Goal: Task Accomplishment & Management: Use online tool/utility

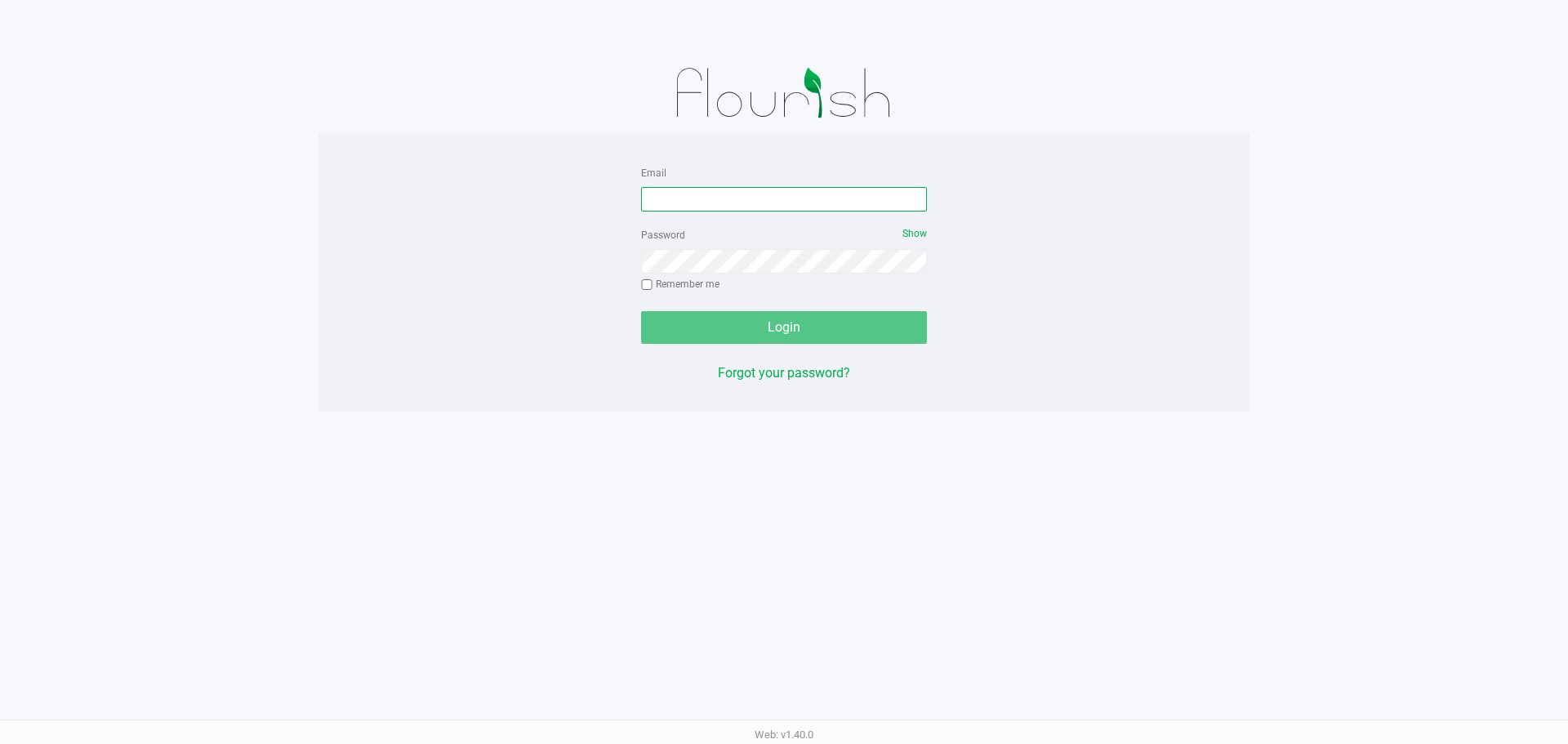
click at [741, 190] on input "Email" at bounding box center [783, 199] width 286 height 25
type input "[EMAIL_ADDRESS][DOMAIN_NAME]"
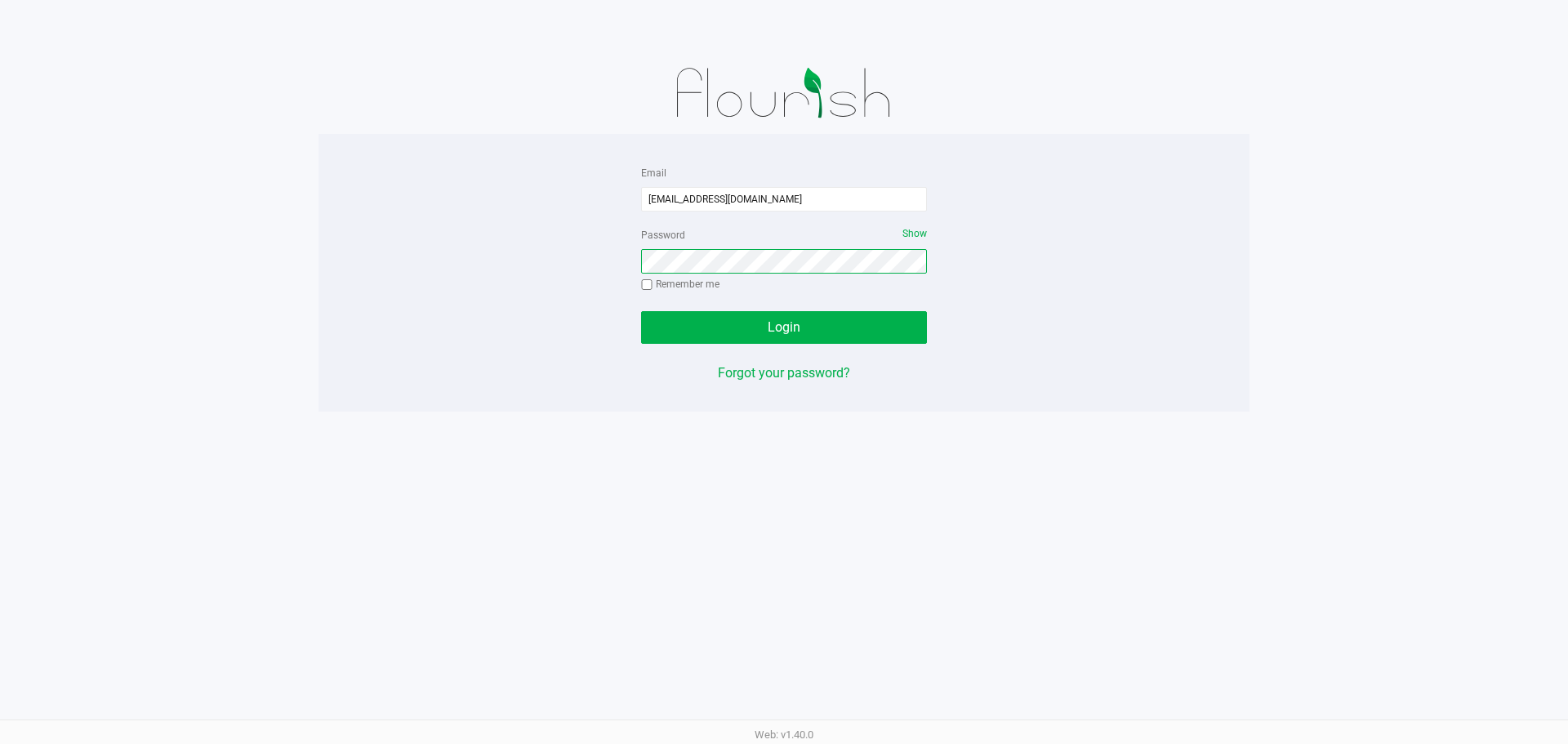
click at [641, 311] on button "Login" at bounding box center [783, 327] width 286 height 33
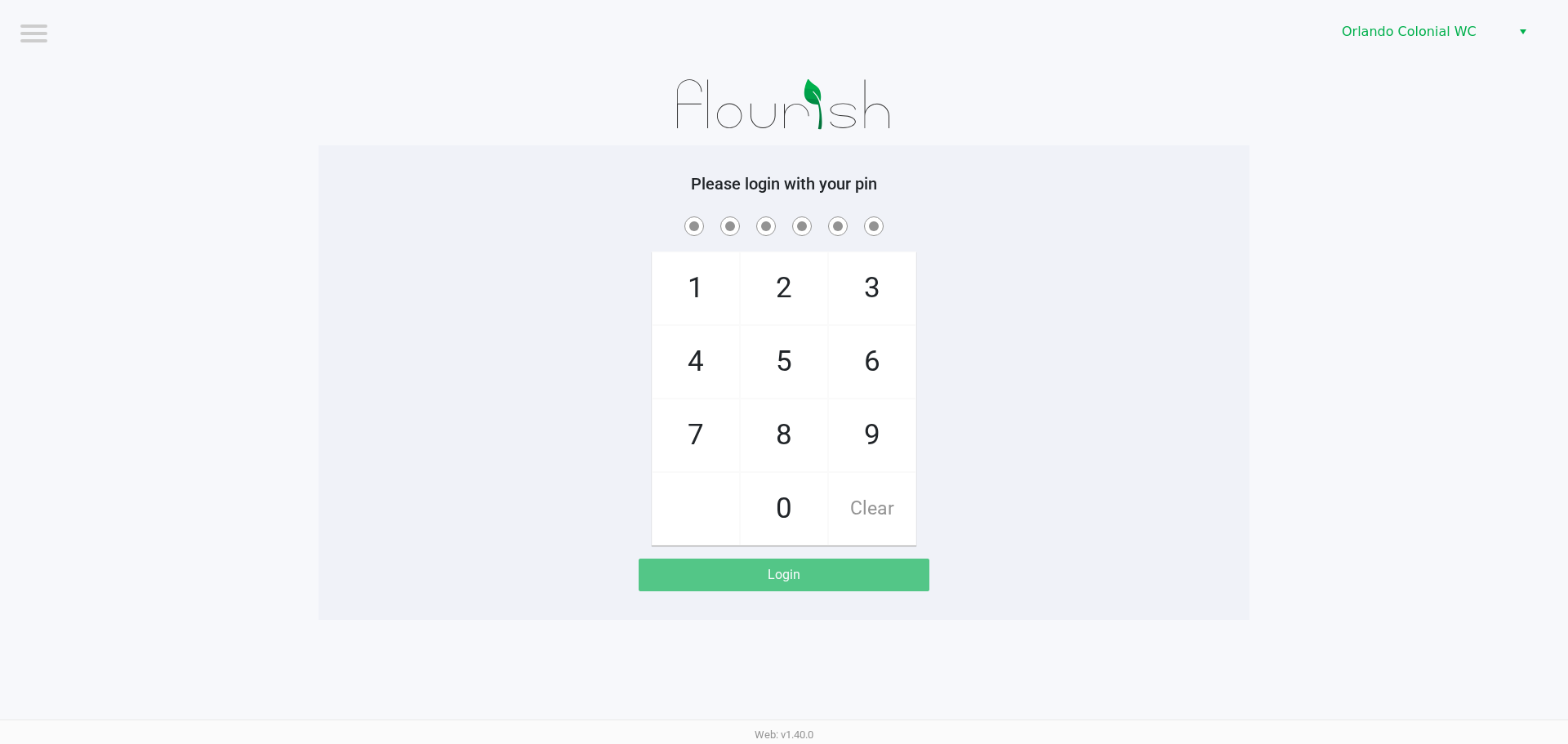
click at [794, 435] on span "8" at bounding box center [784, 435] width 87 height 72
checkbox input "true"
click at [656, 423] on span "7" at bounding box center [695, 435] width 87 height 72
checkbox input "true"
click at [772, 476] on span "0" at bounding box center [784, 508] width 87 height 72
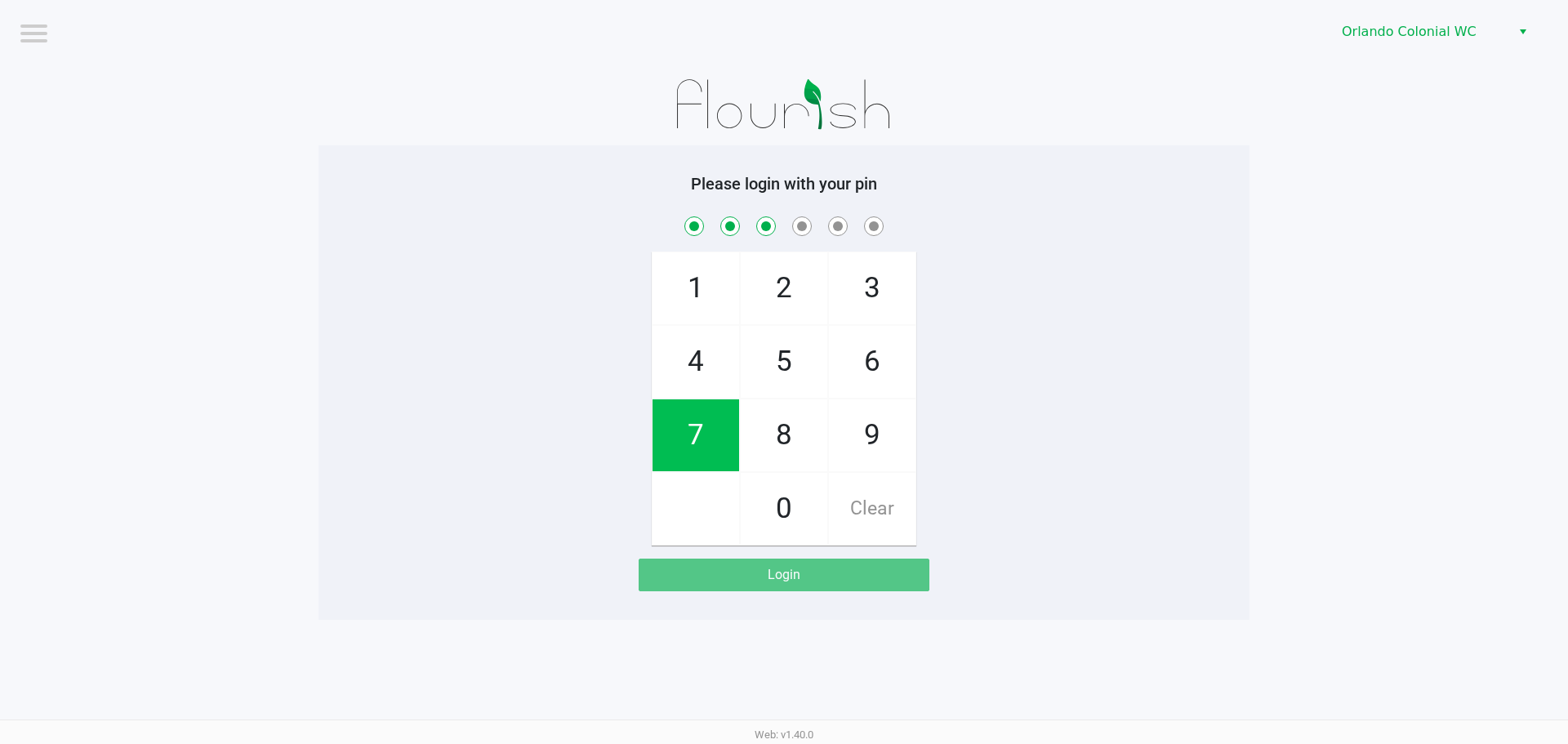
checkbox input "true"
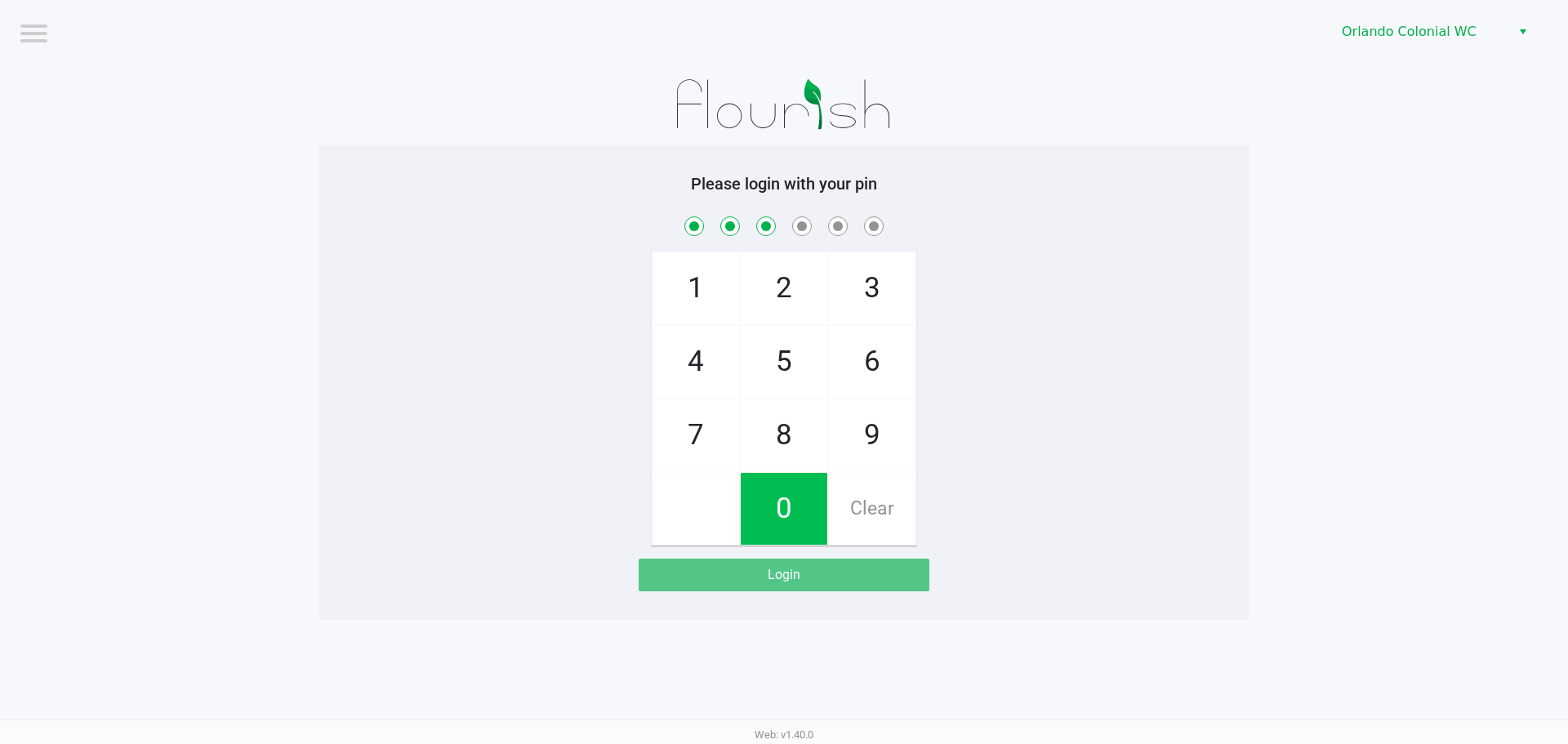
click at [684, 349] on span "4" at bounding box center [695, 362] width 87 height 72
checkbox input "true"
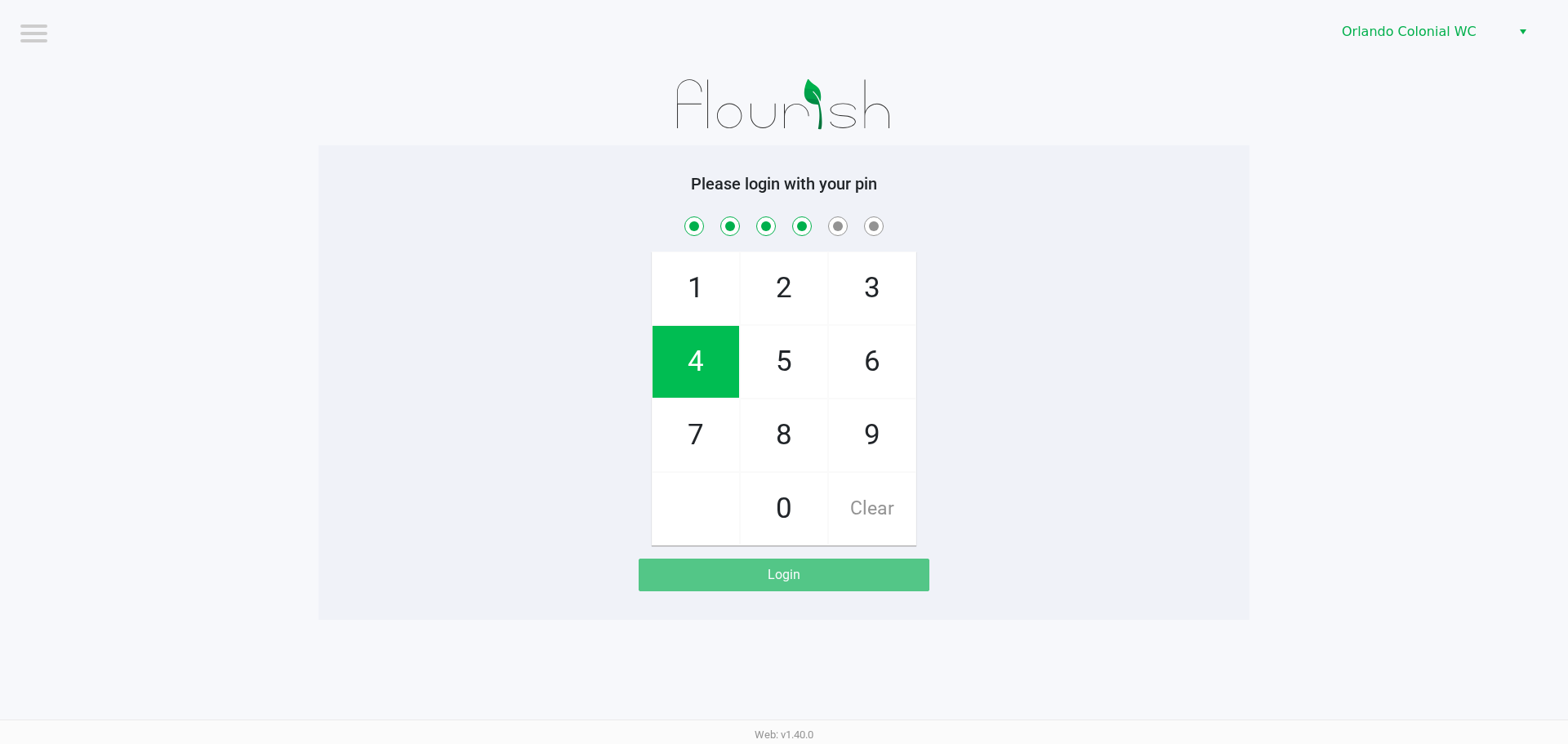
click at [696, 416] on span "7" at bounding box center [695, 435] width 87 height 72
checkbox input "true"
click at [686, 277] on span "1" at bounding box center [695, 288] width 87 height 72
checkbox input "true"
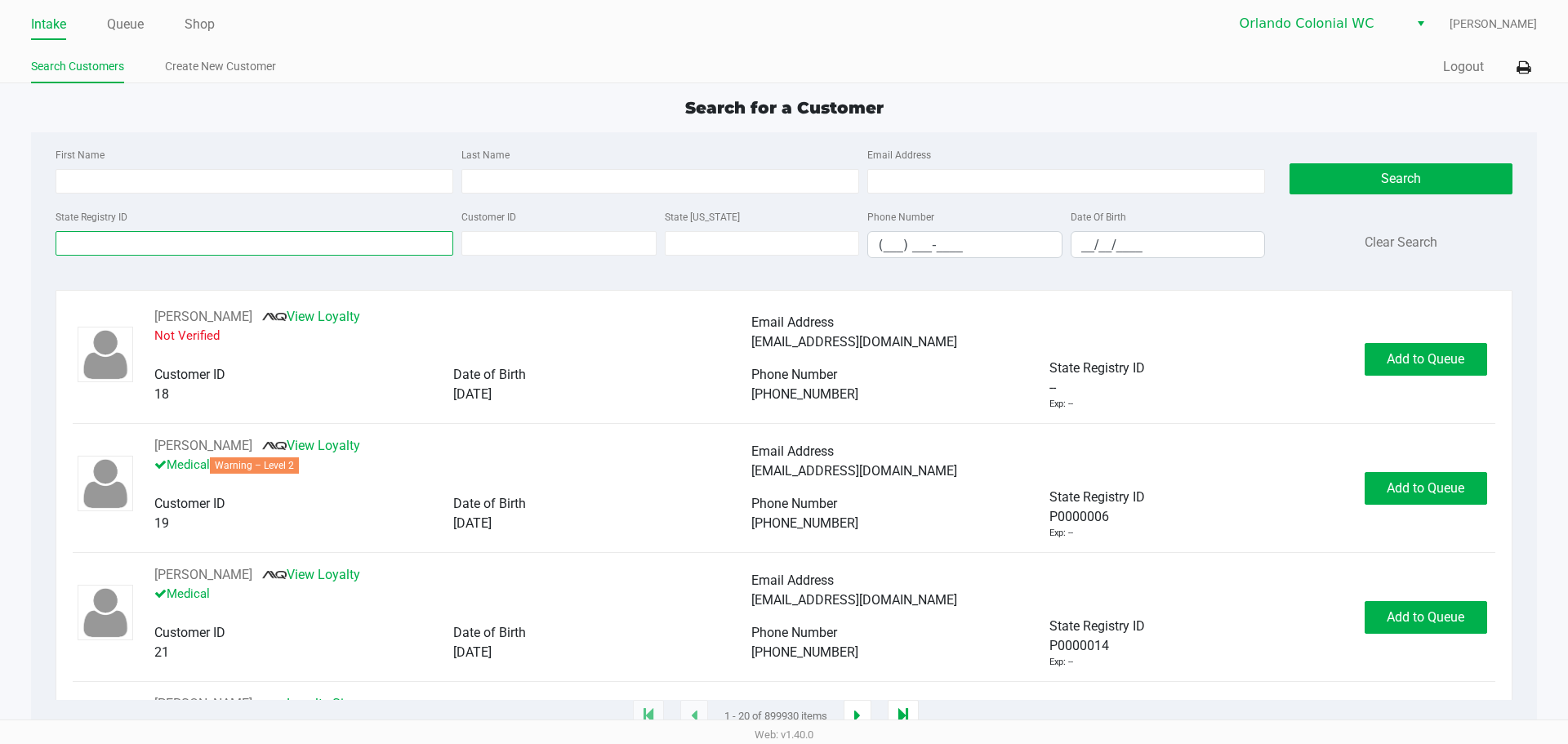
click at [202, 242] on input "State Registry ID" at bounding box center [255, 243] width 398 height 25
click at [146, 30] on ul "Intake Queue Shop" at bounding box center [407, 25] width 753 height 28
click at [123, 10] on div "Intake Queue Shop" at bounding box center [407, 24] width 753 height 30
click at [132, 33] on link "Queue" at bounding box center [125, 24] width 37 height 23
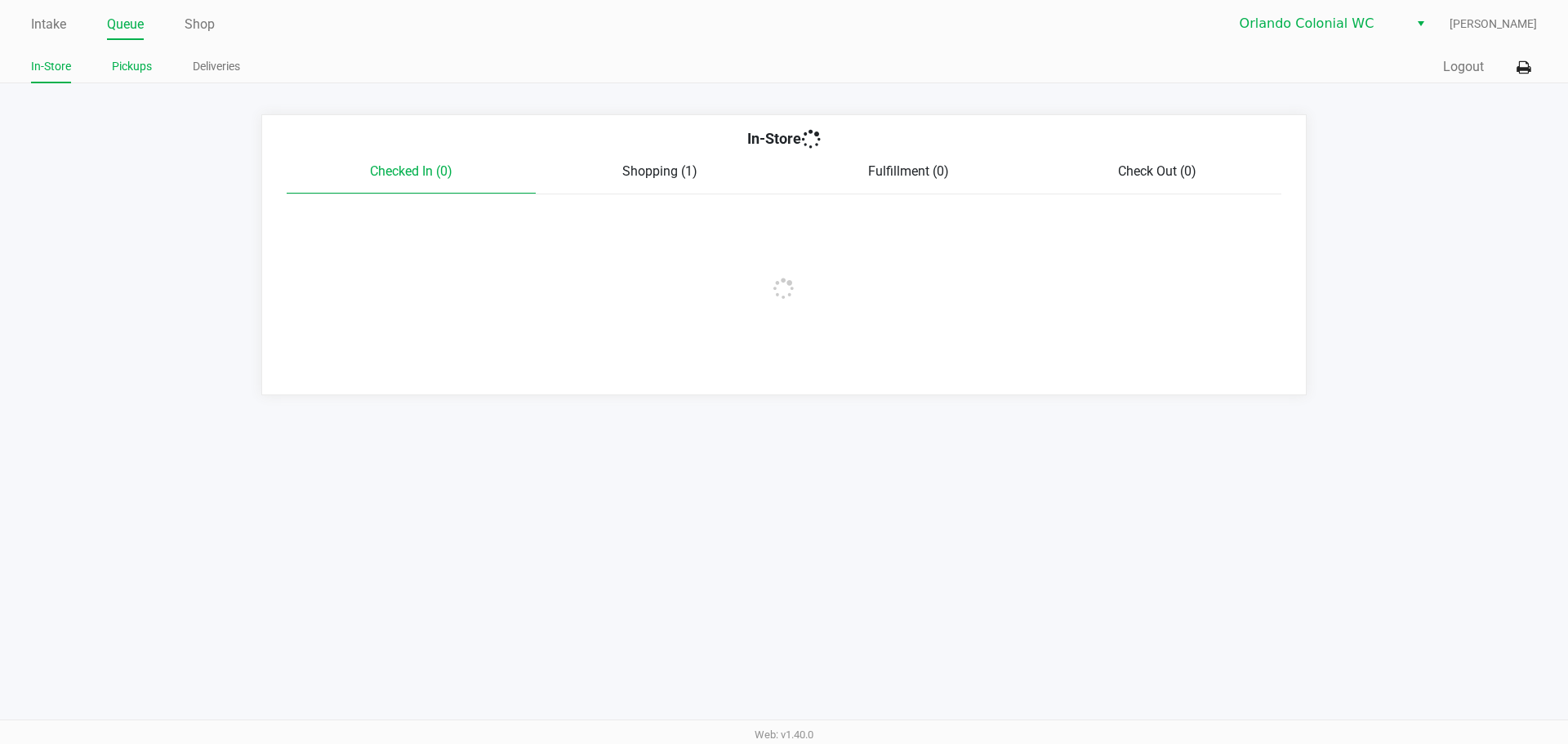
click at [141, 69] on link "Pickups" at bounding box center [131, 67] width 40 height 21
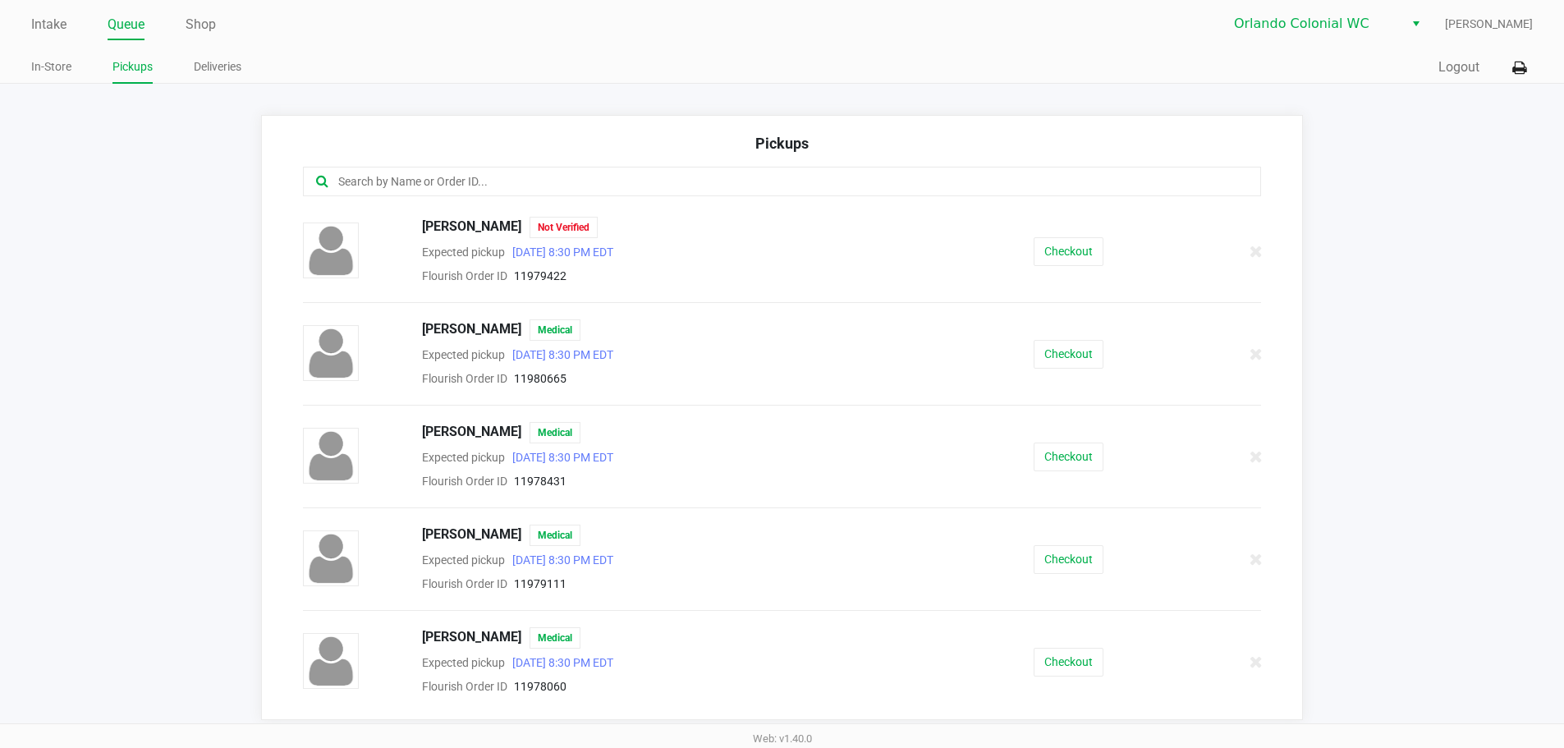
click at [410, 178] on input "text" at bounding box center [756, 181] width 839 height 19
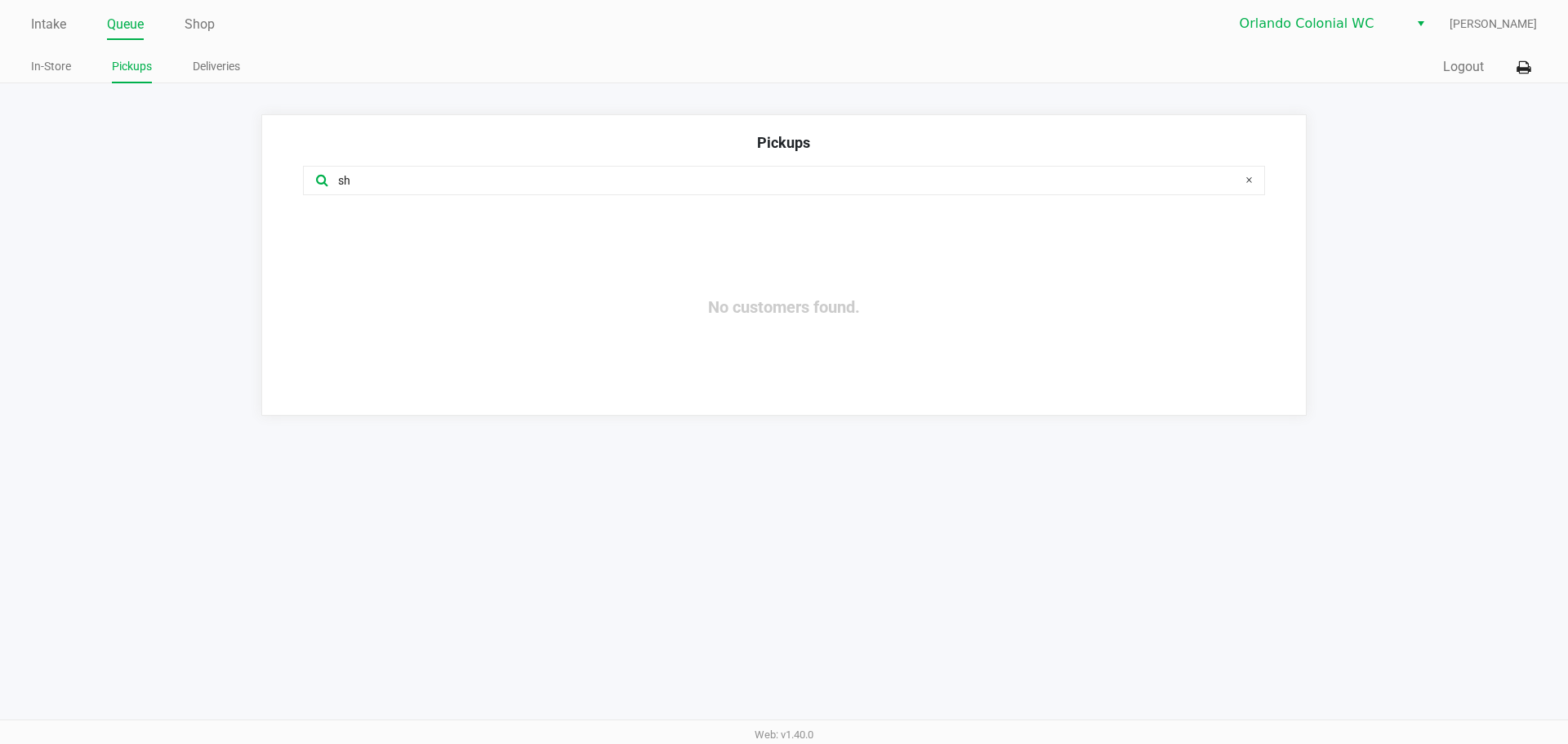
type input "s"
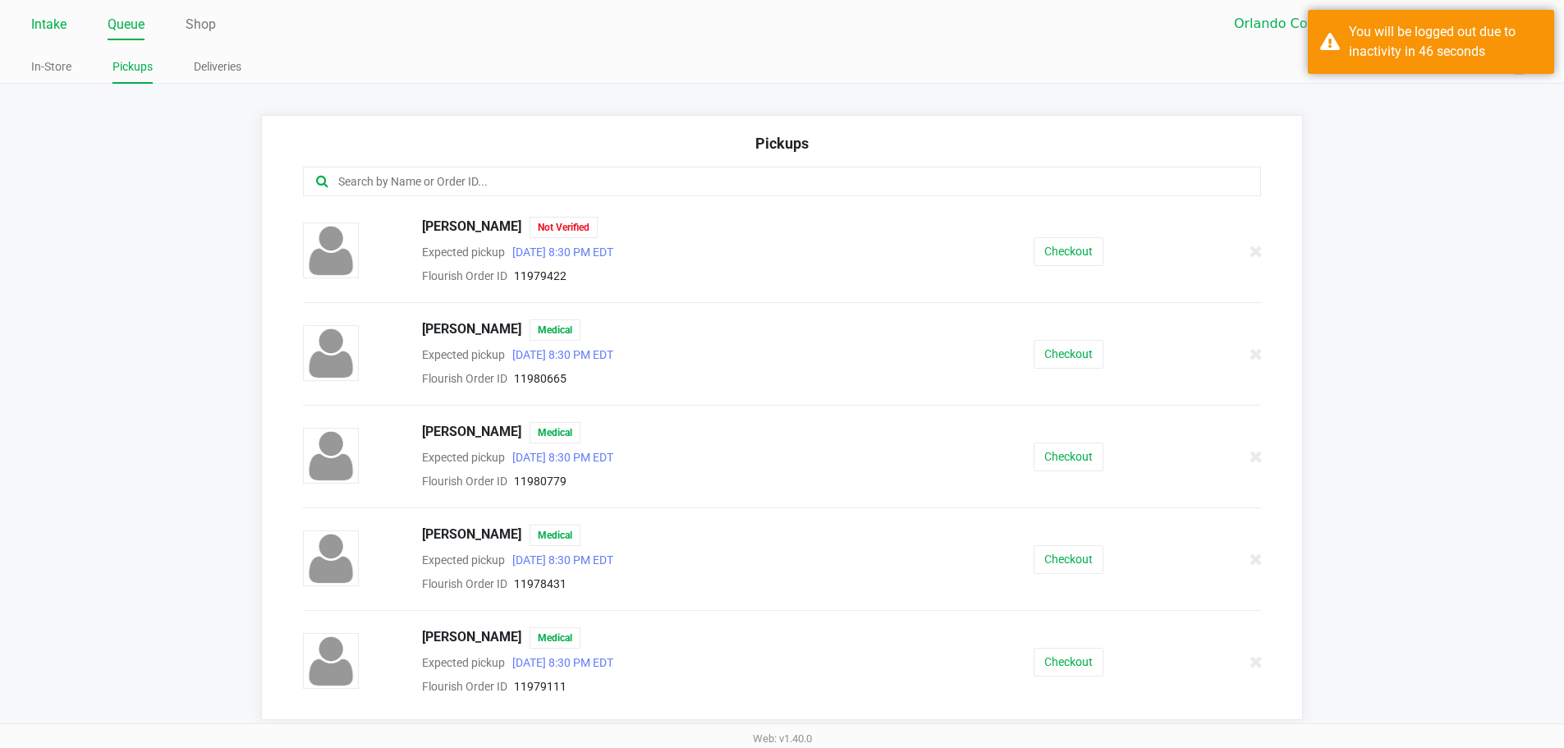
click at [48, 25] on link "Intake" at bounding box center [48, 24] width 35 height 23
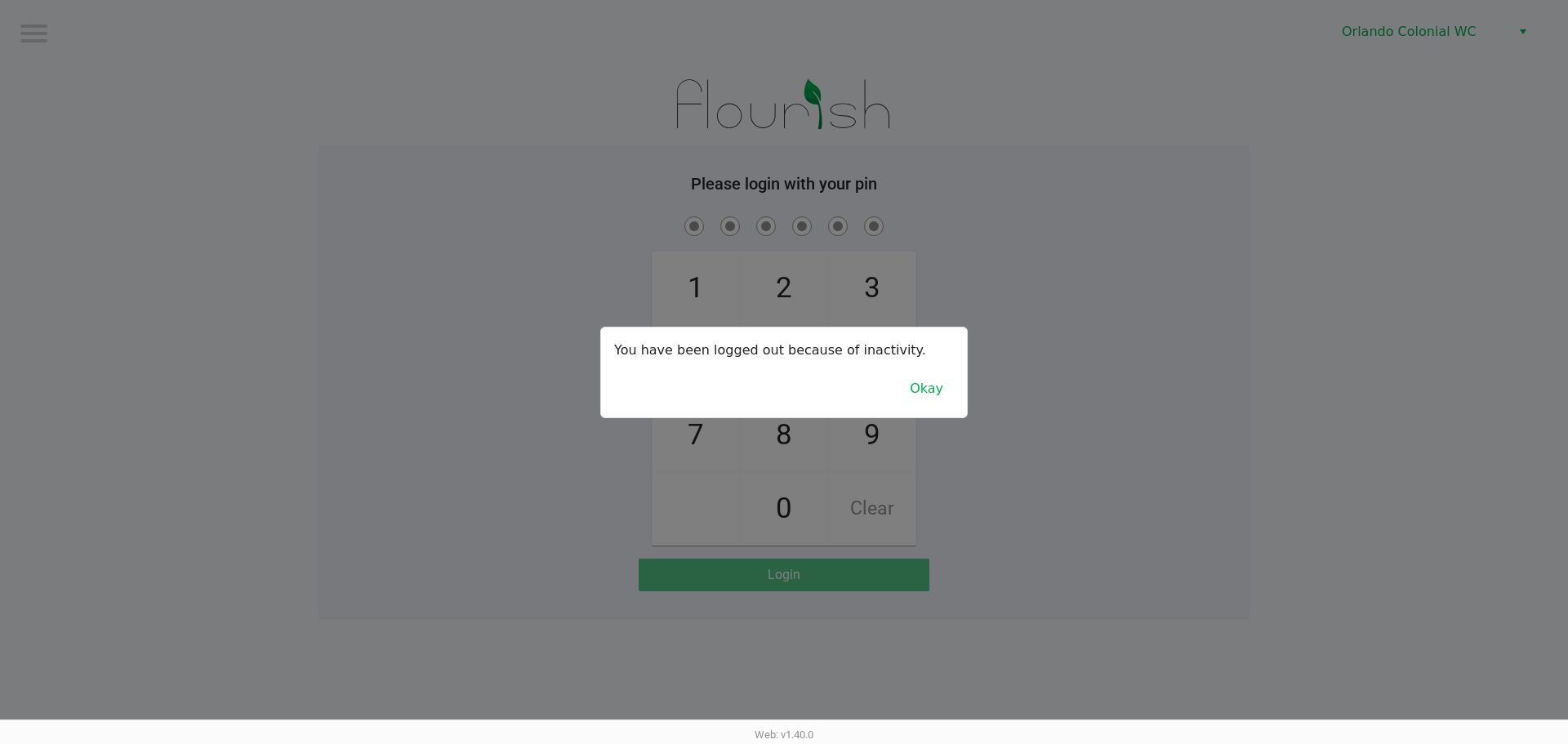
click at [950, 376] on button "Okay" at bounding box center [926, 388] width 55 height 31
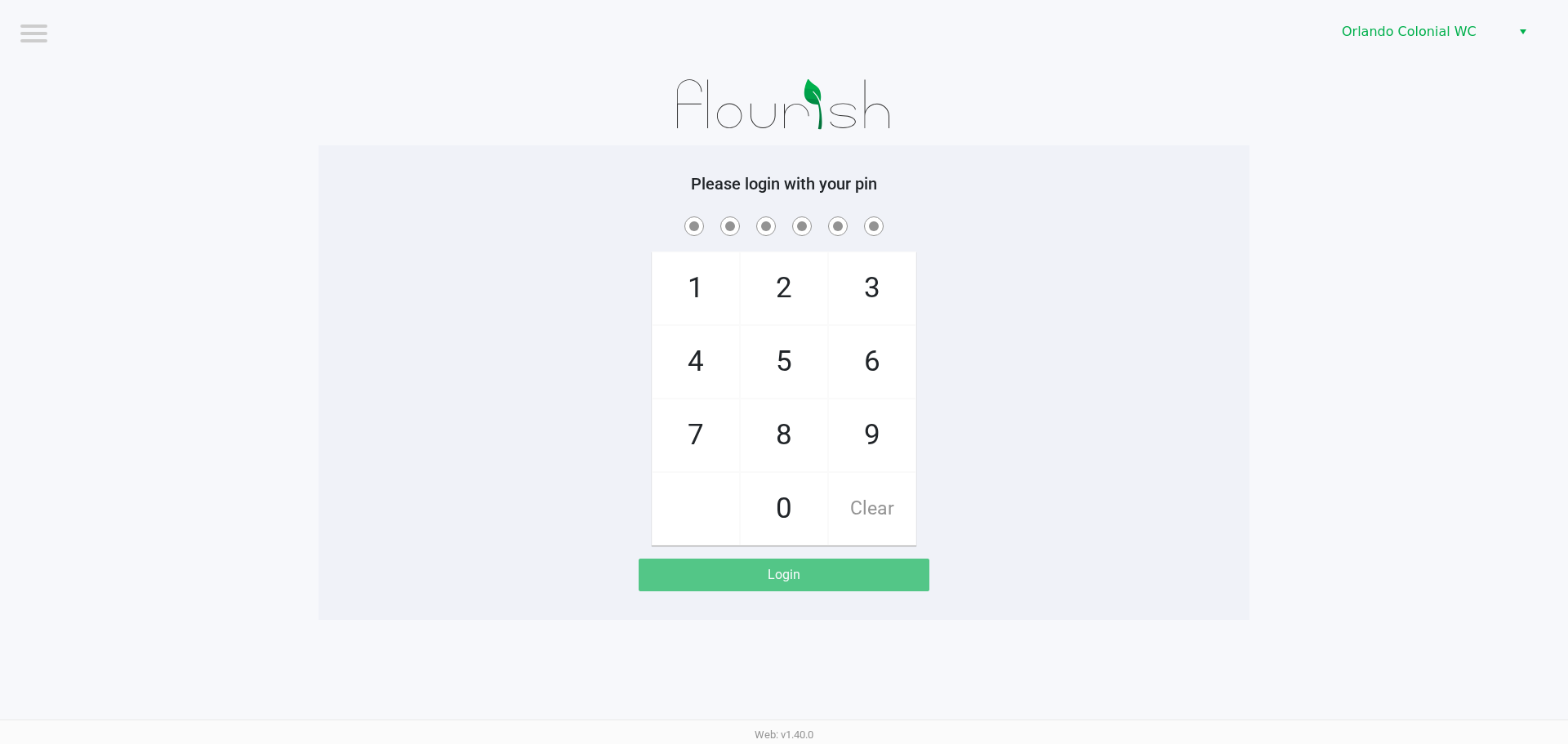
click at [792, 428] on span "8" at bounding box center [784, 435] width 87 height 72
checkbox input "true"
click at [678, 438] on span "7" at bounding box center [695, 435] width 87 height 72
checkbox input "true"
click at [782, 502] on span "0" at bounding box center [784, 508] width 87 height 72
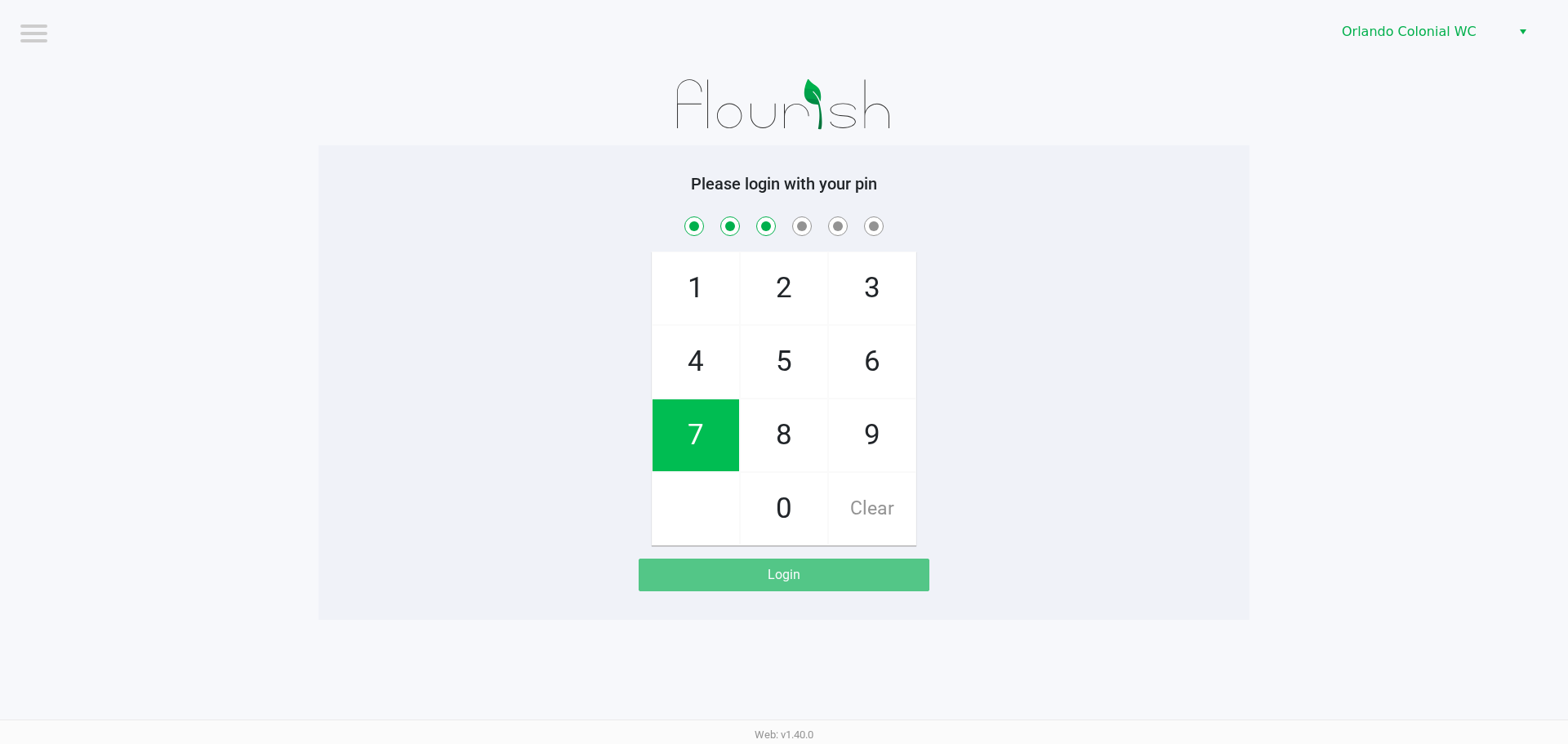
checkbox input "true"
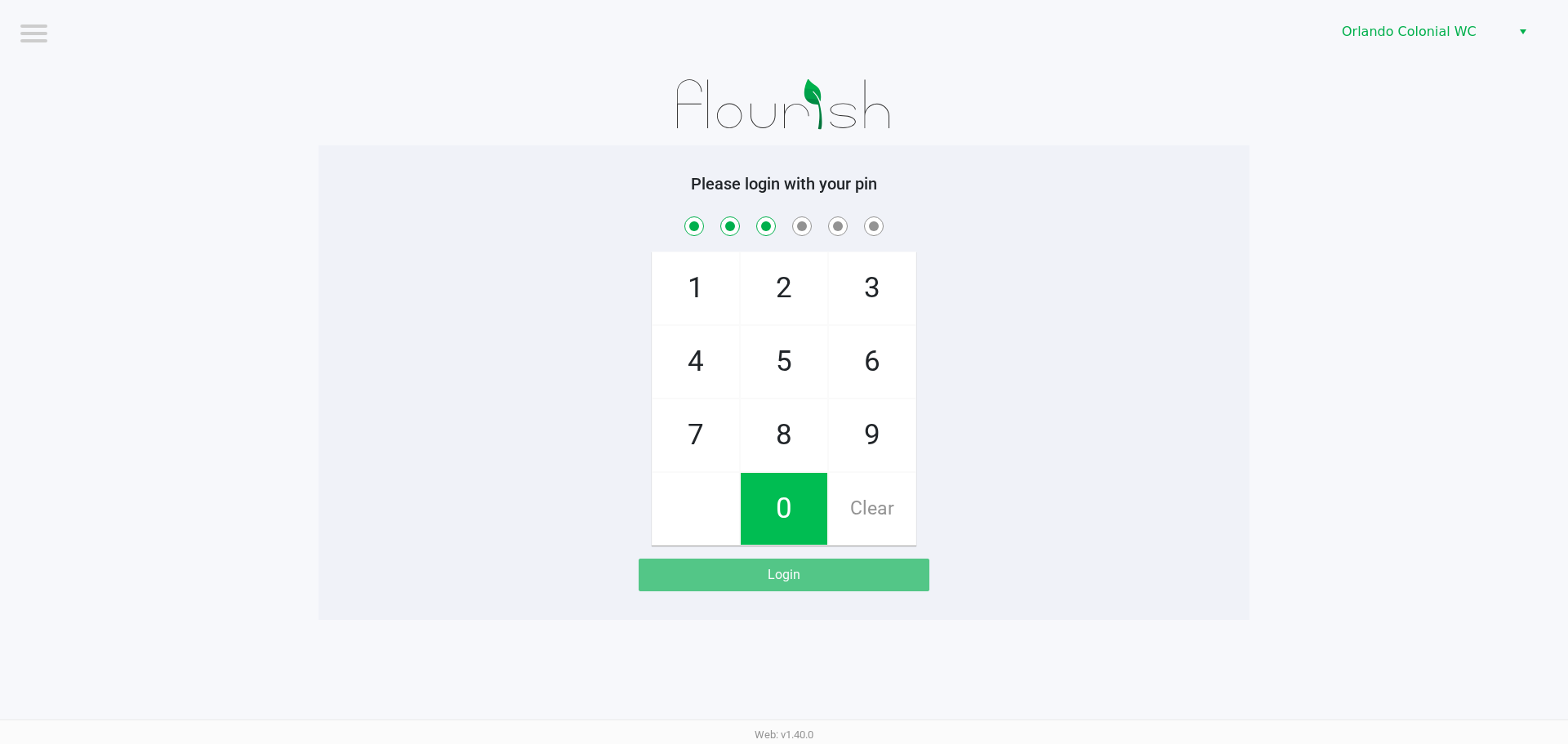
click at [684, 358] on span "4" at bounding box center [695, 362] width 87 height 72
checkbox input "true"
click at [704, 456] on span "7" at bounding box center [695, 435] width 87 height 72
checkbox input "true"
click at [704, 271] on span "1" at bounding box center [695, 288] width 87 height 72
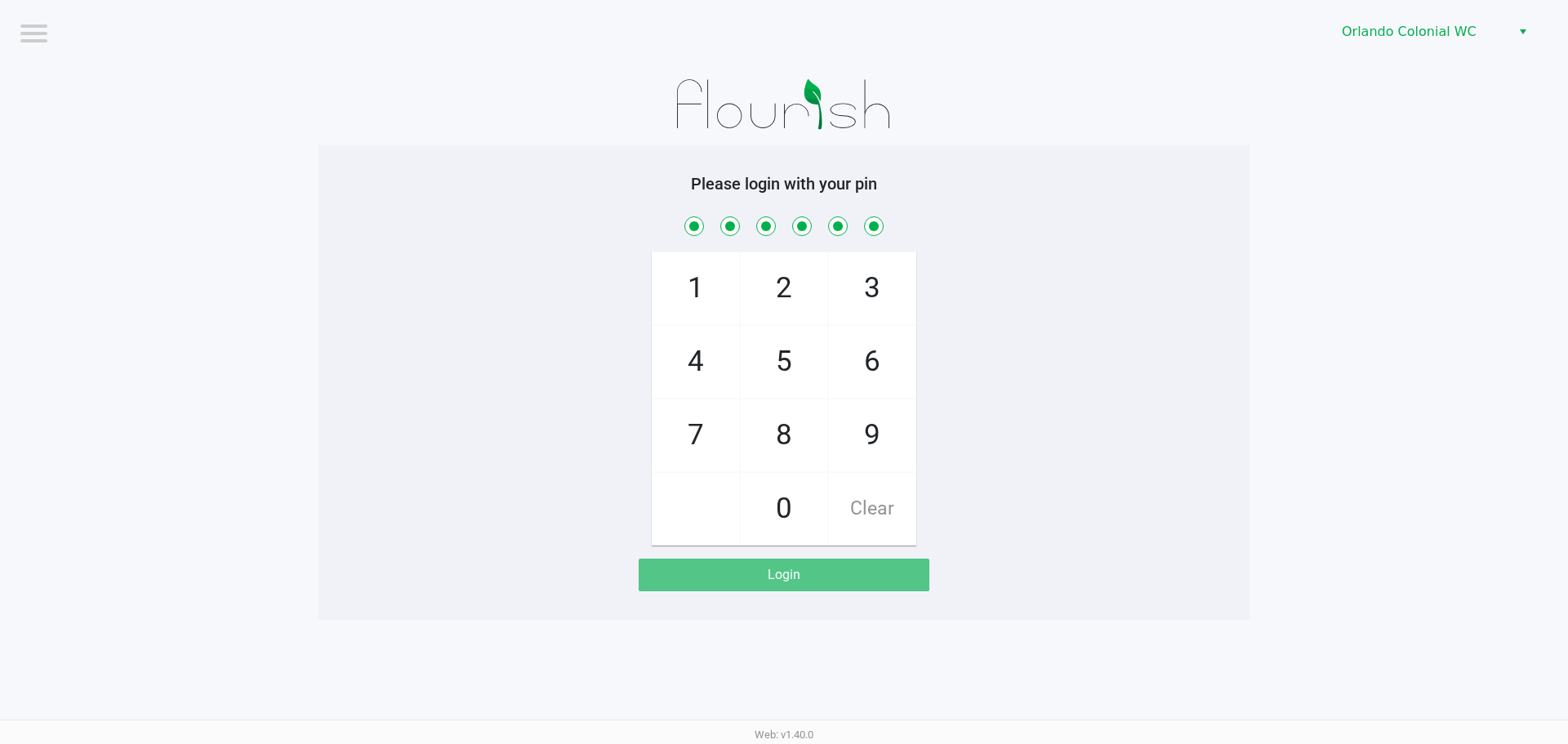
checkbox input "true"
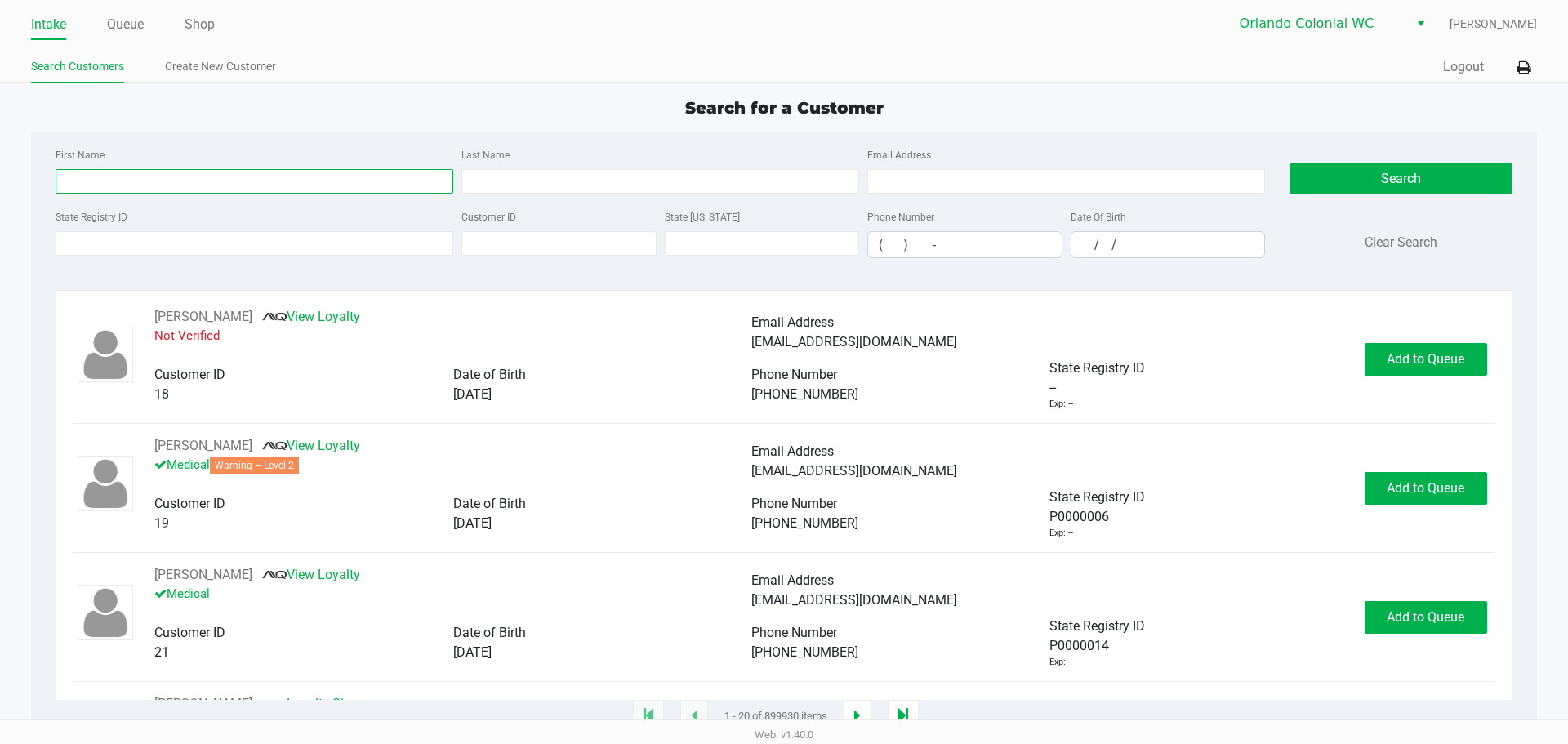
click at [250, 181] on input "First Name" at bounding box center [255, 181] width 398 height 25
type input "[PERSON_NAME]"
click at [594, 179] on input "Last Name" at bounding box center [661, 181] width 398 height 25
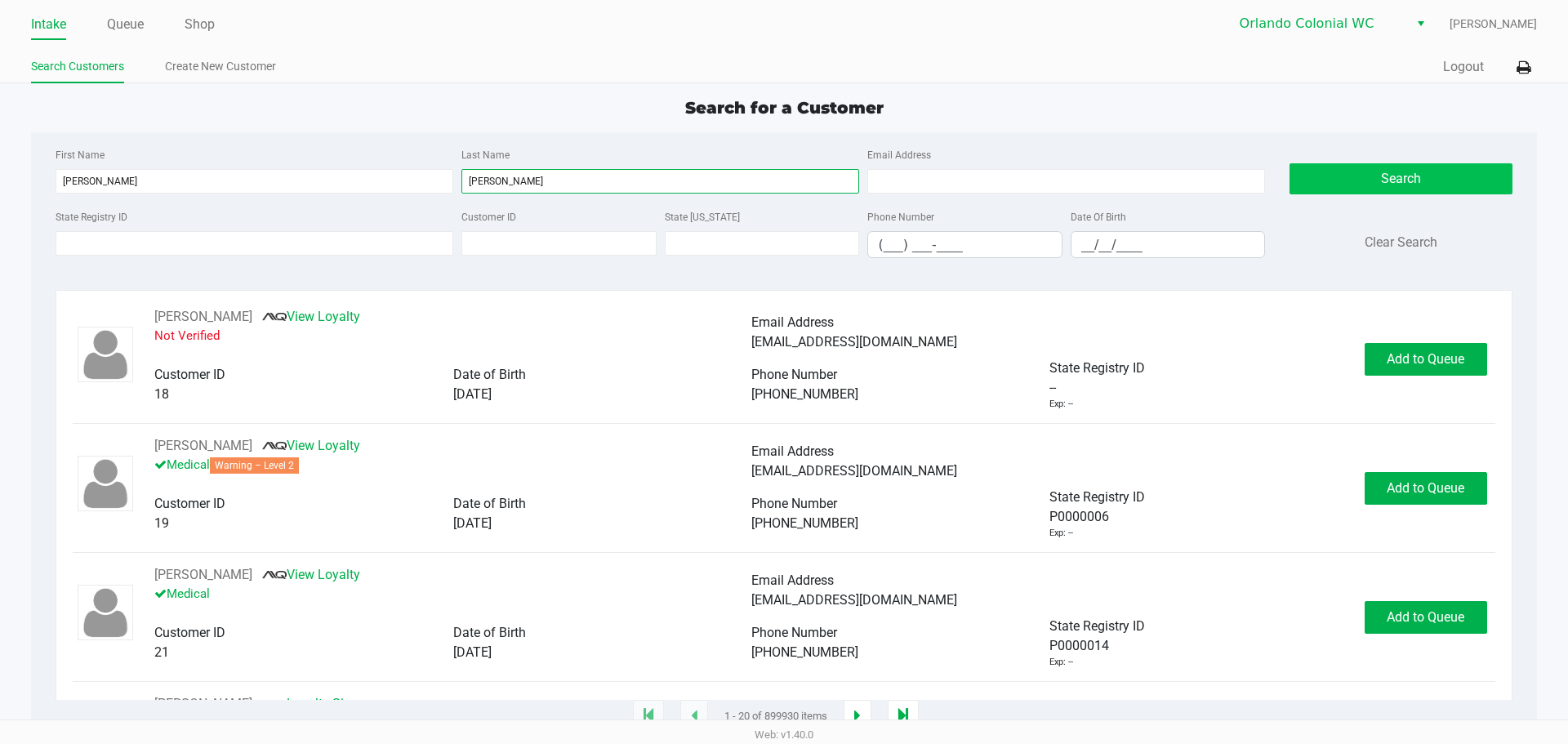
type input "[PERSON_NAME]"
click at [1428, 174] on button "Search" at bounding box center [1400, 178] width 222 height 31
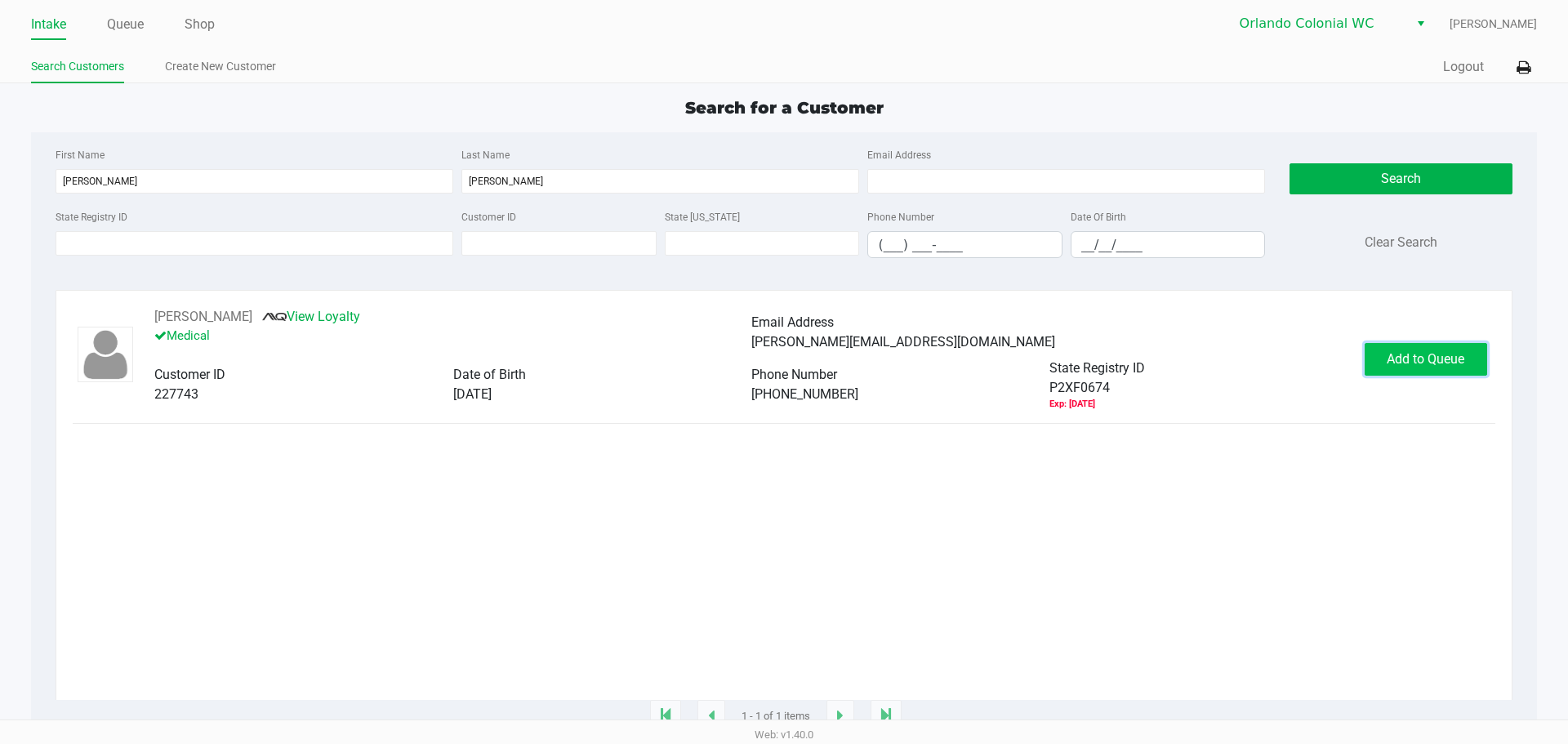
click at [1410, 361] on span "Add to Queue" at bounding box center [1426, 359] width 78 height 16
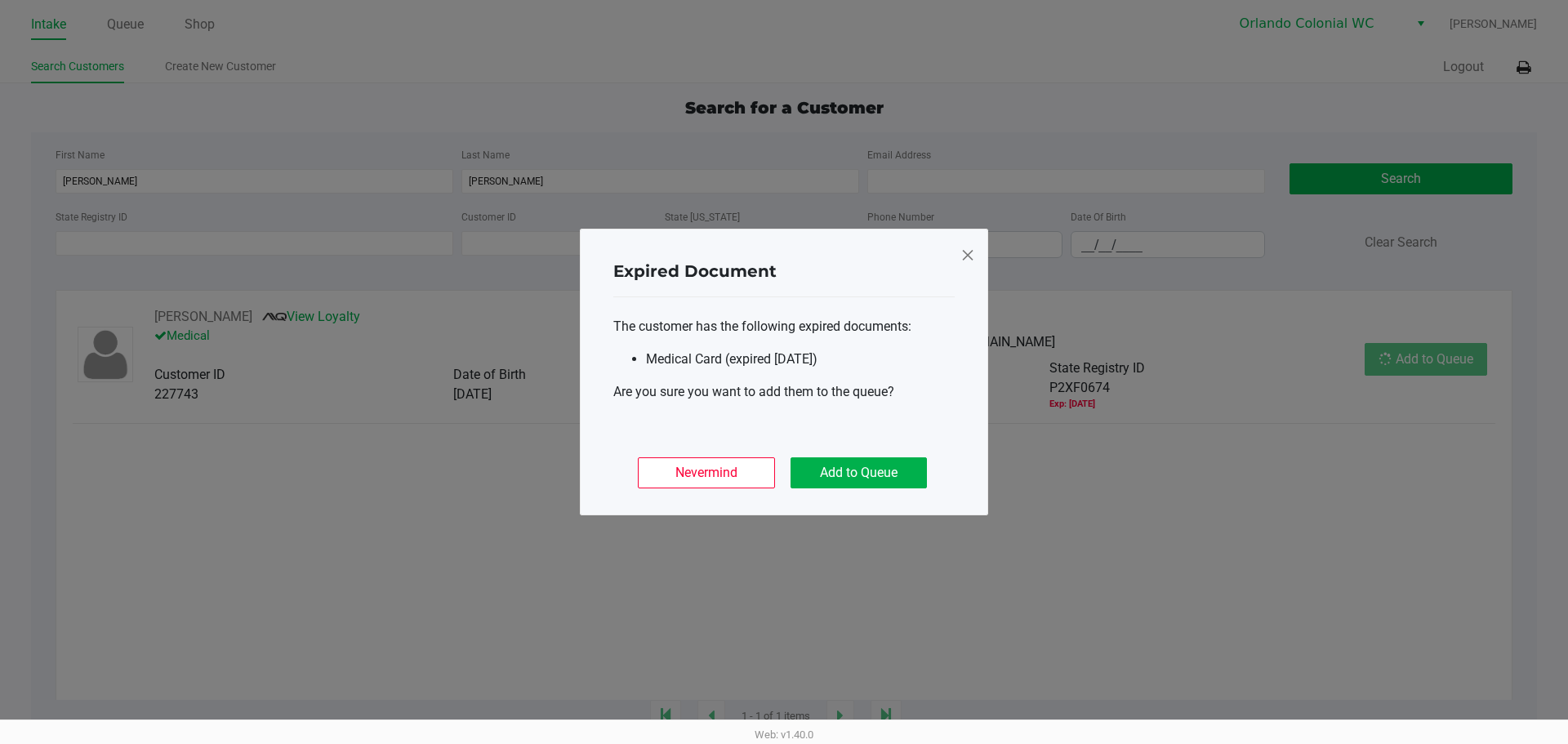
click at [1410, 361] on body "Intake Queue Shop Orlando Colonial WC [PERSON_NAME] Search Customers Create New…" at bounding box center [784, 359] width 1568 height 719
click at [1407, 362] on ngb-modal-window "Expired Document The customer has the following expired documents: Medical Card…" at bounding box center [784, 372] width 1568 height 744
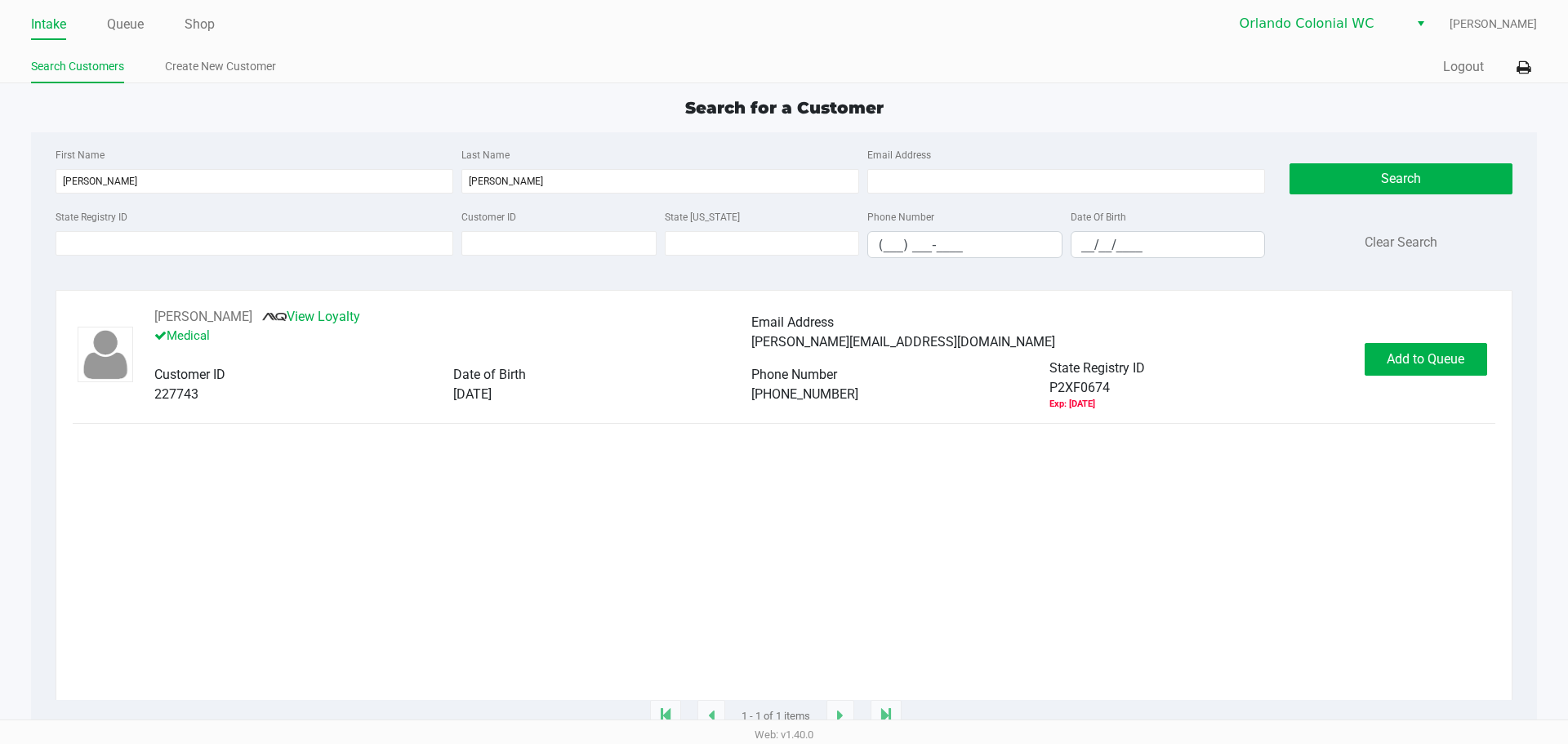
click at [1407, 362] on ngb-modal-window "Expired Document The customer has the following expired documents: Medical Card…" at bounding box center [784, 372] width 1568 height 744
drag, startPoint x: 1405, startPoint y: 363, endPoint x: 1363, endPoint y: 380, distance: 45.3
click at [1404, 365] on span "Add to Queue" at bounding box center [1426, 359] width 78 height 16
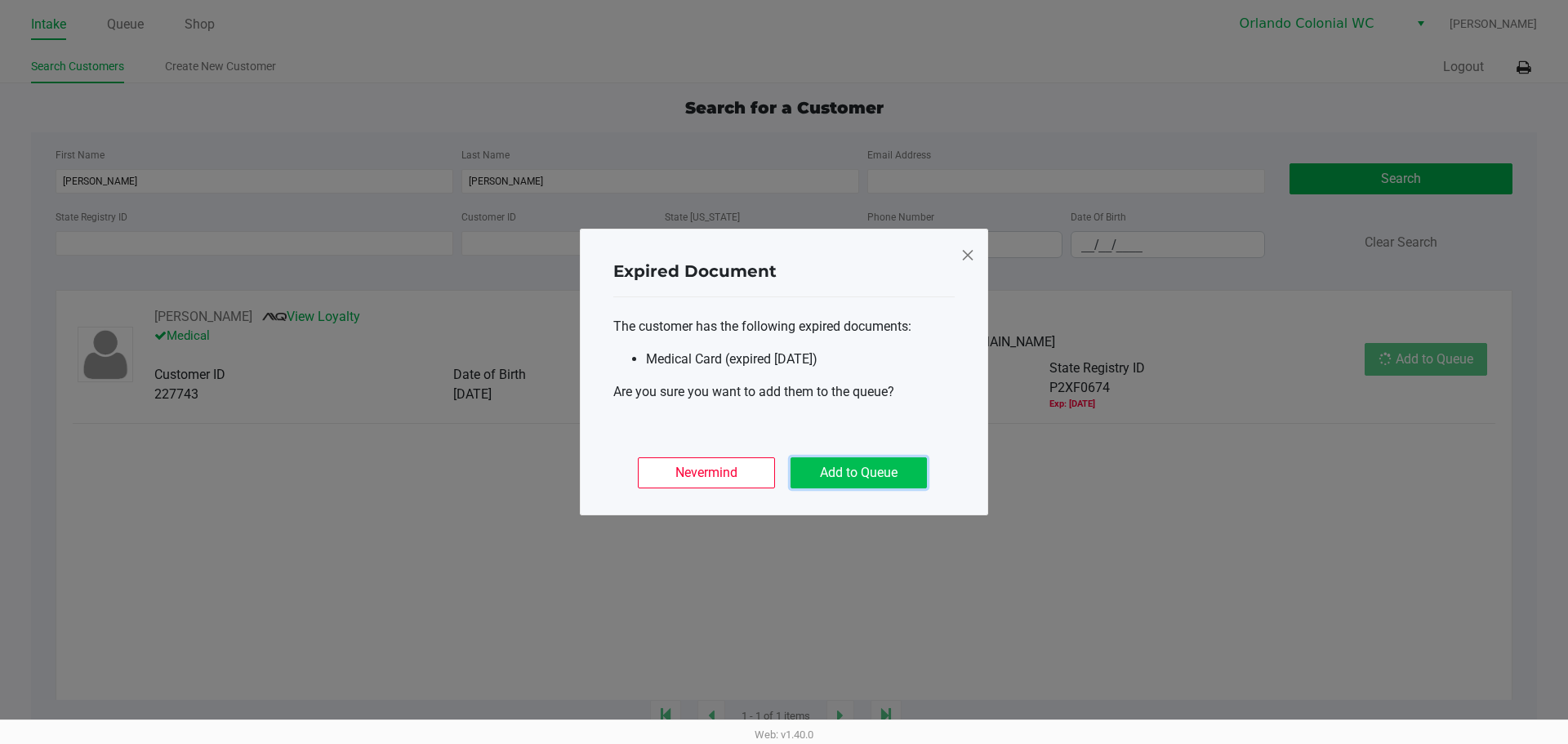
click at [852, 485] on button "Add to Queue" at bounding box center [859, 472] width 136 height 31
click at [857, 478] on div "Expired Document The customer has the following expired documents: Medical Card…" at bounding box center [784, 372] width 408 height 286
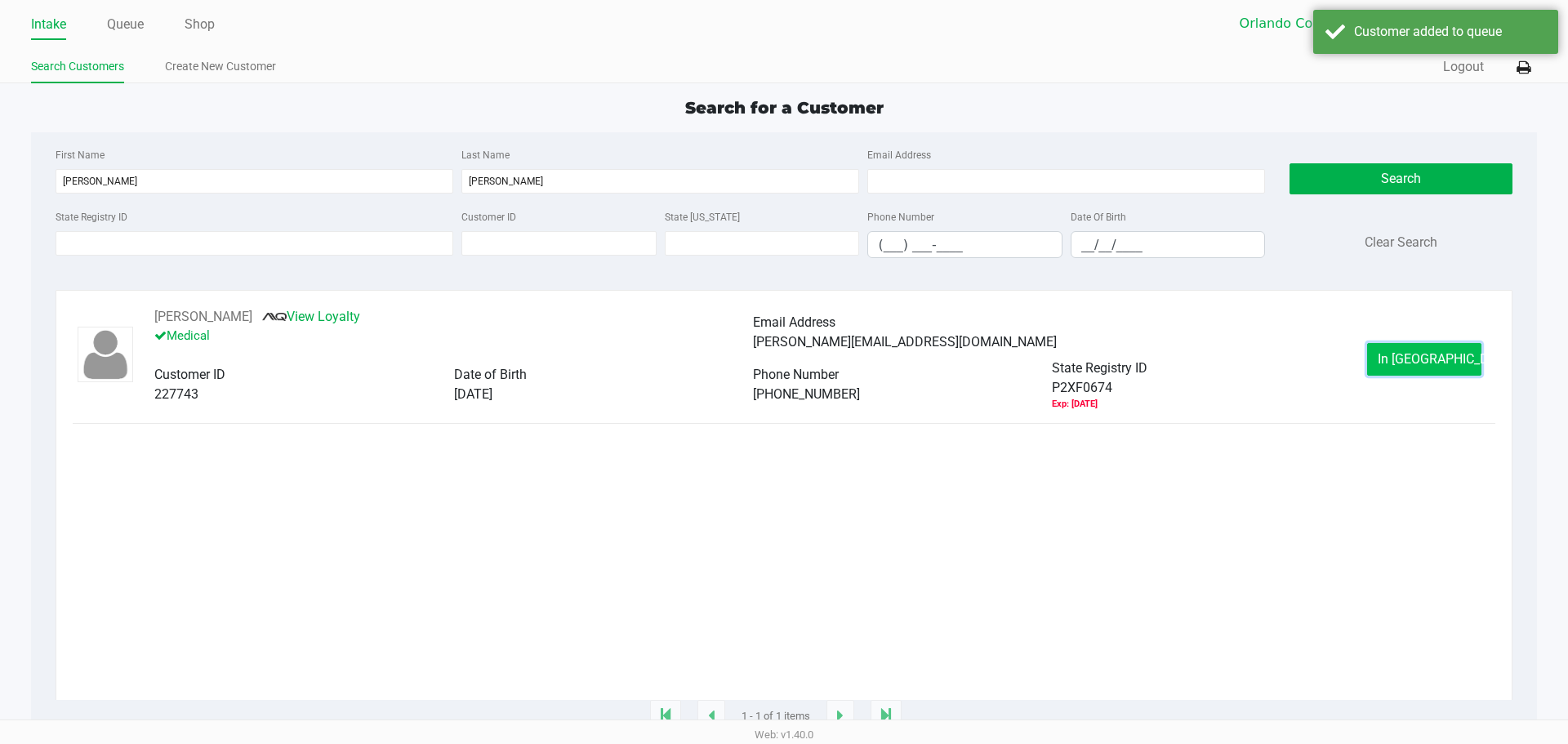
click at [1391, 362] on button "In [GEOGRAPHIC_DATA]" at bounding box center [1424, 359] width 114 height 33
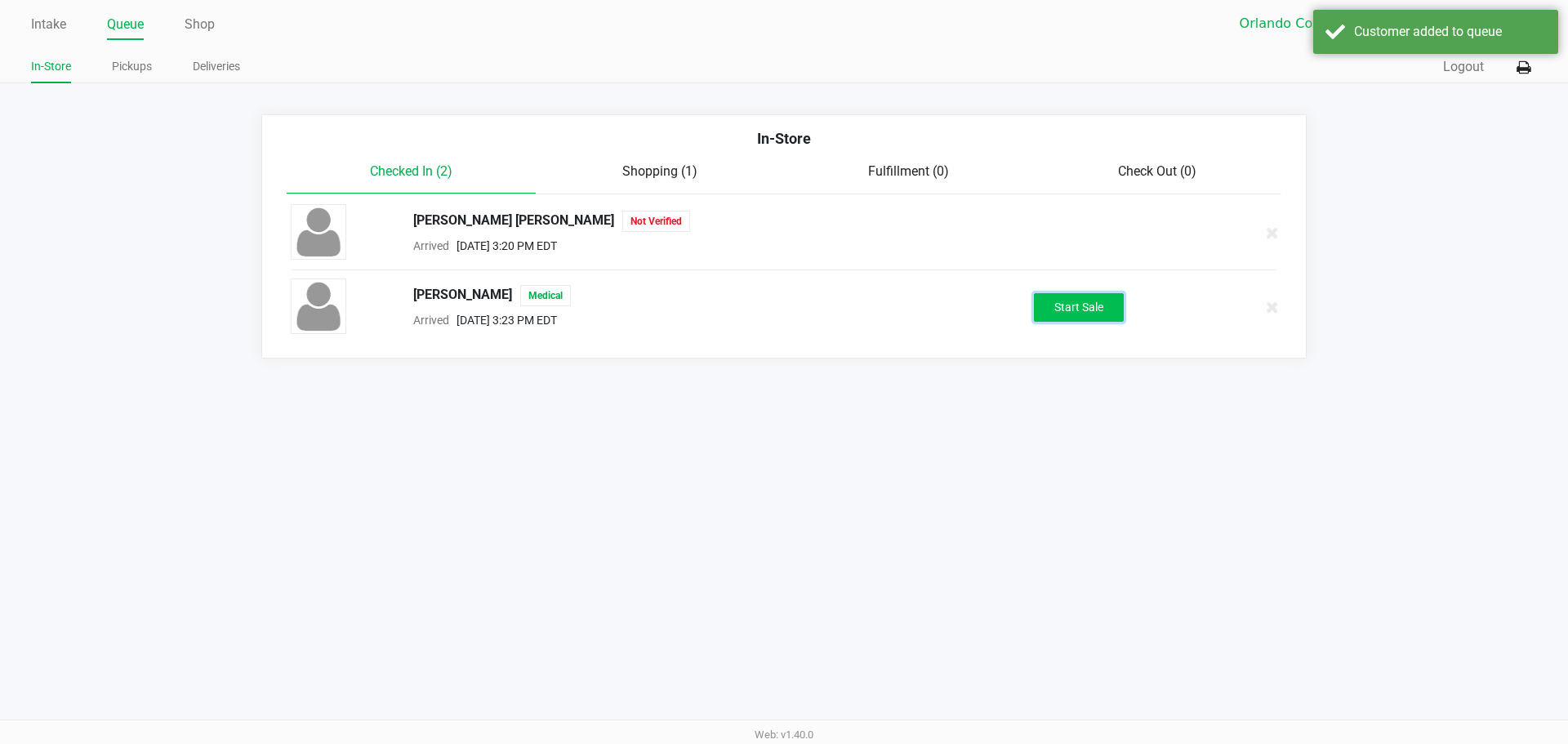
click at [1080, 315] on button "Start Sale" at bounding box center [1078, 307] width 90 height 29
click at [1080, 315] on div "Start Sale" at bounding box center [1078, 307] width 90 height 29
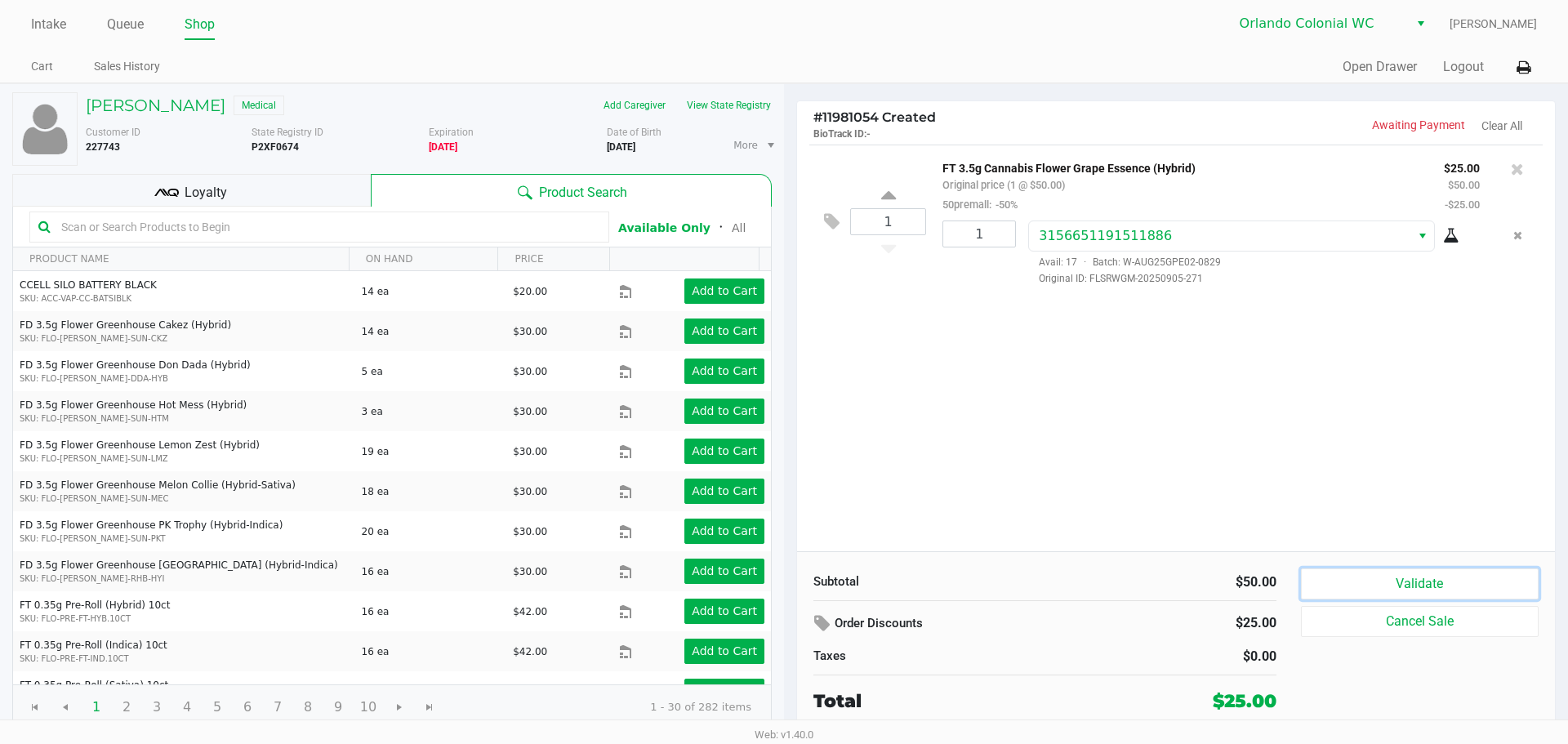
click at [1418, 586] on button "Validate" at bounding box center [1420, 583] width 238 height 31
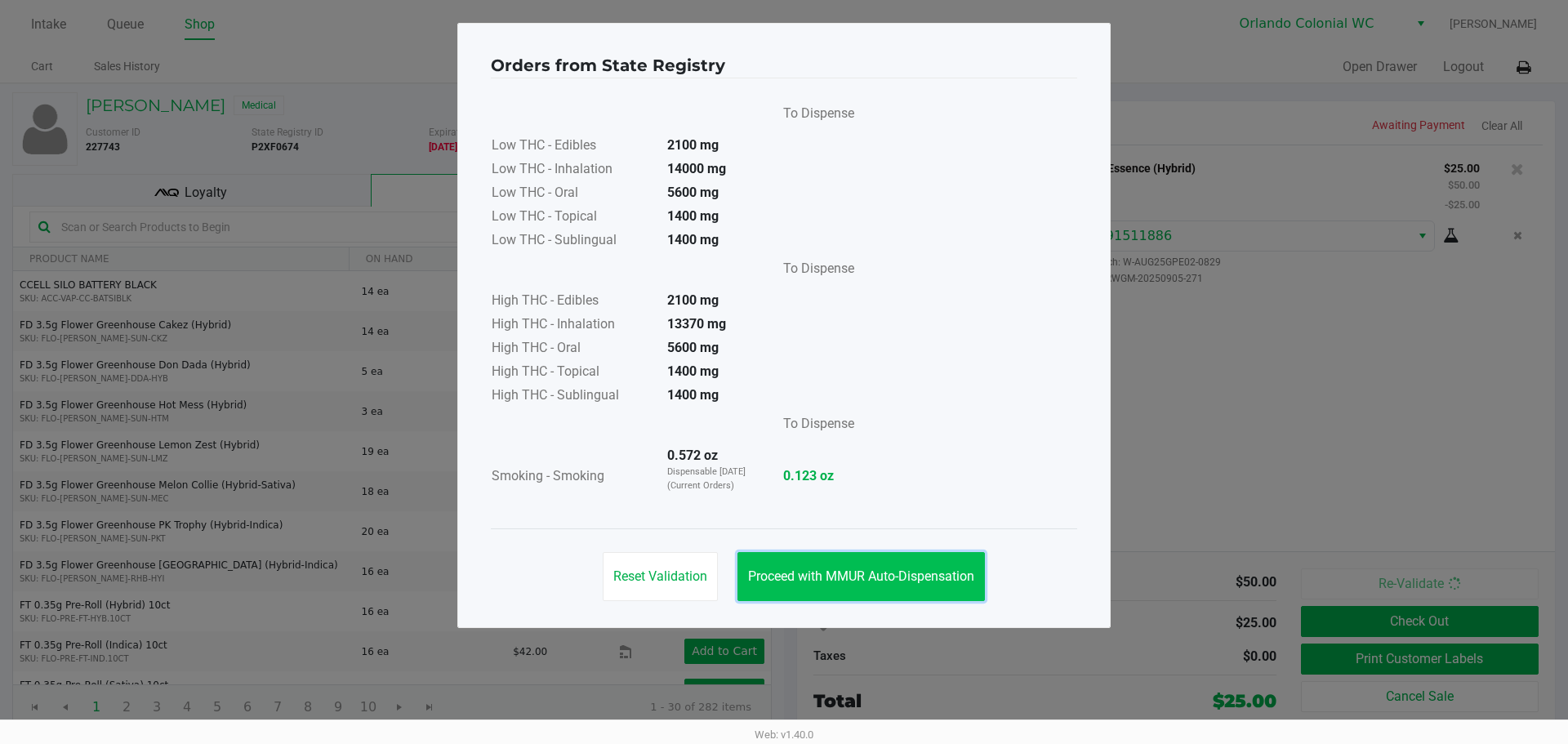
drag, startPoint x: 910, startPoint y: 575, endPoint x: 1023, endPoint y: 582, distance: 113.2
click at [912, 574] on span "Proceed with MMUR Auto-Dispensation" at bounding box center [861, 576] width 226 height 16
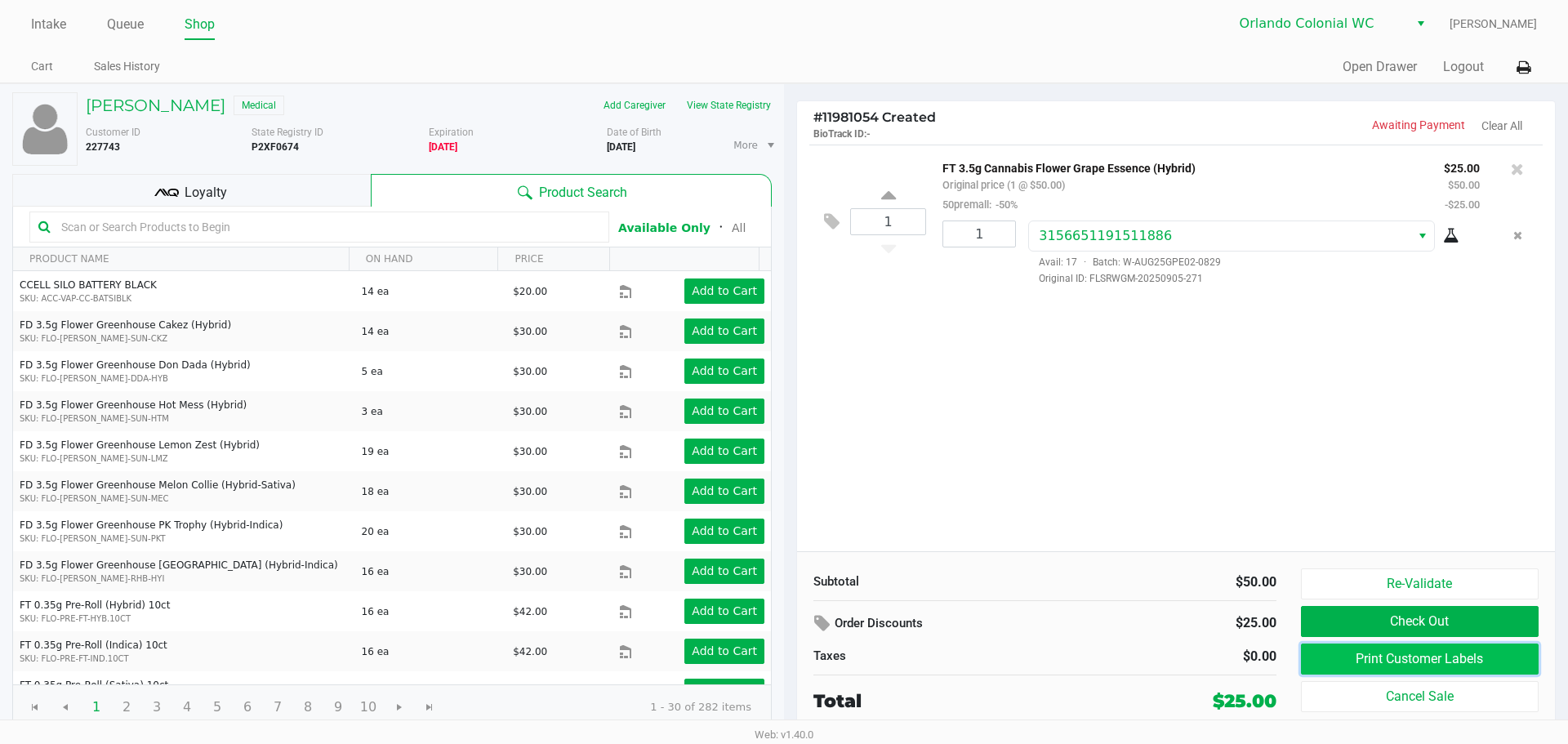
click at [1326, 651] on button "Print Customer Labels" at bounding box center [1420, 658] width 238 height 31
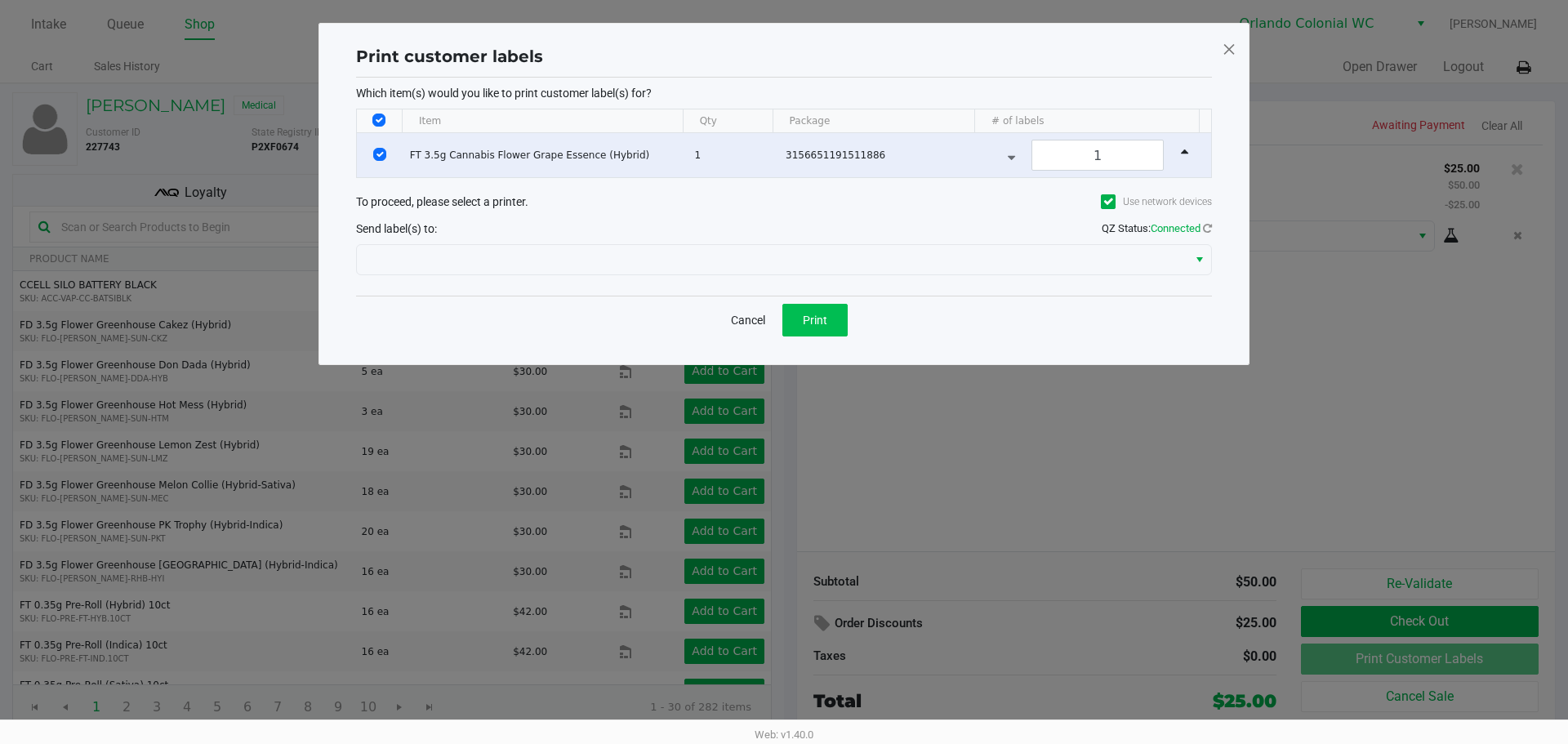
click at [828, 312] on button "Print" at bounding box center [815, 319] width 66 height 33
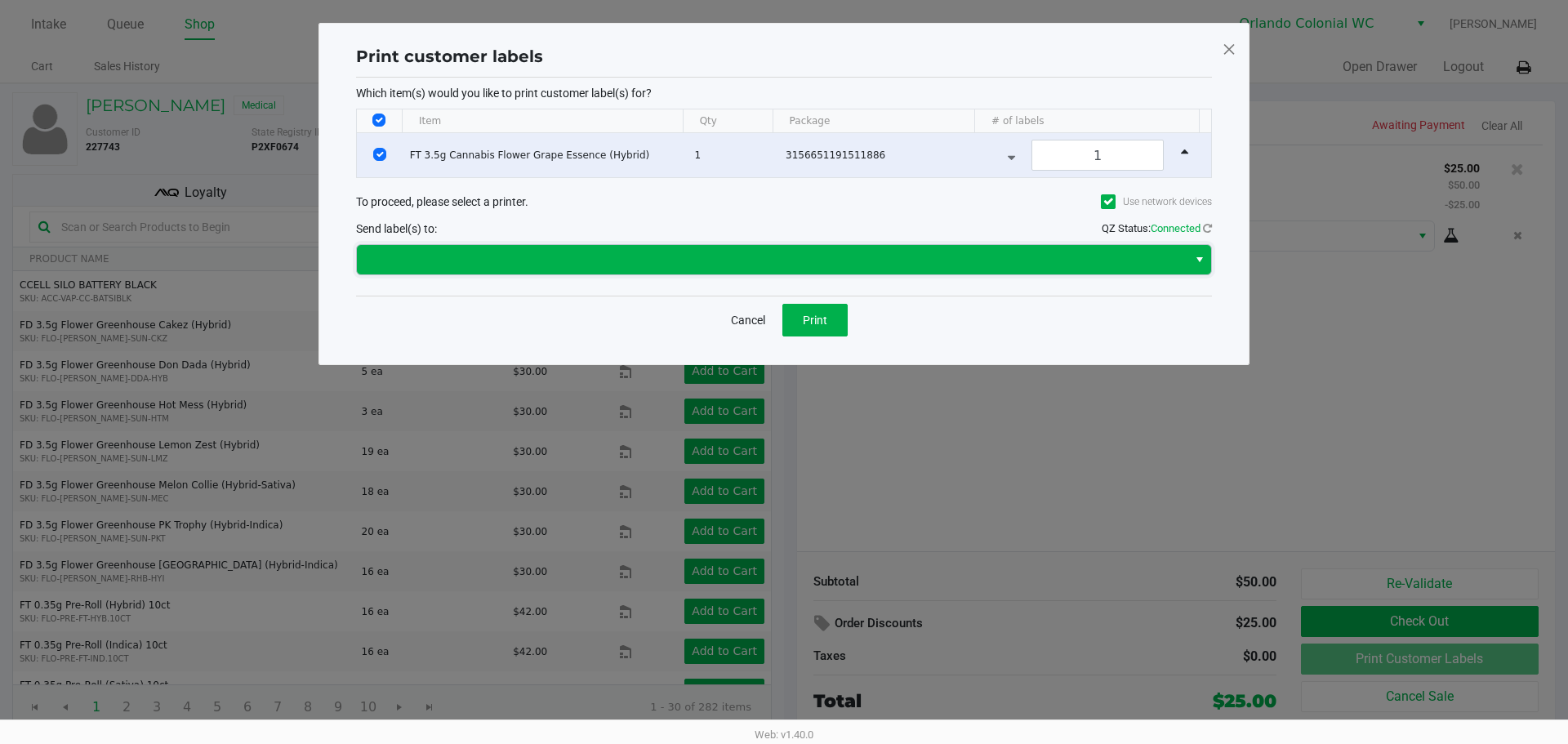
click at [745, 257] on span at bounding box center [772, 260] width 811 height 20
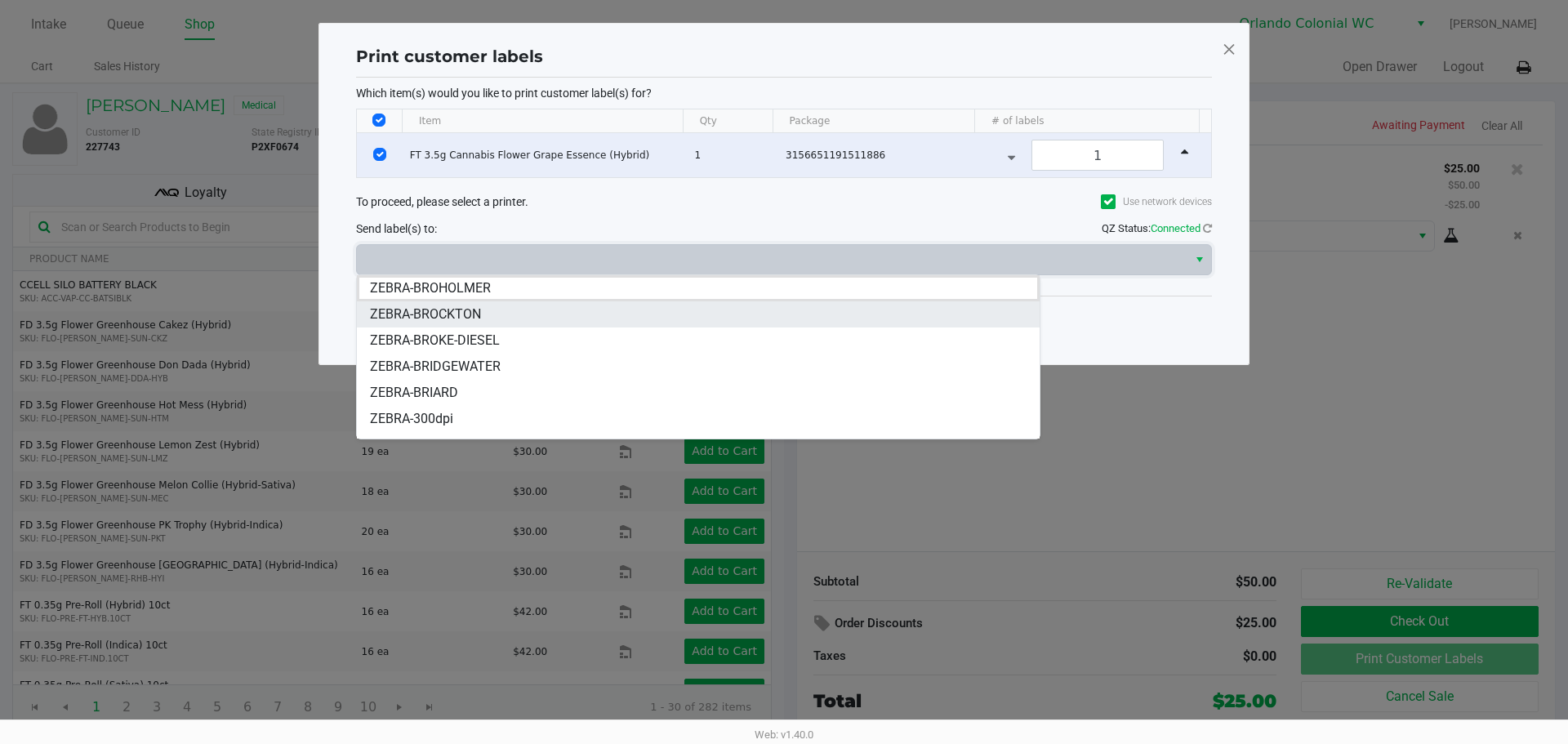
click at [495, 315] on li "ZEBRA-BROCKTON" at bounding box center [698, 314] width 683 height 26
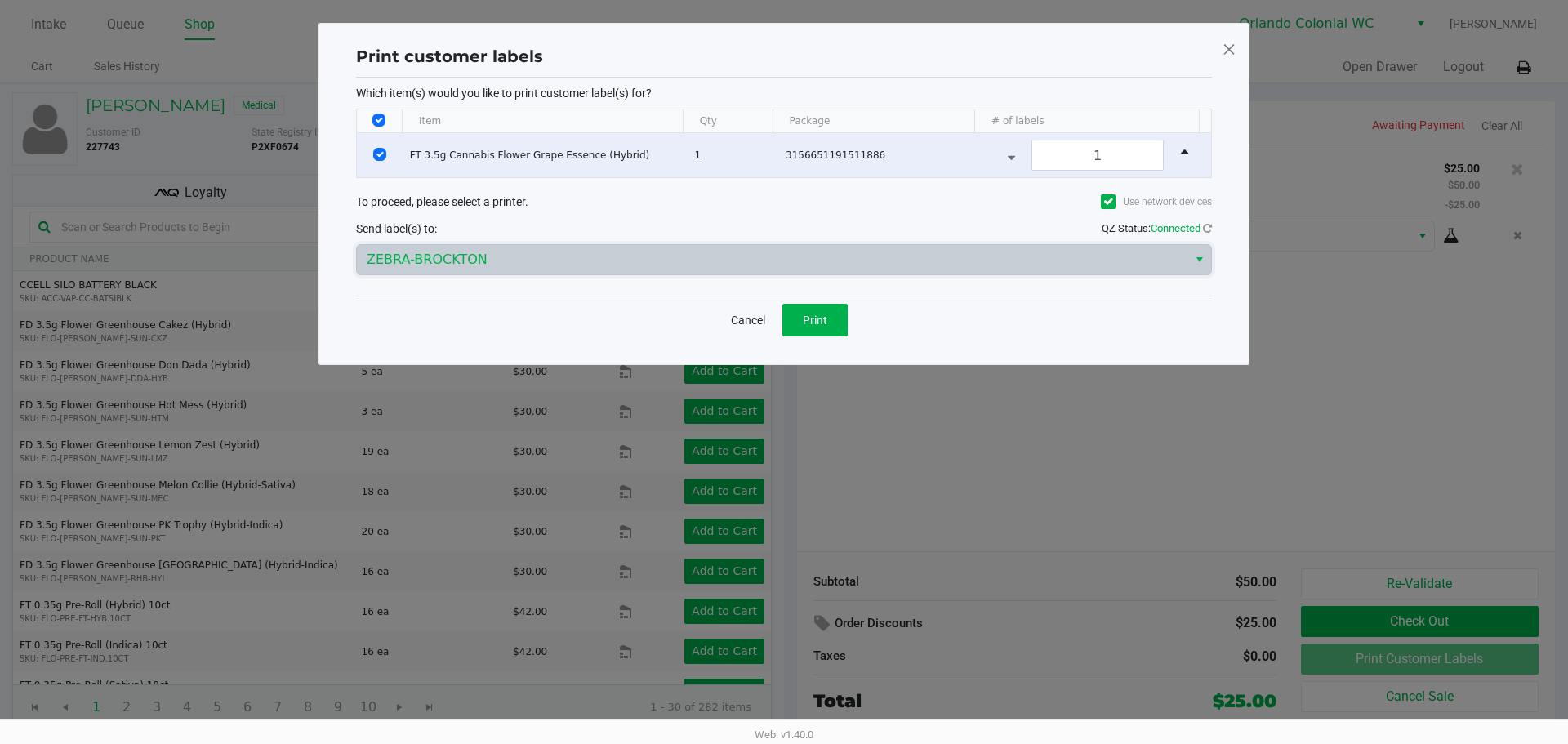
click at [600, 229] on div "Send label(s) to: QZ Status: Connected" at bounding box center [784, 229] width 856 height 24
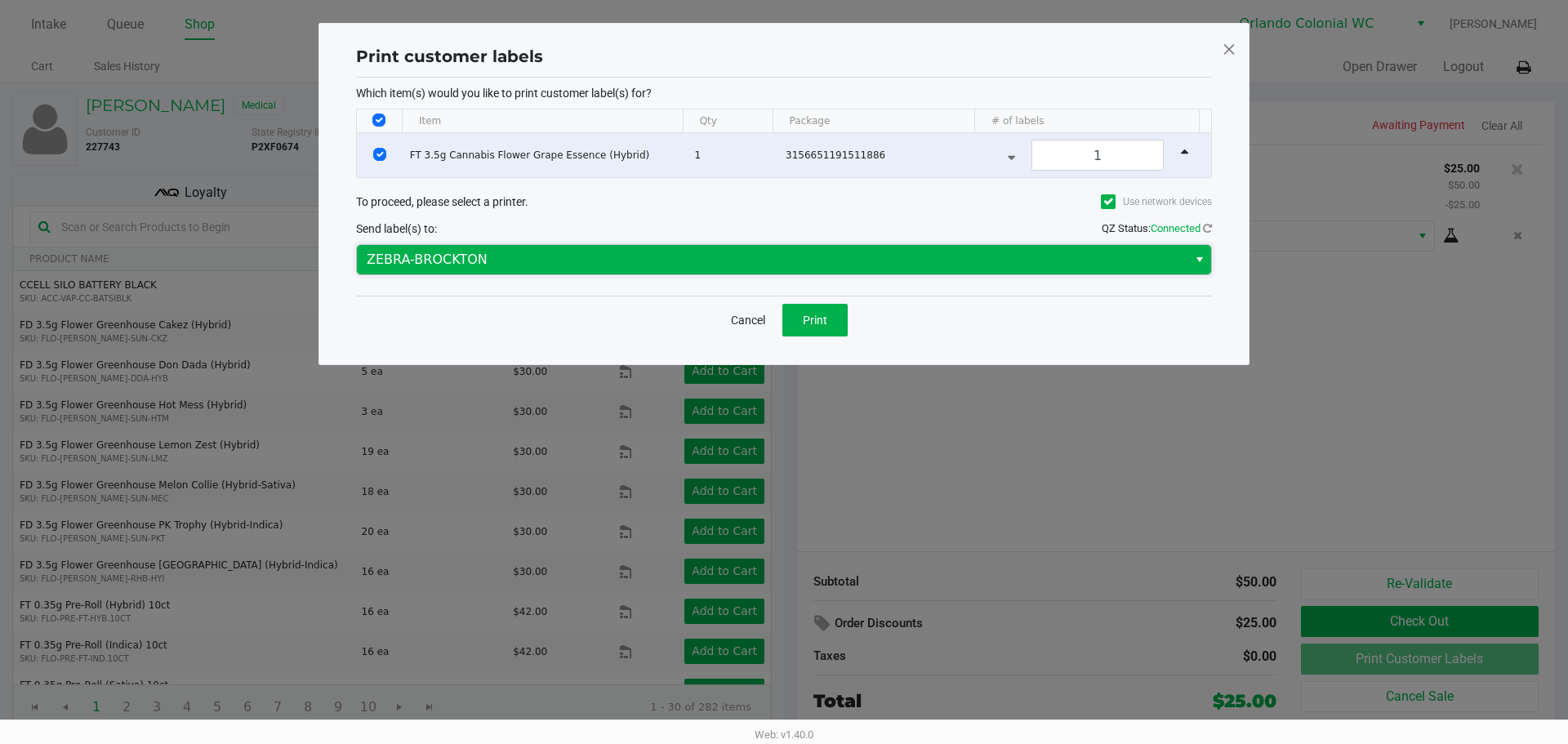
click at [531, 254] on span "ZEBRA-BROCKTON" at bounding box center [772, 260] width 811 height 20
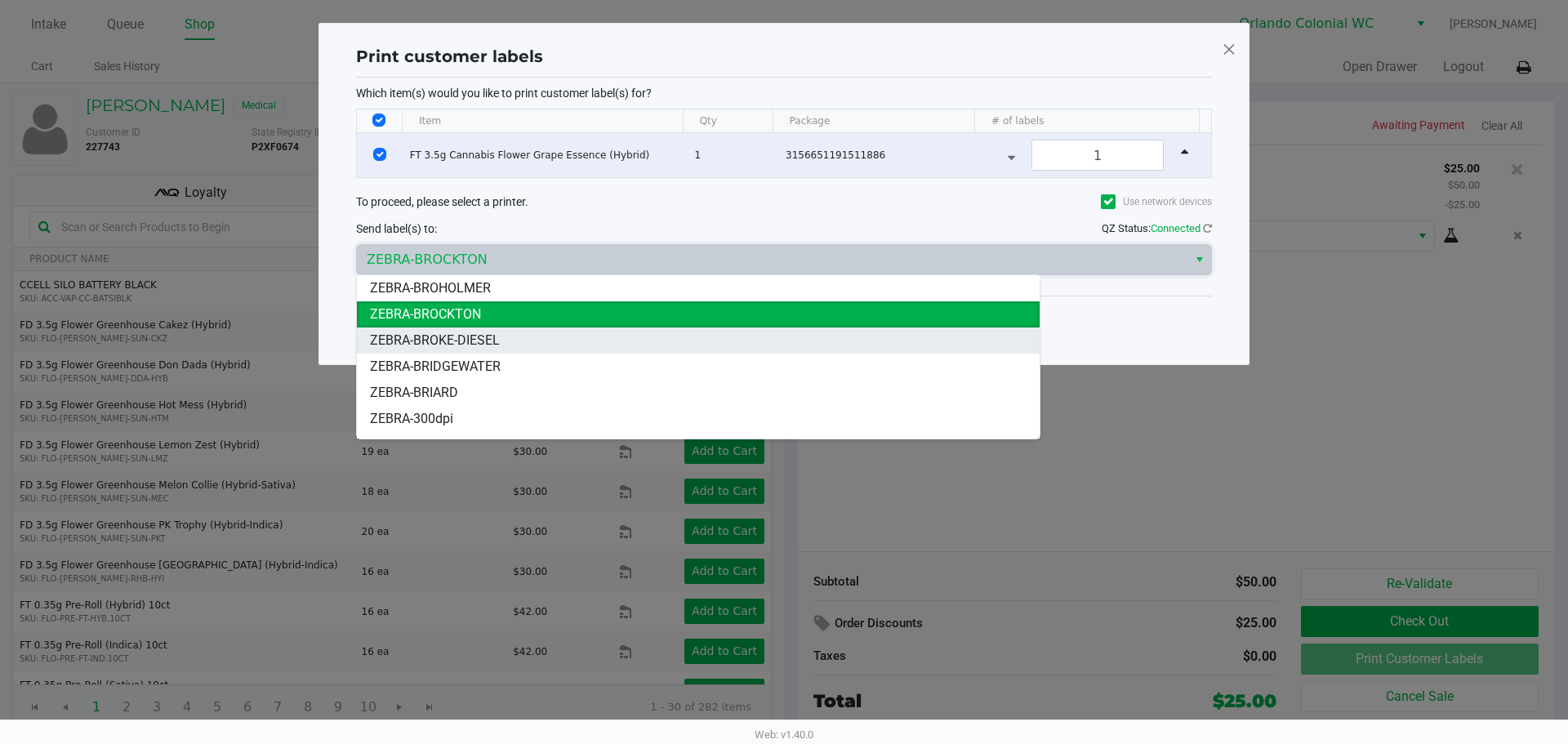
click at [508, 347] on li "ZEBRA-BROKE-DIESEL" at bounding box center [698, 340] width 683 height 26
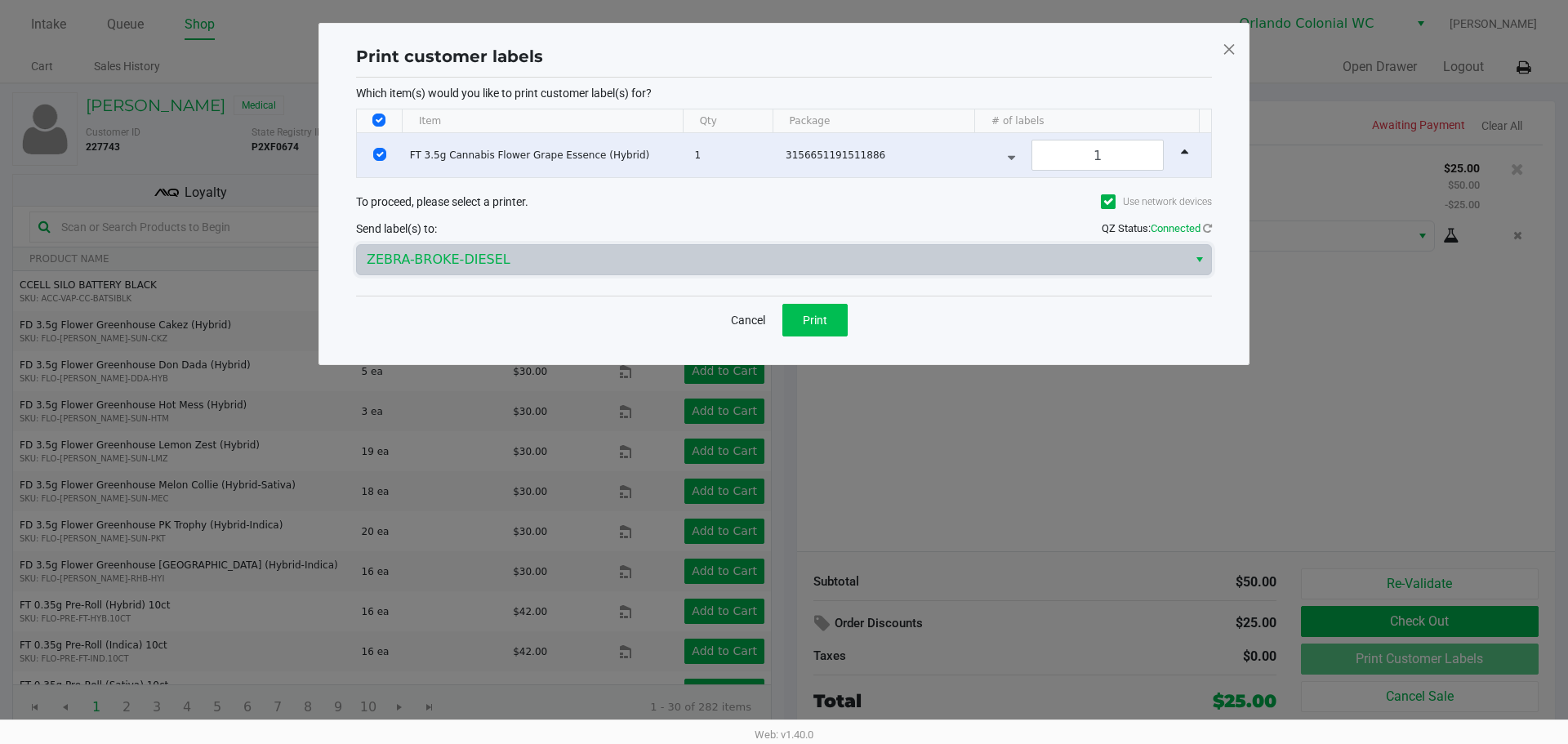
click at [839, 317] on button "Print" at bounding box center [815, 319] width 66 height 33
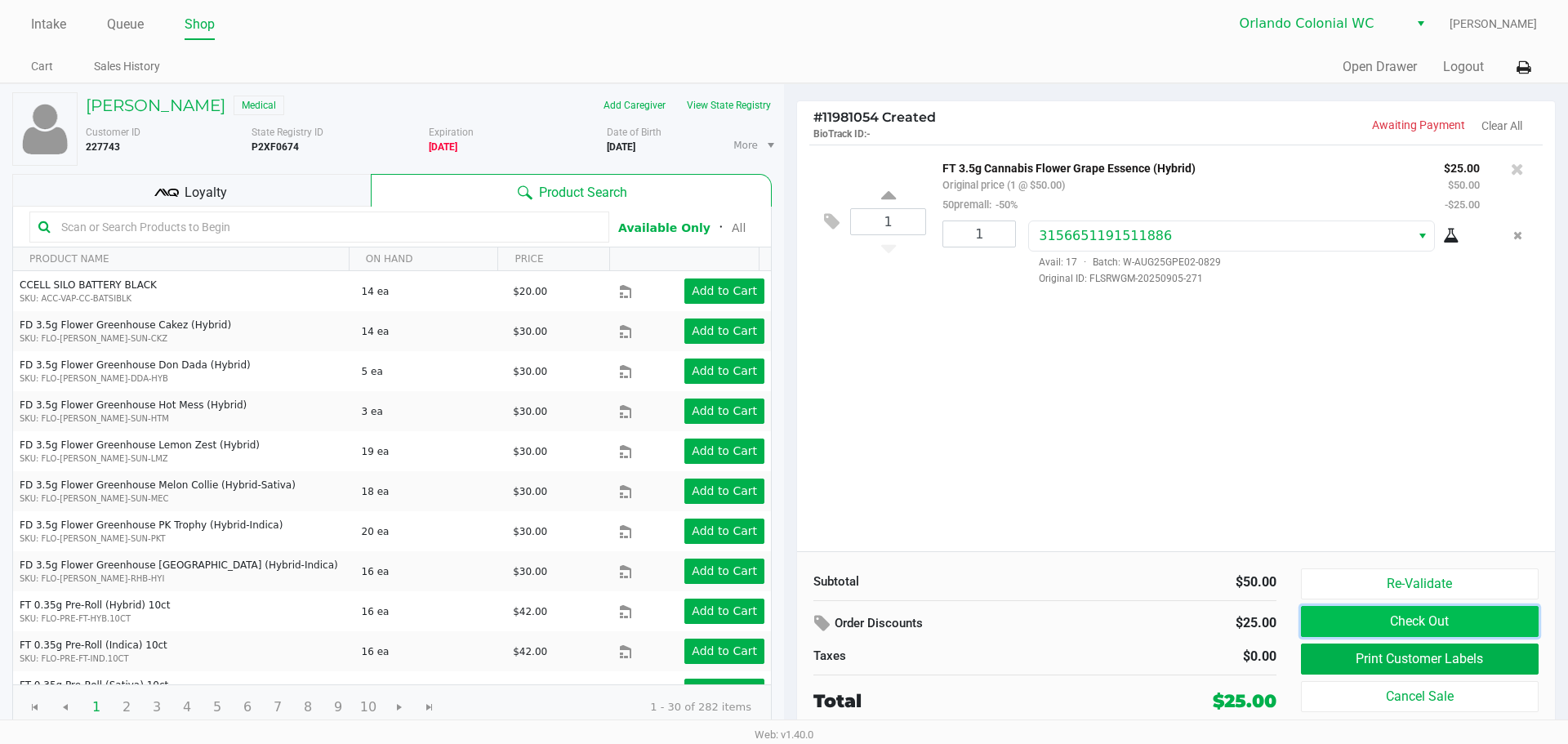
click at [1419, 624] on button "Check Out" at bounding box center [1420, 621] width 238 height 31
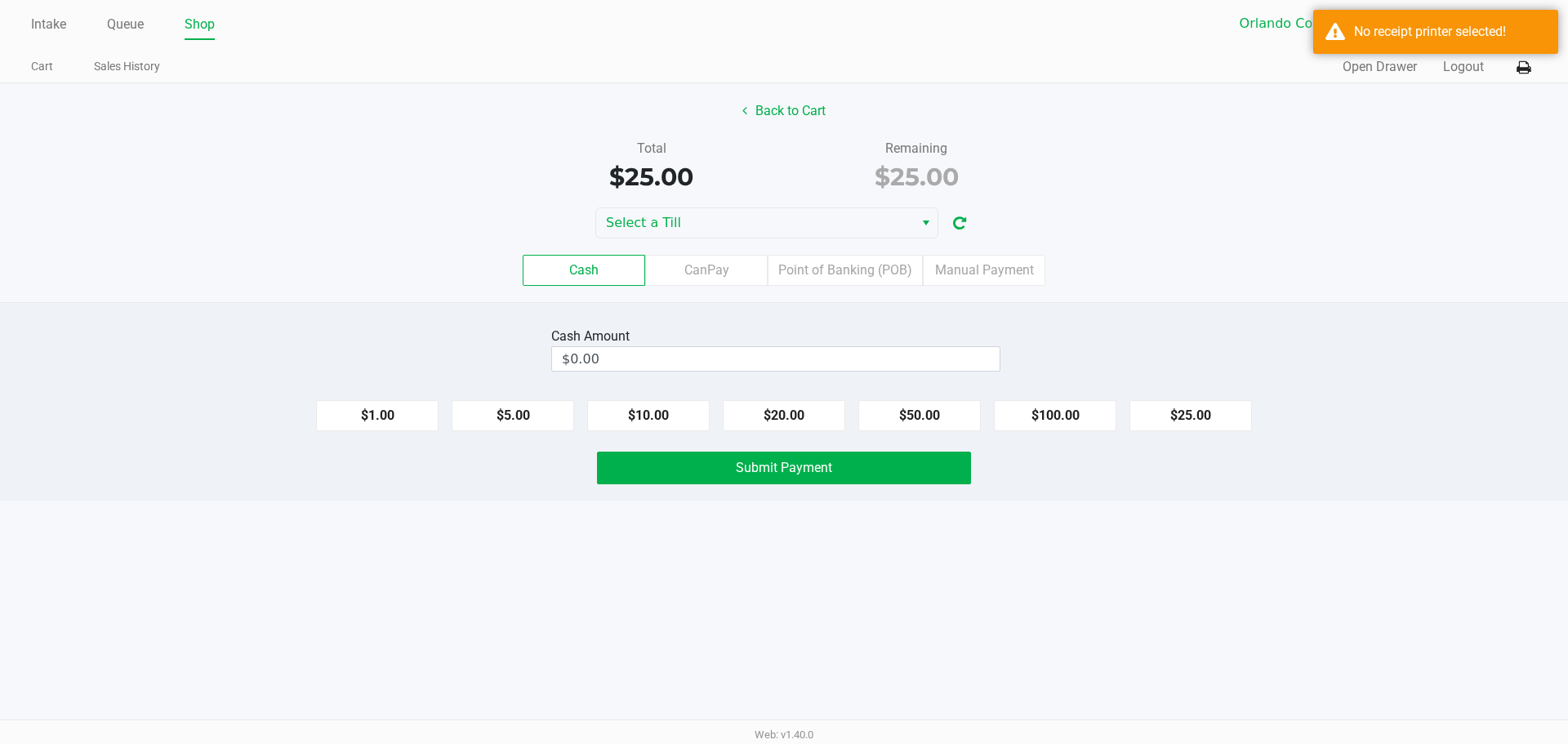
click at [880, 224] on span "Select a Till" at bounding box center [755, 223] width 298 height 20
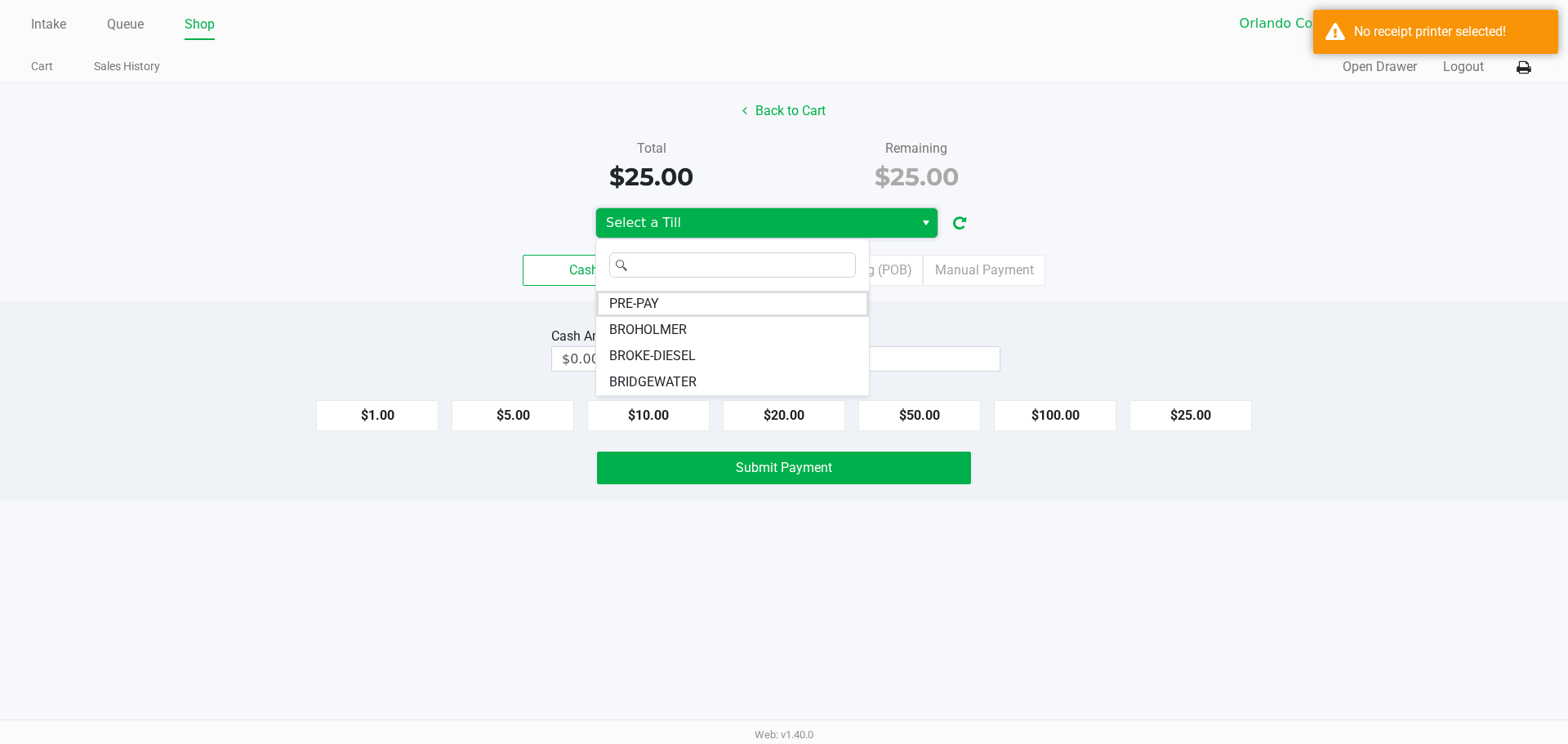
click at [693, 357] on span "BROKE-DIESEL" at bounding box center [652, 356] width 87 height 20
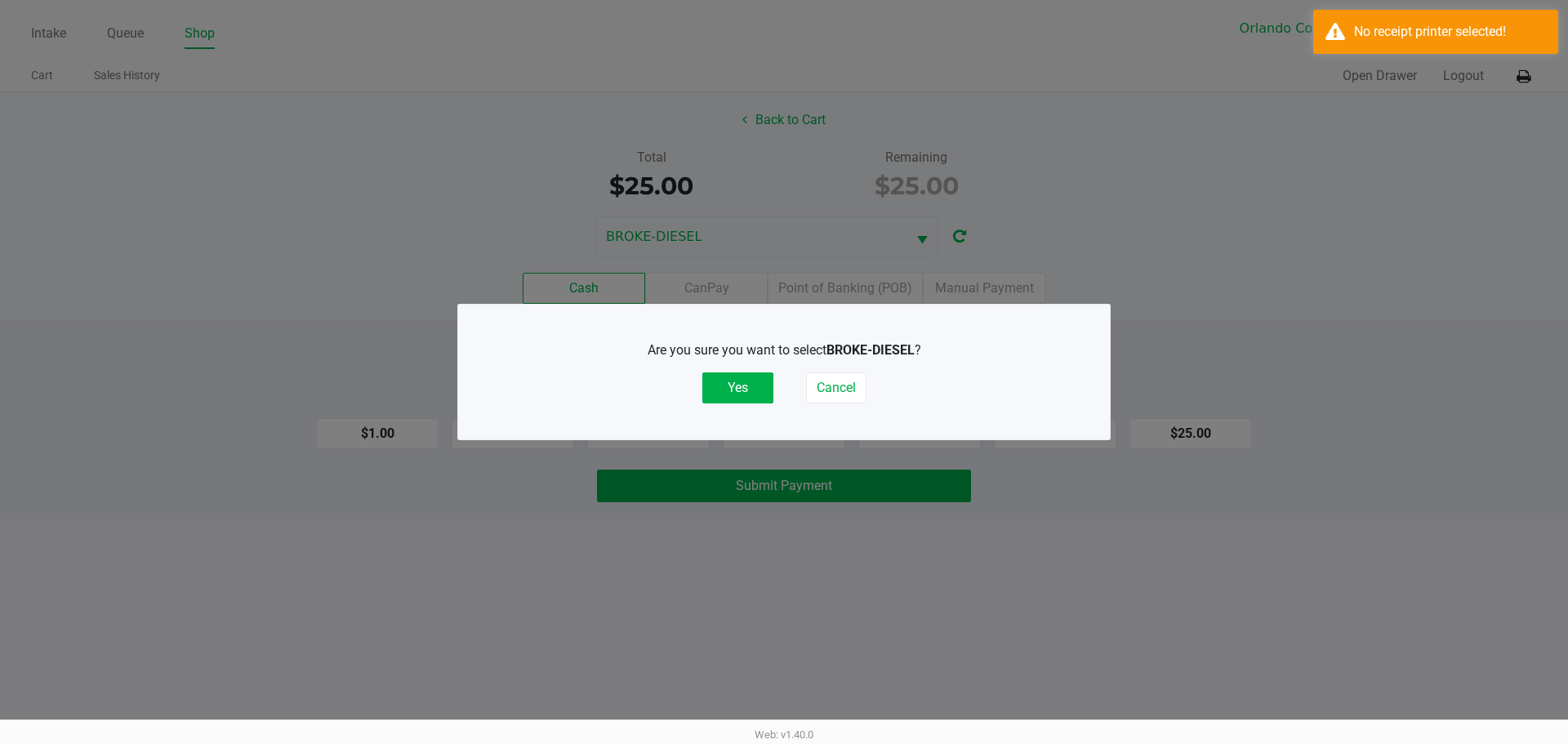
click at [738, 388] on button "Yes" at bounding box center [737, 387] width 71 height 31
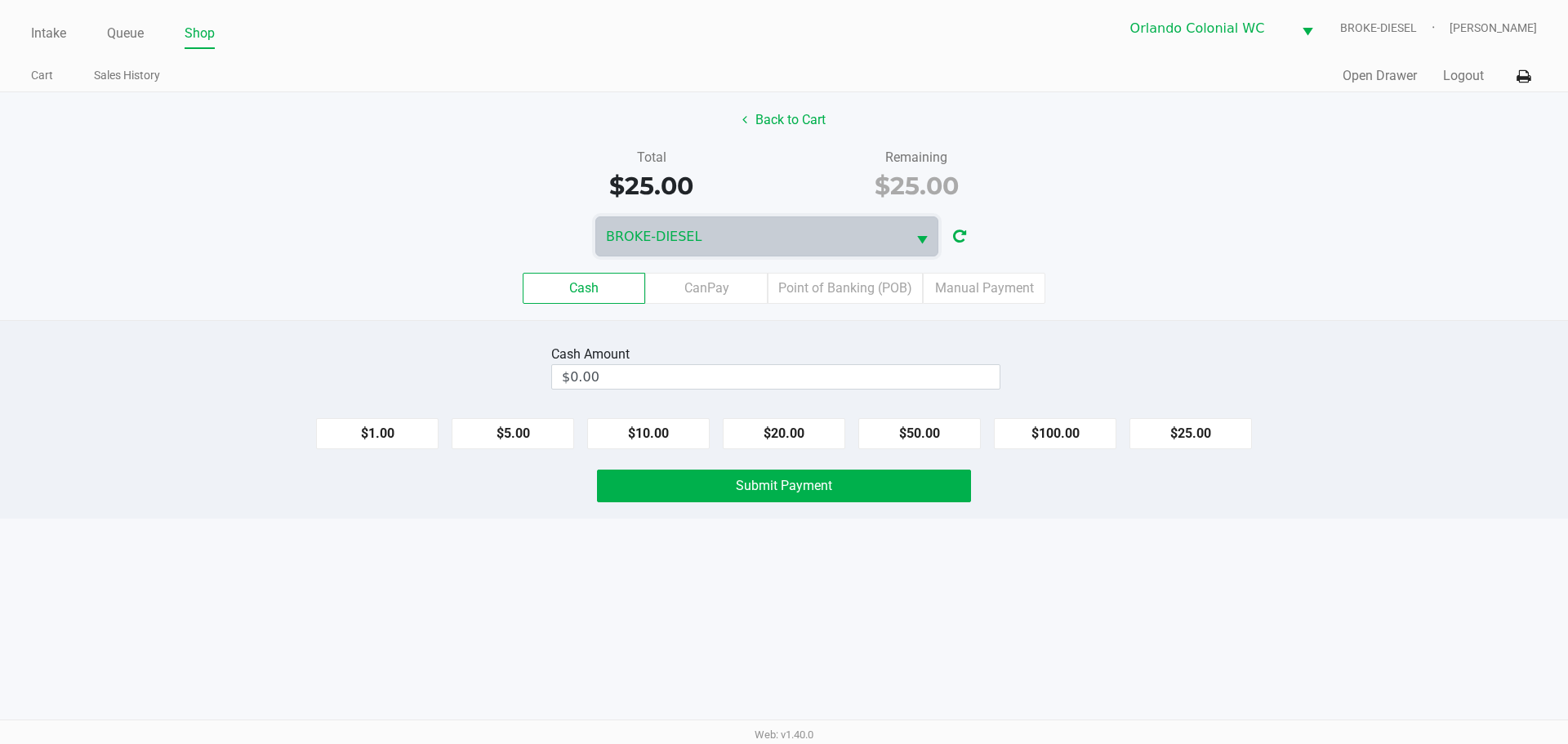
click at [1530, 79] on button at bounding box center [1523, 77] width 27 height 30
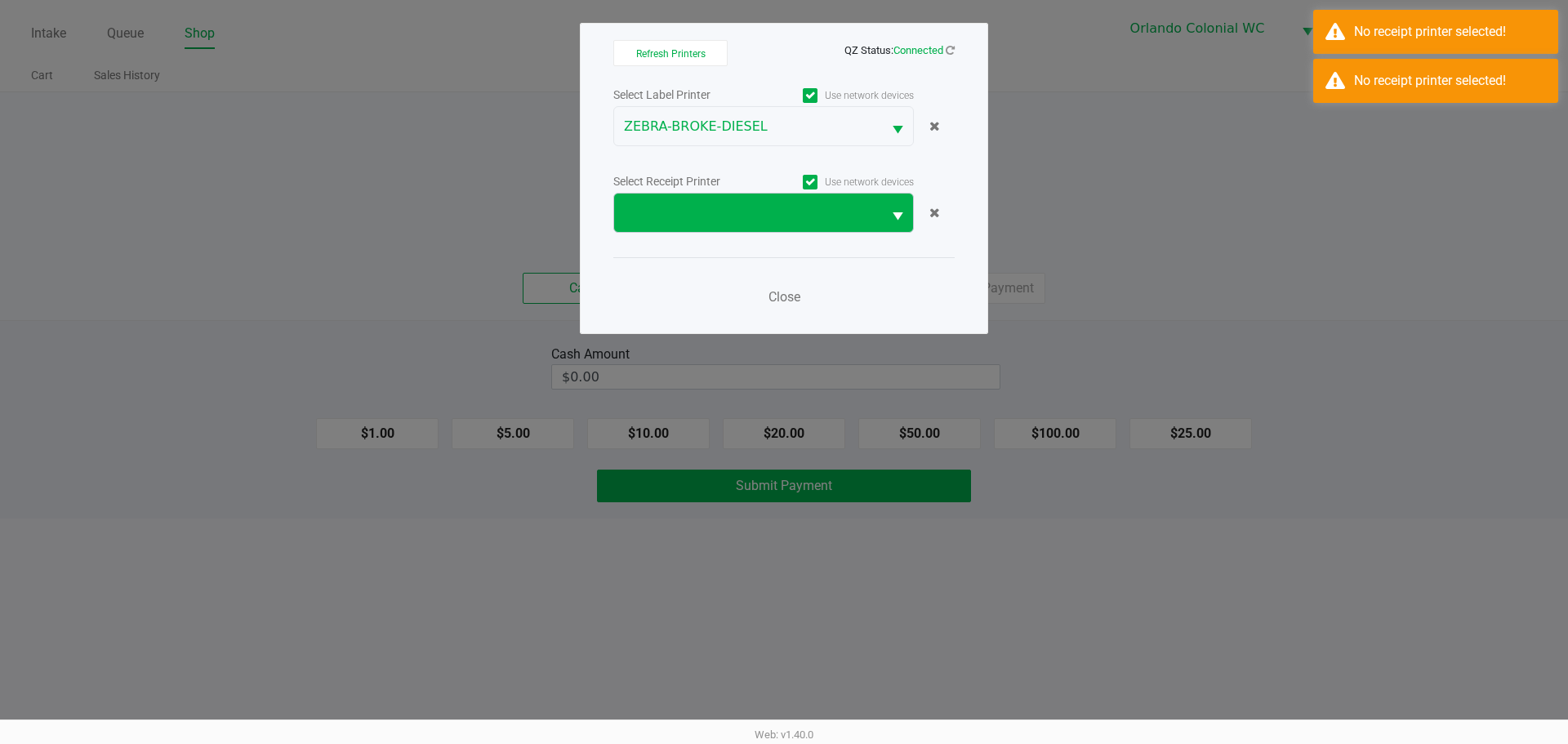
click at [722, 217] on span at bounding box center [748, 213] width 249 height 20
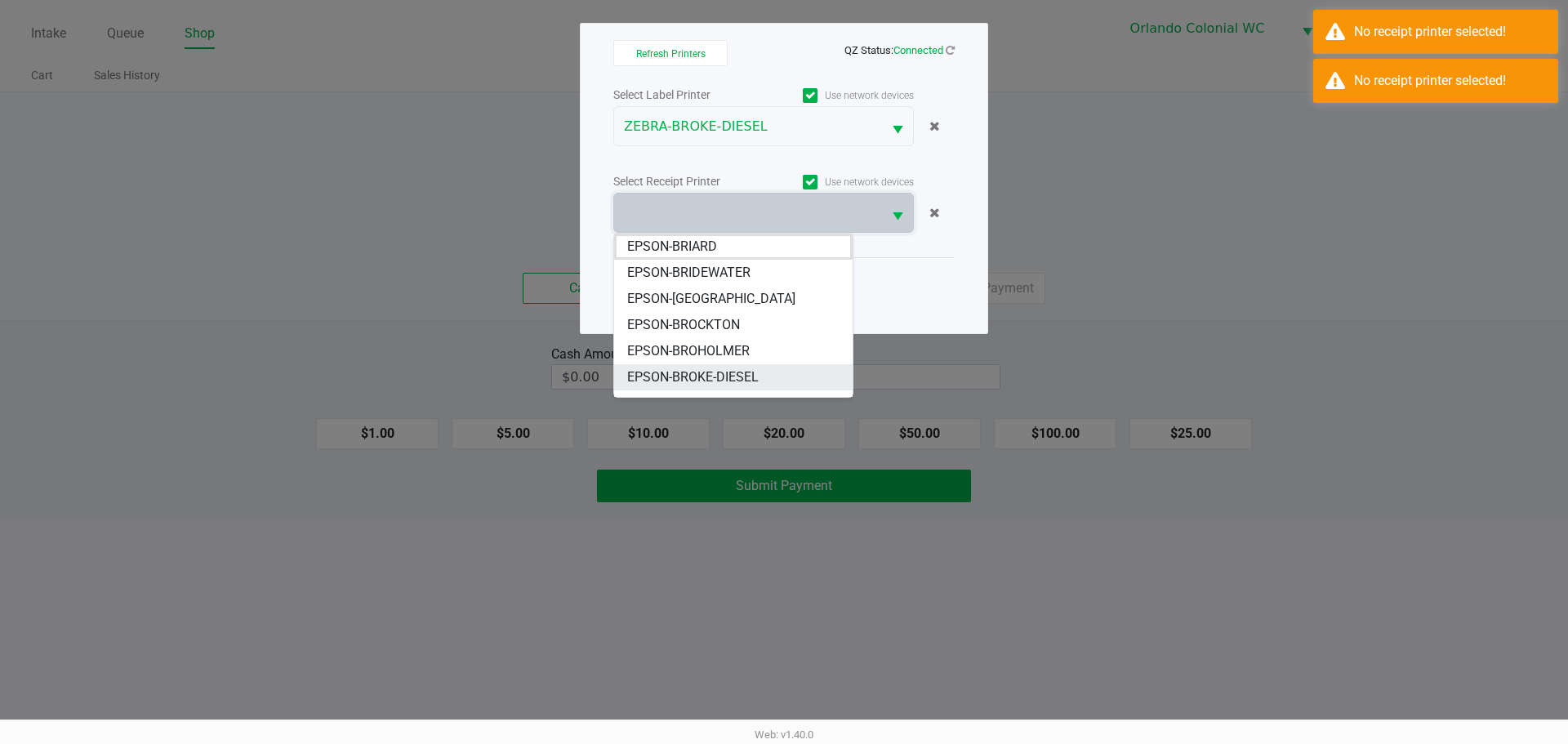
click at [676, 369] on span "EPSON-BROKE-DIESEL" at bounding box center [692, 377] width 131 height 20
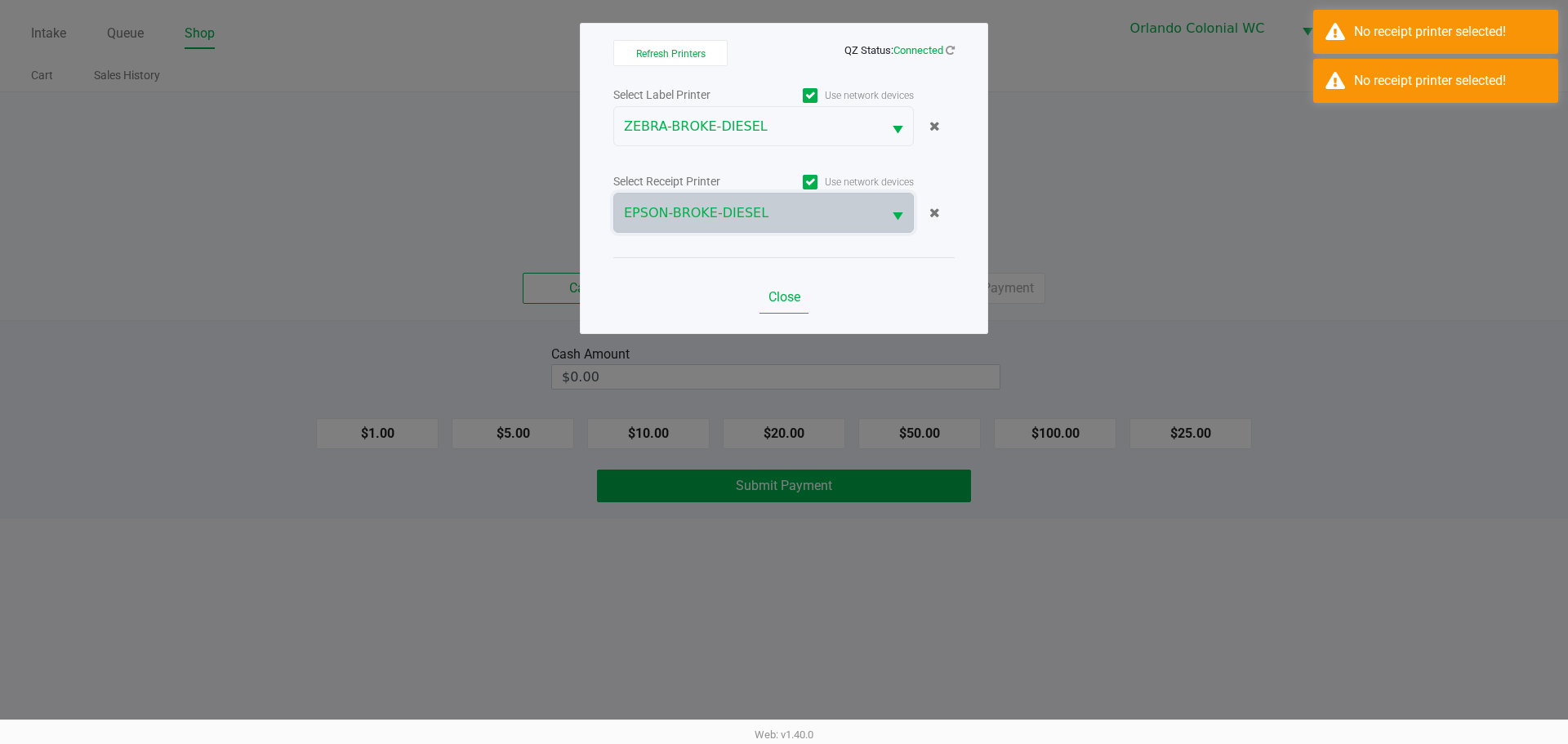
click at [777, 311] on button "Close" at bounding box center [783, 296] width 49 height 33
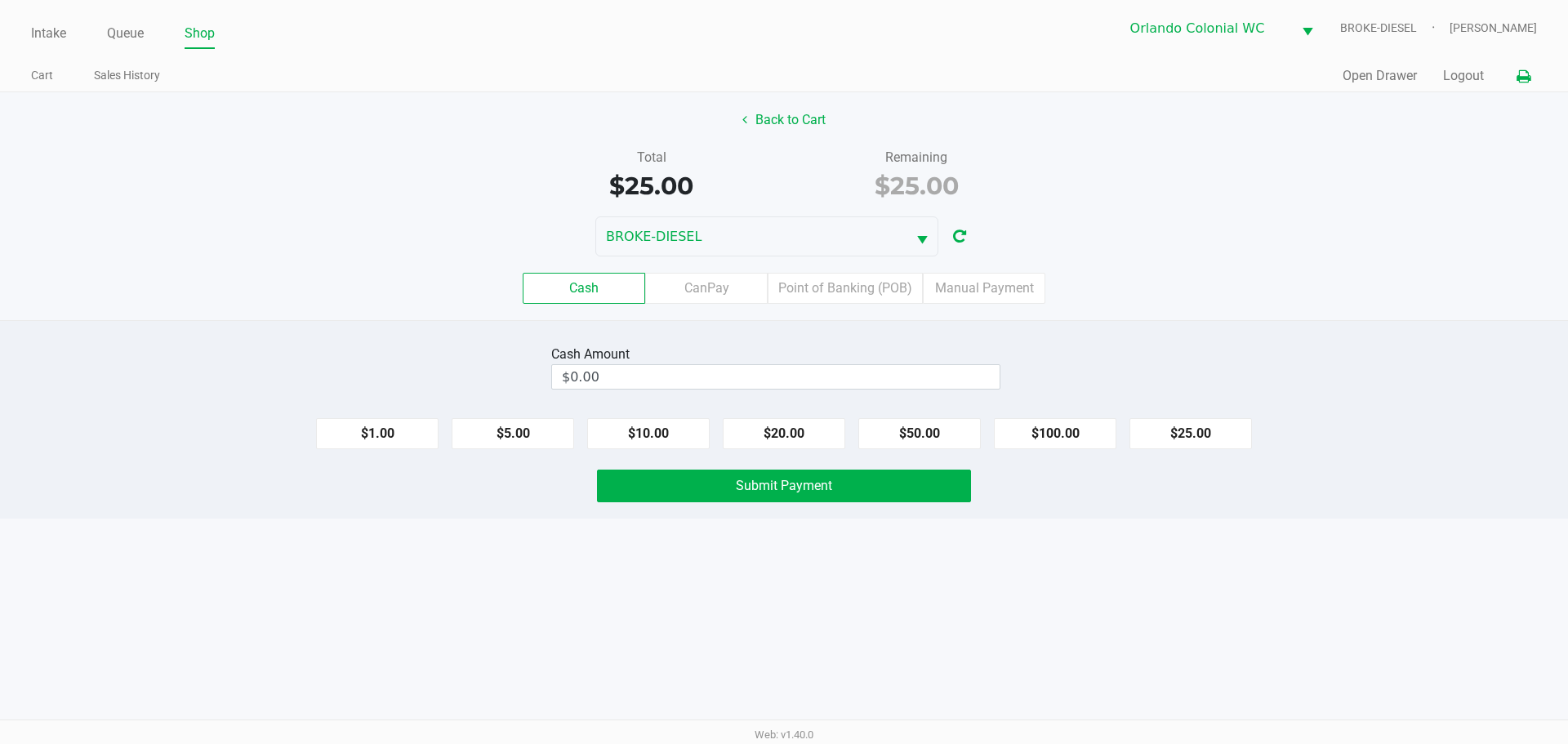
click at [1201, 427] on button "$25.00" at bounding box center [1190, 433] width 122 height 31
type input "$25.00"
click at [709, 494] on button "Submit Payment" at bounding box center [784, 485] width 374 height 33
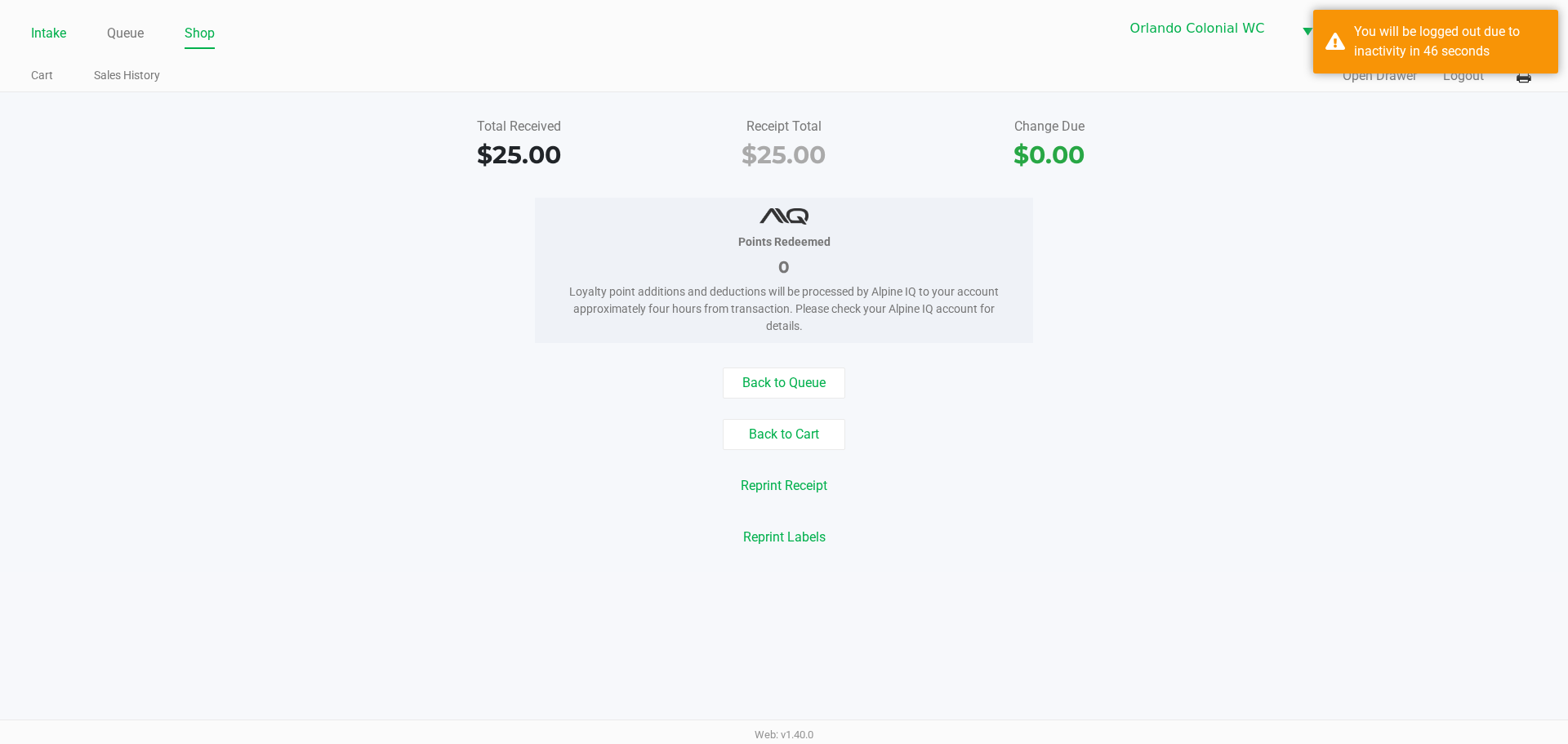
click at [55, 34] on link "Intake" at bounding box center [48, 33] width 35 height 23
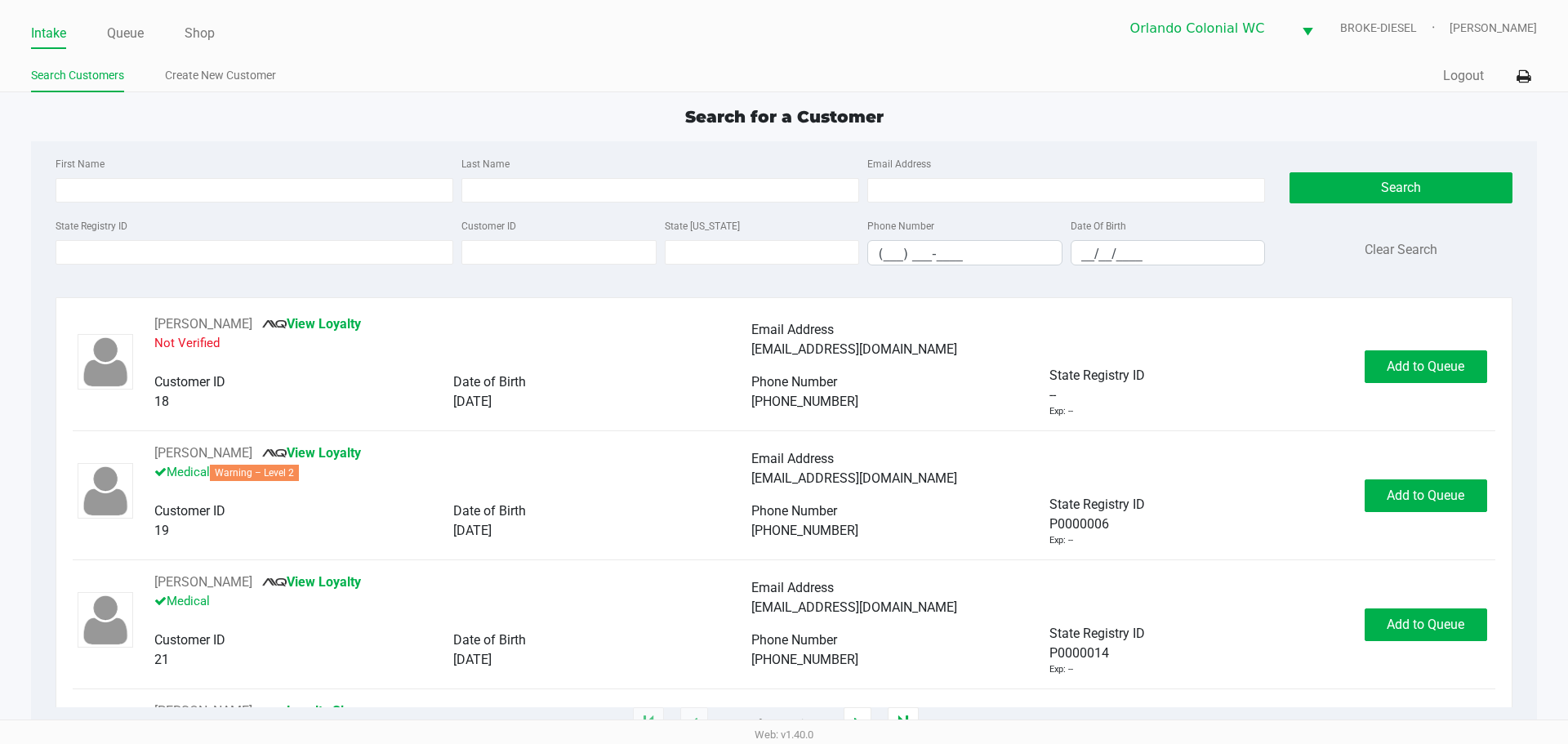
click at [125, 253] on input "State Registry ID" at bounding box center [255, 252] width 398 height 25
click at [89, 185] on input "First Name" at bounding box center [255, 190] width 398 height 25
type input "[PERSON_NAME]"
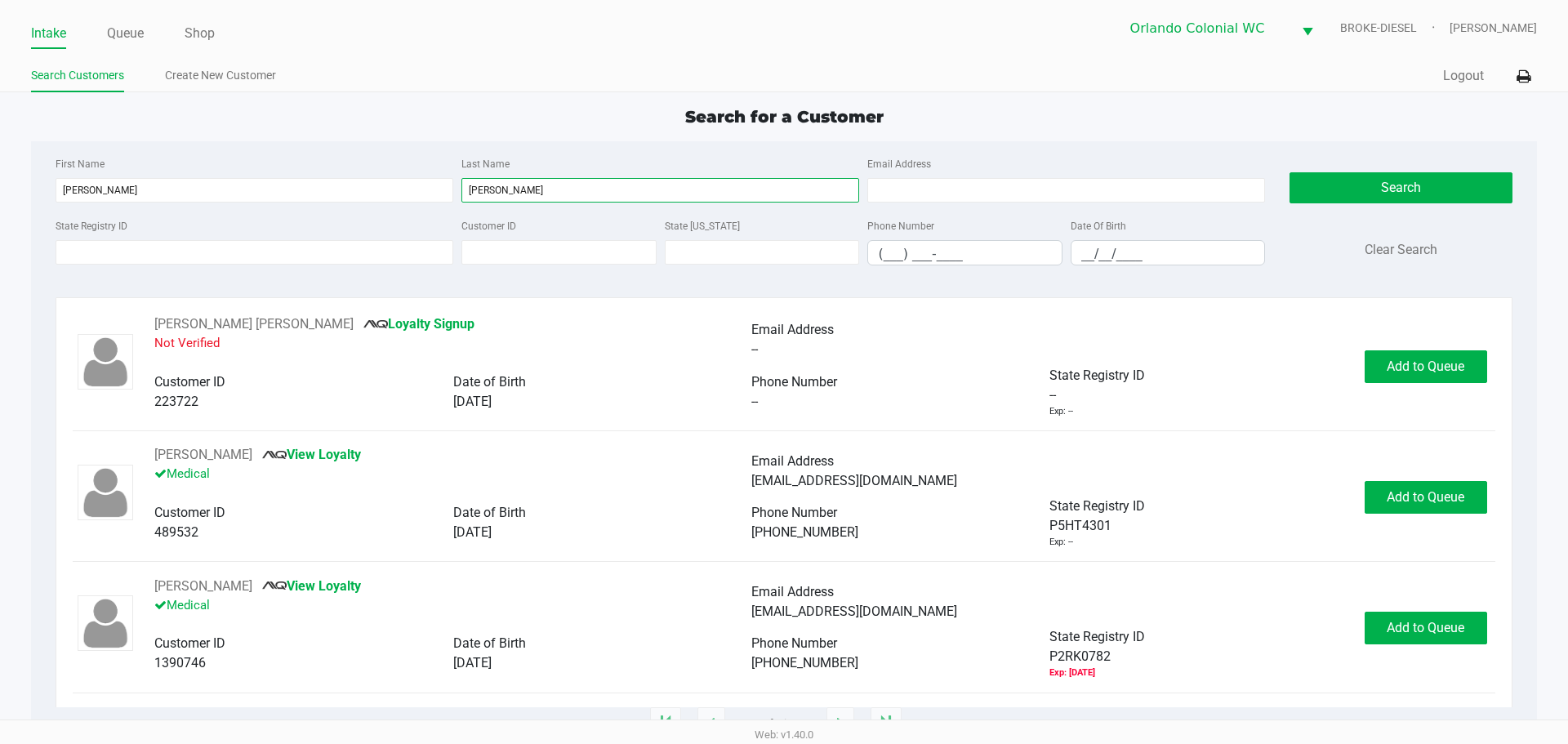
type input "[PERSON_NAME]"
click at [1145, 254] on input "__/__/____" at bounding box center [1168, 253] width 194 height 25
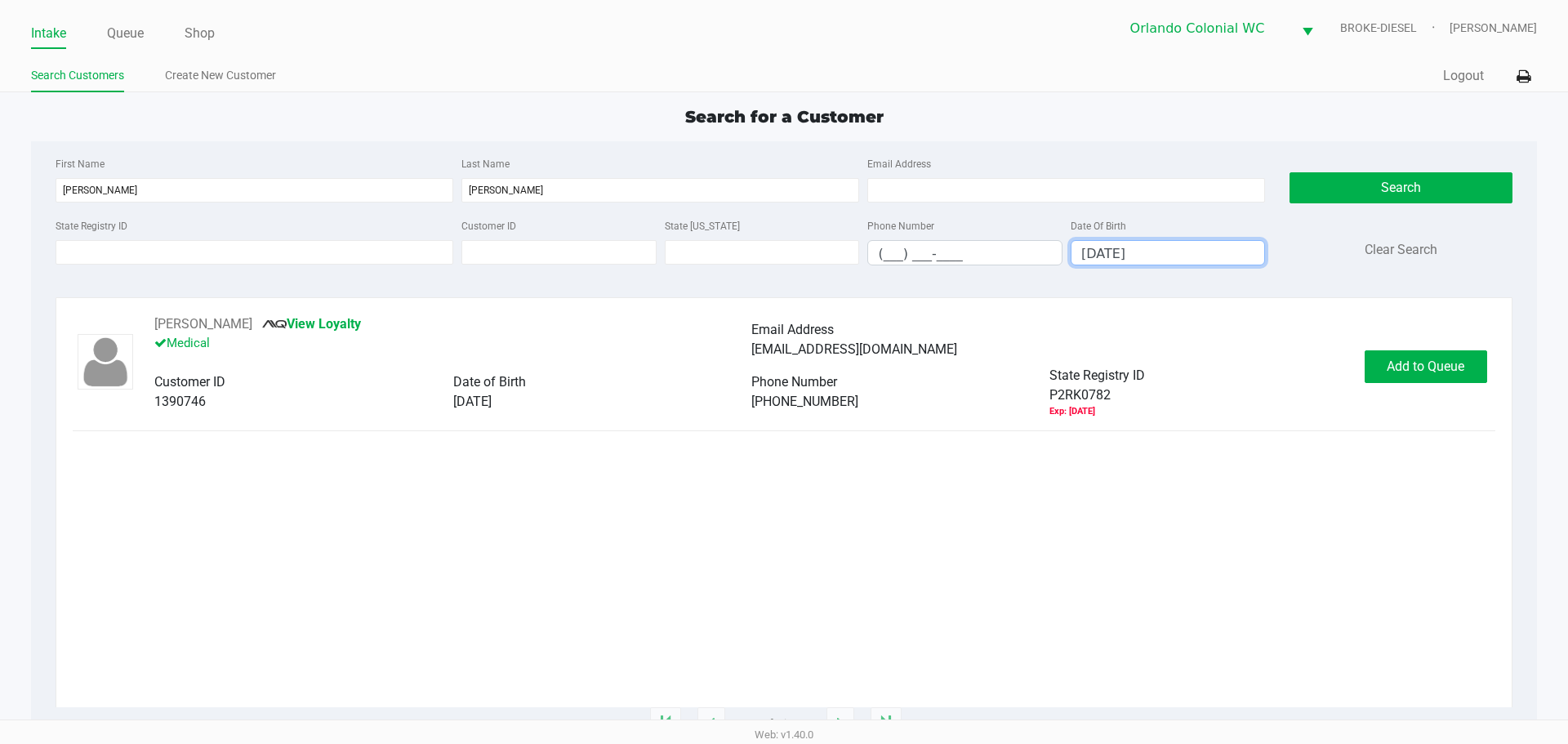
type input "[DATE]"
click at [1405, 384] on div "[PERSON_NAME] View Loyalty Medical Email Address [EMAIL_ADDRESS][DOMAIN_NAME] C…" at bounding box center [783, 366] width 1422 height 103
click at [1405, 383] on div "[PERSON_NAME] View Loyalty Medical Email Address [EMAIL_ADDRESS][DOMAIN_NAME] C…" at bounding box center [783, 366] width 1422 height 103
click at [1402, 381] on button "Add to Queue" at bounding box center [1426, 366] width 122 height 33
click at [1401, 381] on body "Intake Queue Shop Orlando Colonial WC BROKE-DIESEL [PERSON_NAME] Search Custome…" at bounding box center [784, 359] width 1568 height 719
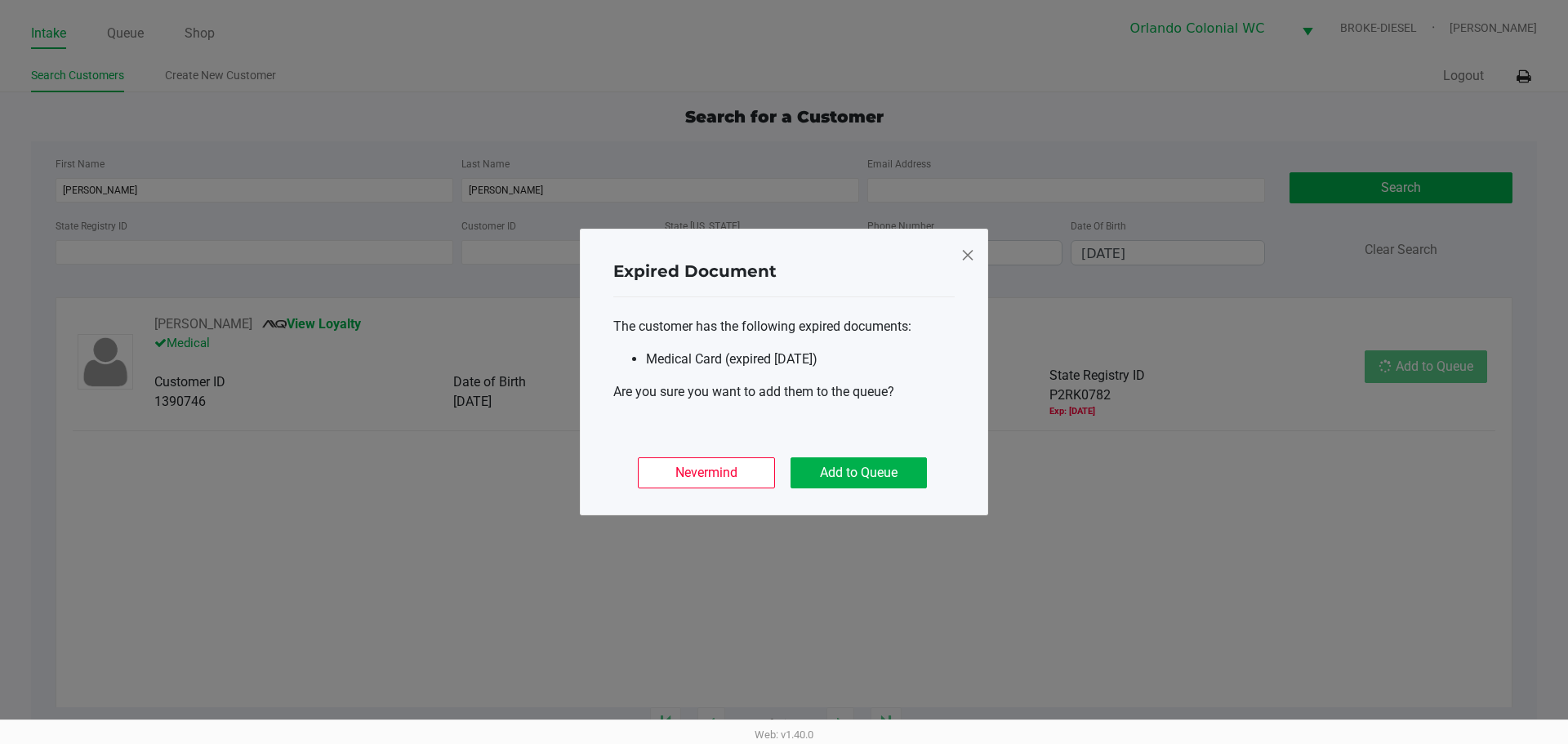
click at [1401, 381] on ngb-modal-window "Expired Document The customer has the following expired documents: Medical Card…" at bounding box center [784, 372] width 1568 height 744
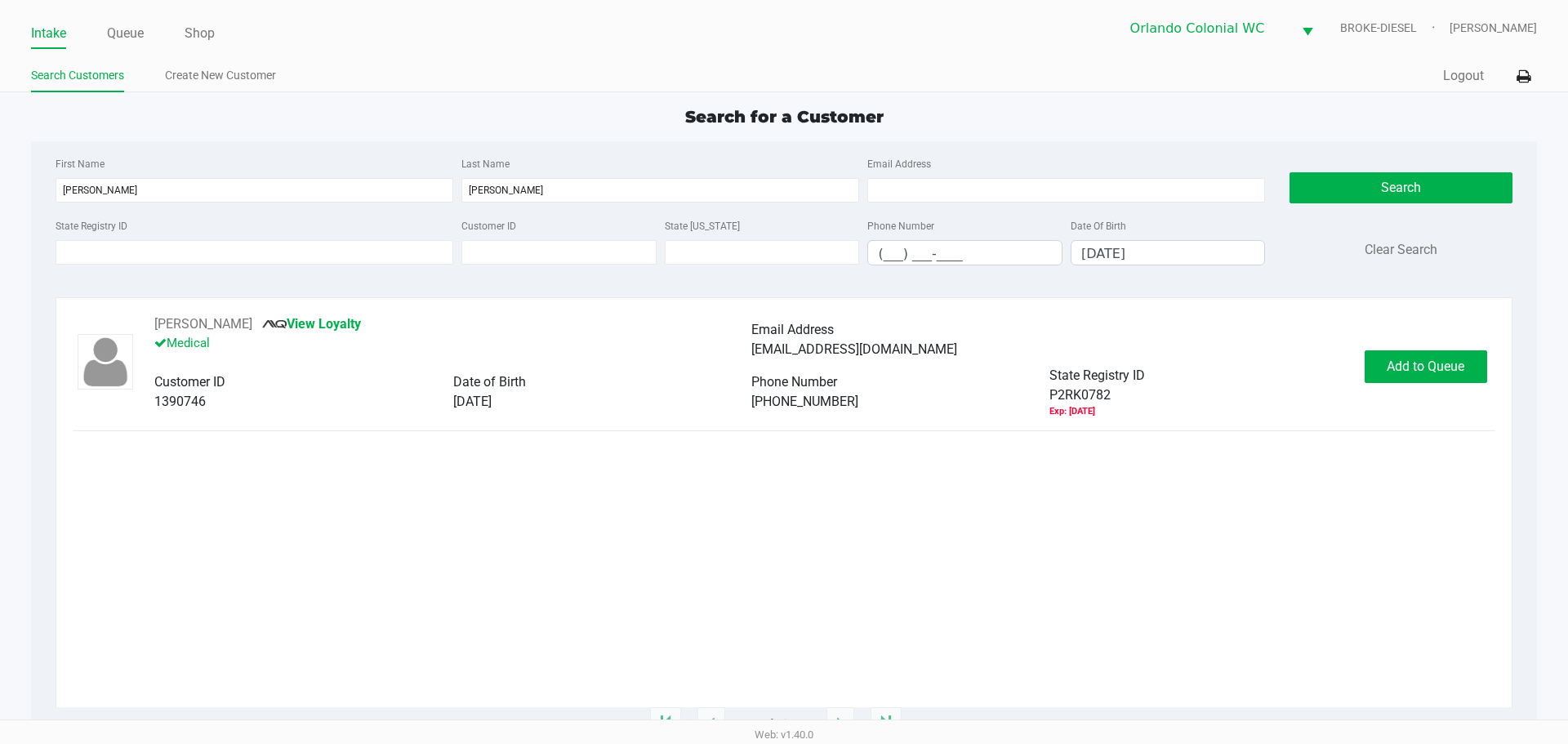
click at [1401, 381] on ngb-modal-window "Expired Document The customer has the following expired documents: Medical Card…" at bounding box center [784, 372] width 1568 height 744
click at [1401, 381] on button "Add to Queue" at bounding box center [1426, 366] width 122 height 33
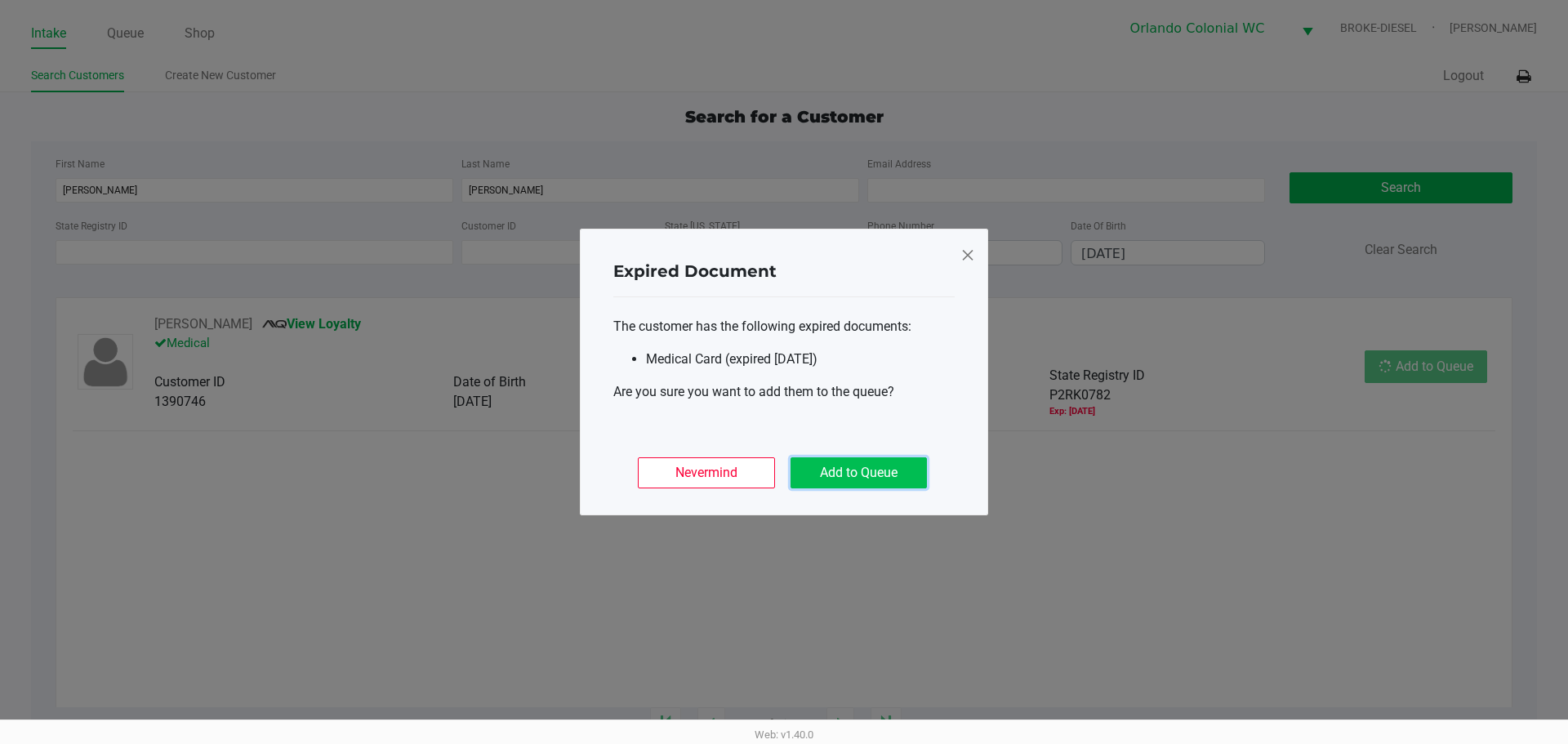
click at [899, 479] on button "Add to Queue" at bounding box center [859, 472] width 136 height 31
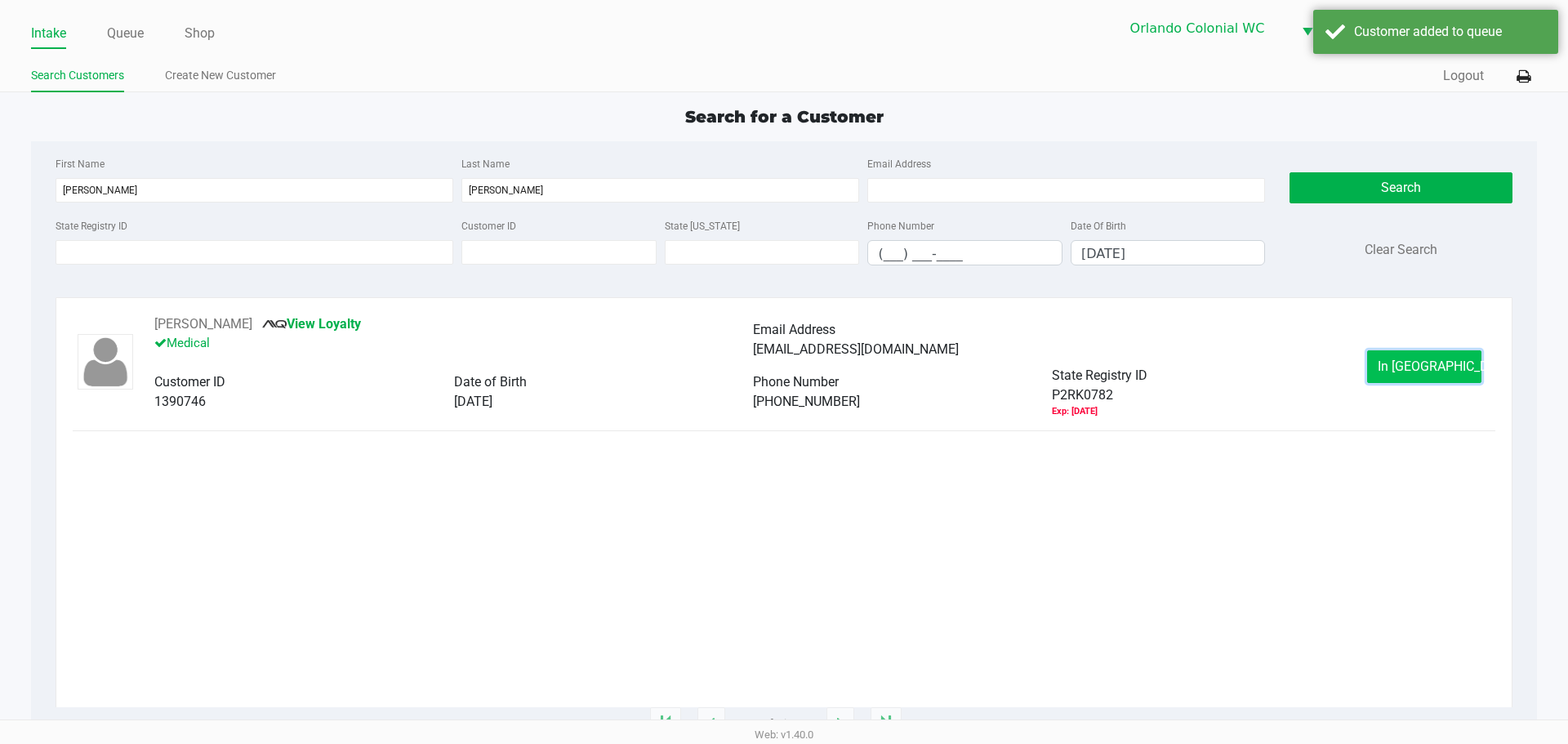
click at [1432, 378] on button "In [GEOGRAPHIC_DATA]" at bounding box center [1424, 366] width 114 height 33
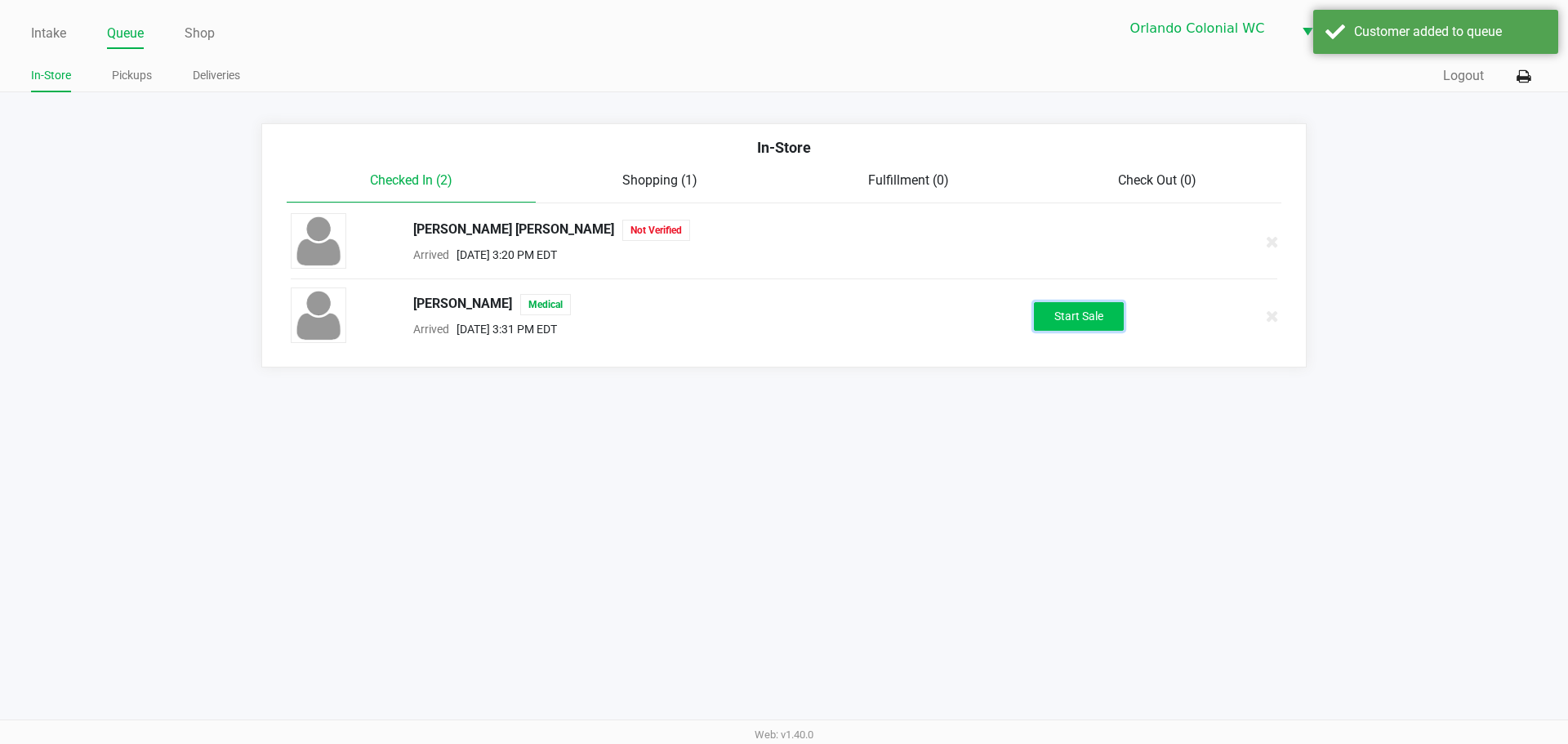
click at [1082, 310] on button "Start Sale" at bounding box center [1078, 316] width 90 height 29
click at [1082, 310] on div "Start Sale" at bounding box center [1078, 316] width 90 height 29
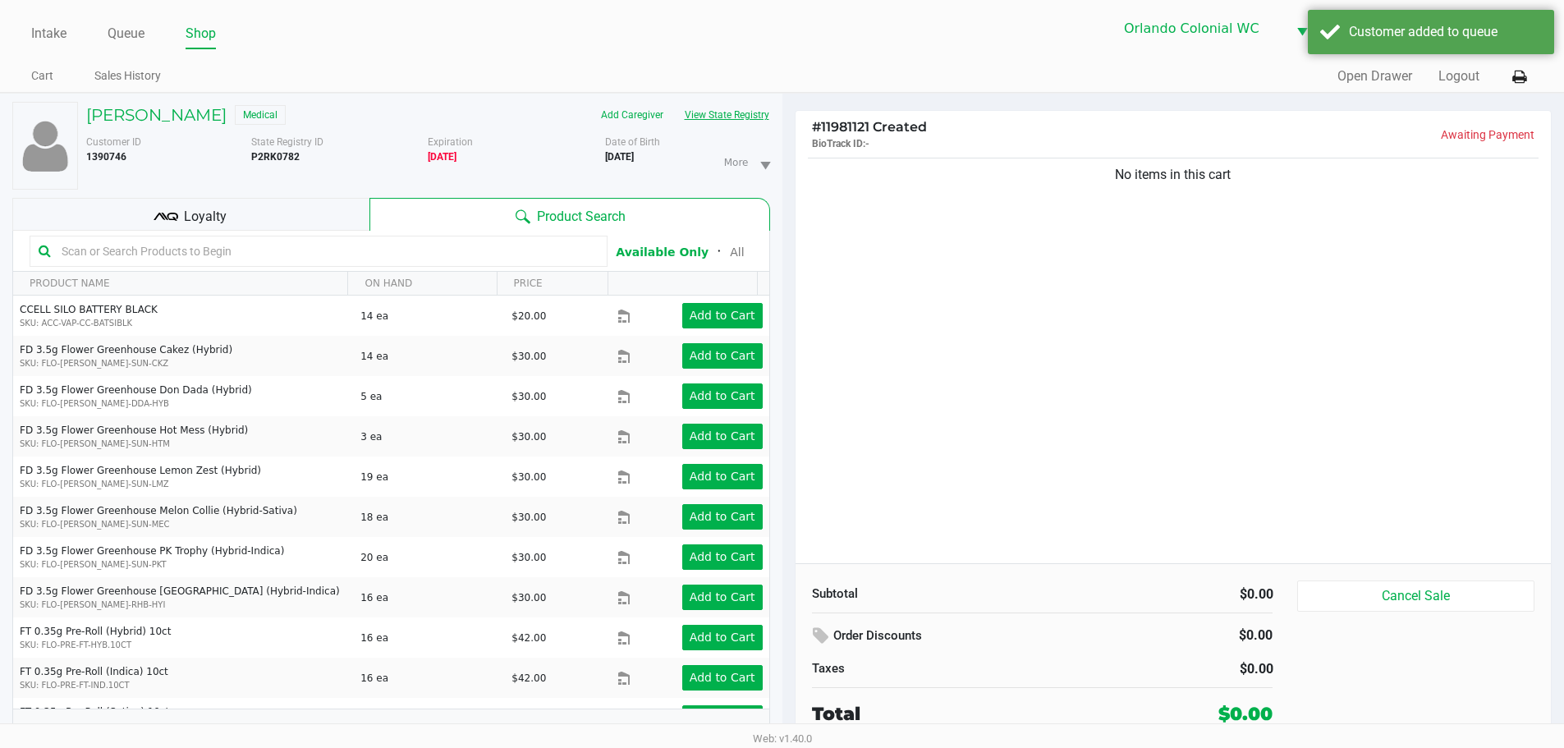
click at [728, 114] on button "View State Registry" at bounding box center [722, 115] width 96 height 26
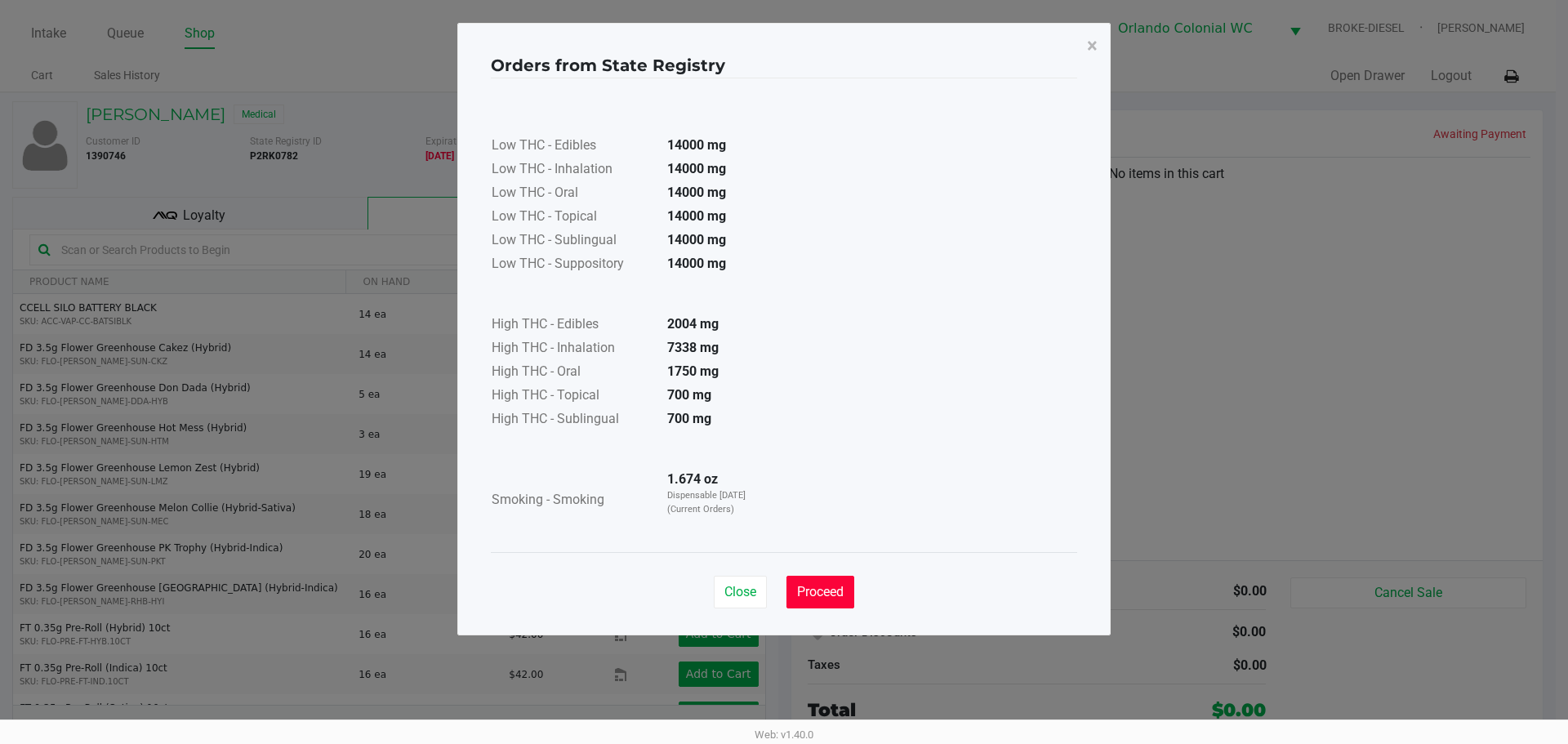
drag, startPoint x: 828, startPoint y: 589, endPoint x: 940, endPoint y: 525, distance: 129.0
click at [829, 588] on span "Proceed" at bounding box center [820, 592] width 47 height 16
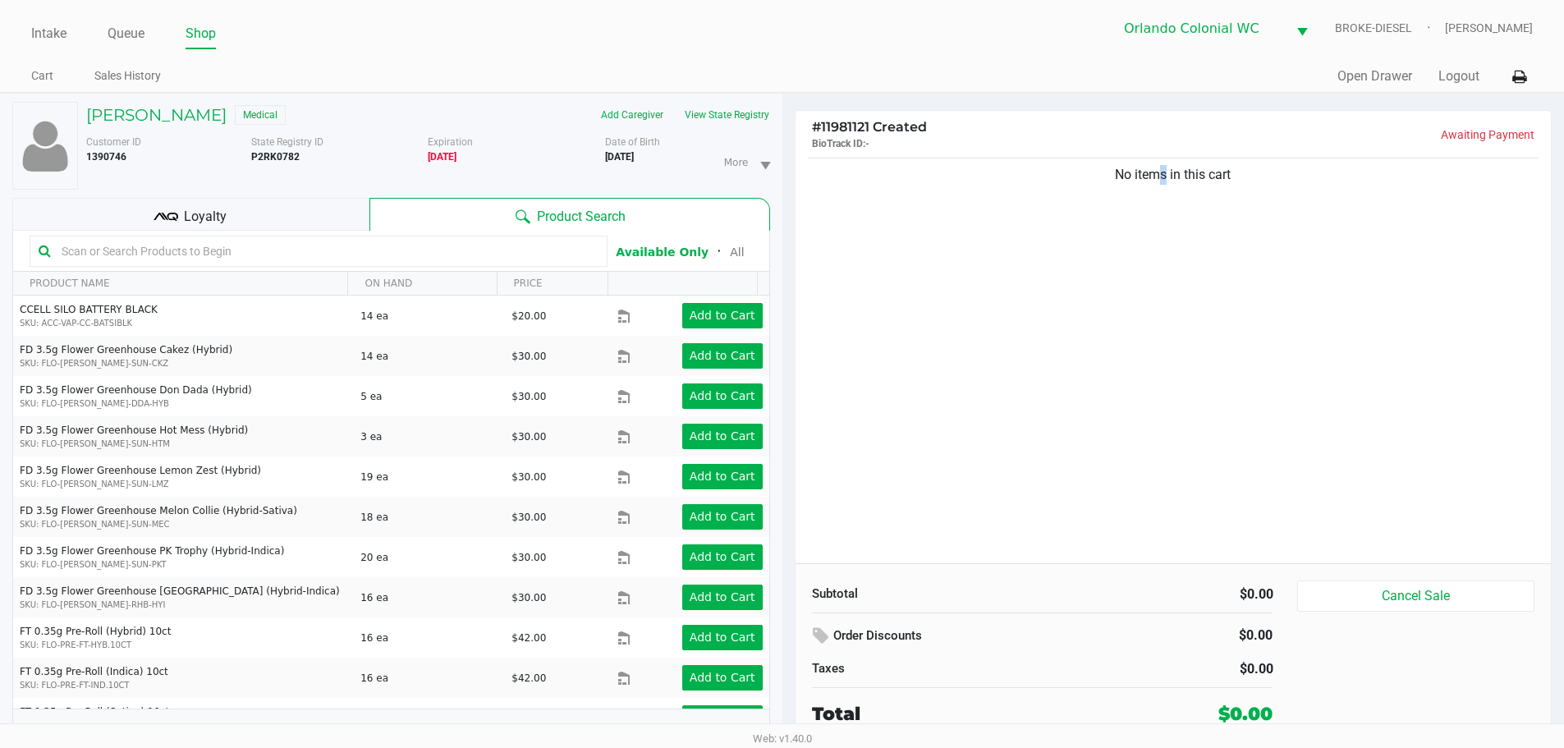
click at [1153, 456] on div "No items in this cart" at bounding box center [1173, 358] width 756 height 409
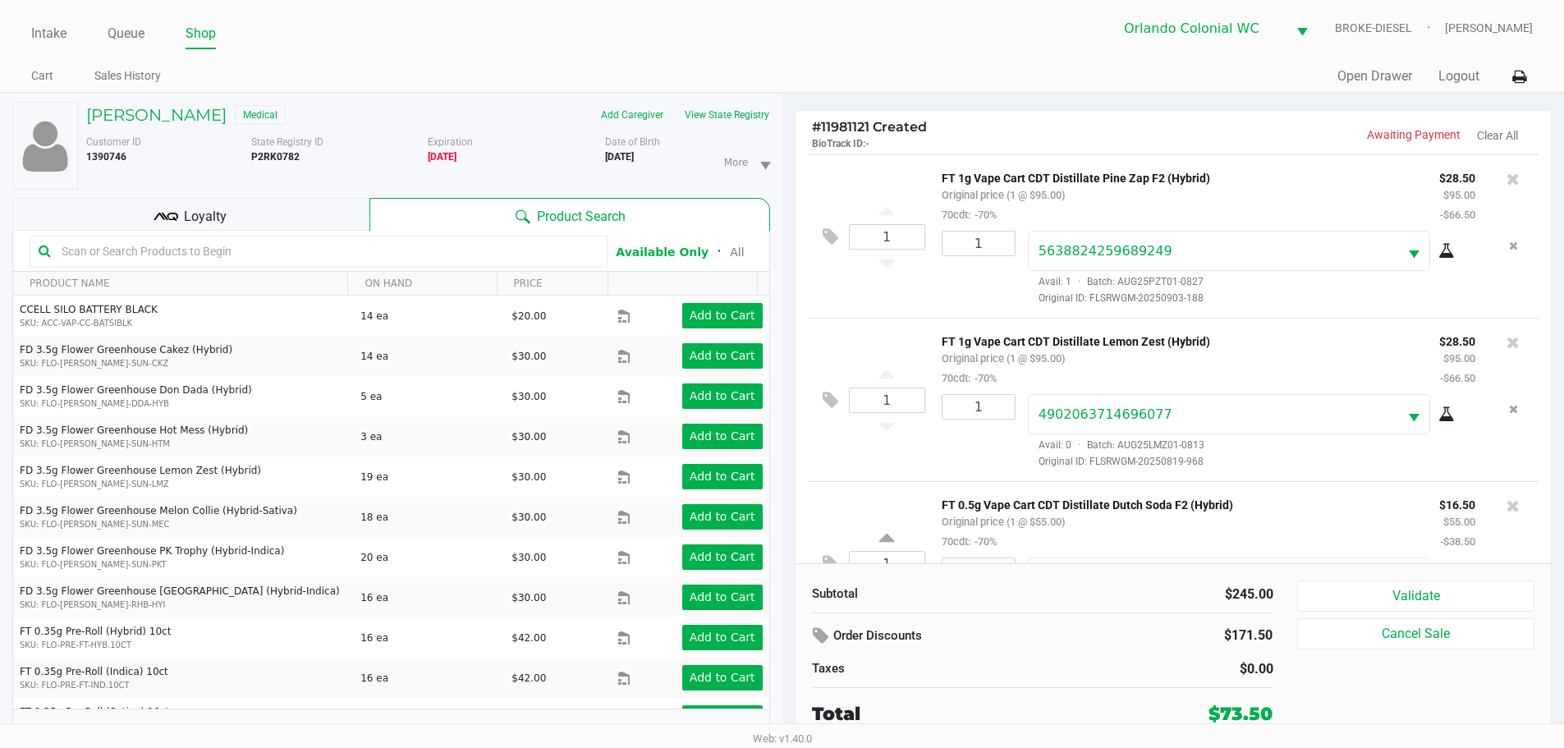
scroll to position [84, 0]
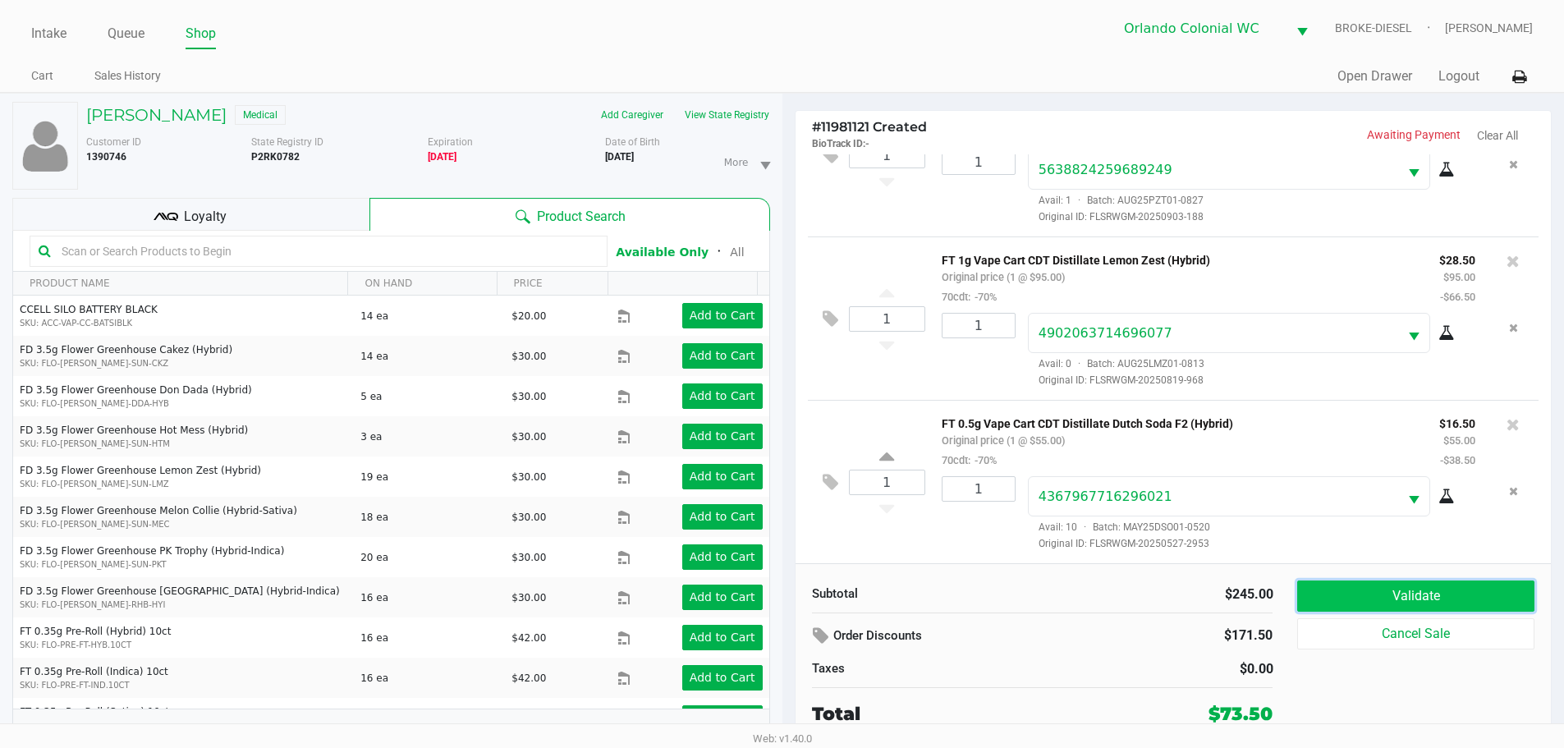
click at [1411, 601] on button "Validate" at bounding box center [1415, 595] width 236 height 31
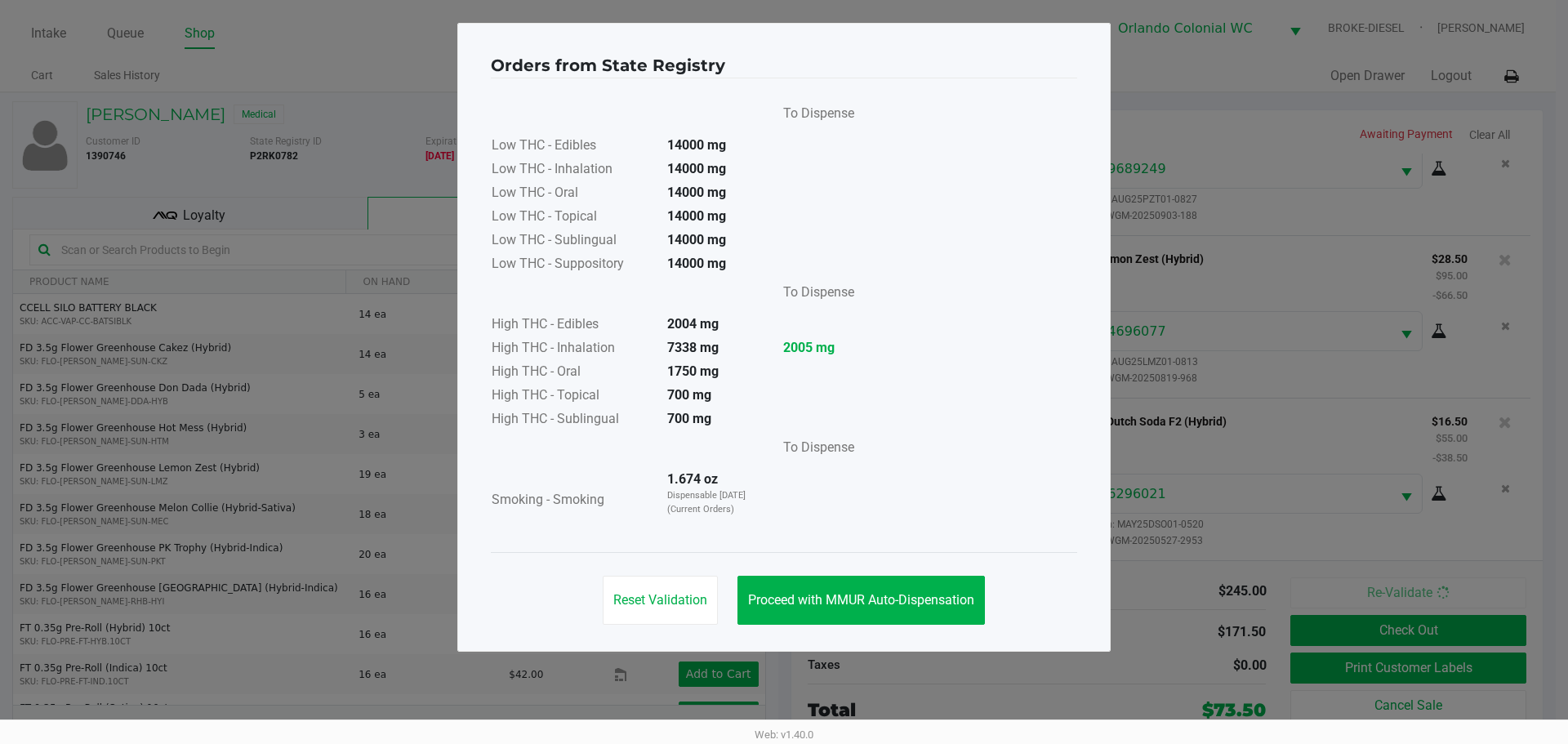
click at [937, 581] on button "Proceed with MMUR Auto-Dispensation" at bounding box center [861, 600] width 248 height 49
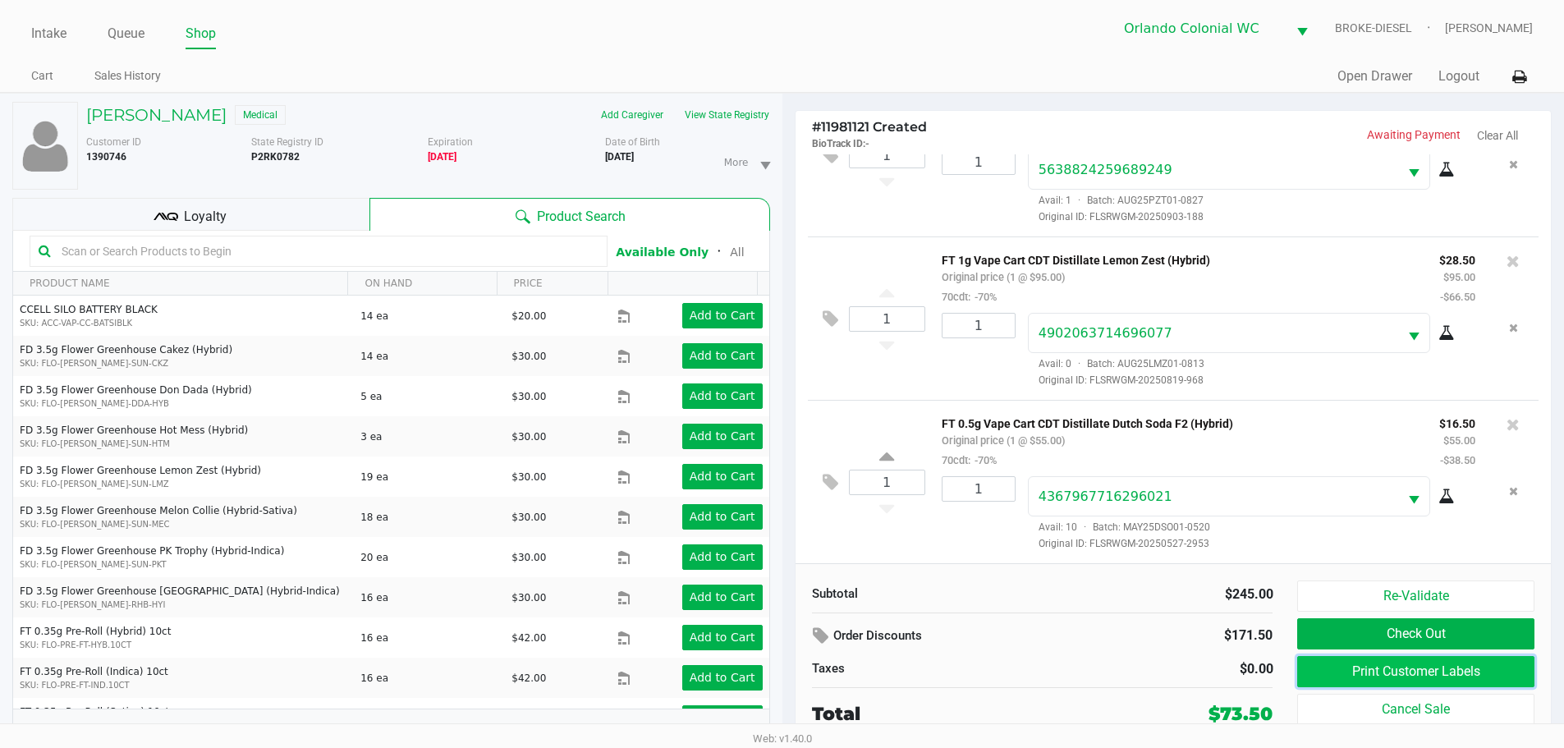
click at [1370, 656] on button "Print Customer Labels" at bounding box center [1415, 671] width 236 height 31
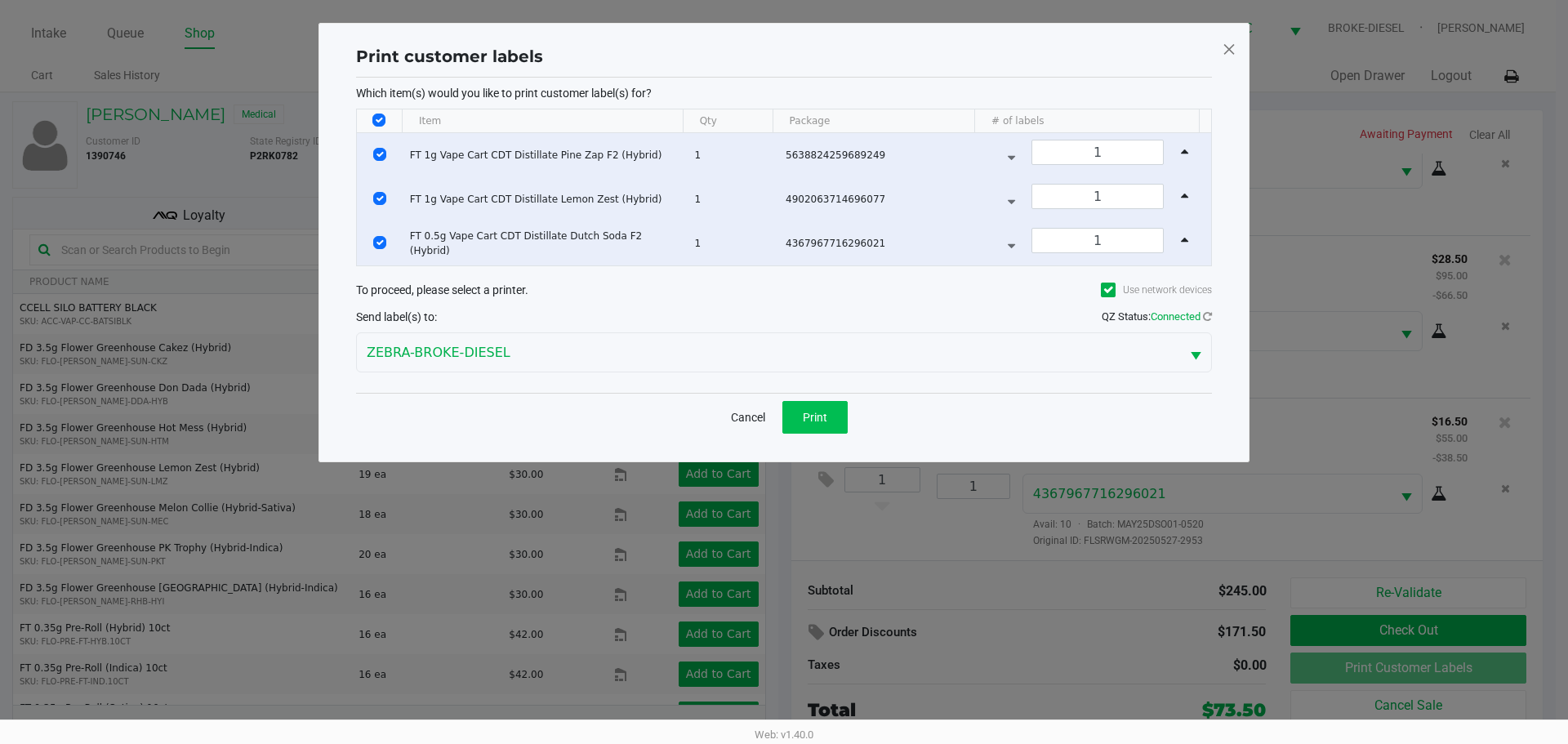
click at [842, 417] on button "Print" at bounding box center [815, 417] width 66 height 33
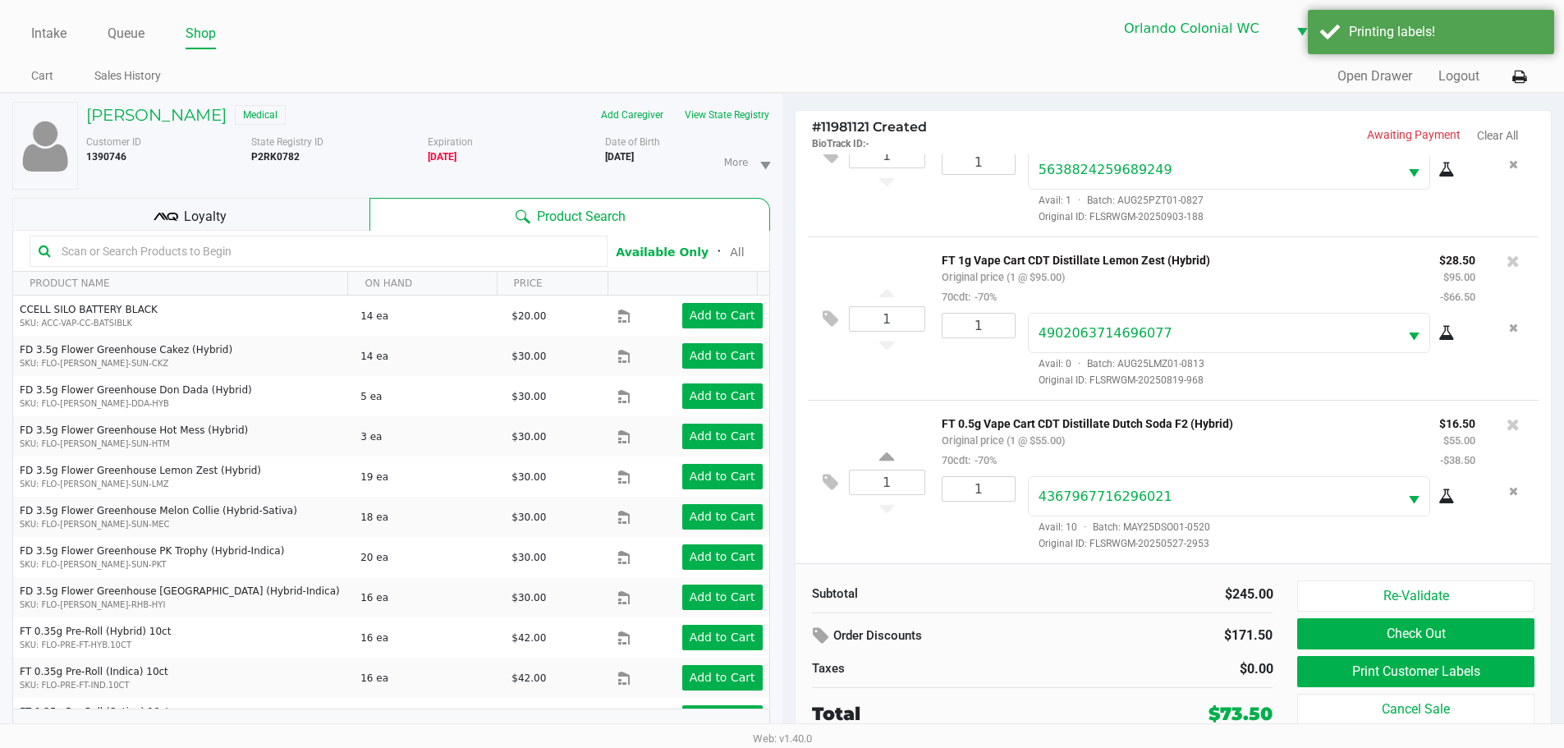
click at [1441, 630] on button "Check Out" at bounding box center [1415, 633] width 236 height 31
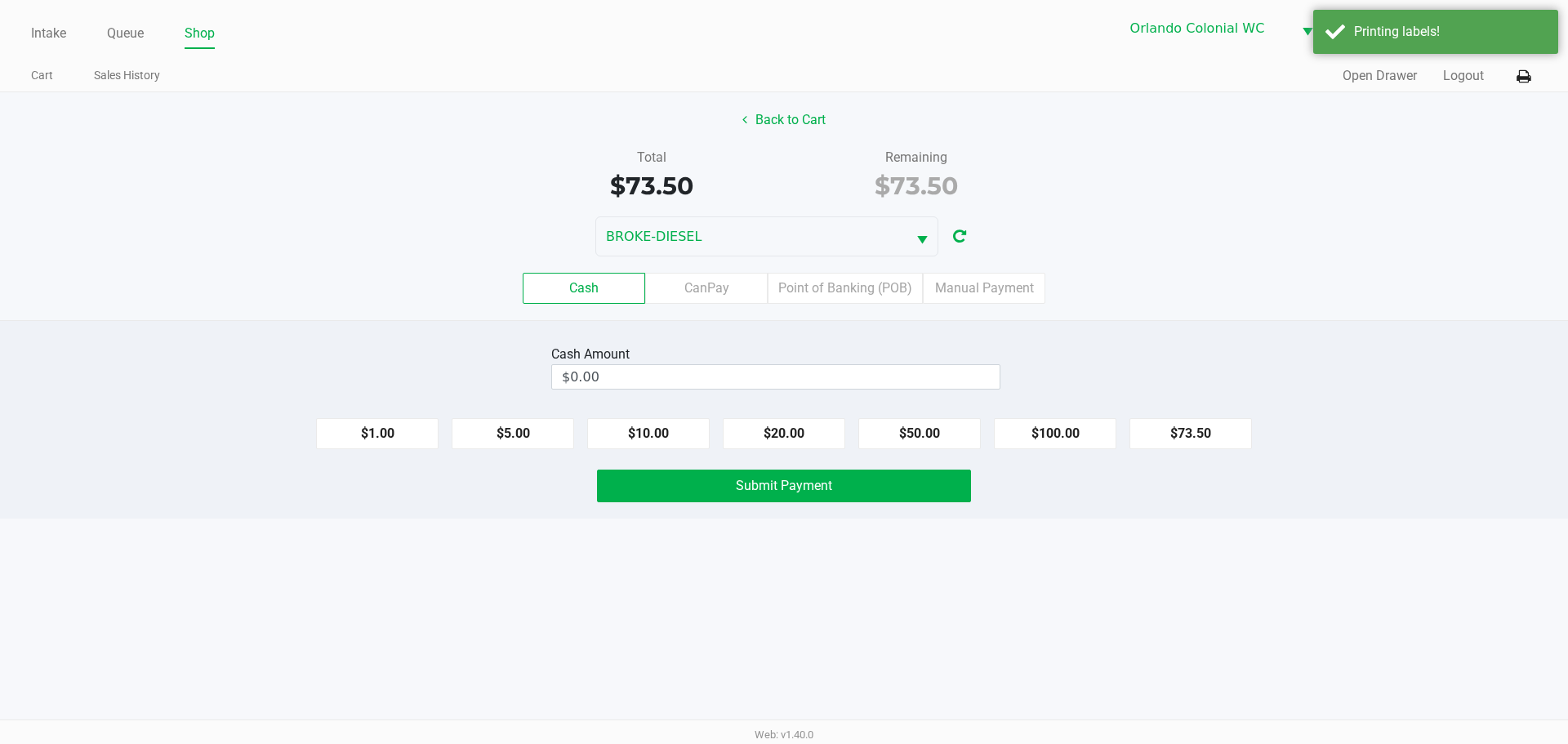
click at [912, 294] on label "Point of Banking (POB)" at bounding box center [846, 287] width 155 height 31
click at [0, 0] on 7 "Point of Banking (POB)" at bounding box center [0, 0] width 0 height 0
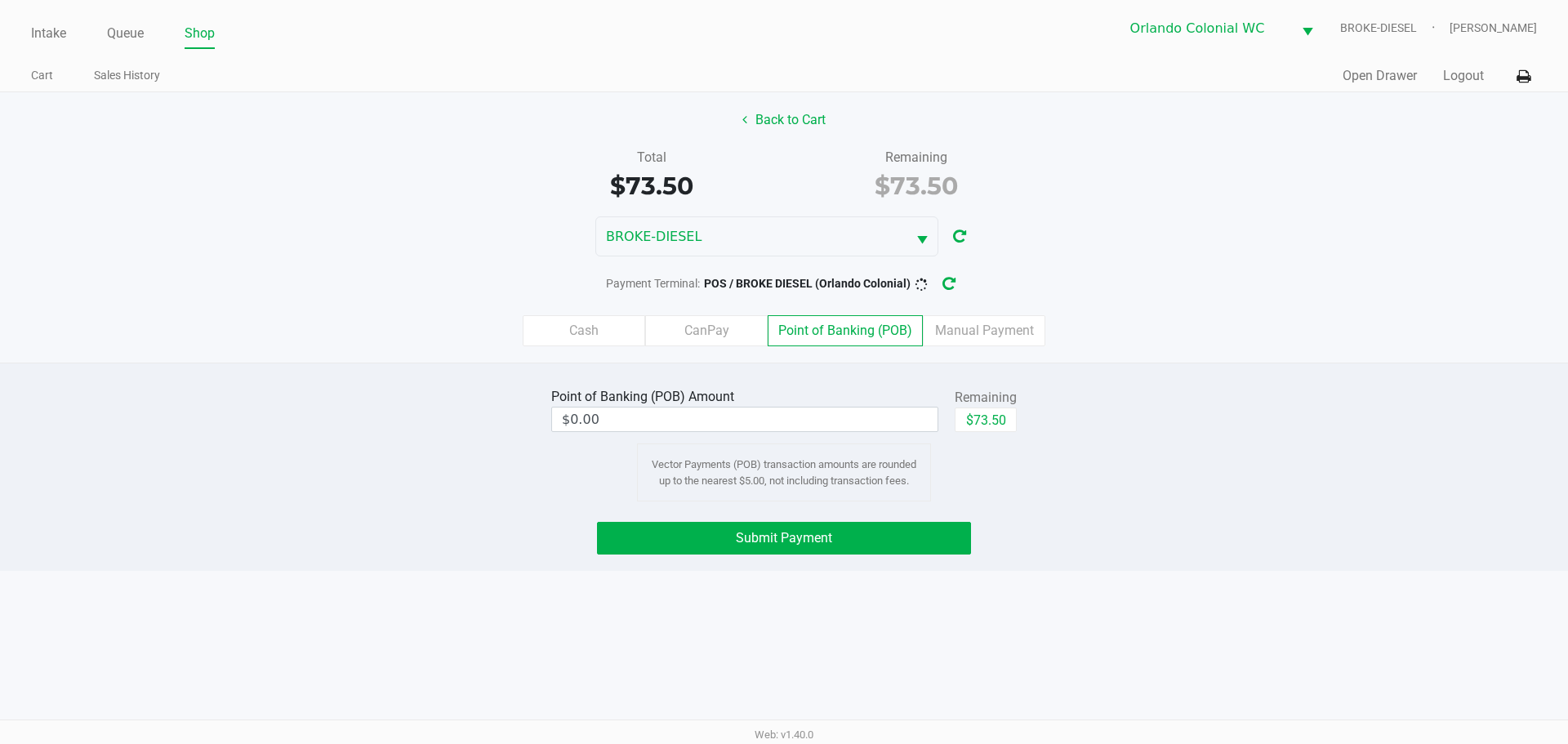
click at [1012, 425] on button "$73.50" at bounding box center [986, 420] width 62 height 25
type input "$73.50"
click at [1033, 586] on div "Intake Queue Shop Orlando Colonial WC BROKE-DIESEL [PERSON_NAME] Cart Sales His…" at bounding box center [784, 372] width 1568 height 744
click at [874, 549] on button "Submit Payment" at bounding box center [784, 538] width 374 height 33
click at [764, 526] on button "Submit Payment" at bounding box center [784, 538] width 374 height 33
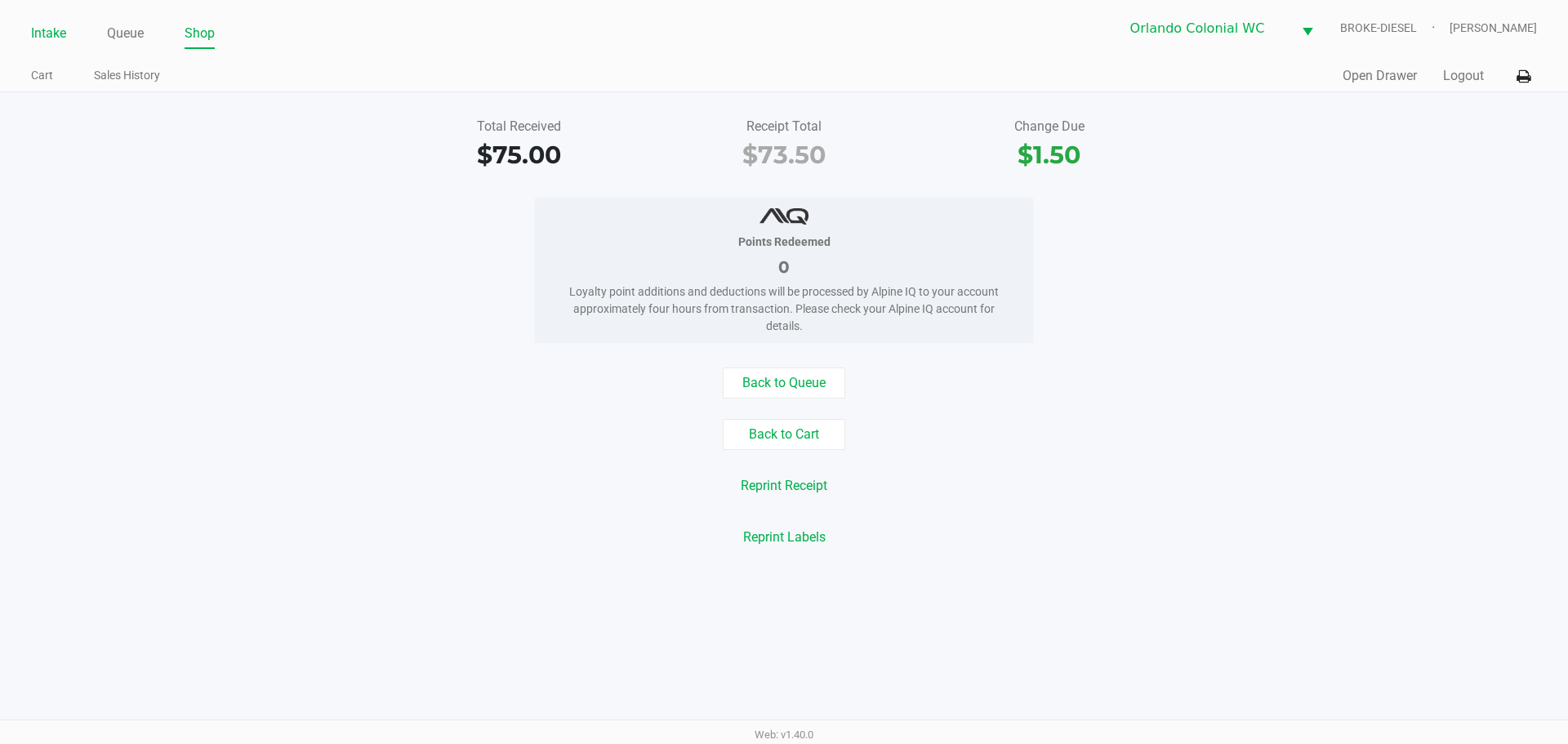
click at [62, 33] on link "Intake" at bounding box center [48, 33] width 35 height 23
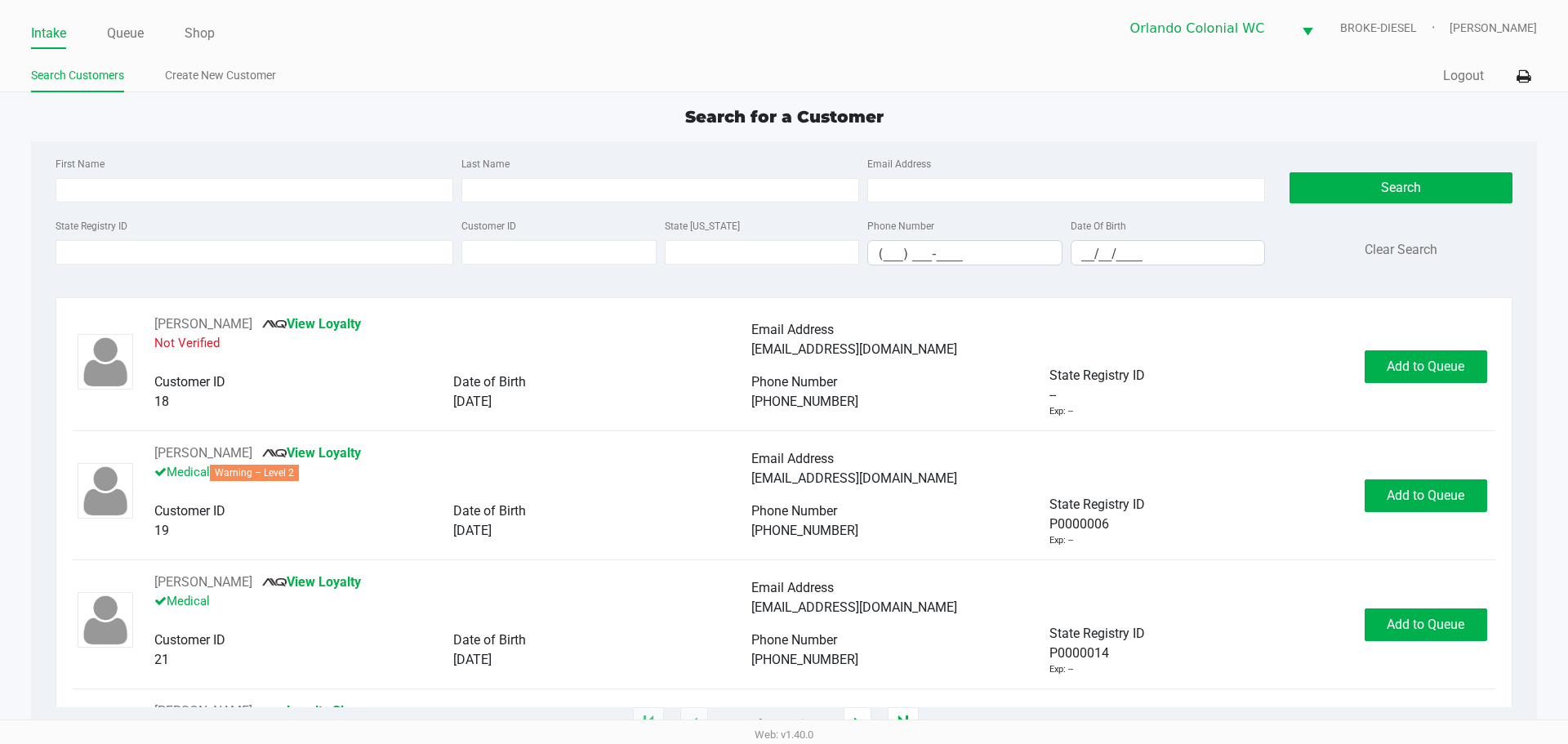
click at [212, 257] on input "State Registry ID" at bounding box center [255, 252] width 398 height 25
type input "[DEMOGRAPHIC_DATA]"
click at [1439, 205] on div "Search Clear Search" at bounding box center [1400, 216] width 222 height 125
click at [1435, 200] on button "Search" at bounding box center [1400, 187] width 222 height 31
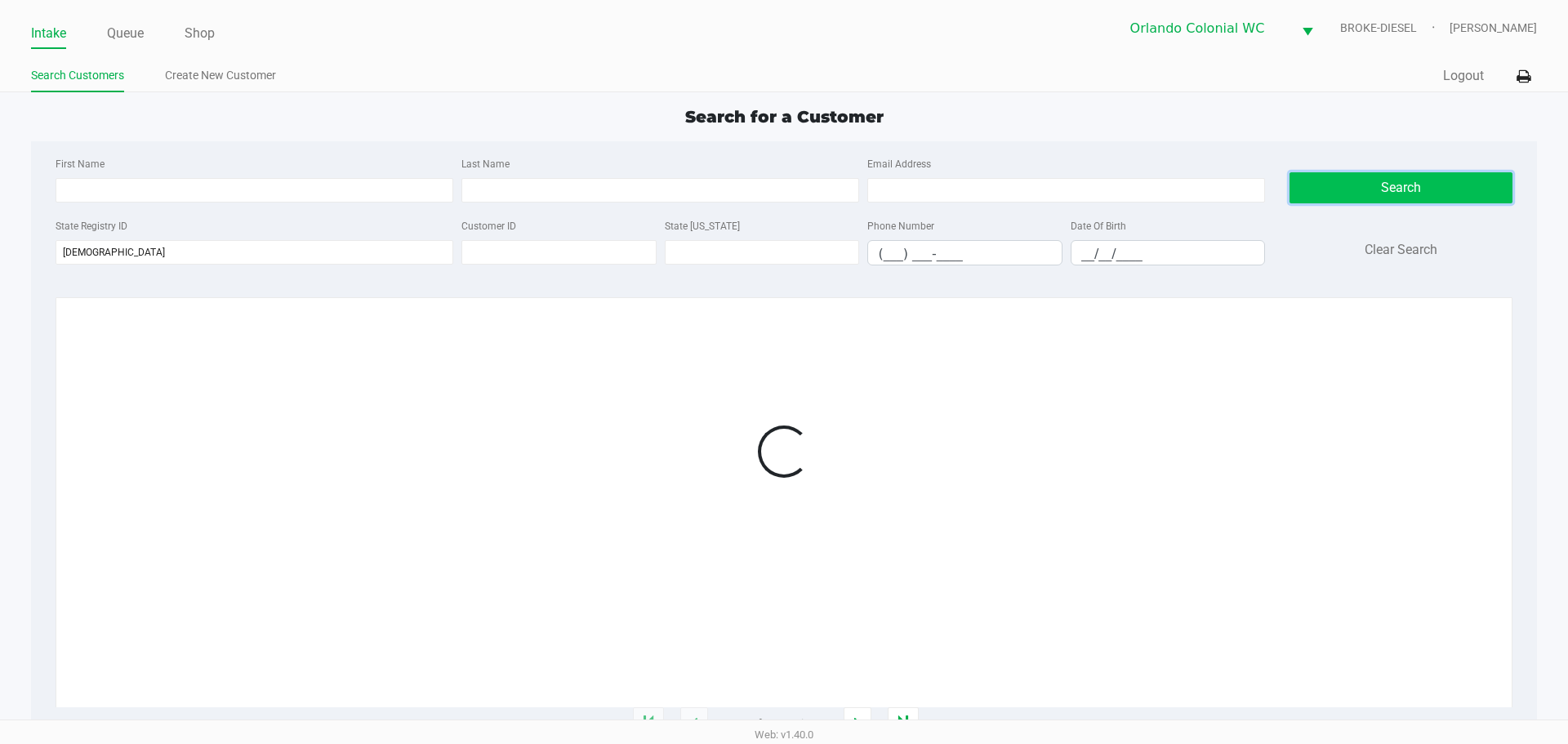
click at [1435, 200] on button "Search" at bounding box center [1400, 187] width 222 height 31
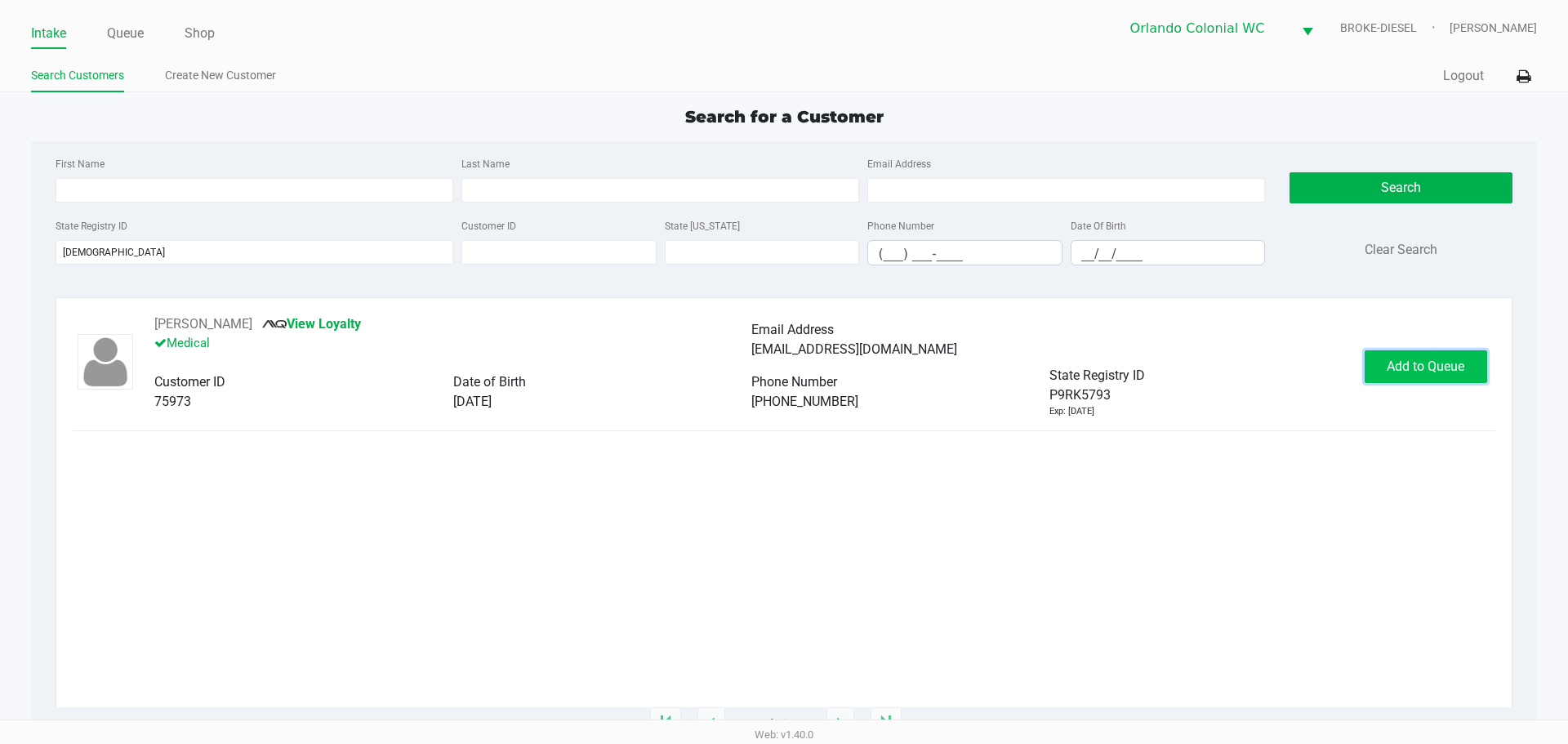
click at [1396, 369] on span "Add to Queue" at bounding box center [1426, 366] width 78 height 16
click at [1396, 369] on div "Add to Queue" at bounding box center [1426, 366] width 122 height 33
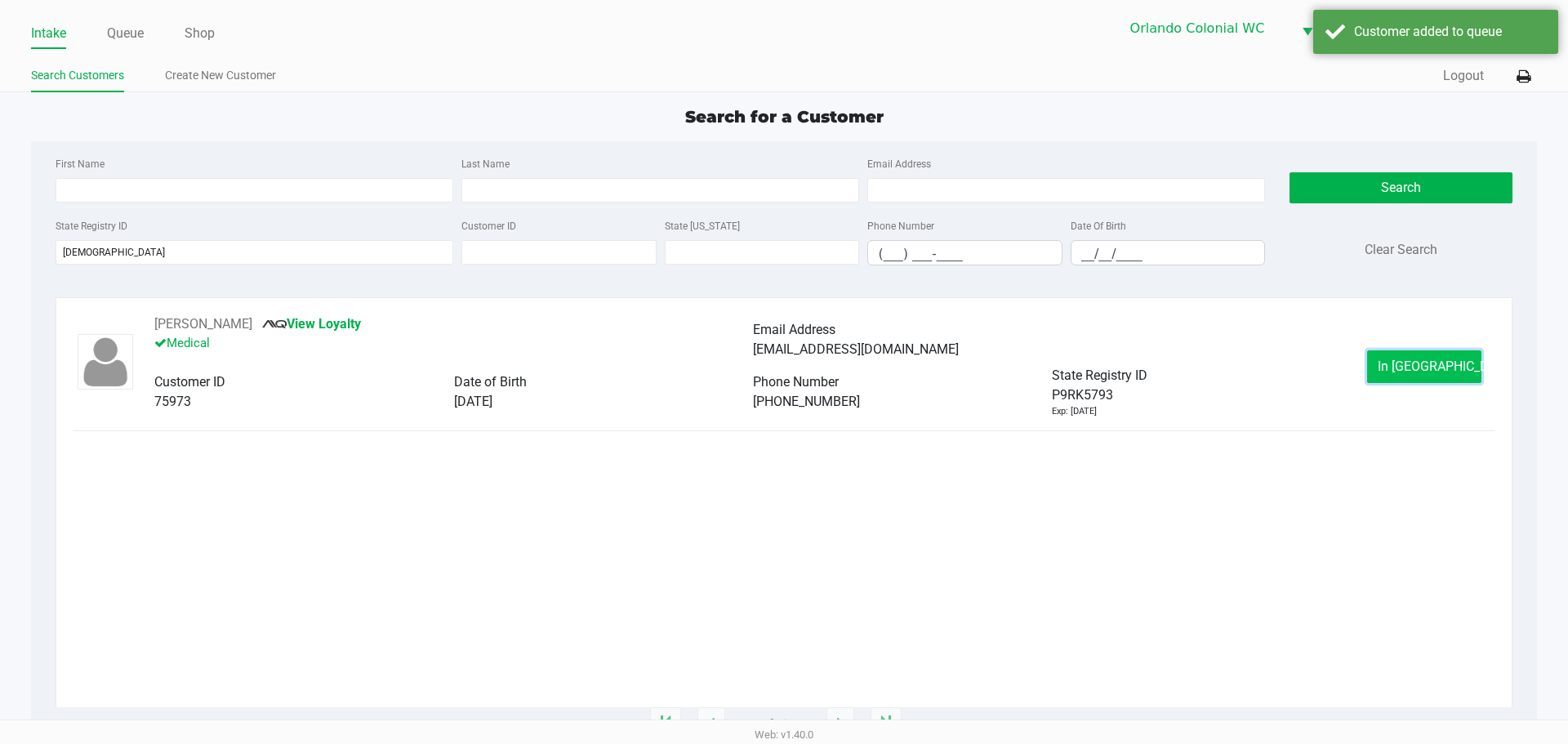
click at [1393, 367] on button "In [GEOGRAPHIC_DATA]" at bounding box center [1424, 366] width 114 height 33
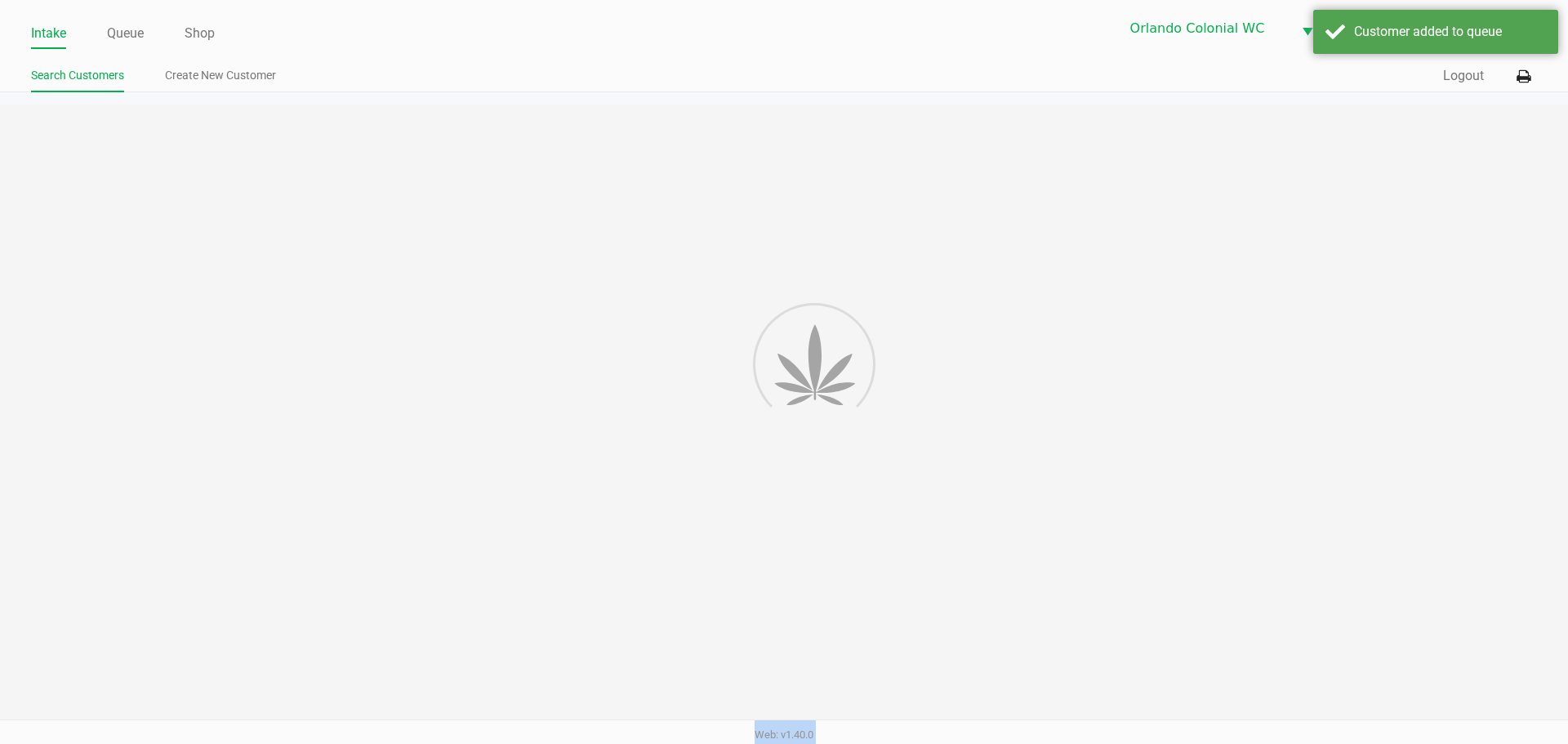
click at [1393, 368] on div "Intake Queue Shop Orlando Colonial WC BROKE-DIESEL [PERSON_NAME] Search Custome…" at bounding box center [784, 372] width 1568 height 744
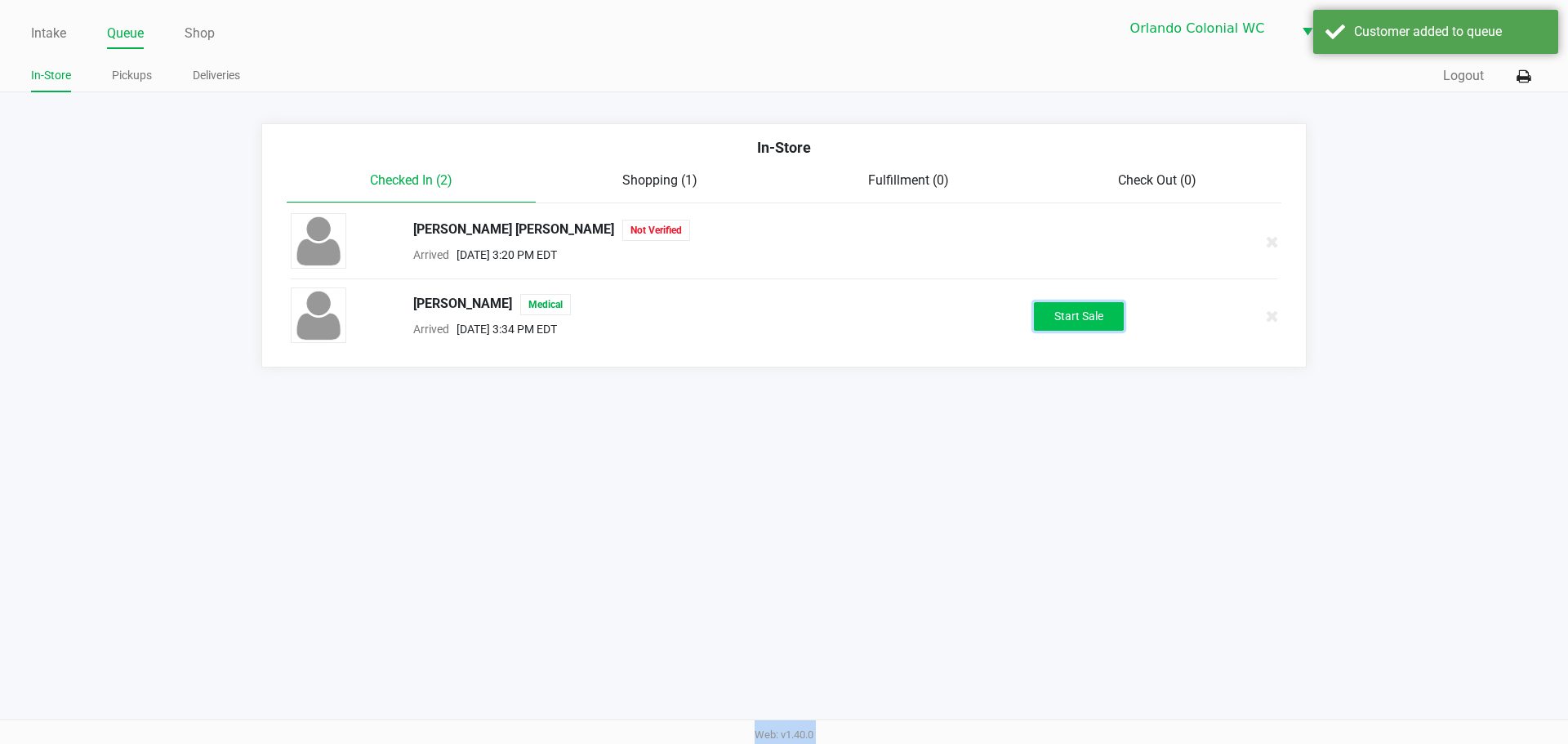
click at [1070, 316] on button "Start Sale" at bounding box center [1078, 316] width 90 height 29
click at [1070, 316] on div "Start Sale" at bounding box center [1078, 316] width 90 height 29
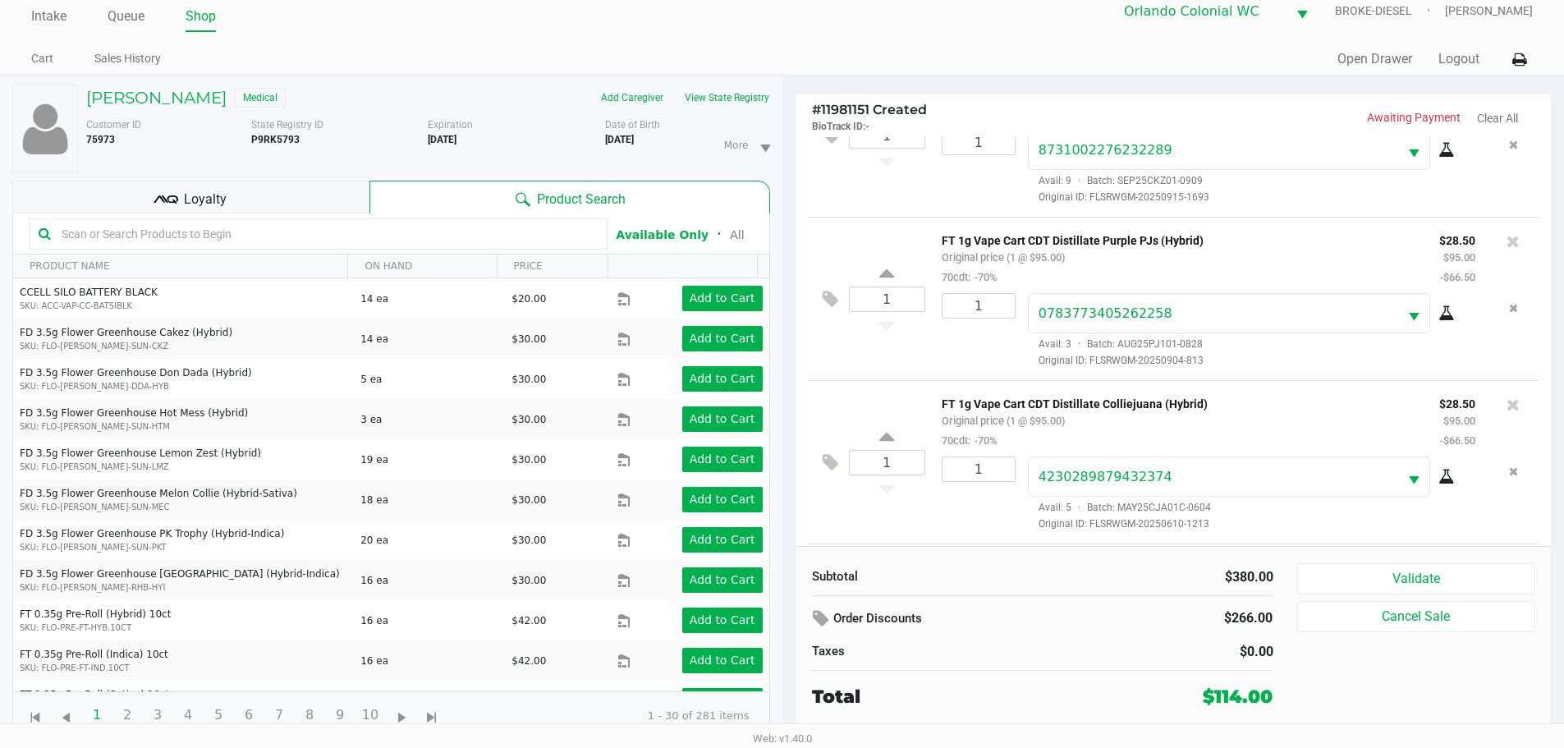
scroll to position [248, 0]
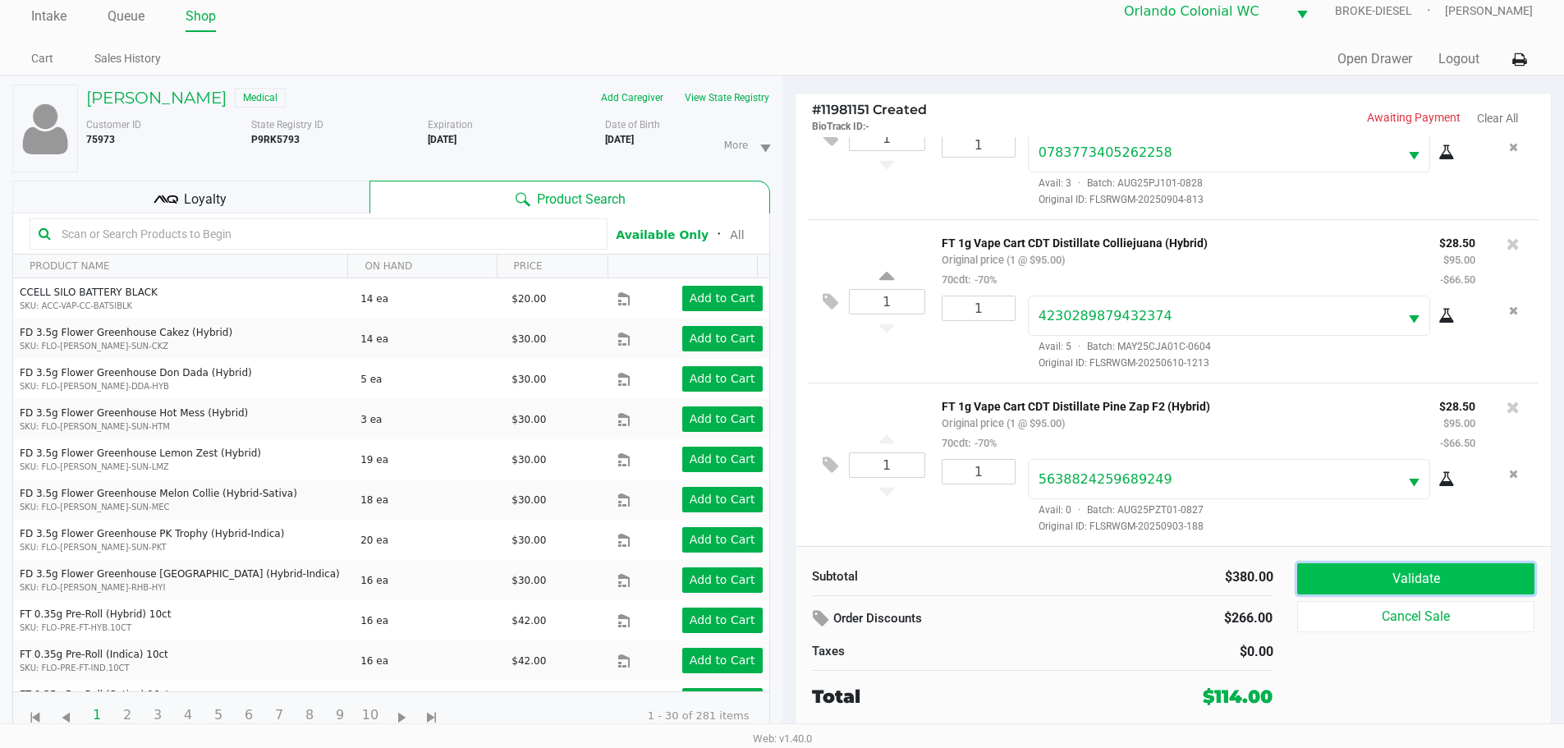
click at [1428, 577] on button "Validate" at bounding box center [1415, 578] width 236 height 31
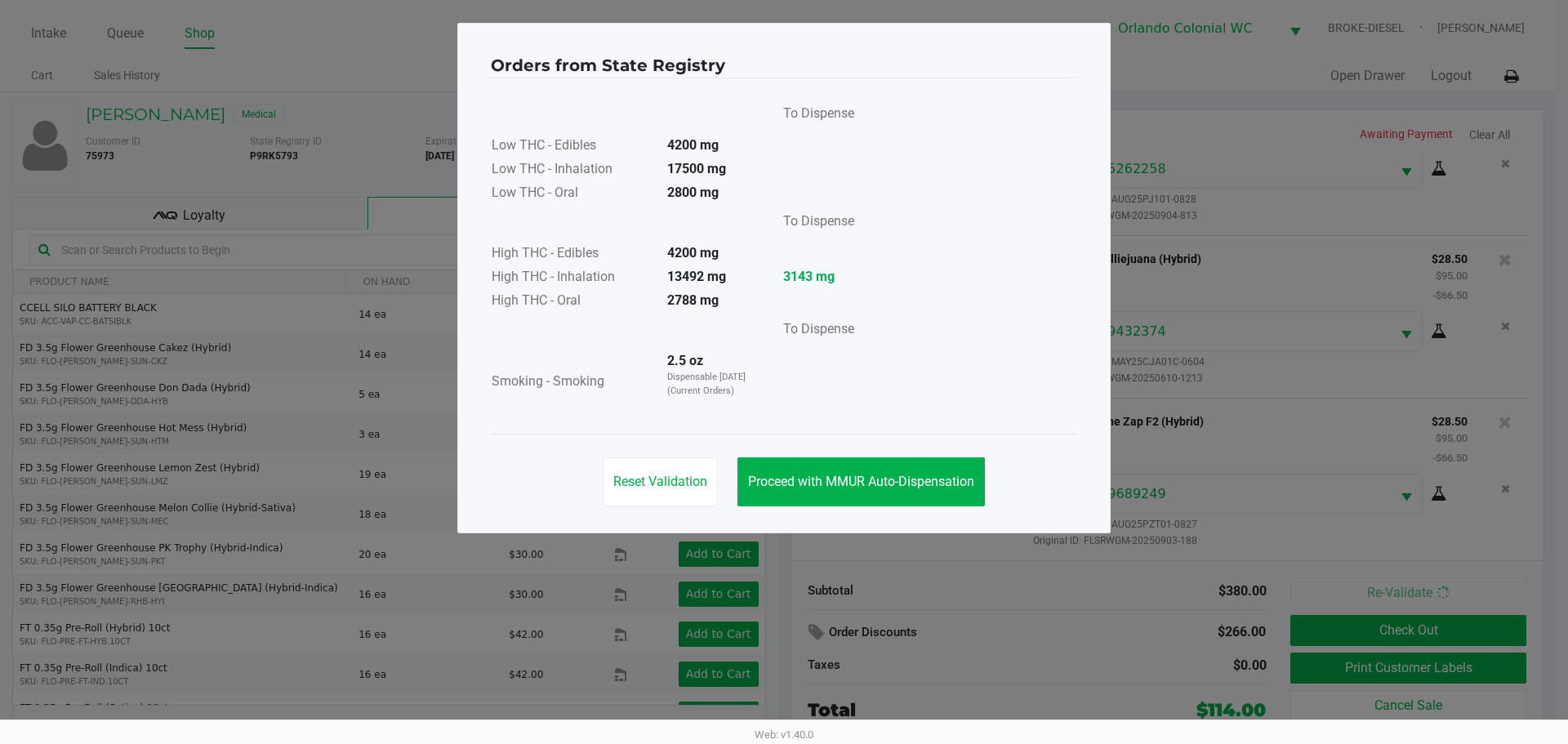
click at [805, 499] on button "Proceed with MMUR Auto-Dispensation" at bounding box center [861, 481] width 248 height 49
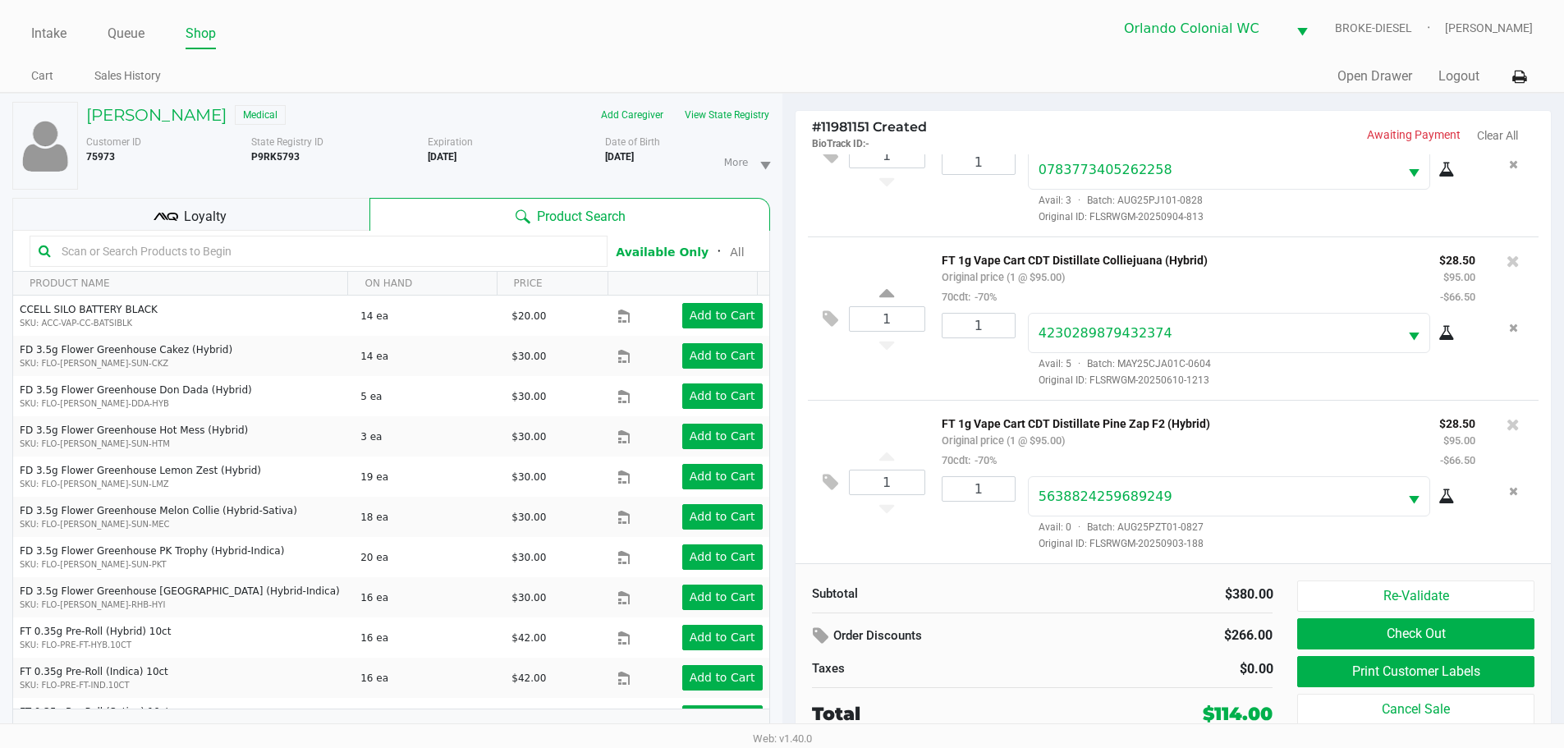
click at [240, 204] on div "Loyalty" at bounding box center [190, 214] width 357 height 33
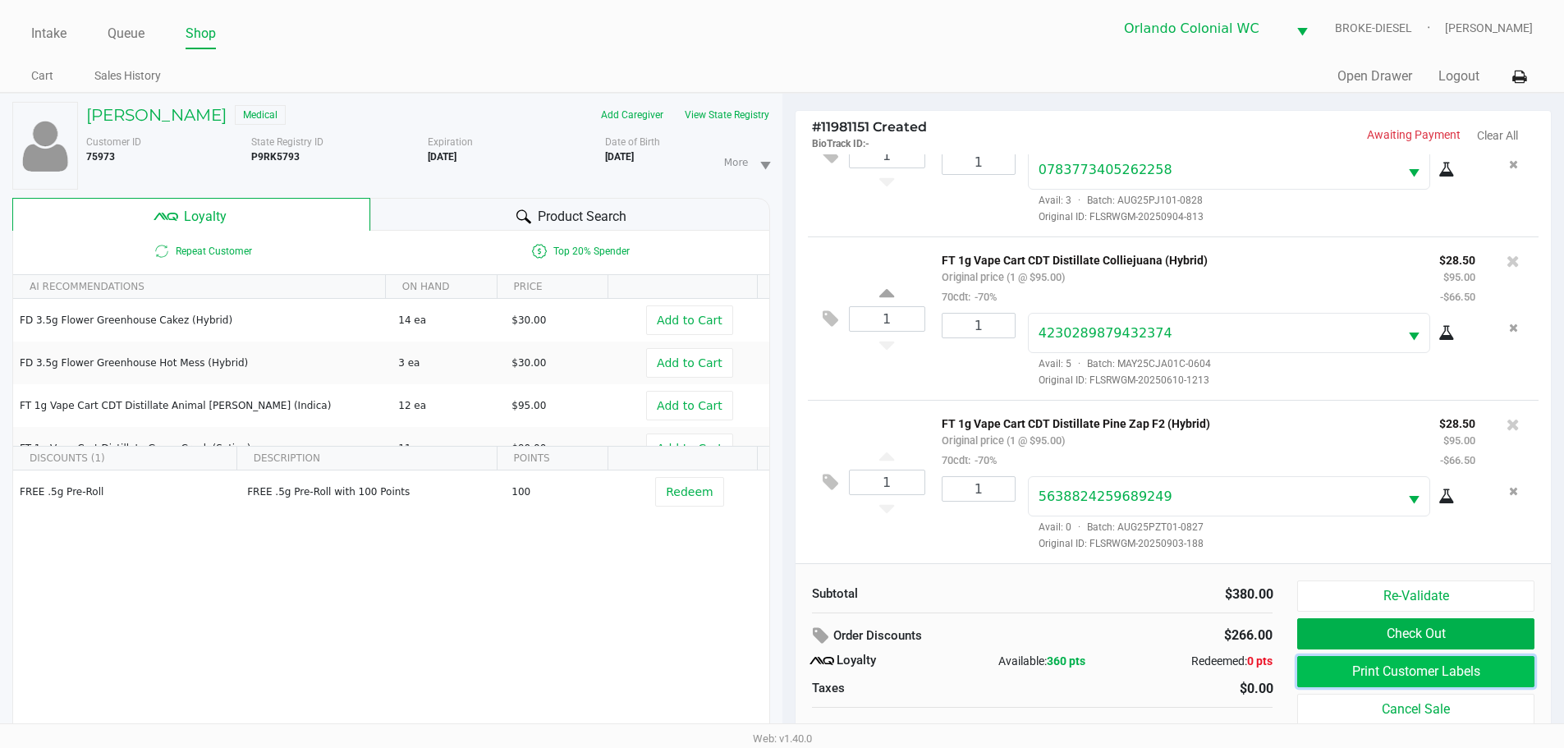
click at [1371, 664] on button "Print Customer Labels" at bounding box center [1415, 671] width 236 height 31
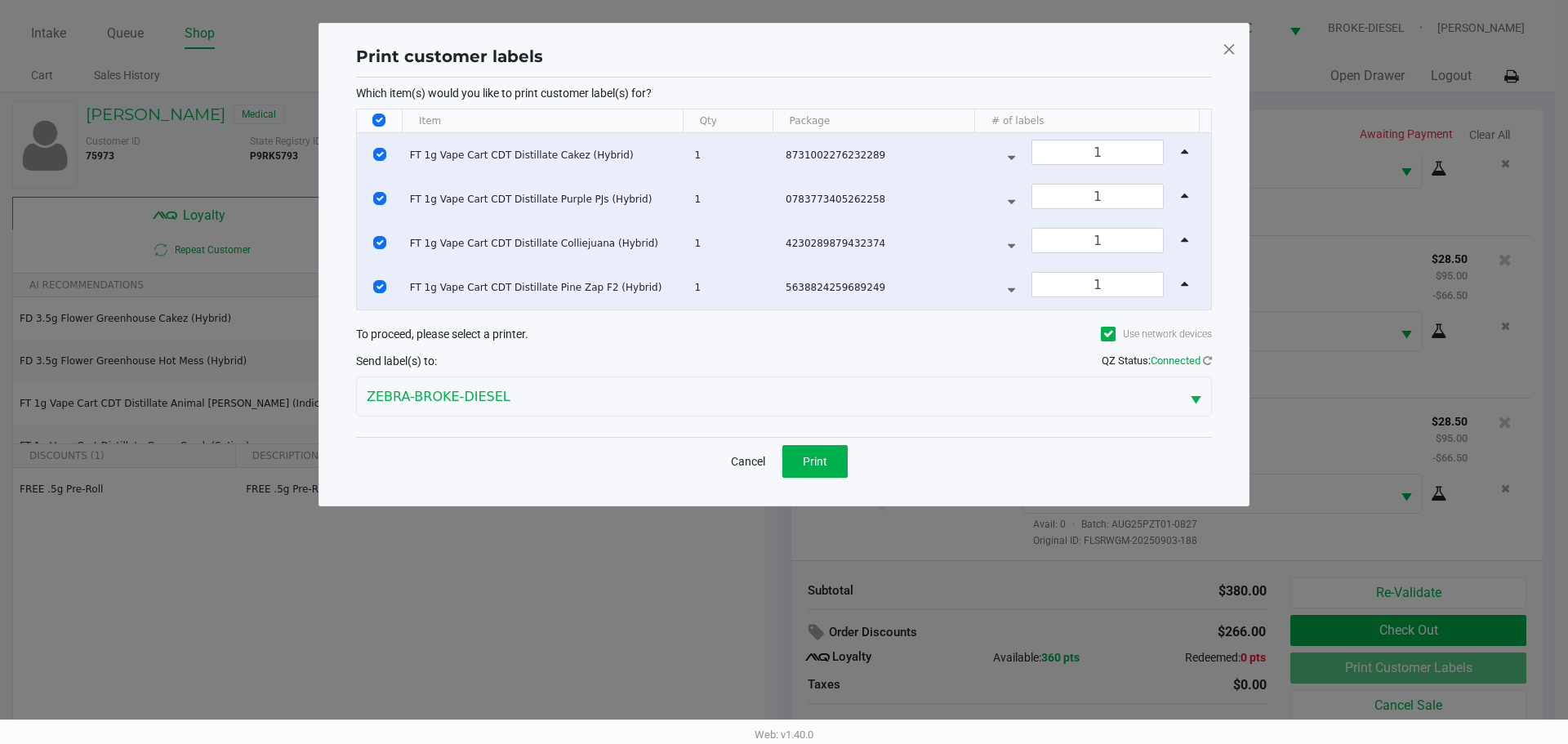
click at [809, 476] on div "Cancel Print" at bounding box center [784, 461] width 856 height 48
click at [816, 475] on button "Print" at bounding box center [815, 461] width 66 height 33
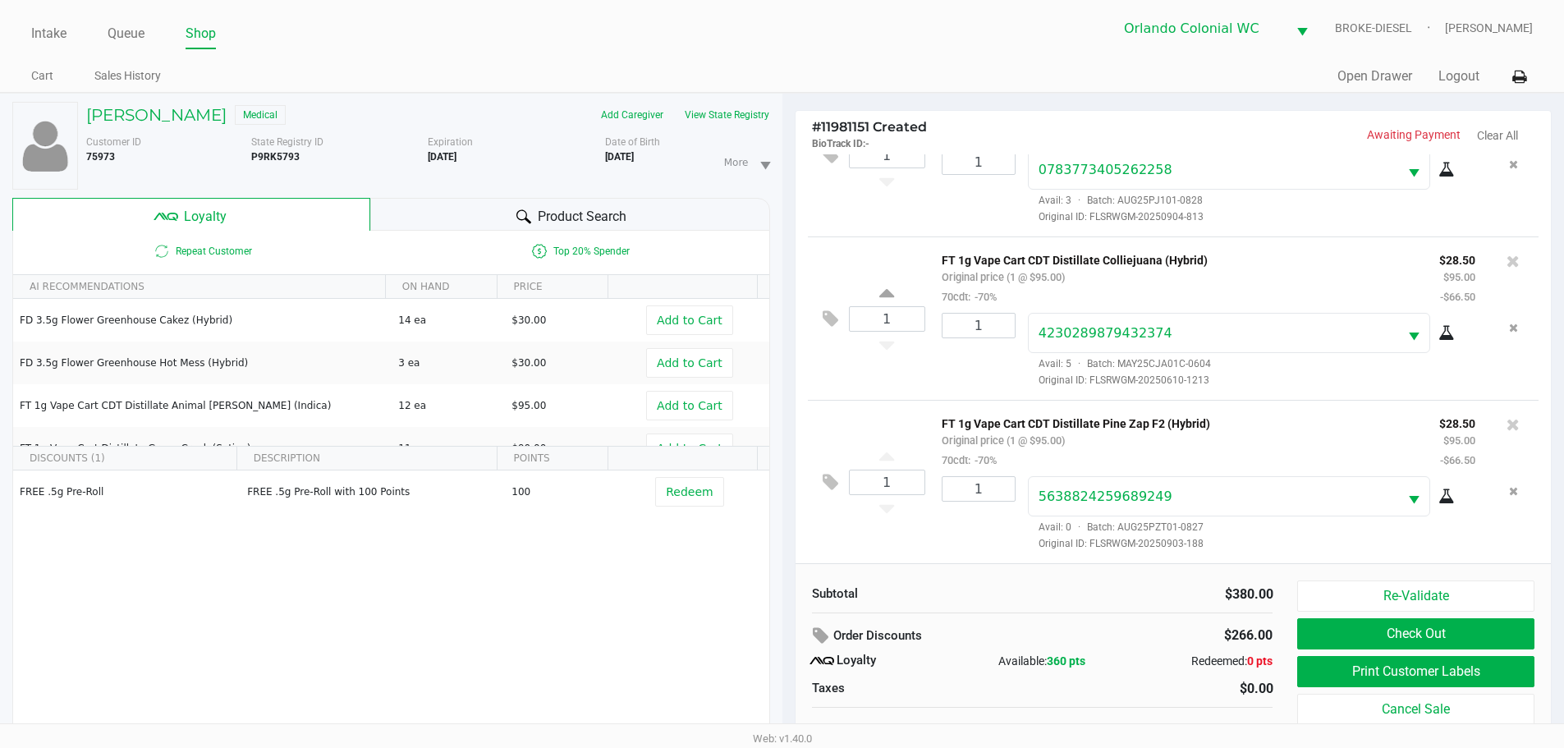
scroll to position [17, 0]
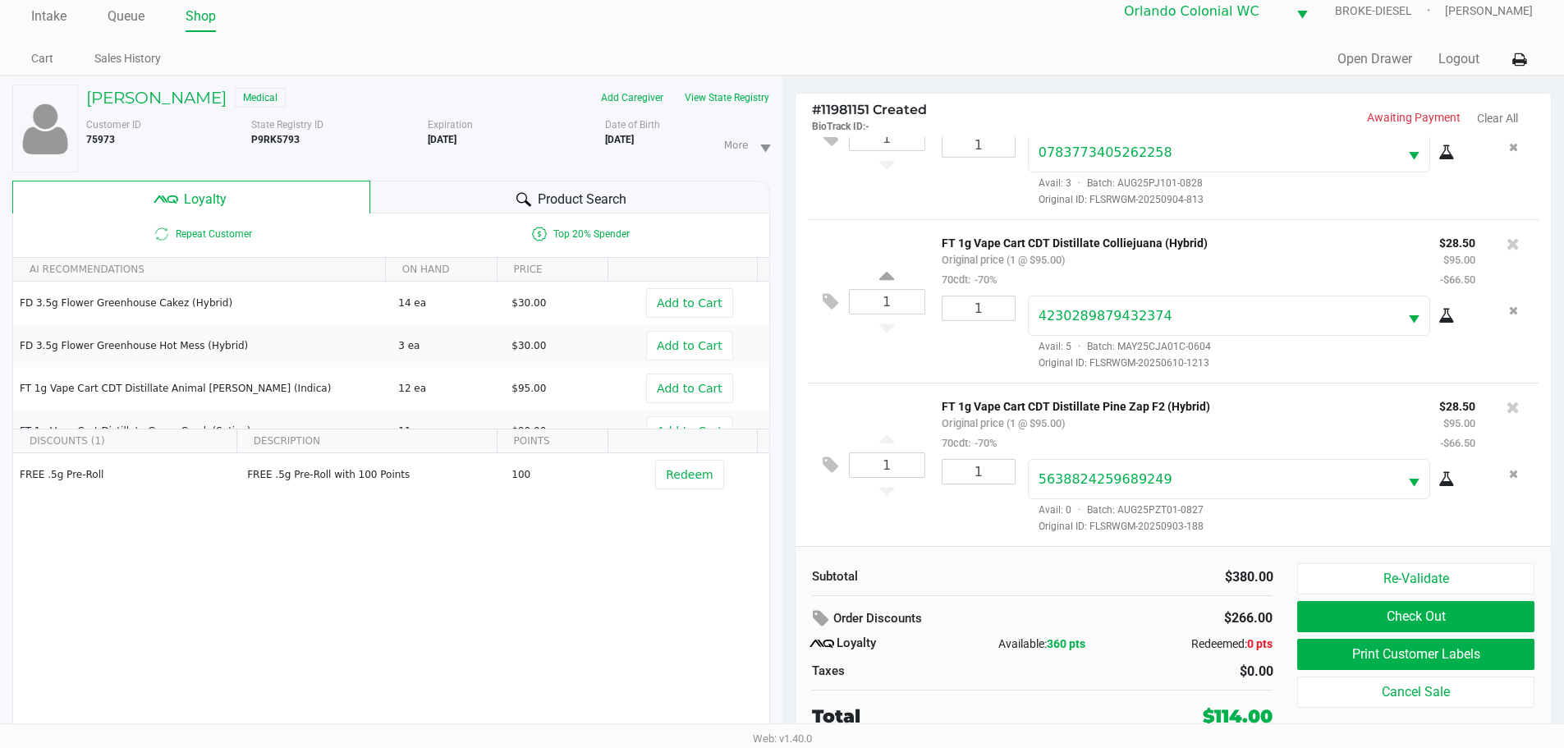
click at [1432, 627] on button "Check Out" at bounding box center [1415, 616] width 236 height 31
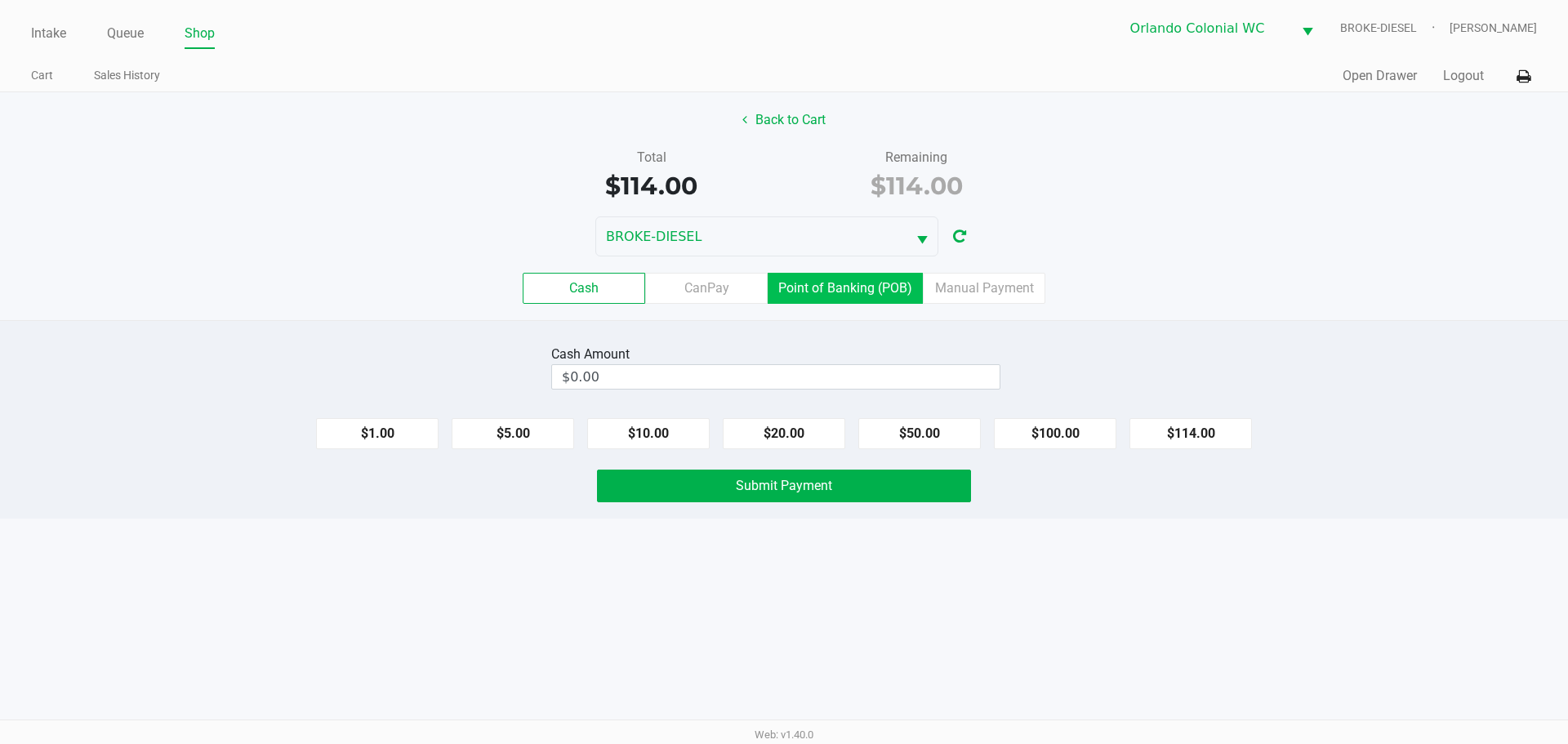
click at [858, 281] on label "Point of Banking (POB)" at bounding box center [846, 287] width 155 height 31
click at [0, 0] on 7 "Point of Banking (POB)" at bounding box center [0, 0] width 0 height 0
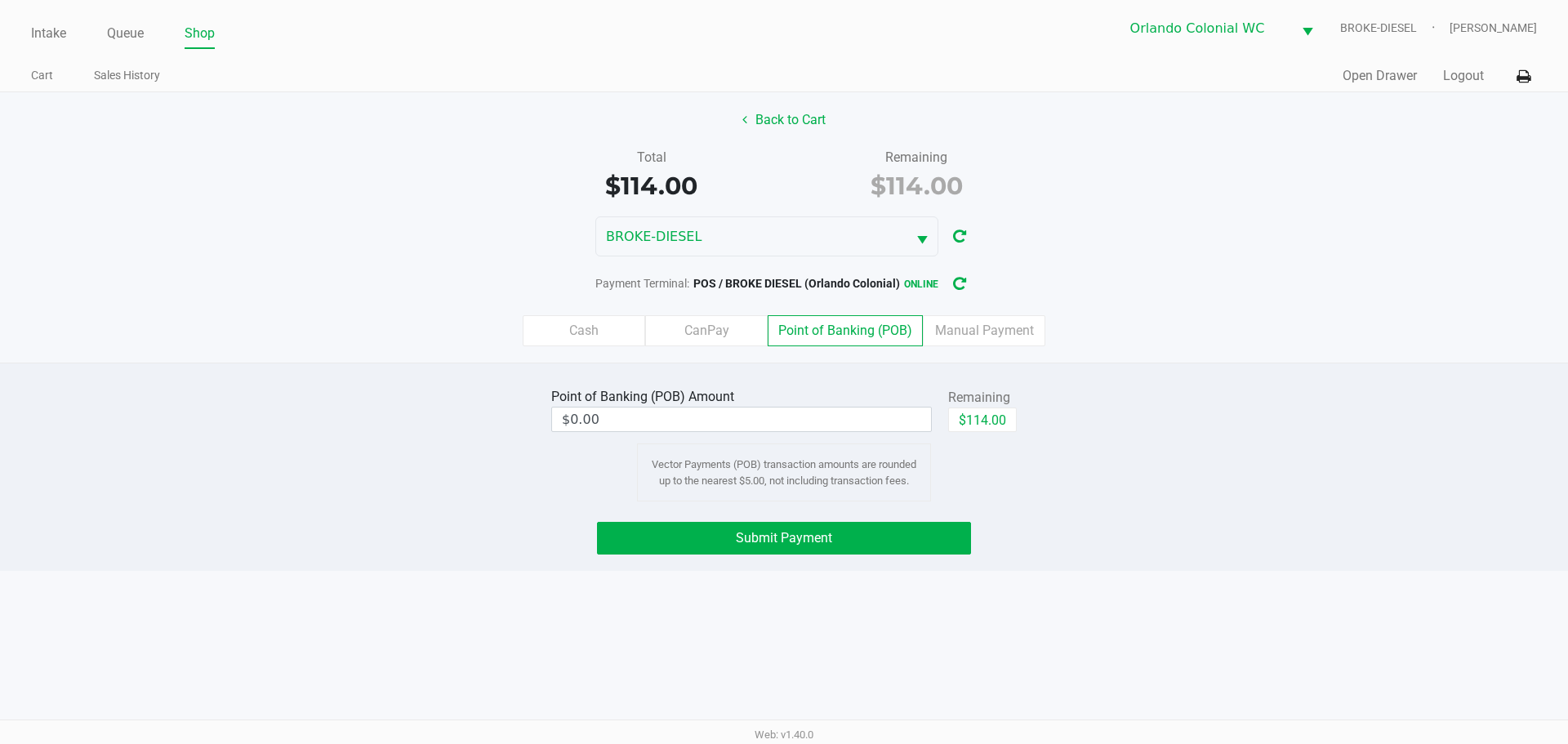
click at [993, 416] on button "$114.00" at bounding box center [982, 420] width 69 height 25
type input "$114.00"
click at [1027, 569] on div "Point of Banking (POB) Amount $114.00 Remaining $114.00 Clear Vector Payments (…" at bounding box center [784, 465] width 1568 height 208
click at [905, 541] on button "Submit Payment" at bounding box center [784, 538] width 374 height 33
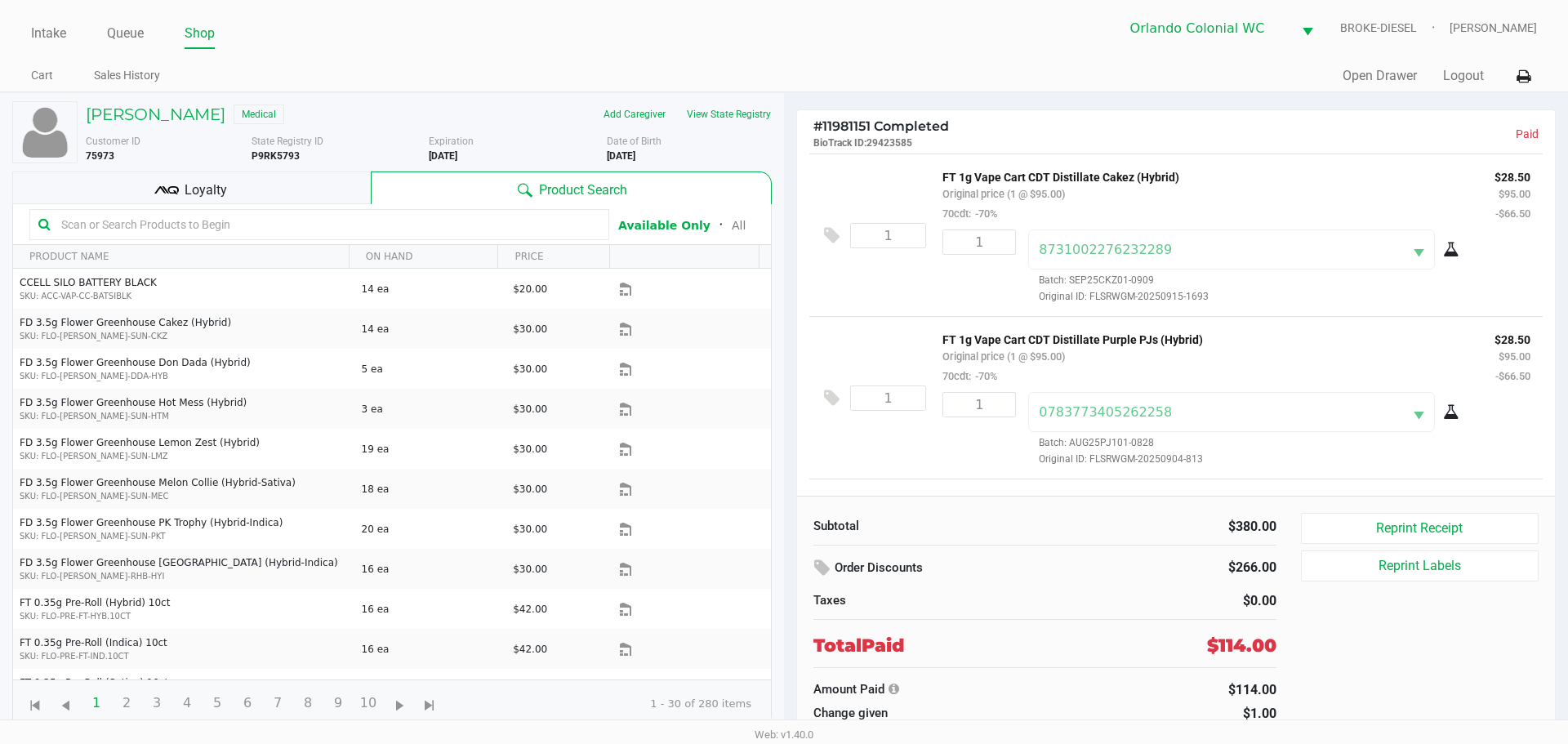
click at [44, 37] on link "Intake" at bounding box center [48, 33] width 35 height 23
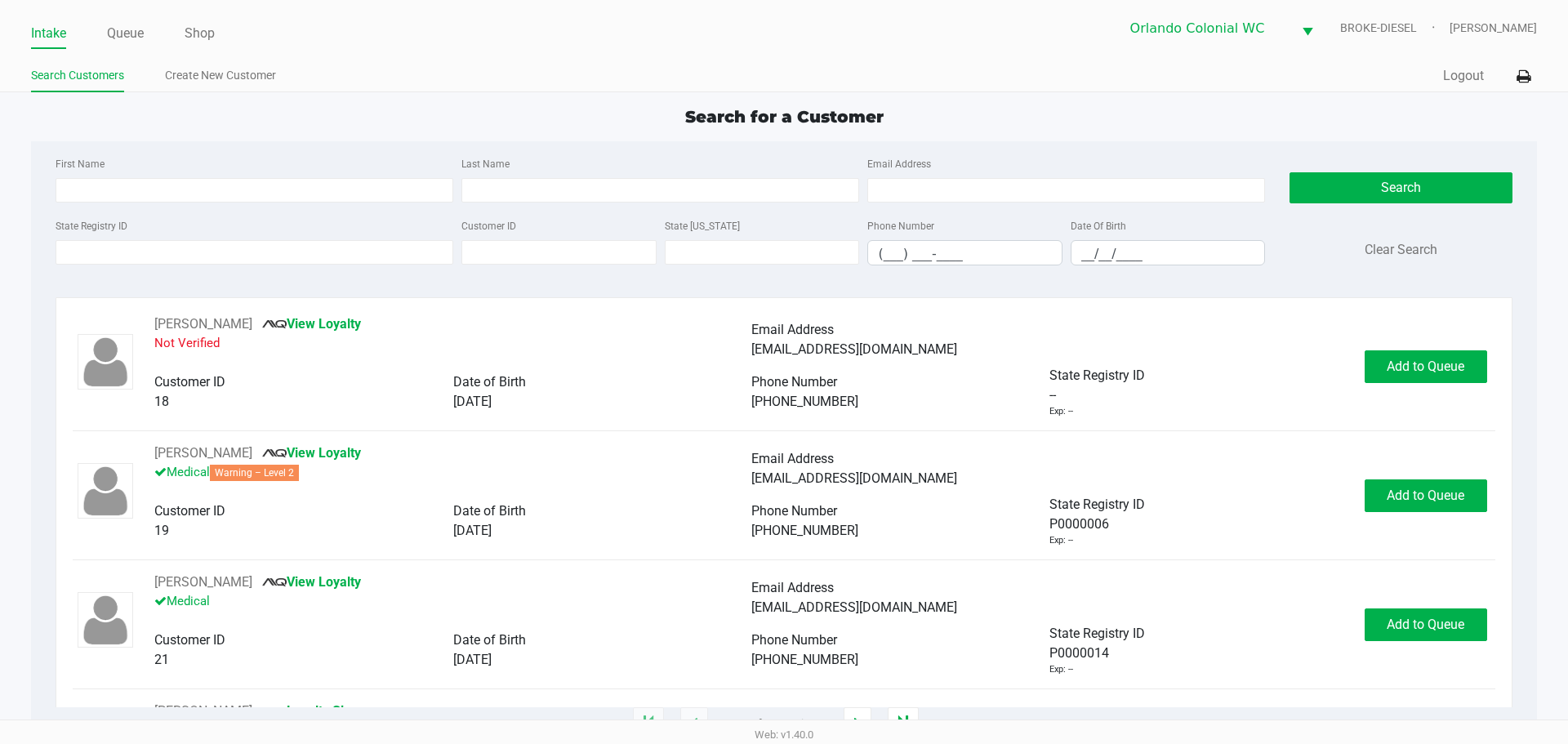
click at [336, 252] on input "State Registry ID" at bounding box center [255, 252] width 398 height 25
click at [98, 165] on label "First Name" at bounding box center [80, 164] width 49 height 15
click at [98, 178] on input "First Name" at bounding box center [255, 190] width 398 height 25
type input "[PERSON_NAME]"
click at [490, 183] on input "Last Name" at bounding box center [661, 190] width 398 height 25
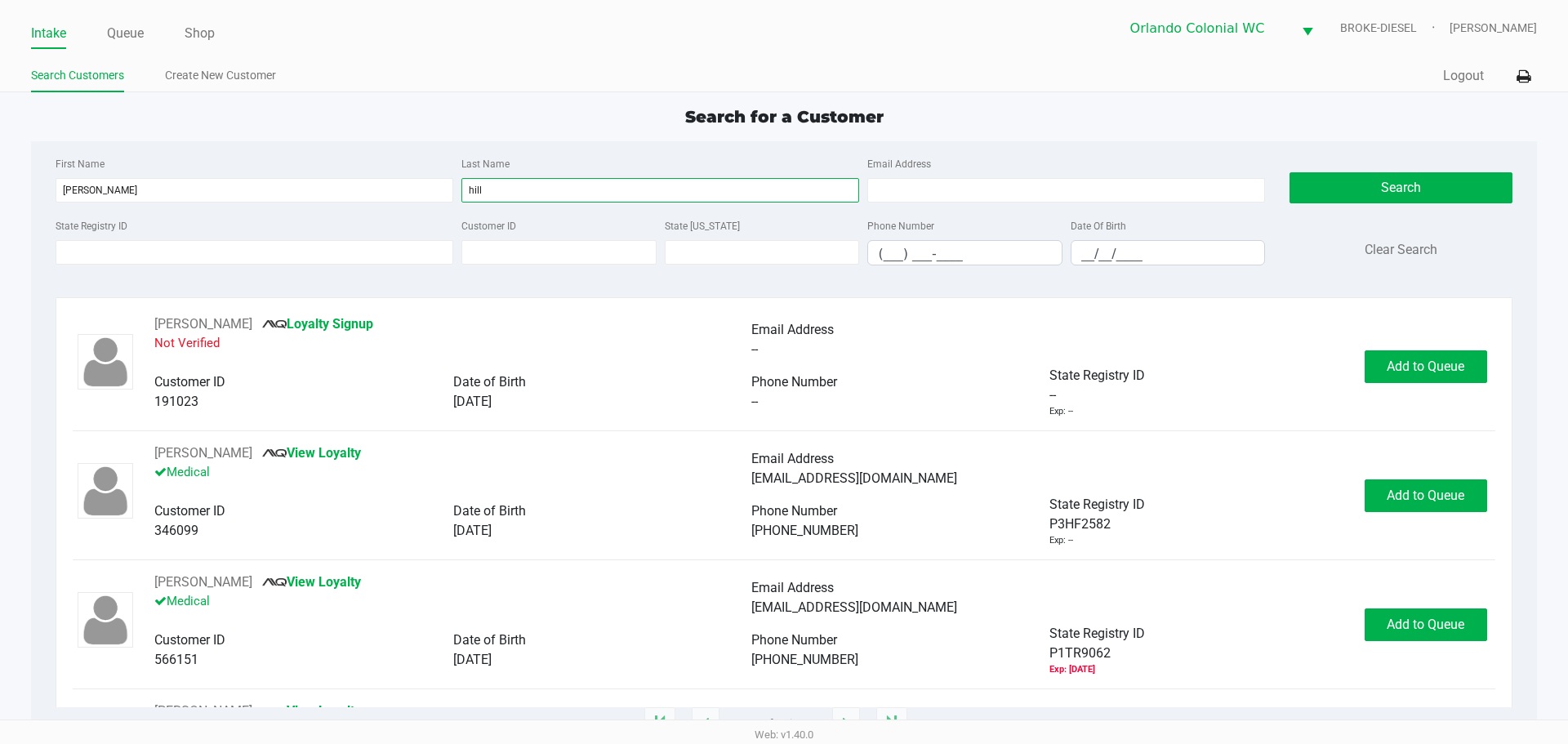
type input "hill"
click at [1140, 256] on input "__/__/____" at bounding box center [1168, 253] width 194 height 25
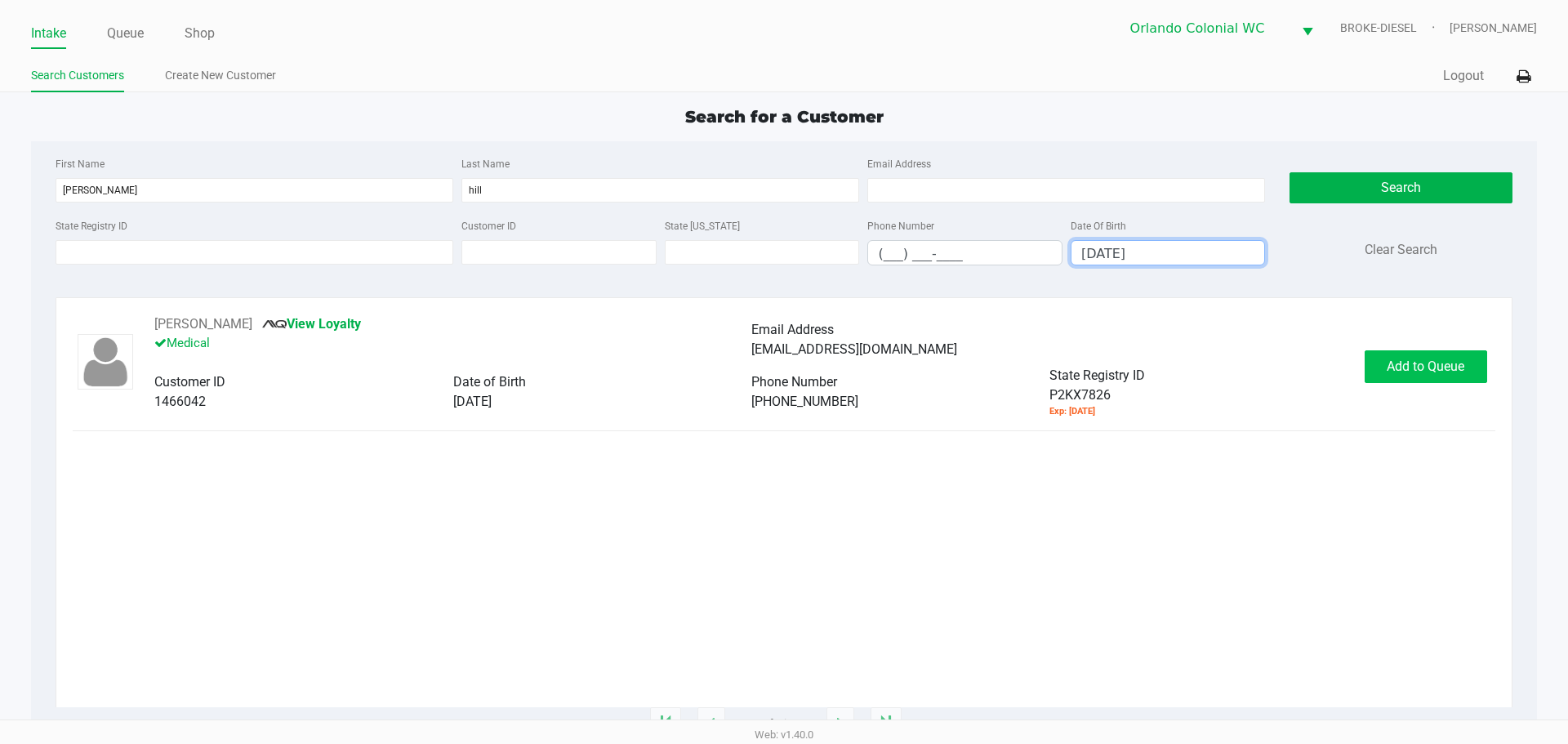
type input "[DATE]"
click at [1387, 362] on span "Add to Queue" at bounding box center [1426, 366] width 78 height 16
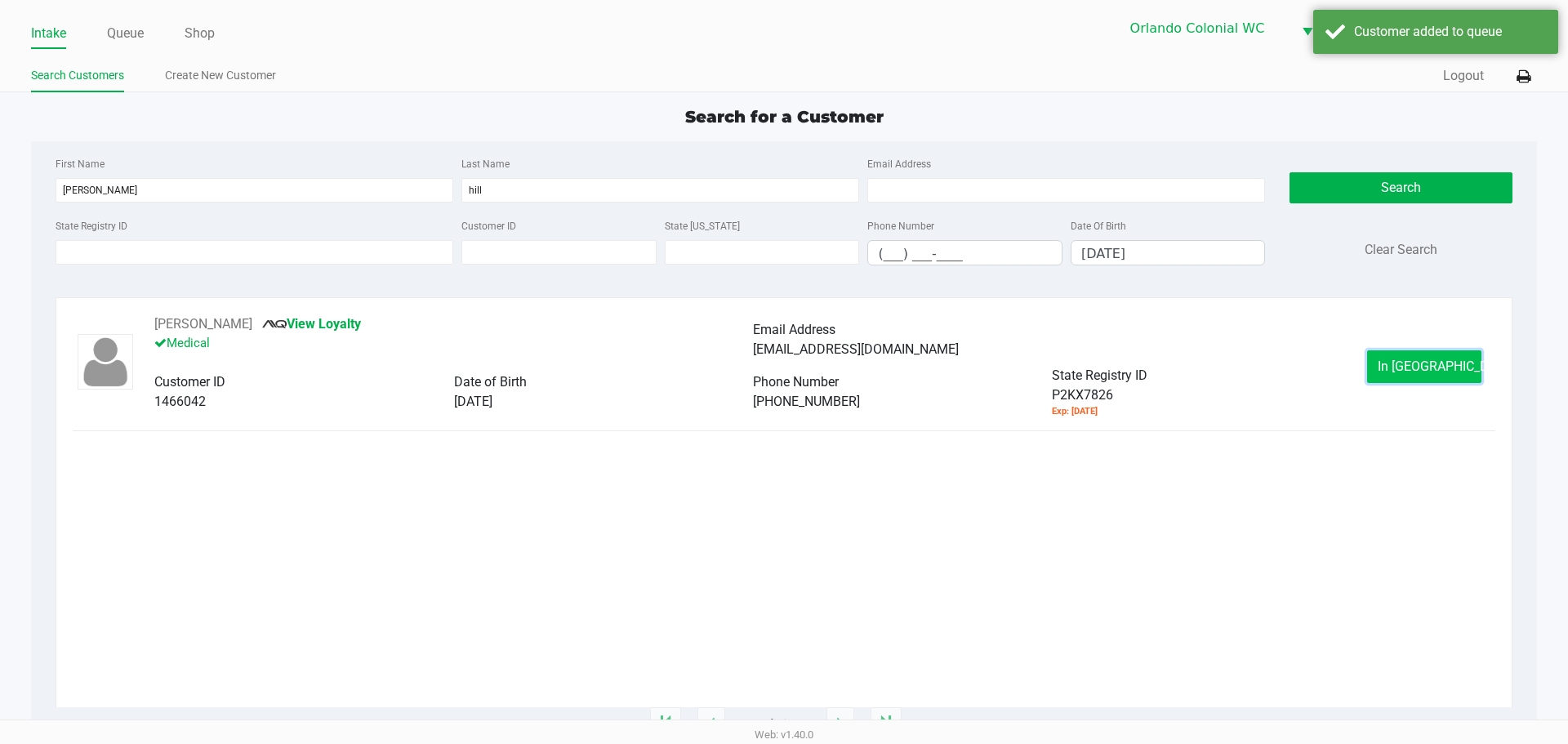
click at [1383, 362] on button "In [GEOGRAPHIC_DATA]" at bounding box center [1424, 366] width 114 height 33
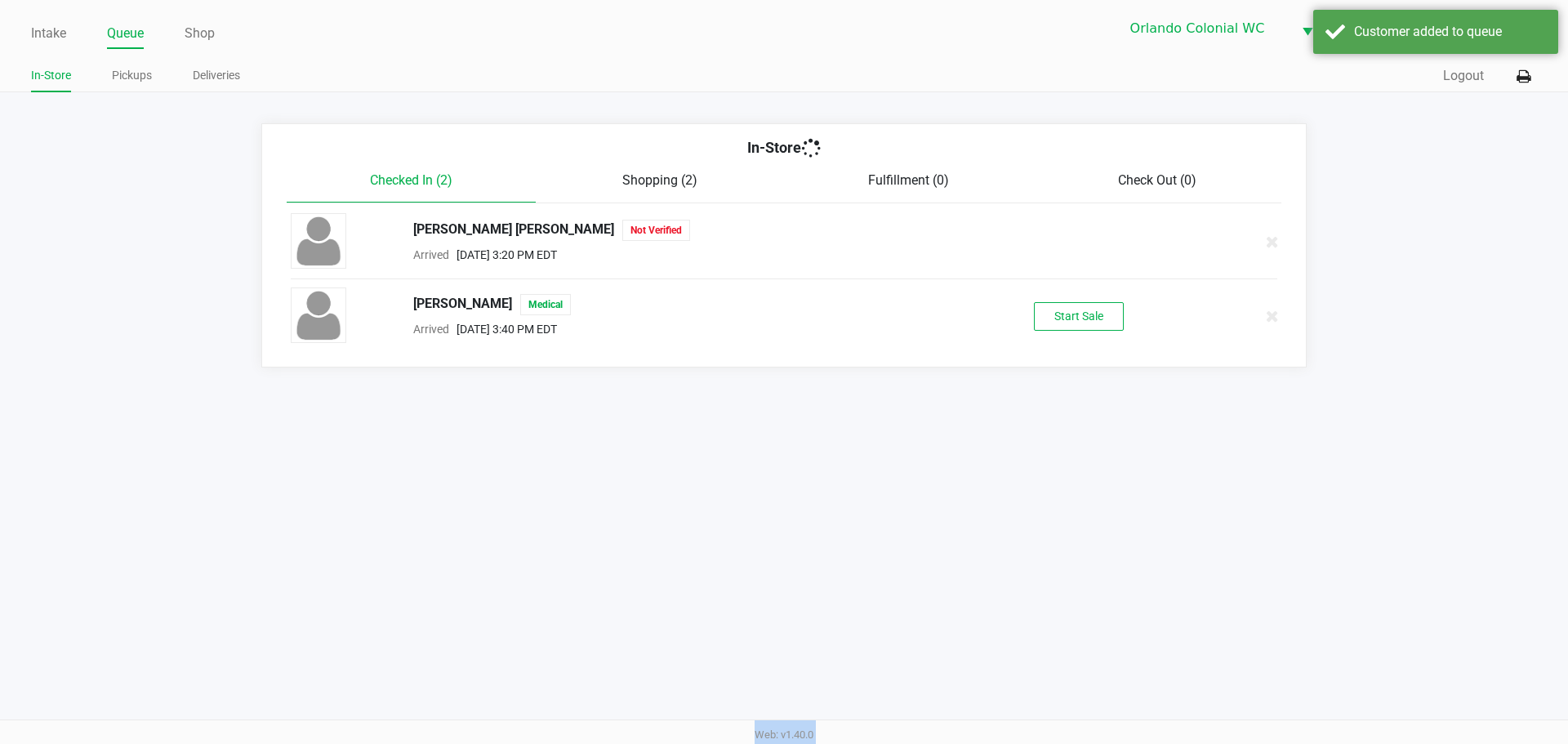
click at [1383, 362] on app-queue-list "In-Store Checked In (2) Shopping (2) Fulfillment (0) Check Out (0) [PERSON_NAME…" at bounding box center [784, 245] width 1568 height 244
click at [1092, 327] on button "Start Sale" at bounding box center [1078, 316] width 90 height 29
click at [1090, 327] on div "Start Sale" at bounding box center [1078, 316] width 90 height 29
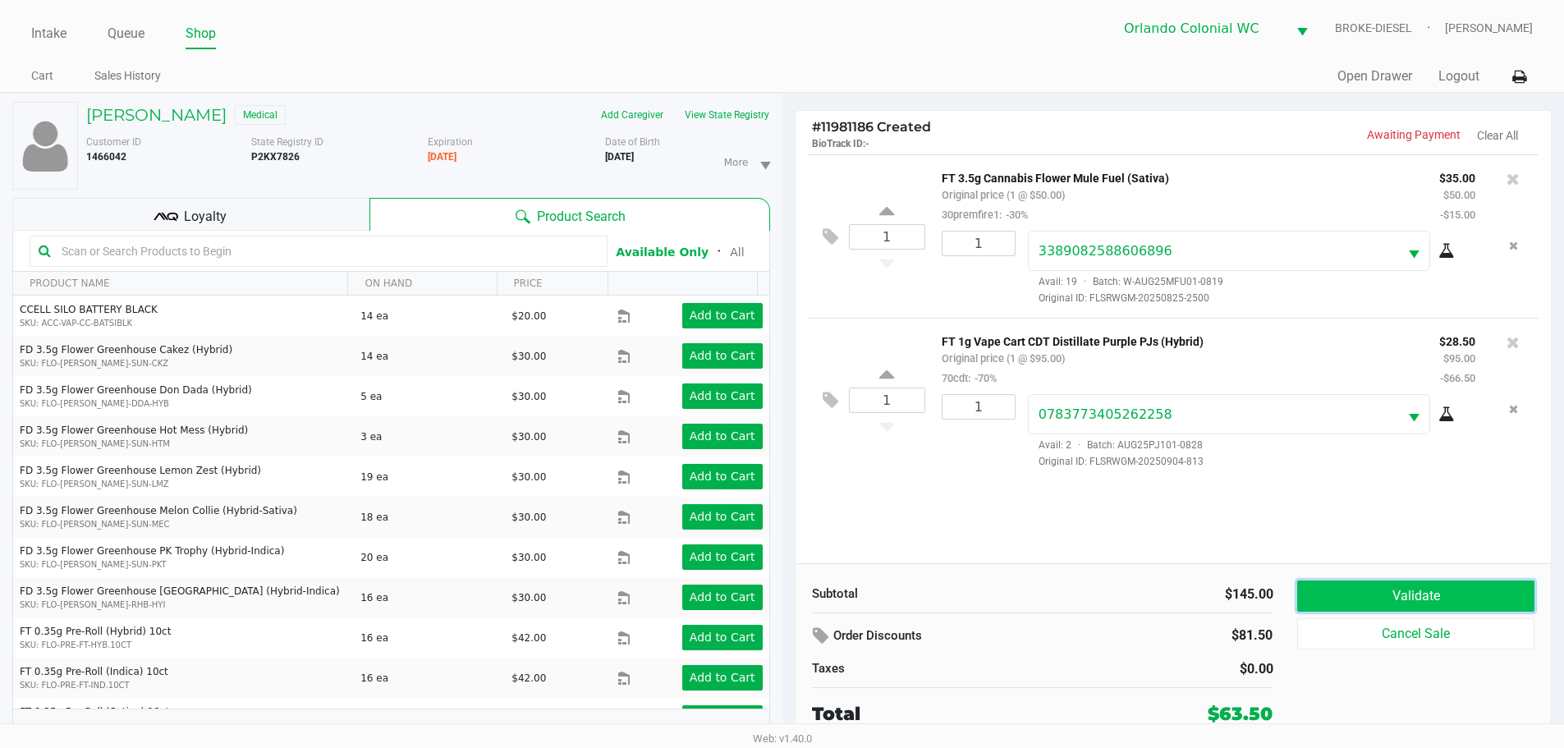
click at [1429, 606] on button "Validate" at bounding box center [1415, 595] width 236 height 31
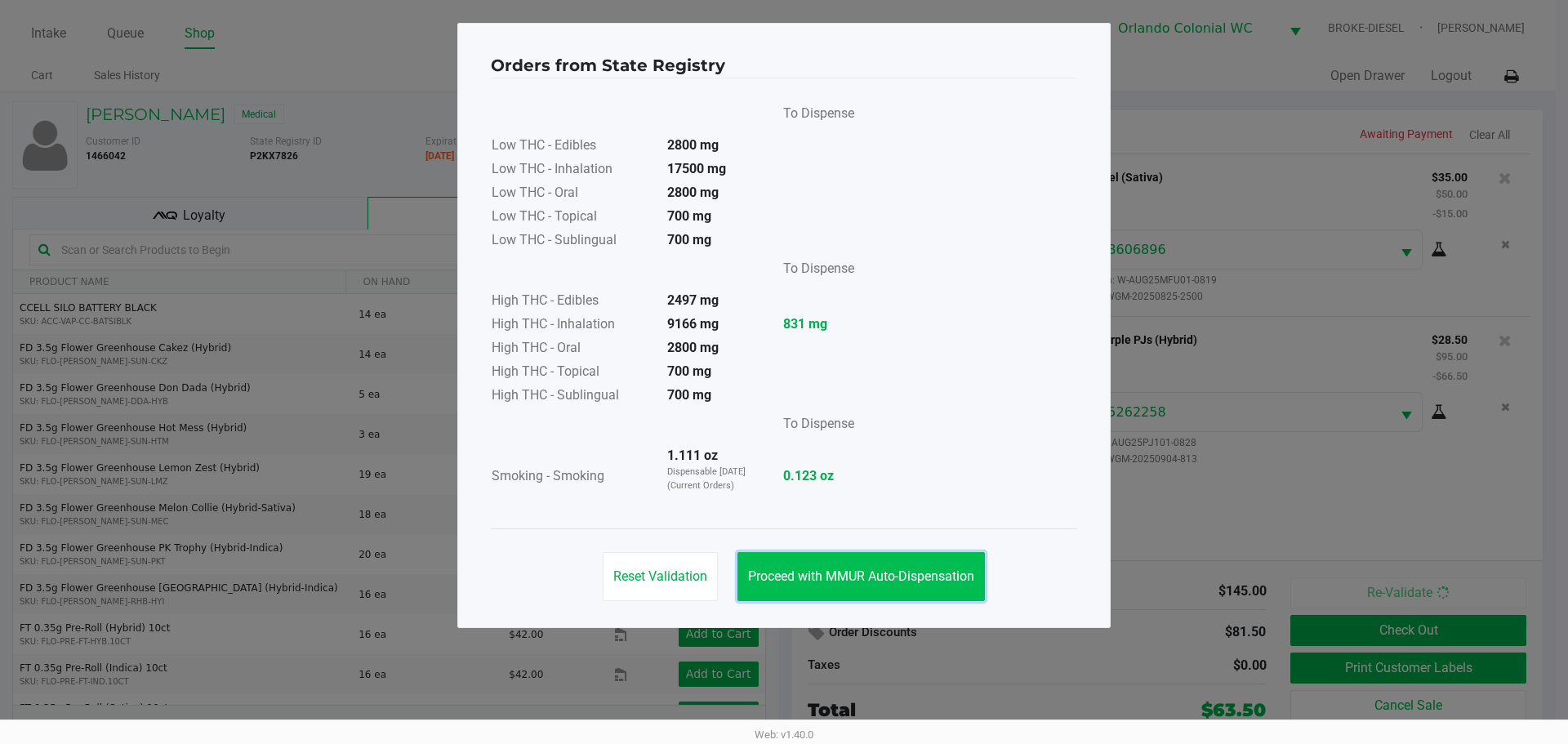
drag, startPoint x: 846, startPoint y: 590, endPoint x: 970, endPoint y: 586, distance: 124.1
click at [847, 590] on button "Proceed with MMUR Auto-Dispensation" at bounding box center [861, 576] width 248 height 49
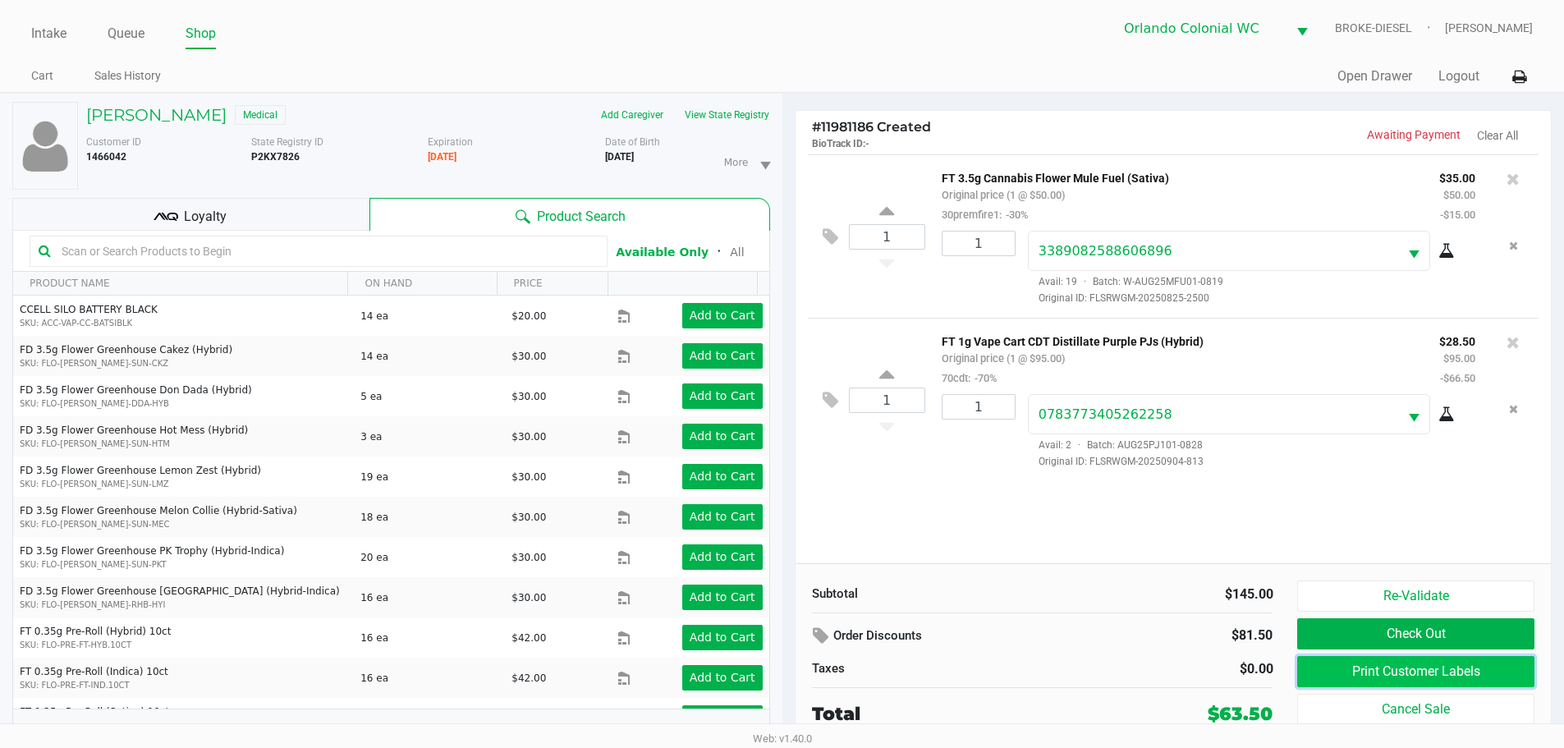
click at [1464, 666] on button "Print Customer Labels" at bounding box center [1415, 671] width 236 height 31
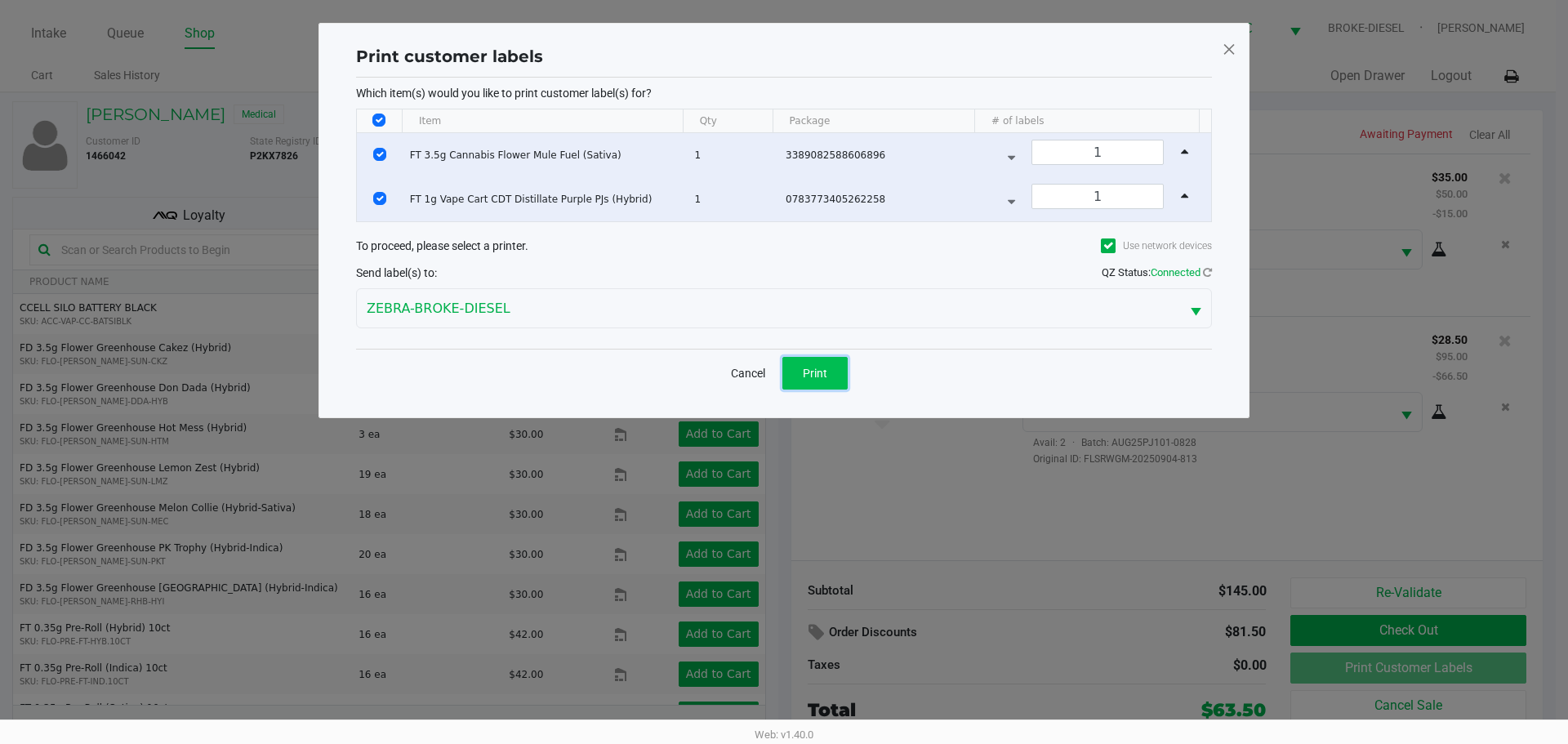
click at [796, 372] on button "Print" at bounding box center [815, 373] width 66 height 33
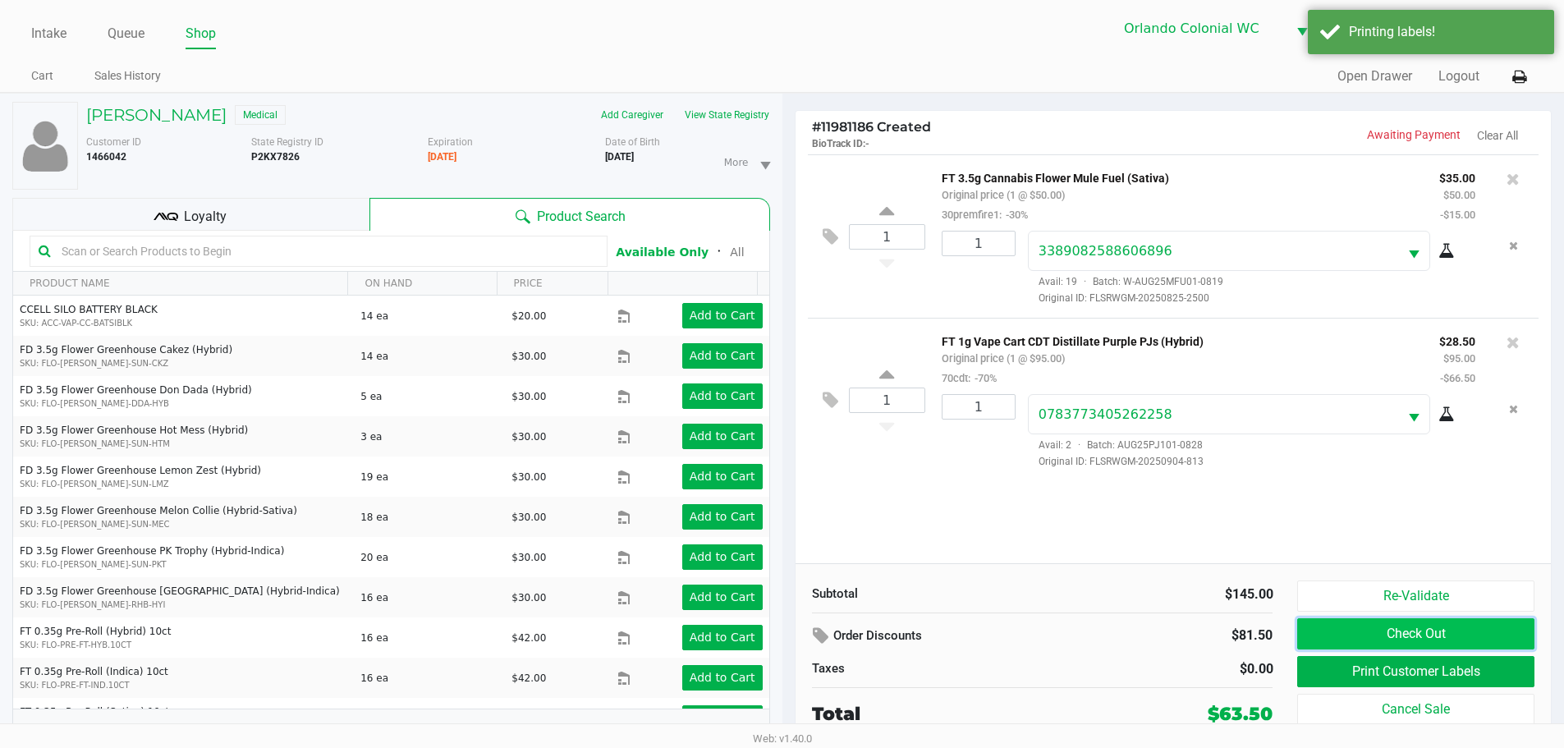
click at [1364, 636] on button "Check Out" at bounding box center [1415, 633] width 236 height 31
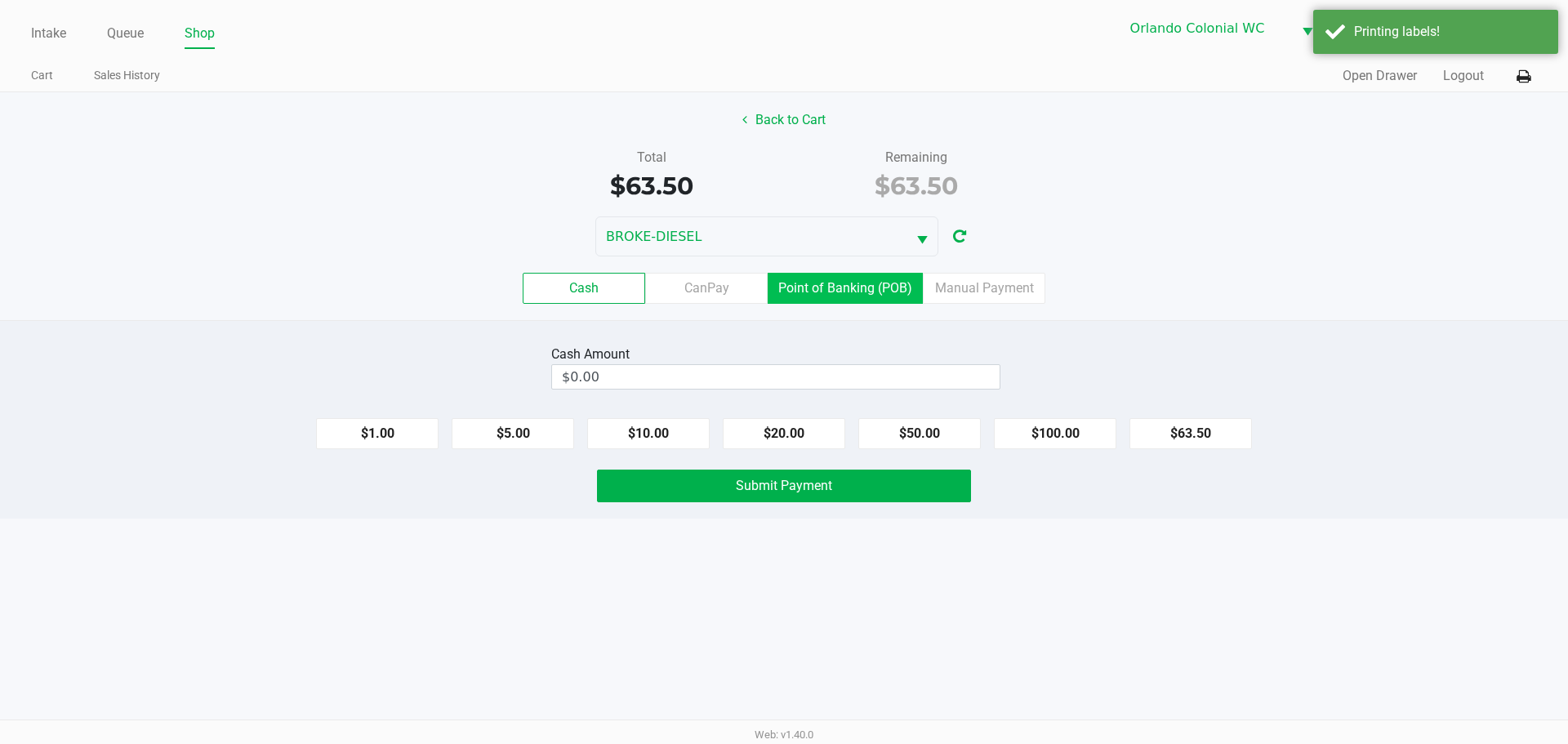
click at [808, 301] on label "Point of Banking (POB)" at bounding box center [846, 287] width 155 height 31
click at [0, 0] on 7 "Point of Banking (POB)" at bounding box center [0, 0] width 0 height 0
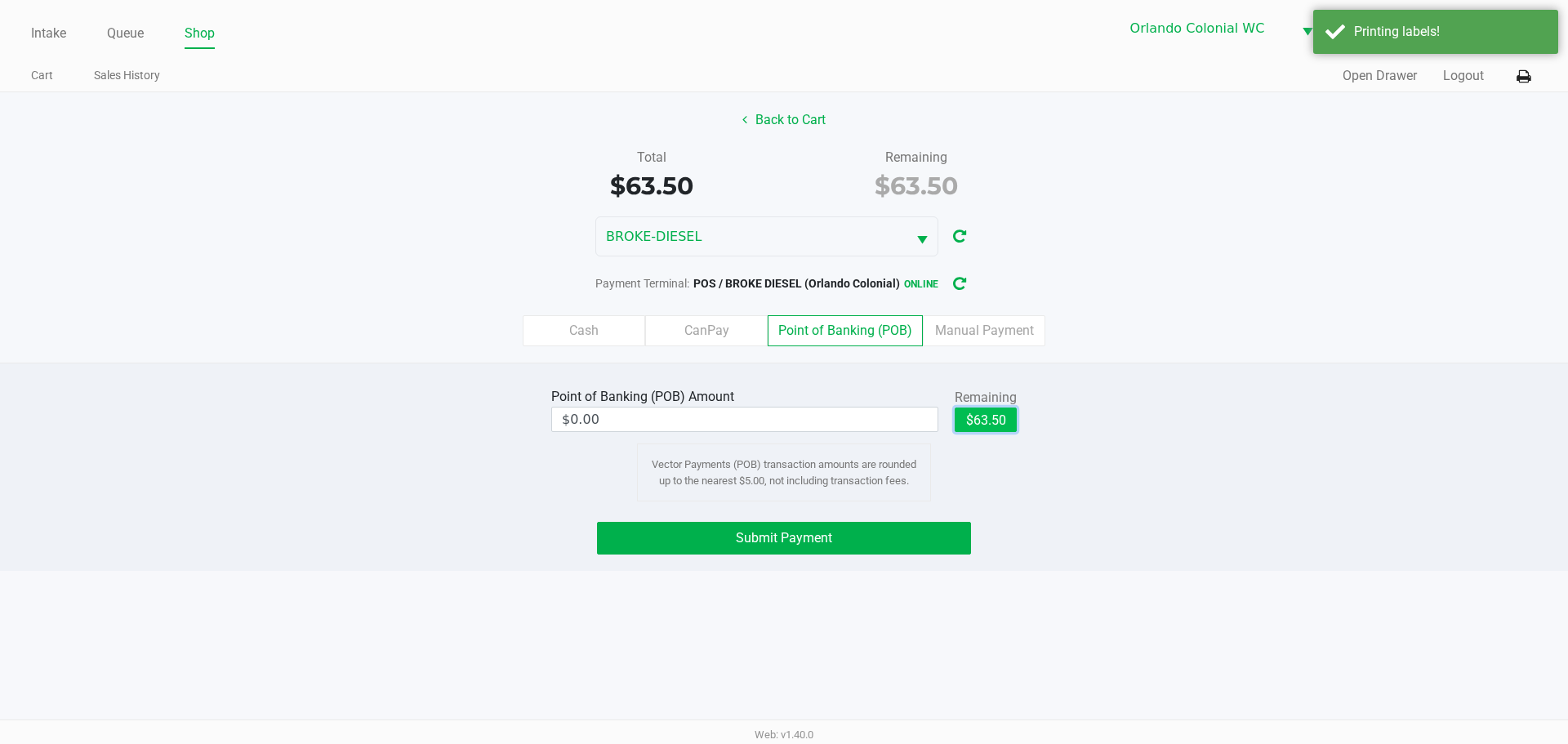
click at [996, 431] on button "$63.50" at bounding box center [986, 420] width 62 height 25
type input "$63.50"
drag, startPoint x: 1033, startPoint y: 508, endPoint x: 978, endPoint y: 539, distance: 63.1
click at [1031, 513] on div "Point of Banking (POB) Amount $63.50 Remaining $63.50 Clear Vector Payments (PO…" at bounding box center [784, 465] width 1568 height 208
drag, startPoint x: 891, startPoint y: 534, endPoint x: 1087, endPoint y: 467, distance: 207.1
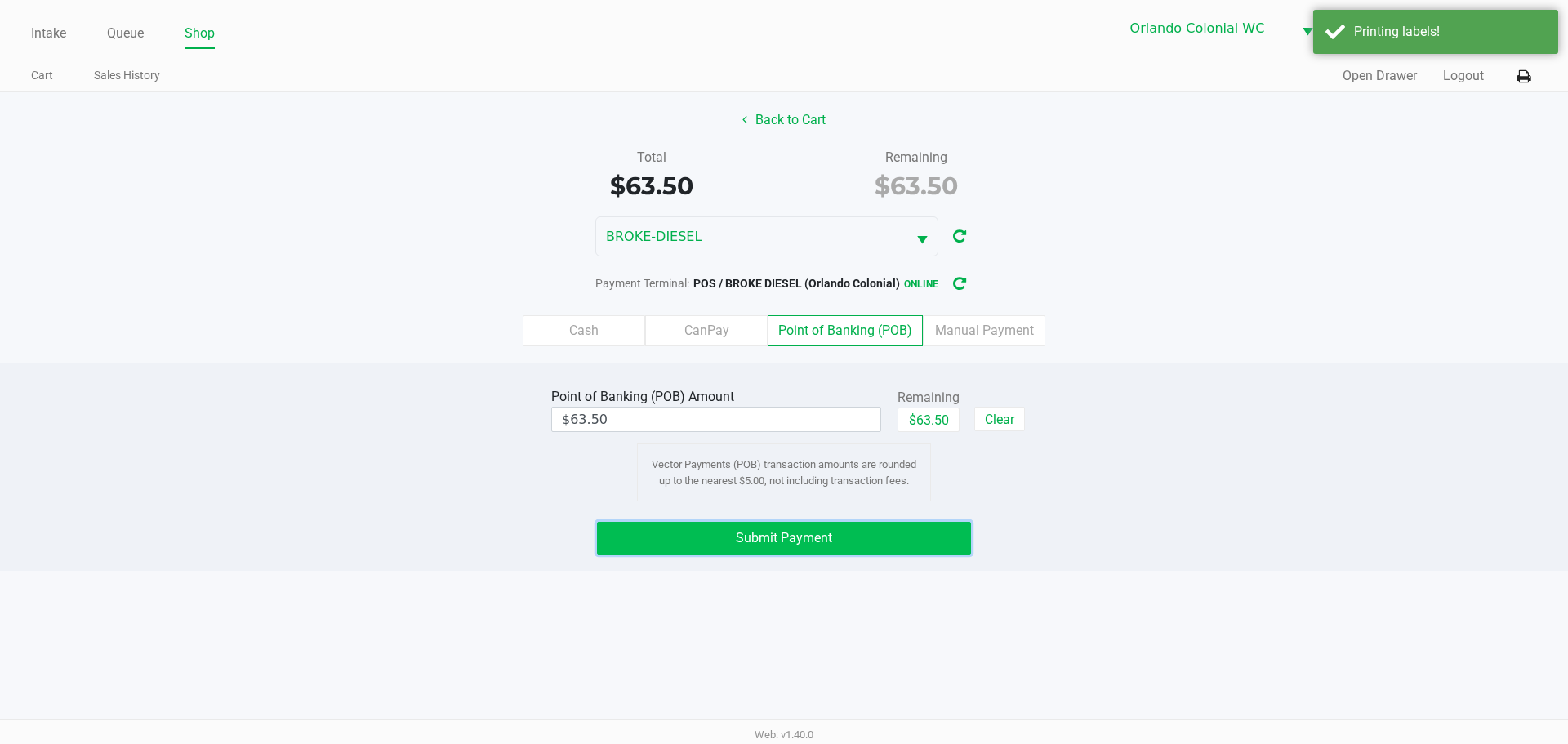
click at [891, 533] on button "Submit Payment" at bounding box center [784, 538] width 374 height 33
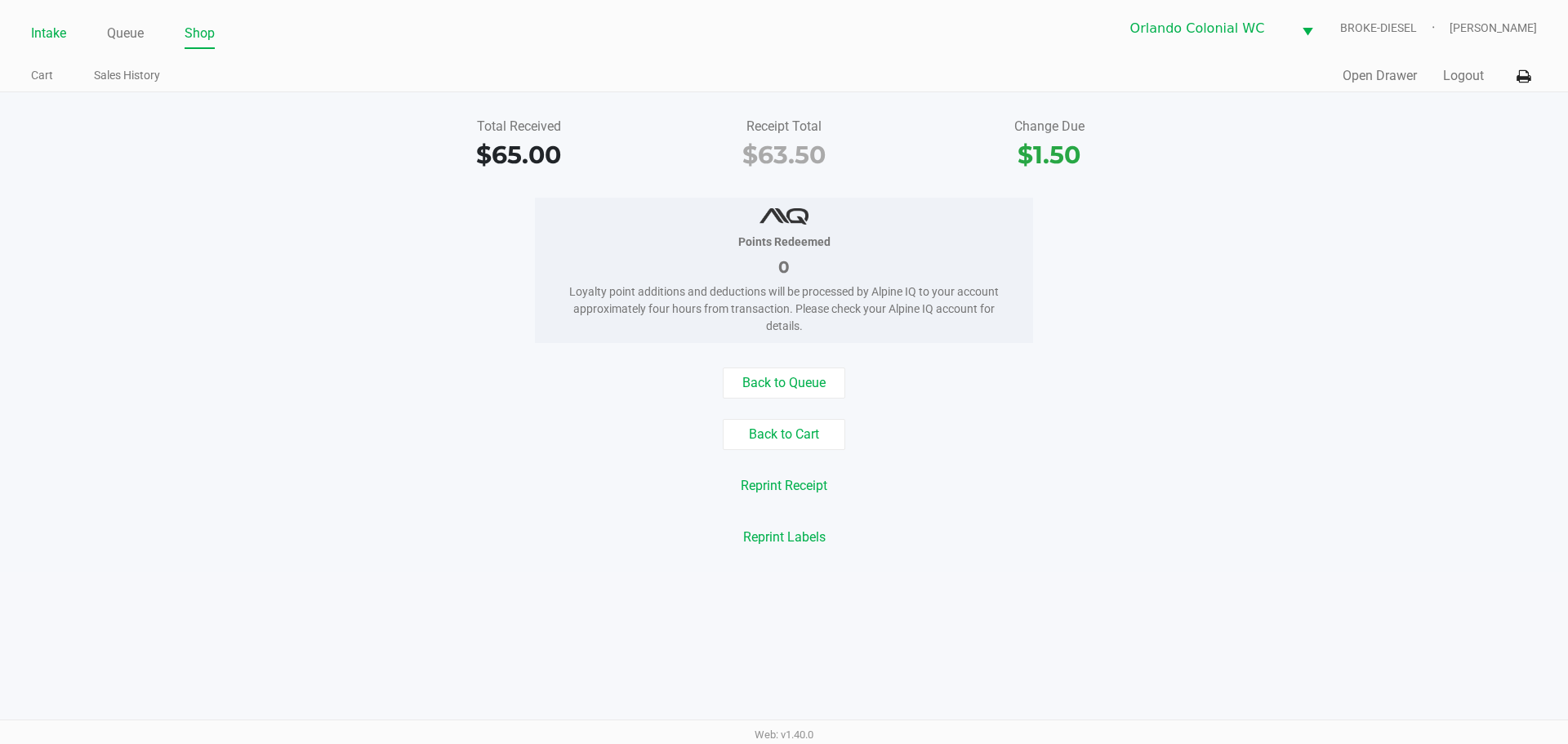
click at [48, 40] on link "Intake" at bounding box center [48, 33] width 35 height 23
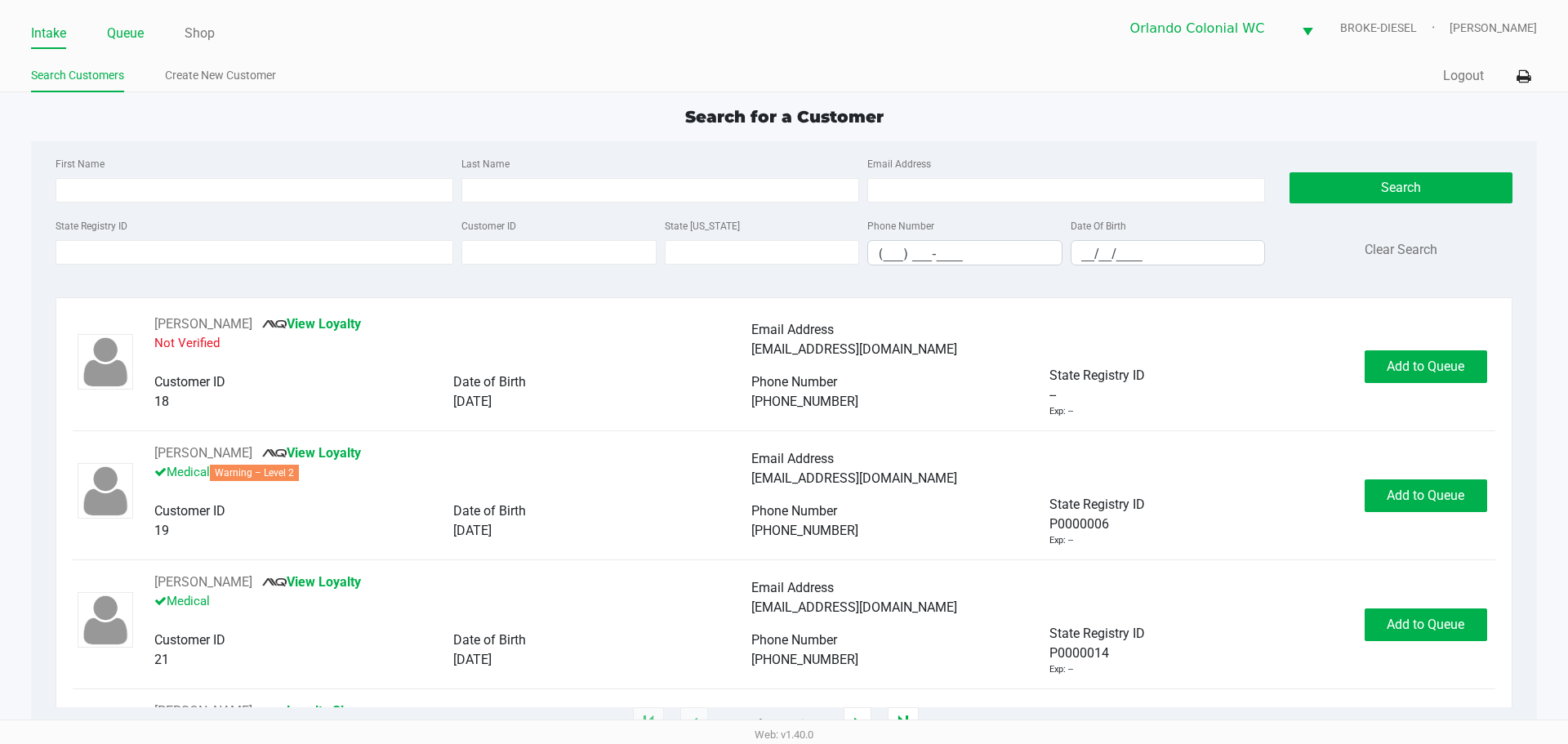
click at [143, 39] on link "Queue" at bounding box center [125, 33] width 37 height 23
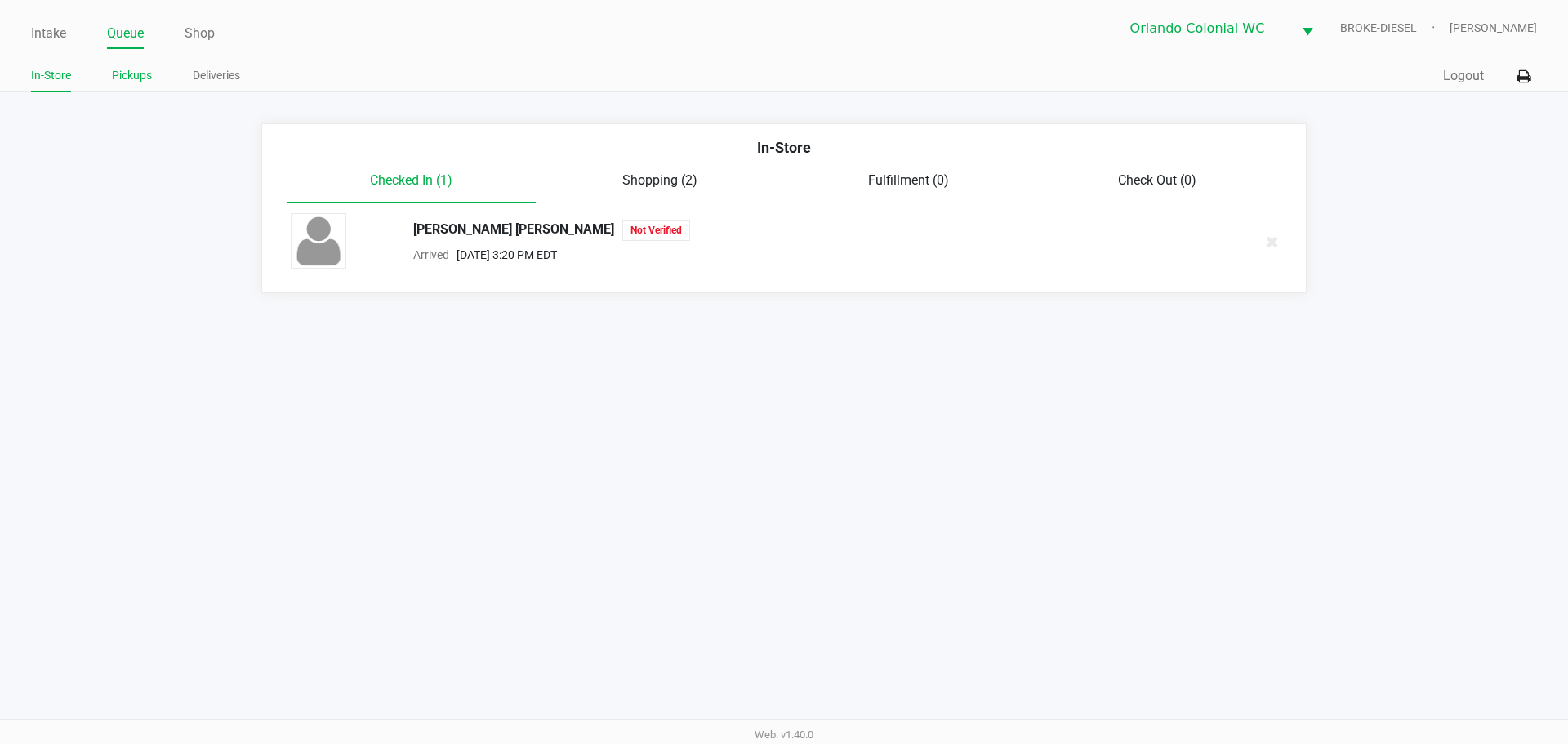
click at [144, 84] on link "Pickups" at bounding box center [131, 76] width 40 height 21
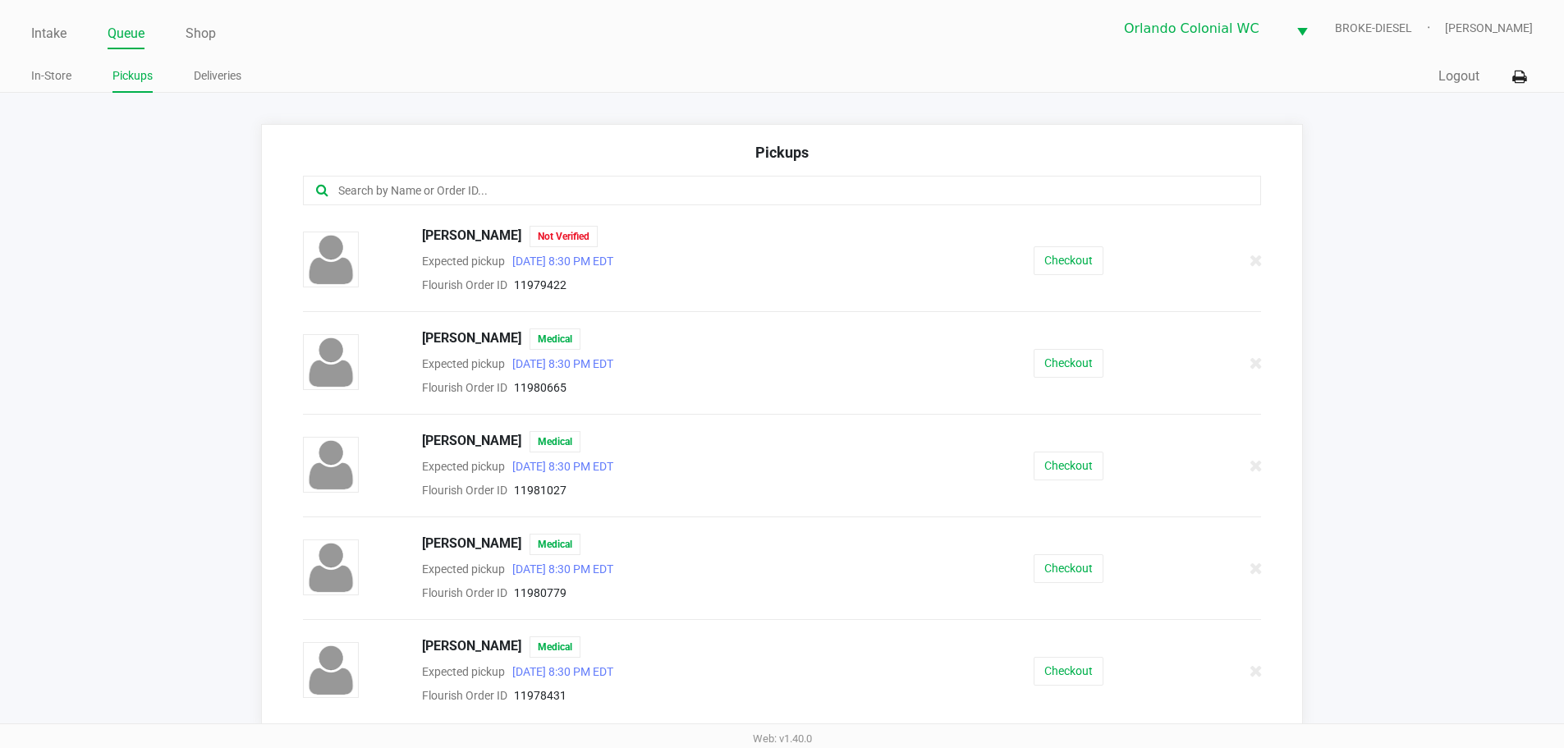
click at [406, 194] on input "text" at bounding box center [756, 190] width 839 height 19
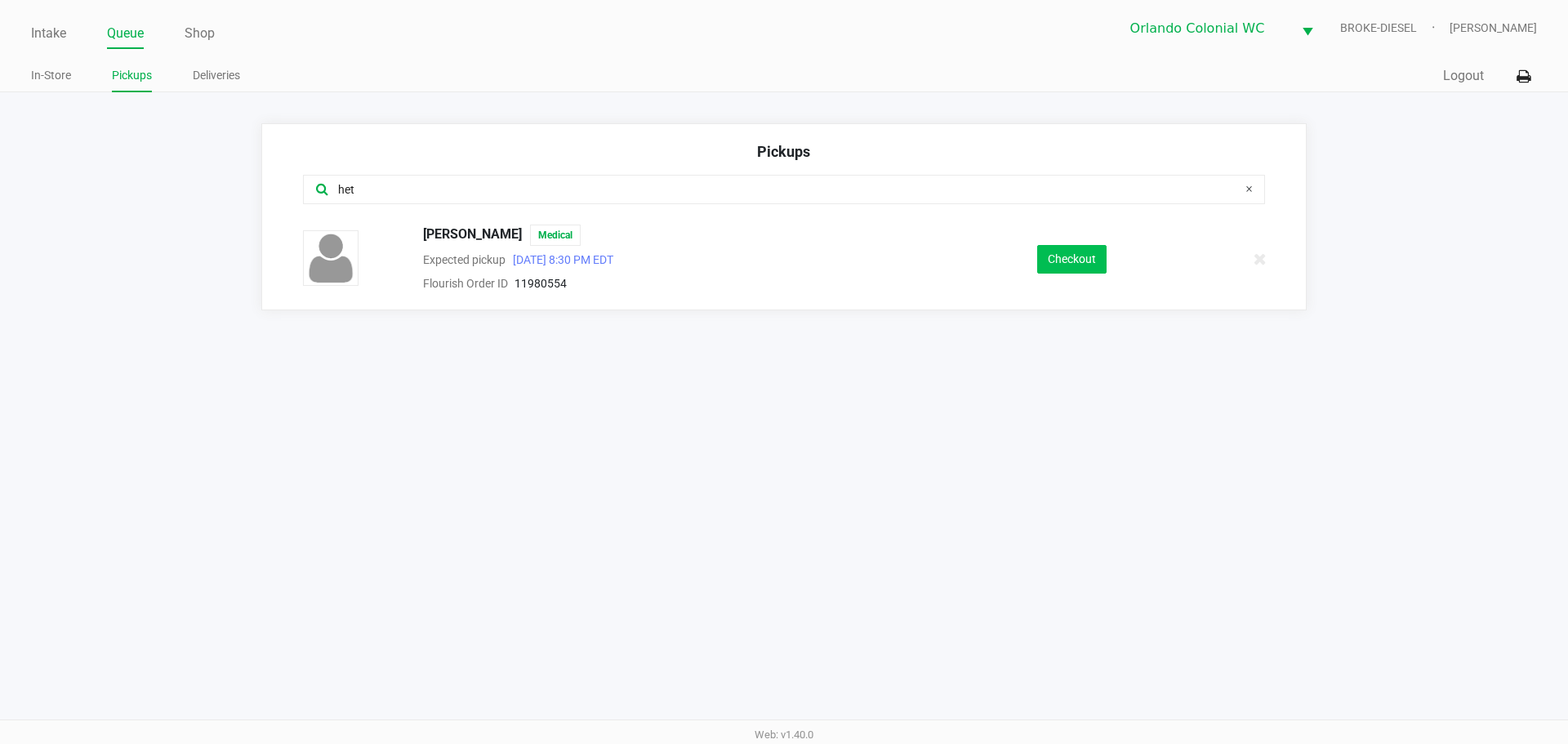
type input "het"
click at [1083, 249] on button "Checkout" at bounding box center [1073, 259] width 70 height 29
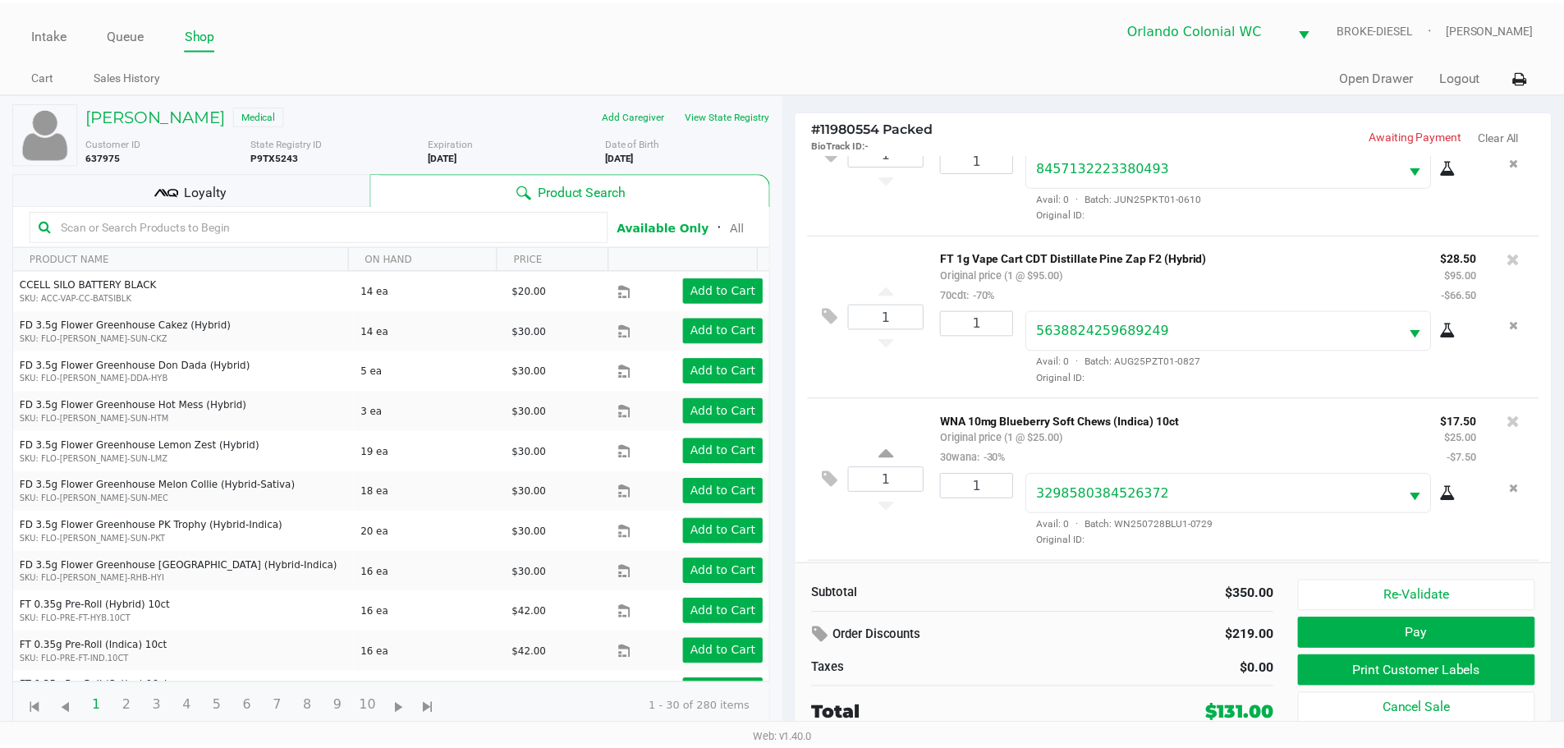
scroll to position [576, 0]
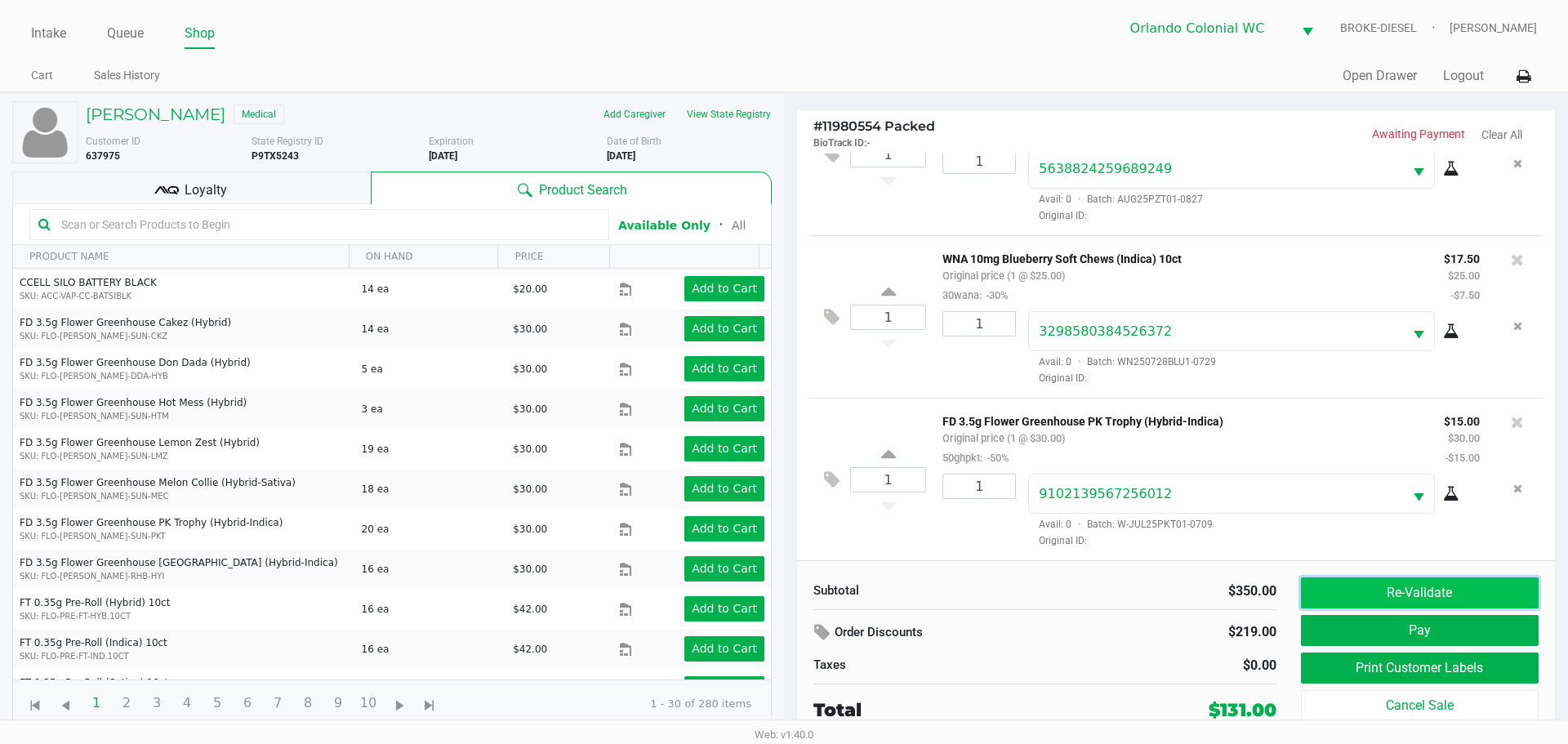
click at [1413, 586] on button "Re-Validate" at bounding box center [1420, 592] width 238 height 31
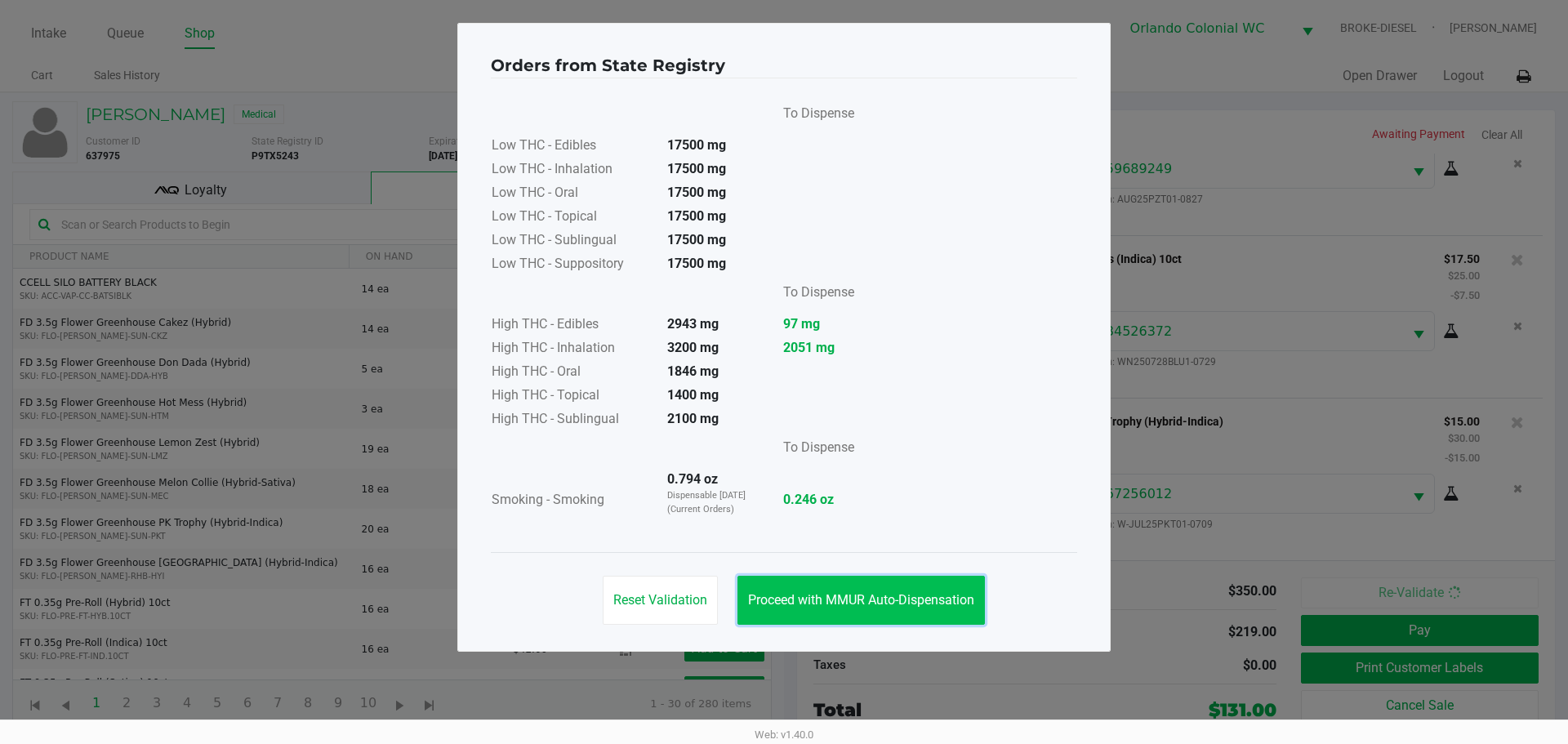
click at [878, 584] on button "Proceed with MMUR Auto-Dispensation" at bounding box center [861, 600] width 248 height 49
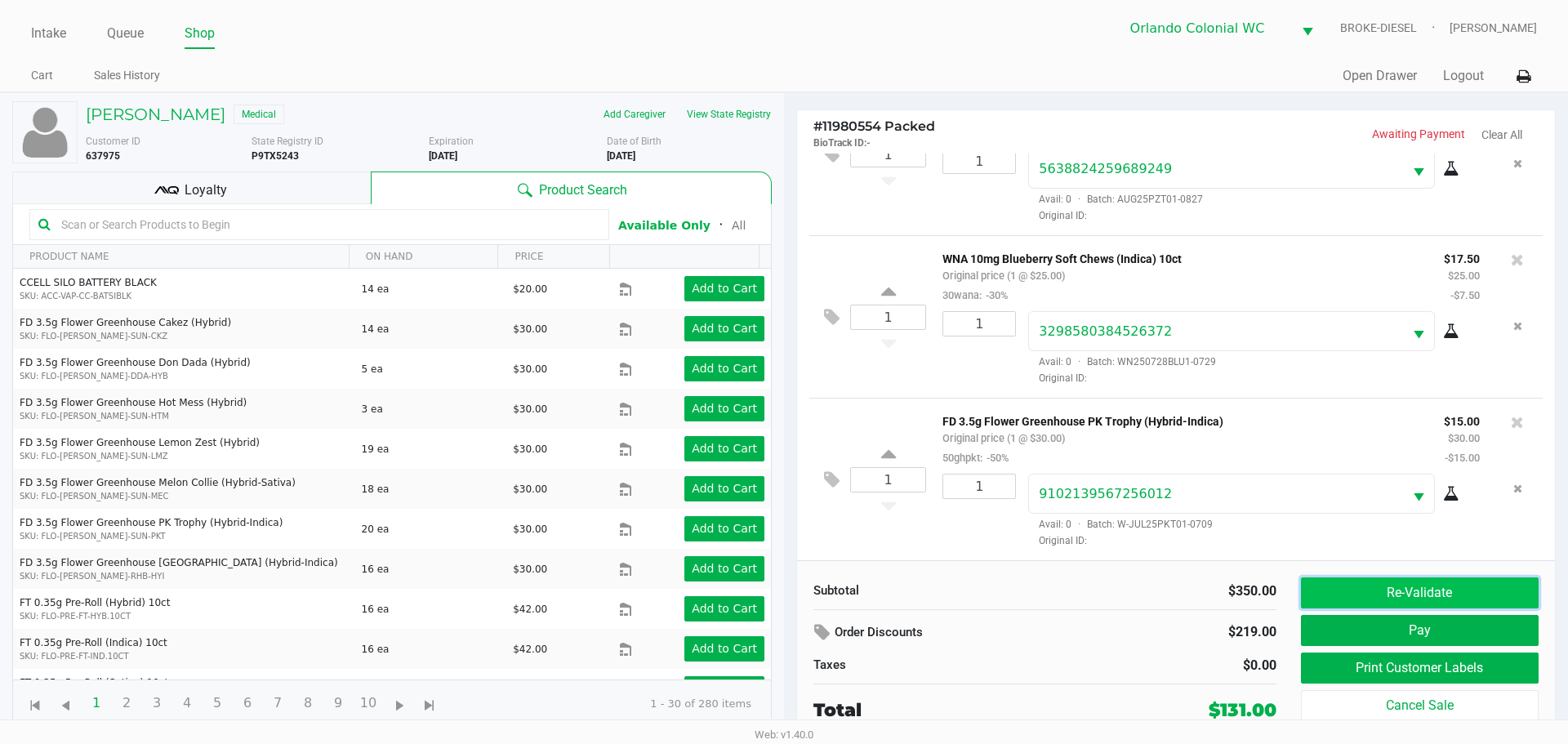
click at [1428, 596] on button "Re-Validate" at bounding box center [1420, 592] width 238 height 31
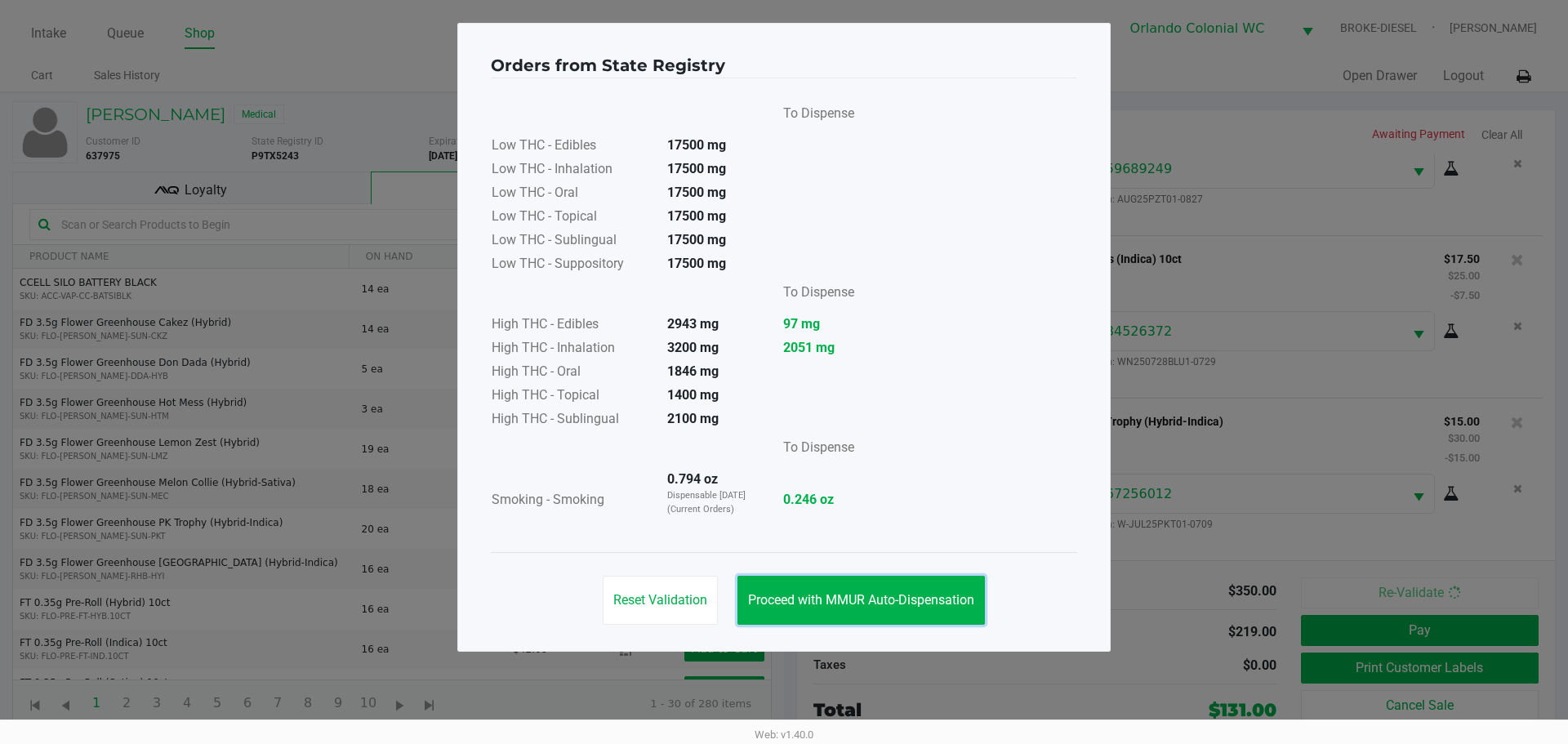
drag, startPoint x: 918, startPoint y: 595, endPoint x: 1546, endPoint y: 646, distance: 630.1
click at [930, 593] on span "Proceed with MMUR Auto-Dispensation" at bounding box center [861, 600] width 226 height 16
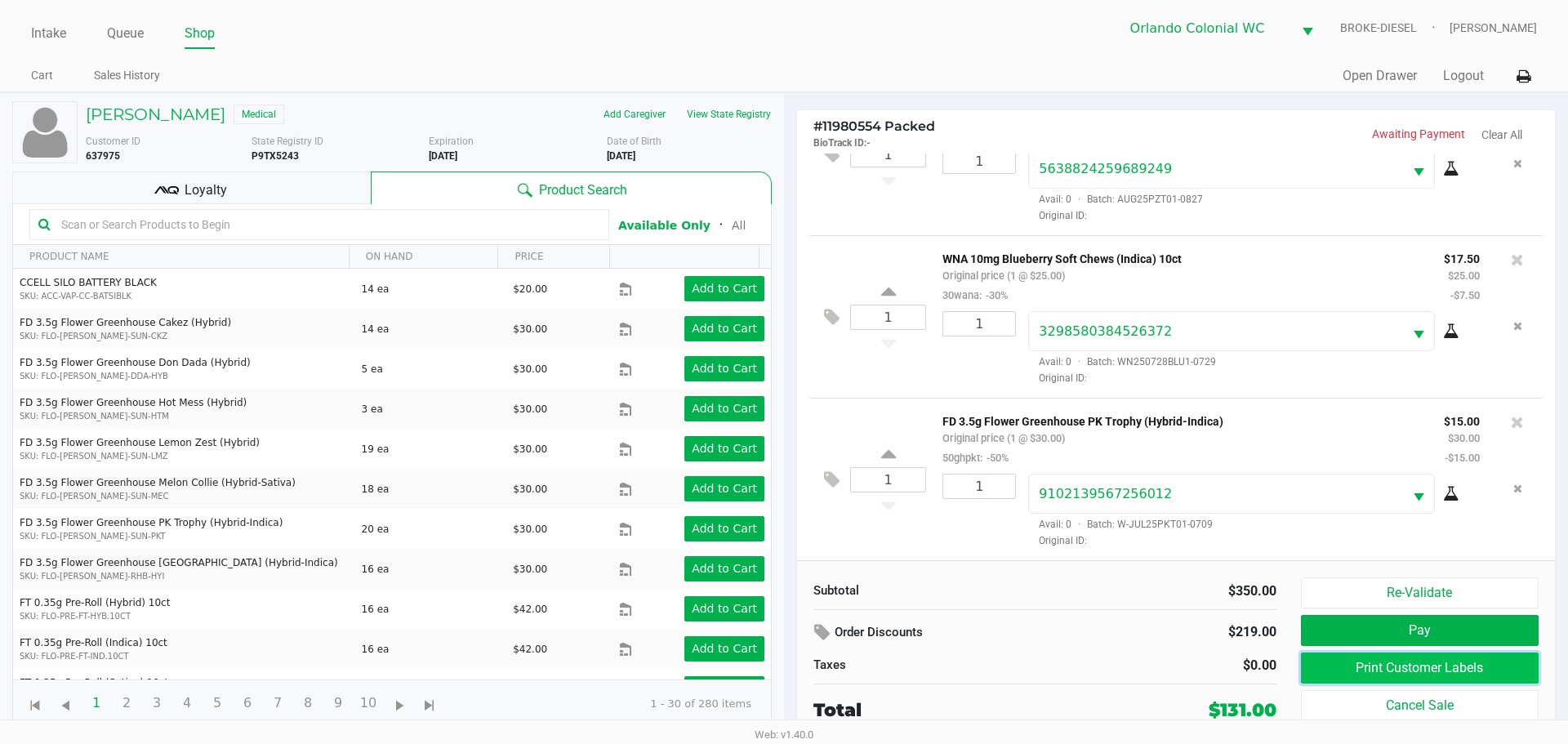
click at [1421, 672] on button "Print Customer Labels" at bounding box center [1420, 667] width 238 height 31
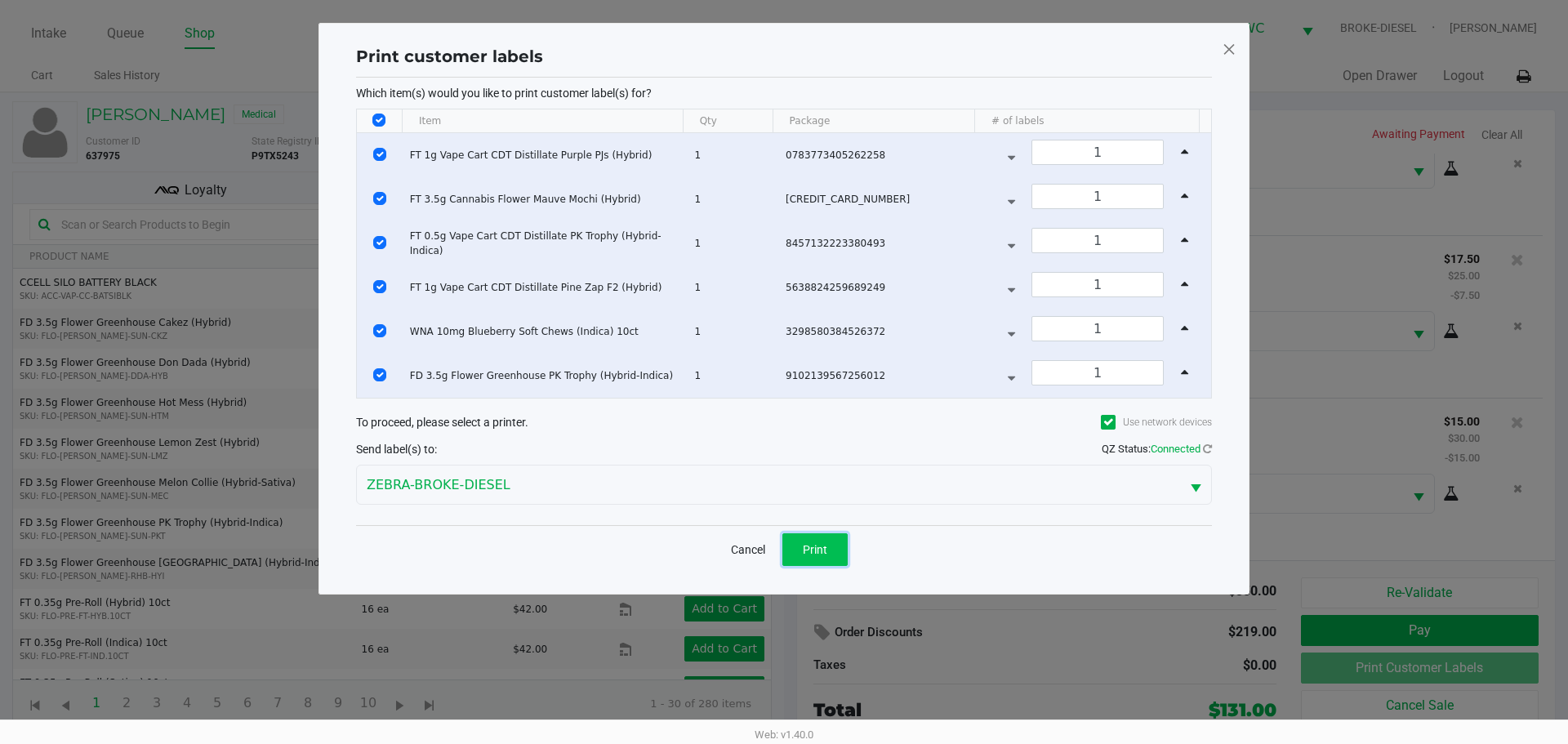
click at [796, 549] on button "Print" at bounding box center [815, 549] width 66 height 33
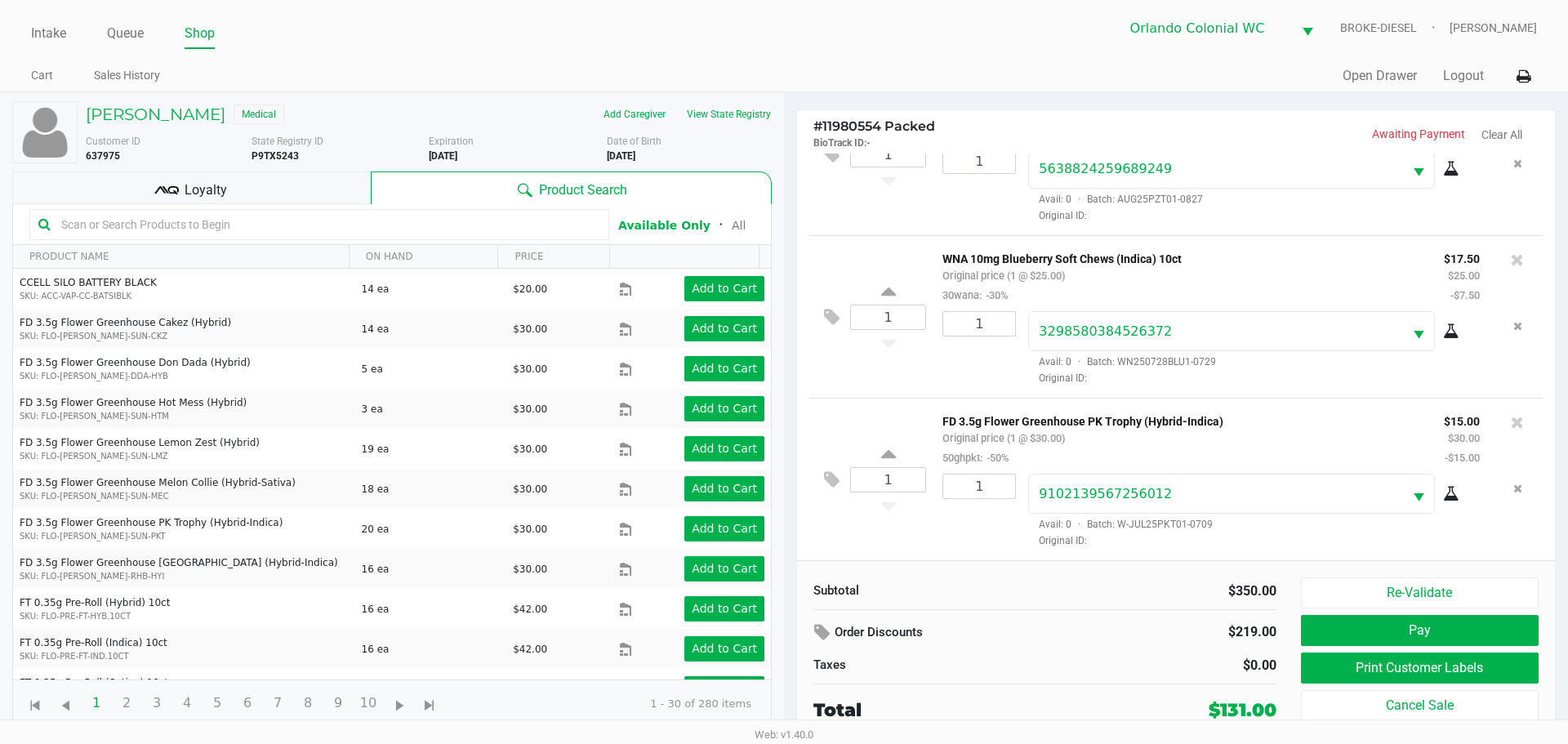
click at [1466, 677] on button "Print Customer Labels" at bounding box center [1420, 667] width 238 height 31
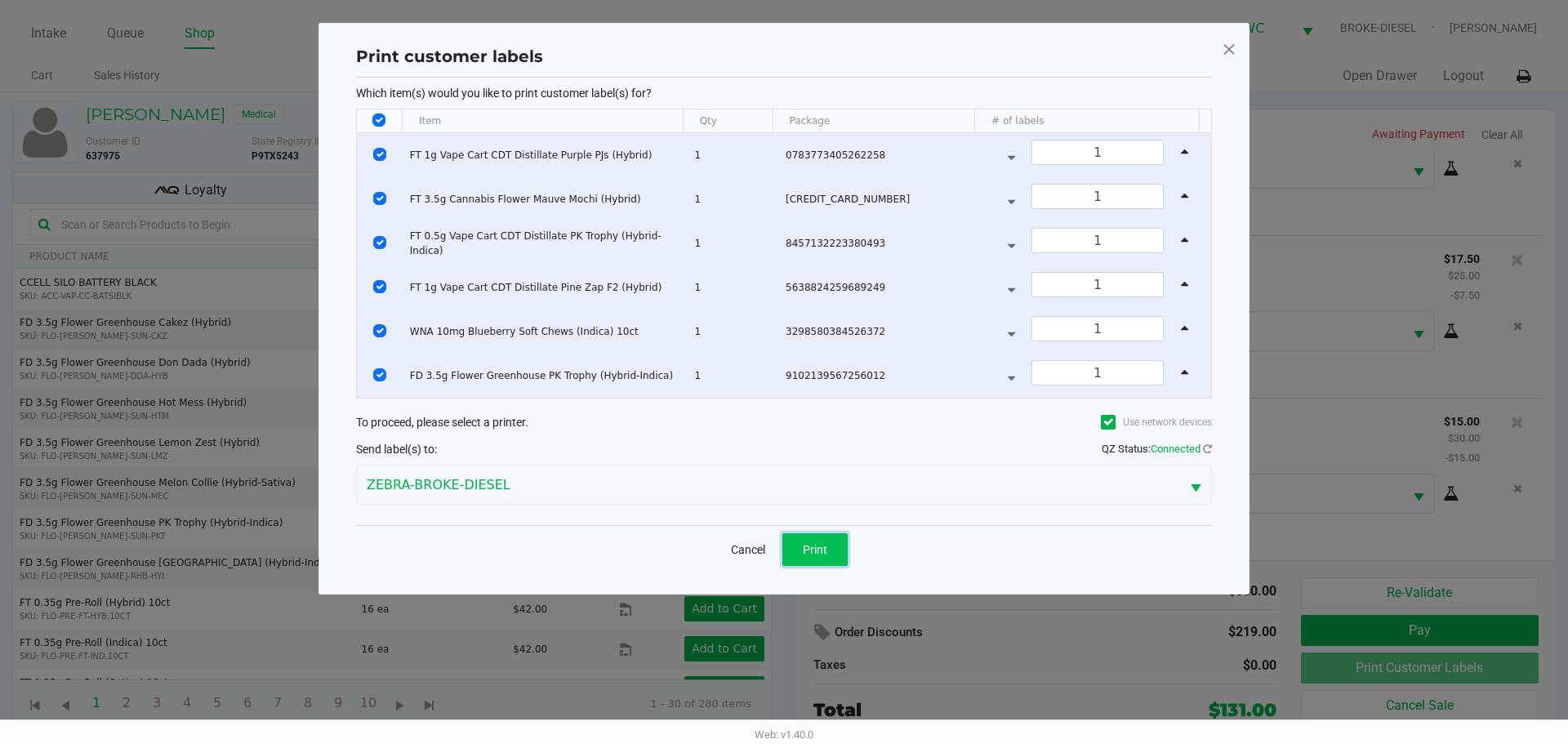
click at [828, 552] on button "Print" at bounding box center [815, 549] width 66 height 33
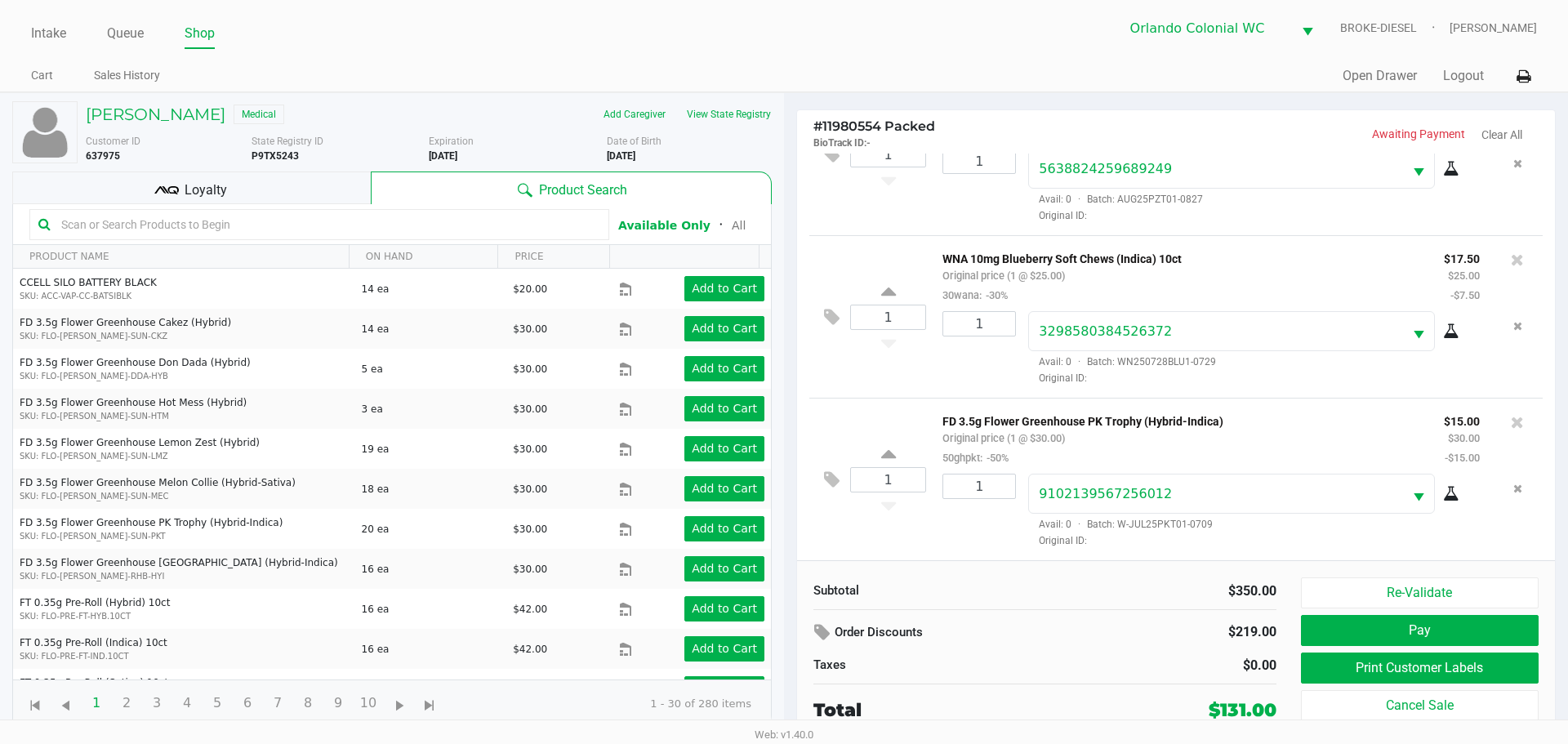
click at [1482, 644] on button "Pay" at bounding box center [1420, 630] width 238 height 31
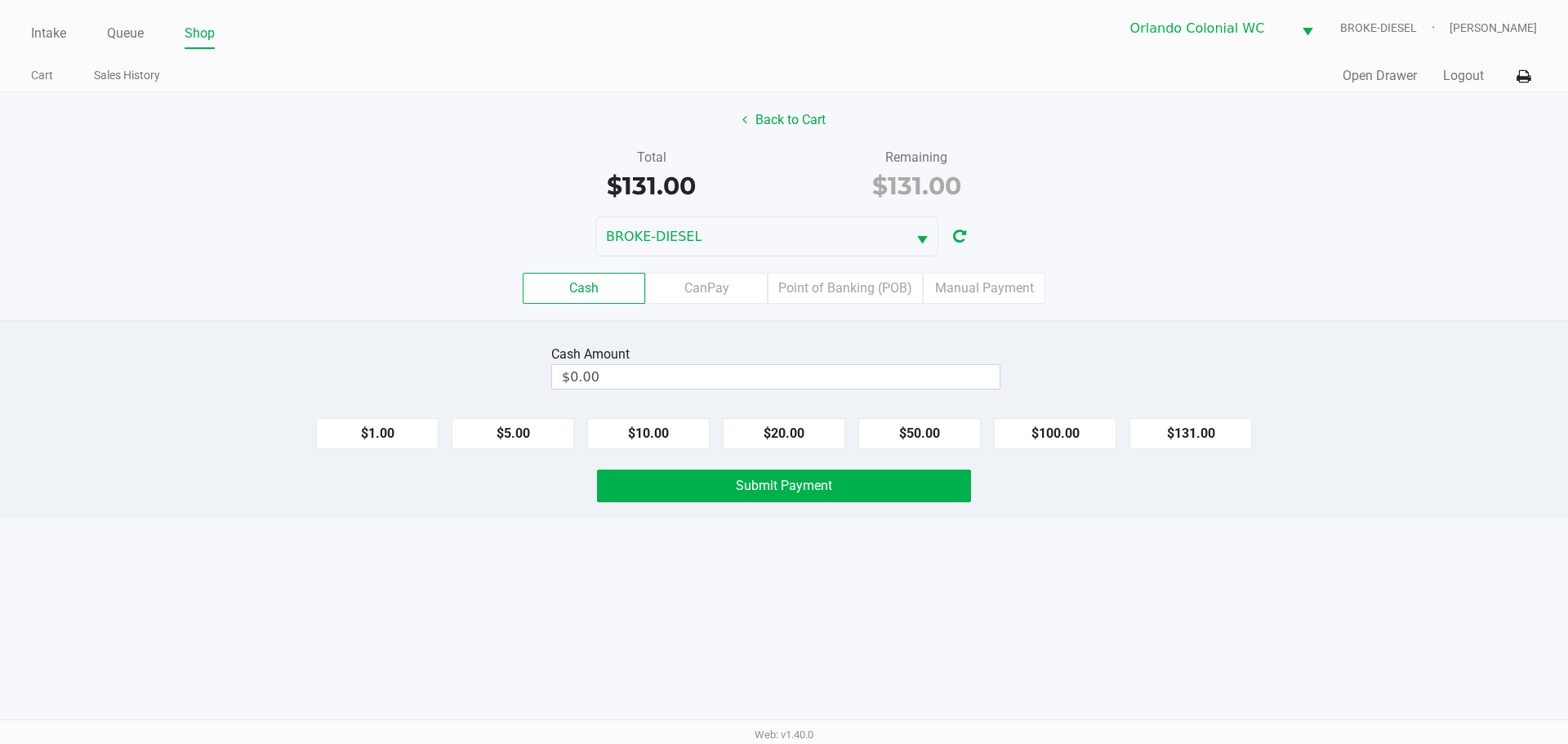
drag, startPoint x: 1080, startPoint y: 531, endPoint x: 1082, endPoint y: 544, distance: 13.2
click at [1082, 540] on div "Intake Queue Shop Orlando Colonial WC BROKE-DIESEL [PERSON_NAME] Cart Sales His…" at bounding box center [784, 372] width 1568 height 744
click at [788, 369] on input "0" at bounding box center [776, 377] width 448 height 24
type input "$200.00"
click at [1457, 289] on div "Cash CanPay Point of Banking (POB) Manual Payment" at bounding box center [784, 287] width 1568 height 31
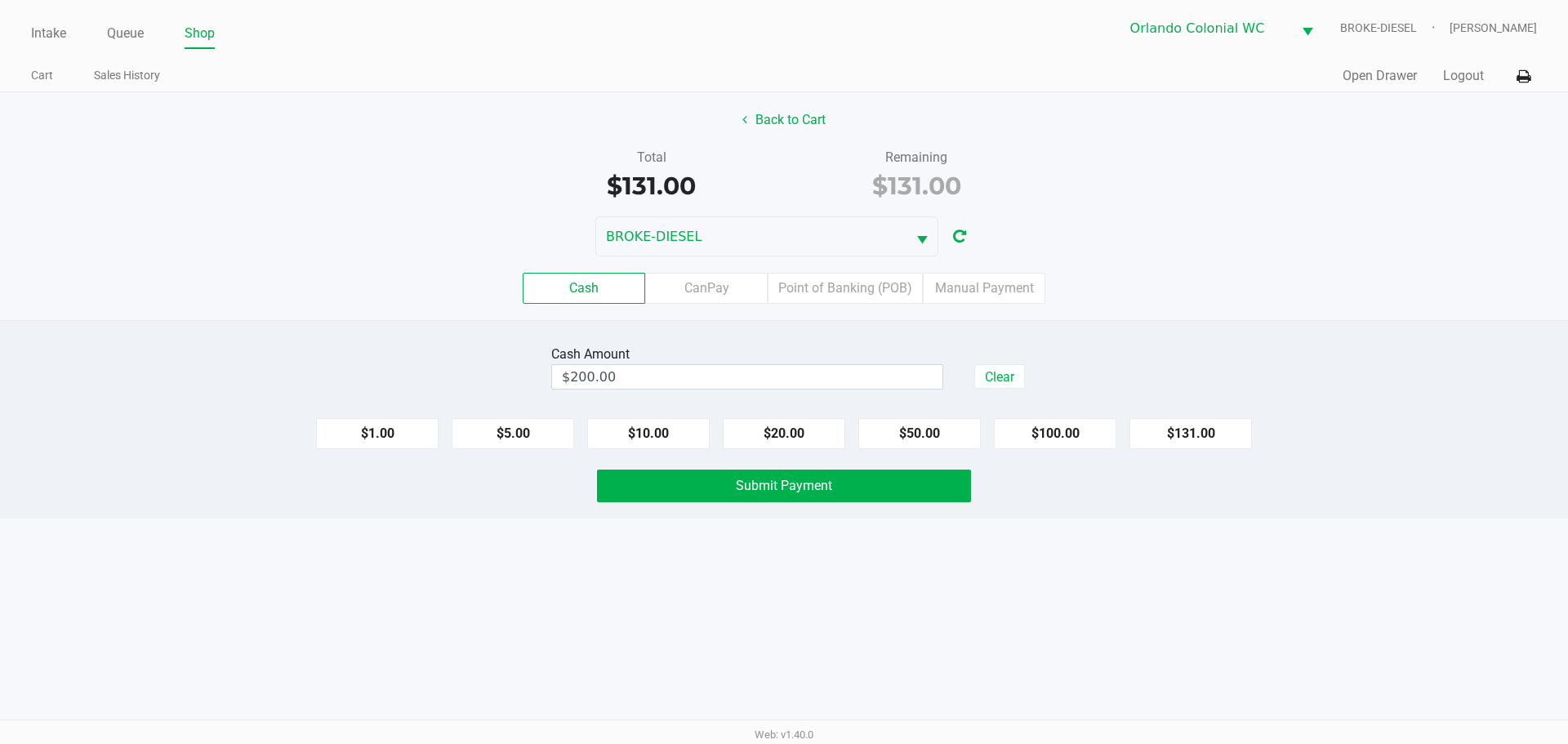
click at [717, 556] on div "Intake Queue Shop Orlando Colonial WC BROKE-DIESEL [PERSON_NAME] Cart Sales His…" at bounding box center [784, 372] width 1568 height 744
click at [655, 485] on button "Submit Payment" at bounding box center [784, 485] width 374 height 33
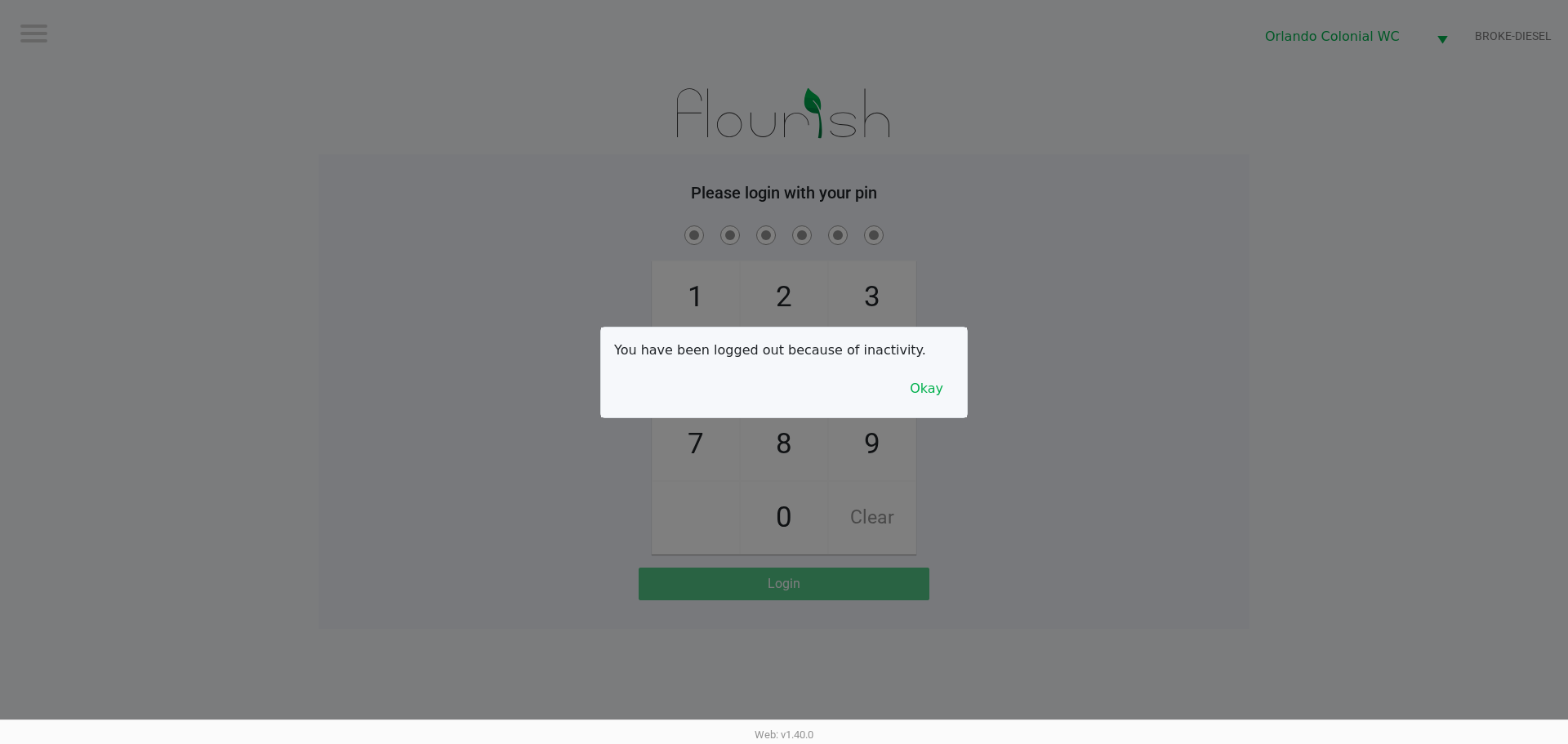
click at [949, 388] on button "Okay" at bounding box center [926, 388] width 55 height 31
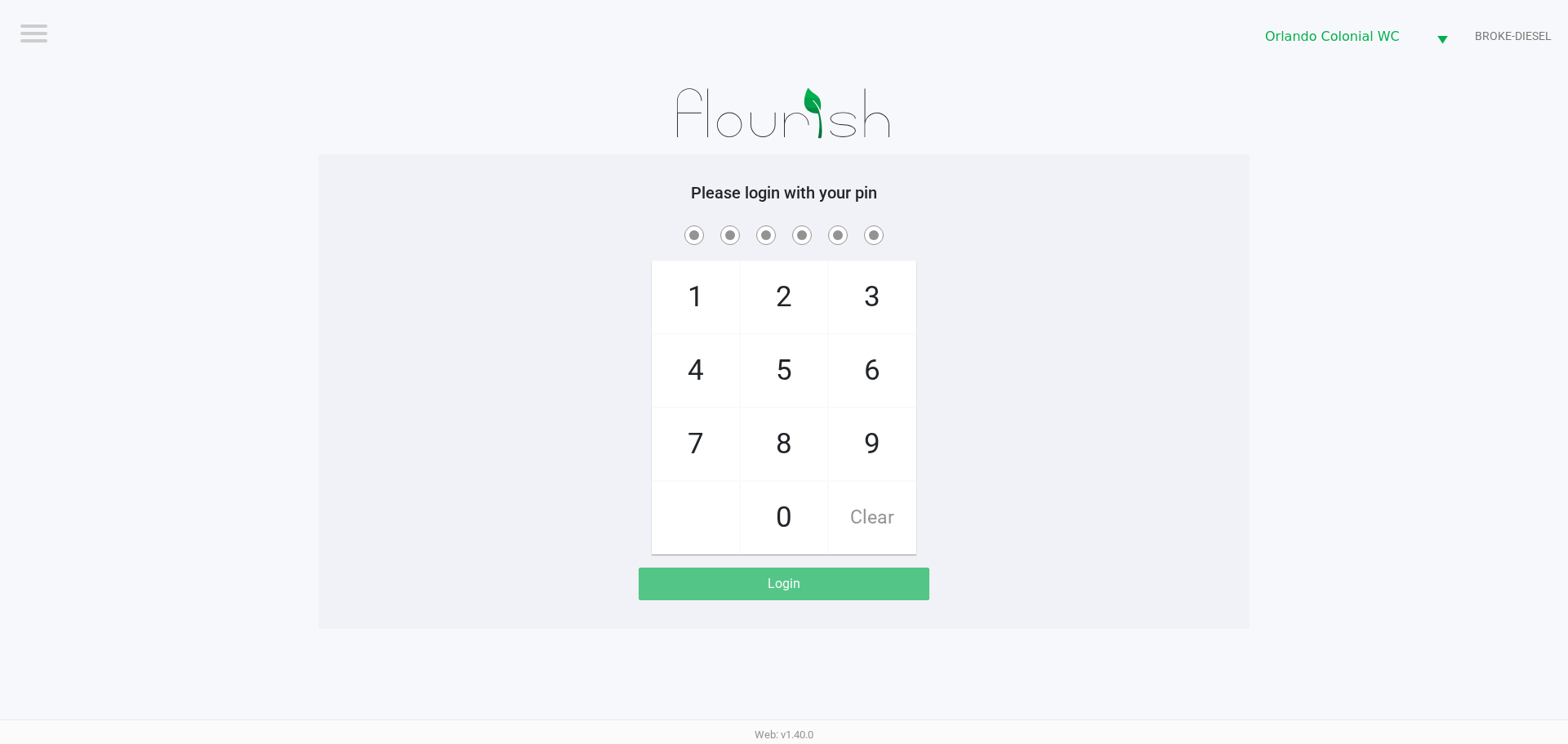
click at [775, 447] on span "8" at bounding box center [784, 444] width 87 height 72
checkbox input "true"
click at [656, 440] on span "7" at bounding box center [695, 444] width 87 height 72
checkbox input "true"
click at [778, 485] on span "0" at bounding box center [784, 517] width 87 height 72
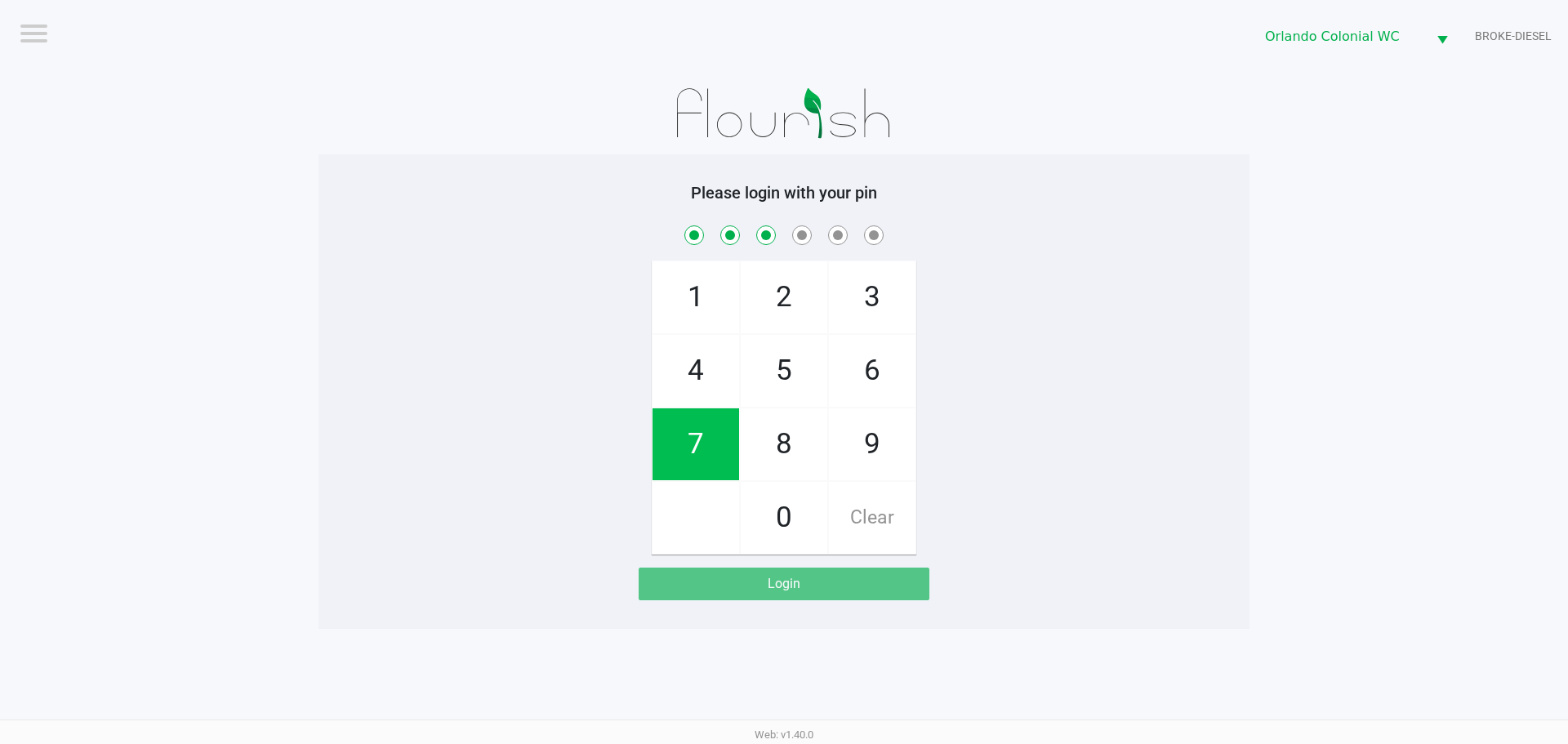
checkbox input "true"
click at [697, 352] on span "4" at bounding box center [695, 371] width 87 height 72
checkbox input "true"
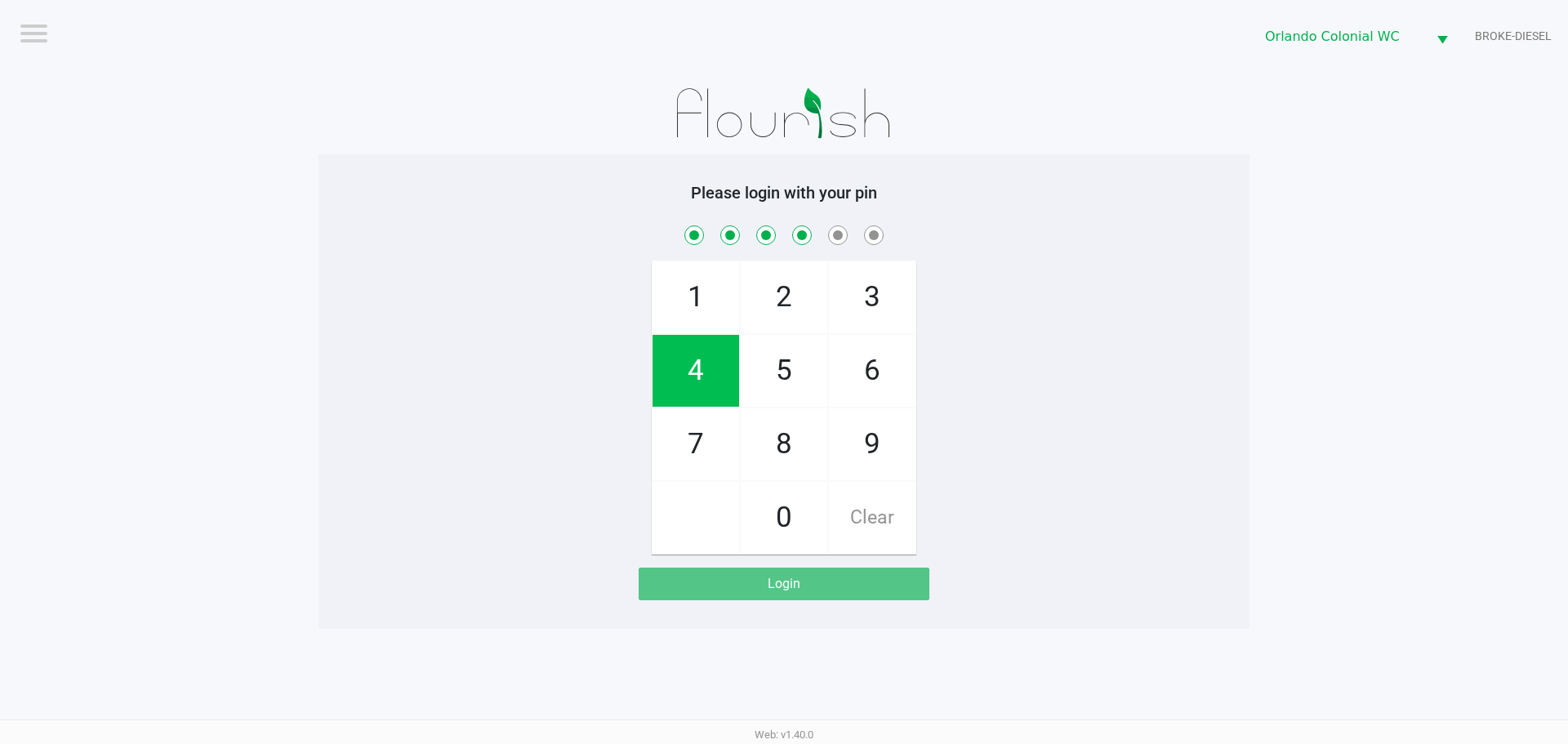
click at [723, 449] on span "7" at bounding box center [695, 444] width 87 height 72
checkbox input "true"
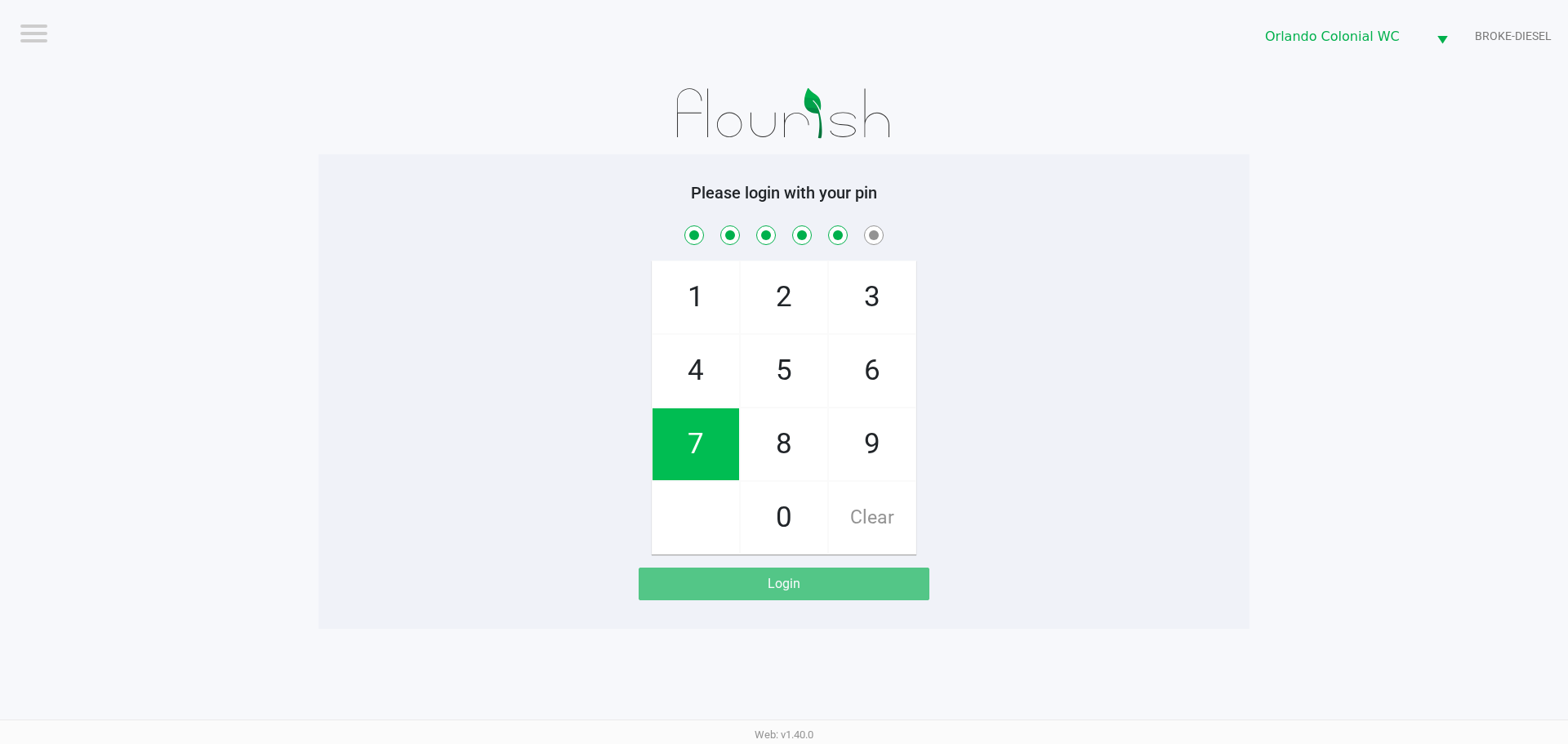
click at [701, 310] on span "1" at bounding box center [695, 297] width 87 height 72
checkbox input "true"
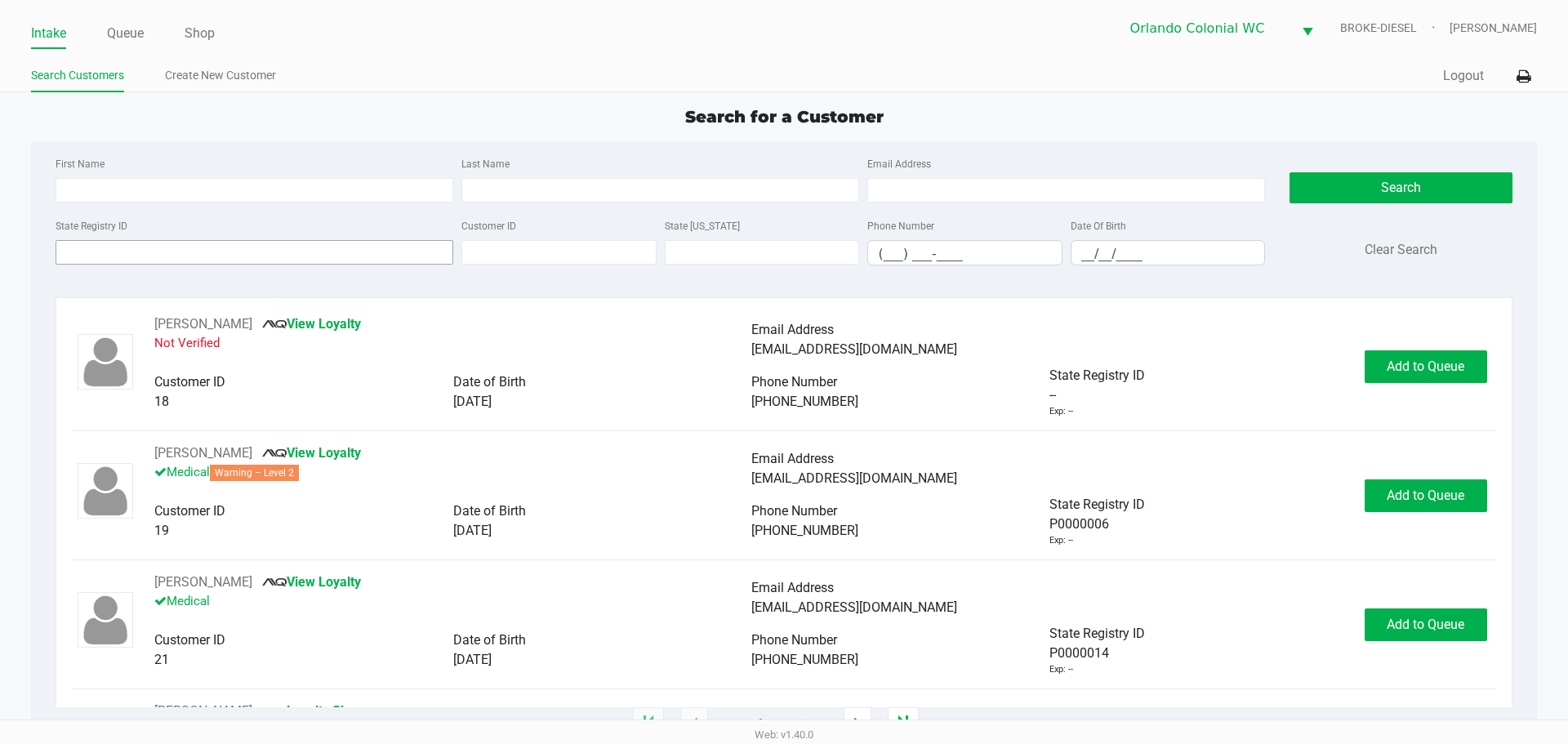
click at [203, 249] on input "State Registry ID" at bounding box center [255, 252] width 398 height 25
click at [206, 180] on input "First Name" at bounding box center [255, 190] width 398 height 25
click at [259, 241] on input "State Registry ID" at bounding box center [255, 252] width 398 height 25
click at [128, 41] on link "Queue" at bounding box center [125, 33] width 37 height 23
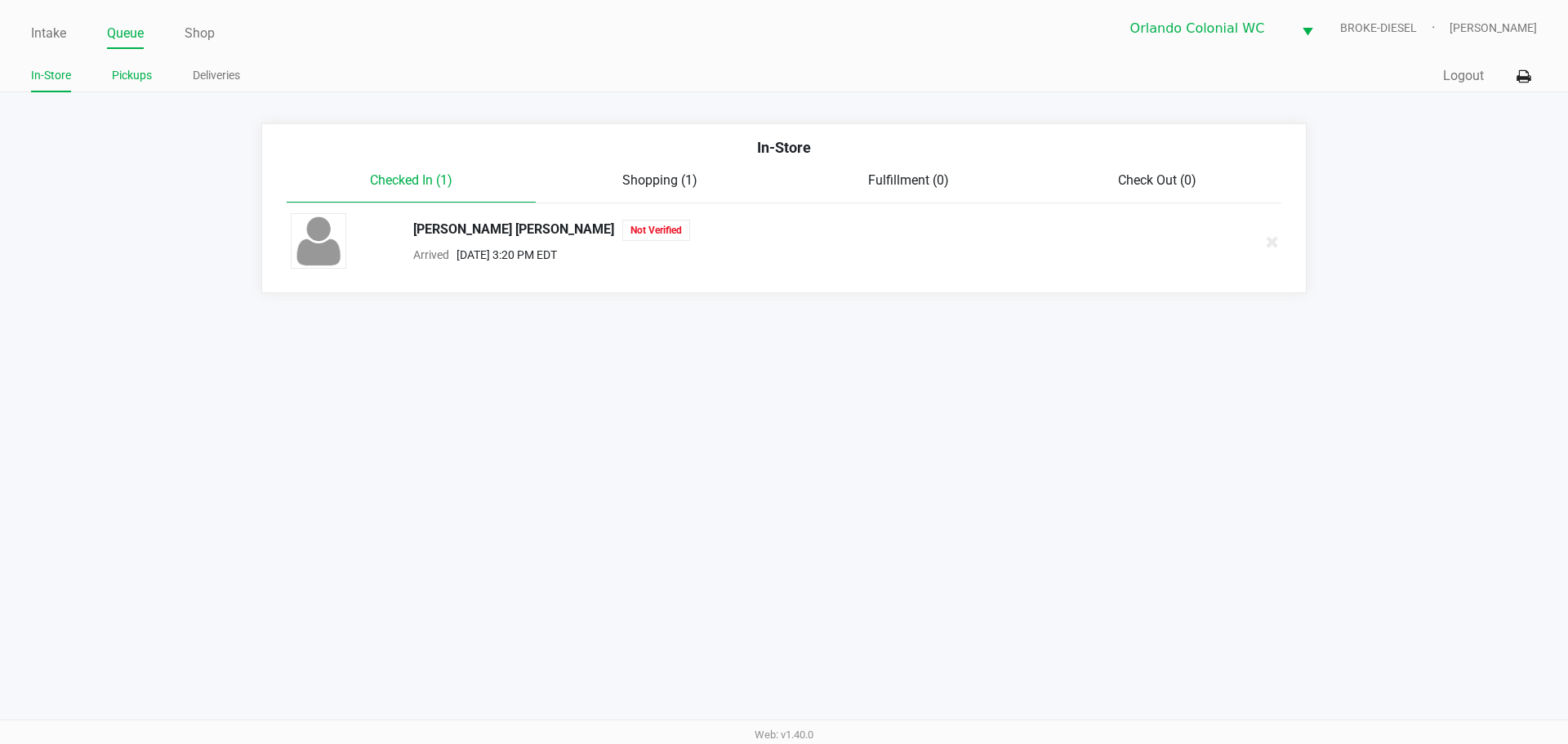
click at [144, 72] on link "Pickups" at bounding box center [131, 76] width 40 height 21
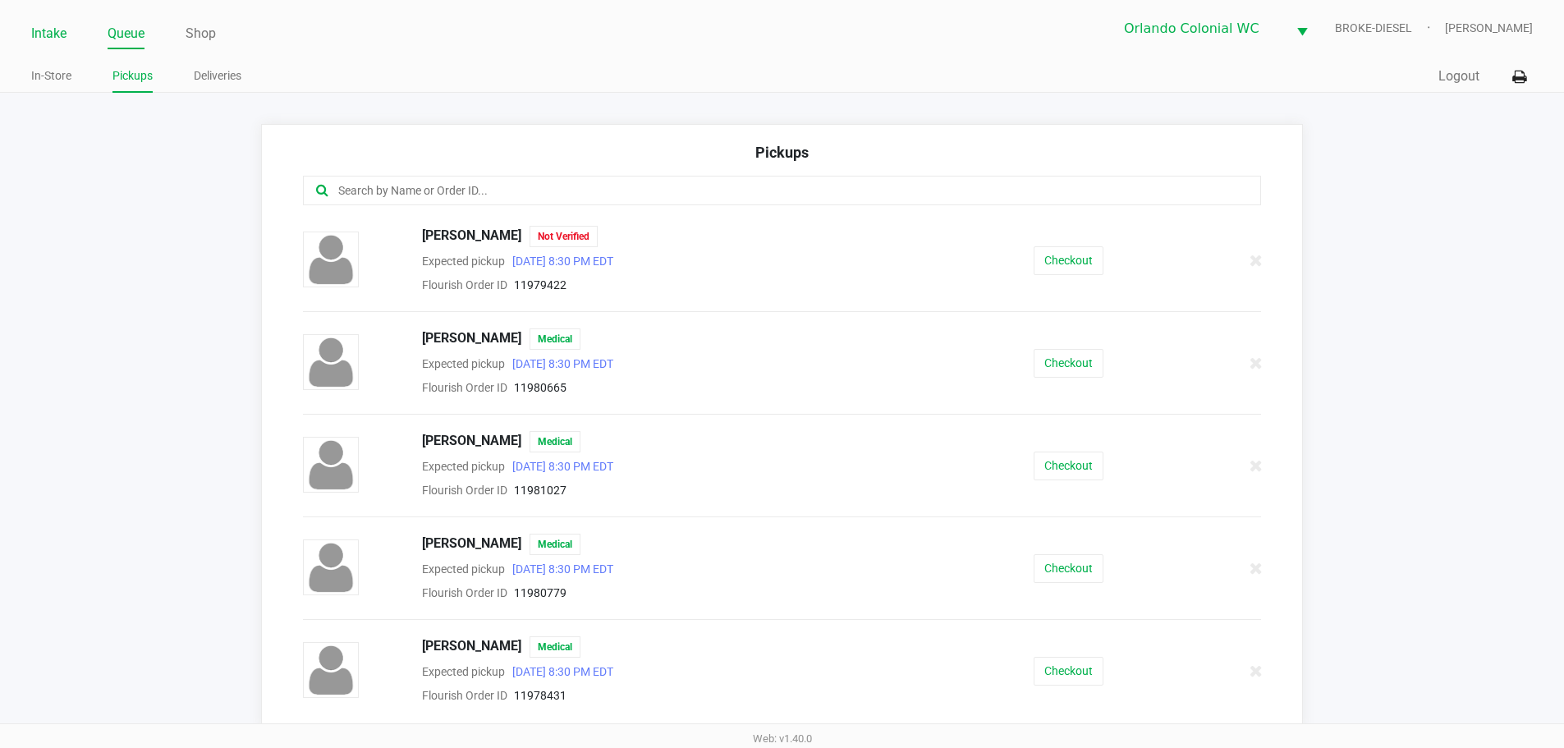
click at [33, 29] on link "Intake" at bounding box center [48, 33] width 35 height 23
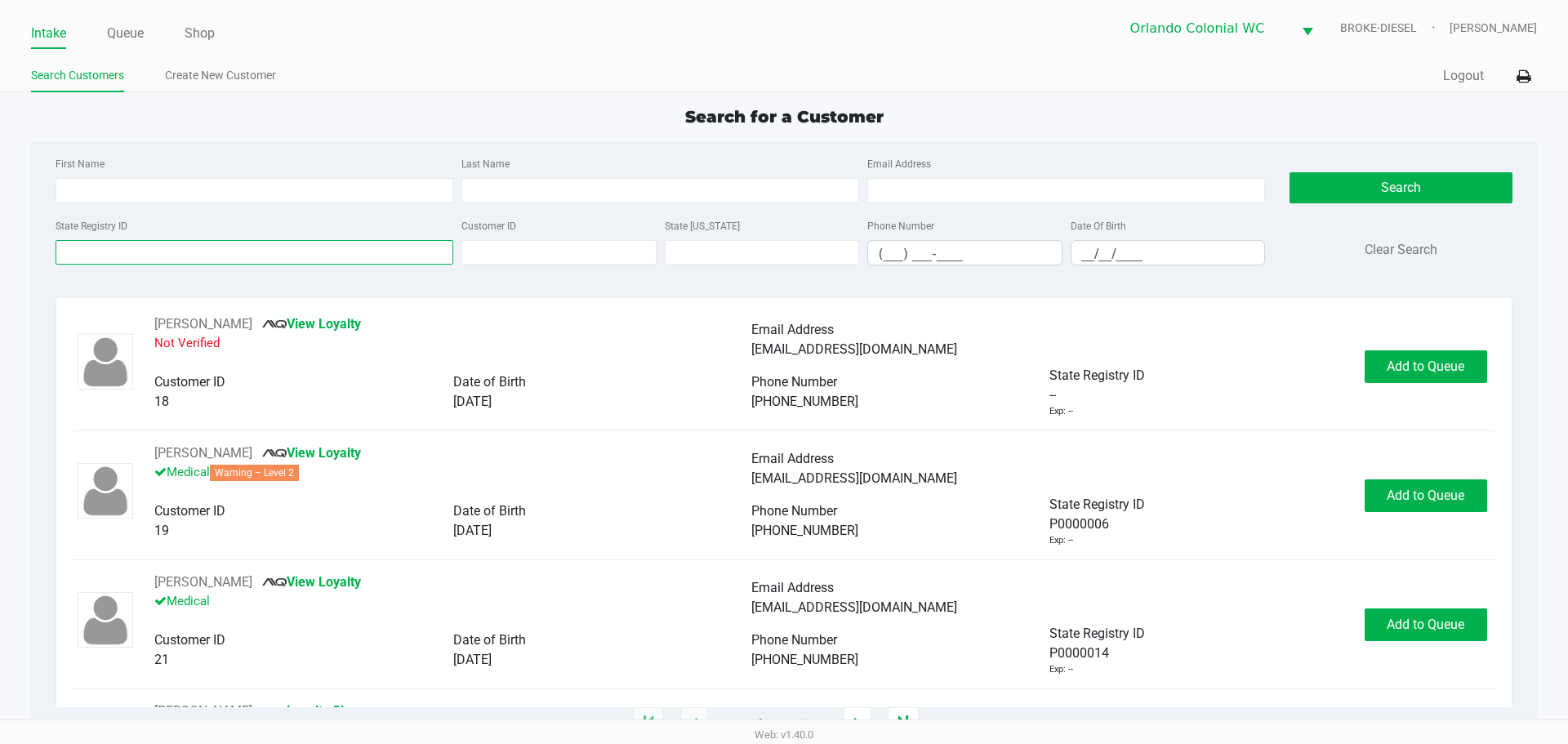
click at [112, 245] on input "State Registry ID" at bounding box center [255, 252] width 398 height 25
click at [100, 252] on input "State Registry ID" at bounding box center [255, 252] width 398 height 25
type input "p3kf"
click at [137, 31] on link "Queue" at bounding box center [125, 33] width 37 height 23
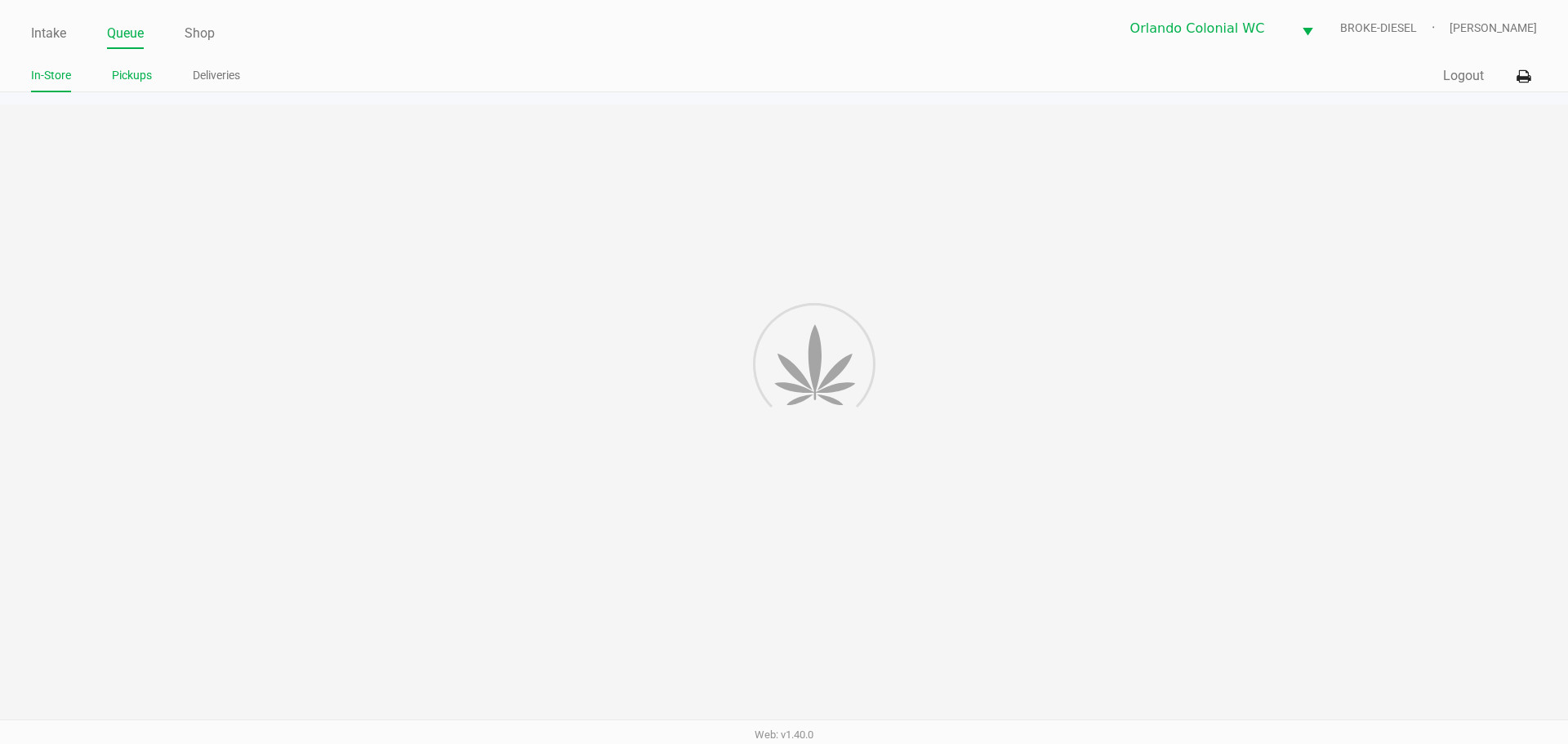
click at [149, 76] on link "Pickups" at bounding box center [131, 76] width 40 height 21
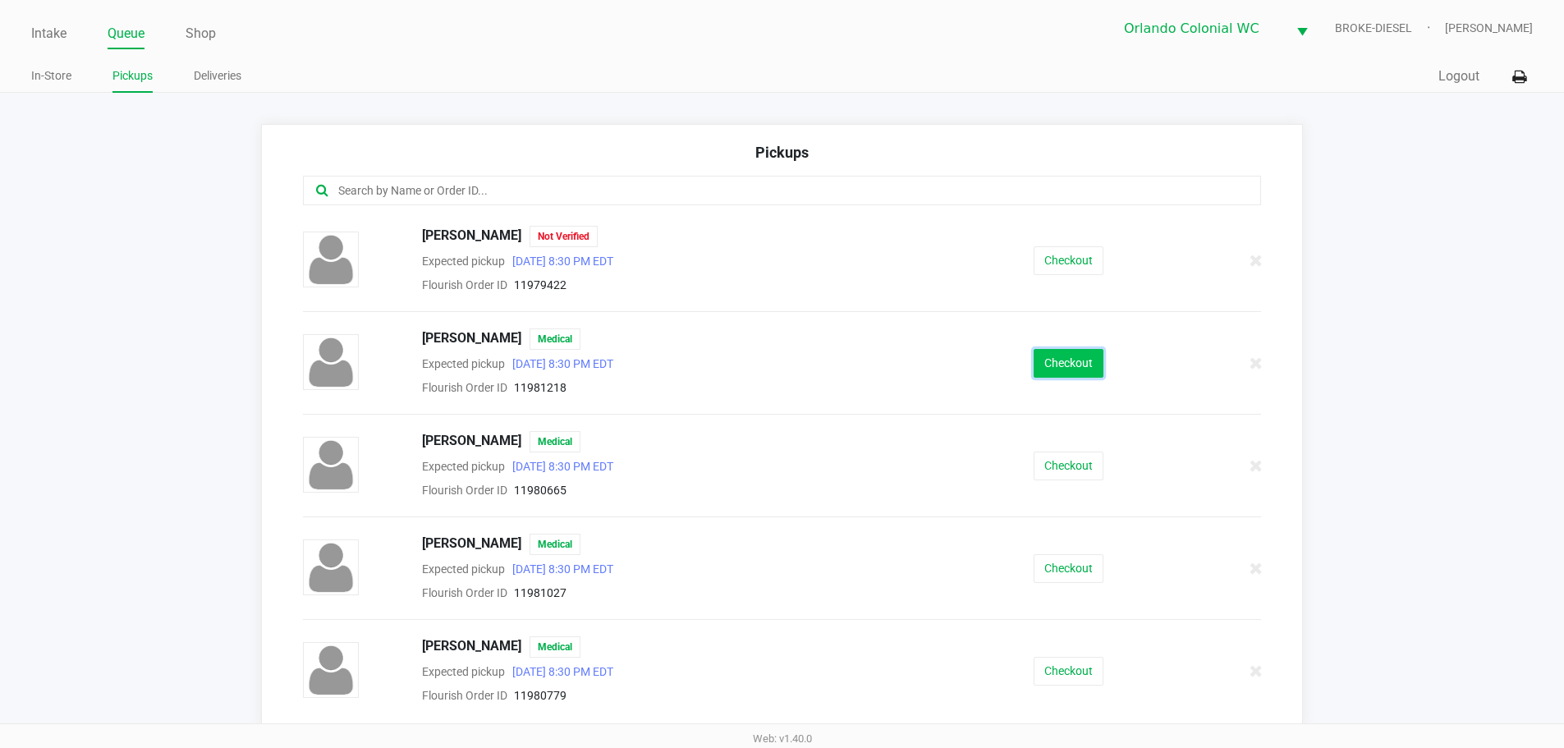
click at [1059, 369] on button "Checkout" at bounding box center [1068, 363] width 70 height 29
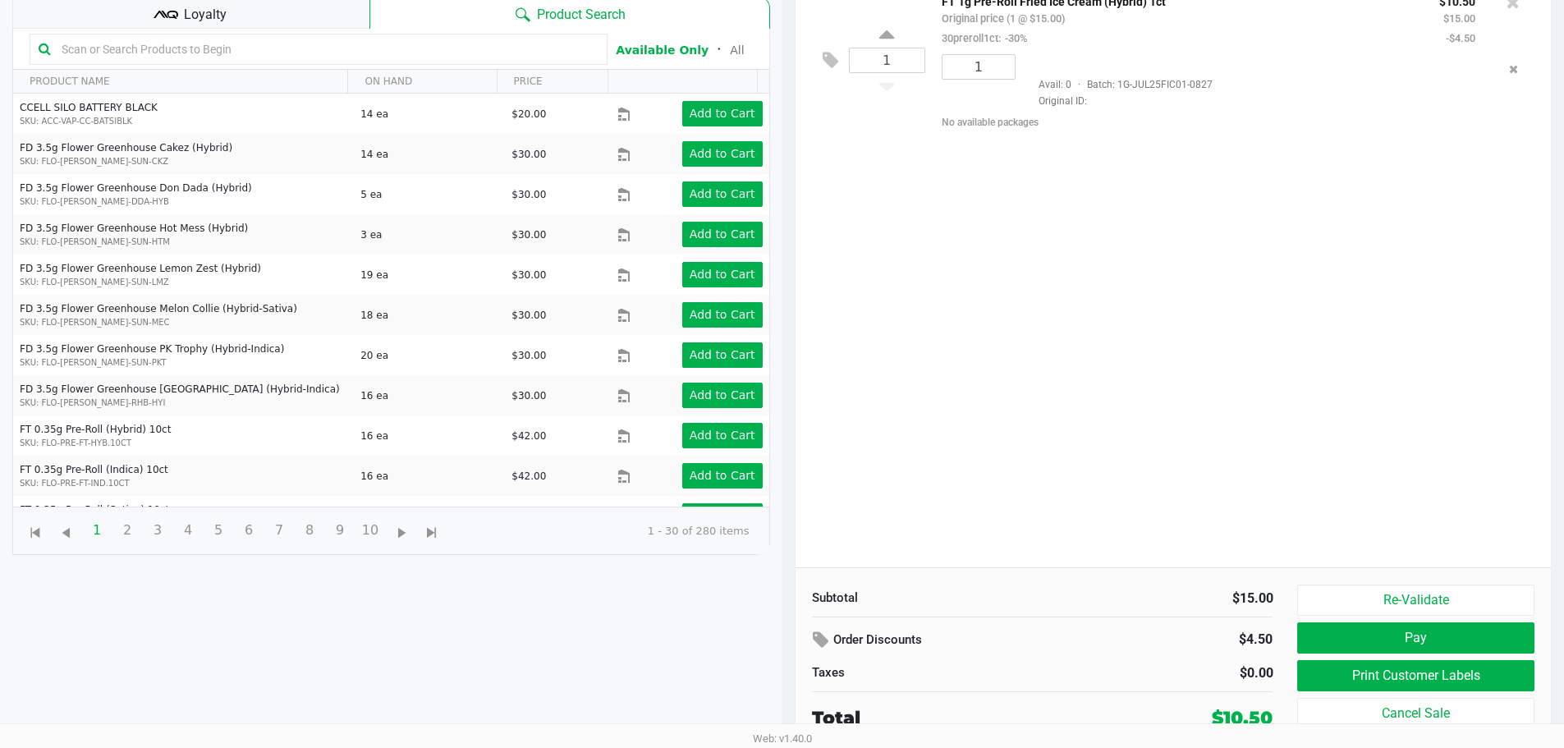
scroll to position [177, 0]
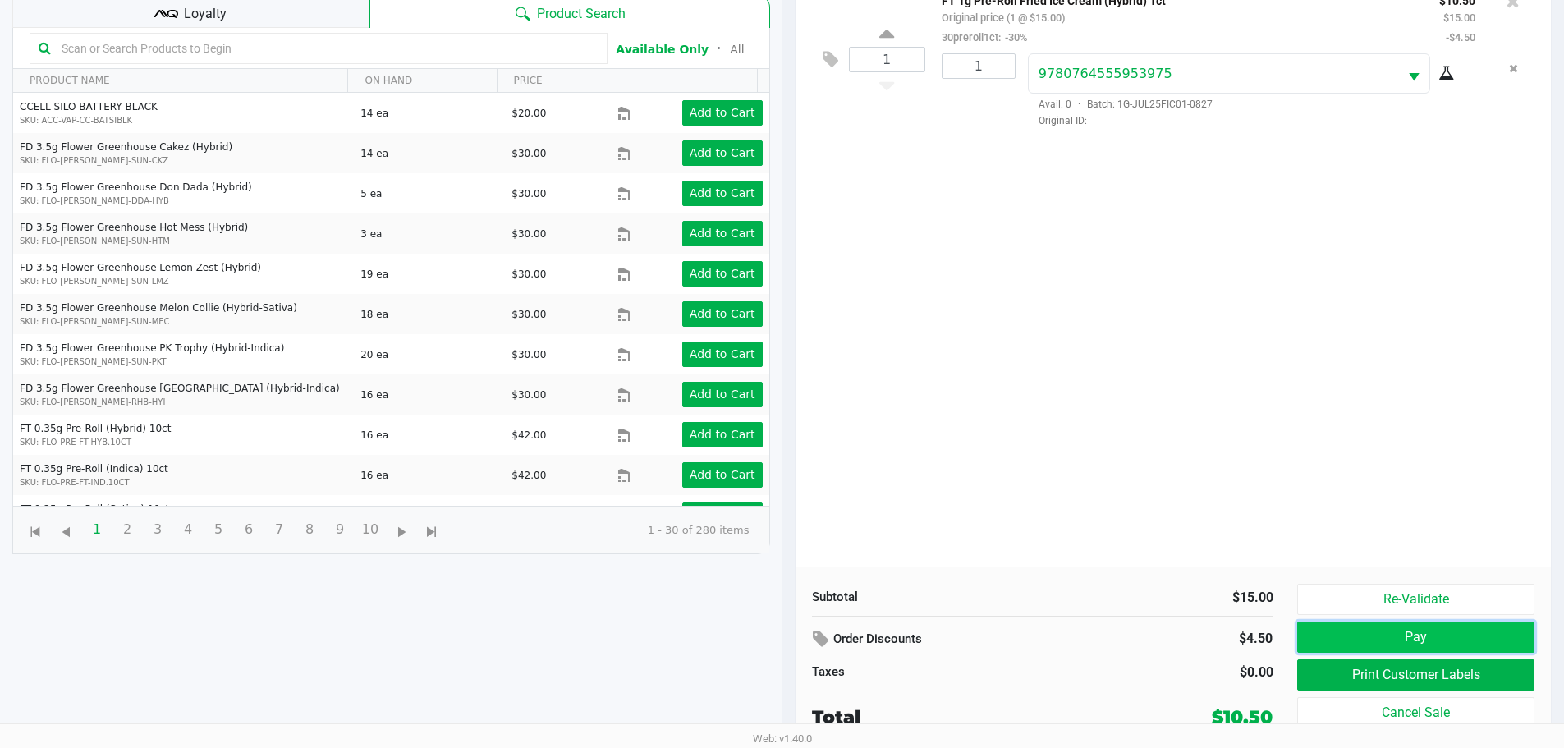
click at [1349, 647] on button "Pay" at bounding box center [1415, 636] width 236 height 31
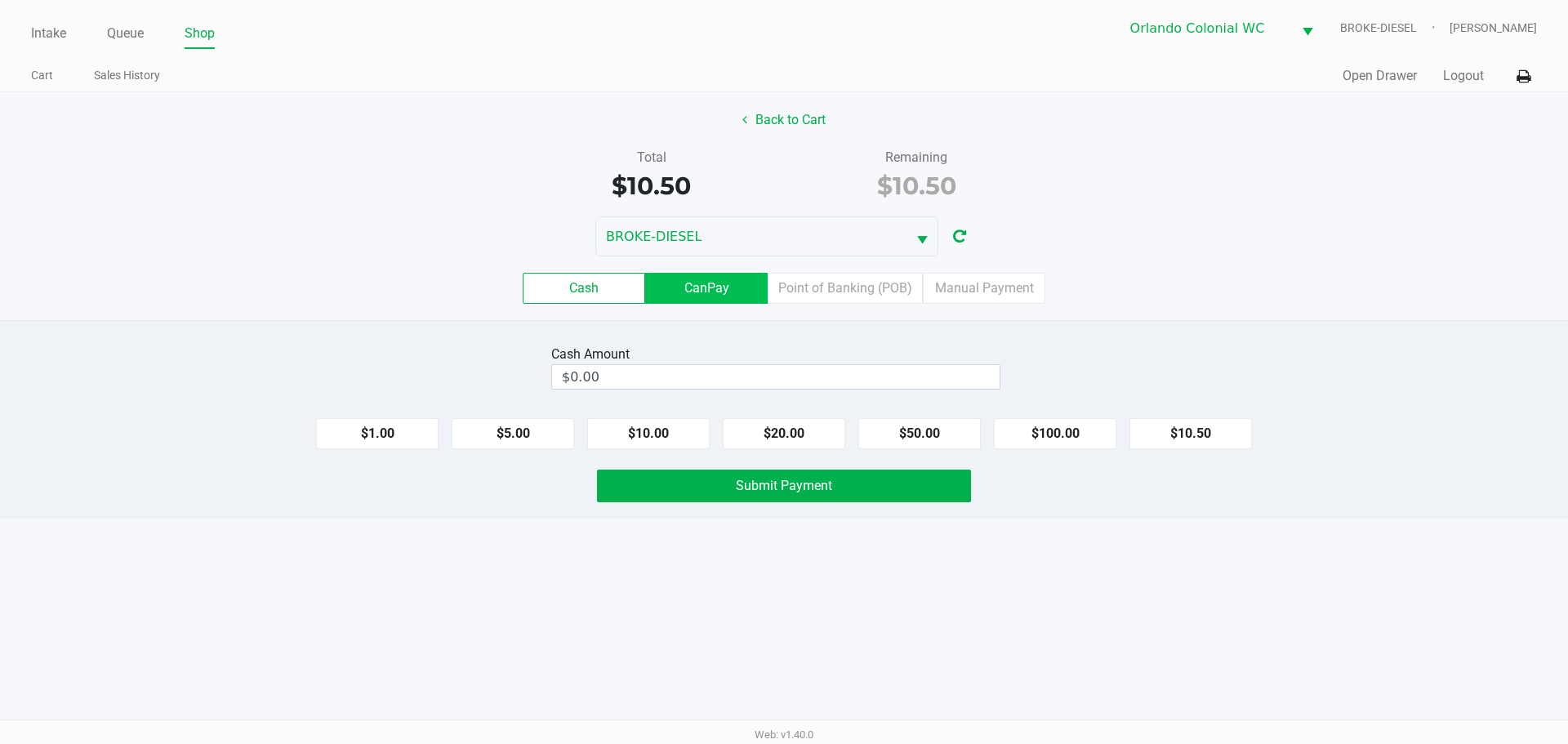
click at [690, 284] on label "CanPay" at bounding box center [706, 287] width 122 height 31
click at [0, 0] on 2 "CanPay" at bounding box center [0, 0] width 0 height 0
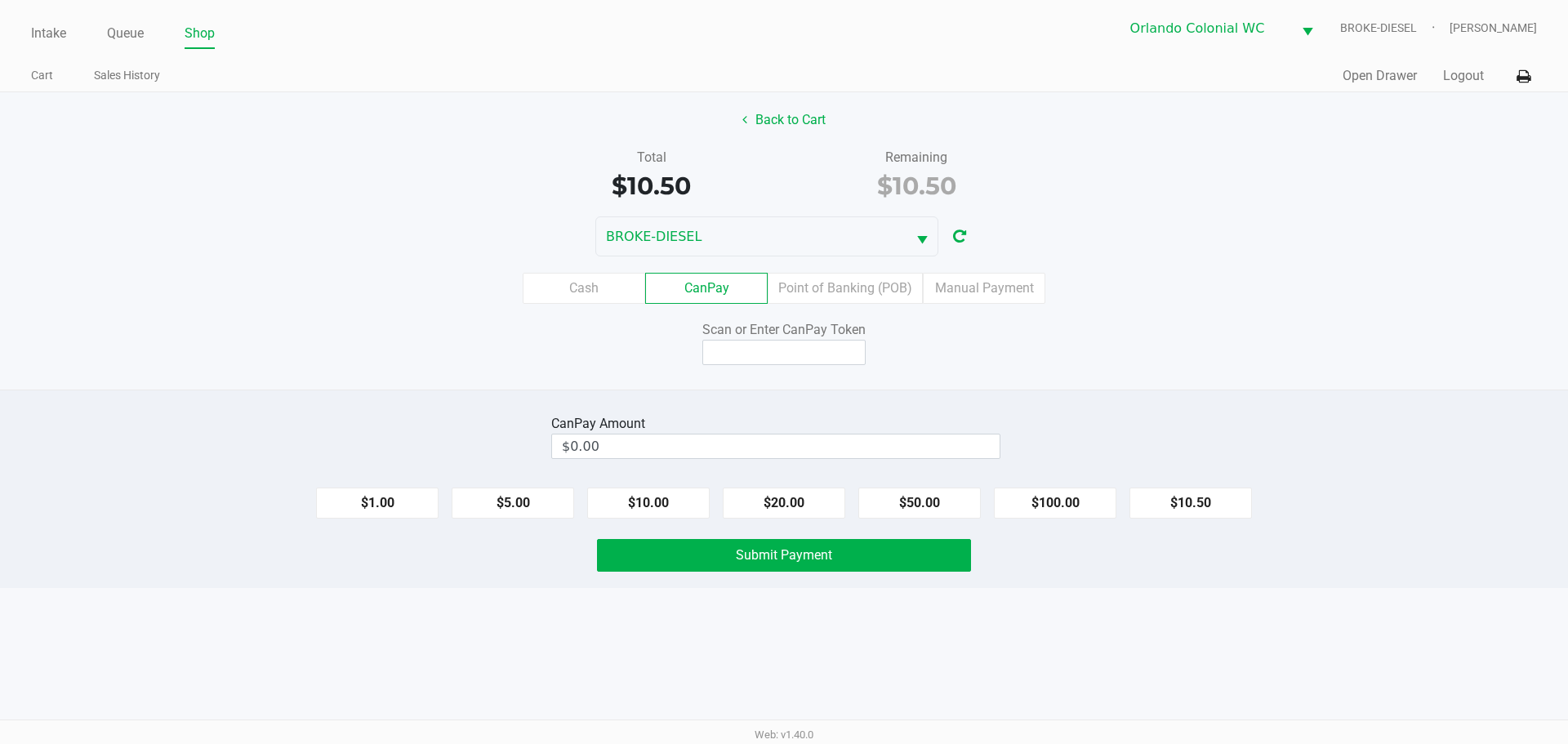
drag, startPoint x: 1206, startPoint y: 520, endPoint x: 946, endPoint y: 414, distance: 280.8
click at [1182, 517] on div "CanPay Amount $0.00 $1.00 $5.00 $10.00 $20.00 $50.00 $100.00 $10.50 Submit Paym…" at bounding box center [784, 488] width 1568 height 198
click at [1151, 505] on button "$10.50" at bounding box center [1190, 502] width 122 height 31
type input "$10.50"
click at [837, 358] on input at bounding box center [784, 351] width 163 height 25
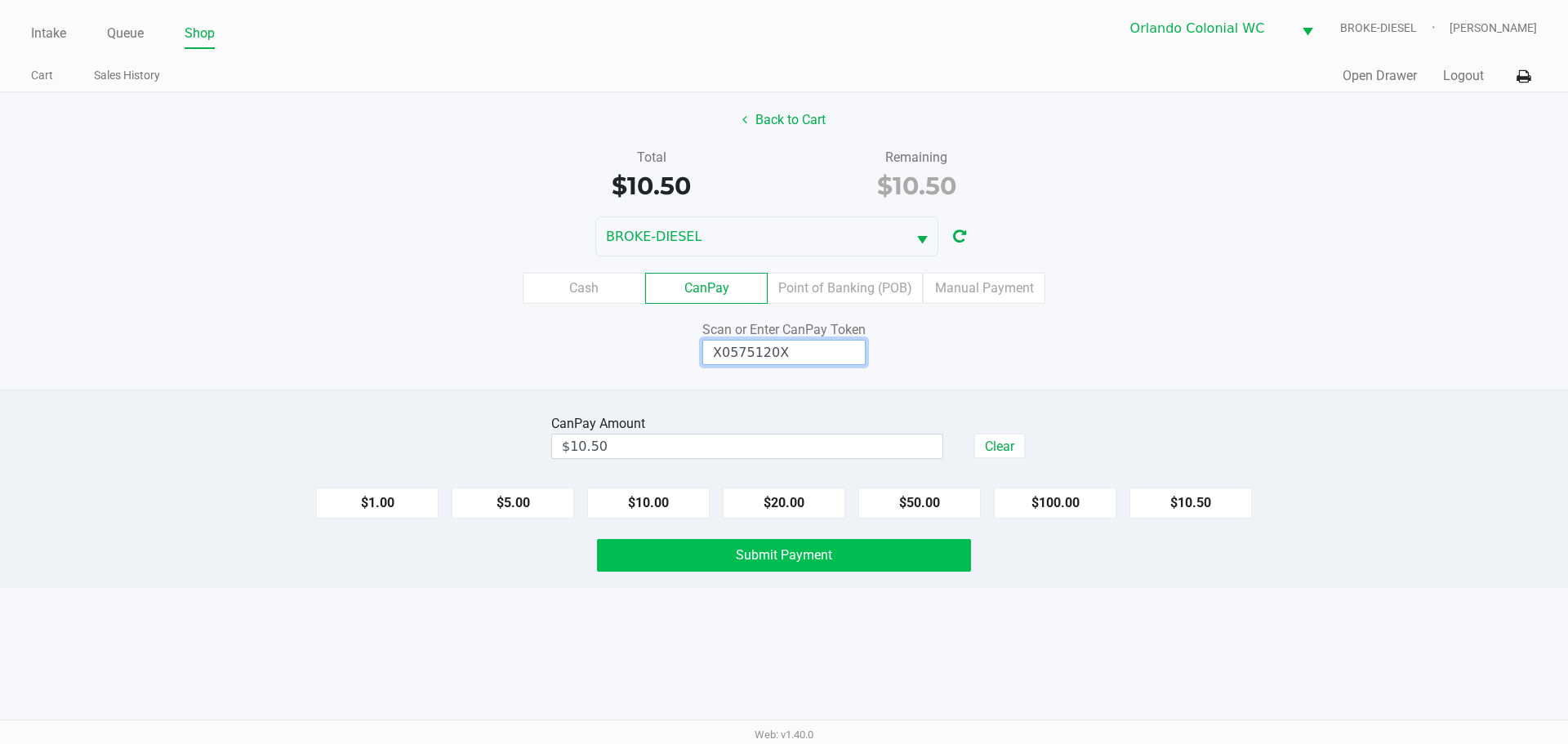
type input "X0575120X"
click at [656, 563] on button "Submit Payment" at bounding box center [784, 555] width 374 height 33
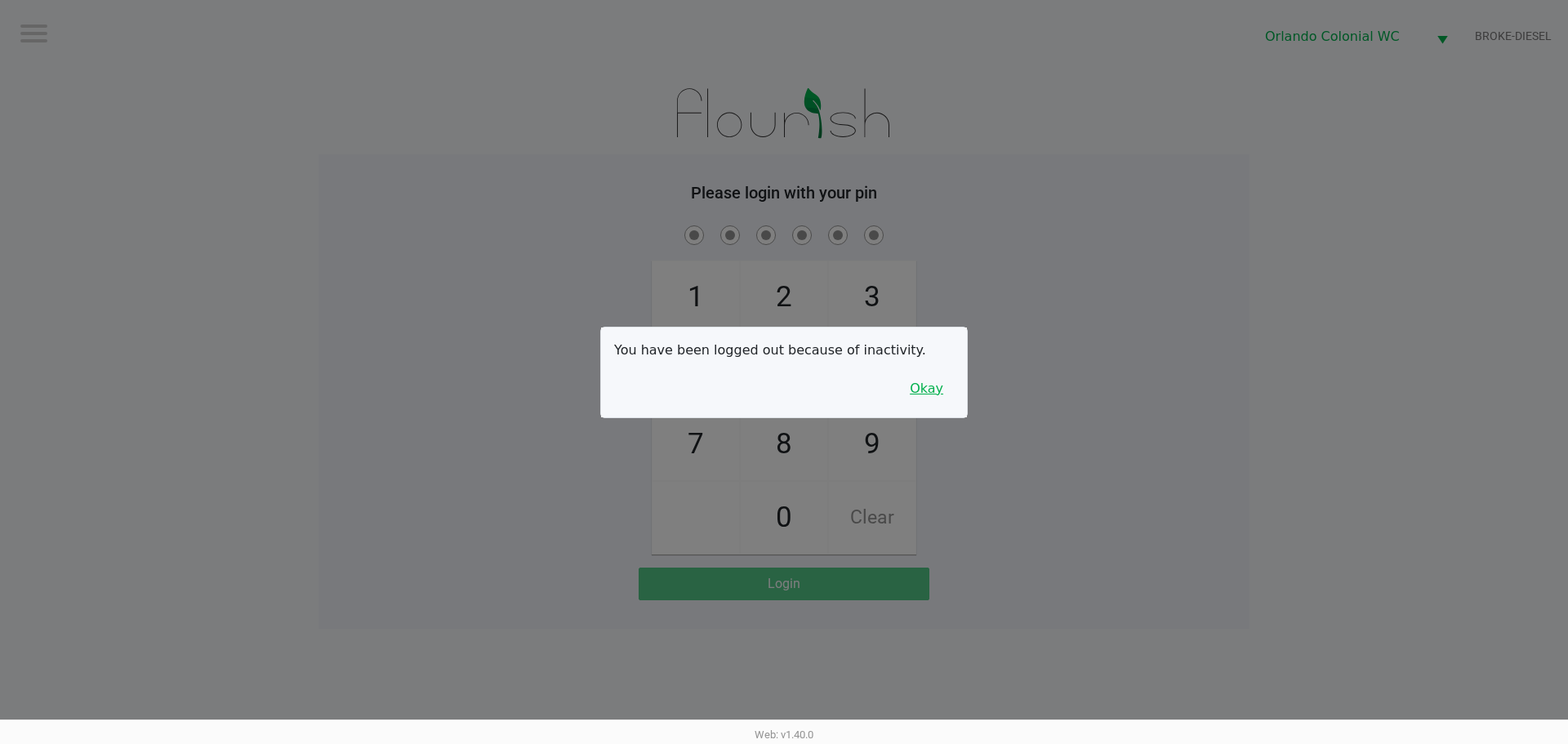
click at [929, 383] on button "Okay" at bounding box center [926, 388] width 55 height 31
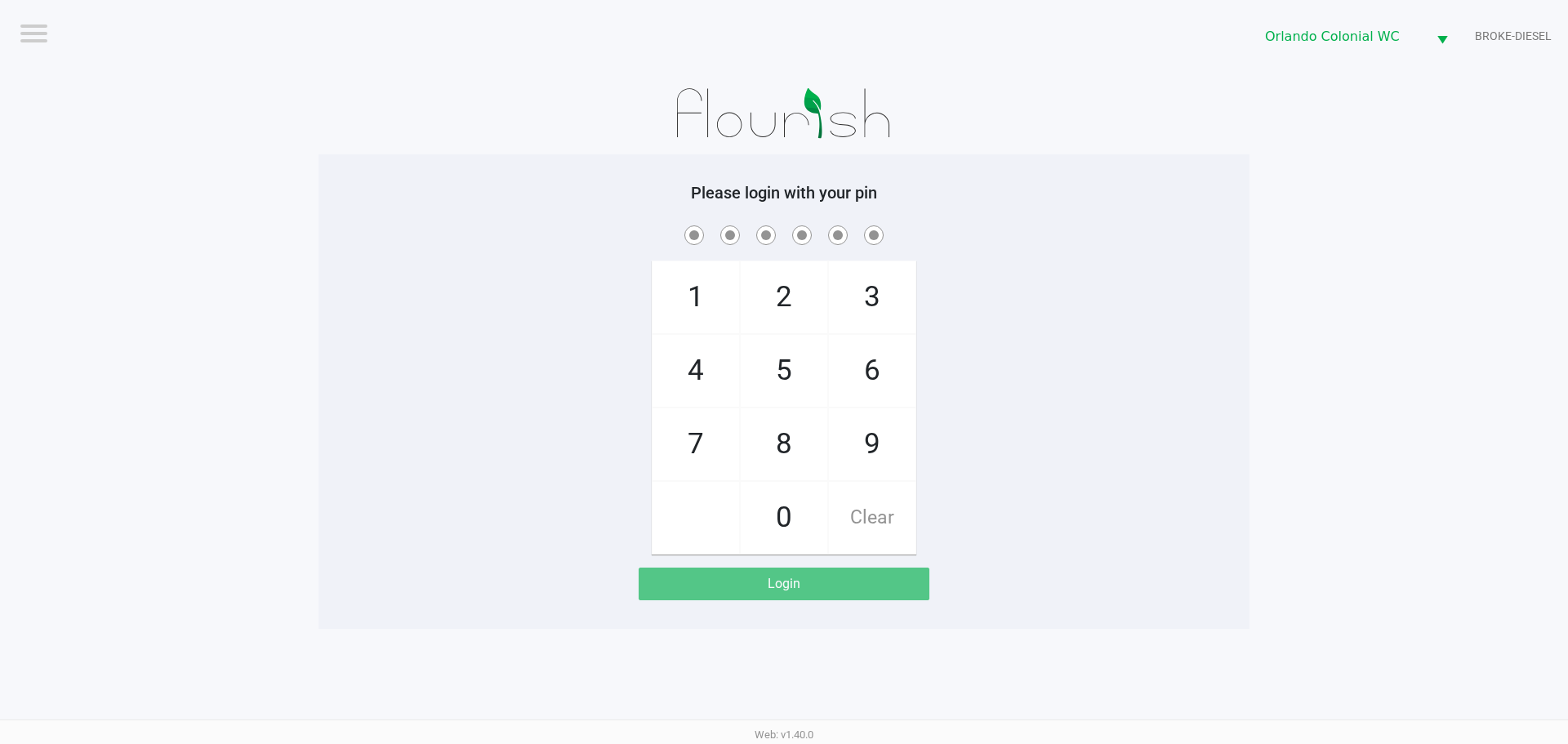
click at [809, 445] on span "8" at bounding box center [784, 444] width 87 height 72
checkbox input "true"
click at [676, 451] on span "7" at bounding box center [695, 444] width 87 height 72
checkbox input "true"
click at [790, 517] on span "0" at bounding box center [784, 517] width 87 height 72
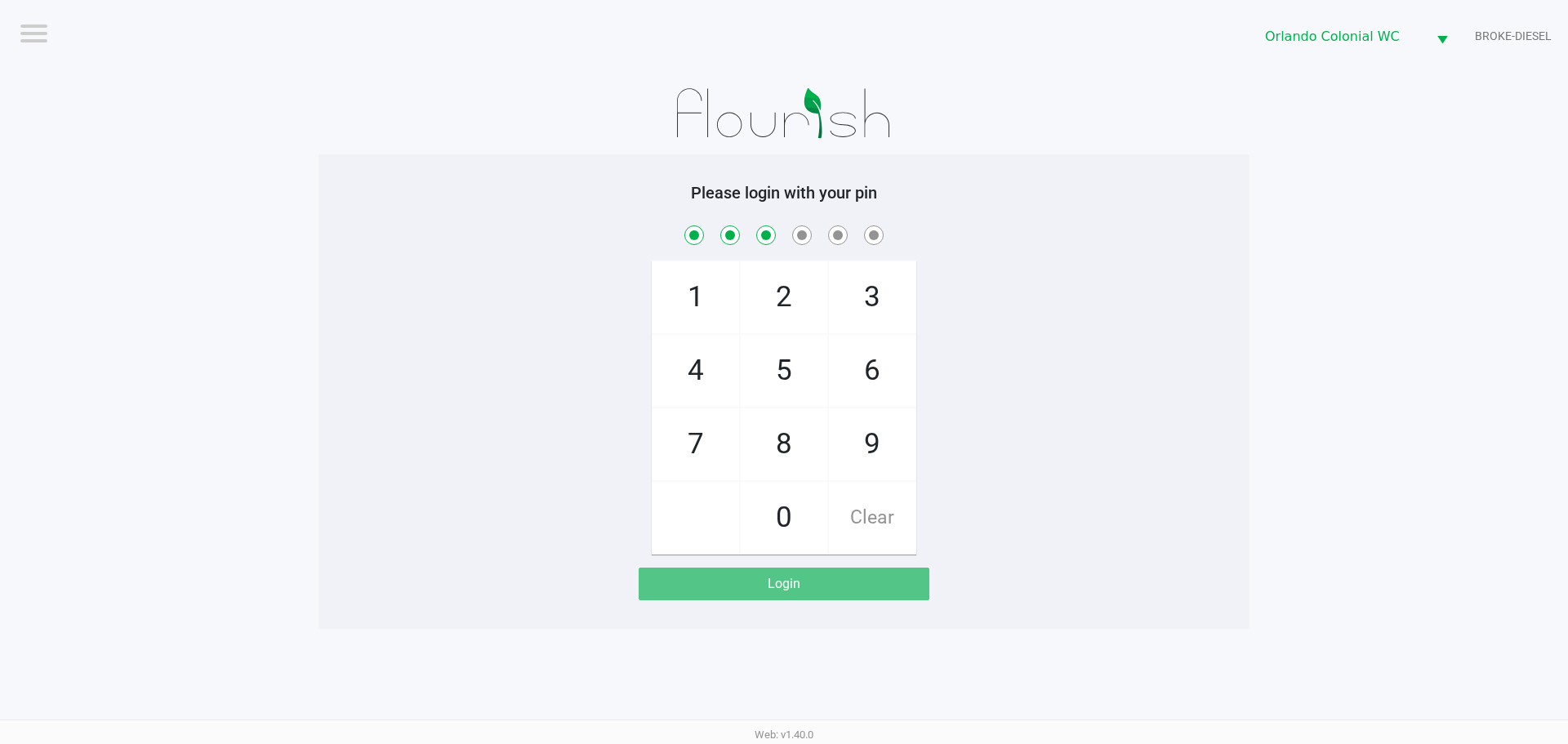
checkbox input "true"
click at [688, 351] on span "4" at bounding box center [695, 371] width 87 height 72
checkbox input "true"
click at [701, 433] on span "7" at bounding box center [695, 444] width 87 height 72
checkbox input "true"
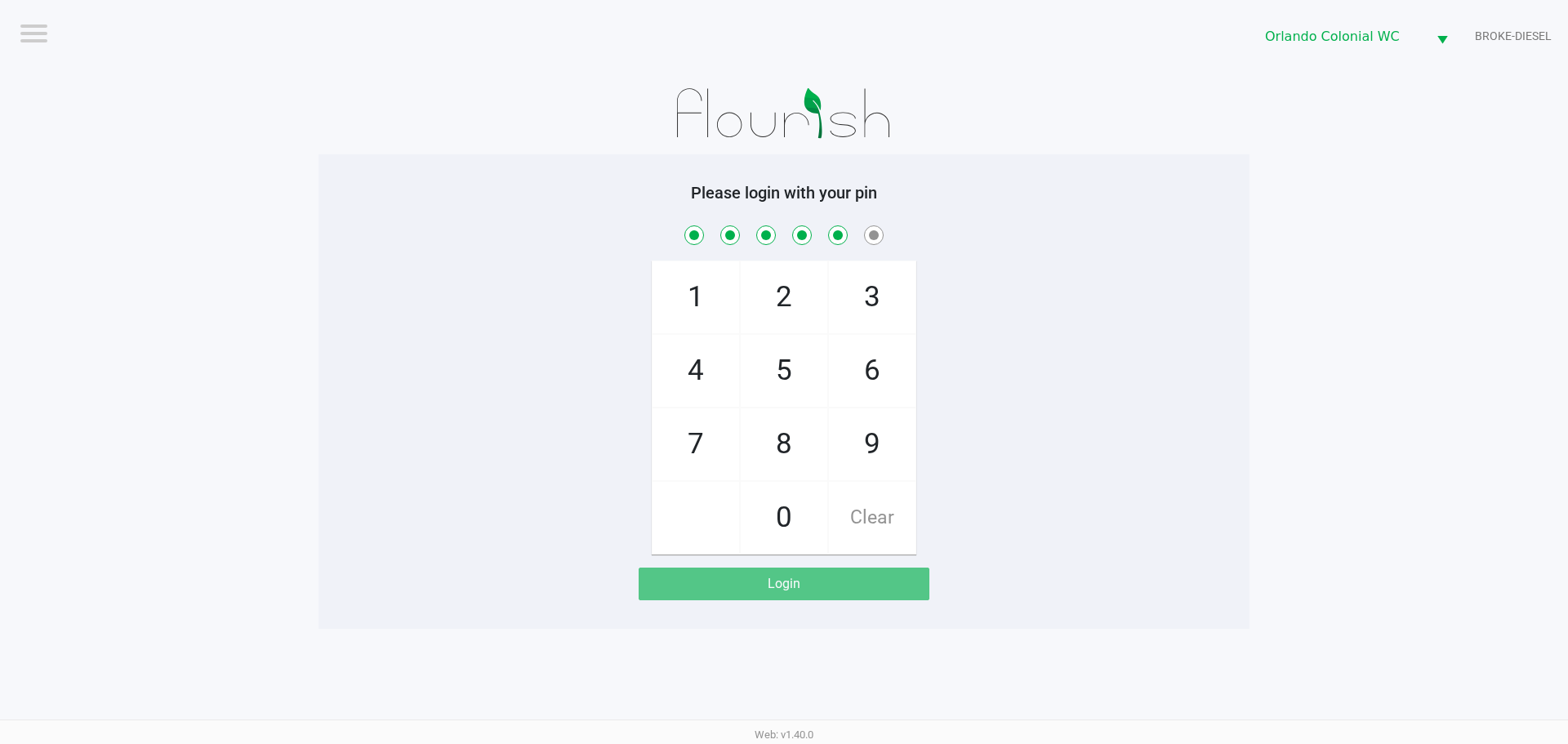
click at [707, 277] on span "1" at bounding box center [695, 297] width 87 height 72
checkbox input "true"
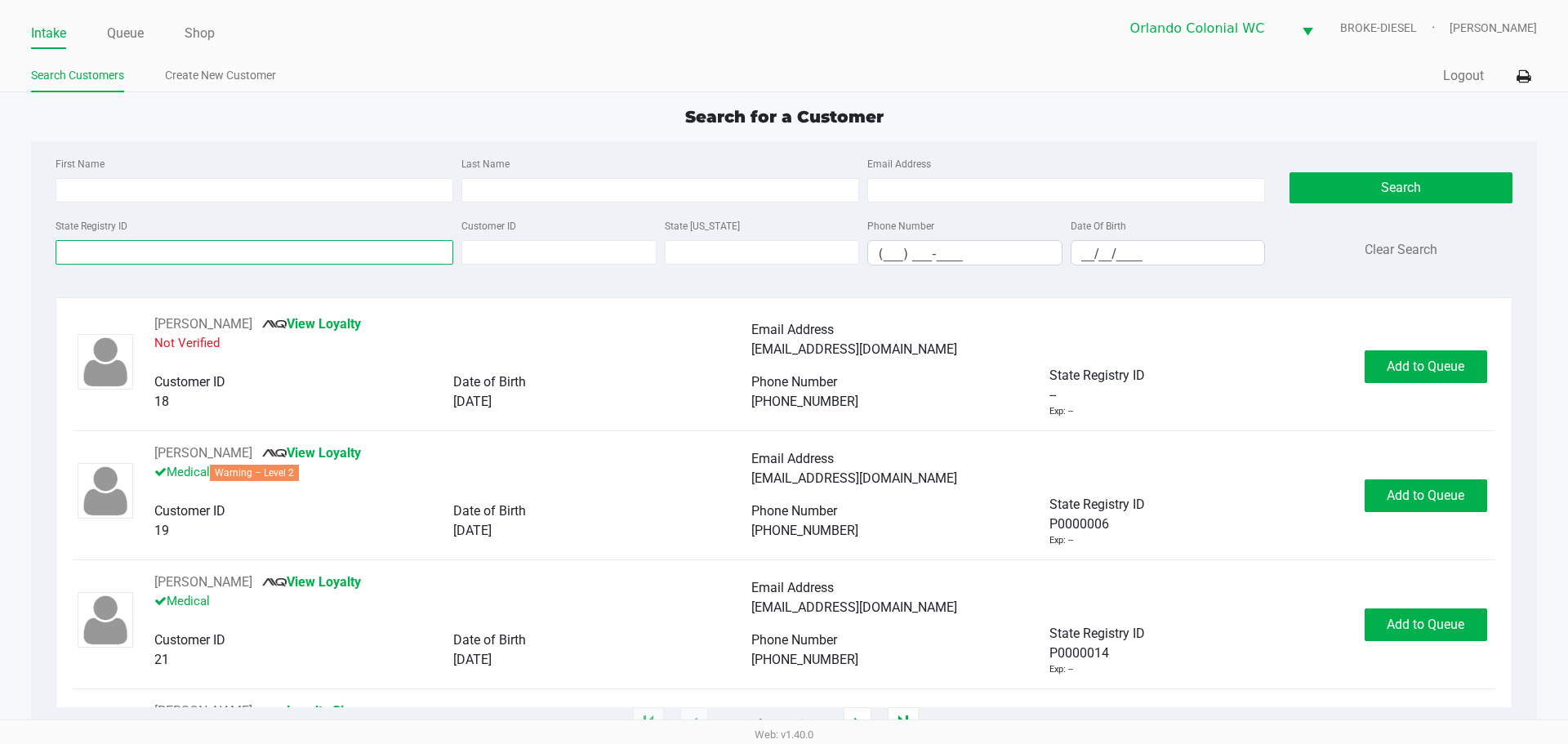
click at [241, 259] on input "State Registry ID" at bounding box center [255, 252] width 398 height 25
click at [387, 256] on input "State Registry ID" at bounding box center [255, 252] width 398 height 25
click at [641, 80] on ul "Search Customers Create New Customer" at bounding box center [407, 78] width 753 height 28
click at [130, 33] on link "Queue" at bounding box center [125, 33] width 37 height 23
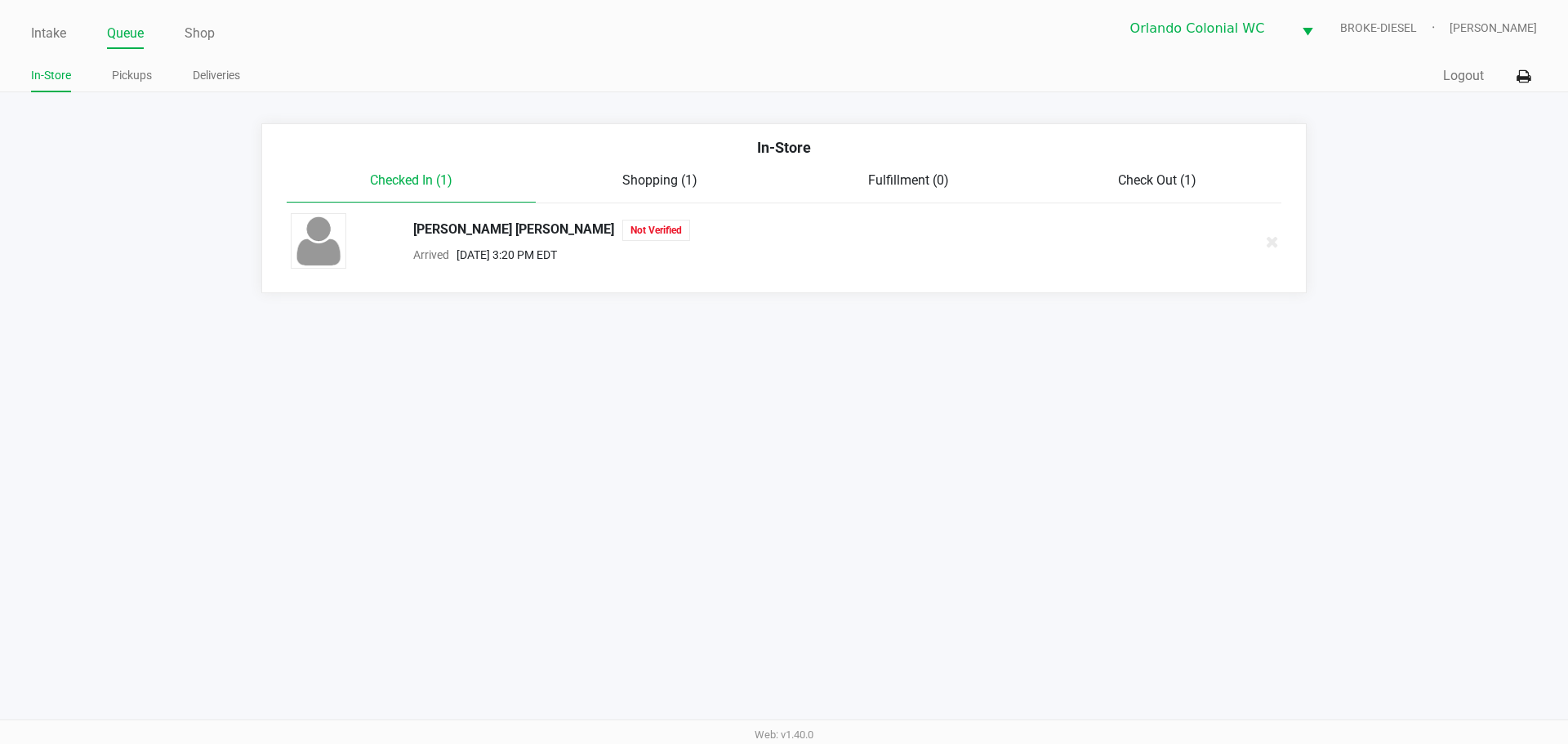
click at [69, 38] on ul "Intake Queue Shop" at bounding box center [407, 35] width 753 height 28
click at [62, 36] on link "Intake" at bounding box center [48, 33] width 35 height 23
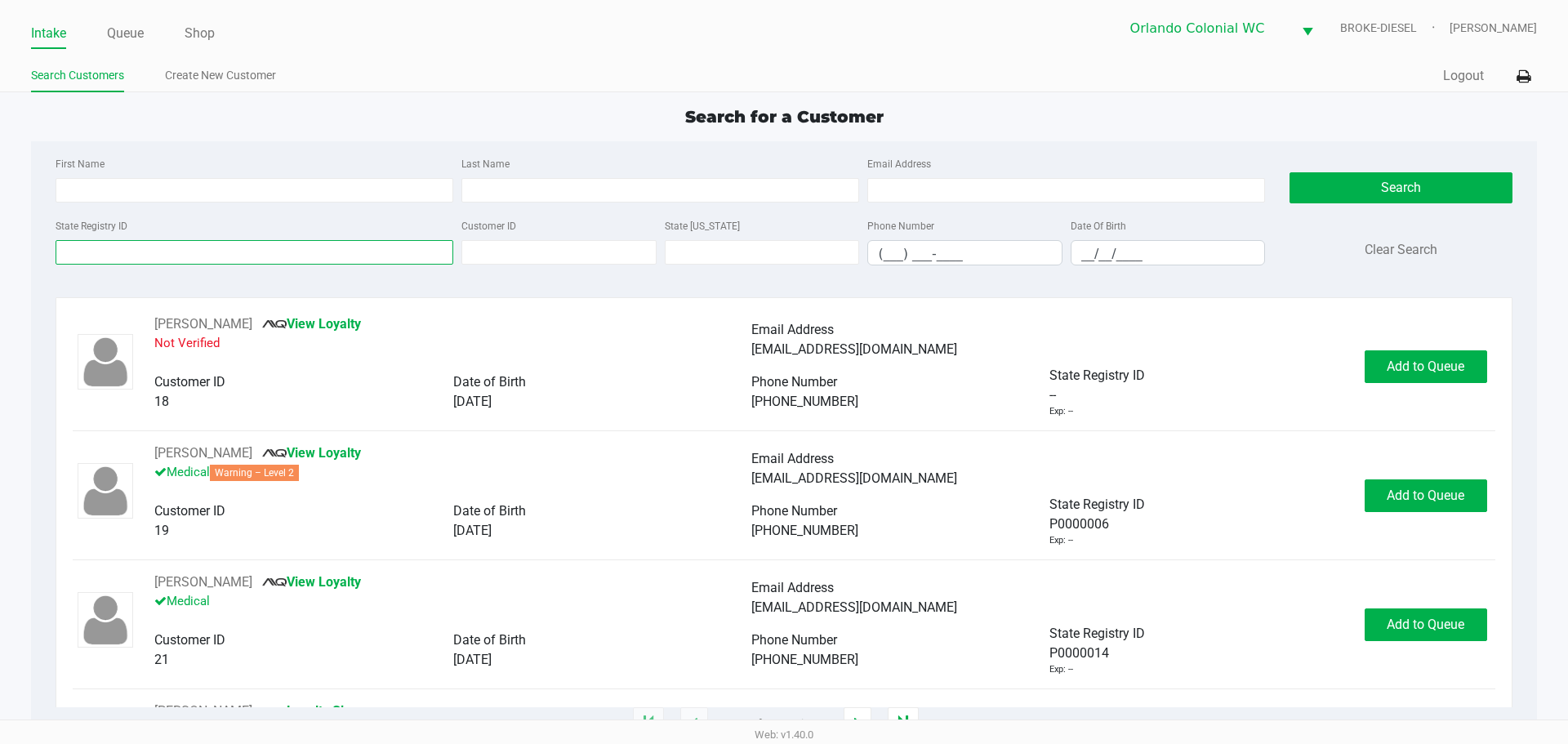
click at [89, 253] on input "State Registry ID" at bounding box center [255, 252] width 398 height 25
type input "p8at9027"
click at [1393, 194] on button "Search" at bounding box center [1400, 187] width 222 height 31
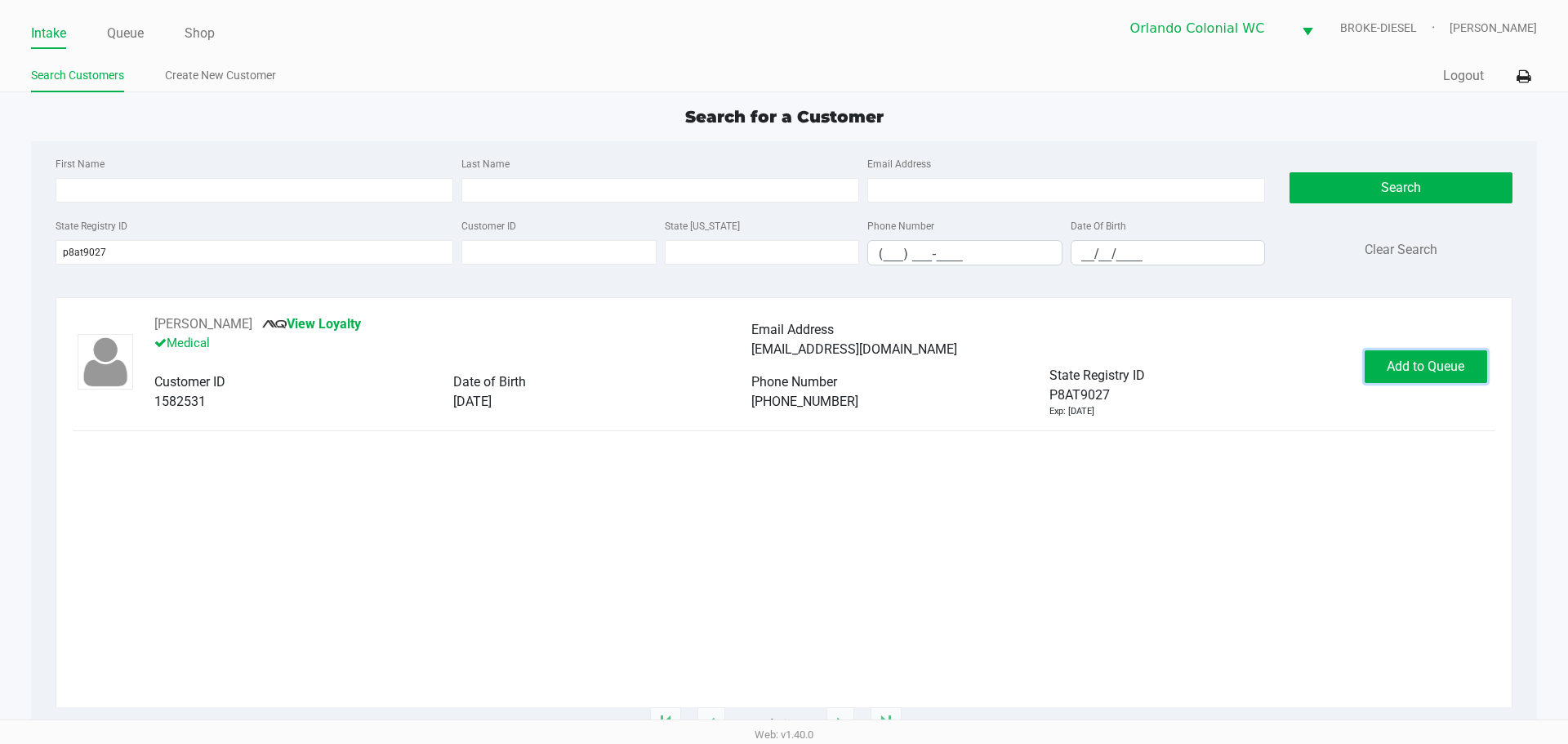
click at [1407, 370] on span "Add to Queue" at bounding box center [1426, 366] width 78 height 16
click at [1407, 371] on div "Add to Queue" at bounding box center [1426, 366] width 122 height 33
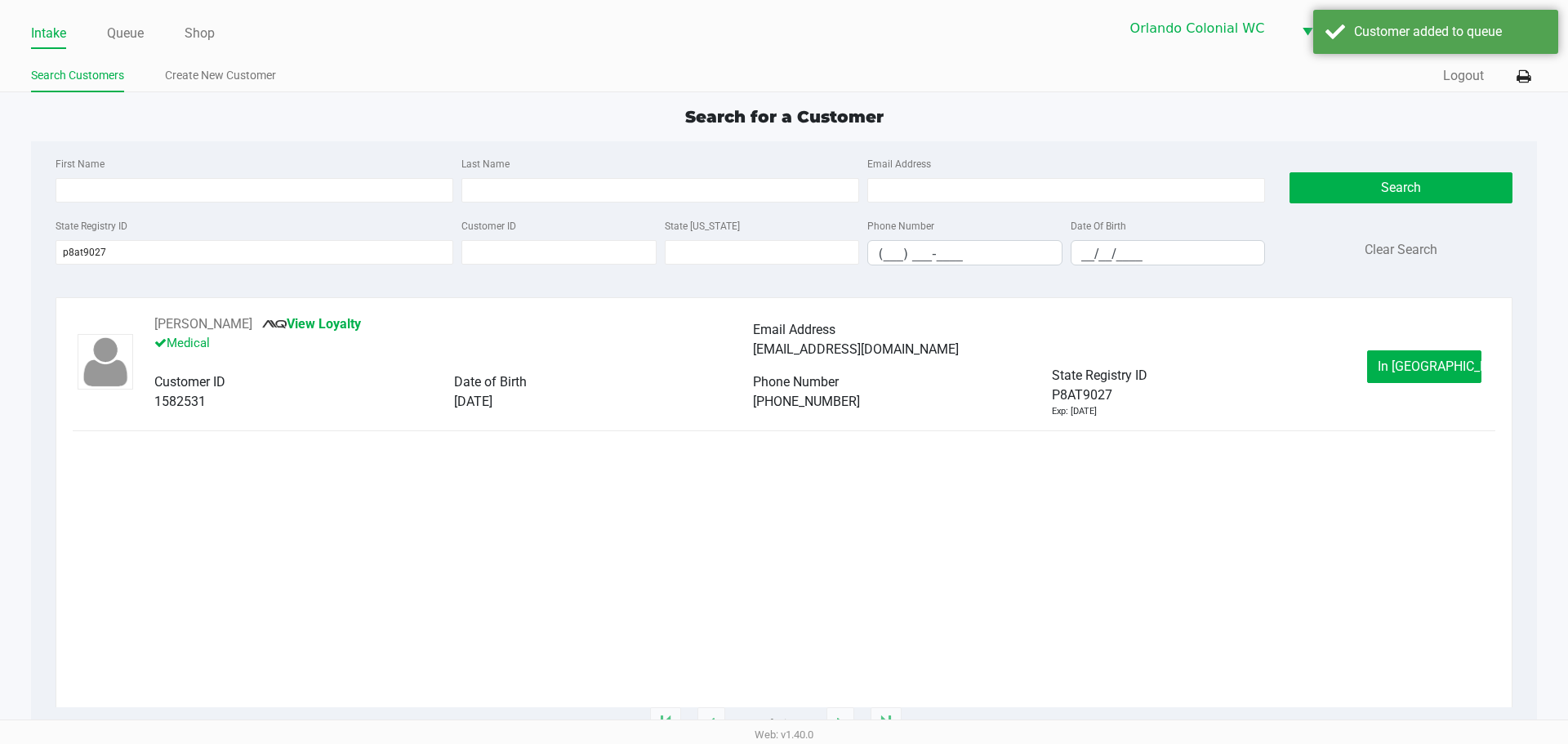
click at [1407, 371] on span "In [GEOGRAPHIC_DATA]" at bounding box center [1447, 366] width 137 height 16
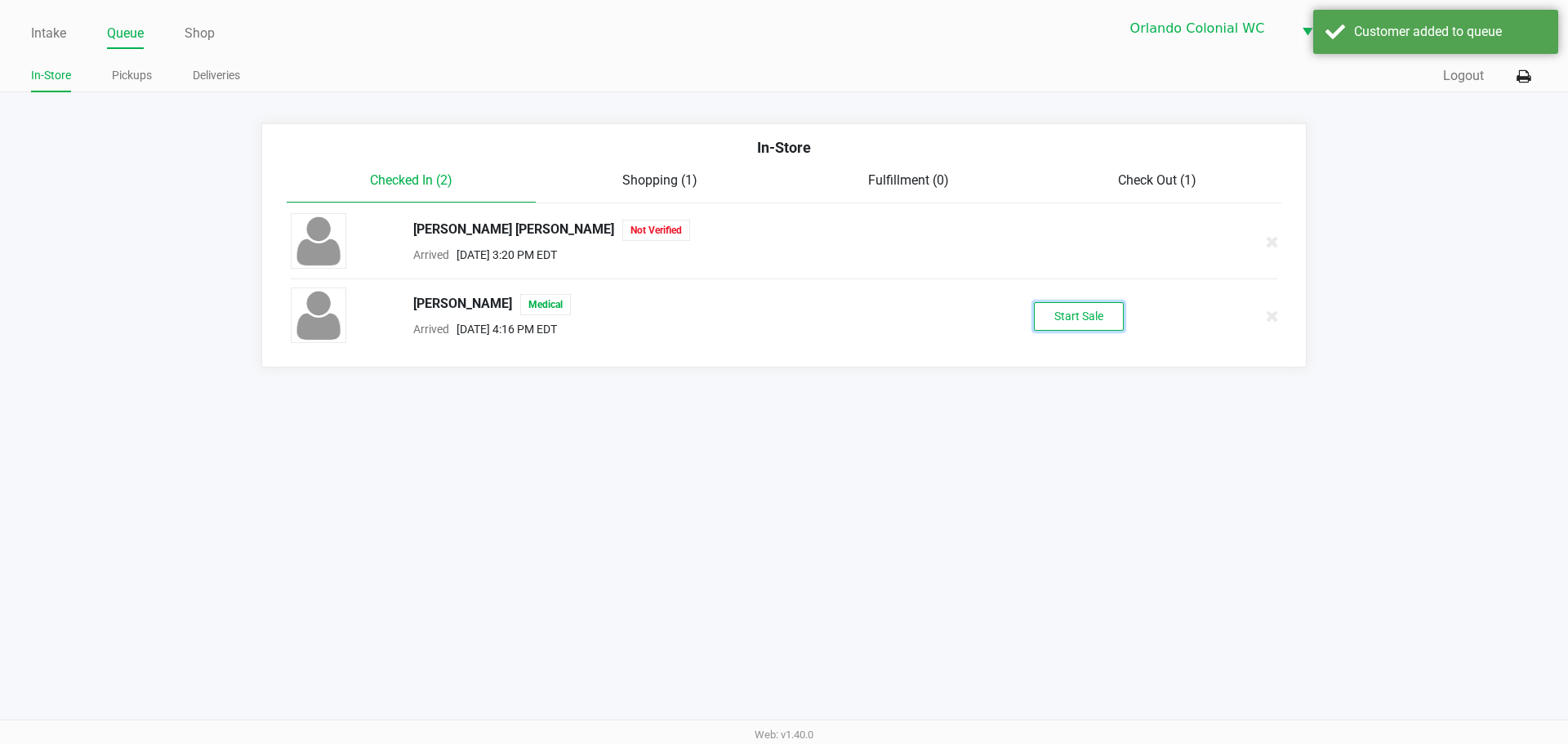
click at [1070, 322] on button "Start Sale" at bounding box center [1078, 316] width 90 height 29
click at [1069, 322] on div "Start Sale" at bounding box center [1078, 316] width 90 height 29
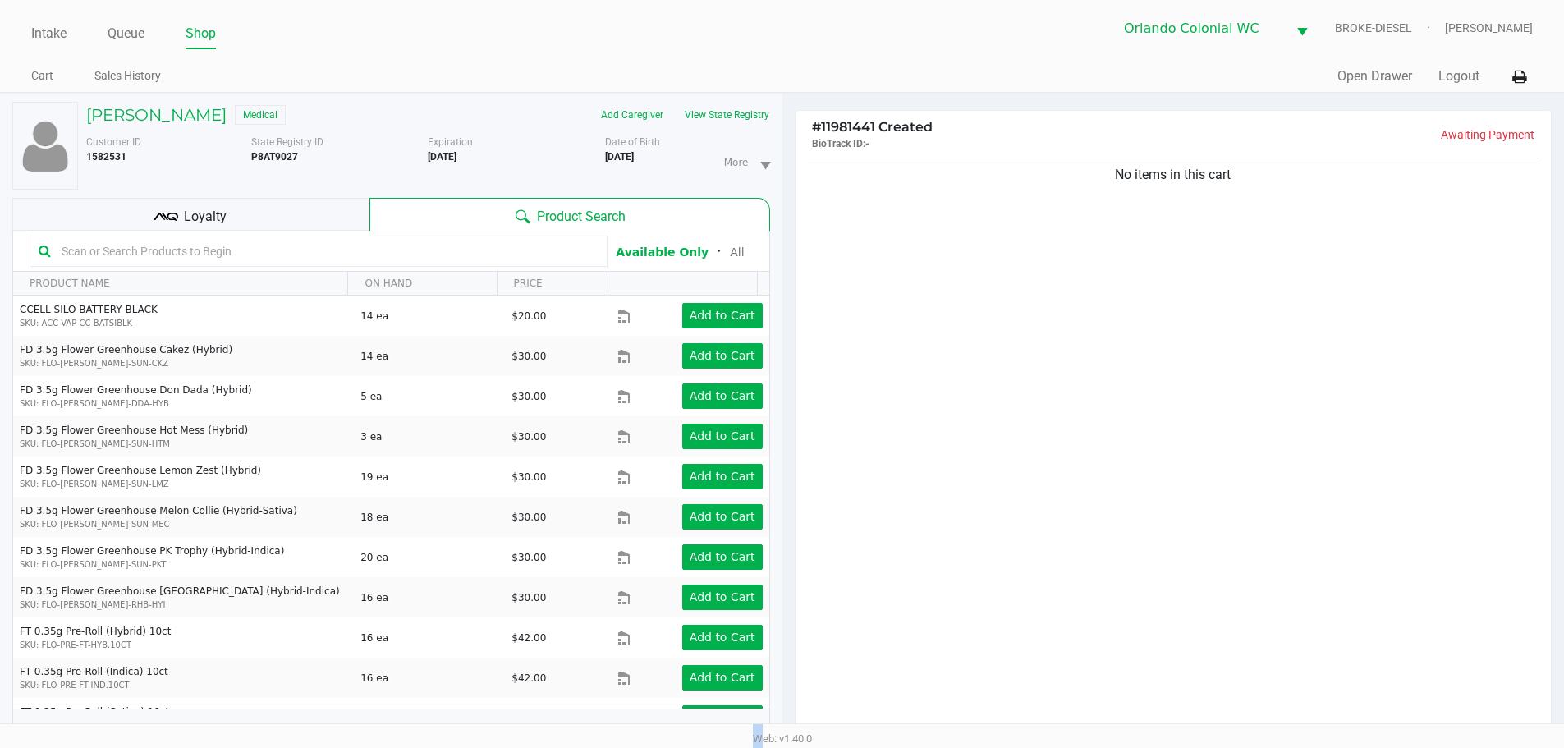
click at [1126, 438] on div "No items in this cart" at bounding box center [1173, 448] width 756 height 589
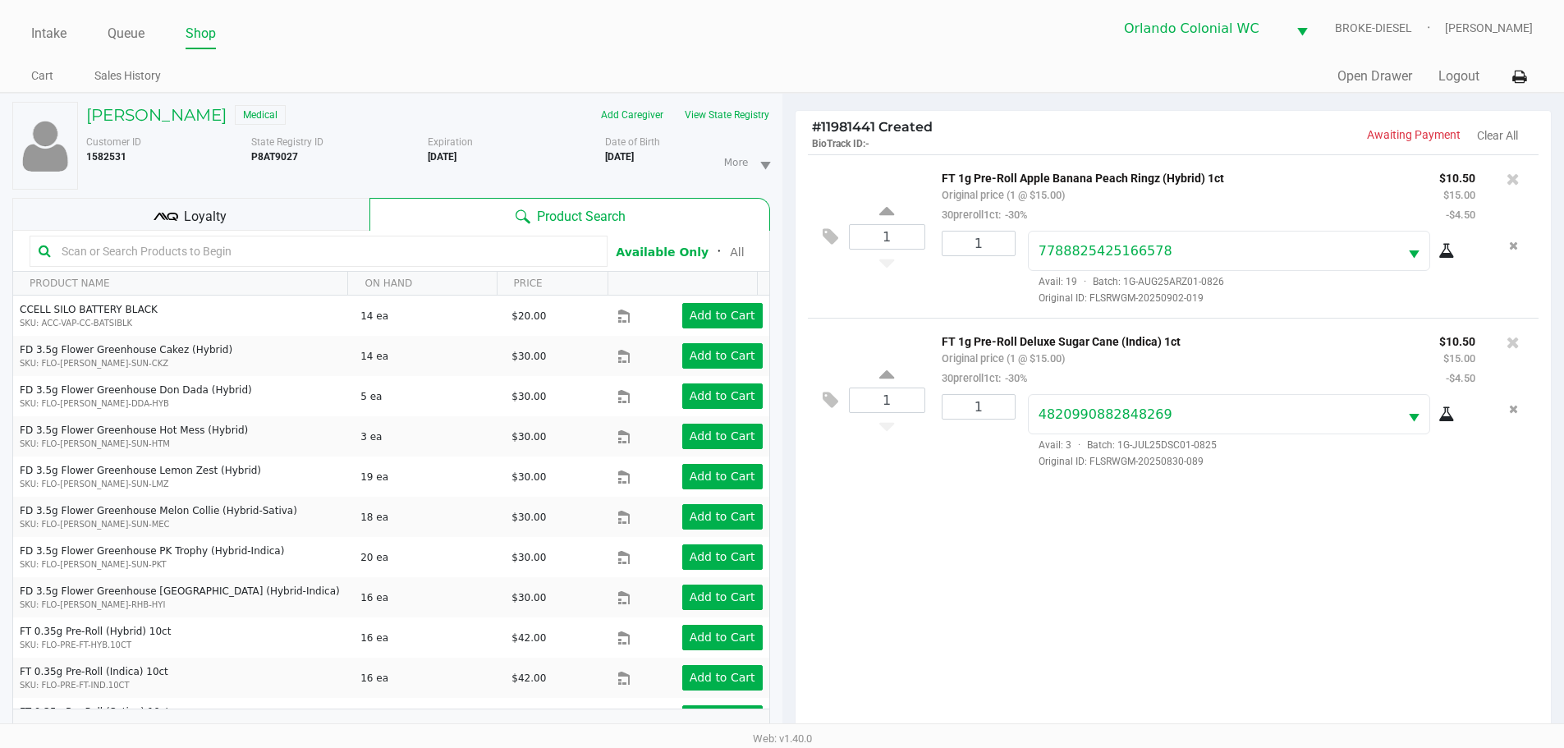
click at [311, 229] on div "Loyalty" at bounding box center [190, 214] width 357 height 33
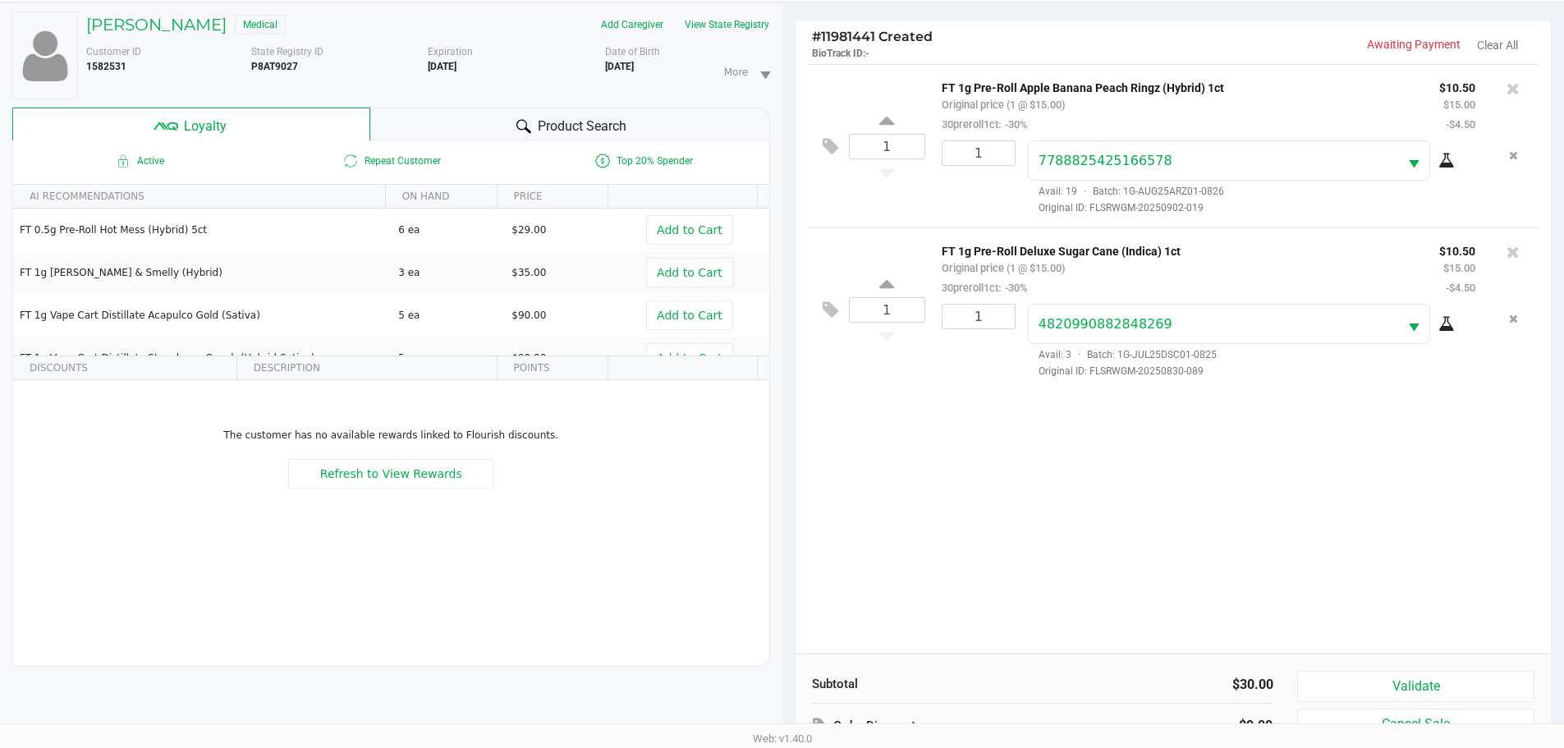
scroll to position [197, 0]
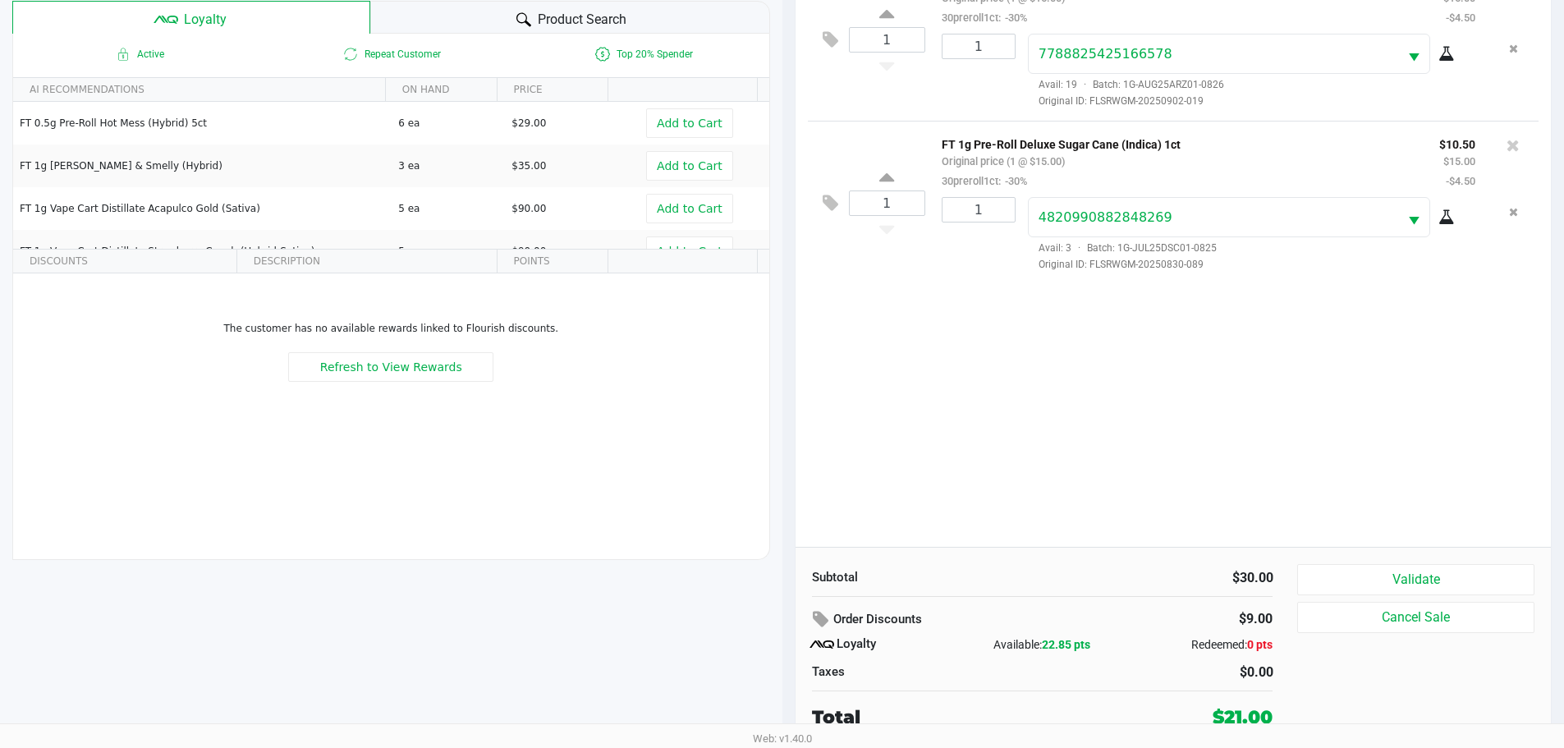
click at [1337, 580] on button "Validate" at bounding box center [1415, 579] width 236 height 31
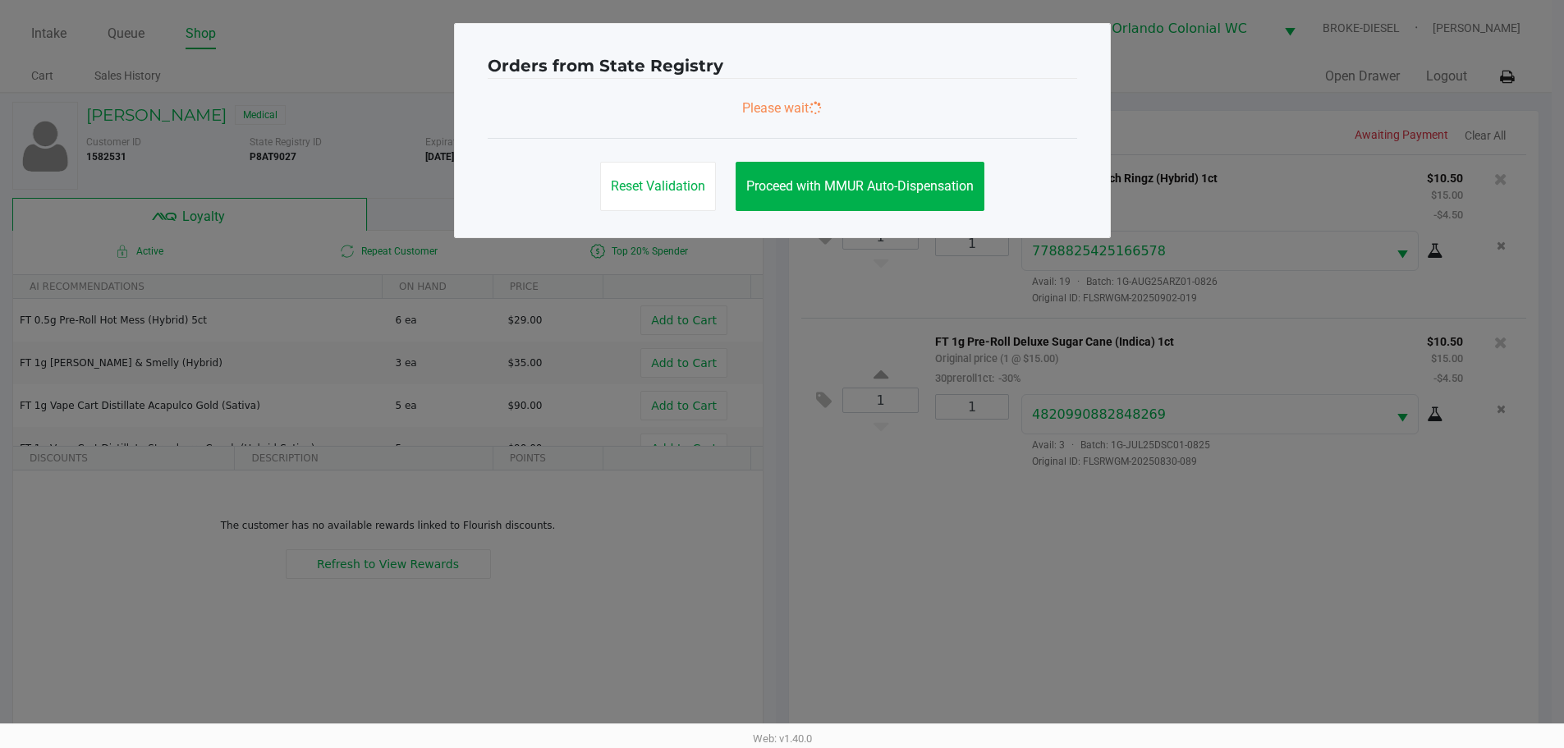
scroll to position [0, 0]
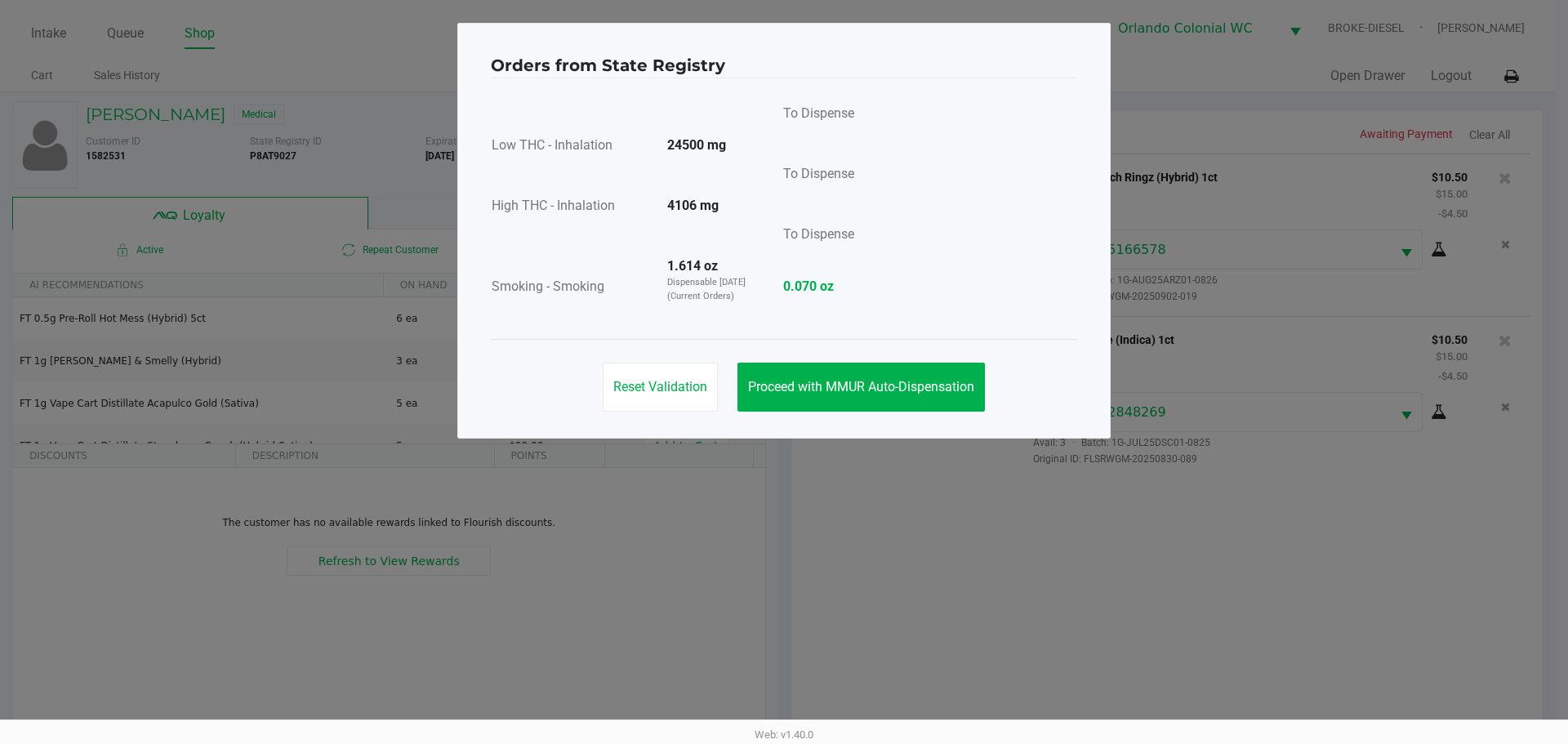
click at [833, 390] on span "Proceed with MMUR Auto-Dispensation" at bounding box center [861, 387] width 226 height 16
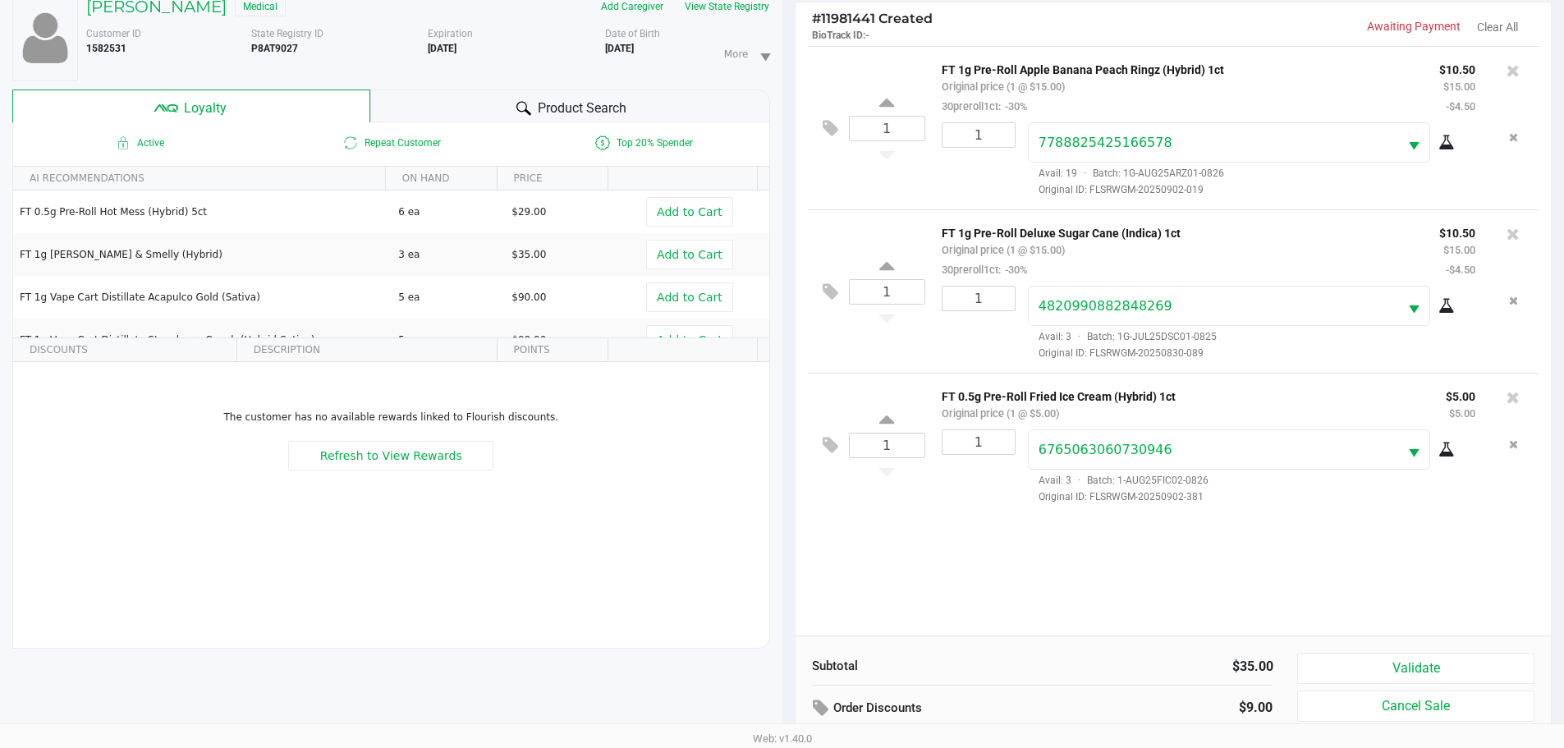
scroll to position [197, 0]
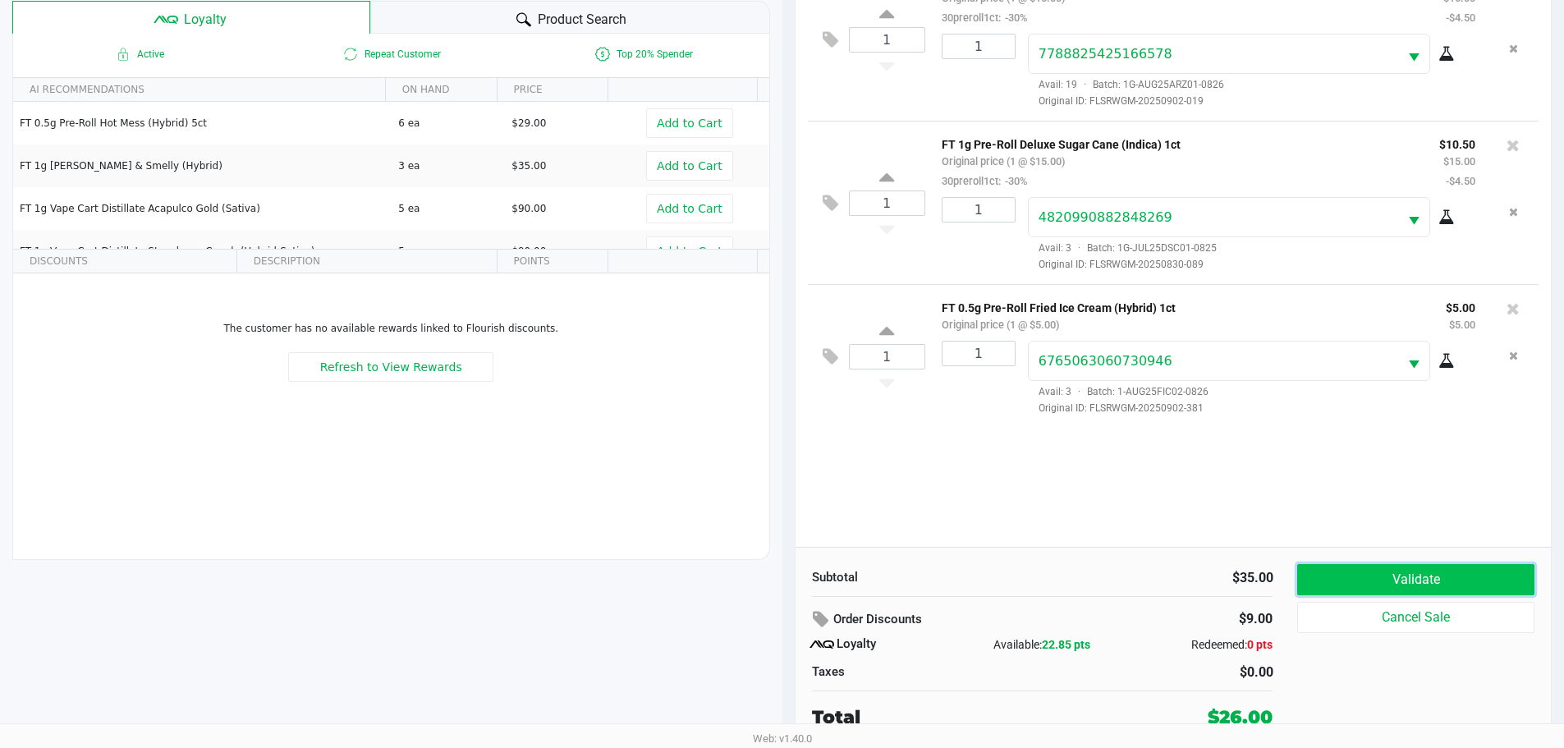
click at [1363, 586] on button "Validate" at bounding box center [1415, 579] width 236 height 31
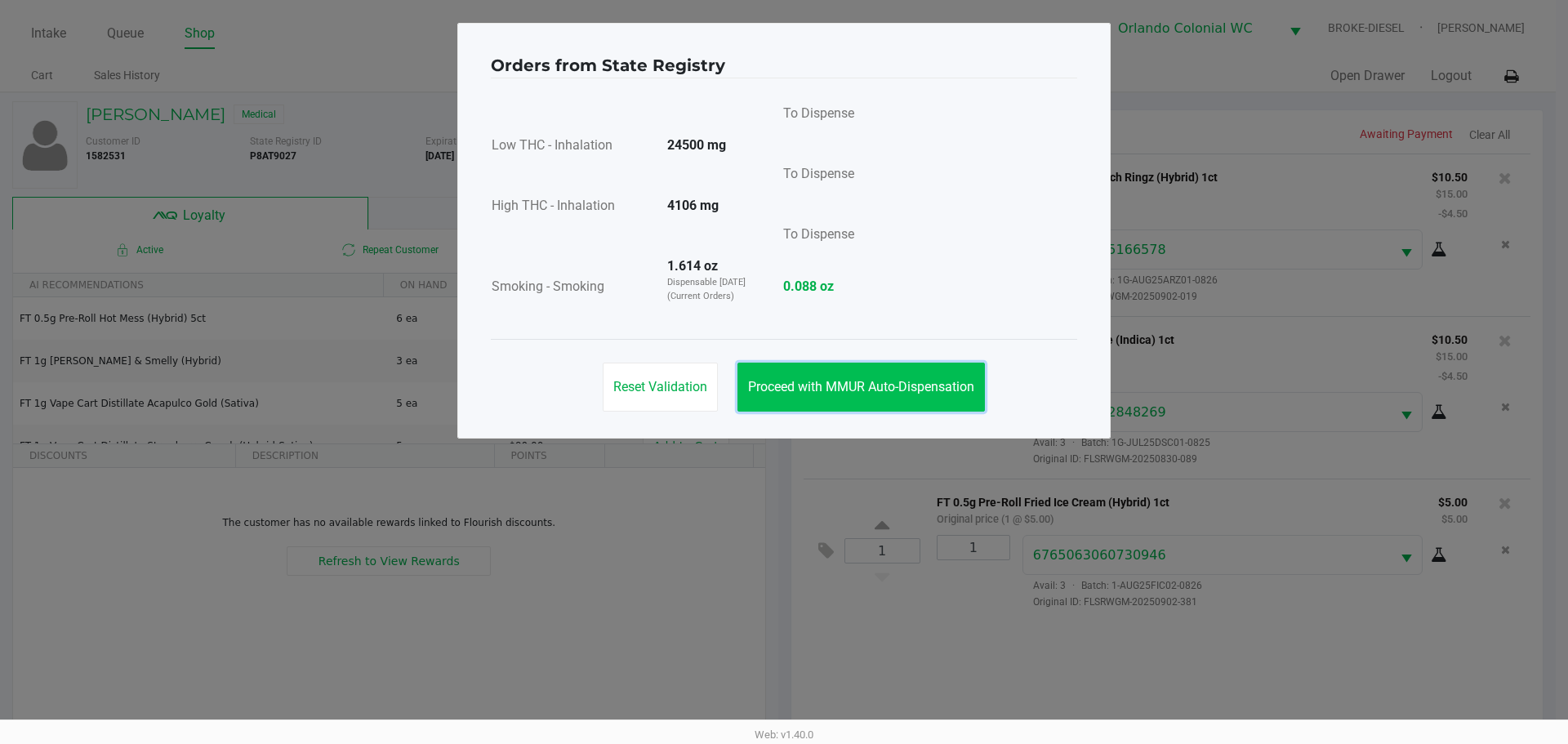
click at [878, 406] on button "Proceed with MMUR Auto-Dispensation" at bounding box center [861, 386] width 248 height 49
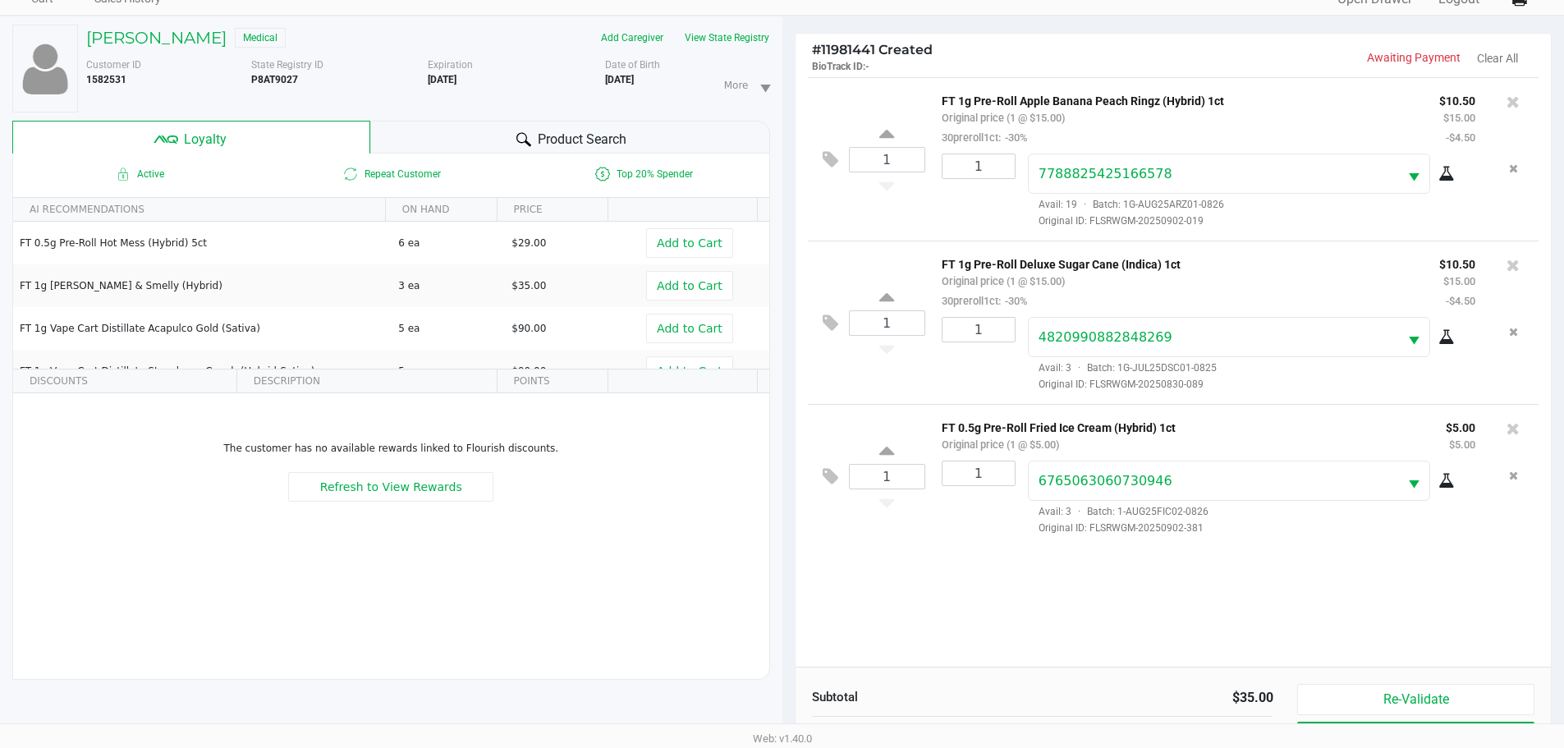
scroll to position [197, 0]
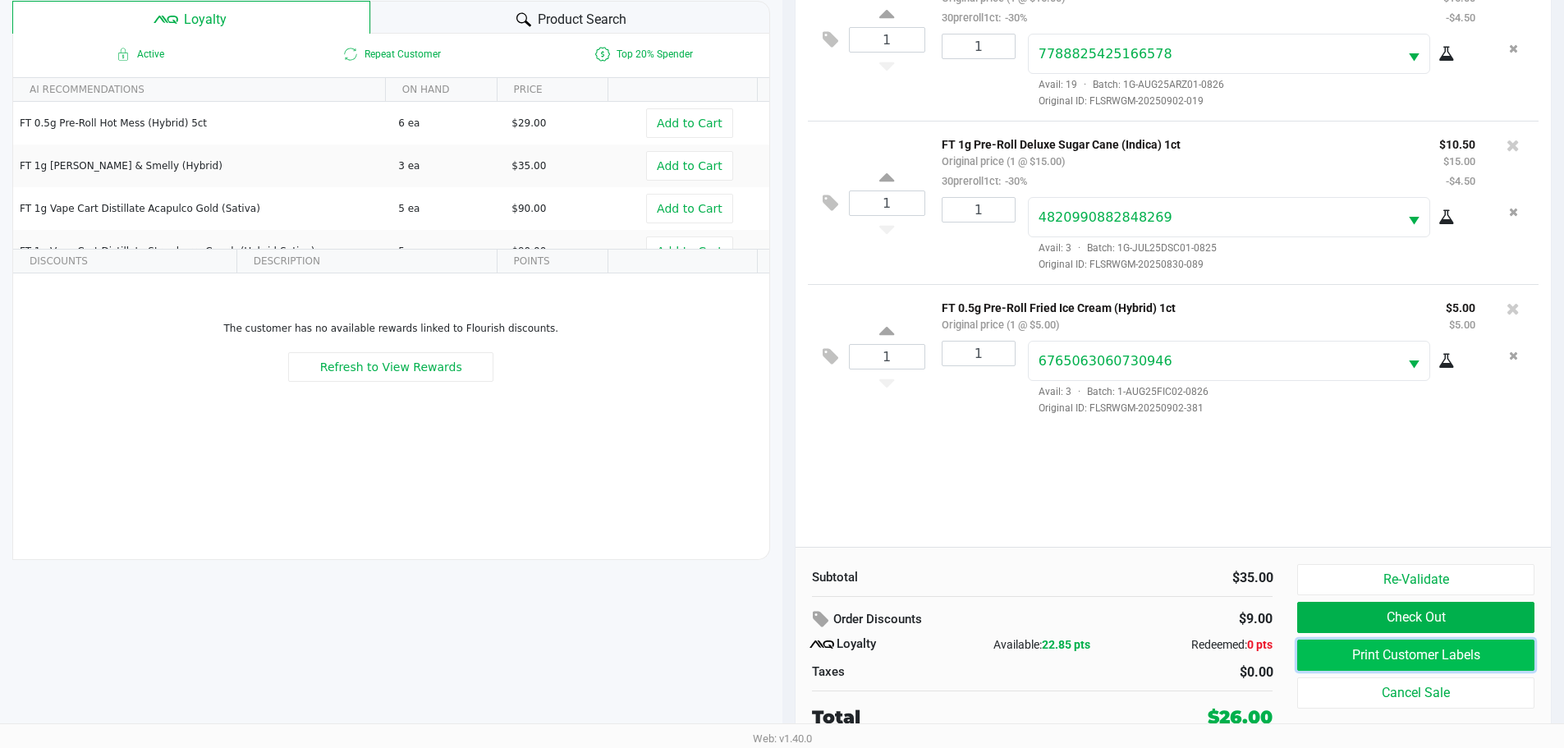
click at [1342, 663] on button "Print Customer Labels" at bounding box center [1415, 654] width 236 height 31
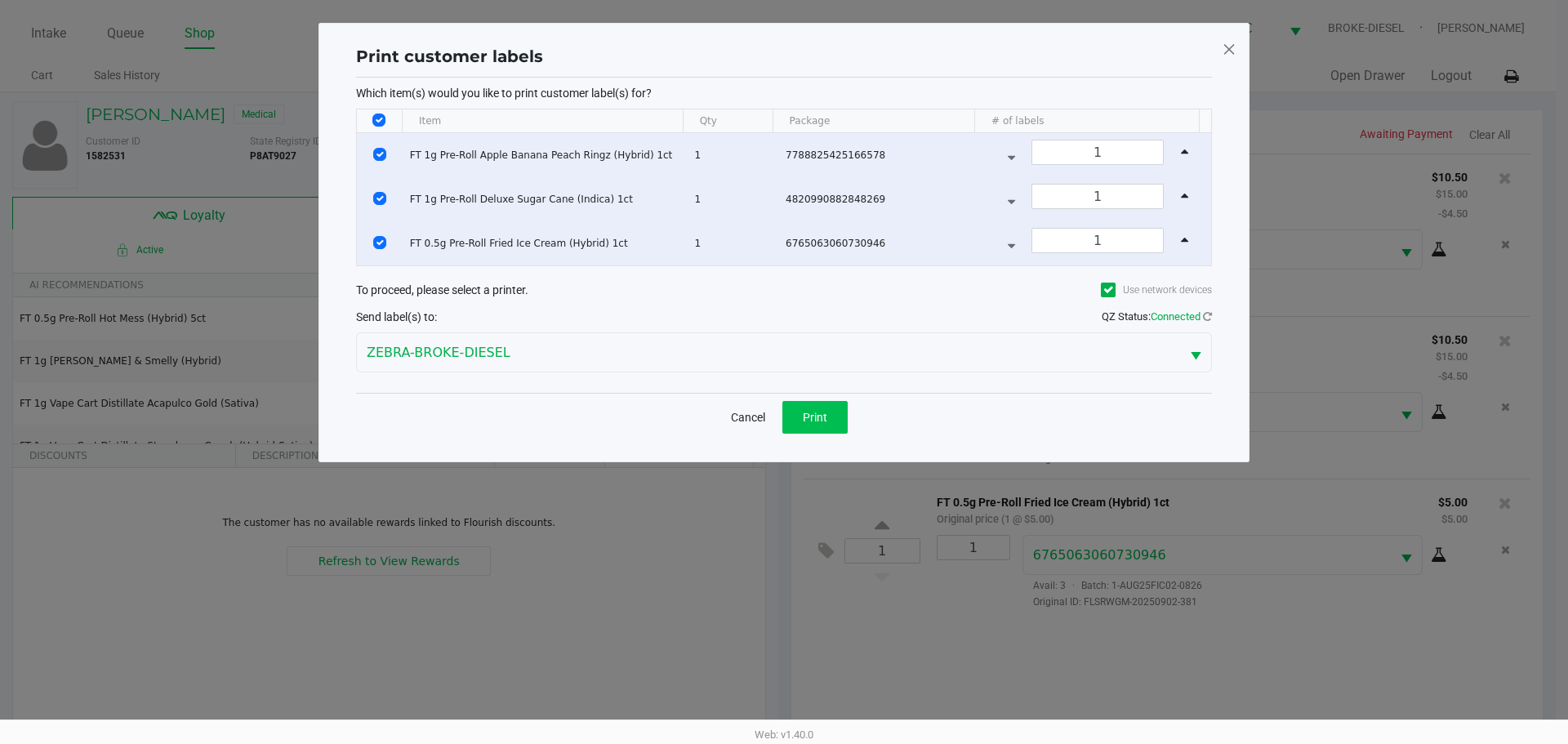
drag, startPoint x: 833, startPoint y: 434, endPoint x: 833, endPoint y: 425, distance: 9.0
click at [833, 426] on div "Cancel Print" at bounding box center [784, 417] width 856 height 48
click at [833, 425] on button "Print" at bounding box center [815, 417] width 66 height 33
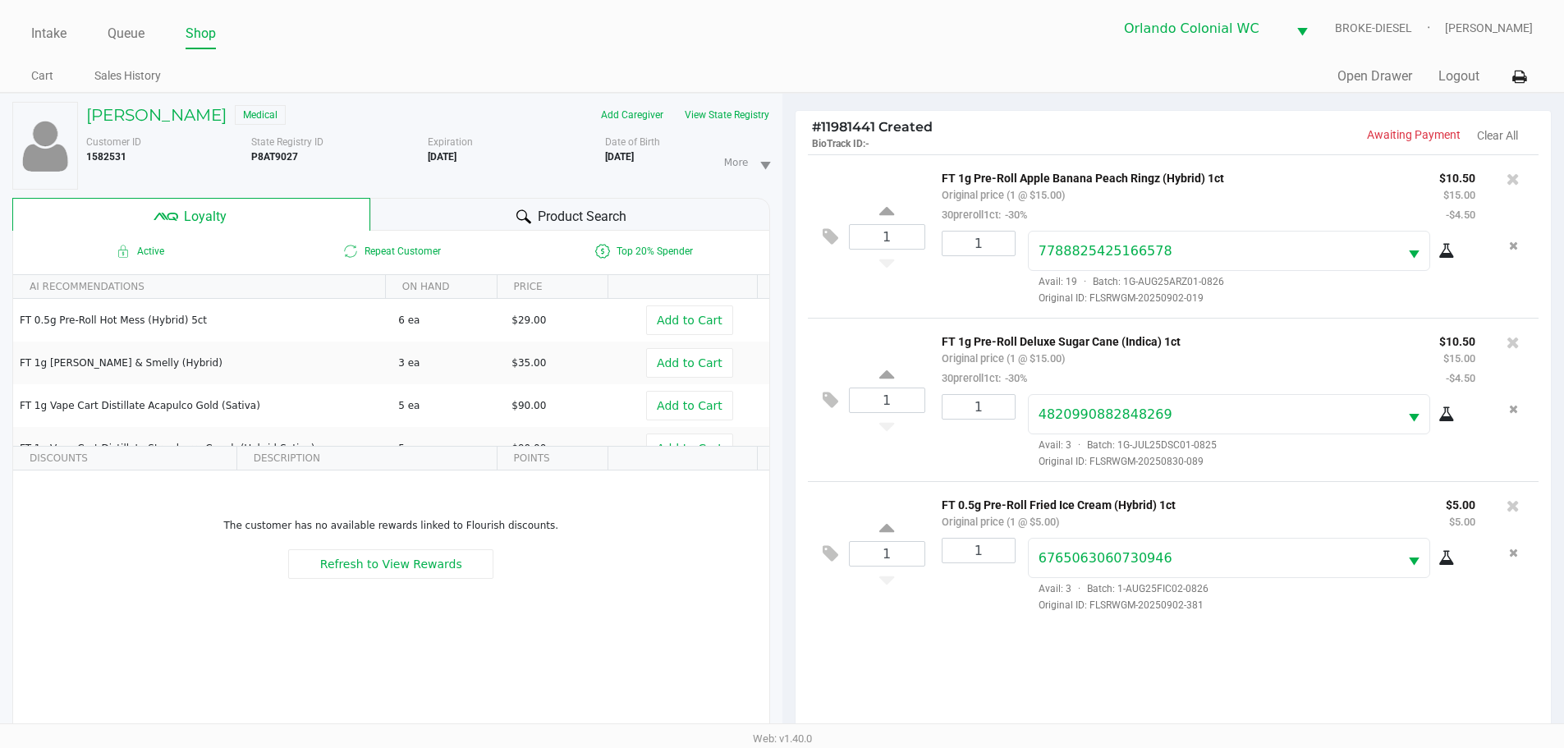
scroll to position [197, 0]
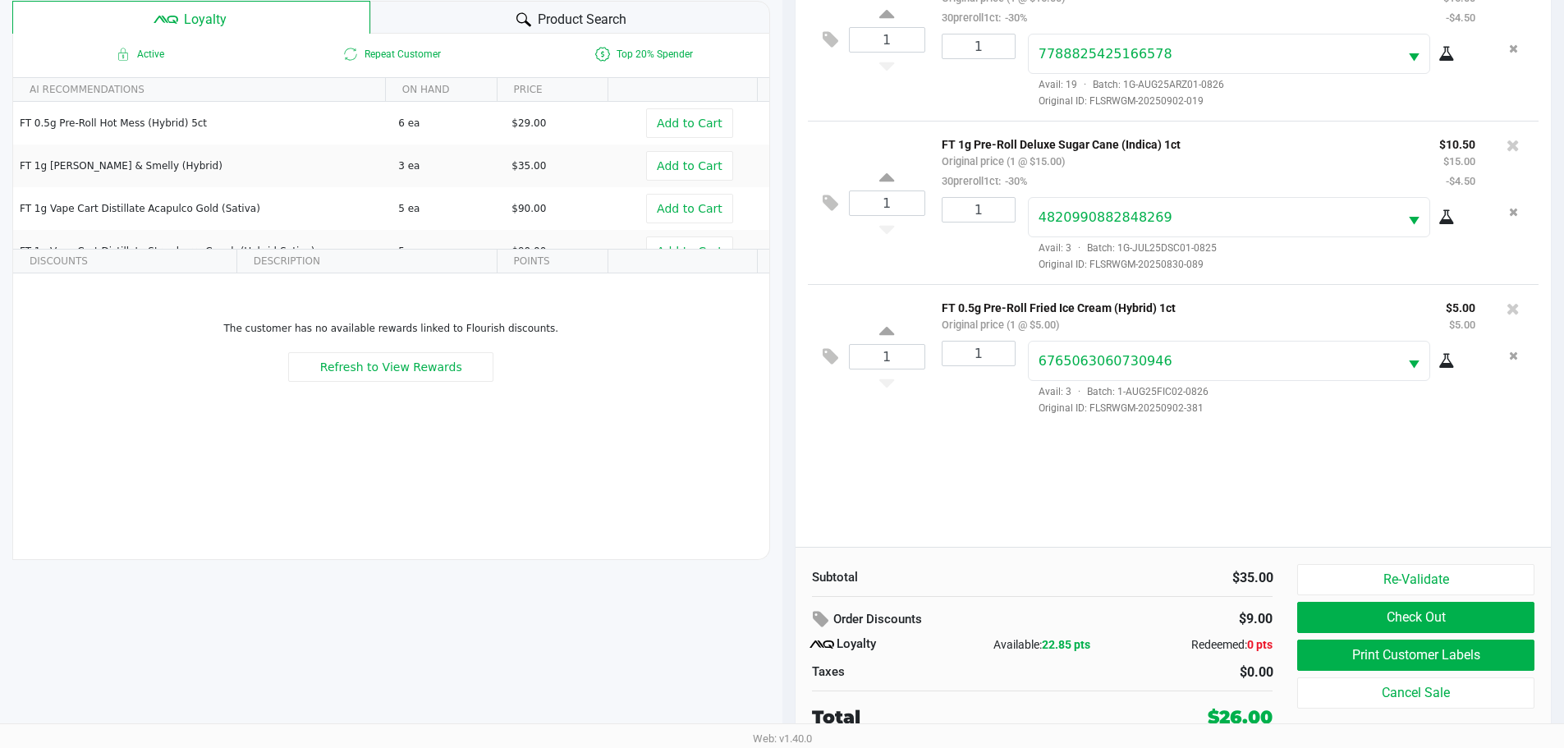
click at [1408, 628] on button "Check Out" at bounding box center [1415, 617] width 236 height 31
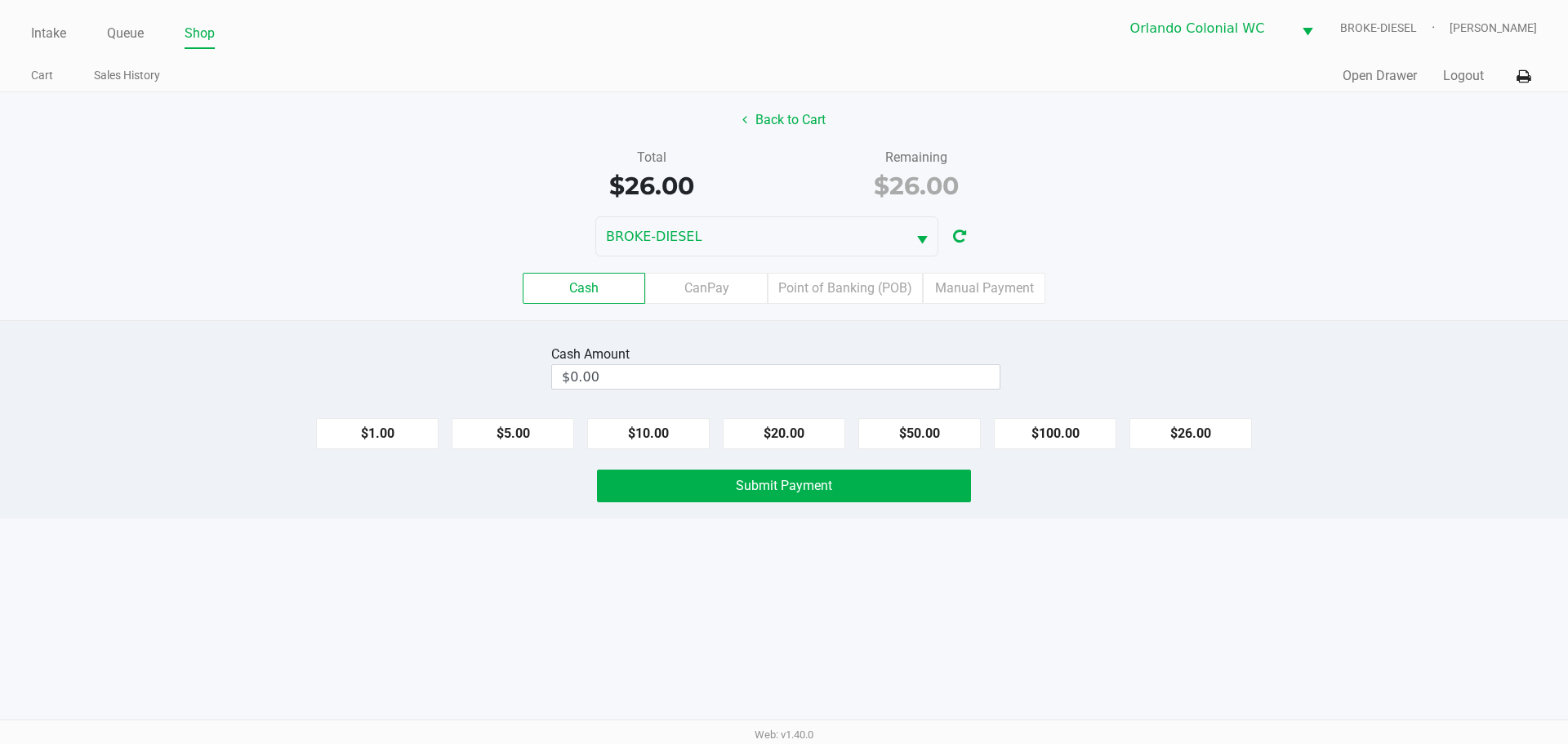
click at [879, 282] on label "Point of Banking (POB)" at bounding box center [846, 287] width 155 height 31
click at [0, 0] on 7 "Point of Banking (POB)" at bounding box center [0, 0] width 0 height 0
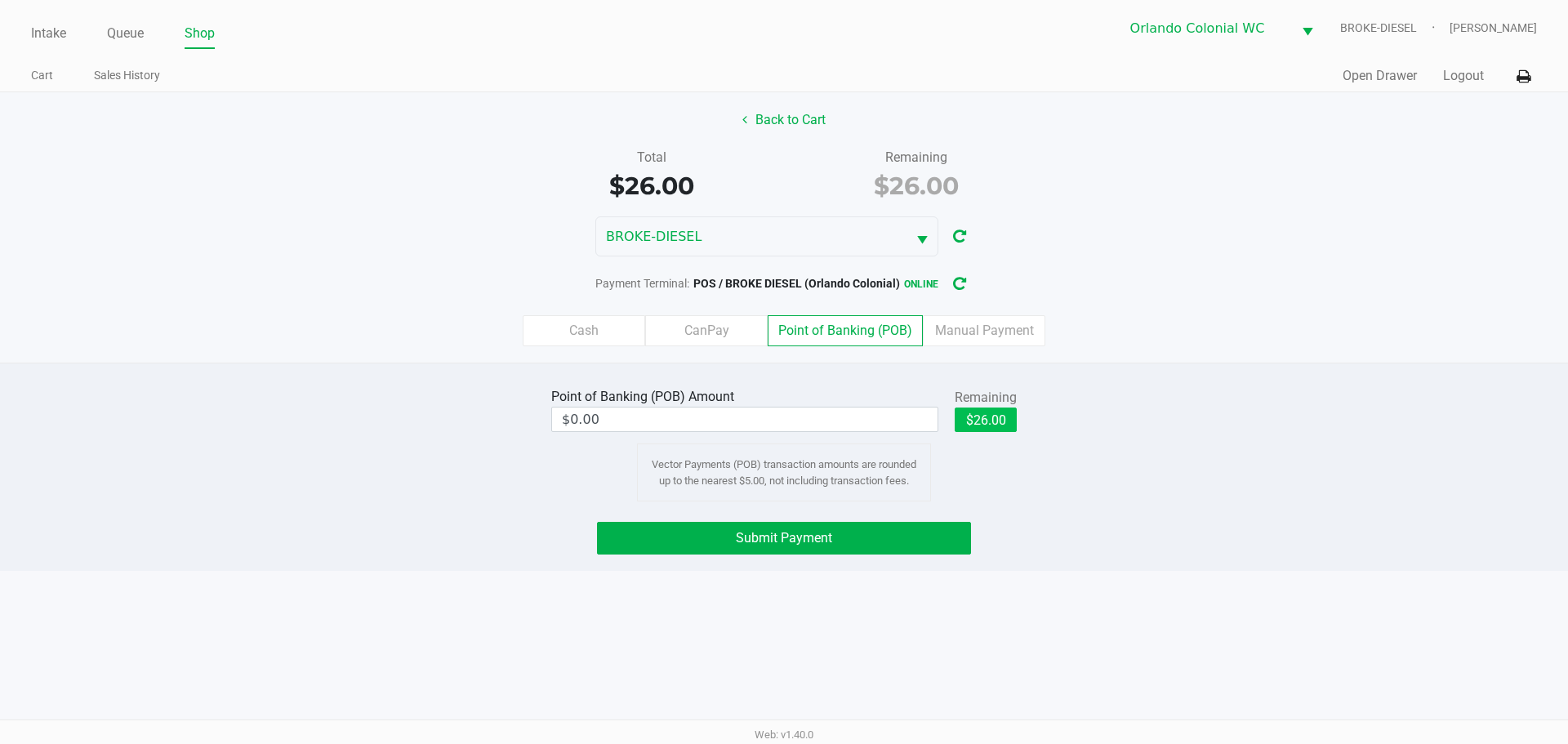
click at [983, 427] on button "$26.00" at bounding box center [986, 420] width 62 height 25
type input "$26.00"
click at [1030, 573] on div "Intake Queue Shop Orlando Colonial WC BROKE-DIESEL [PERSON_NAME] Cart Sales His…" at bounding box center [784, 372] width 1568 height 744
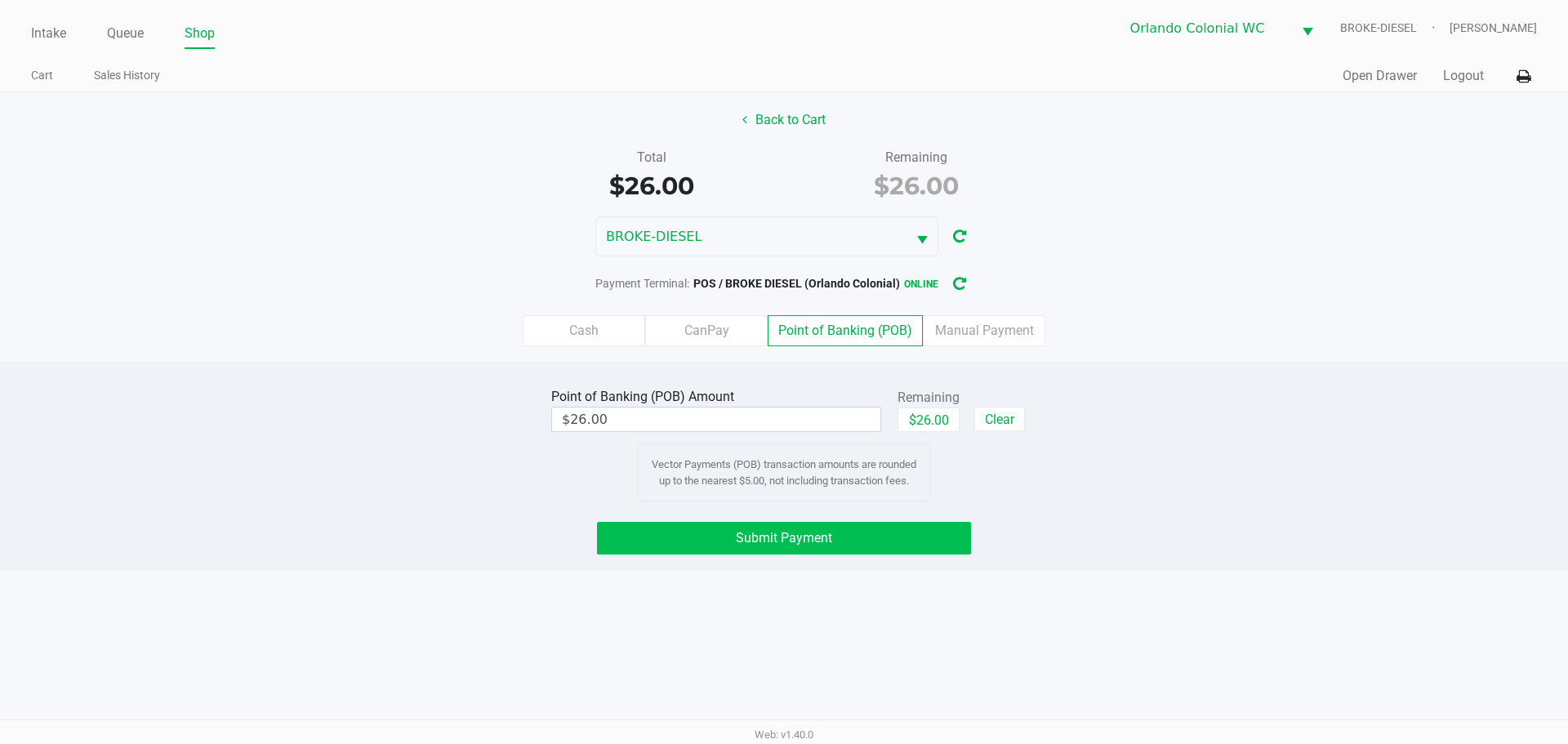
click at [833, 526] on button "Submit Payment" at bounding box center [784, 538] width 374 height 33
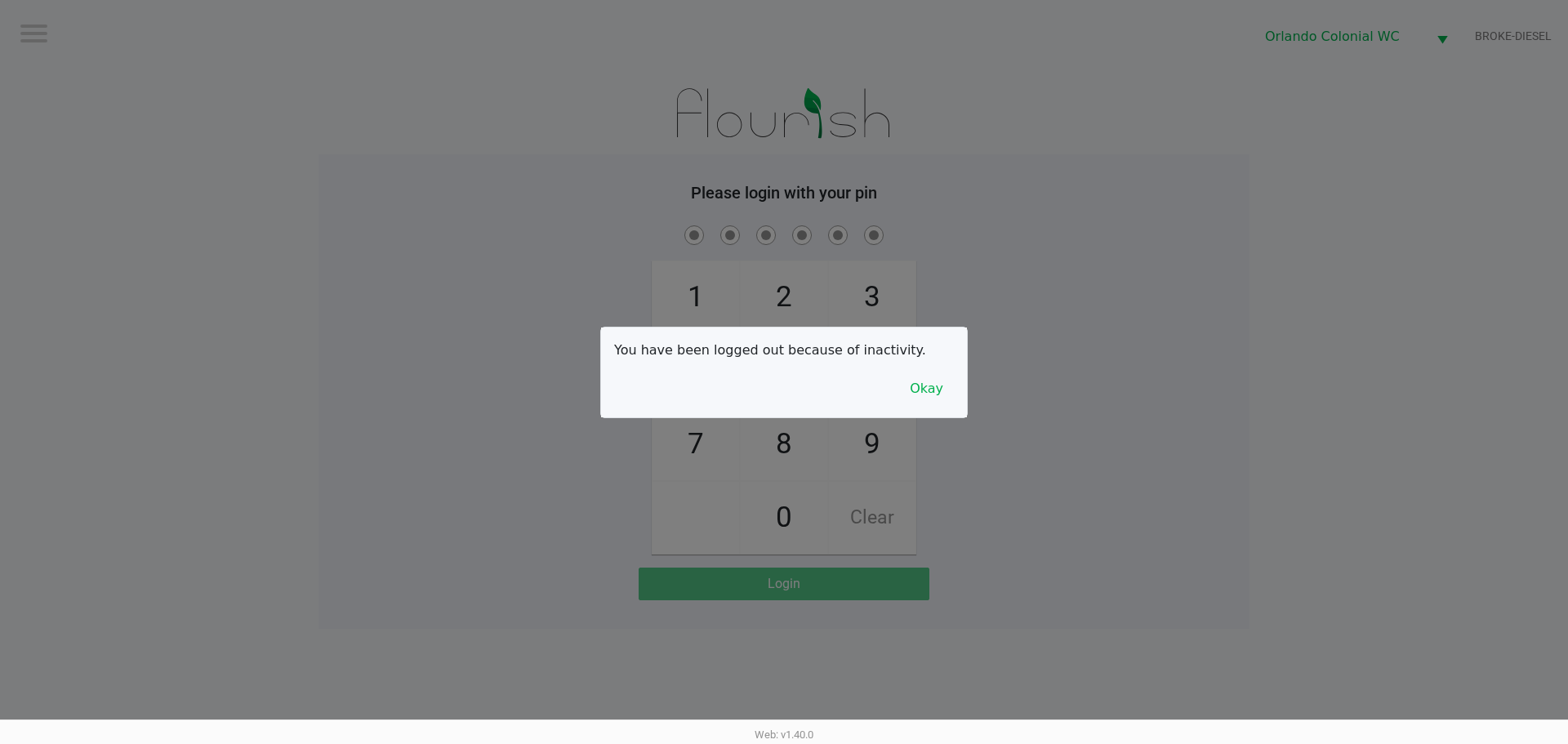
click at [938, 358] on p "You have been logged out because of inactivity." at bounding box center [783, 350] width 339 height 20
click at [775, 418] on div at bounding box center [784, 372] width 1568 height 744
click at [682, 417] on div "You have been logged out because of inactivity. Okay" at bounding box center [783, 372] width 367 height 92
click at [951, 394] on button "Okay" at bounding box center [926, 388] width 55 height 31
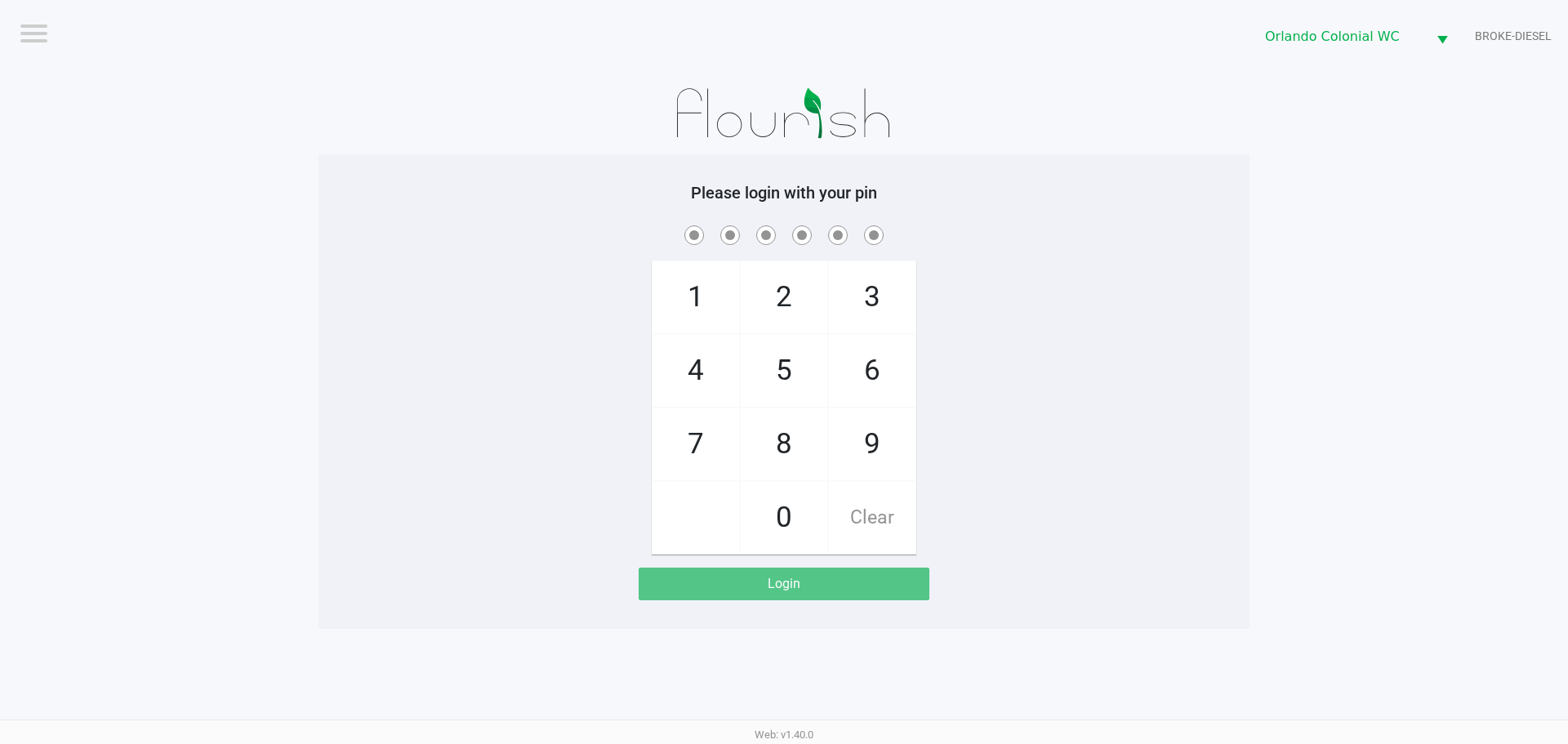
click at [796, 434] on span "8" at bounding box center [784, 444] width 87 height 72
checkbox input "true"
click at [700, 425] on span "7" at bounding box center [695, 444] width 87 height 72
checkbox input "true"
click at [784, 482] on span "0" at bounding box center [784, 517] width 87 height 72
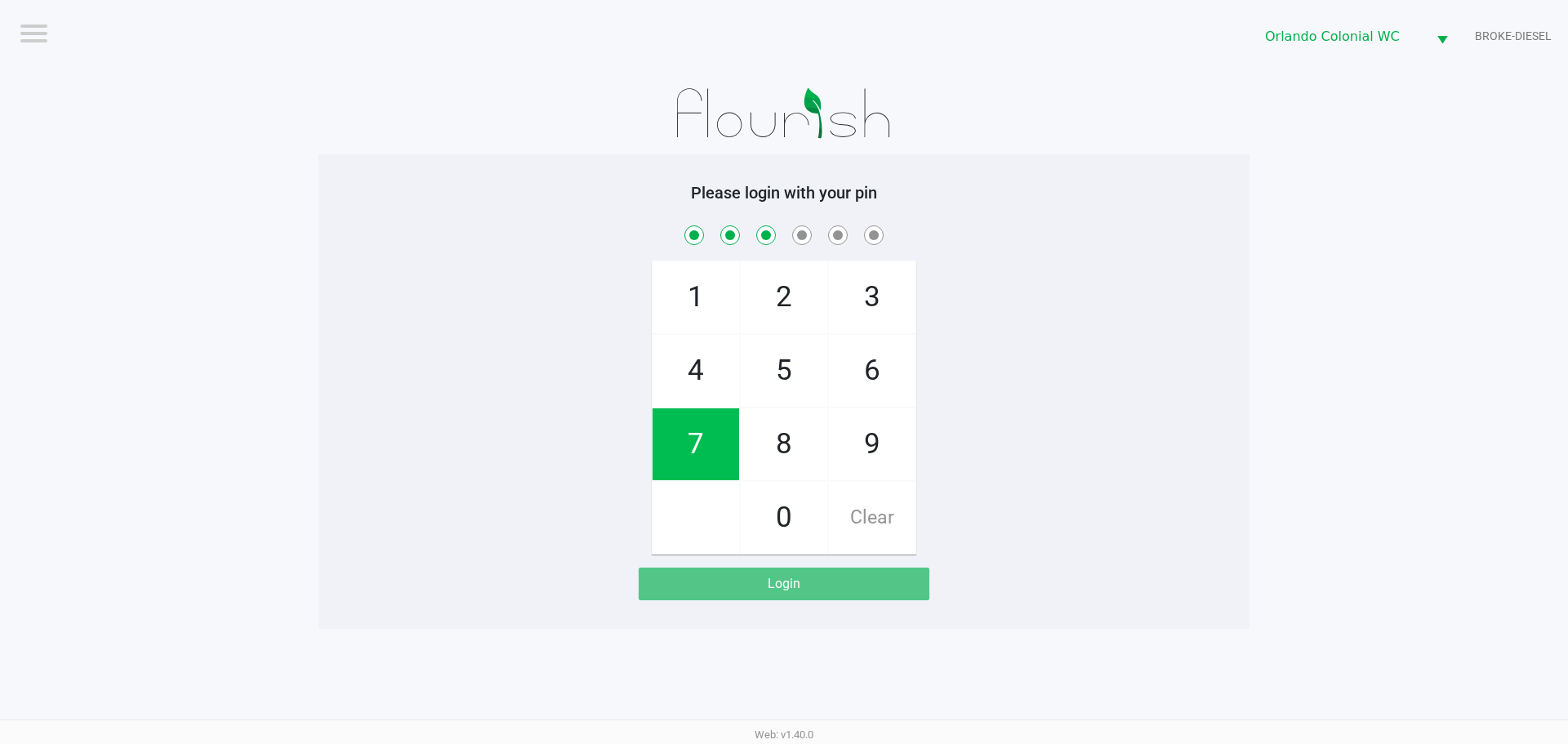
checkbox input "true"
click at [717, 366] on span "4" at bounding box center [695, 371] width 87 height 72
checkbox input "true"
click at [732, 440] on span "7" at bounding box center [695, 444] width 87 height 72
checkbox input "true"
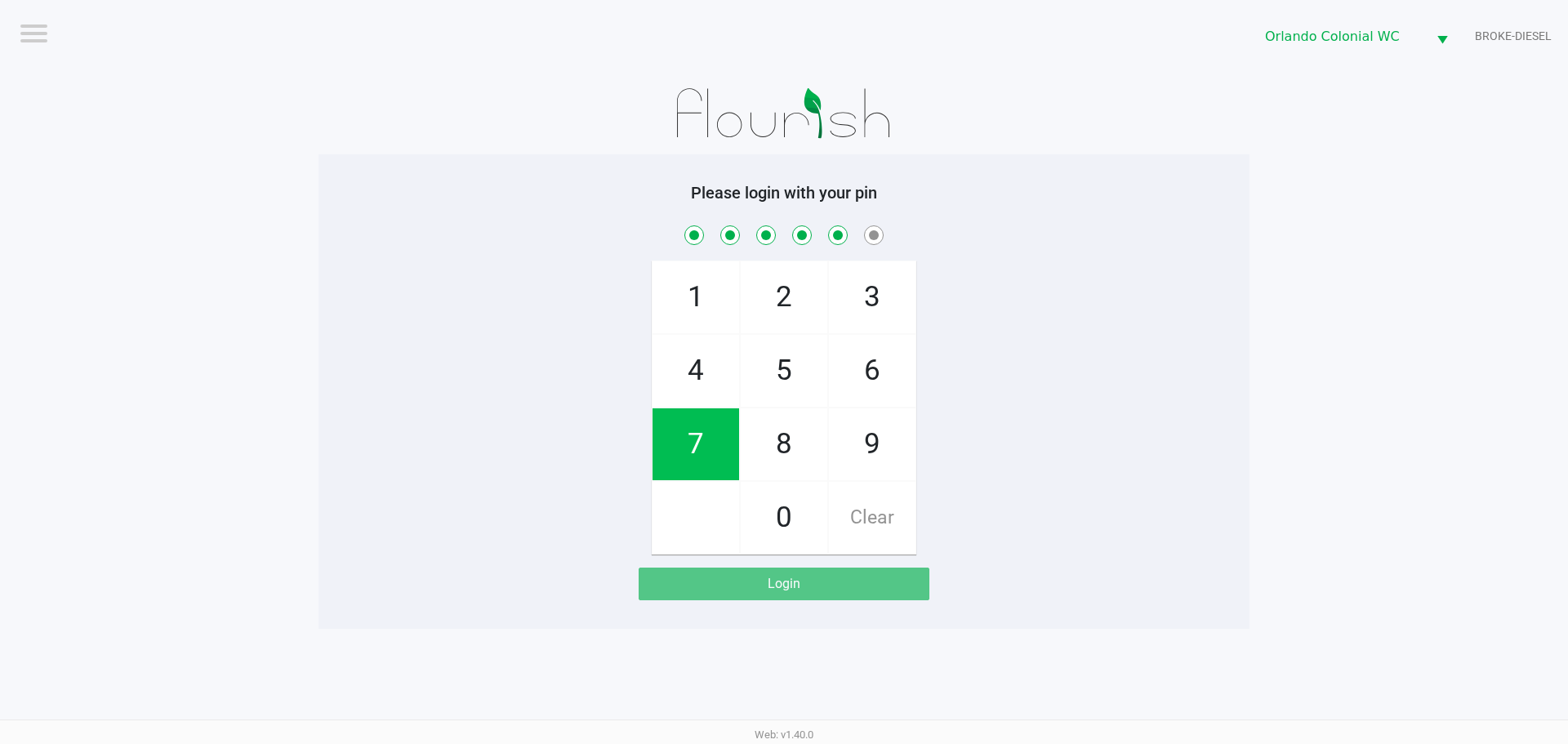
click at [697, 274] on span "1" at bounding box center [695, 297] width 87 height 72
checkbox input "true"
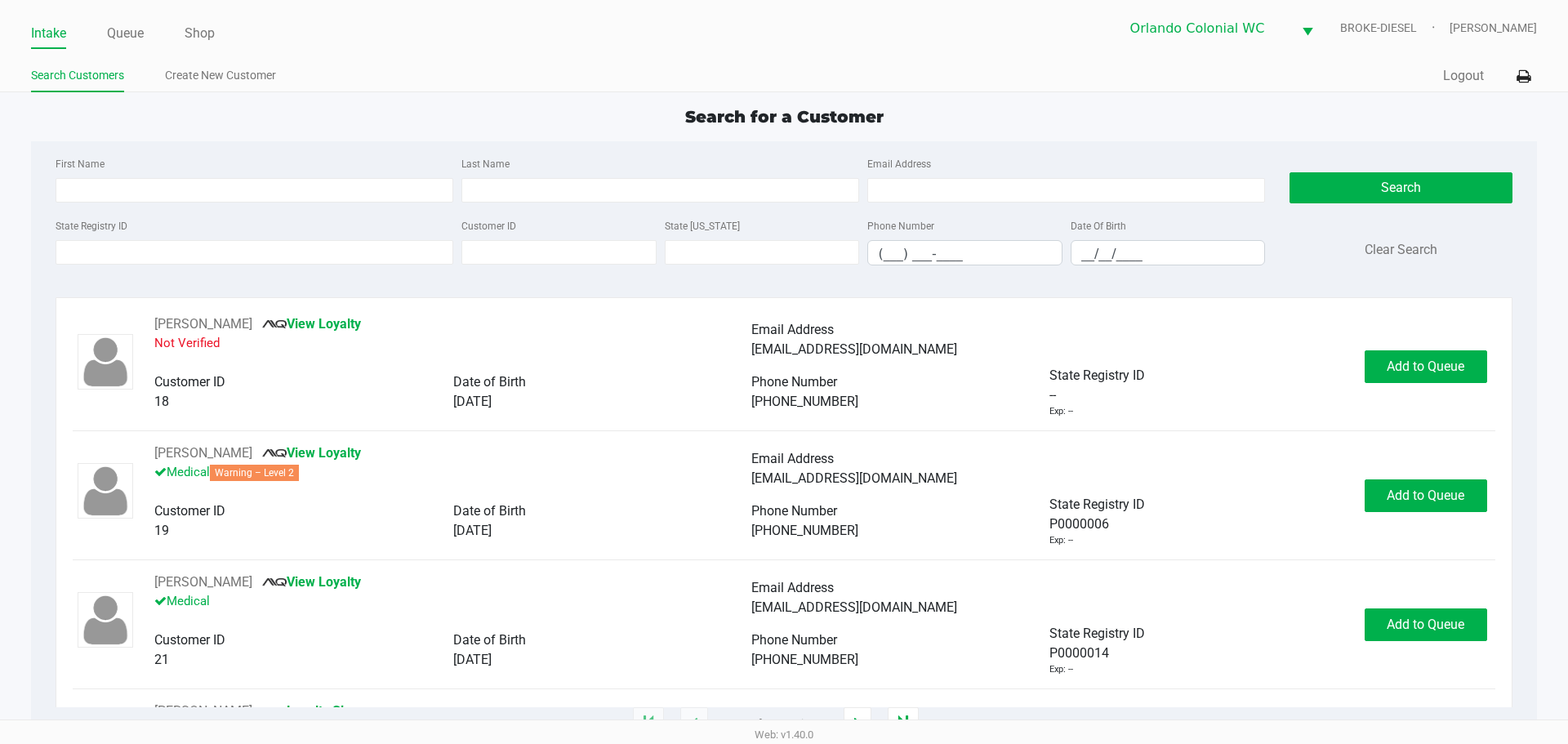
click at [116, 35] on link "Queue" at bounding box center [125, 33] width 37 height 23
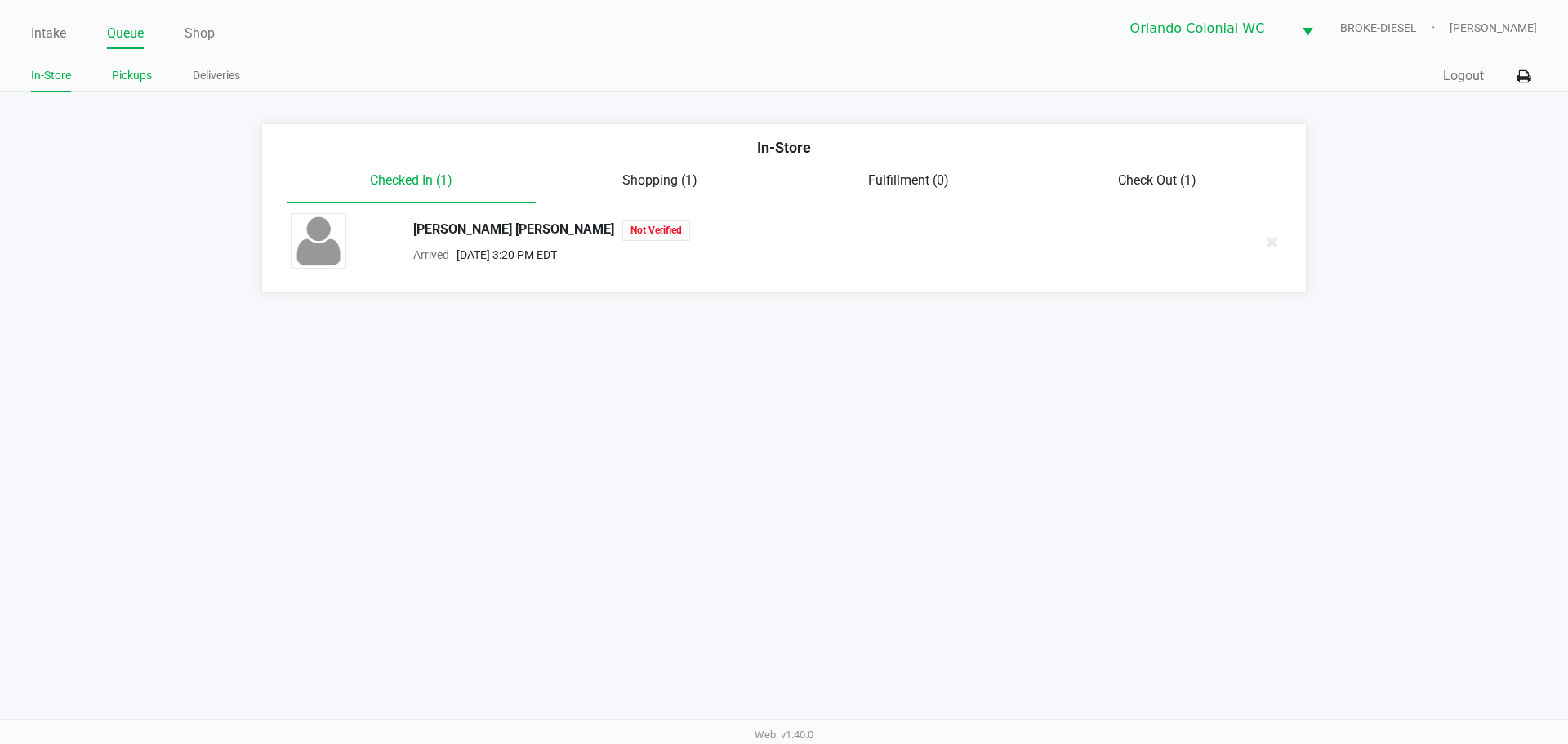
click at [145, 80] on link "Pickups" at bounding box center [131, 76] width 40 height 21
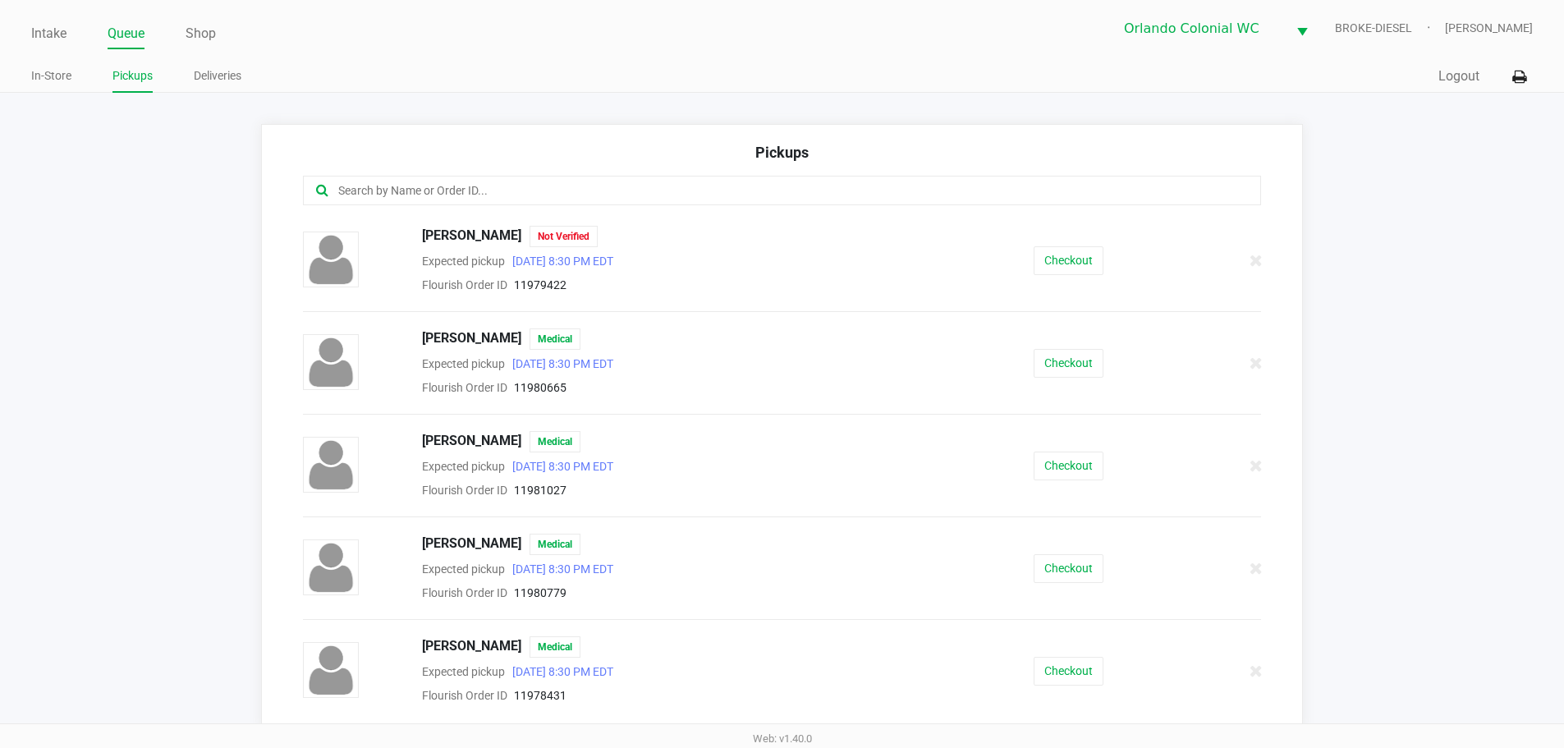
click at [690, 185] on input "text" at bounding box center [756, 190] width 839 height 19
click at [420, 191] on input "text" at bounding box center [756, 190] width 839 height 19
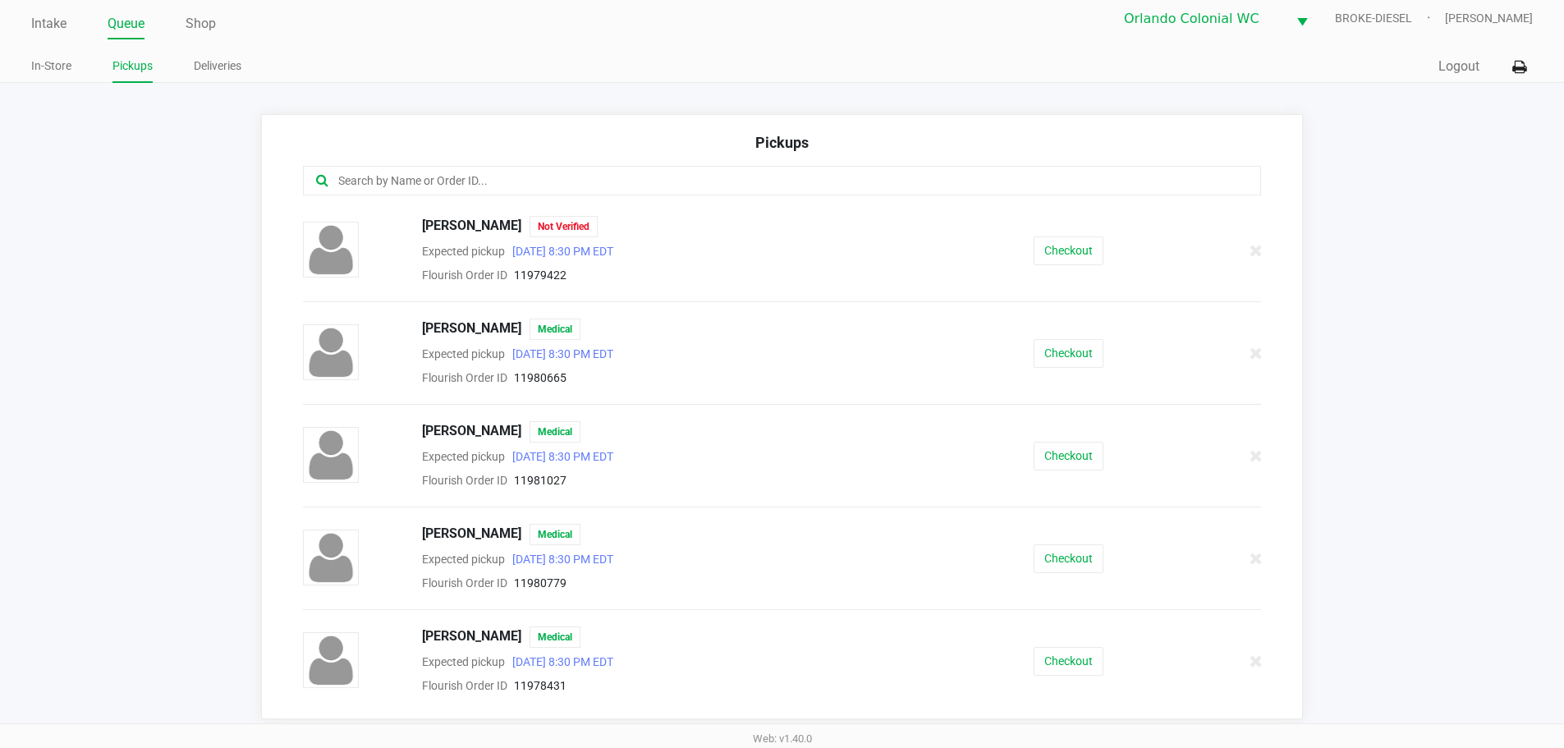
scroll to position [12, 0]
click at [515, 175] on input "text" at bounding box center [756, 178] width 839 height 19
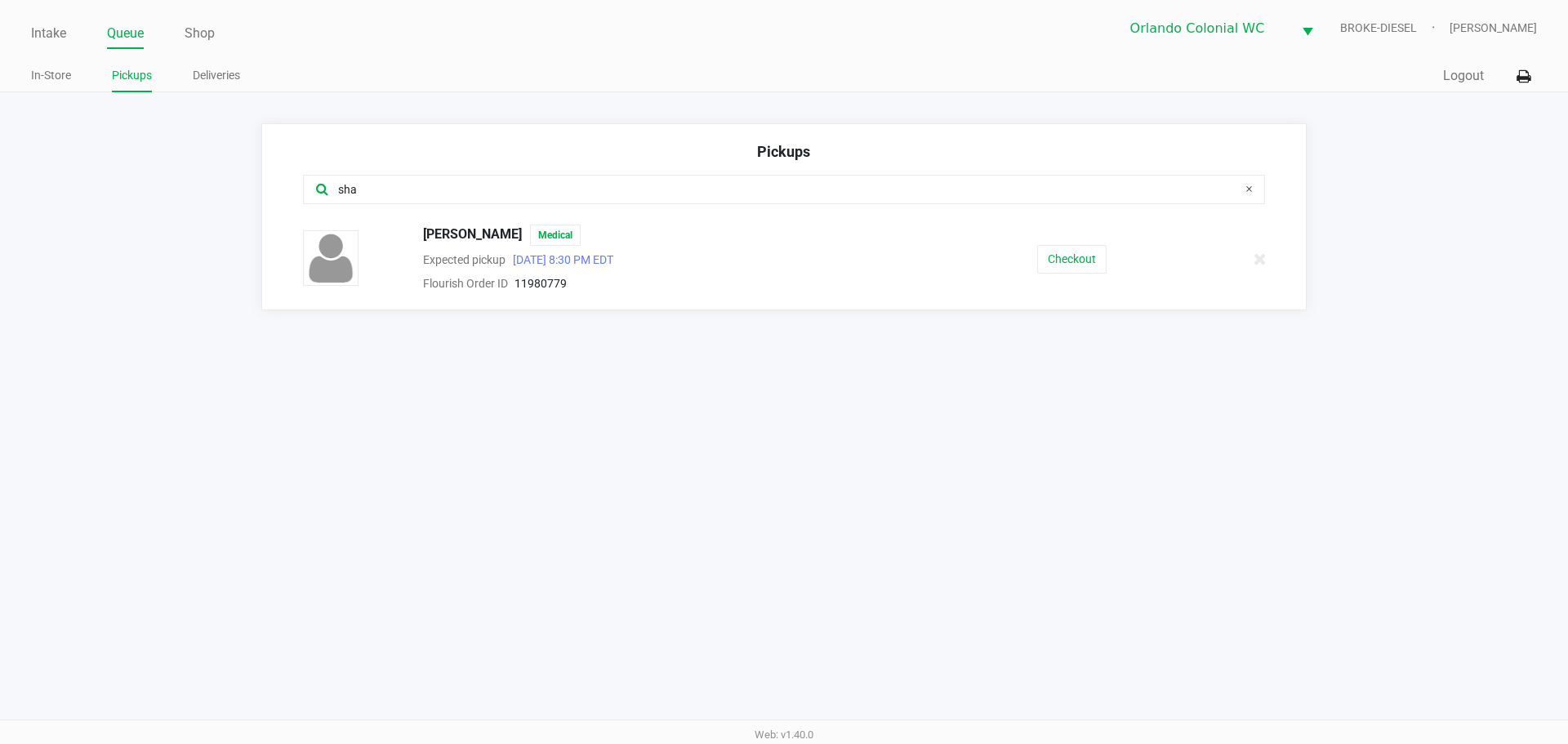
type input "sha"
click at [1075, 253] on button "Checkout" at bounding box center [1073, 259] width 70 height 29
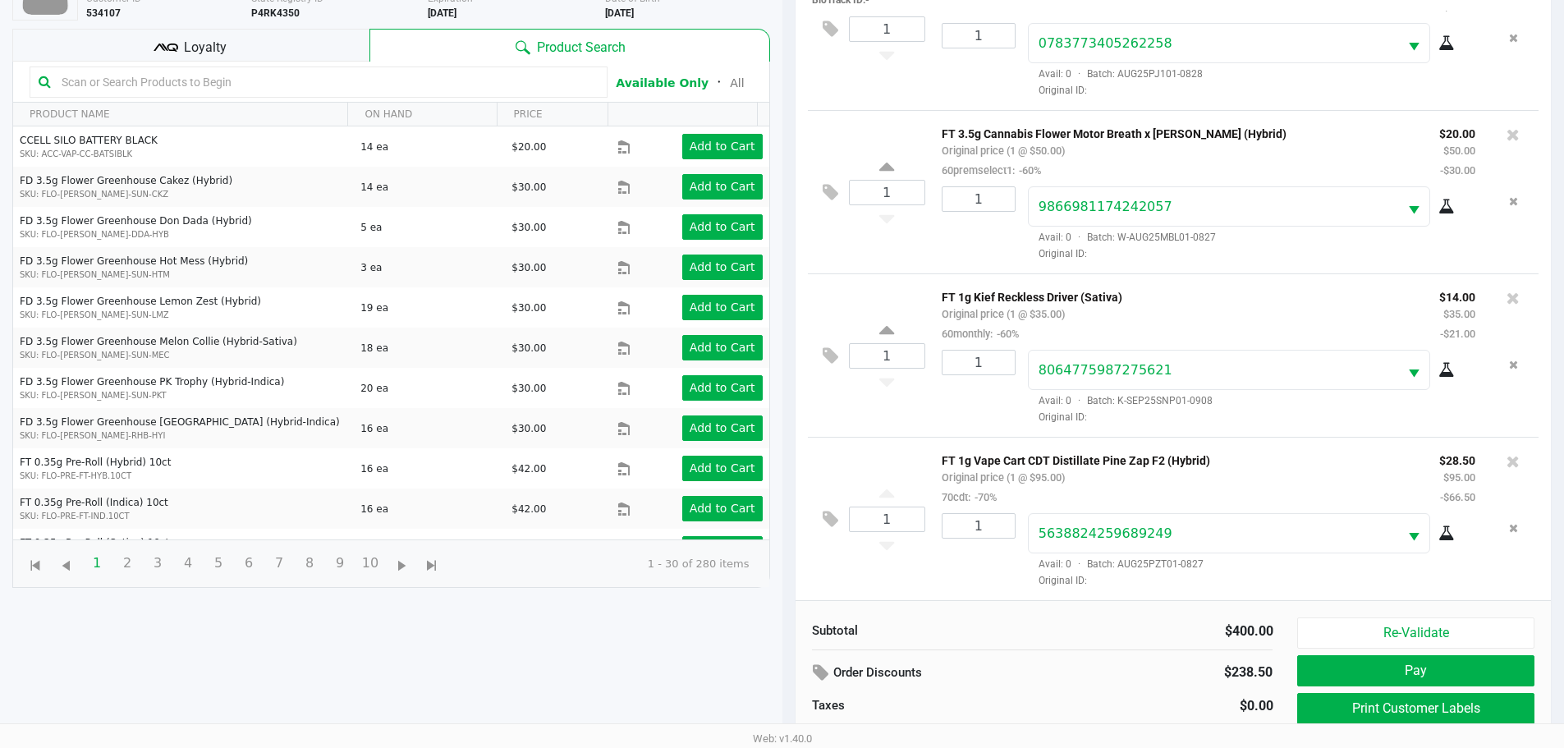
scroll to position [177, 0]
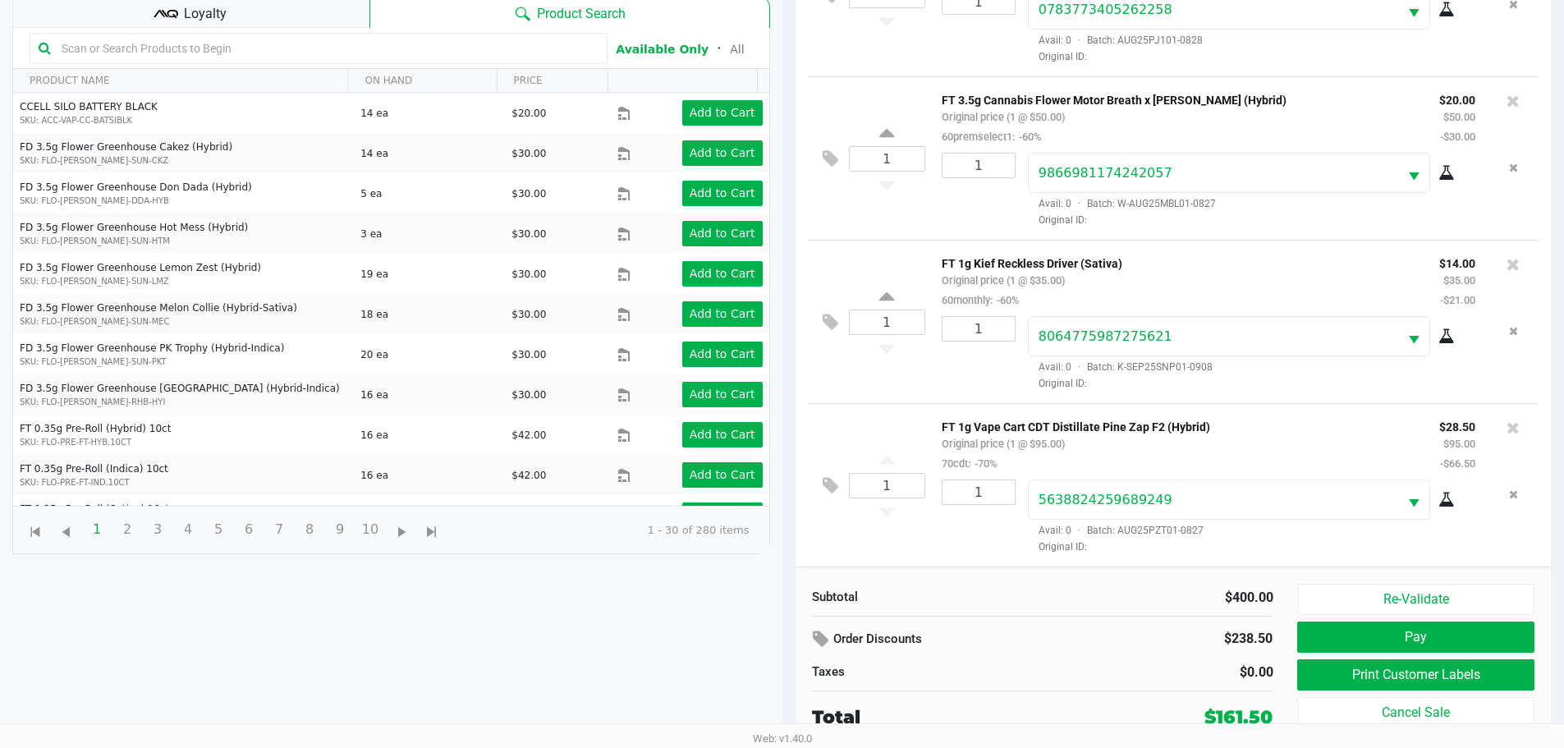
click at [1421, 676] on button "Print Customer Labels" at bounding box center [1415, 674] width 236 height 31
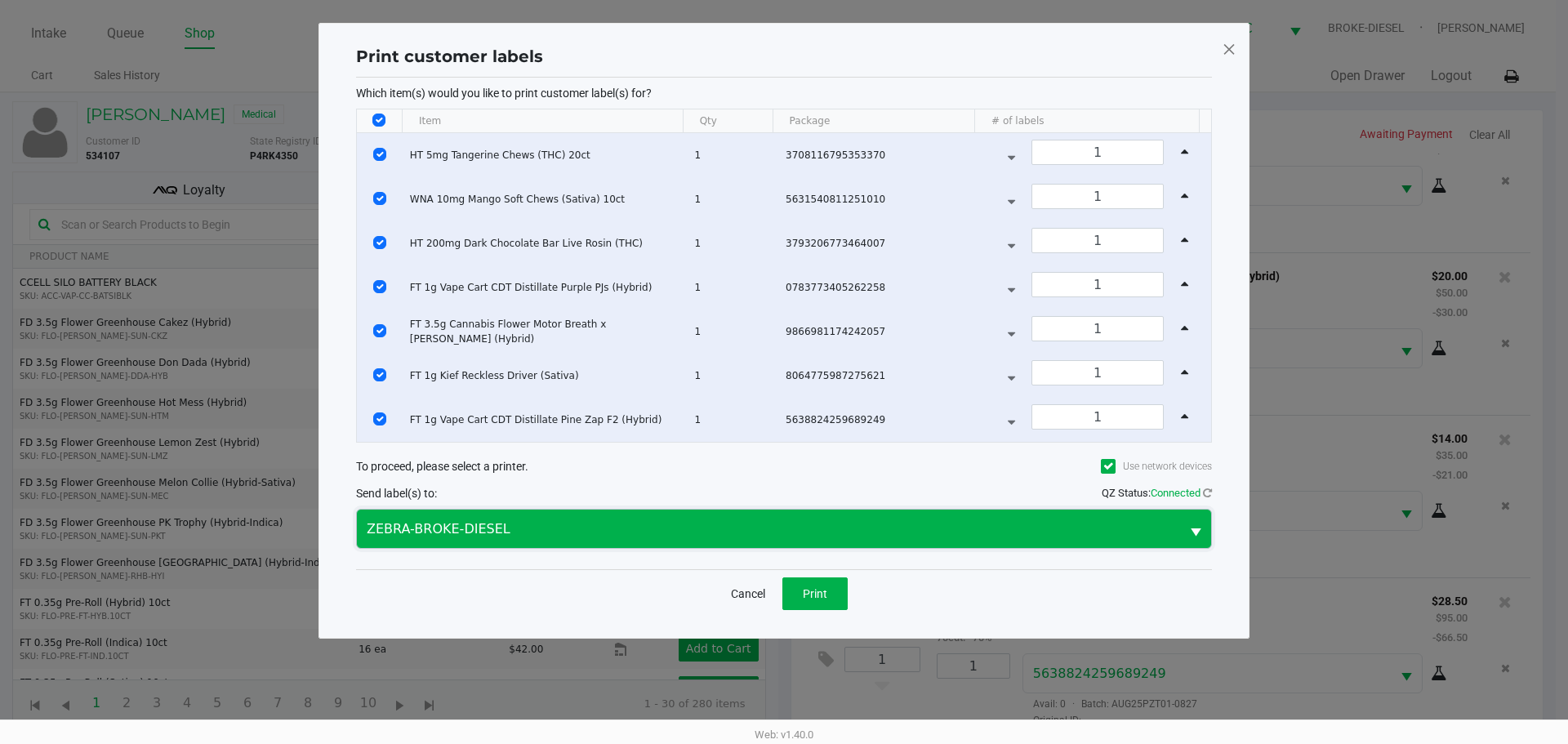
click at [795, 547] on kendo-dropdownlist "ZEBRA-BROKE-DIESEL" at bounding box center [784, 528] width 856 height 40
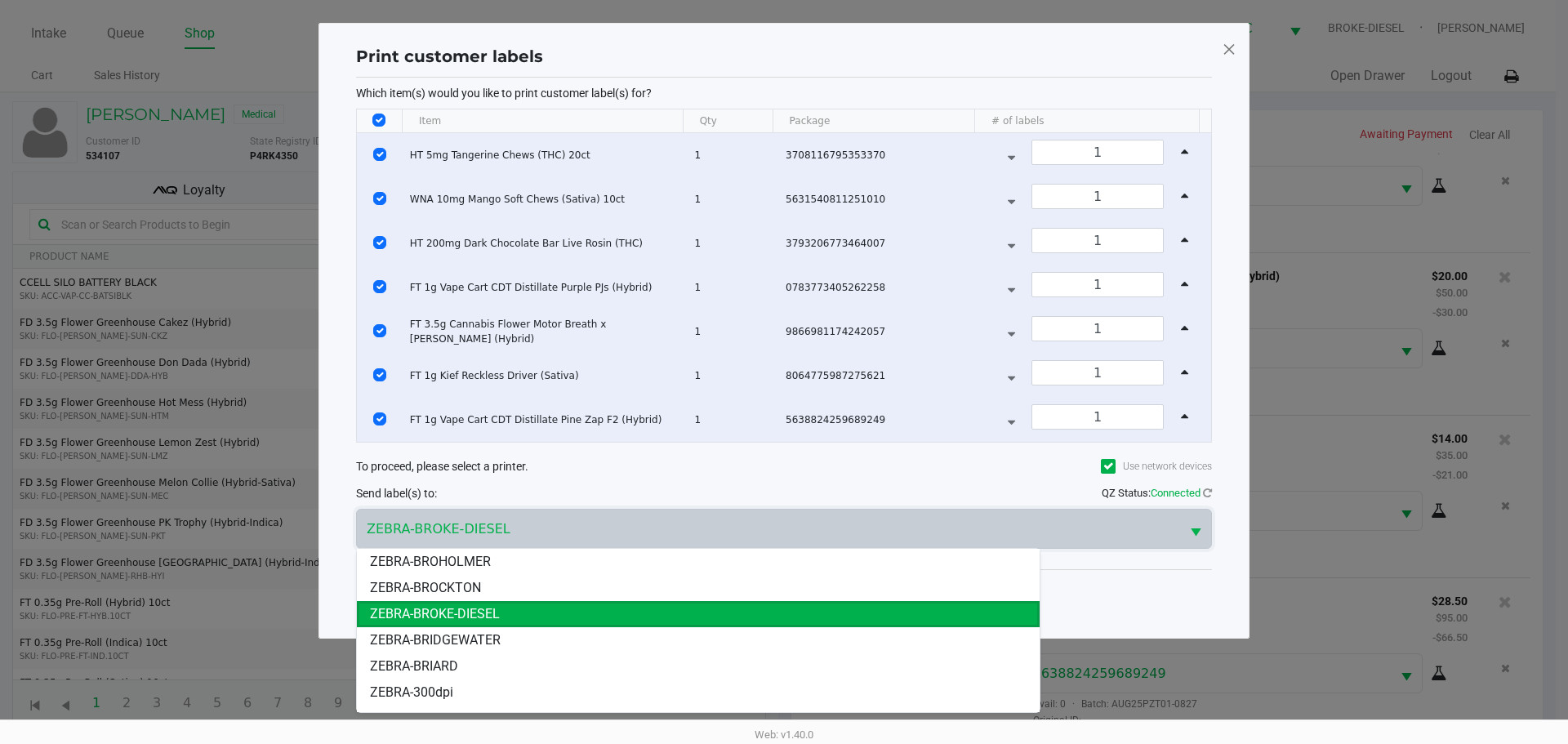
click at [513, 615] on li "ZEBRA-BROKE-DIESEL" at bounding box center [698, 614] width 683 height 26
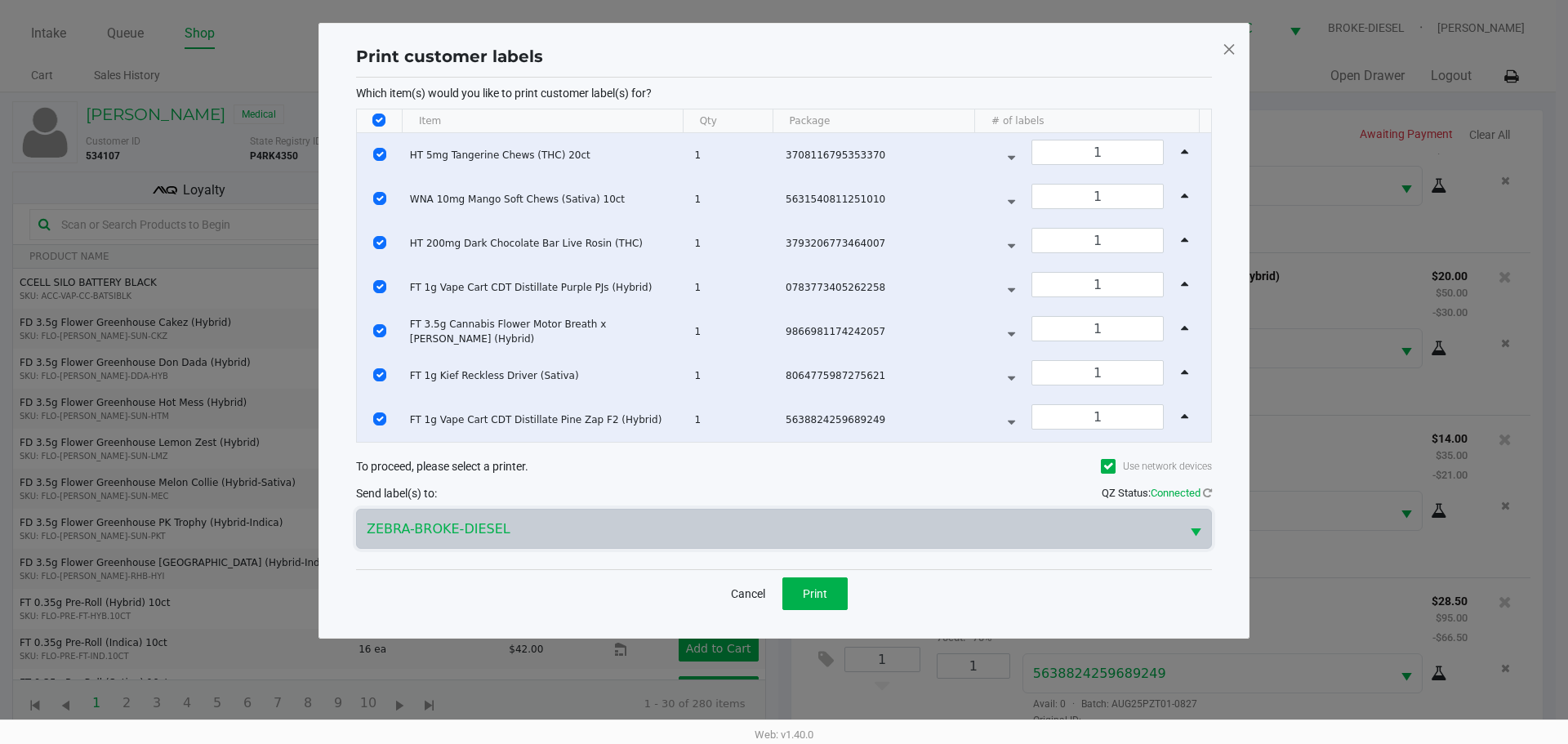
click at [819, 598] on span "Print" at bounding box center [815, 593] width 25 height 13
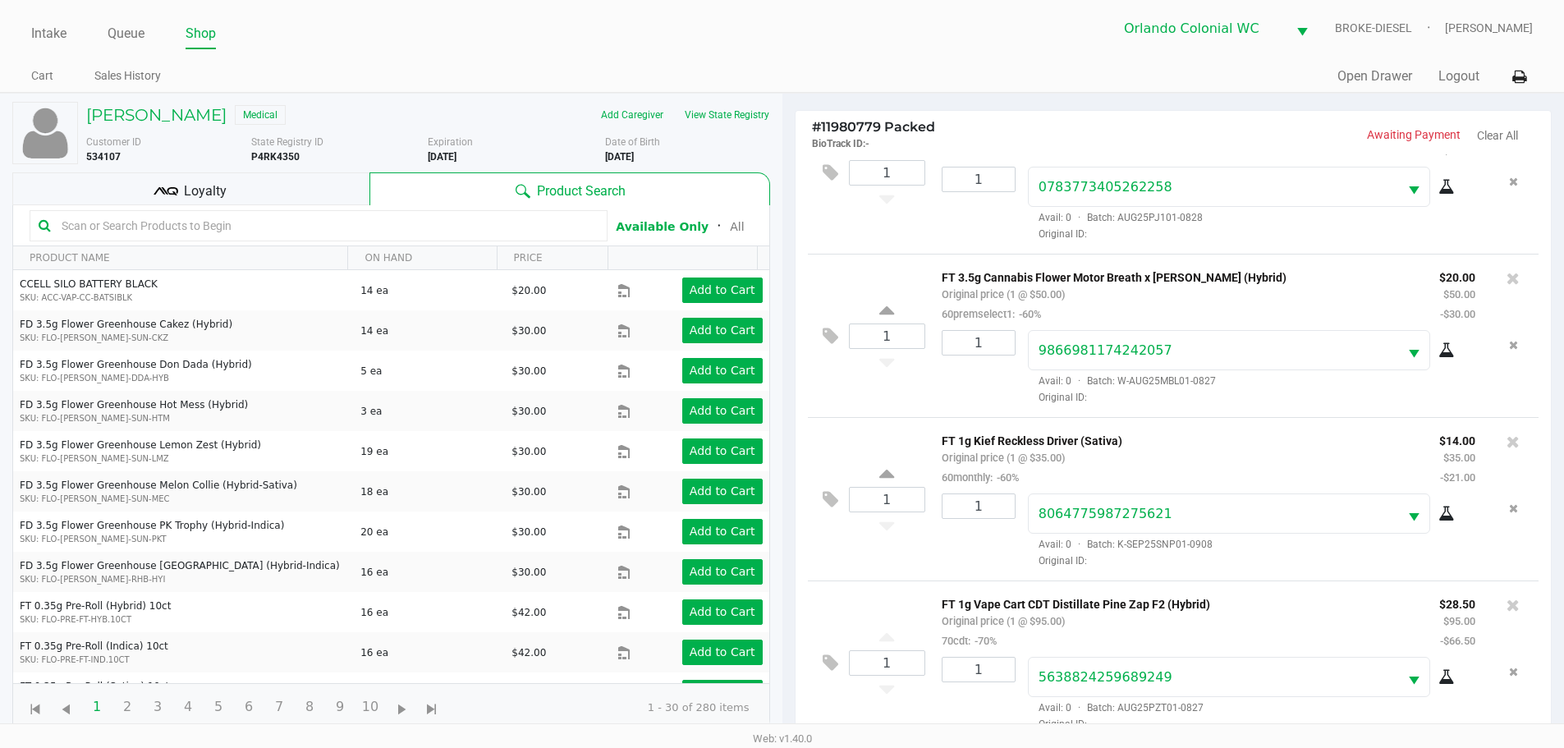
scroll to position [177, 0]
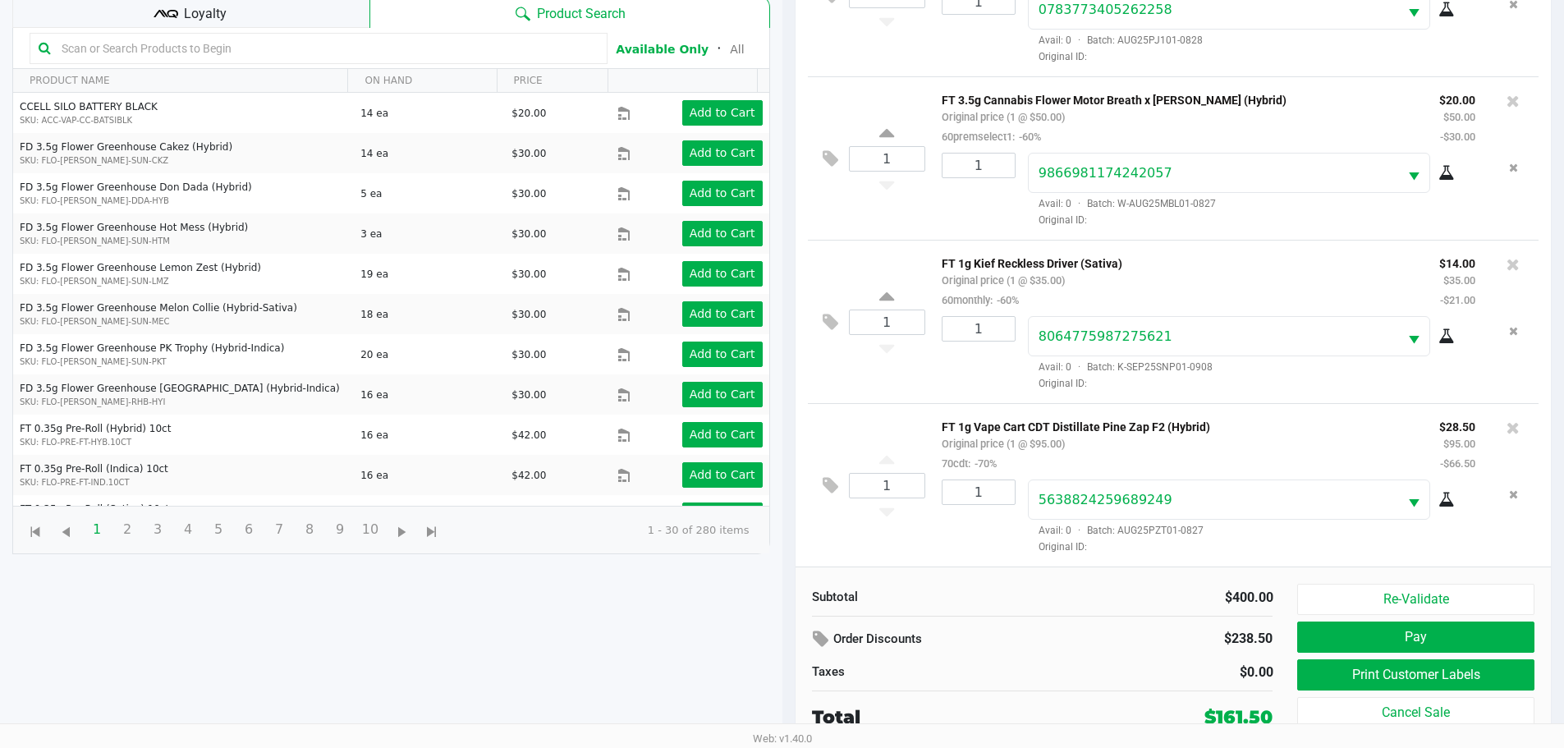
click at [1393, 681] on button "Print Customer Labels" at bounding box center [1415, 674] width 236 height 31
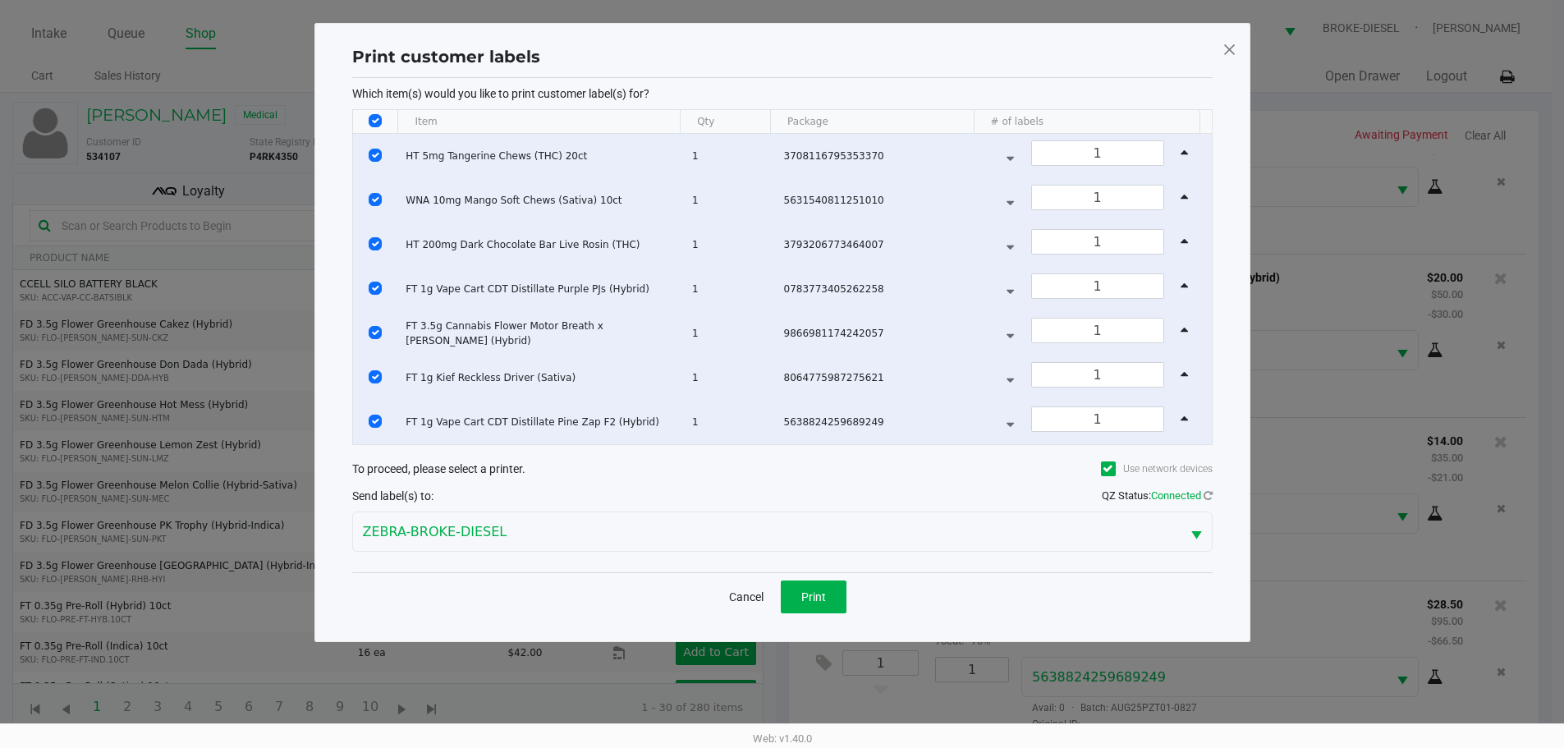
scroll to position [0, 0]
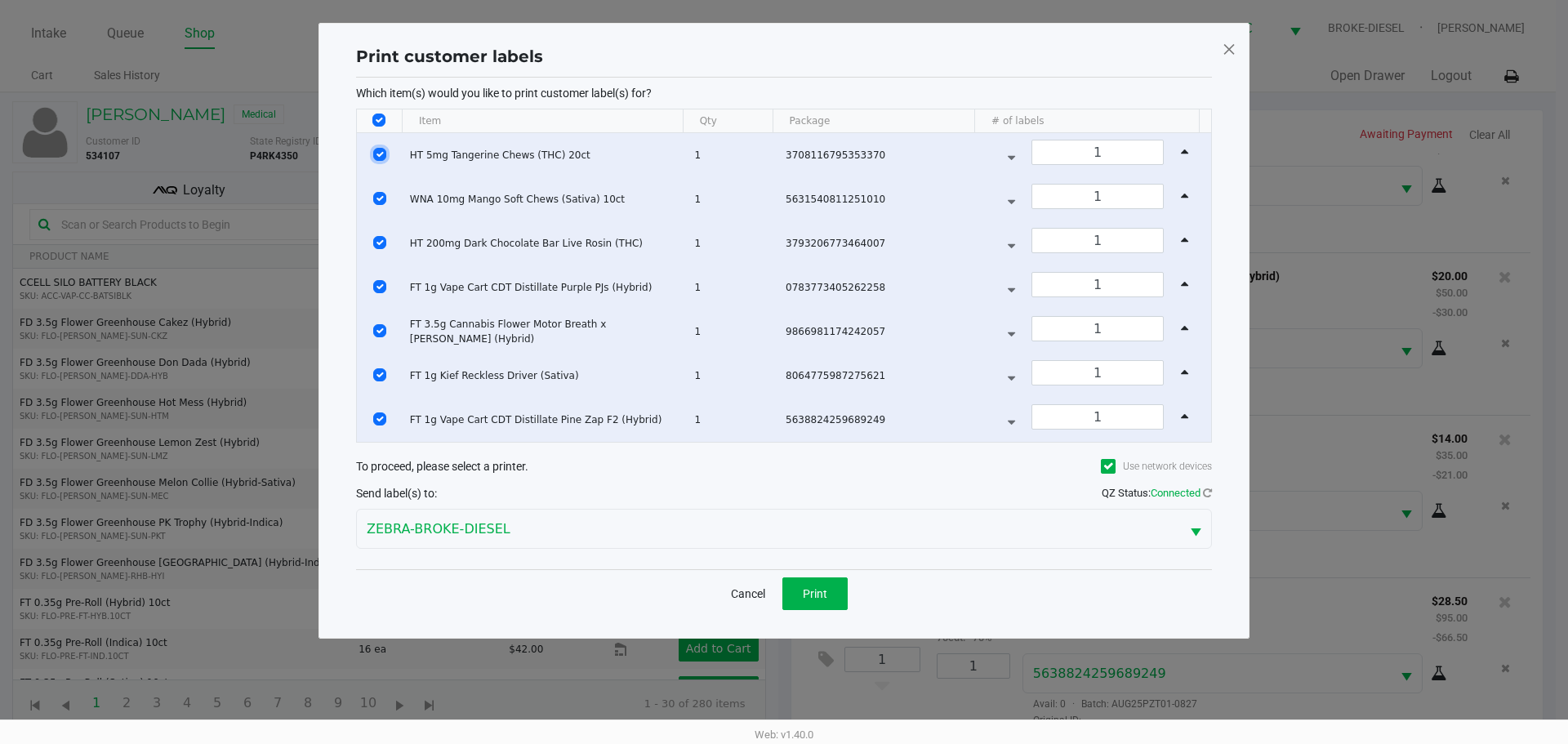
click at [379, 153] on input "Select Row" at bounding box center [379, 154] width 13 height 13
checkbox input "false"
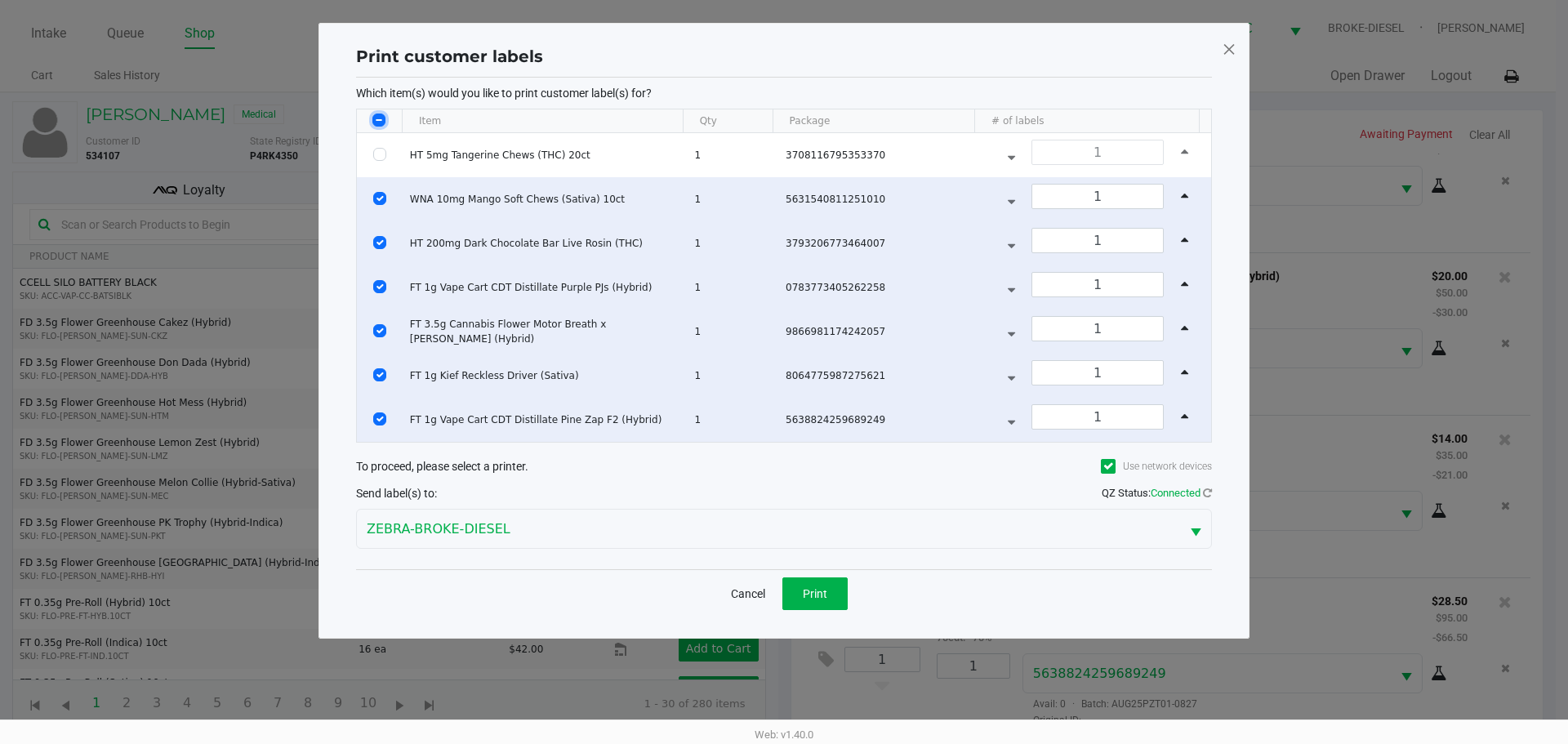
click at [373, 123] on input "Select All Rows" at bounding box center [378, 119] width 13 height 13
checkbox input "true"
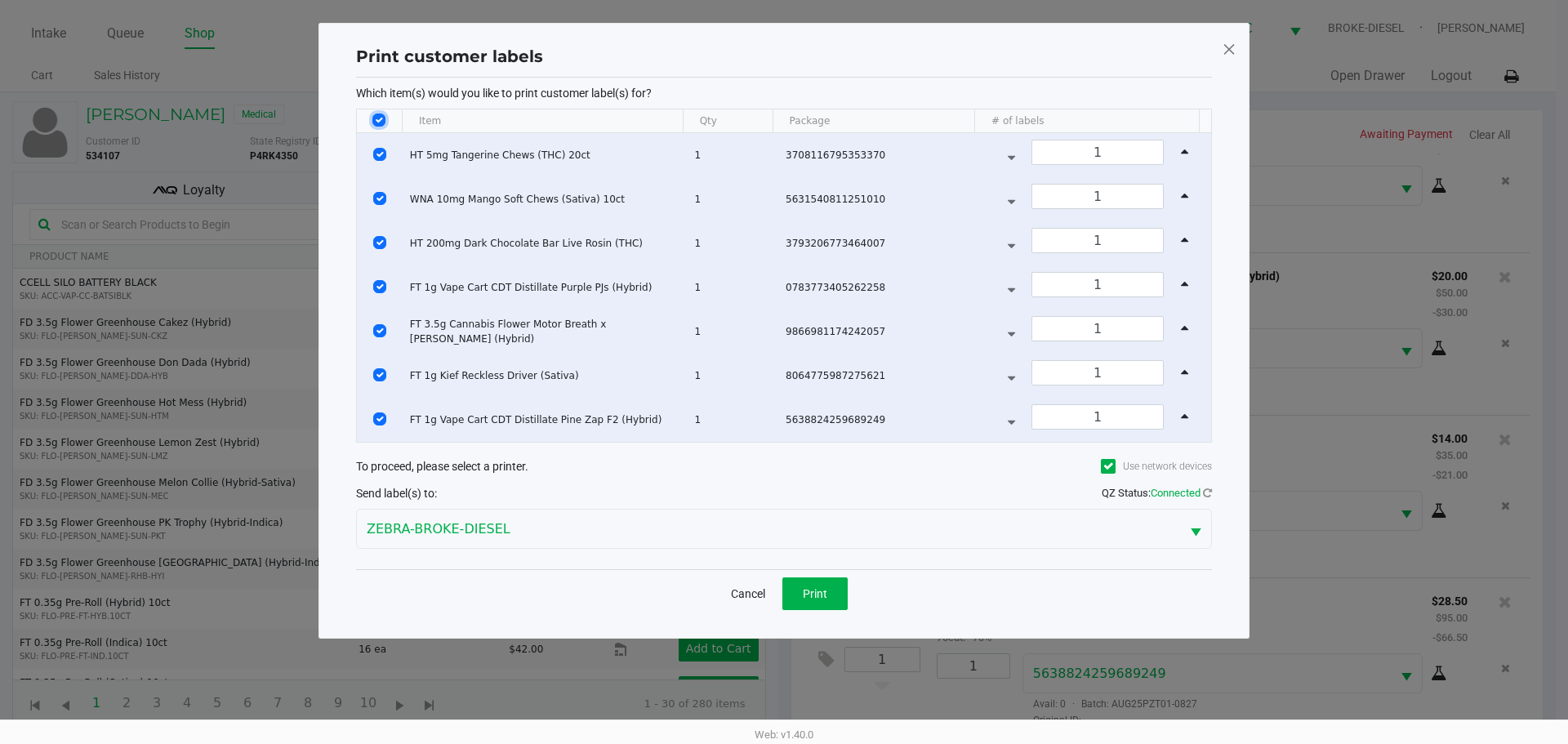
click at [380, 120] on input "Select All Rows" at bounding box center [378, 119] width 13 height 13
checkbox input "false"
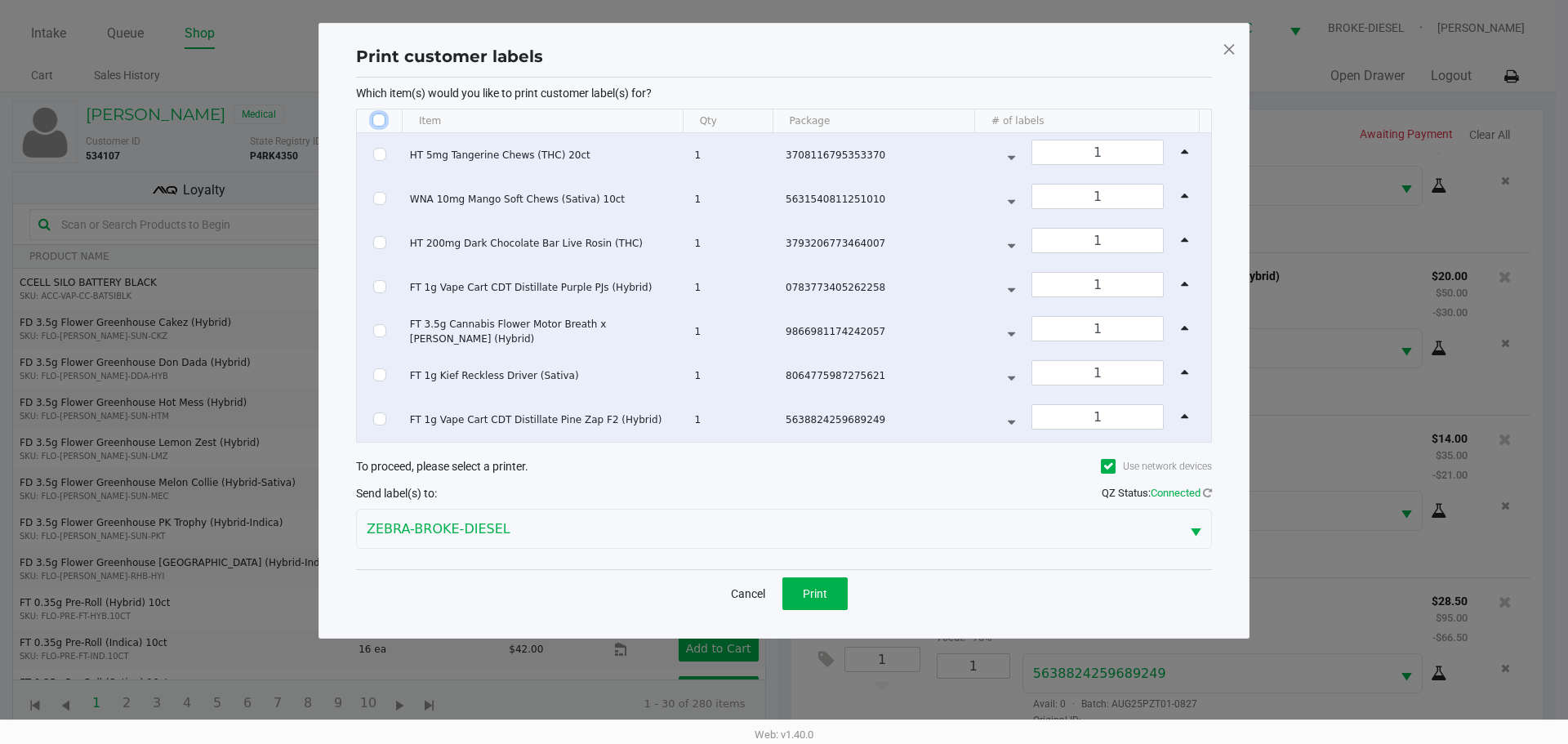
checkbox input "false"
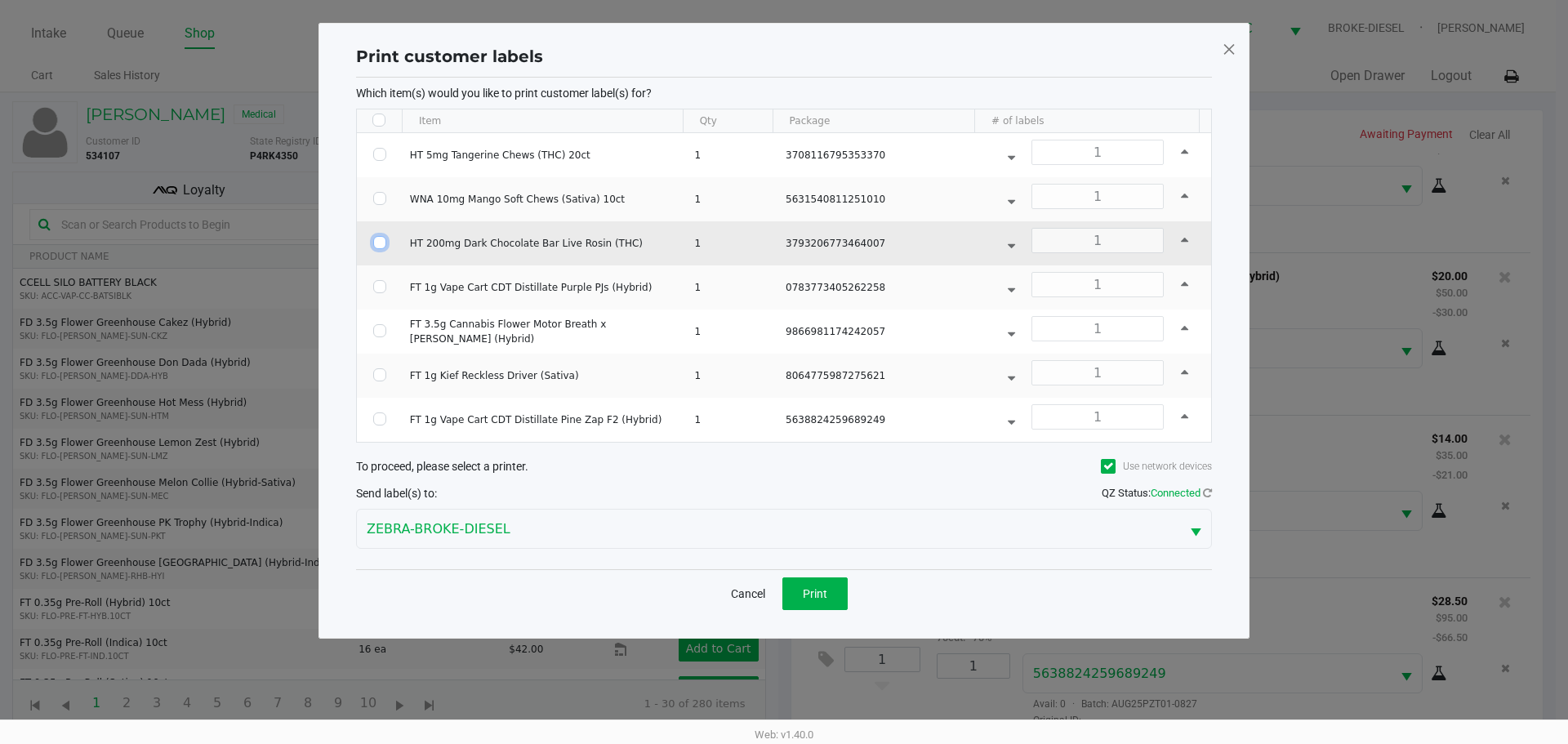
click at [378, 243] on input "Select Row" at bounding box center [379, 242] width 13 height 13
checkbox input "true"
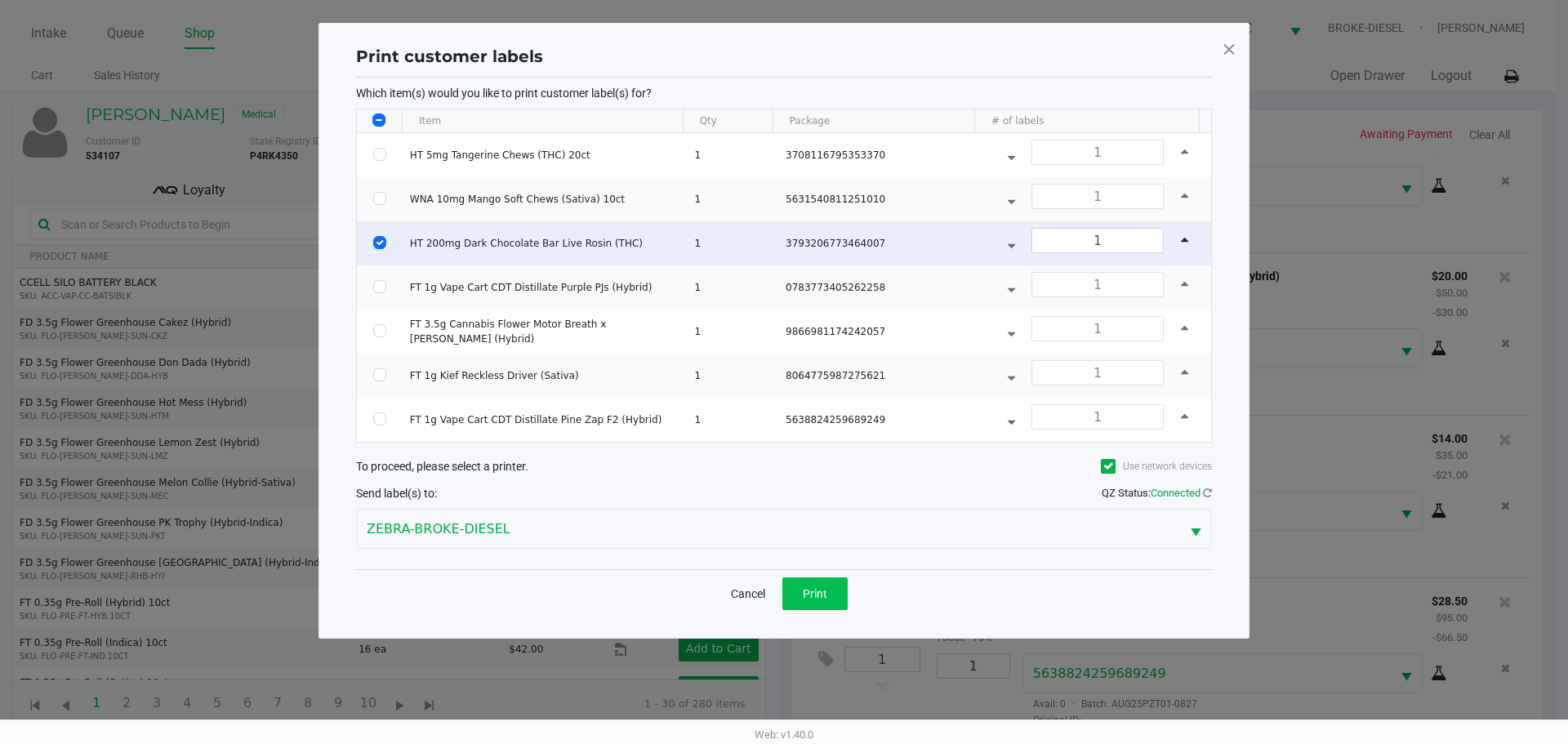
click at [833, 580] on button "Print" at bounding box center [815, 593] width 66 height 33
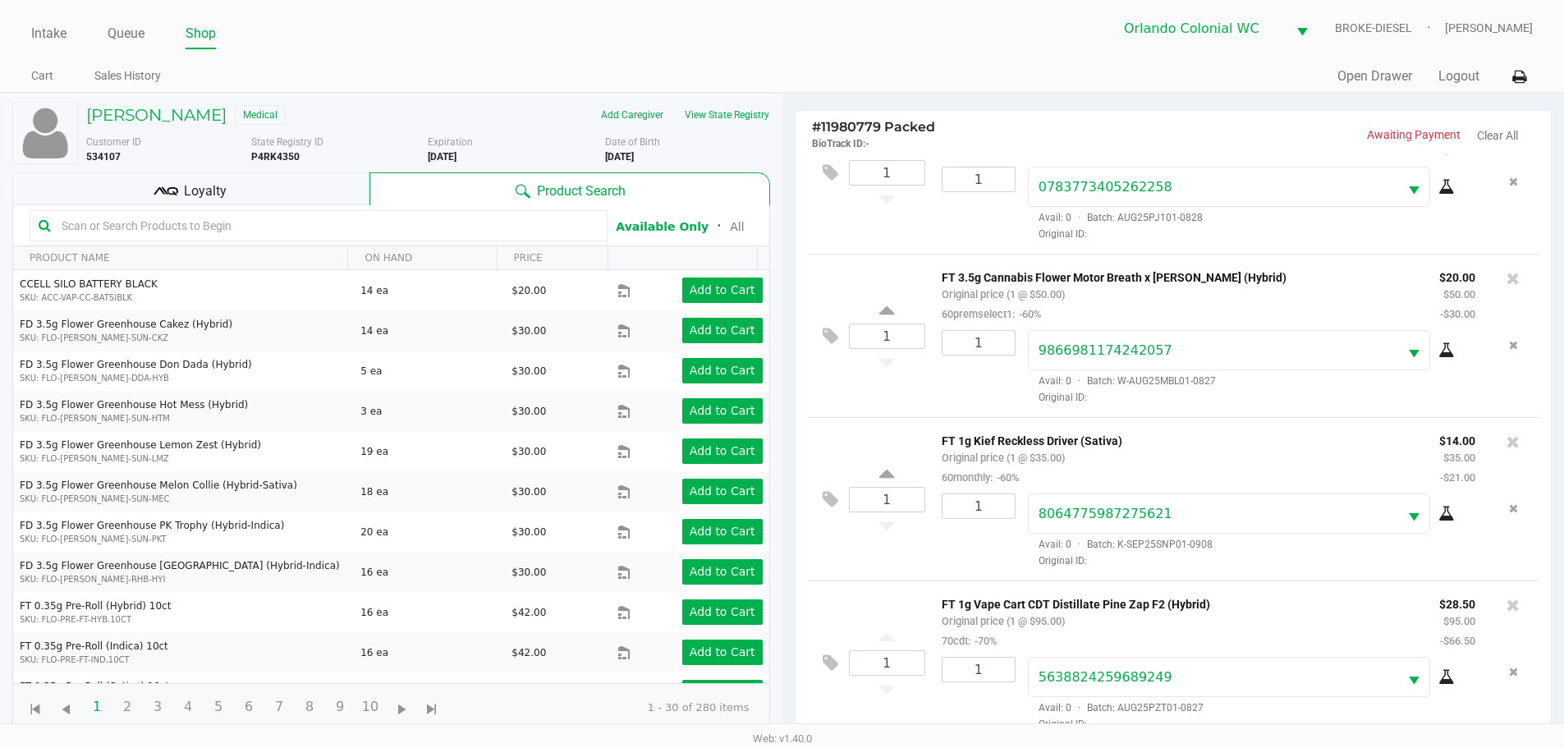
scroll to position [177, 0]
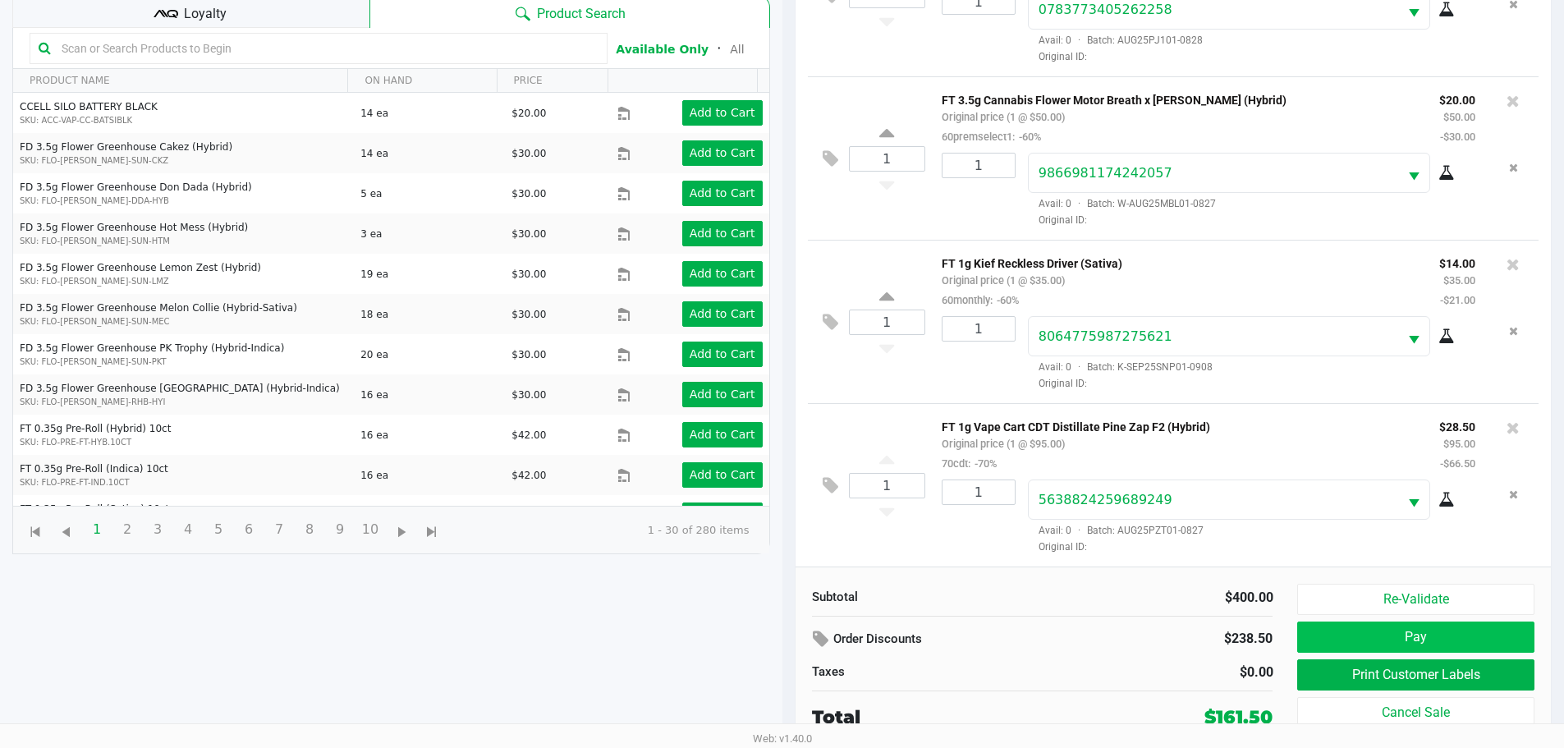
click at [1407, 645] on button "Pay" at bounding box center [1415, 636] width 236 height 31
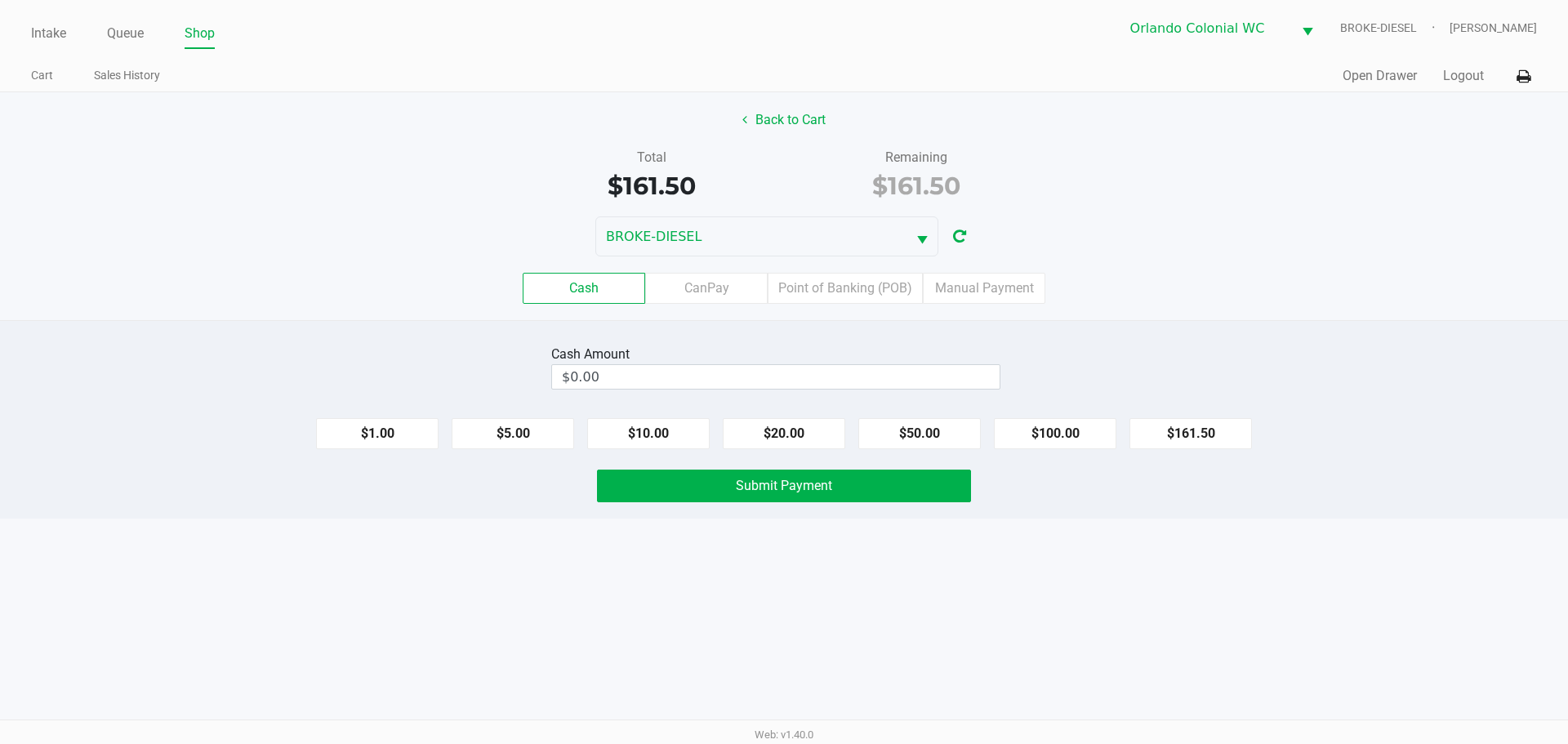
click at [882, 289] on label "Point of Banking (POB)" at bounding box center [846, 287] width 155 height 31
click at [0, 0] on 7 "Point of Banking (POB)" at bounding box center [0, 0] width 0 height 0
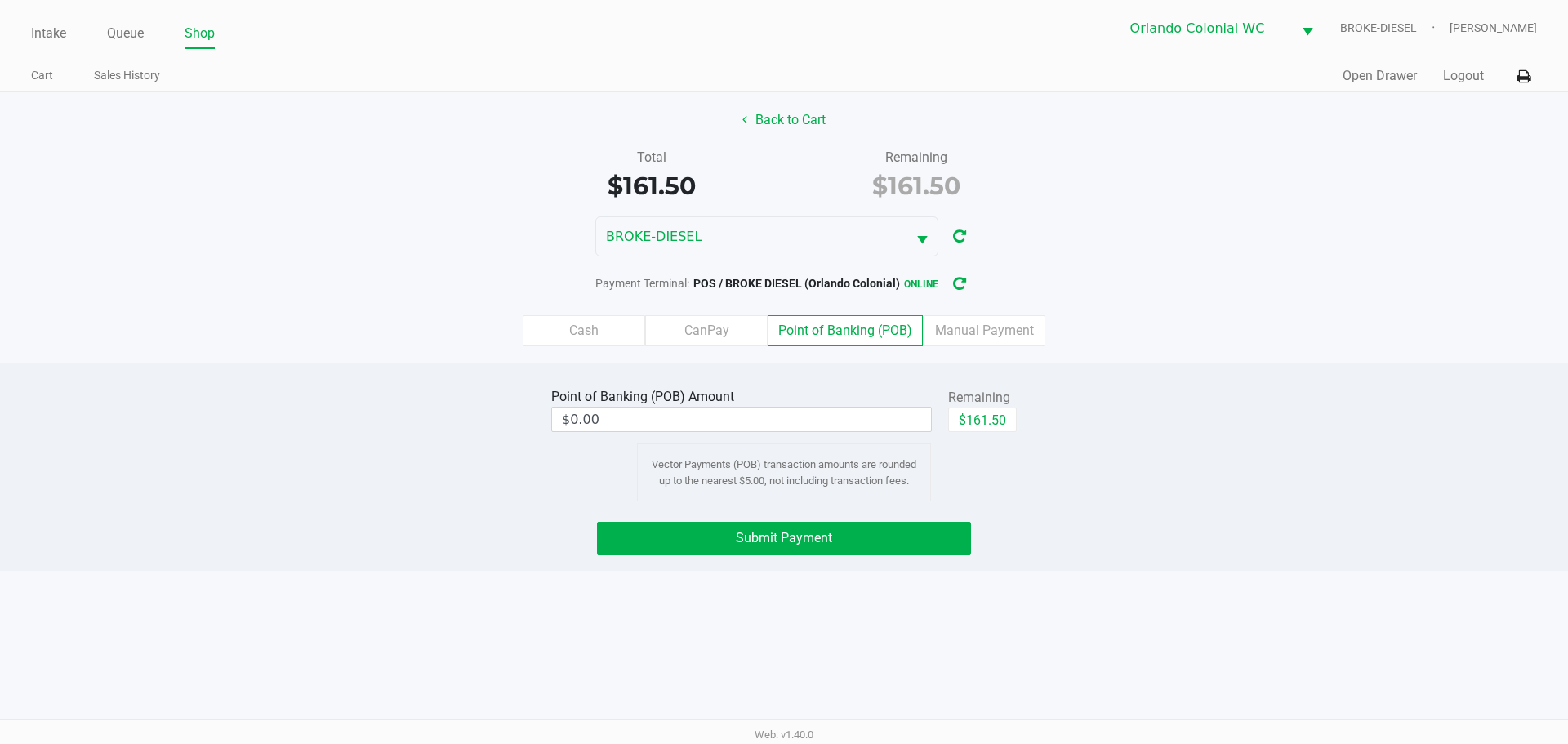
click at [1006, 416] on button "$161.50" at bounding box center [982, 420] width 69 height 25
type input "$161.50"
click at [1082, 576] on div "Intake Queue Shop Orlando Colonial WC BROKE-DIESEL [PERSON_NAME] Cart Sales His…" at bounding box center [784, 372] width 1568 height 744
click at [924, 552] on button "Submit Payment" at bounding box center [784, 538] width 374 height 33
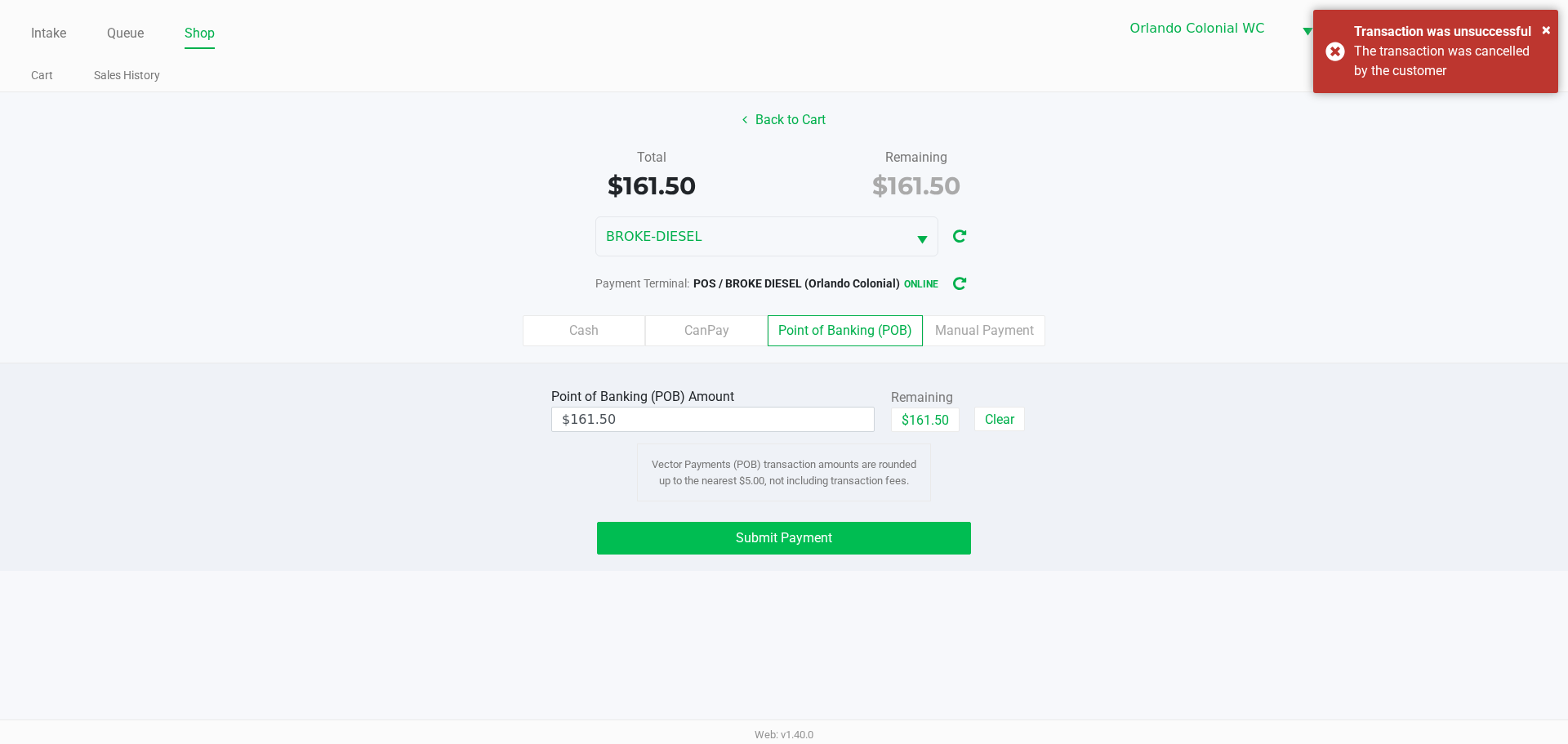
click at [837, 679] on div "Intake Queue Shop Orlando Colonial WC BROKE-DIESEL [PERSON_NAME] Cart Sales His…" at bounding box center [784, 372] width 1568 height 744
click at [762, 551] on button "Submit Payment" at bounding box center [784, 538] width 374 height 33
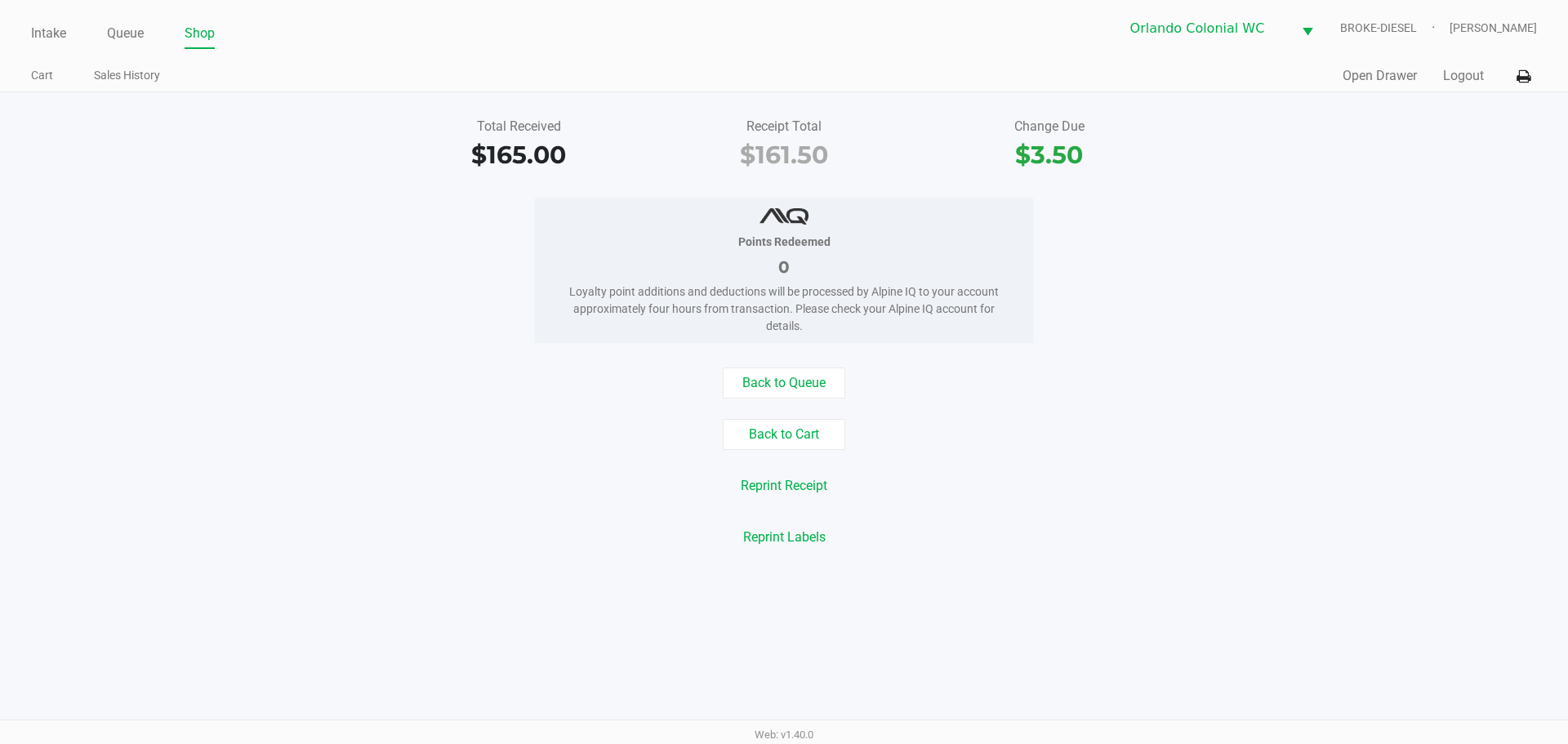
click at [1406, 73] on button "Open Drawer" at bounding box center [1380, 76] width 75 height 20
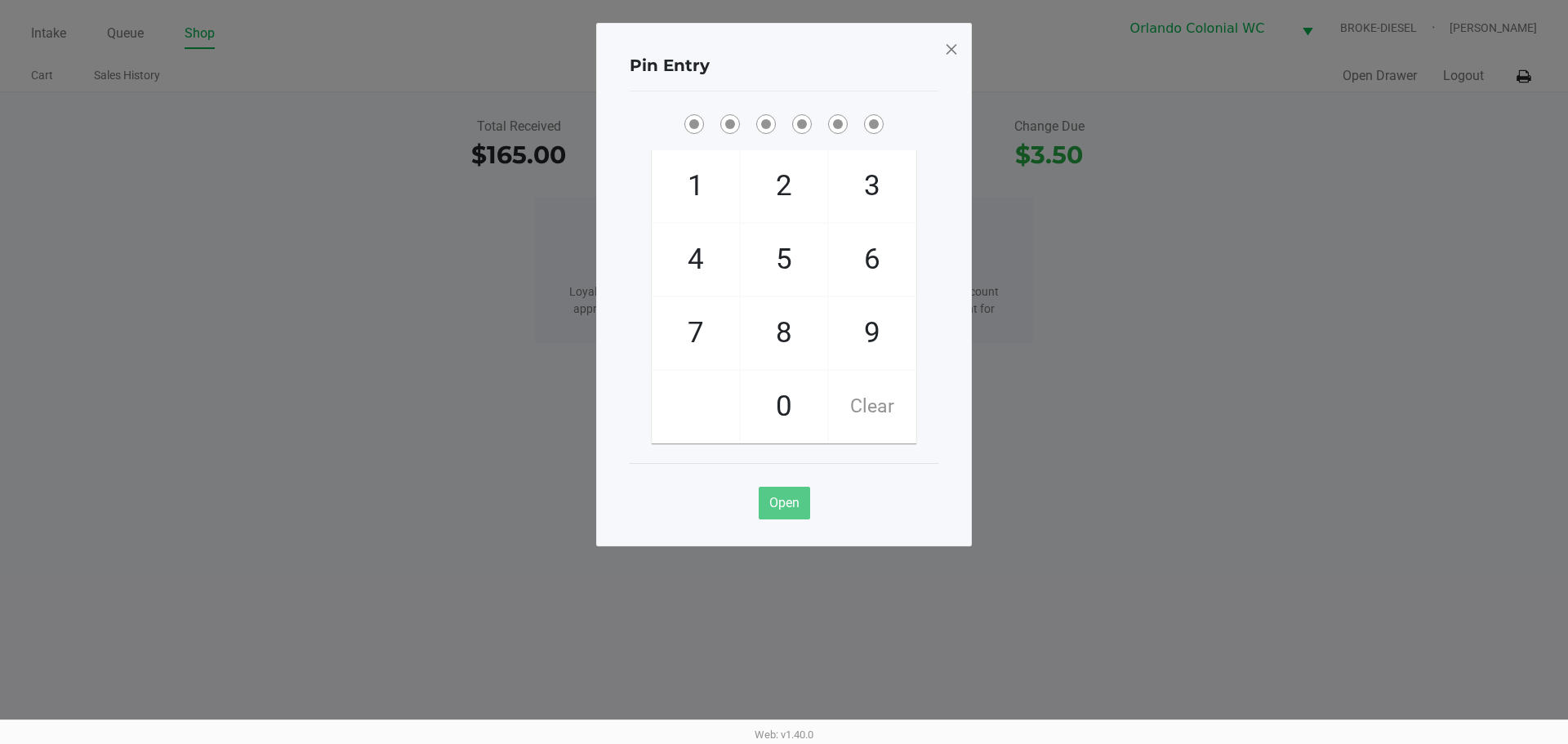
click at [784, 326] on span "8" at bounding box center [784, 333] width 87 height 72
checkbox input "true"
click at [685, 326] on span "7" at bounding box center [695, 333] width 87 height 72
checkbox input "true"
click at [772, 381] on span "0" at bounding box center [784, 407] width 87 height 72
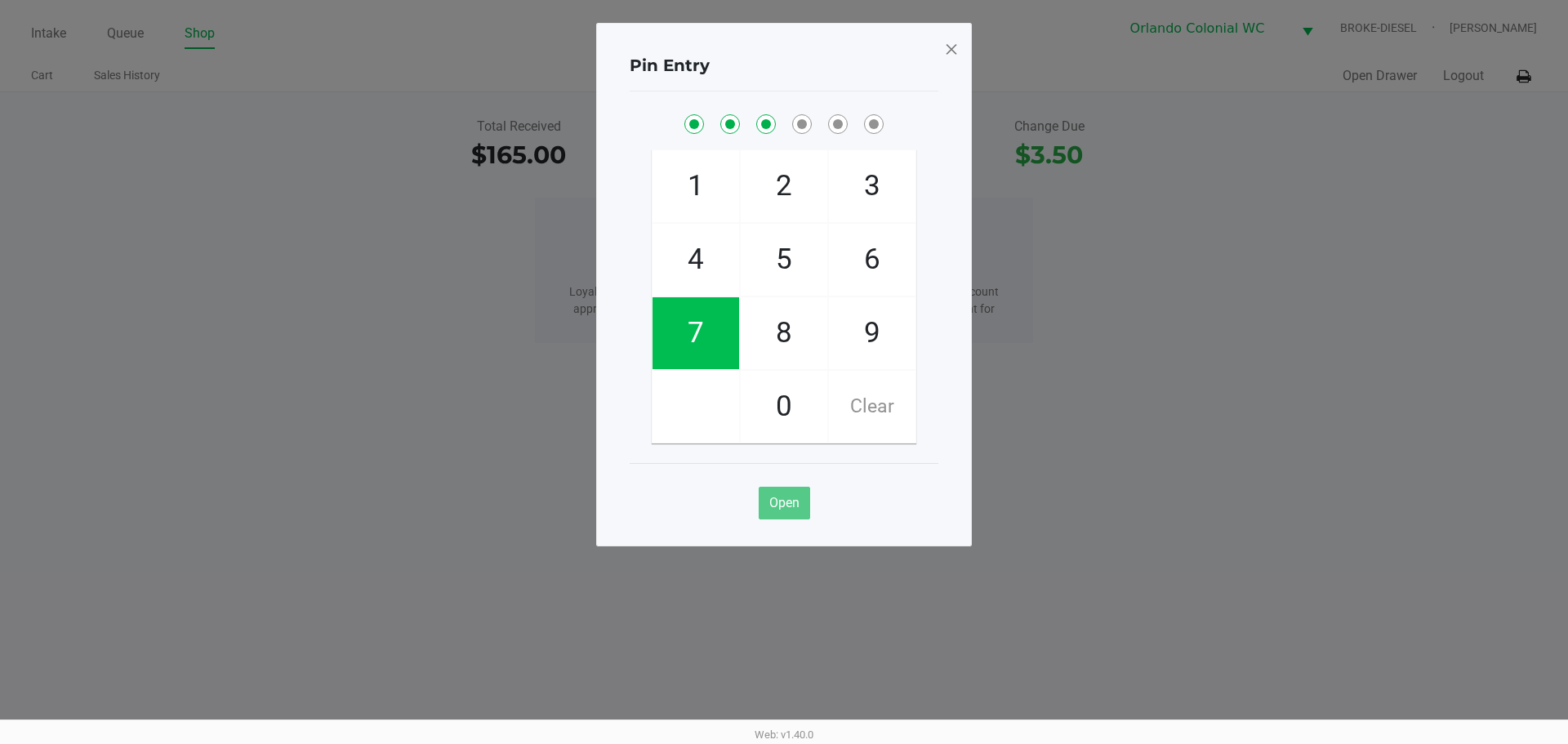
checkbox input "true"
click at [696, 263] on span "4" at bounding box center [695, 260] width 87 height 72
checkbox input "true"
click at [699, 335] on span "7" at bounding box center [695, 333] width 87 height 72
checkbox input "true"
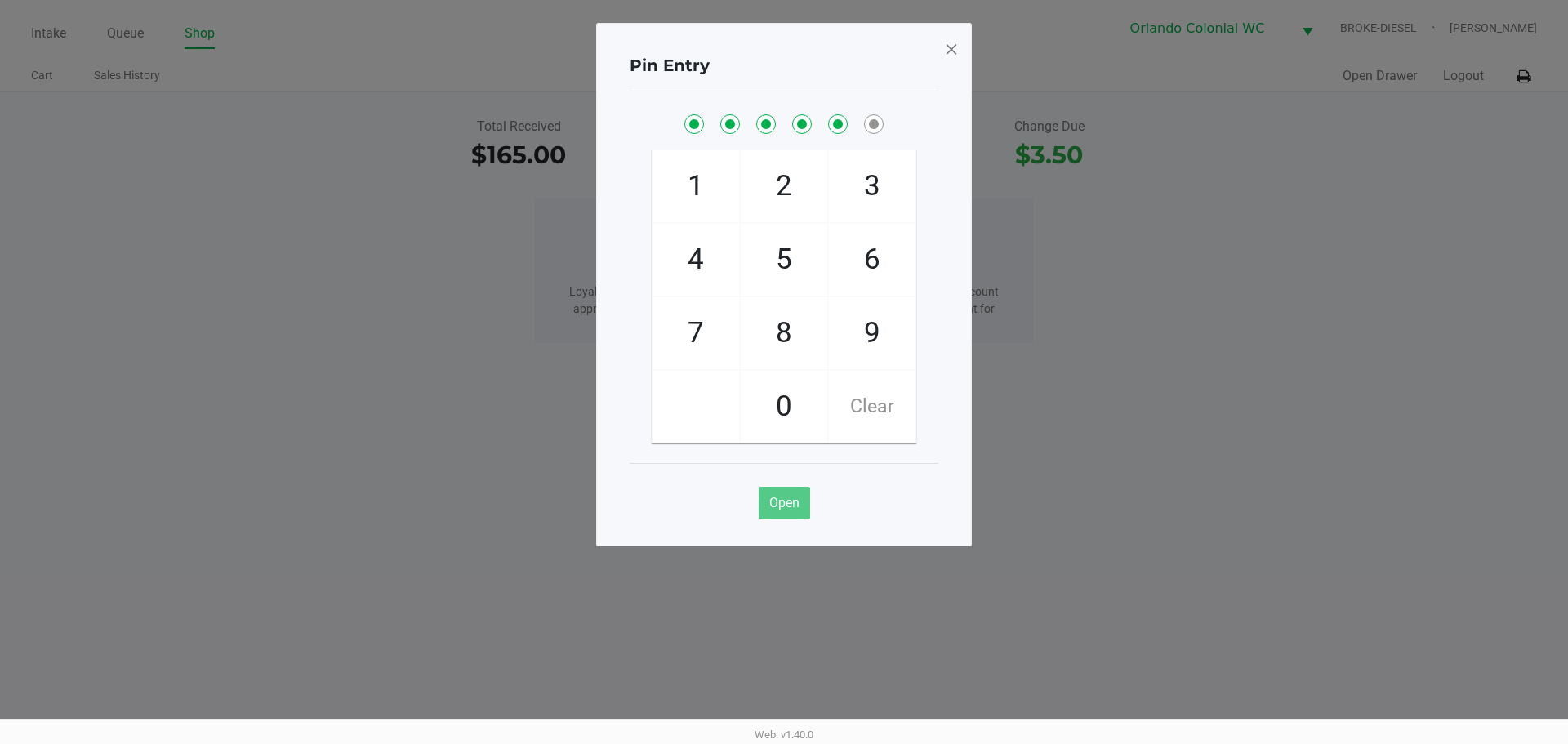
click at [695, 195] on span "1" at bounding box center [695, 186] width 87 height 72
checkbox input "true"
click at [955, 47] on span at bounding box center [951, 49] width 15 height 26
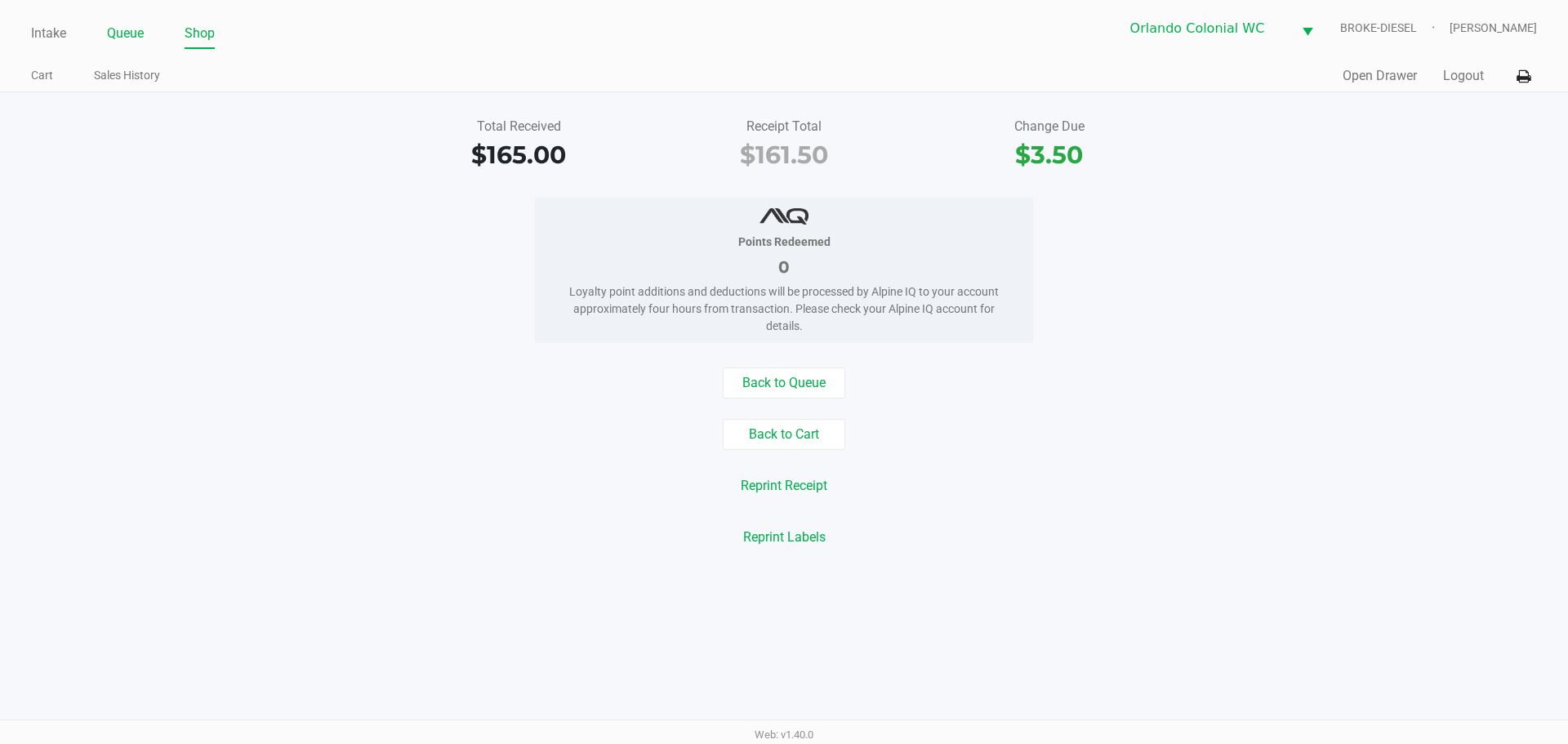
click at [118, 28] on link "Queue" at bounding box center [125, 33] width 37 height 23
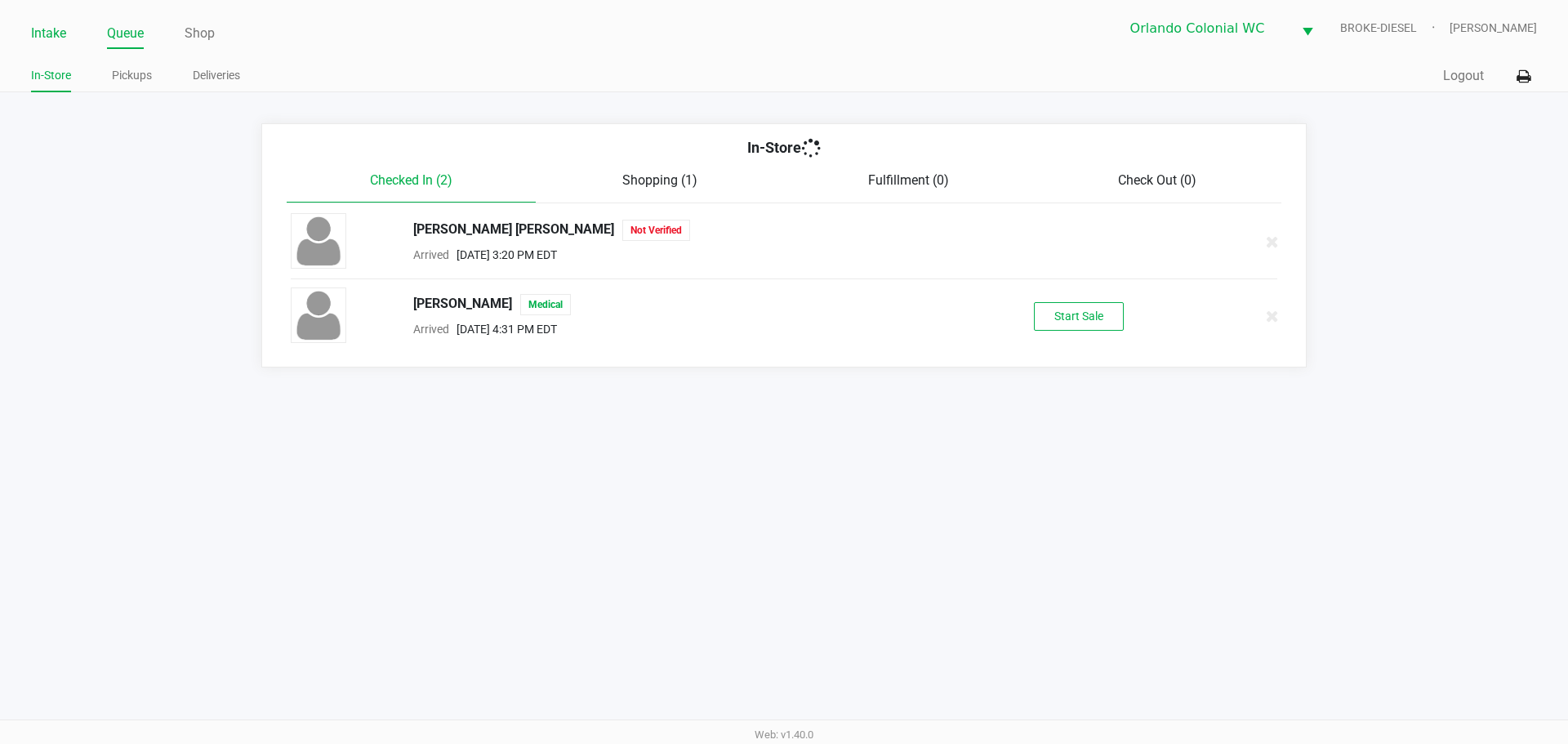
click at [64, 40] on link "Intake" at bounding box center [48, 33] width 35 height 23
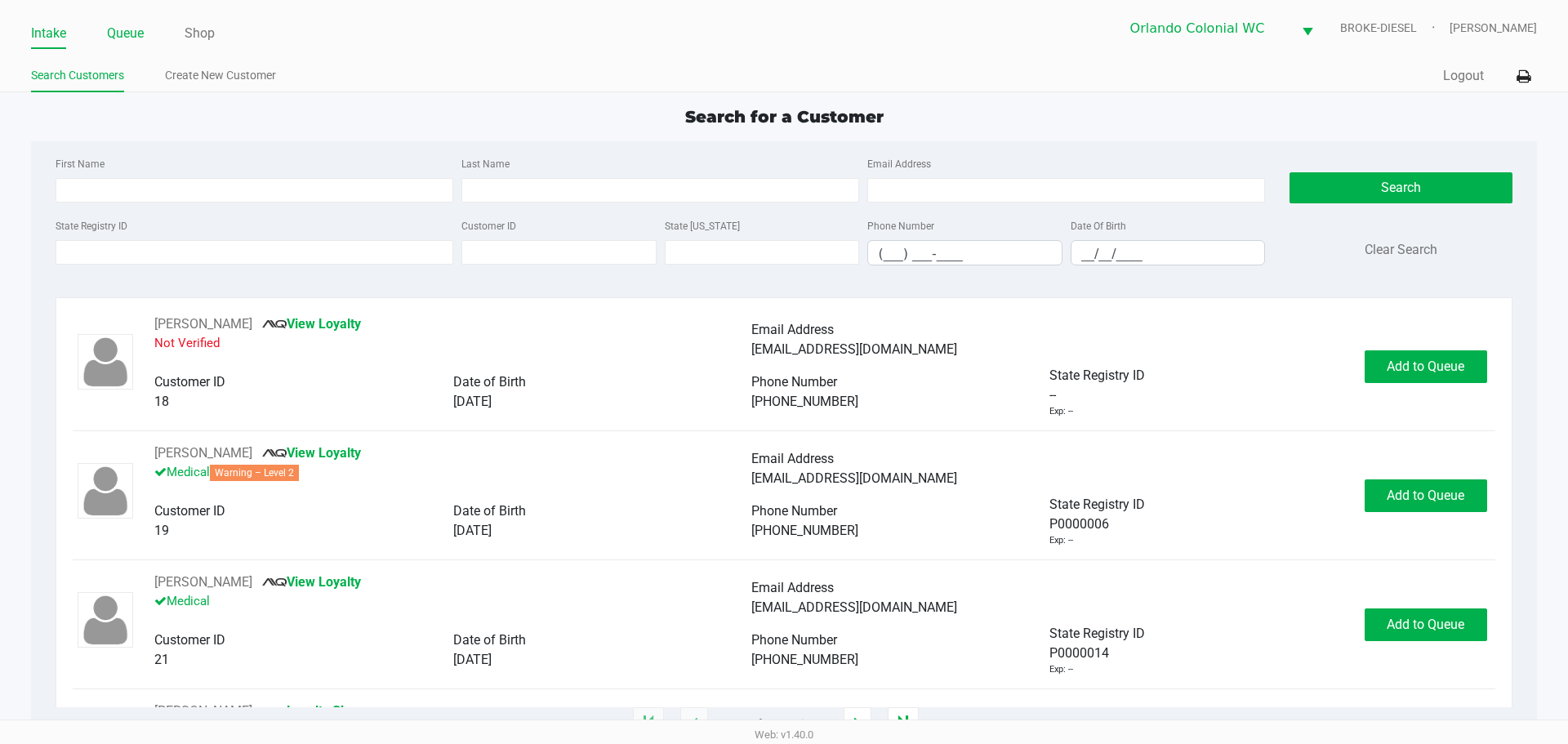
click at [137, 30] on link "Queue" at bounding box center [125, 33] width 37 height 23
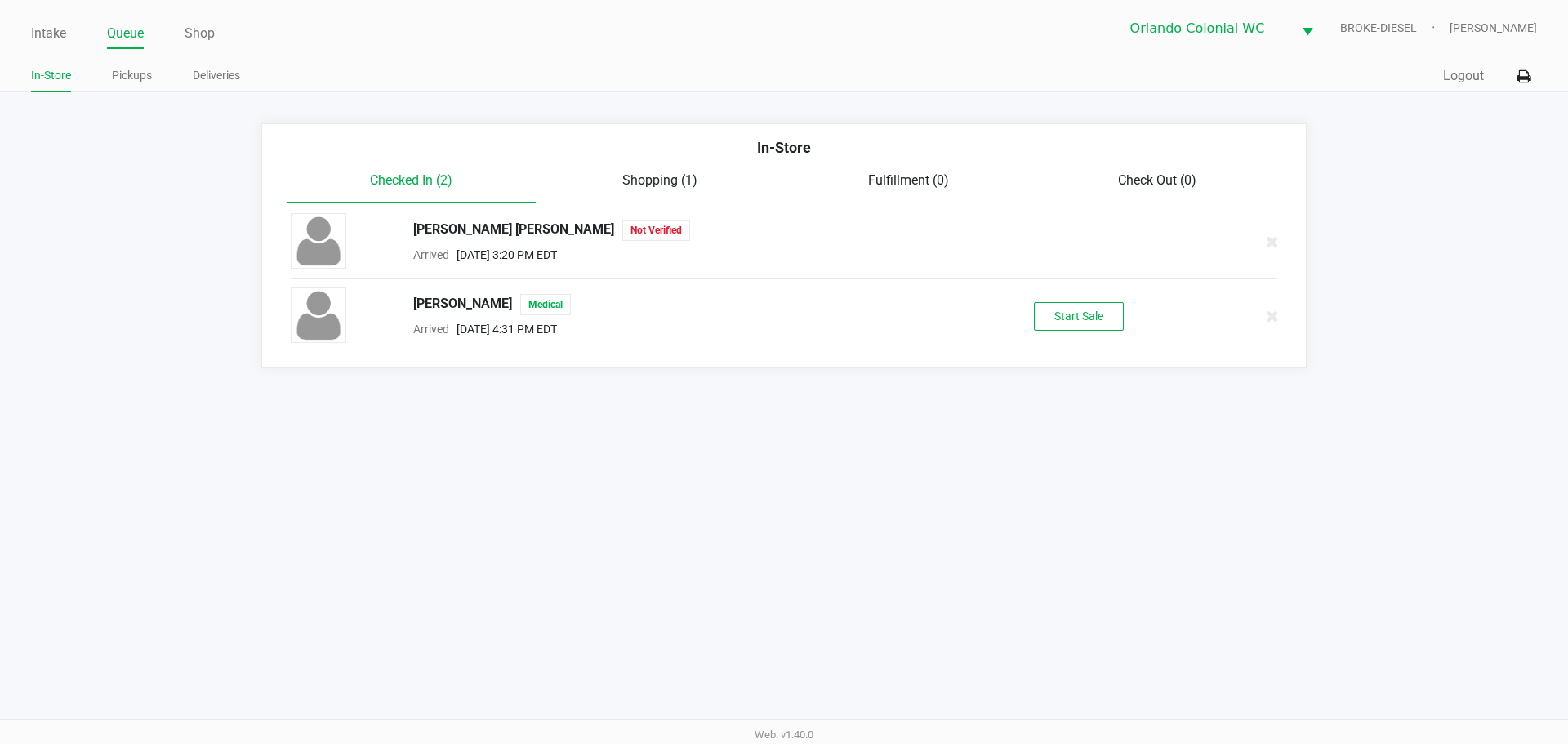
click at [1274, 229] on div at bounding box center [1248, 241] width 85 height 41
click at [1273, 238] on icon at bounding box center [1272, 242] width 13 height 12
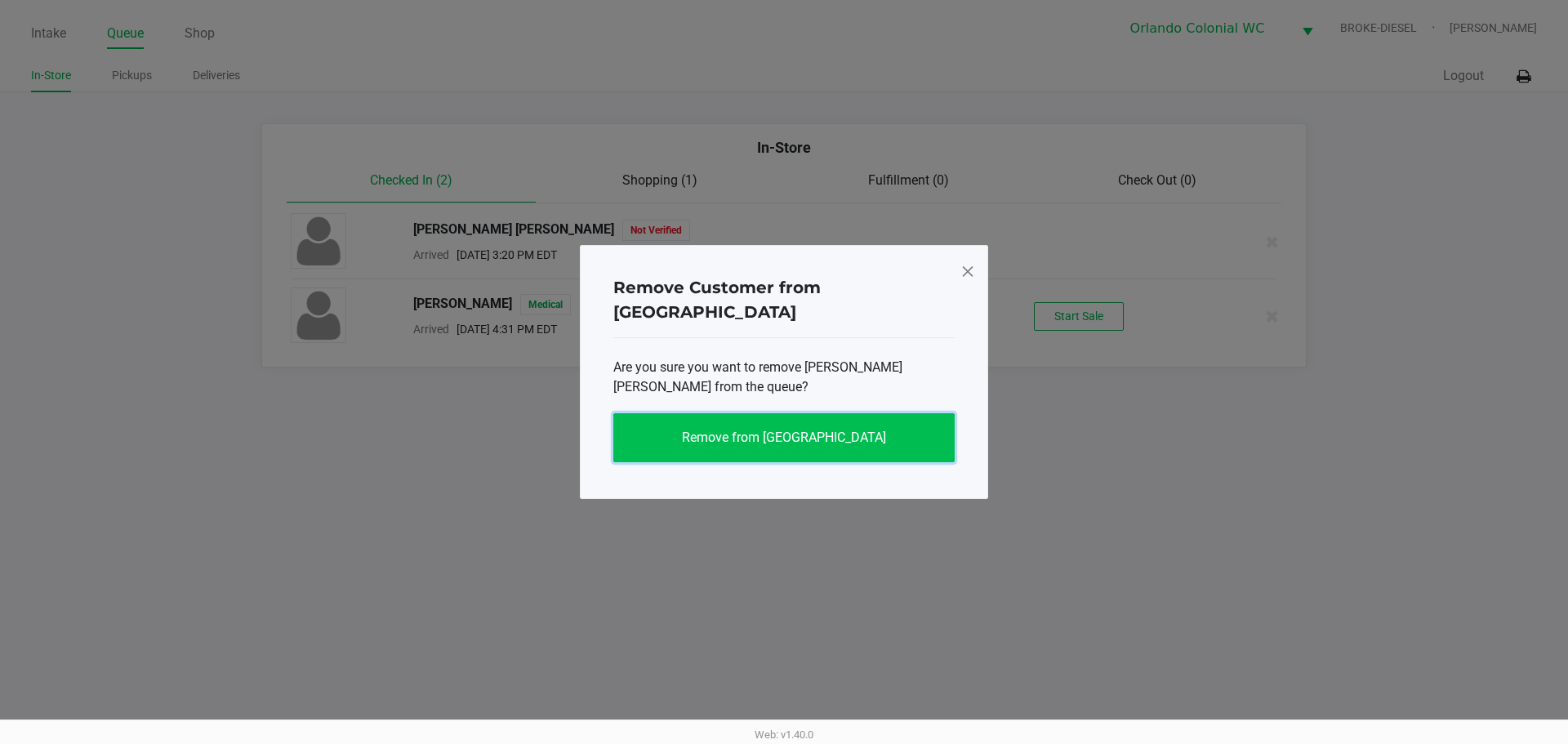
click at [813, 430] on span "Remove from [GEOGRAPHIC_DATA]" at bounding box center [783, 438] width 204 height 16
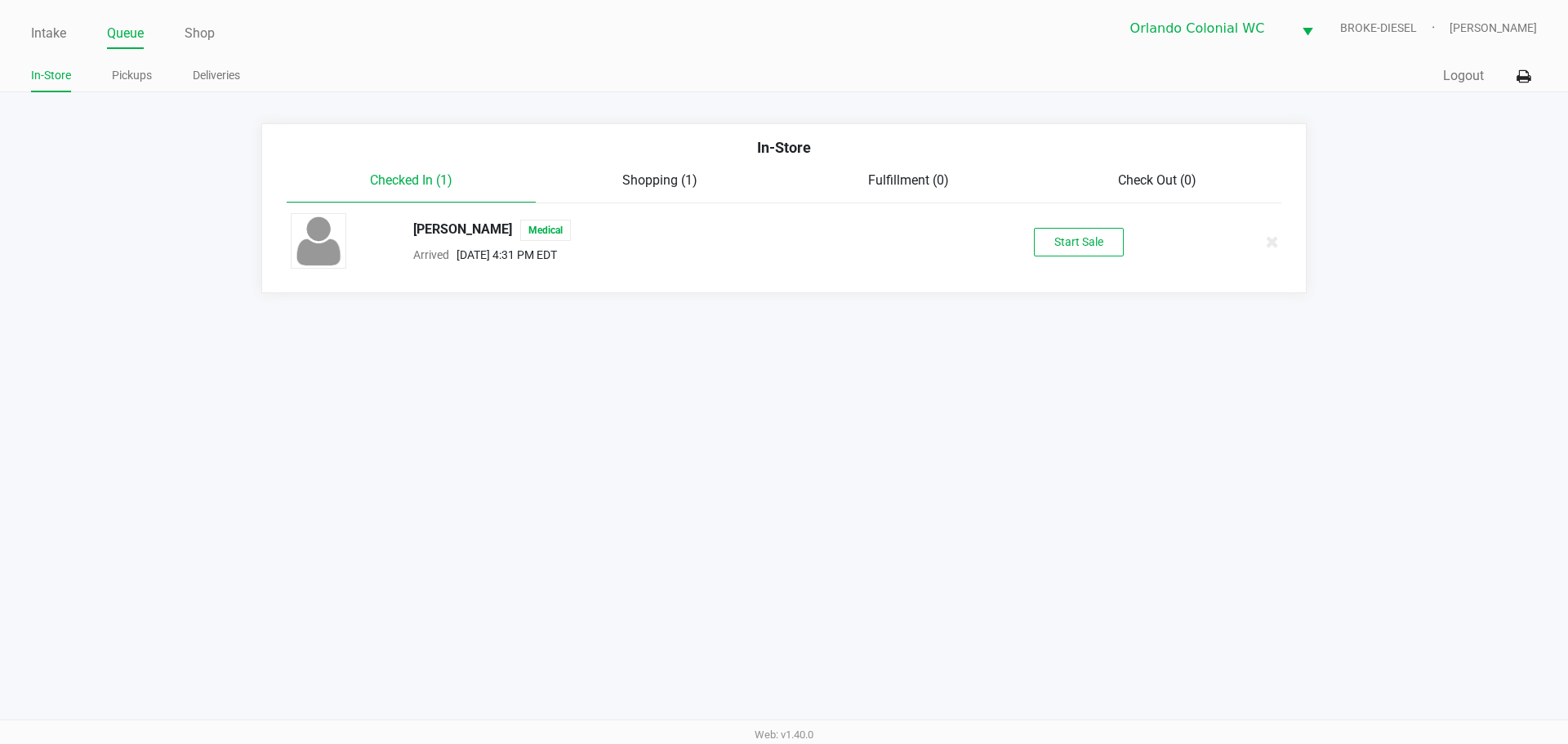
drag, startPoint x: 700, startPoint y: 350, endPoint x: 691, endPoint y: 352, distance: 9.2
click at [691, 352] on div "Intake Queue Shop Orlando Colonial WC BROKE-DIESEL [PERSON_NAME] In-Store Picku…" at bounding box center [784, 372] width 1568 height 744
click at [52, 27] on link "Intake" at bounding box center [48, 33] width 35 height 23
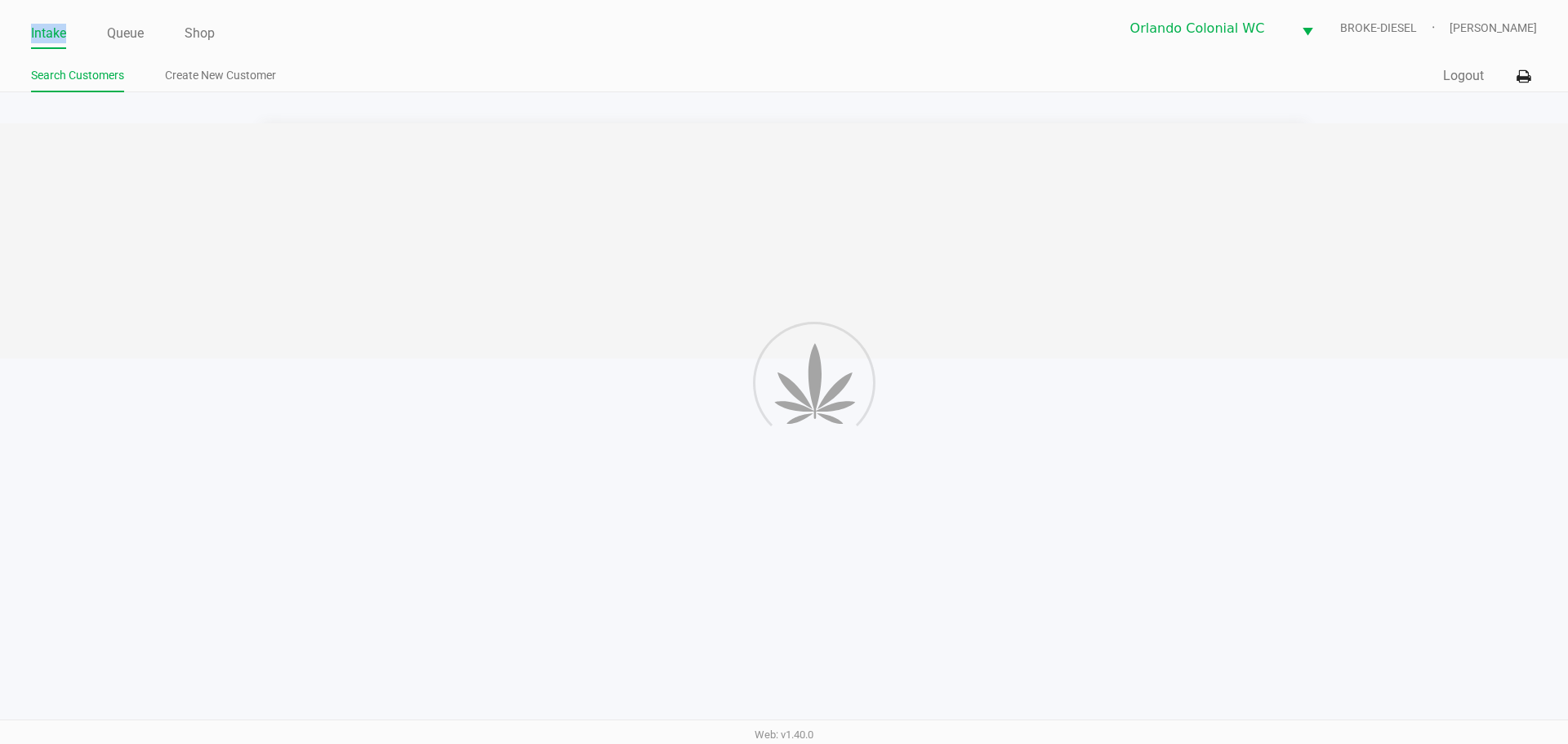
click at [51, 27] on link "Intake" at bounding box center [48, 33] width 35 height 23
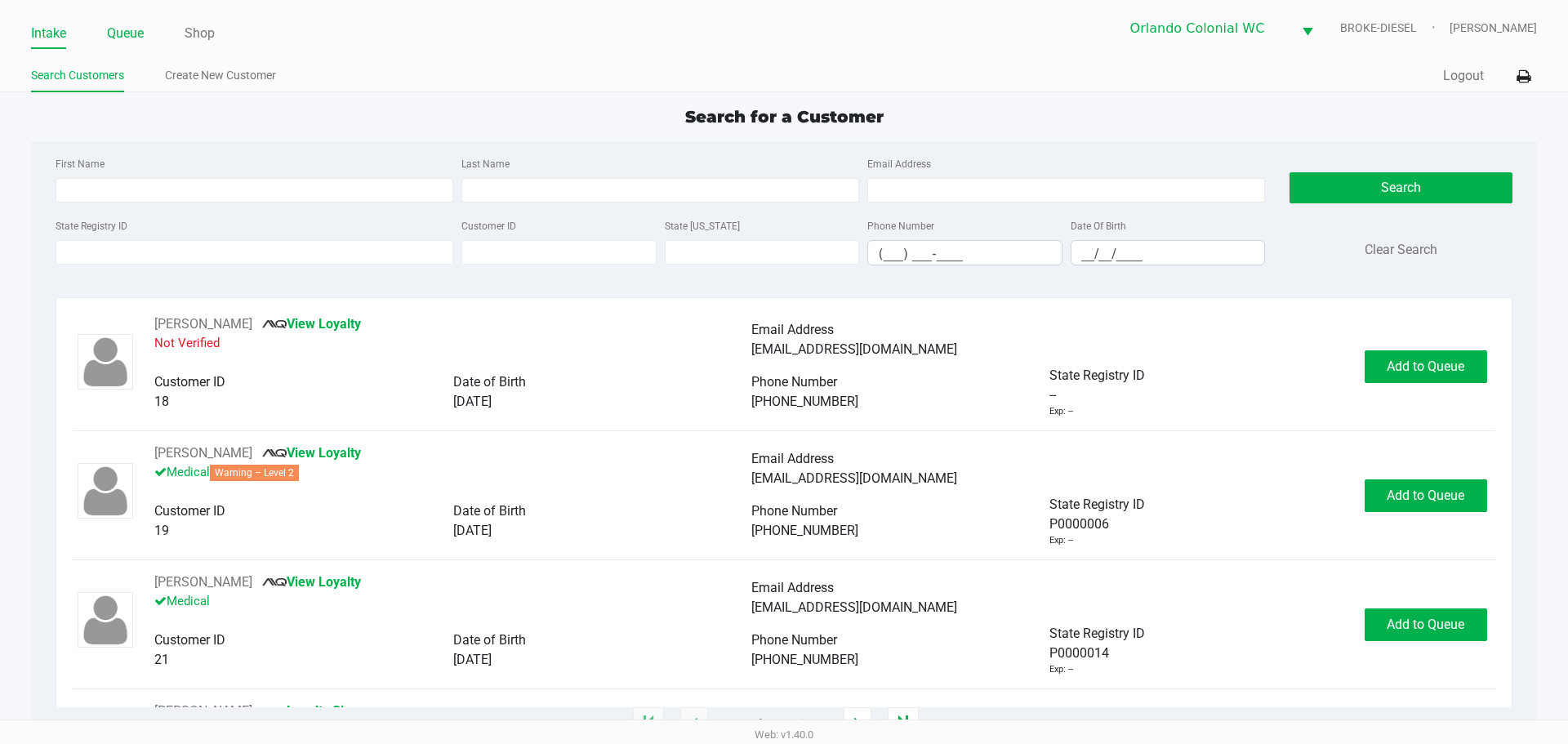
click at [134, 38] on link "Queue" at bounding box center [125, 33] width 37 height 23
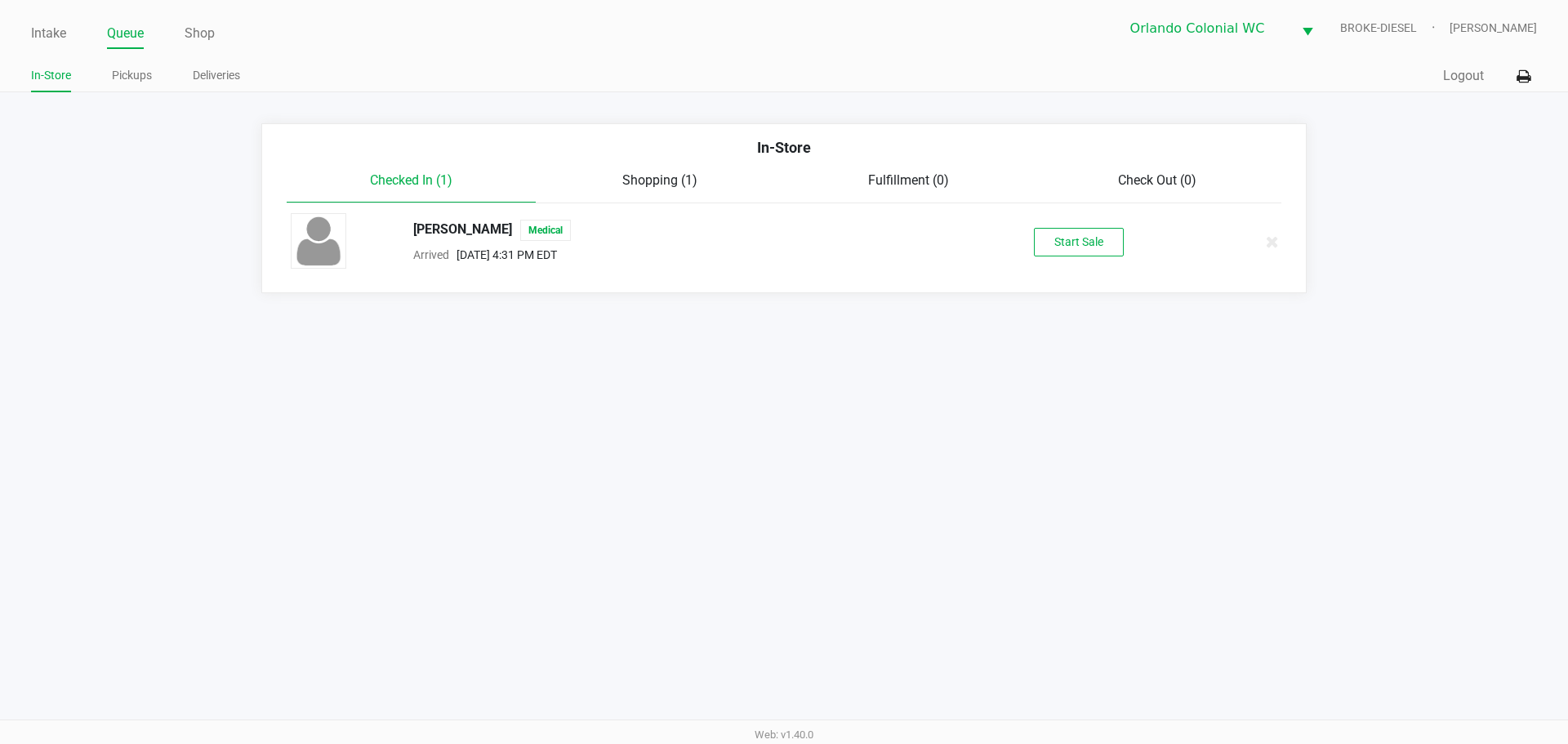
click at [50, 33] on link "Intake" at bounding box center [48, 33] width 35 height 23
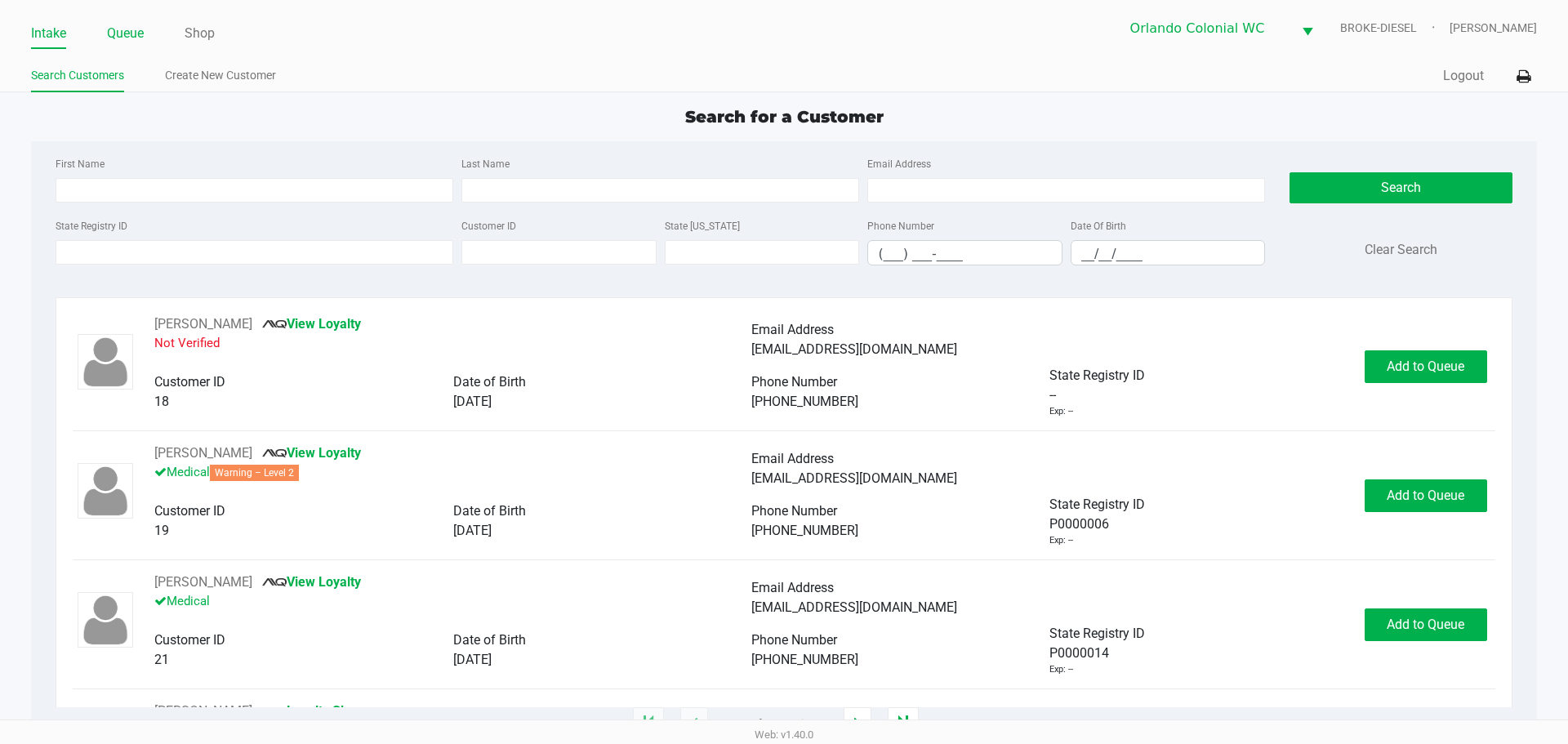
click at [116, 39] on link "Queue" at bounding box center [125, 33] width 37 height 23
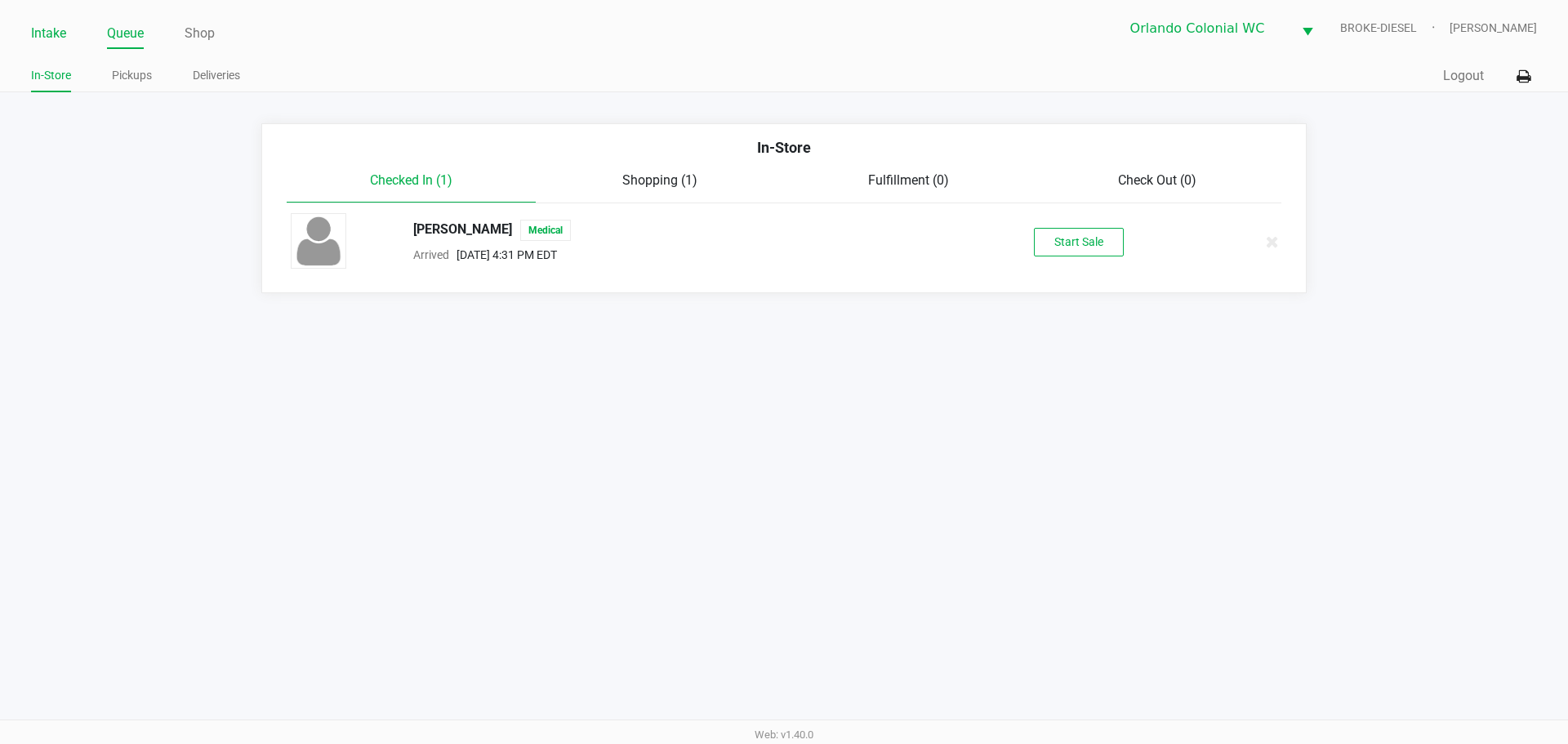
click at [40, 32] on link "Intake" at bounding box center [48, 33] width 35 height 23
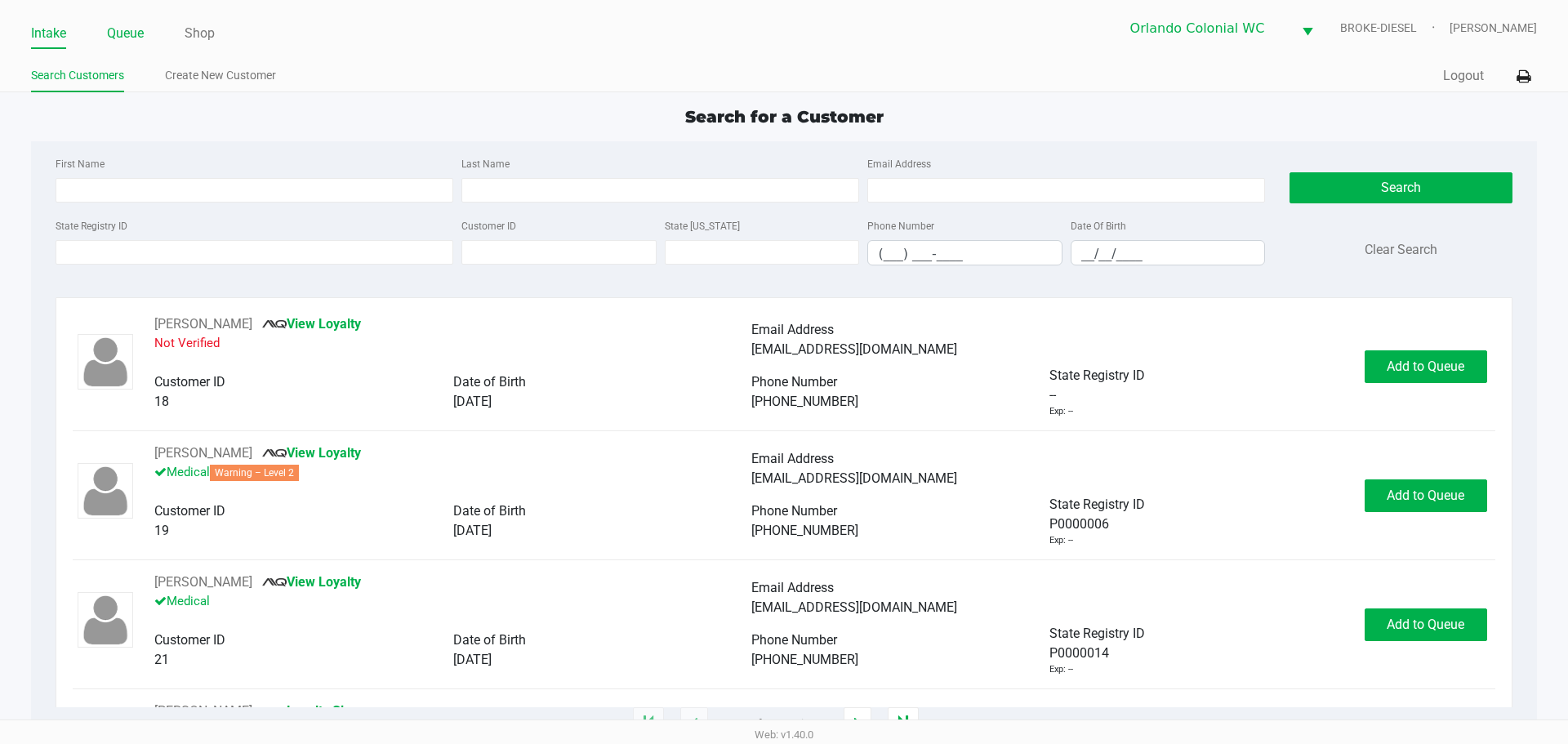
click at [109, 34] on link "Queue" at bounding box center [125, 33] width 37 height 23
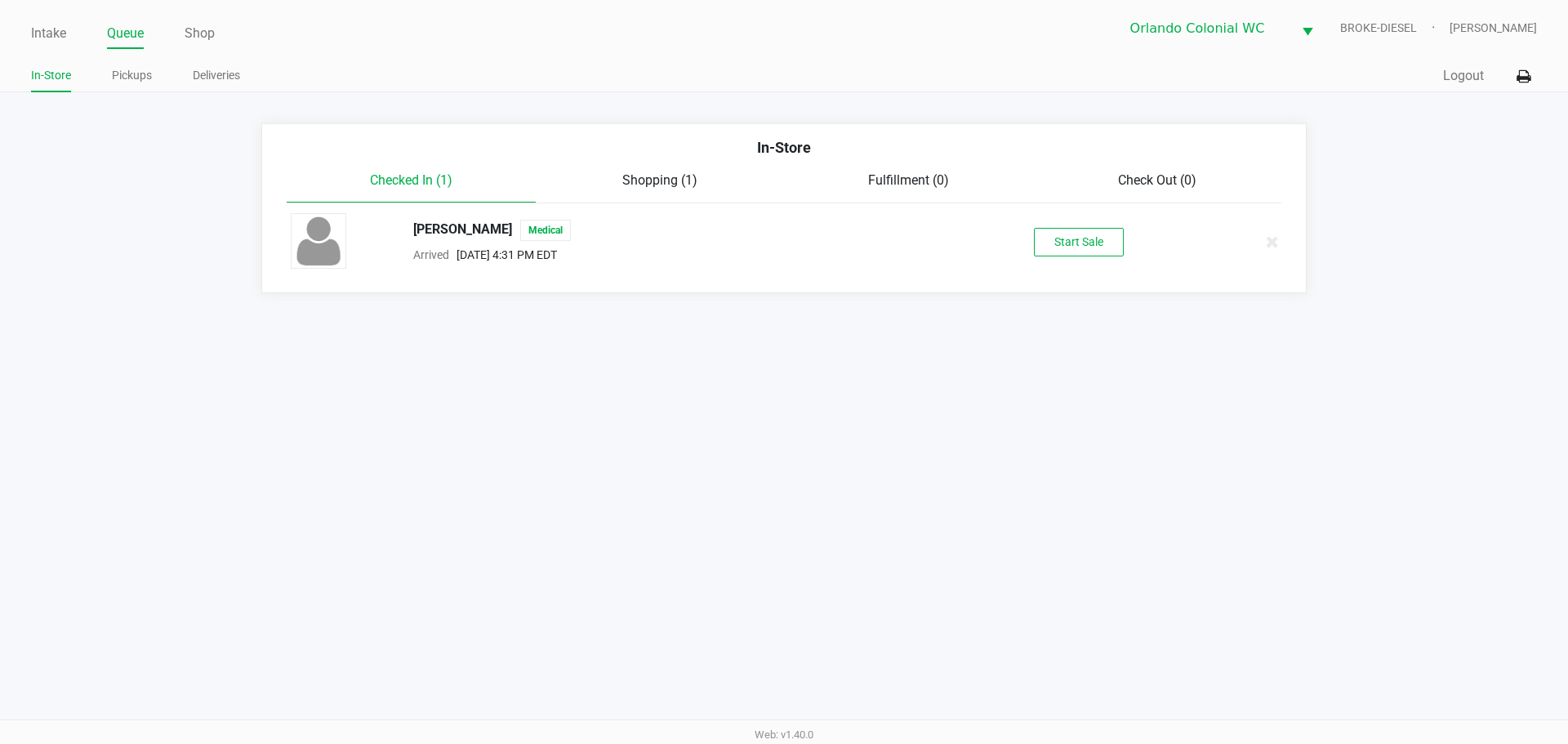
click at [141, 79] on link "Pickups" at bounding box center [131, 76] width 40 height 21
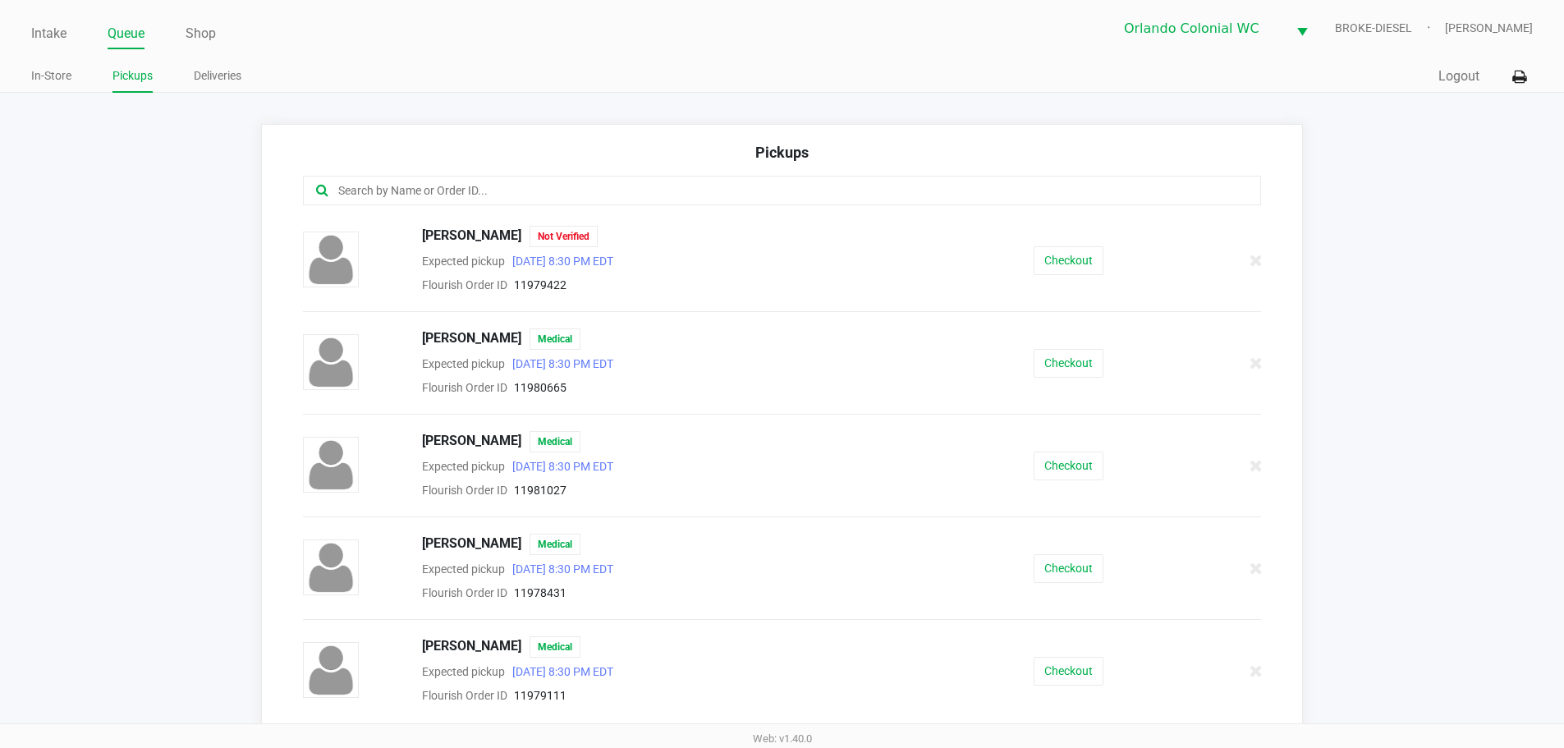
click at [369, 195] on input "text" at bounding box center [756, 190] width 839 height 19
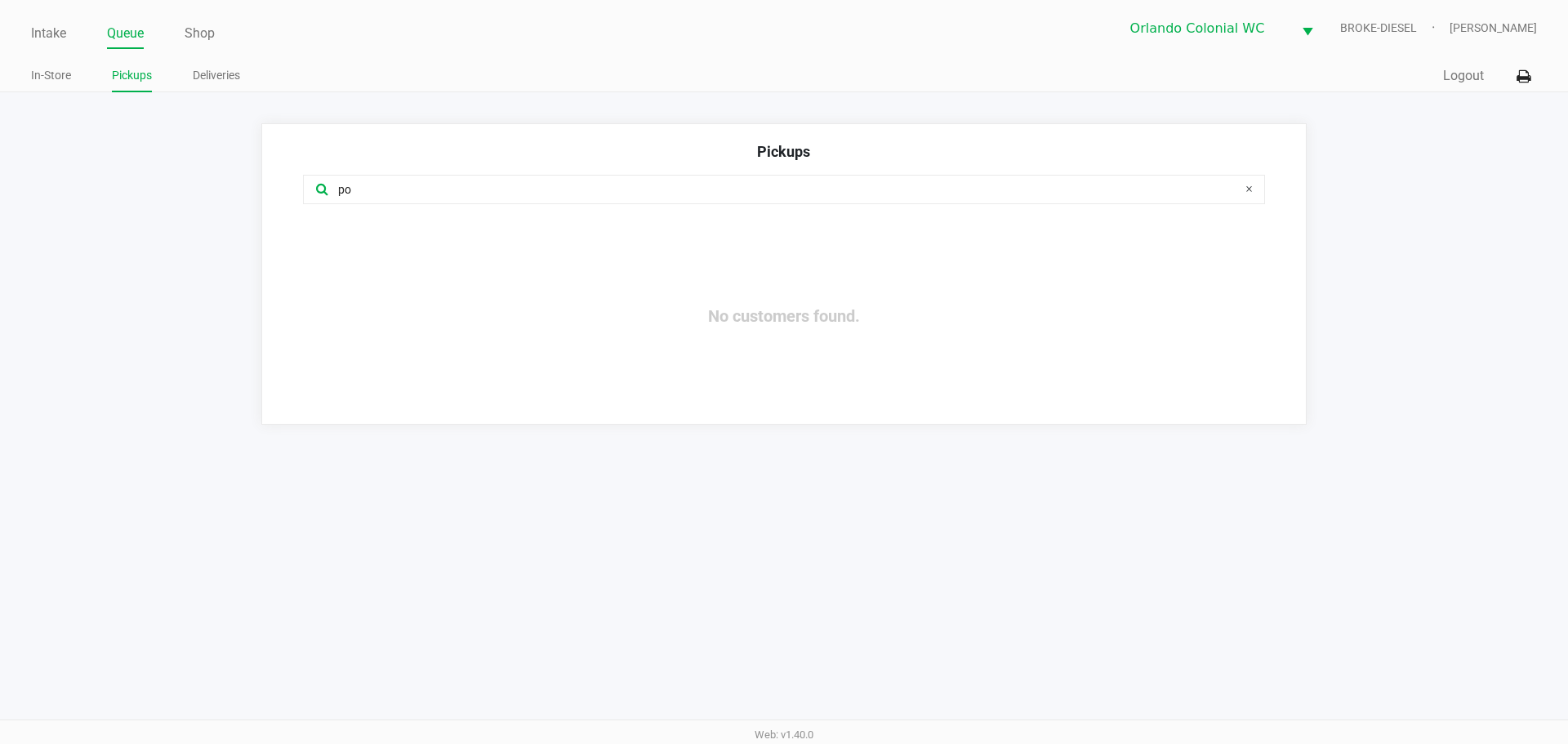
type input "p"
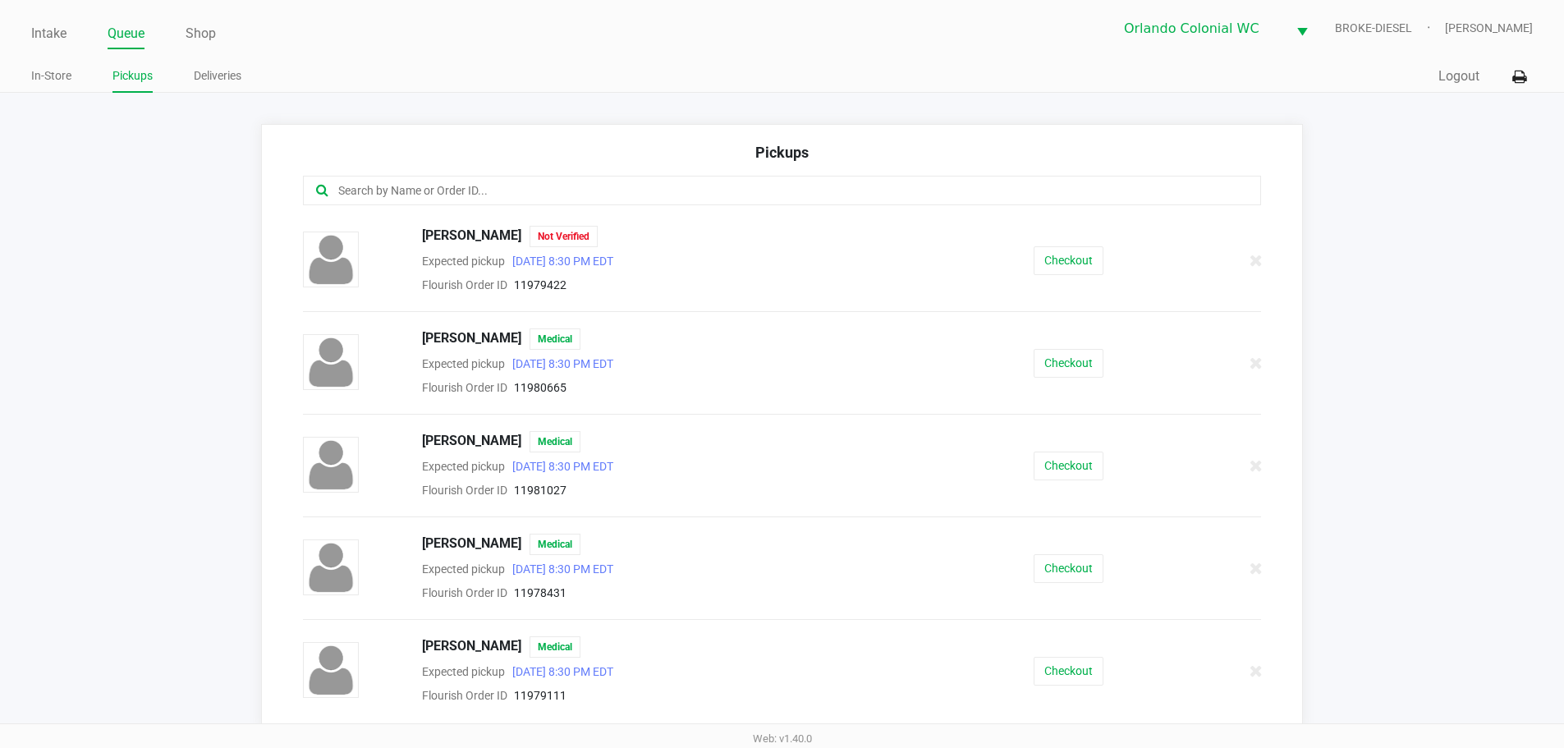
click at [465, 209] on div at bounding box center [782, 201] width 983 height 50
drag, startPoint x: 468, startPoint y: 204, endPoint x: 460, endPoint y: 190, distance: 16.2
click at [466, 204] on div at bounding box center [782, 191] width 959 height 30
click at [38, 34] on link "Intake" at bounding box center [48, 33] width 35 height 23
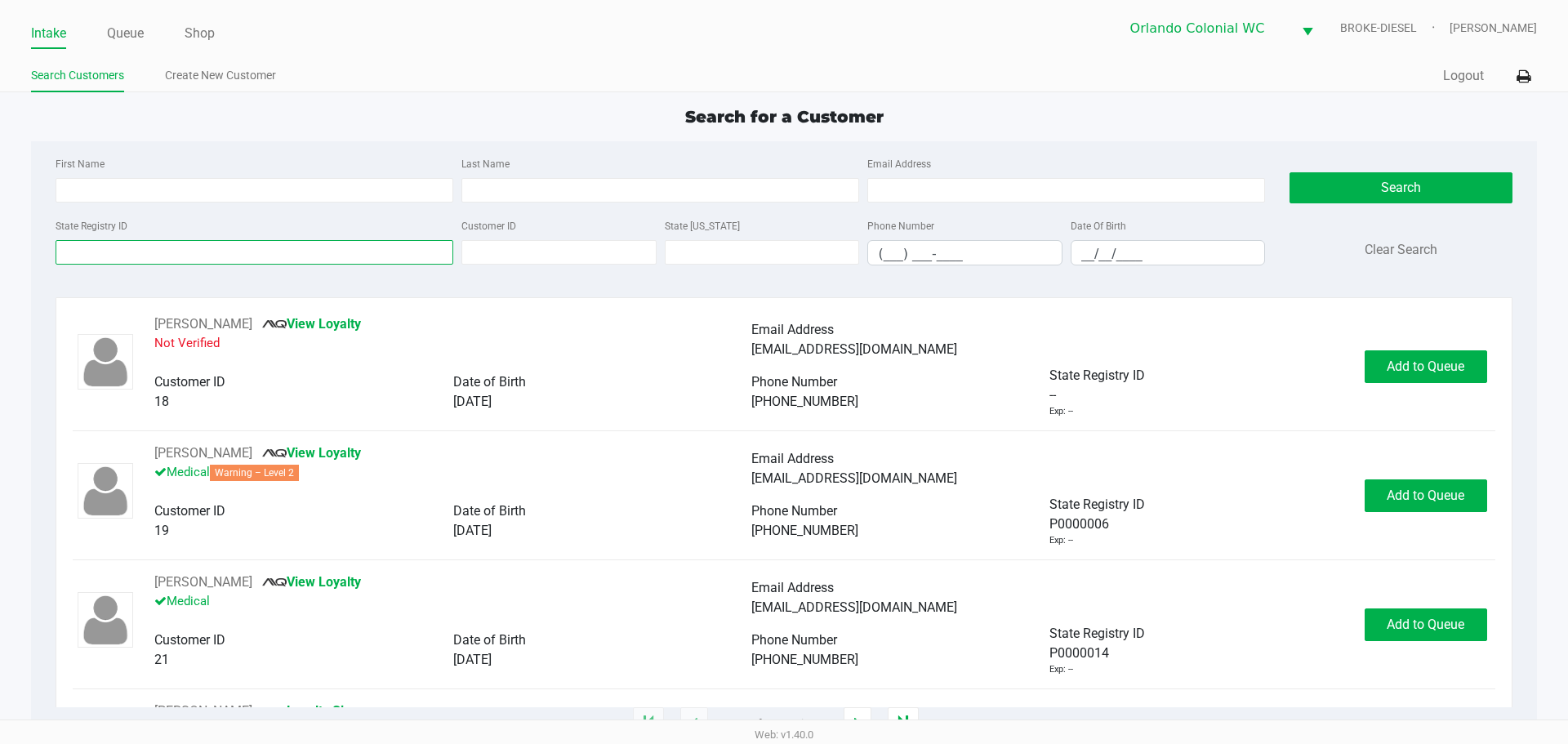
click at [197, 264] on input "State Registry ID" at bounding box center [255, 252] width 398 height 25
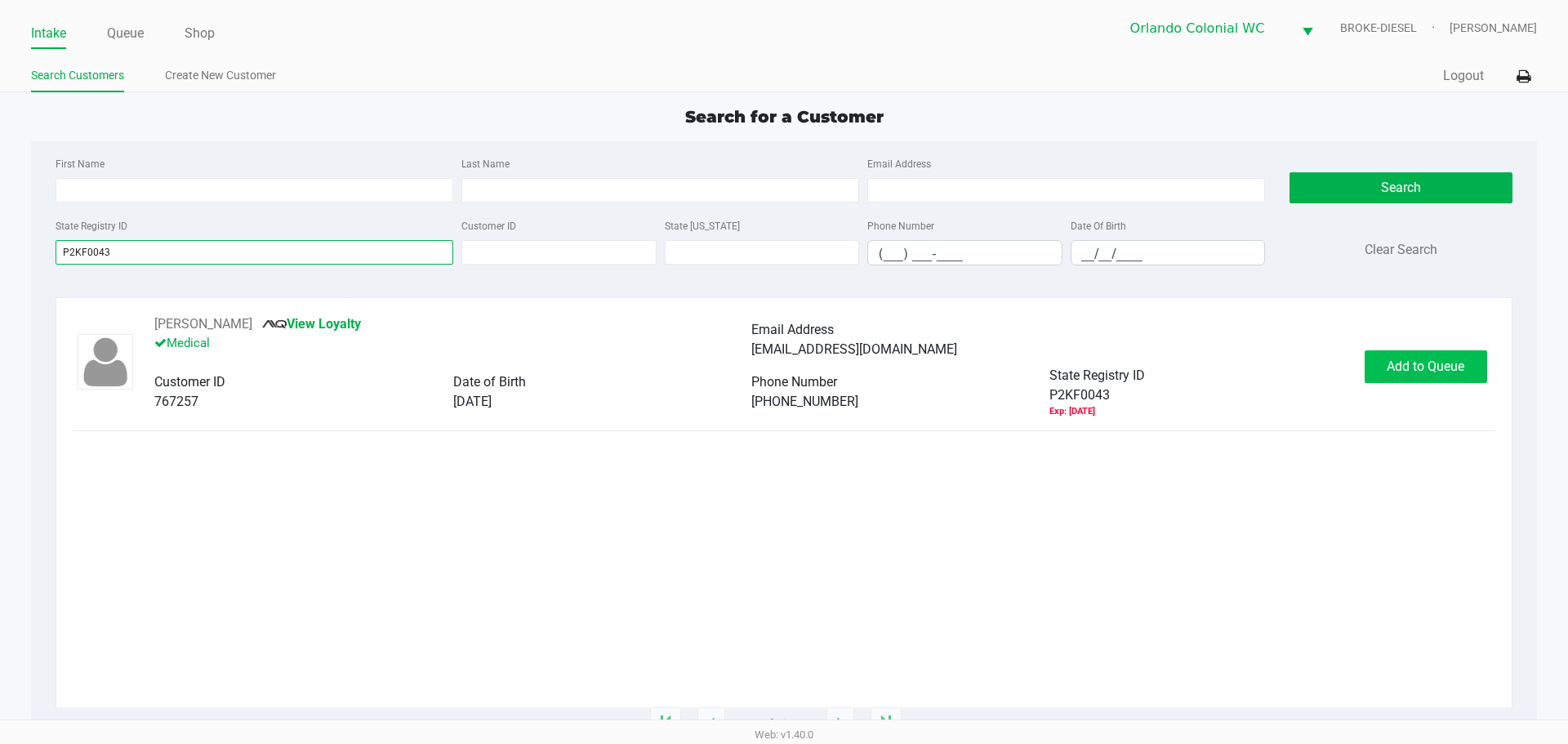
type input "P2KF0043"
click at [1440, 370] on span "Add to Queue" at bounding box center [1426, 366] width 78 height 16
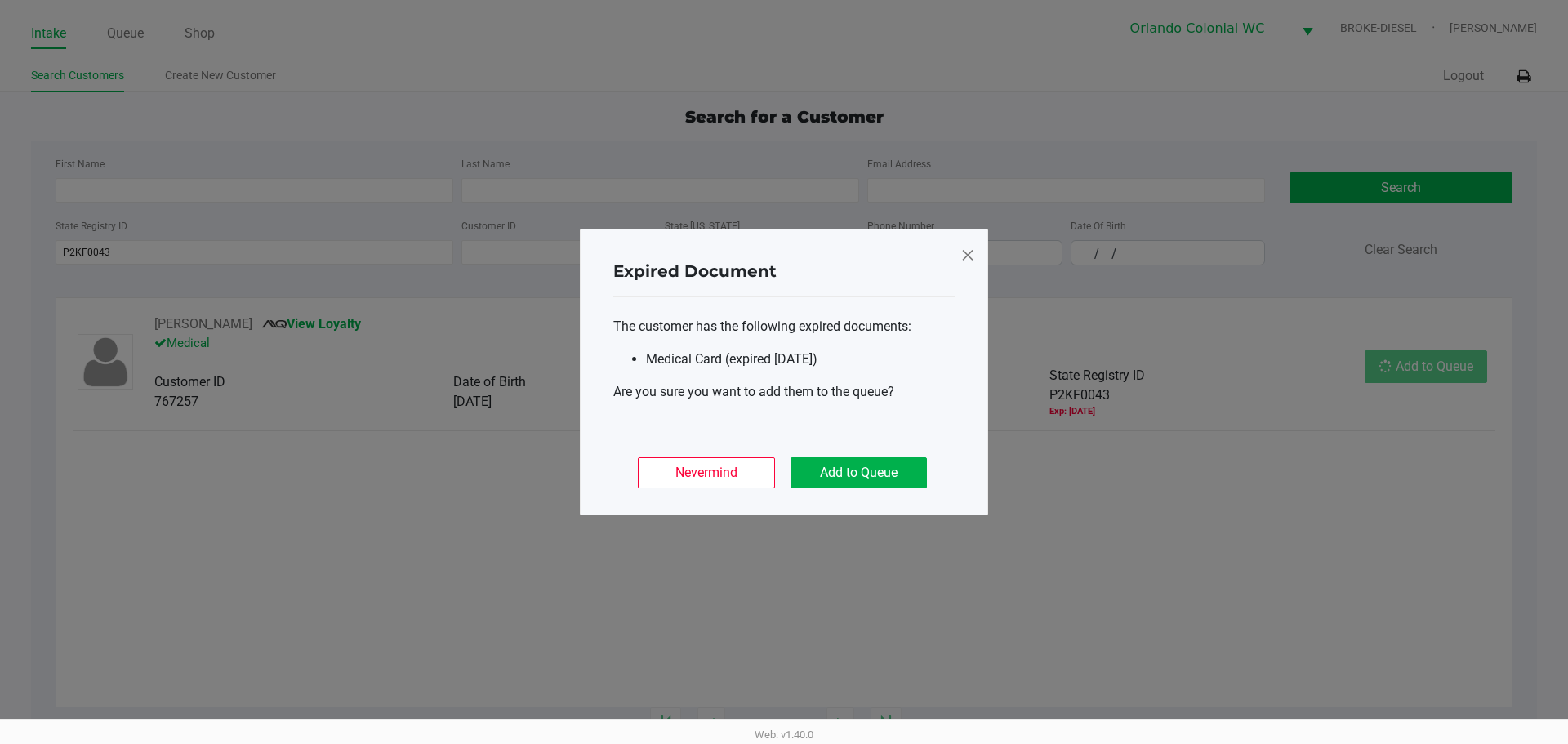
click at [1440, 370] on body "Intake Queue Shop Orlando Colonial WC BROKE-DIESEL [PERSON_NAME] Search Custome…" at bounding box center [784, 359] width 1568 height 719
click at [1440, 370] on ngb-modal-window "Expired Document The customer has the following expired documents: Medical Card…" at bounding box center [784, 372] width 1568 height 744
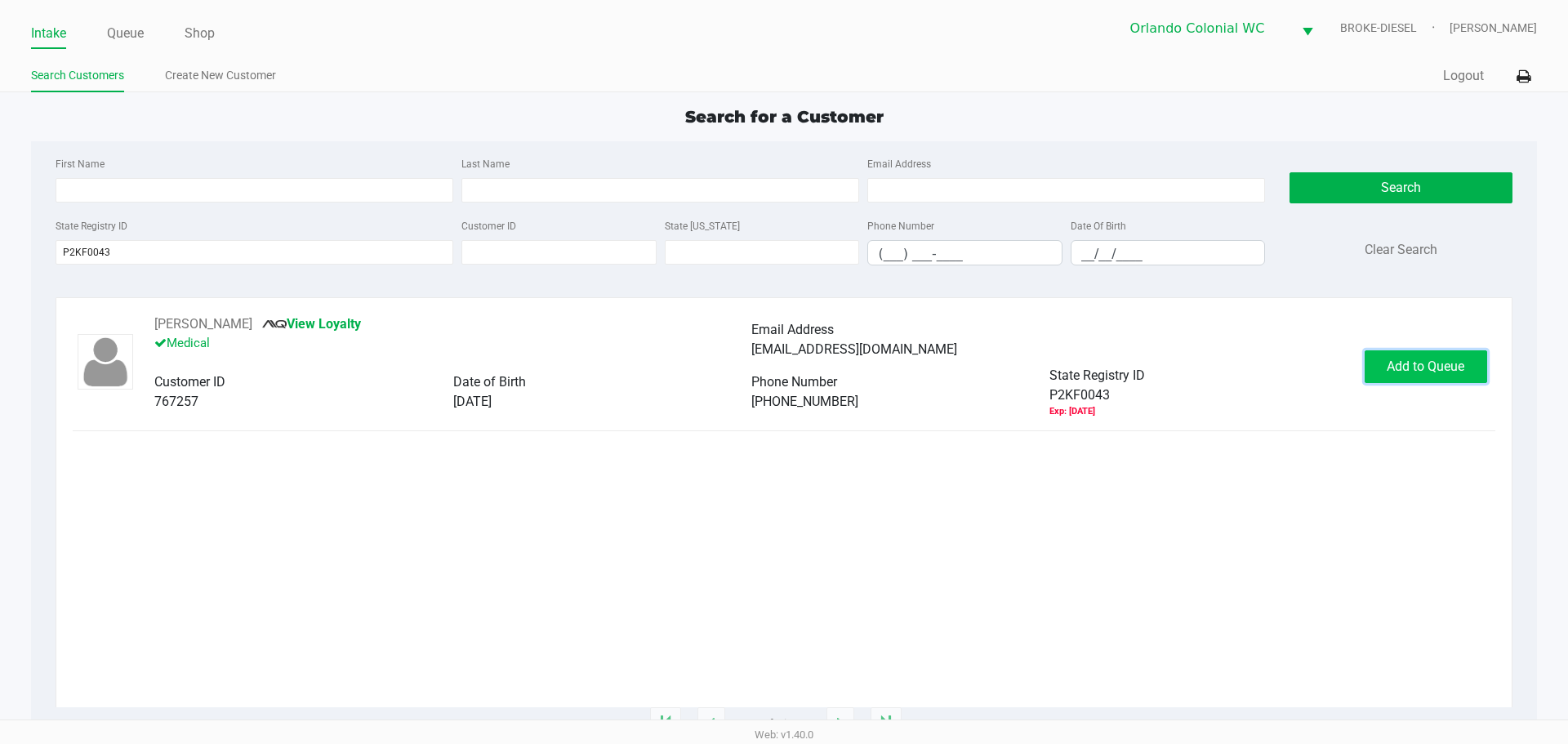
click at [1408, 363] on span "Add to Queue" at bounding box center [1426, 366] width 78 height 16
click at [1408, 363] on body "Intake Queue Shop Orlando Colonial WC BROKE-DIESEL [PERSON_NAME] Search Custome…" at bounding box center [784, 359] width 1568 height 719
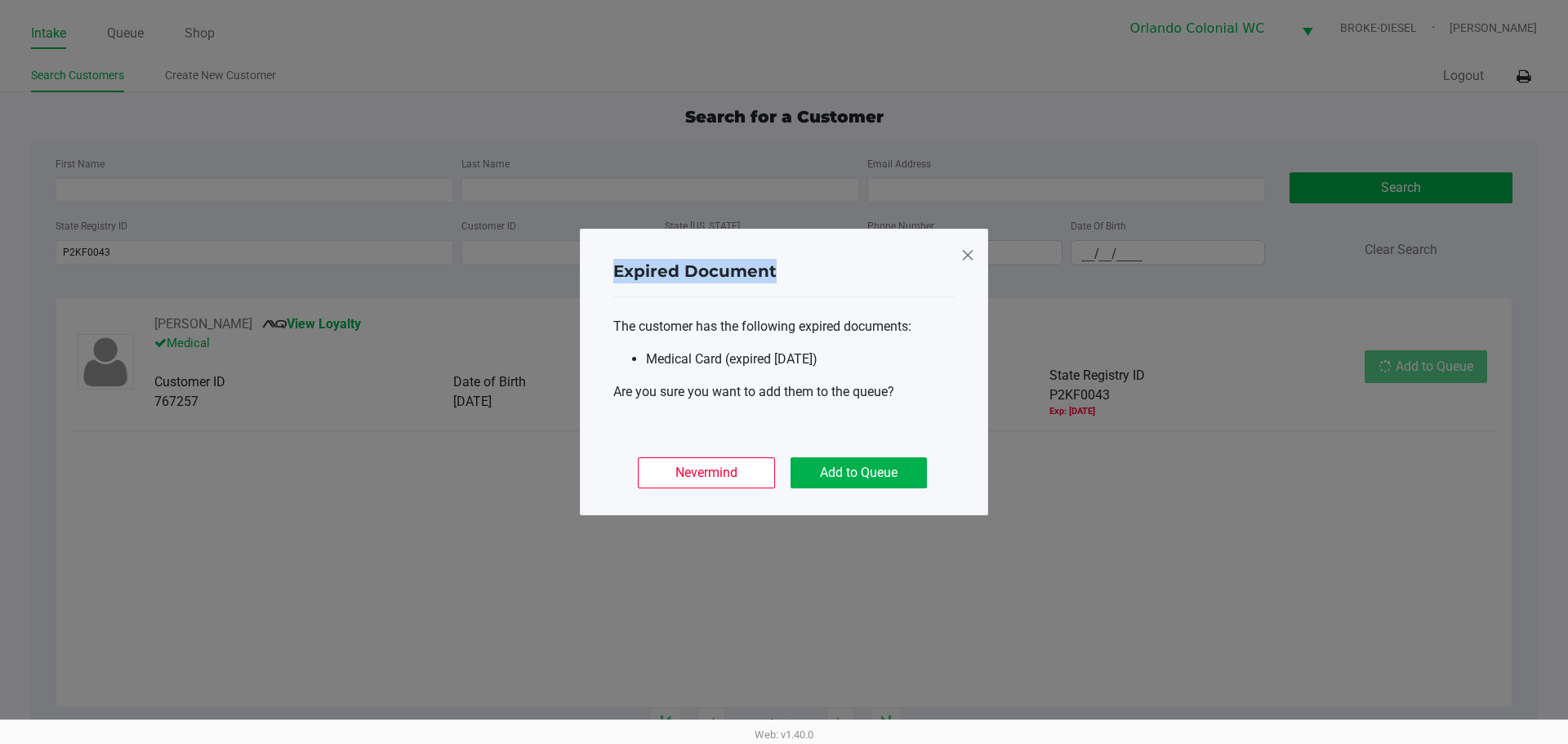
click at [1408, 363] on ngb-modal-window "Expired Document The customer has the following expired documents: Medical Card…" at bounding box center [784, 372] width 1568 height 744
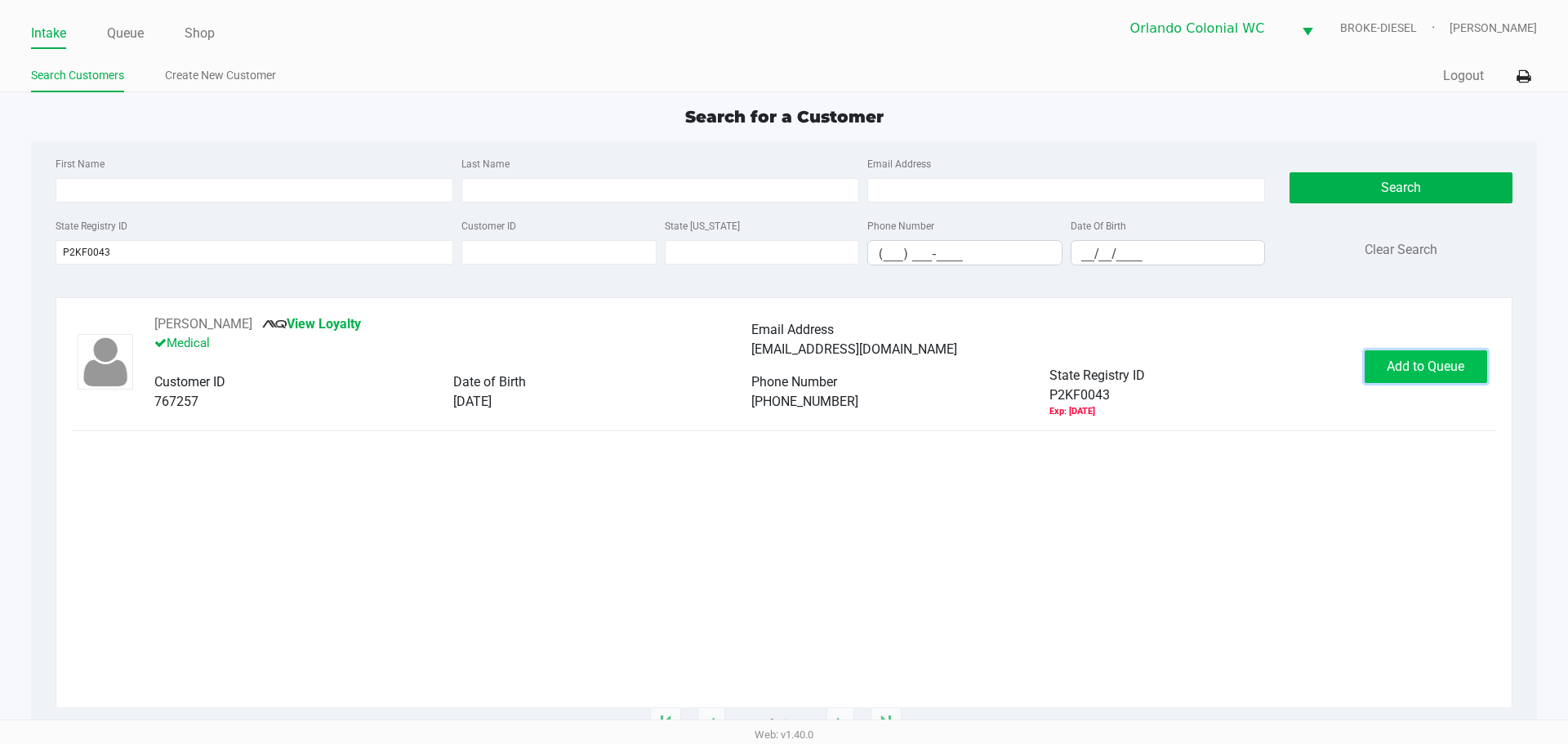
click at [1462, 378] on button "Add to Queue" at bounding box center [1426, 366] width 122 height 33
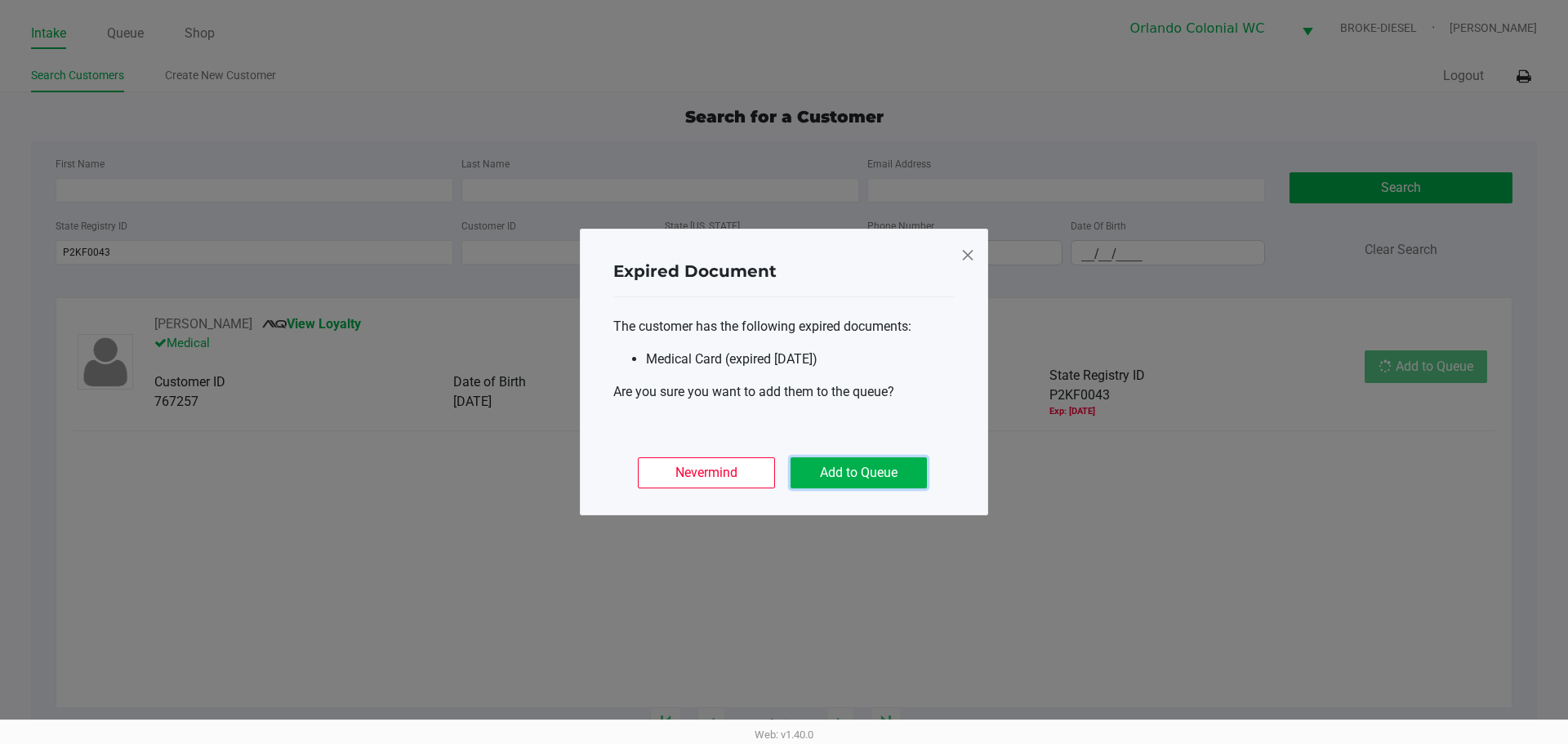
click at [896, 465] on button "Add to Queue" at bounding box center [859, 472] width 136 height 31
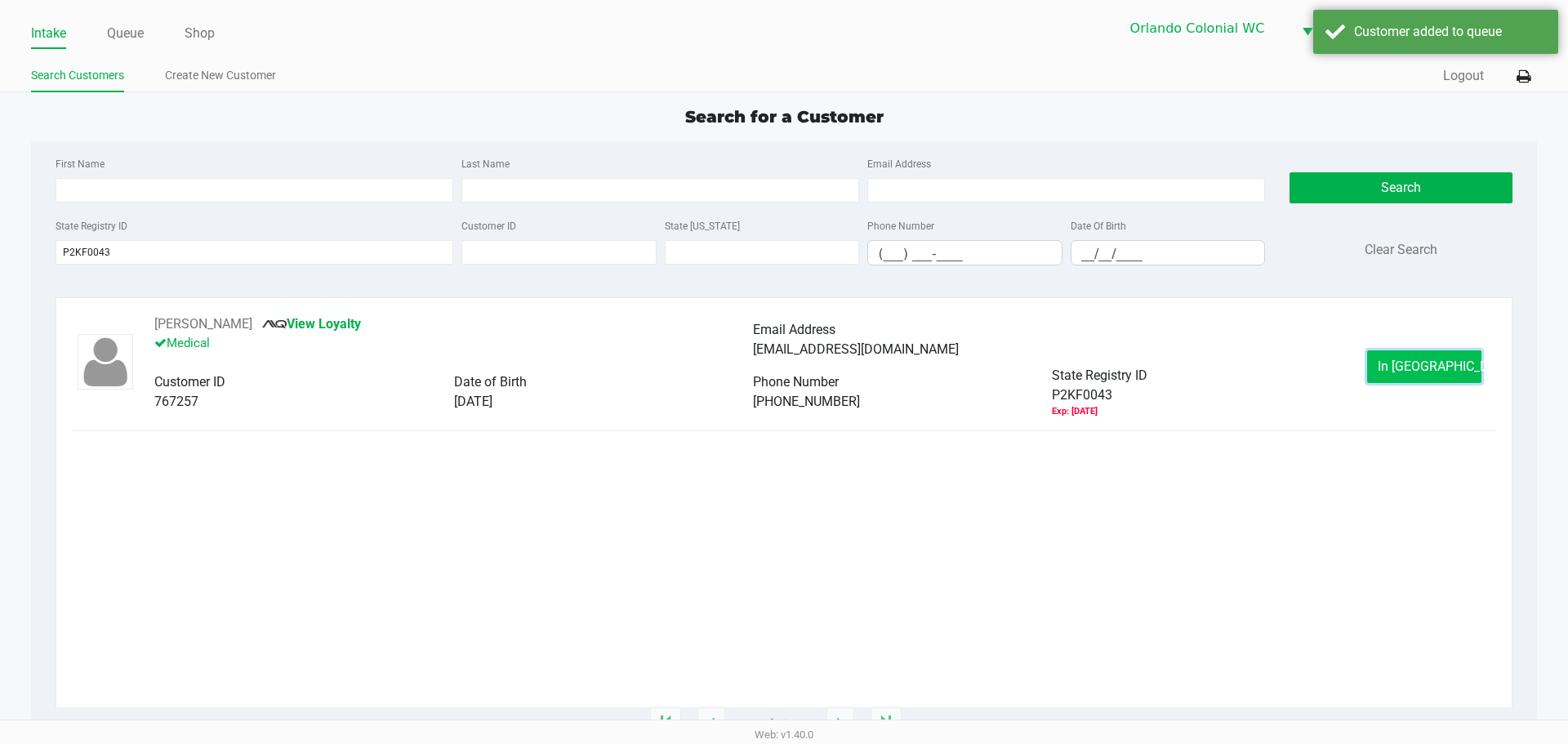
click at [1404, 366] on span "In [GEOGRAPHIC_DATA]" at bounding box center [1447, 366] width 137 height 16
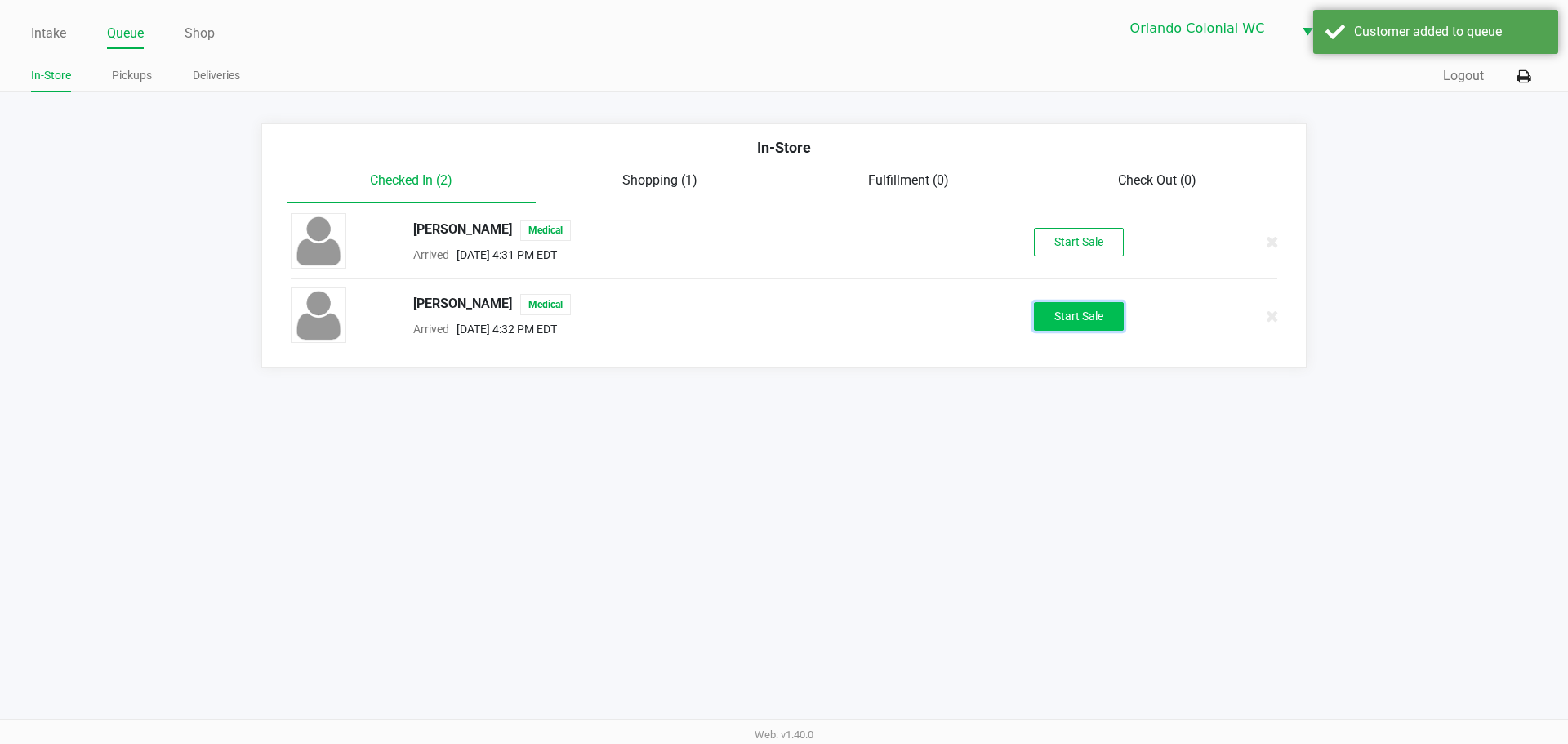
click at [1063, 307] on button "Start Sale" at bounding box center [1078, 316] width 90 height 29
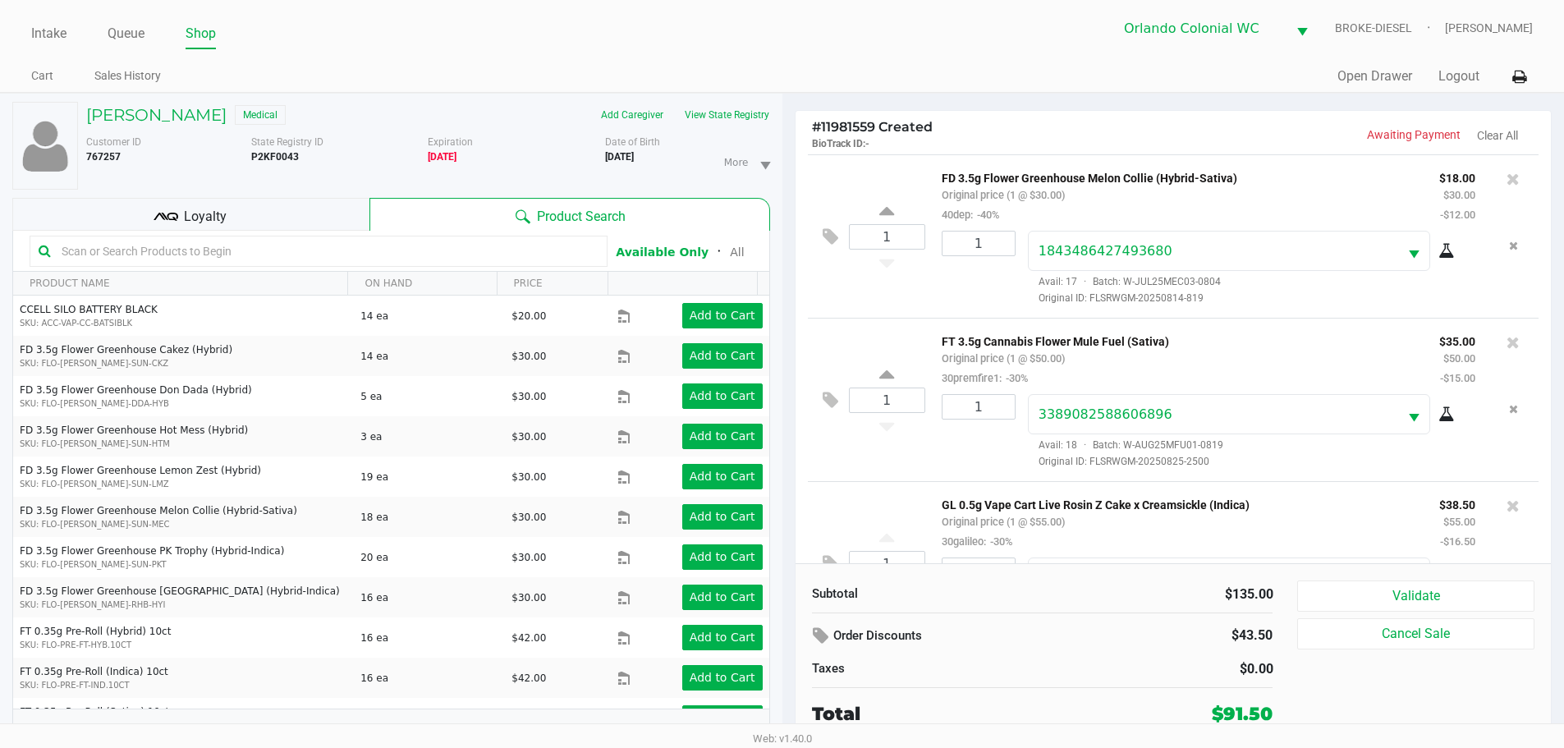
scroll to position [84, 0]
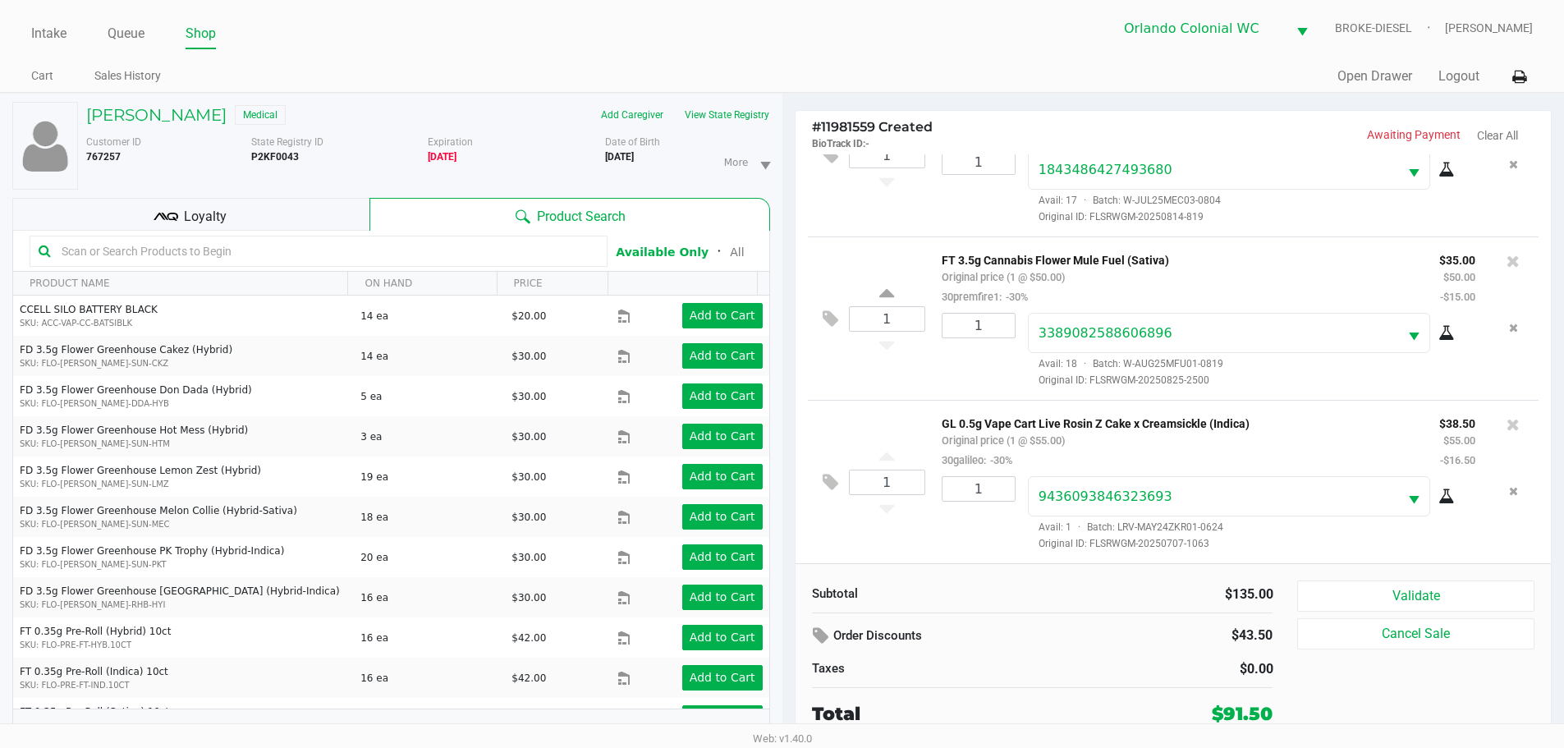
click at [1405, 589] on button "Validate" at bounding box center [1415, 595] width 236 height 31
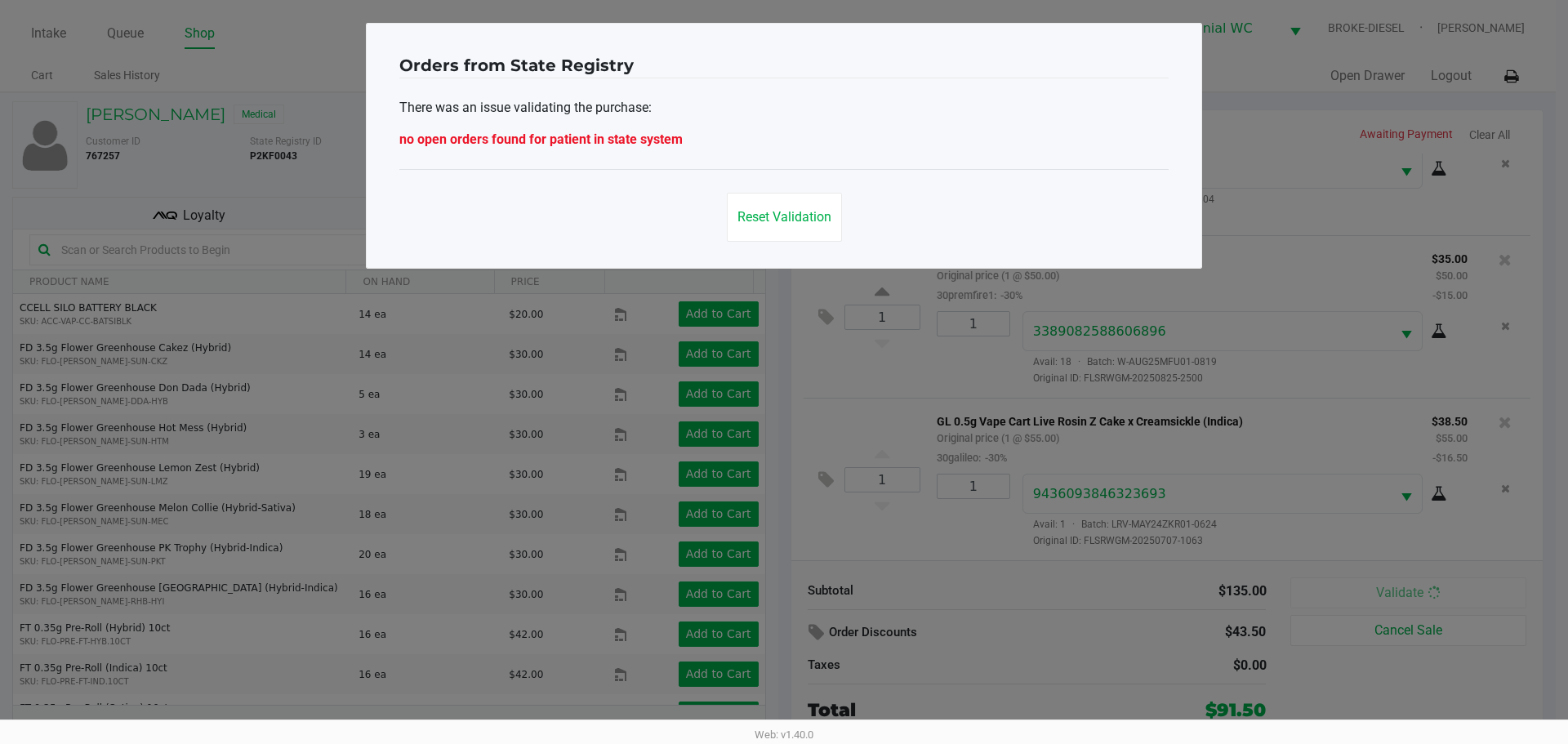
click at [856, 230] on div "Reset Validation" at bounding box center [784, 217] width 154 height 49
click at [832, 241] on button "Reset Validation" at bounding box center [785, 217] width 115 height 49
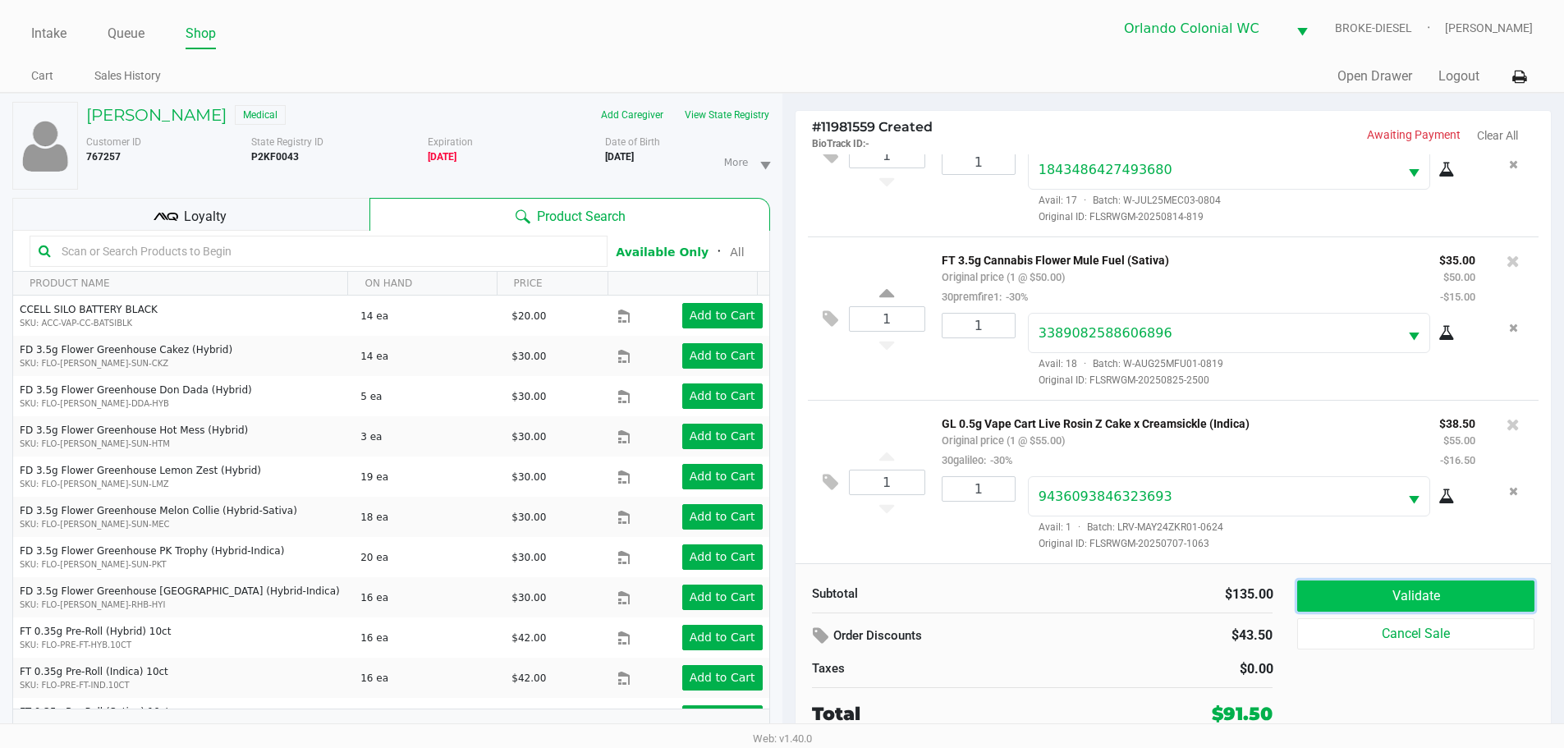
click at [1402, 603] on button "Validate" at bounding box center [1415, 595] width 236 height 31
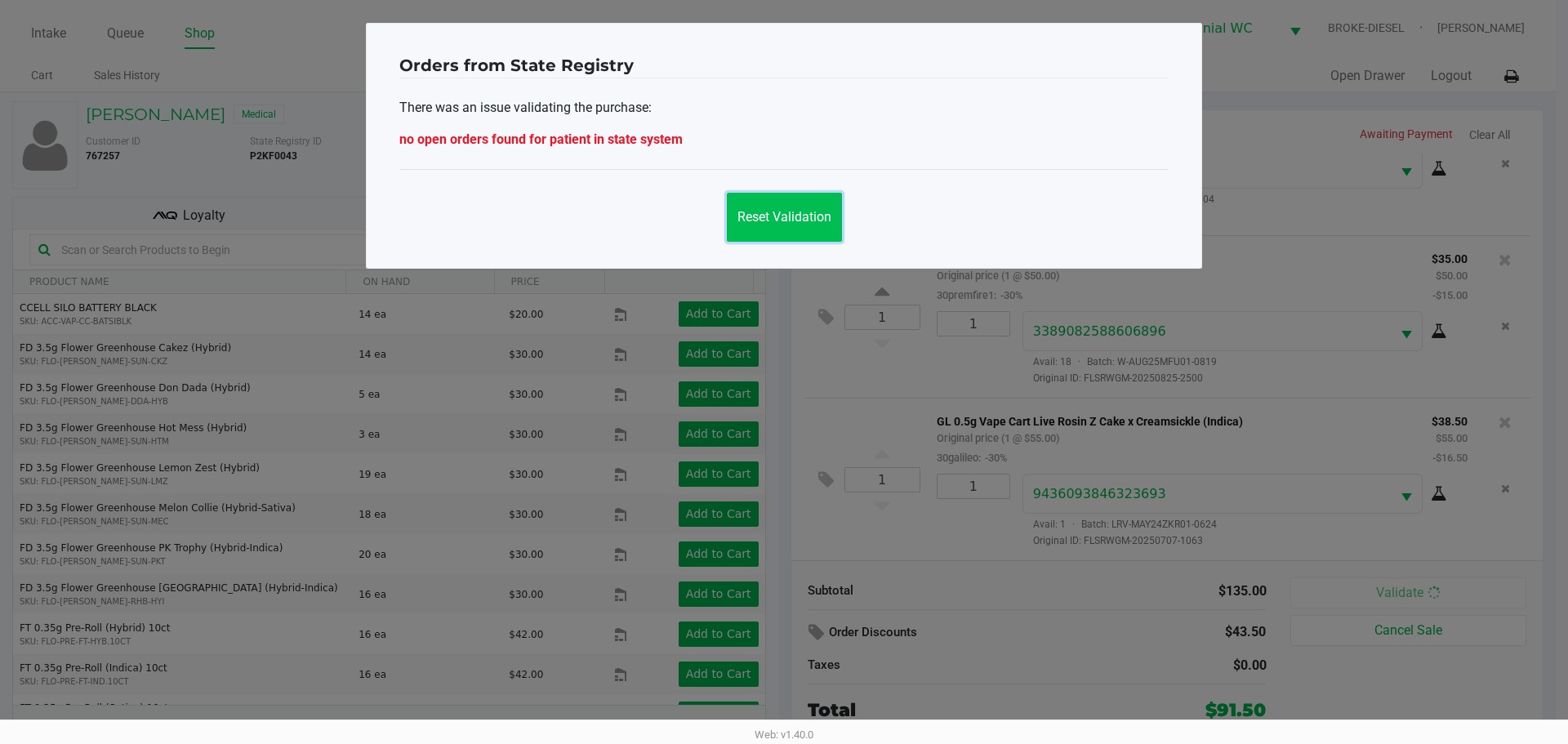
click at [803, 240] on button "Reset Validation" at bounding box center [785, 217] width 115 height 49
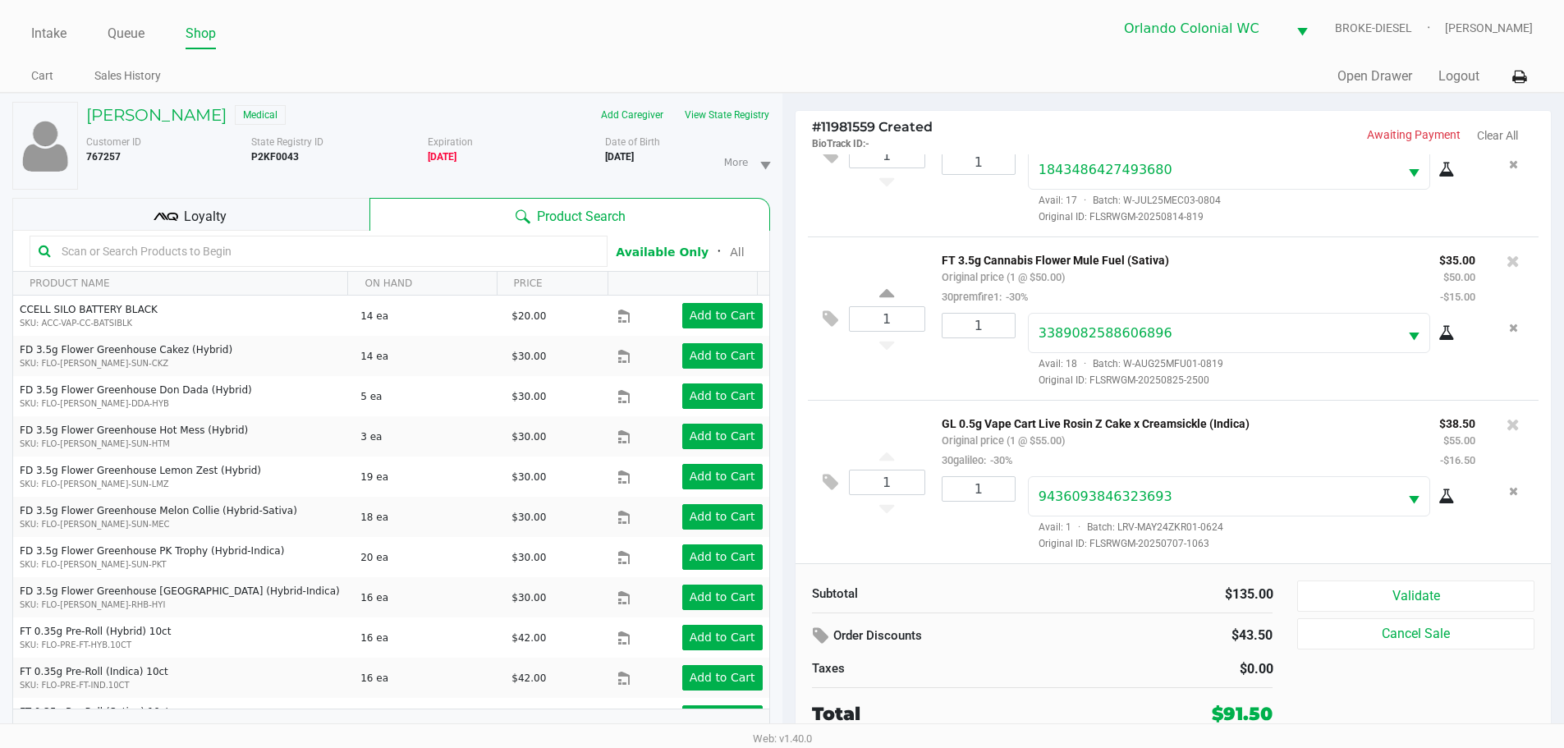
drag, startPoint x: 299, startPoint y: 159, endPoint x: 259, endPoint y: 157, distance: 40.3
click at [247, 168] on div "Customer ID 767257 State Registry ID P2KF0043 Expiration [DEMOGRAPHIC_DATA] Mor…" at bounding box center [428, 162] width 708 height 55
click at [259, 157] on b "P2KF0043" at bounding box center [275, 156] width 48 height 11
drag, startPoint x: 365, startPoint y: 76, endPoint x: 376, endPoint y: 63, distance: 16.9
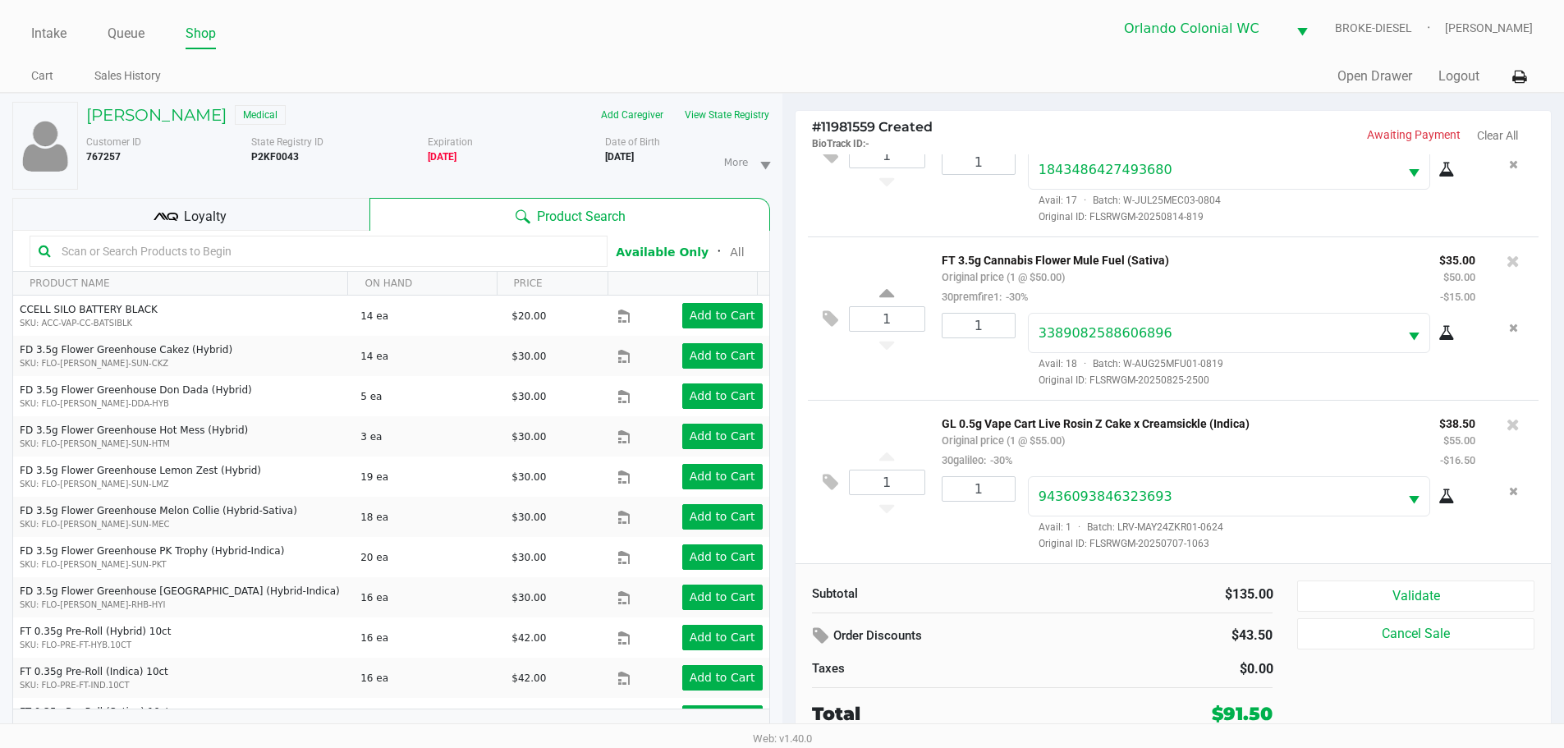
click at [370, 71] on ul "Cart Sales History" at bounding box center [406, 78] width 750 height 28
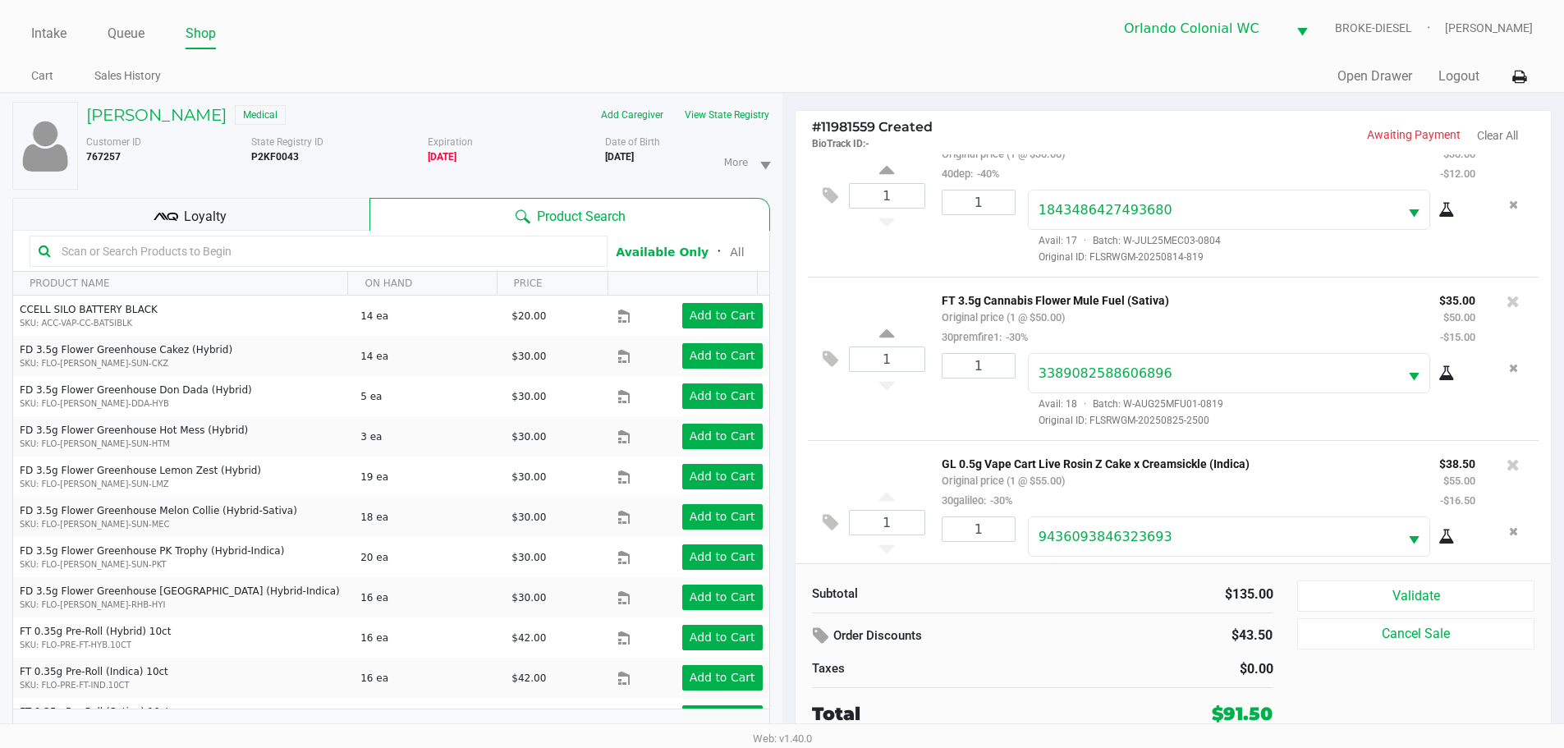
scroll to position [0, 0]
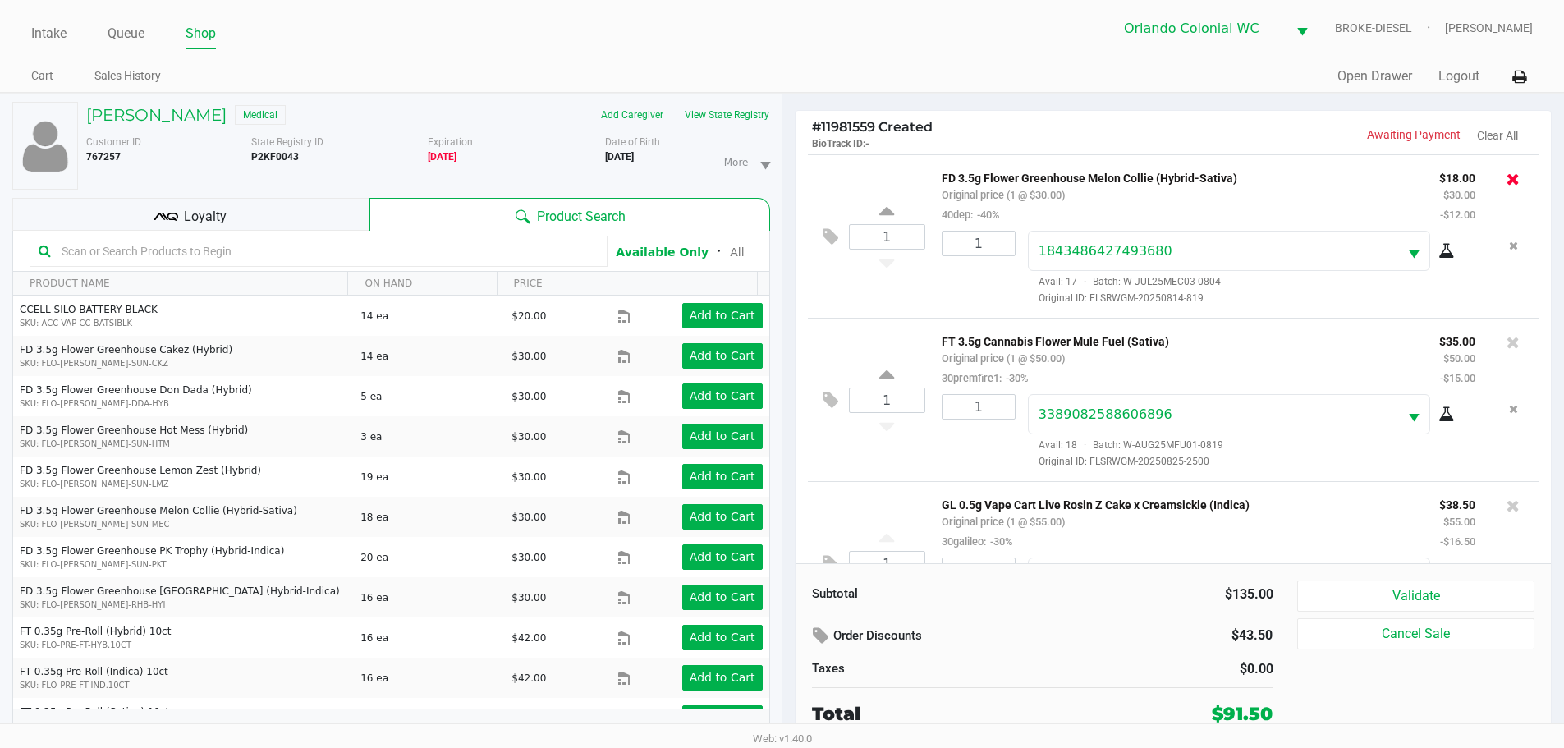
click at [1506, 183] on icon at bounding box center [1512, 179] width 13 height 16
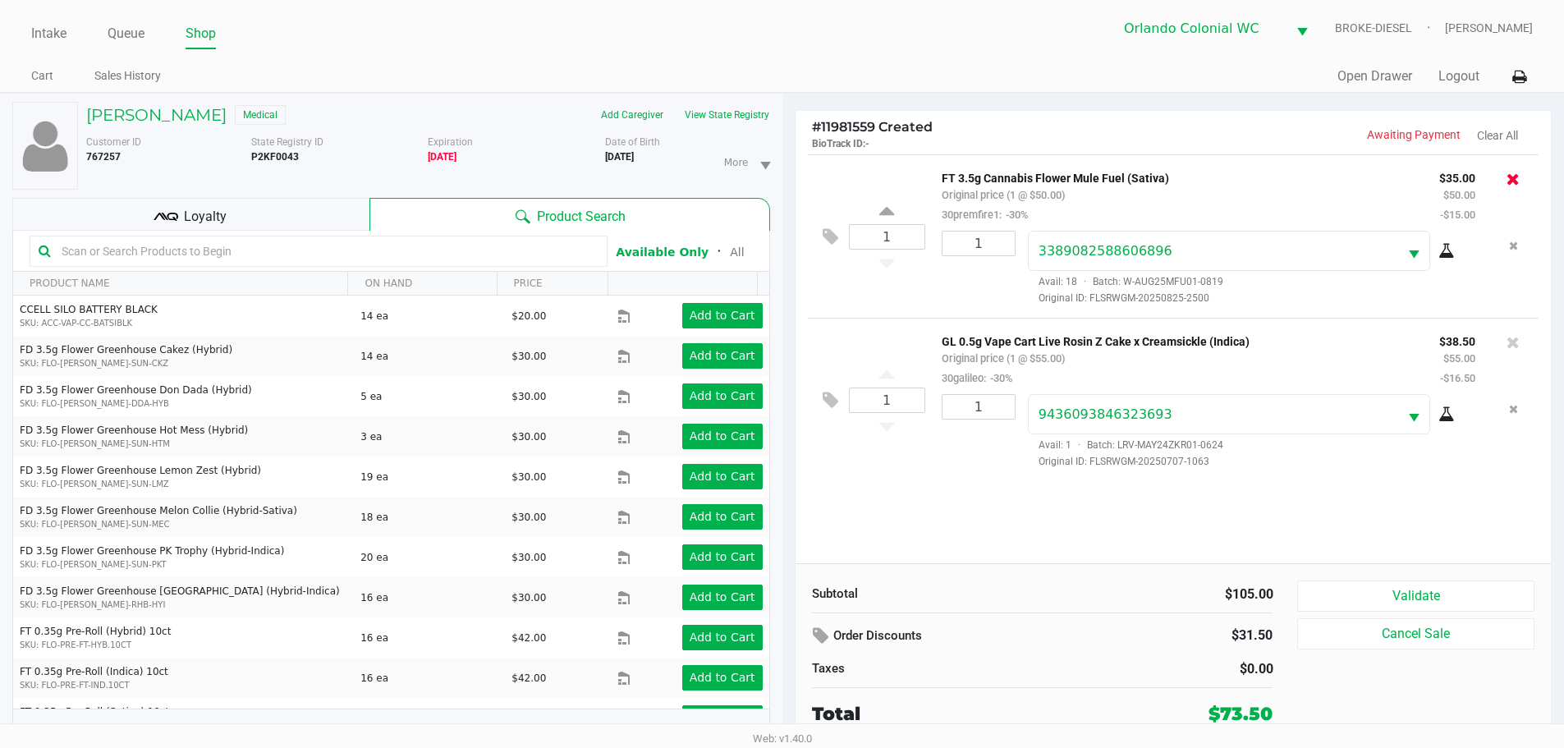
click at [1515, 190] on button at bounding box center [1512, 178] width 13 height 23
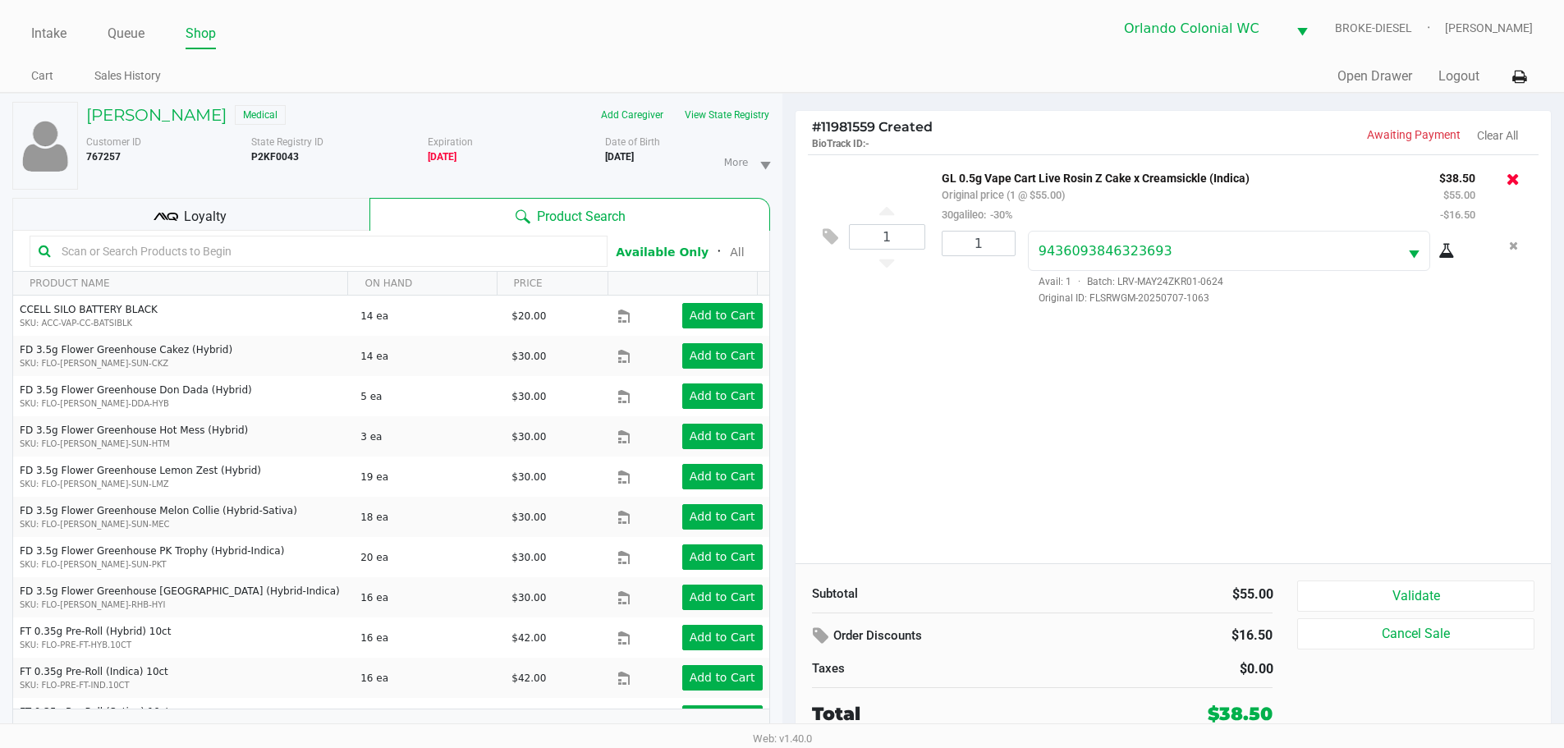
click at [1511, 190] on button at bounding box center [1512, 178] width 13 height 23
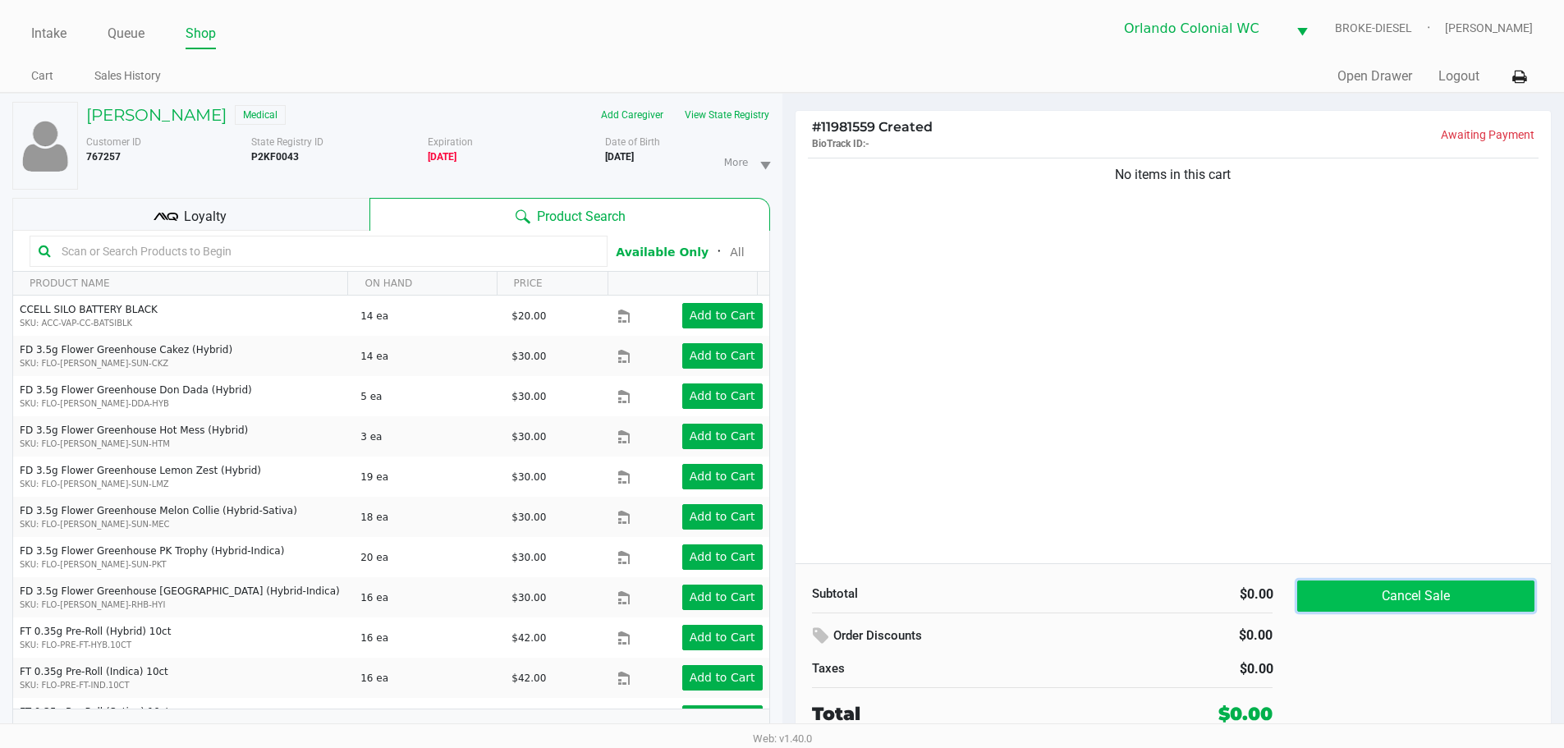
click at [1379, 598] on button "Cancel Sale" at bounding box center [1415, 595] width 236 height 31
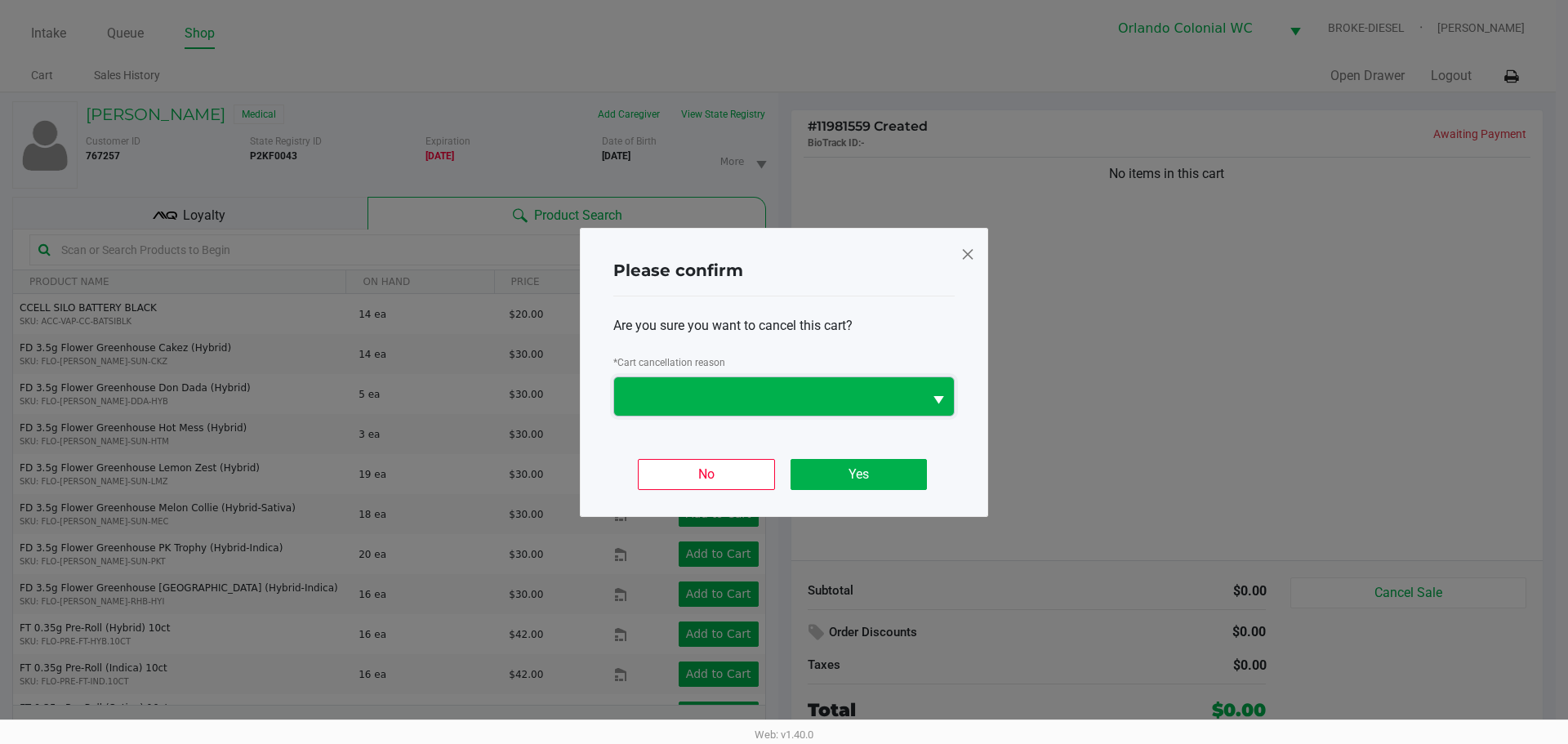
click at [855, 380] on span at bounding box center [768, 396] width 308 height 39
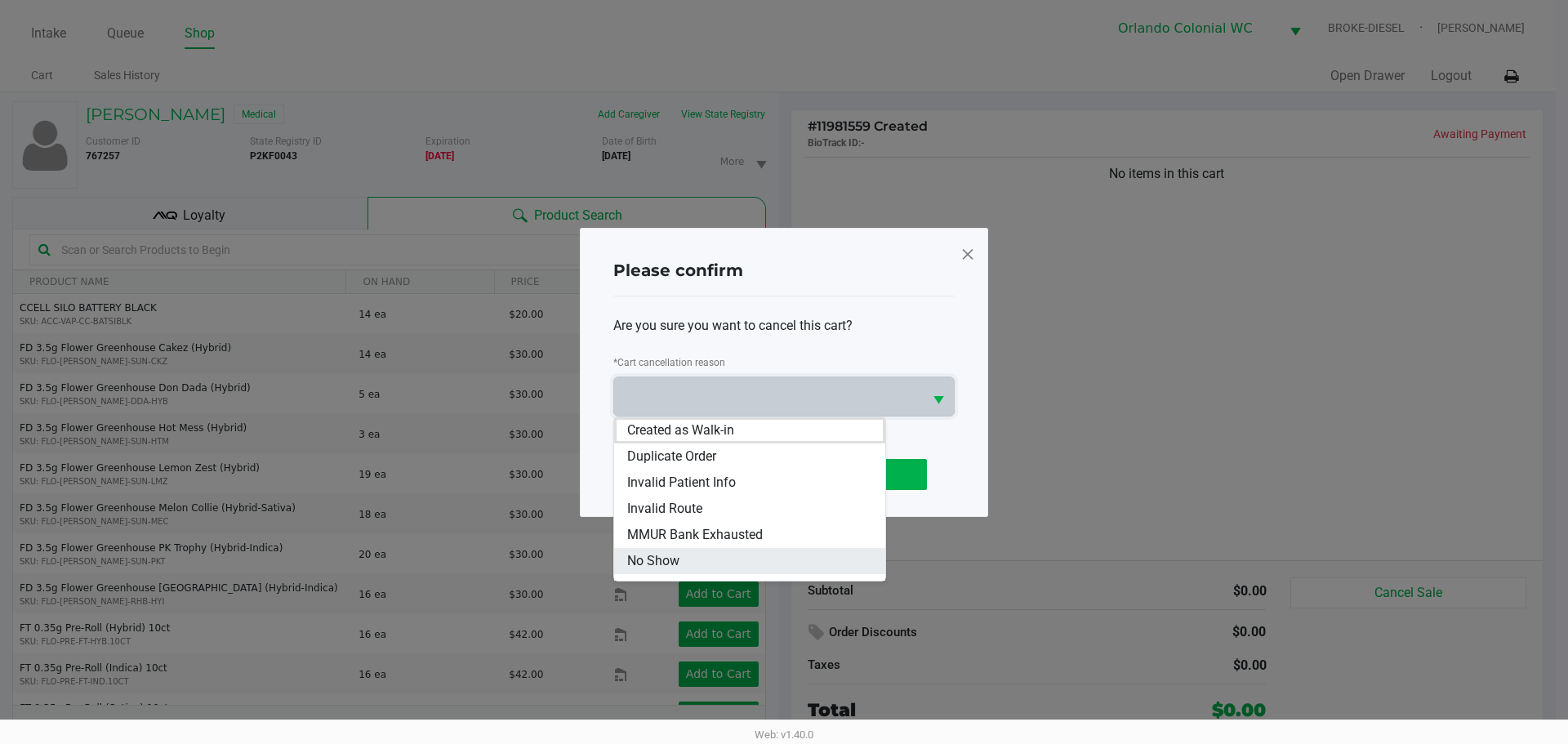
click at [655, 563] on span "No Show" at bounding box center [653, 561] width 53 height 20
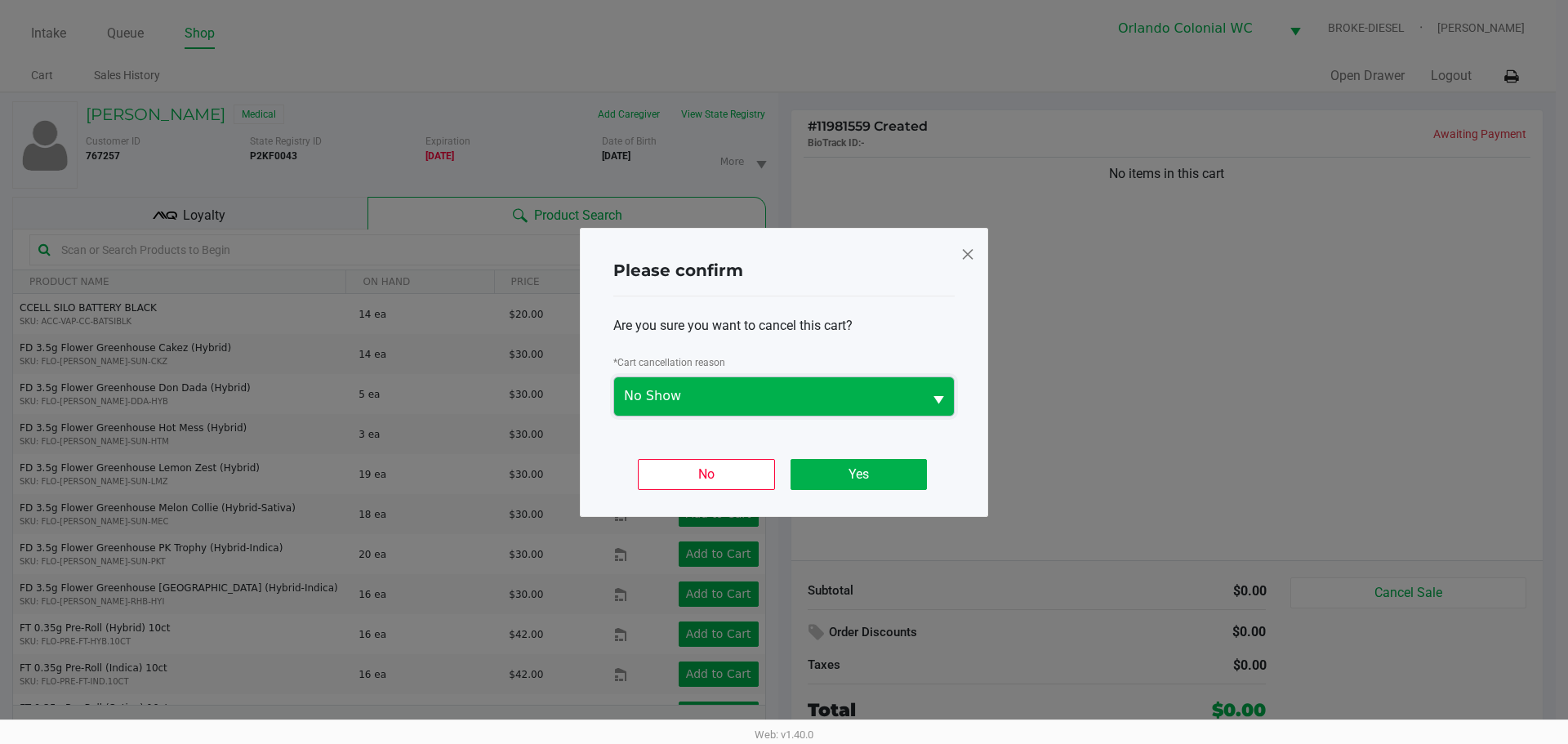
click at [798, 394] on span "No Show" at bounding box center [768, 396] width 290 height 20
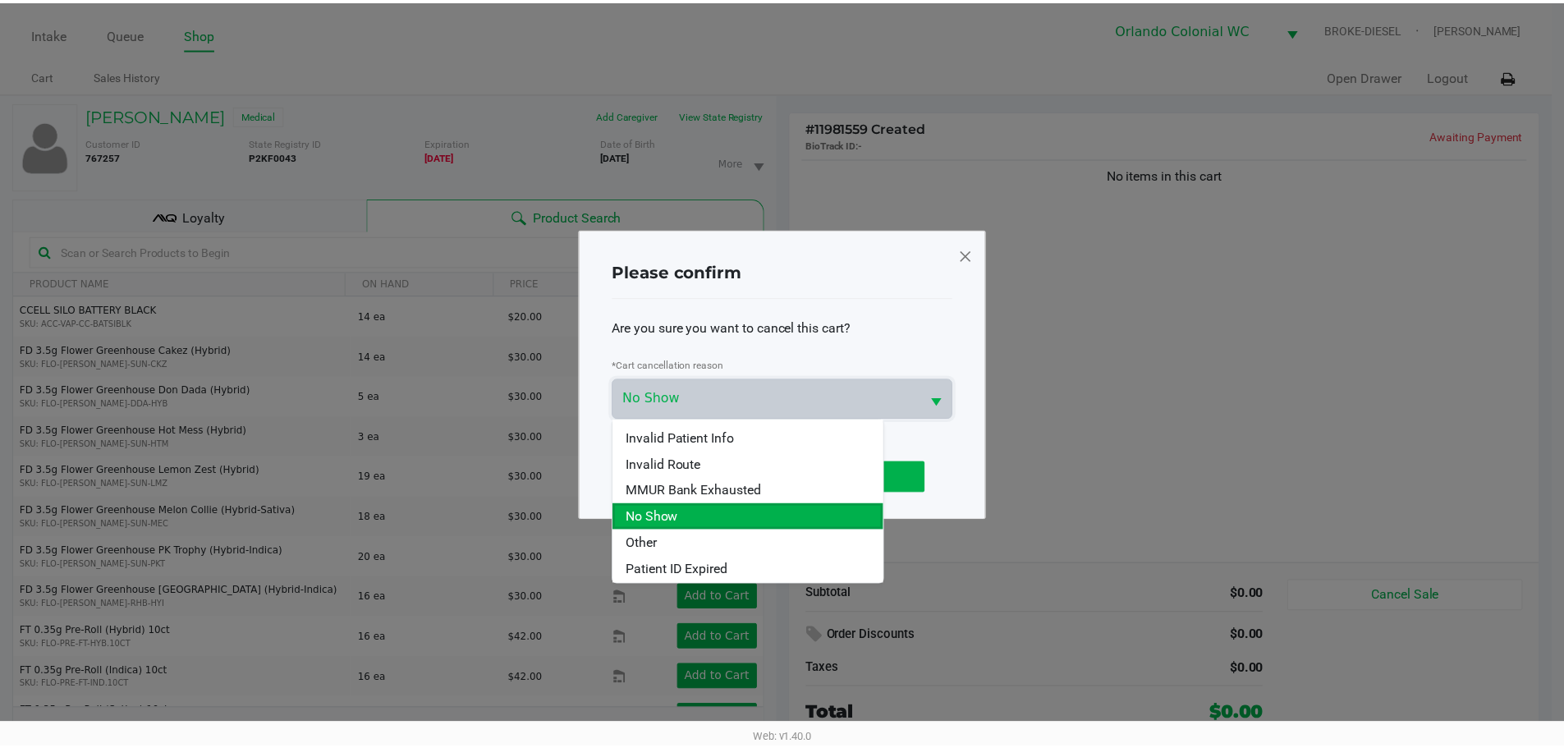
scroll to position [72, 0]
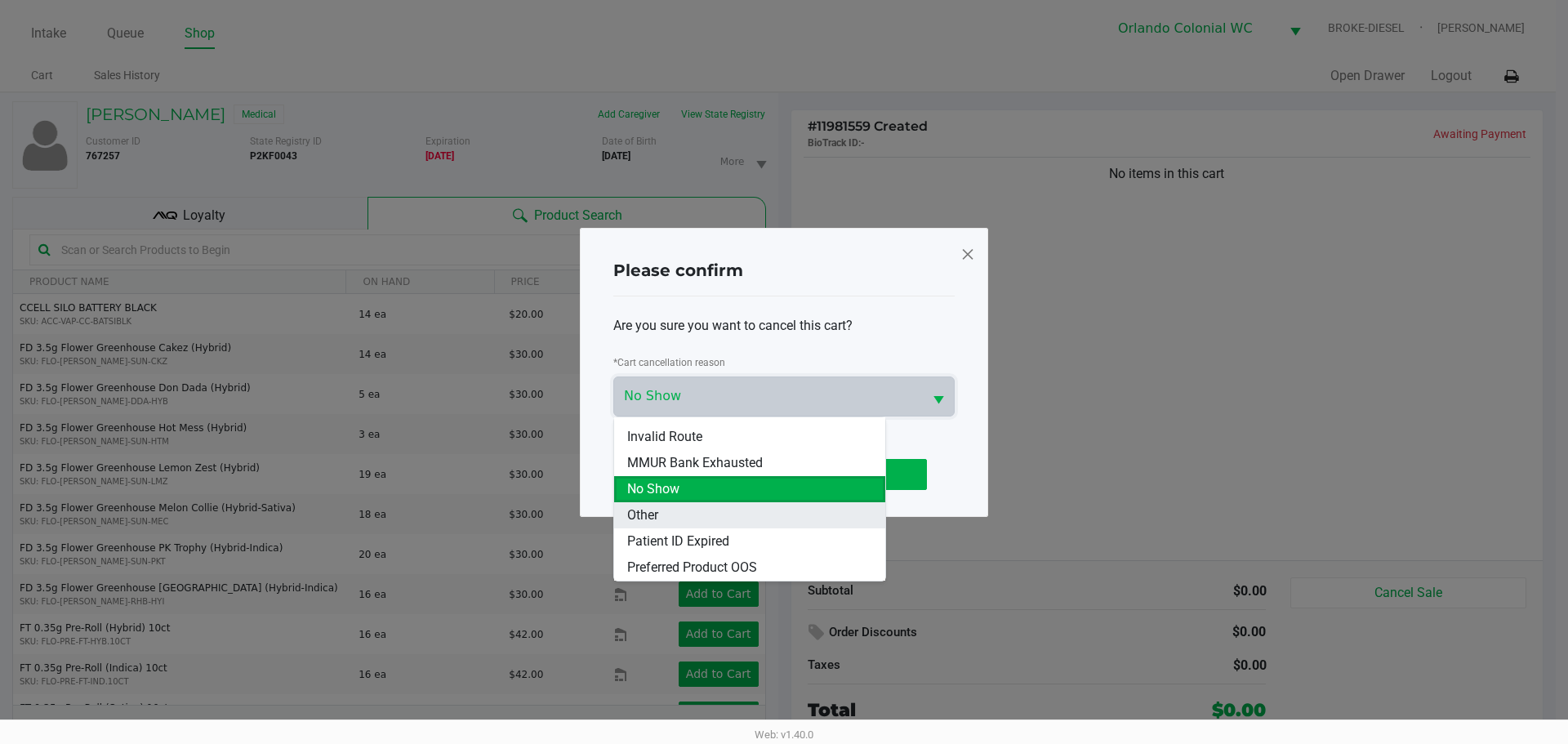
click at [641, 517] on span "Other" at bounding box center [642, 515] width 31 height 20
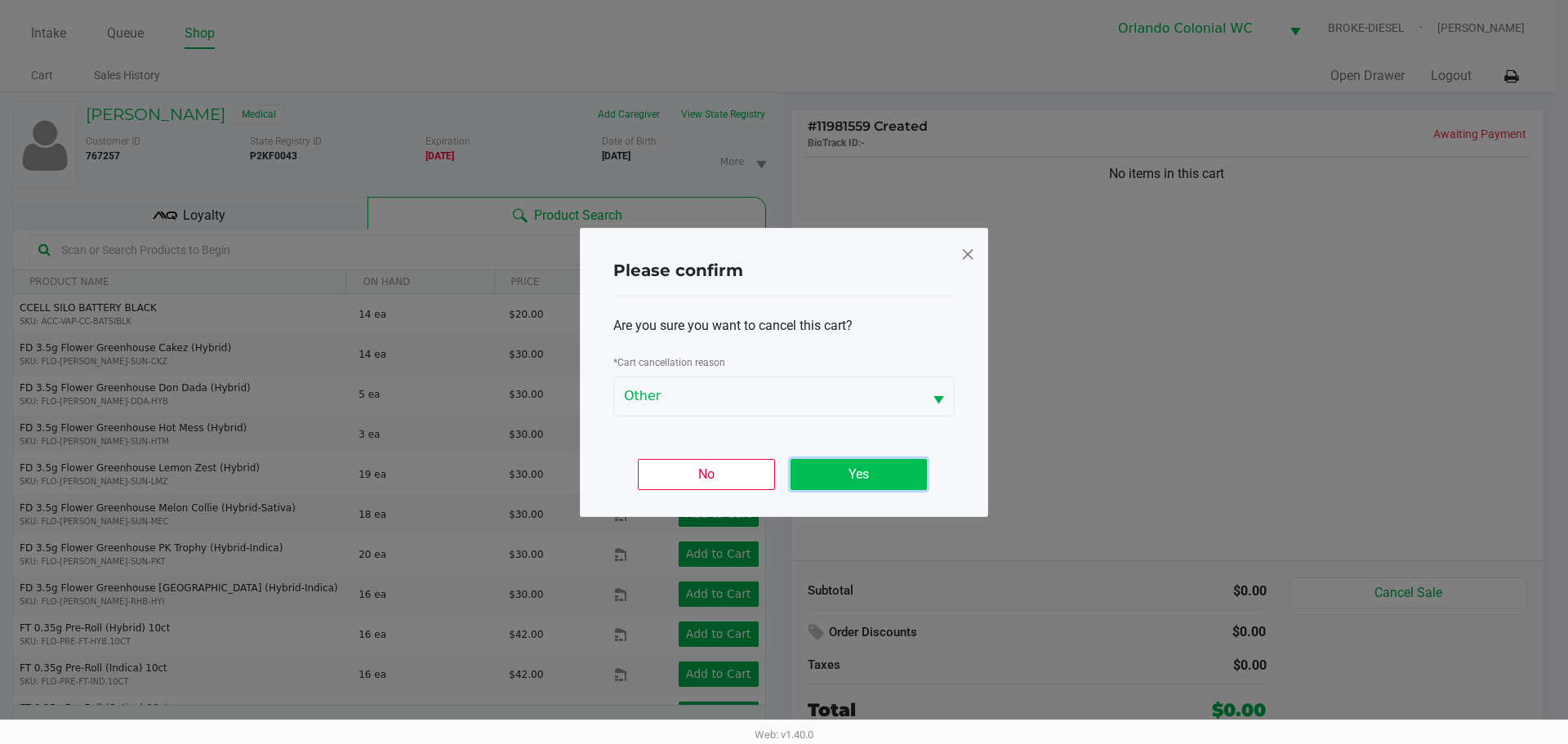
click at [878, 478] on button "Yes" at bounding box center [859, 473] width 136 height 31
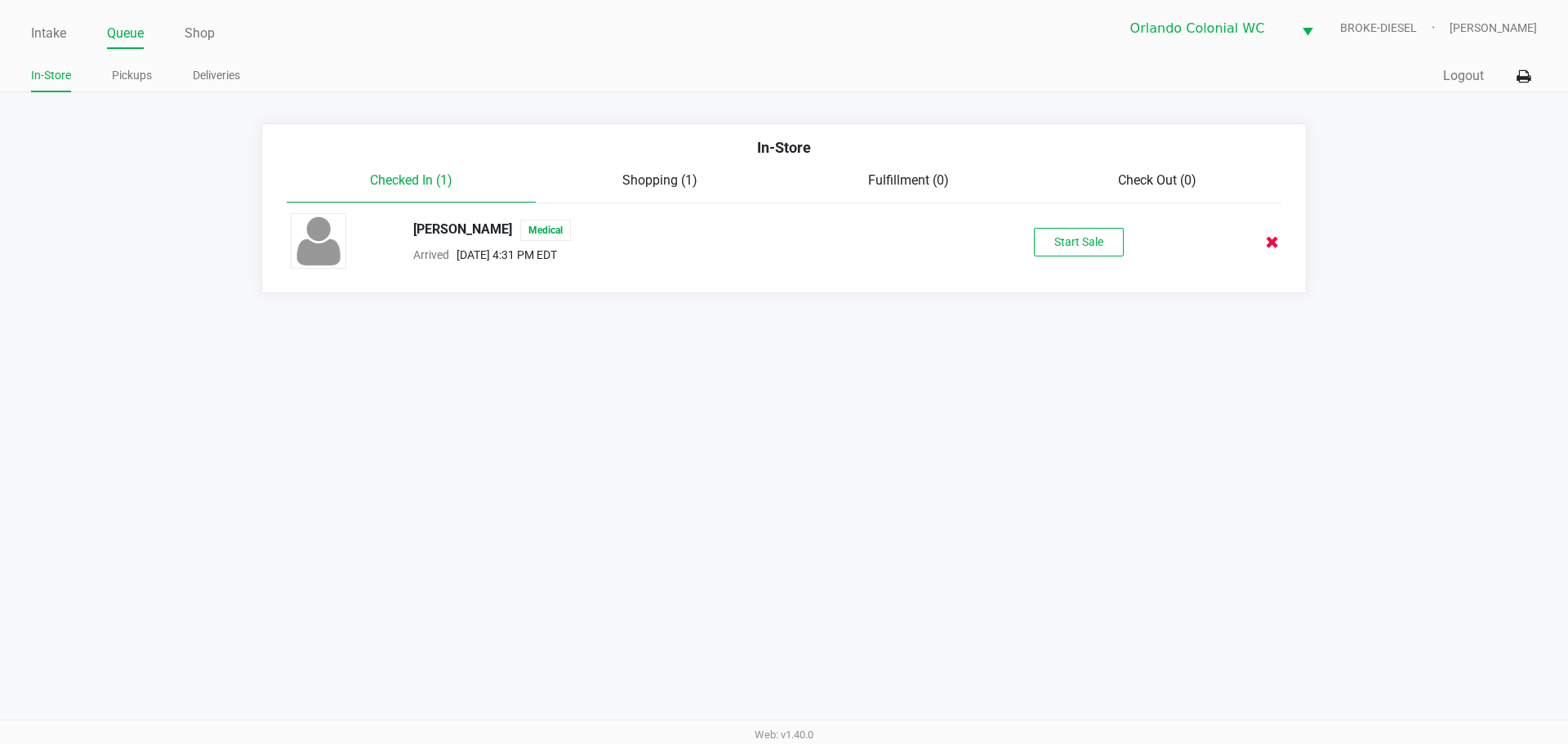
click at [1278, 246] on icon at bounding box center [1272, 242] width 13 height 12
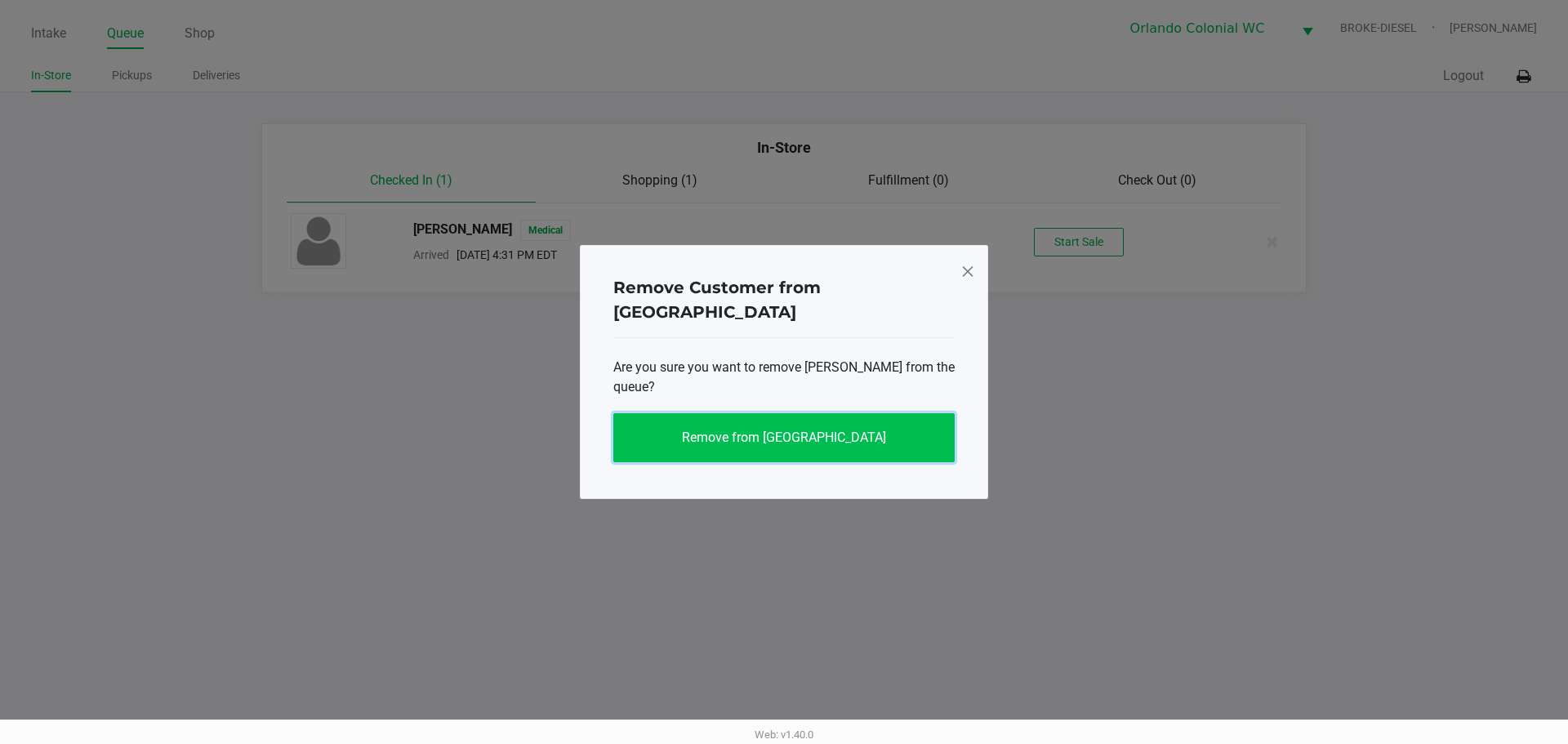
click at [896, 421] on button "Remove from [GEOGRAPHIC_DATA]" at bounding box center [783, 437] width 341 height 49
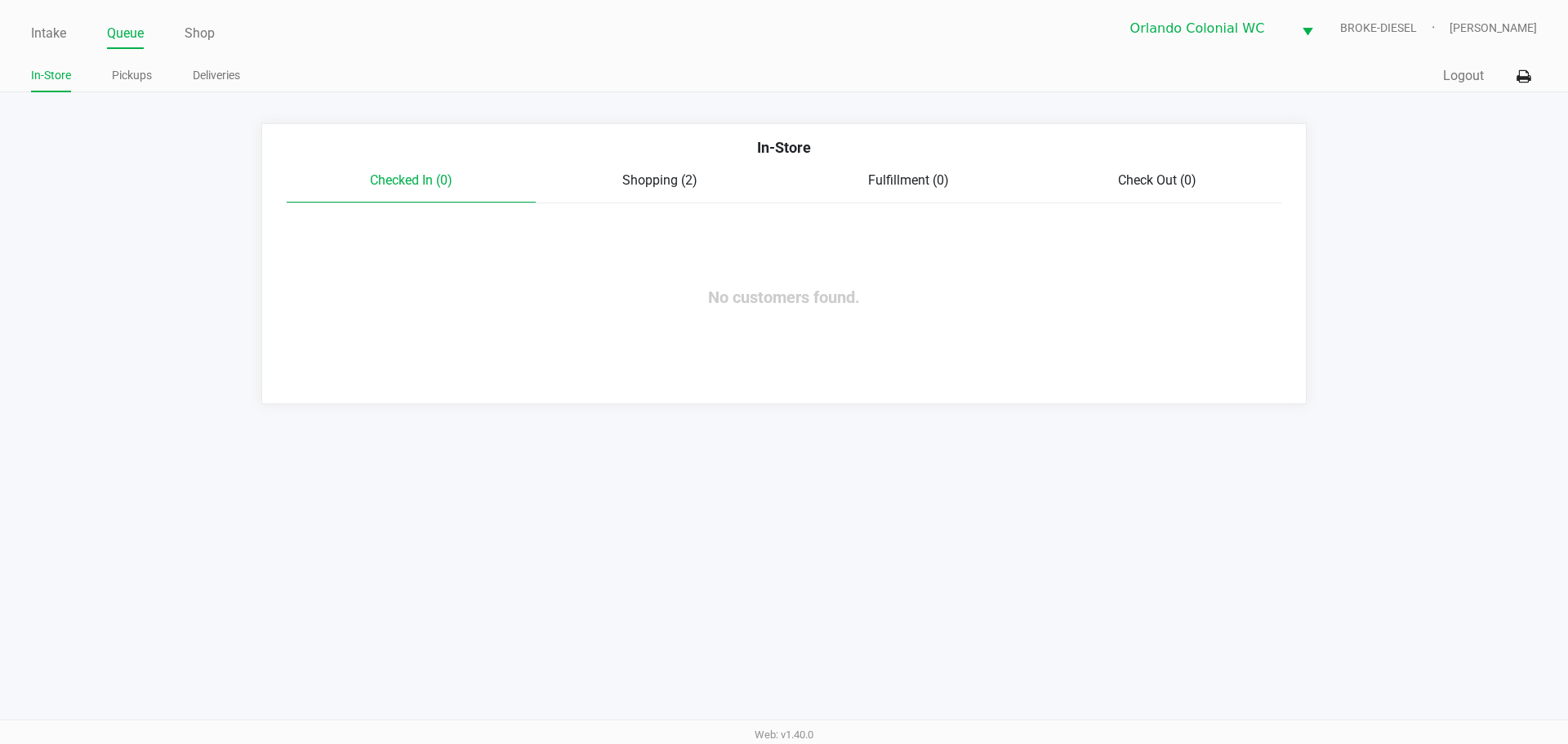
click at [139, 74] on link "Pickups" at bounding box center [131, 76] width 40 height 21
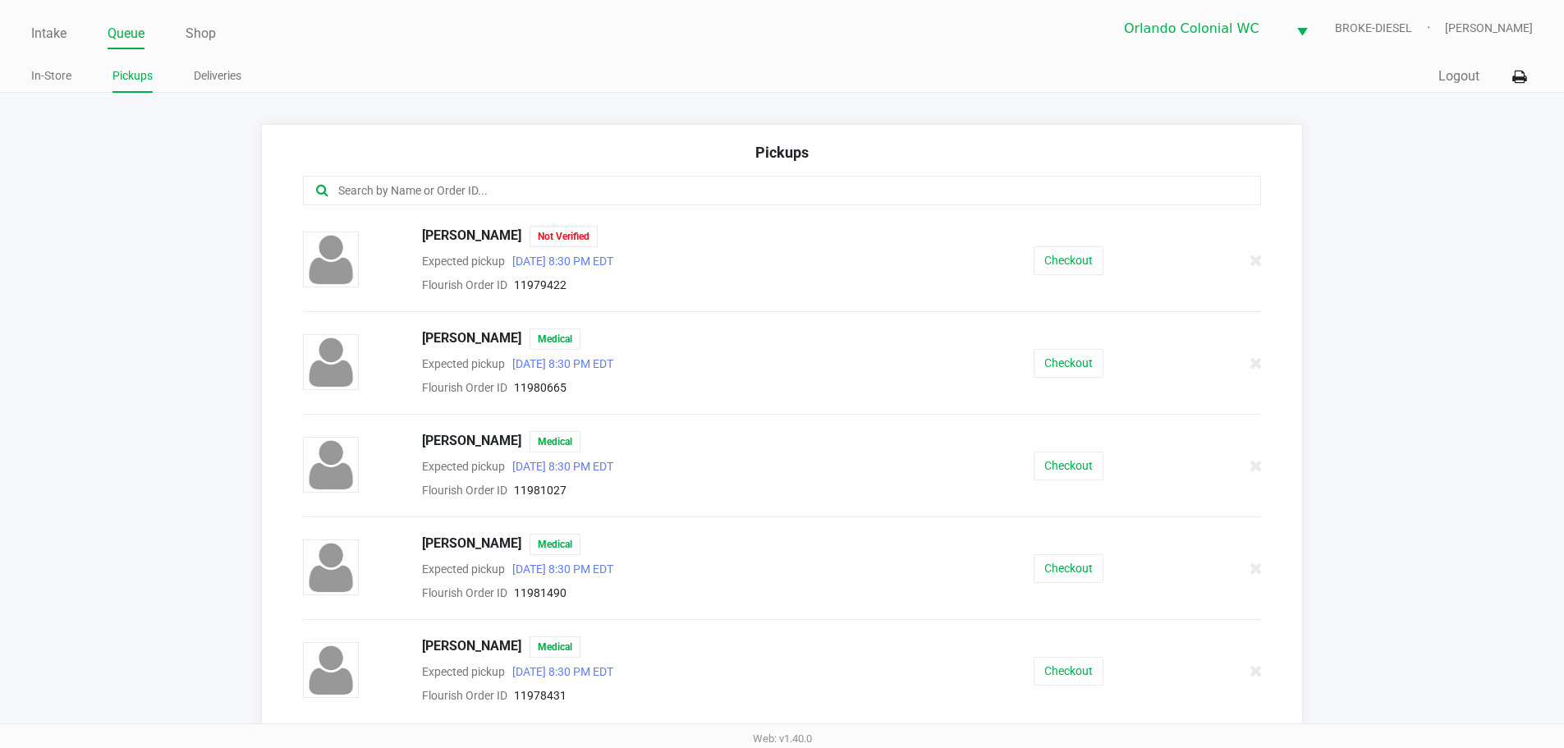
click at [480, 186] on input "text" at bounding box center [756, 190] width 839 height 19
type input "s"
click at [1088, 471] on button "Checkout" at bounding box center [1068, 465] width 70 height 29
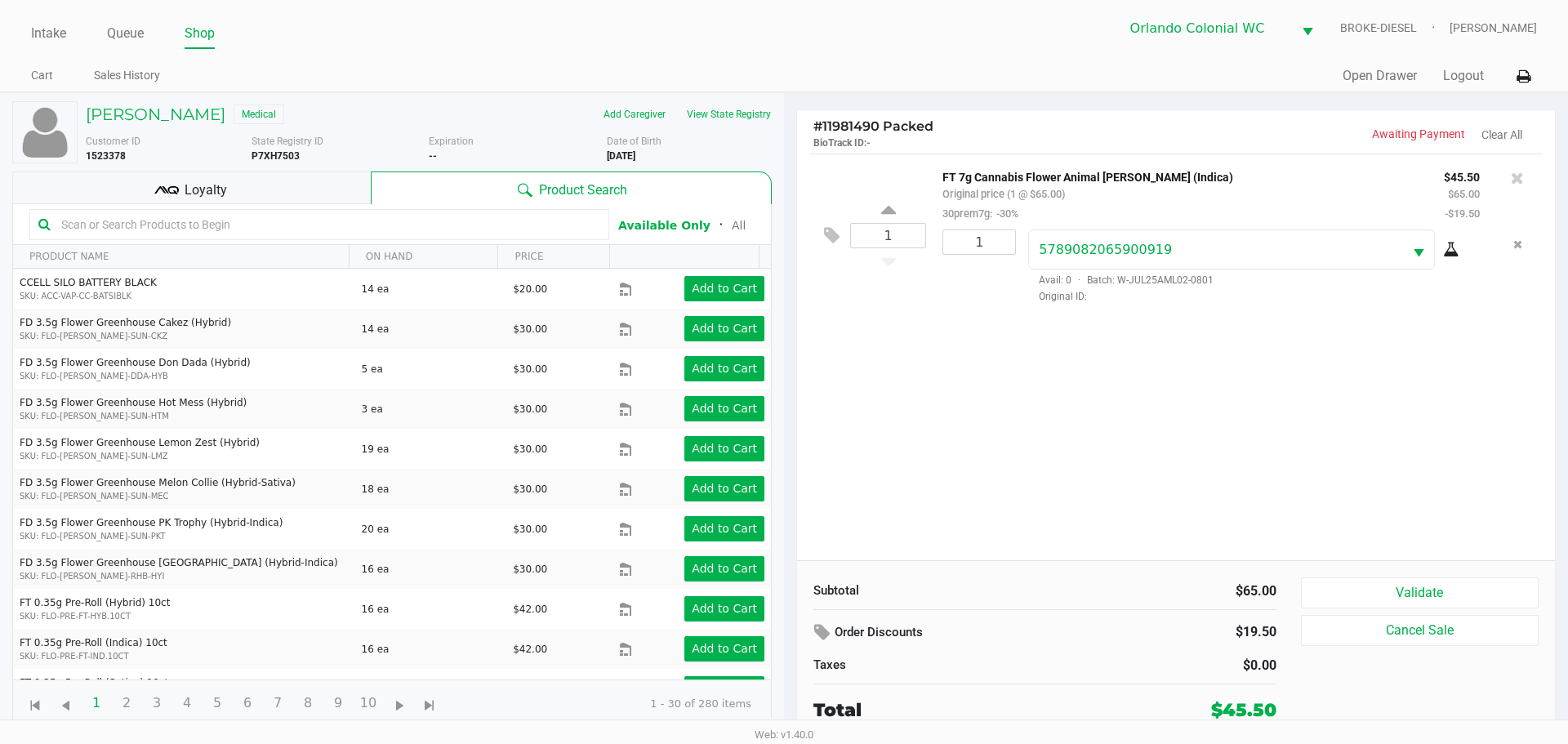
click at [1418, 591] on button "Validate" at bounding box center [1420, 592] width 238 height 31
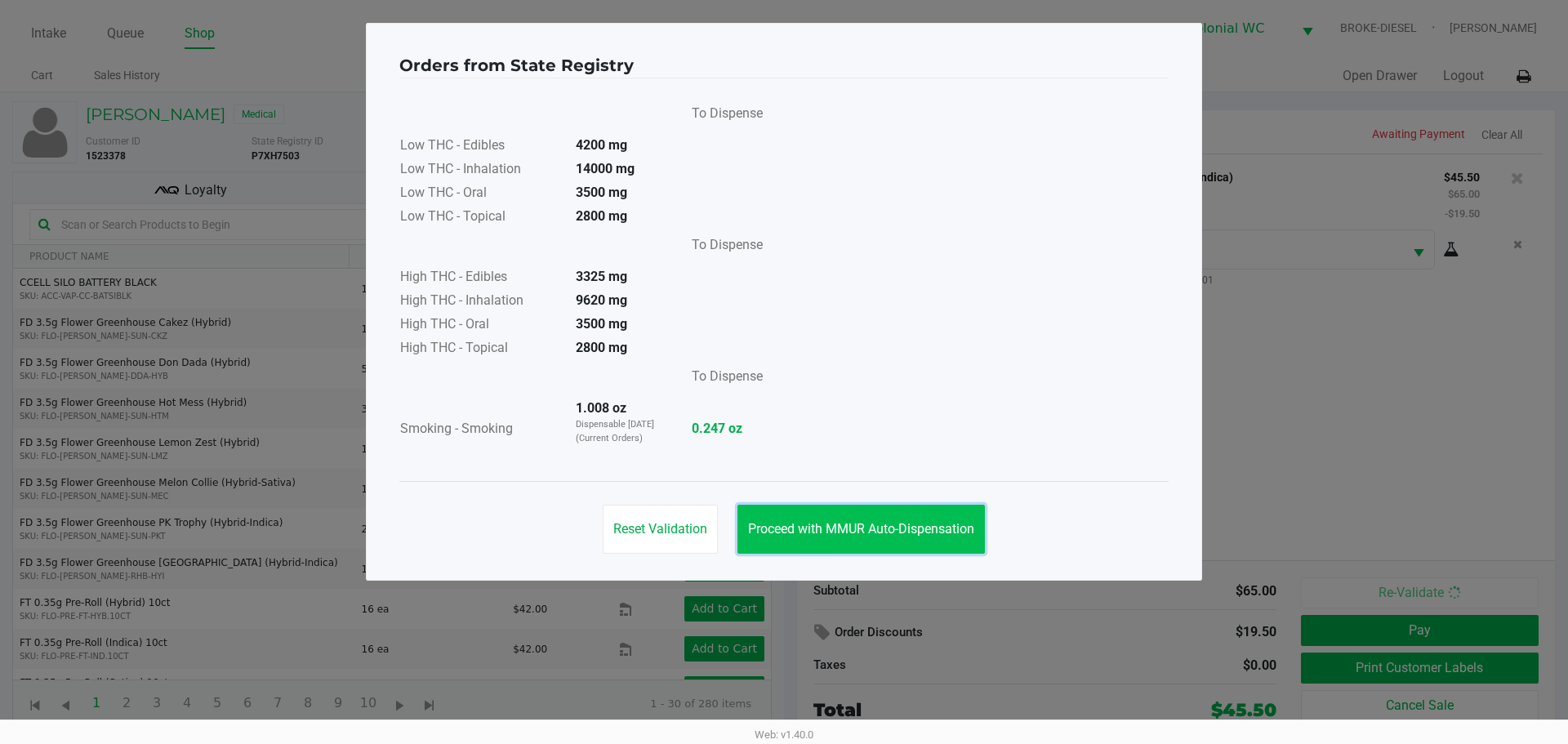
click at [909, 528] on span "Proceed with MMUR Auto-Dispensation" at bounding box center [861, 529] width 226 height 16
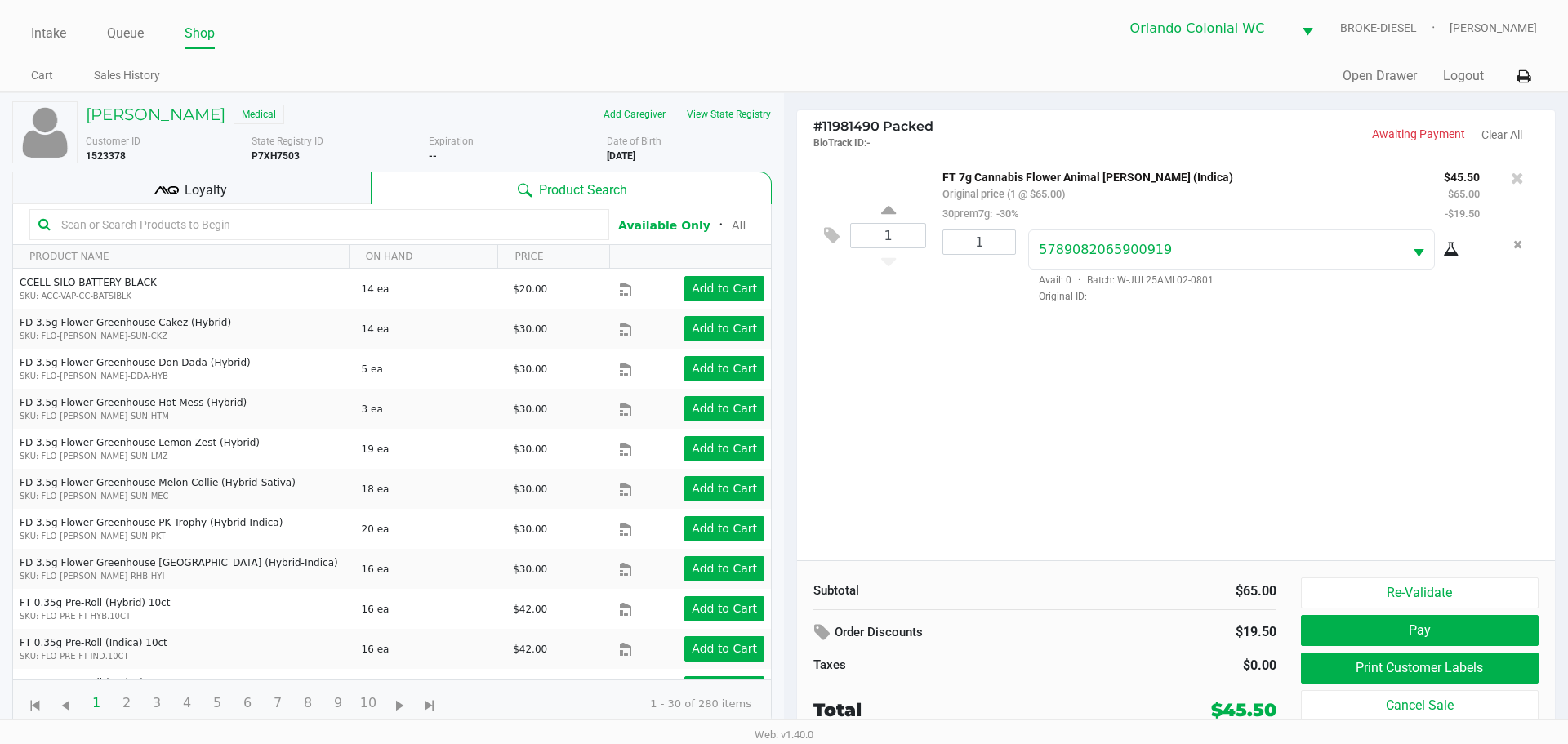
click at [1361, 670] on button "Print Customer Labels" at bounding box center [1420, 667] width 238 height 31
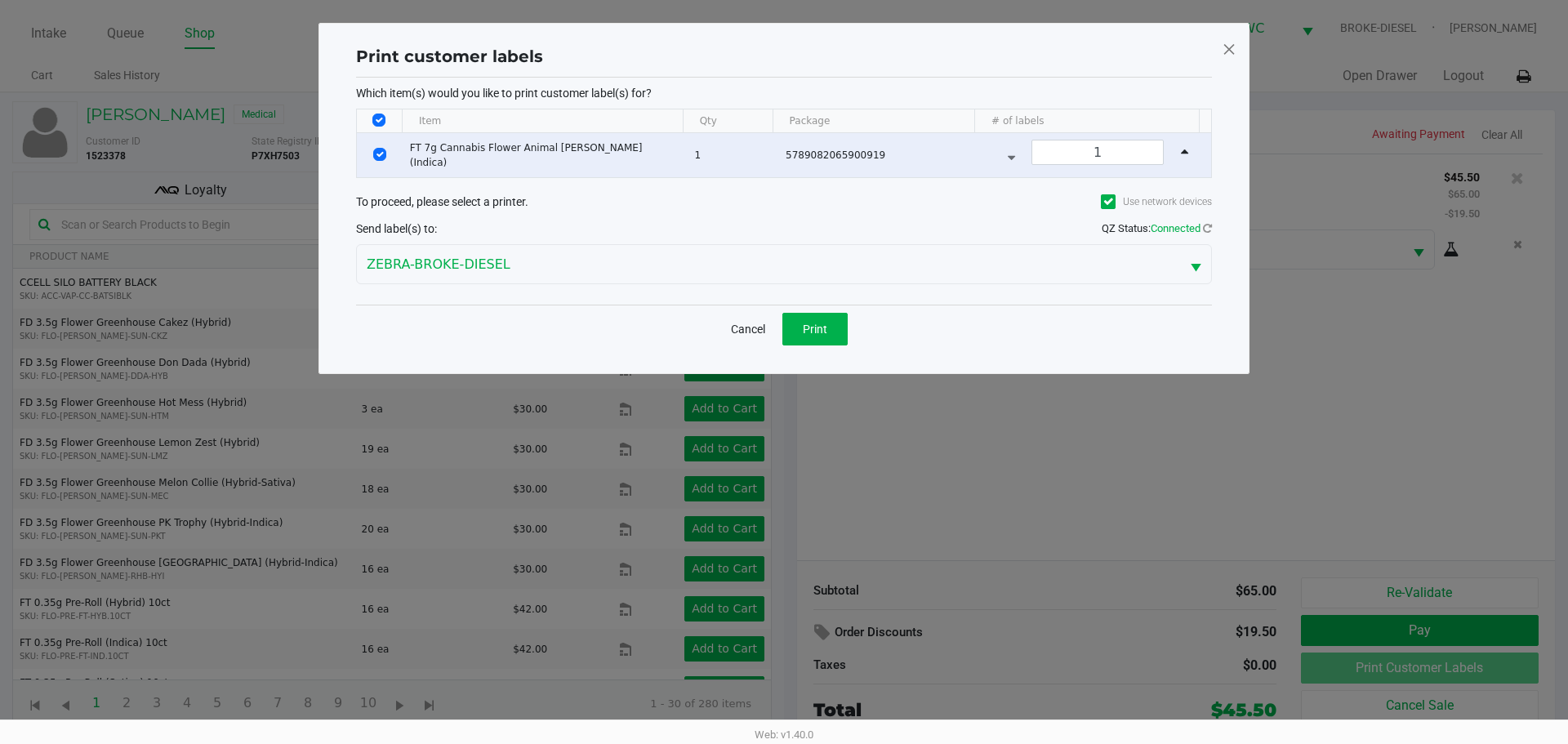
click at [800, 321] on button "Print" at bounding box center [815, 328] width 66 height 33
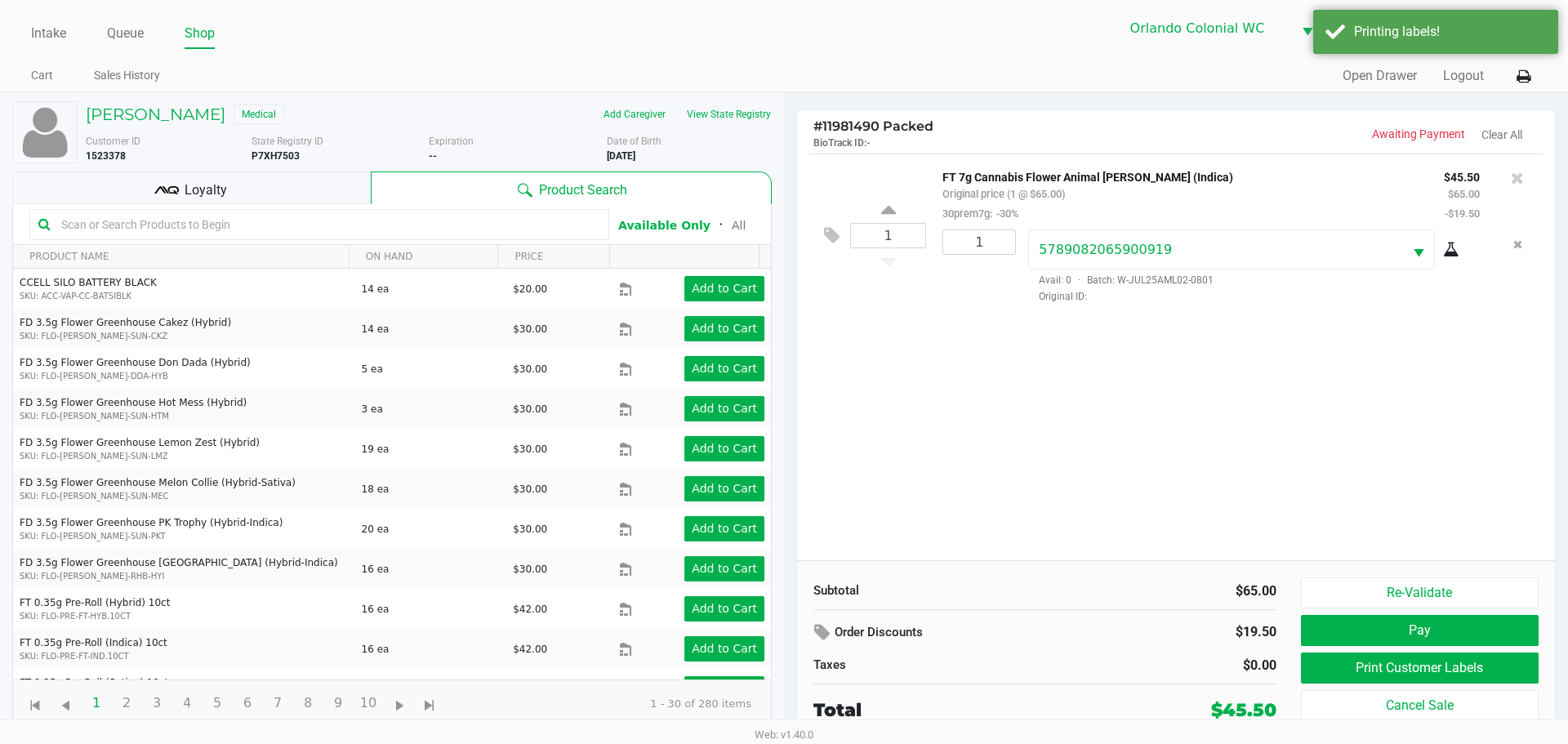
click at [1350, 634] on button "Pay" at bounding box center [1420, 630] width 238 height 31
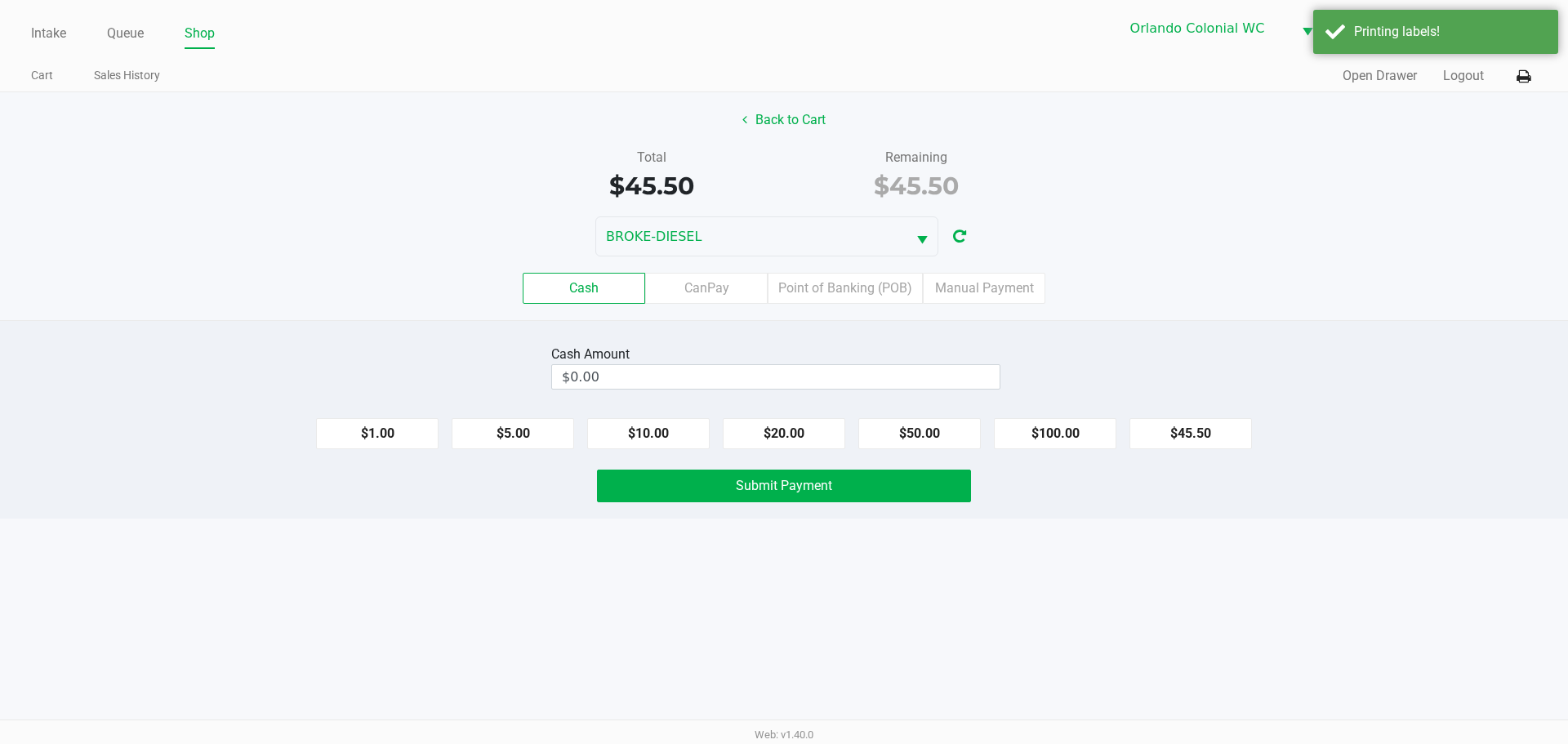
click at [859, 288] on label "Point of Banking (POB)" at bounding box center [846, 287] width 155 height 31
click at [0, 0] on 7 "Point of Banking (POB)" at bounding box center [0, 0] width 0 height 0
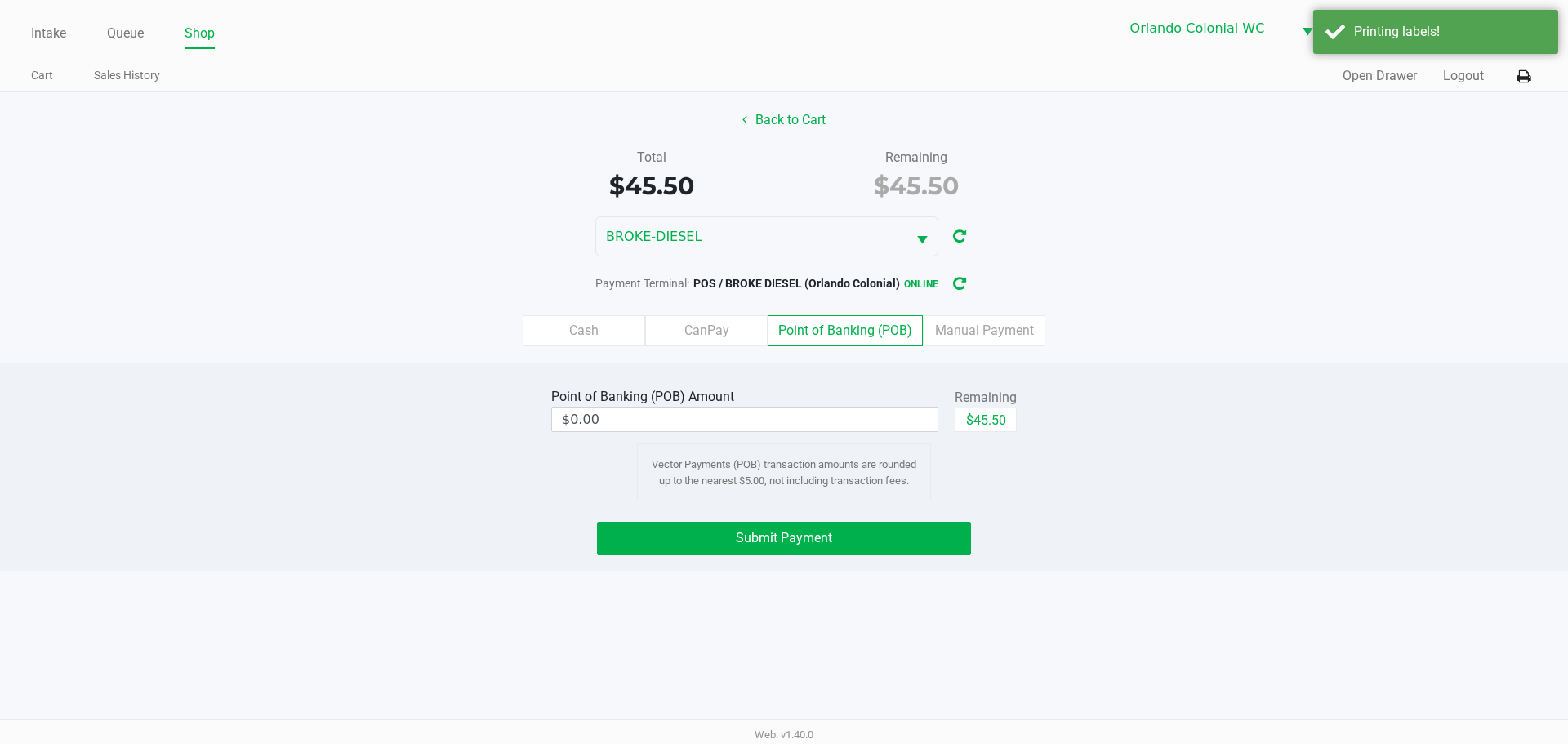
click at [991, 420] on button "$45.50" at bounding box center [986, 420] width 62 height 25
type input "$45.50"
click at [1059, 577] on div "Intake Queue Shop Orlando Colonial WC BROKE-DIESEL [PERSON_NAME] Cart Sales His…" at bounding box center [784, 372] width 1568 height 744
click at [932, 534] on button "Submit Payment" at bounding box center [784, 538] width 374 height 33
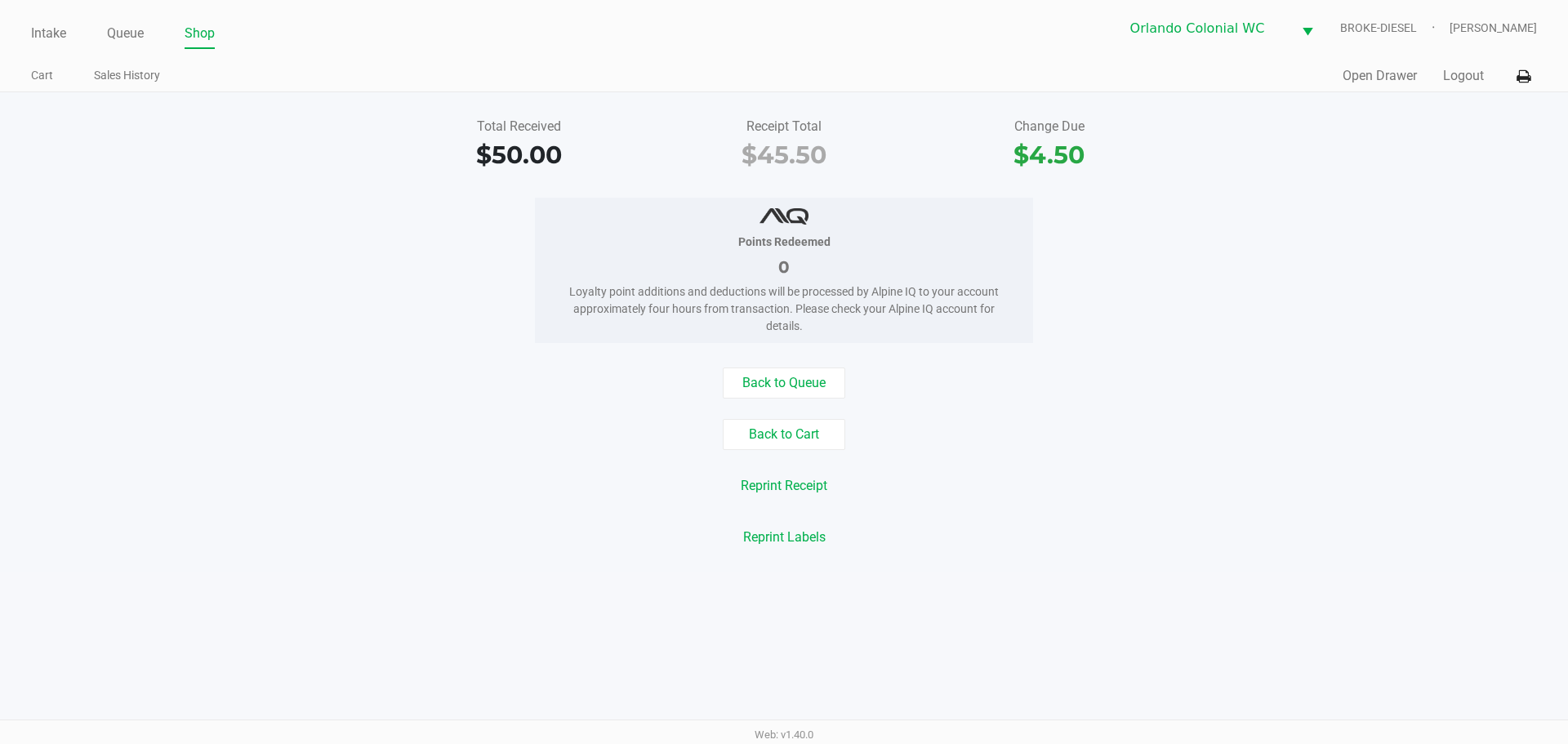
click at [49, 36] on link "Intake" at bounding box center [48, 33] width 35 height 23
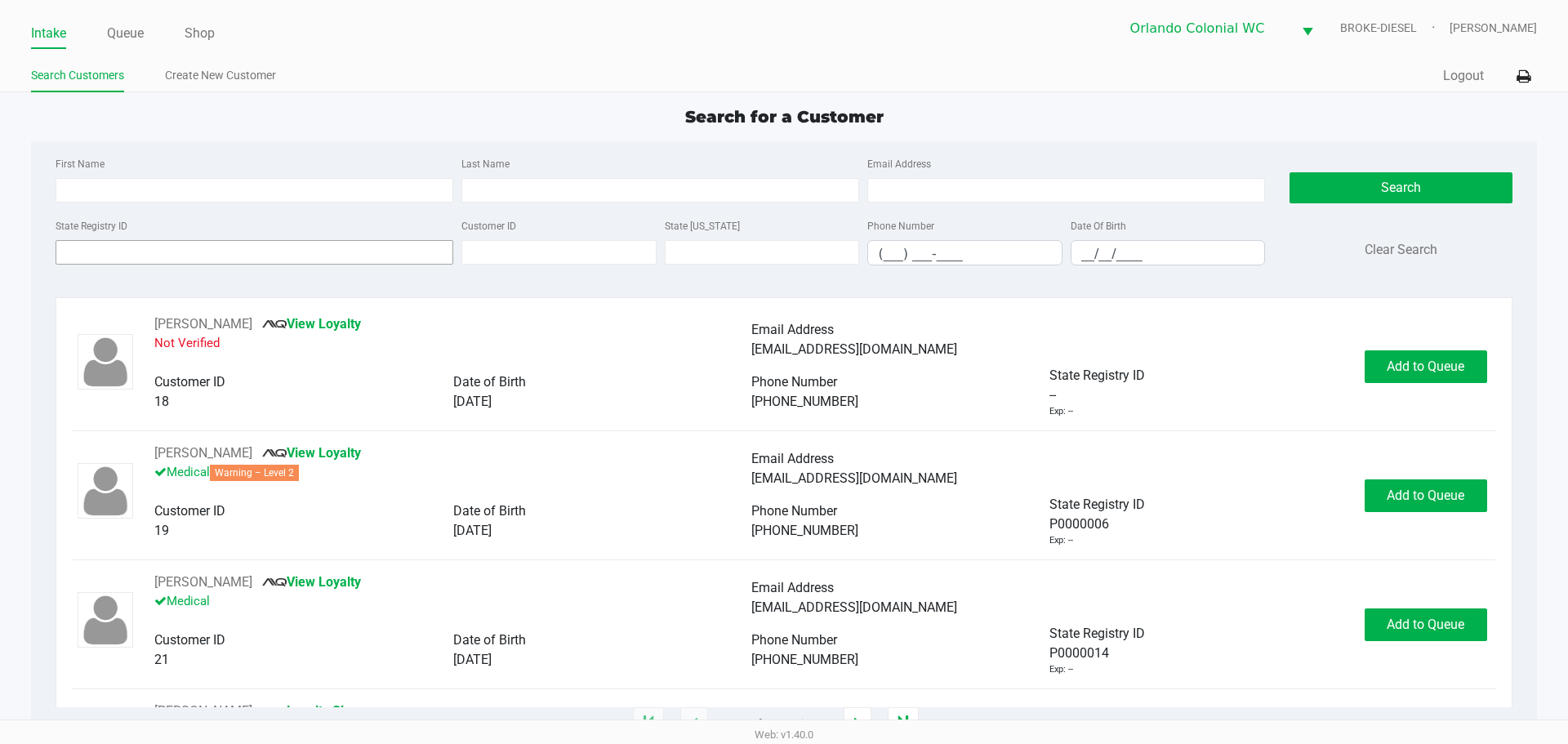
click at [102, 253] on input "State Registry ID" at bounding box center [255, 252] width 398 height 25
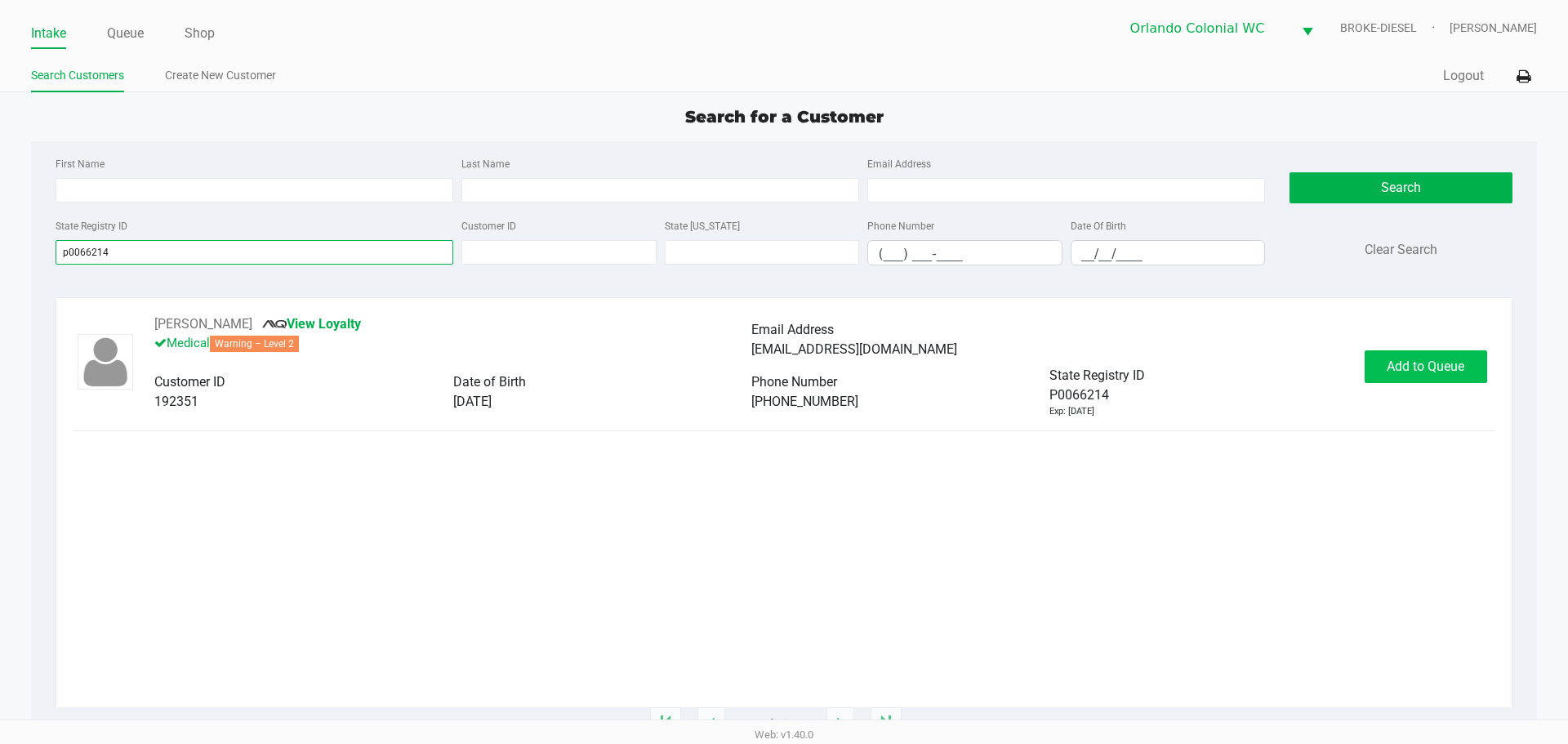
type input "p0066214"
click at [1448, 367] on span "Add to Queue" at bounding box center [1426, 366] width 78 height 16
click at [1448, 367] on div "Add to Queue" at bounding box center [1426, 366] width 122 height 33
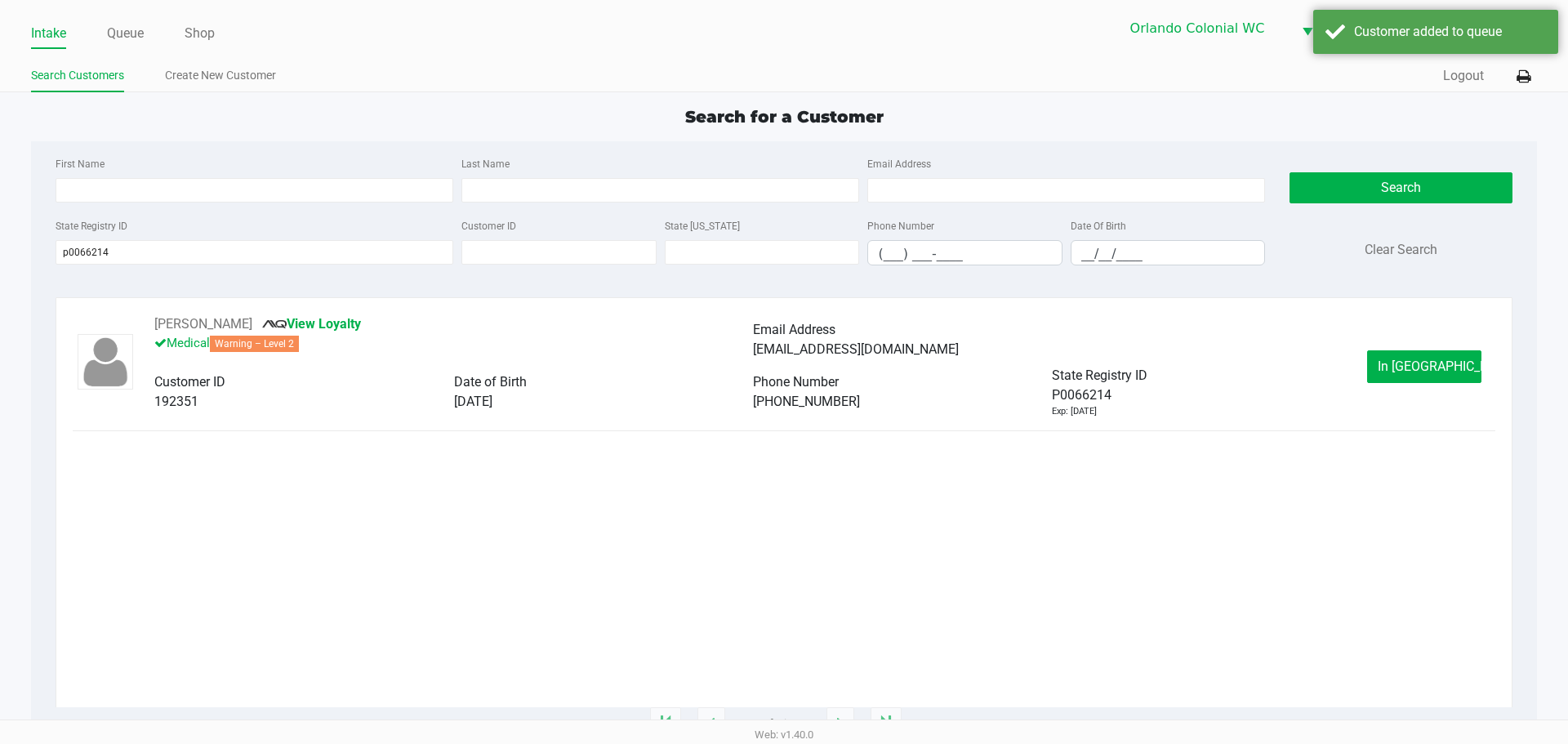
click at [1448, 367] on span "In [GEOGRAPHIC_DATA]" at bounding box center [1447, 366] width 137 height 16
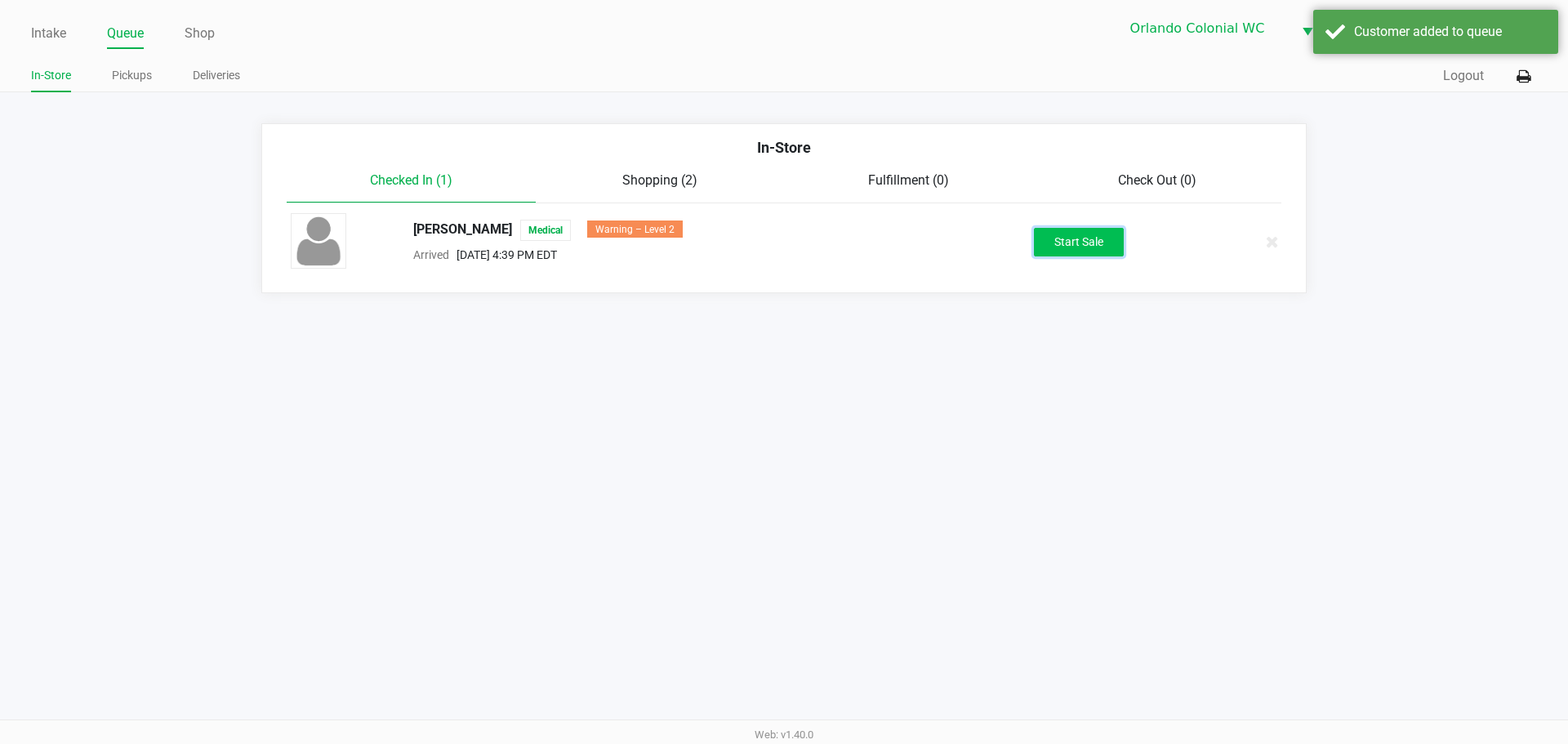
click at [1078, 240] on button "Start Sale" at bounding box center [1078, 242] width 90 height 29
click at [1078, 240] on div "Start Sale" at bounding box center [1078, 242] width 90 height 29
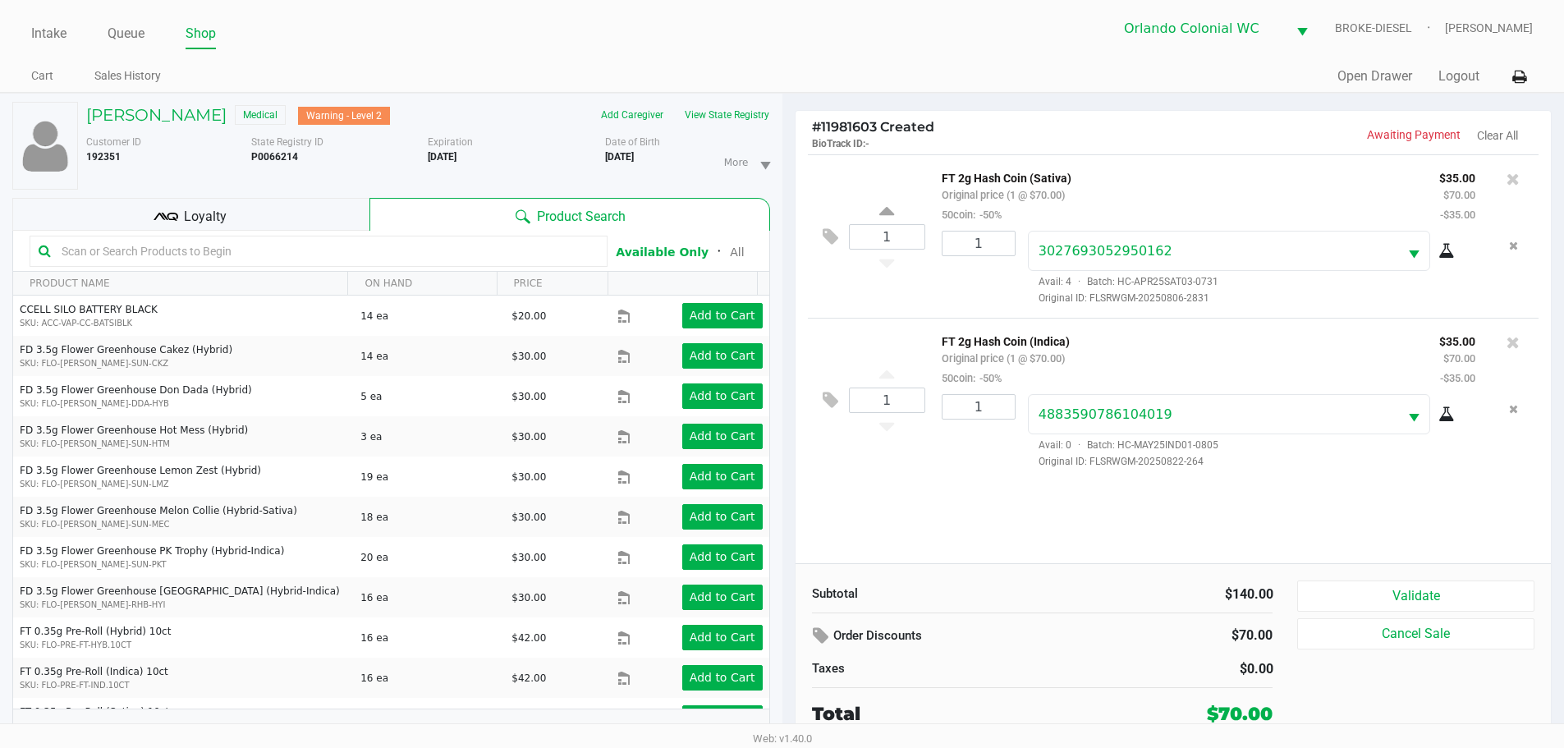
click at [1433, 602] on button "Validate" at bounding box center [1415, 595] width 236 height 31
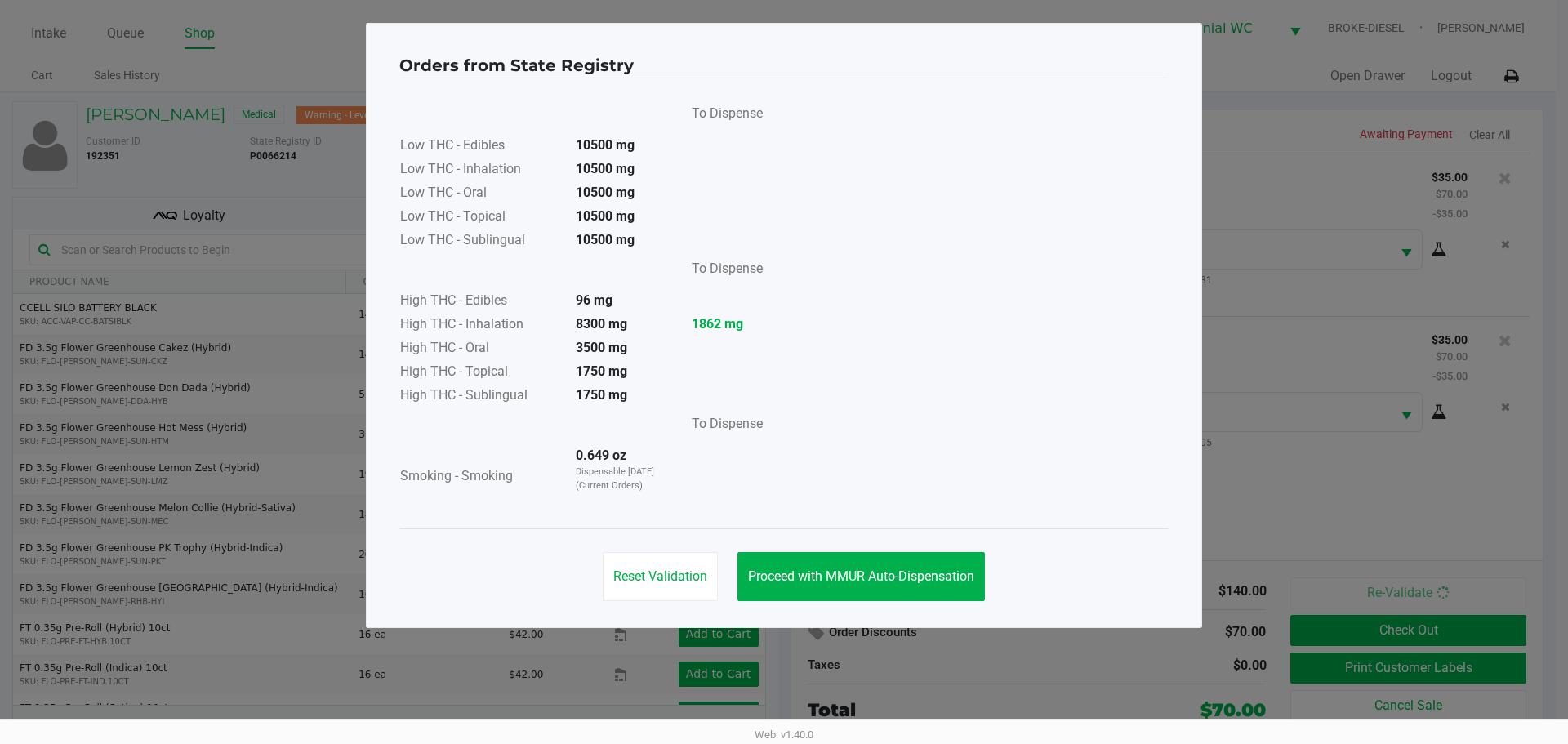
click at [955, 582] on span "Proceed with MMUR Auto-Dispensation" at bounding box center [861, 576] width 226 height 16
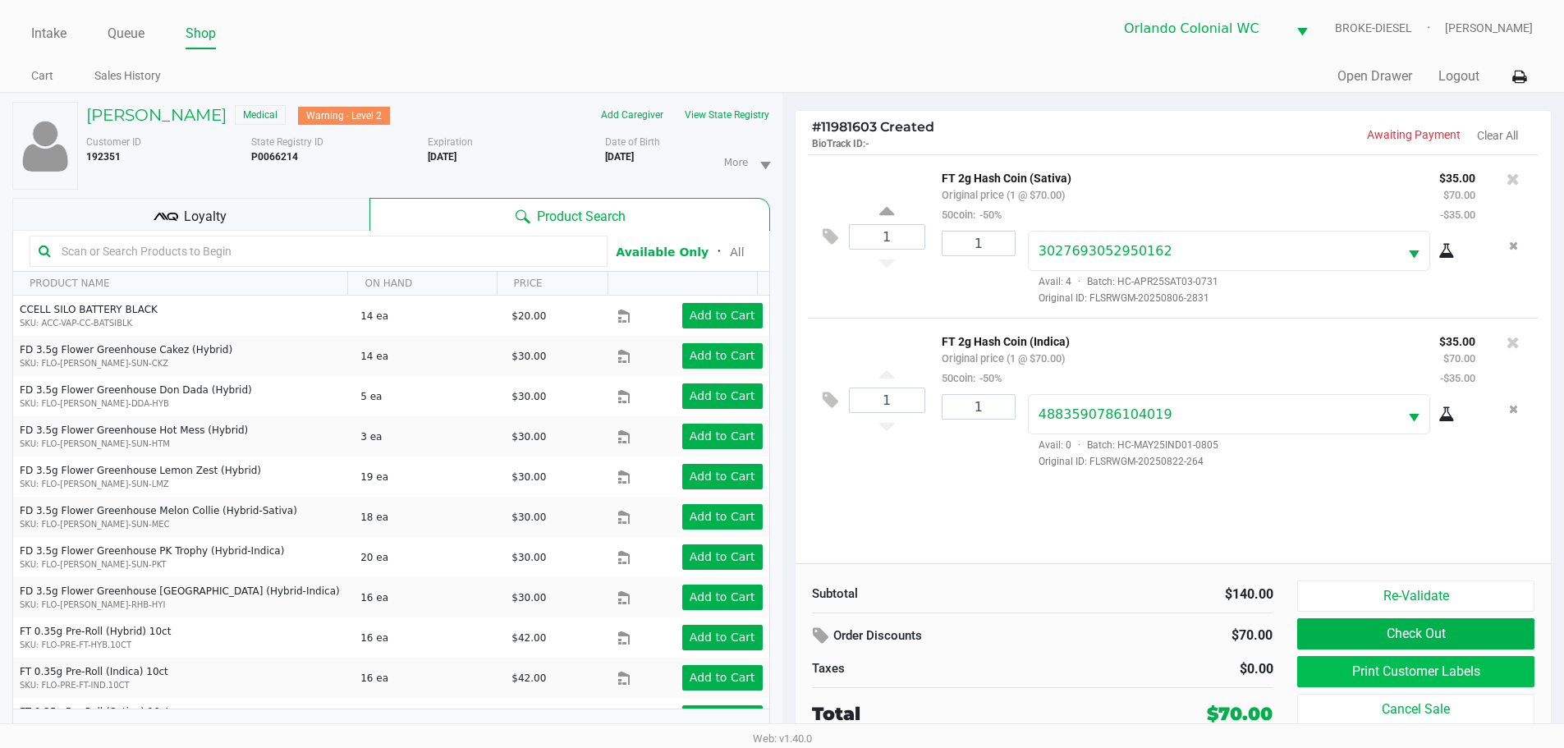
click at [1360, 671] on button "Print Customer Labels" at bounding box center [1415, 671] width 236 height 31
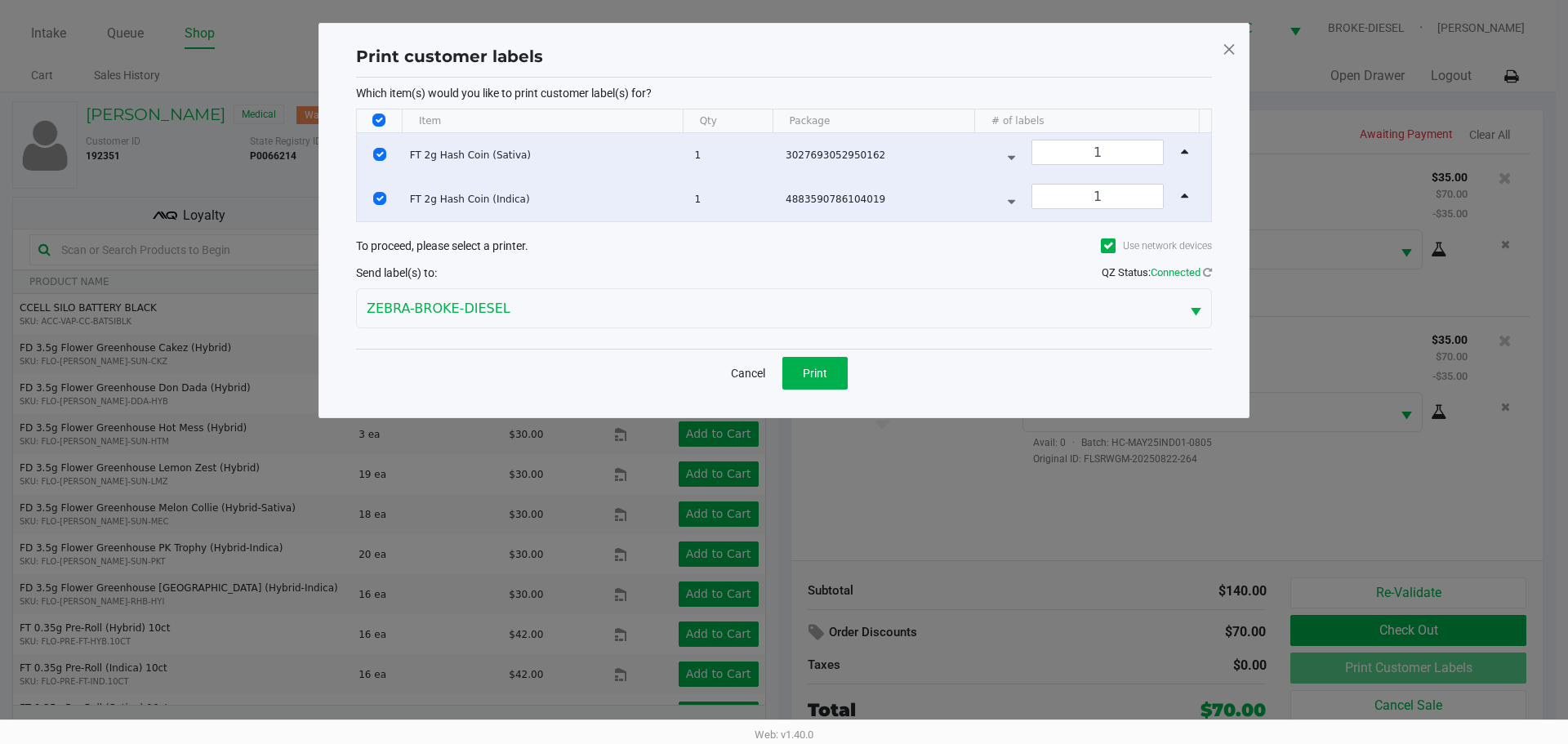
click at [835, 387] on button "Print" at bounding box center [815, 373] width 66 height 33
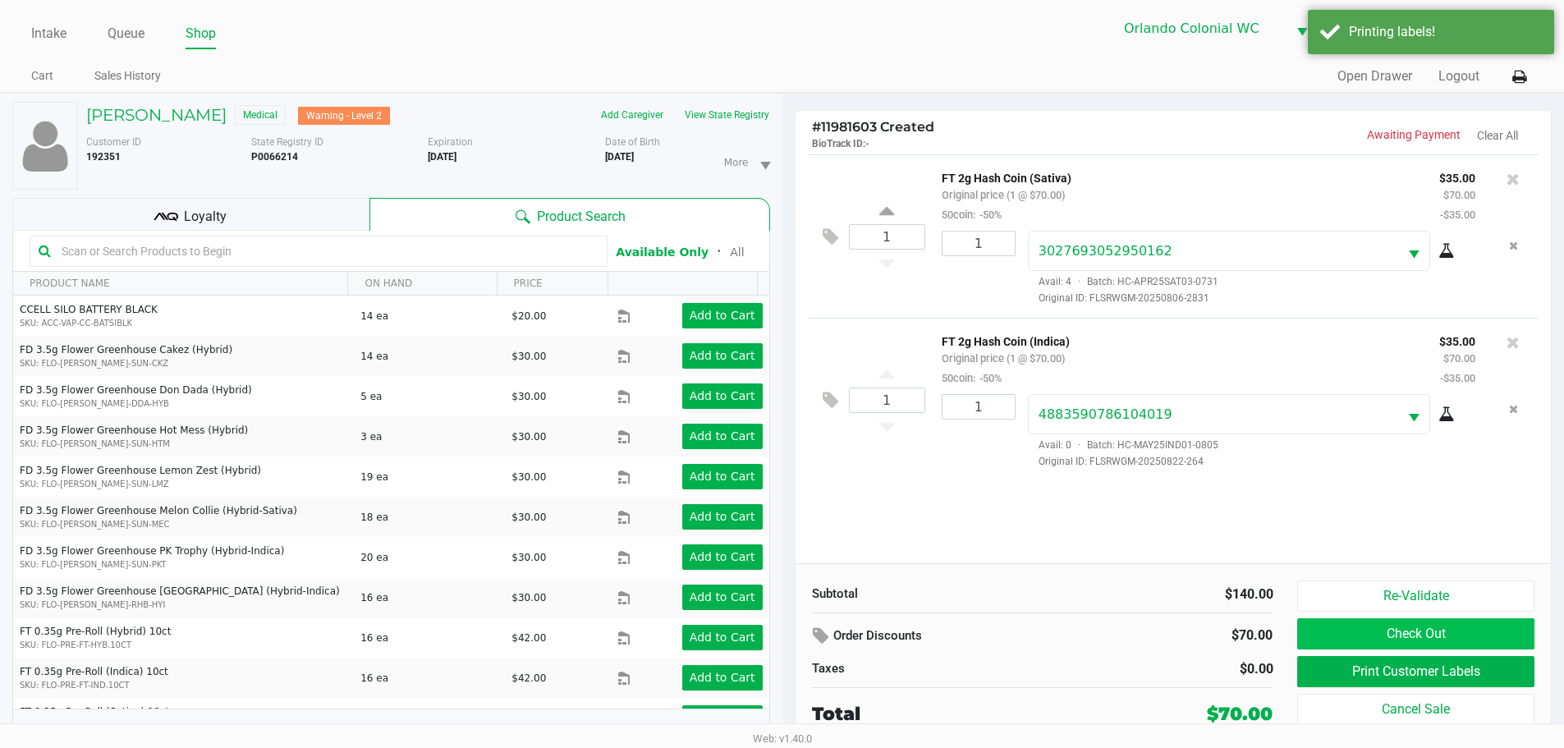
click at [1388, 626] on button "Check Out" at bounding box center [1415, 633] width 236 height 31
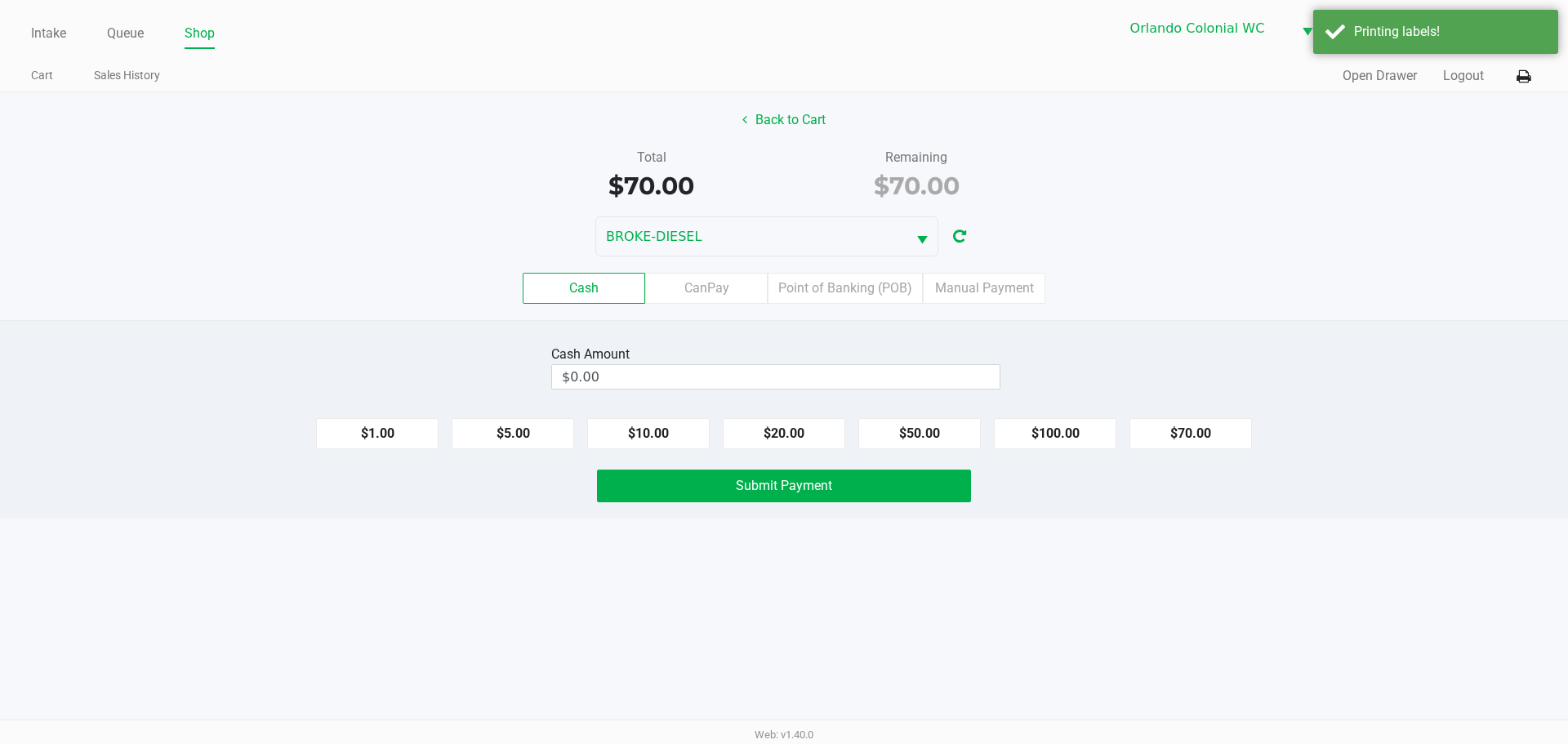
click at [851, 300] on label "Point of Banking (POB)" at bounding box center [846, 287] width 155 height 31
click at [0, 0] on 7 "Point of Banking (POB)" at bounding box center [0, 0] width 0 height 0
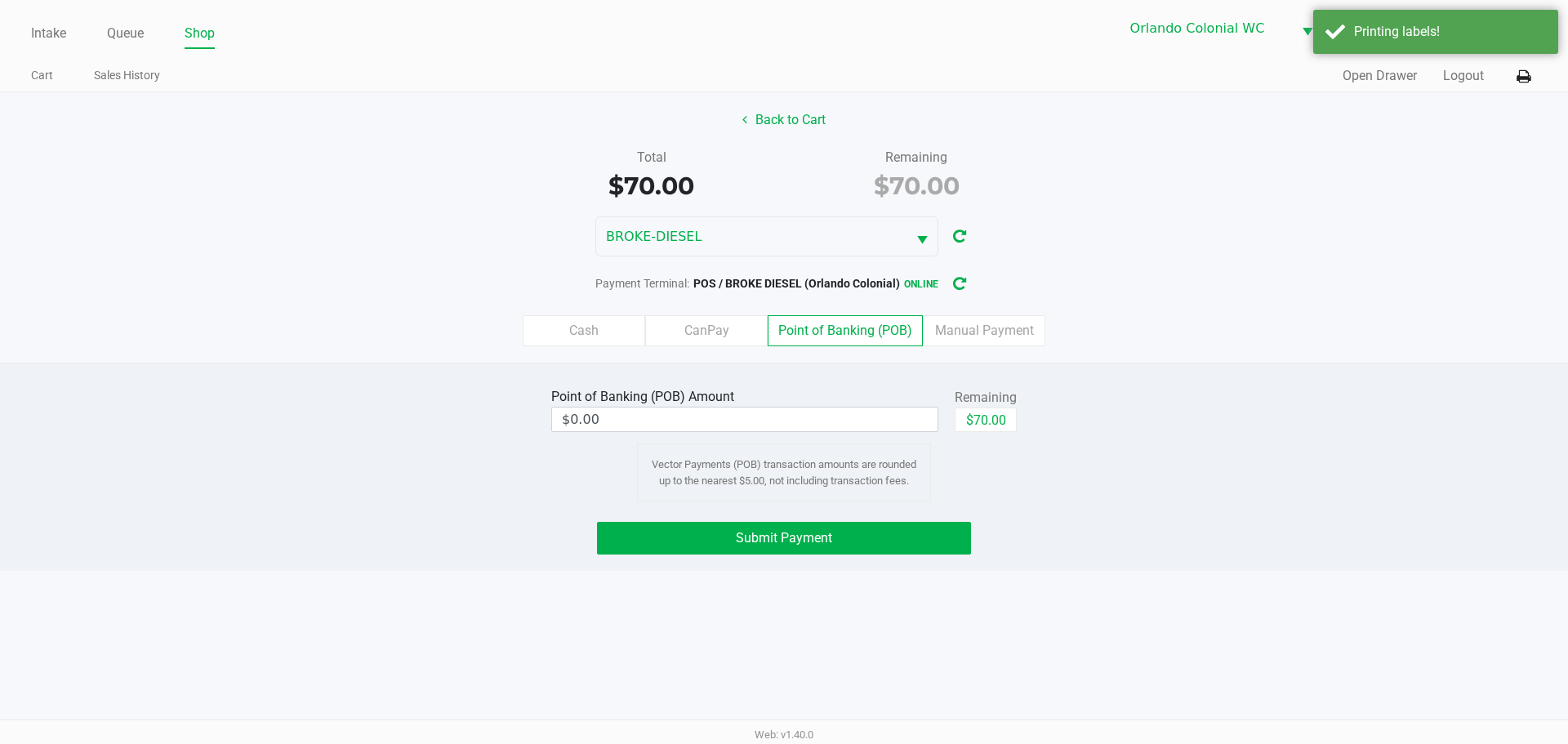
click at [994, 408] on button "$70.00" at bounding box center [986, 420] width 62 height 25
type input "$70.00"
click at [1044, 522] on div "Submit Payment" at bounding box center [784, 538] width 1593 height 33
click at [917, 531] on button "Submit Payment" at bounding box center [784, 538] width 374 height 33
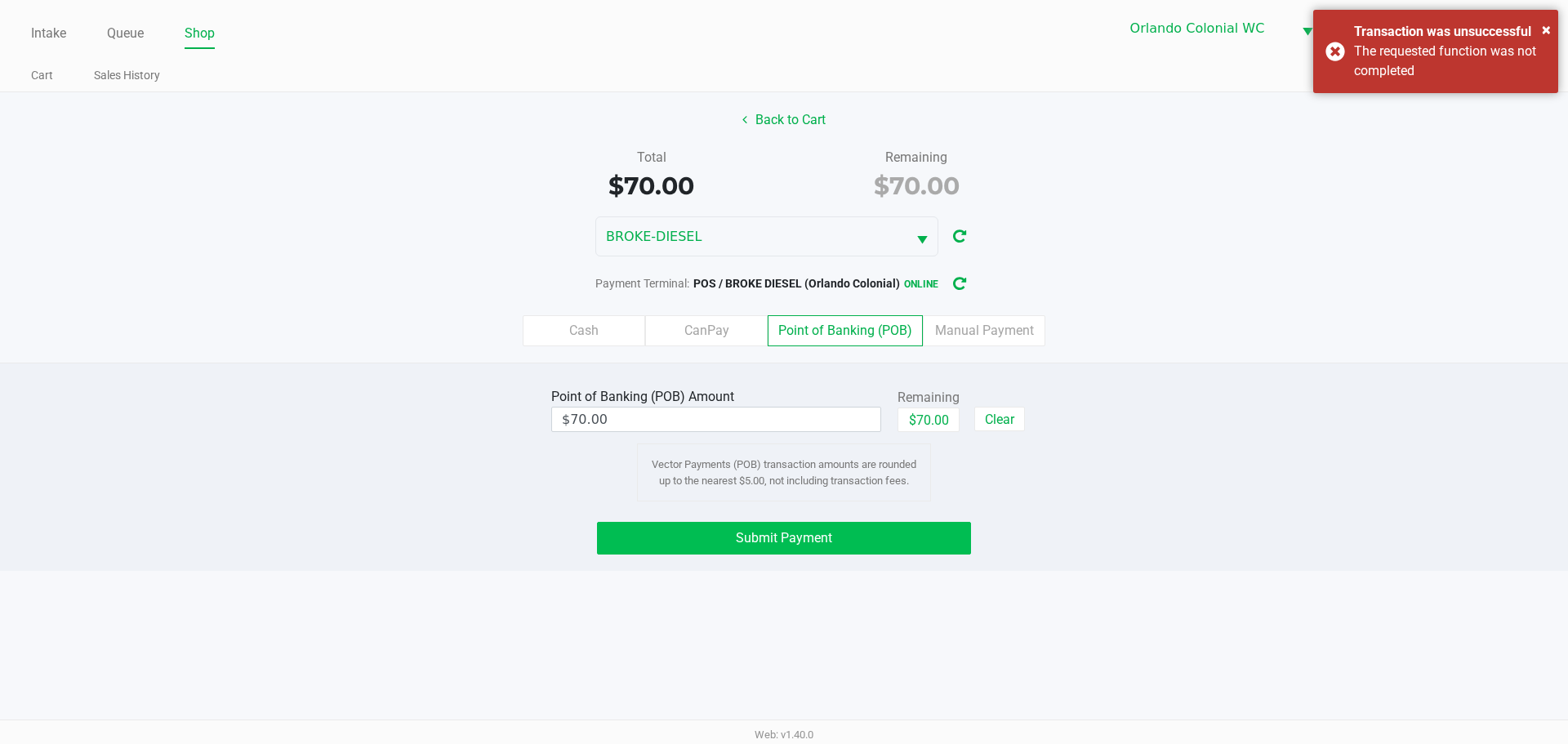
click at [888, 545] on button "Submit Payment" at bounding box center [784, 538] width 374 height 33
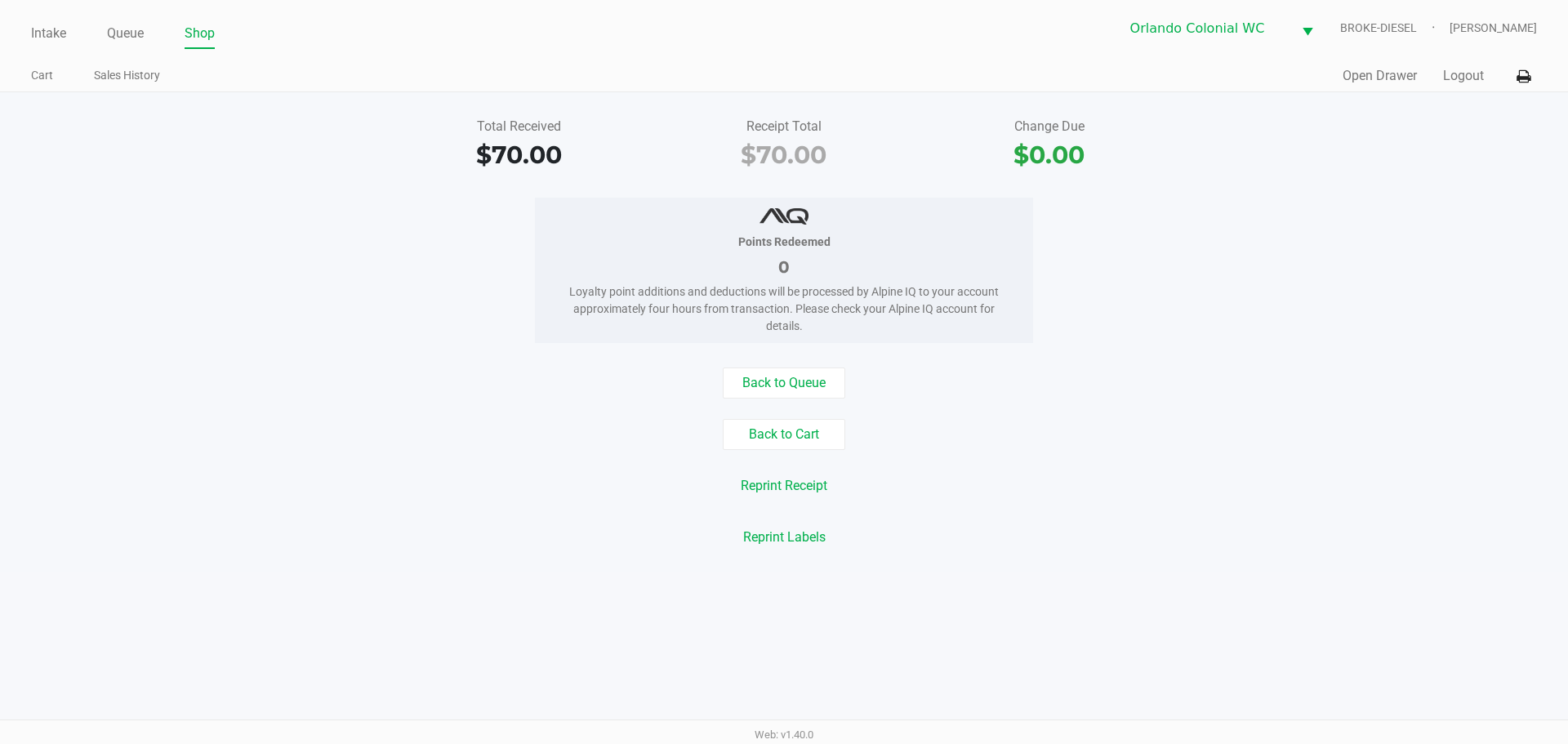
click at [116, 36] on link "Queue" at bounding box center [125, 33] width 37 height 23
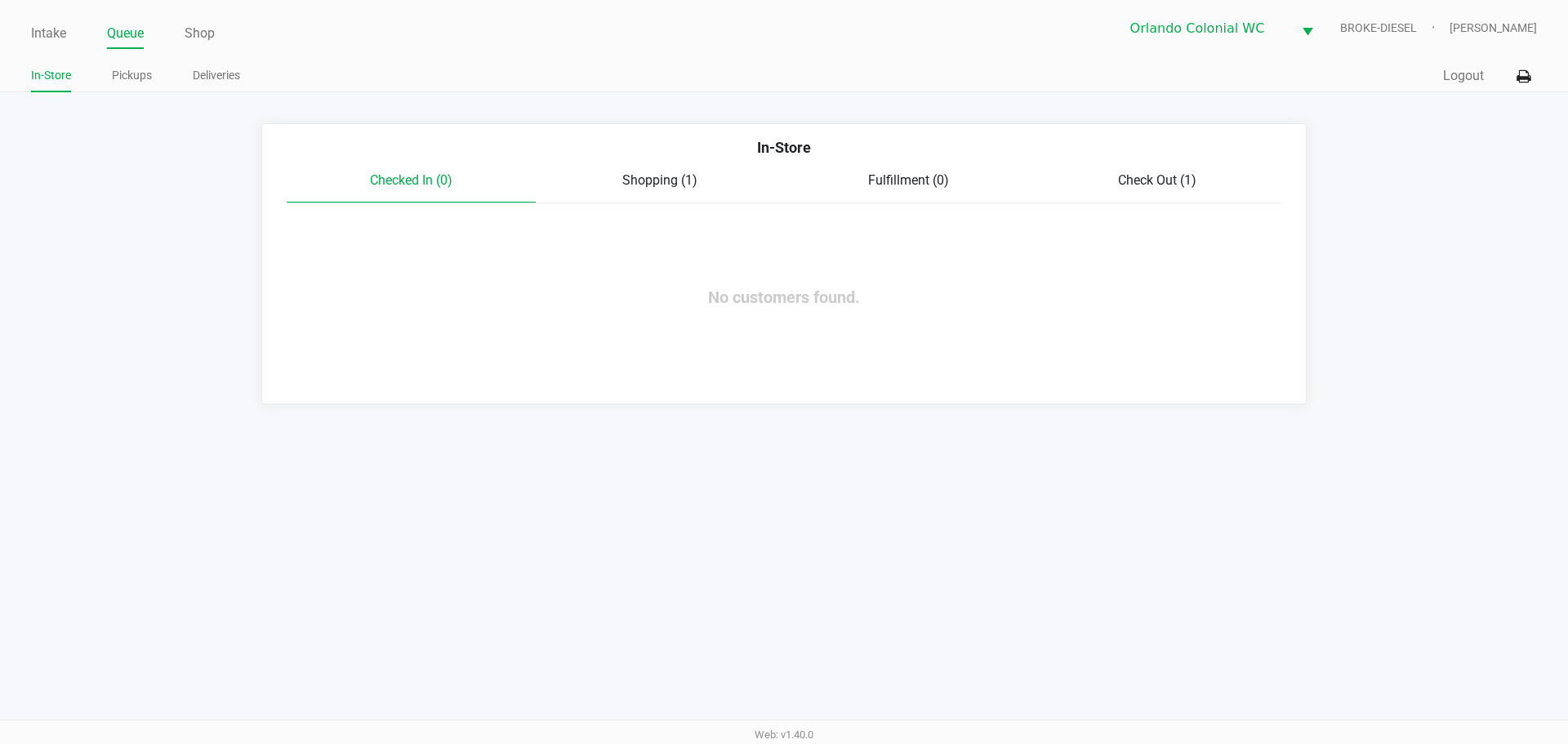
click at [134, 80] on link "Pickups" at bounding box center [131, 76] width 40 height 21
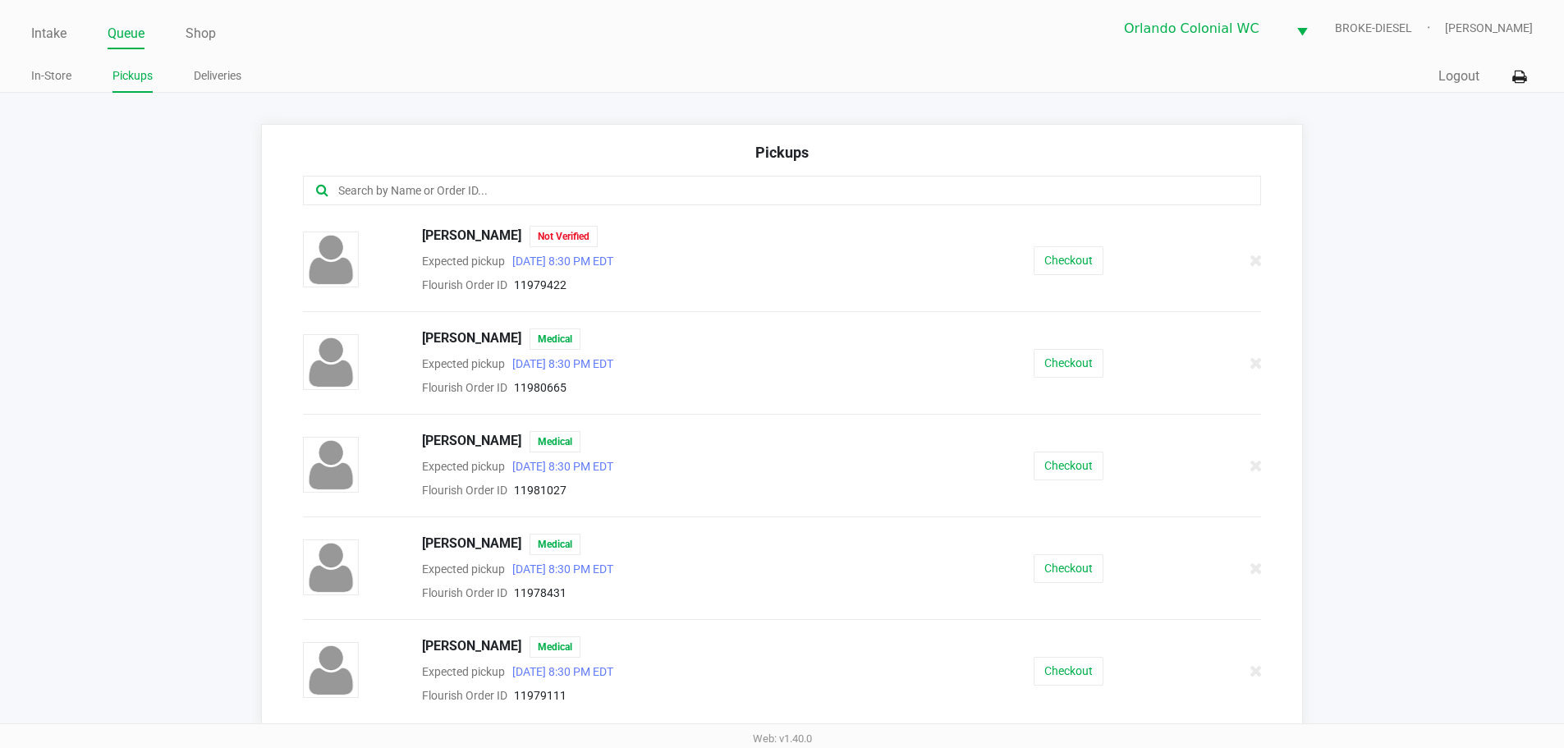
click at [602, 197] on input "text" at bounding box center [756, 190] width 839 height 19
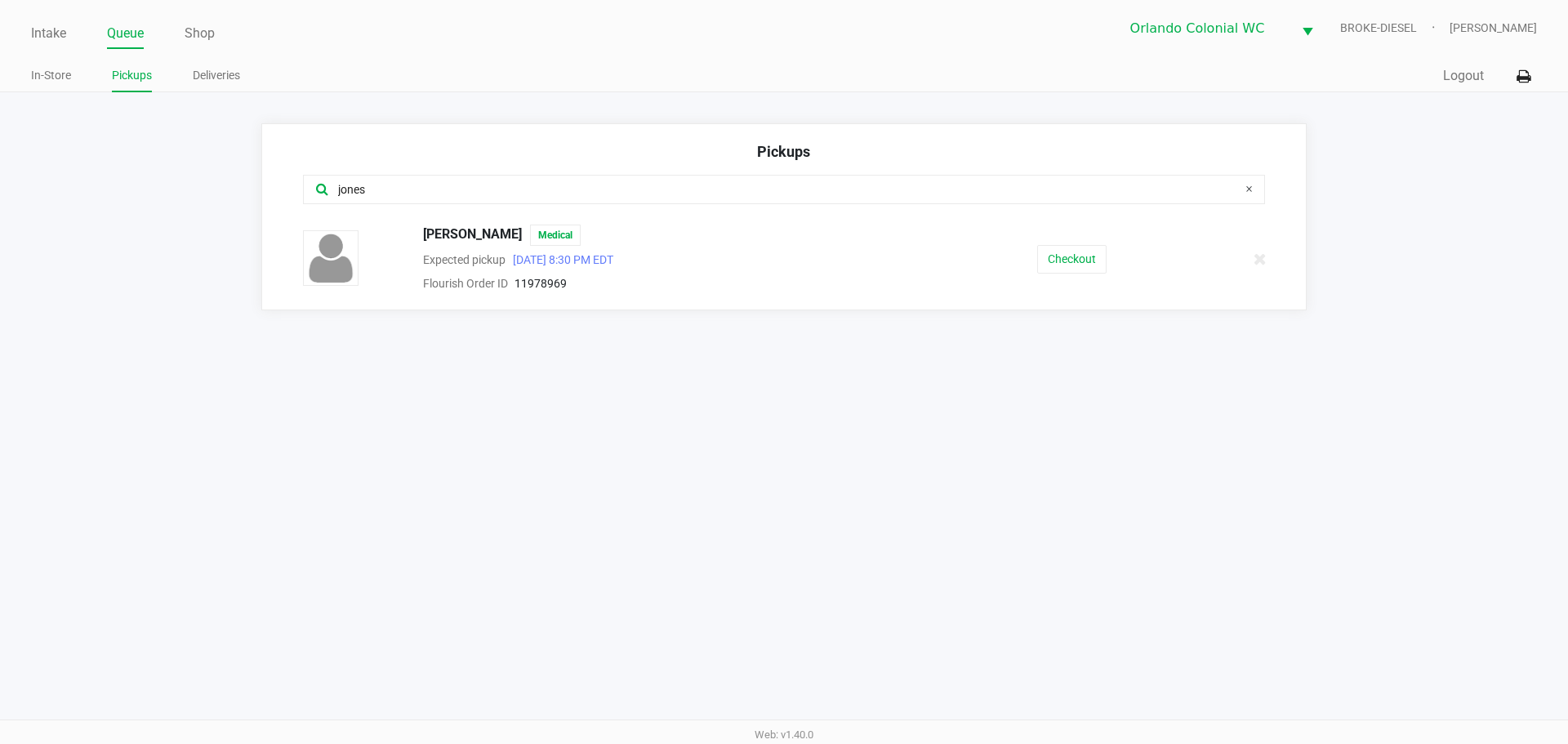
type input "jones"
click at [1075, 258] on button "Checkout" at bounding box center [1073, 259] width 70 height 29
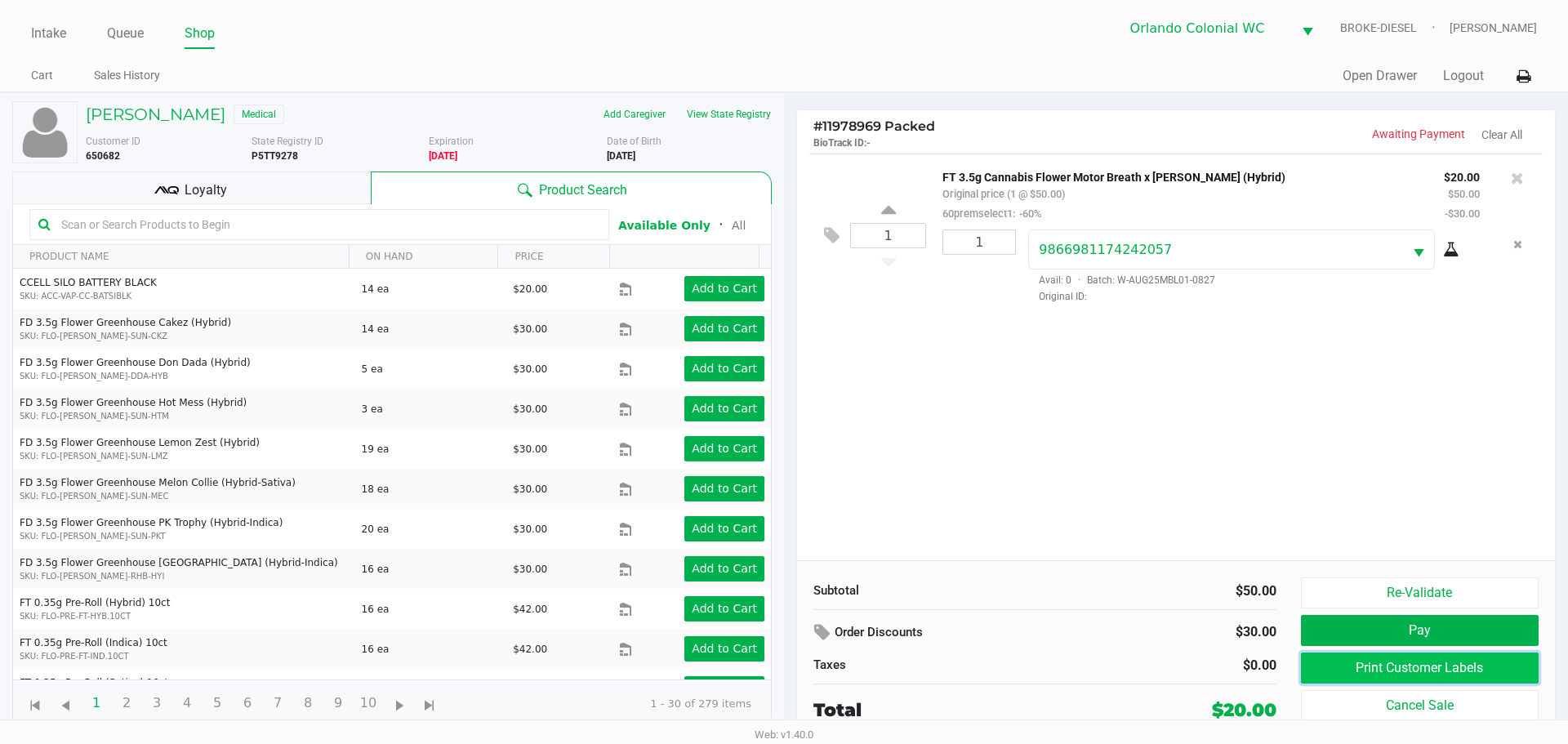
click at [1409, 671] on button "Print Customer Labels" at bounding box center [1420, 667] width 238 height 31
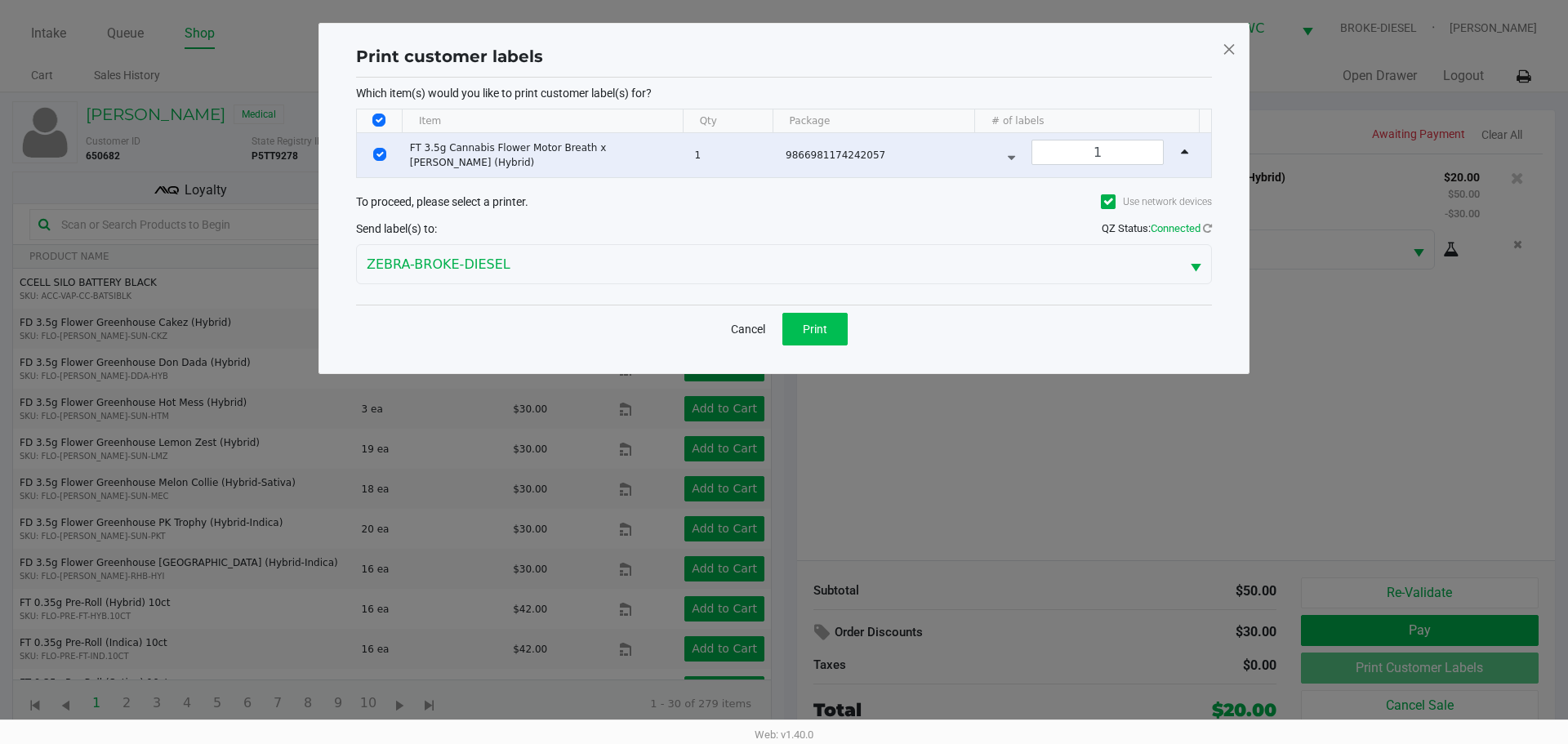
click at [830, 330] on button "Print" at bounding box center [815, 328] width 66 height 33
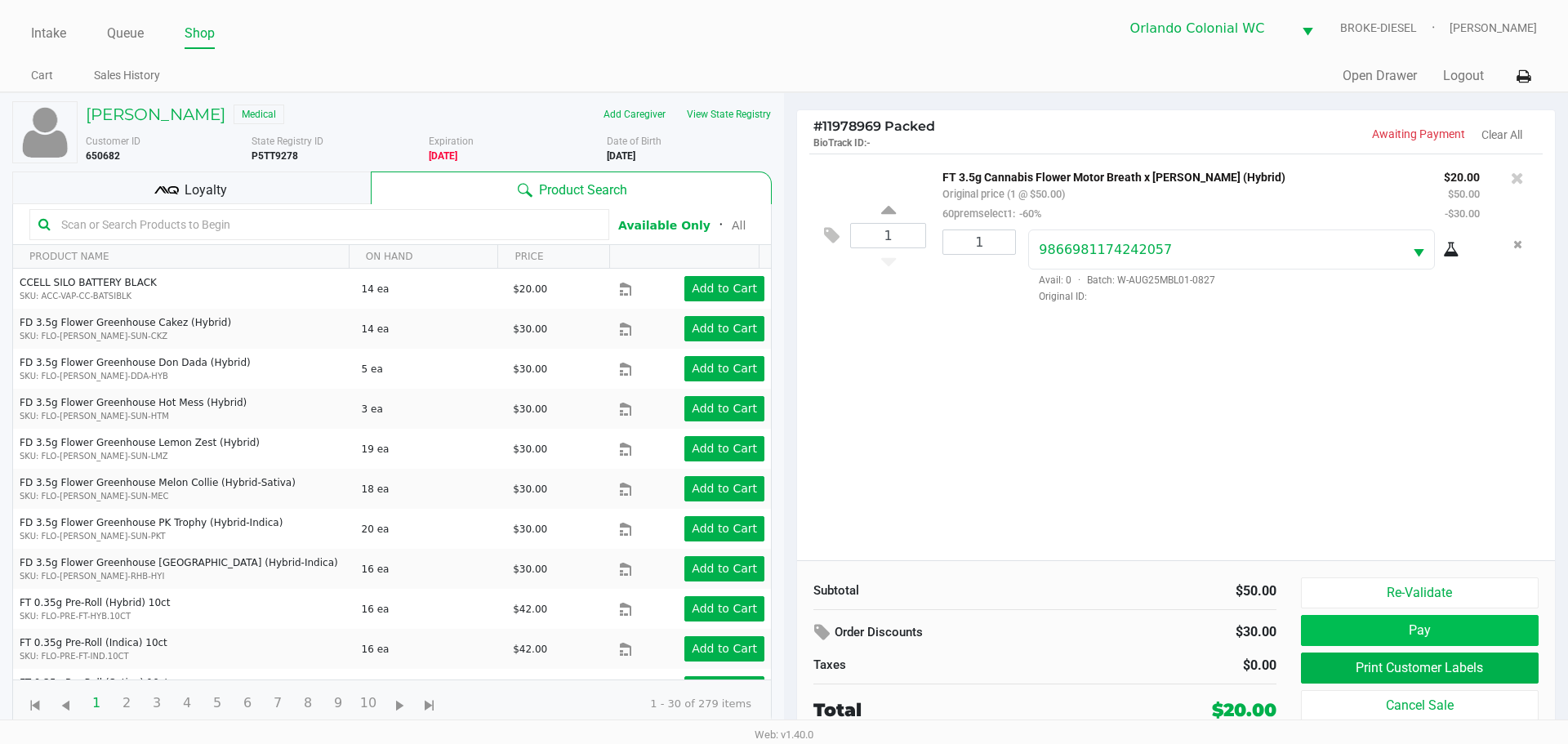
click at [1383, 634] on button "Pay" at bounding box center [1420, 630] width 238 height 31
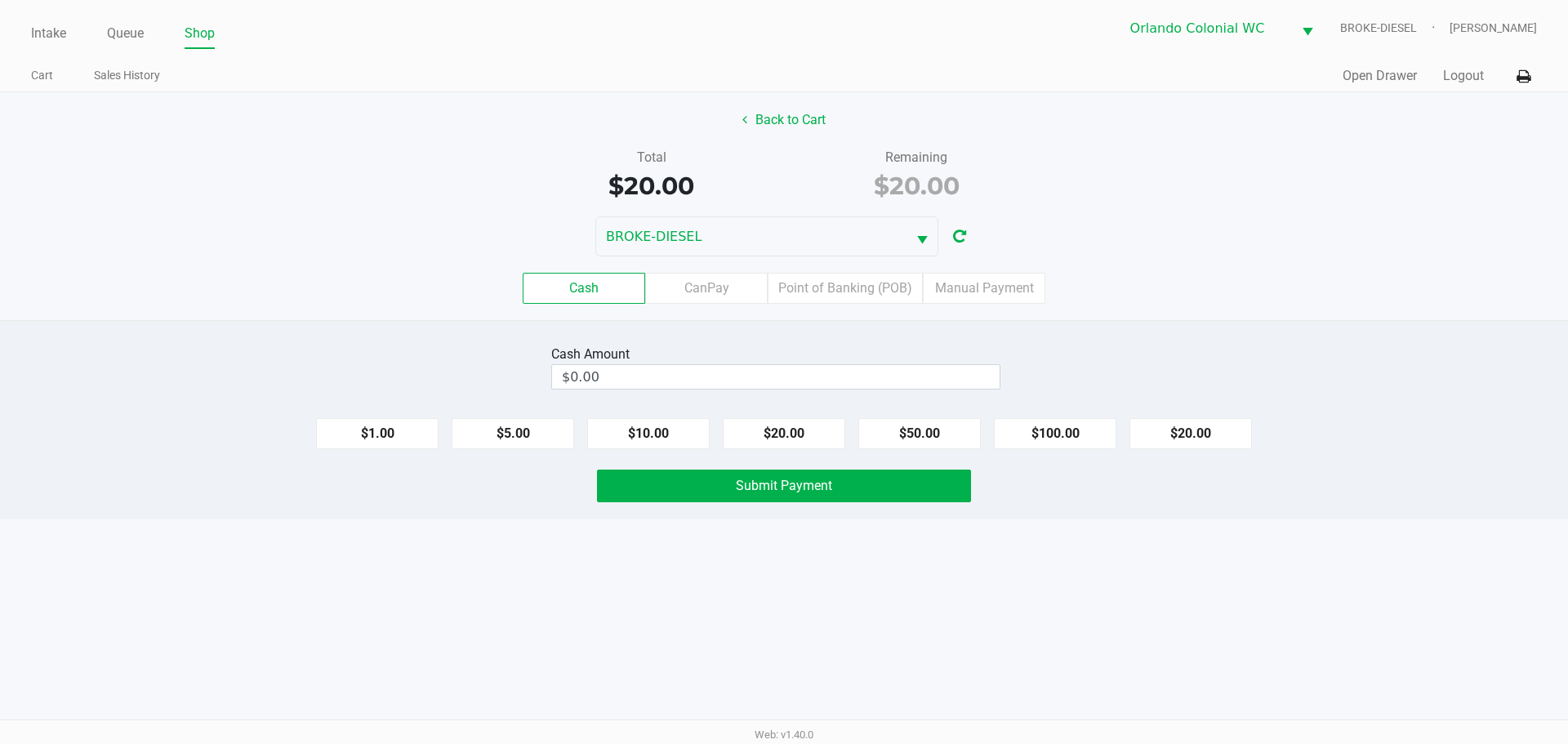
click at [1197, 436] on button "$20.00" at bounding box center [1190, 433] width 122 height 31
type input "$20.00"
click at [885, 479] on button "Submit Payment" at bounding box center [784, 485] width 374 height 33
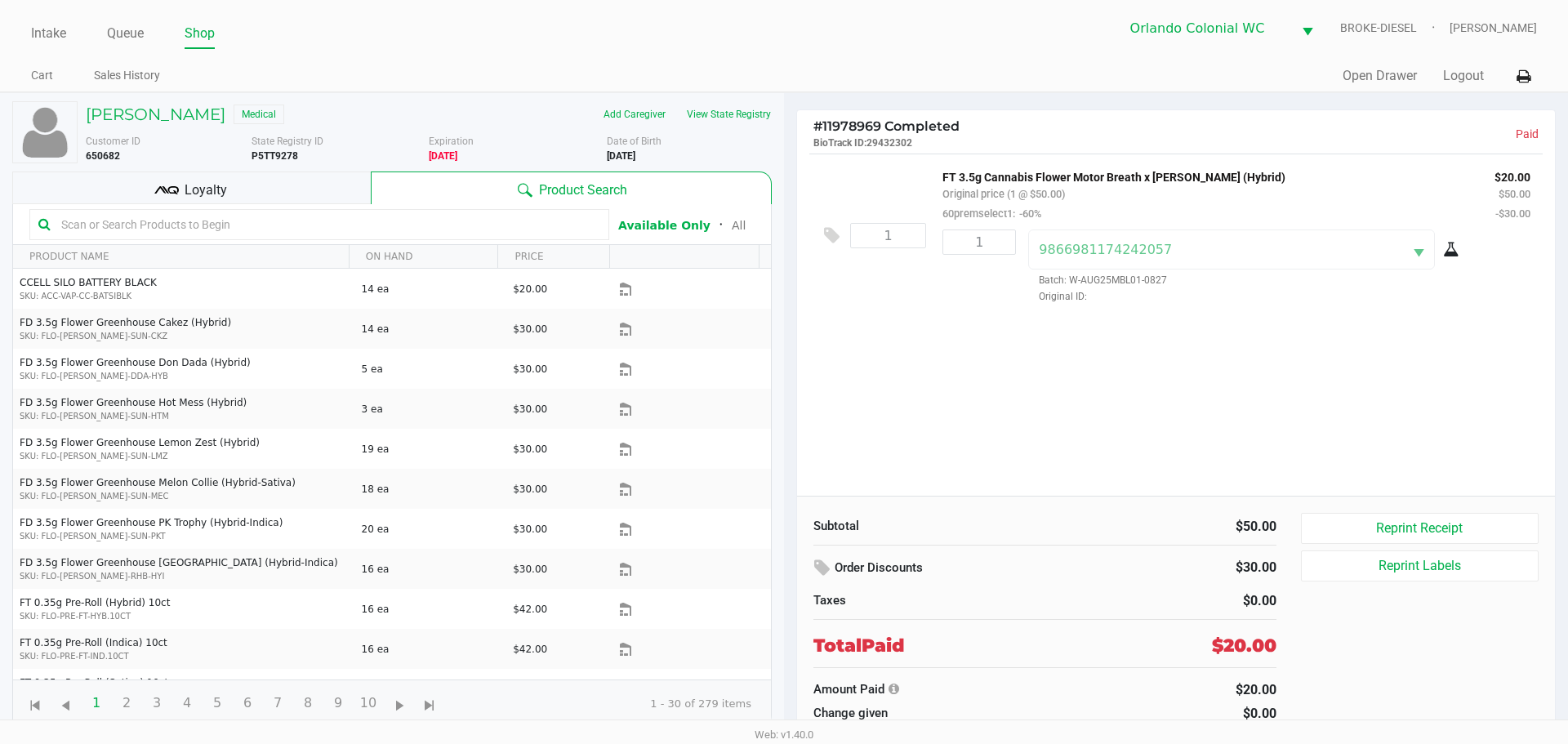
click at [1010, 408] on div "1 FT 3.5g Cannabis Flower Motor Breath x [PERSON_NAME] (Hybrid) Original price …" at bounding box center [1176, 324] width 758 height 342
click at [148, 119] on h5 "[PERSON_NAME]" at bounding box center [155, 114] width 139 height 20
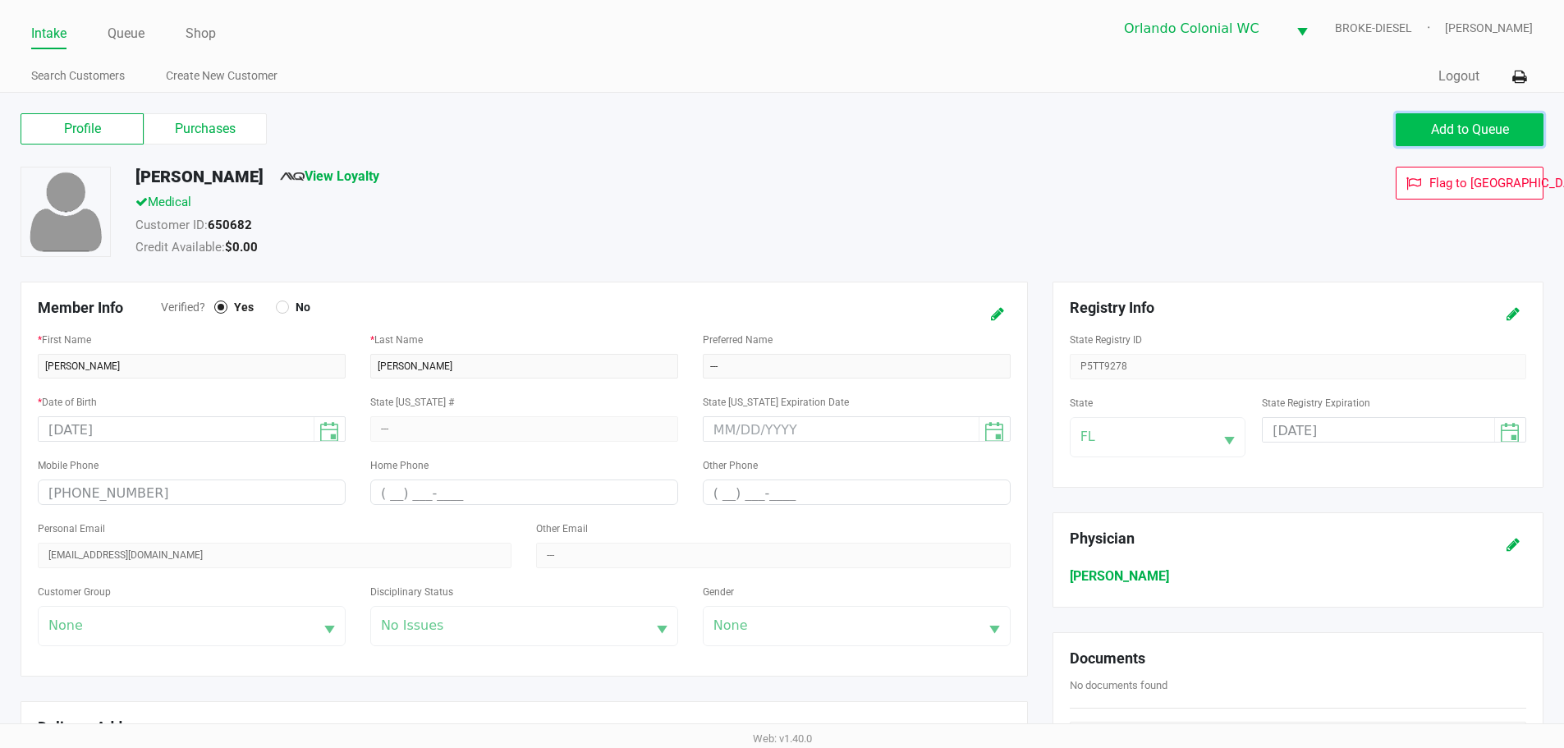
click at [1467, 126] on span "Add to Queue" at bounding box center [1470, 129] width 78 height 16
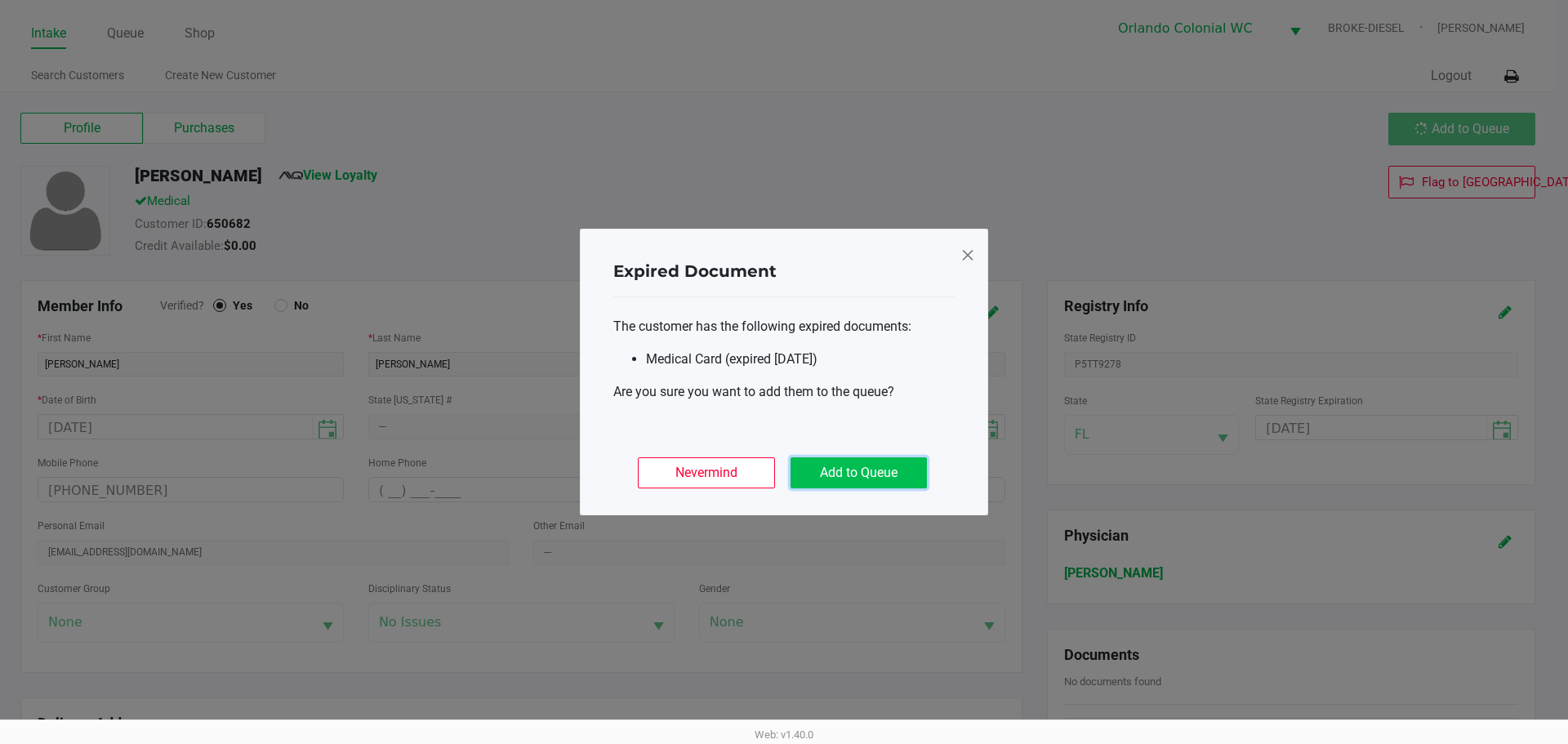
click at [875, 471] on button "Add to Queue" at bounding box center [859, 472] width 136 height 31
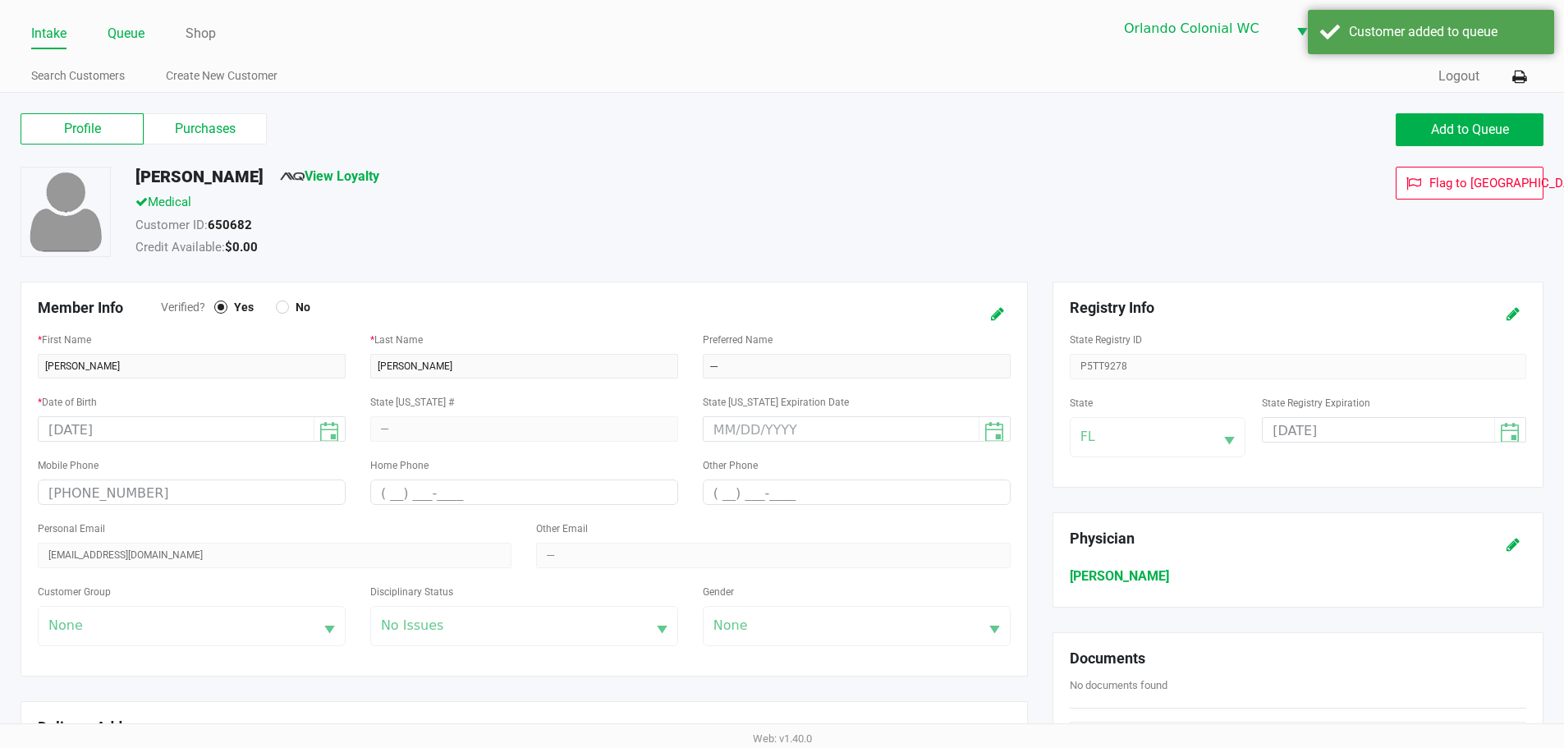
click at [127, 28] on link "Queue" at bounding box center [126, 33] width 37 height 23
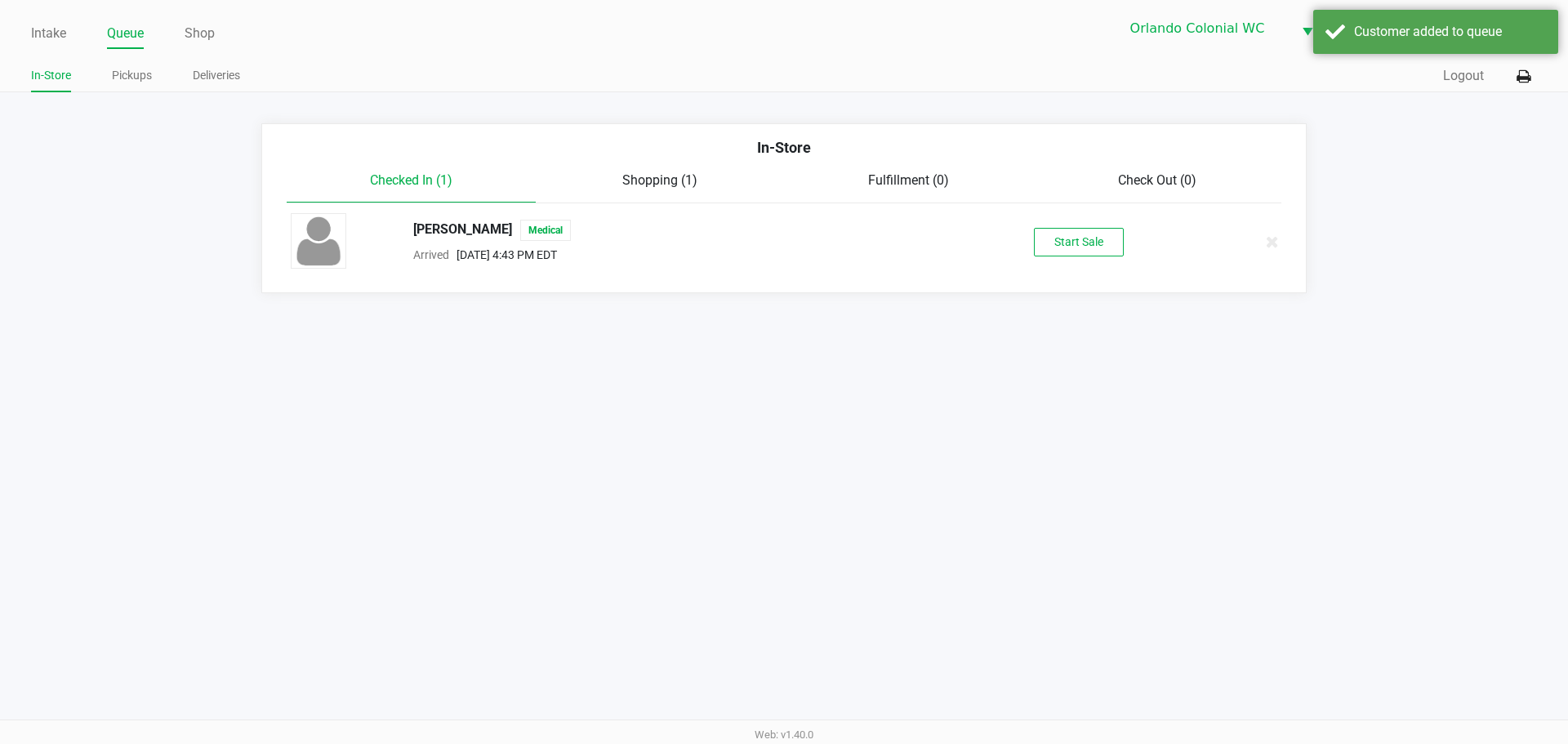
click at [1079, 244] on button "Start Sale" at bounding box center [1078, 242] width 90 height 29
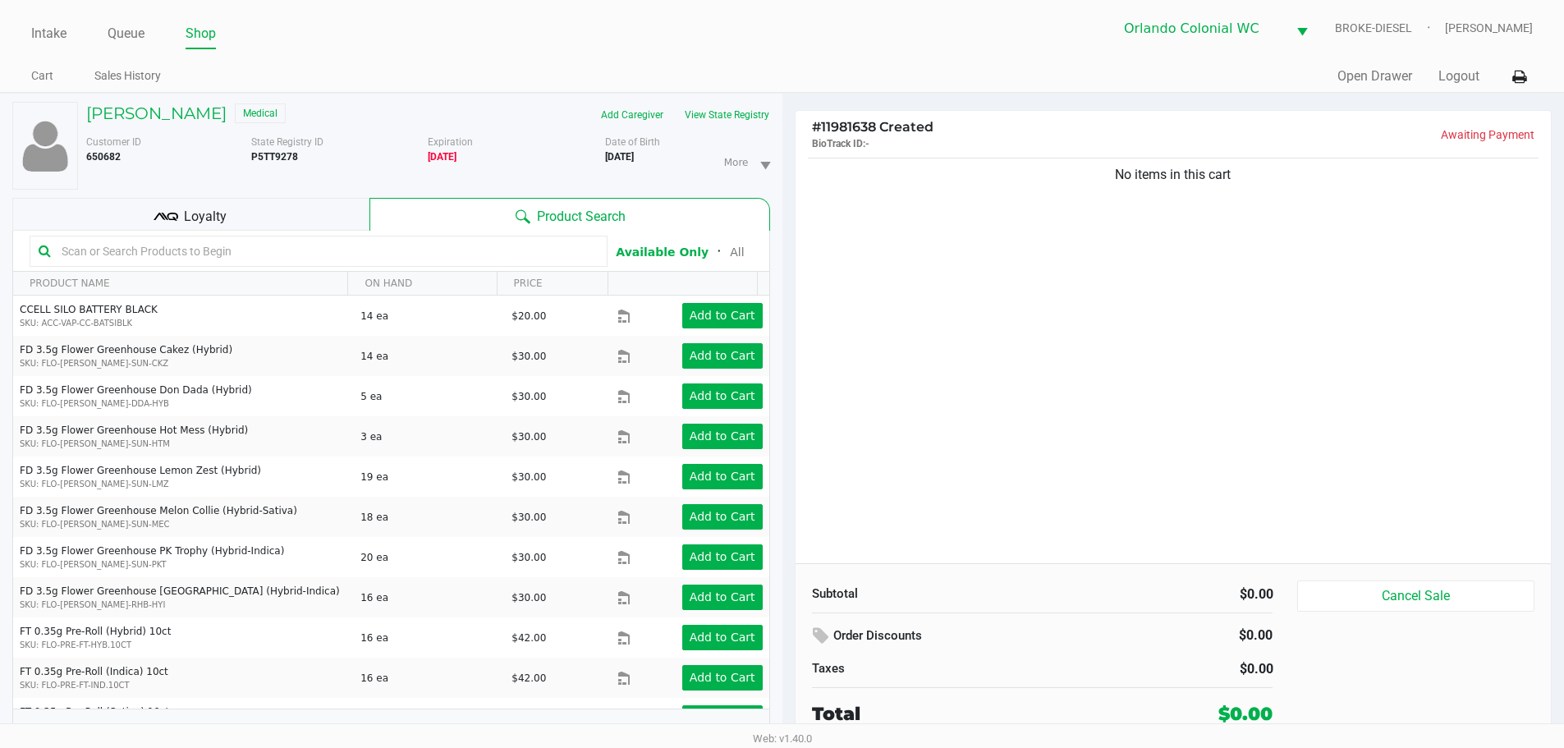
scroll to position [17, 0]
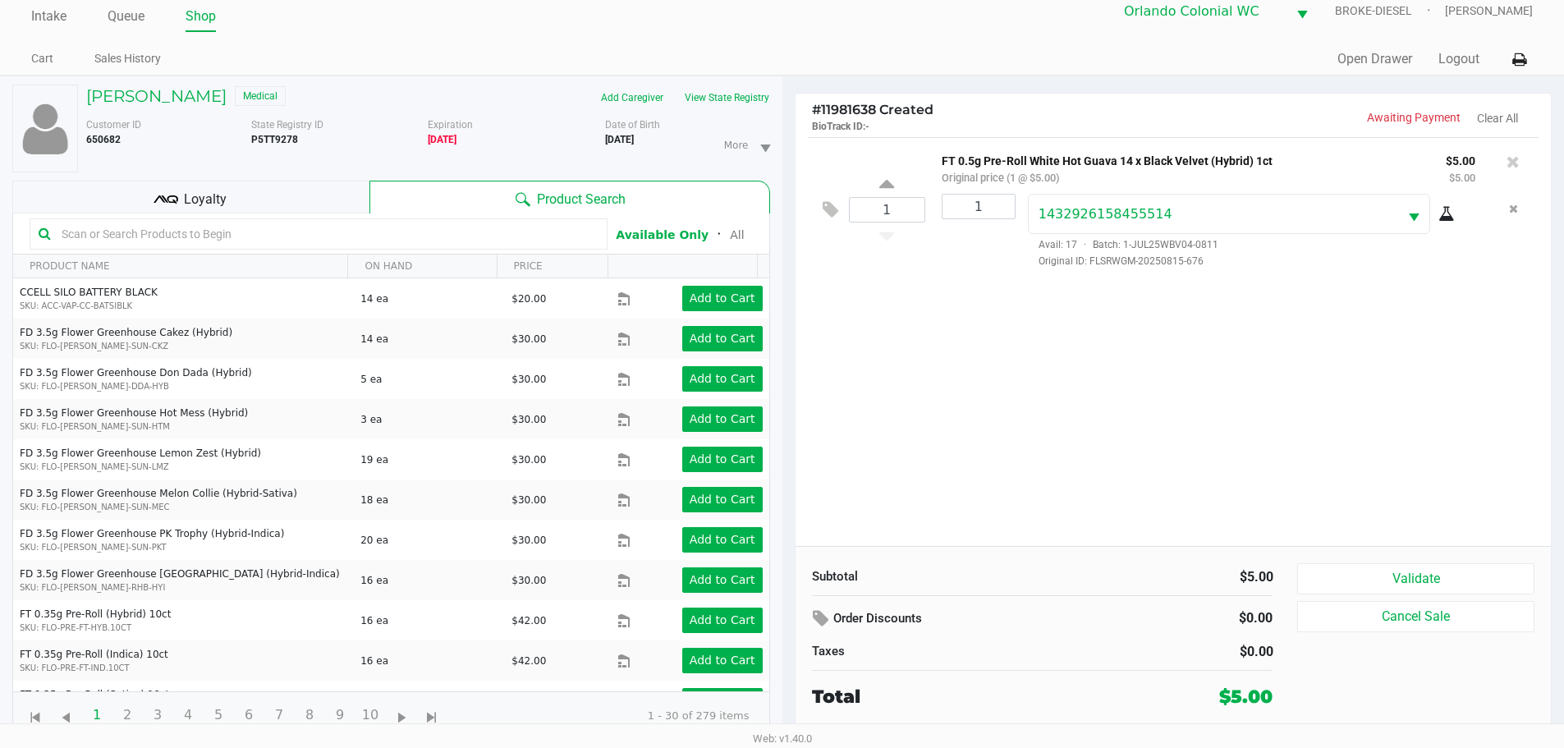
click at [283, 199] on div "Loyalty" at bounding box center [190, 197] width 357 height 33
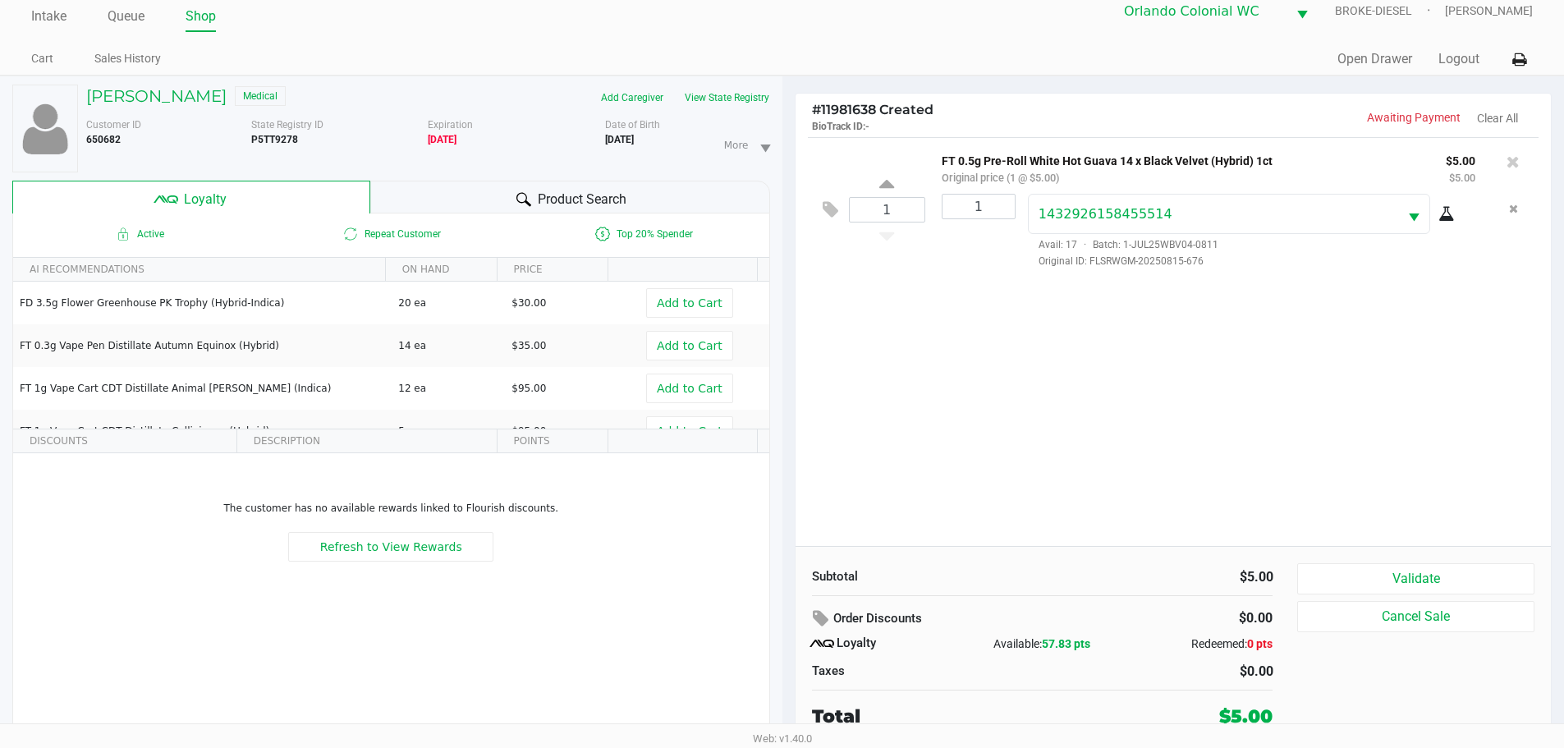
click at [1409, 585] on button "Validate" at bounding box center [1415, 578] width 236 height 31
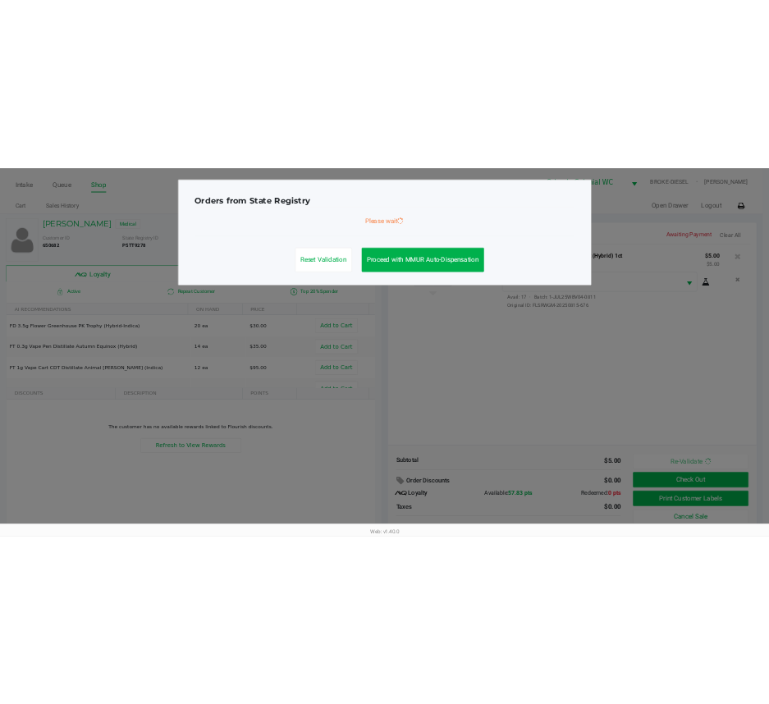
scroll to position [0, 0]
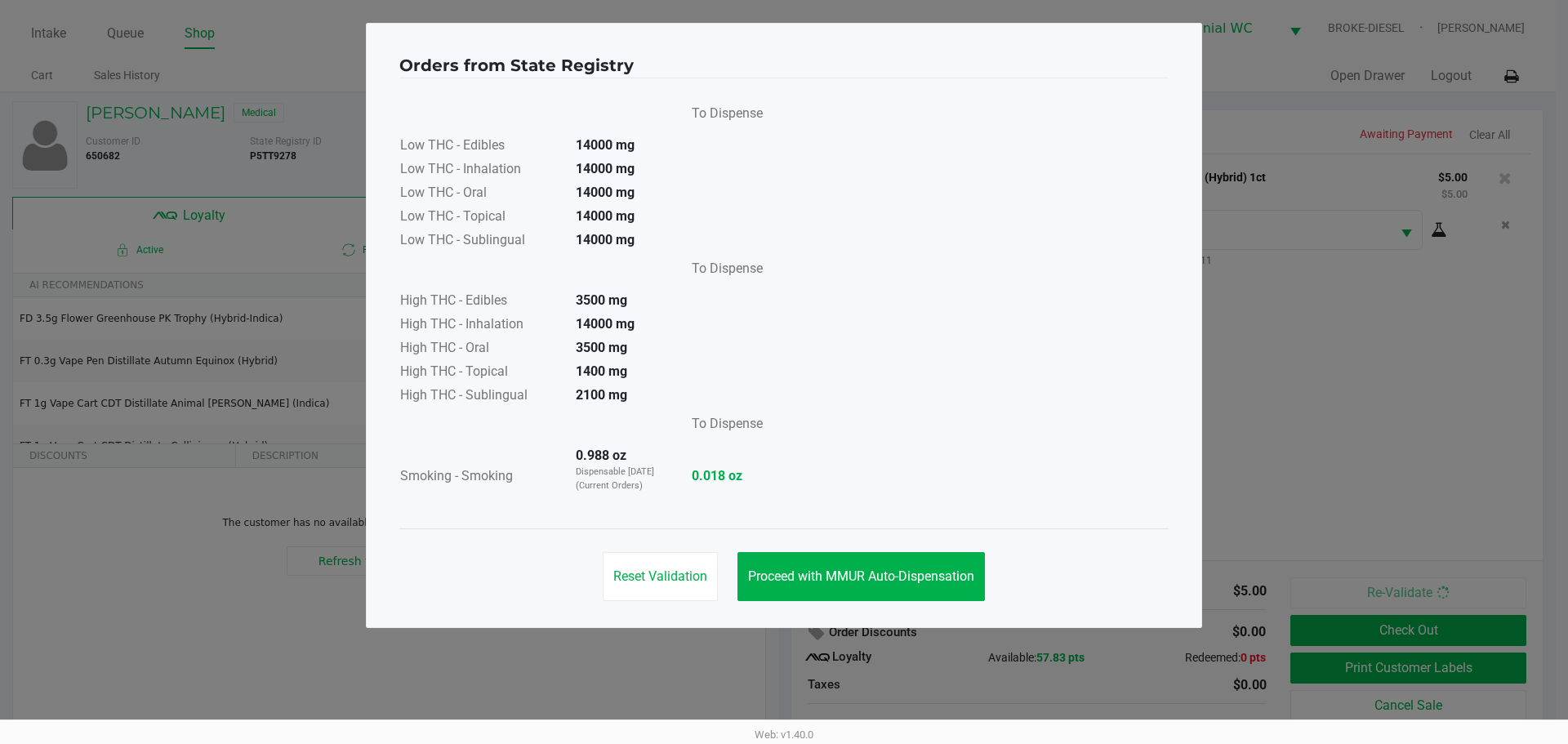
click at [909, 577] on span "Proceed with MMUR Auto-Dispensation" at bounding box center [861, 576] width 226 height 16
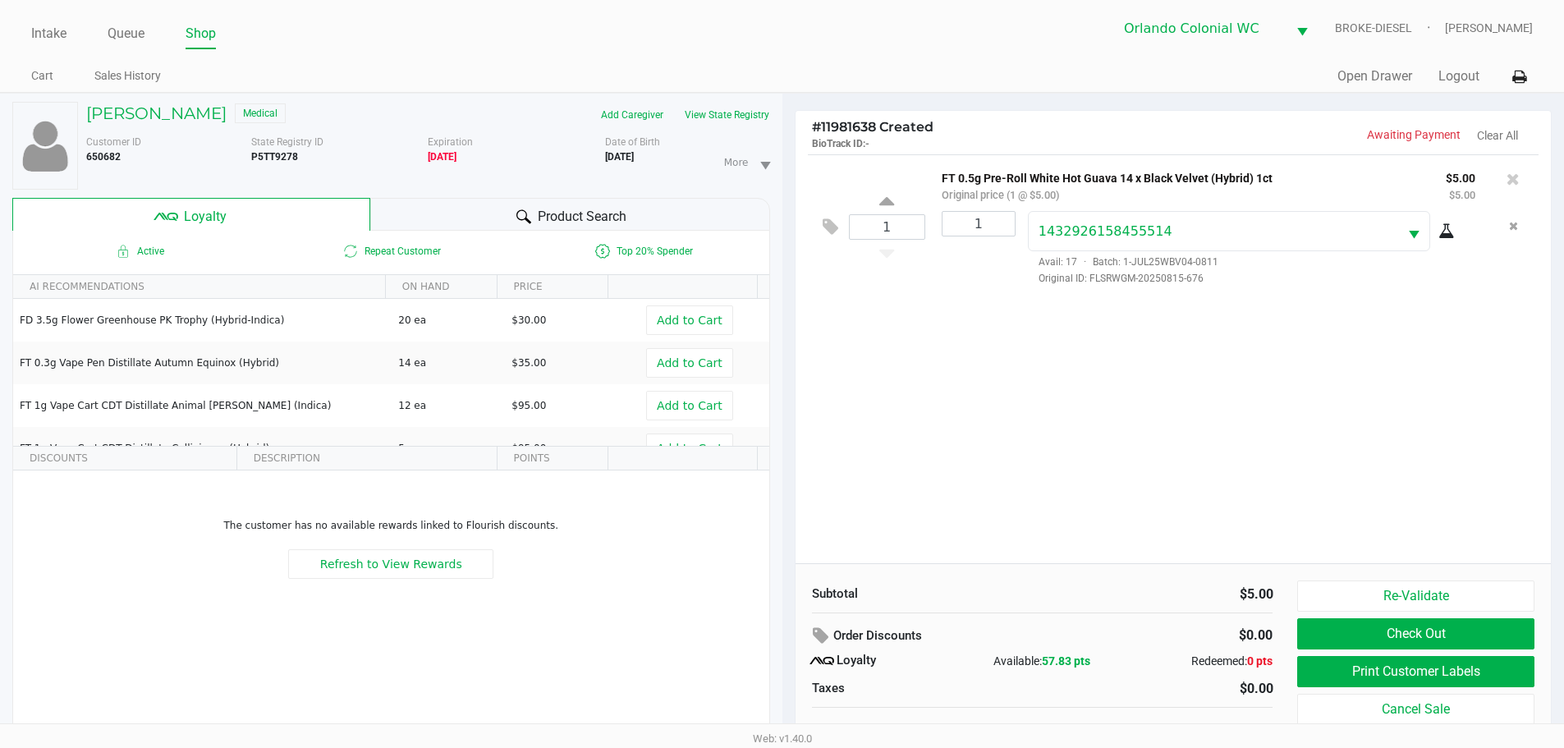
click at [1372, 676] on button "Print Customer Labels" at bounding box center [1415, 671] width 236 height 31
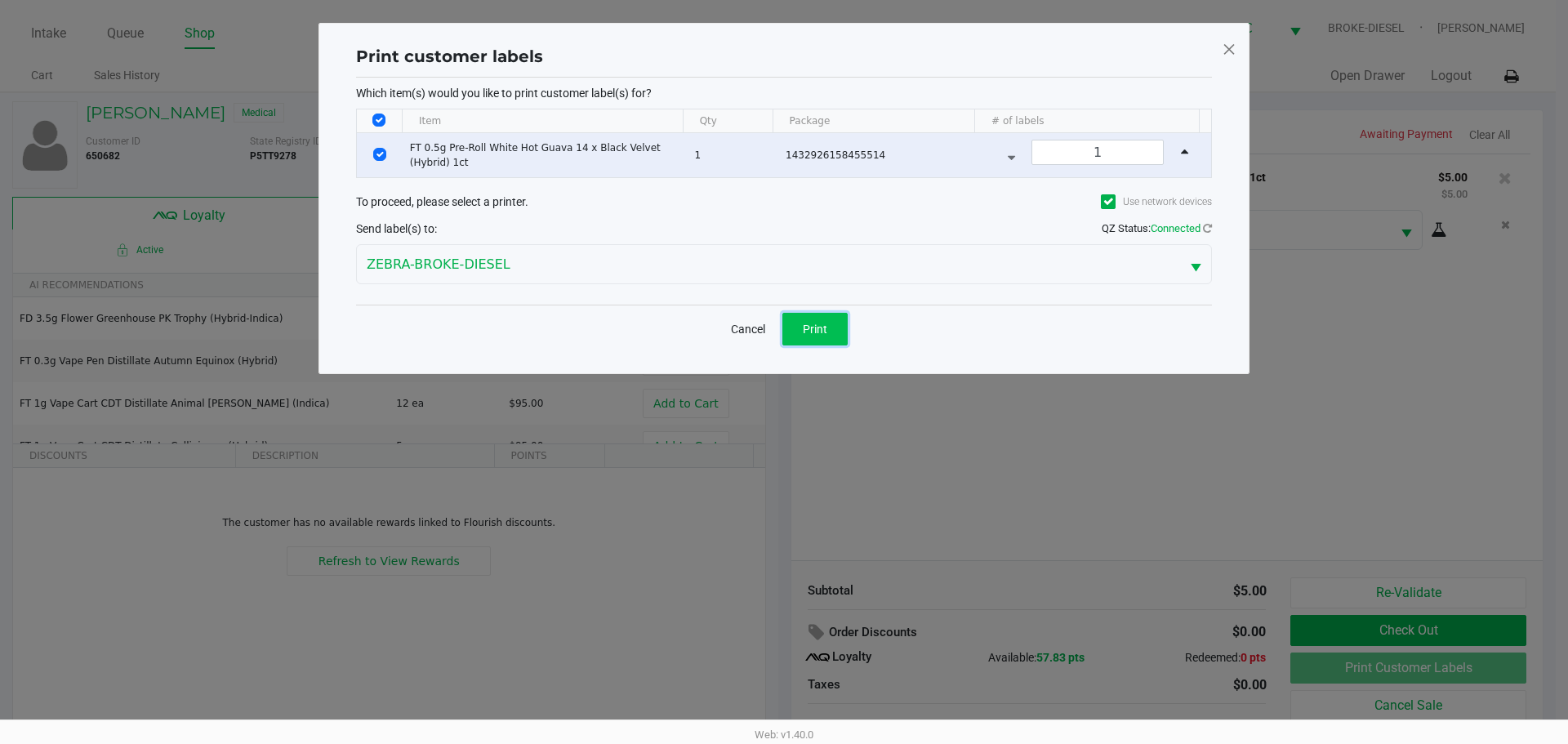
click at [837, 324] on button "Print" at bounding box center [815, 328] width 66 height 33
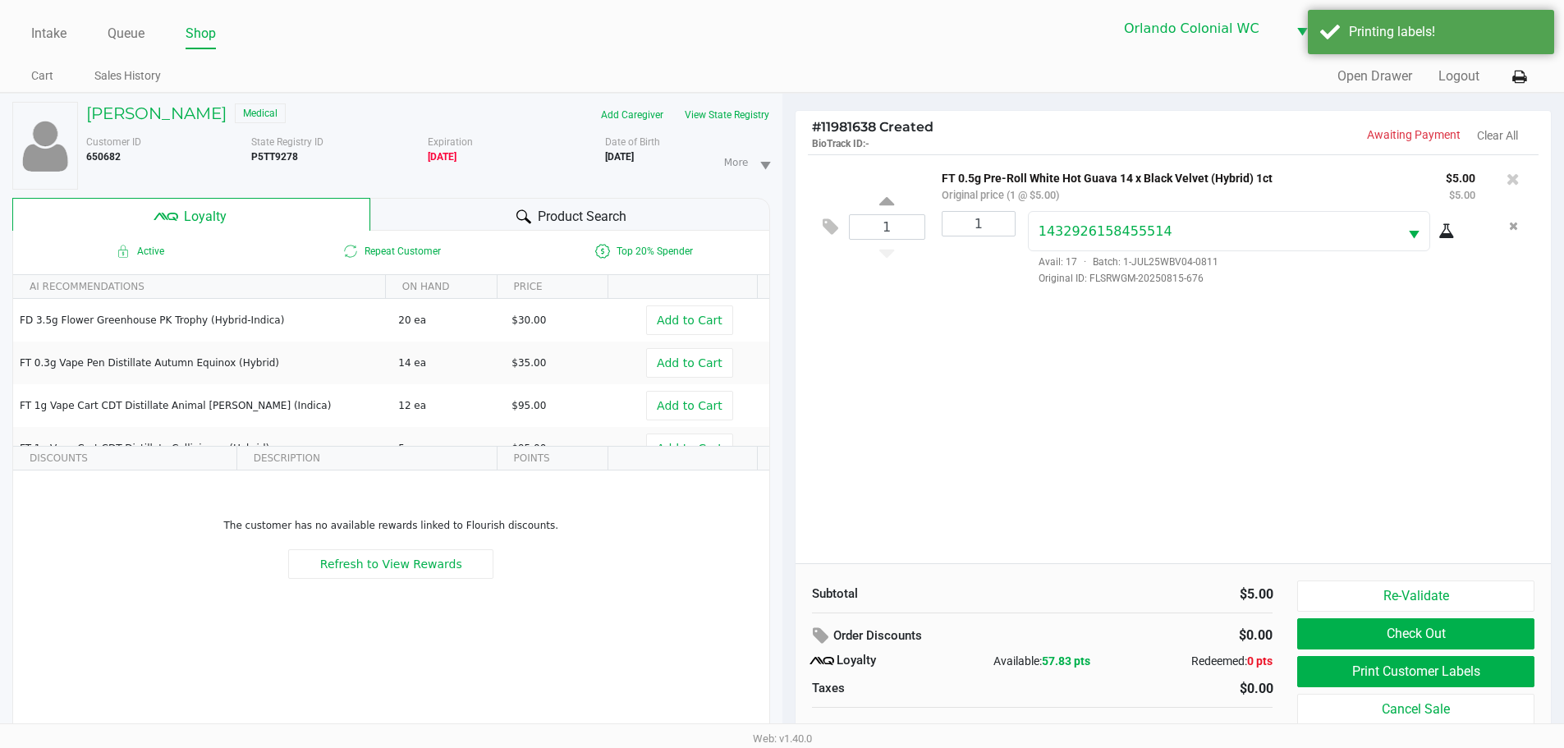
click at [1404, 637] on button "Check Out" at bounding box center [1415, 633] width 236 height 31
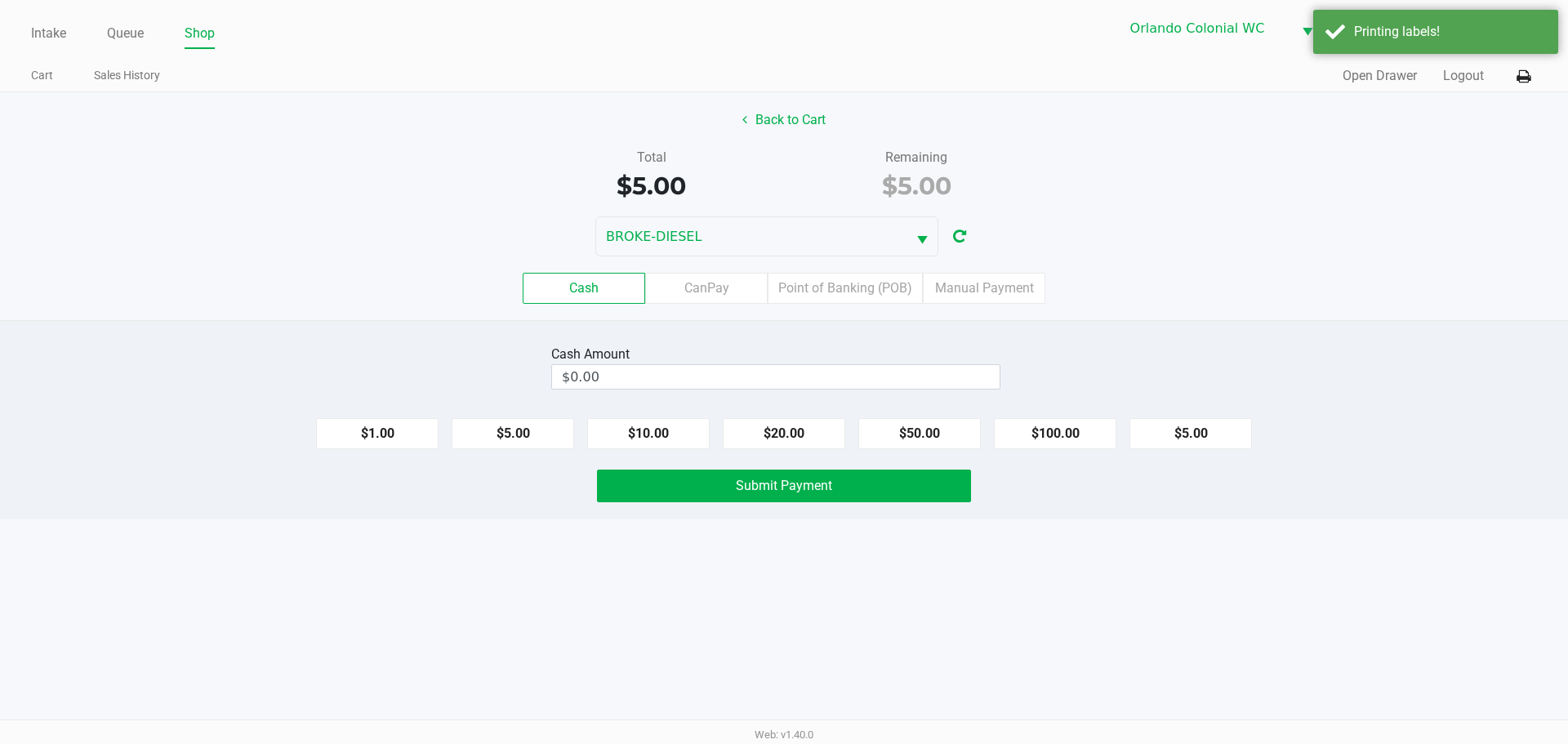
click at [1188, 439] on button "$5.00" at bounding box center [1190, 433] width 122 height 31
type input "$5.00"
click at [837, 493] on button "Submit Payment" at bounding box center [784, 485] width 374 height 33
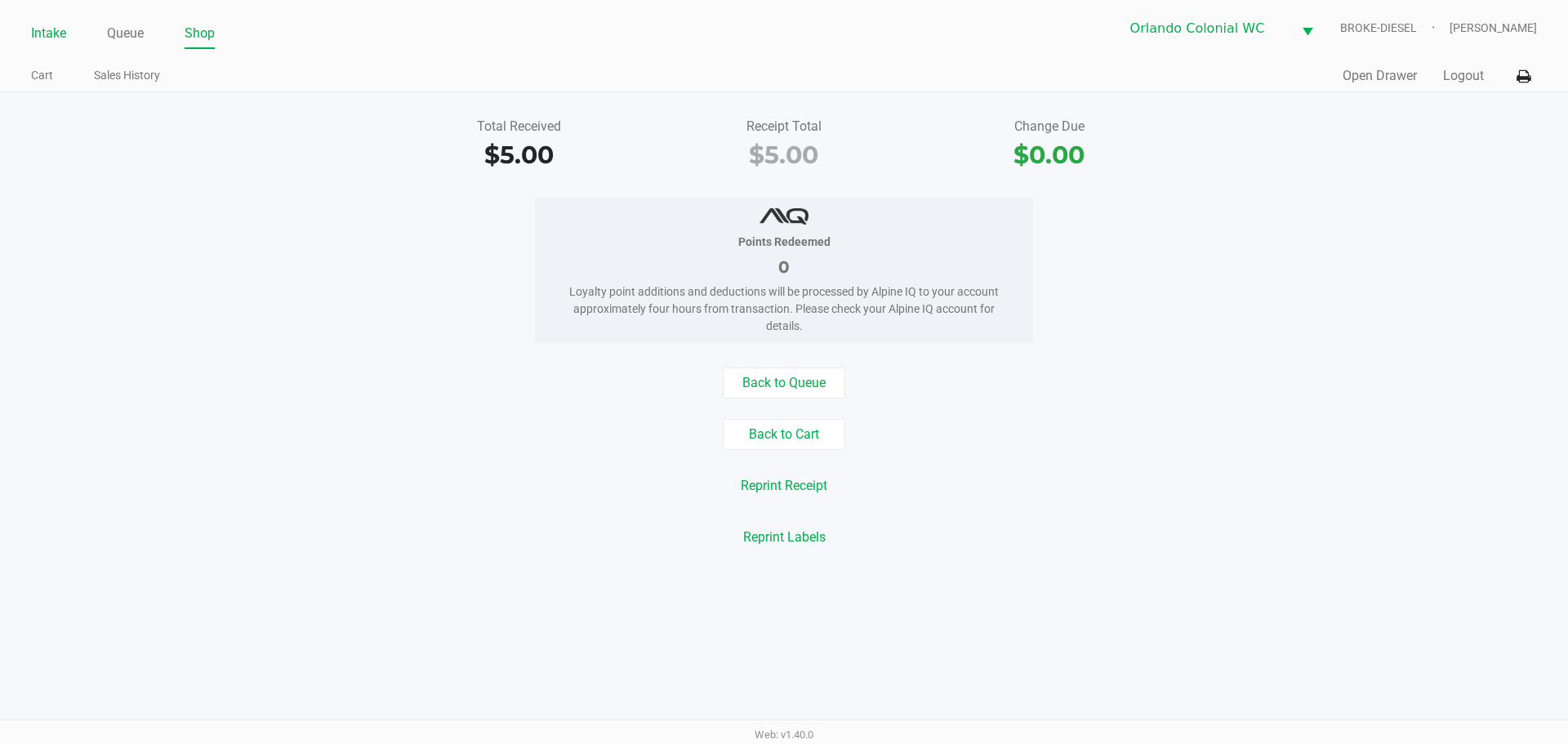
click at [49, 46] on li "Intake" at bounding box center [48, 35] width 35 height 29
click at [48, 42] on link "Intake" at bounding box center [48, 33] width 35 height 23
click at [48, 41] on link "Intake" at bounding box center [48, 33] width 35 height 23
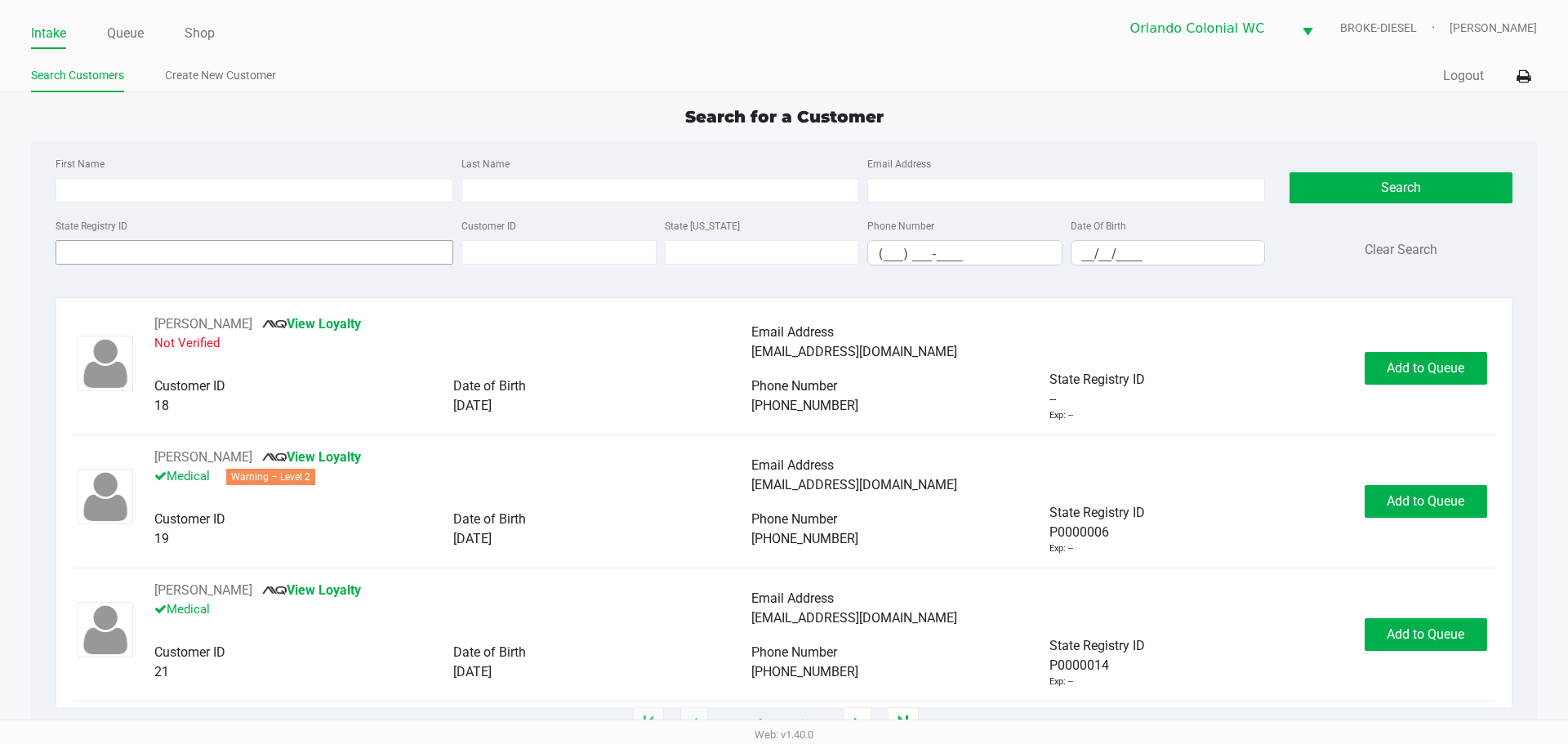
drag, startPoint x: 298, startPoint y: 238, endPoint x: 290, endPoint y: 246, distance: 11.3
click at [292, 244] on div "State Registry ID" at bounding box center [255, 241] width 406 height 50
click at [290, 246] on input "State Registry ID" at bounding box center [255, 252] width 398 height 25
click at [1389, 189] on button "Search" at bounding box center [1400, 187] width 222 height 31
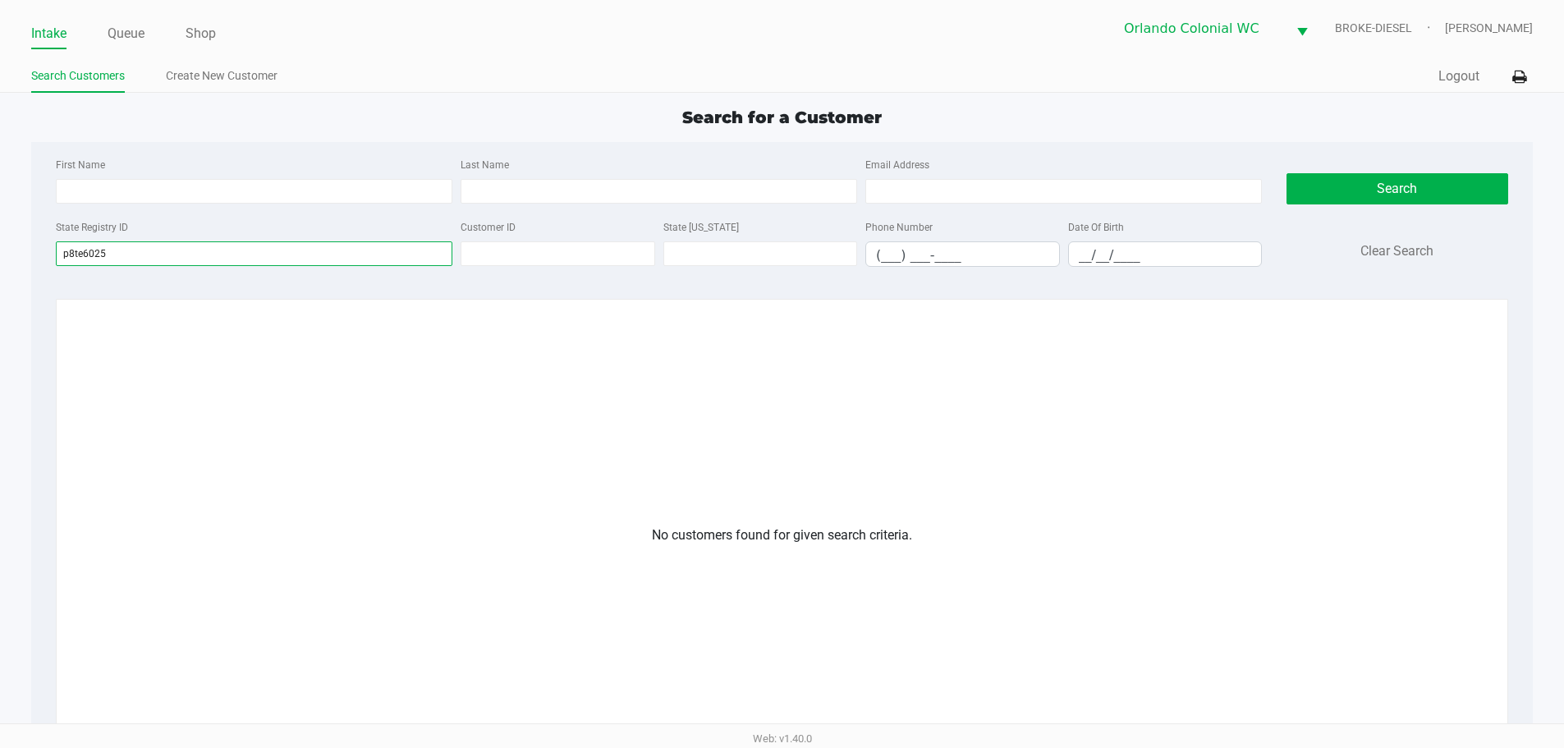
click at [346, 259] on input "p8te6025" at bounding box center [254, 253] width 396 height 25
type input "p"
type input "P8TE6025"
click at [1330, 209] on div "Search Clear Search" at bounding box center [1397, 217] width 222 height 126
click at [1334, 182] on button "Search" at bounding box center [1397, 188] width 222 height 31
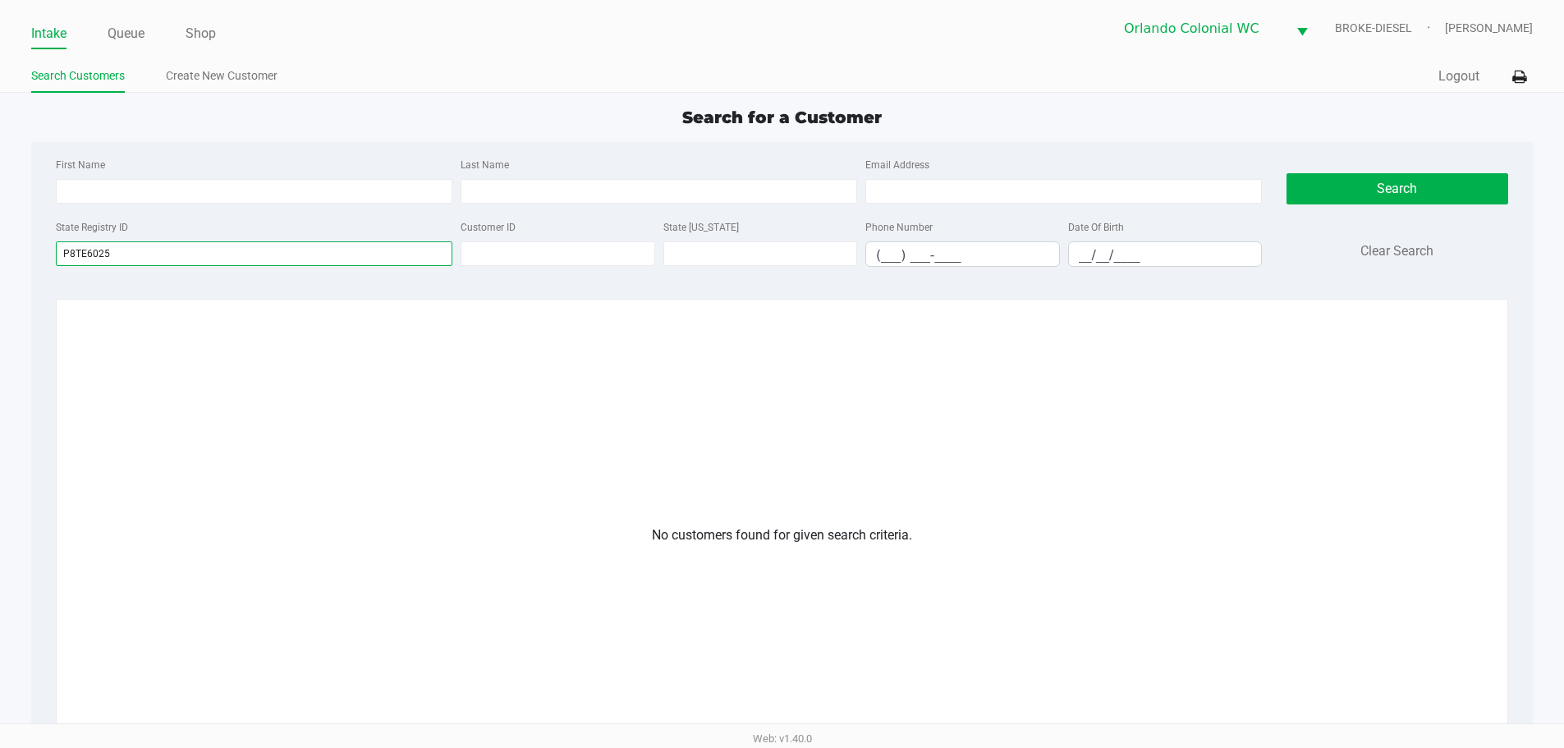
drag, startPoint x: 135, startPoint y: 252, endPoint x: 28, endPoint y: 269, distance: 108.9
click at [28, 269] on app-all-customers "Search for a Customer First Name Last Name Email Address State Registry ID P8TE…" at bounding box center [782, 521] width 1564 height 832
click at [165, 144] on div "First Name Last Name Email Address State Registry ID P8TE6025 Customer ID State…" at bounding box center [782, 217] width 1477 height 150
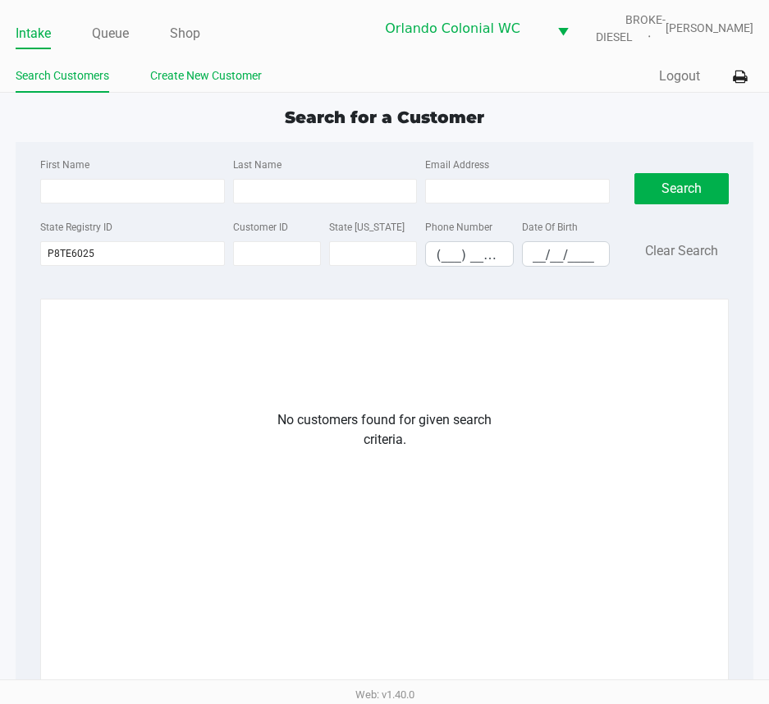
click at [165, 70] on link "Create New Customer" at bounding box center [206, 76] width 112 height 21
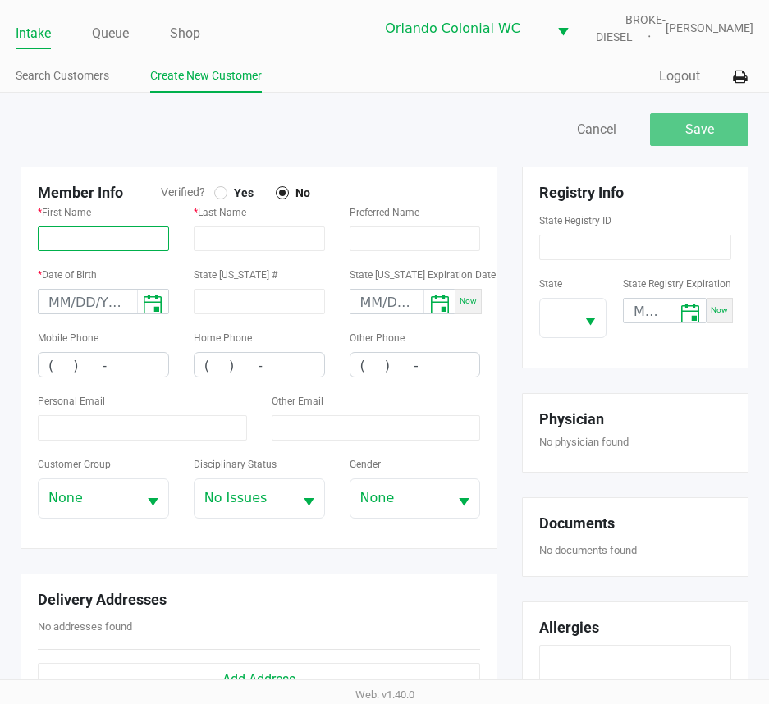
click at [96, 238] on input "text" at bounding box center [103, 239] width 131 height 25
paste input "[PERSON_NAME]"
type input "[PERSON_NAME]"
click at [238, 237] on input "text" at bounding box center [259, 239] width 131 height 25
paste input "[PERSON_NAME]"
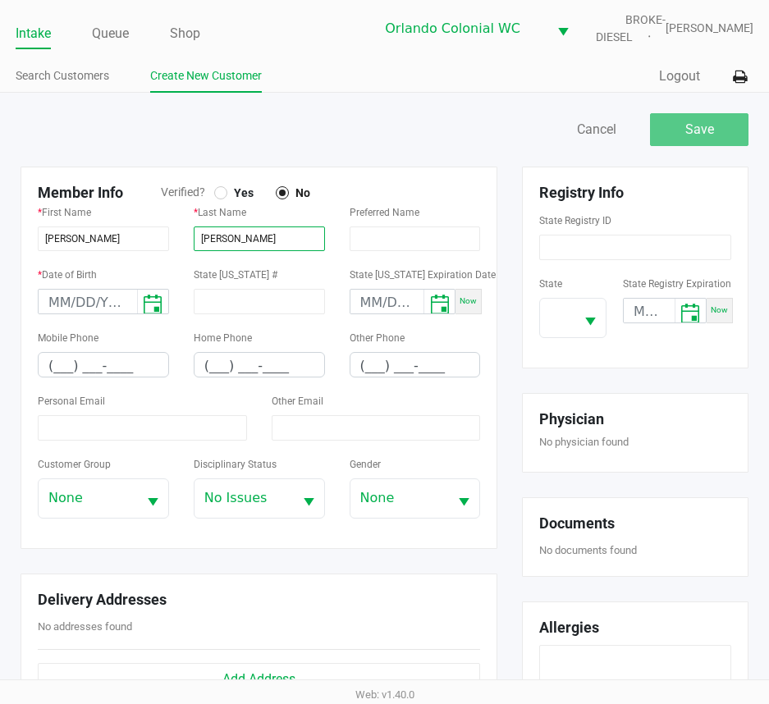
type input "[PERSON_NAME]"
click at [413, 172] on div "Member Info Verified? Yes No * First Name [PERSON_NAME] * Last Name [PERSON_NAM…" at bounding box center [259, 358] width 477 height 383
click at [580, 259] on input at bounding box center [635, 247] width 192 height 25
paste input "P8TE6025"
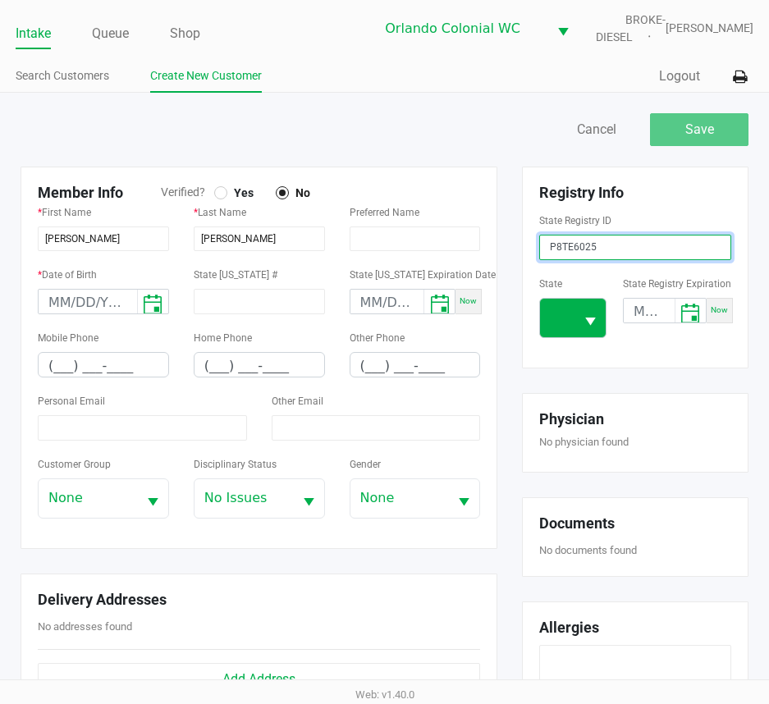
type input "P8TE6025"
click at [575, 319] on span at bounding box center [557, 318] width 34 height 39
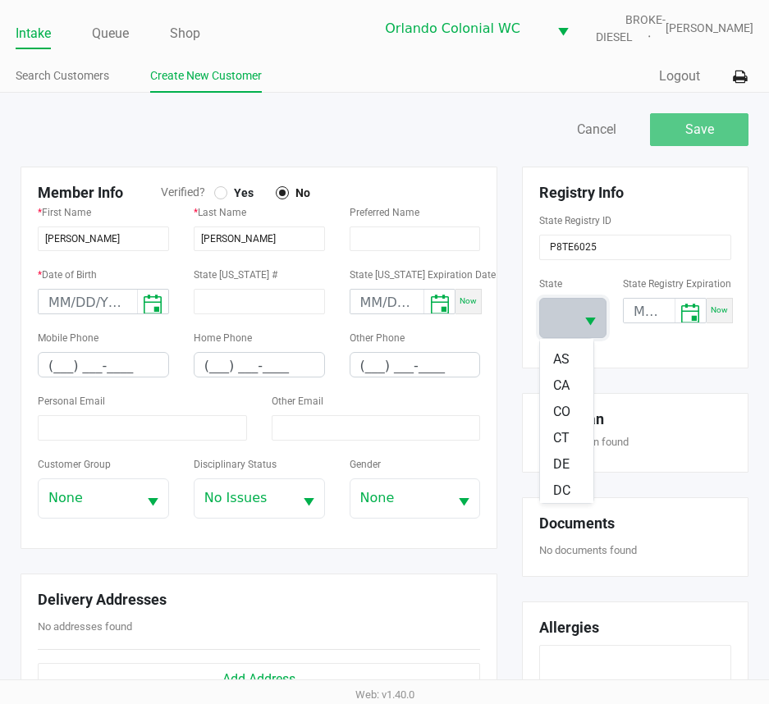
scroll to position [246, 0]
click at [552, 374] on li "FL" at bounding box center [566, 368] width 53 height 26
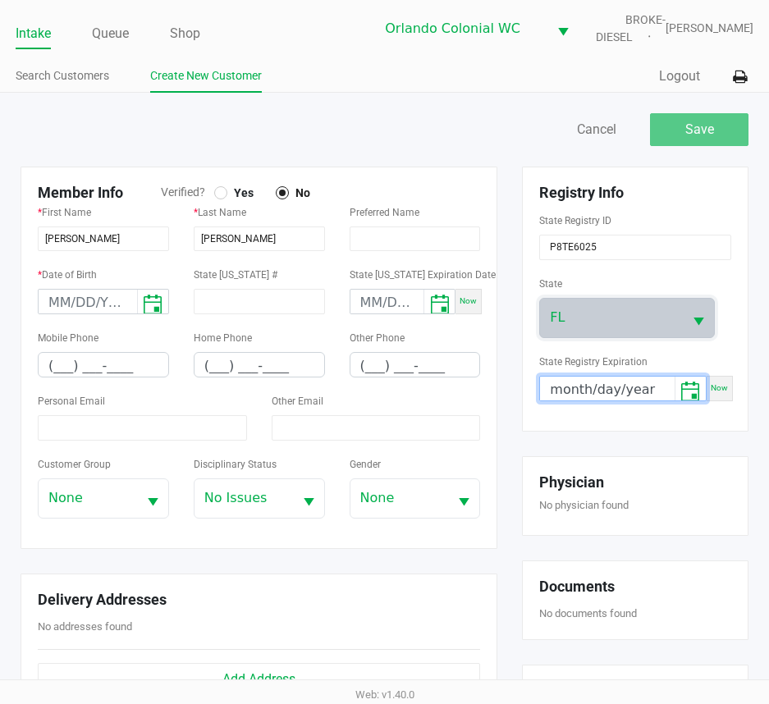
click at [645, 377] on input "month/day/year" at bounding box center [607, 389] width 135 height 25
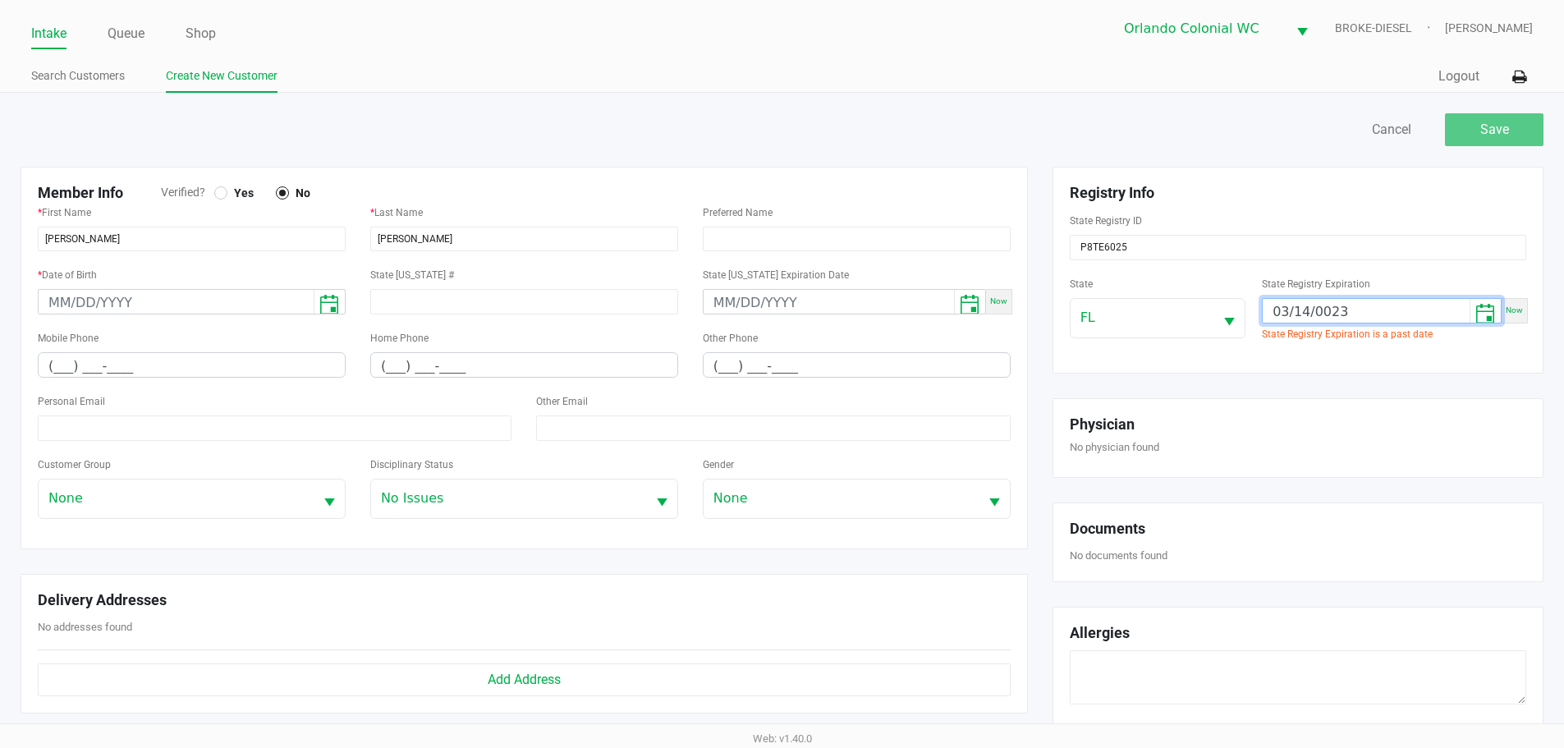
click at [1323, 316] on input "03/14/0023" at bounding box center [1366, 311] width 207 height 25
click at [1340, 308] on input "03/14/0023" at bounding box center [1366, 311] width 207 height 25
click at [1340, 307] on input "03/14/0023" at bounding box center [1366, 311] width 207 height 25
click at [1336, 307] on input "03/14/year" at bounding box center [1366, 311] width 207 height 25
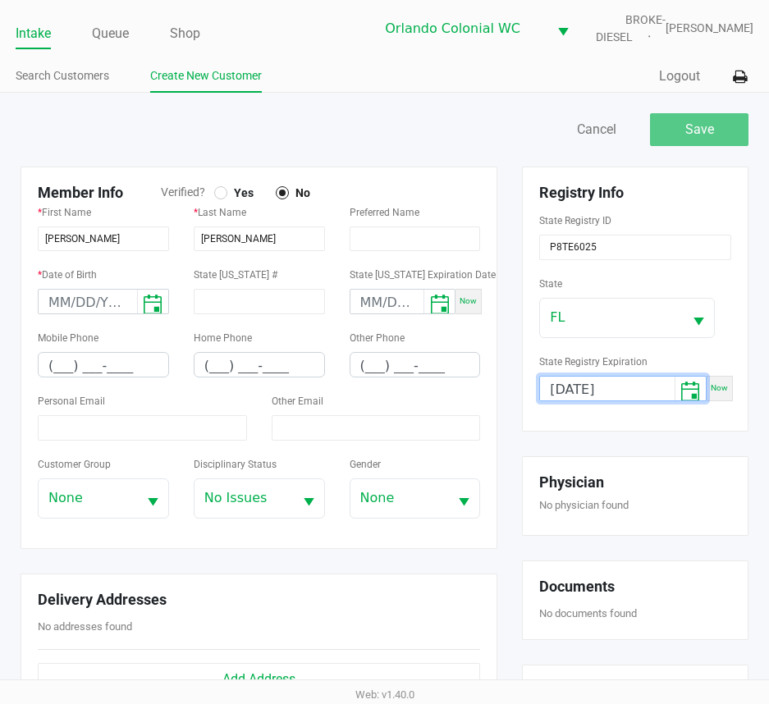
type input "[DATE]"
click at [652, 345] on div "State [US_STATE] State Registry Expiration [DATE] Now" at bounding box center [635, 343] width 192 height 141
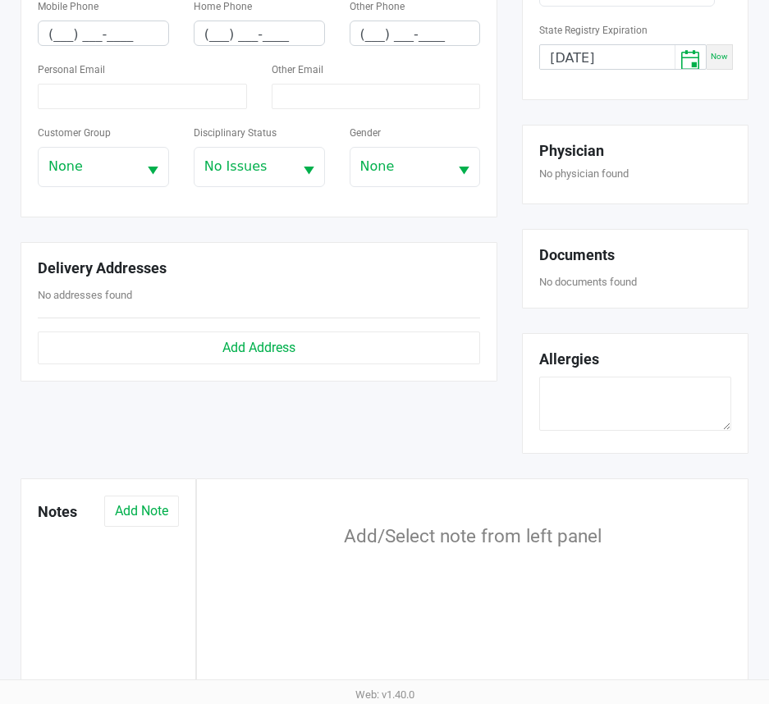
scroll to position [0, 0]
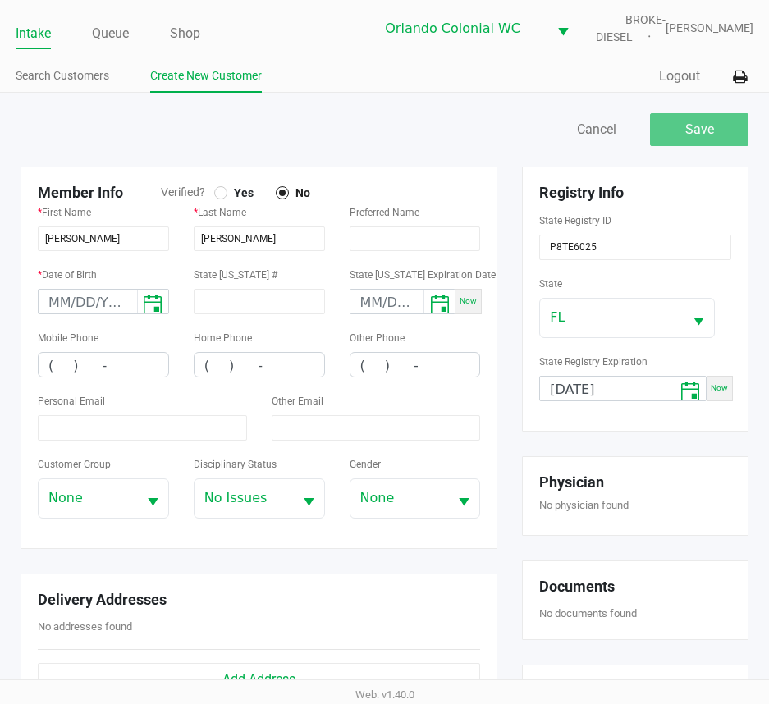
click at [223, 196] on div at bounding box center [220, 192] width 13 height 13
drag, startPoint x: 28, startPoint y: 372, endPoint x: 132, endPoint y: 363, distance: 104.6
click at [132, 363] on div "Mobile Phone (___) ___-____" at bounding box center [103, 359] width 156 height 63
drag, startPoint x: 51, startPoint y: 369, endPoint x: 124, endPoint y: 355, distance: 74.2
click at [124, 355] on input "(___) ___-____" at bounding box center [104, 365] width 130 height 25
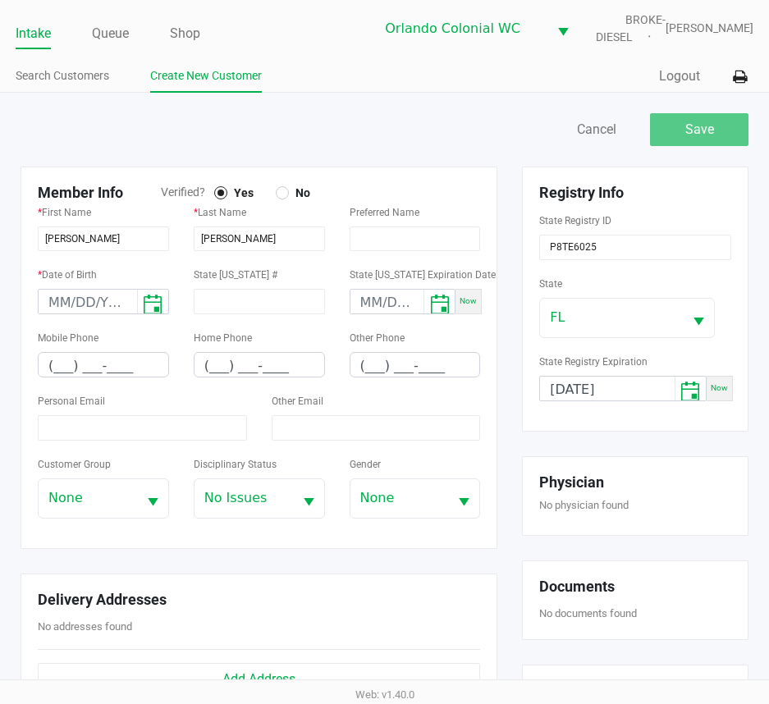
click at [38, 364] on kendo-maskedtextbox "(___) ___-____" at bounding box center [103, 364] width 131 height 25
drag, startPoint x: 38, startPoint y: 364, endPoint x: 140, endPoint y: 369, distance: 101.9
click at [167, 362] on kendo-maskedtextbox "(___) ___-____" at bounding box center [103, 364] width 131 height 25
drag, startPoint x: 47, startPoint y: 364, endPoint x: 149, endPoint y: 360, distance: 101.9
click at [149, 360] on input "(___) ___-____" at bounding box center [104, 365] width 130 height 25
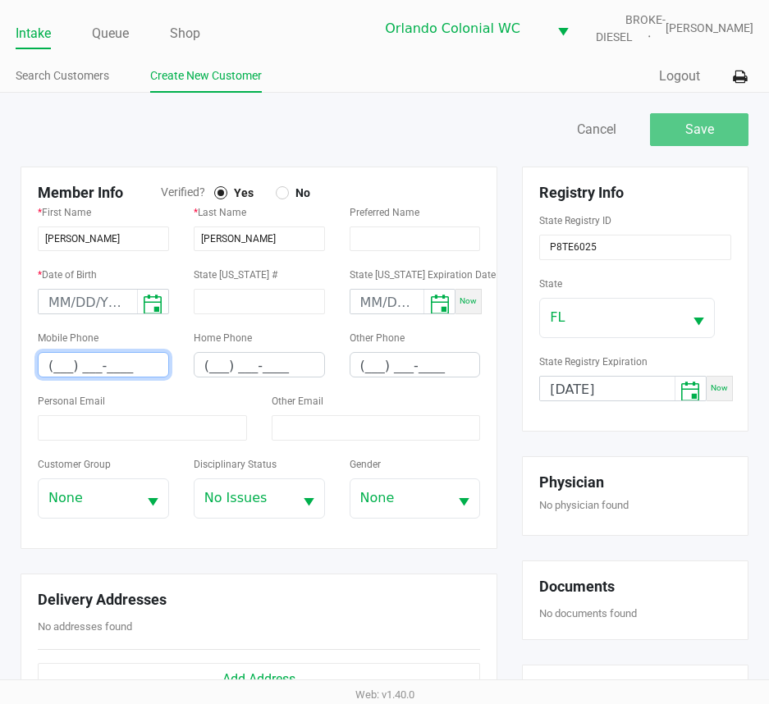
paste input "90) 434-3667"
click at [57, 369] on input "[PHONE_NUMBER]" at bounding box center [104, 365] width 130 height 25
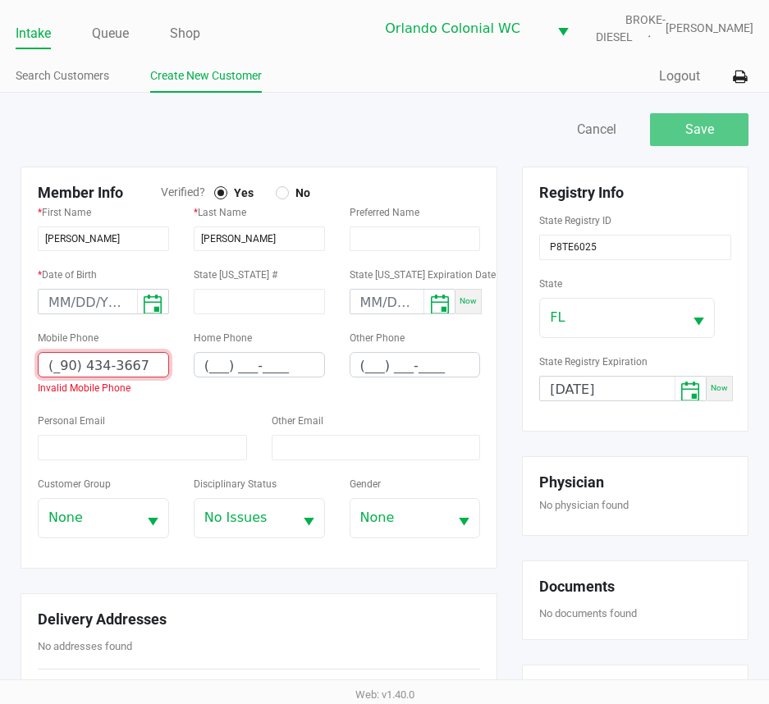
click at [57, 371] on input "(_90) 434-3667" at bounding box center [104, 365] width 130 height 25
click at [140, 366] on input "(_90) 434-3667" at bounding box center [104, 365] width 130 height 25
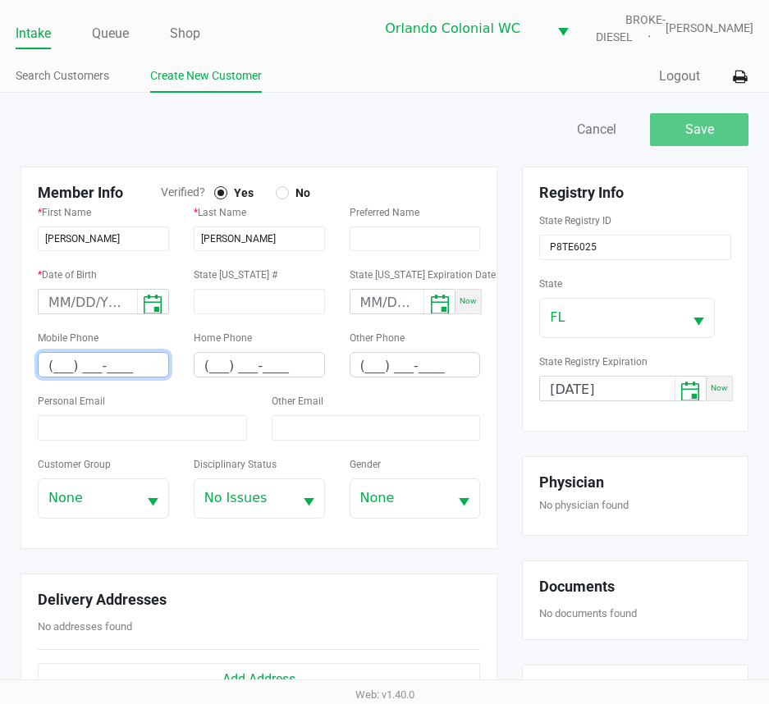
click at [60, 369] on input "(___) ___-____" at bounding box center [104, 365] width 130 height 25
click at [48, 365] on input "(___) ___-____" at bounding box center [104, 365] width 130 height 25
click at [49, 368] on input "(___) ___-____" at bounding box center [104, 365] width 130 height 25
click at [53, 368] on input "(___) ___-____" at bounding box center [104, 365] width 130 height 25
type input "[PHONE_NUMBER]"
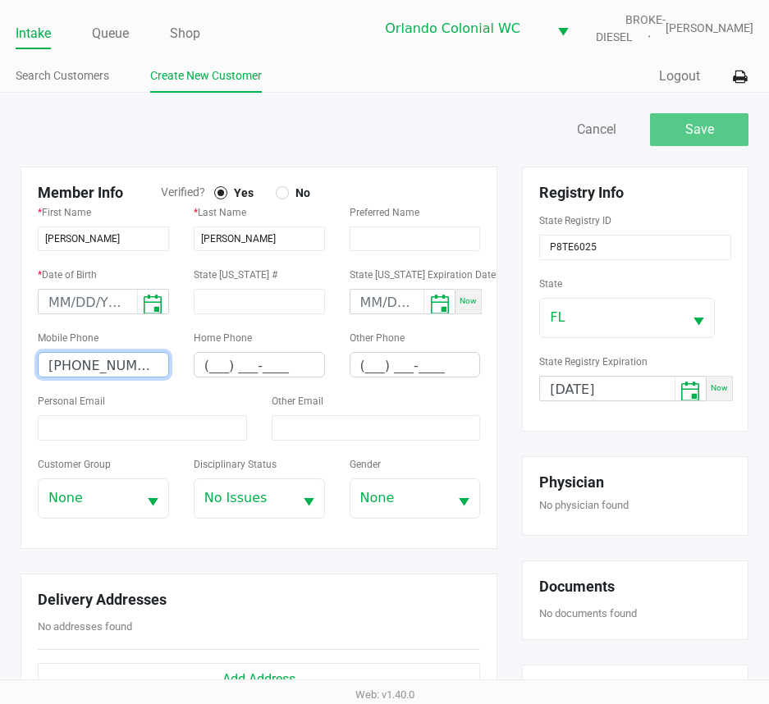
click at [214, 403] on div "Personal Email" at bounding box center [142, 416] width 209 height 50
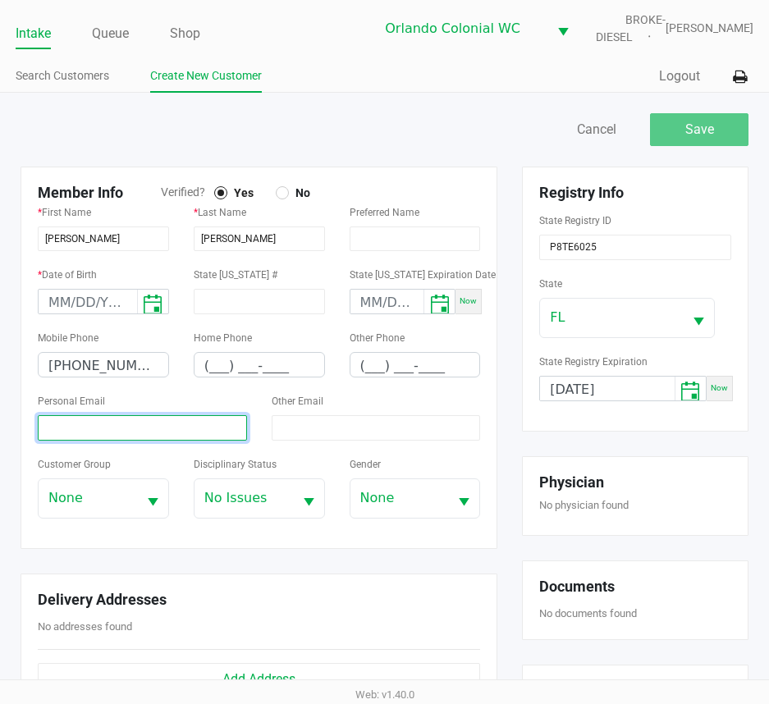
click at [235, 424] on input at bounding box center [142, 427] width 209 height 25
paste input "[EMAIL_ADDRESS][DOMAIN_NAME]"
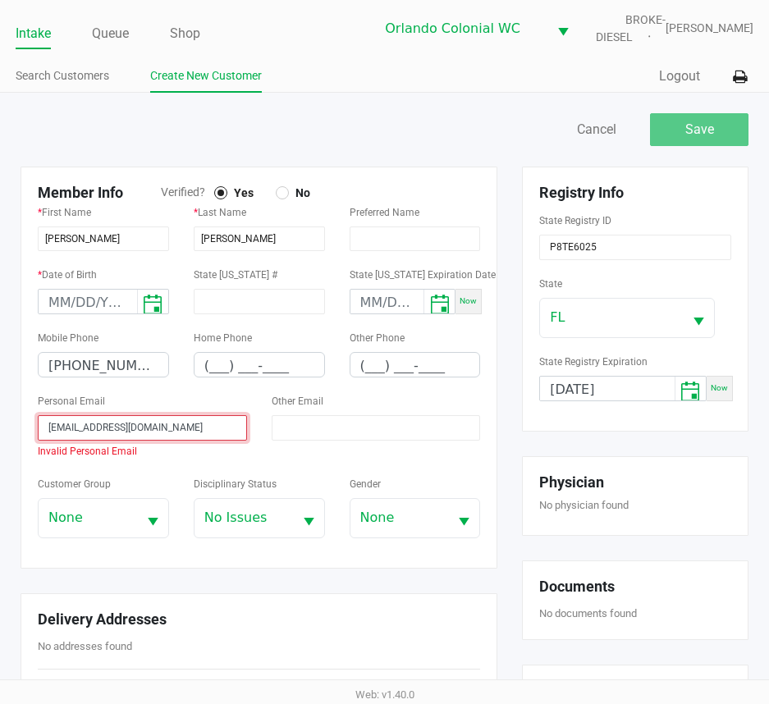
click at [55, 427] on input "[EMAIL_ADDRESS][DOMAIN_NAME]" at bounding box center [142, 427] width 209 height 25
click at [53, 427] on input "[EMAIL_ADDRESS][DOMAIN_NAME]" at bounding box center [142, 427] width 209 height 25
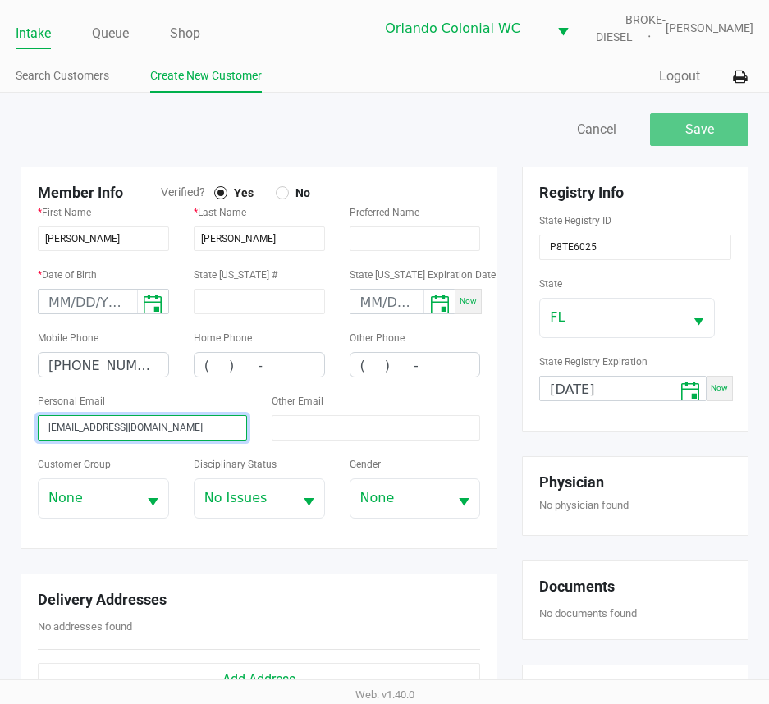
type input "[EMAIL_ADDRESS][DOMAIN_NAME]"
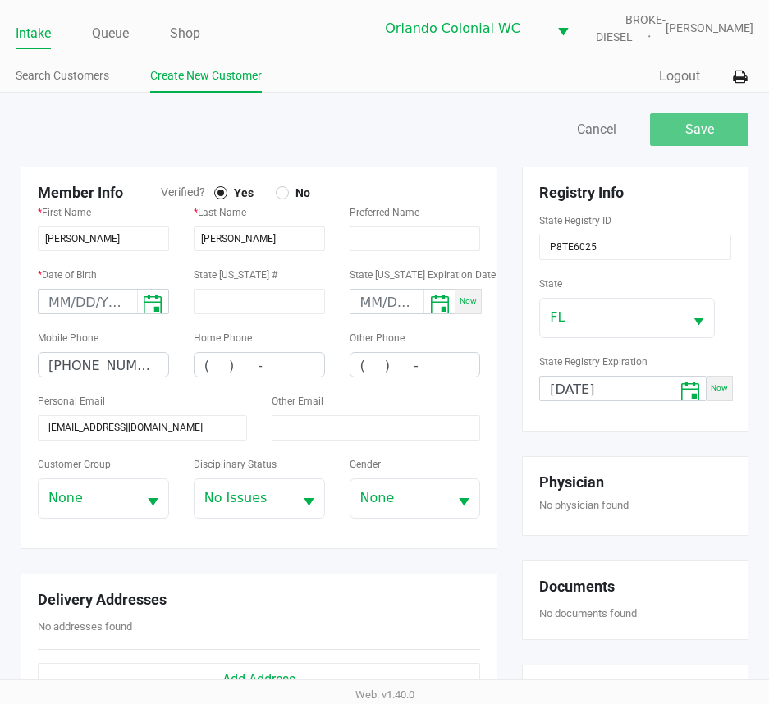
click at [160, 398] on div "Personal Email [EMAIL_ADDRESS][DOMAIN_NAME]" at bounding box center [142, 416] width 209 height 50
click at [52, 309] on input "month/day/year" at bounding box center [88, 302] width 99 height 25
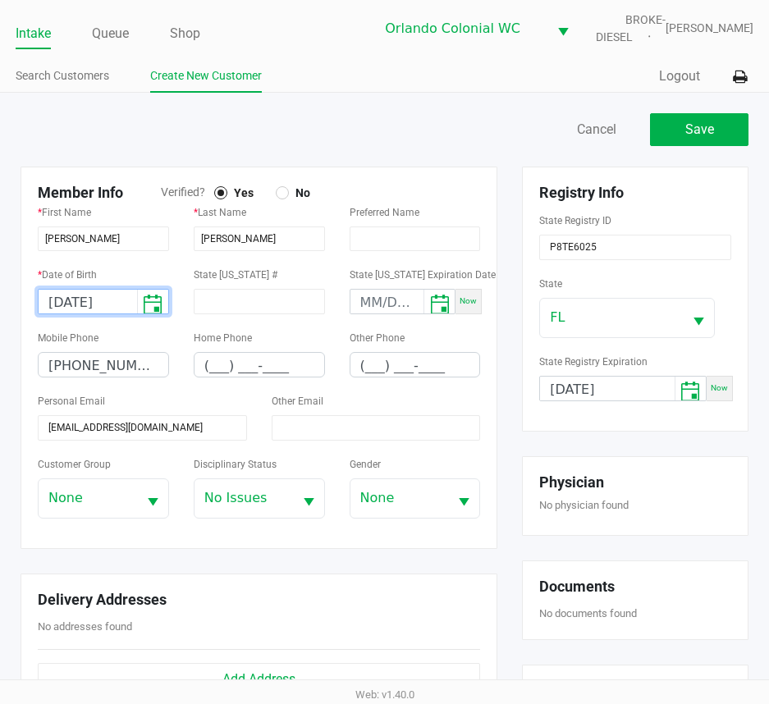
type input "[DATE]"
click at [337, 211] on div "Preferred Name" at bounding box center [415, 233] width 156 height 62
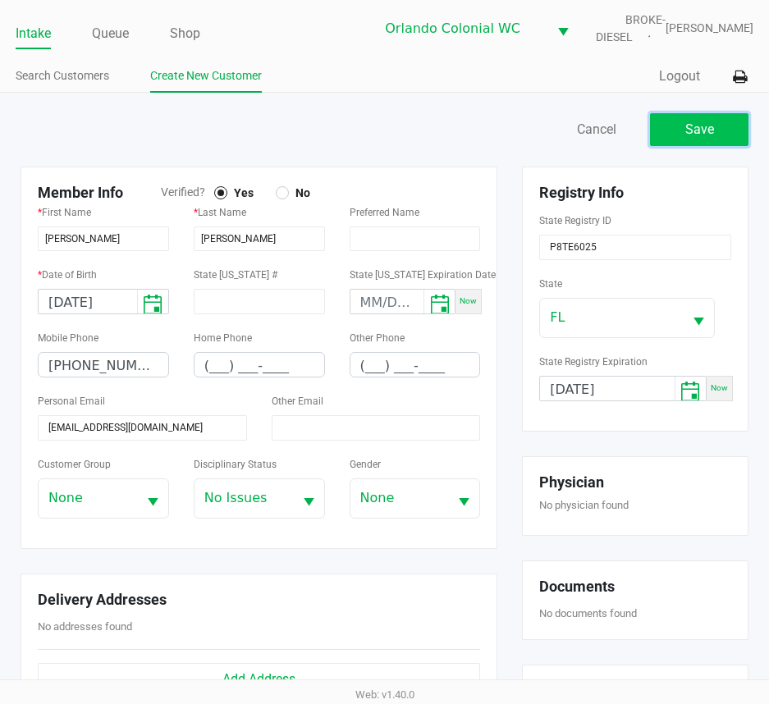
click at [732, 135] on button "Save" at bounding box center [699, 129] width 99 height 33
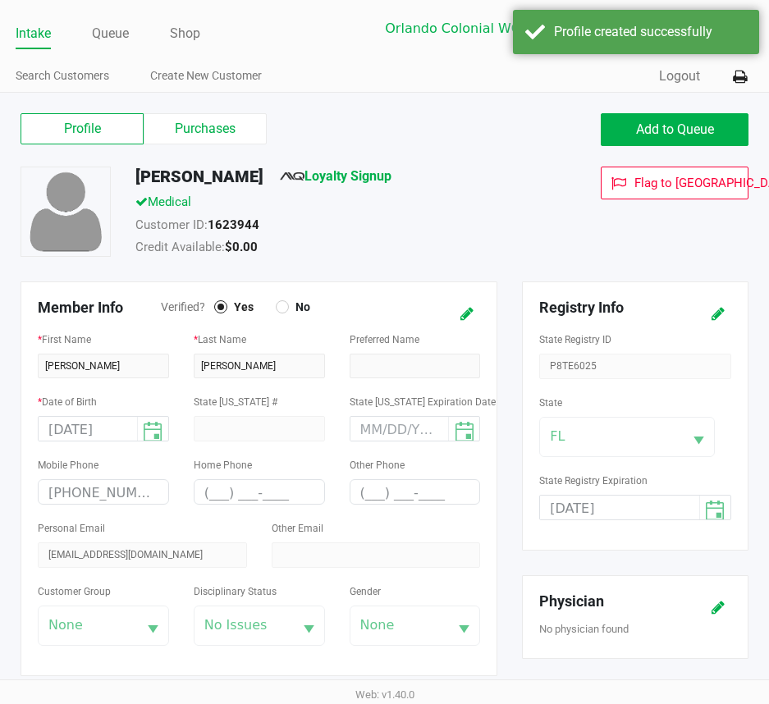
type input "---"
type input "( __) ___-____"
type input "---"
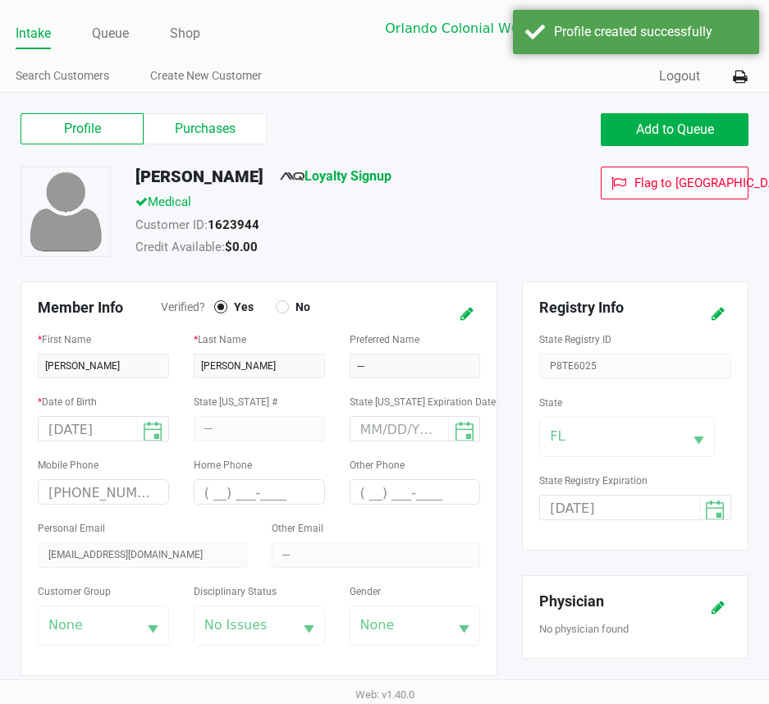
click at [369, 164] on div "Profile Purchases Add to Queue" at bounding box center [384, 137] width 753 height 57
click at [528, 227] on div "Customer ID: 1623944" at bounding box center [335, 227] width 425 height 23
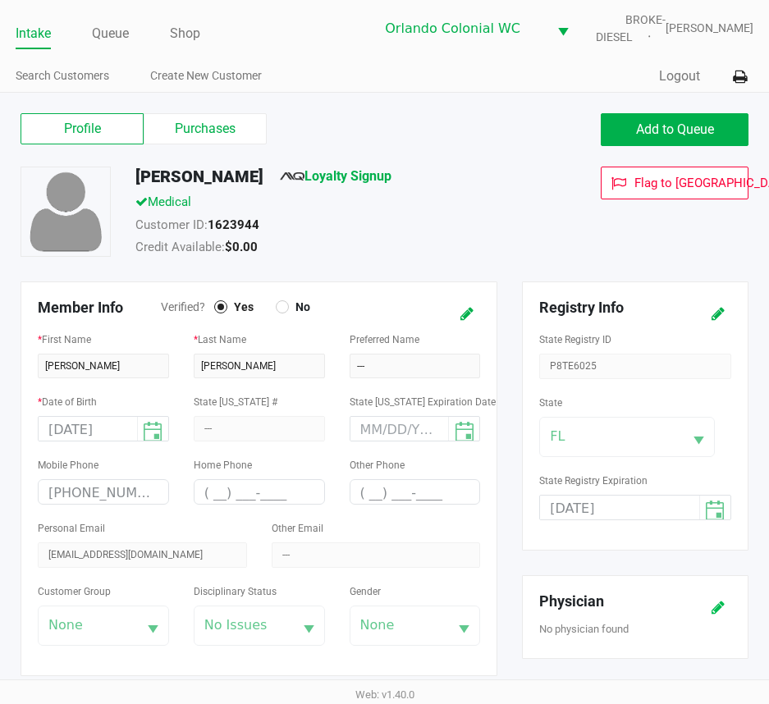
click at [725, 593] on button at bounding box center [718, 608] width 26 height 30
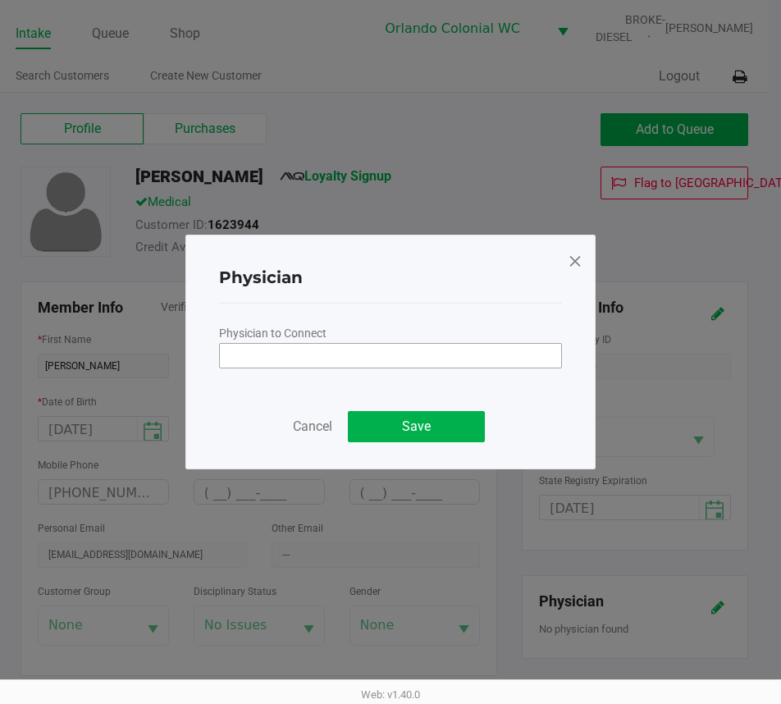
click at [405, 360] on input "NO DATA FOUND" at bounding box center [390, 355] width 341 height 23
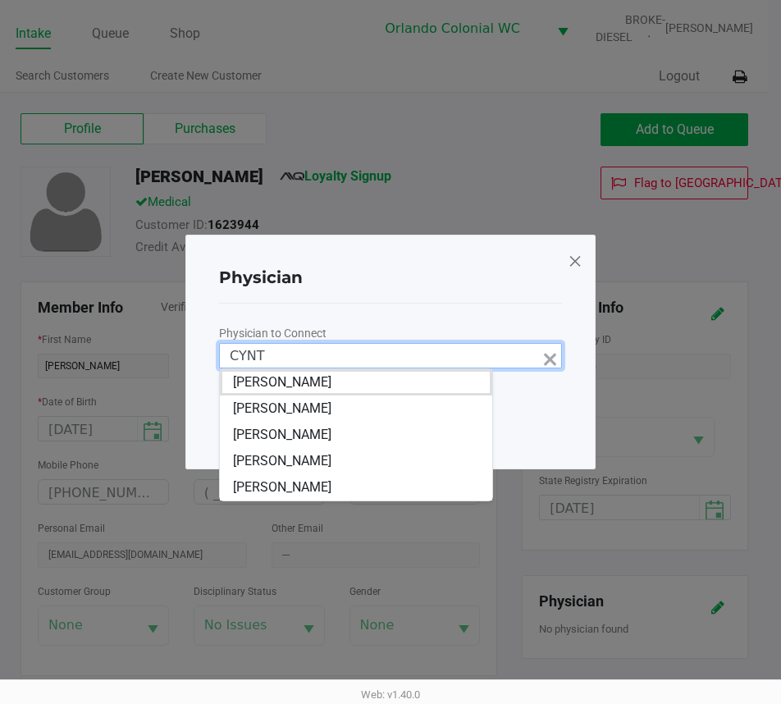
type input "CYNT"
click at [579, 264] on span at bounding box center [575, 261] width 15 height 26
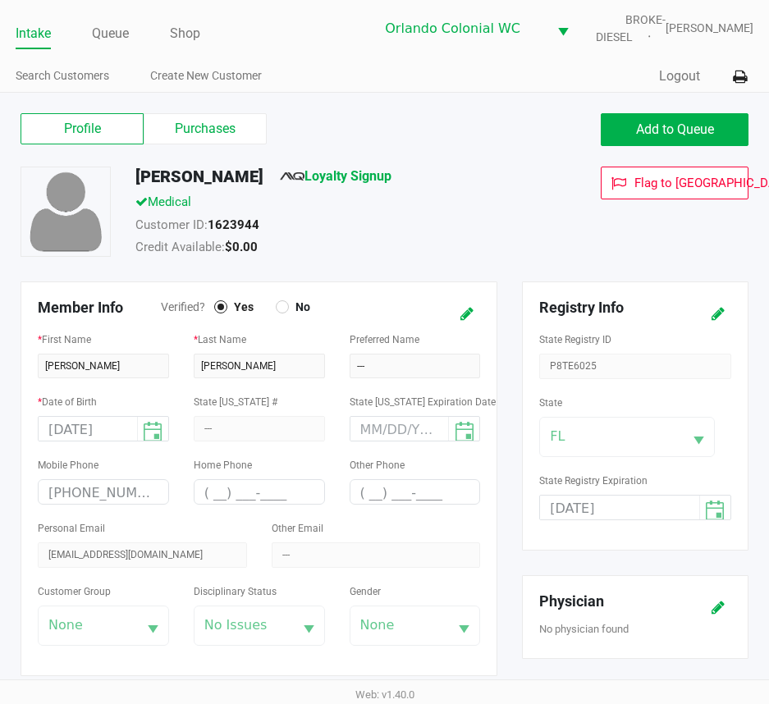
click at [534, 219] on div "Customer ID: 1623944" at bounding box center [335, 227] width 425 height 23
click at [400, 351] on div "Preferred Name ---" at bounding box center [415, 353] width 131 height 49
click at [671, 127] on span "Add to Queue" at bounding box center [675, 129] width 78 height 16
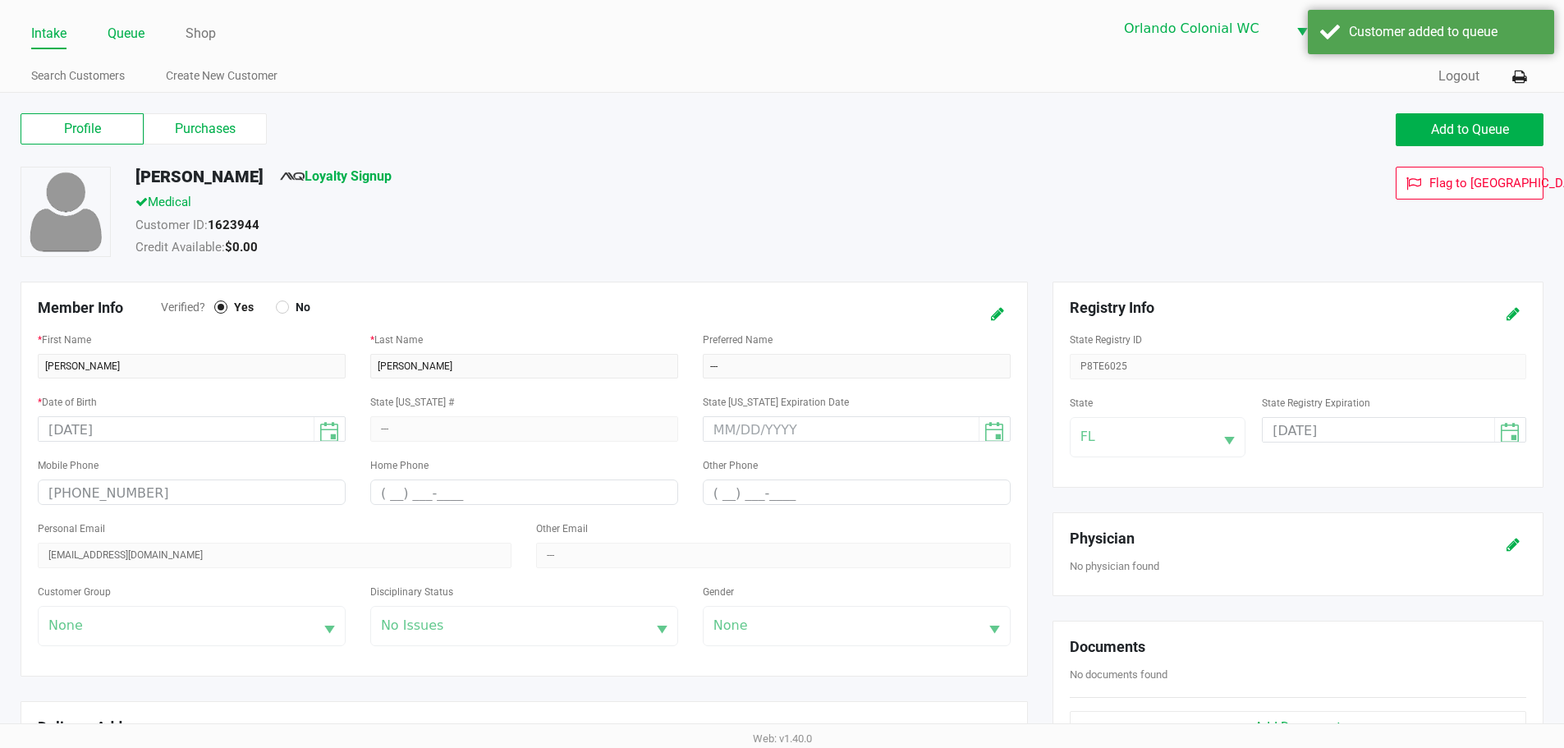
click at [144, 37] on link "Queue" at bounding box center [126, 33] width 37 height 23
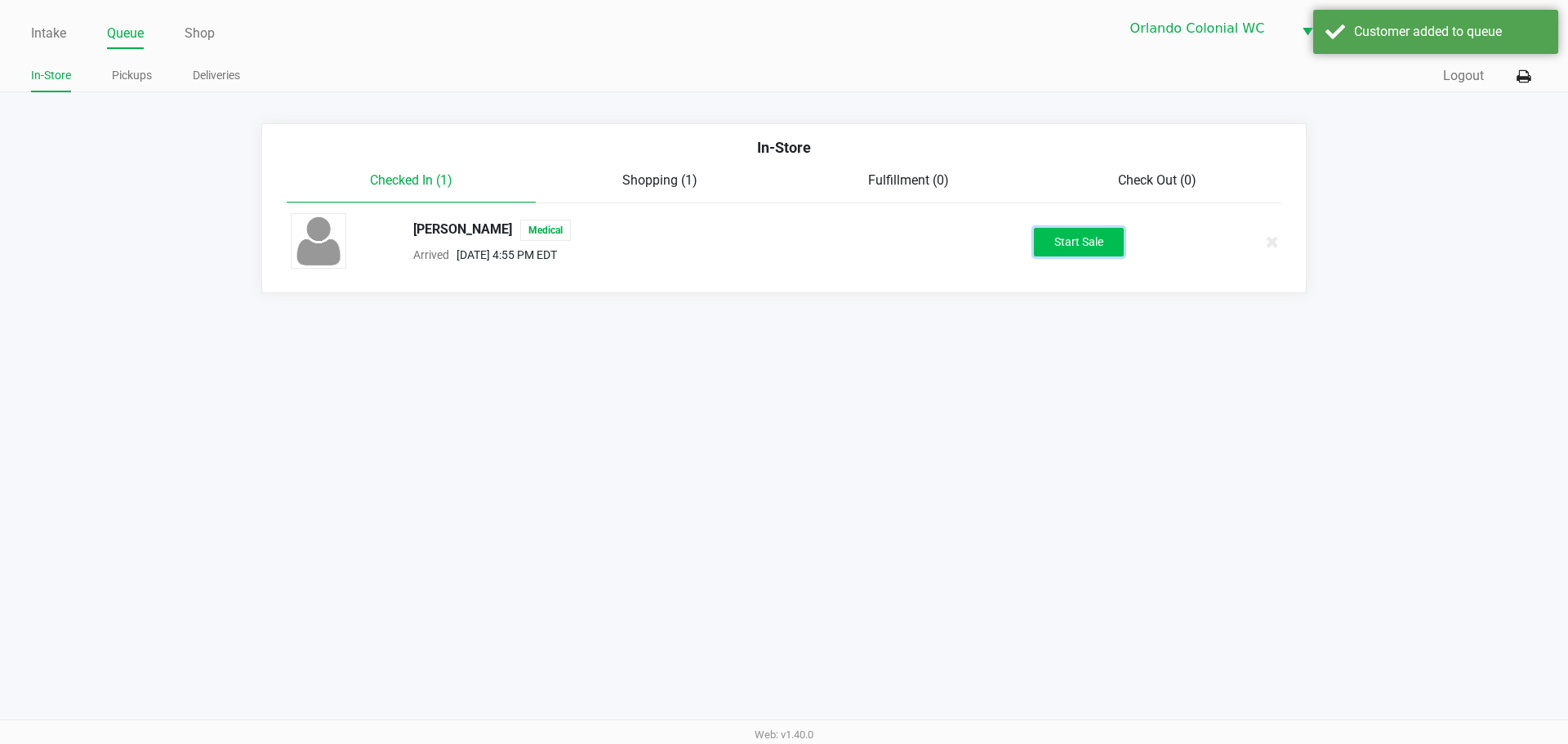
click at [1060, 236] on button "Start Sale" at bounding box center [1078, 242] width 90 height 29
click at [1061, 237] on div "Start Sale" at bounding box center [1078, 242] width 90 height 29
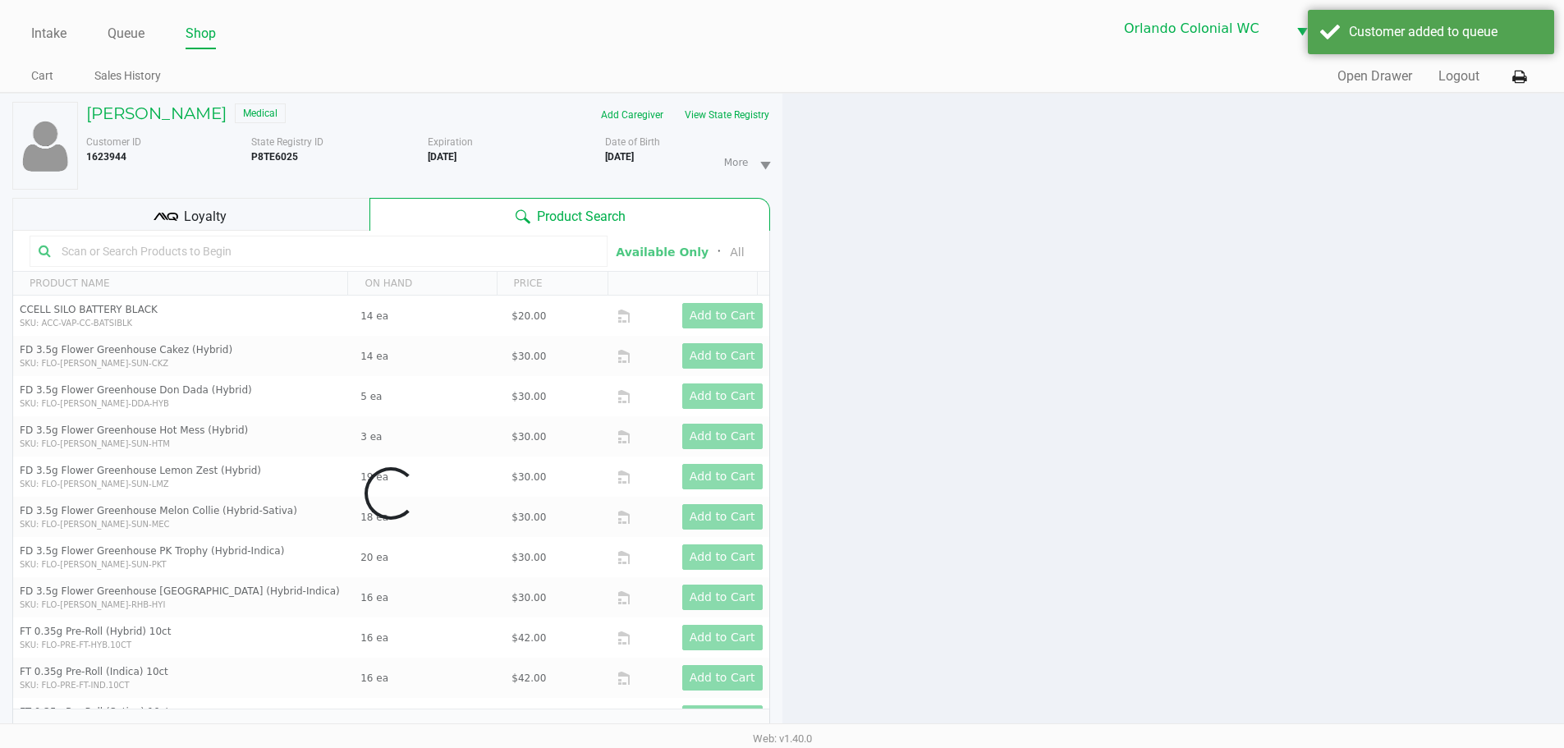
click at [1039, 242] on div at bounding box center [1173, 429] width 782 height 671
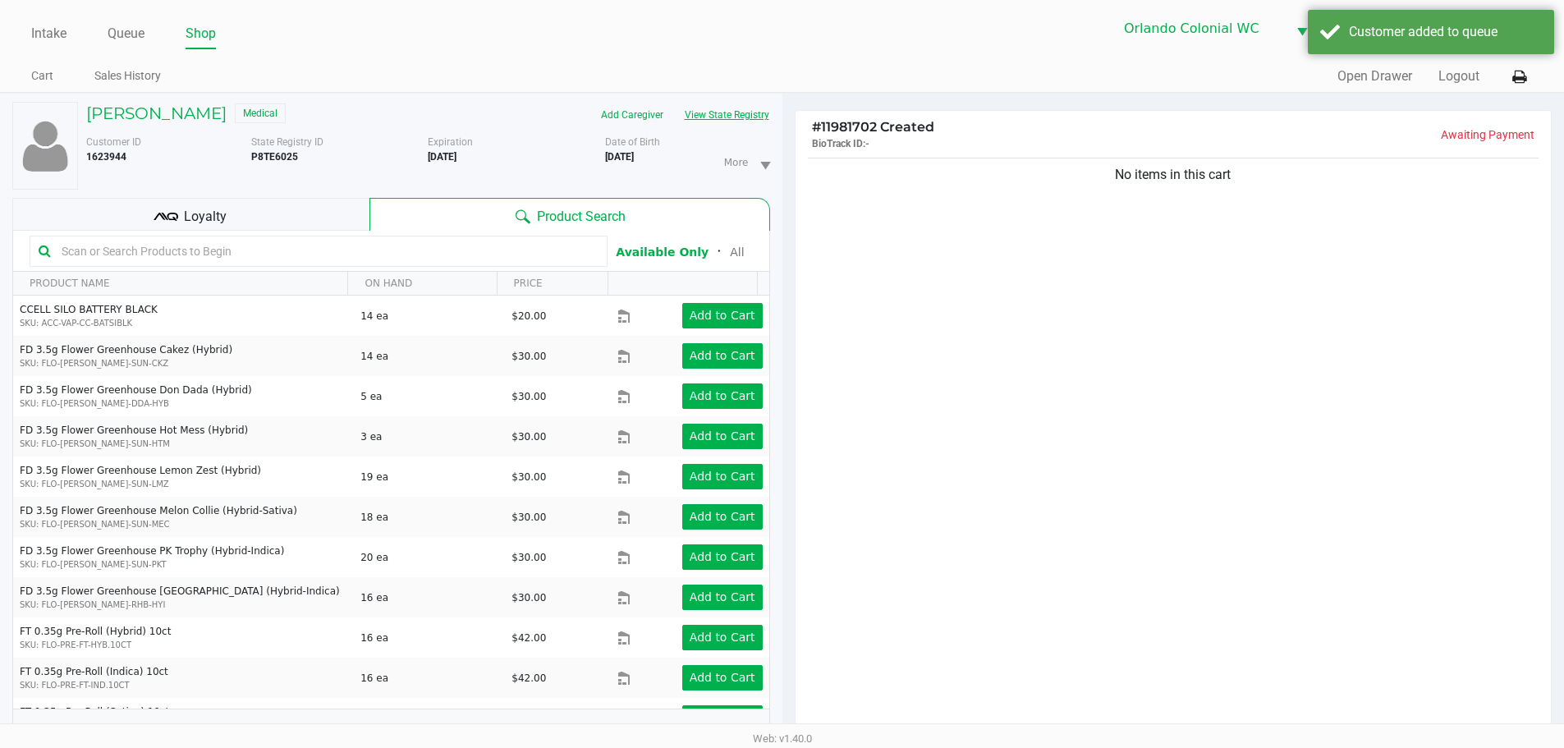
click at [737, 118] on button "View State Registry" at bounding box center [722, 115] width 96 height 26
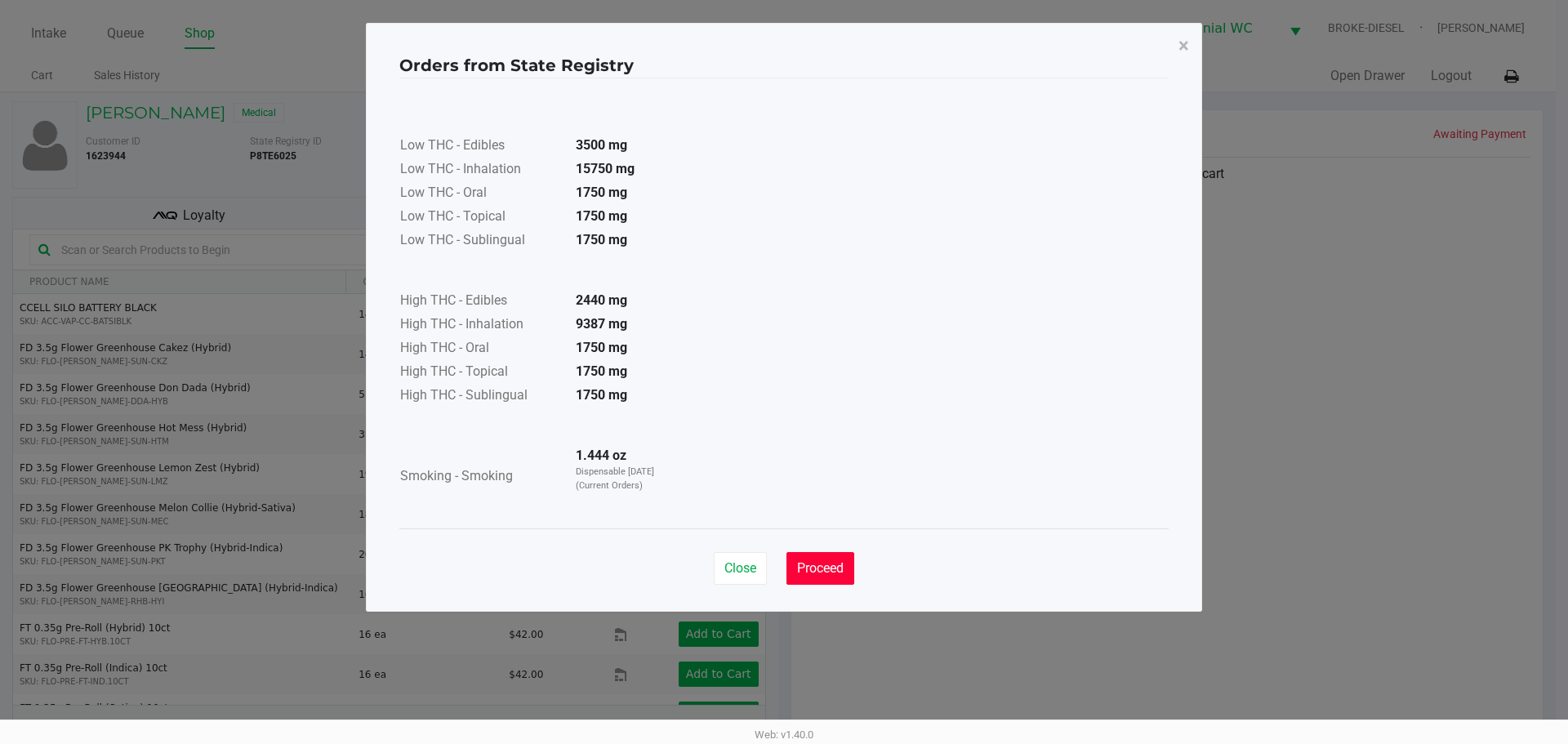
click at [808, 579] on button "Proceed" at bounding box center [821, 568] width 68 height 33
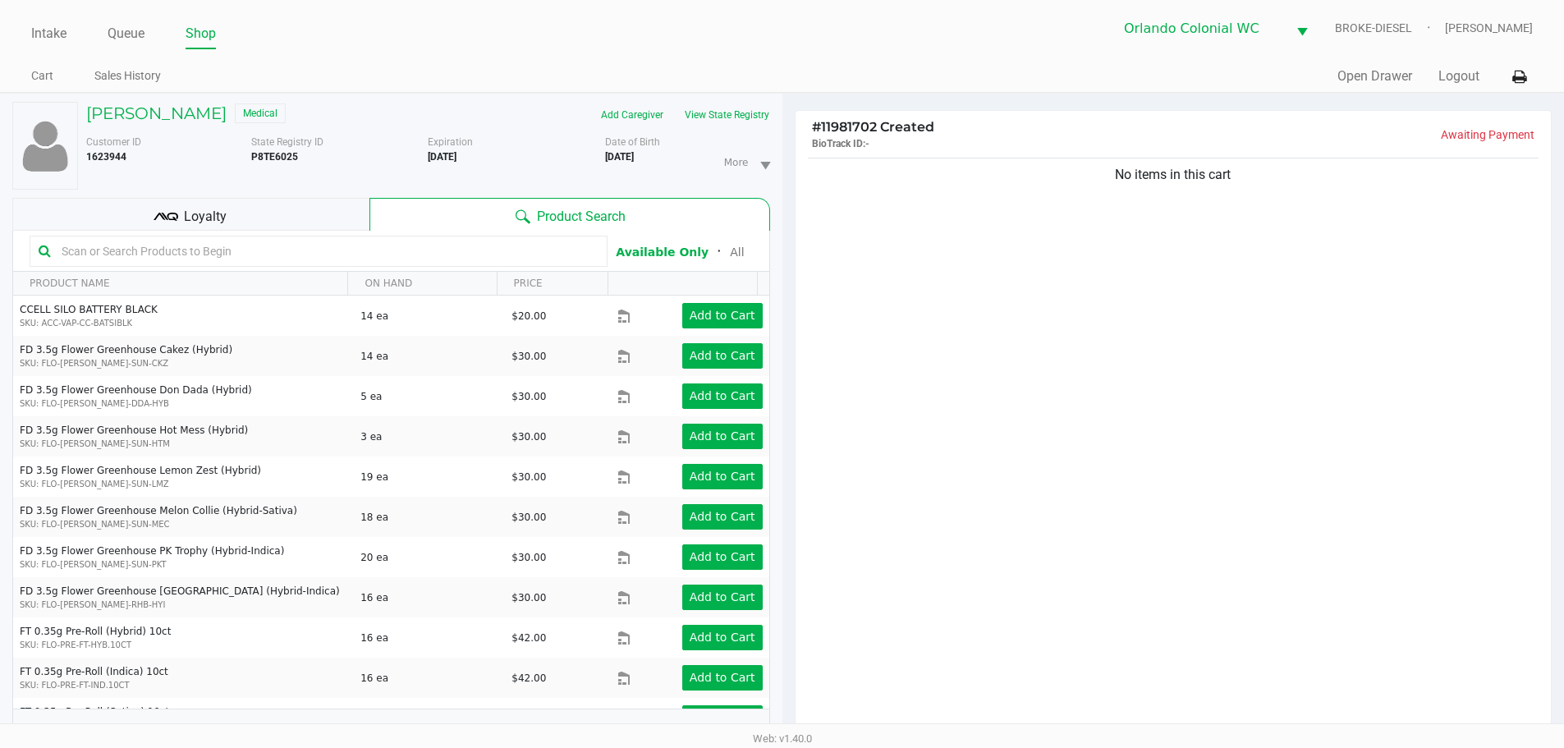
drag, startPoint x: 927, startPoint y: 419, endPoint x: 946, endPoint y: 374, distance: 48.9
click at [749, 113] on button "View State Registry" at bounding box center [722, 115] width 96 height 26
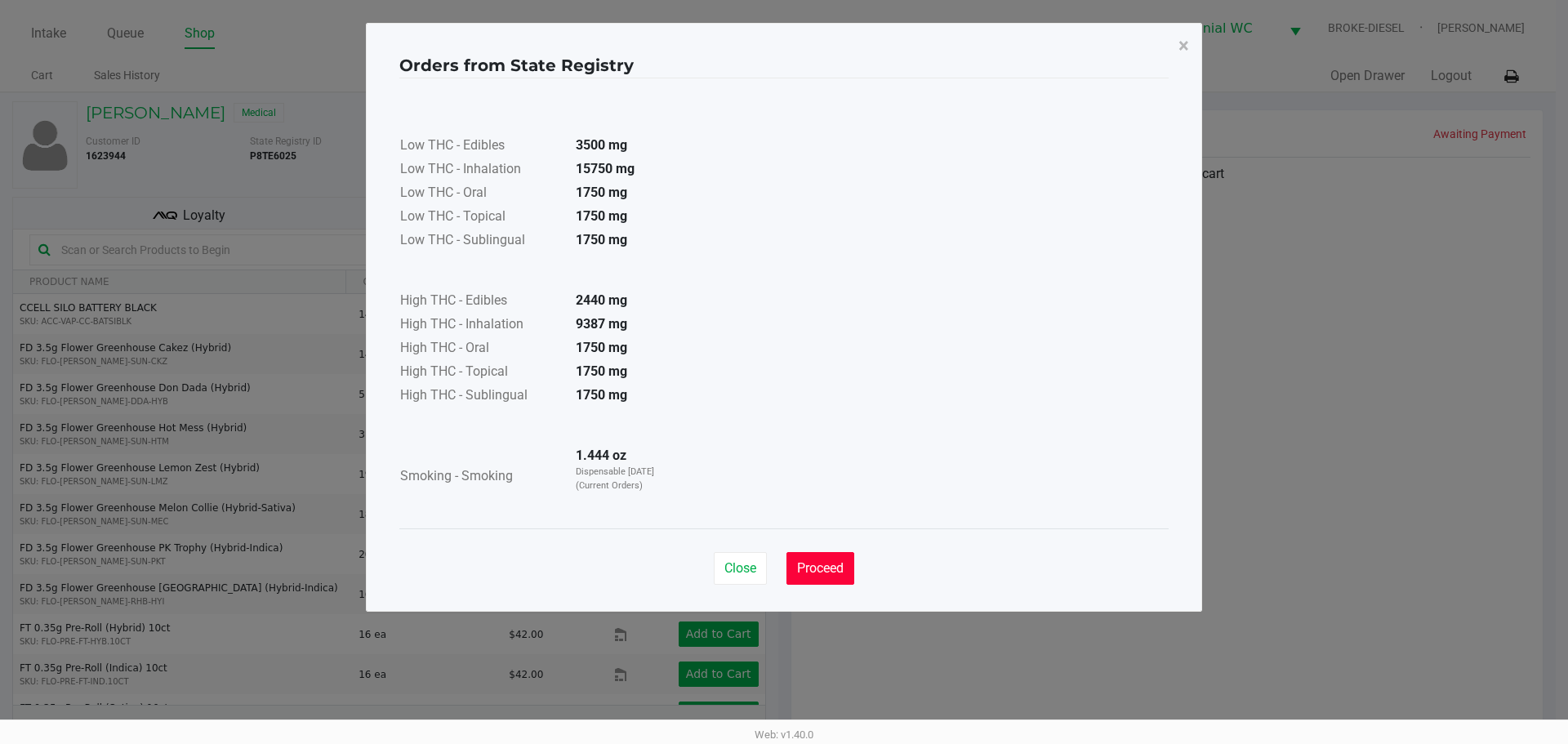
click at [828, 557] on button "Proceed" at bounding box center [821, 568] width 68 height 33
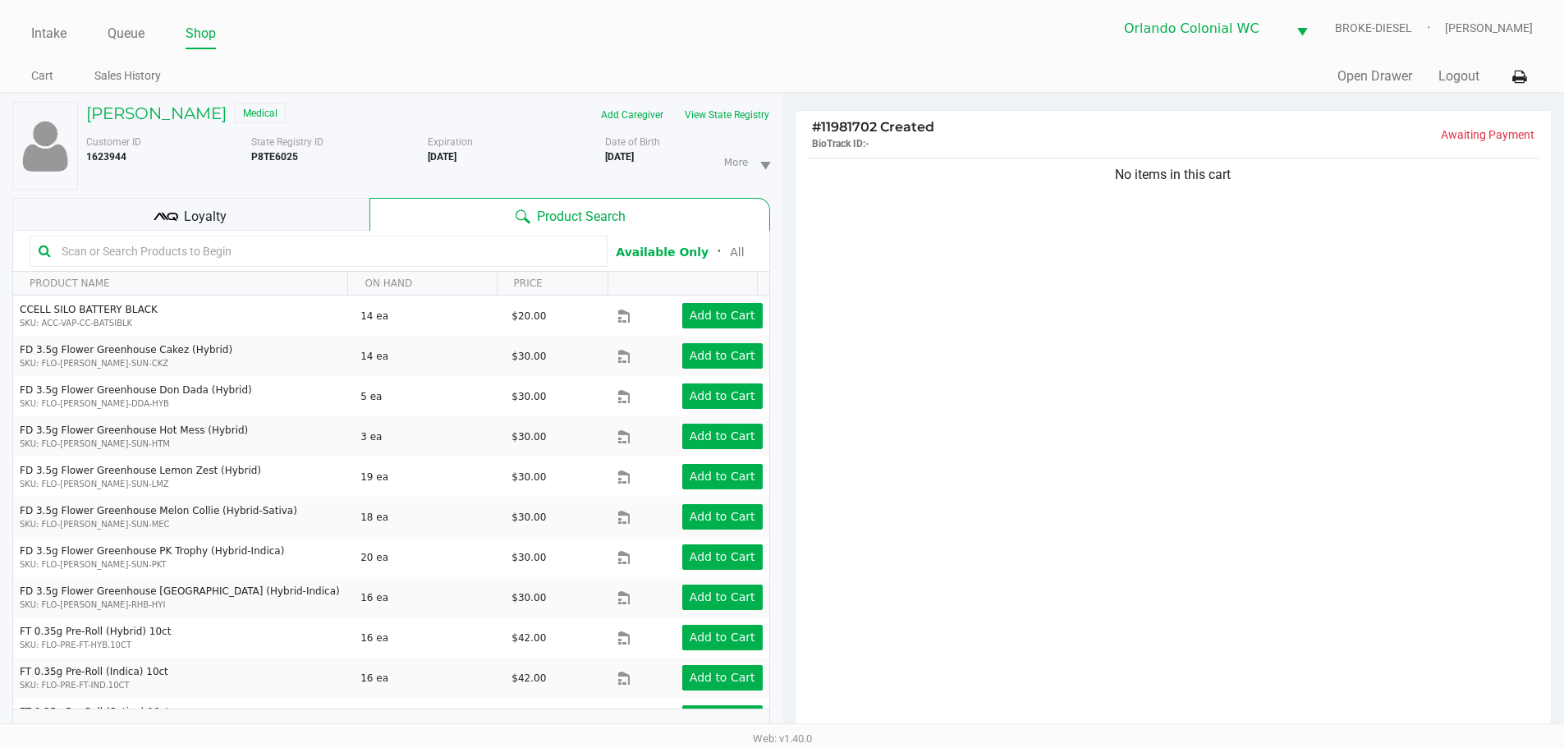
click at [1015, 441] on div "No items in this cart" at bounding box center [1173, 448] width 756 height 589
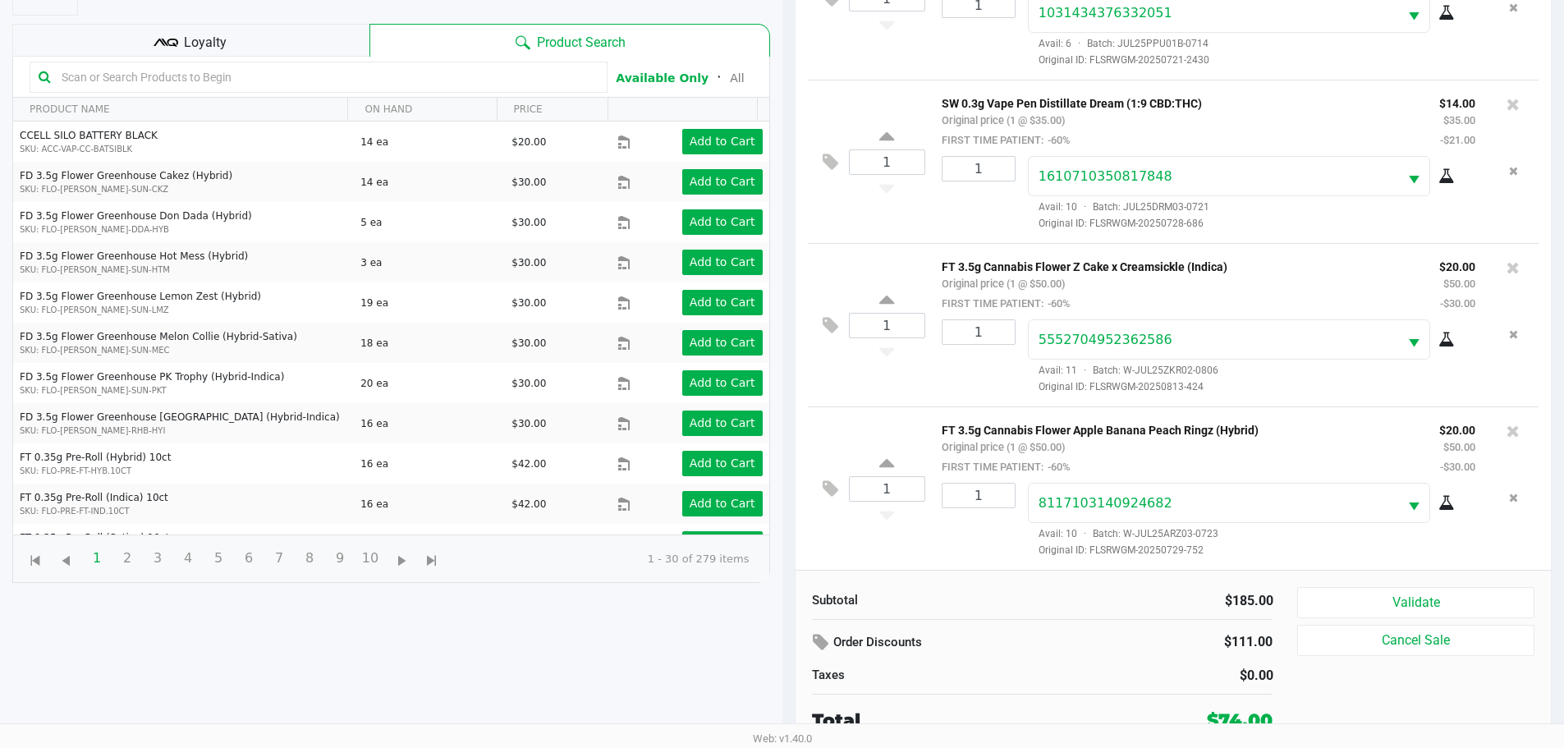
scroll to position [177, 0]
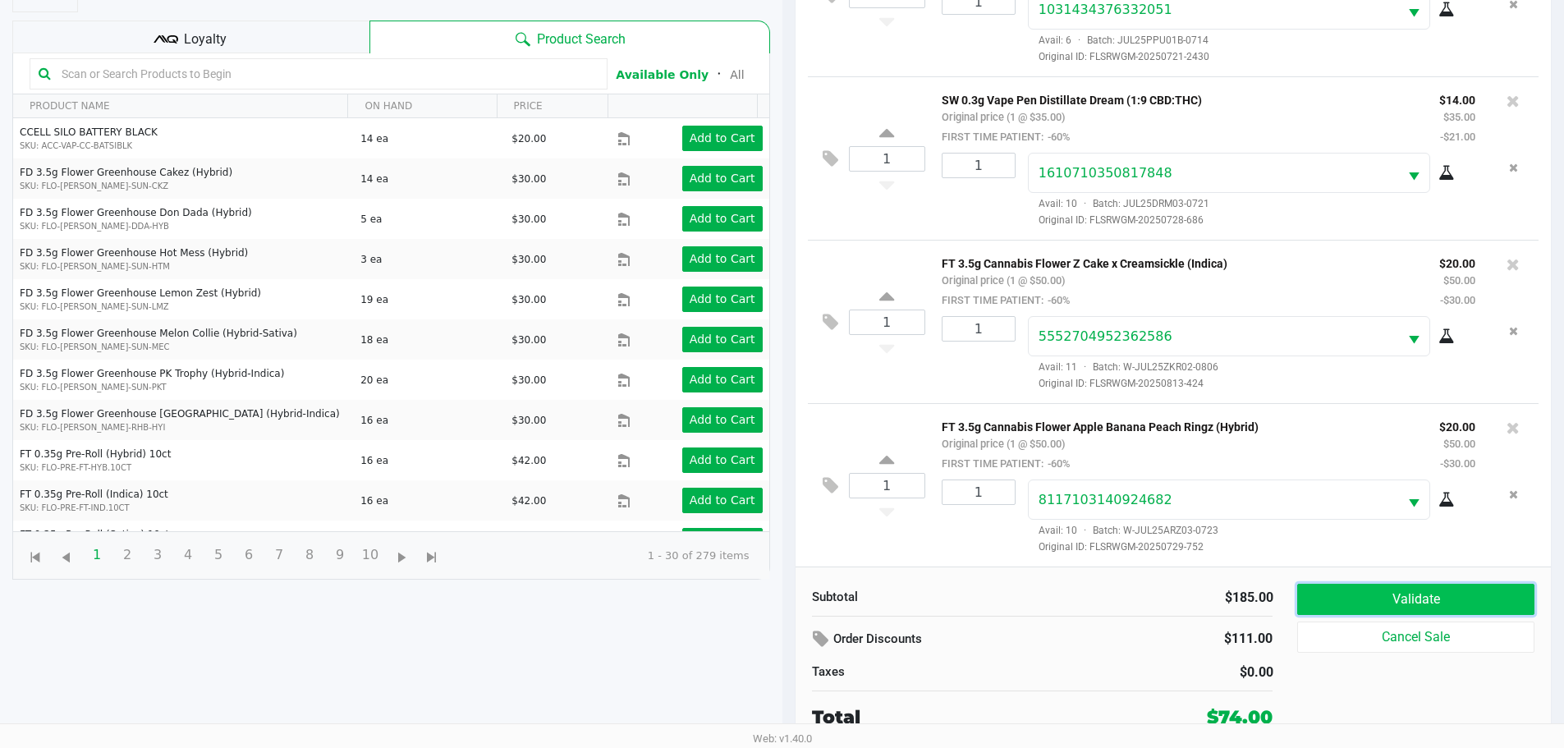
click at [1396, 609] on button "Validate" at bounding box center [1415, 599] width 236 height 31
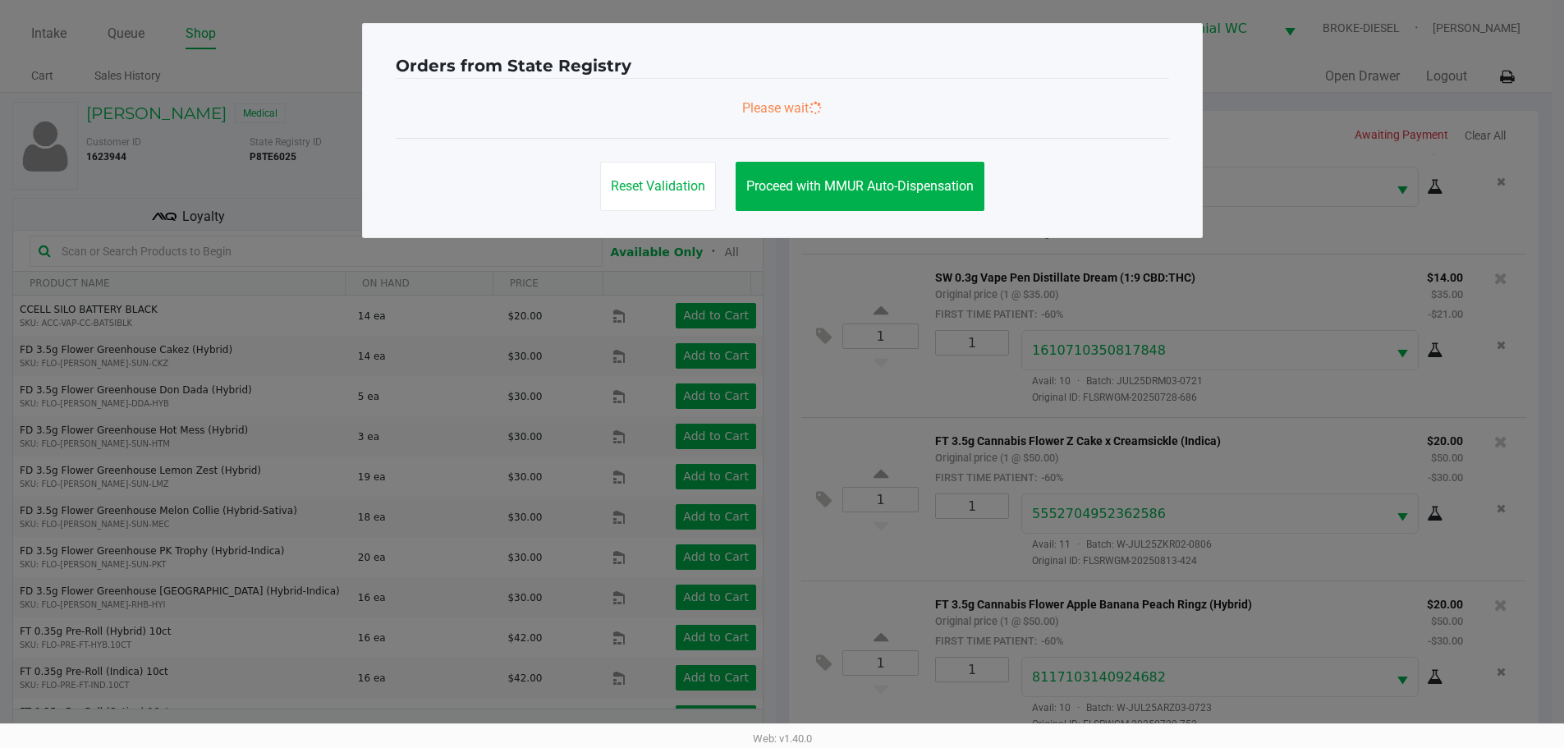
scroll to position [0, 0]
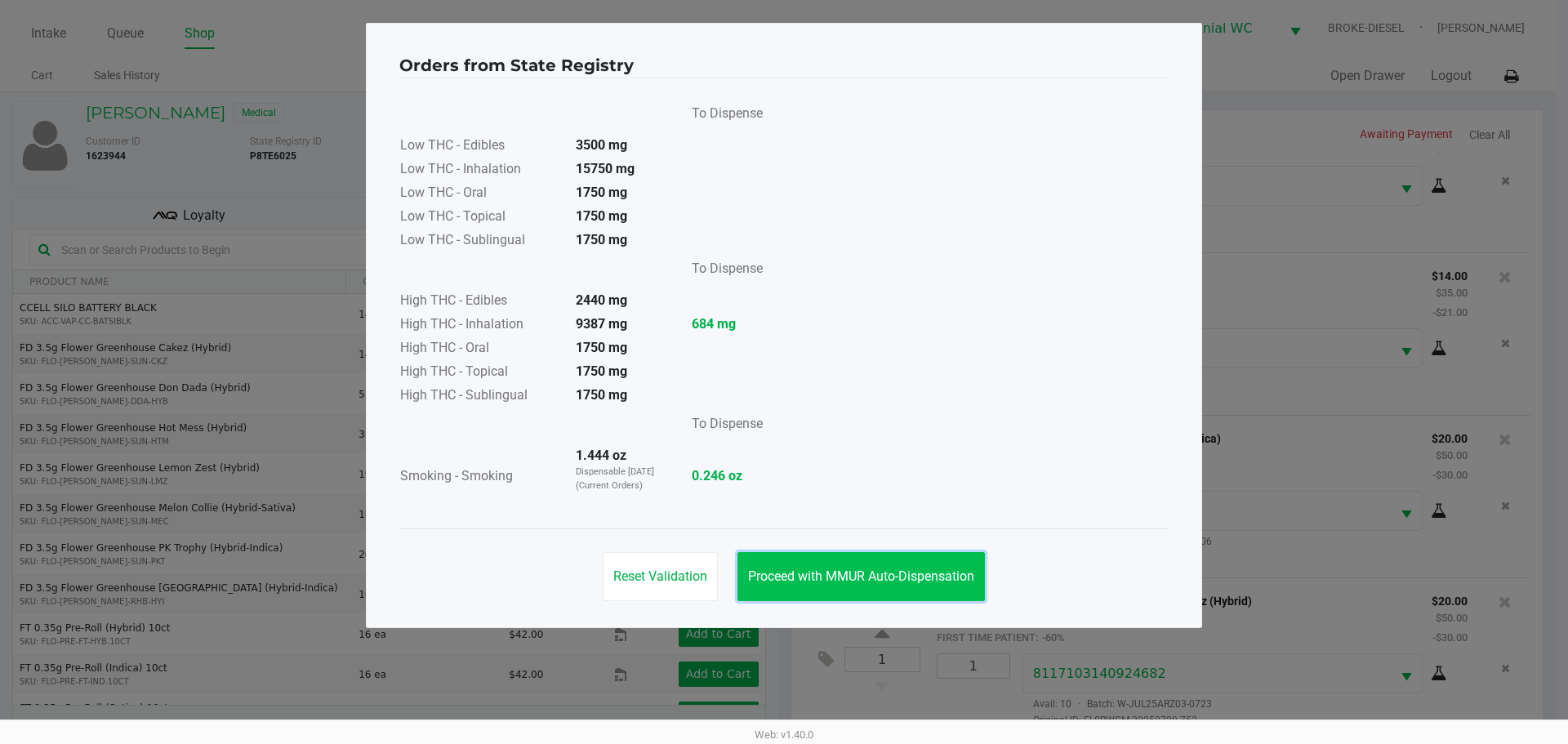
click at [957, 579] on span "Proceed with MMUR Auto-Dispensation" at bounding box center [861, 576] width 226 height 16
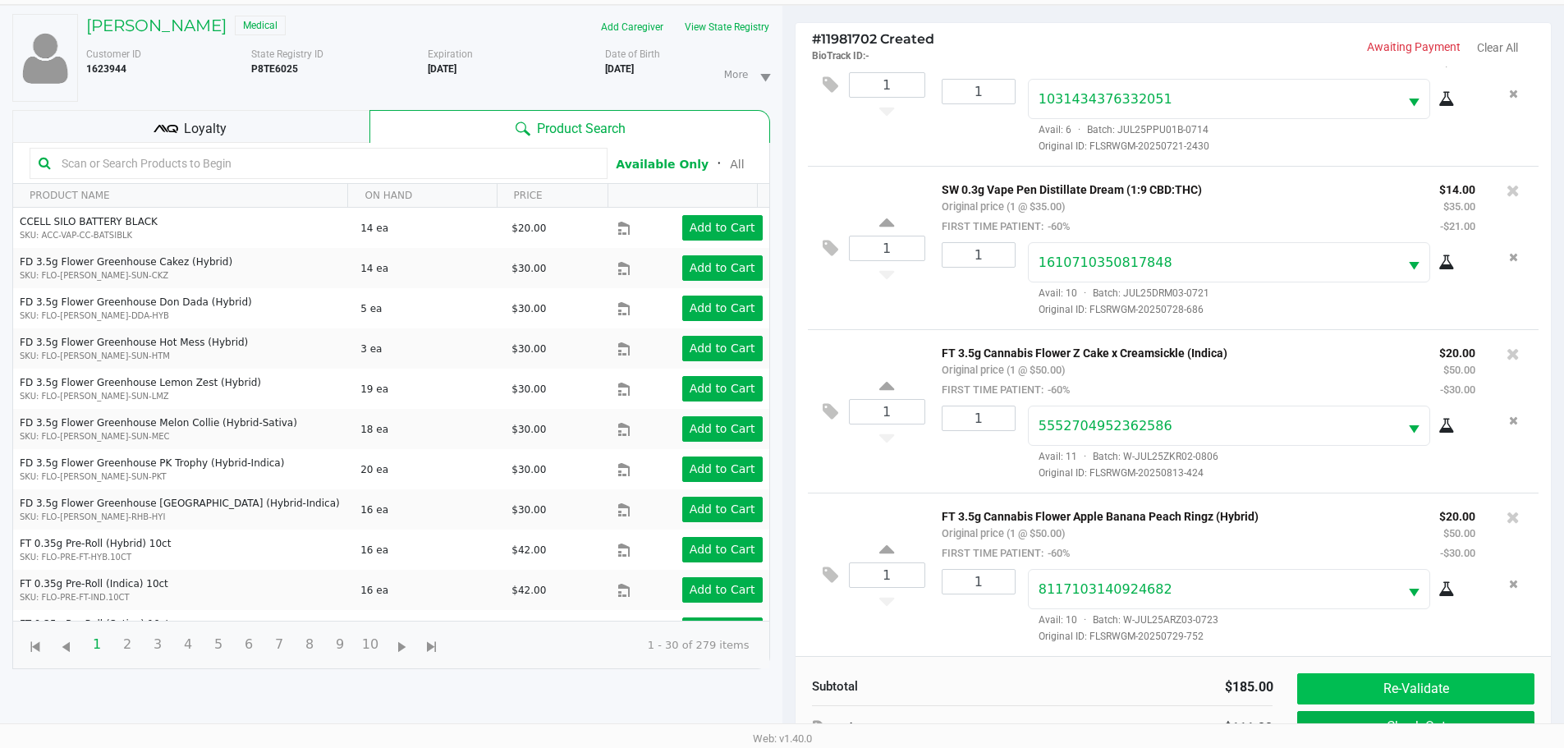
scroll to position [177, 0]
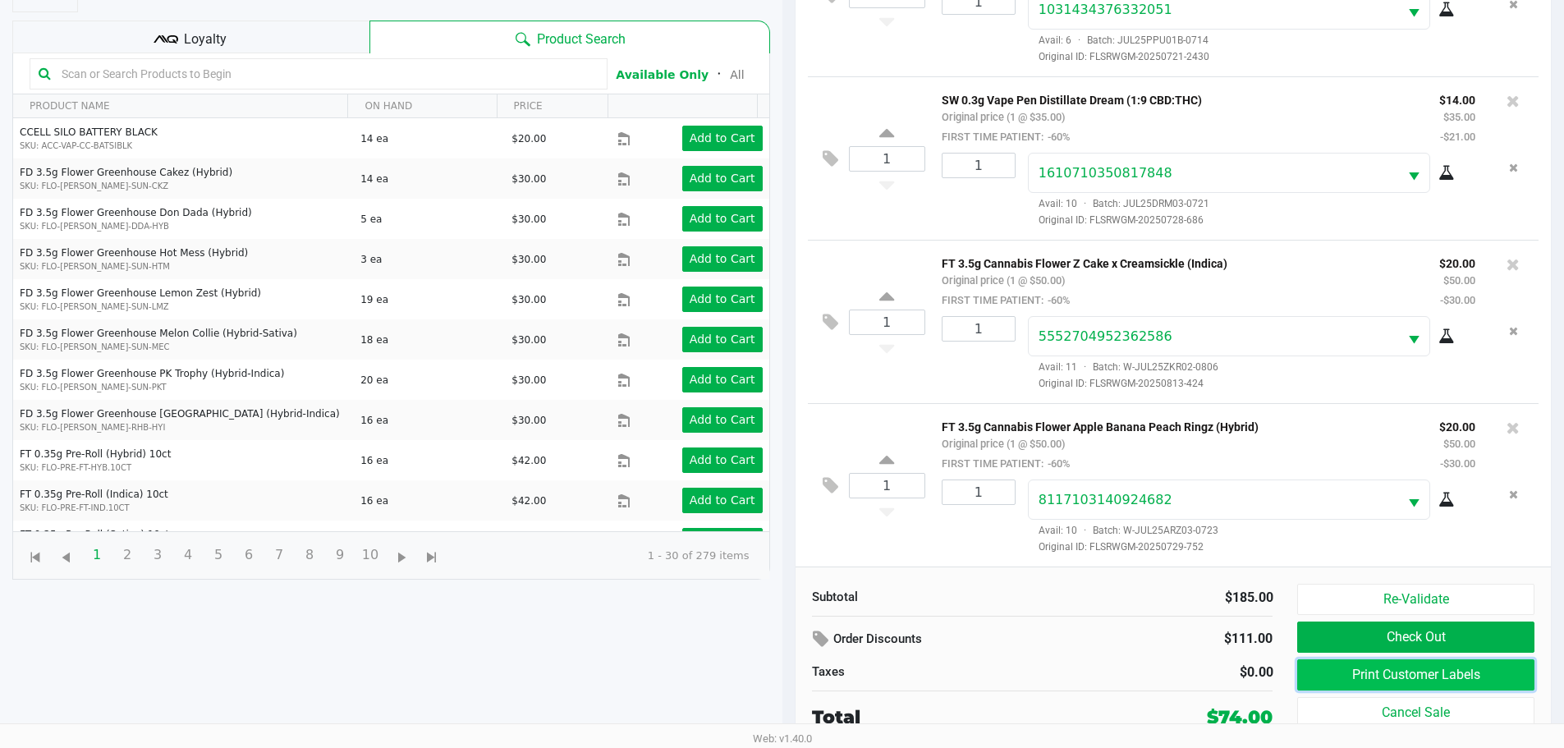
click at [1335, 667] on button "Print Customer Labels" at bounding box center [1415, 674] width 236 height 31
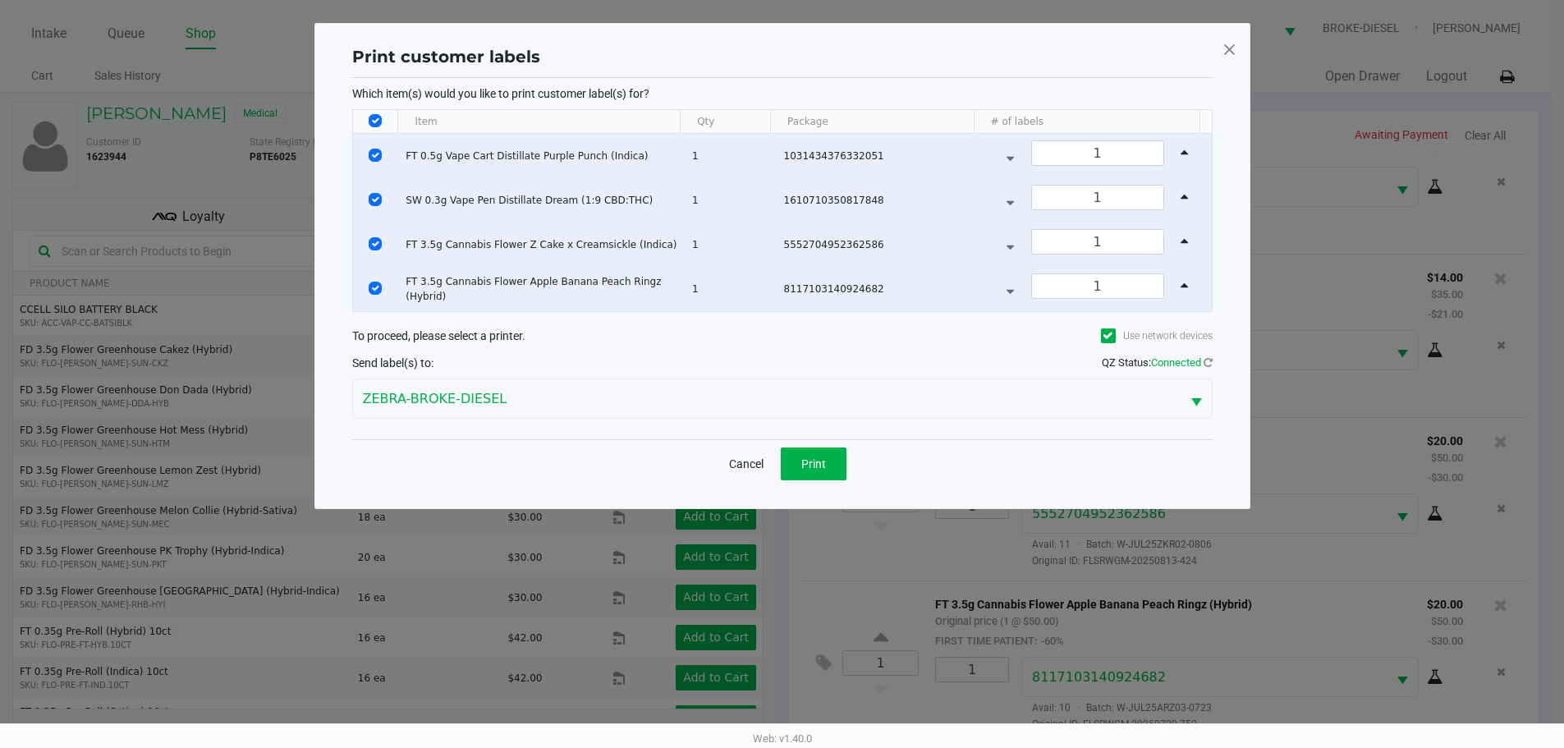
scroll to position [0, 0]
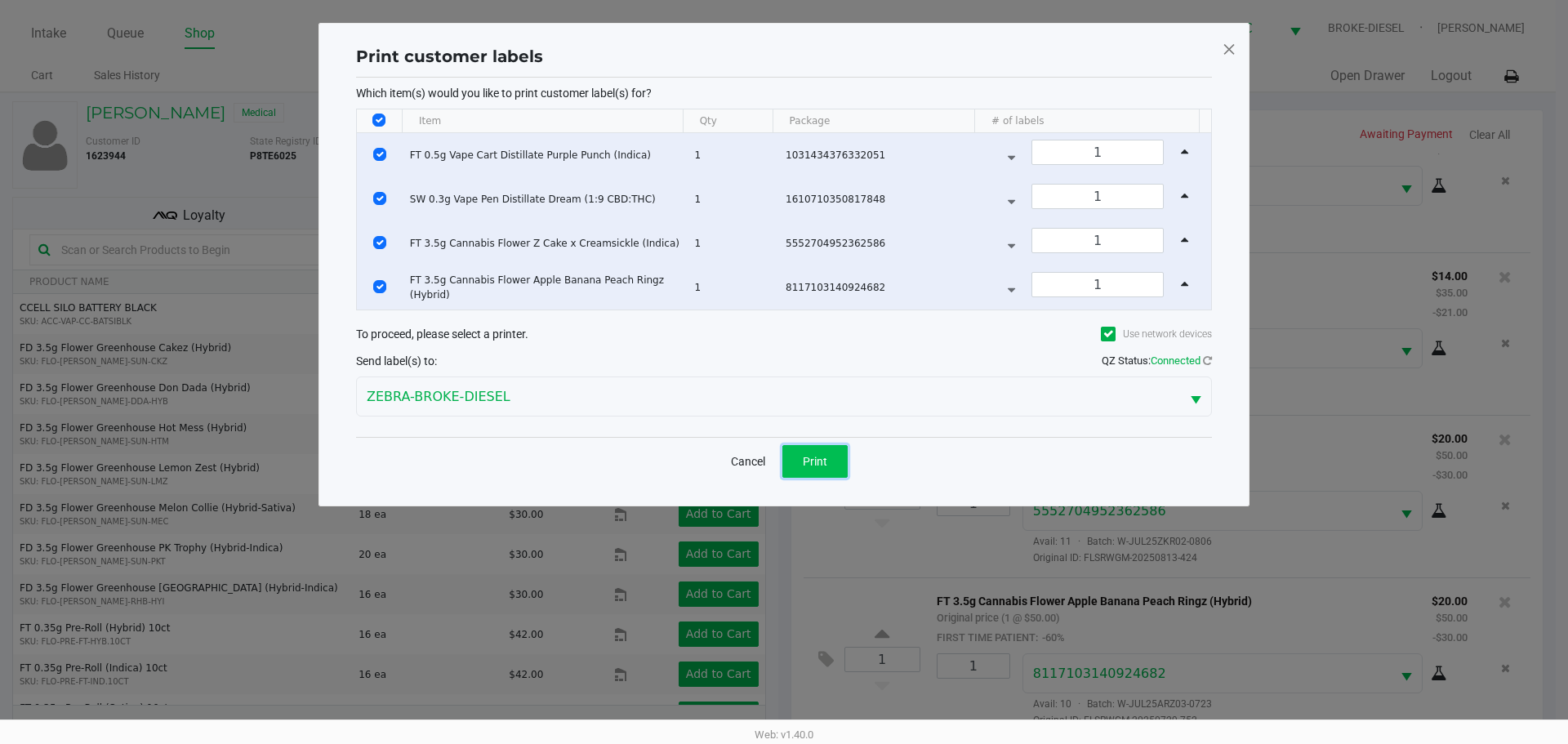
click at [818, 462] on span "Print" at bounding box center [815, 461] width 25 height 13
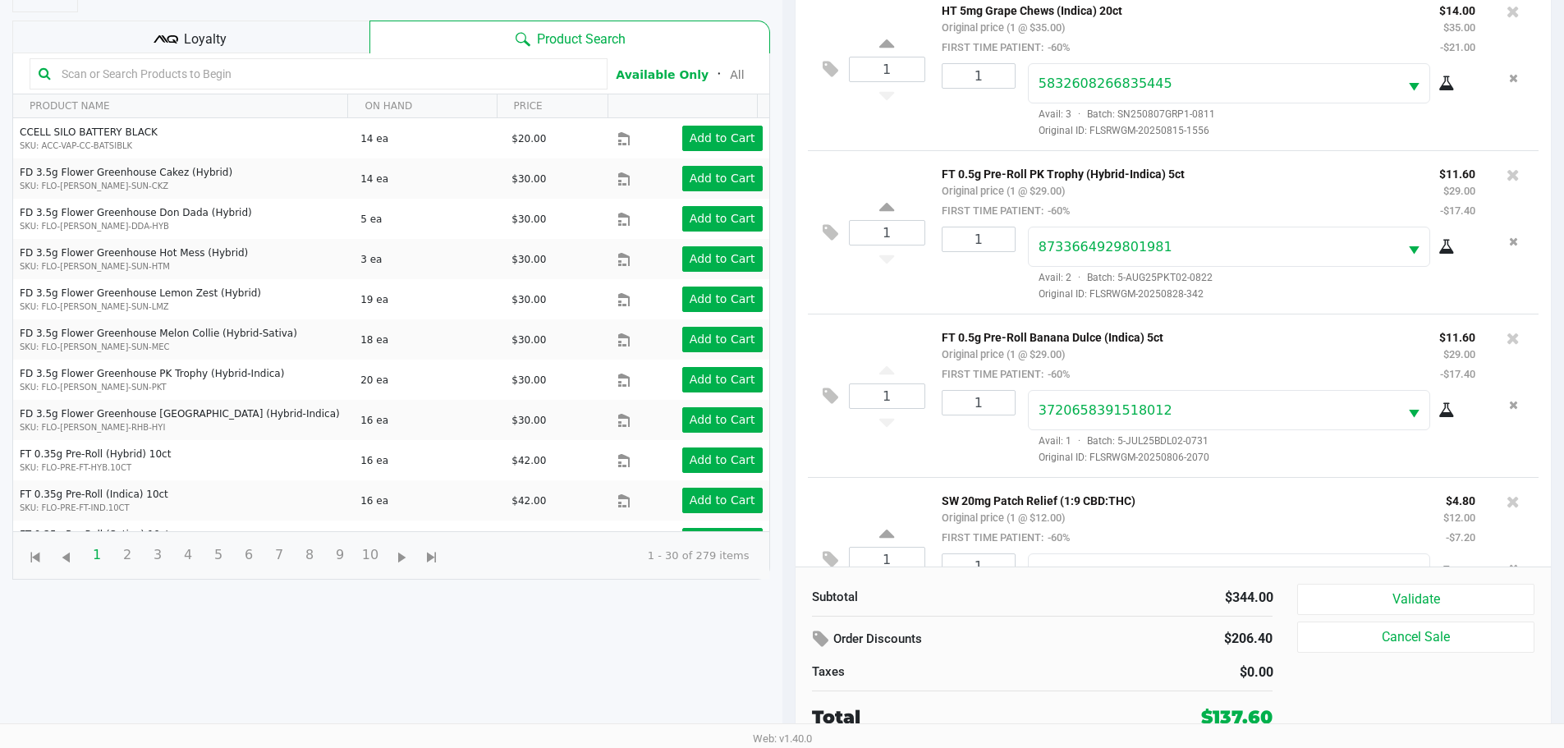
scroll to position [1052, 0]
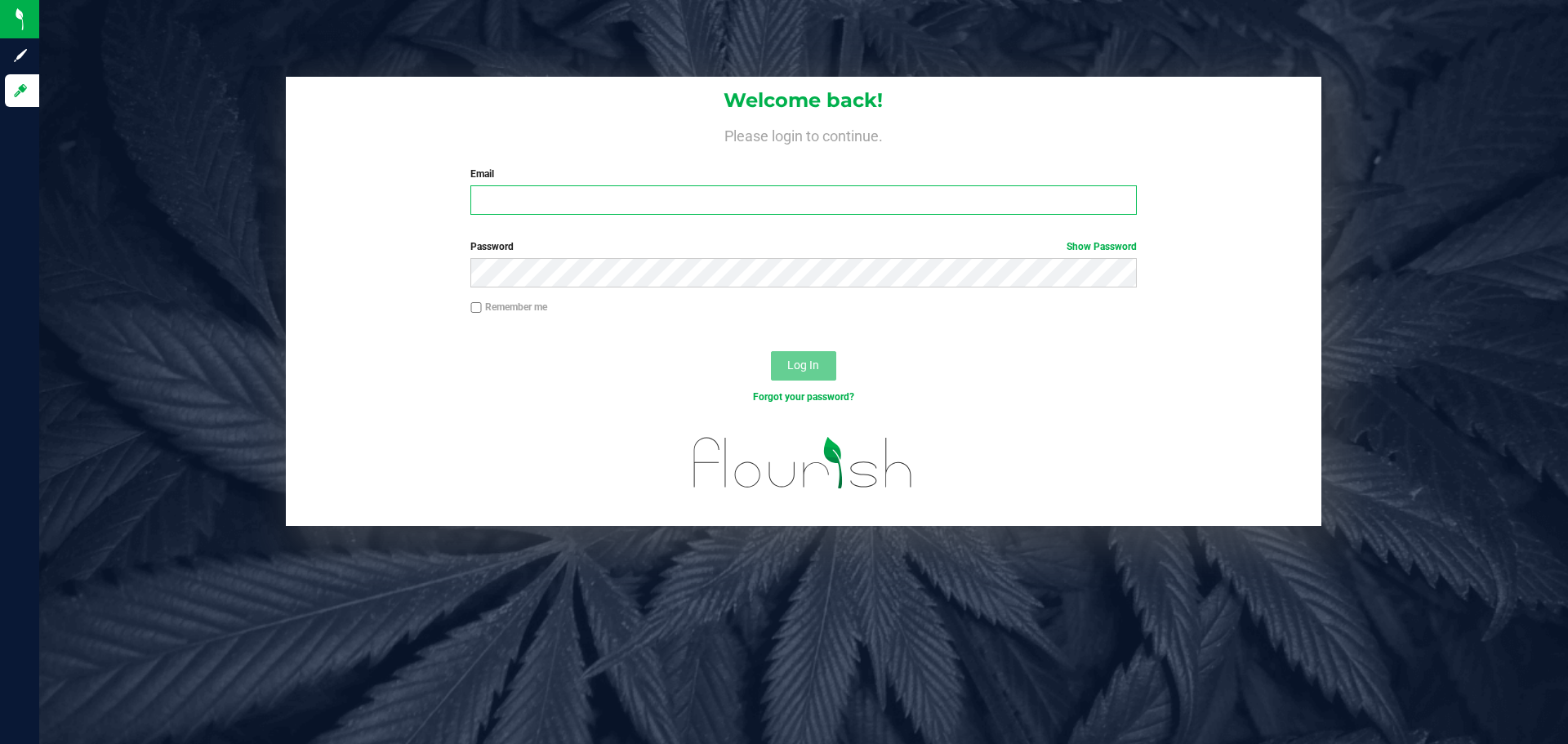
click at [680, 204] on input "Email" at bounding box center [803, 200] width 666 height 30
type input "[EMAIL_ADDRESS][DOMAIN_NAME]"
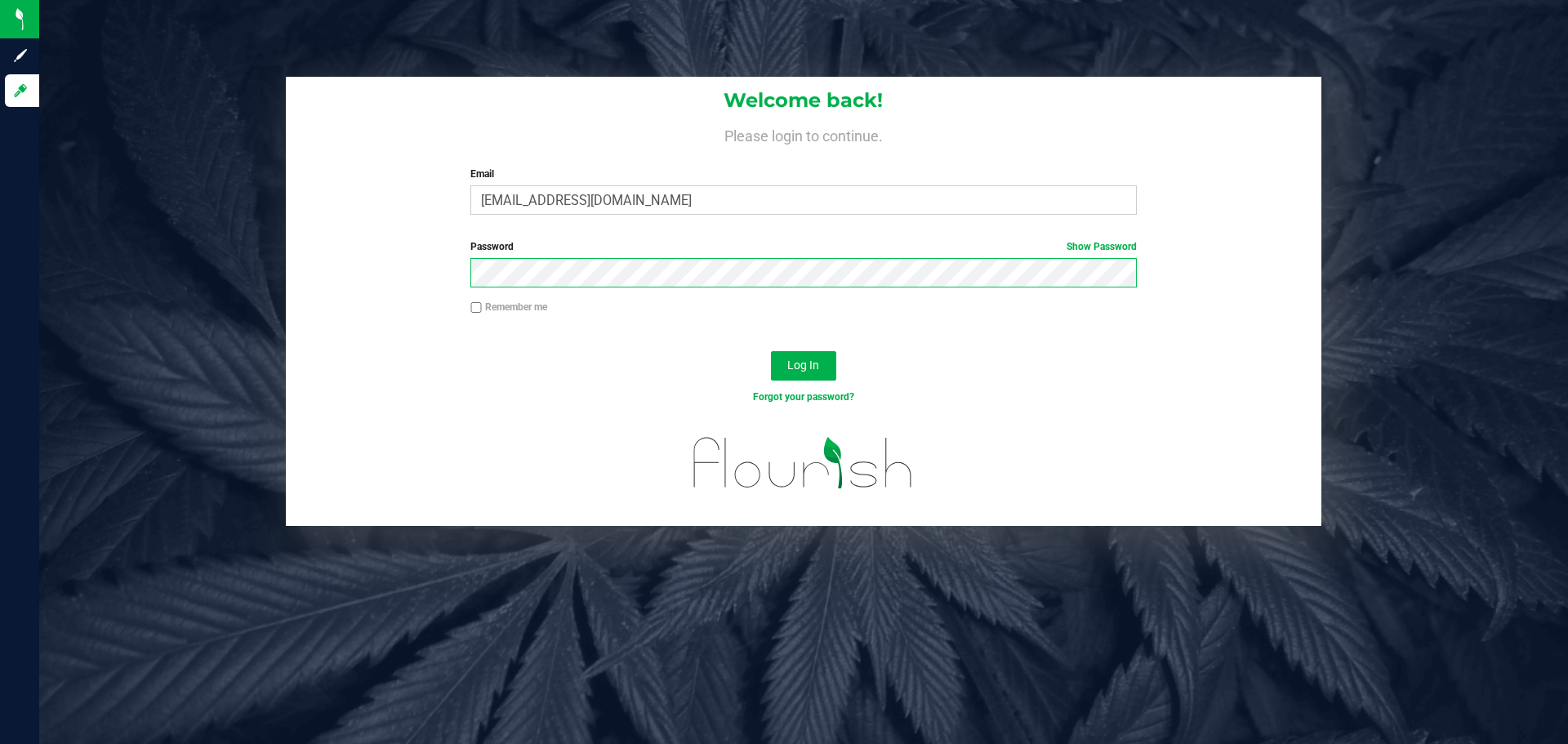
click at [771, 351] on button "Log In" at bounding box center [804, 366] width 66 height 30
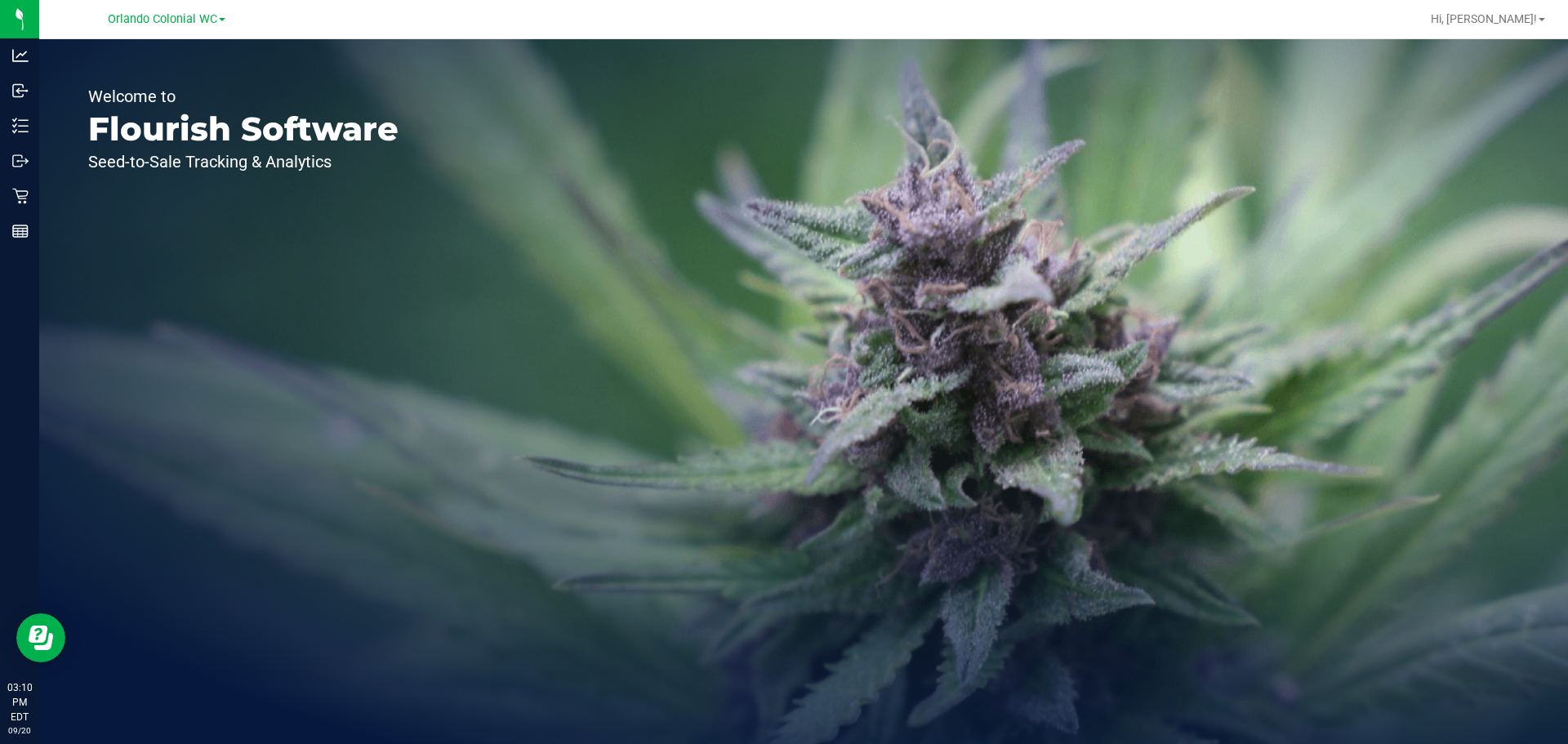
click at [42, 201] on div "Welcome to Flourish Software Seed-to-Sale Tracking & Analytics" at bounding box center [243, 391] width 408 height 704
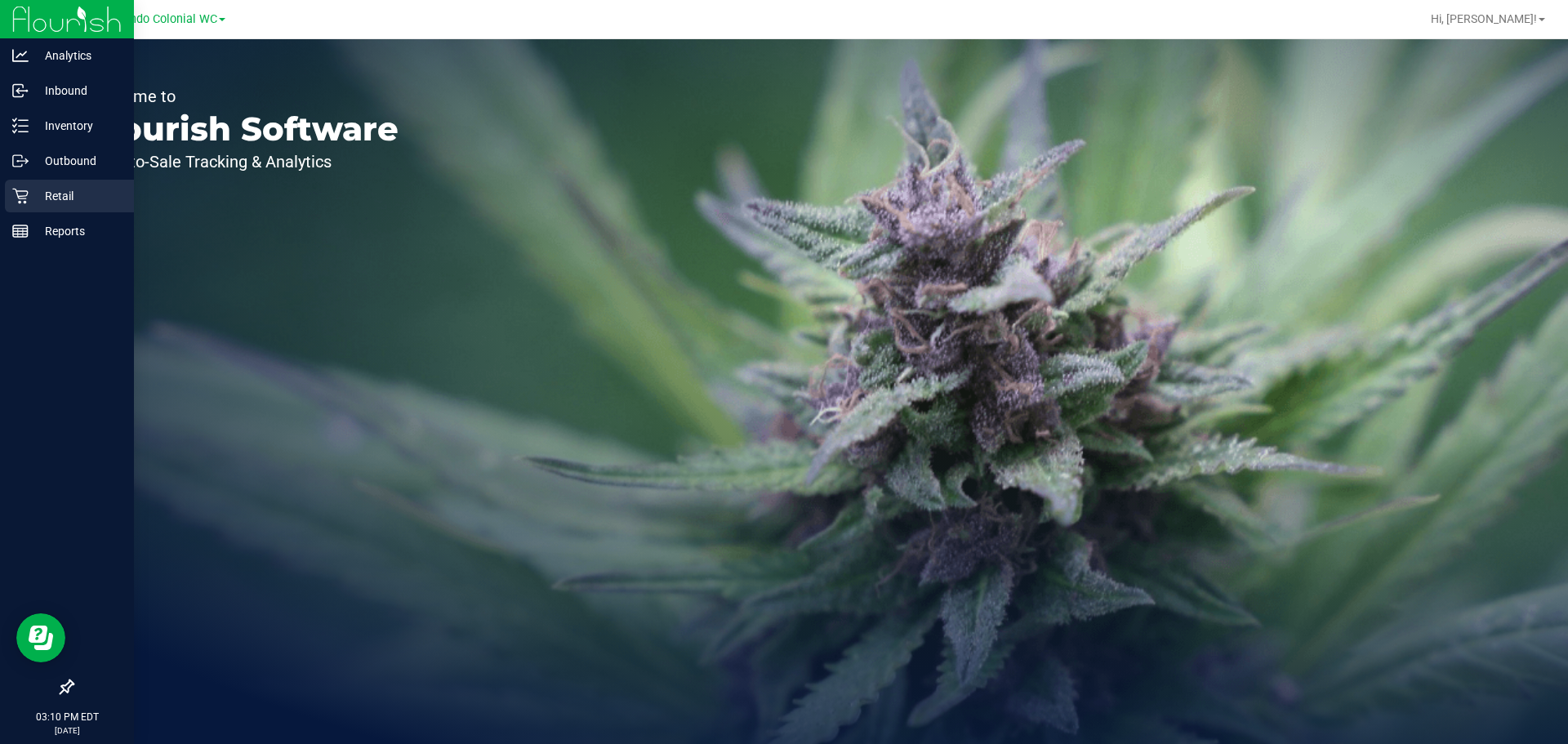
click at [34, 201] on p "Retail" at bounding box center [78, 196] width 98 height 20
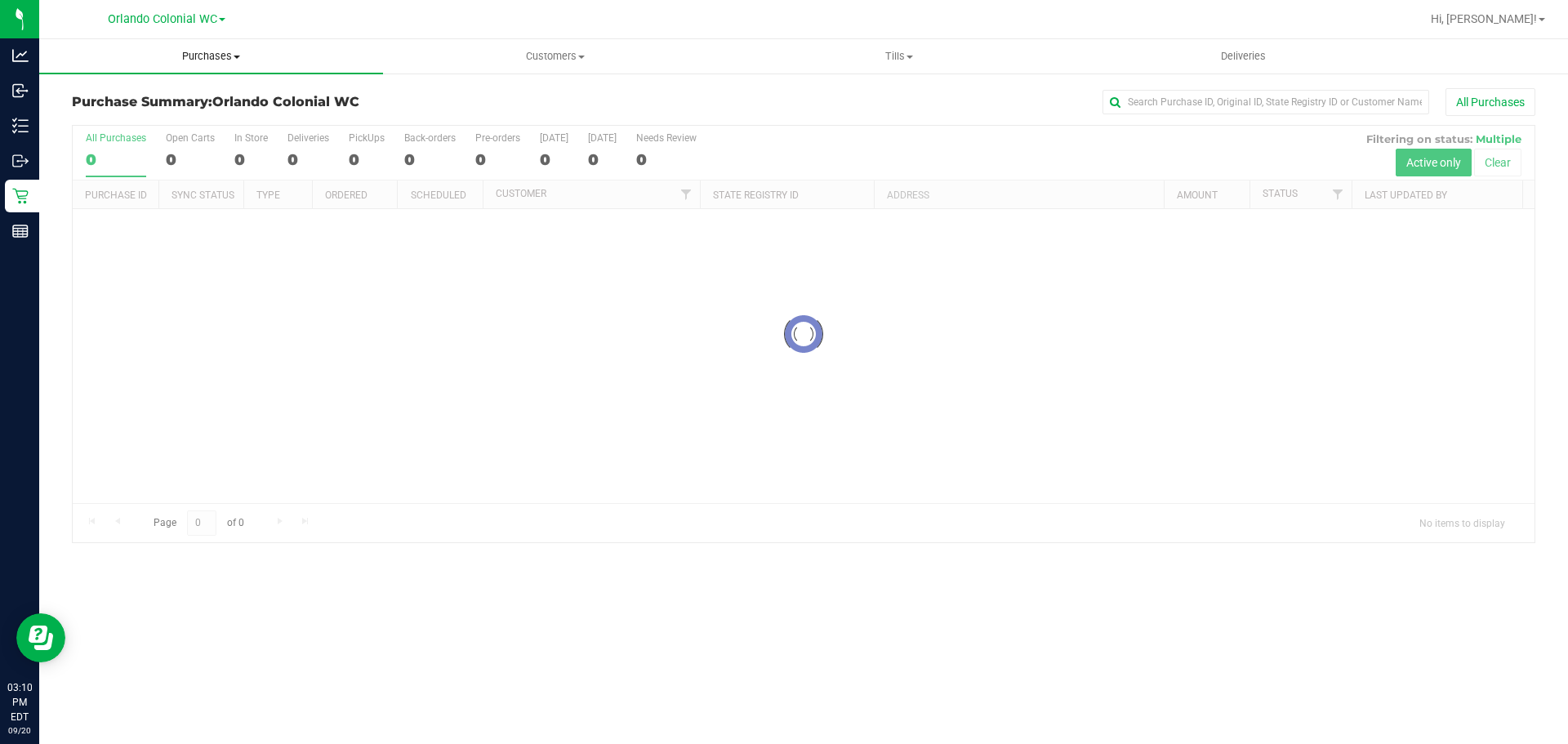
click at [204, 59] on span "Purchases" at bounding box center [211, 56] width 344 height 15
click at [172, 117] on li "Fulfillment" at bounding box center [211, 118] width 344 height 20
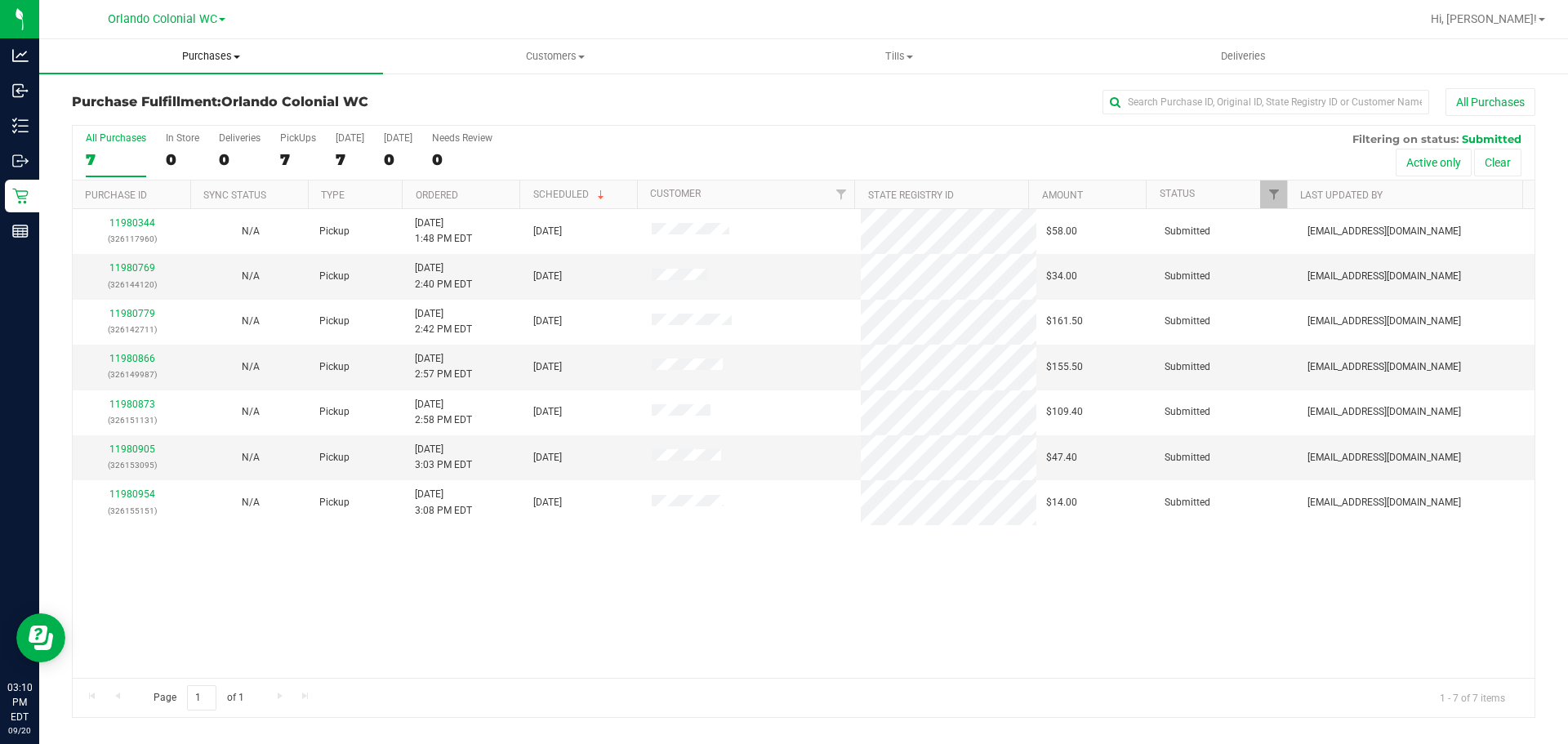
click at [182, 55] on span "Purchases" at bounding box center [211, 56] width 344 height 15
click at [133, 112] on span "Fulfillment" at bounding box center [90, 118] width 101 height 14
click at [131, 270] on link "11980769" at bounding box center [132, 268] width 46 height 11
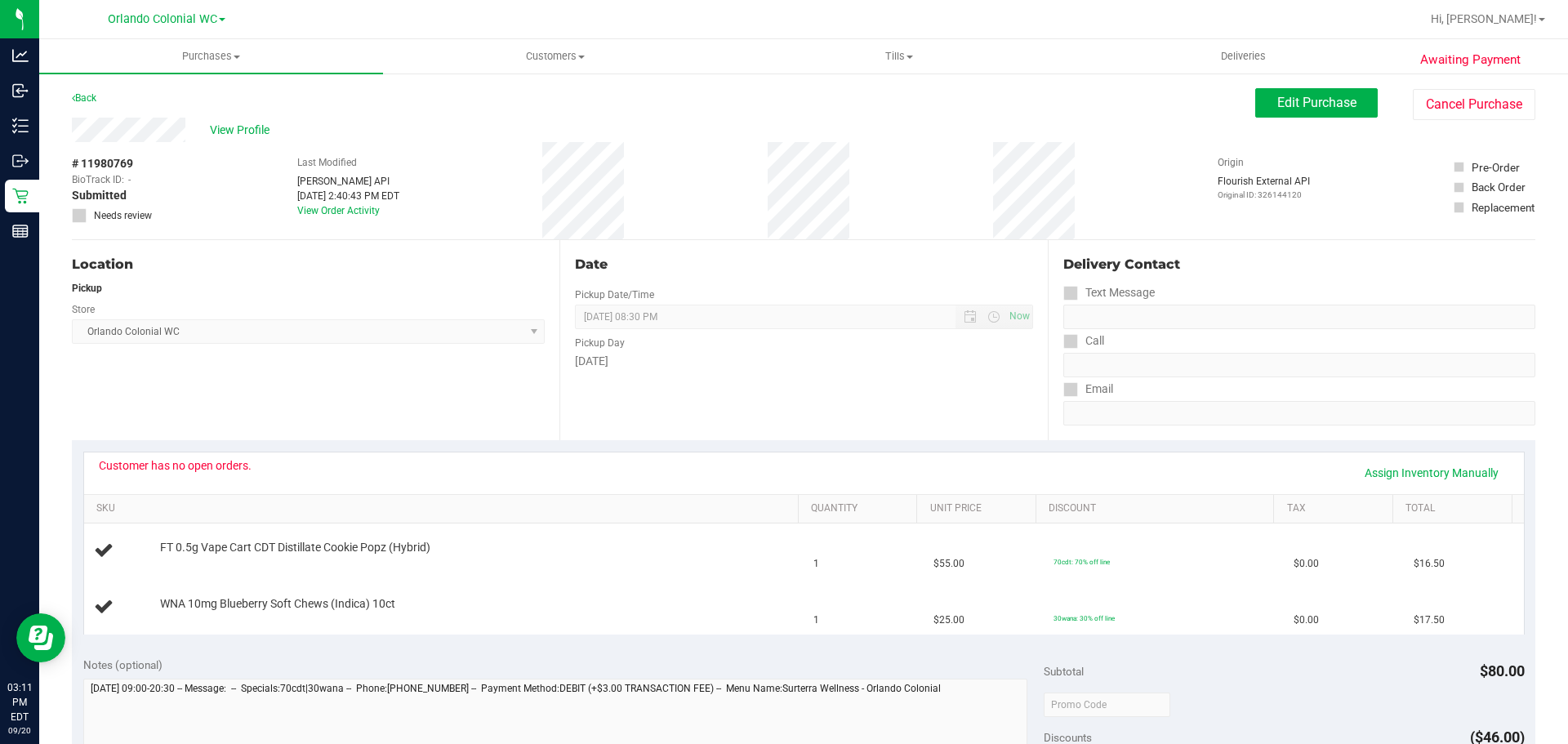
click at [773, 190] on div "# 11980769 BioTrack ID: - Submitted Needs review Last Modified Jane API Sep 20,…" at bounding box center [803, 191] width 1464 height 97
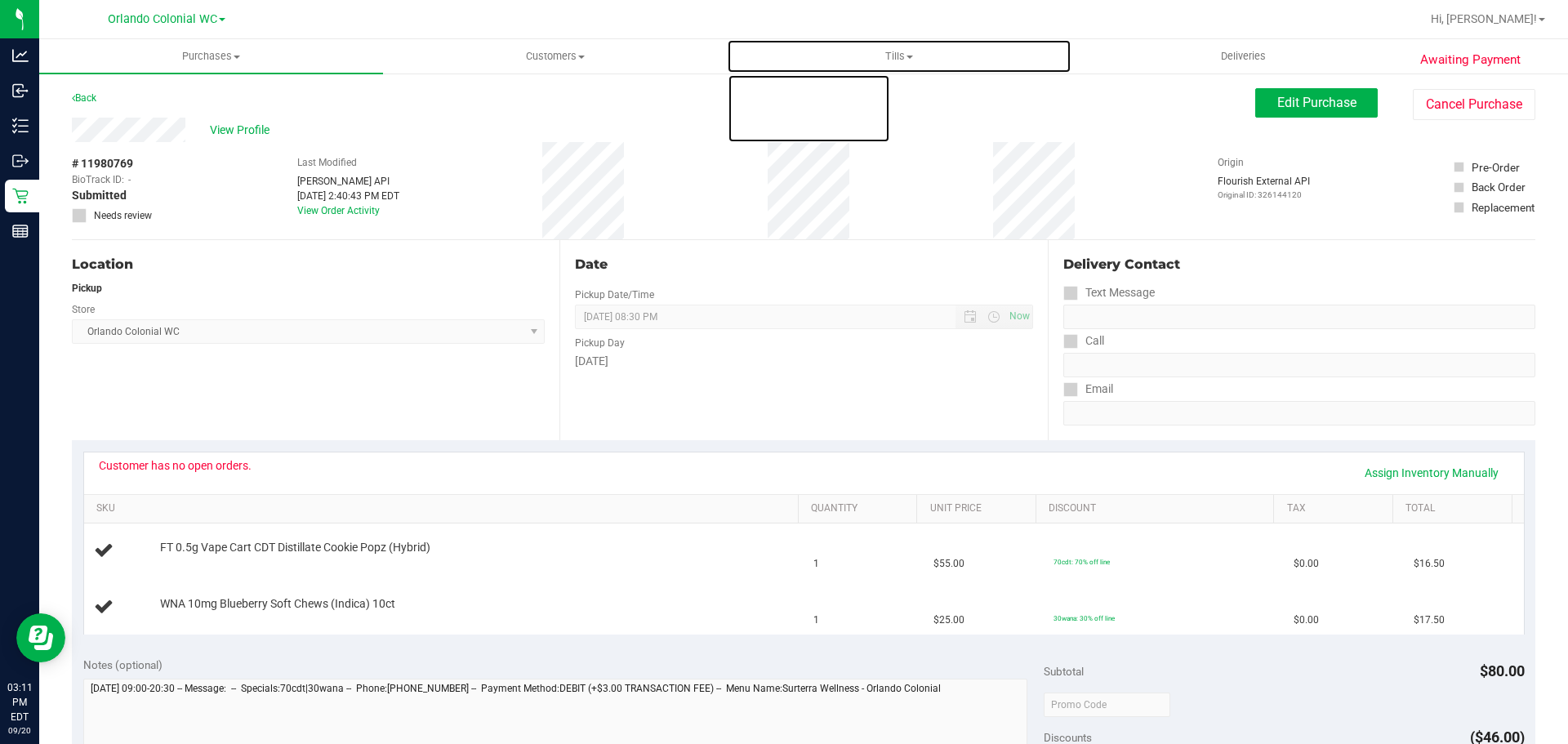
click at [745, 74] on ul "Purchases Summary of purchases Fulfillment All purchases Customers All customer…" at bounding box center [823, 56] width 1568 height 35
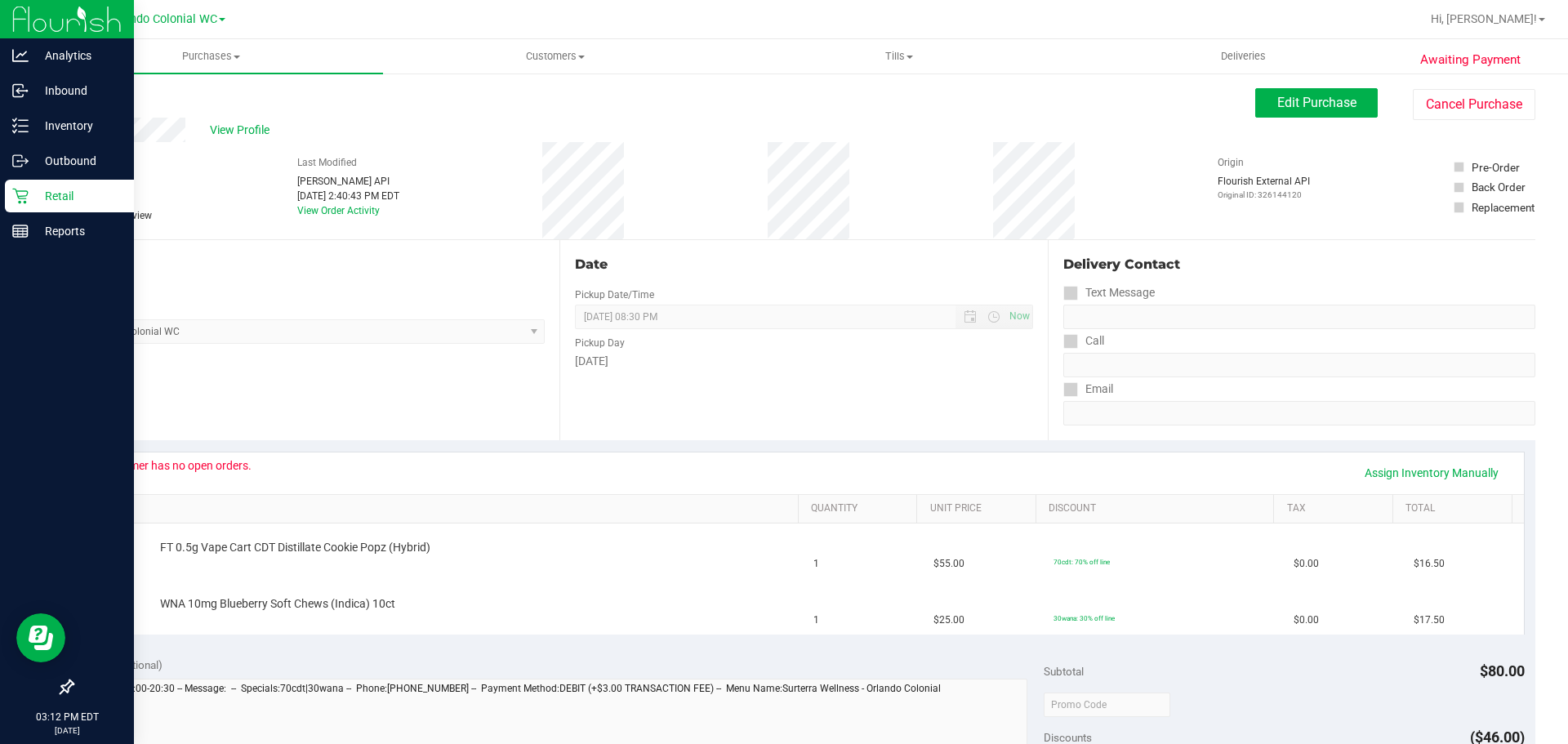
click at [21, 194] on icon at bounding box center [20, 196] width 16 height 16
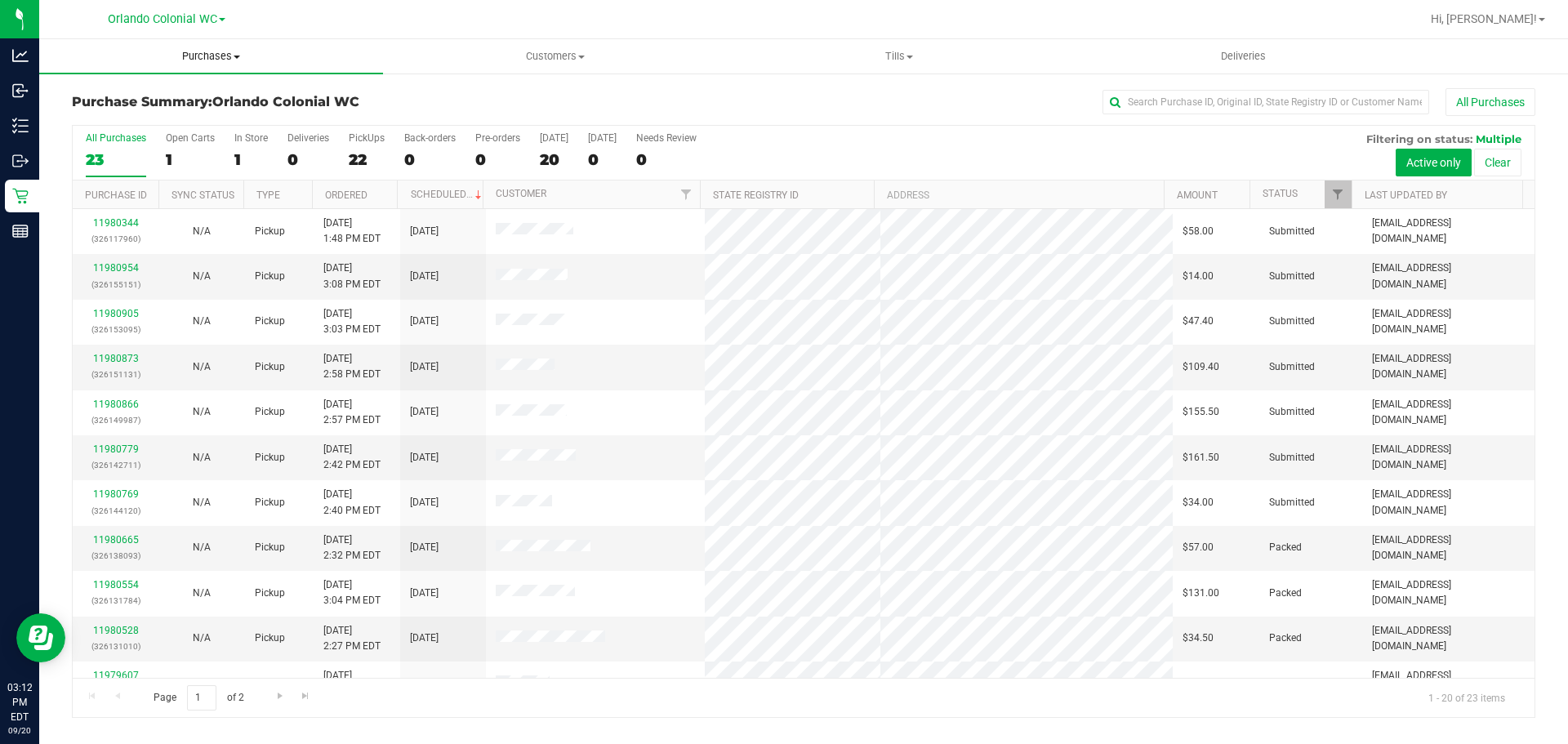
click at [193, 55] on span "Purchases" at bounding box center [211, 56] width 344 height 15
click at [178, 120] on li "Fulfillment" at bounding box center [211, 118] width 344 height 20
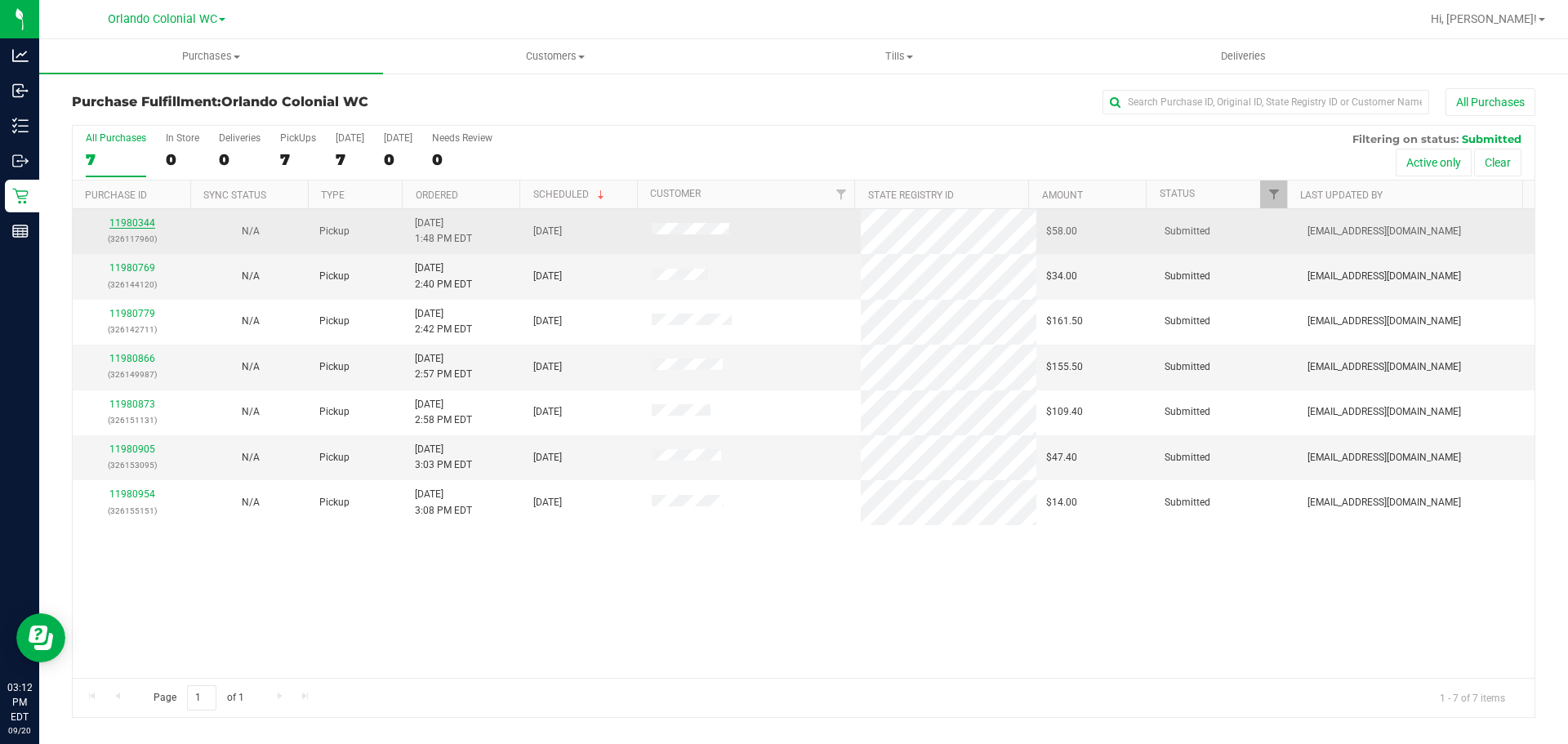
click at [139, 221] on link "11980344" at bounding box center [132, 222] width 46 height 11
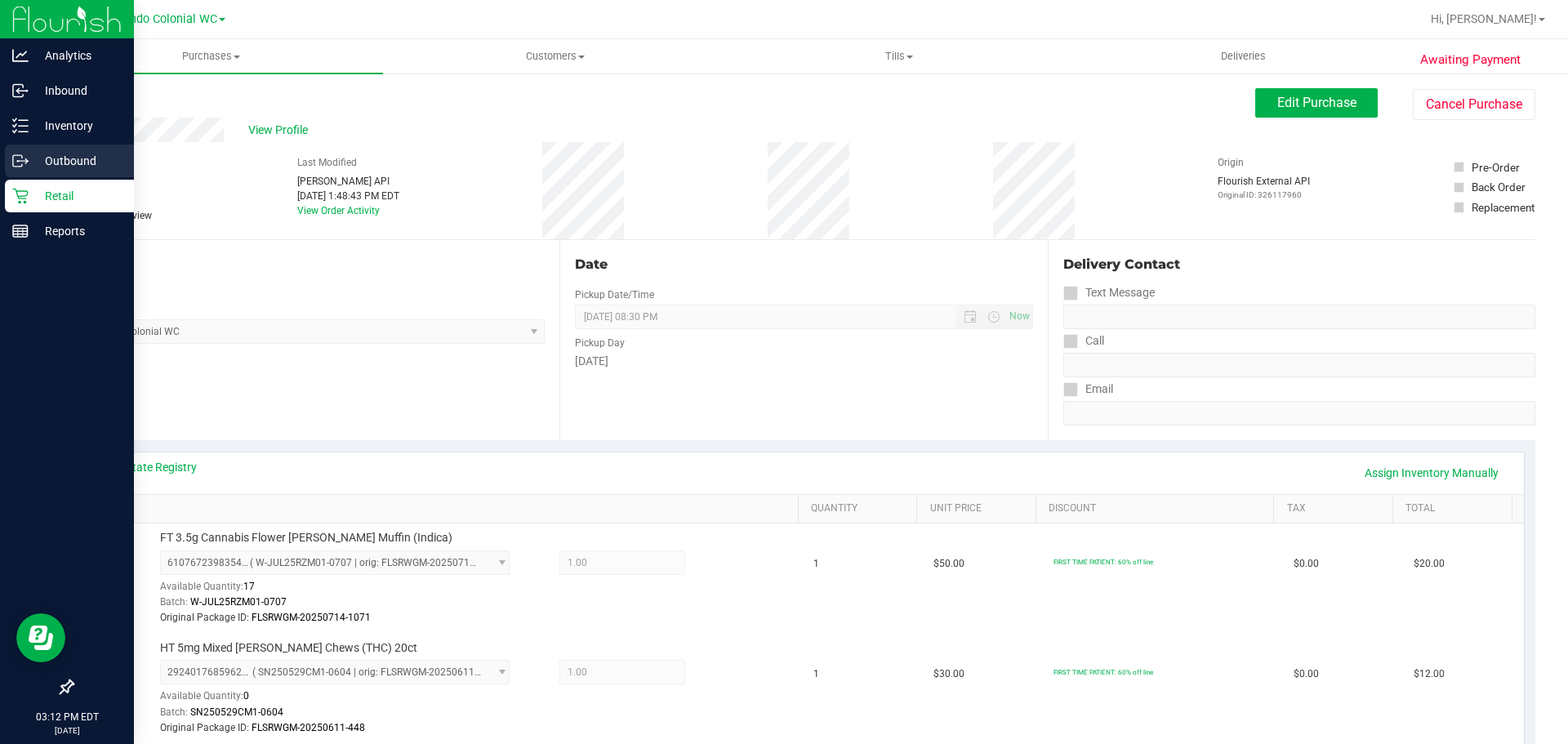
click at [86, 173] on div "Outbound" at bounding box center [70, 160] width 129 height 33
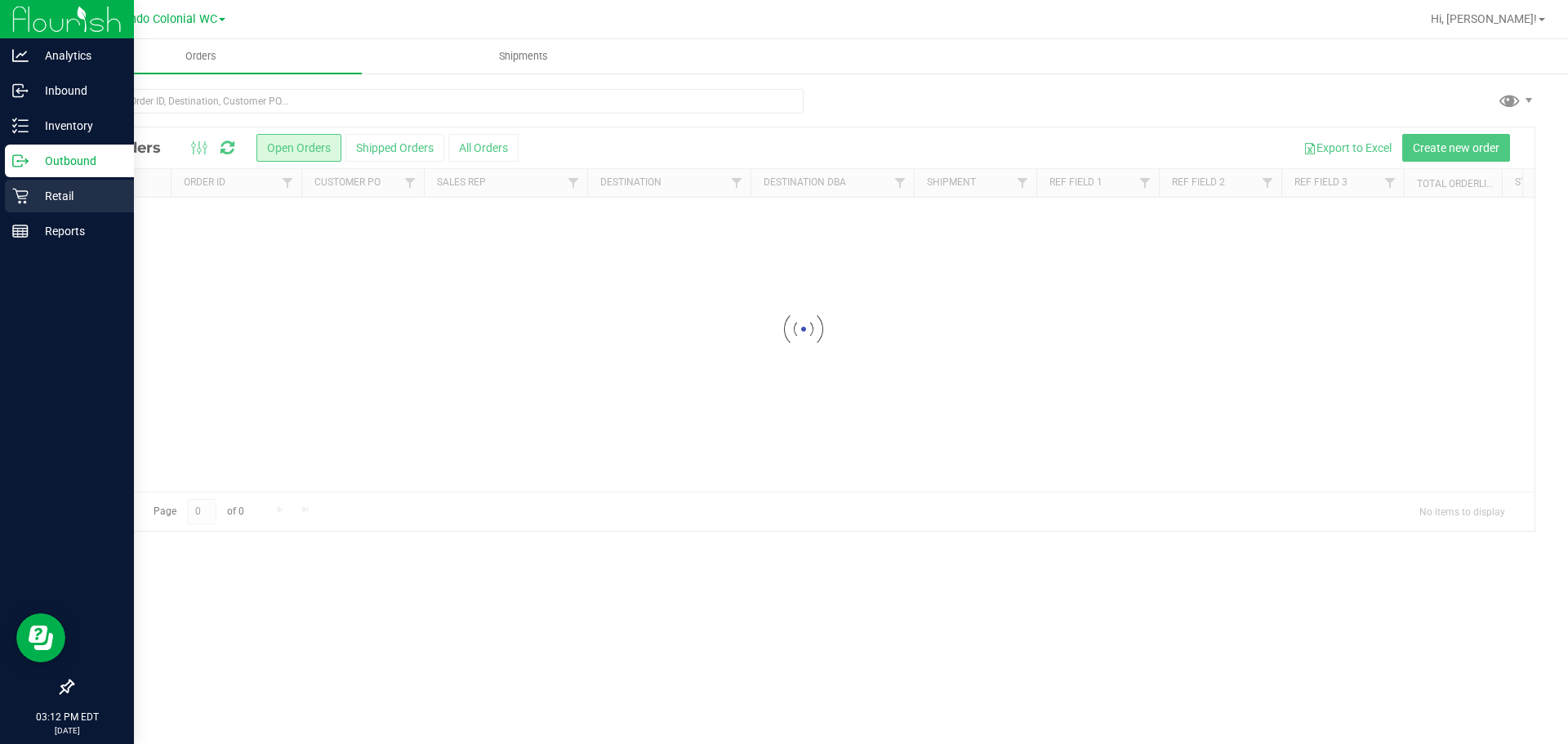
click at [75, 195] on p "Retail" at bounding box center [78, 196] width 98 height 20
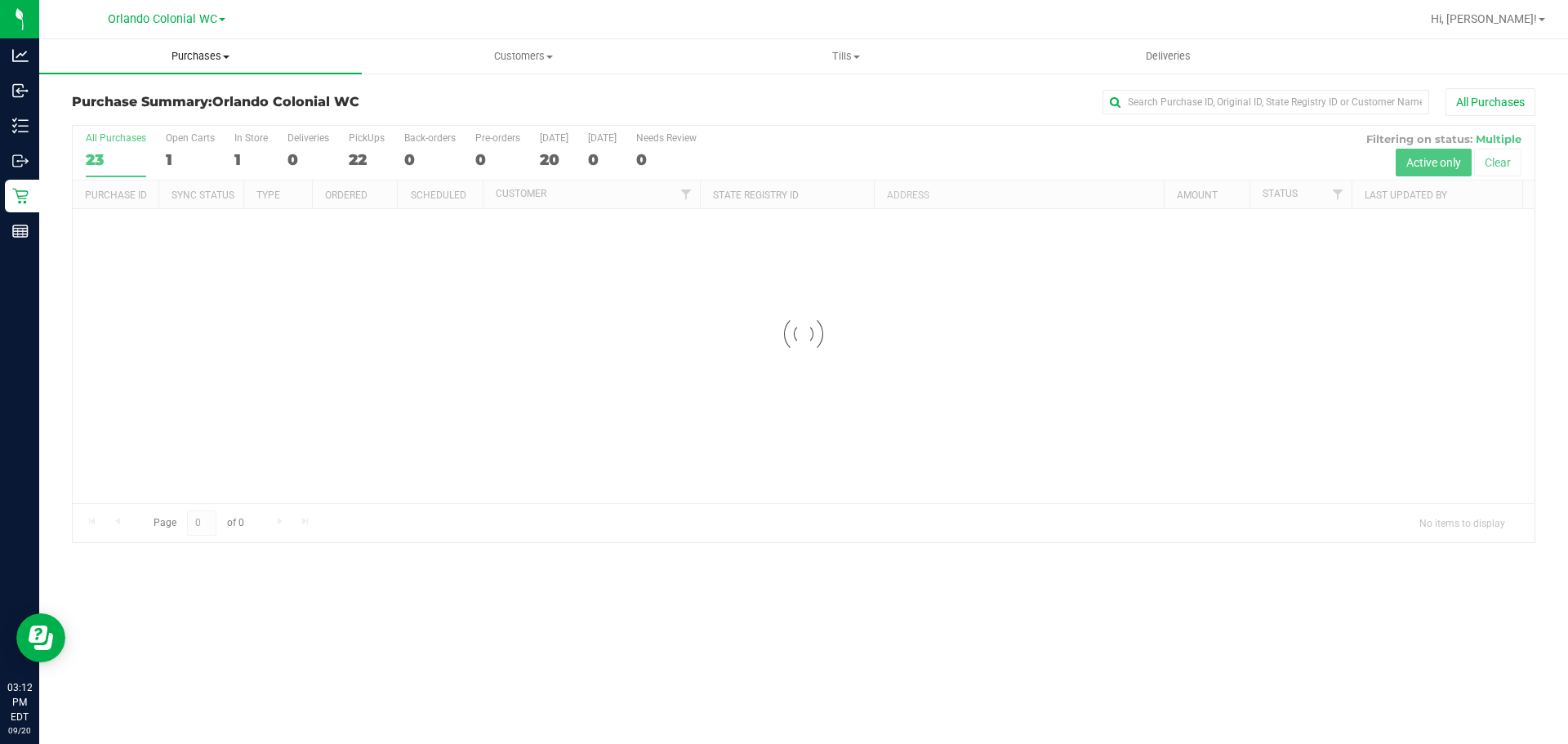
click at [221, 66] on uib-tab-heading "Purchases Summary of purchases Fulfillment All purchases" at bounding box center [200, 56] width 322 height 34
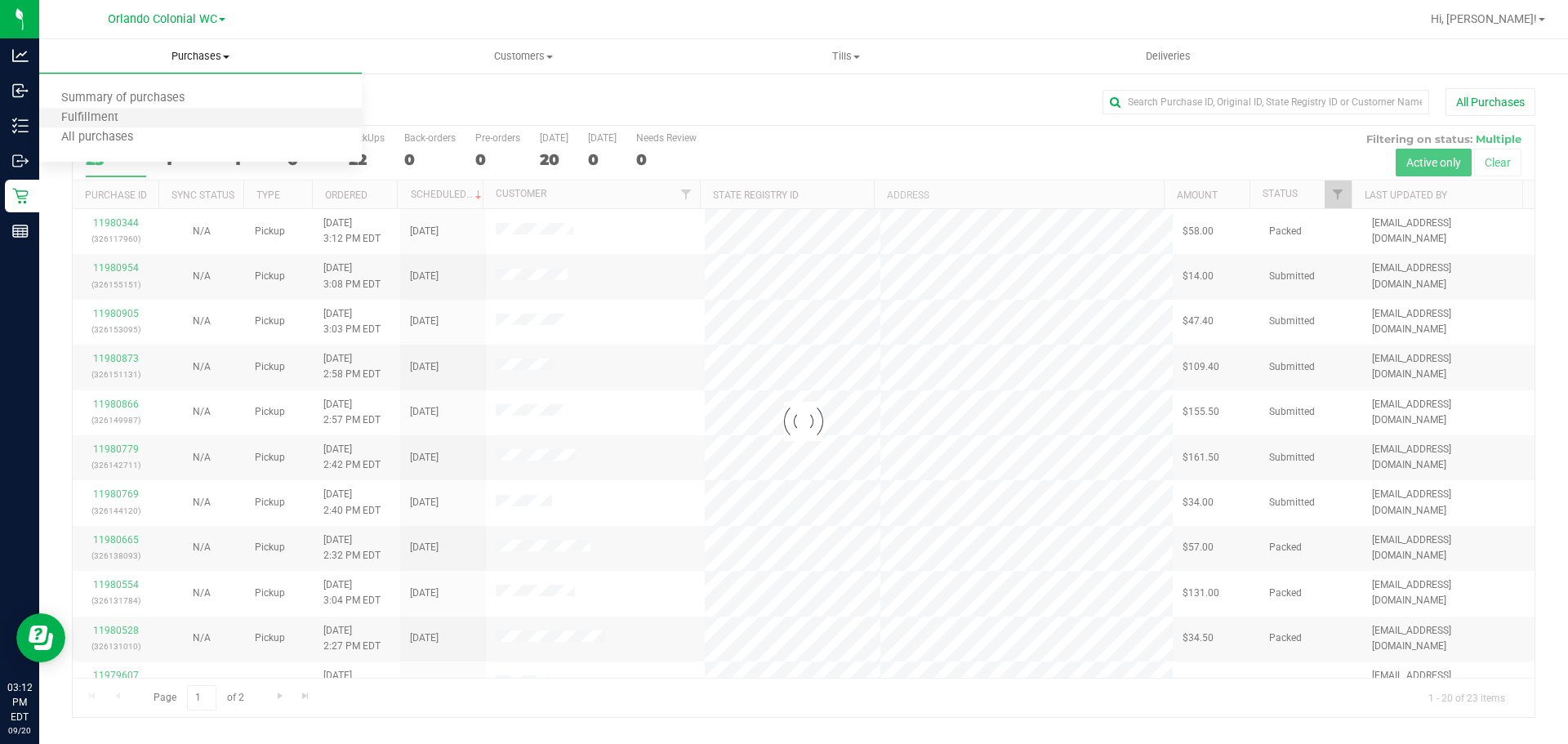
click at [213, 113] on li "Fulfillment" at bounding box center [200, 118] width 322 height 20
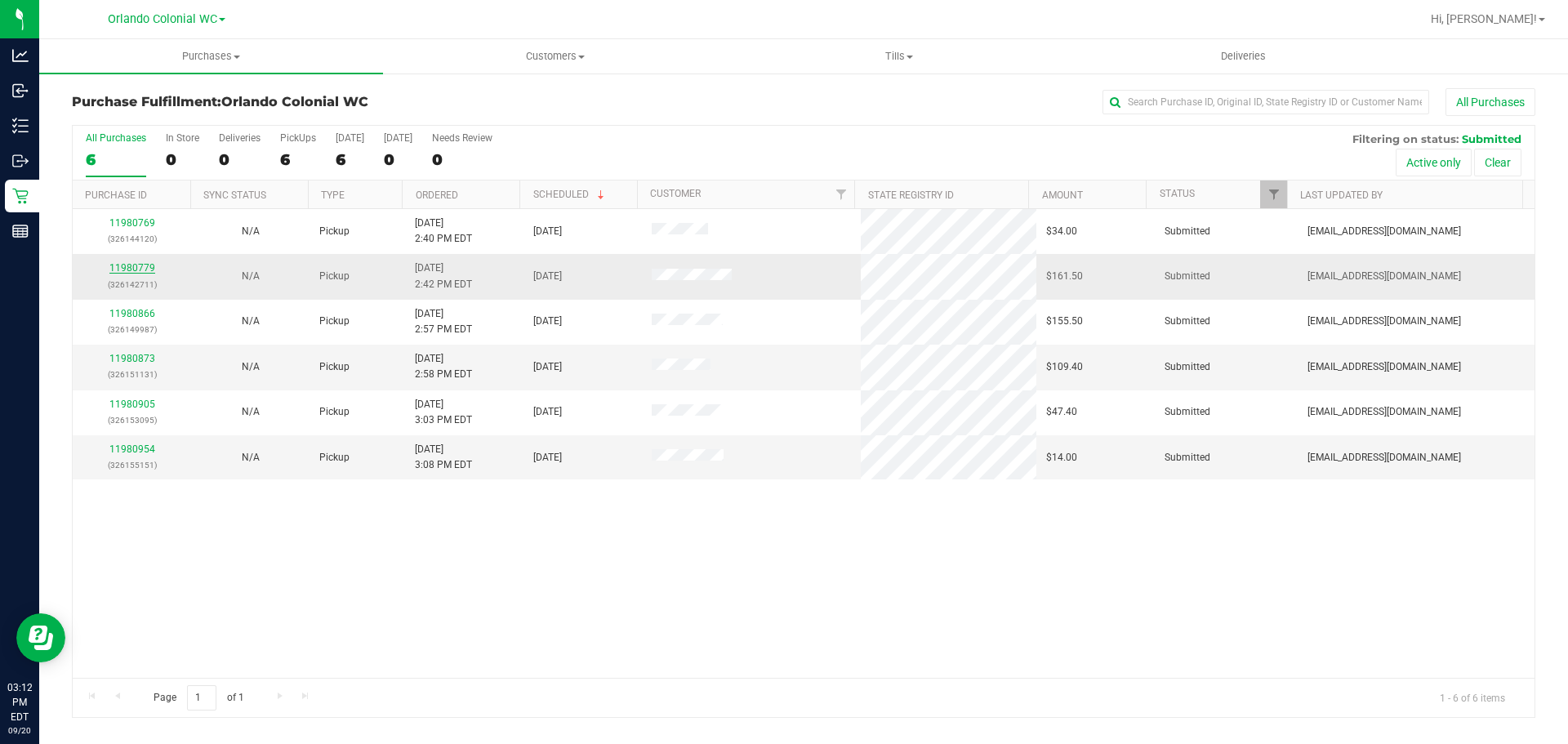
click at [143, 266] on link "11980779" at bounding box center [132, 268] width 46 height 11
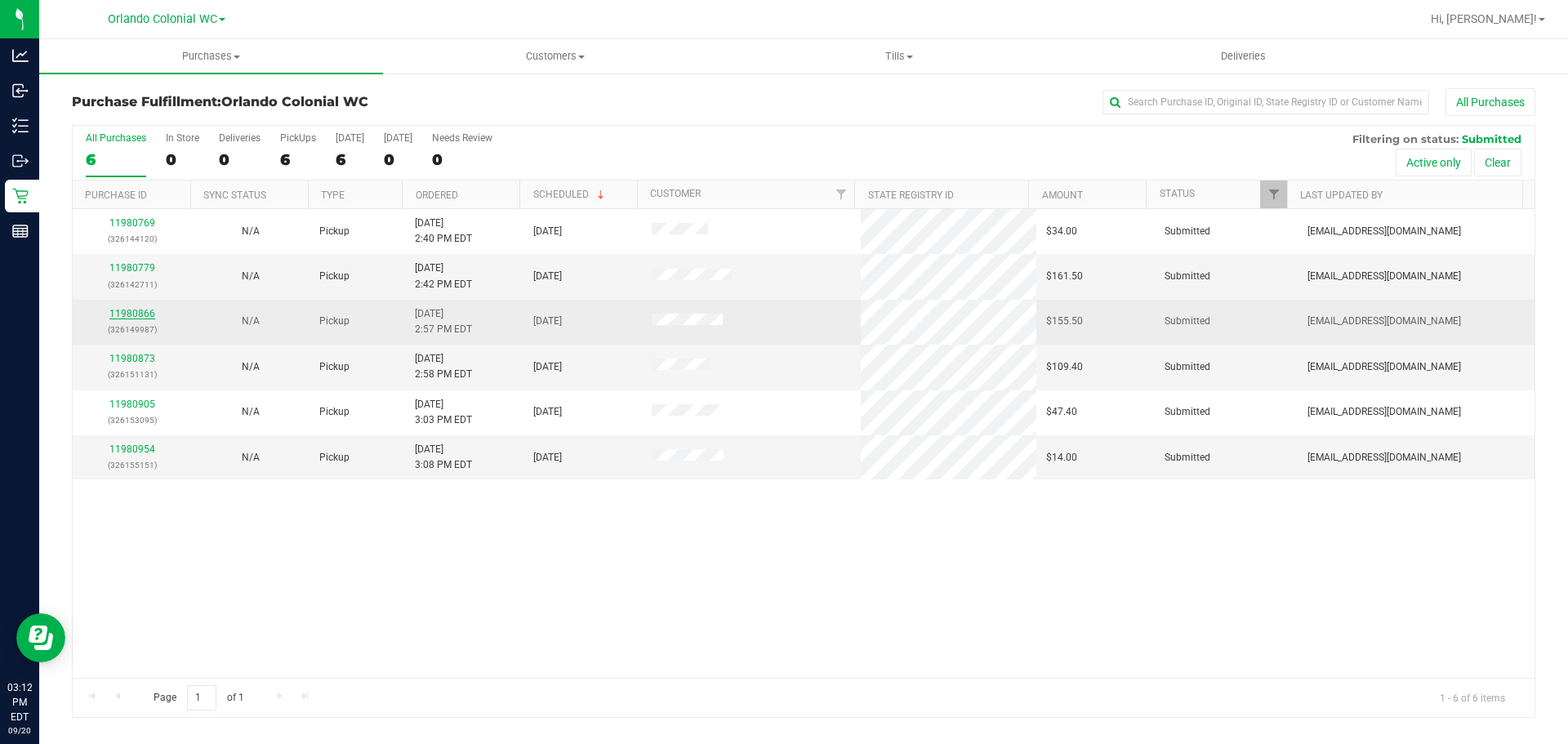
click at [143, 309] on link "11980866" at bounding box center [132, 312] width 46 height 11
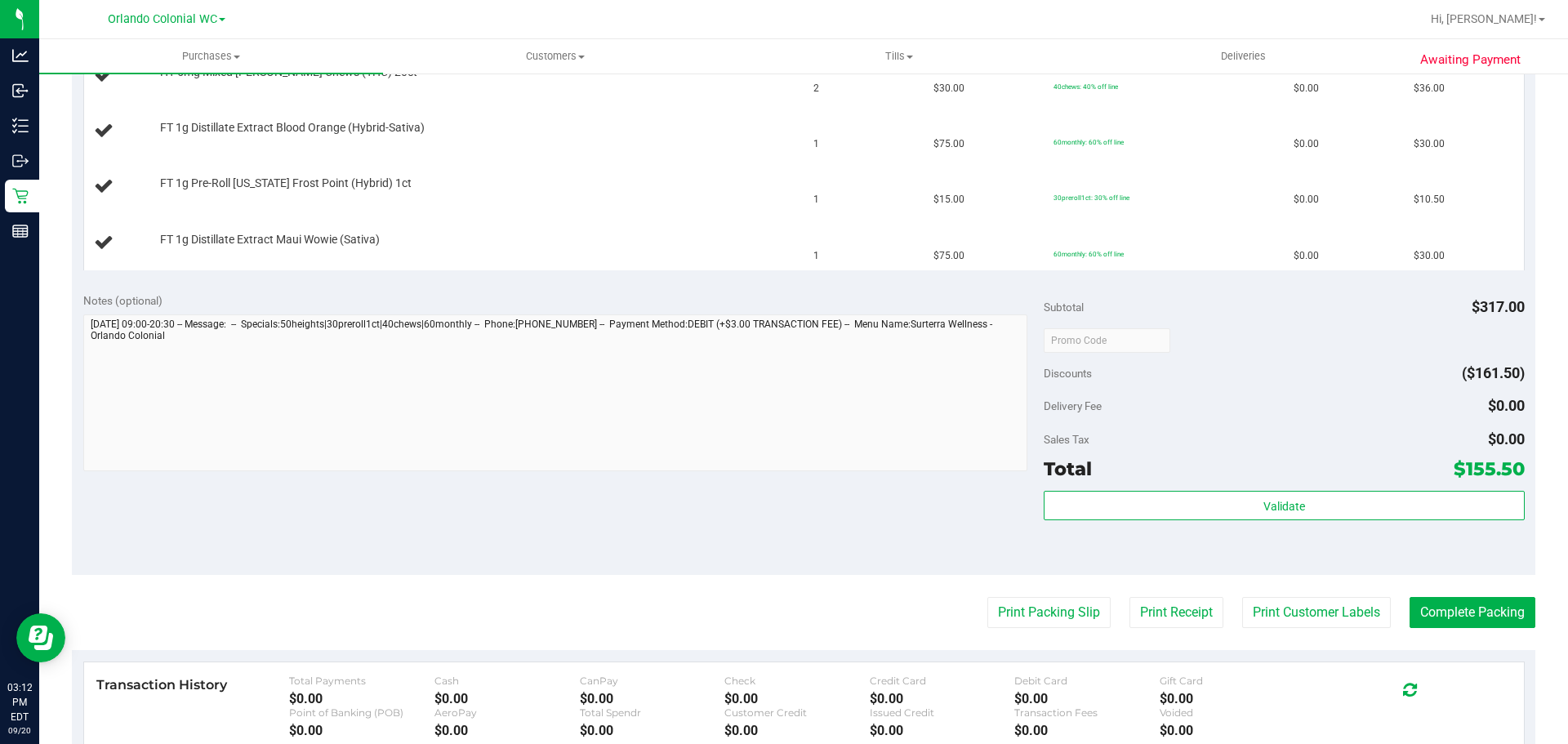
scroll to position [653, 0]
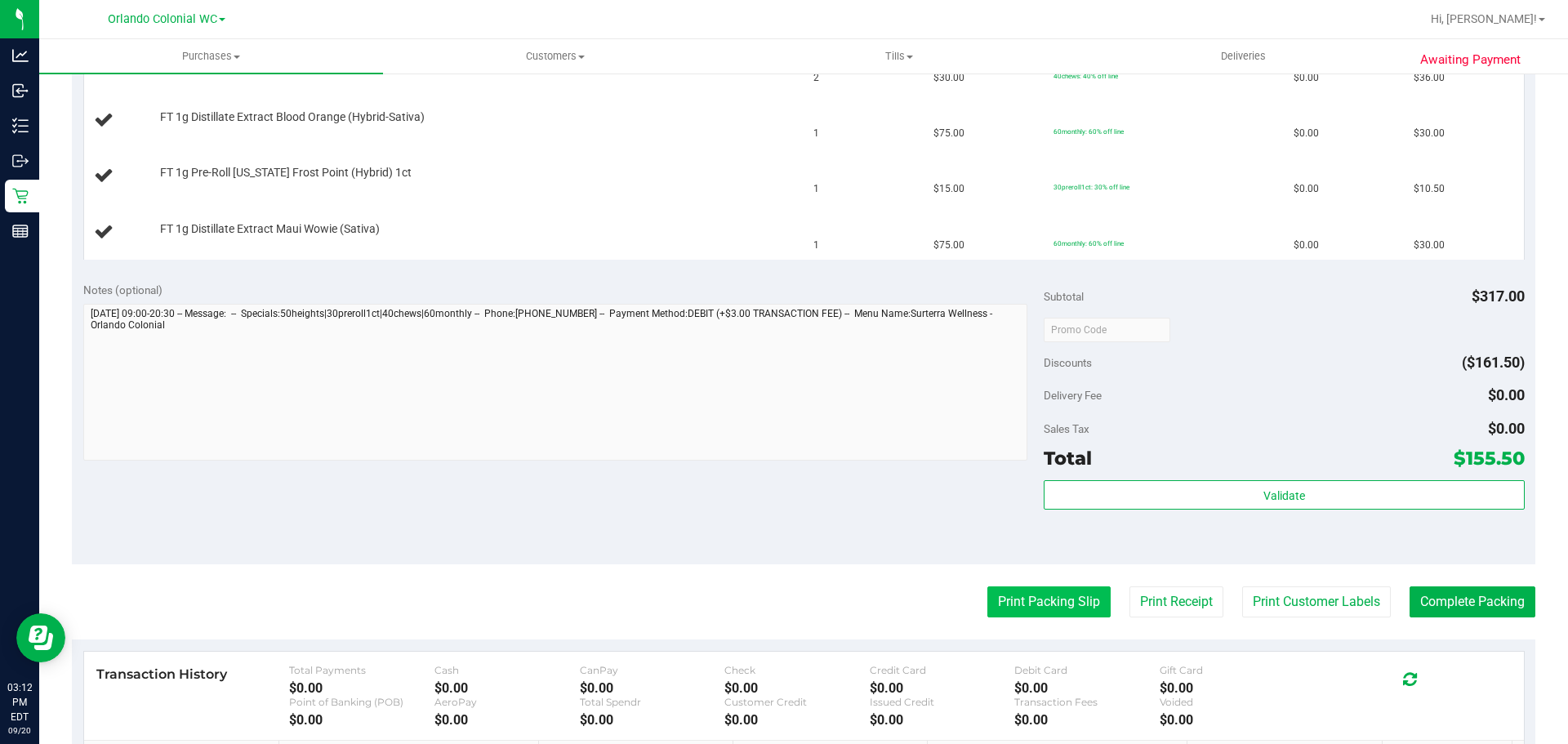
click at [1057, 614] on button "Print Packing Slip" at bounding box center [1049, 601] width 123 height 31
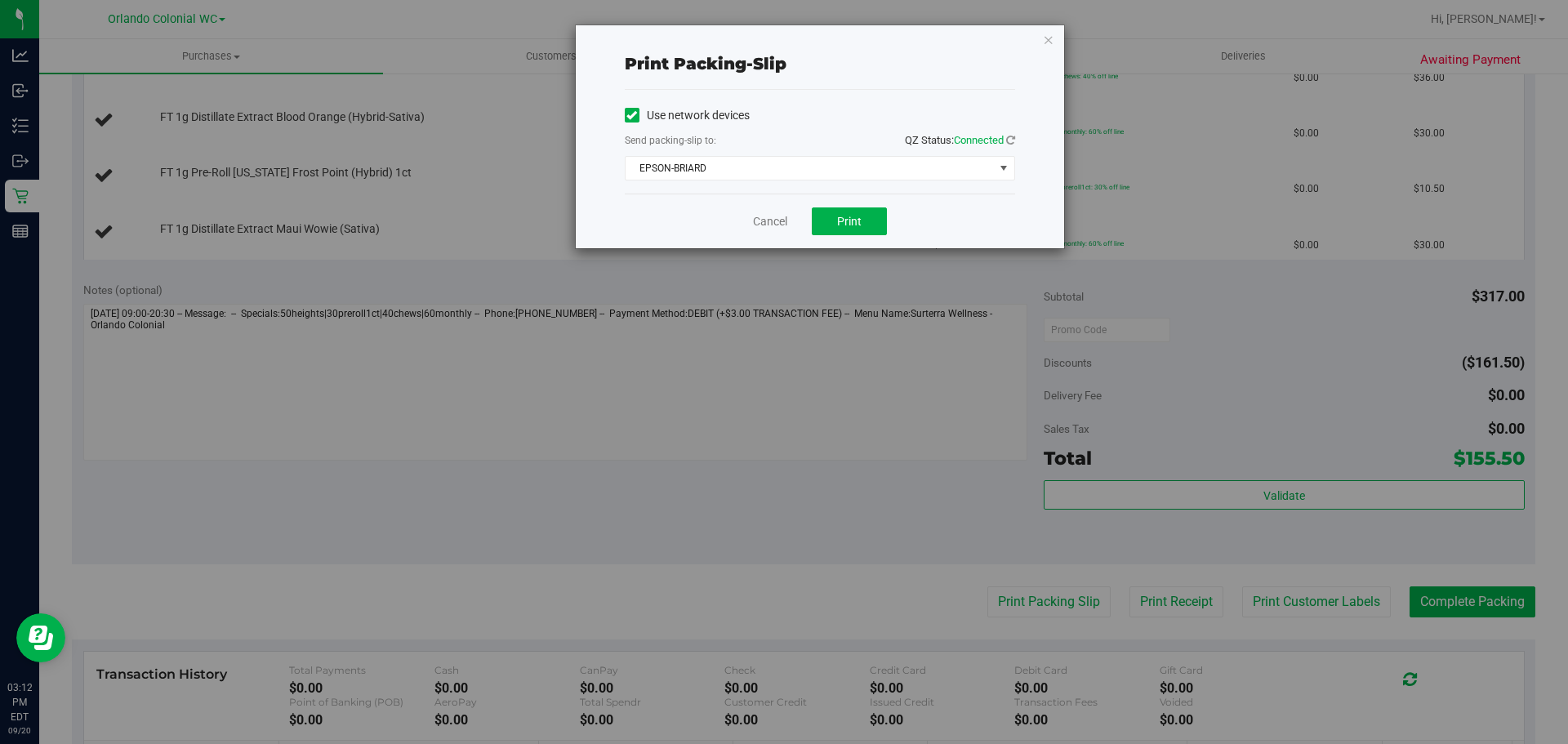
click at [857, 197] on div "Cancel Print" at bounding box center [820, 221] width 390 height 55
click at [849, 175] on span "EPSON-BRIARD" at bounding box center [810, 168] width 368 height 23
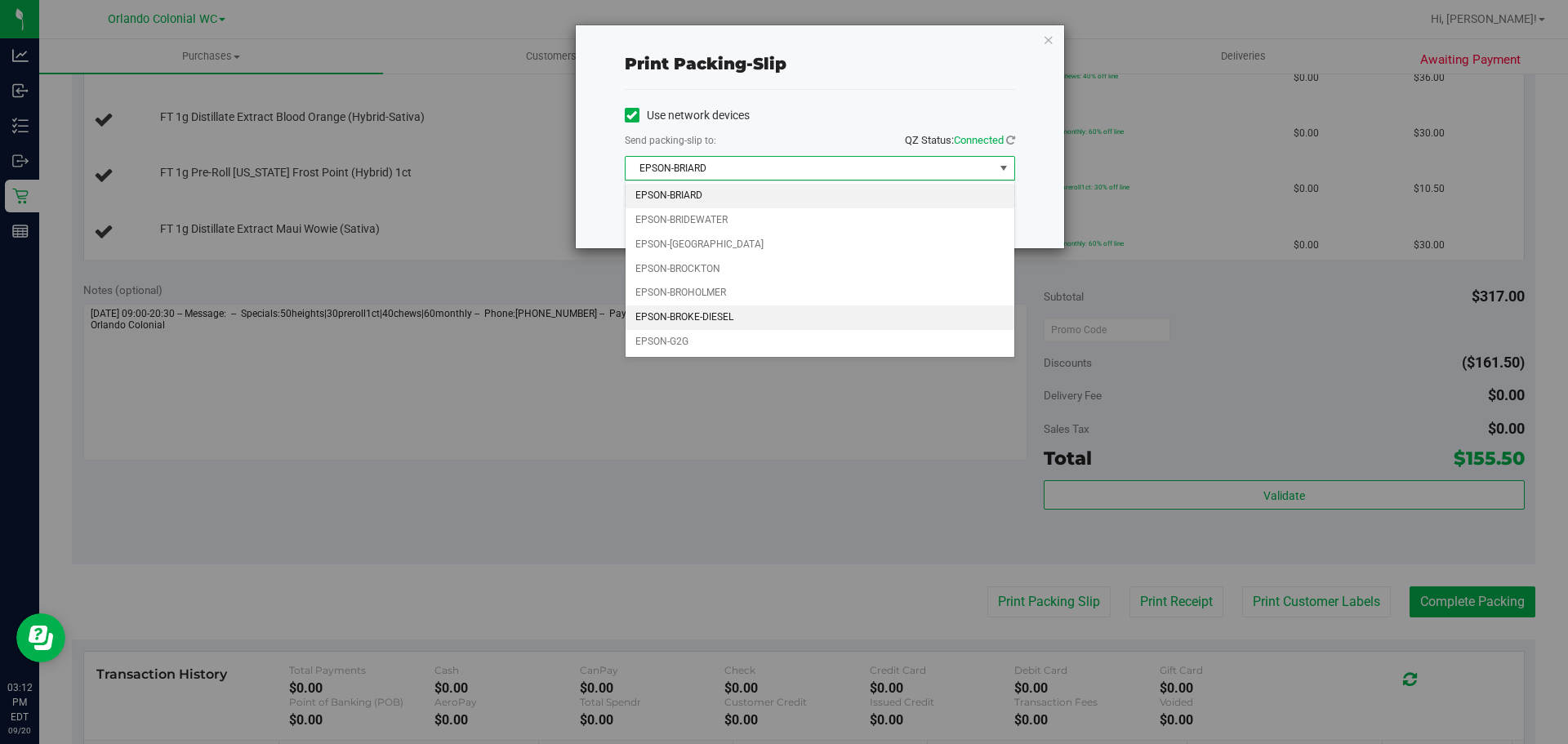
click at [737, 320] on li "EPSON-BROKE-DIESEL" at bounding box center [820, 317] width 389 height 25
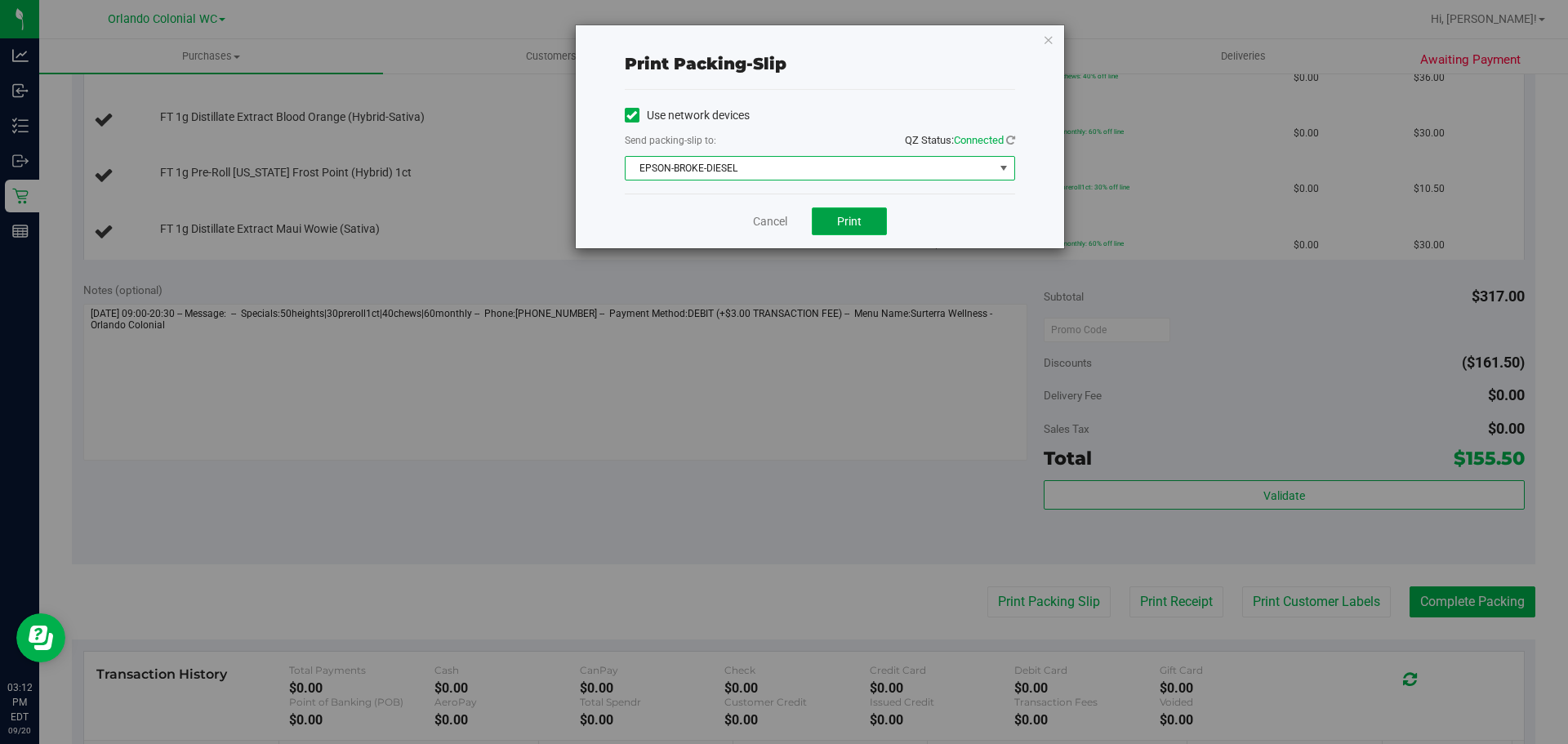
click at [859, 208] on button "Print" at bounding box center [850, 222] width 76 height 28
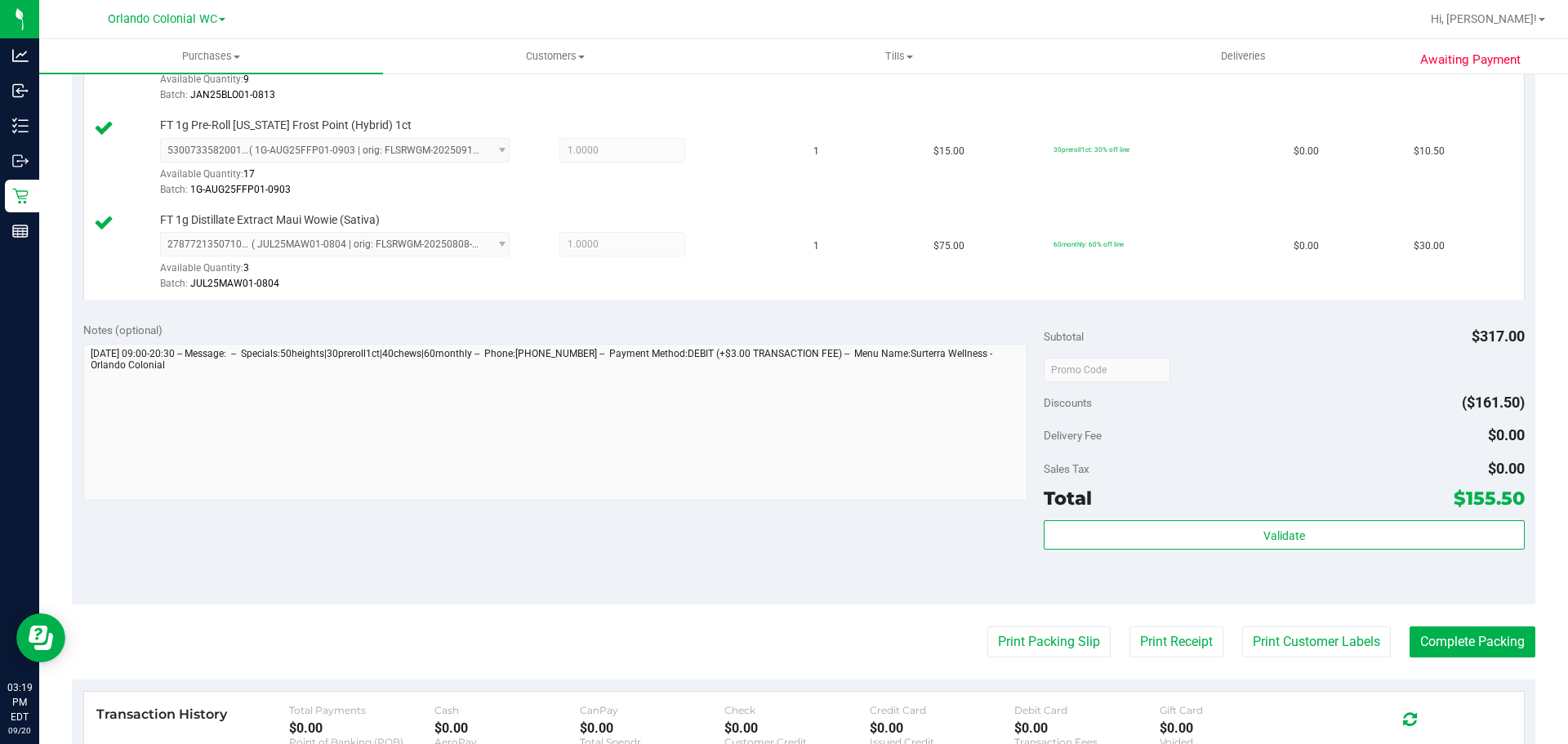
scroll to position [1158, 0]
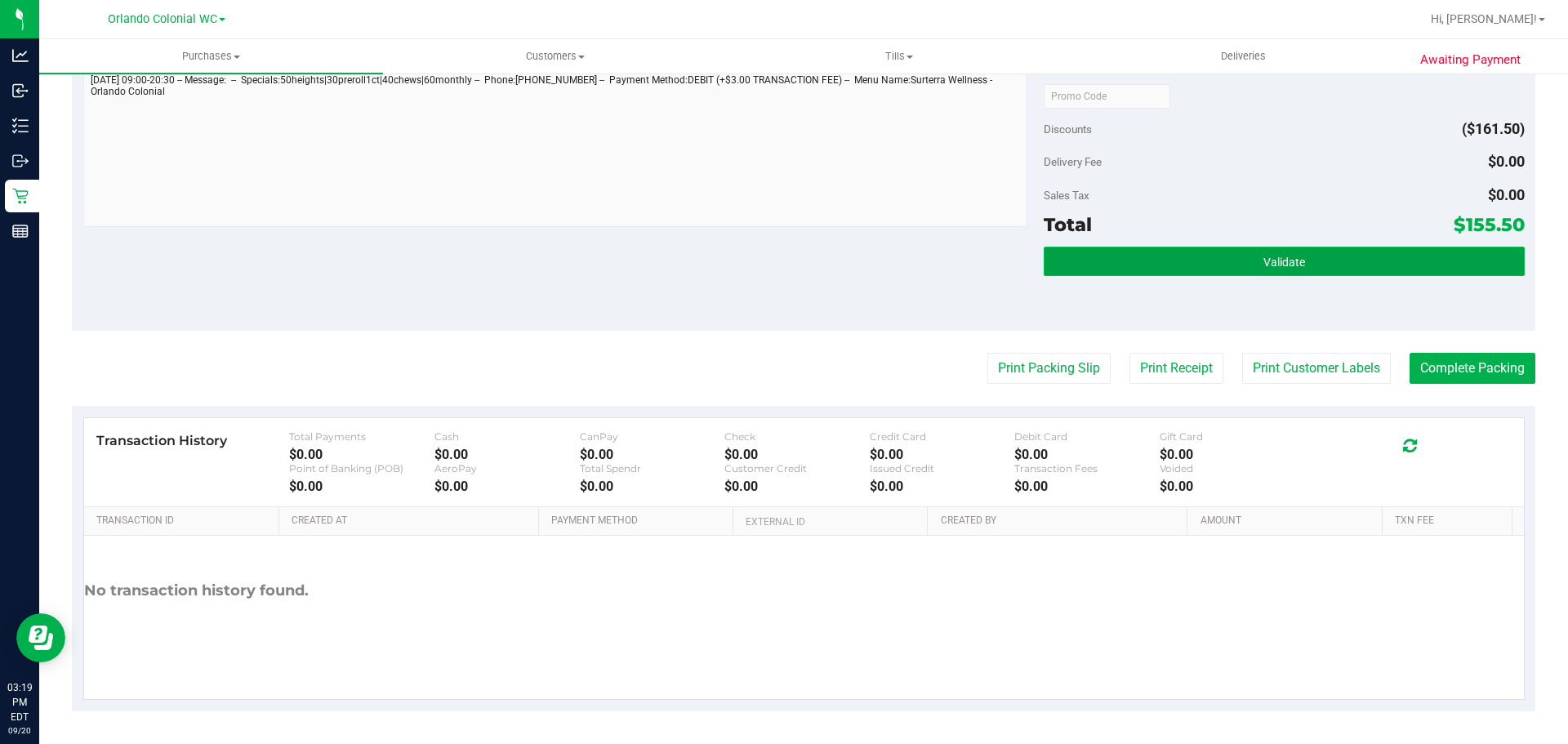
click at [1170, 266] on button "Validate" at bounding box center [1283, 262] width 481 height 30
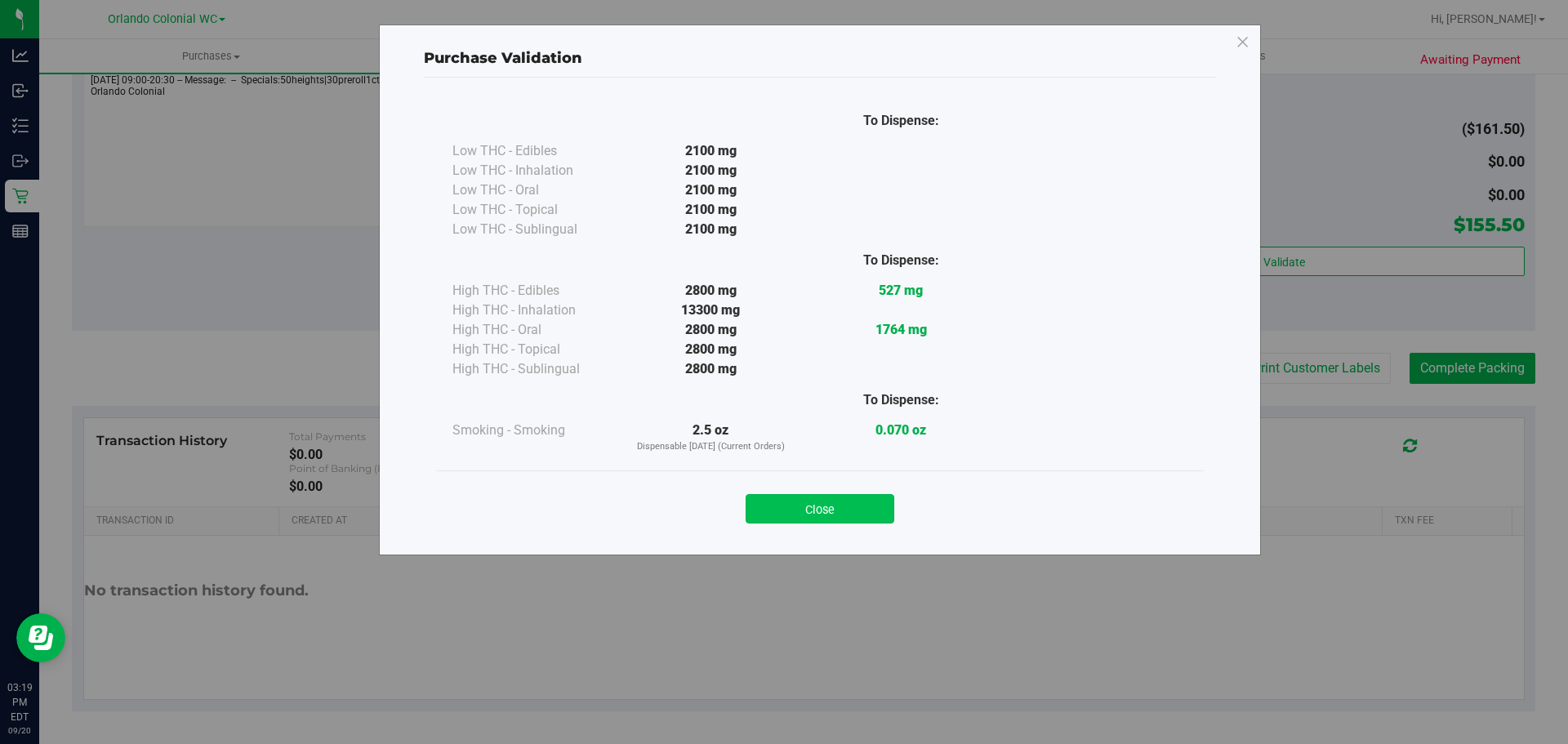
click at [834, 517] on button "Close" at bounding box center [819, 509] width 148 height 30
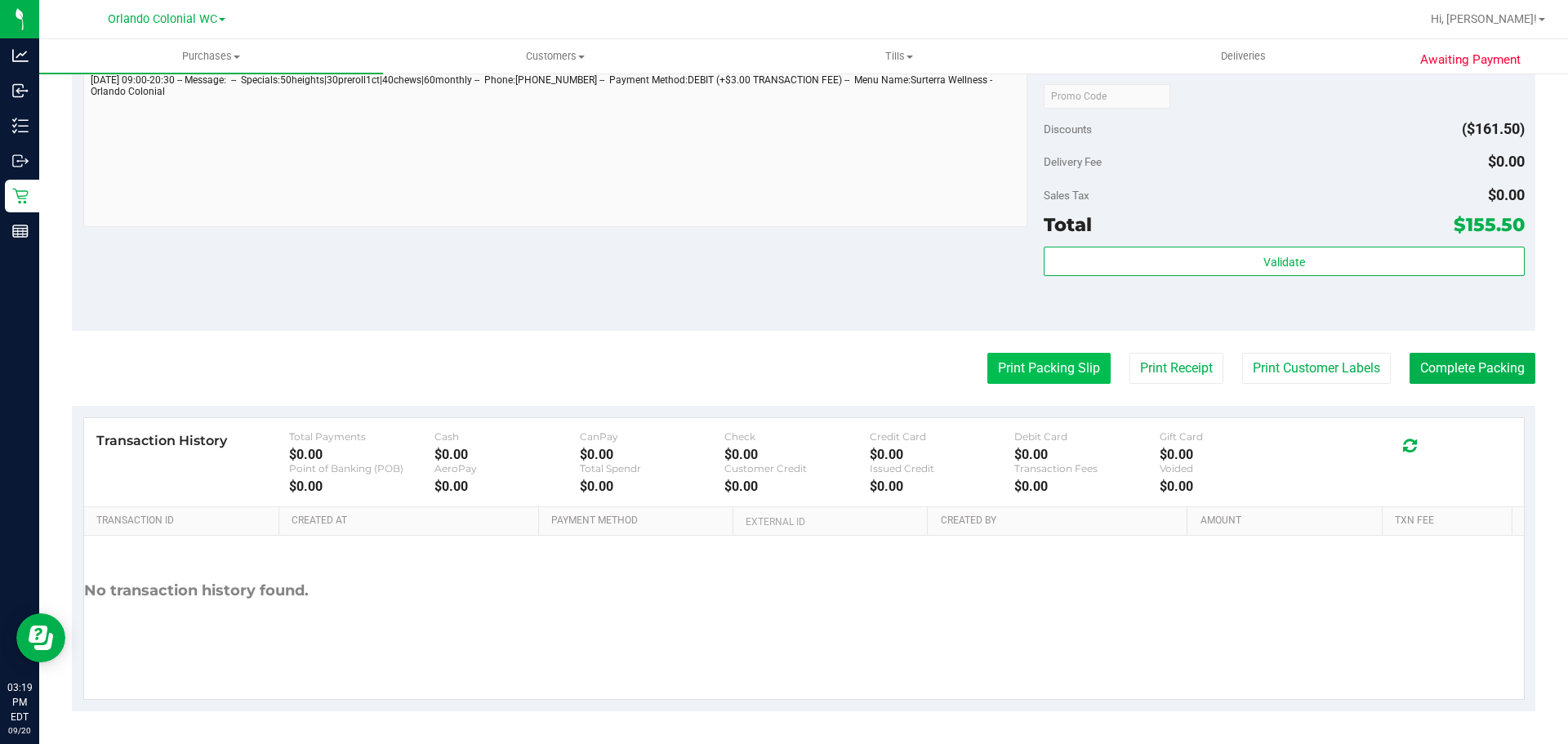
click at [1007, 382] on button "Print Packing Slip" at bounding box center [1049, 368] width 123 height 31
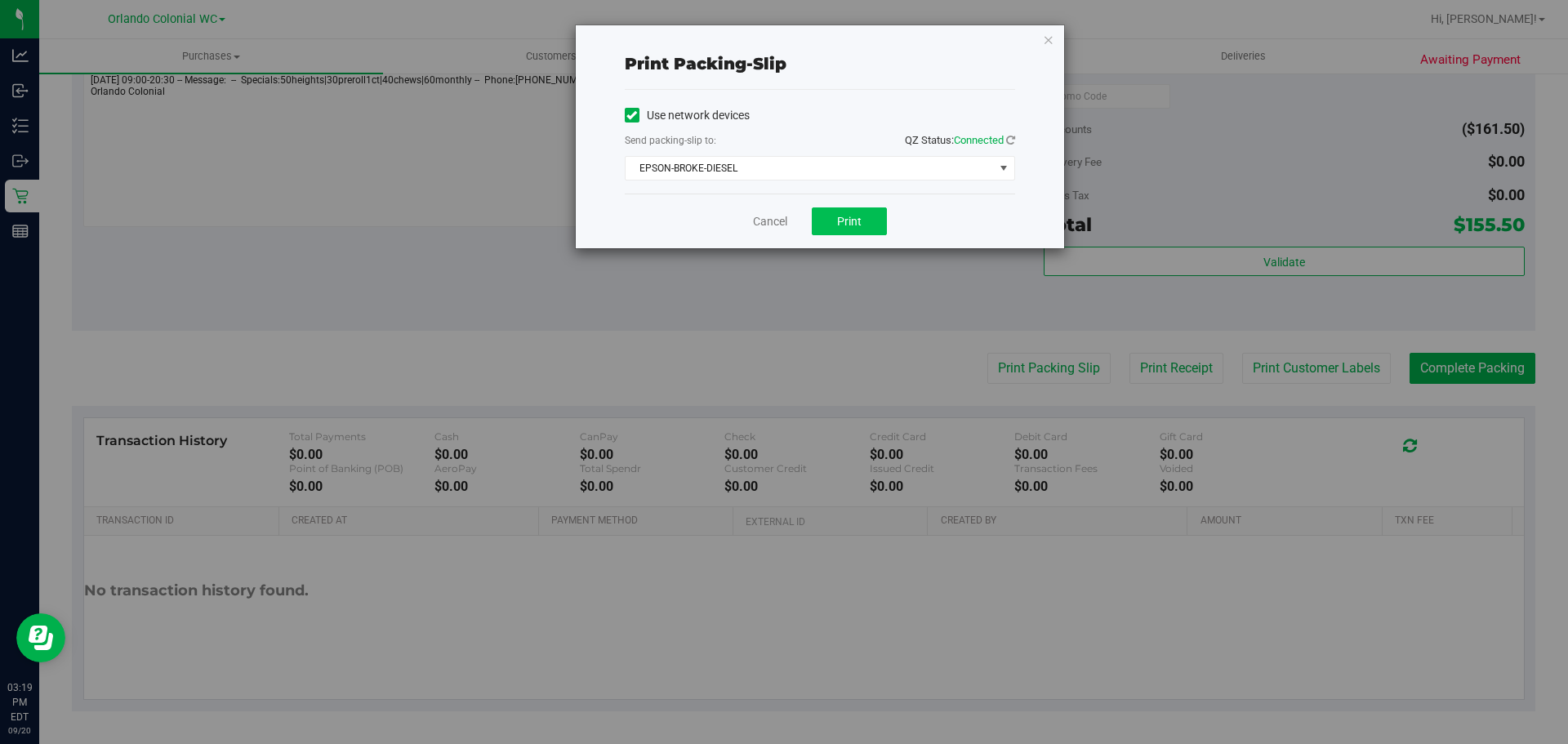
click at [818, 232] on button "Print" at bounding box center [850, 222] width 76 height 28
click at [758, 221] on link "Cancel" at bounding box center [770, 221] width 34 height 17
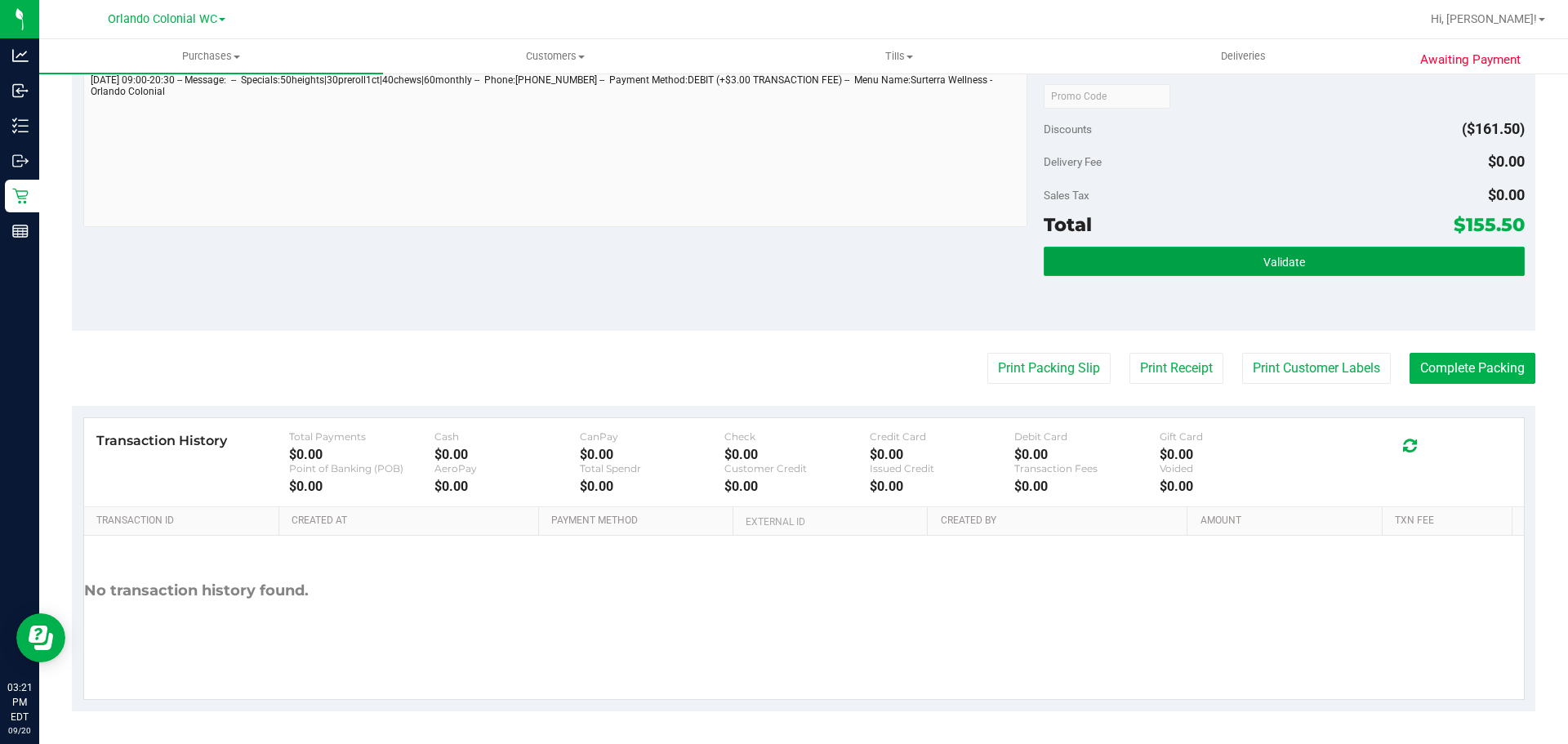
click at [1090, 268] on button "Validate" at bounding box center [1283, 262] width 481 height 30
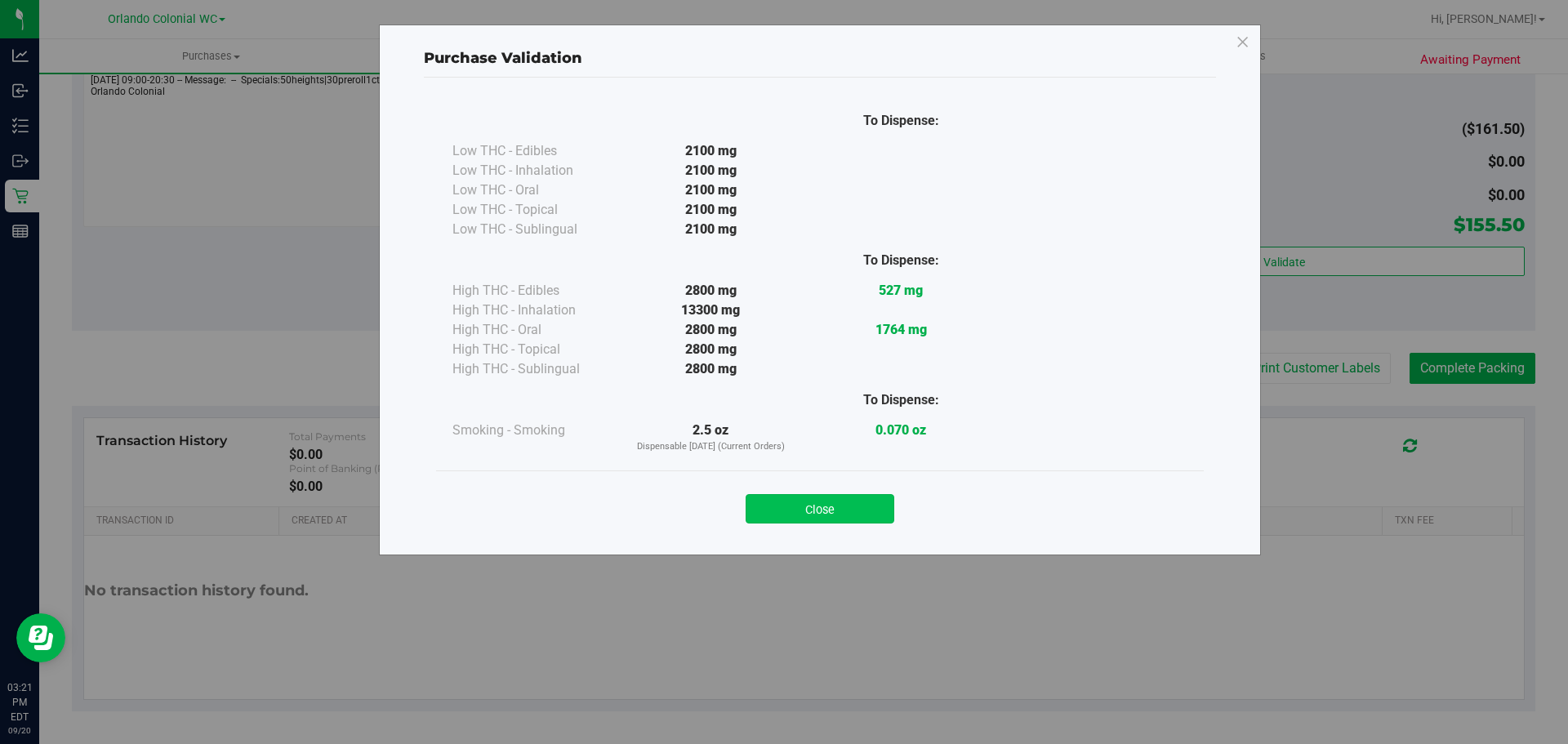
click at [806, 503] on button "Close" at bounding box center [819, 509] width 148 height 30
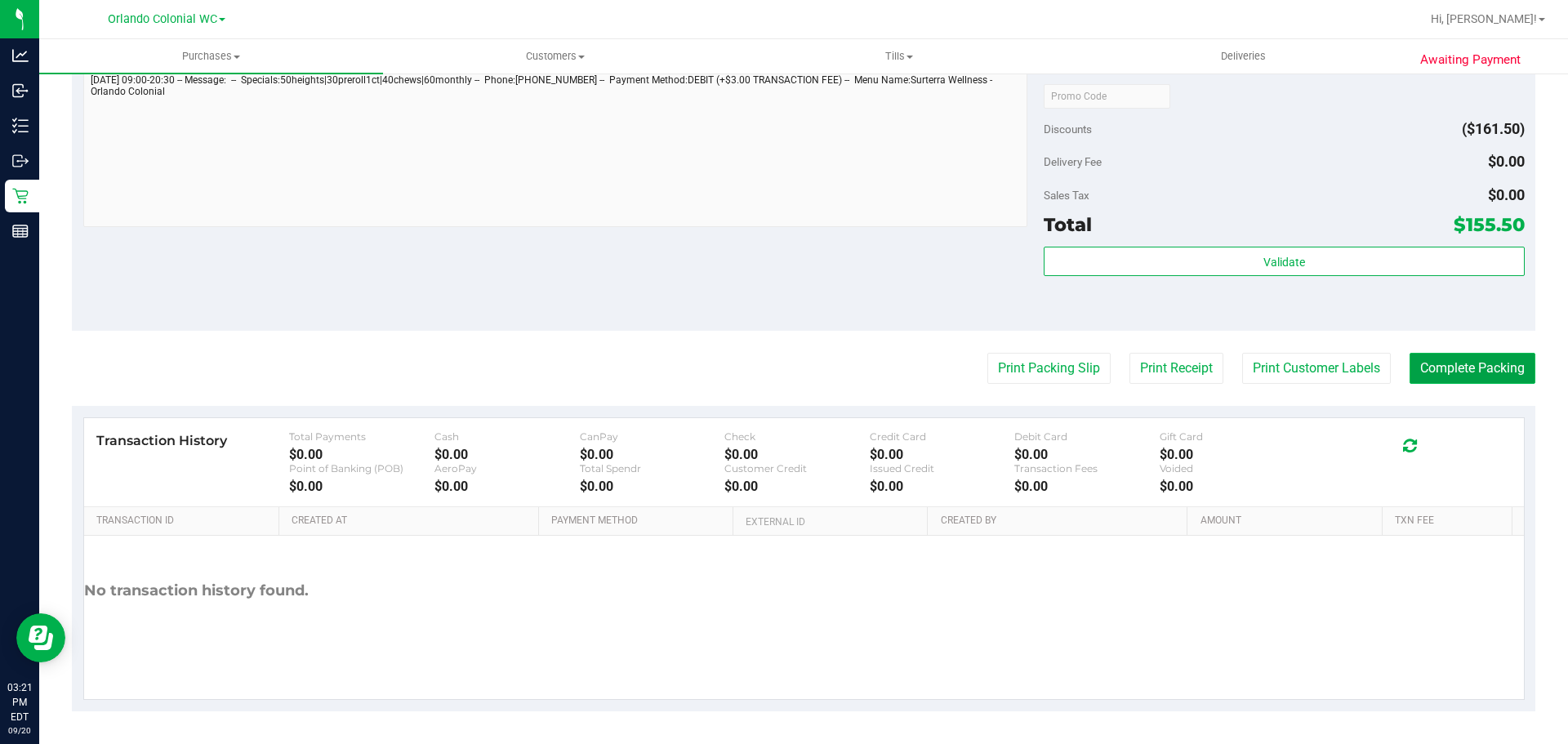
click at [1411, 367] on button "Complete Packing" at bounding box center [1472, 368] width 125 height 31
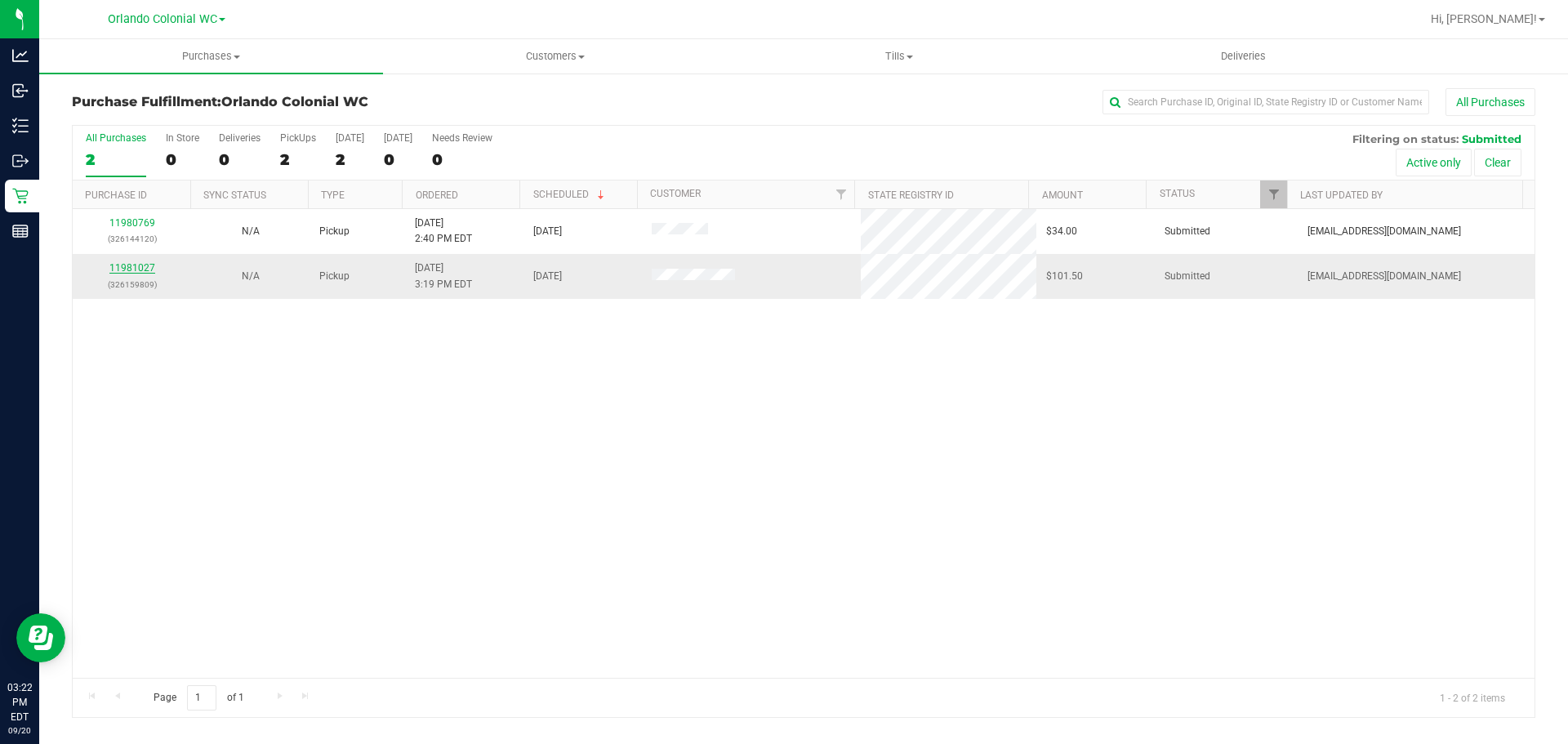
click at [116, 265] on link "11981027" at bounding box center [132, 268] width 46 height 11
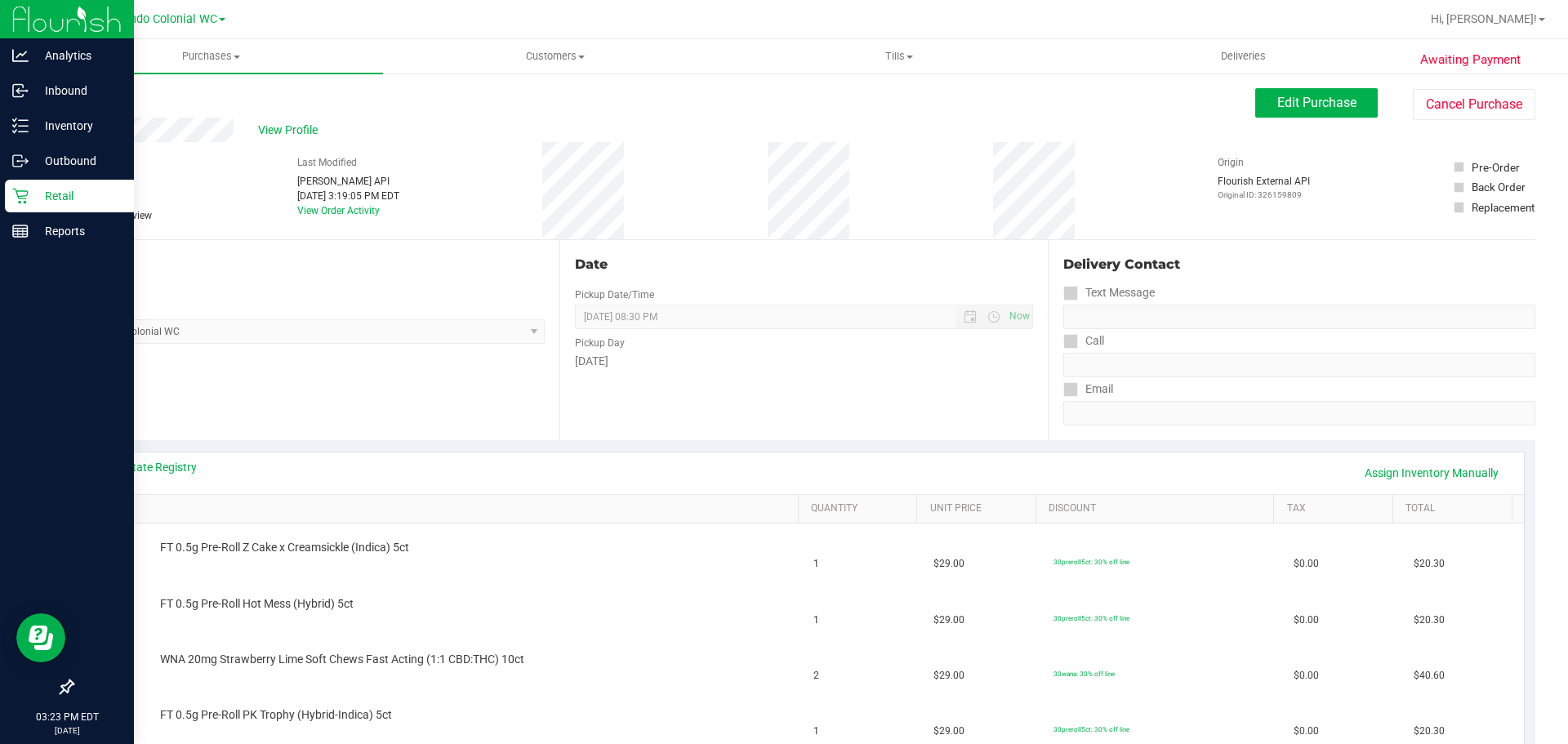
click at [11, 197] on div "Retail" at bounding box center [70, 196] width 129 height 33
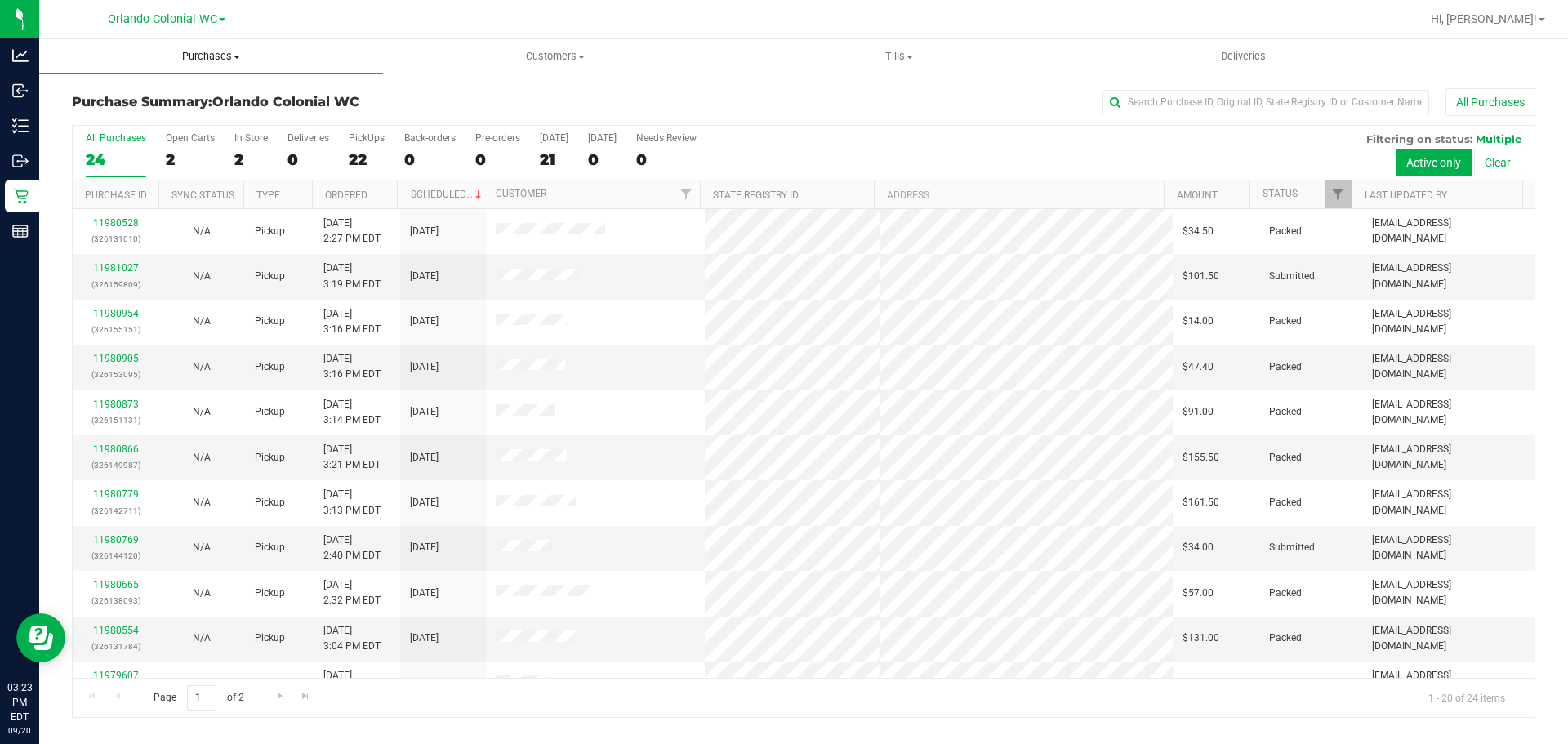
click at [208, 61] on span "Purchases" at bounding box center [211, 56] width 344 height 15
click at [143, 108] on li "Fulfillment" at bounding box center [211, 118] width 344 height 20
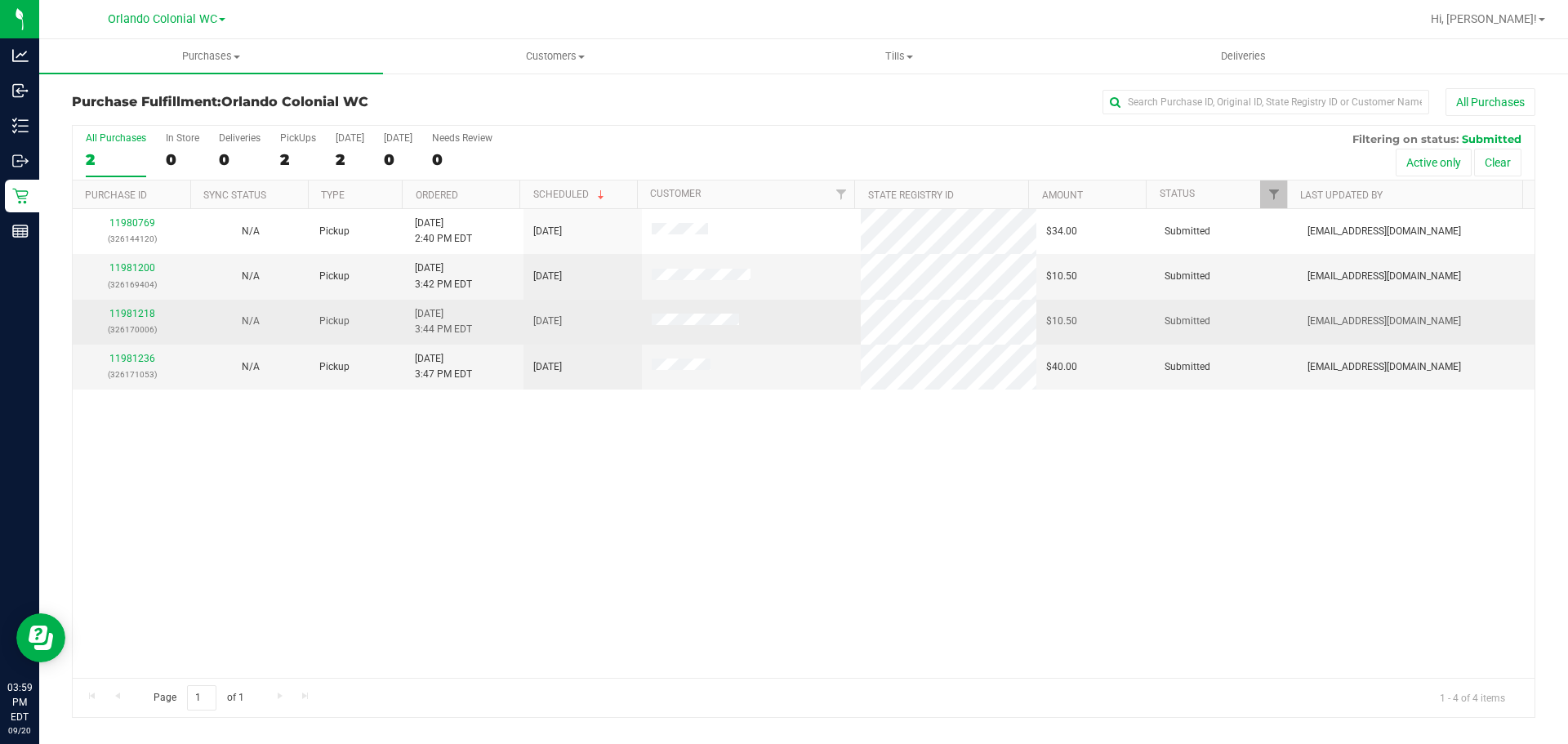
click at [163, 312] on div "11981218 (326170006)" at bounding box center [131, 321] width 98 height 31
click at [145, 312] on link "11981218" at bounding box center [132, 312] width 46 height 11
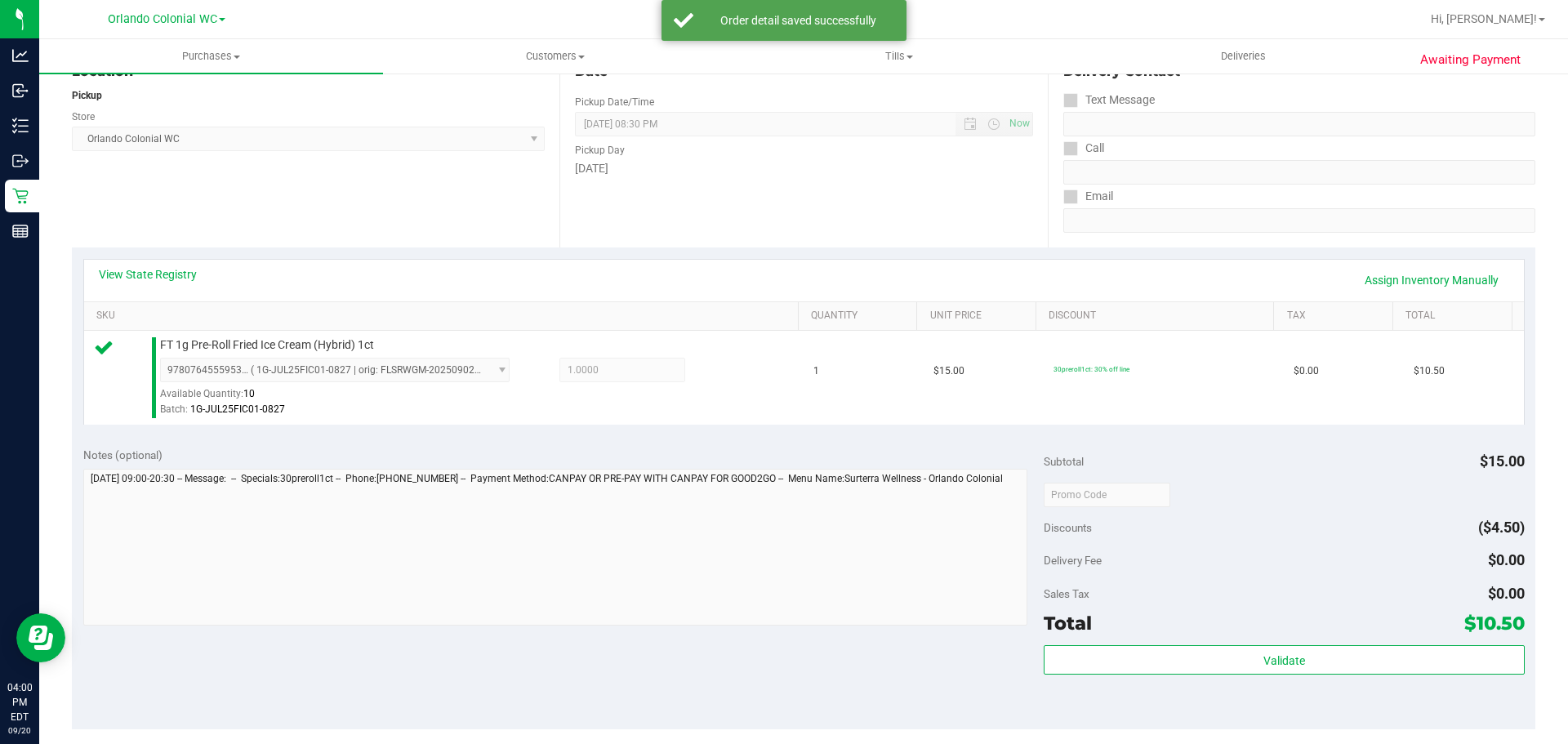
scroll to position [245, 0]
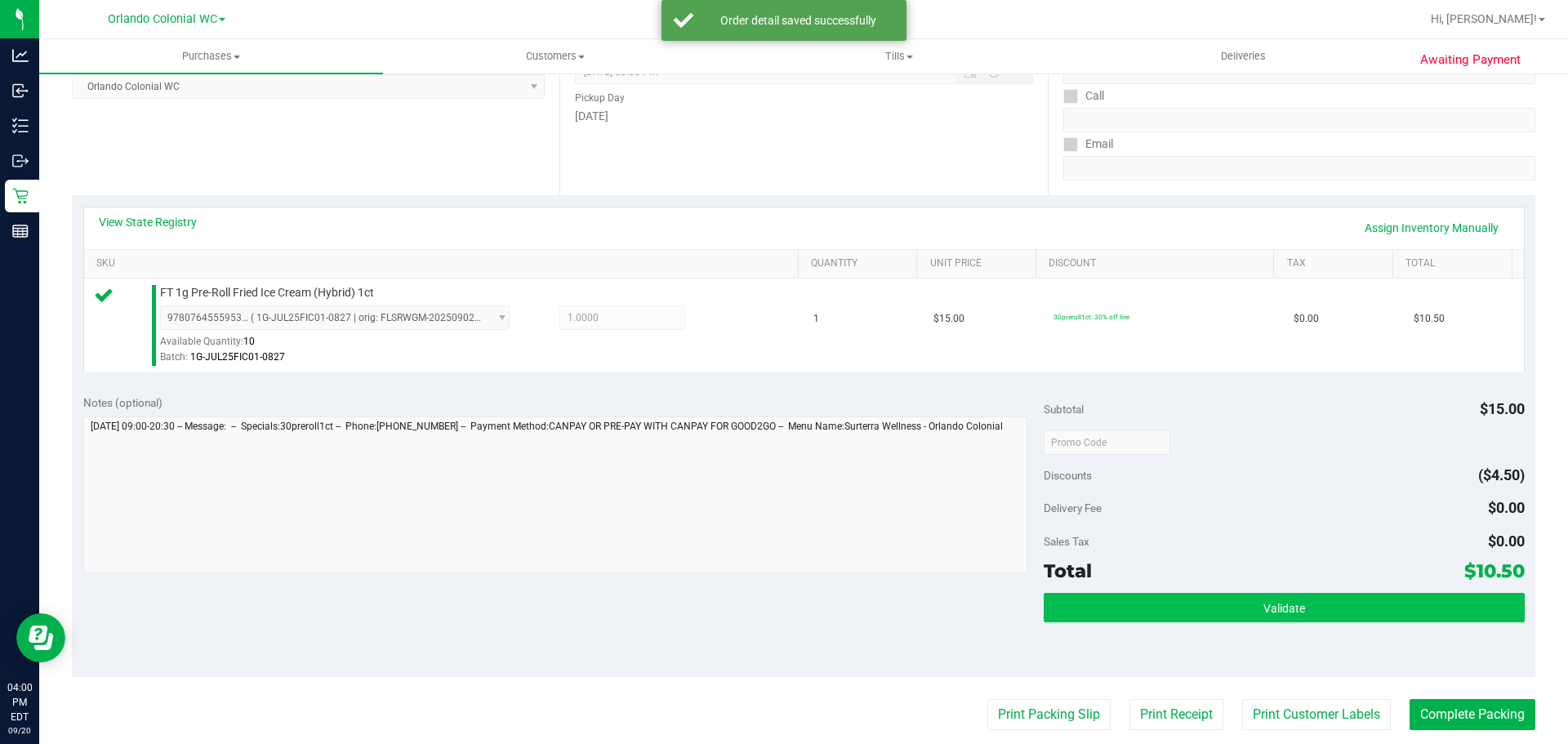
click at [1131, 620] on div "Validate" at bounding box center [1283, 608] width 481 height 31
click at [1128, 604] on button "Validate" at bounding box center [1283, 608] width 481 height 30
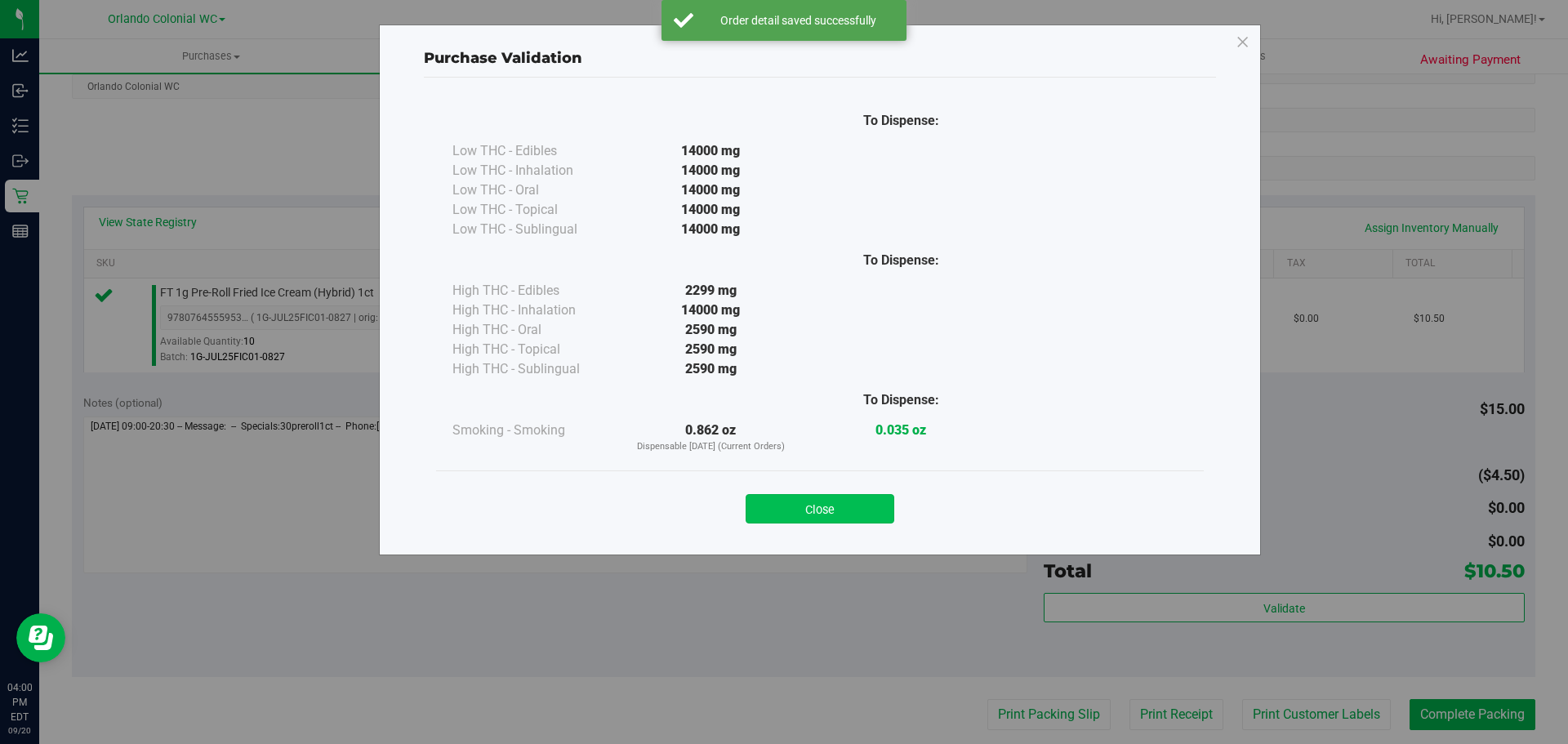
click at [860, 515] on button "Close" at bounding box center [819, 509] width 148 height 30
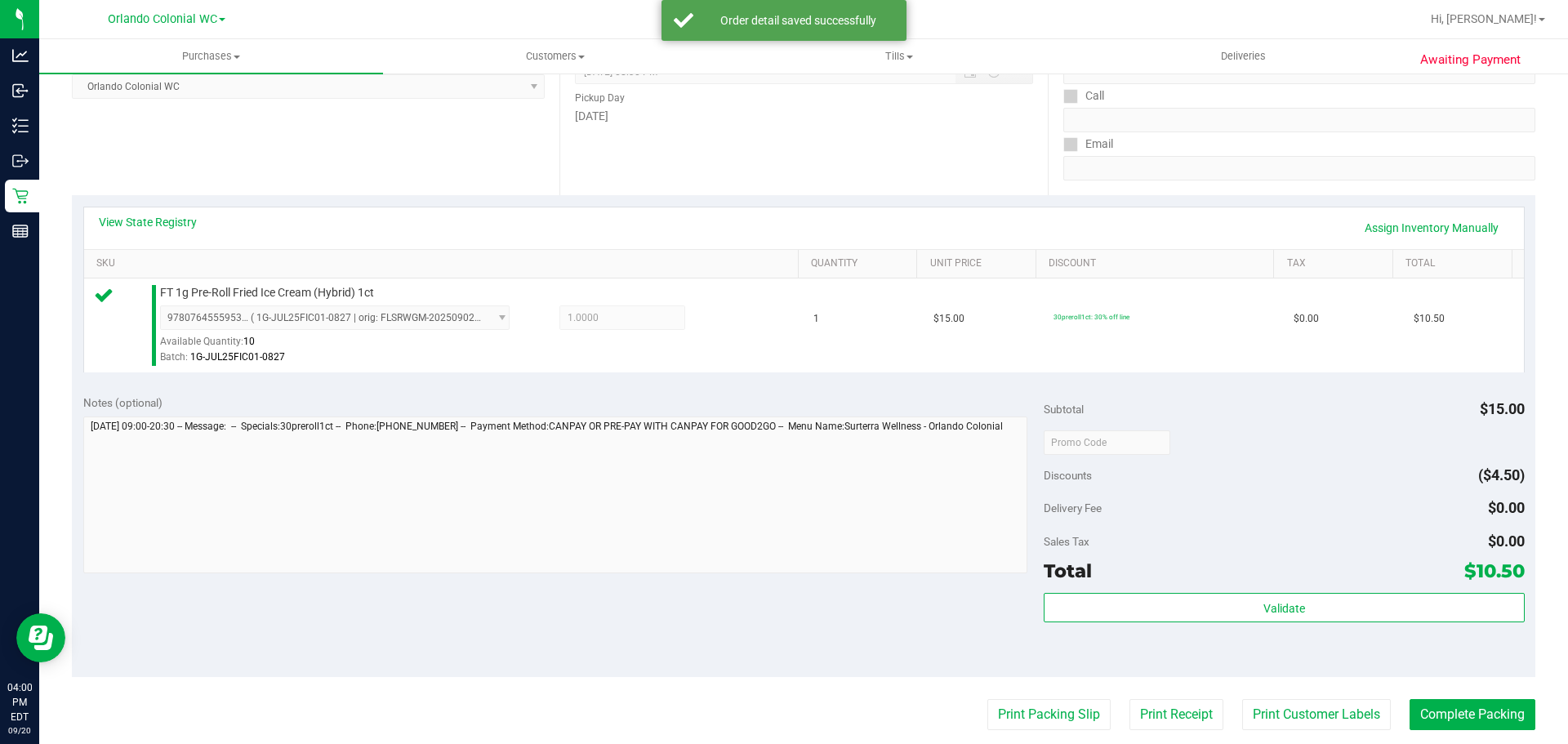
click at [1059, 658] on div "Validate" at bounding box center [1283, 630] width 481 height 74
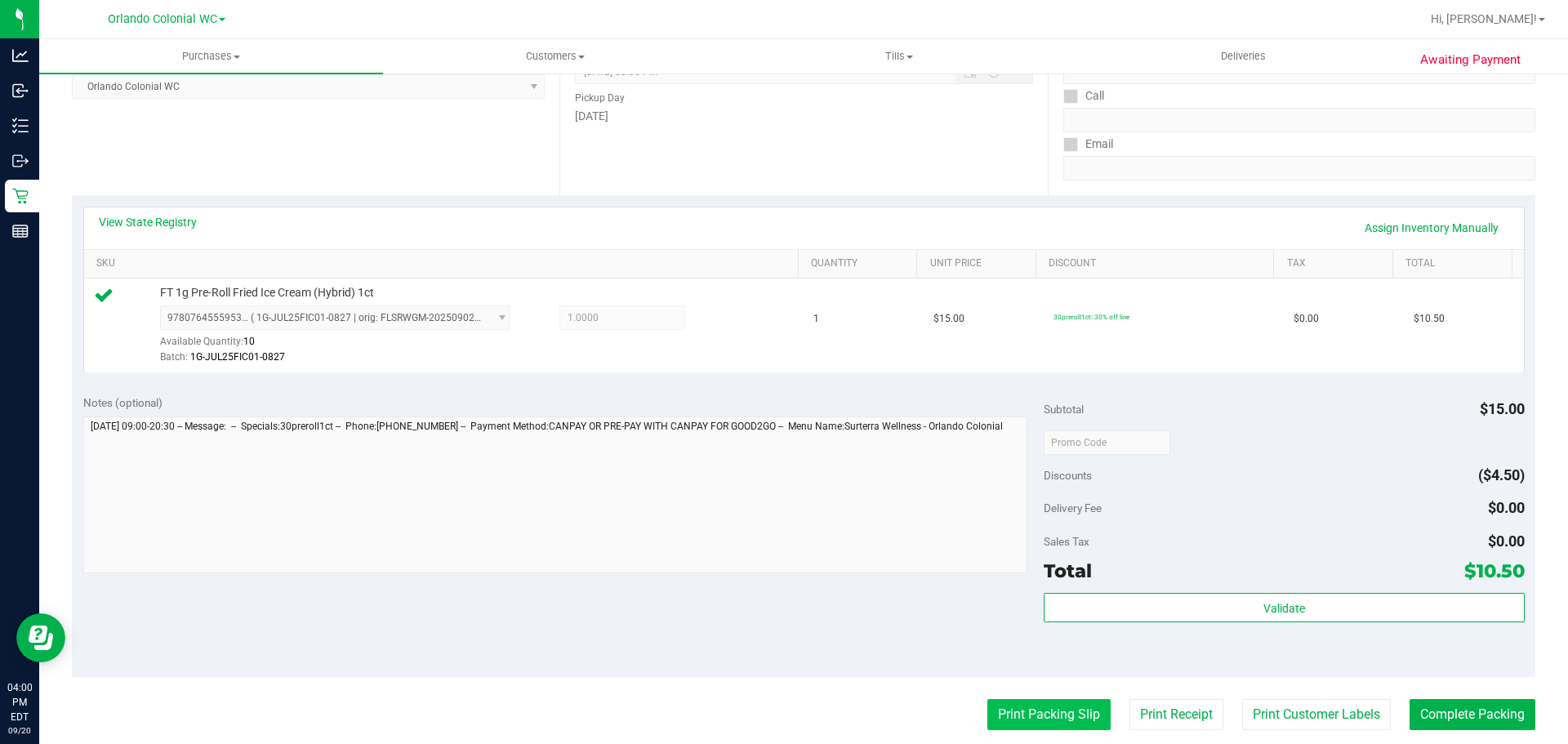
click at [1035, 703] on button "Print Packing Slip" at bounding box center [1049, 714] width 123 height 31
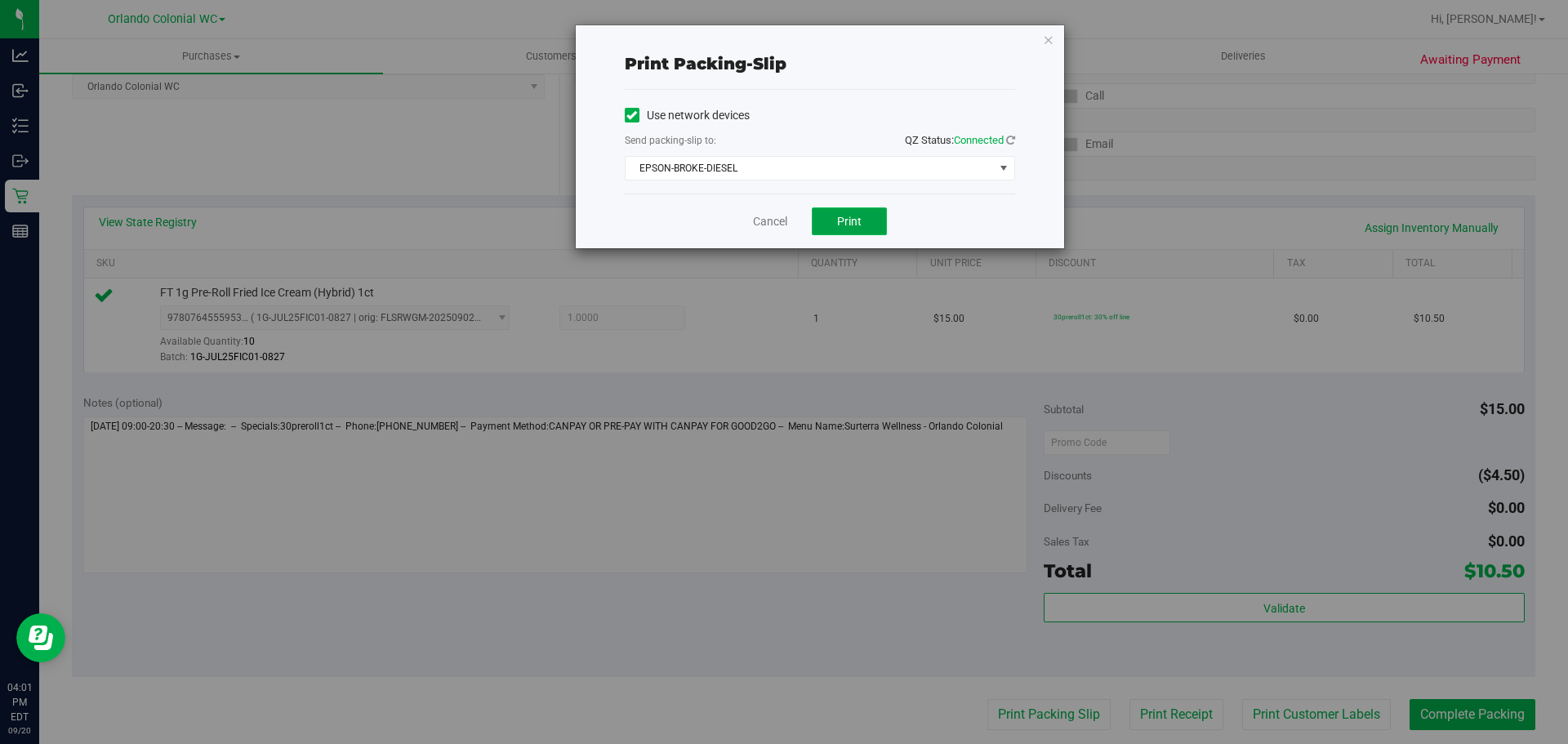
click at [861, 218] on span "Print" at bounding box center [849, 221] width 25 height 13
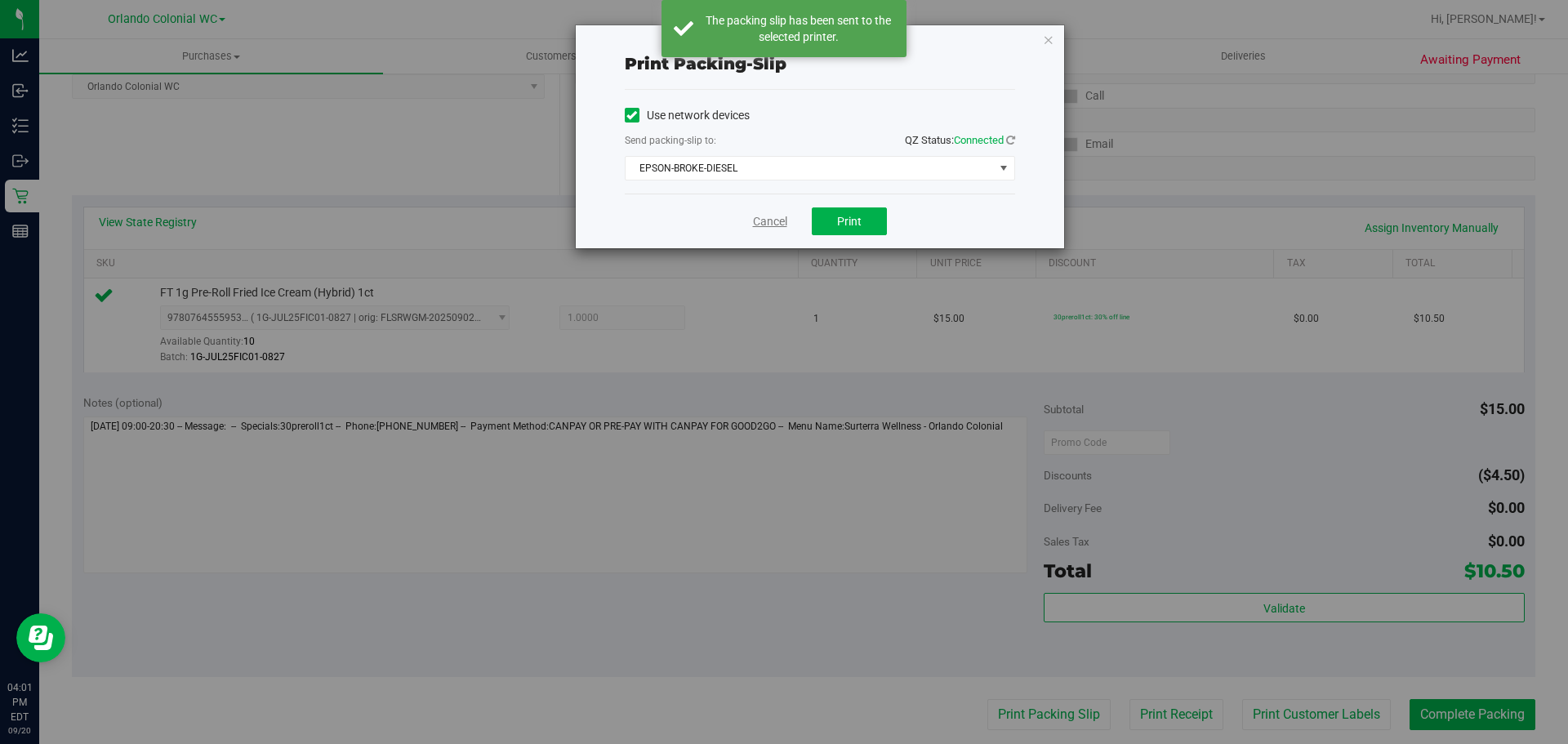
click at [764, 216] on link "Cancel" at bounding box center [770, 221] width 34 height 17
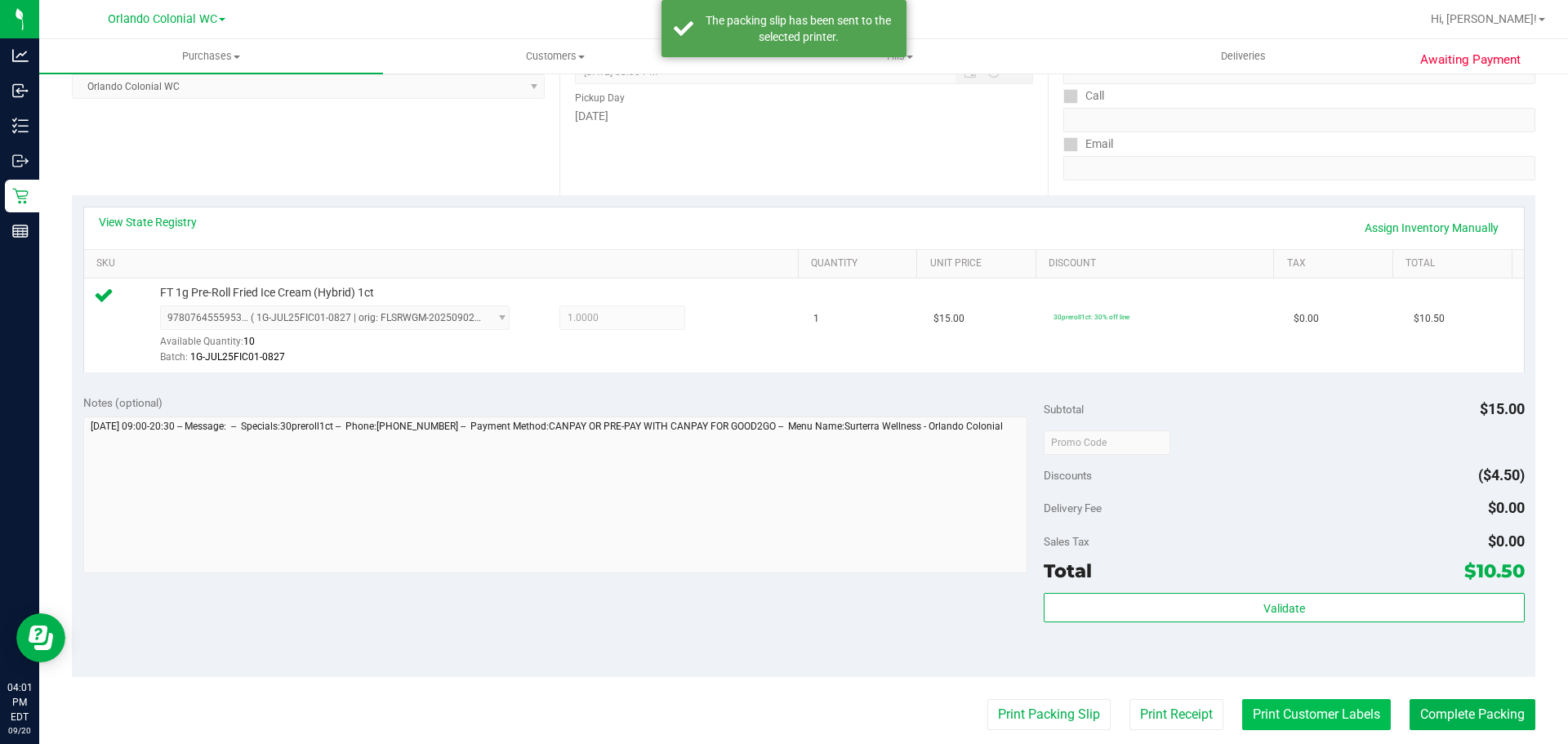
click at [1314, 721] on button "Print Customer Labels" at bounding box center [1316, 714] width 148 height 31
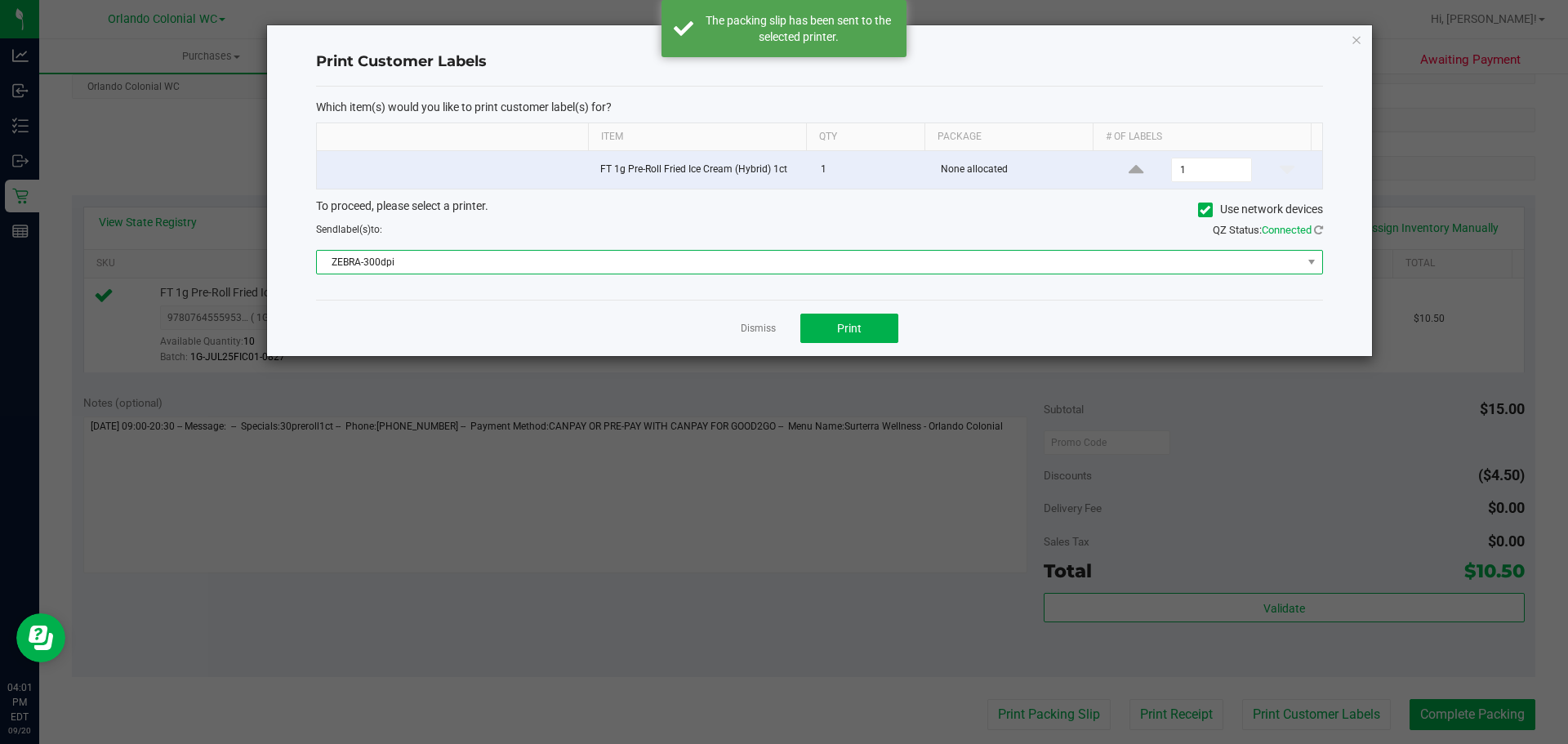
click at [845, 253] on span "ZEBRA-300dpi" at bounding box center [810, 262] width 985 height 23
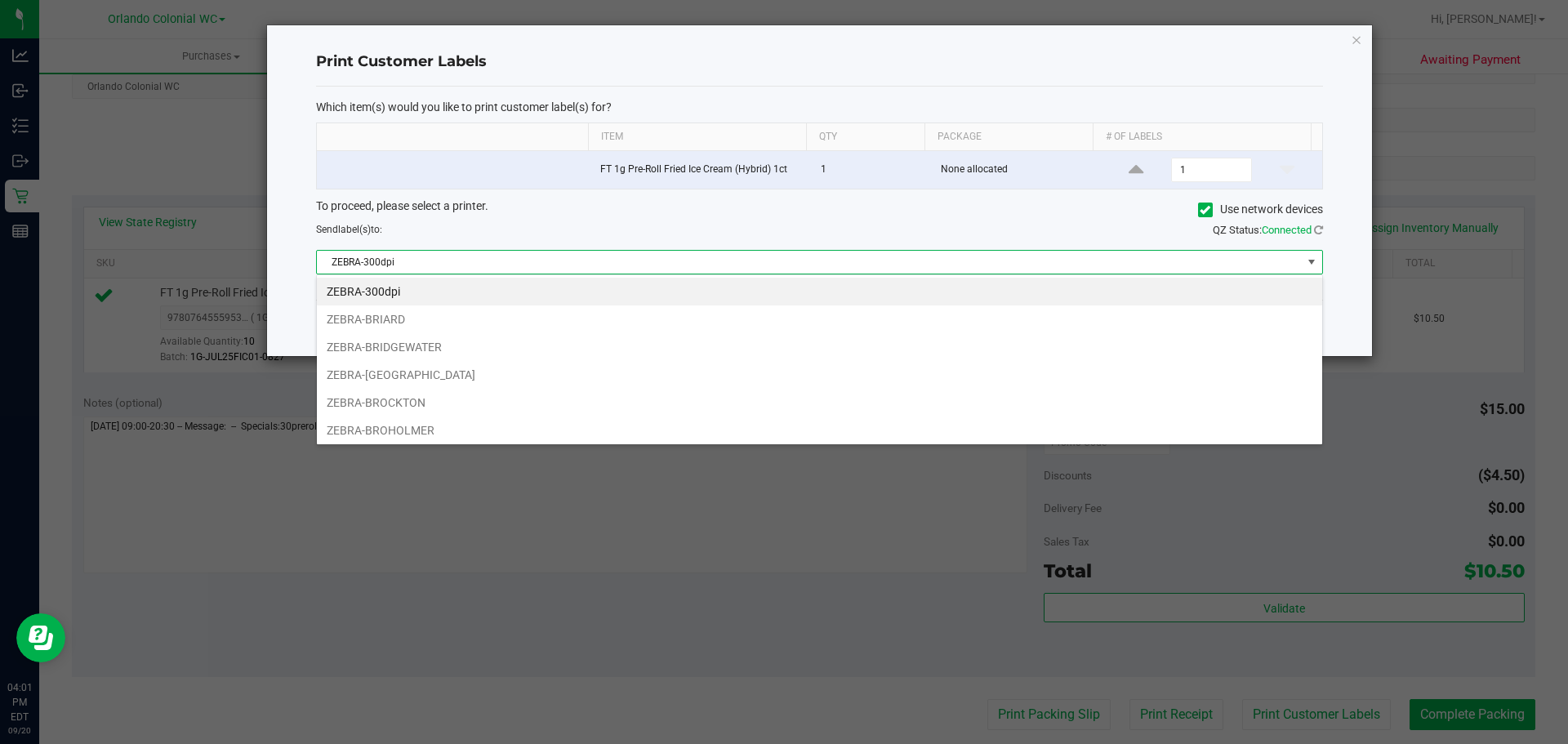
scroll to position [31, 0]
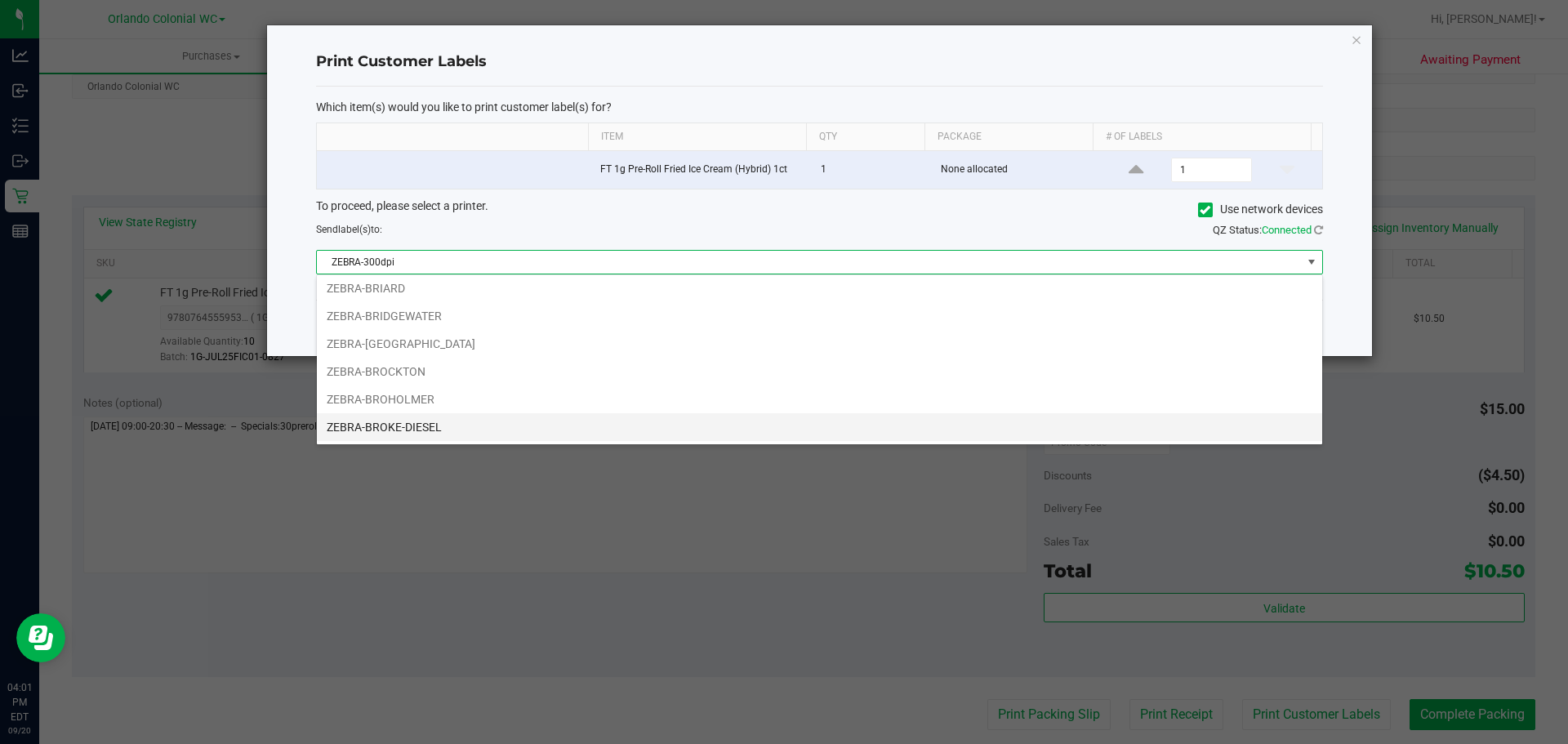
click at [425, 429] on li "ZEBRA-BROKE-DIESEL" at bounding box center [820, 427] width 1006 height 28
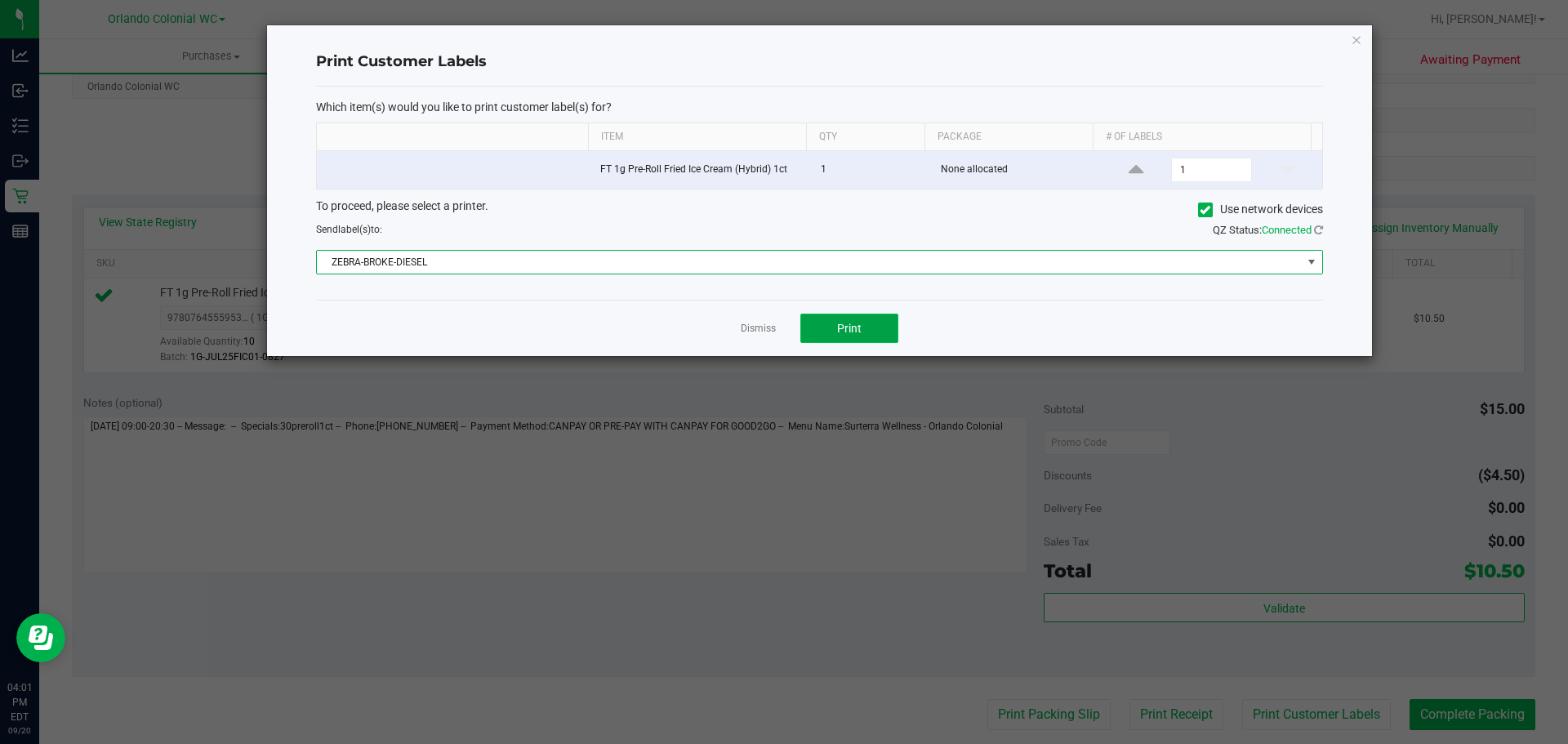
click at [863, 324] on button "Print" at bounding box center [849, 328] width 98 height 30
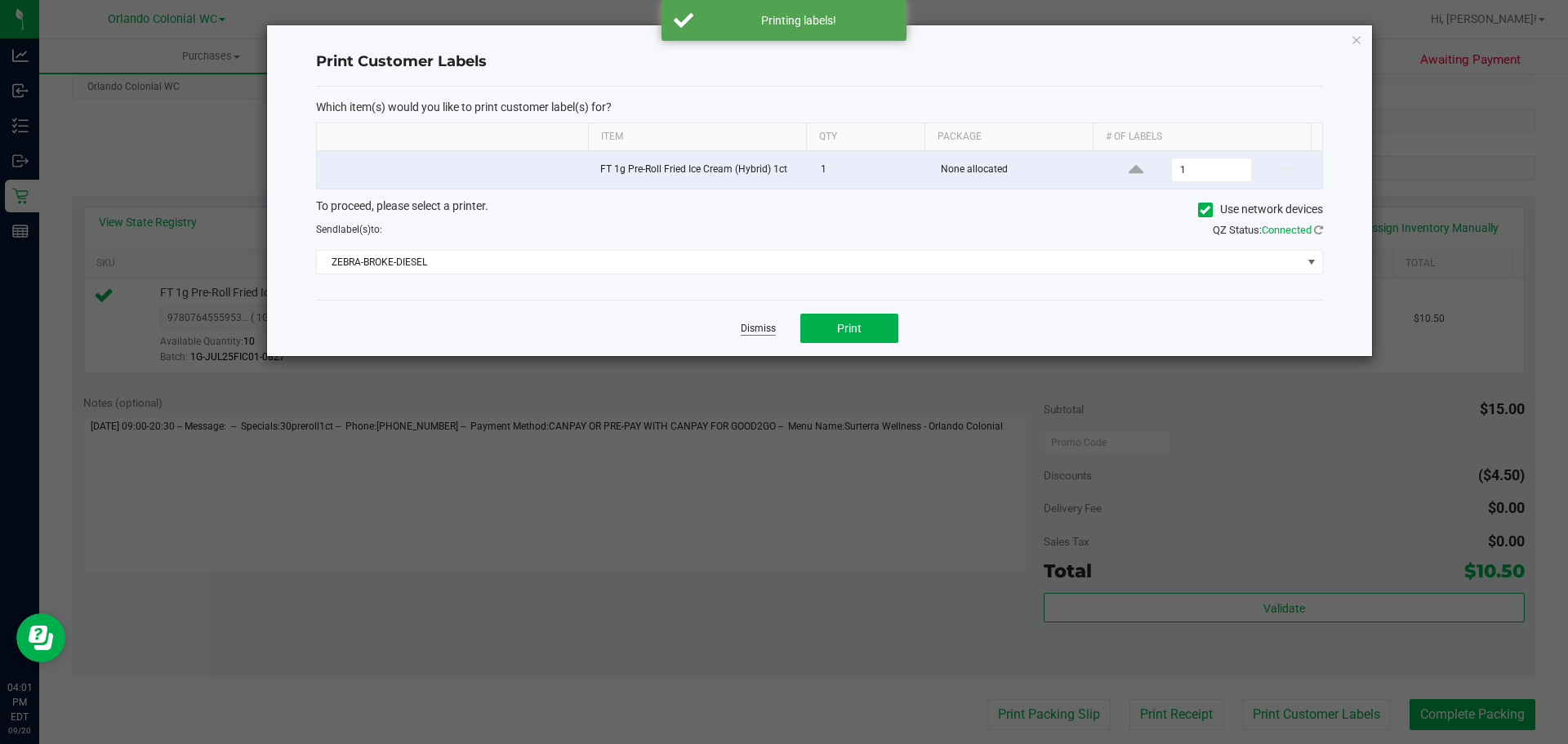
click at [745, 334] on link "Dismiss" at bounding box center [758, 328] width 35 height 14
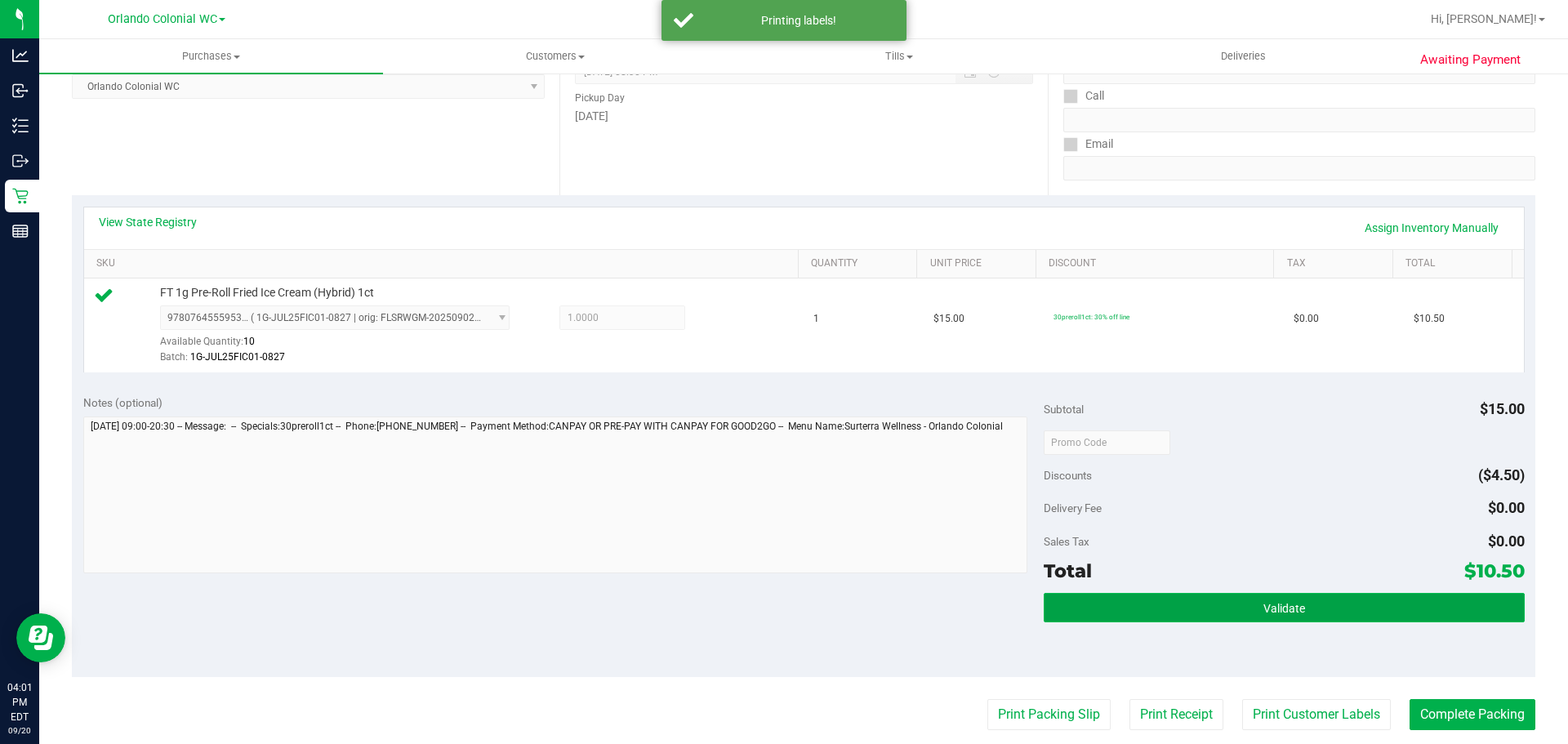
click at [1243, 602] on button "Validate" at bounding box center [1283, 608] width 481 height 30
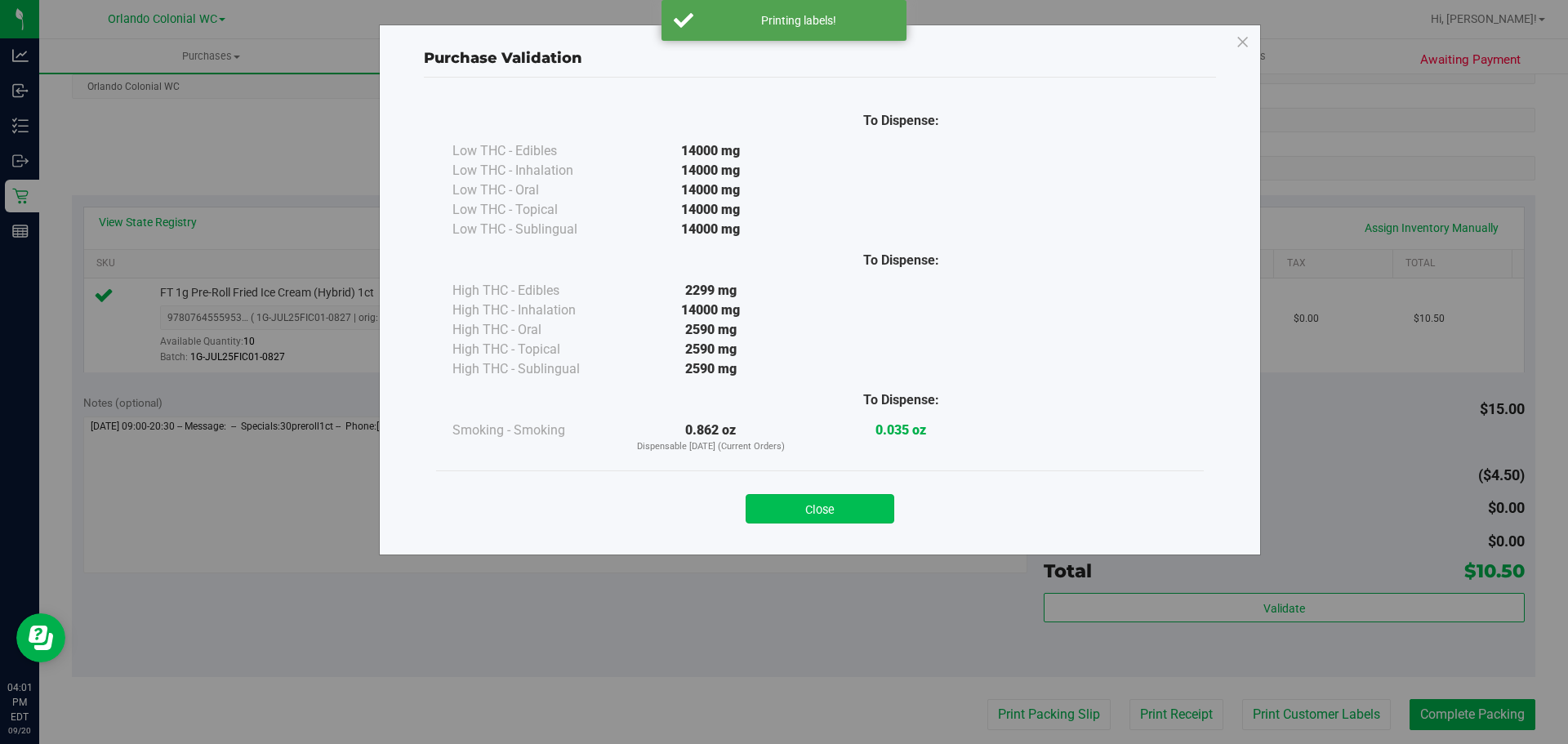
click at [852, 501] on button "Close" at bounding box center [819, 509] width 148 height 30
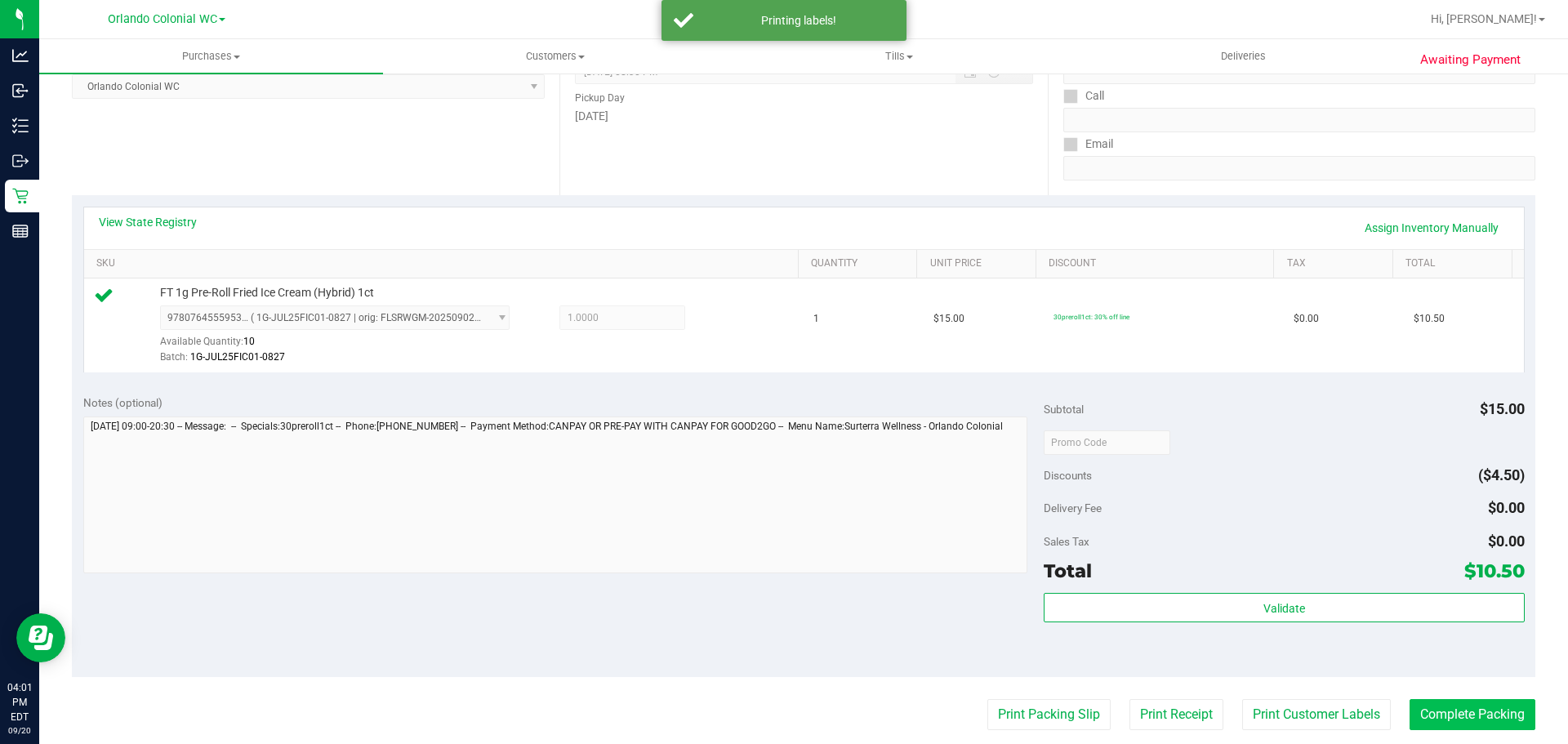
click at [1443, 704] on button "Complete Packing" at bounding box center [1472, 714] width 125 height 31
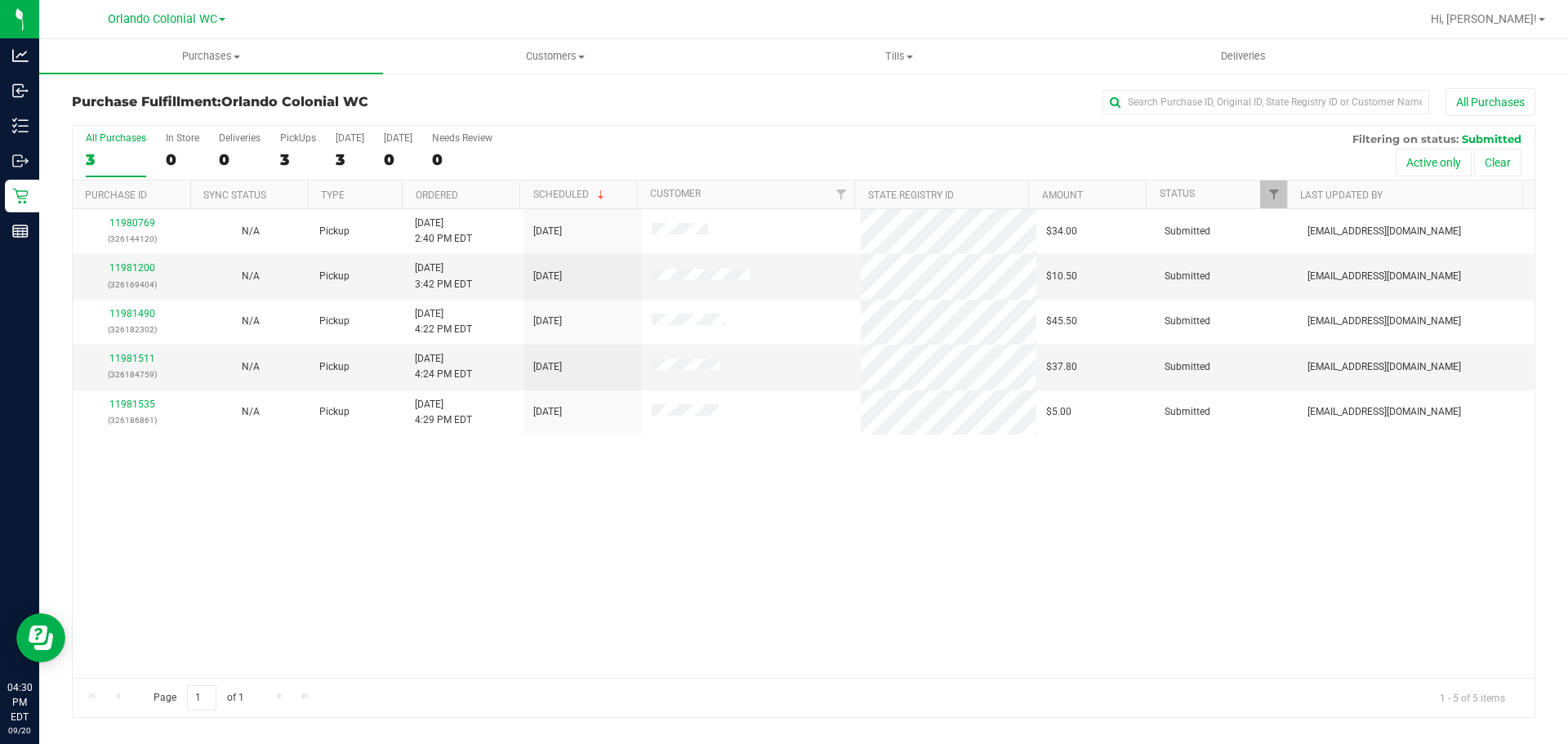
drag, startPoint x: 290, startPoint y: 542, endPoint x: 293, endPoint y: 531, distance: 11.4
click at [293, 531] on div "11980769 (326144120) N/A Pickup 9/20/2025 2:40 PM EDT 9/20/2025 $34.00 Submitte…" at bounding box center [803, 443] width 1462 height 468
click at [230, 62] on span "Purchases" at bounding box center [211, 56] width 344 height 15
click at [175, 115] on li "Fulfillment" at bounding box center [211, 118] width 344 height 20
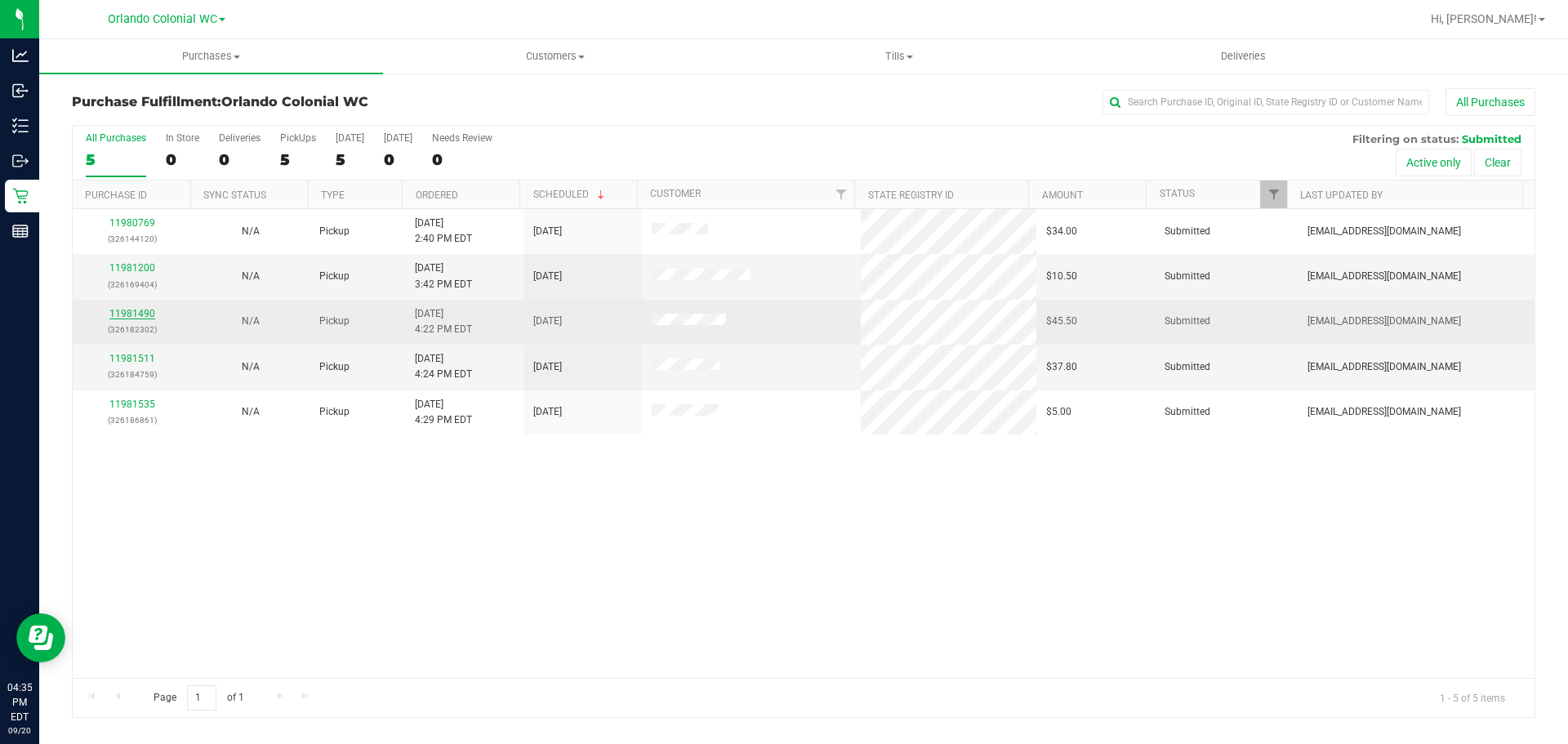
click at [142, 312] on link "11981490" at bounding box center [132, 312] width 46 height 11
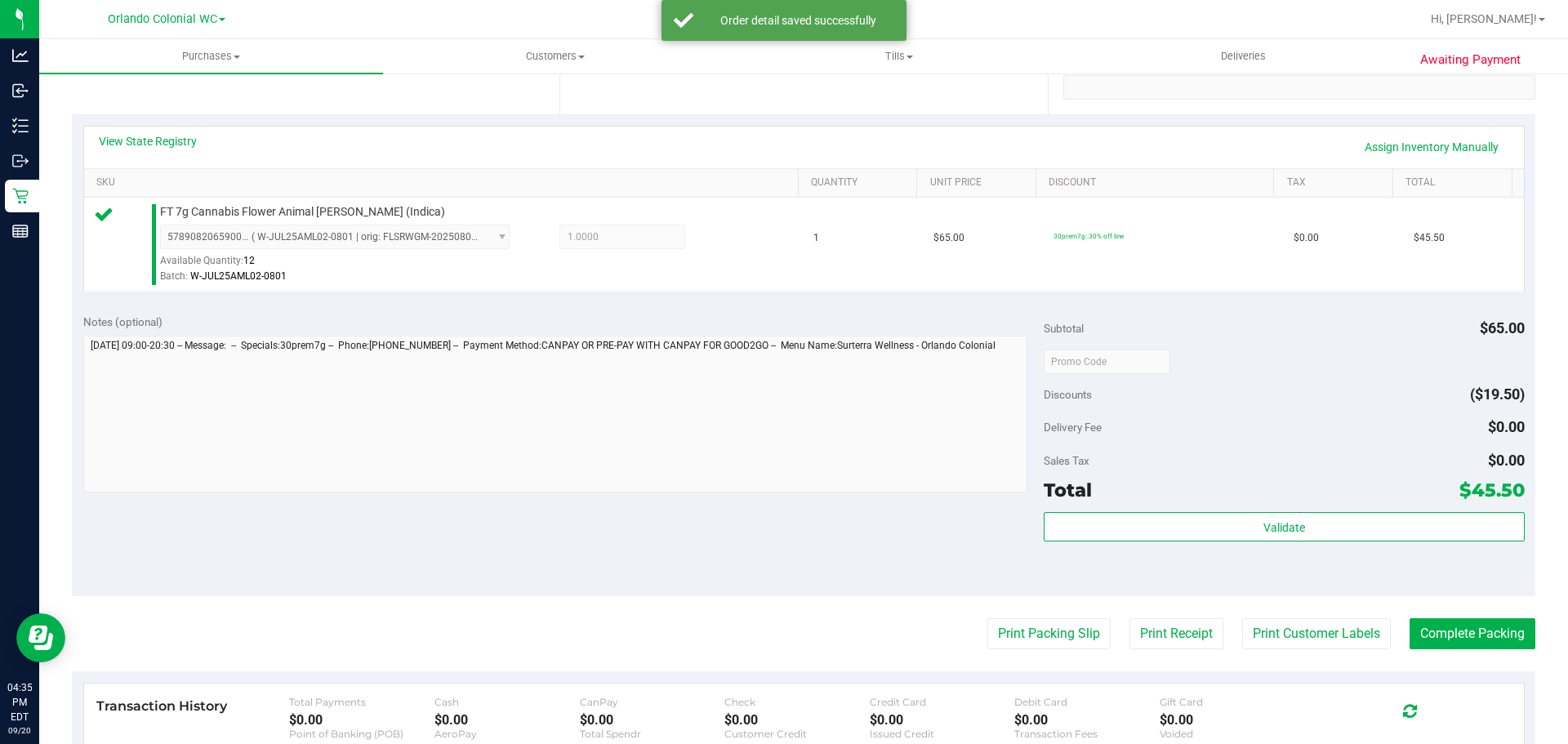
scroll to position [333, 0]
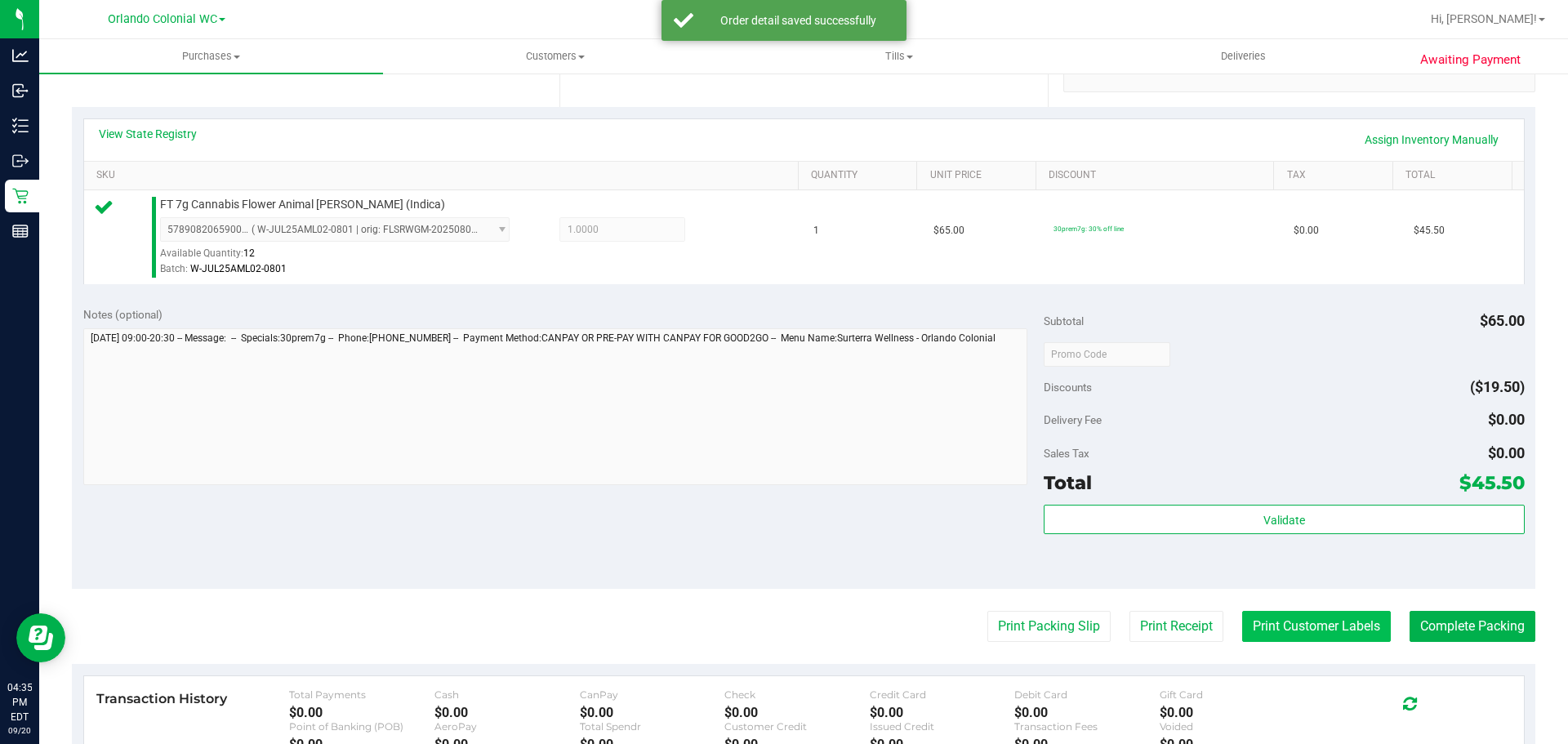
click at [1283, 623] on button "Print Customer Labels" at bounding box center [1316, 626] width 148 height 31
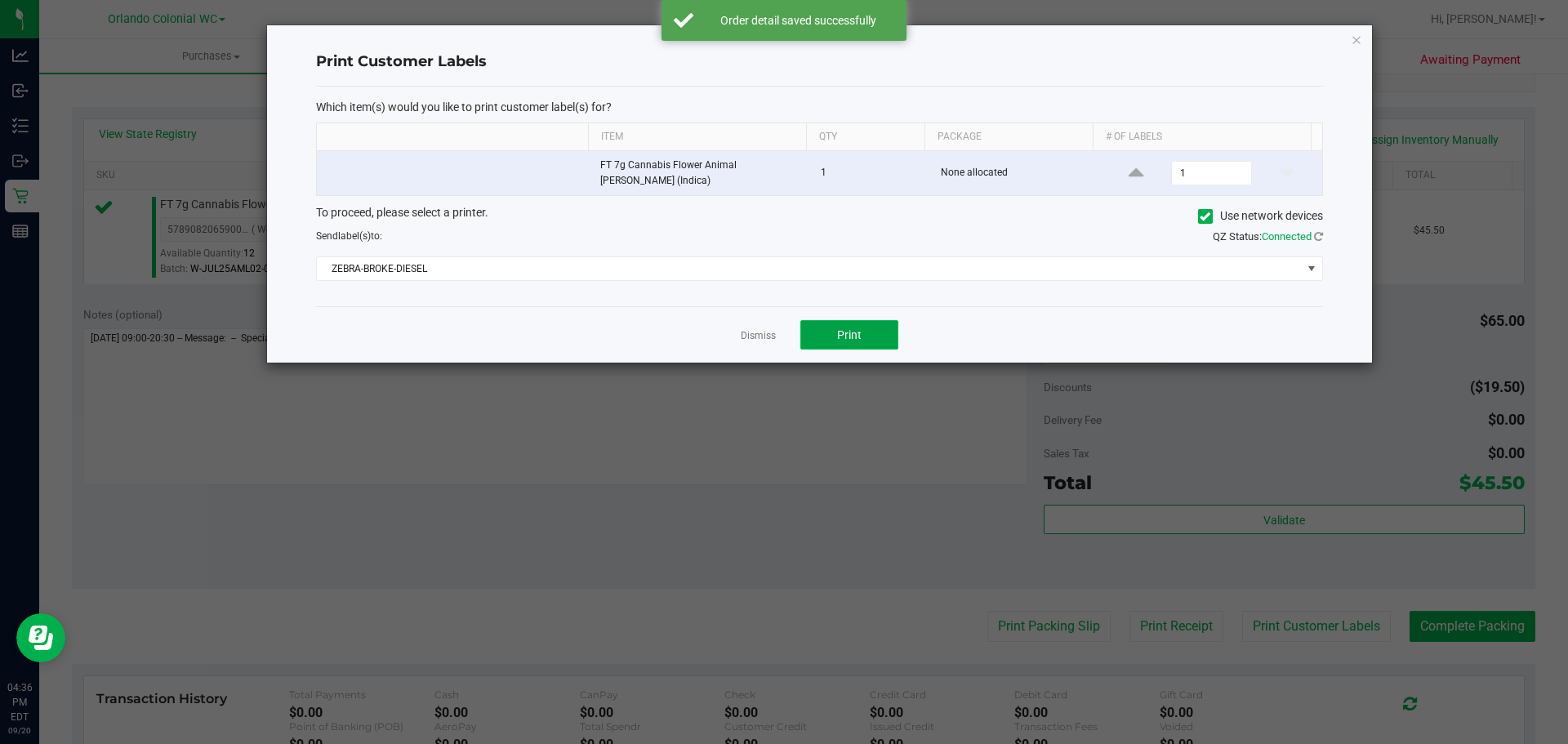
click at [865, 320] on button "Print" at bounding box center [849, 335] width 98 height 30
click at [770, 329] on link "Dismiss" at bounding box center [758, 336] width 35 height 14
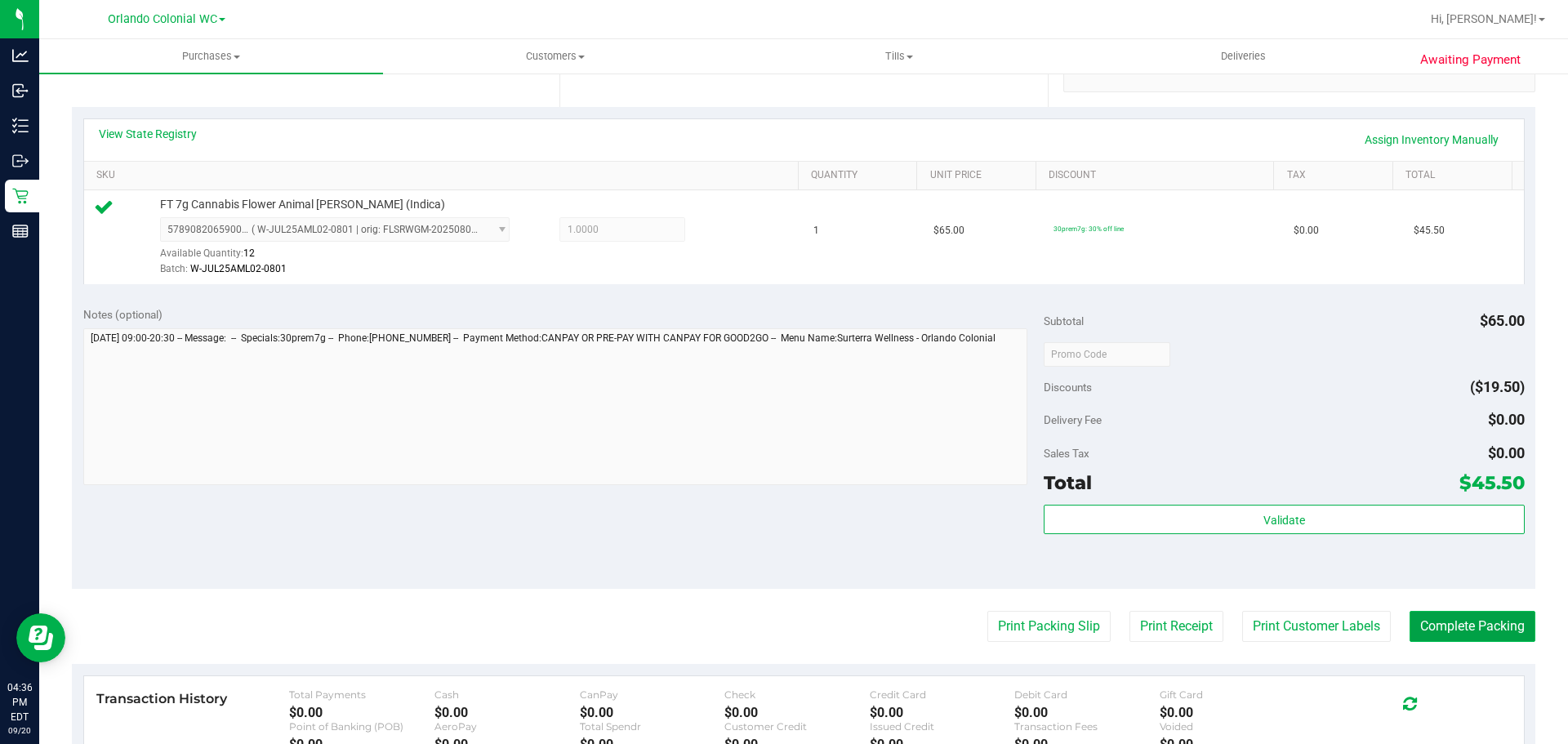
click at [1475, 623] on button "Complete Packing" at bounding box center [1472, 626] width 125 height 31
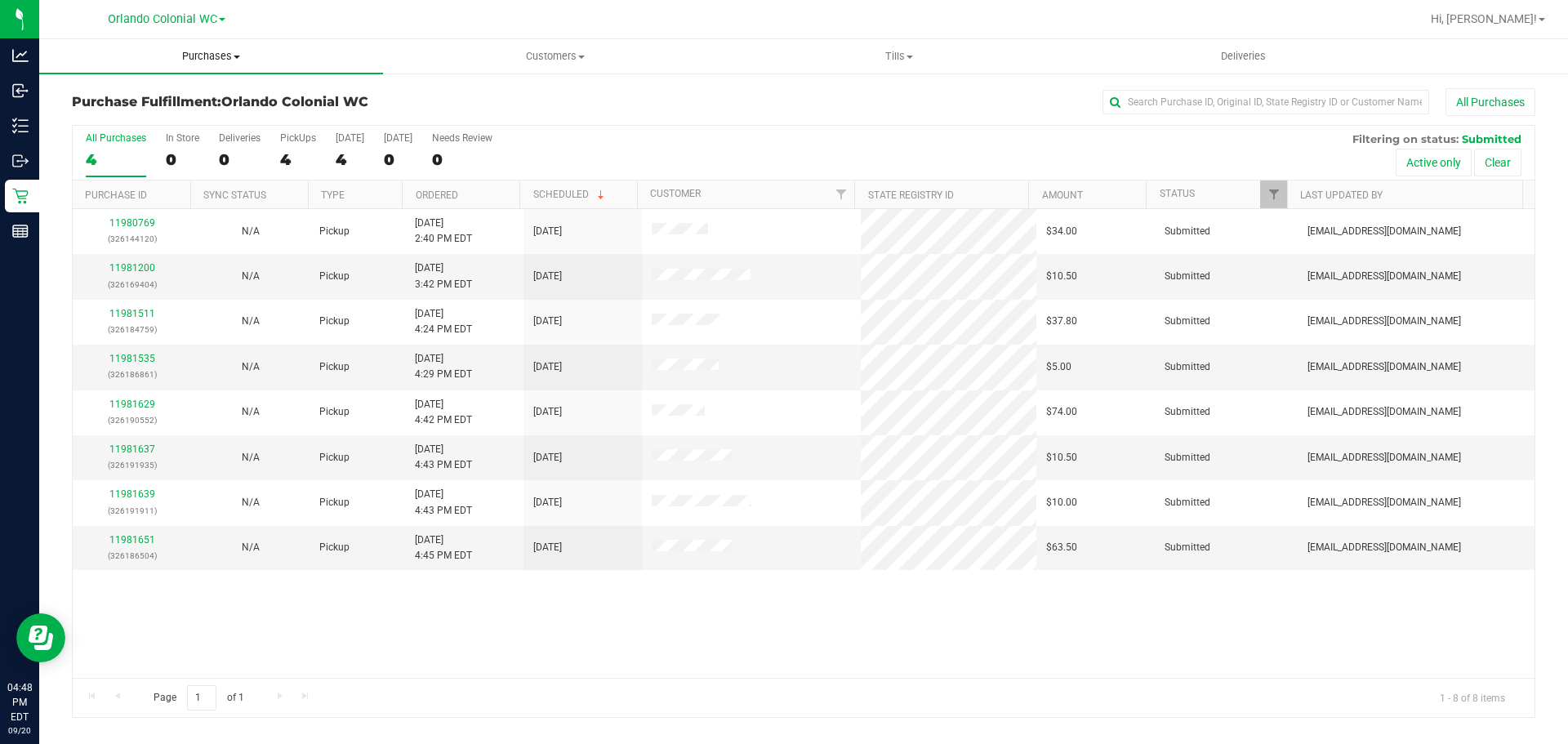
click at [223, 50] on span "Purchases" at bounding box center [211, 56] width 344 height 15
click at [185, 121] on li "Fulfillment" at bounding box center [211, 118] width 344 height 20
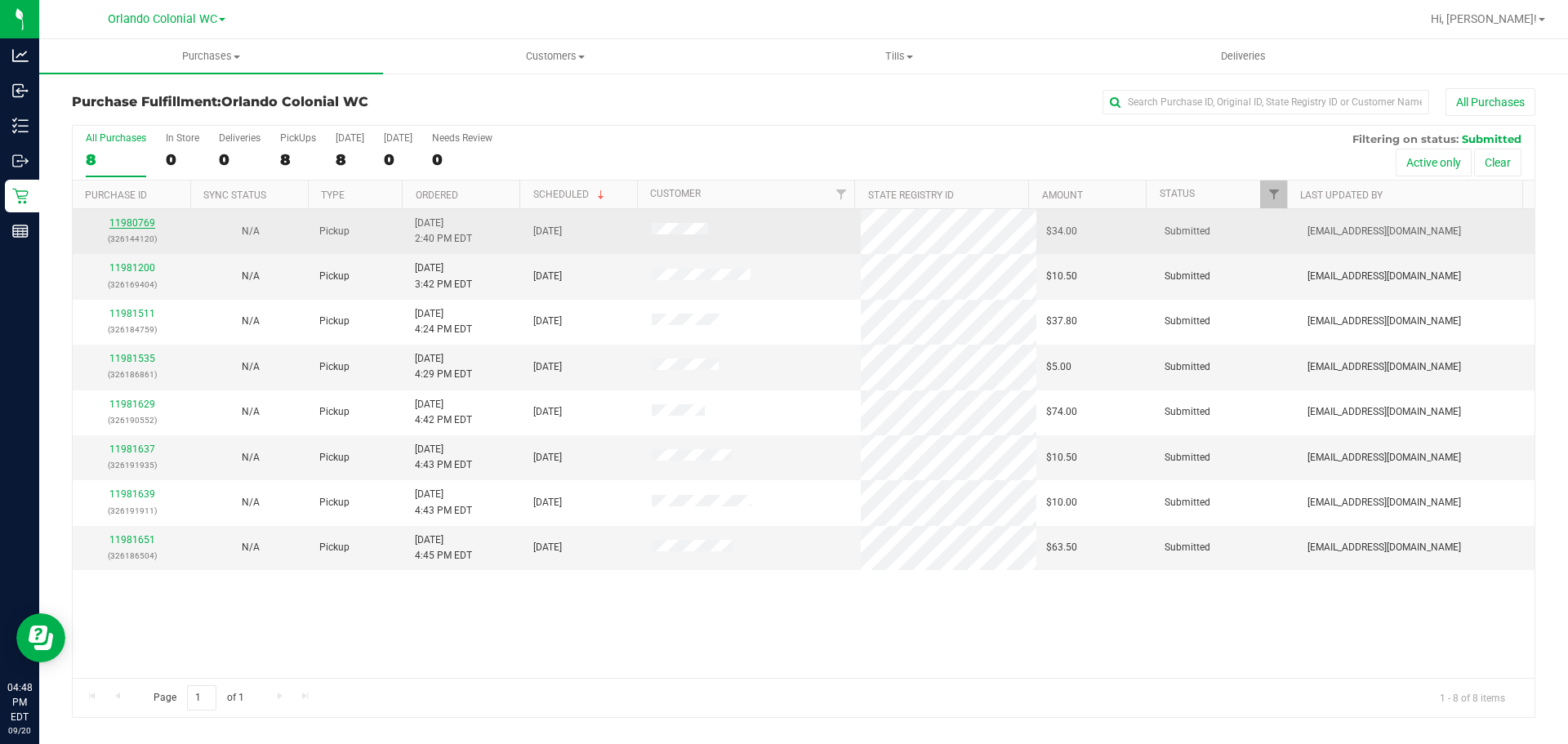
click at [143, 229] on link "11980769" at bounding box center [132, 222] width 46 height 11
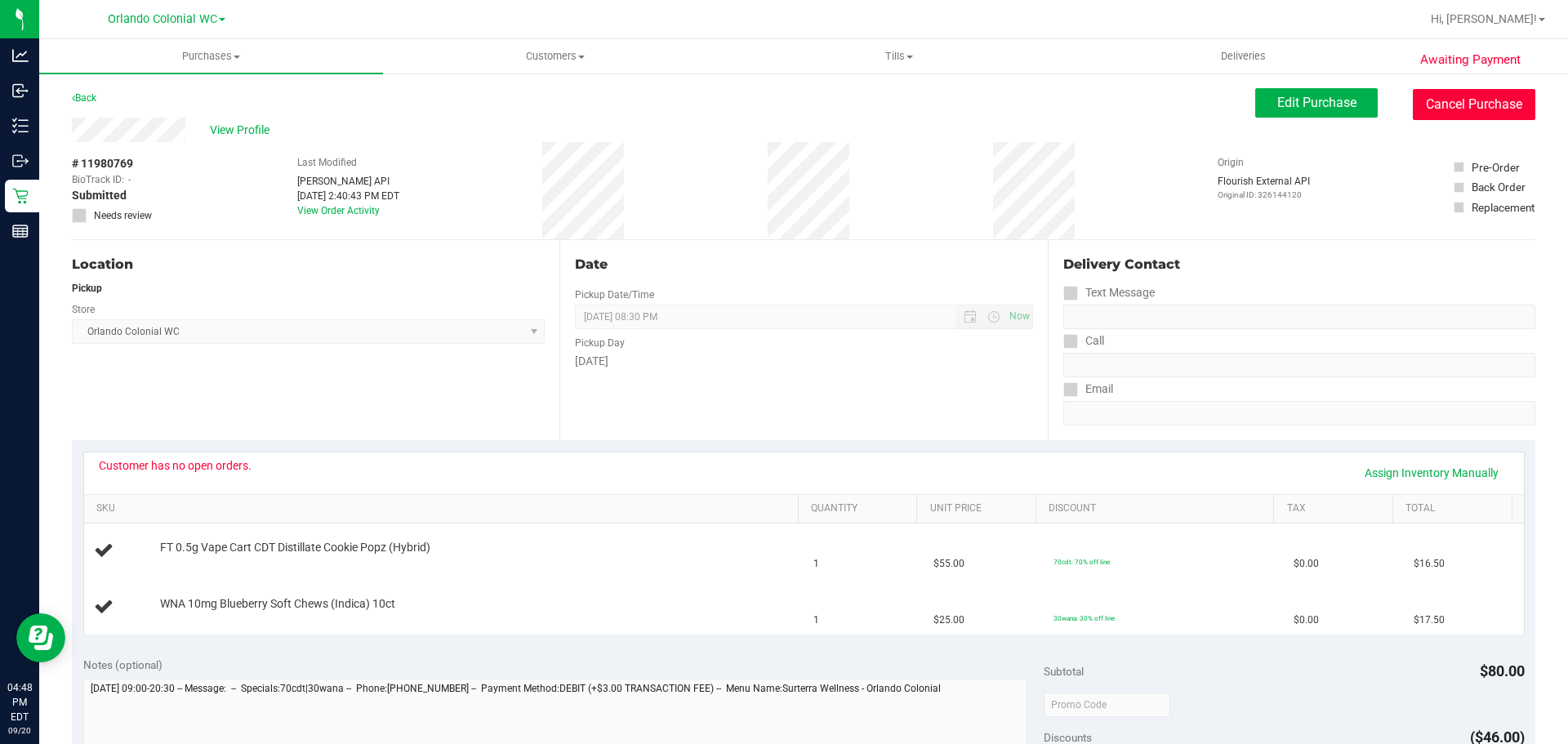
click at [1423, 100] on button "Cancel Purchase" at bounding box center [1473, 103] width 122 height 31
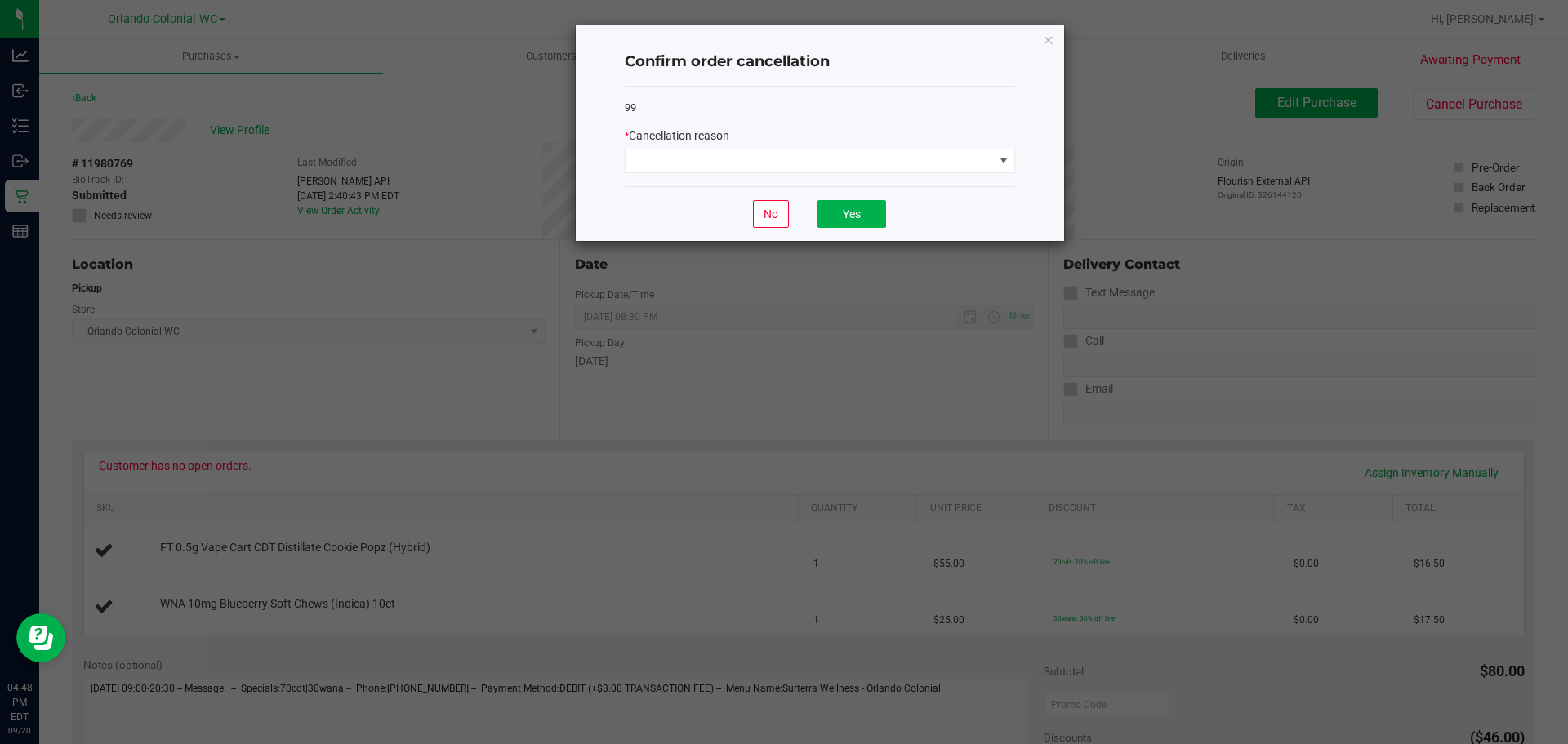
click at [857, 145] on div "* Cancellation reason" at bounding box center [820, 150] width 390 height 46
click at [846, 152] on span at bounding box center [810, 160] width 368 height 23
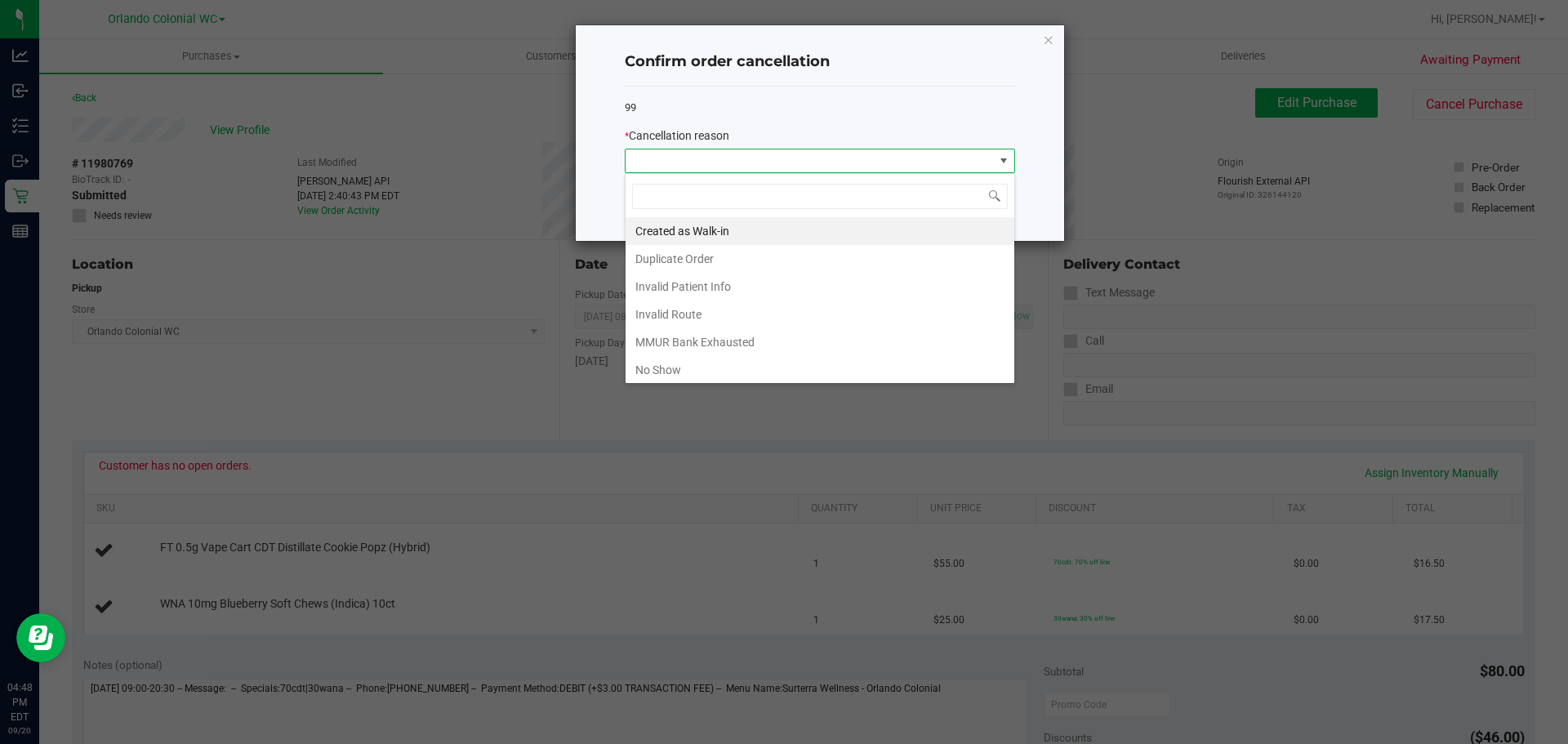
scroll to position [25, 390]
click at [691, 362] on li "No Show" at bounding box center [820, 370] width 389 height 28
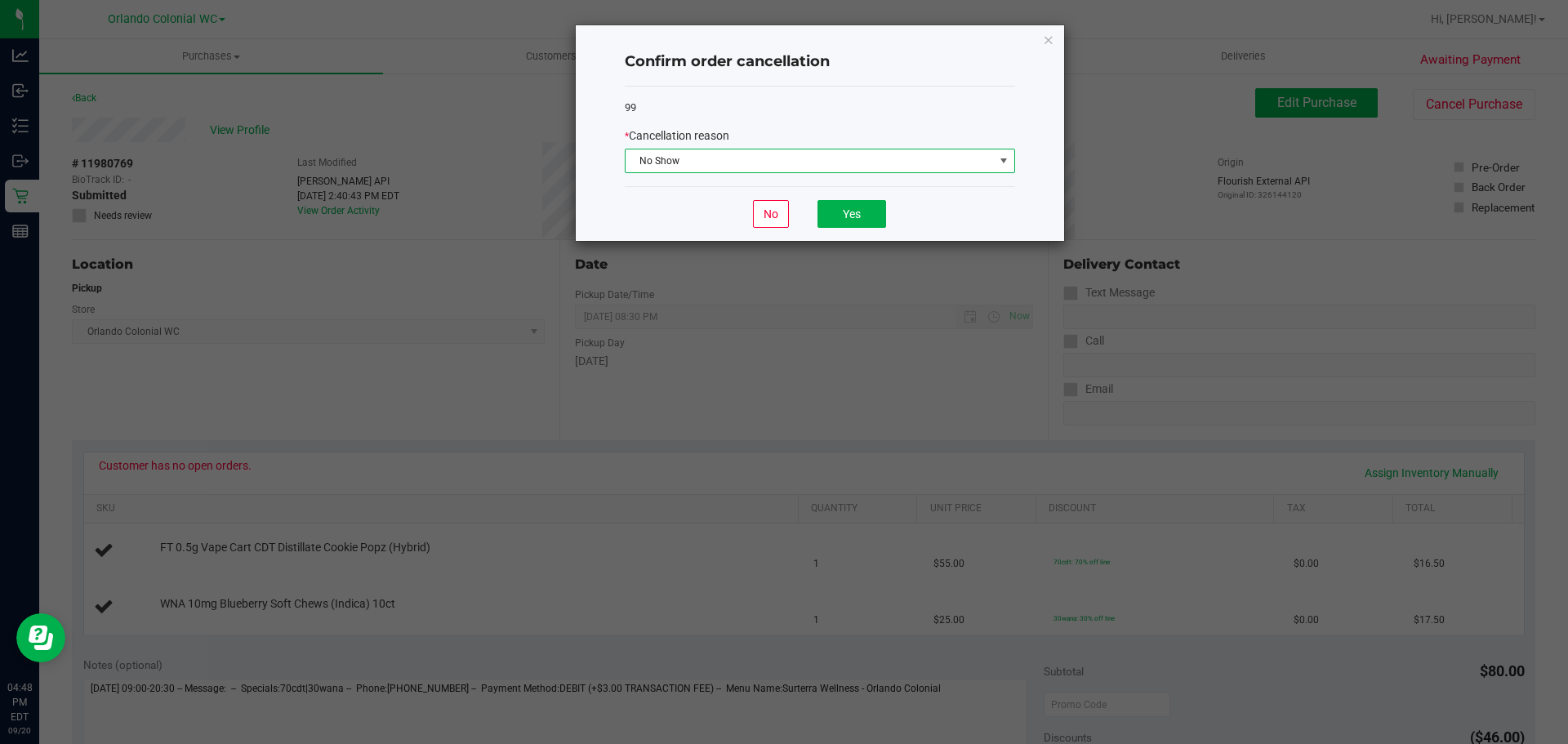
click at [769, 157] on span "No Show" at bounding box center [810, 160] width 368 height 23
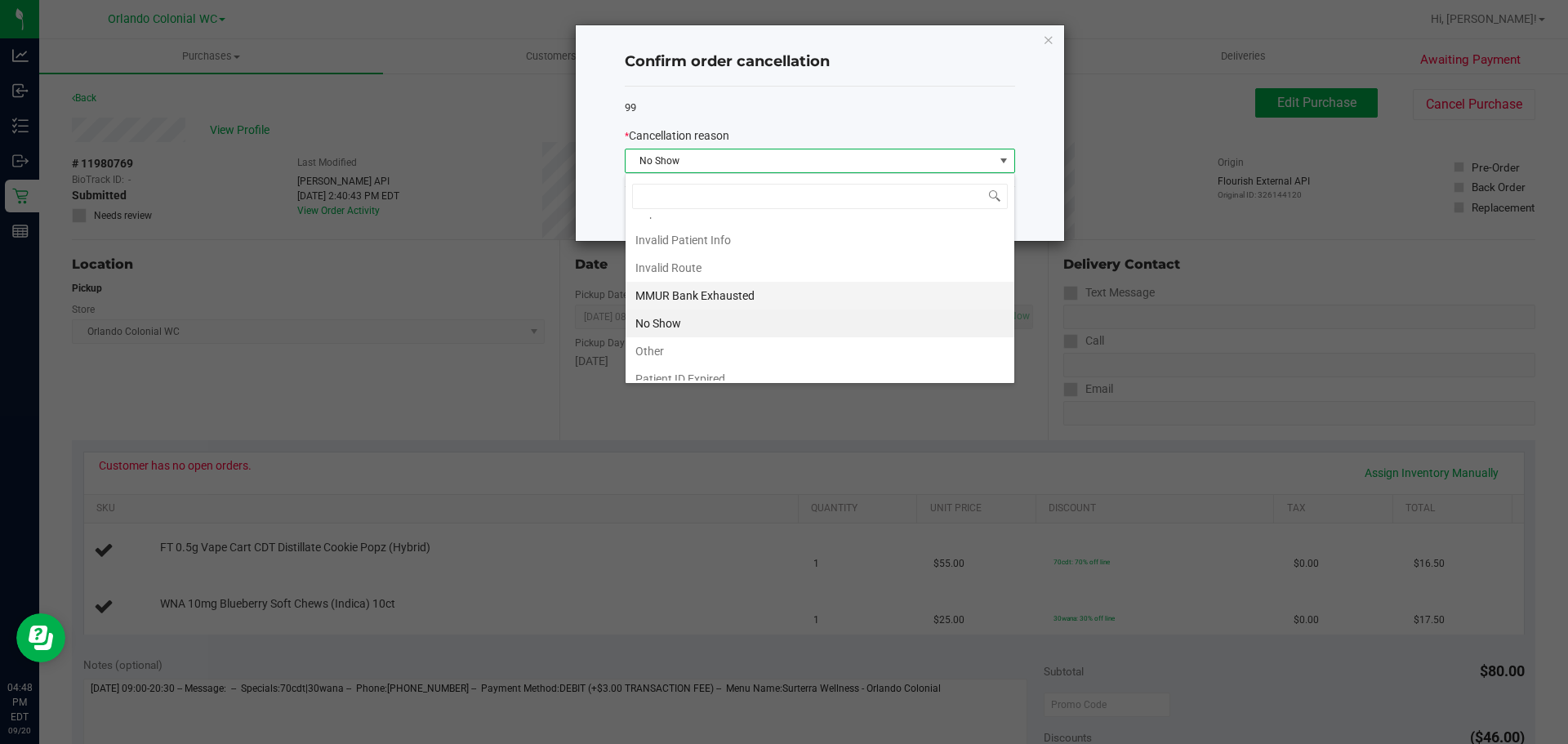
scroll to position [87, 0]
click at [679, 330] on li "Patient ID Expired" at bounding box center [820, 339] width 389 height 28
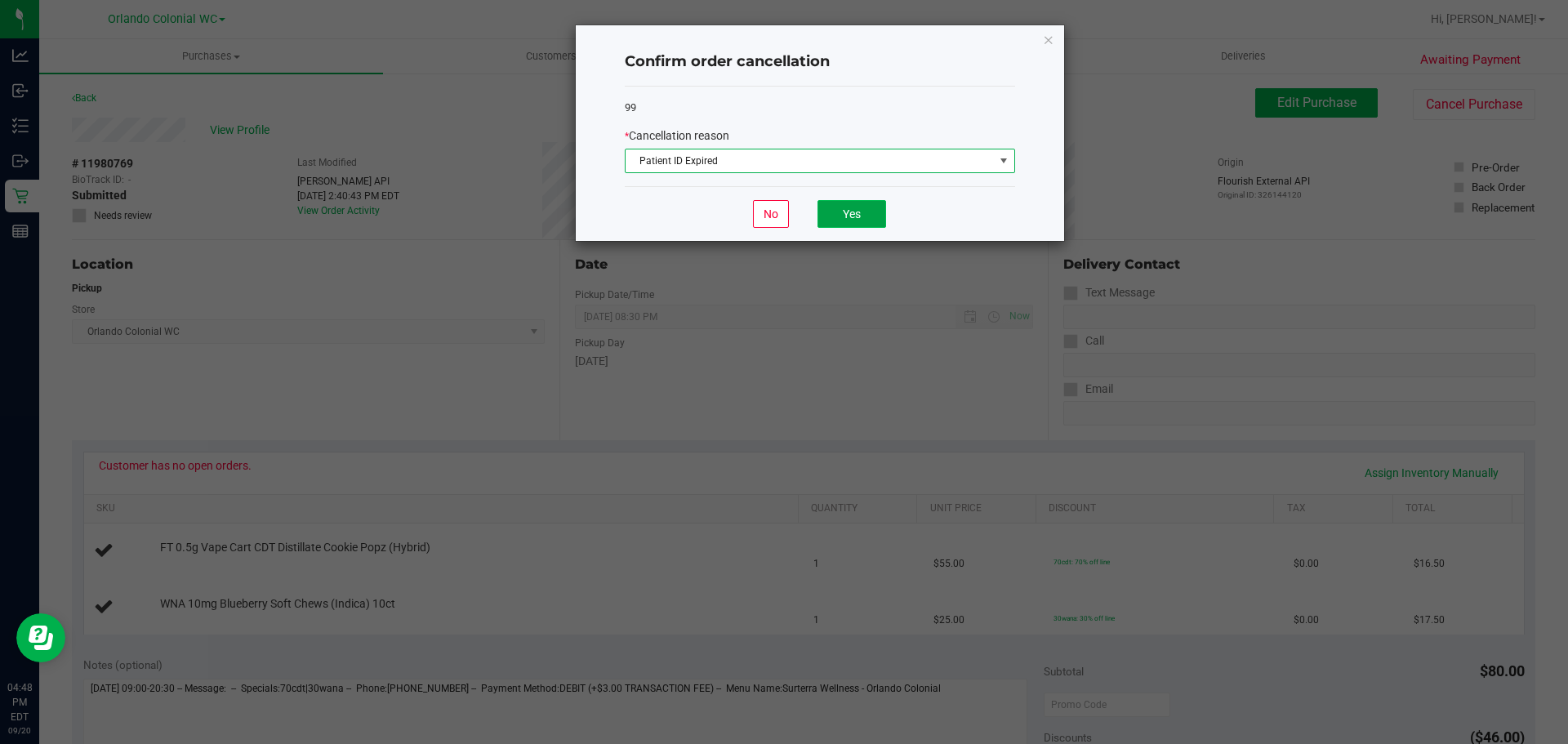
click at [860, 221] on button "Yes" at bounding box center [852, 214] width 69 height 28
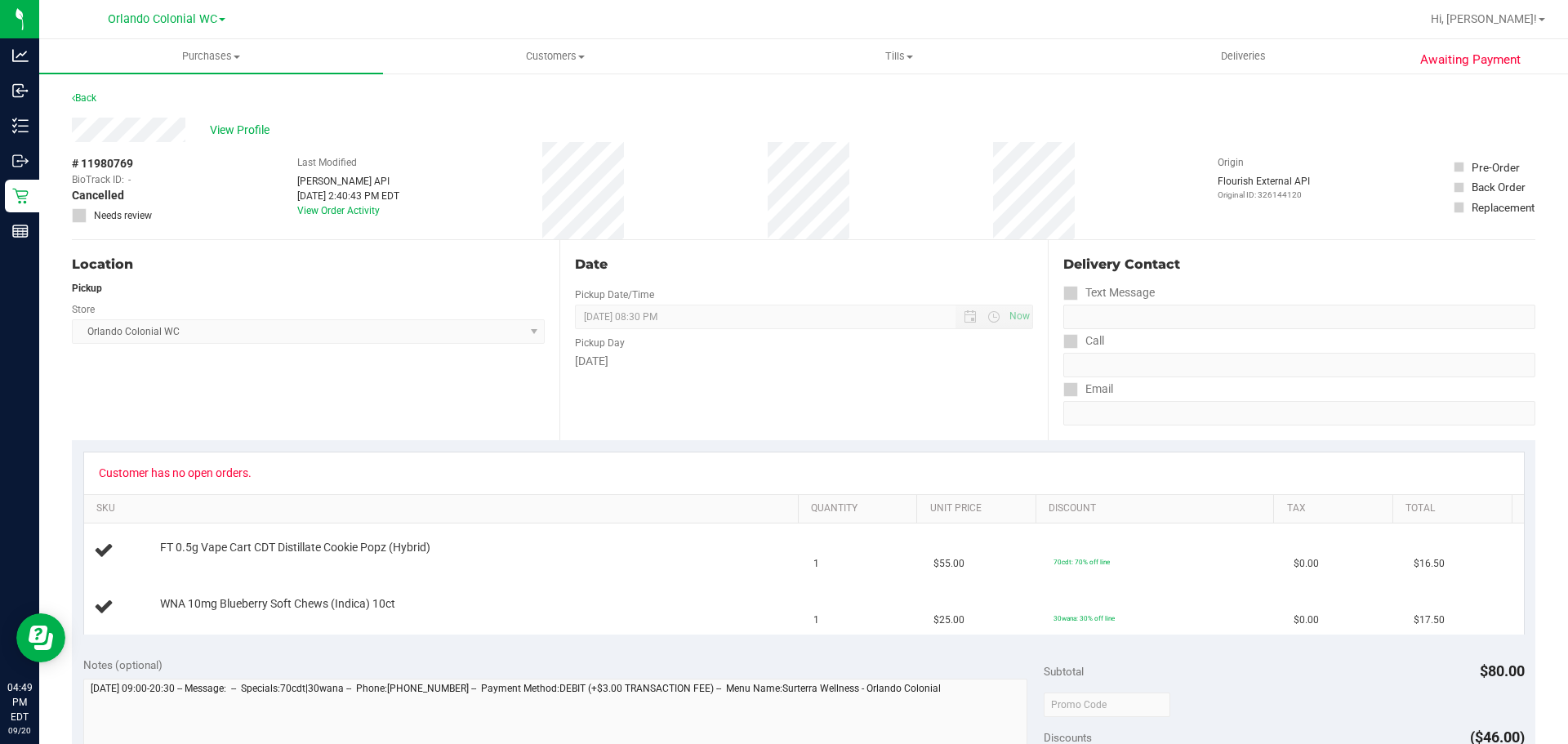
click at [1045, 476] on div "Customer has no open orders." at bounding box center [804, 472] width 1411 height 13
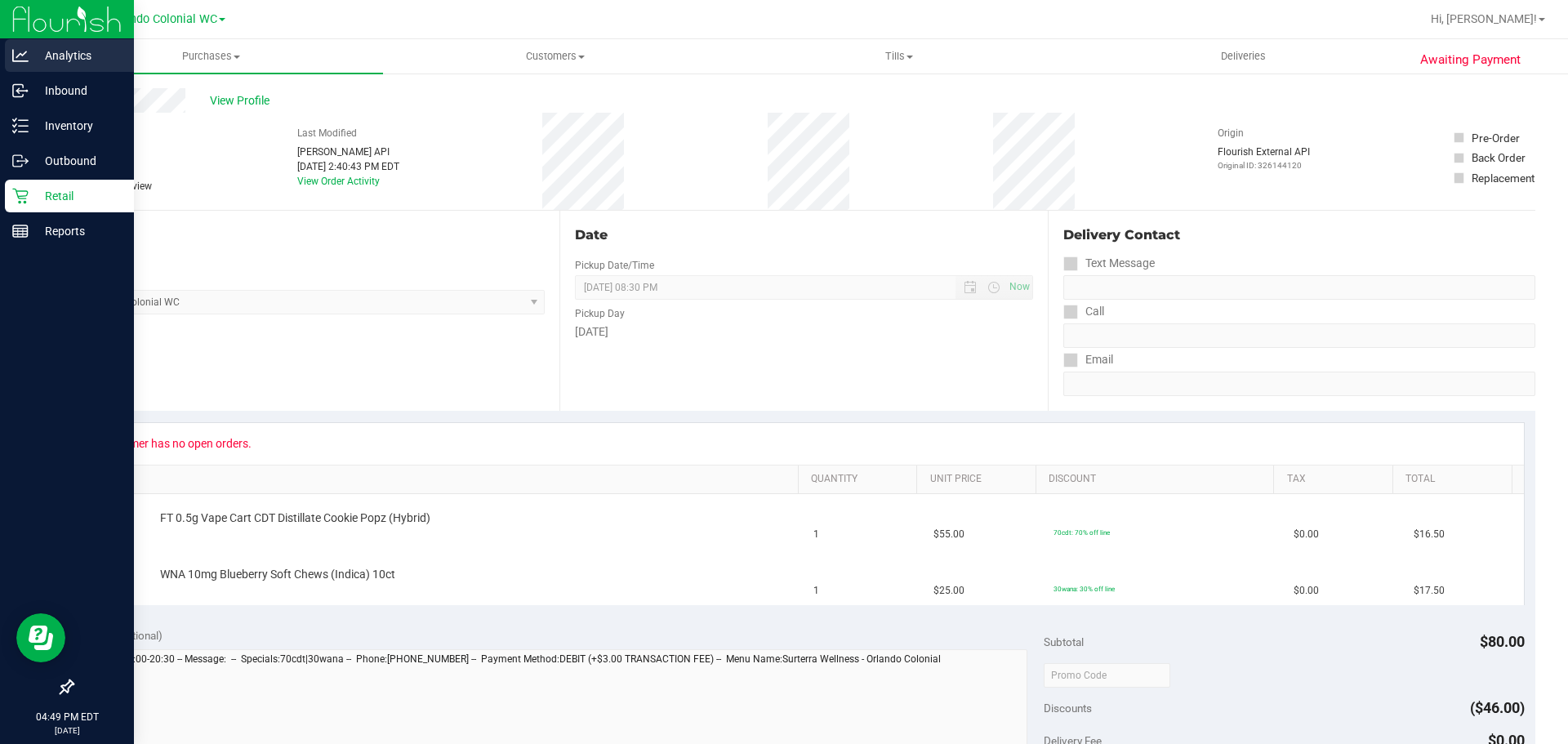
scroll to position [0, 0]
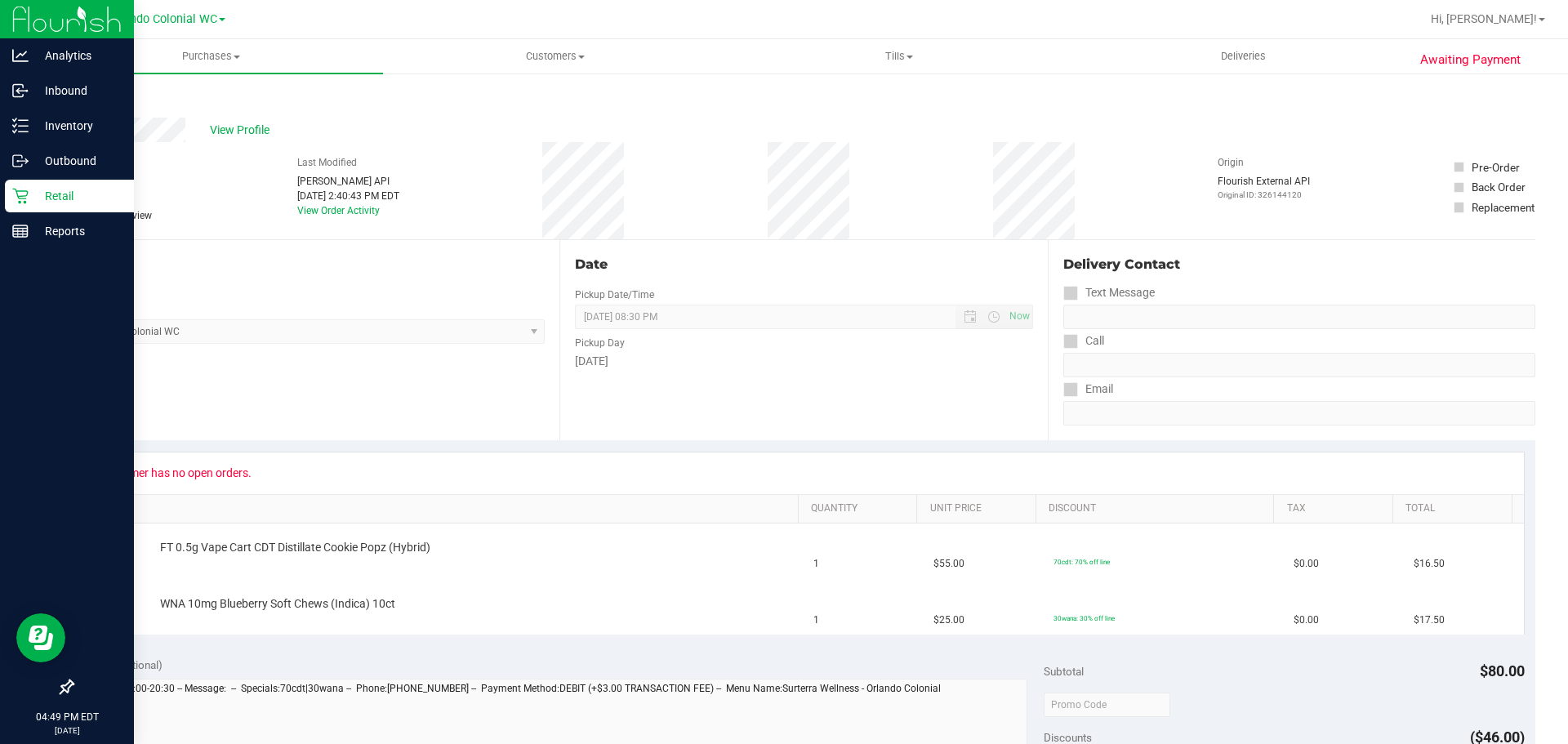
click at [31, 197] on p "Retail" at bounding box center [78, 196] width 98 height 20
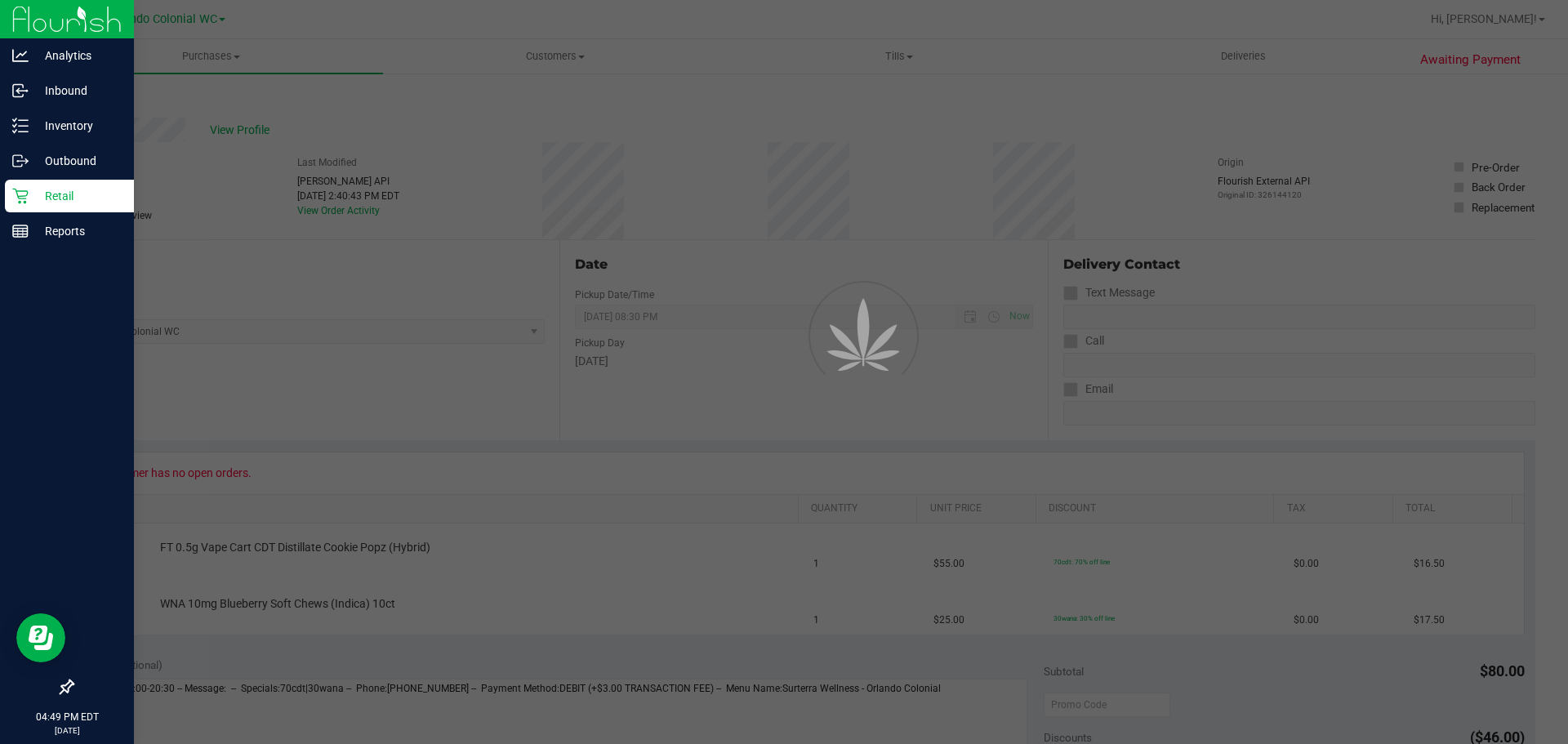
click at [31, 197] on p "Retail" at bounding box center [78, 196] width 98 height 20
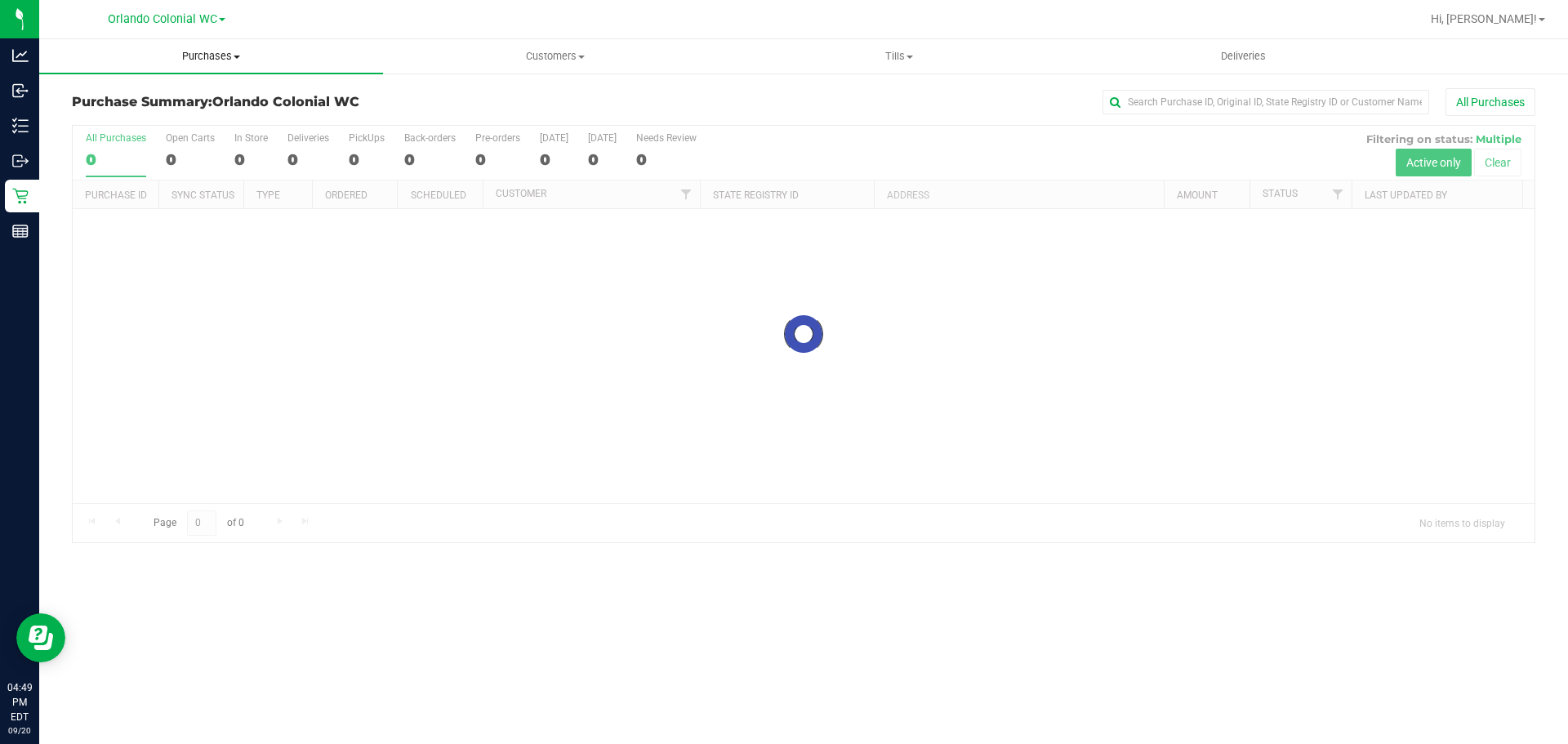
click at [208, 64] on uib-tab-heading "Purchases Summary of purchases Fulfillment All purchases" at bounding box center [211, 56] width 344 height 34
click at [161, 126] on li "Fulfillment" at bounding box center [211, 118] width 344 height 20
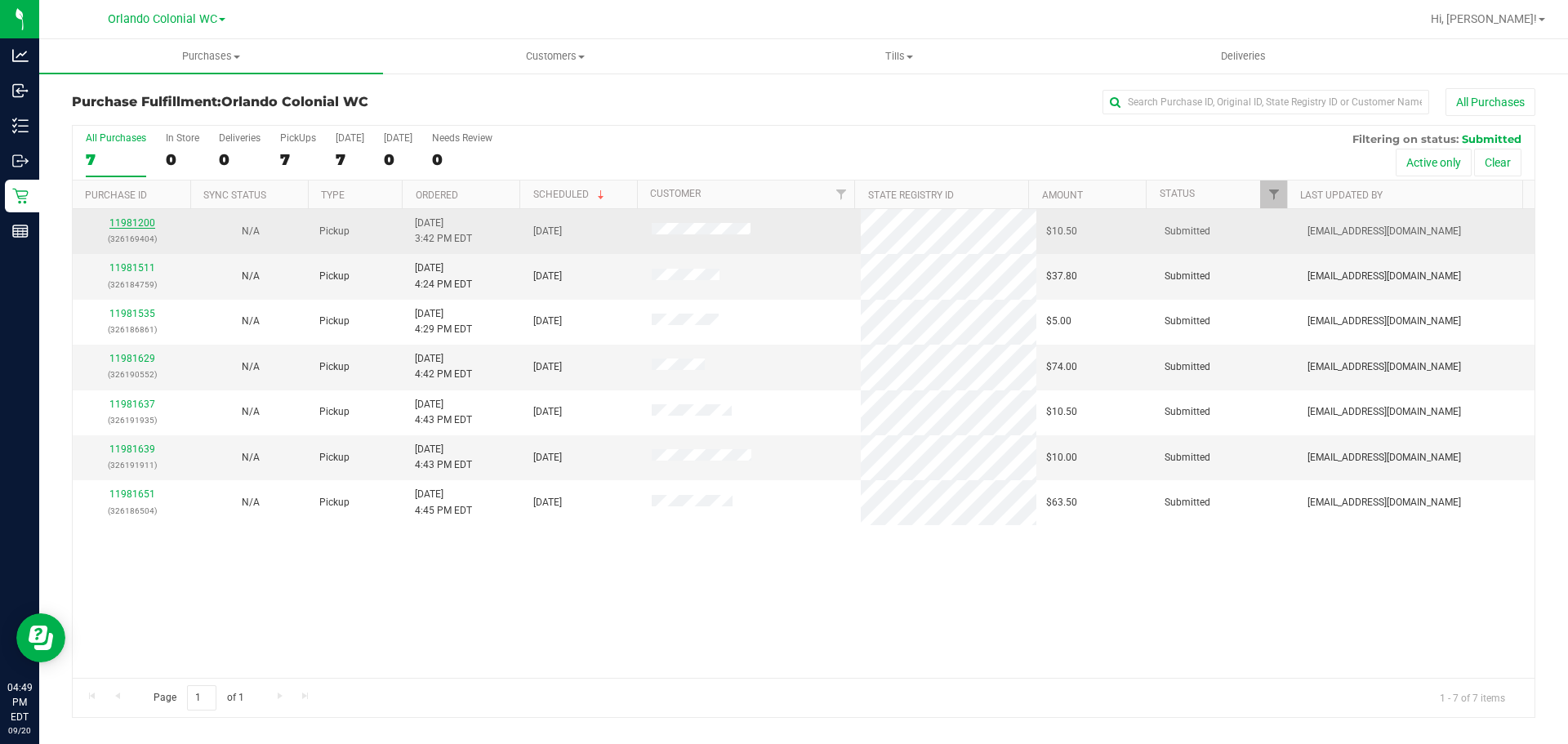
click at [121, 226] on link "11981200" at bounding box center [132, 222] width 46 height 11
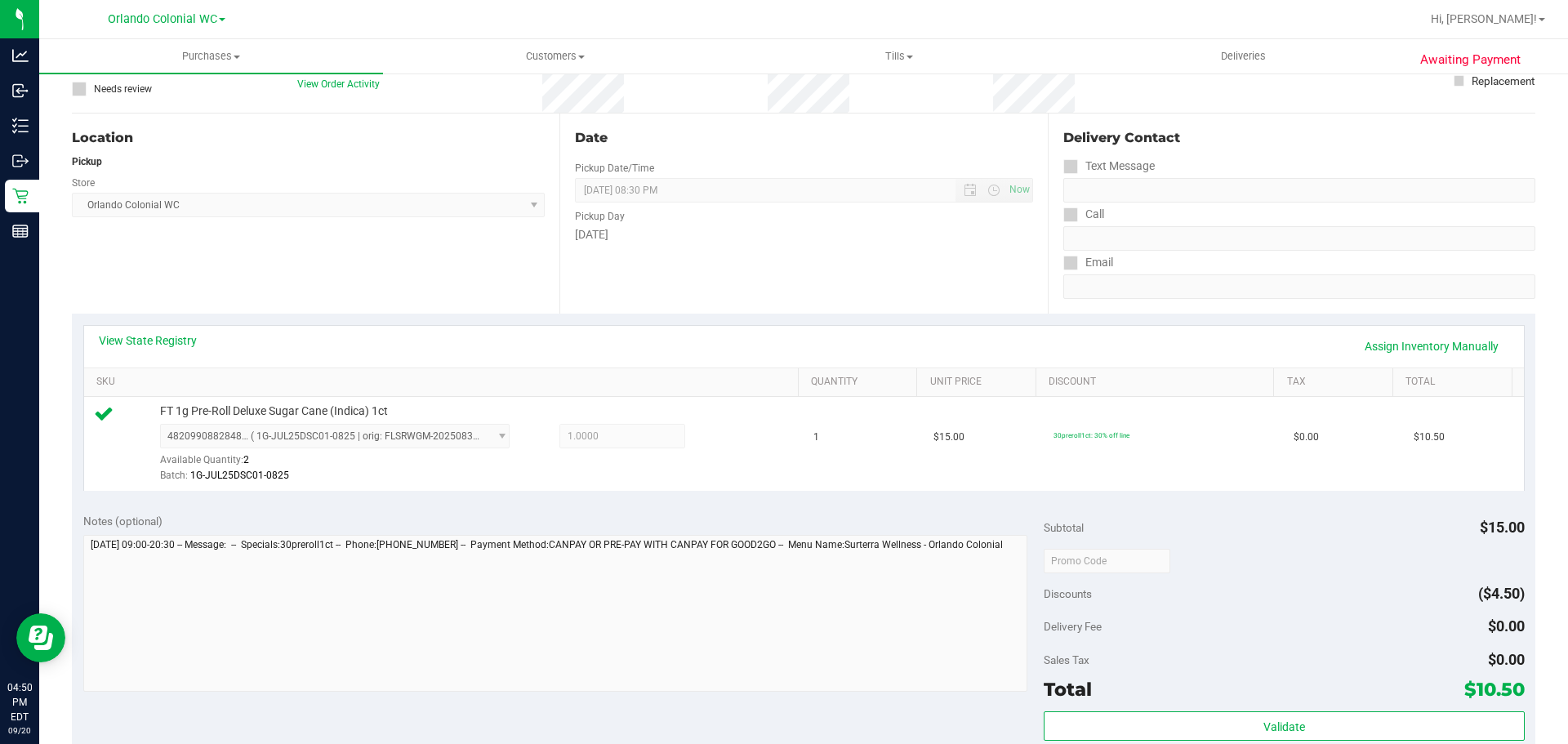
scroll to position [245, 0]
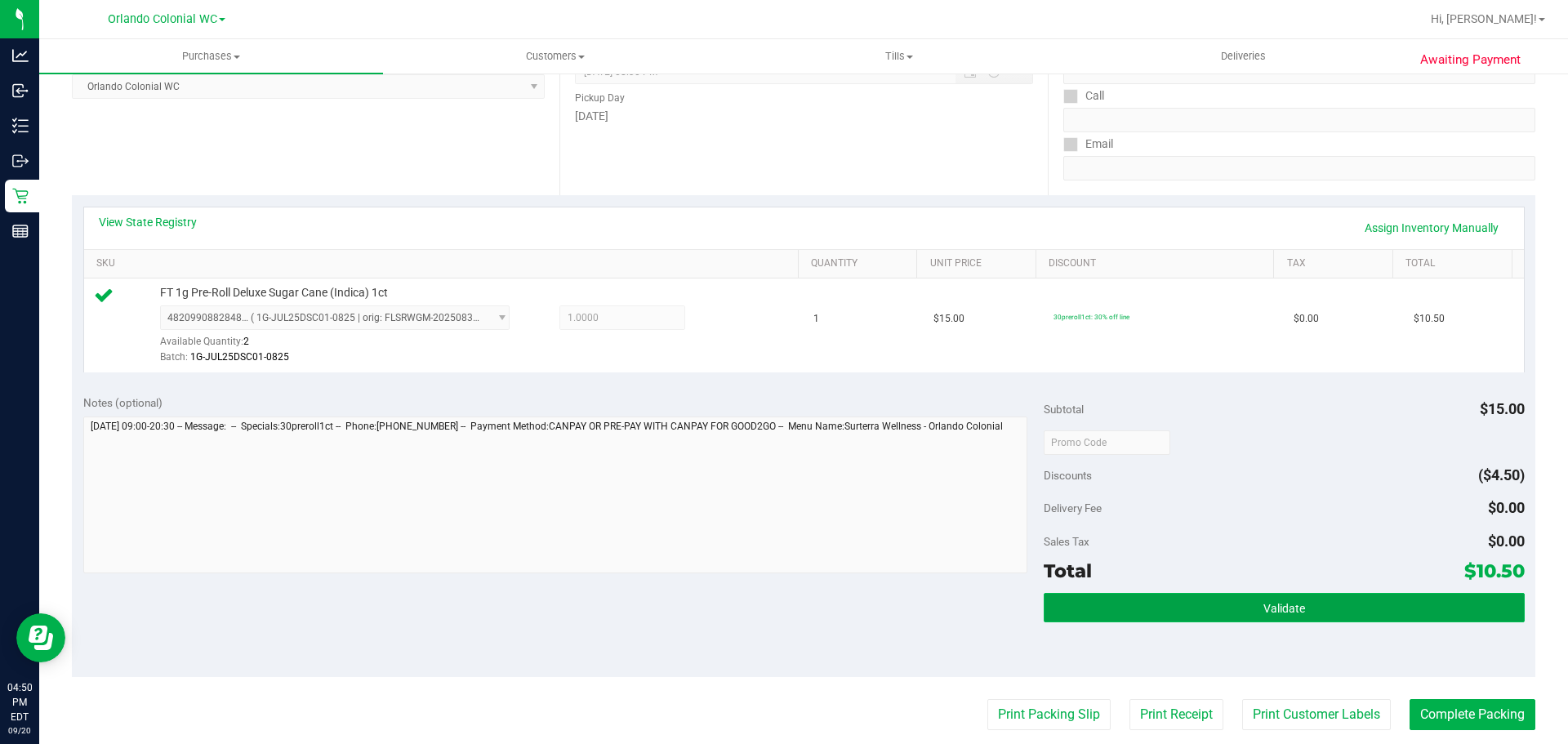
click at [1126, 609] on button "Validate" at bounding box center [1283, 608] width 481 height 30
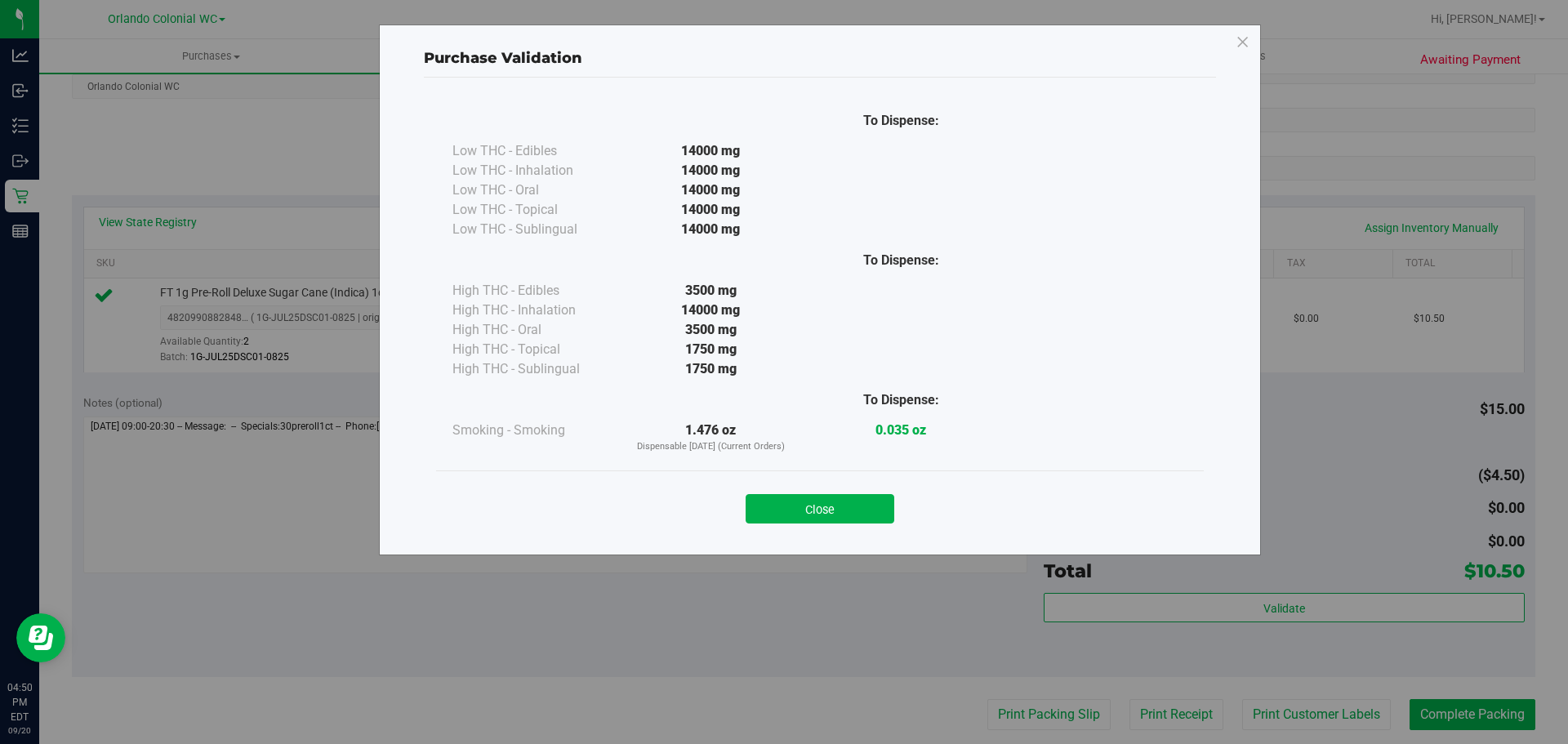
click at [838, 513] on button "Close" at bounding box center [819, 509] width 148 height 30
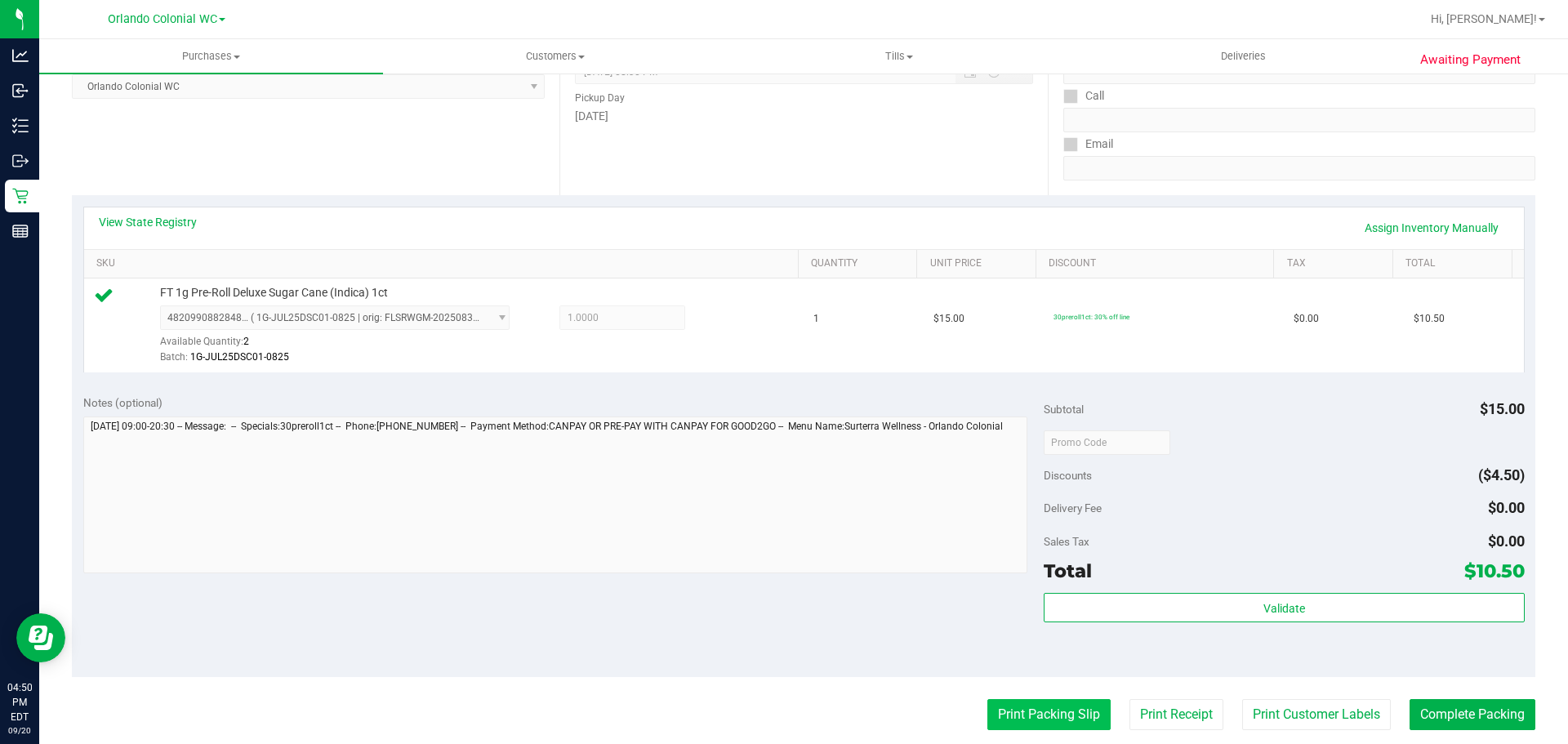
click at [987, 720] on button "Print Packing Slip" at bounding box center [1049, 714] width 123 height 31
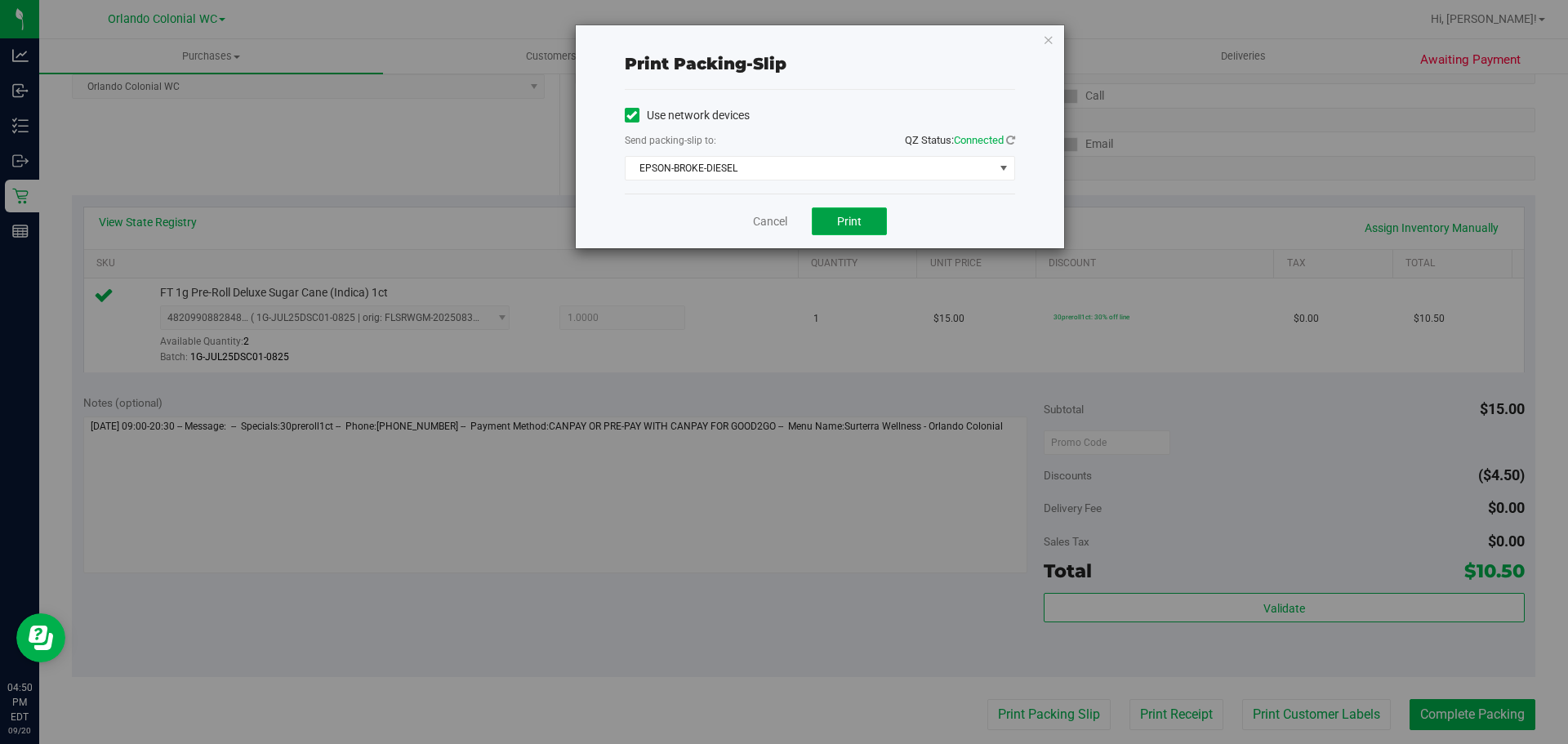
click at [834, 229] on button "Print" at bounding box center [850, 222] width 76 height 28
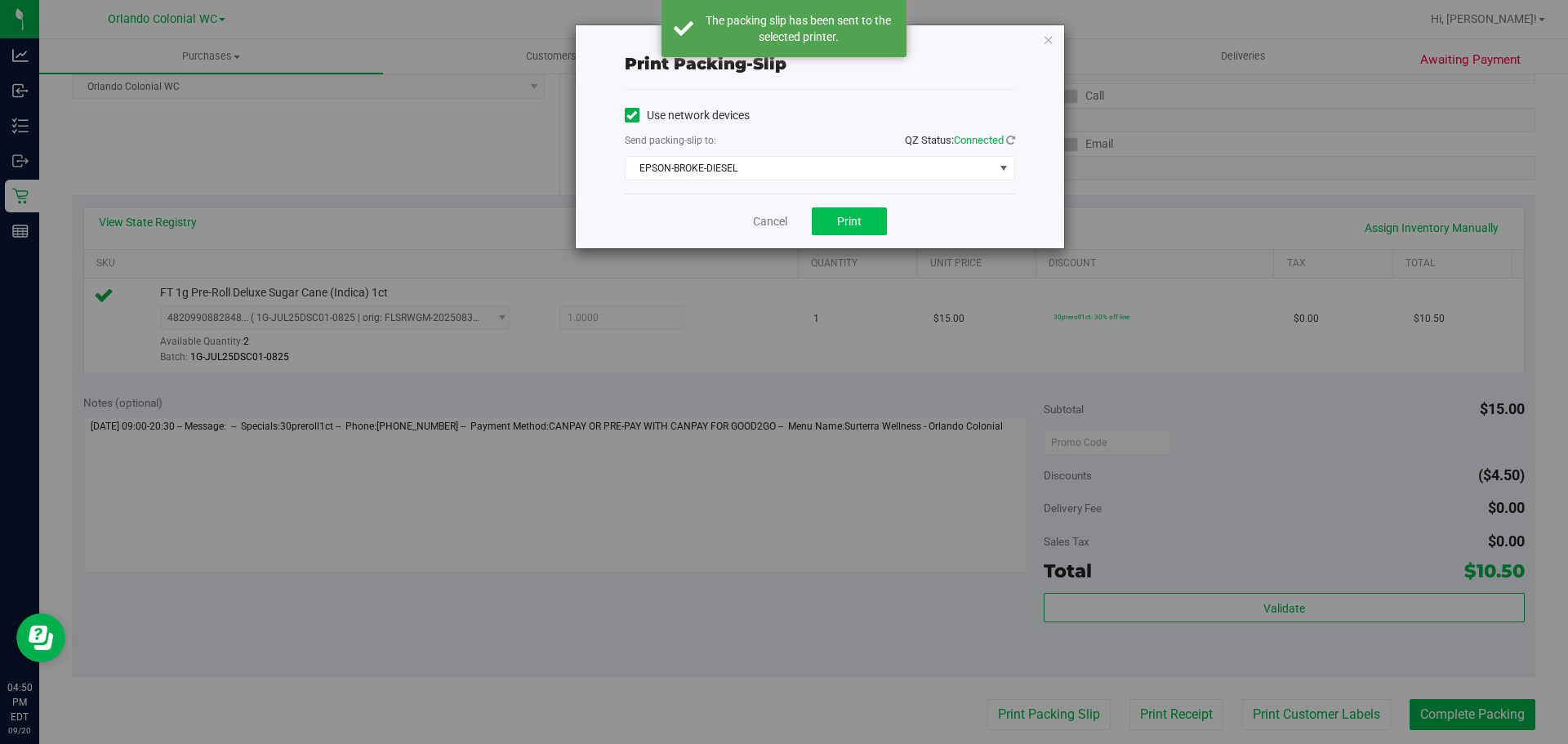
click at [886, 232] on div "Print packing-slip Use network devices Send packing-slip to: QZ Status: Connect…" at bounding box center [790, 372] width 1580 height 744
click at [1312, 743] on html "Print packing-slip Use network devices Send packing-slip to: QZ Status: Connect…" at bounding box center [784, 372] width 1568 height 744
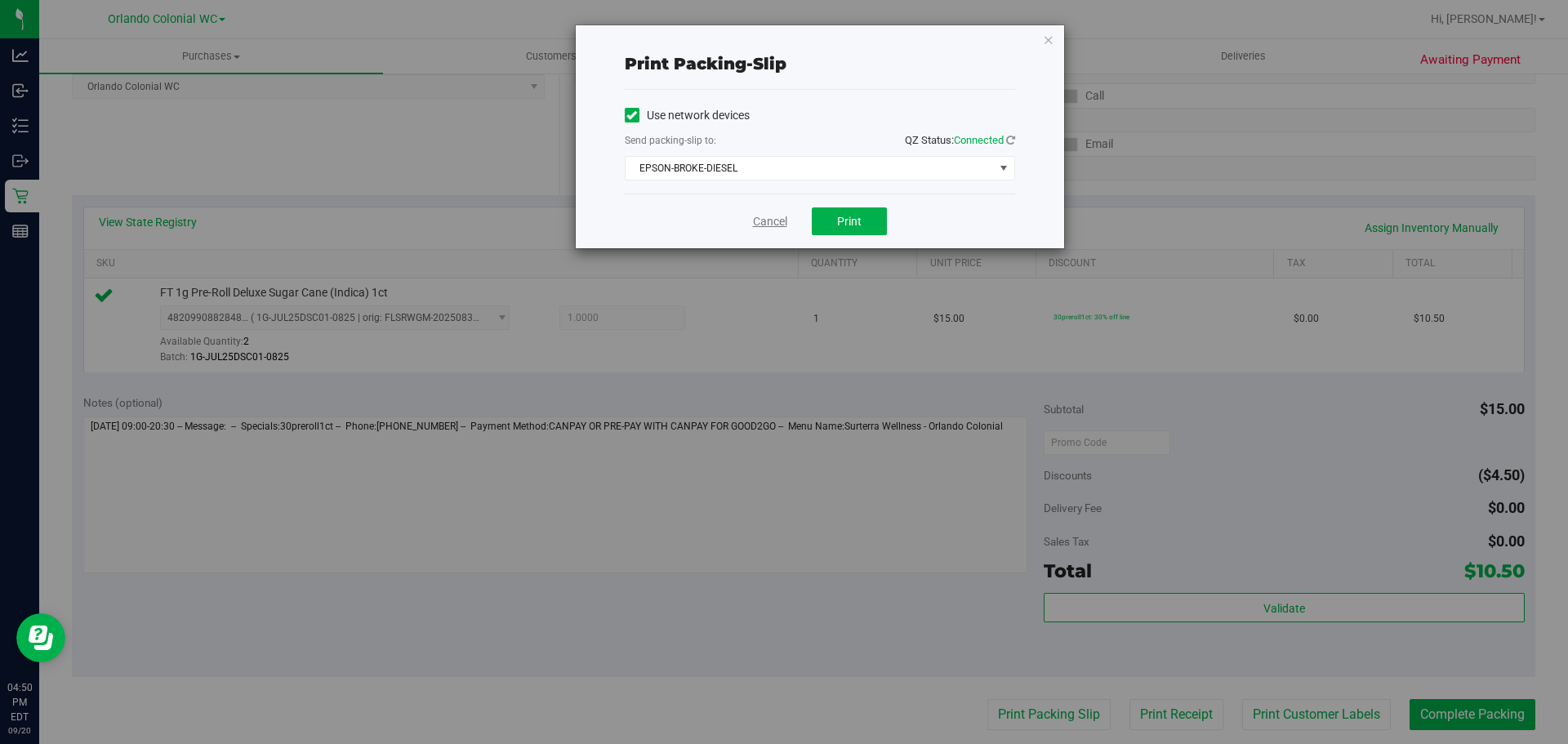
click at [757, 222] on link "Cancel" at bounding box center [770, 221] width 34 height 17
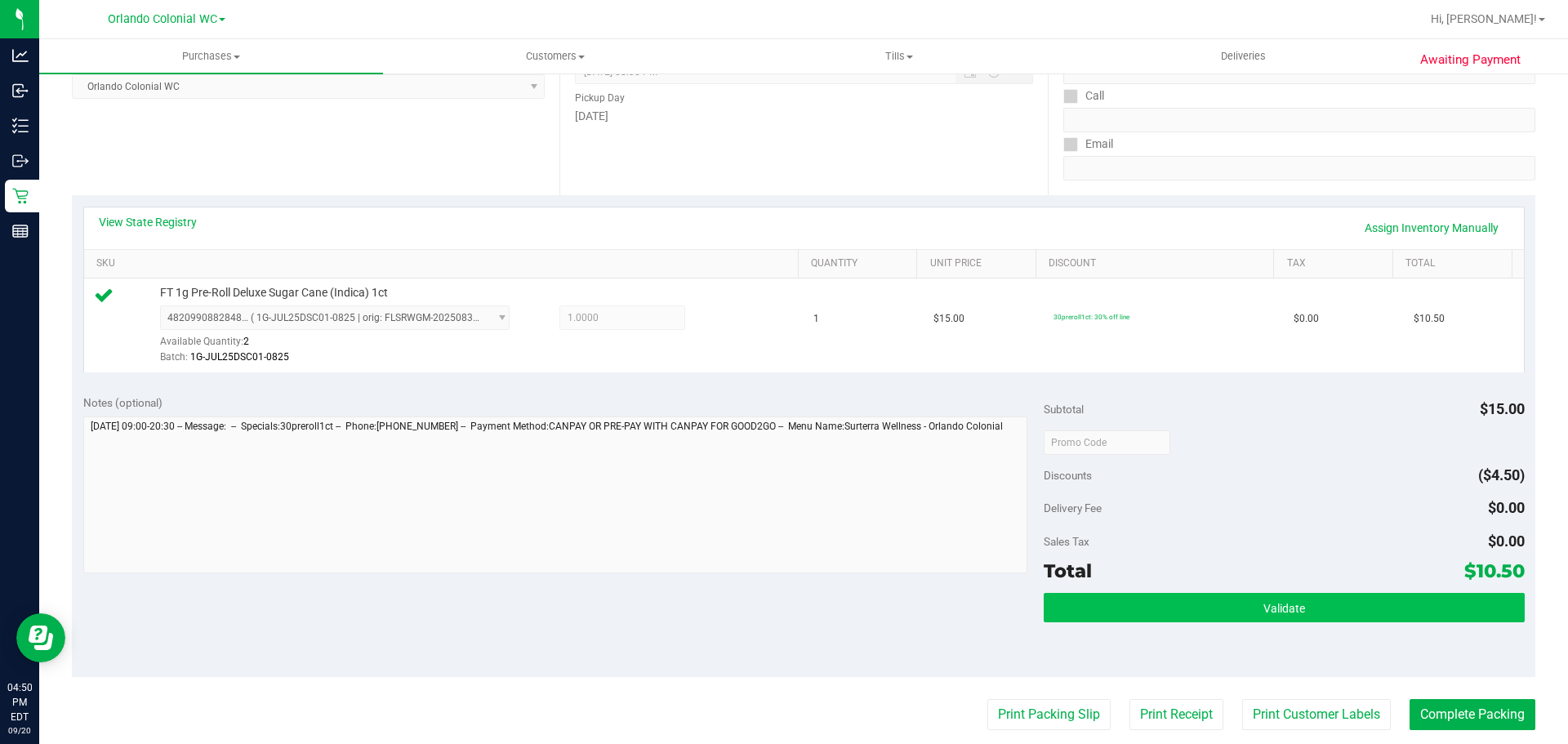
click at [1084, 618] on button "Validate" at bounding box center [1283, 608] width 481 height 30
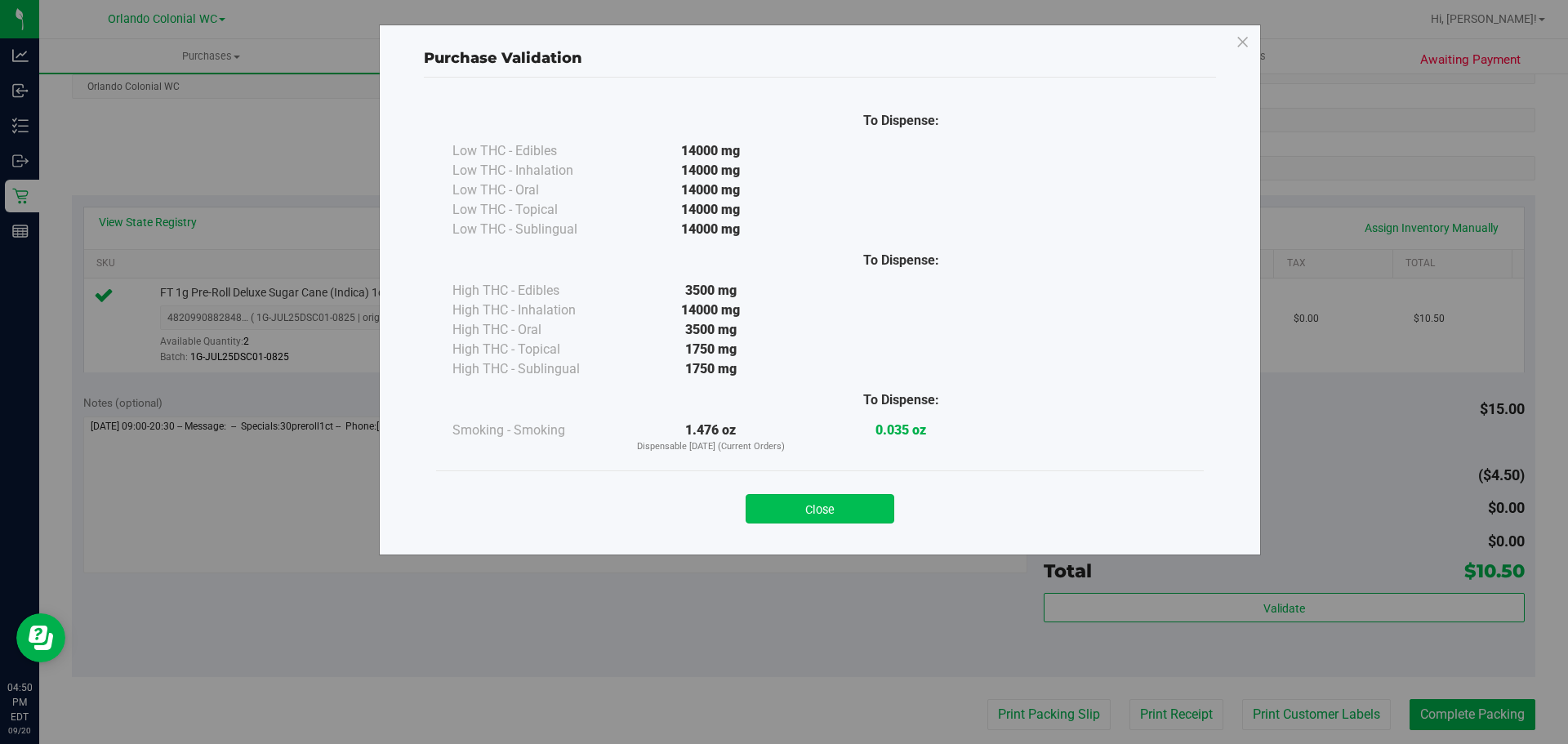
click at [845, 517] on button "Close" at bounding box center [819, 509] width 148 height 30
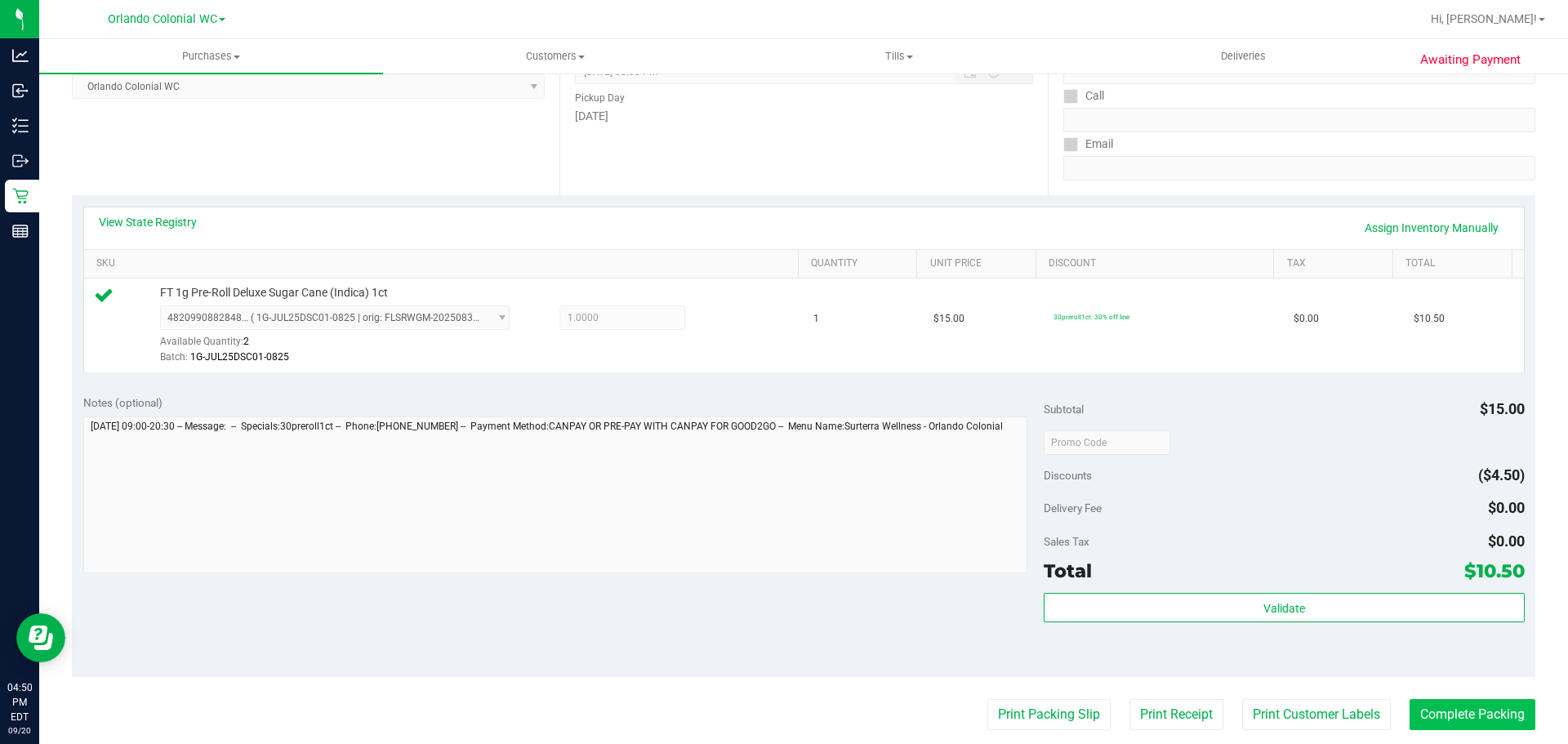
click at [1433, 700] on button "Complete Packing" at bounding box center [1472, 714] width 125 height 31
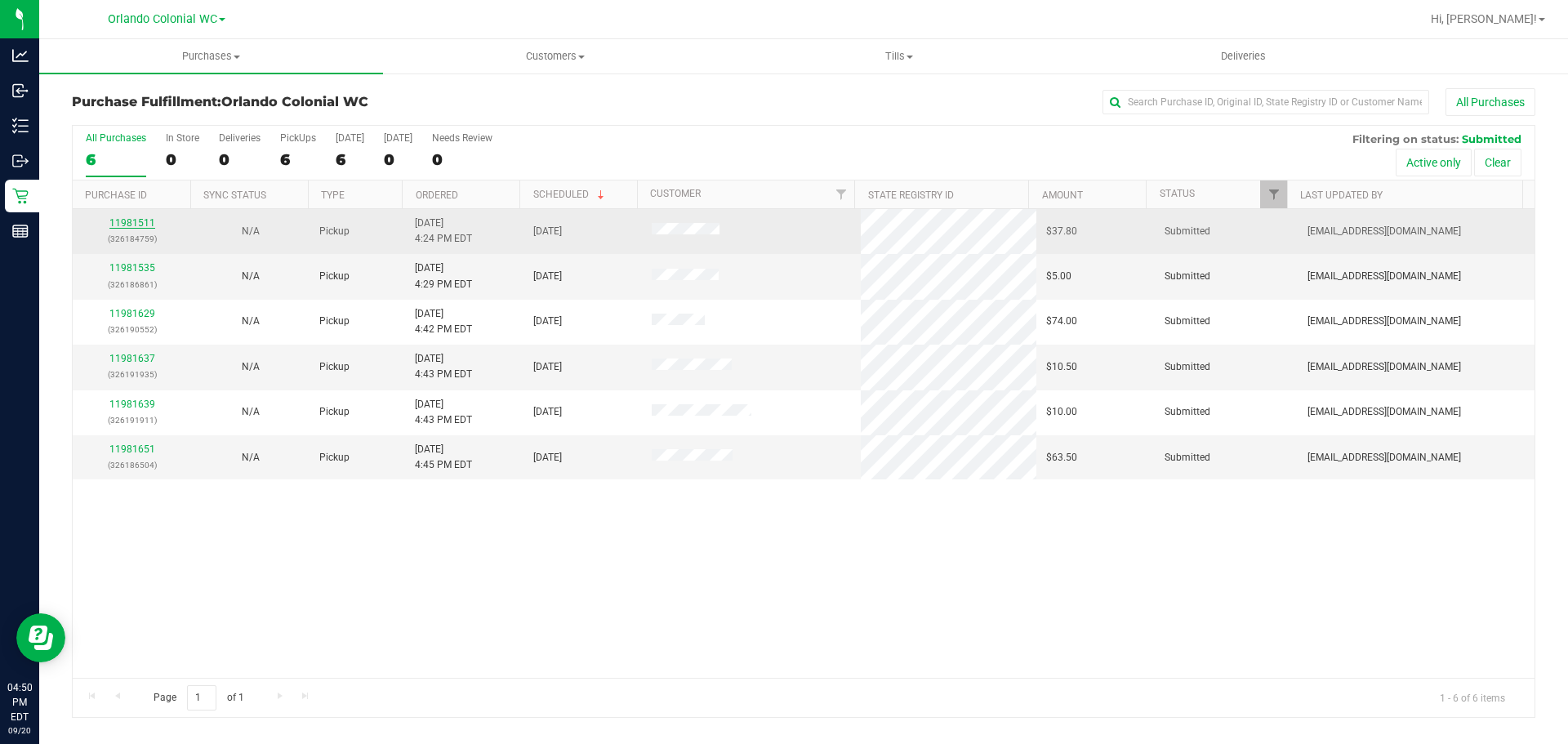
click at [120, 227] on link "11981511" at bounding box center [132, 222] width 46 height 11
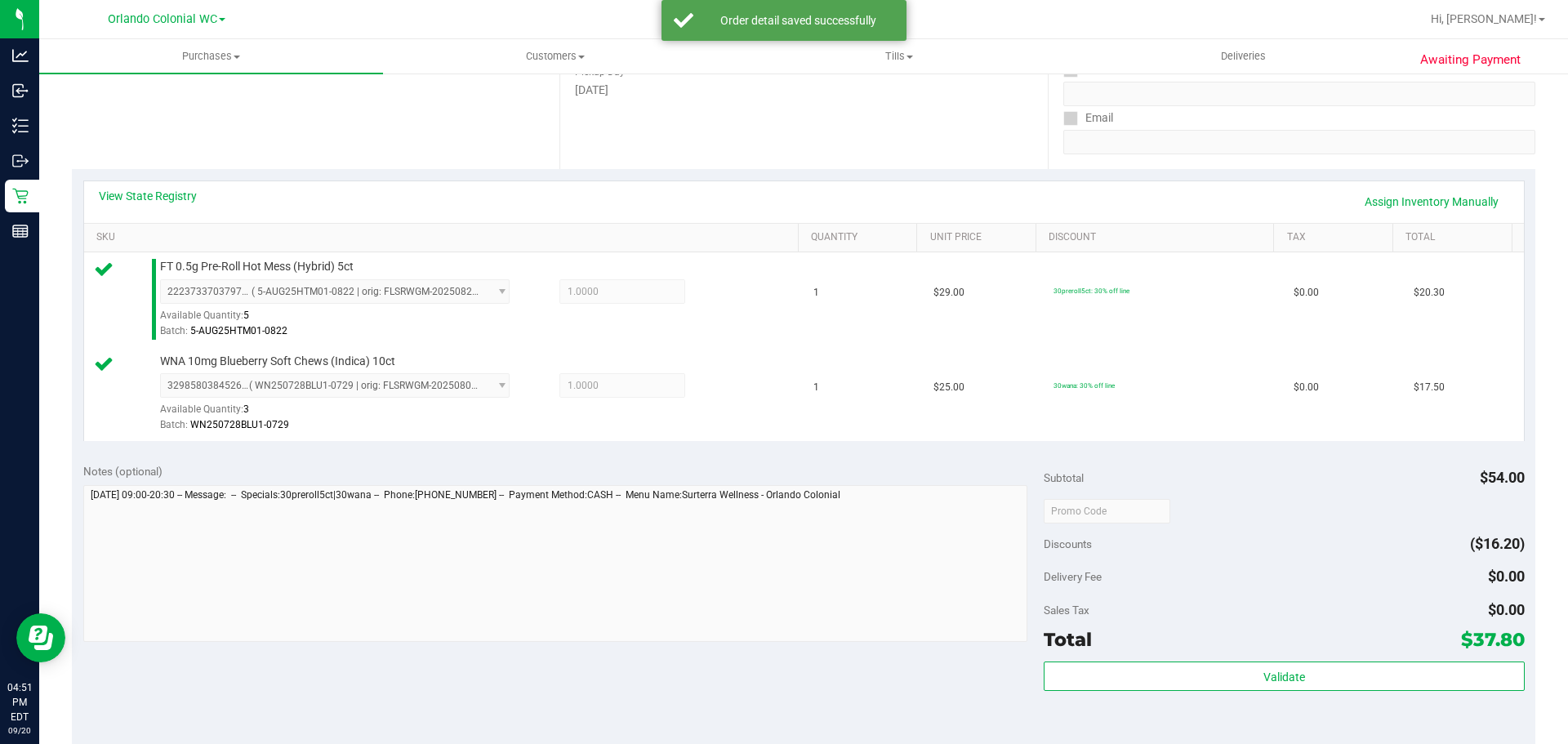
scroll to position [290, 0]
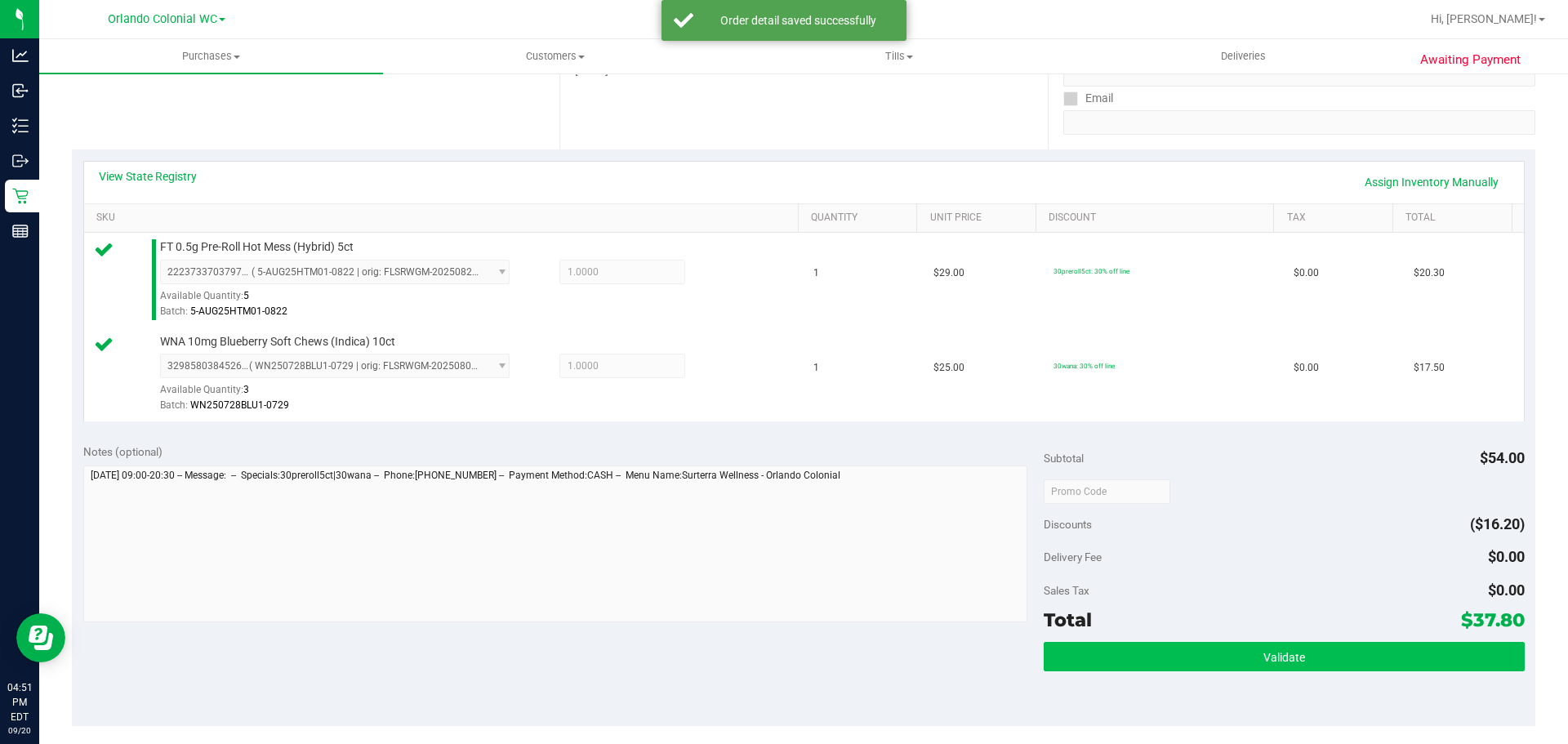
click at [1176, 650] on button "Validate" at bounding box center [1283, 656] width 481 height 30
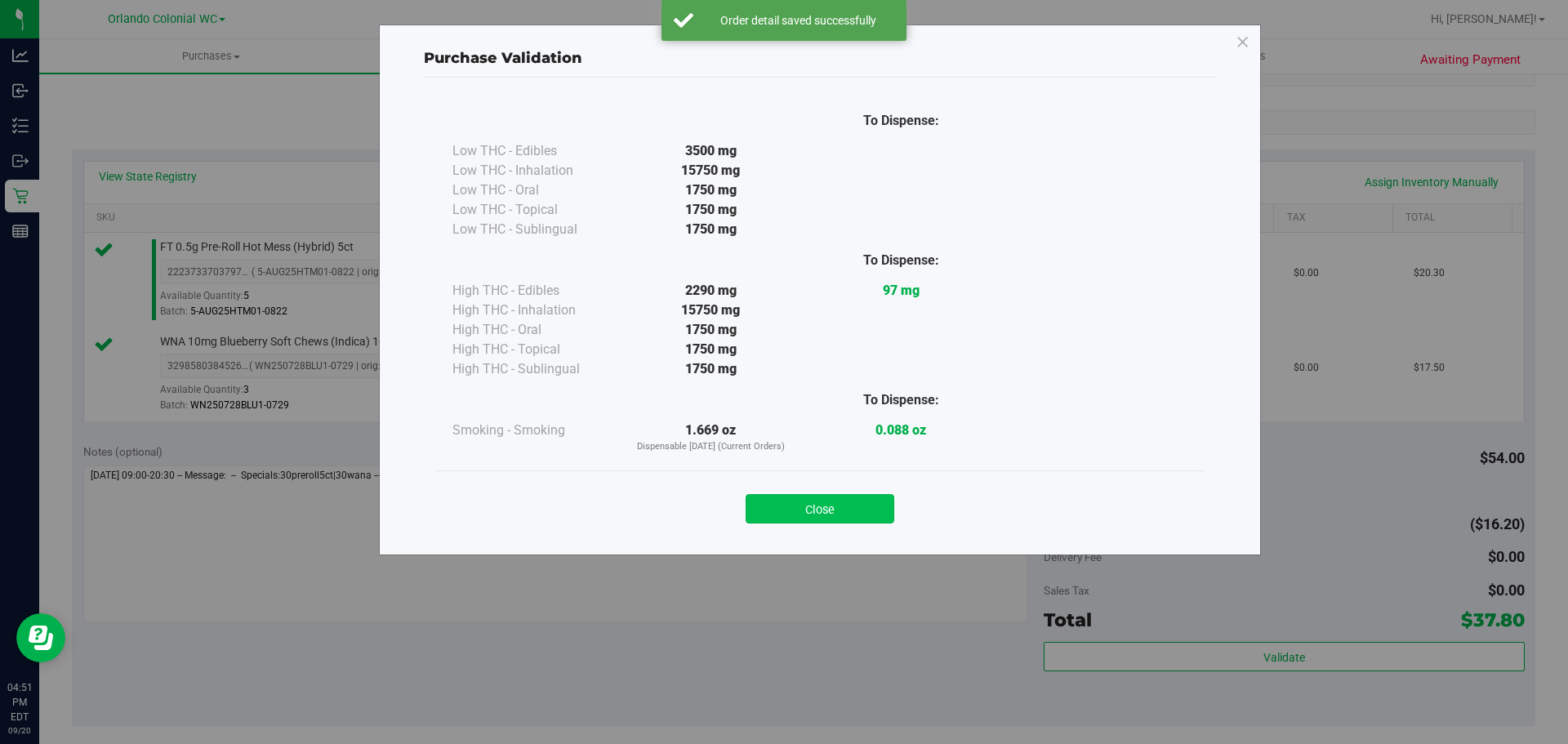
click at [853, 515] on button "Close" at bounding box center [819, 509] width 148 height 30
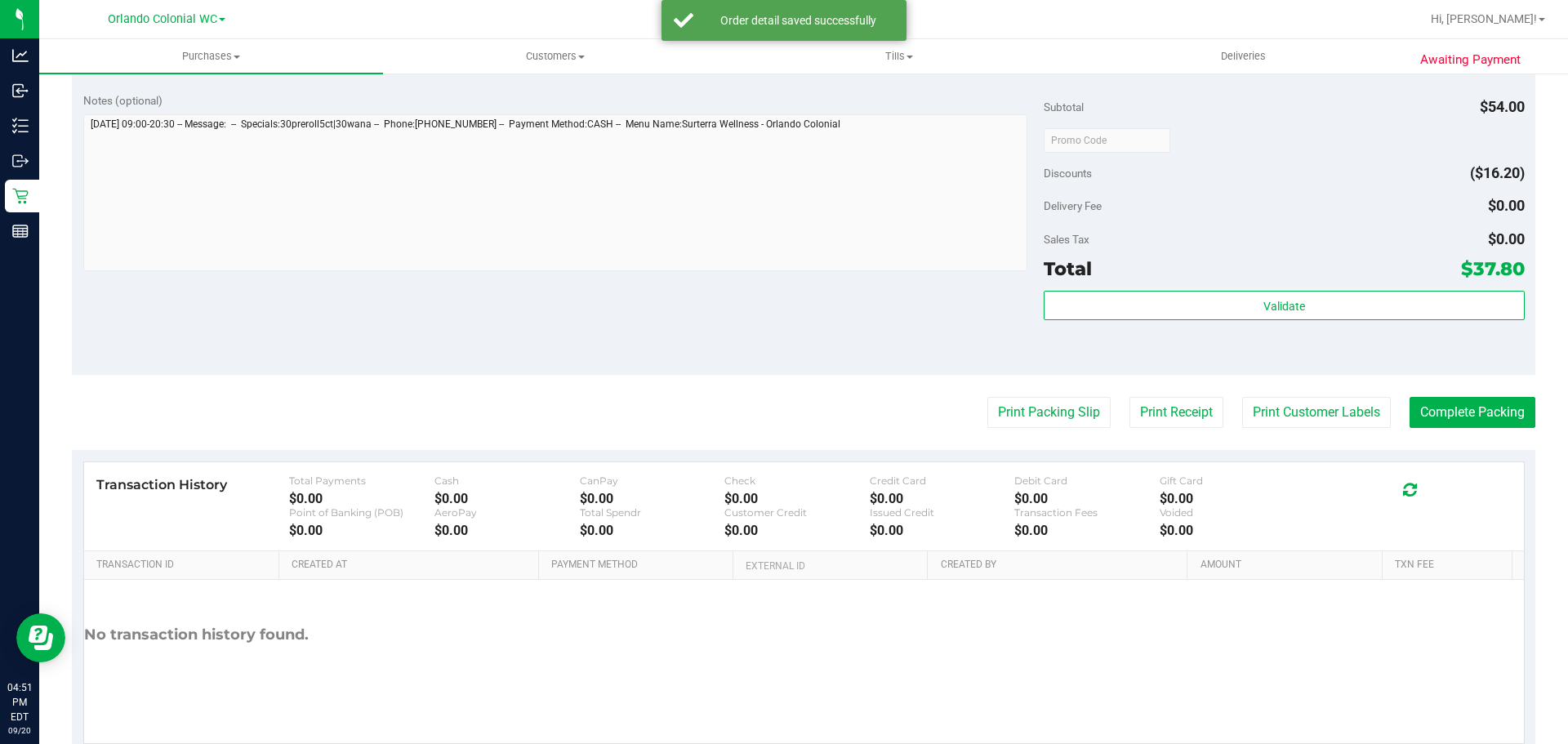
scroll to position [655, 0]
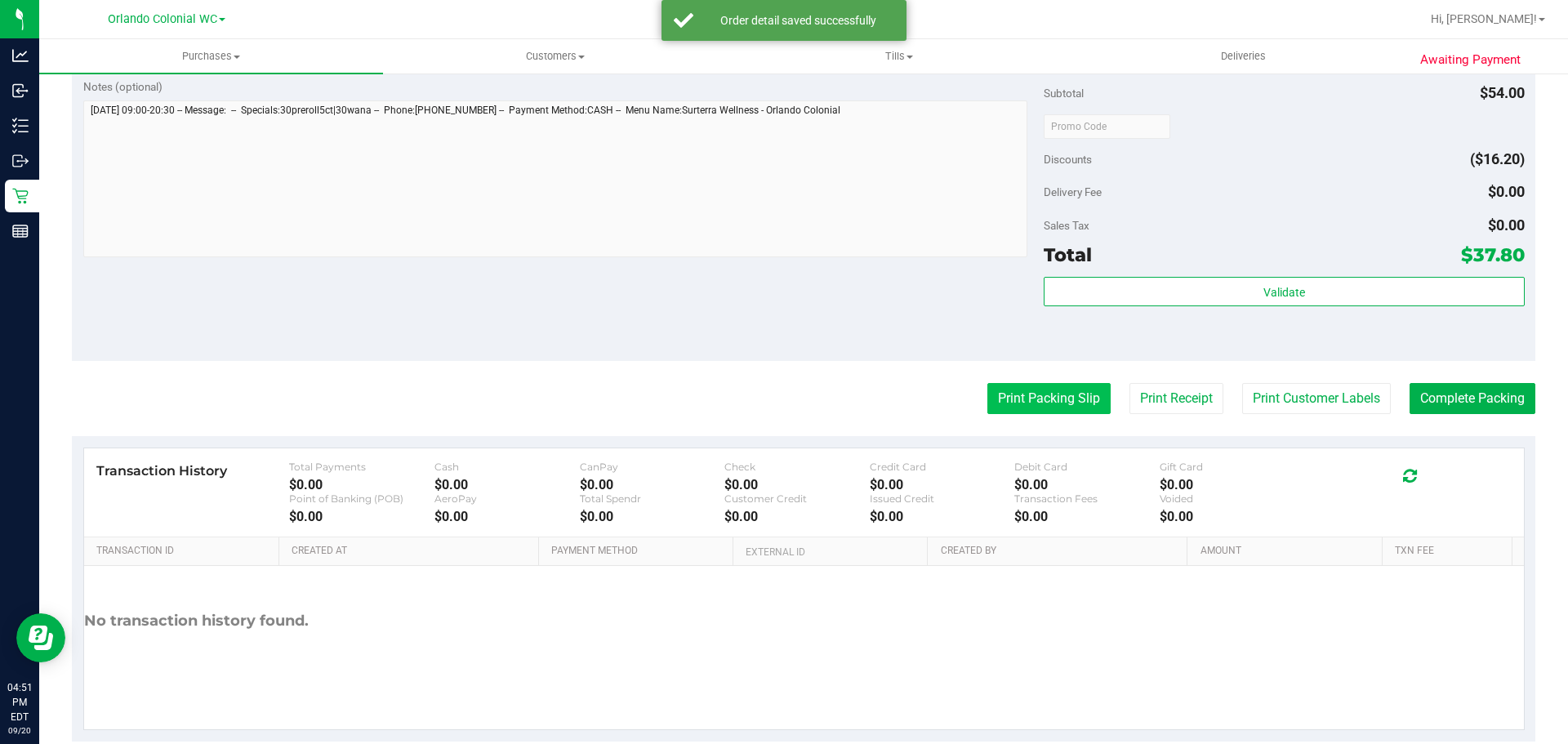
click at [1031, 408] on button "Print Packing Slip" at bounding box center [1049, 398] width 123 height 31
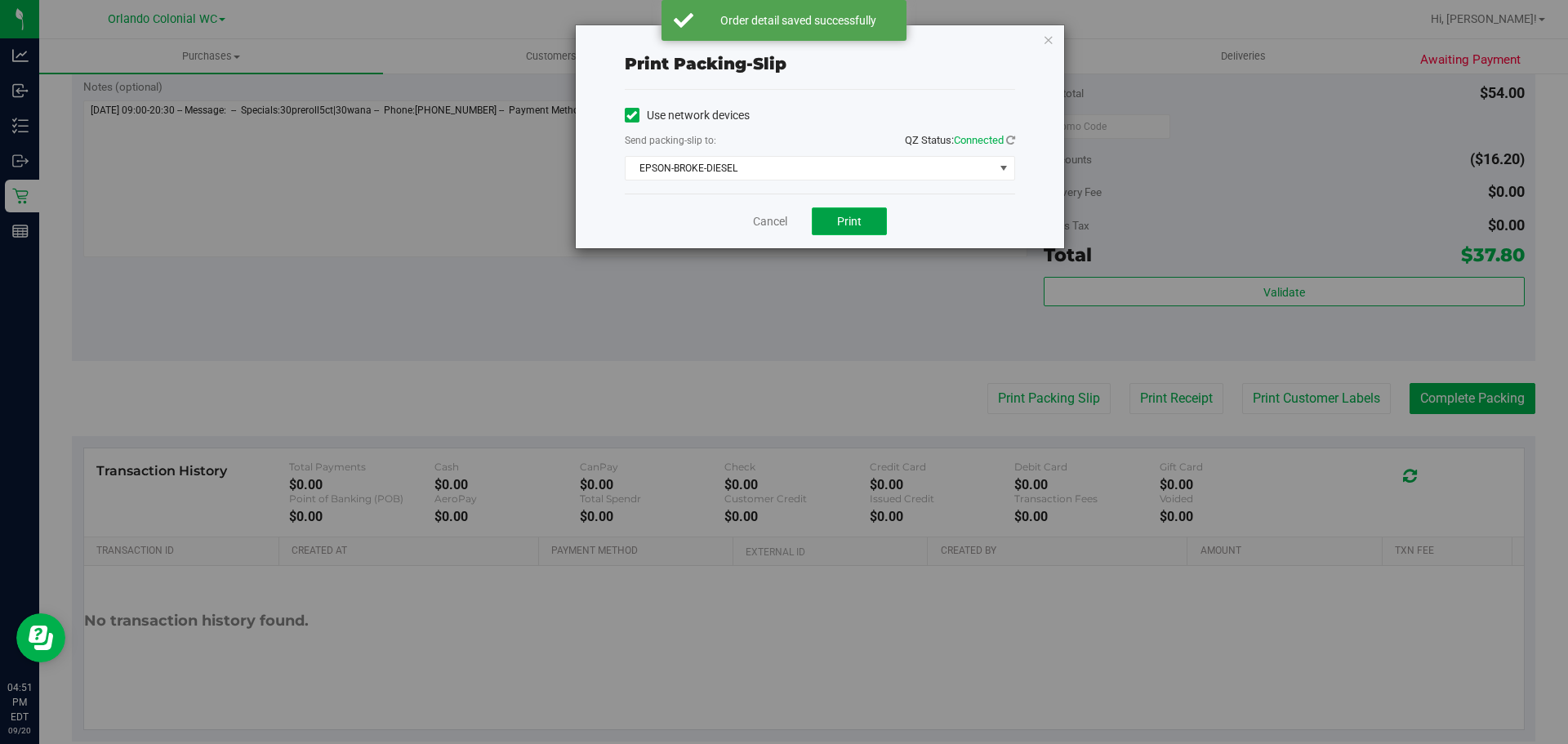
click at [851, 221] on span "Print" at bounding box center [849, 221] width 25 height 13
click at [763, 224] on link "Cancel" at bounding box center [770, 221] width 34 height 17
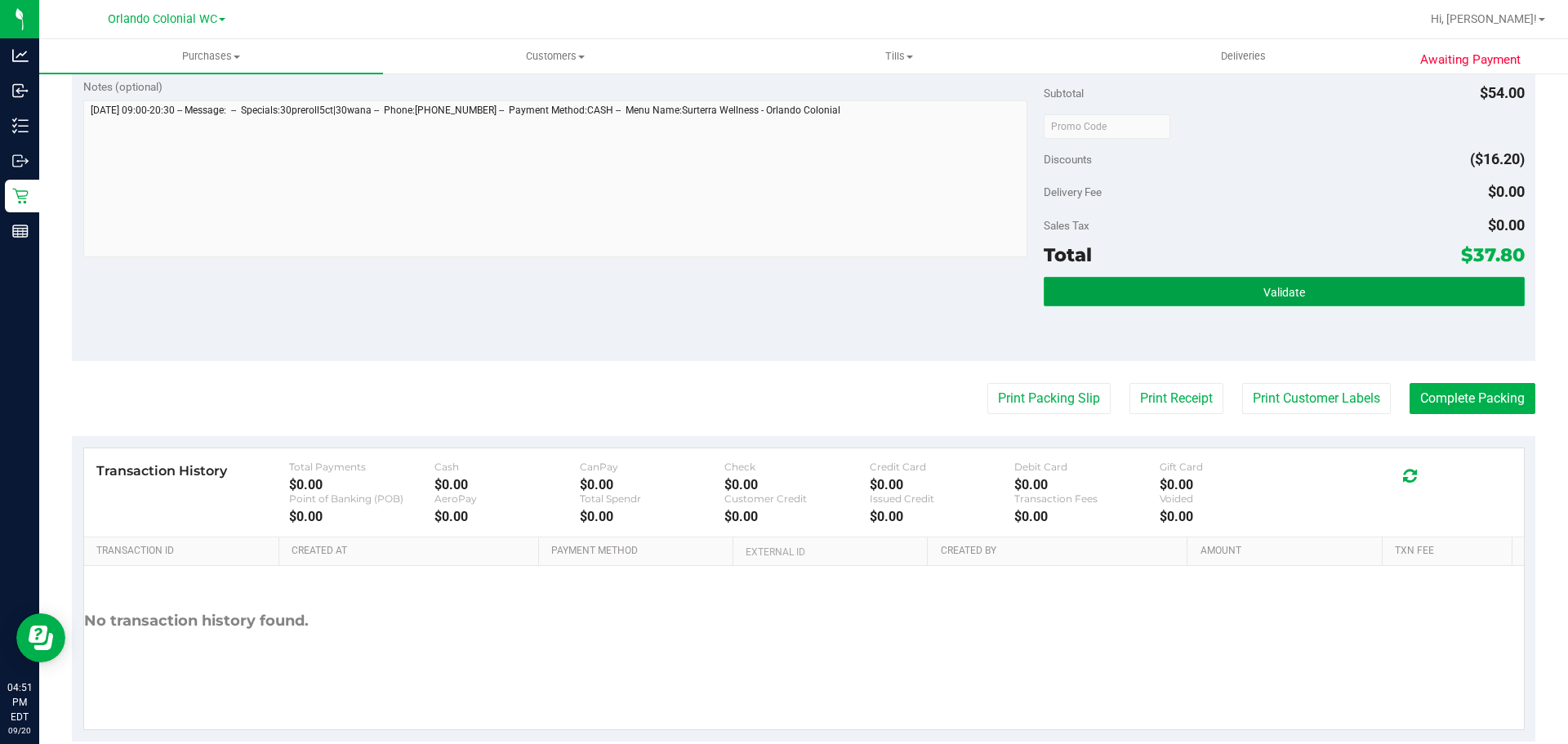
click at [1094, 302] on button "Validate" at bounding box center [1283, 291] width 481 height 30
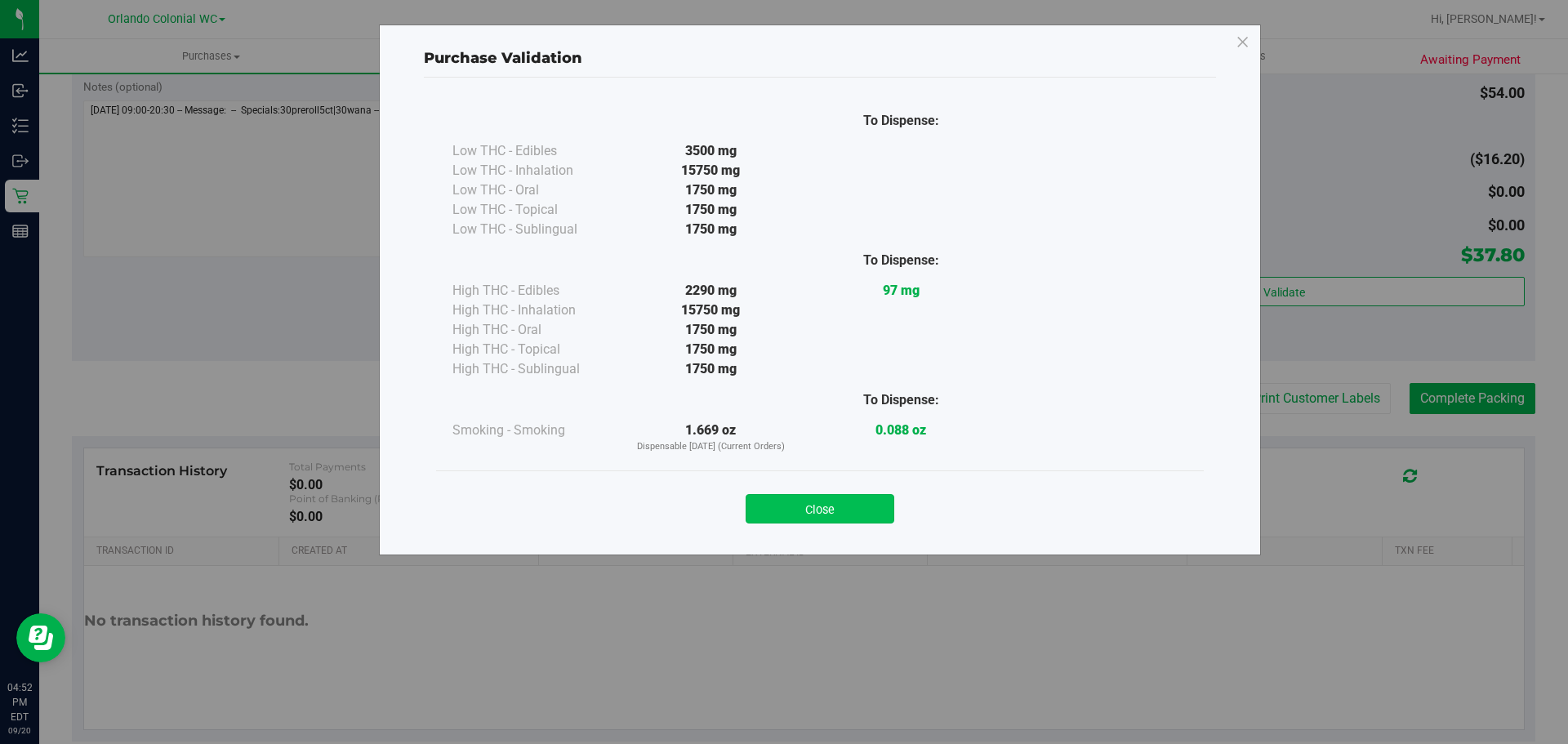
click at [828, 502] on button "Close" at bounding box center [819, 509] width 148 height 30
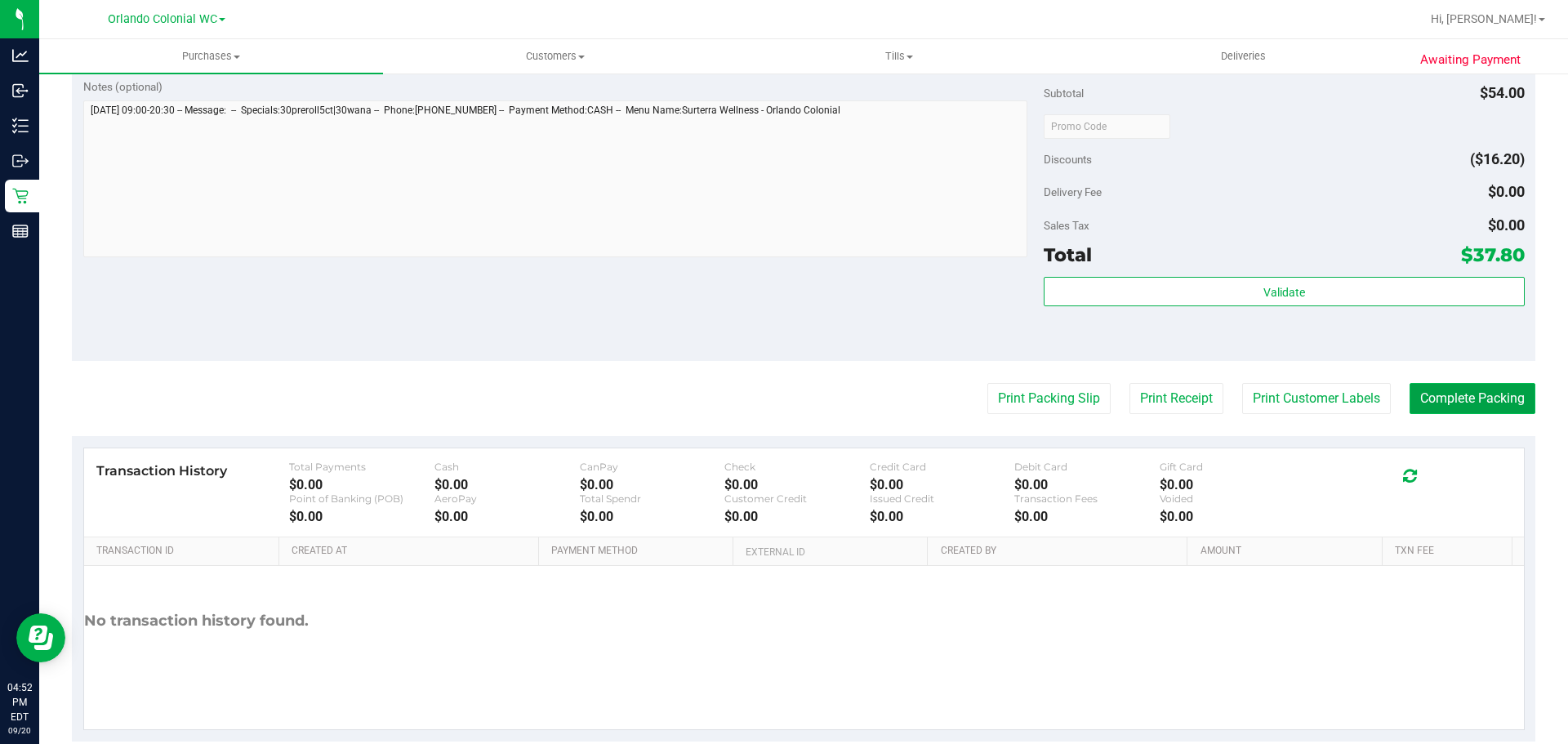
click at [1444, 406] on button "Complete Packing" at bounding box center [1472, 398] width 125 height 31
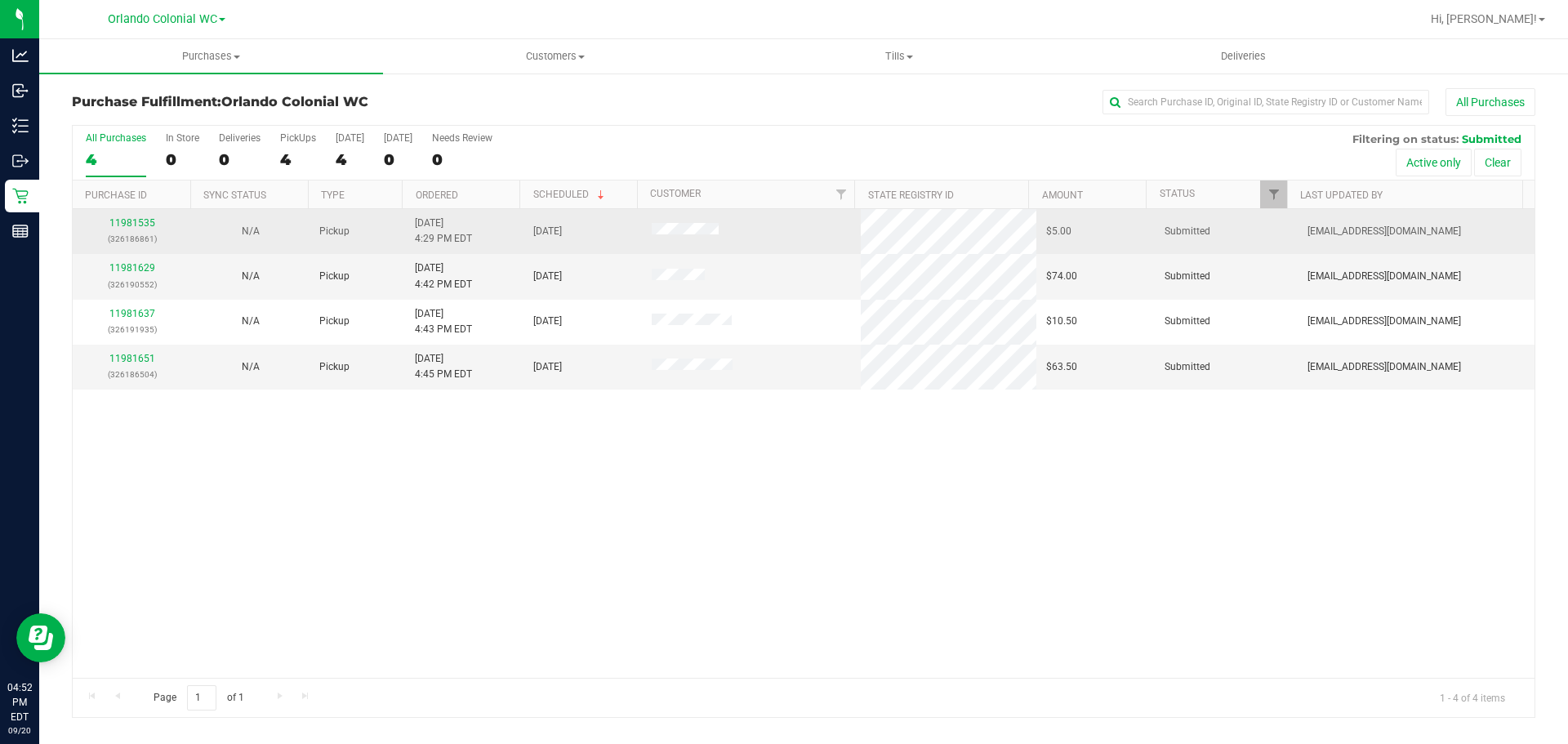
click at [110, 229] on div "11981535 (326186861)" at bounding box center [131, 231] width 98 height 31
click at [116, 222] on link "11981535" at bounding box center [132, 222] width 46 height 11
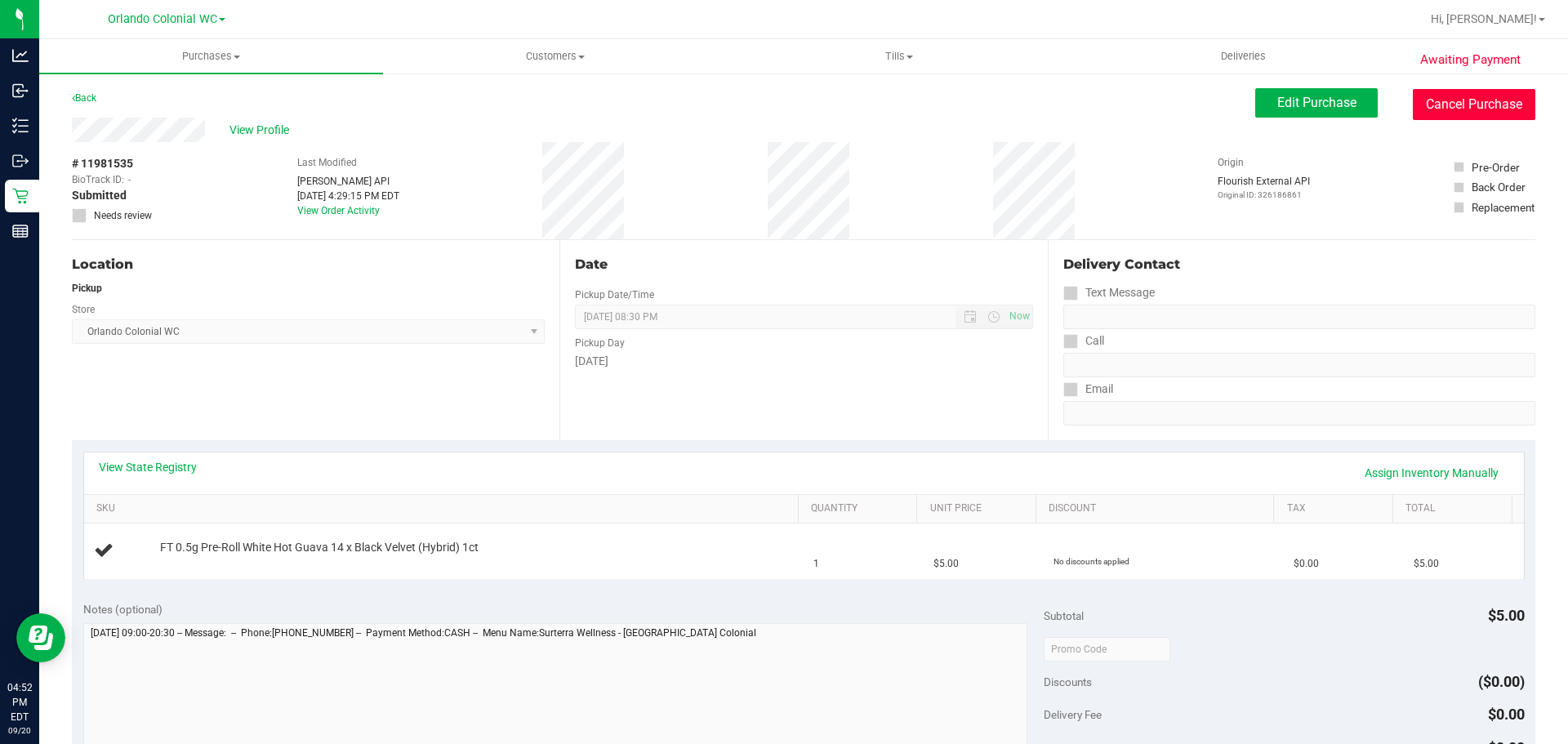
click at [1426, 93] on button "Cancel Purchase" at bounding box center [1473, 103] width 122 height 31
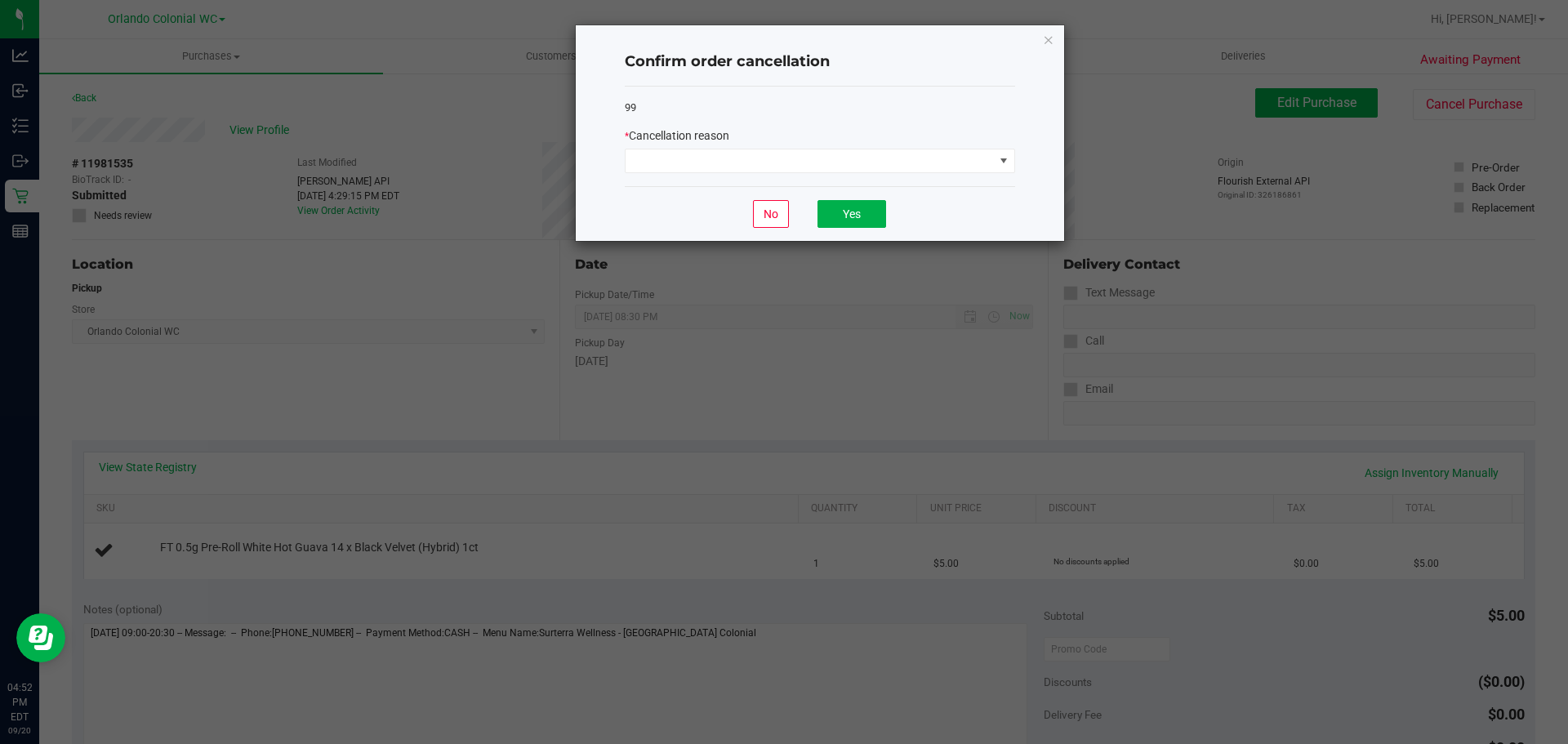
drag, startPoint x: 881, startPoint y: 130, endPoint x: 878, endPoint y: 140, distance: 10.4
click at [880, 130] on div "* Cancellation reason" at bounding box center [820, 135] width 390 height 17
click at [868, 159] on span at bounding box center [810, 160] width 368 height 23
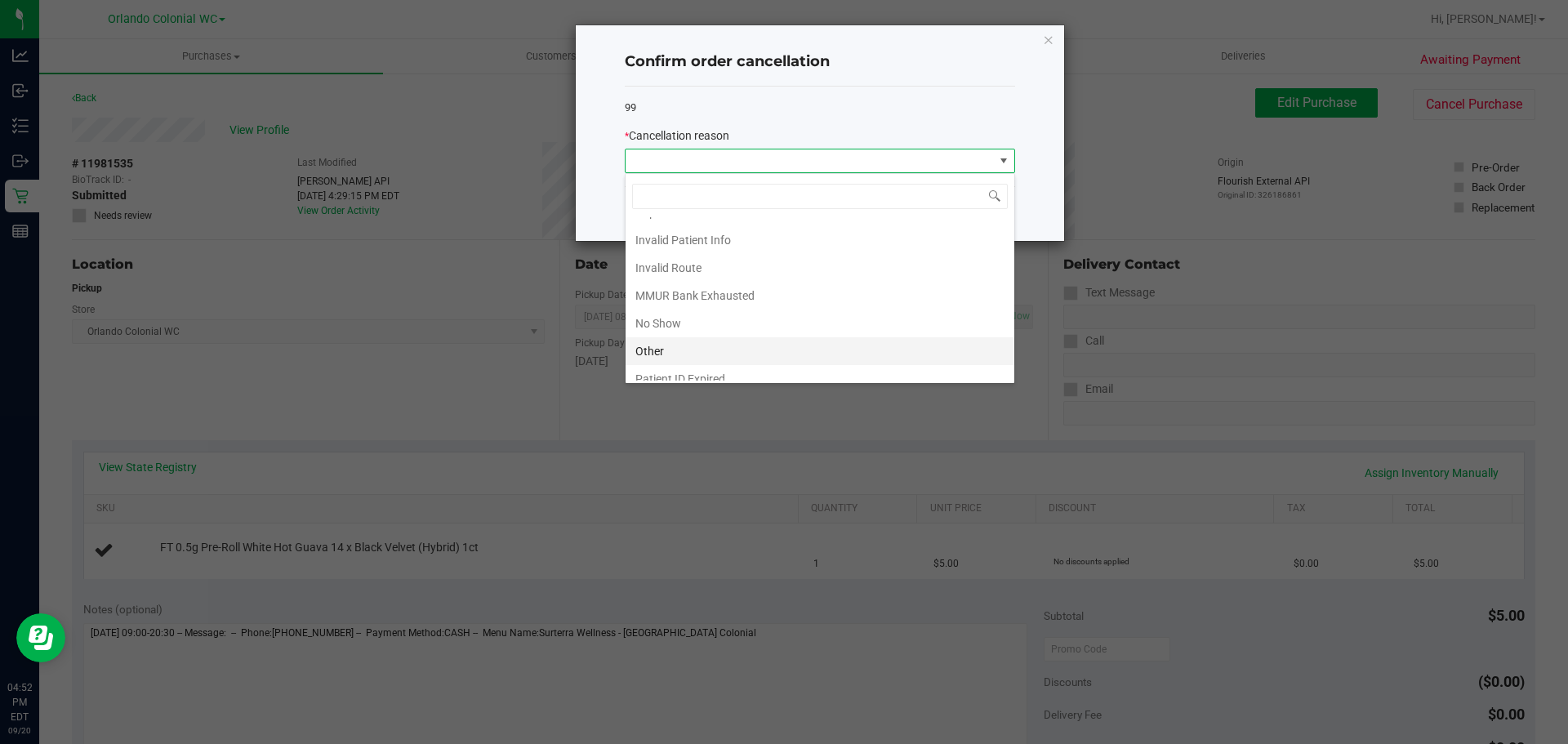
scroll to position [87, 0]
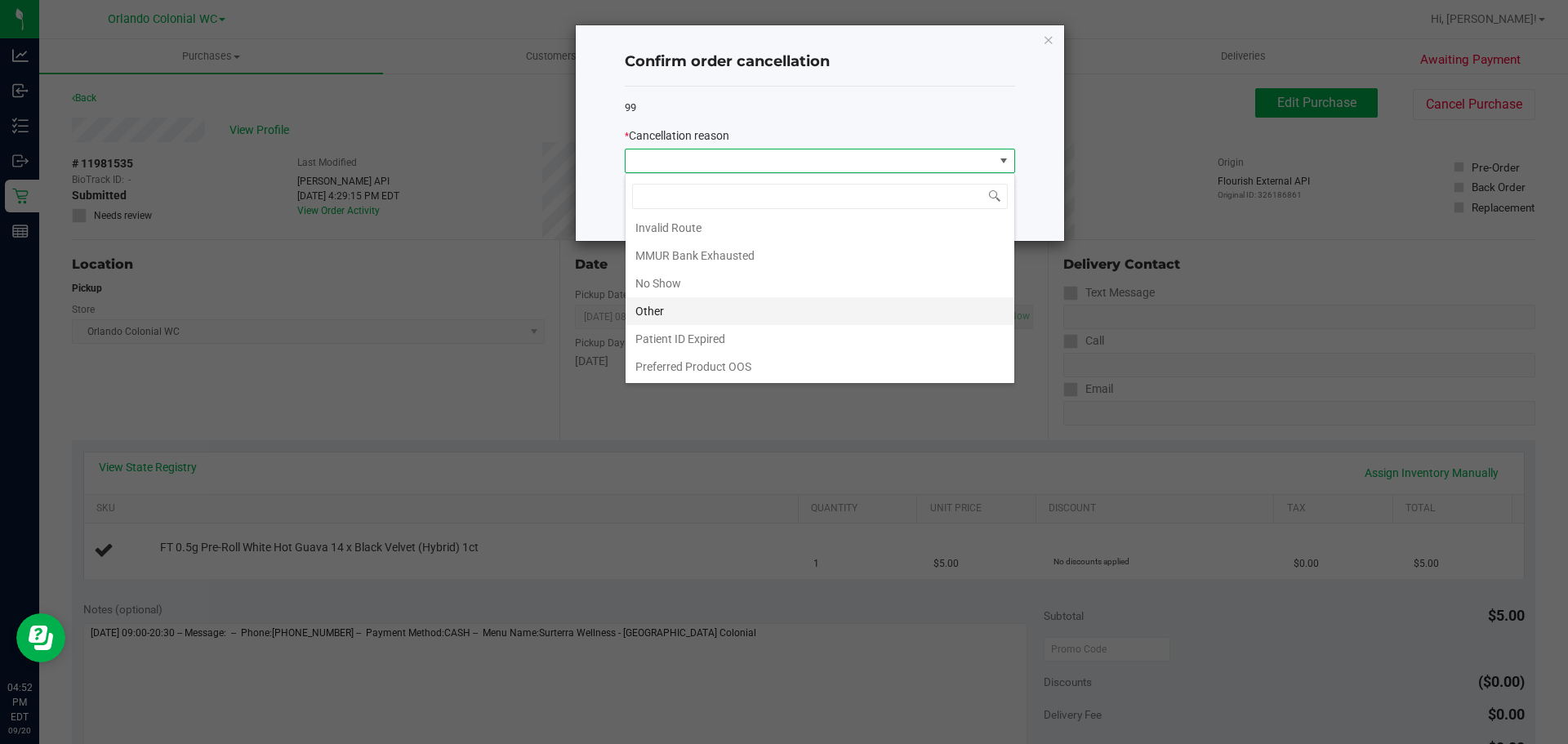
click at [677, 307] on li "Other" at bounding box center [820, 311] width 389 height 28
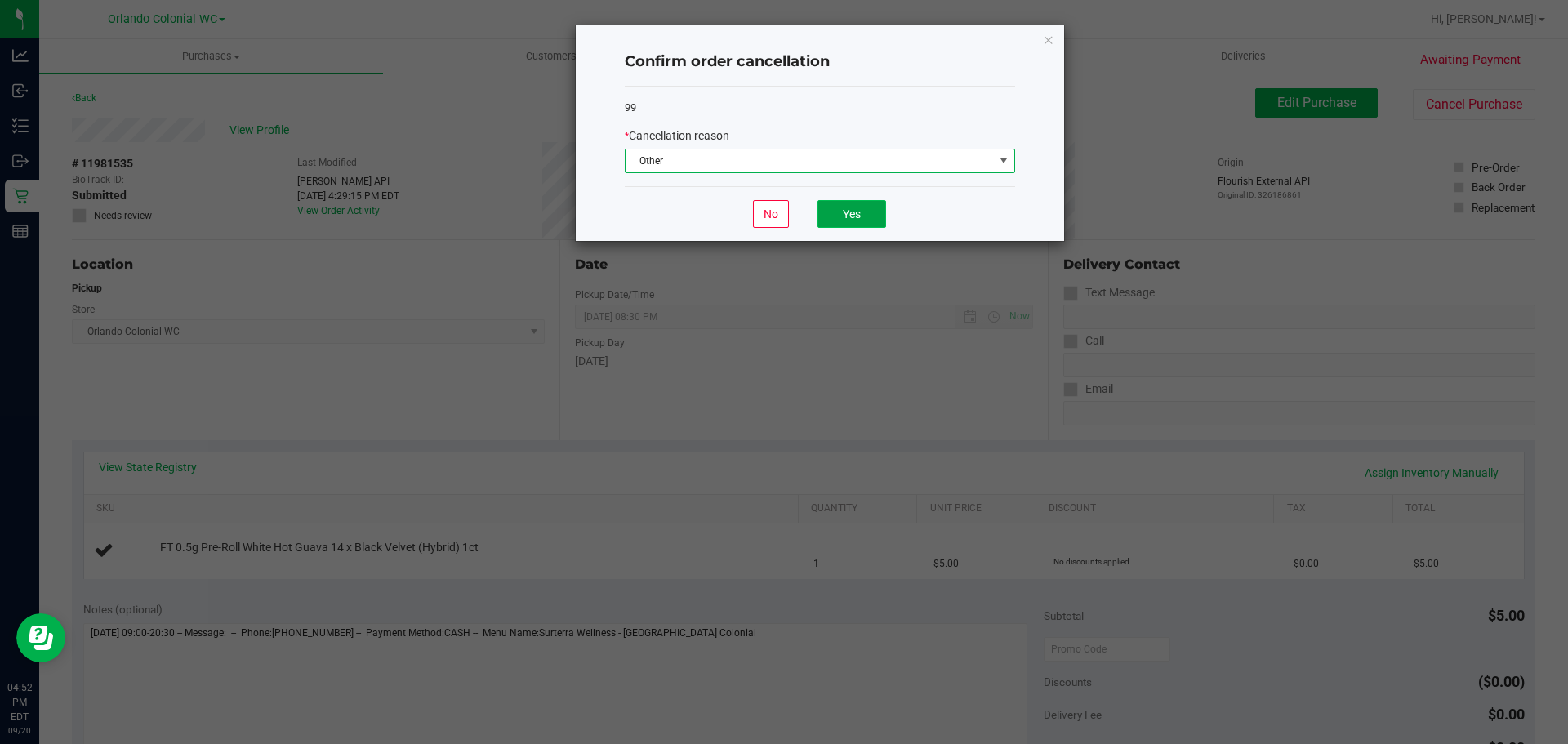
click at [851, 220] on button "Yes" at bounding box center [852, 214] width 69 height 28
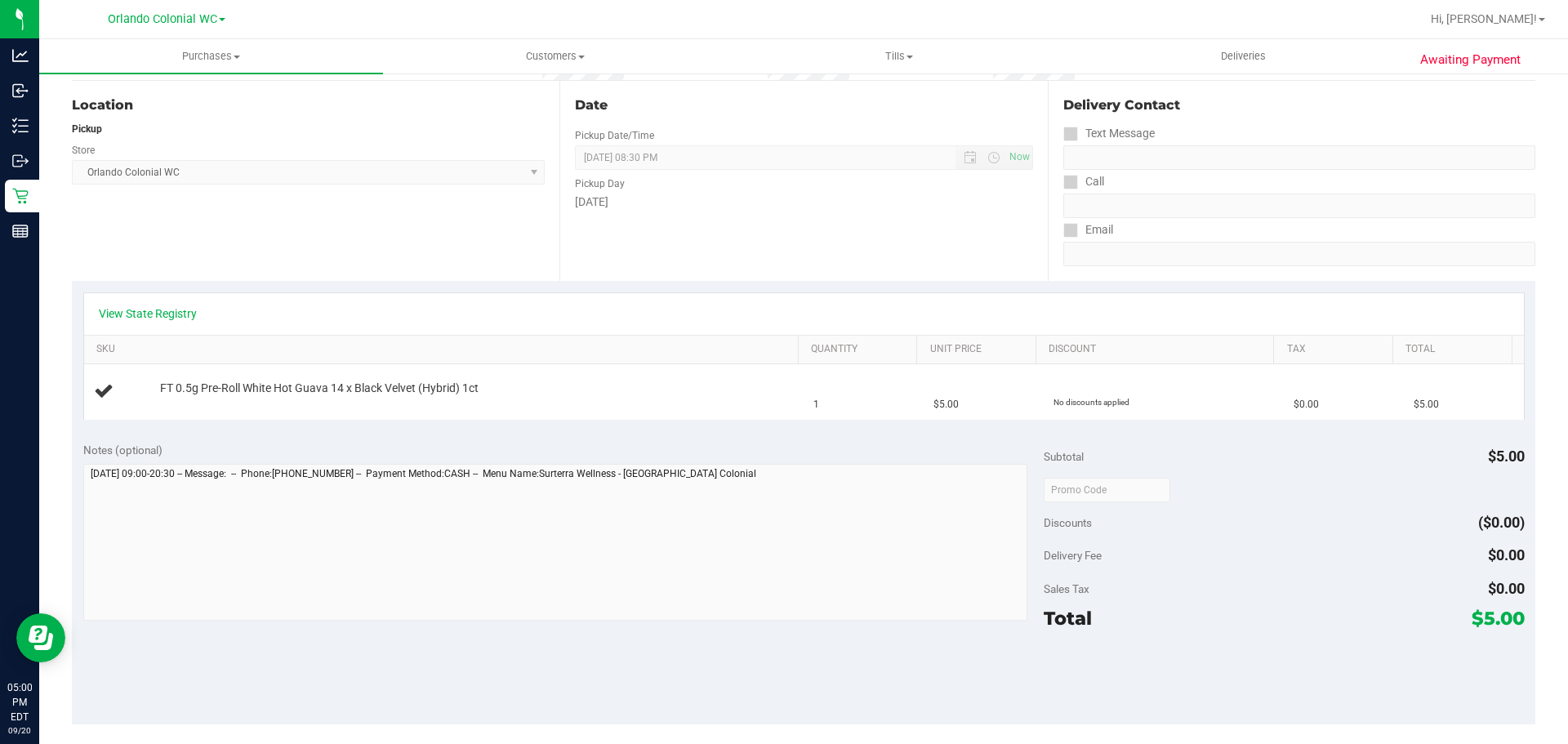
scroll to position [0, 0]
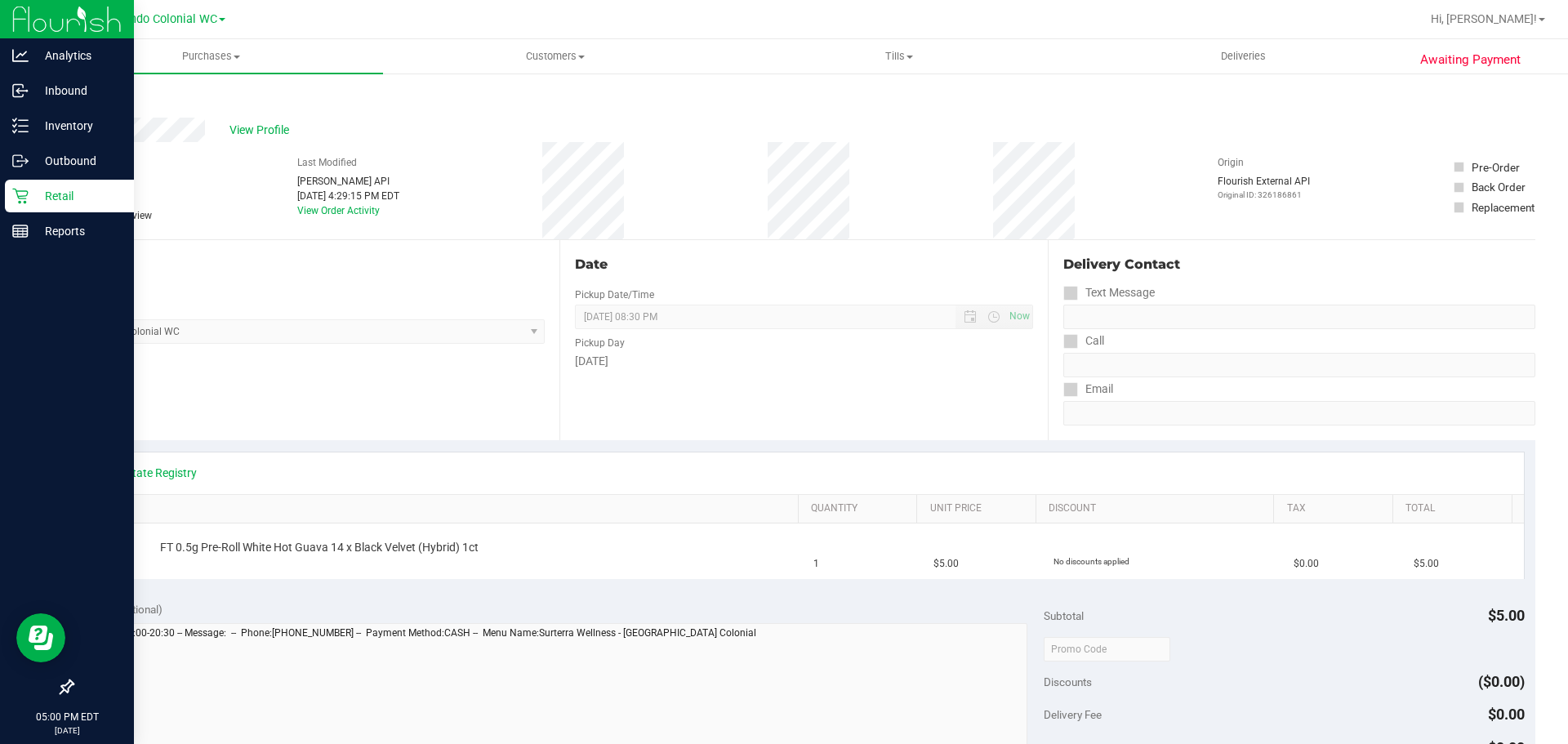
click at [12, 201] on icon at bounding box center [20, 196] width 16 height 16
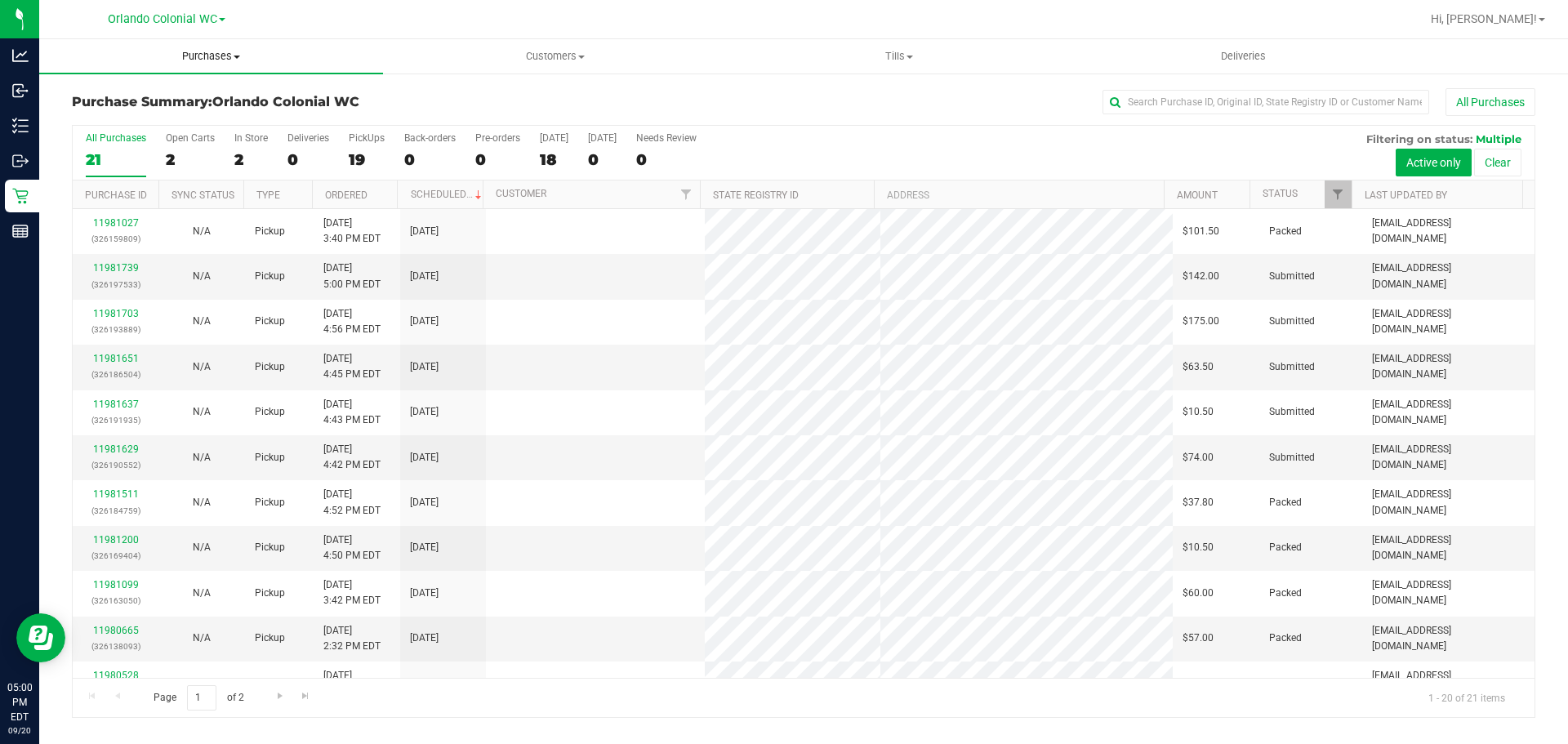
click at [217, 57] on span "Purchases" at bounding box center [211, 56] width 344 height 15
click at [148, 130] on span "All purchases" at bounding box center [97, 137] width 116 height 14
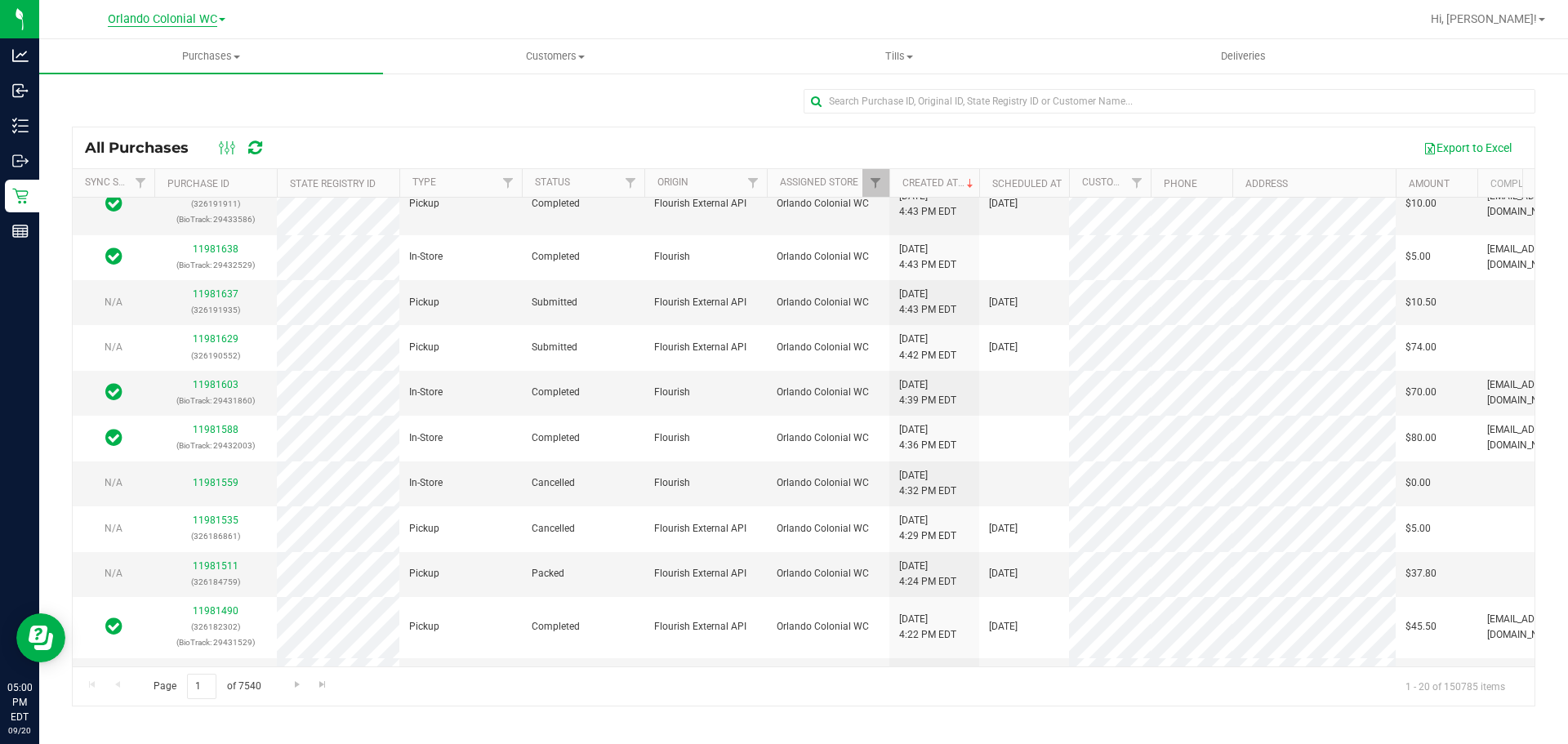
scroll to position [87, 0]
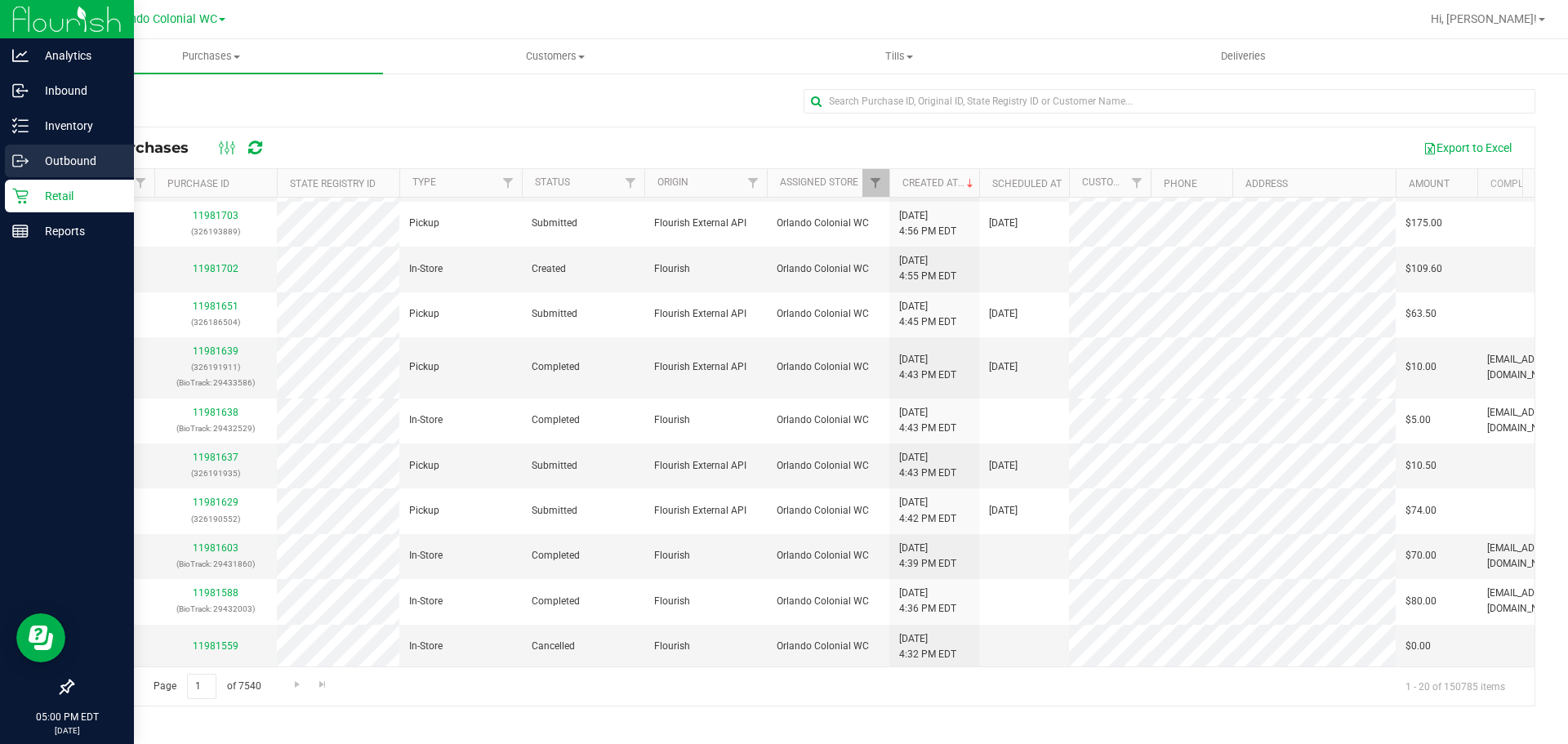
click at [21, 170] on div "Outbound" at bounding box center [70, 160] width 129 height 33
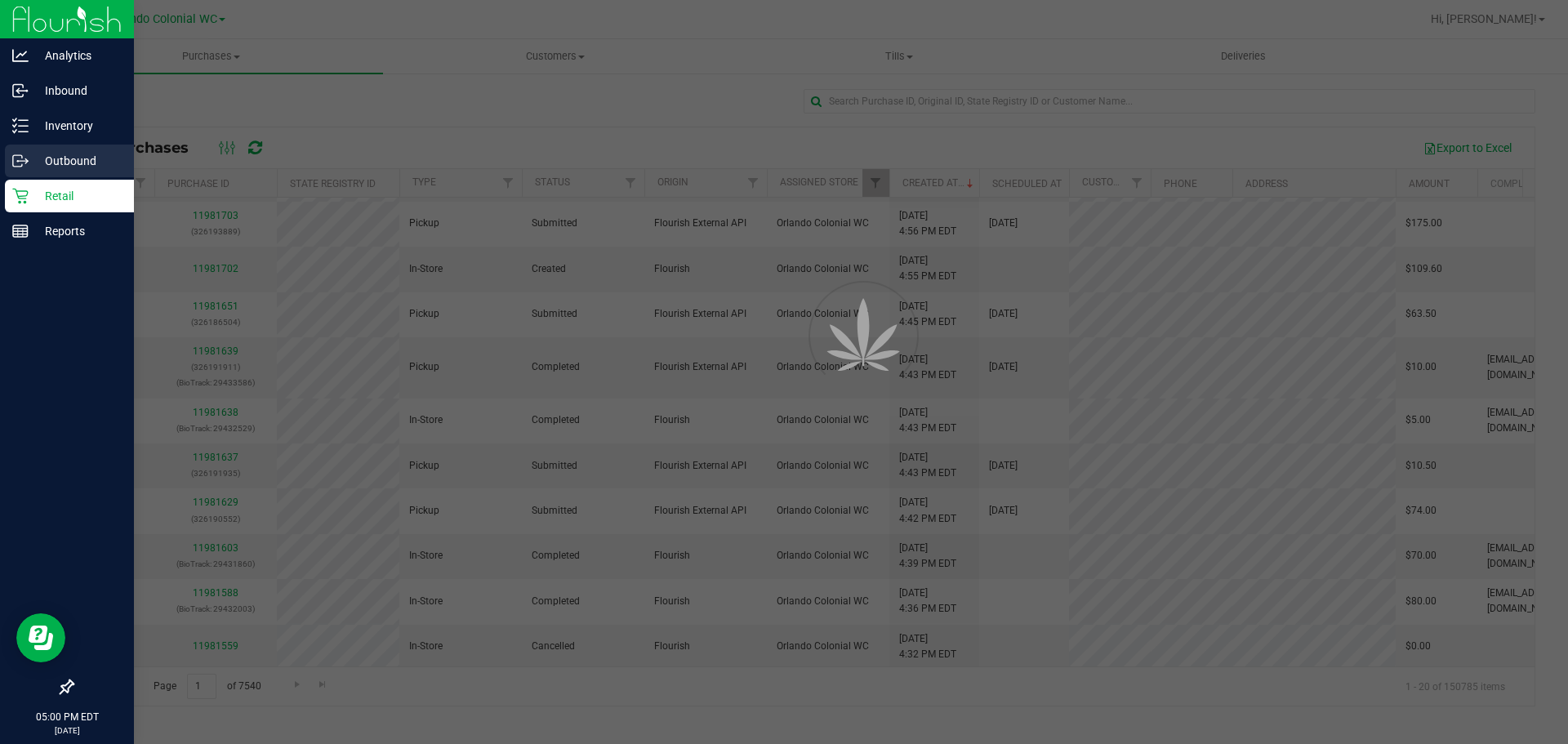
click at [21, 170] on div "Outbound" at bounding box center [70, 160] width 129 height 33
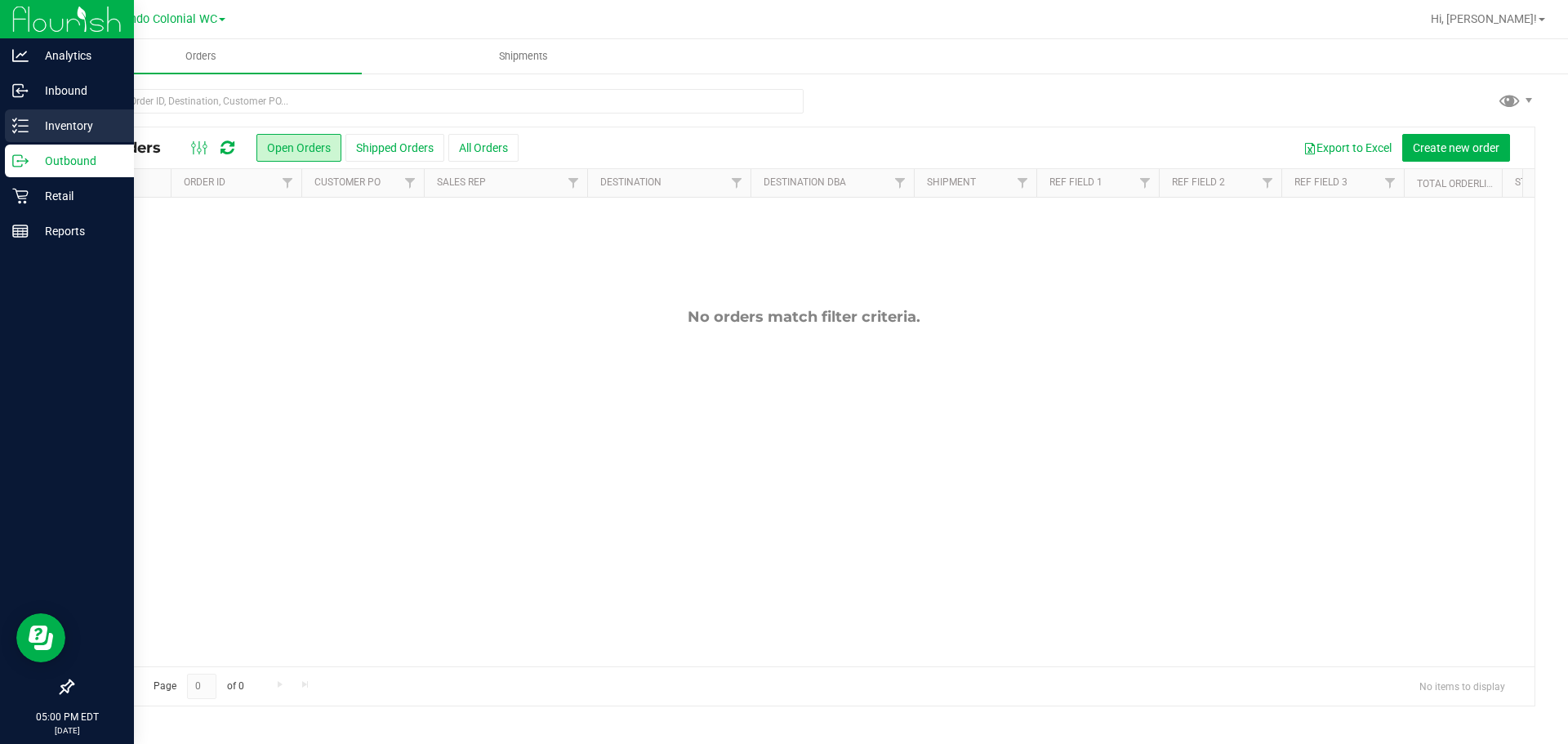
click at [44, 130] on p "Inventory" at bounding box center [78, 126] width 98 height 20
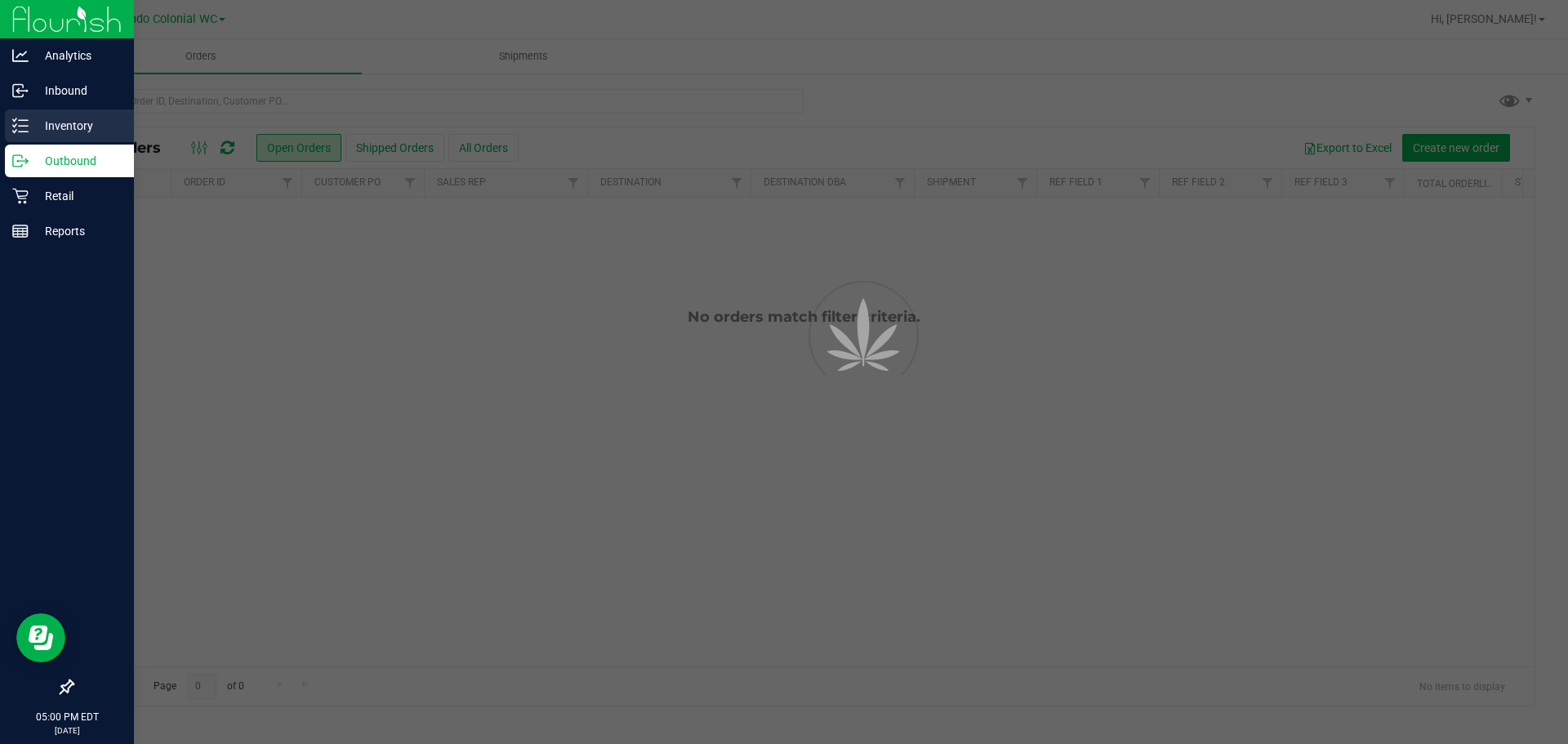
click at [45, 134] on p "Inventory" at bounding box center [78, 126] width 98 height 20
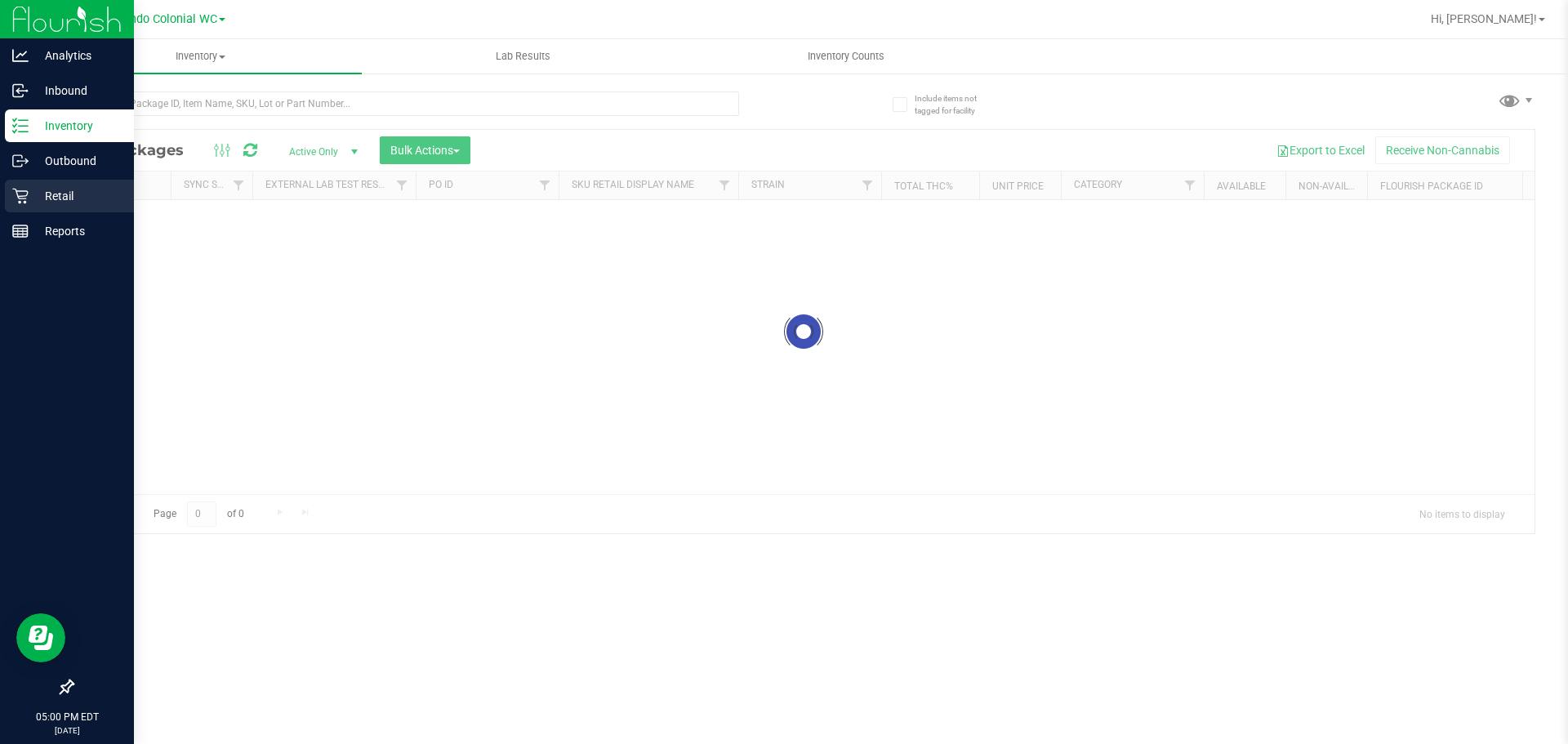
click at [85, 199] on p "Retail" at bounding box center [78, 196] width 98 height 20
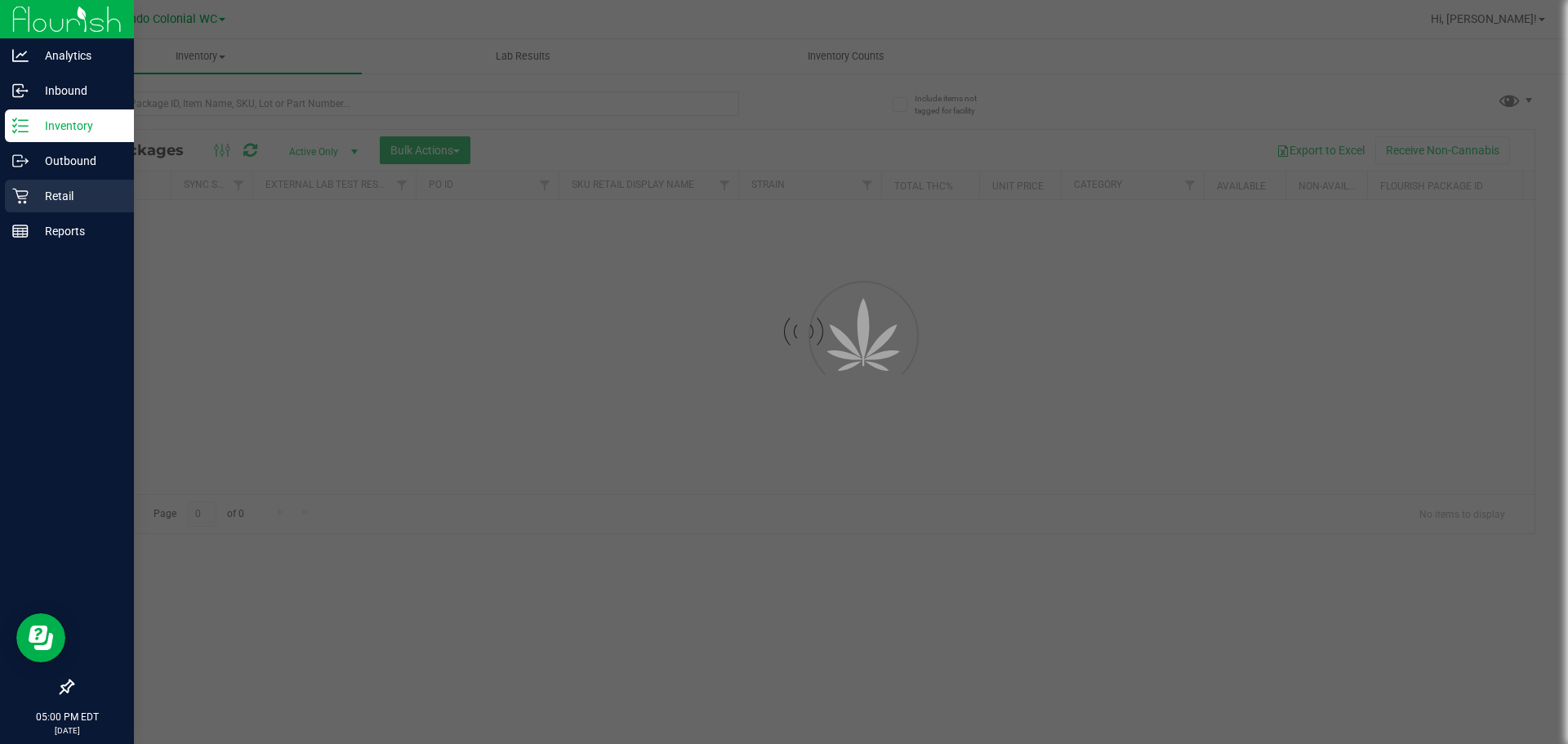
click at [85, 199] on p "Retail" at bounding box center [78, 196] width 98 height 20
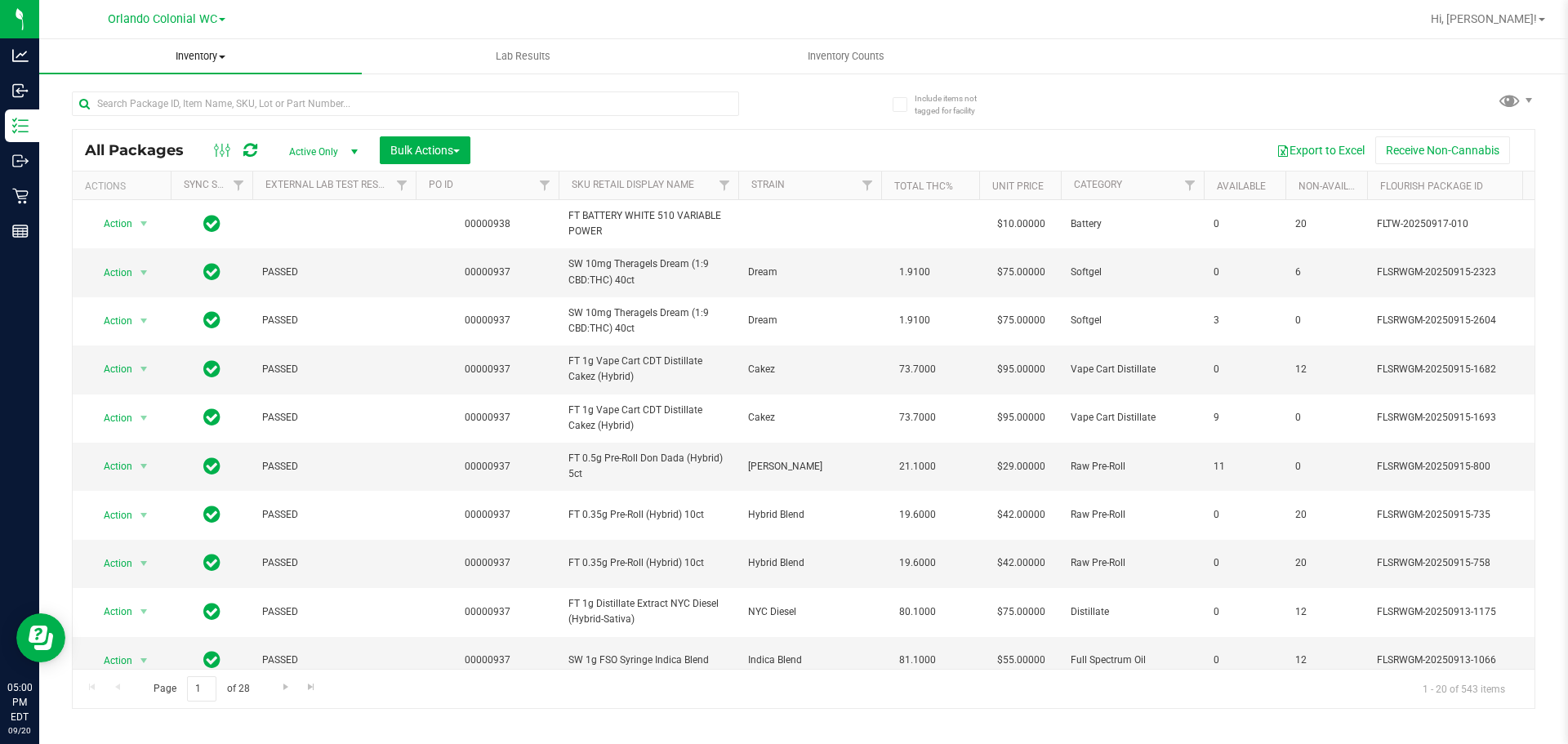
click at [214, 62] on span "Inventory" at bounding box center [200, 56] width 322 height 15
drag, startPoint x: 132, startPoint y: 38, endPoint x: 81, endPoint y: 173, distance: 144.3
click at [118, 57] on div "Orlando Colonial WC Hi, Jorge! Inventory All packages All inventory Waste log C…" at bounding box center [803, 372] width 1529 height 744
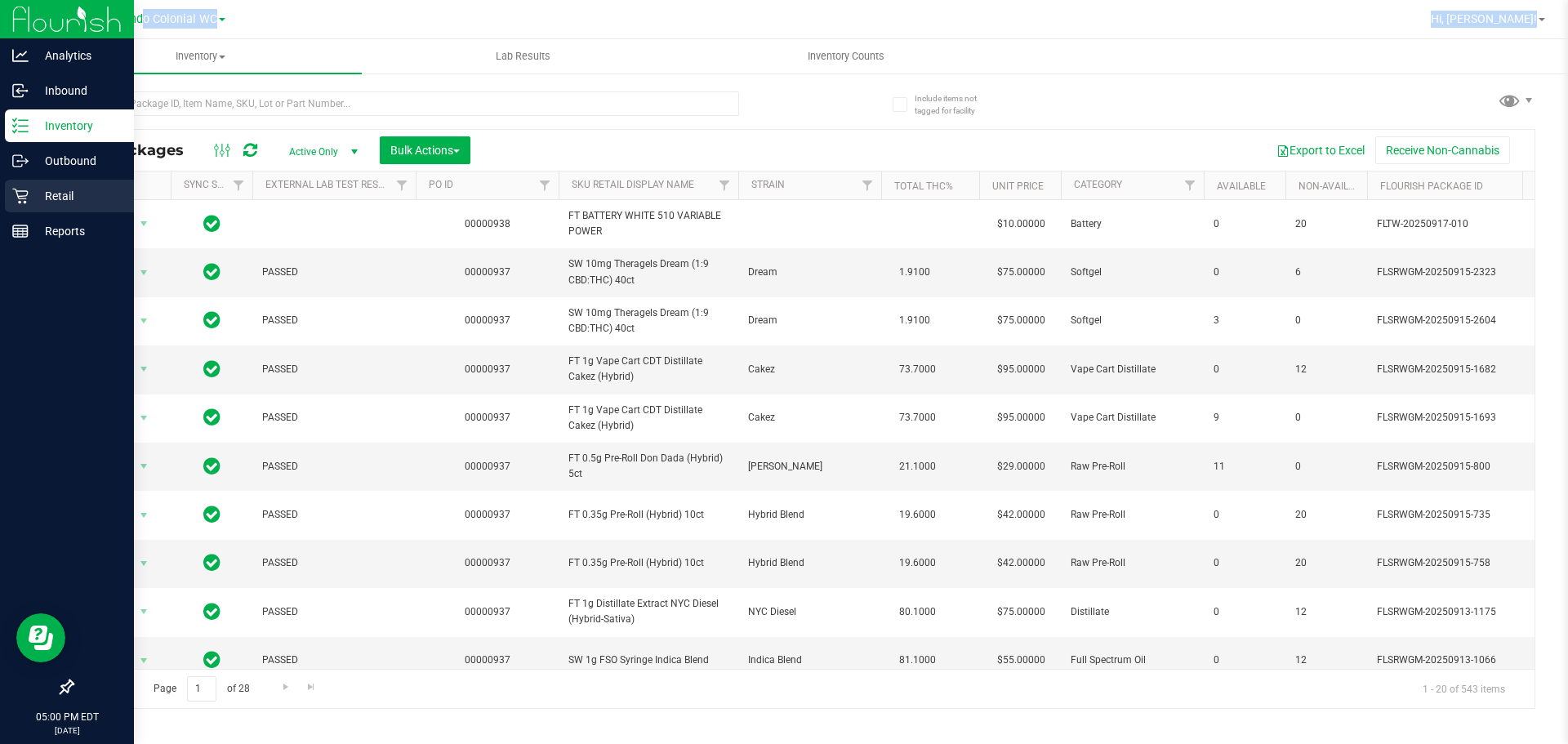
click at [19, 186] on div "Retail" at bounding box center [70, 196] width 129 height 33
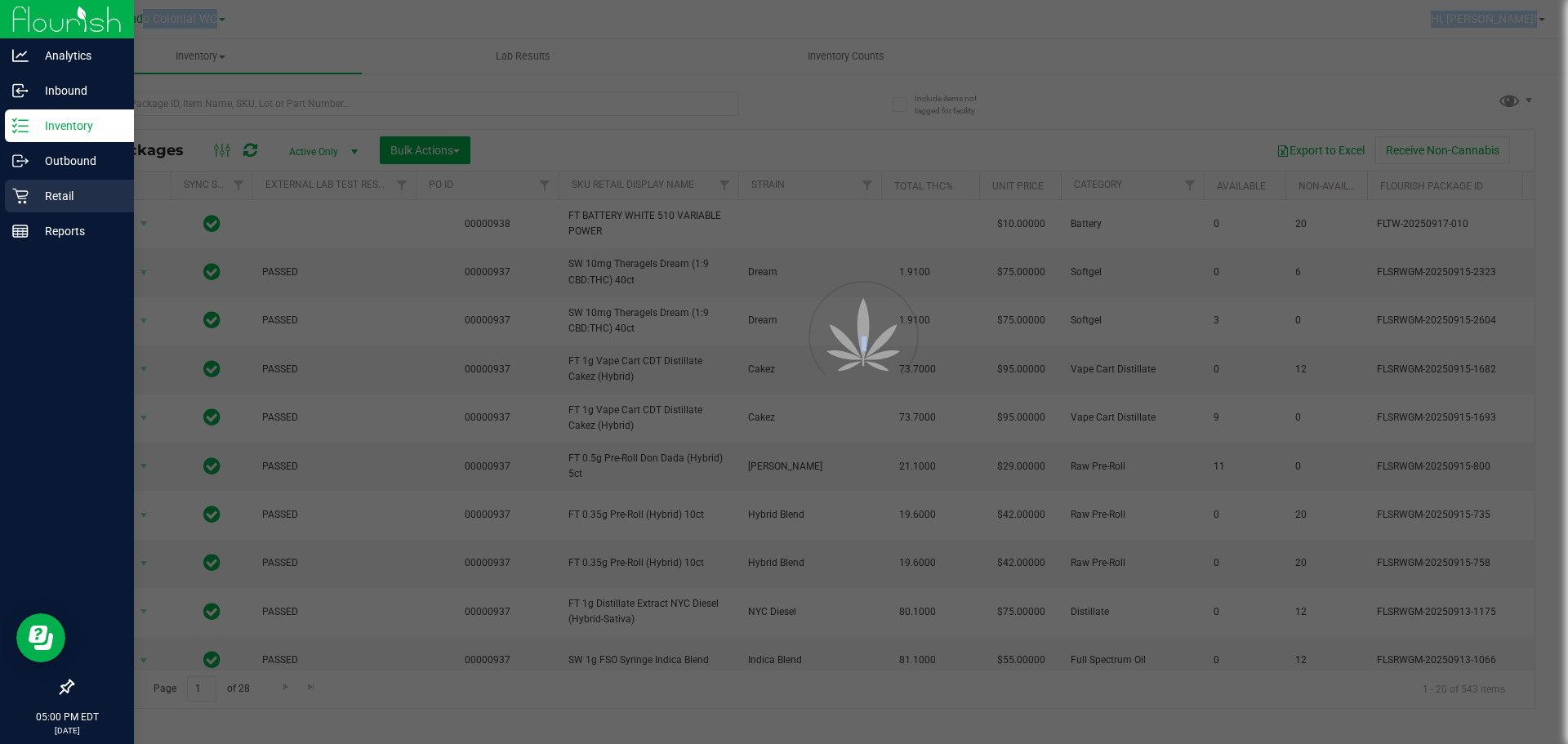
click at [19, 186] on div "Retail" at bounding box center [70, 196] width 129 height 33
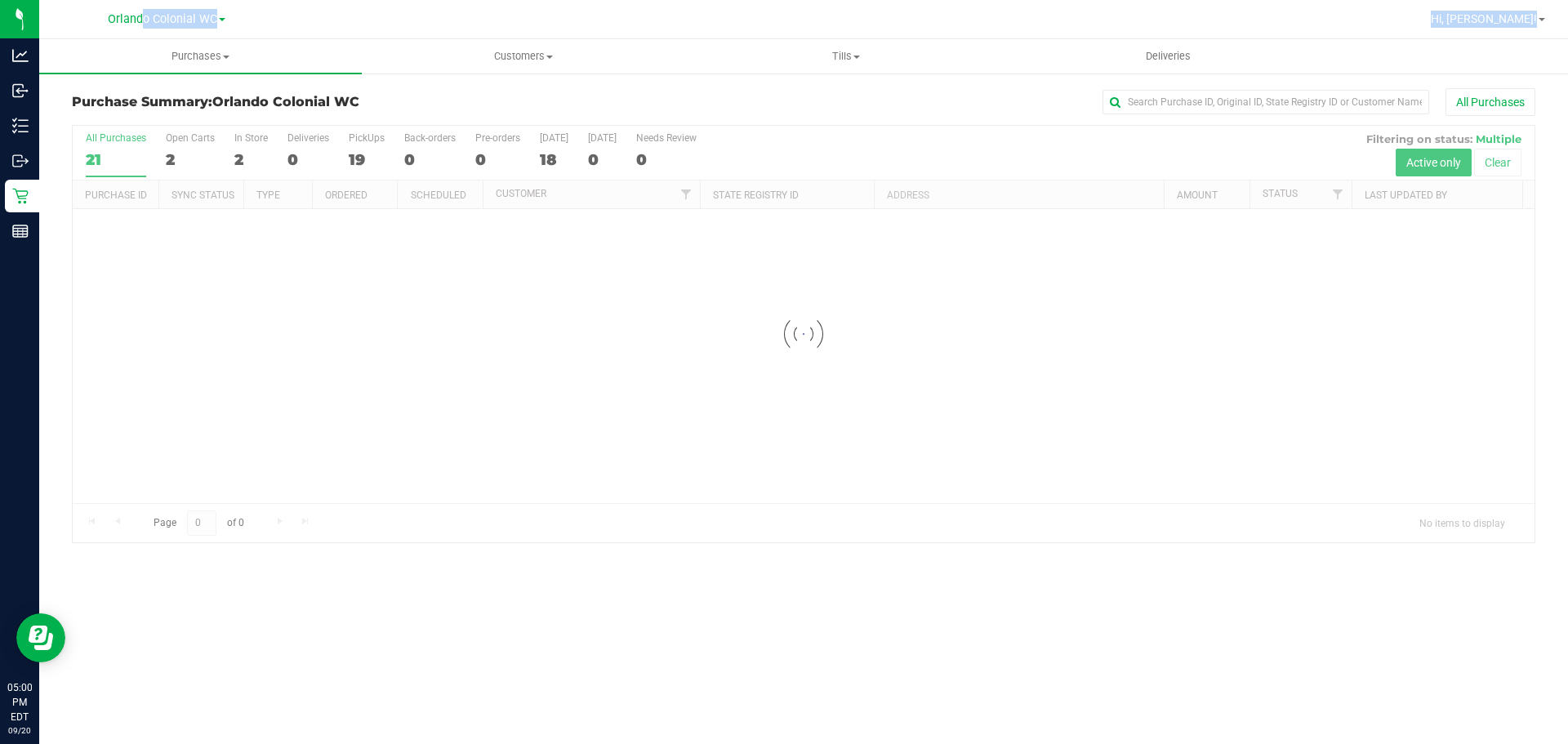
click at [255, 37] on nav "Orlando Colonial WC Hi, Jorge!" at bounding box center [803, 19] width 1529 height 39
click at [204, 56] on span "Purchases" at bounding box center [200, 56] width 322 height 15
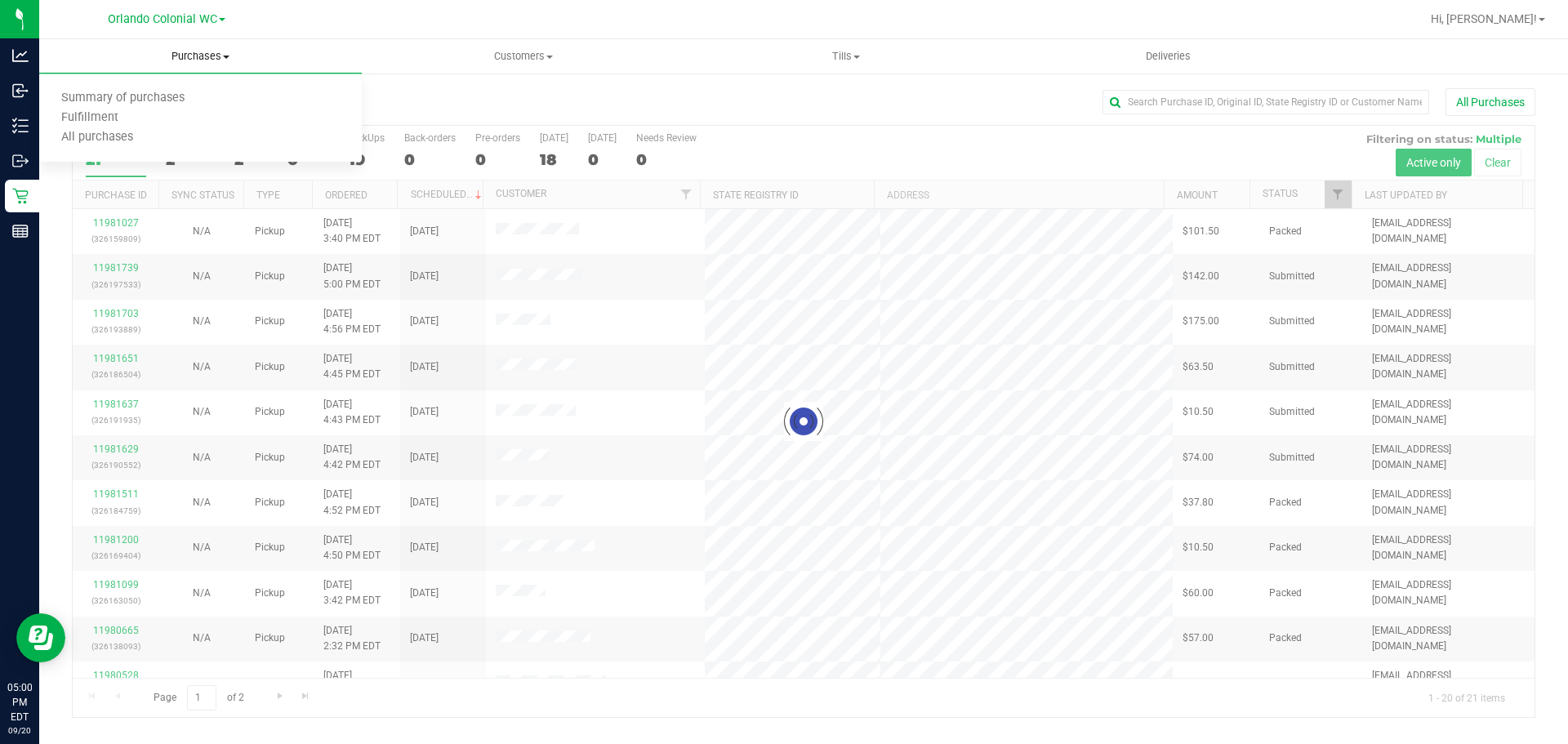
click at [102, 71] on uib-tab-heading "Purchases Summary of purchases Fulfillment All purchases" at bounding box center [200, 56] width 322 height 34
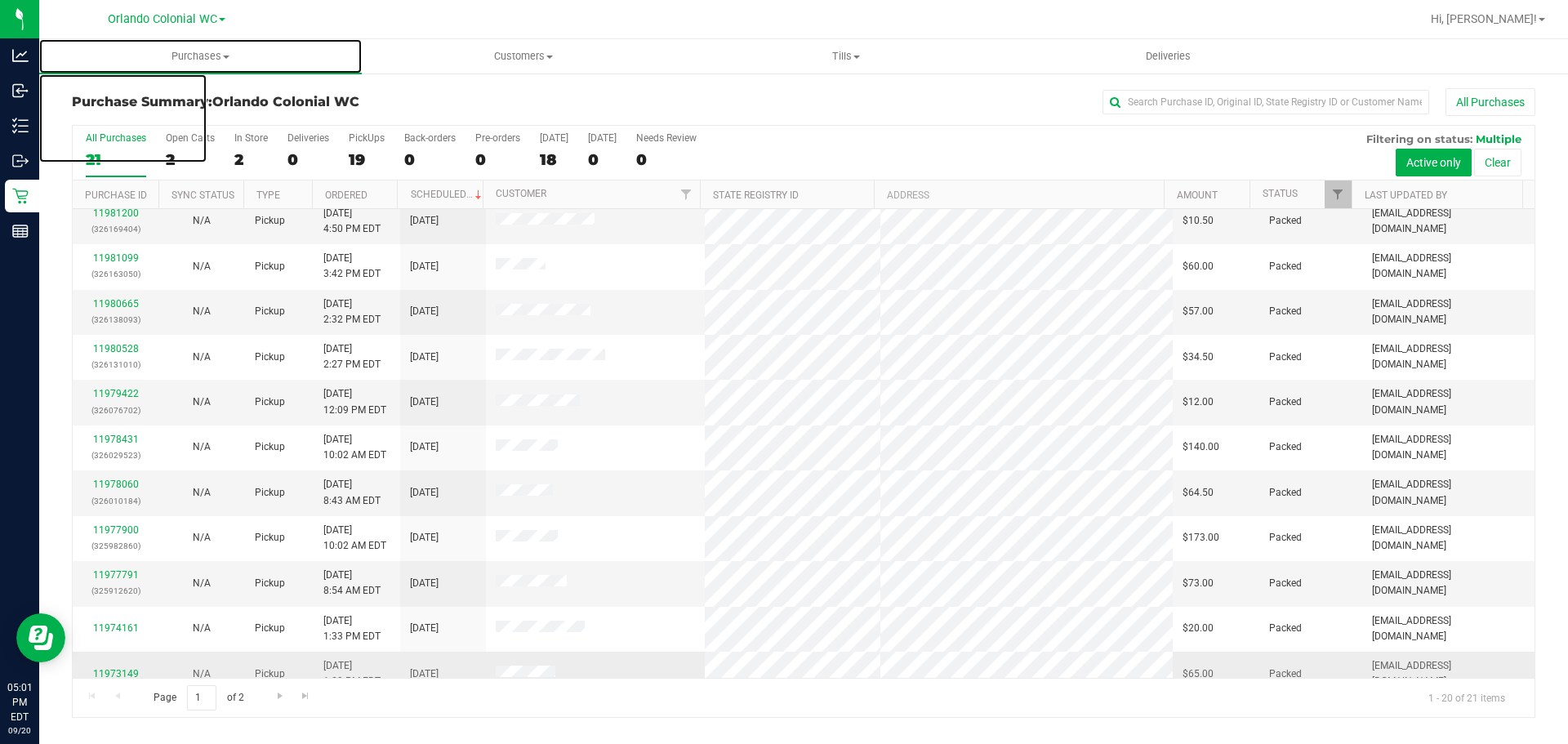
scroll to position [436, 0]
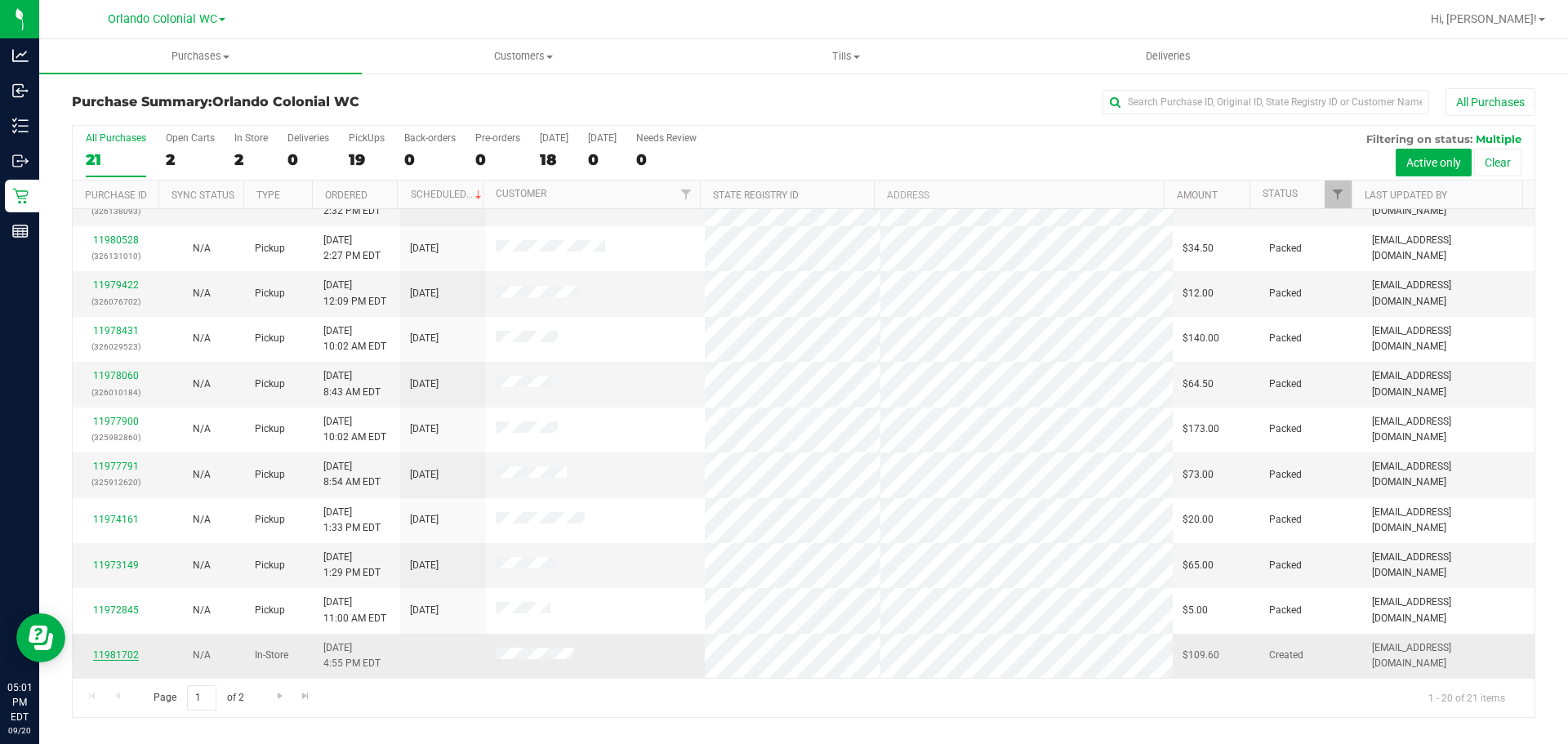
click at [102, 655] on link "11981702" at bounding box center [116, 654] width 46 height 11
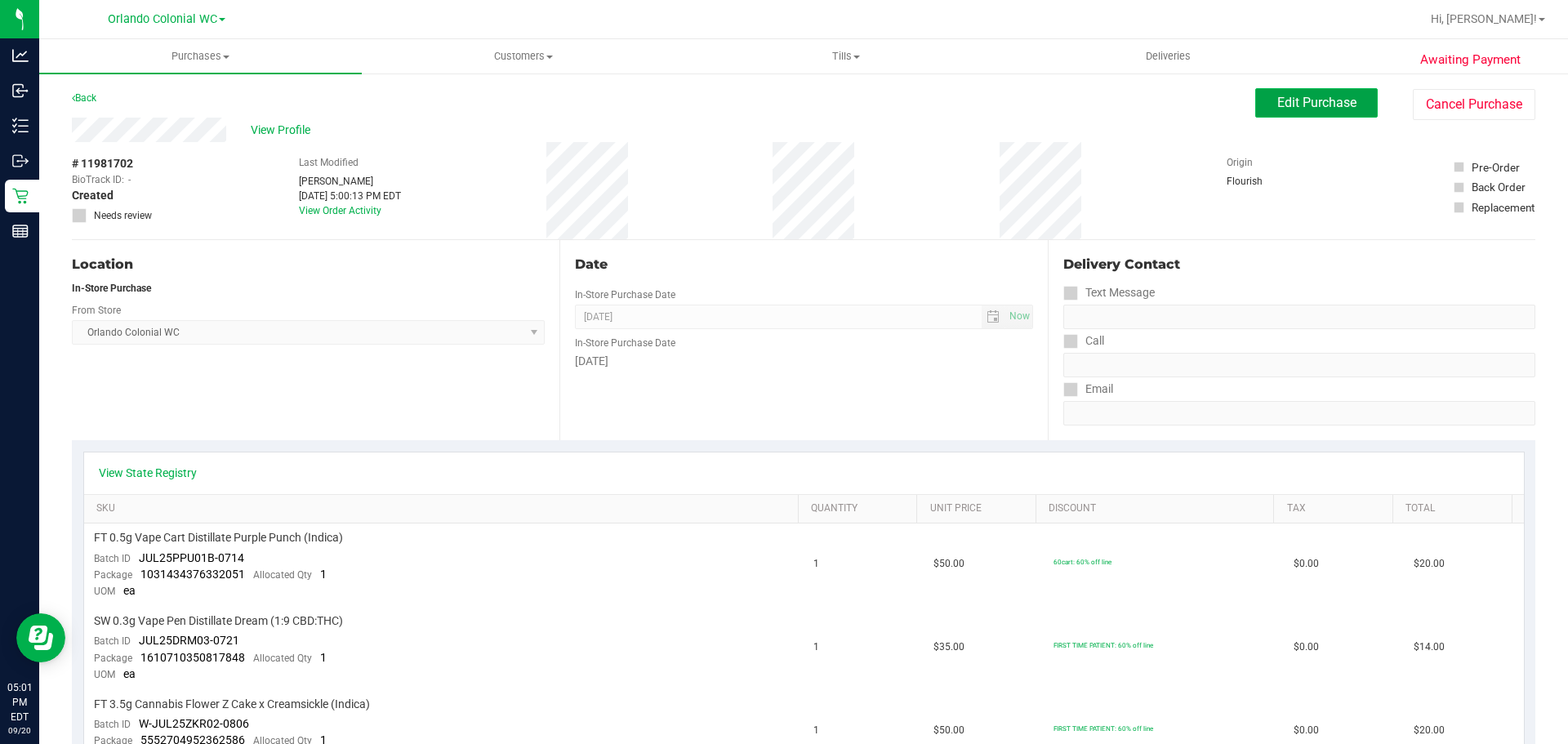
click at [1325, 108] on span "Edit Purchase" at bounding box center [1317, 102] width 80 height 16
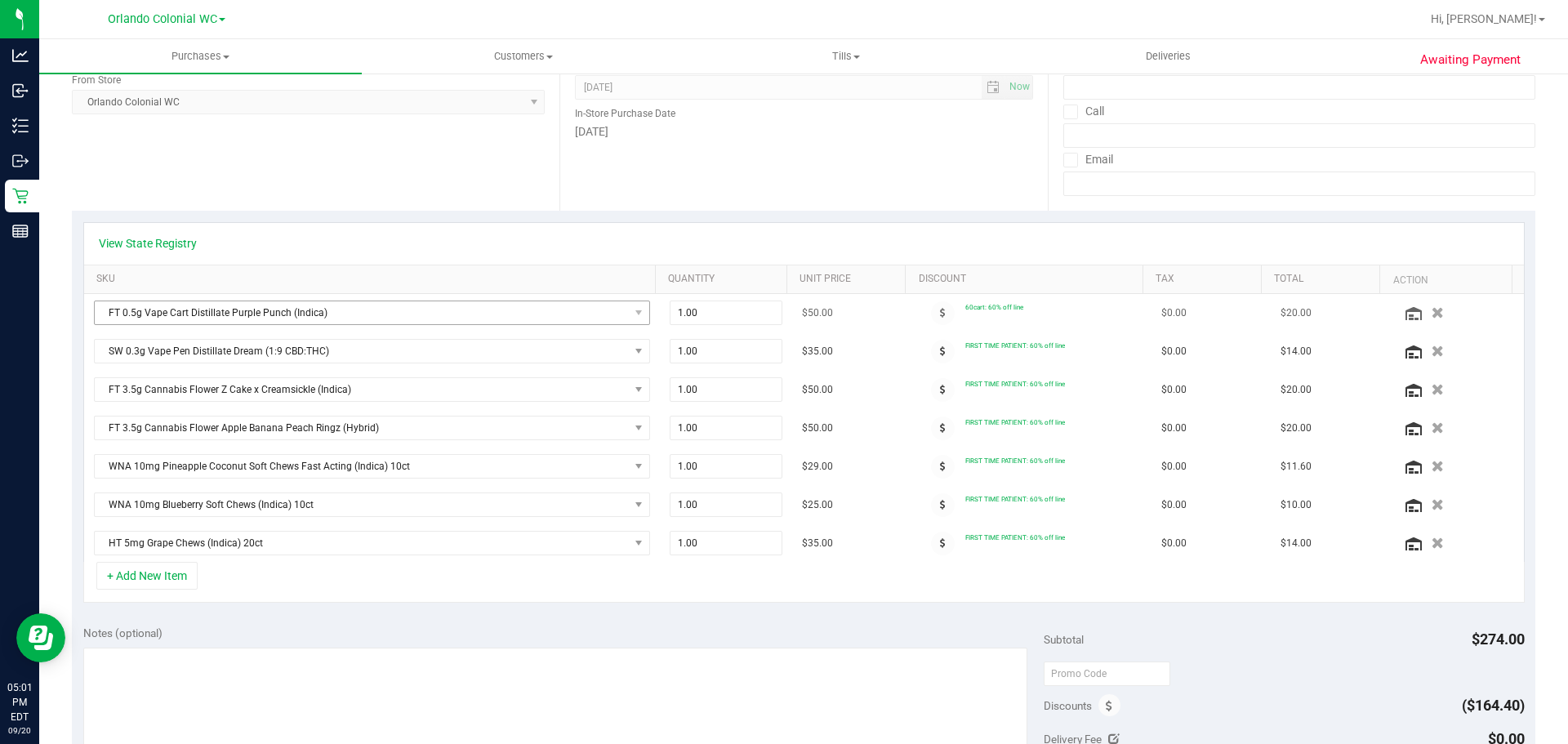
scroll to position [245, 0]
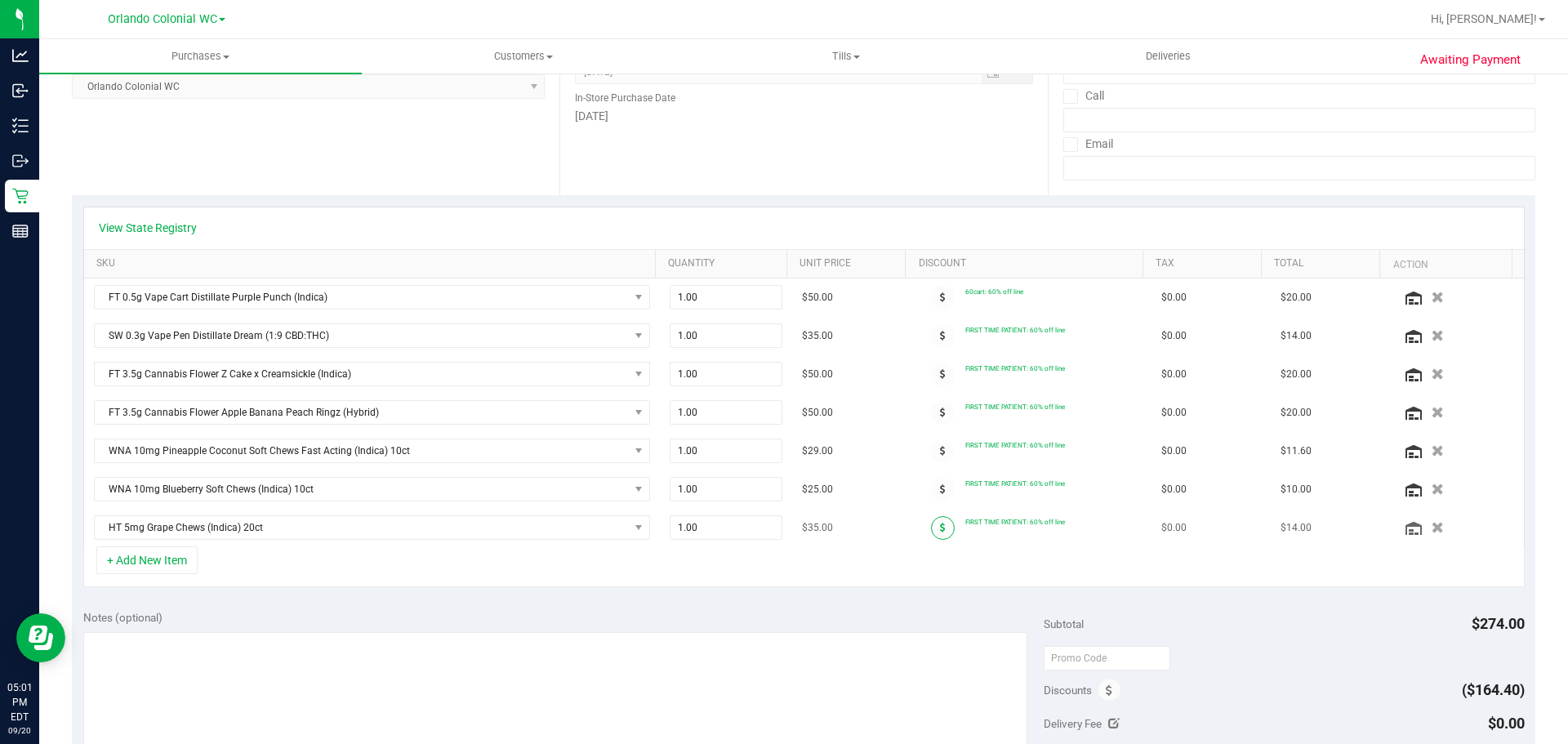
click at [940, 526] on icon at bounding box center [943, 527] width 6 height 10
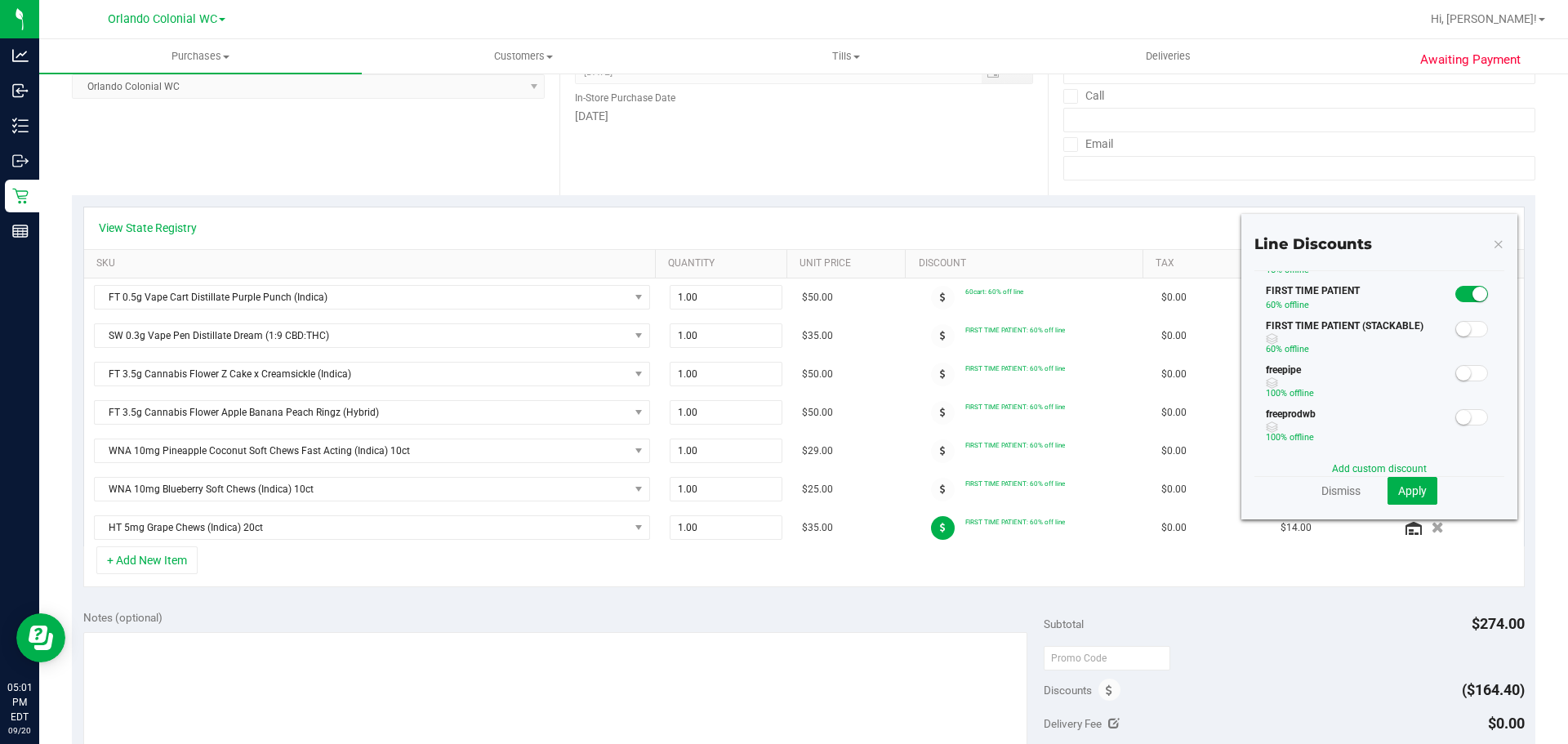
scroll to position [163, 0]
click at [1472, 294] on small at bounding box center [1479, 294] width 15 height 15
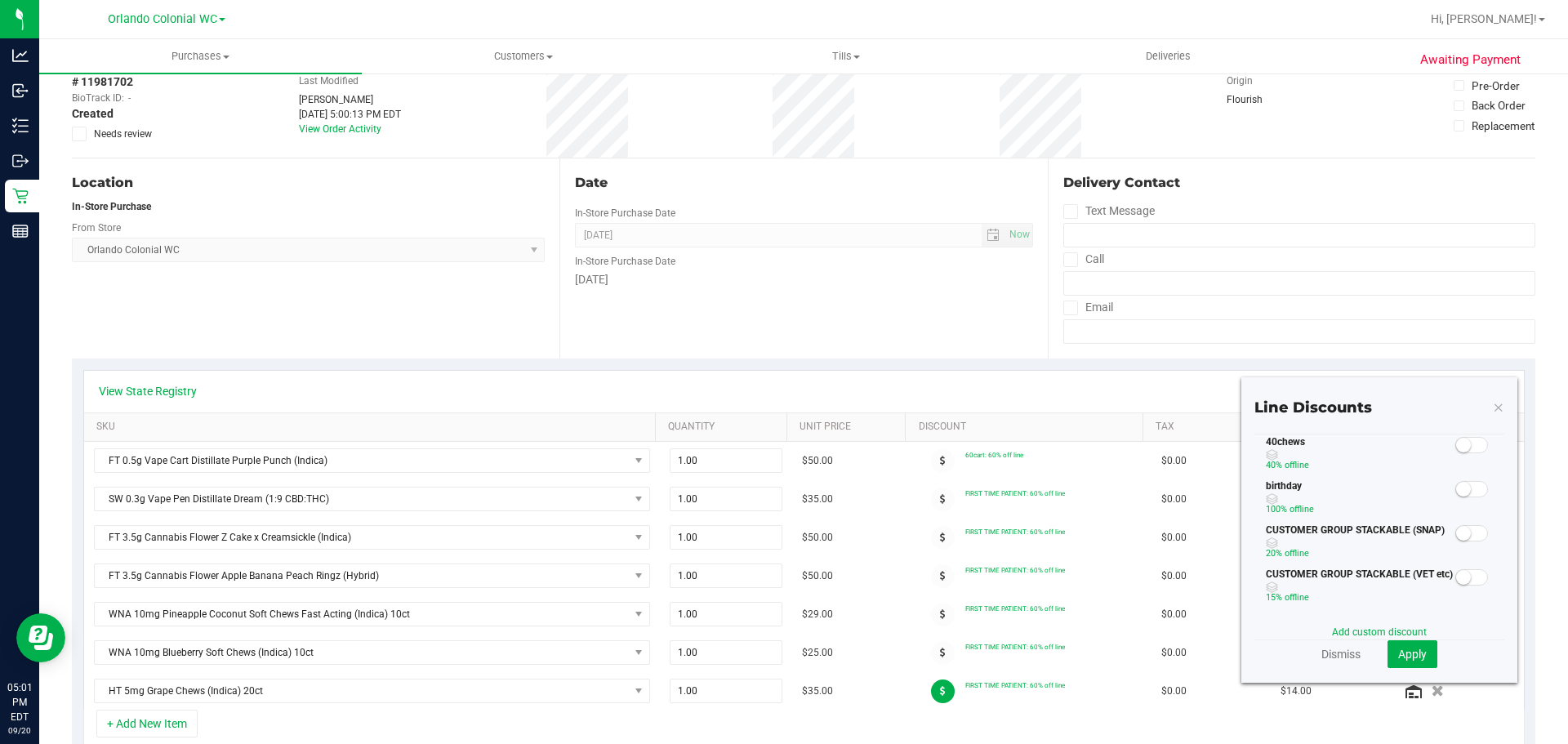
click at [1469, 438] on span at bounding box center [1471, 445] width 33 height 16
click at [1402, 656] on span "Apply" at bounding box center [1412, 653] width 29 height 13
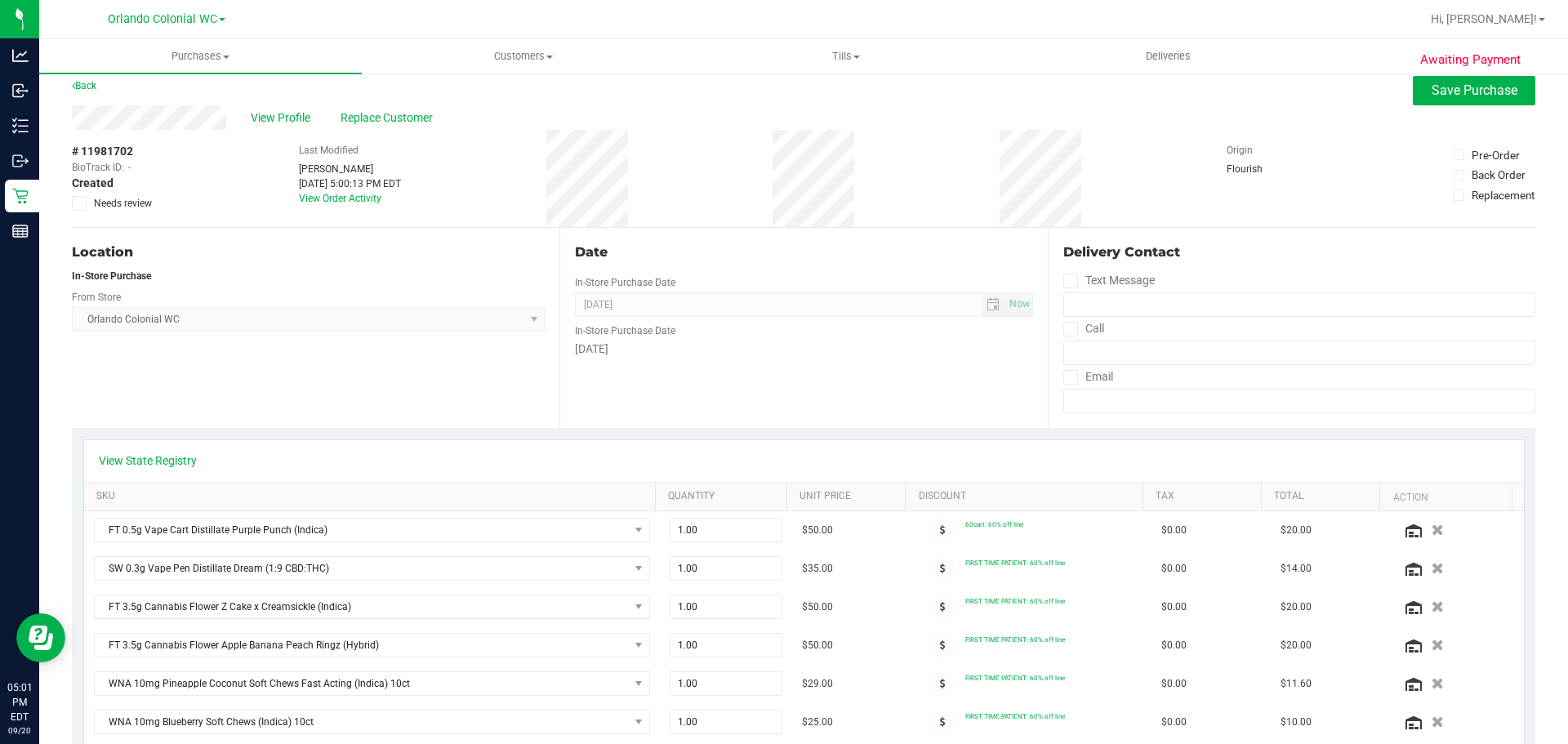
scroll to position [0, 0]
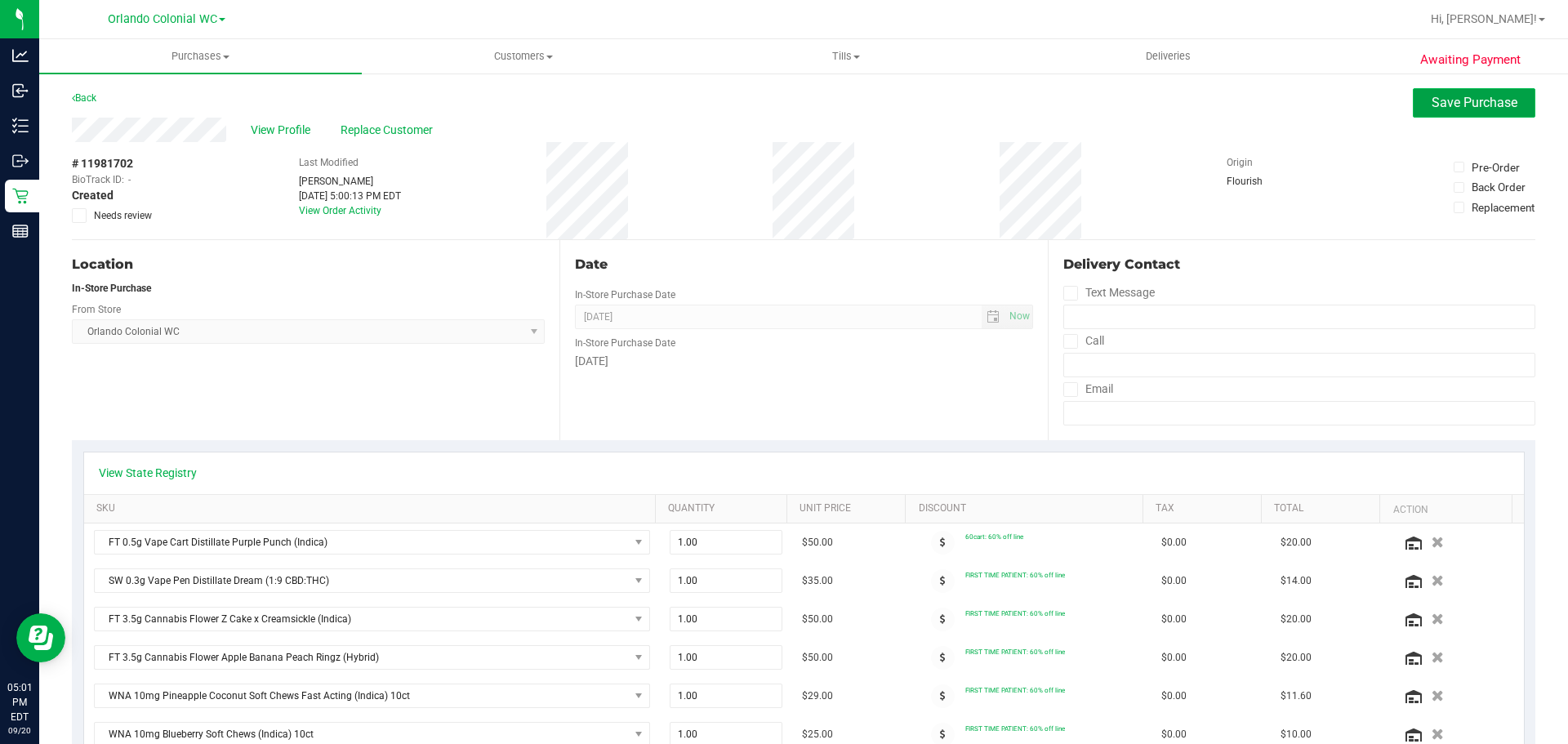
click at [1501, 106] on span "Save Purchase" at bounding box center [1474, 102] width 86 height 16
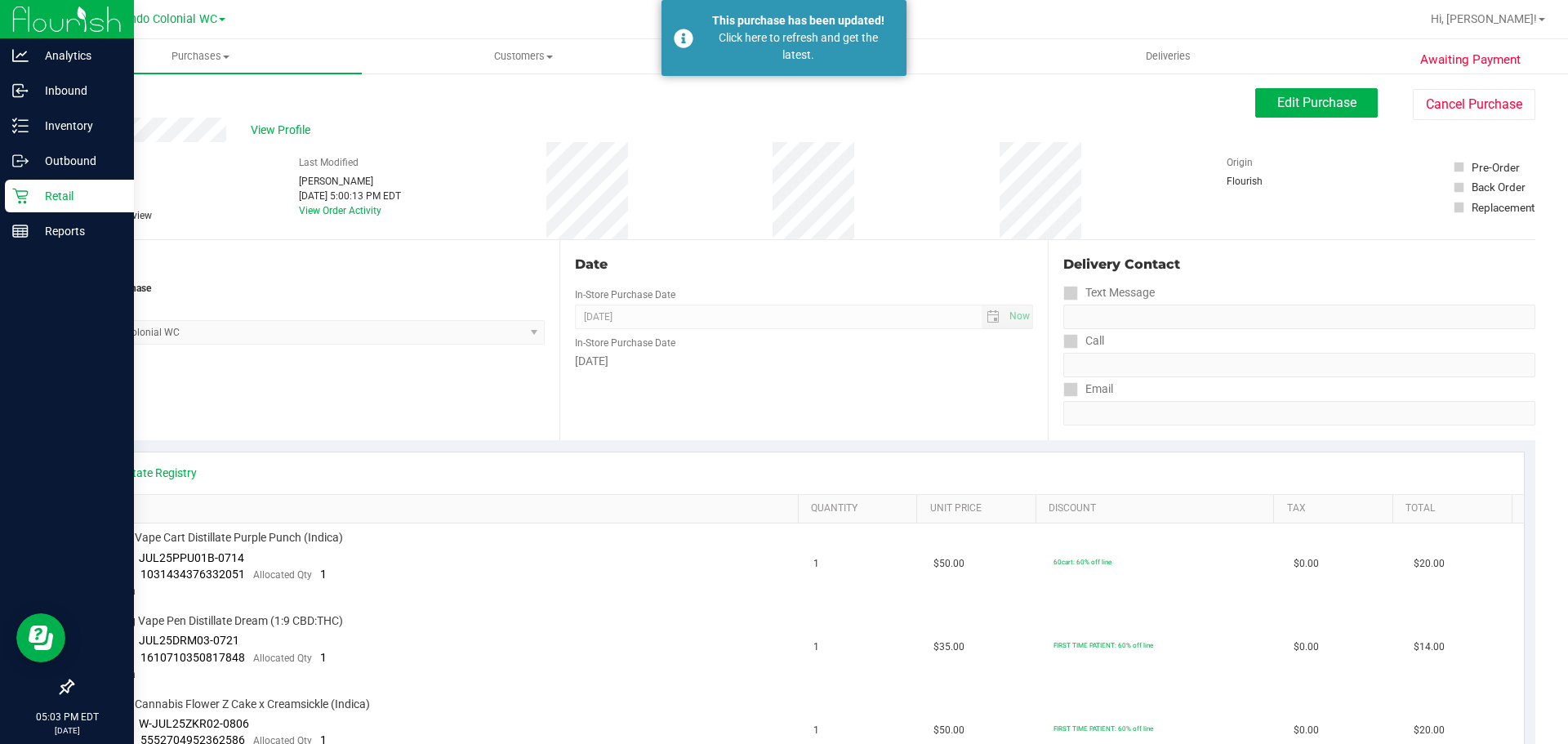
click at [39, 188] on p "Retail" at bounding box center [78, 196] width 98 height 20
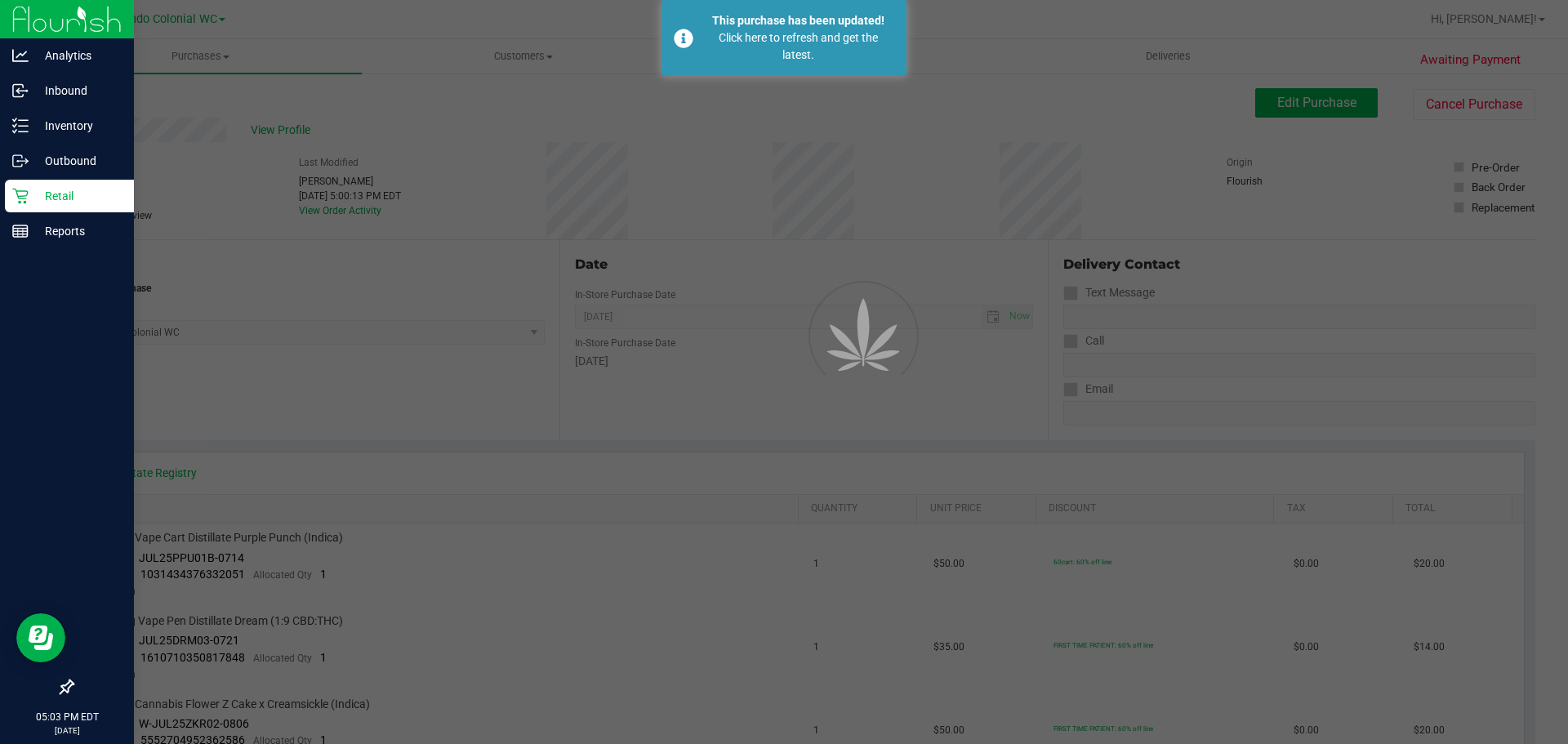
click at [39, 188] on p "Retail" at bounding box center [78, 196] width 98 height 20
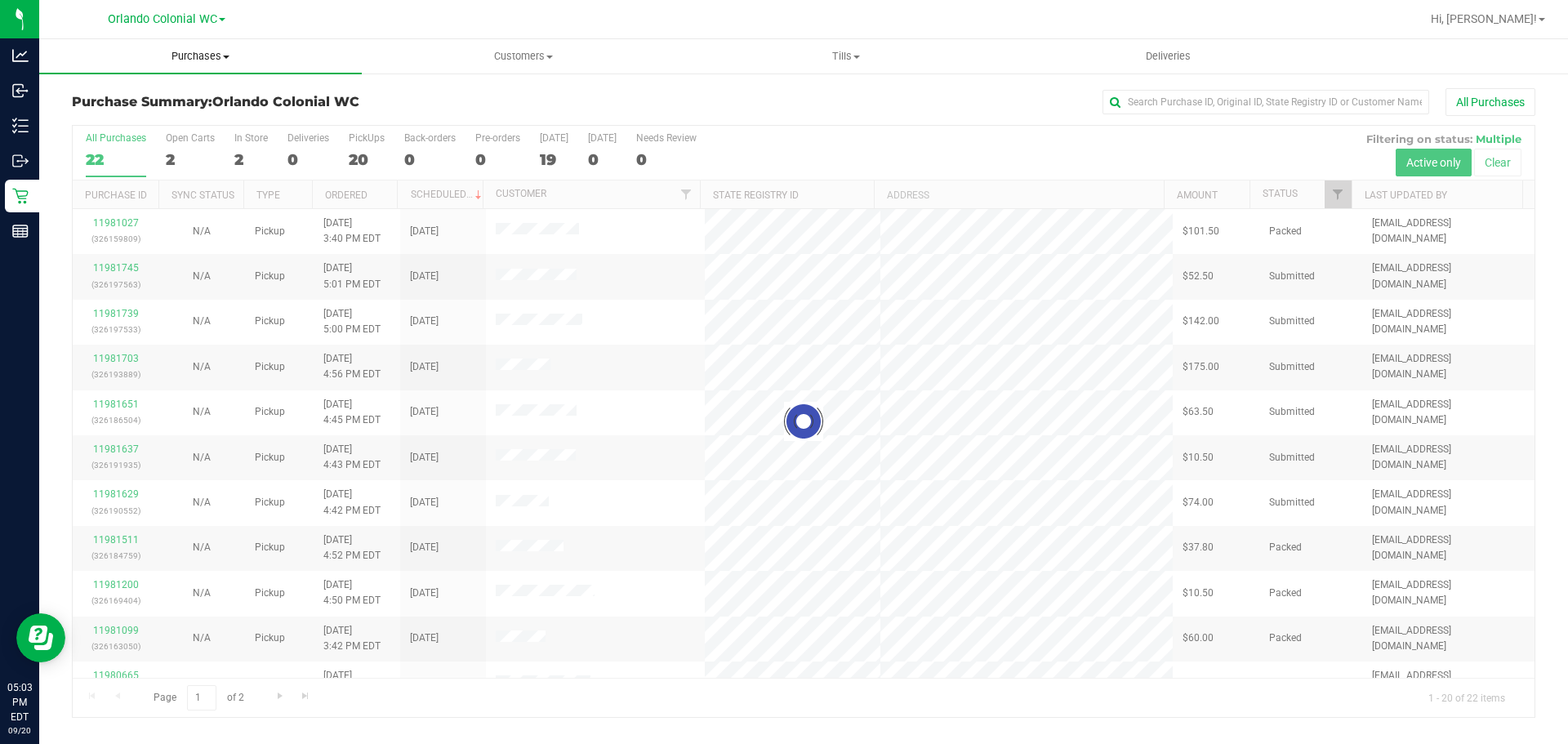
click at [180, 62] on span "Purchases" at bounding box center [200, 56] width 322 height 15
click at [116, 108] on li "Fulfillment" at bounding box center [200, 118] width 322 height 20
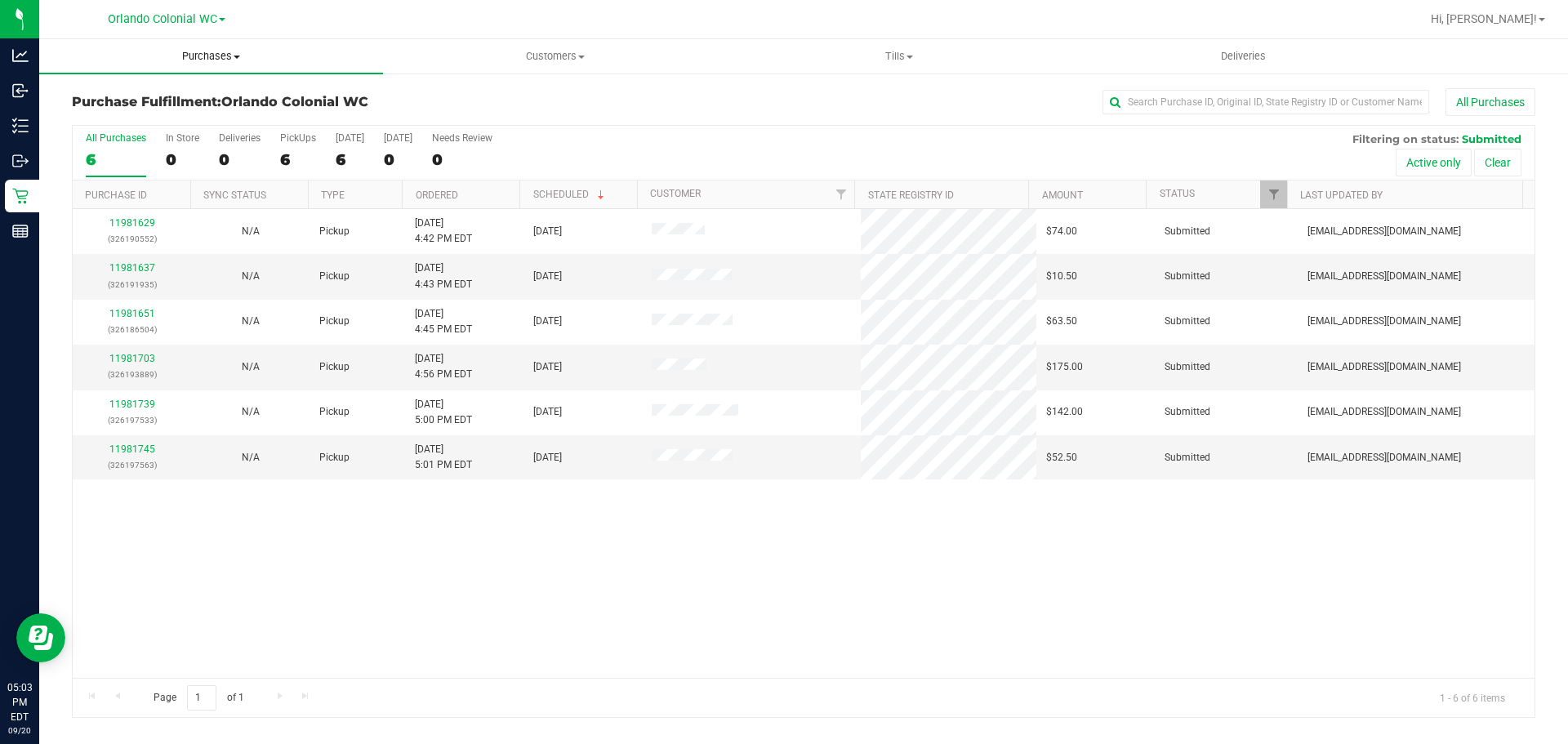
click at [216, 56] on span "Purchases" at bounding box center [211, 56] width 344 height 15
click at [147, 92] on span "Summary of purchases" at bounding box center [122, 98] width 167 height 14
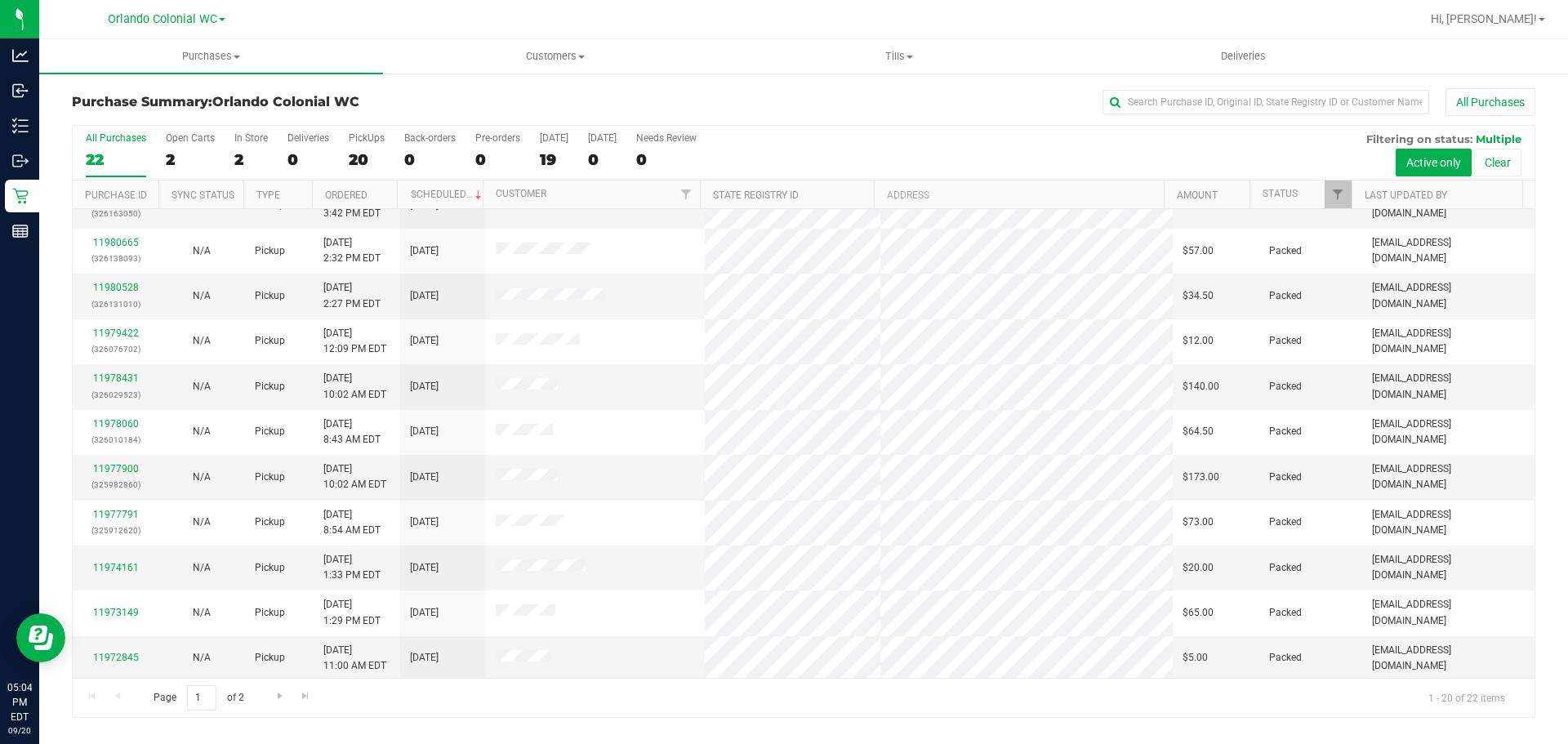
scroll to position [436, 0]
click at [205, 61] on span "Purchases" at bounding box center [211, 56] width 344 height 15
click at [159, 96] on span "Summary of purchases" at bounding box center [122, 98] width 167 height 14
click at [275, 695] on span "Go to the next page" at bounding box center [280, 695] width 13 height 13
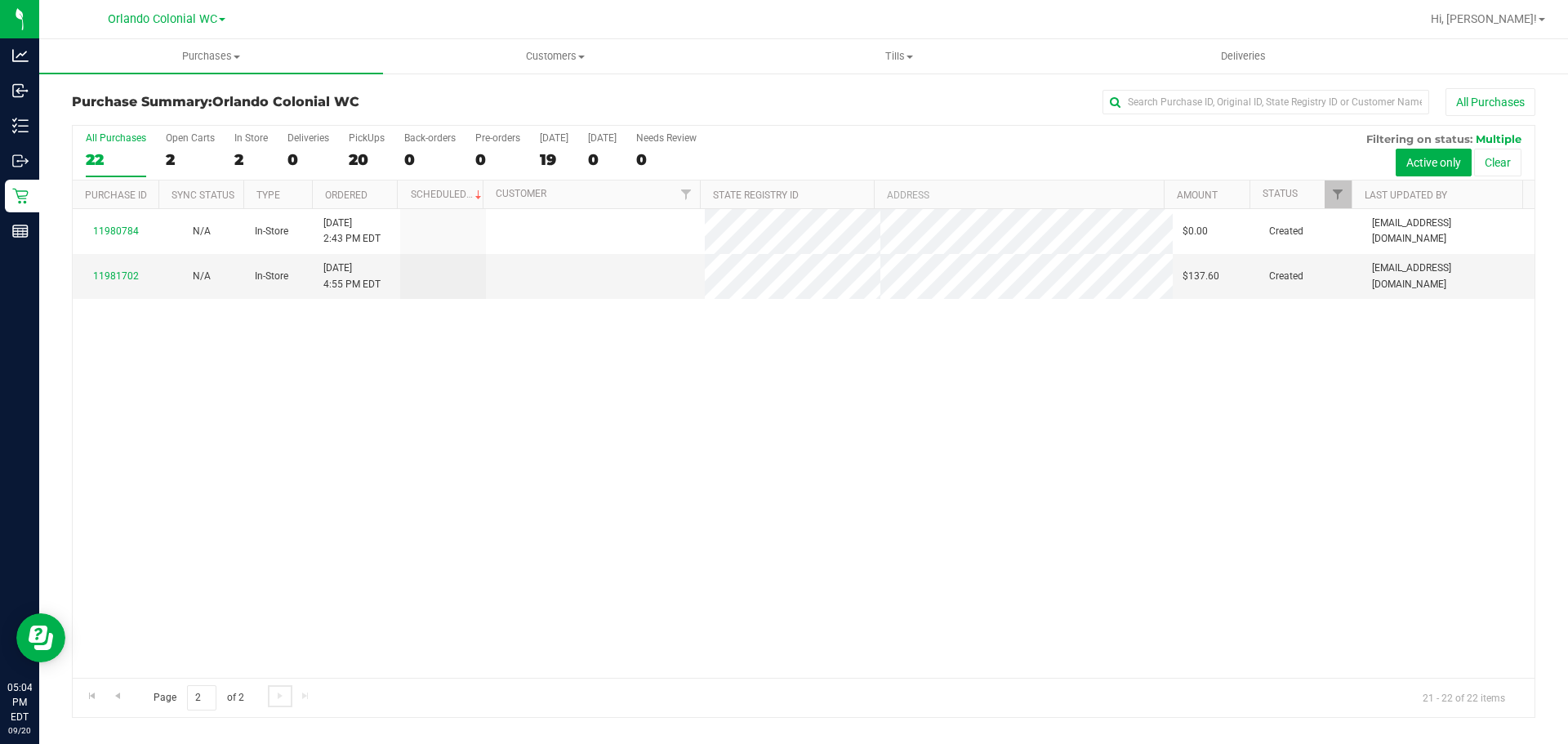
scroll to position [0, 0]
click at [116, 279] on link "11981702" at bounding box center [116, 276] width 46 height 11
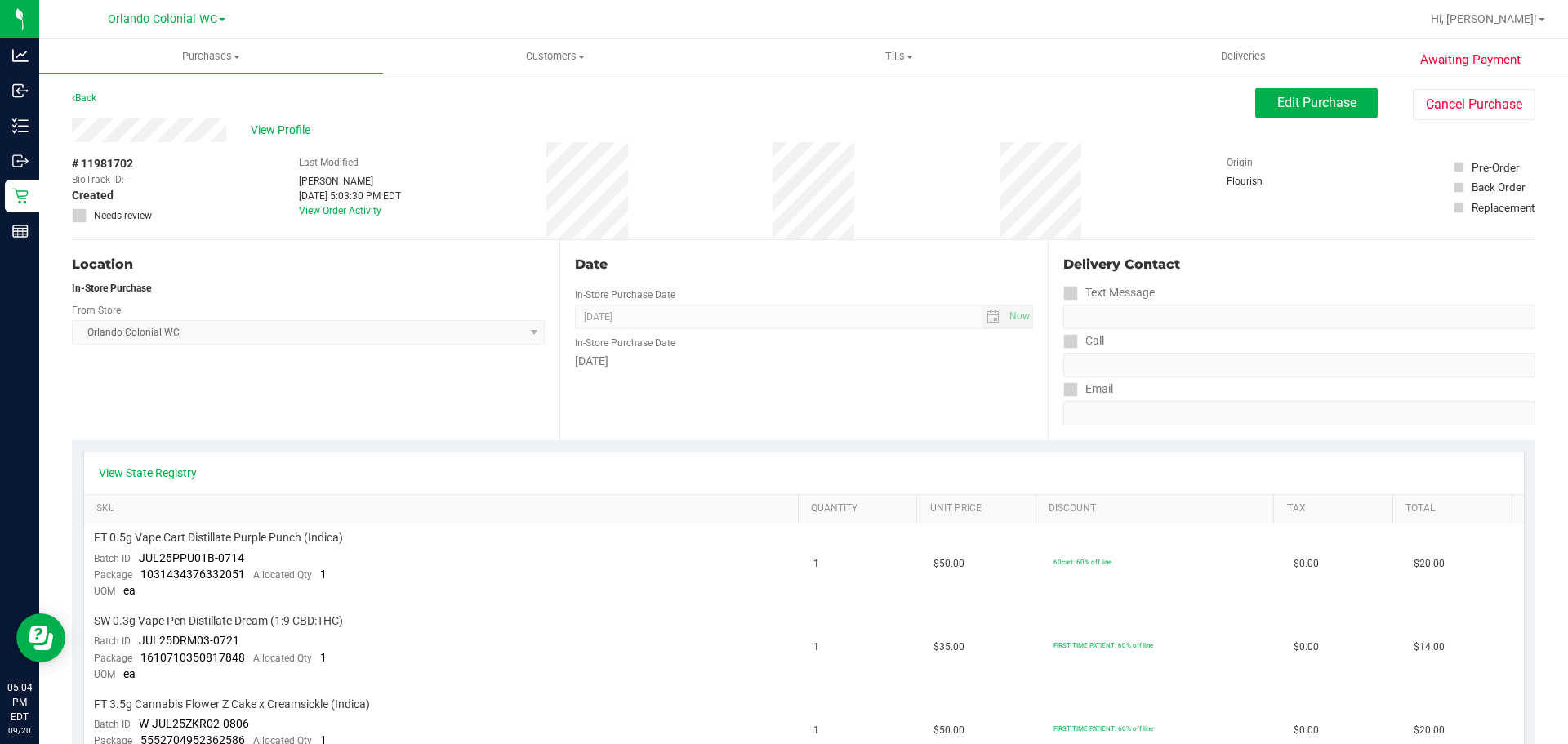
click at [1325, 120] on div "View Profile # 11981702 BioTrack ID: - Created Needs review Last Modified Jorge…" at bounding box center [803, 178] width 1464 height 122
click at [1329, 110] on button "Edit Purchase" at bounding box center [1316, 103] width 122 height 30
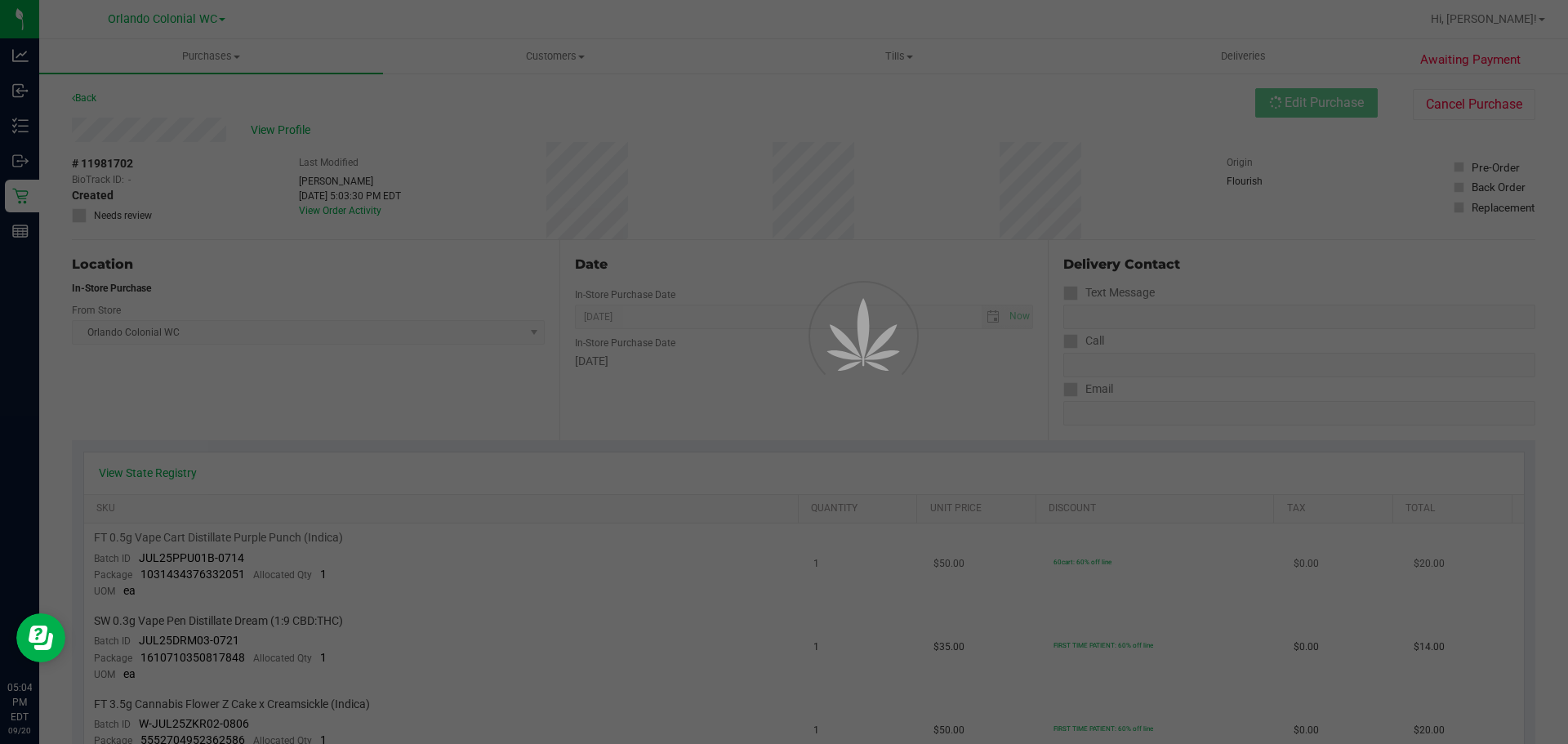
scroll to position [82, 0]
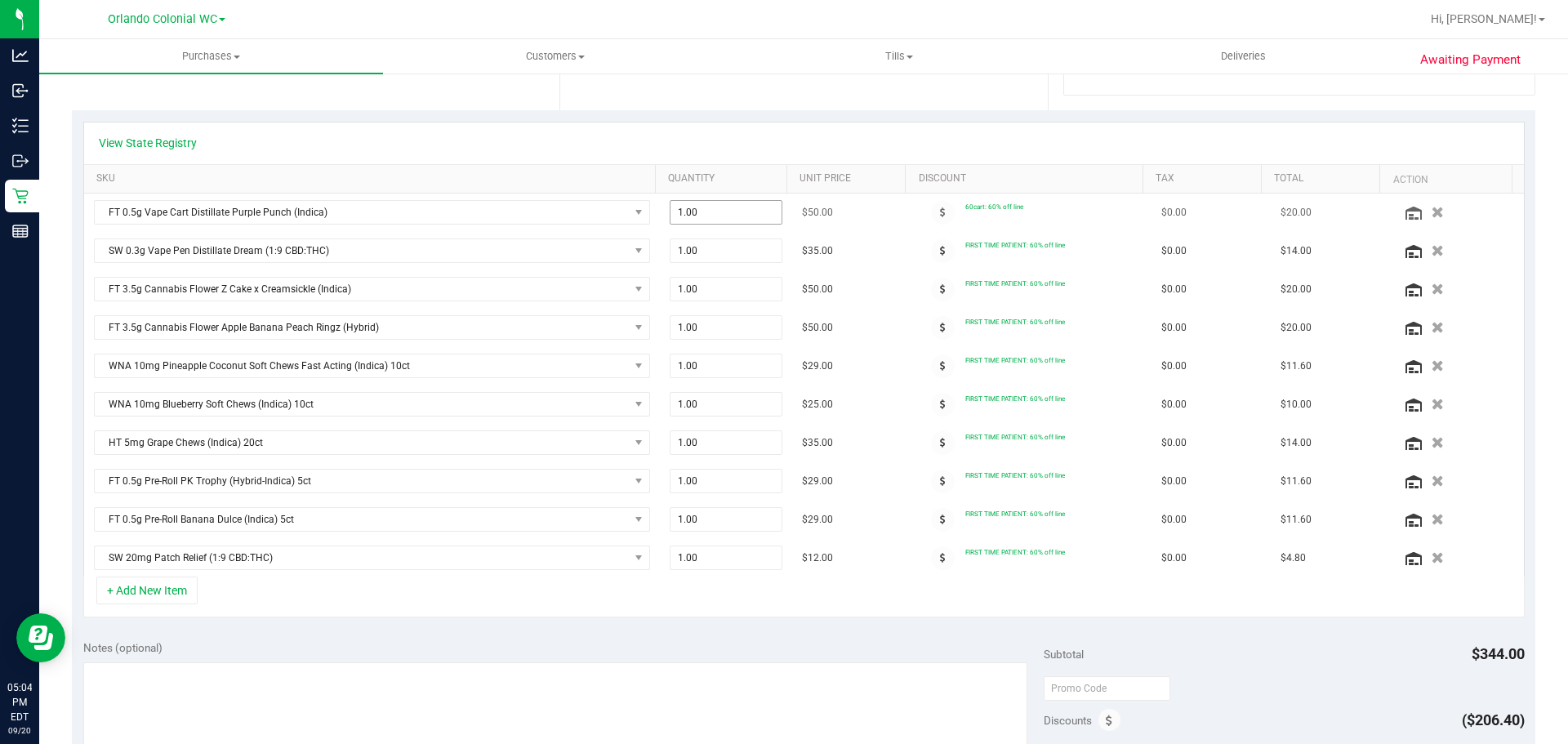
scroll to position [408, 0]
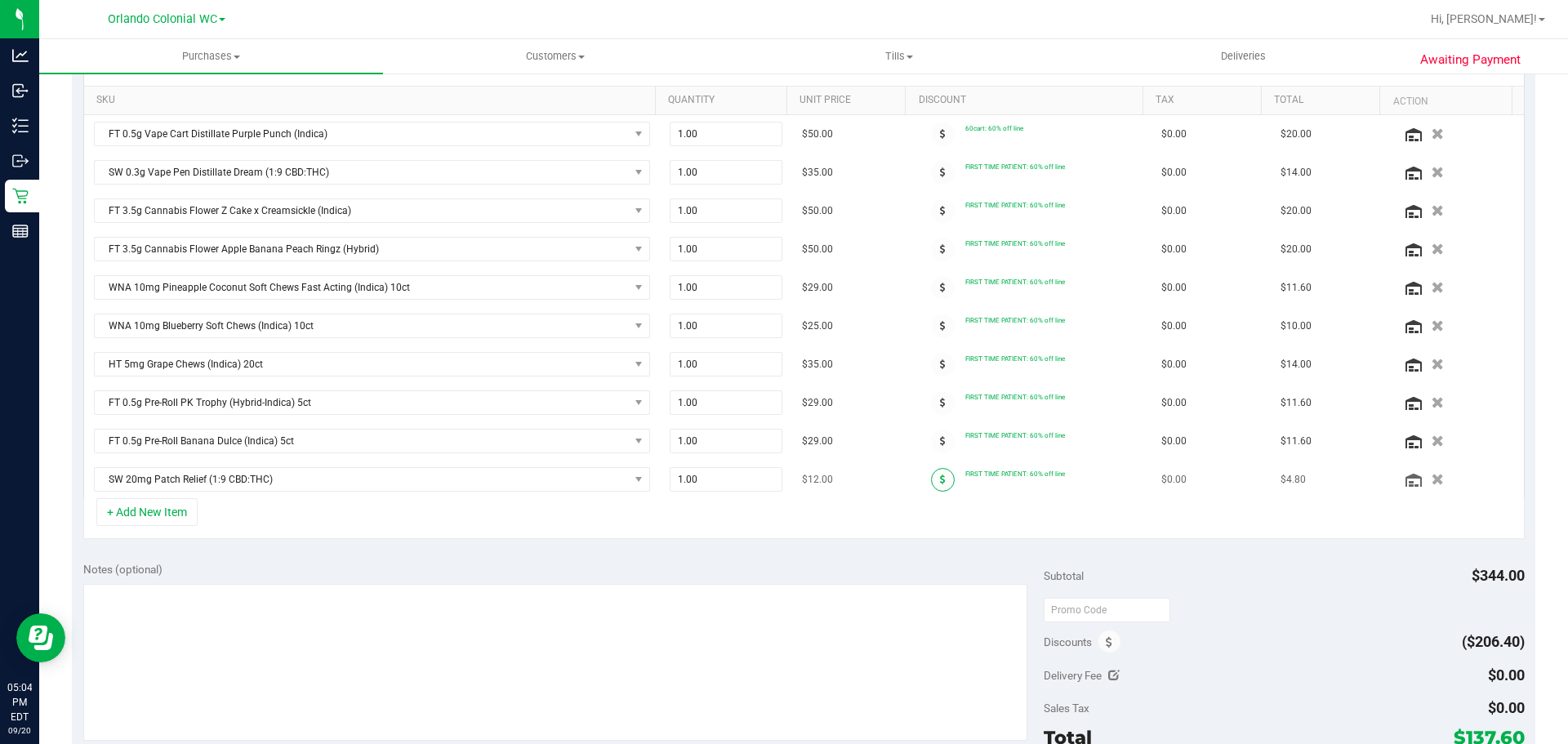
click at [940, 477] on icon at bounding box center [943, 479] width 6 height 10
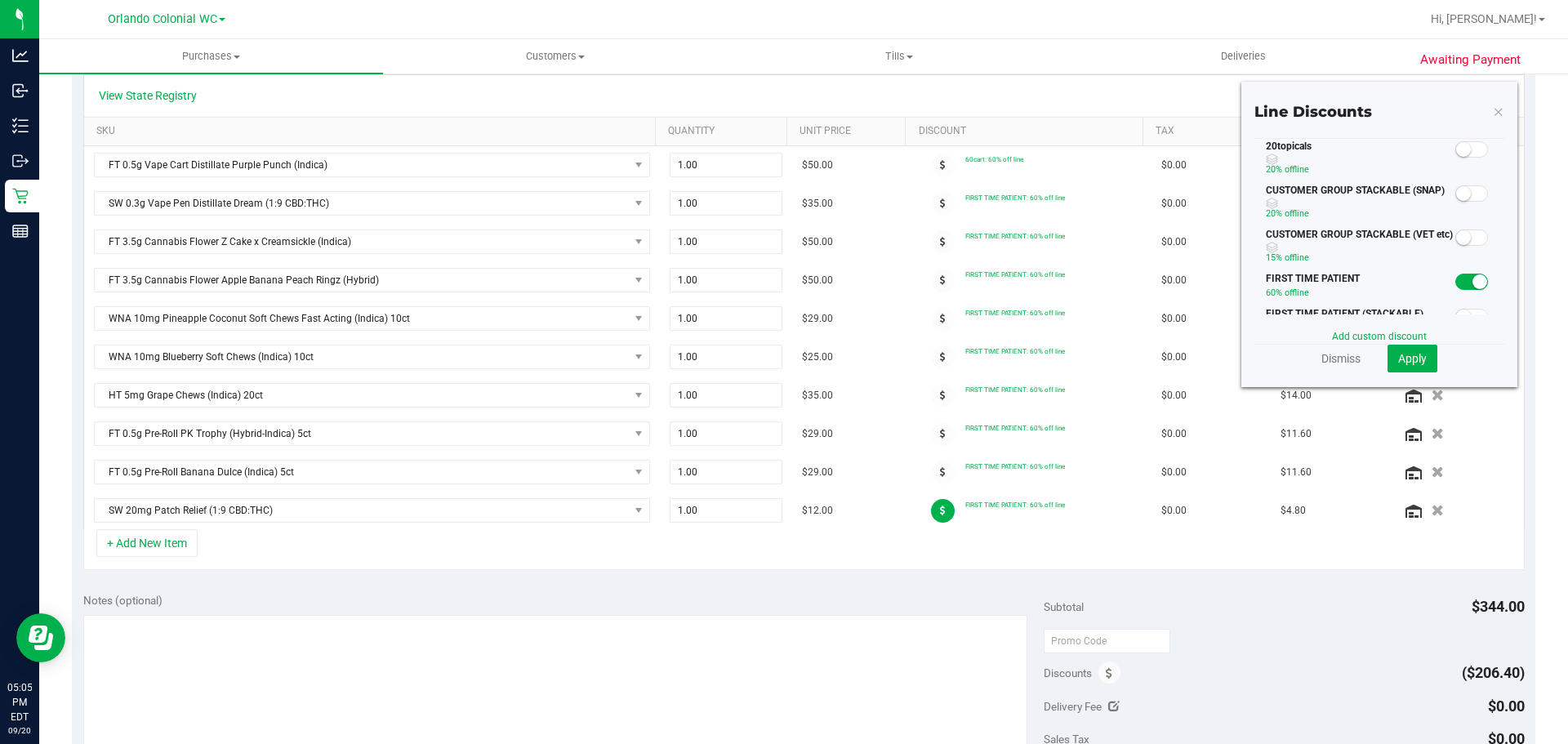
scroll to position [326, 0]
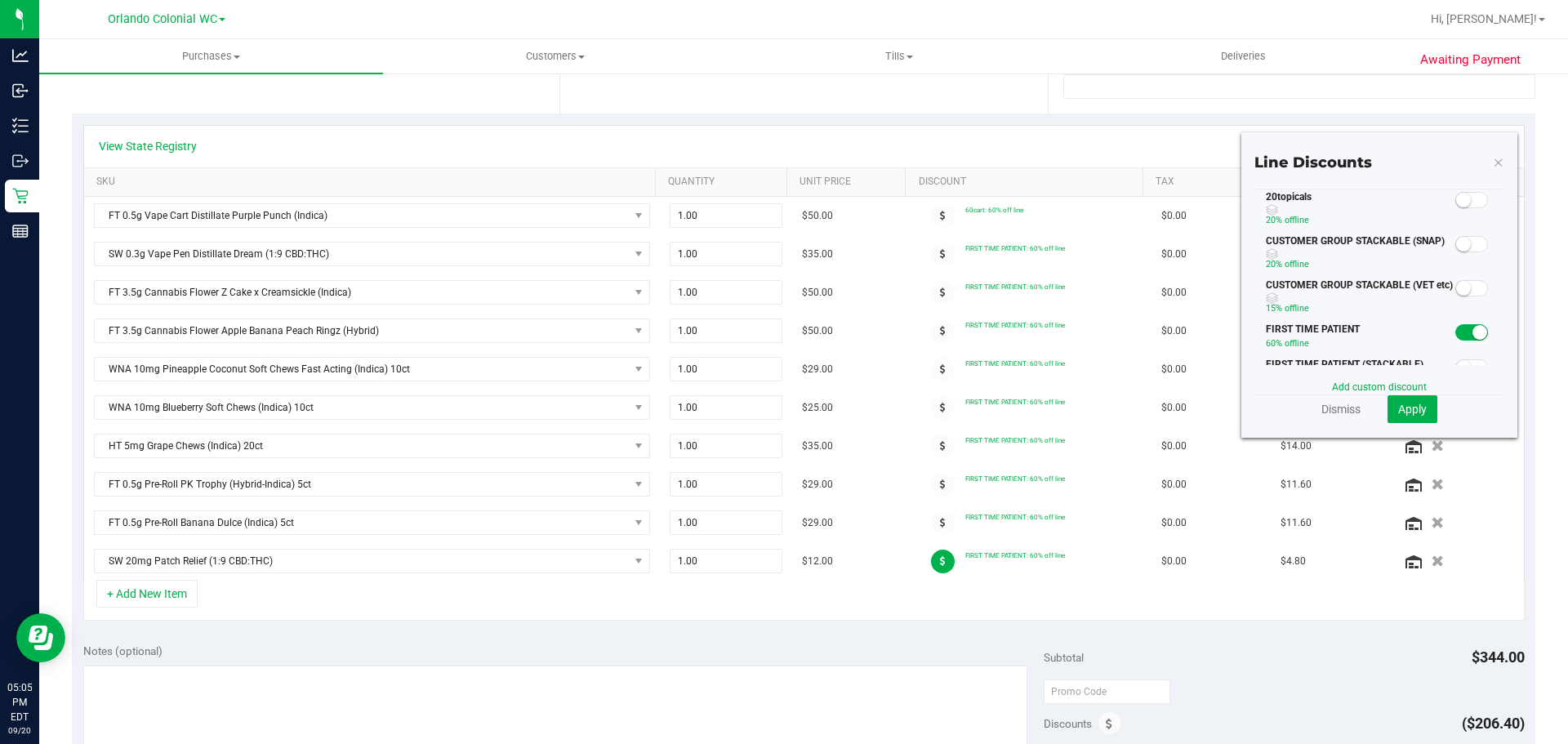
click at [1456, 190] on div at bounding box center [1472, 199] width 34 height 21
click at [1457, 204] on small at bounding box center [1464, 200] width 15 height 15
click at [1412, 418] on button "Apply" at bounding box center [1413, 409] width 50 height 28
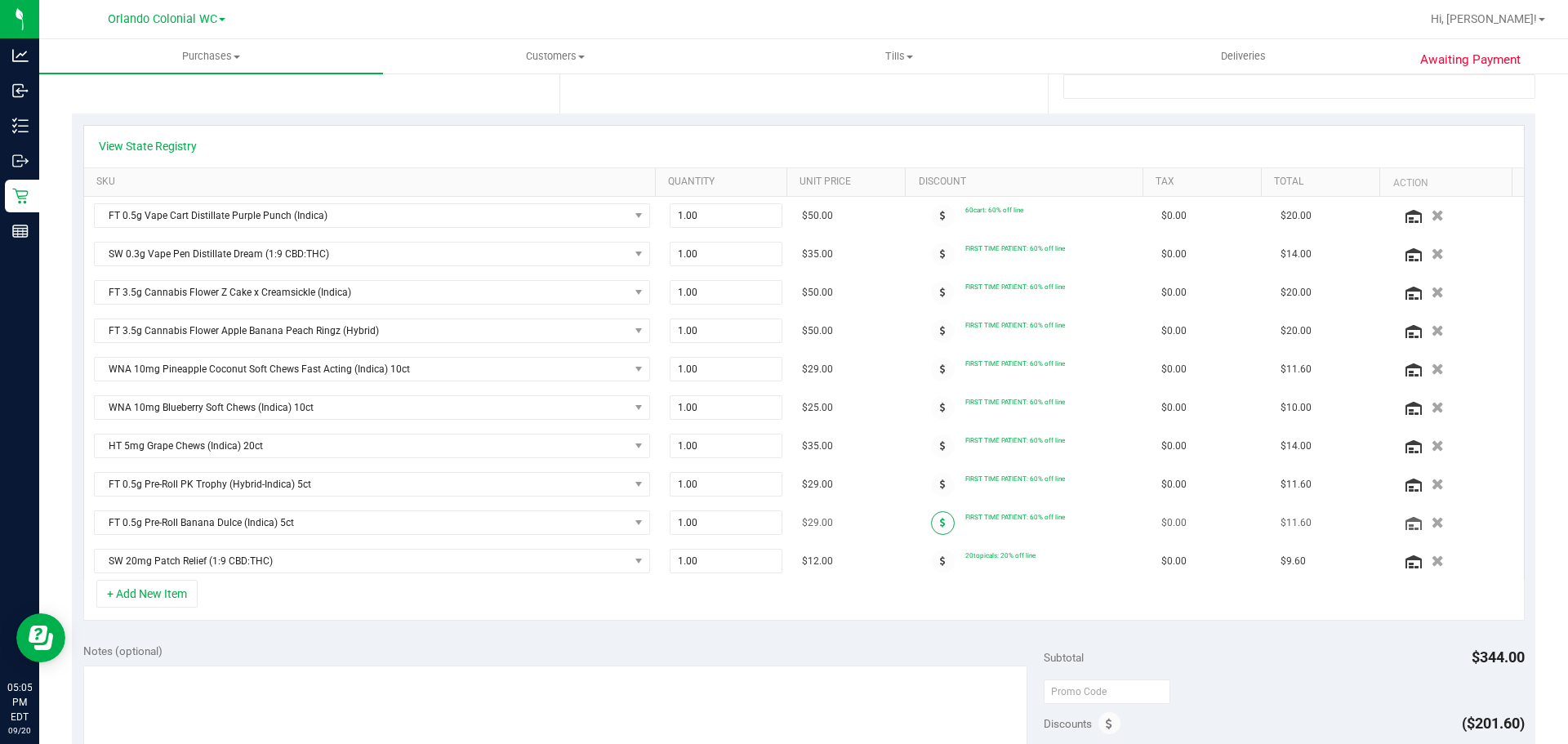
click at [938, 520] on span at bounding box center [943, 523] width 24 height 24
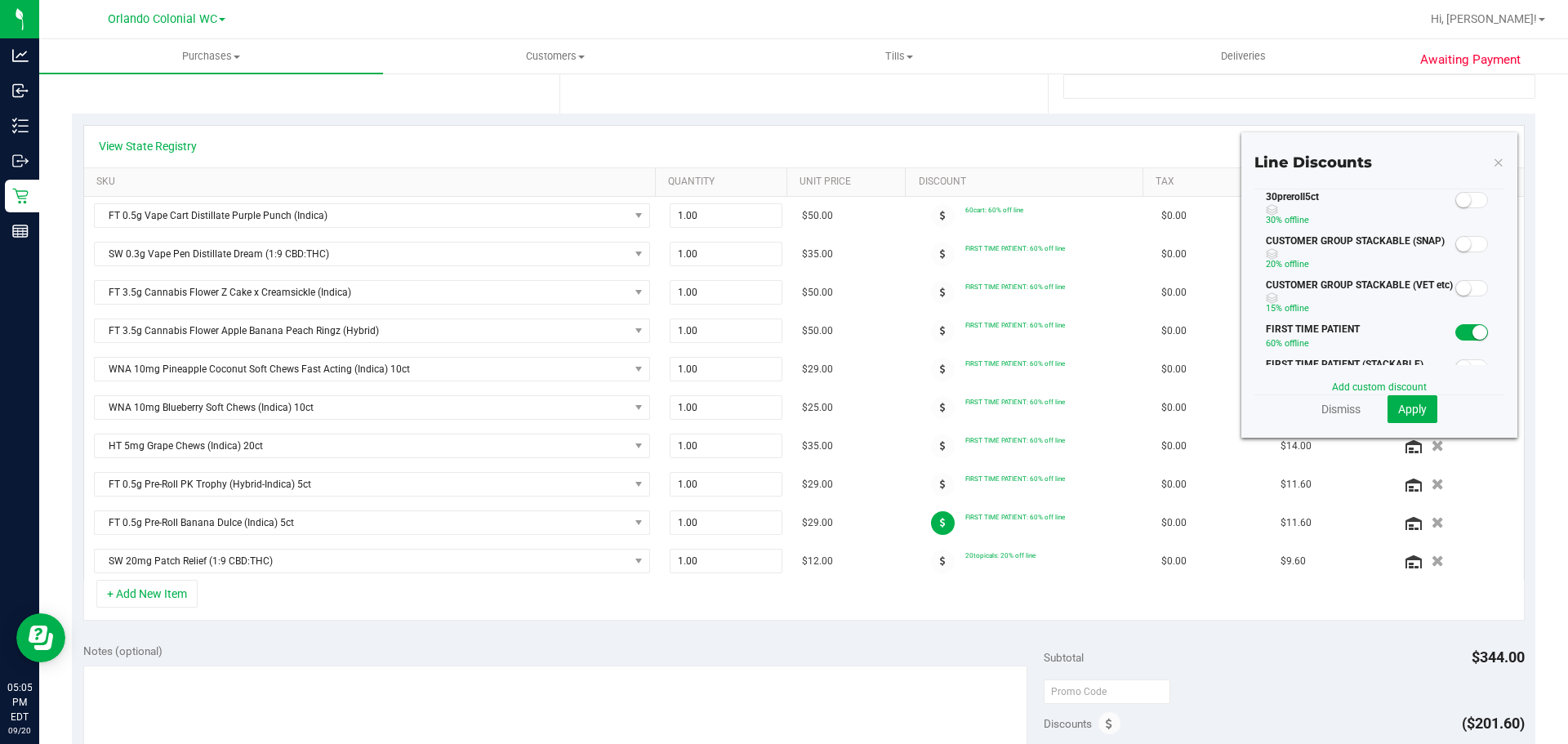
click at [1457, 193] on small at bounding box center [1464, 200] width 15 height 15
click at [1399, 417] on button "Apply" at bounding box center [1413, 409] width 50 height 28
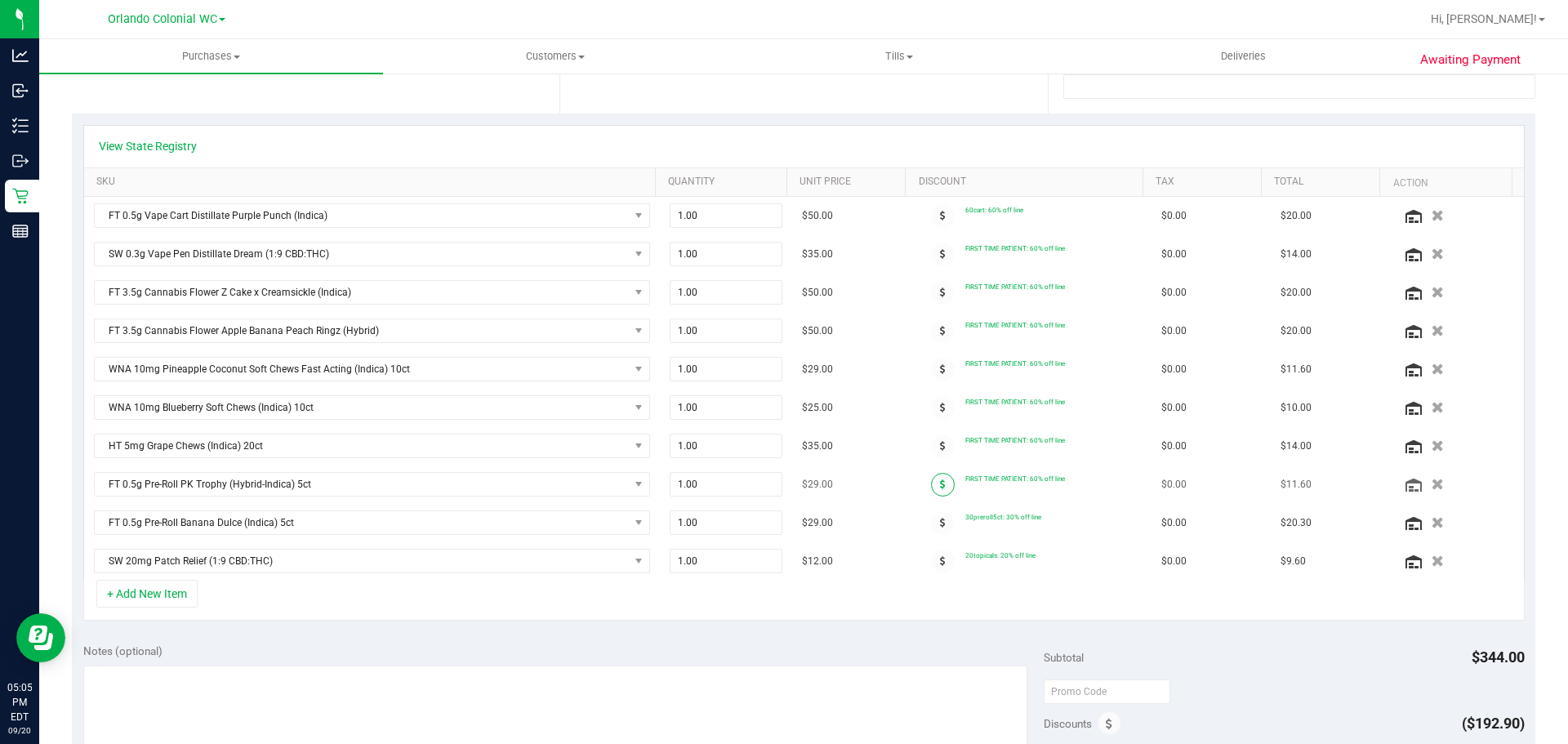
click at [940, 486] on icon at bounding box center [943, 484] width 6 height 10
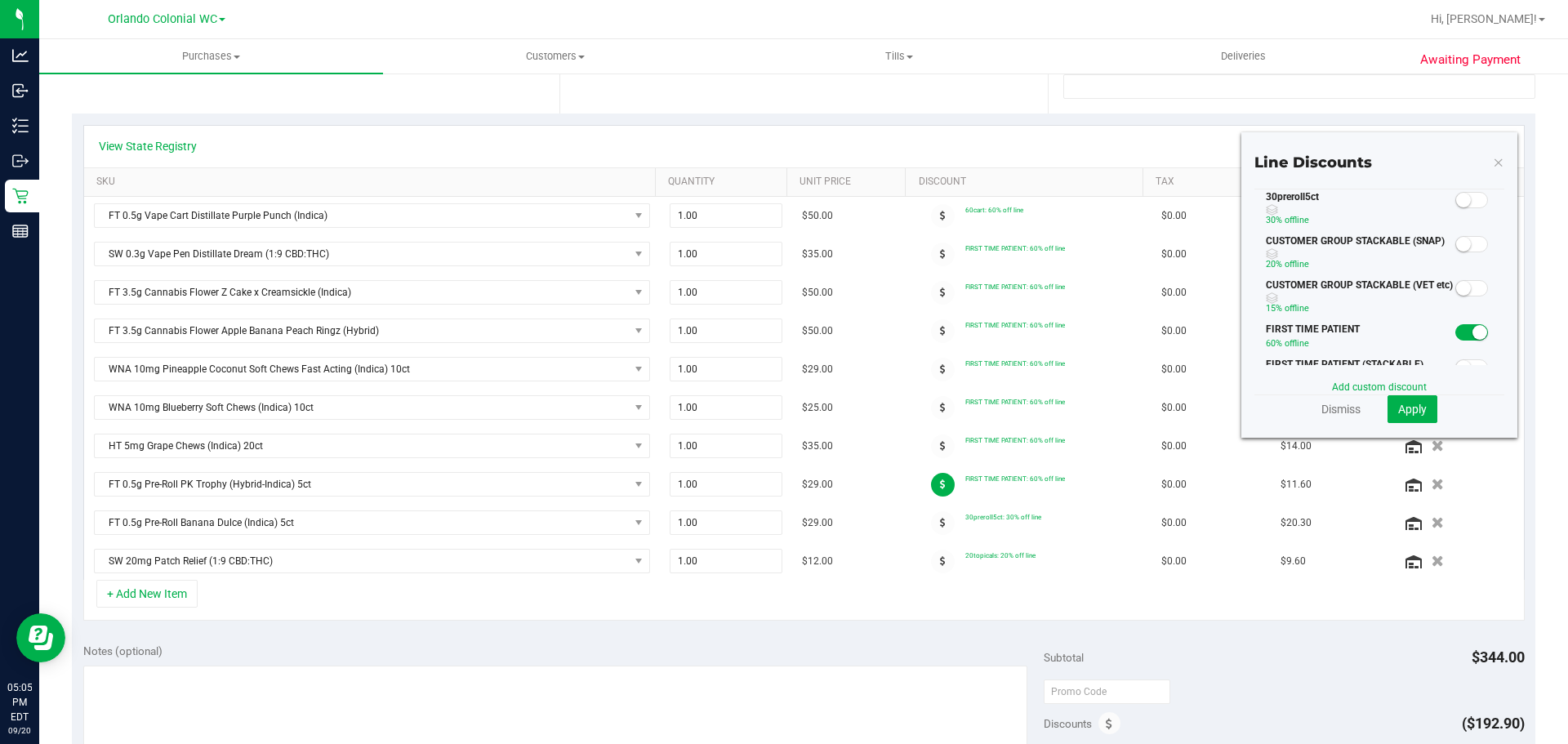
click at [1460, 333] on span at bounding box center [1471, 332] width 33 height 16
click at [1466, 197] on span at bounding box center [1471, 200] width 33 height 16
click at [1412, 403] on span "Apply" at bounding box center [1412, 409] width 29 height 13
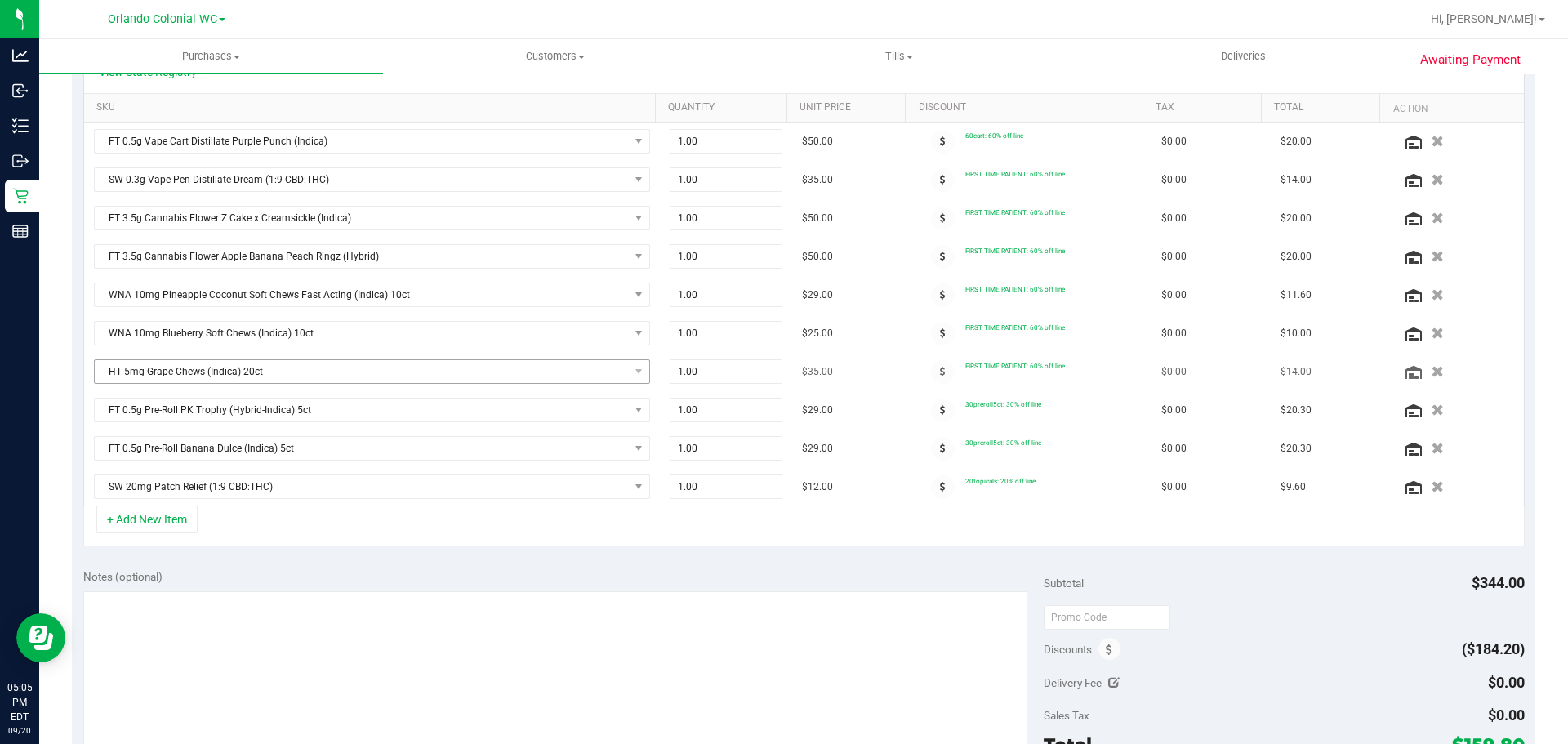
scroll to position [490, 0]
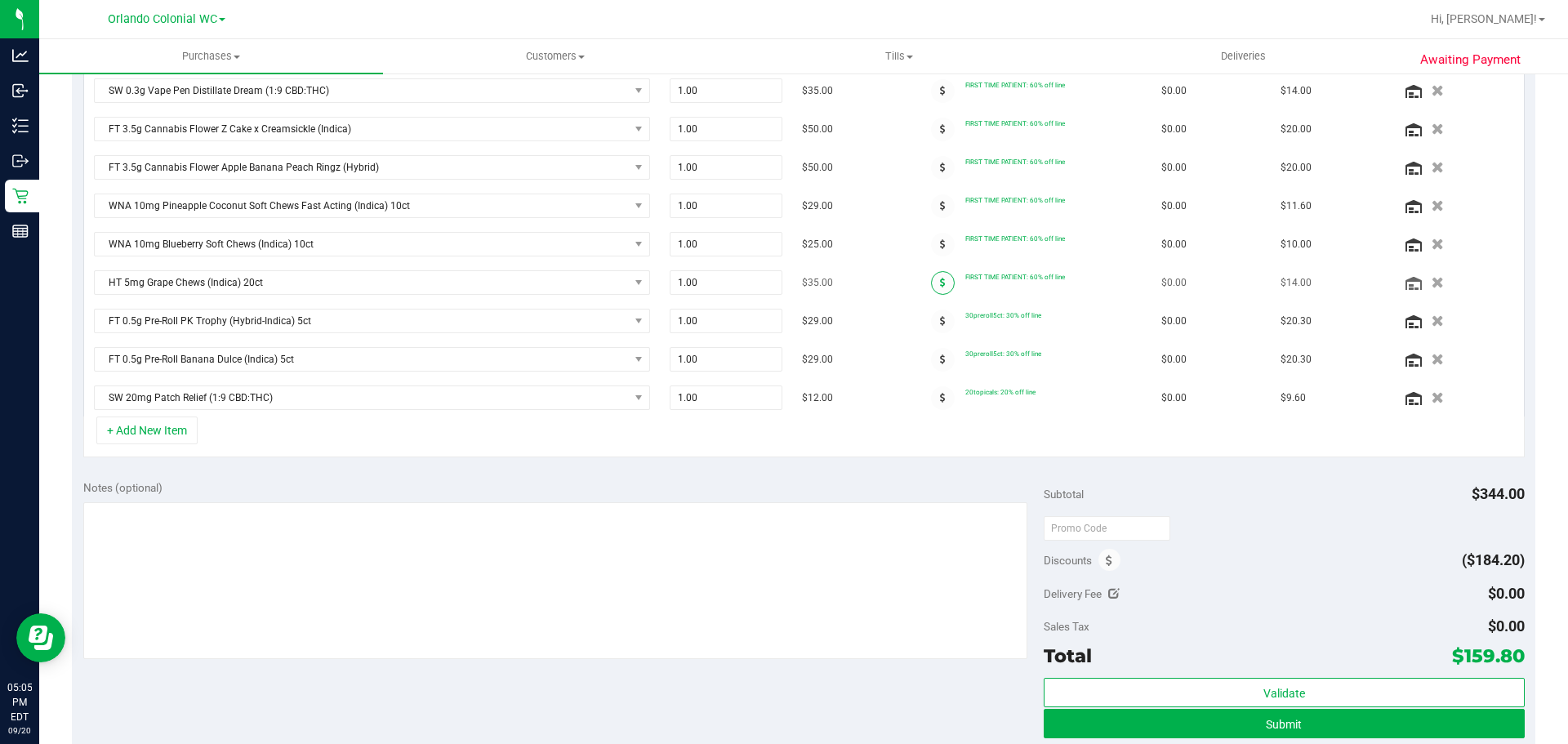
click at [931, 289] on span at bounding box center [943, 283] width 24 height 24
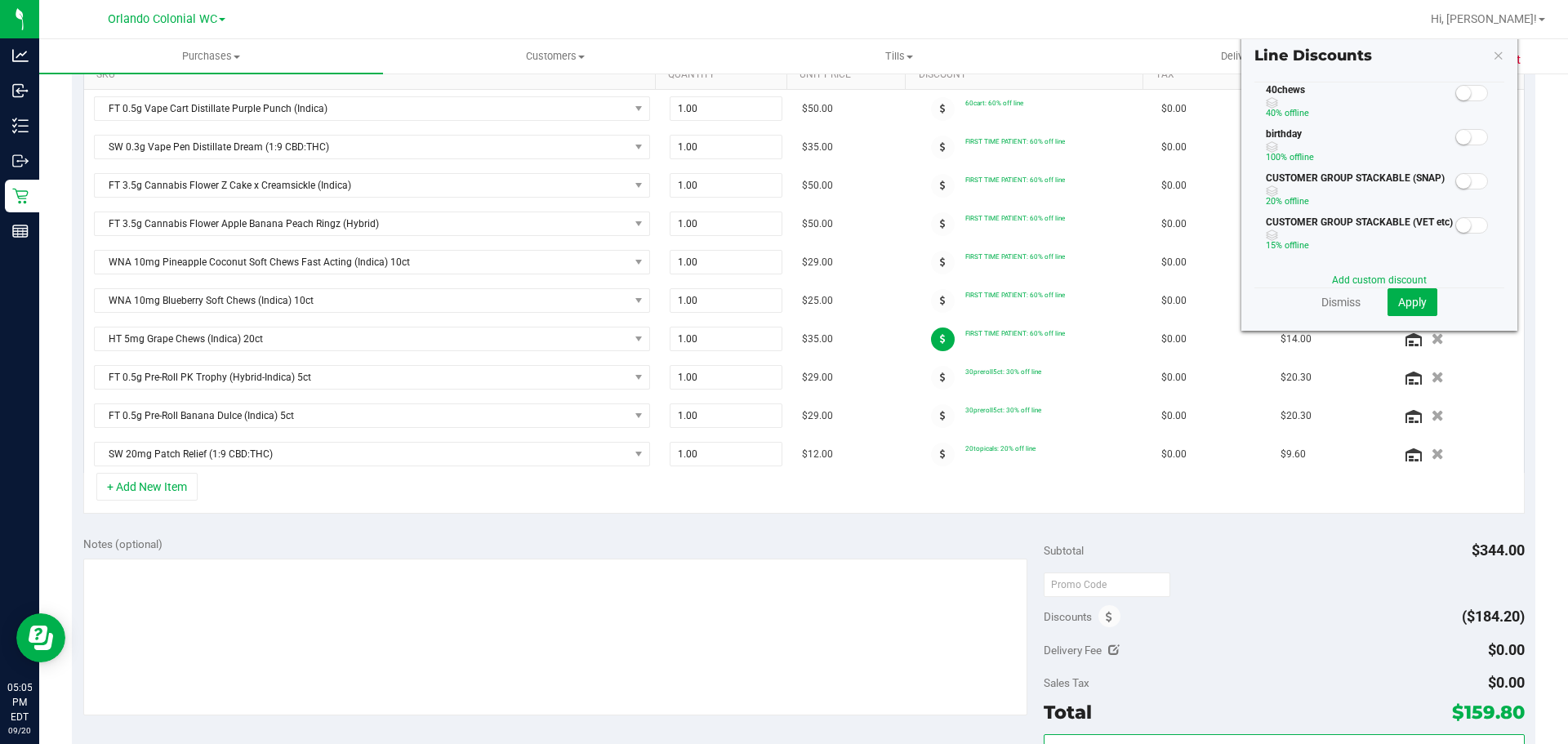
scroll to position [408, 0]
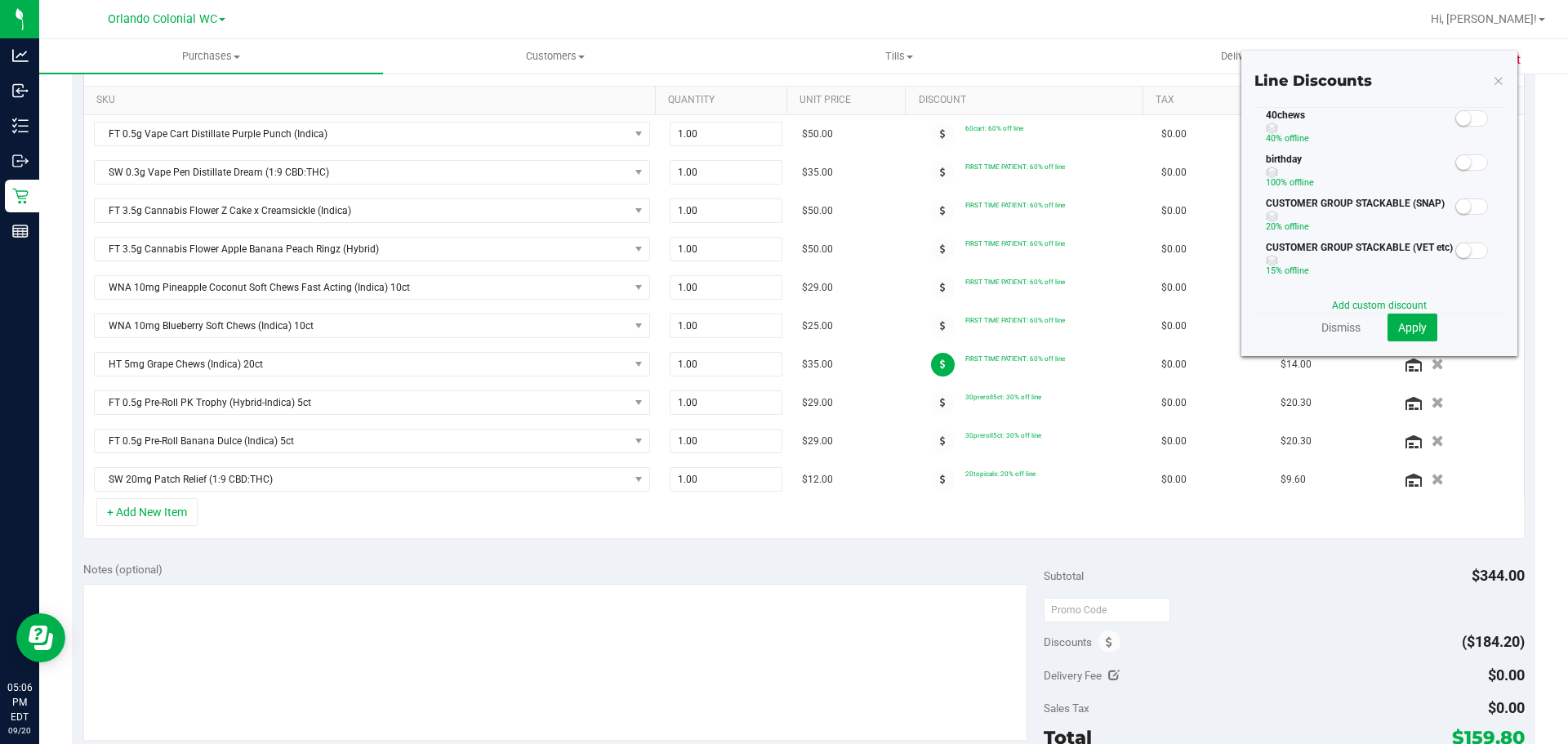
click at [1458, 120] on small at bounding box center [1464, 118] width 15 height 15
click at [1388, 334] on button "Apply" at bounding box center [1413, 327] width 50 height 28
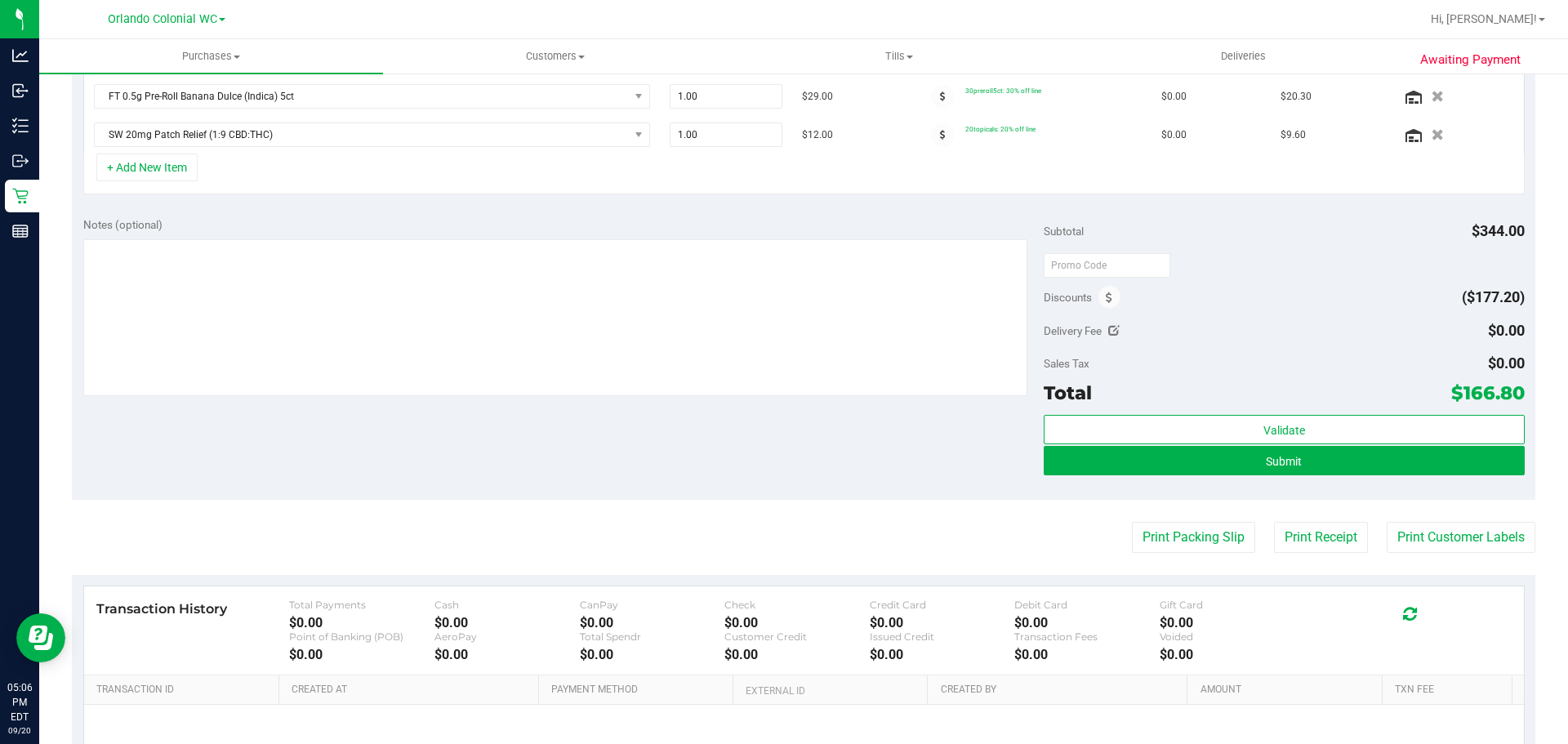
scroll to position [817, 0]
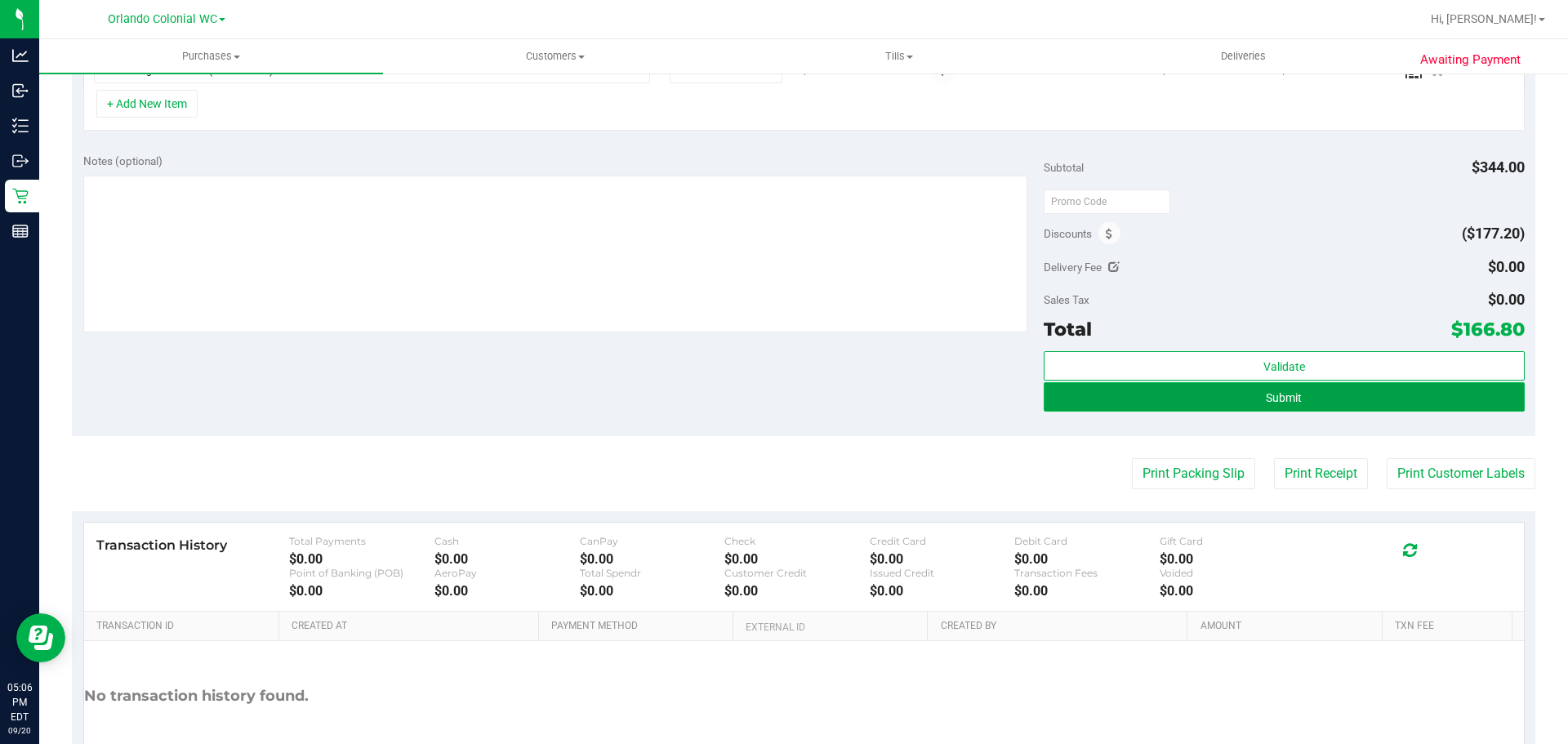
click at [1164, 394] on button "Submit" at bounding box center [1283, 397] width 481 height 30
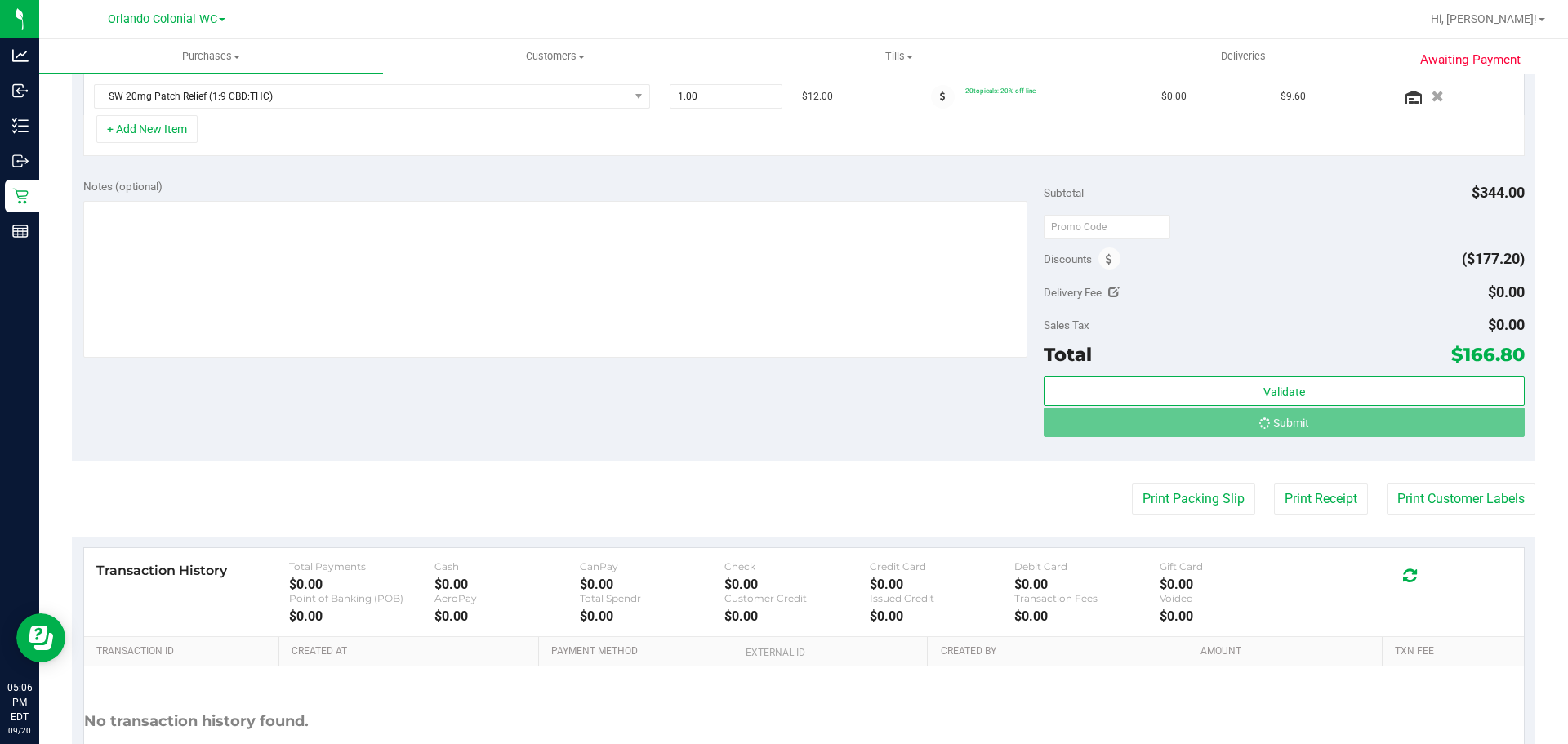
scroll to position [766, 0]
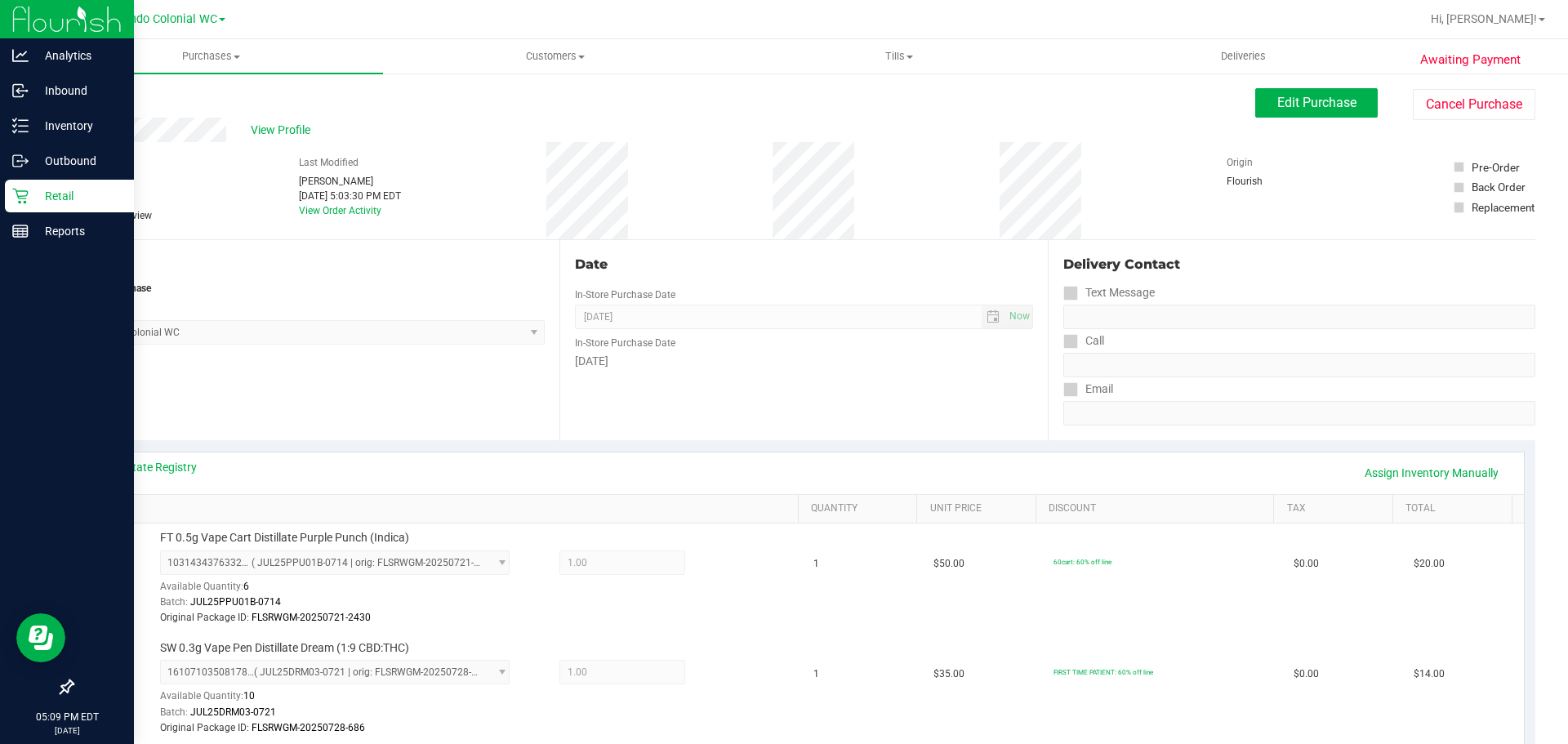
click at [20, 203] on icon at bounding box center [20, 196] width 16 height 16
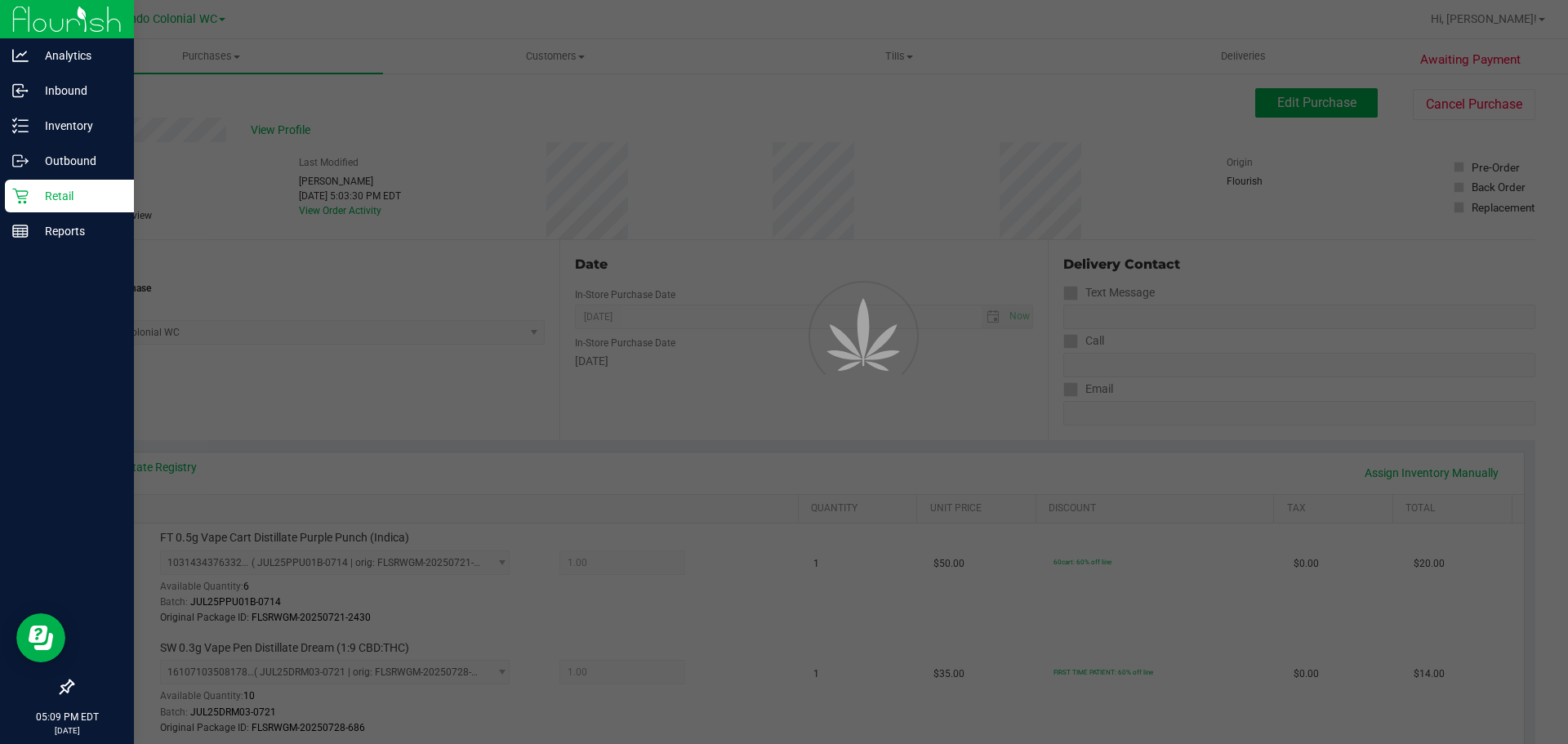
click at [20, 203] on icon at bounding box center [20, 197] width 16 height 16
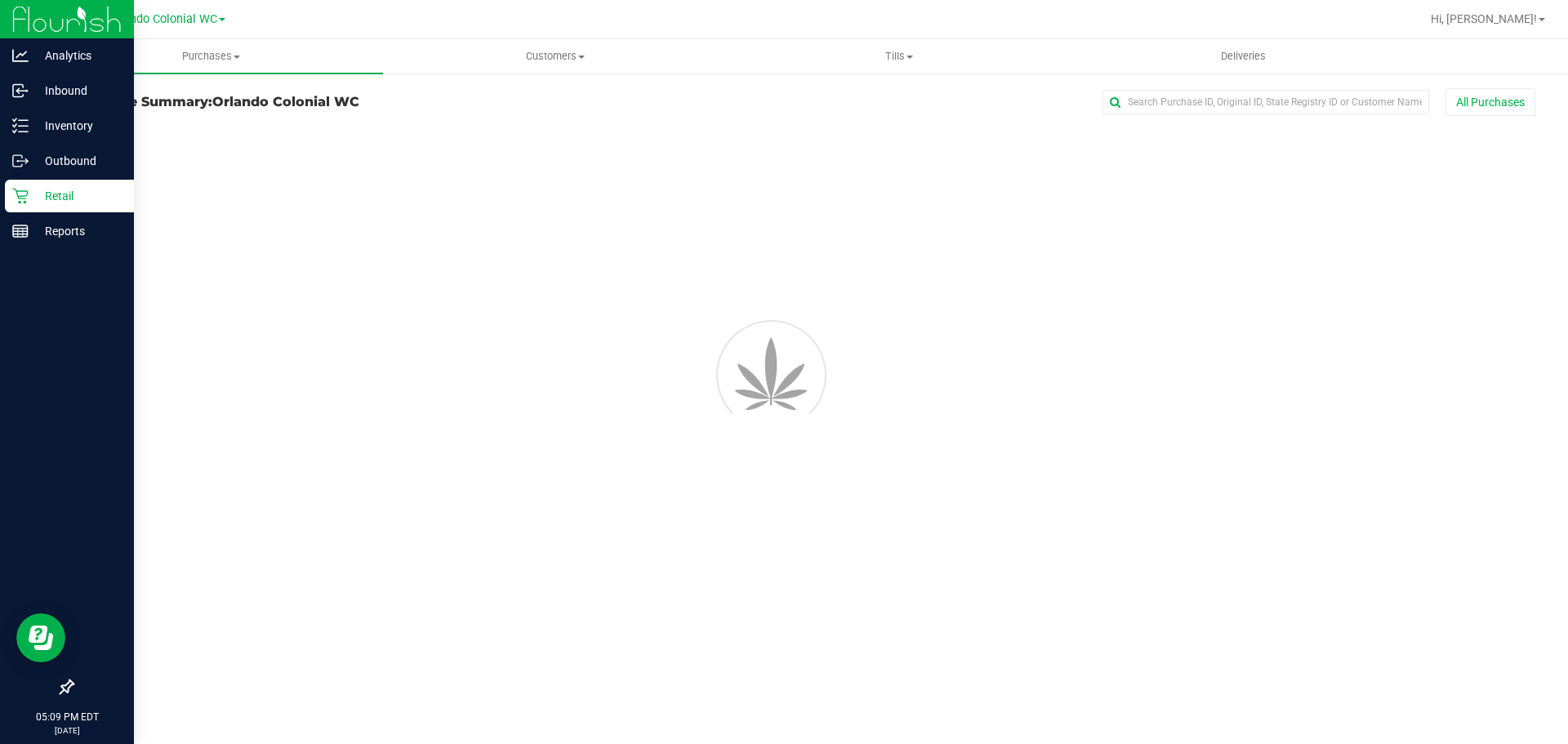
click at [20, 203] on icon at bounding box center [20, 197] width 16 height 16
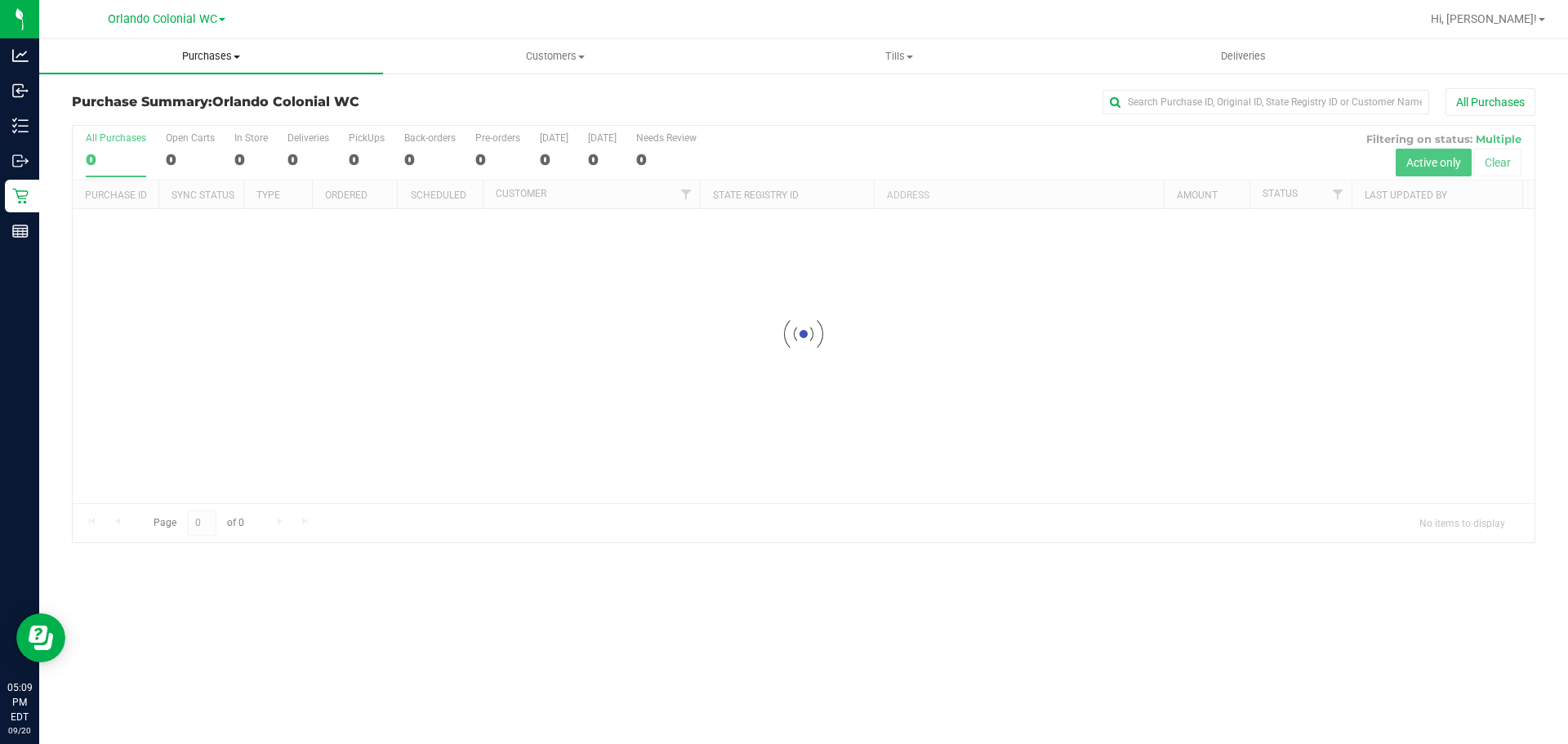
click at [187, 62] on span "Purchases" at bounding box center [211, 56] width 344 height 15
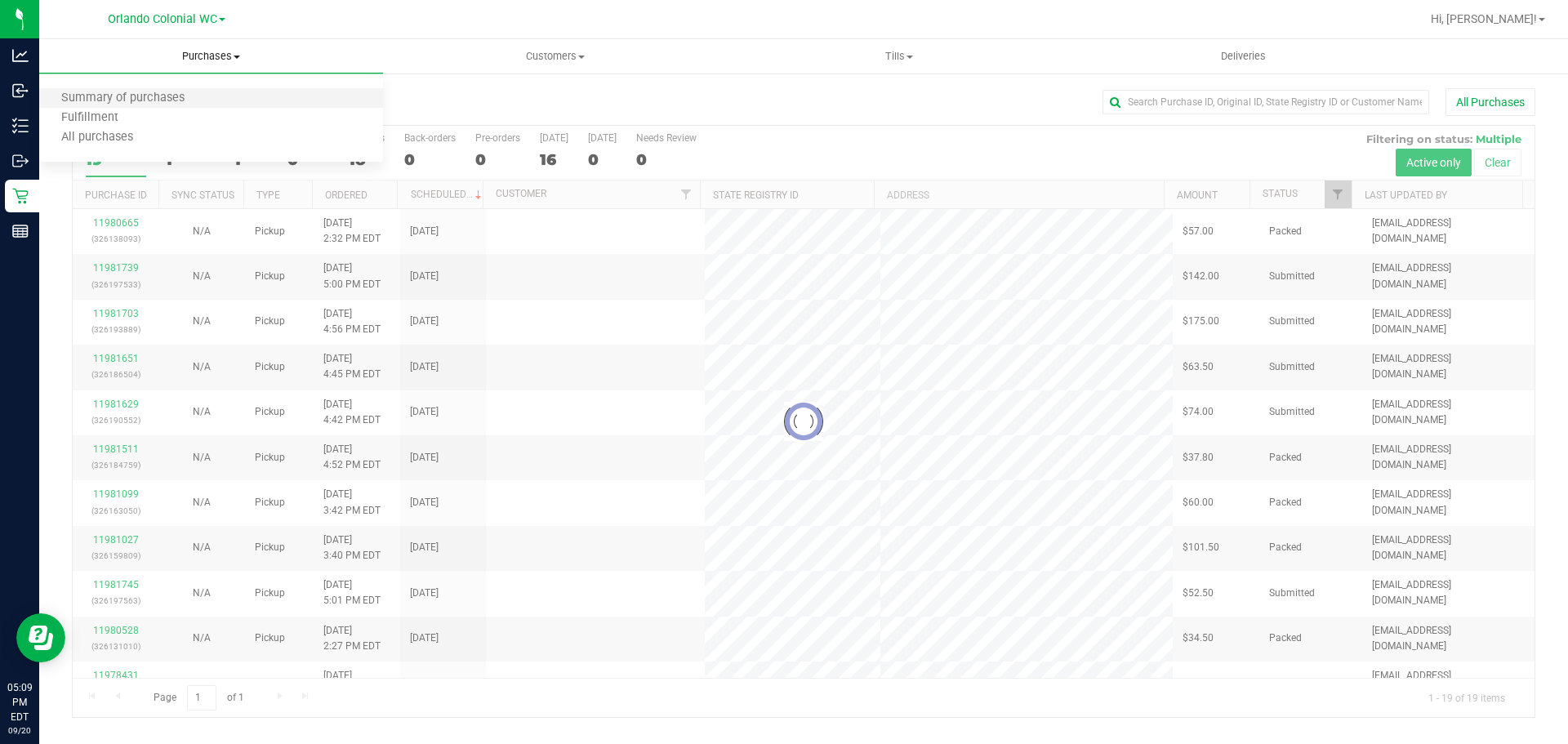
click at [139, 107] on li "Summary of purchases" at bounding box center [211, 98] width 344 height 20
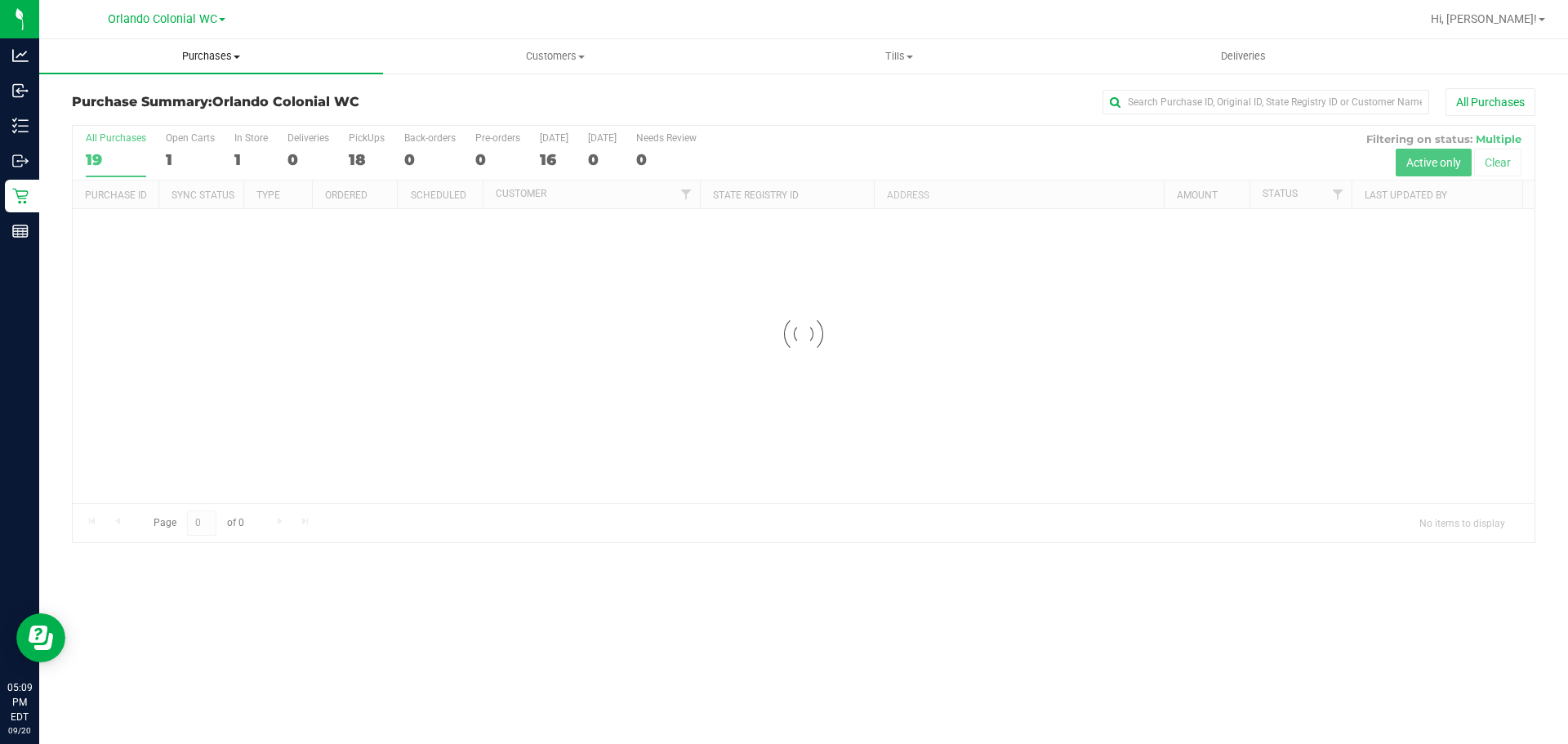
click at [191, 68] on uib-tab-heading "Purchases Summary of purchases Fulfillment All purchases" at bounding box center [211, 56] width 344 height 34
click at [130, 113] on span "Fulfillment" at bounding box center [90, 118] width 101 height 14
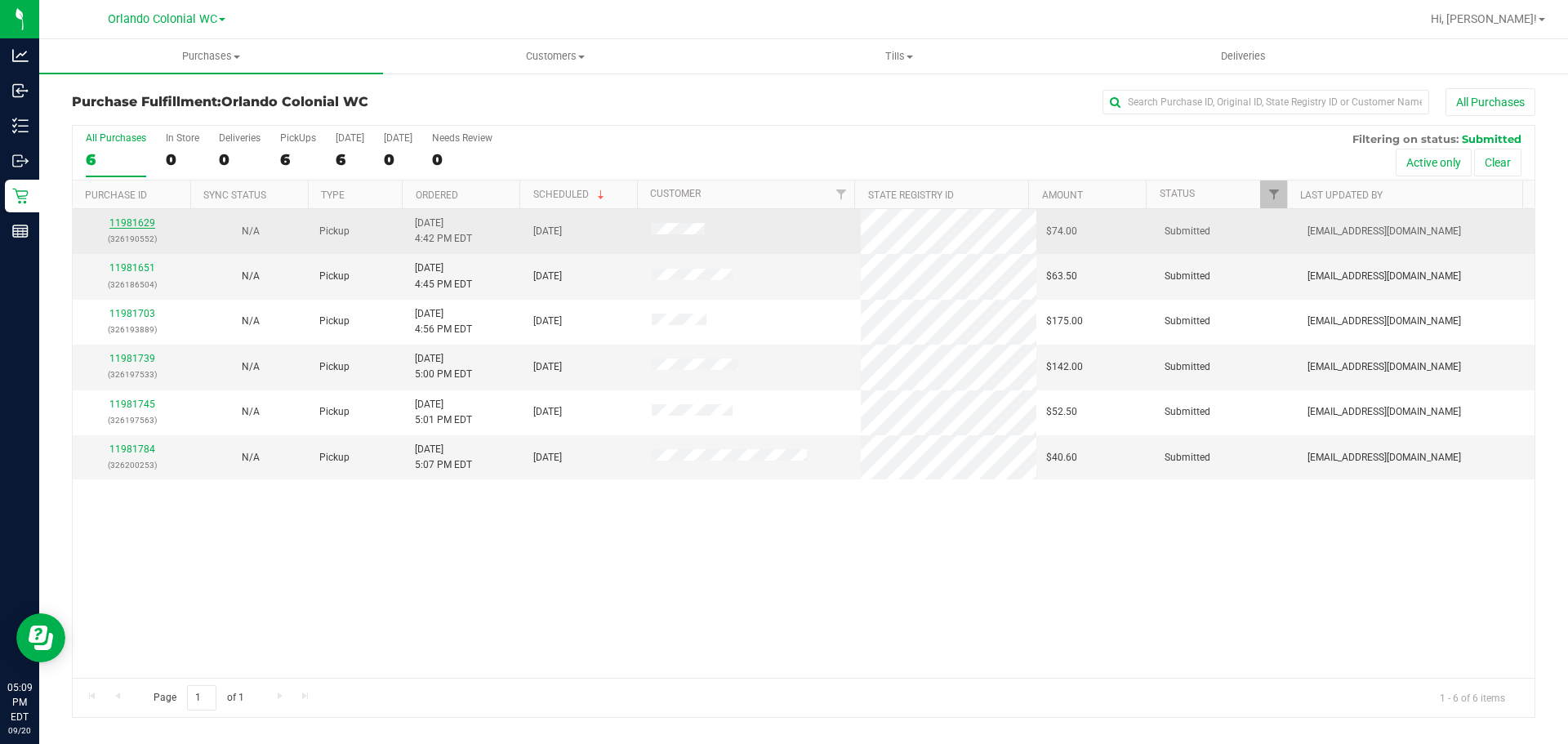
click at [145, 219] on link "11981629" at bounding box center [132, 222] width 46 height 11
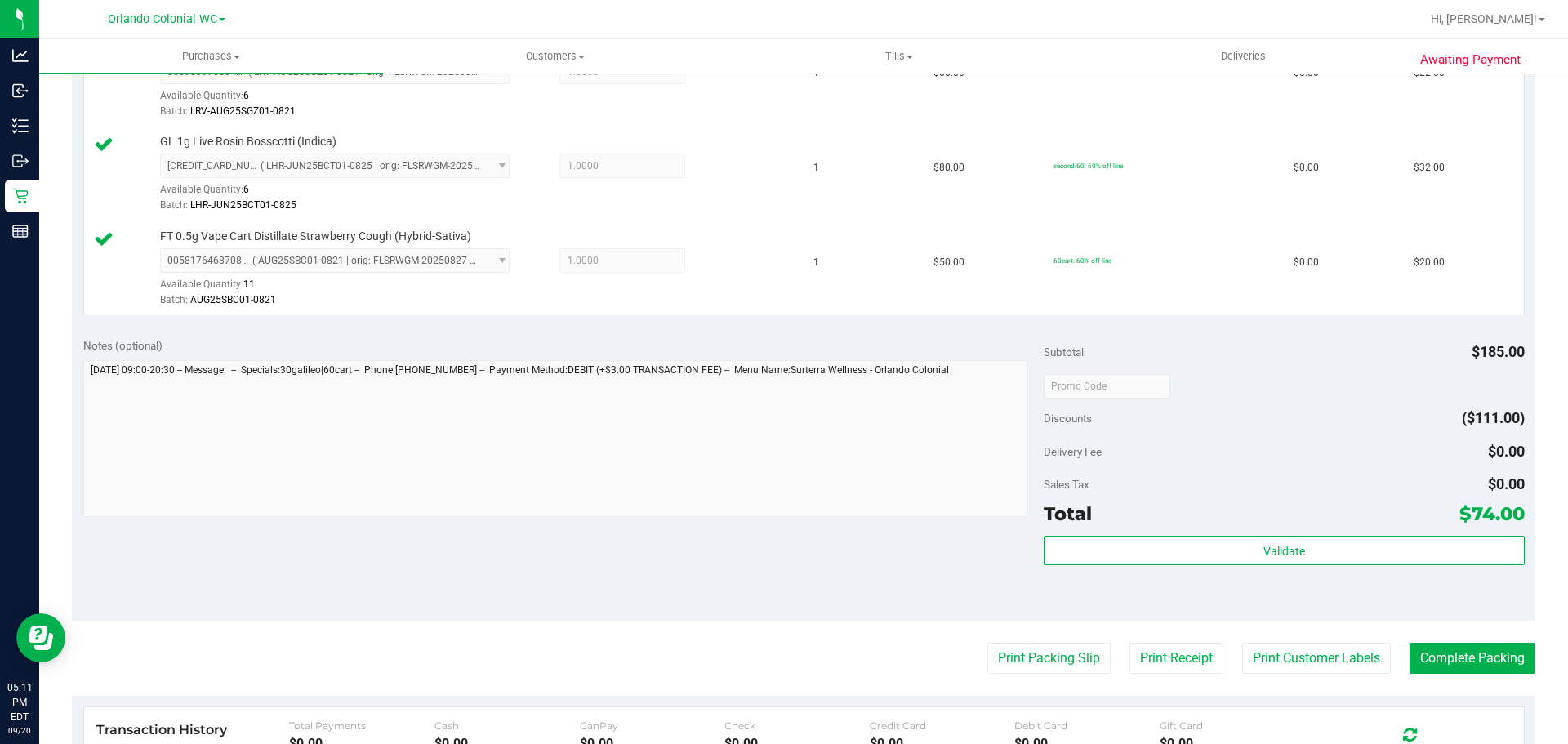
scroll to position [501, 0]
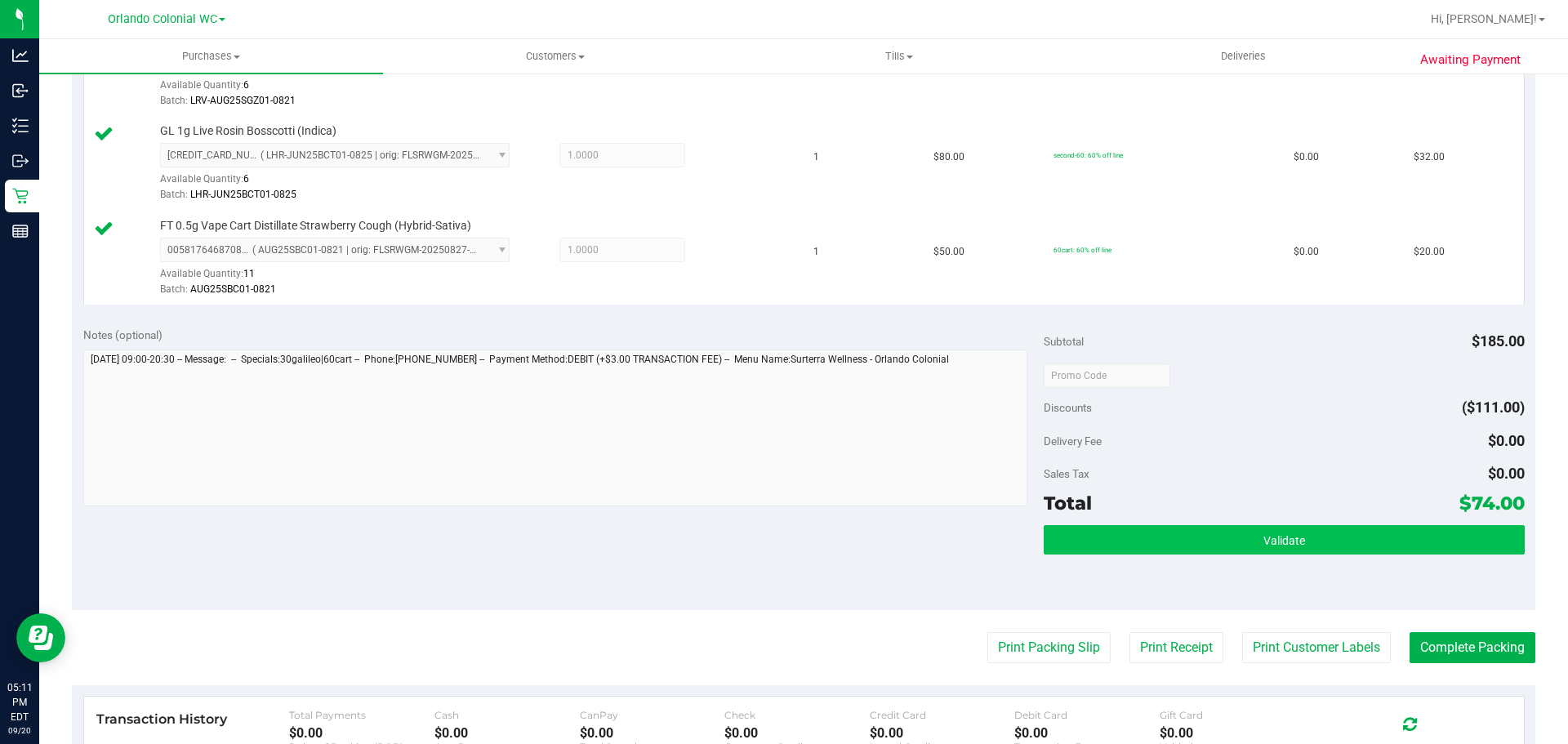
click at [1330, 554] on button "Validate" at bounding box center [1283, 540] width 481 height 30
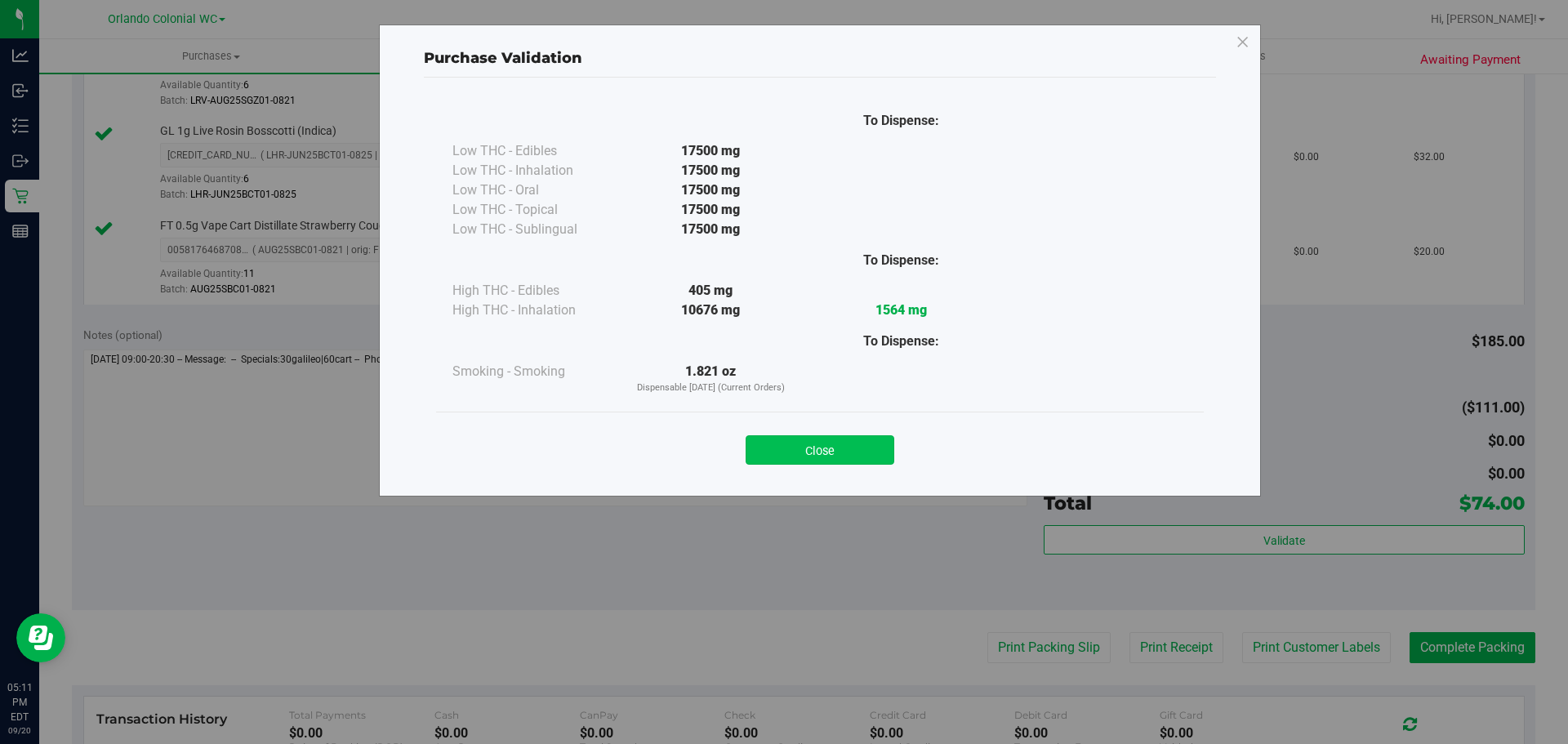
click at [866, 450] on button "Close" at bounding box center [819, 451] width 148 height 30
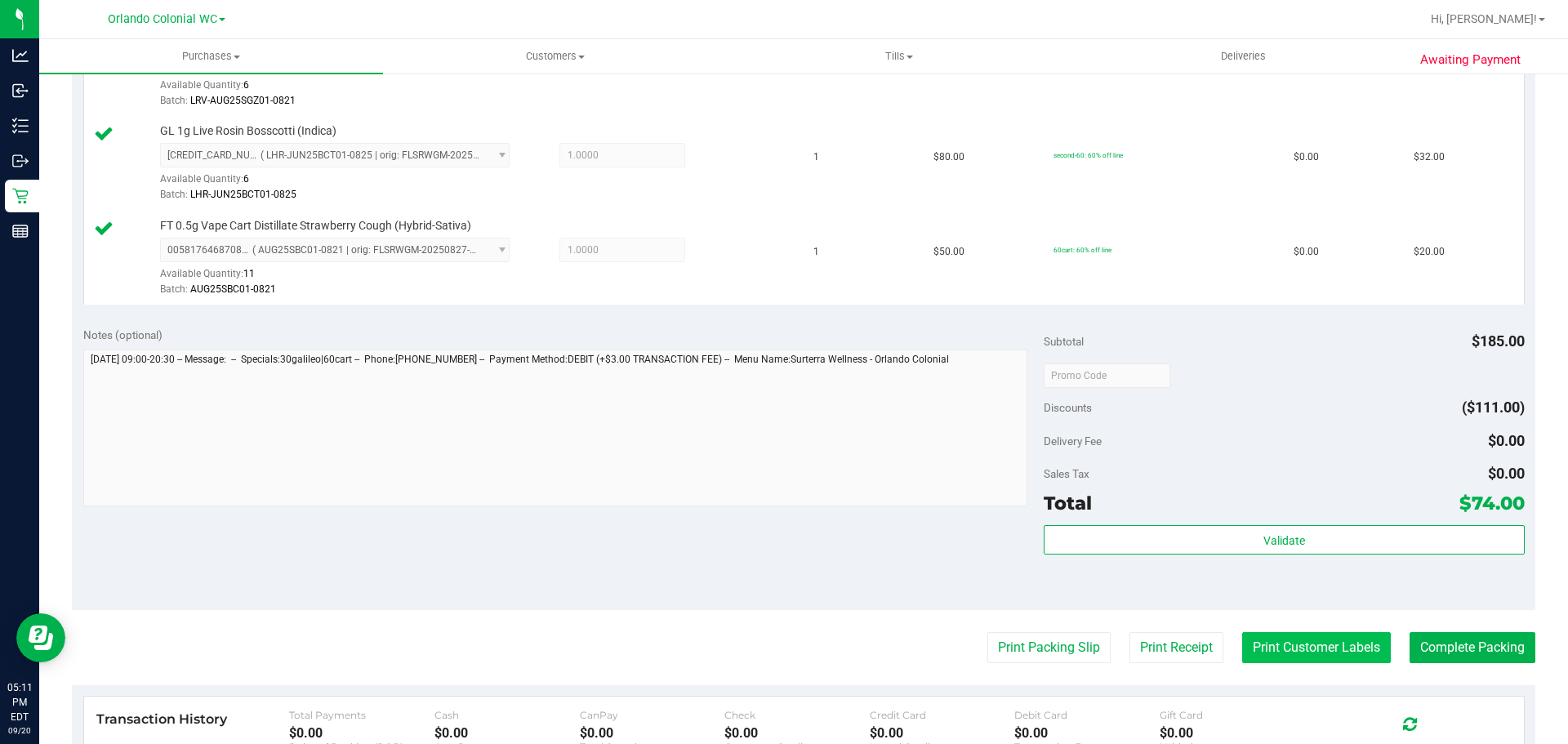
click at [1306, 647] on button "Print Customer Labels" at bounding box center [1316, 647] width 148 height 31
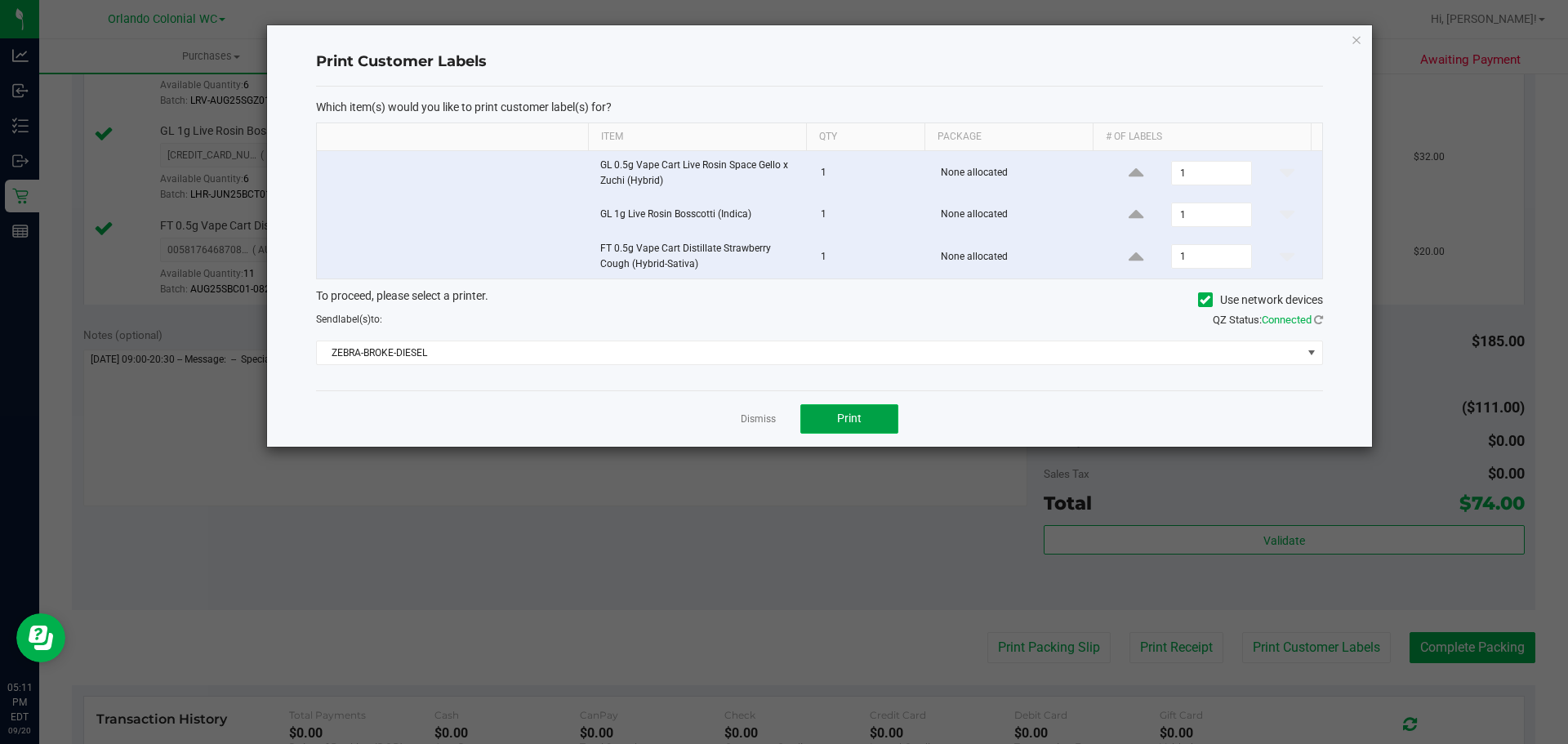
click at [842, 409] on button "Print" at bounding box center [849, 419] width 98 height 30
click at [764, 420] on link "Dismiss" at bounding box center [758, 420] width 35 height 14
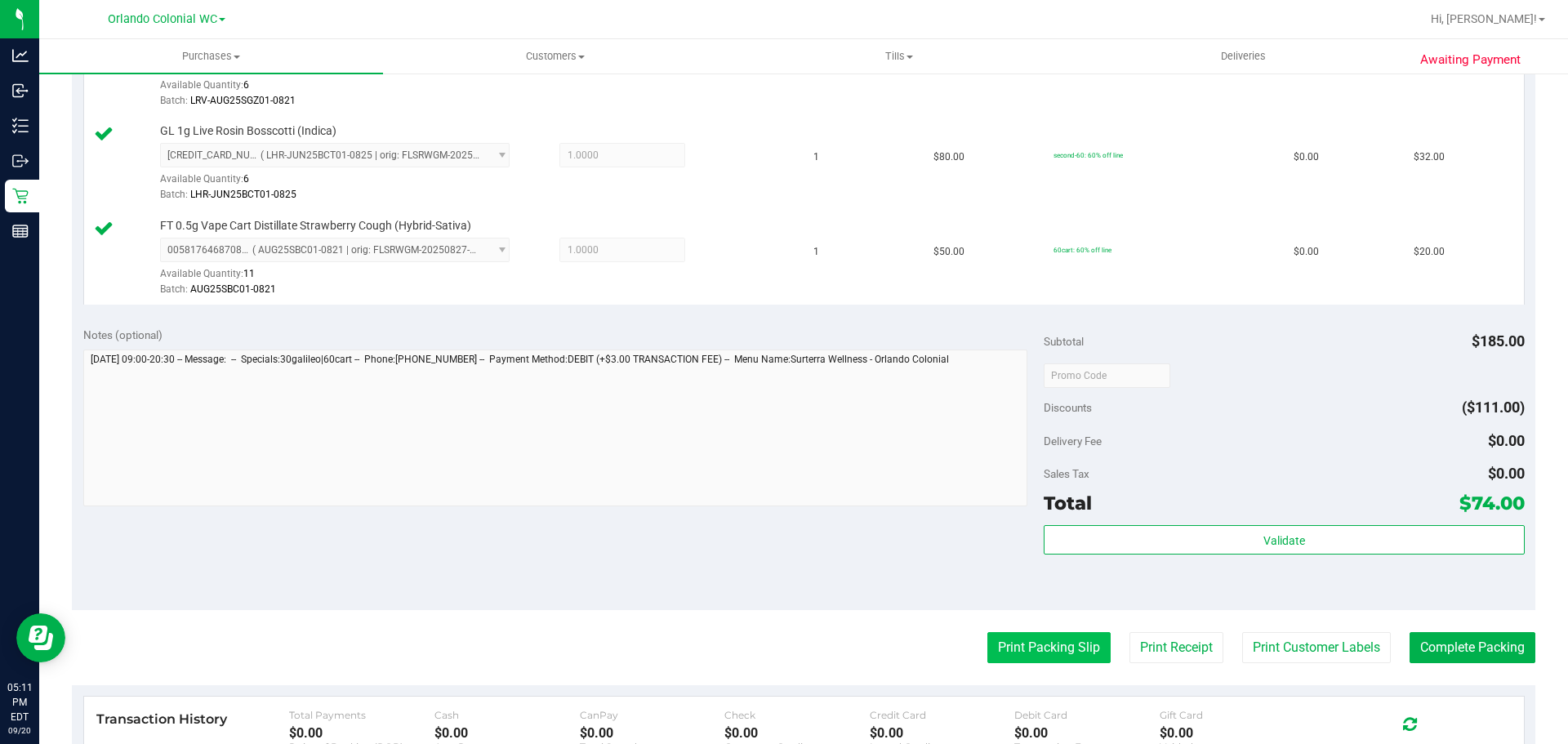
click at [1065, 650] on button "Print Packing Slip" at bounding box center [1049, 647] width 123 height 31
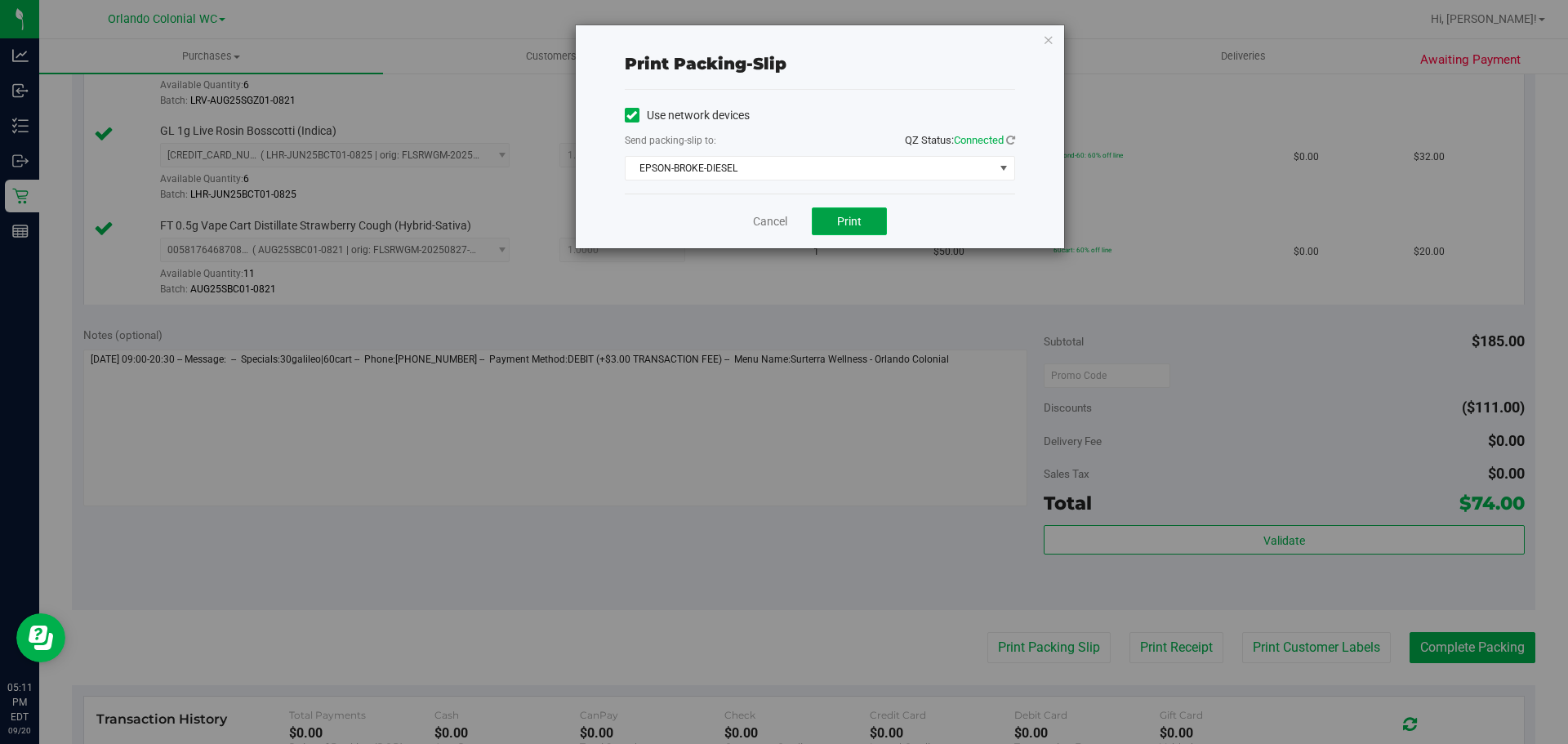
click at [856, 230] on button "Print" at bounding box center [850, 222] width 76 height 28
click at [782, 221] on link "Cancel" at bounding box center [770, 221] width 34 height 17
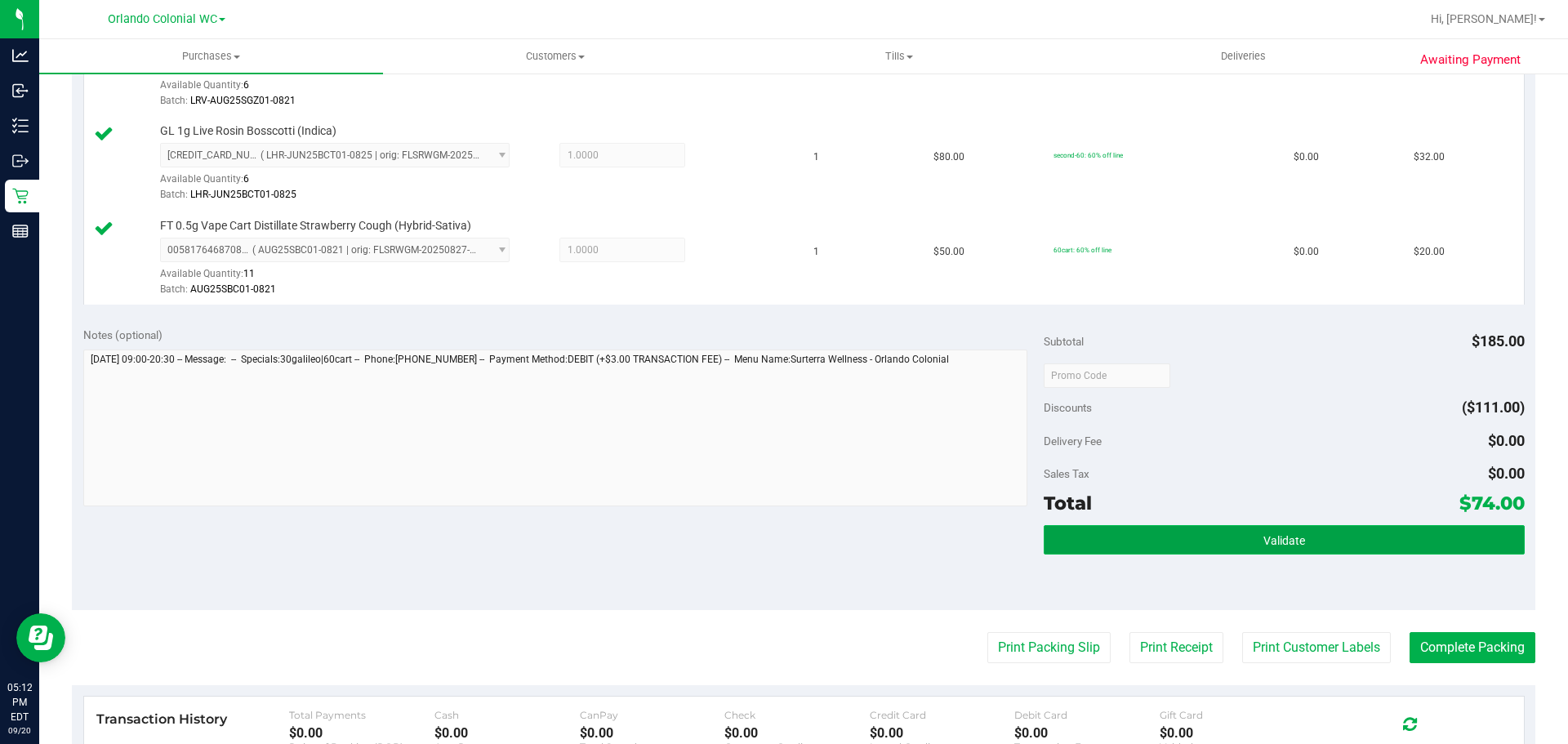
click at [1165, 551] on button "Validate" at bounding box center [1283, 540] width 481 height 30
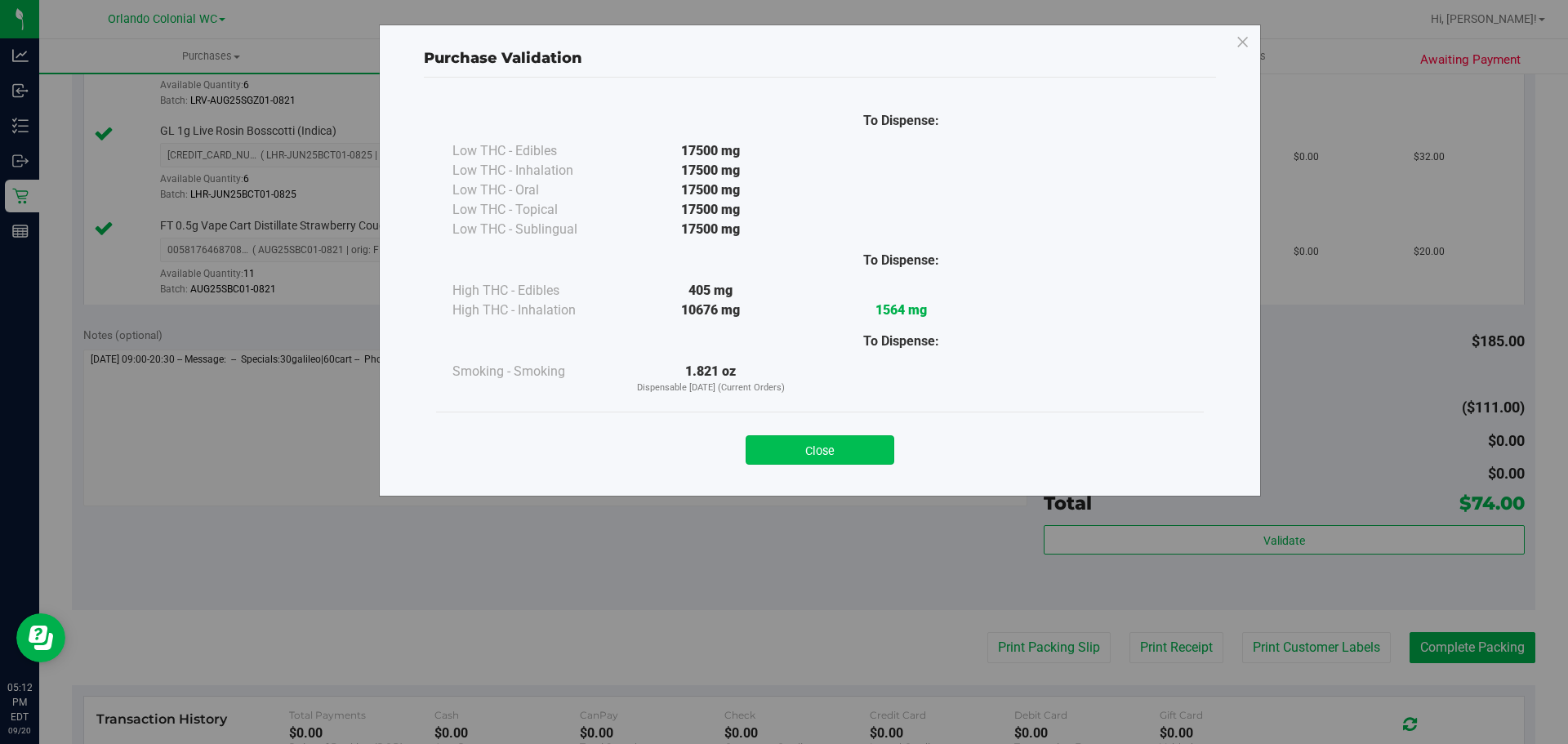
click at [862, 459] on button "Close" at bounding box center [819, 451] width 148 height 30
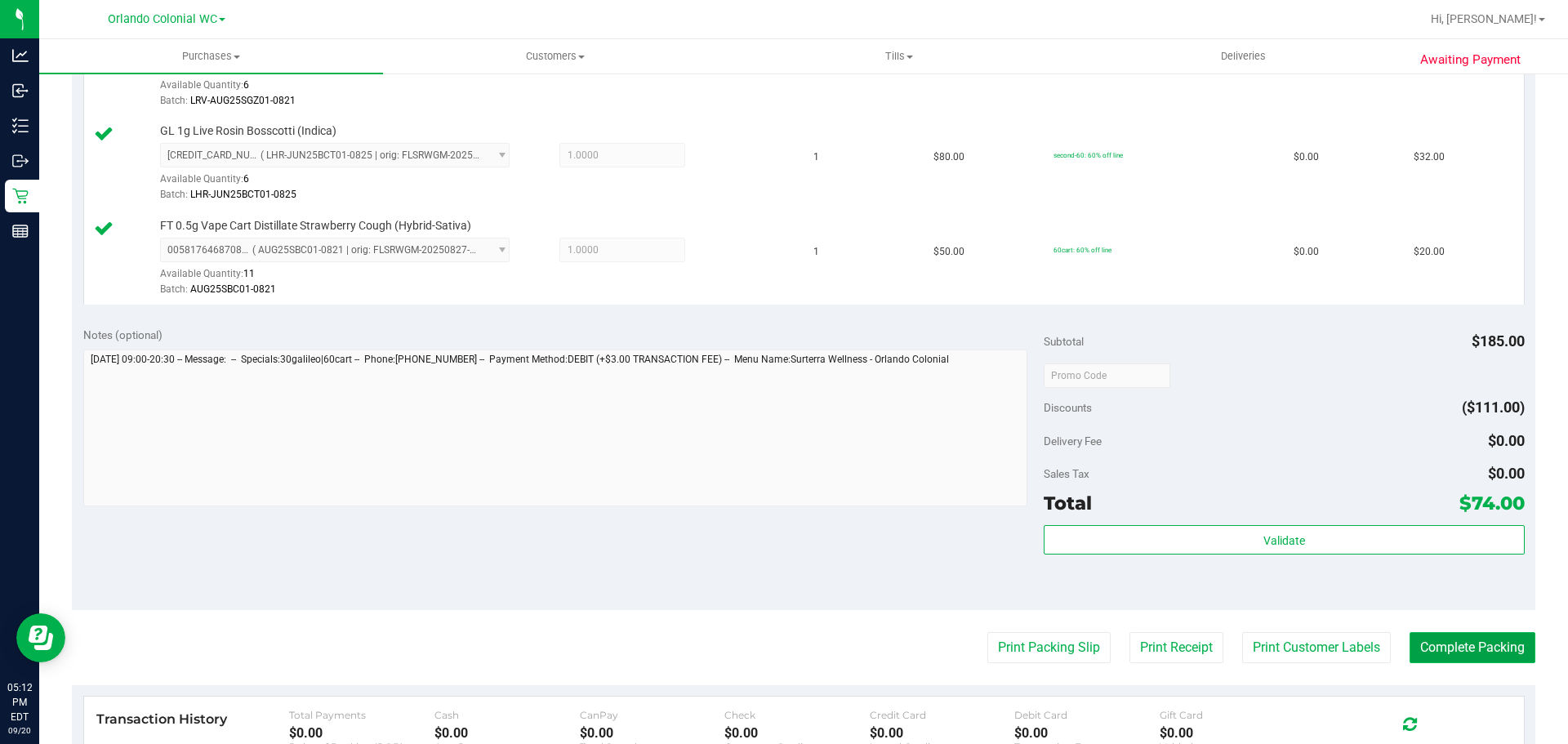
click at [1466, 655] on button "Complete Packing" at bounding box center [1472, 647] width 125 height 31
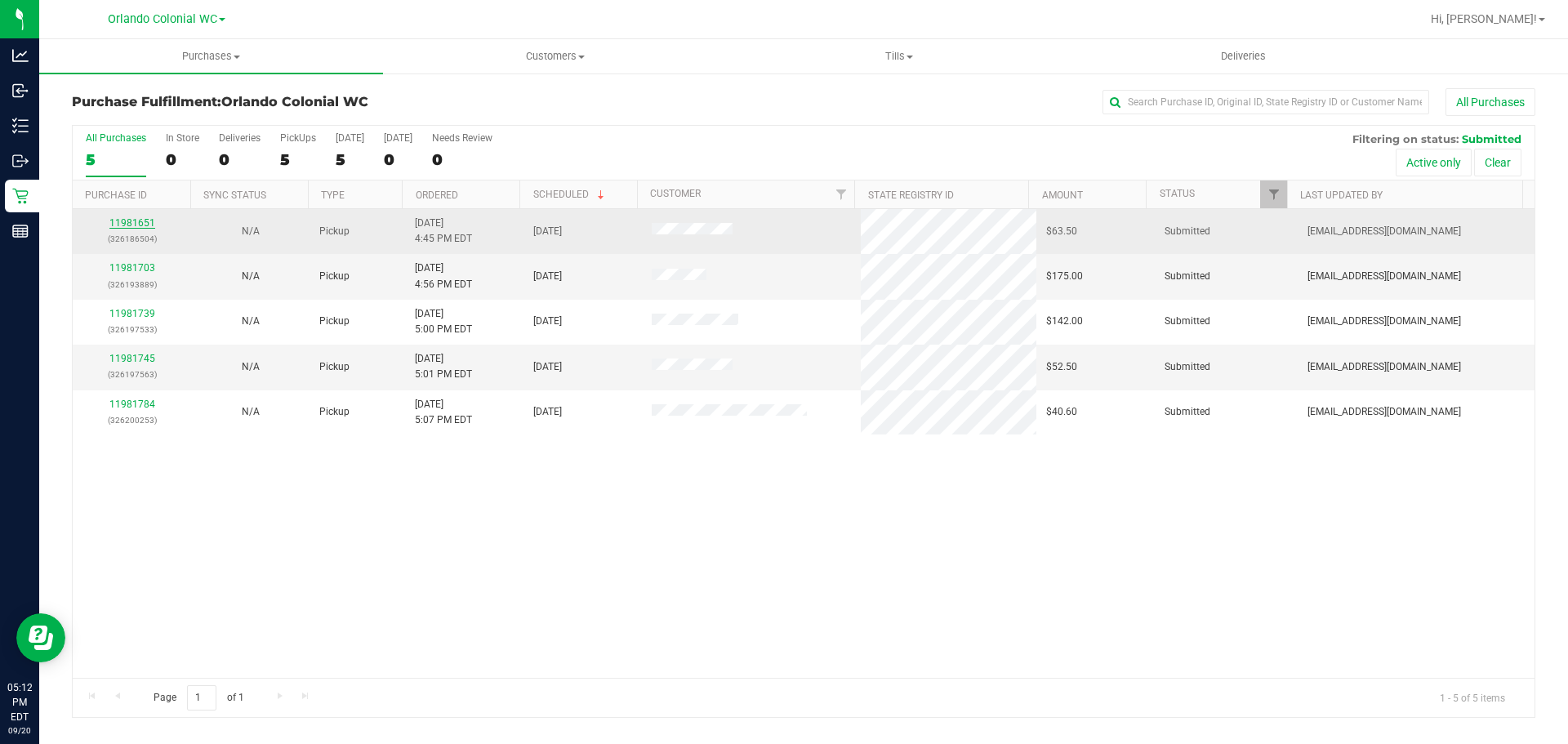
click at [132, 224] on link "11981651" at bounding box center [132, 222] width 46 height 11
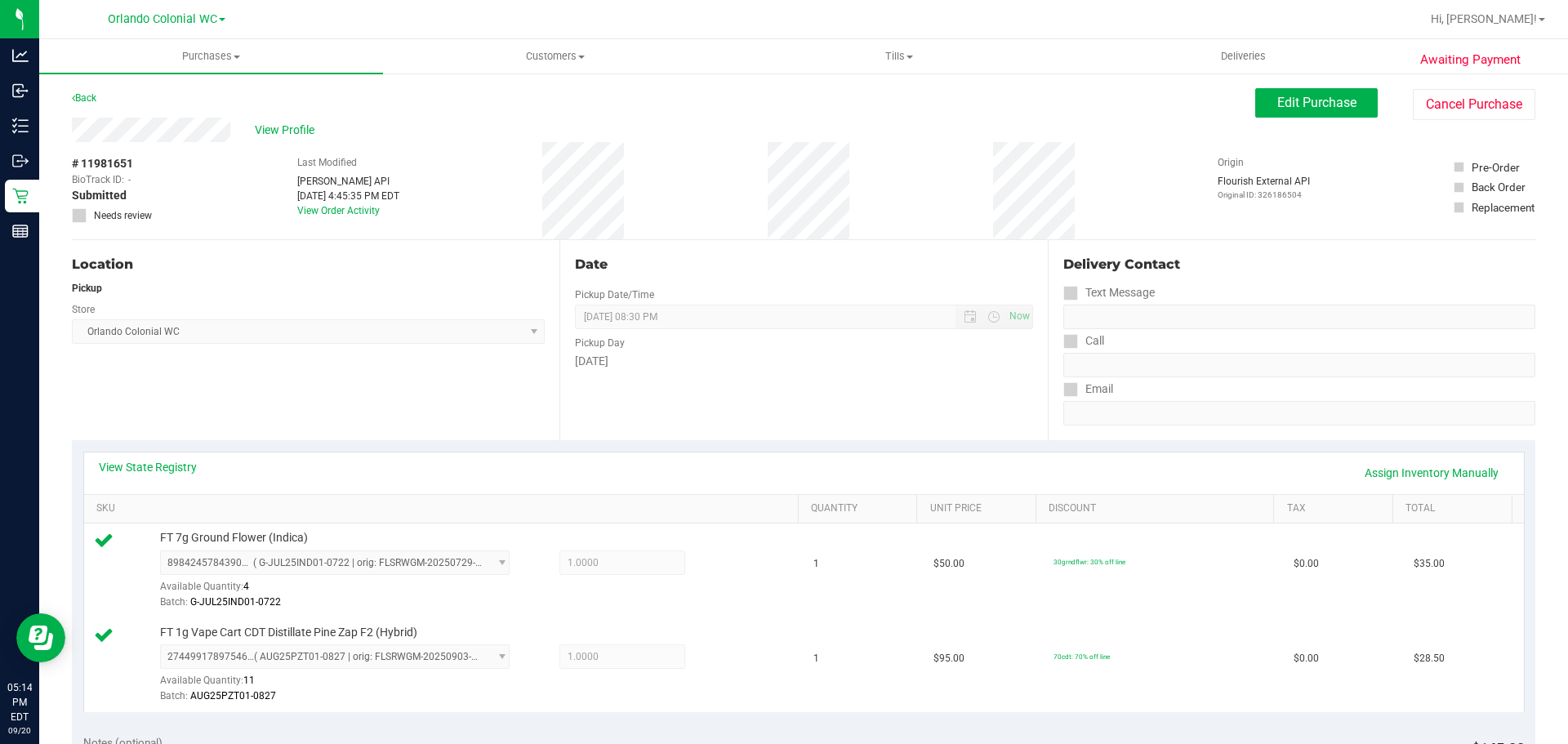
scroll to position [275, 0]
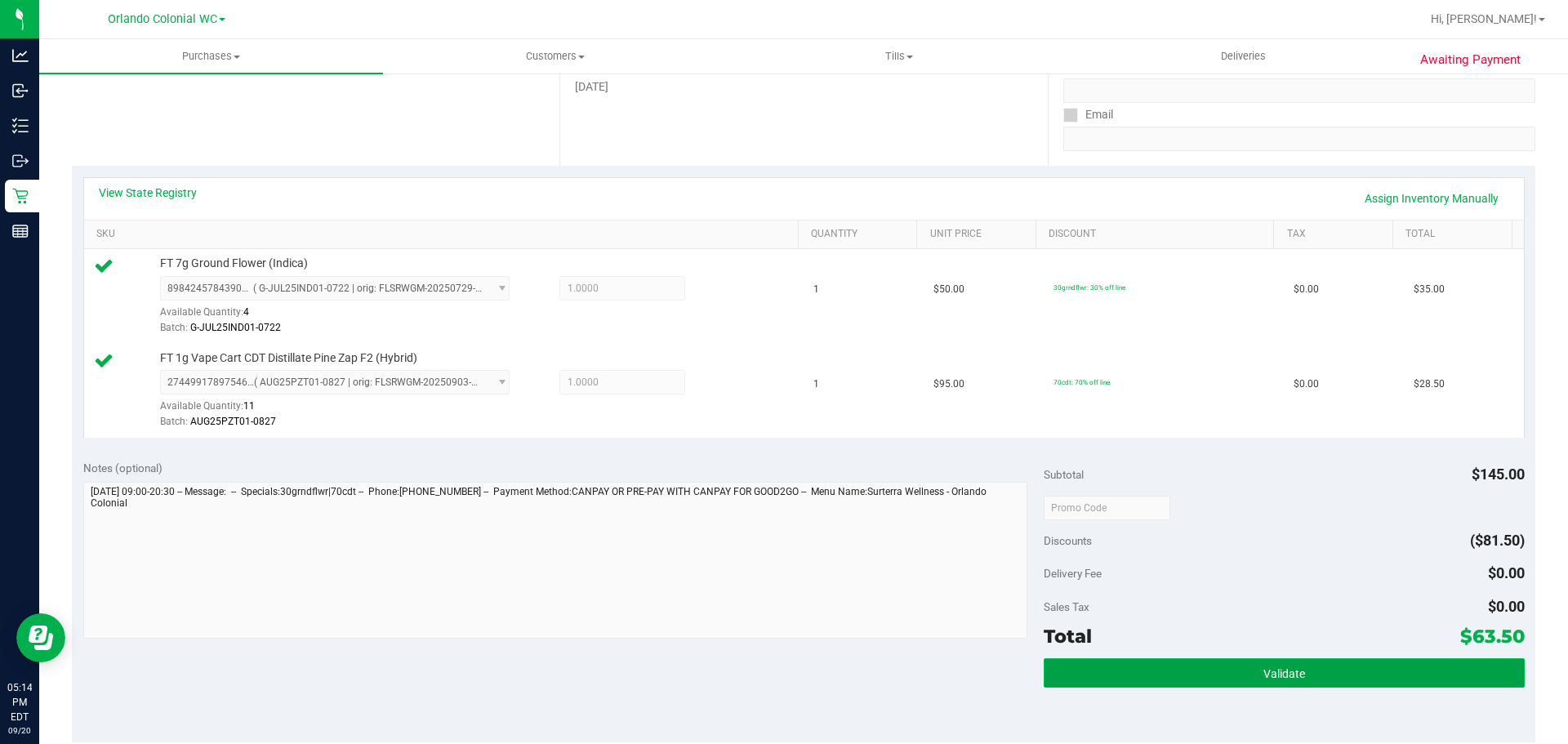
click at [1138, 677] on button "Validate" at bounding box center [1283, 673] width 481 height 30
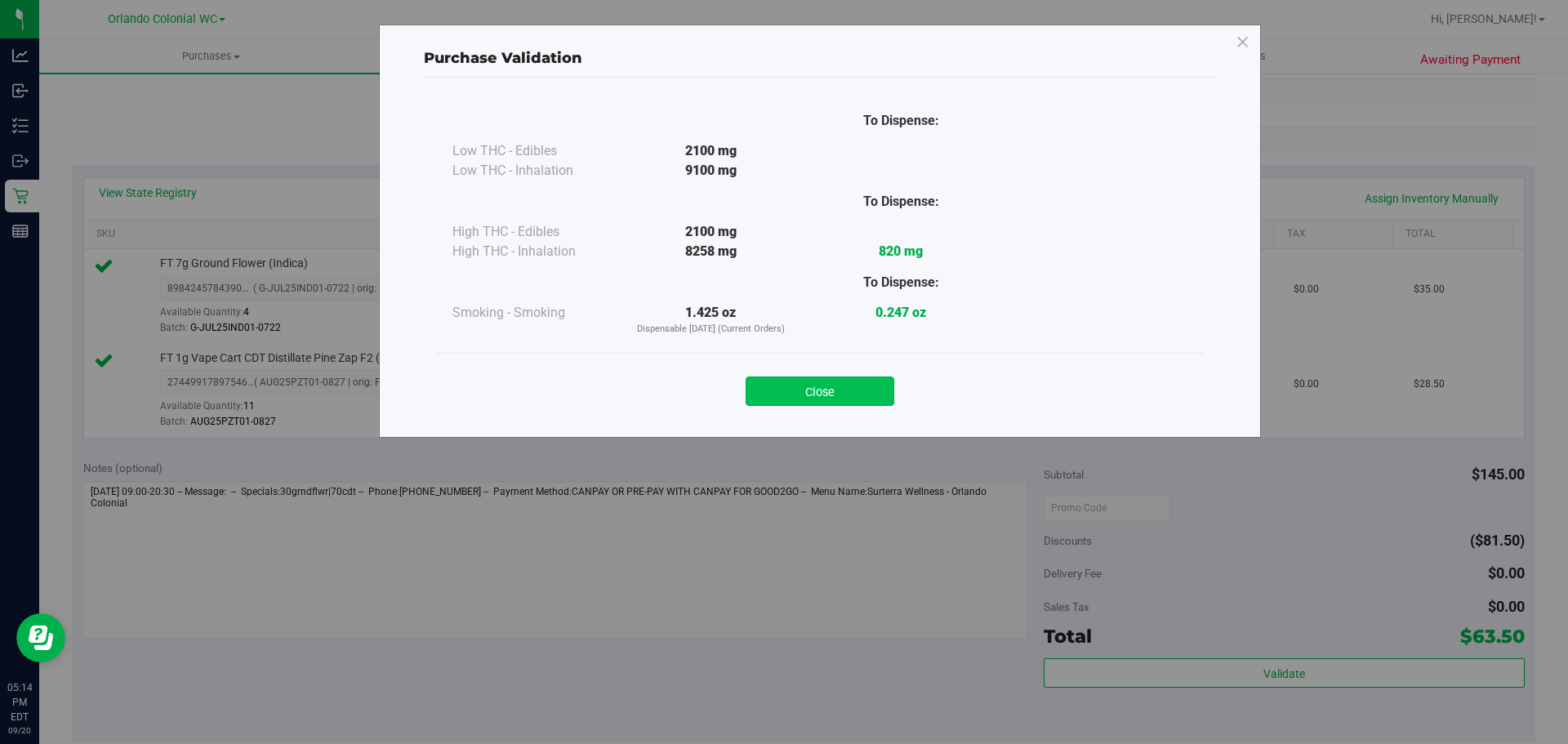
click at [839, 400] on button "Close" at bounding box center [819, 391] width 148 height 30
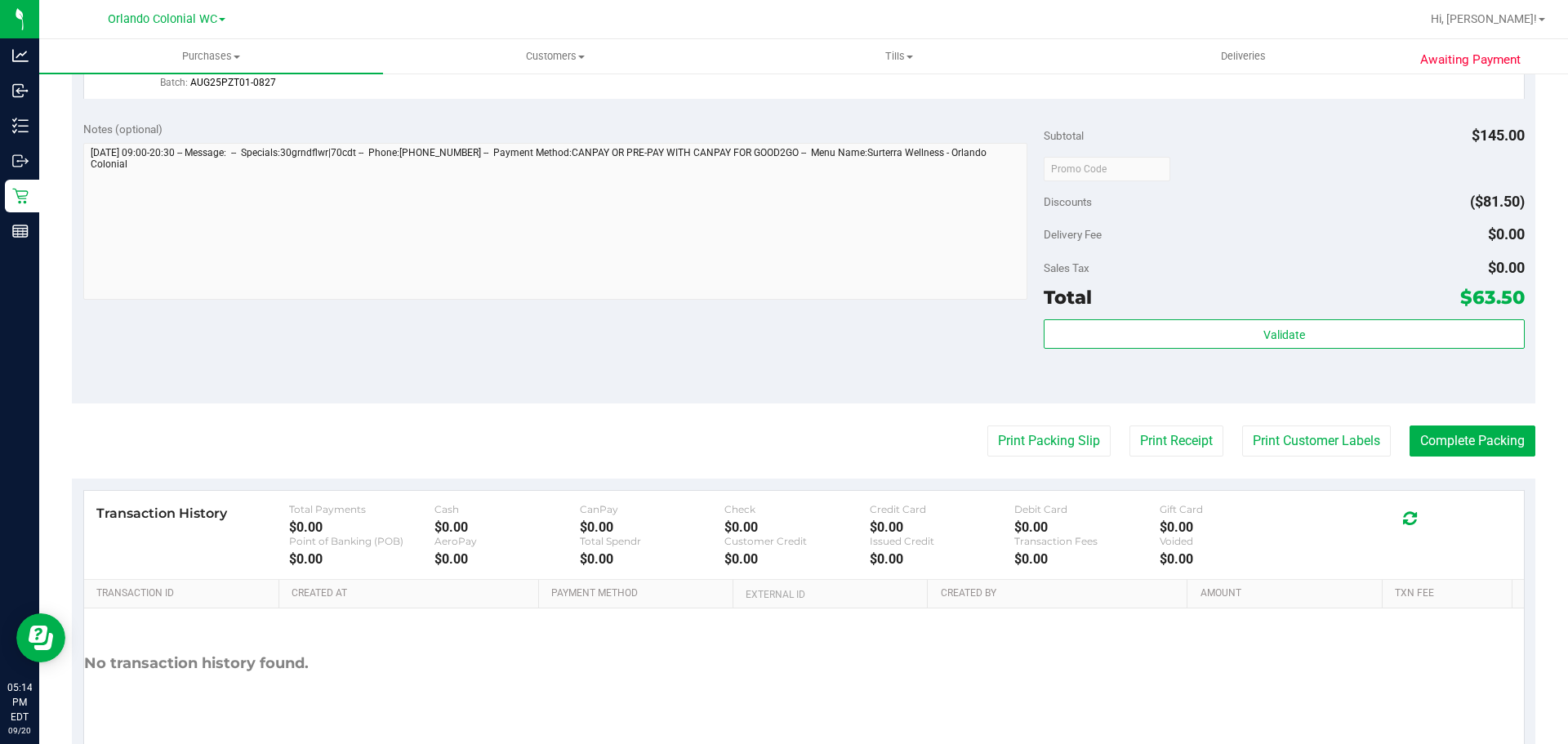
scroll to position [615, 0]
click at [1019, 438] on button "Print Packing Slip" at bounding box center [1049, 439] width 123 height 31
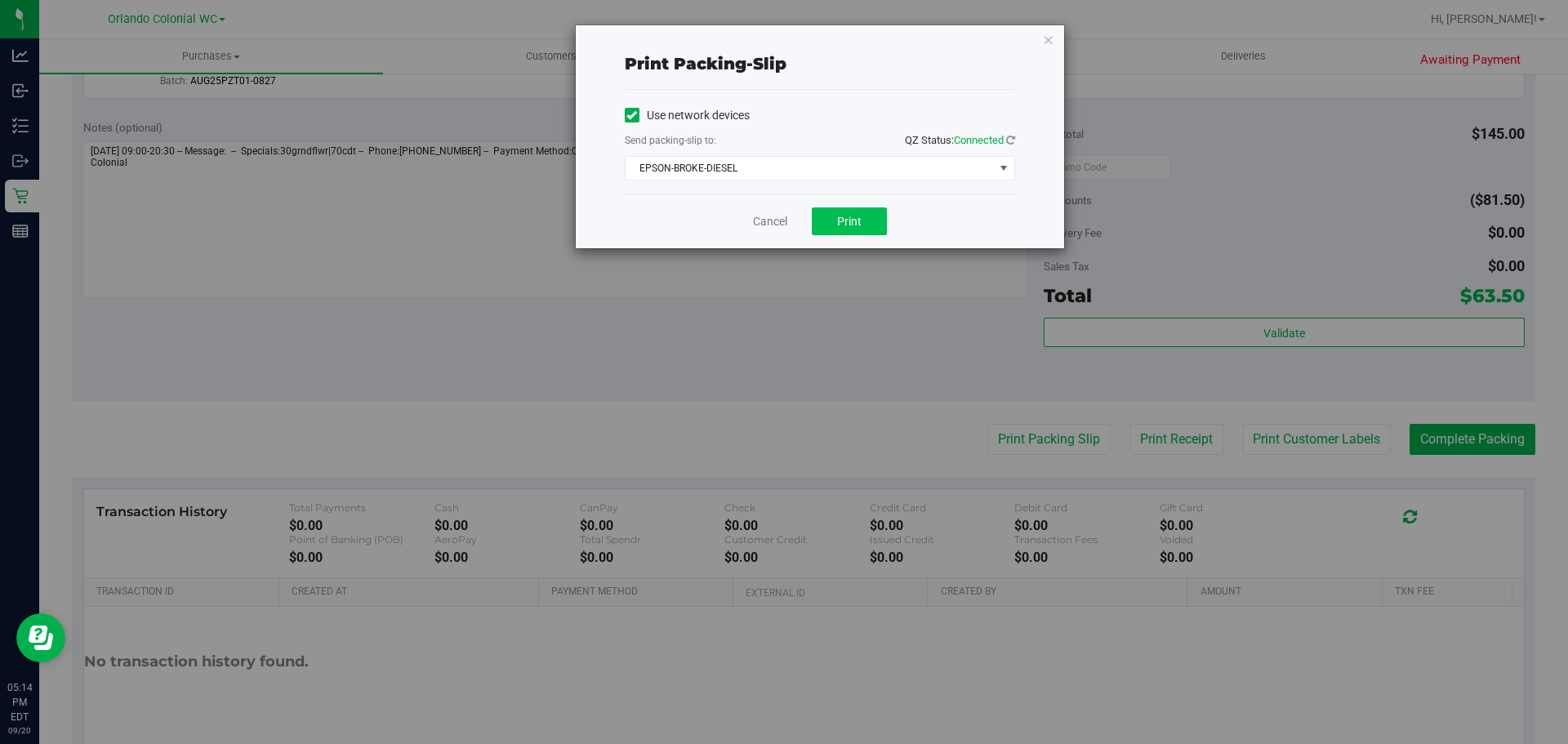
click at [858, 231] on button "Print" at bounding box center [850, 222] width 76 height 28
click at [754, 214] on link "Cancel" at bounding box center [770, 221] width 34 height 17
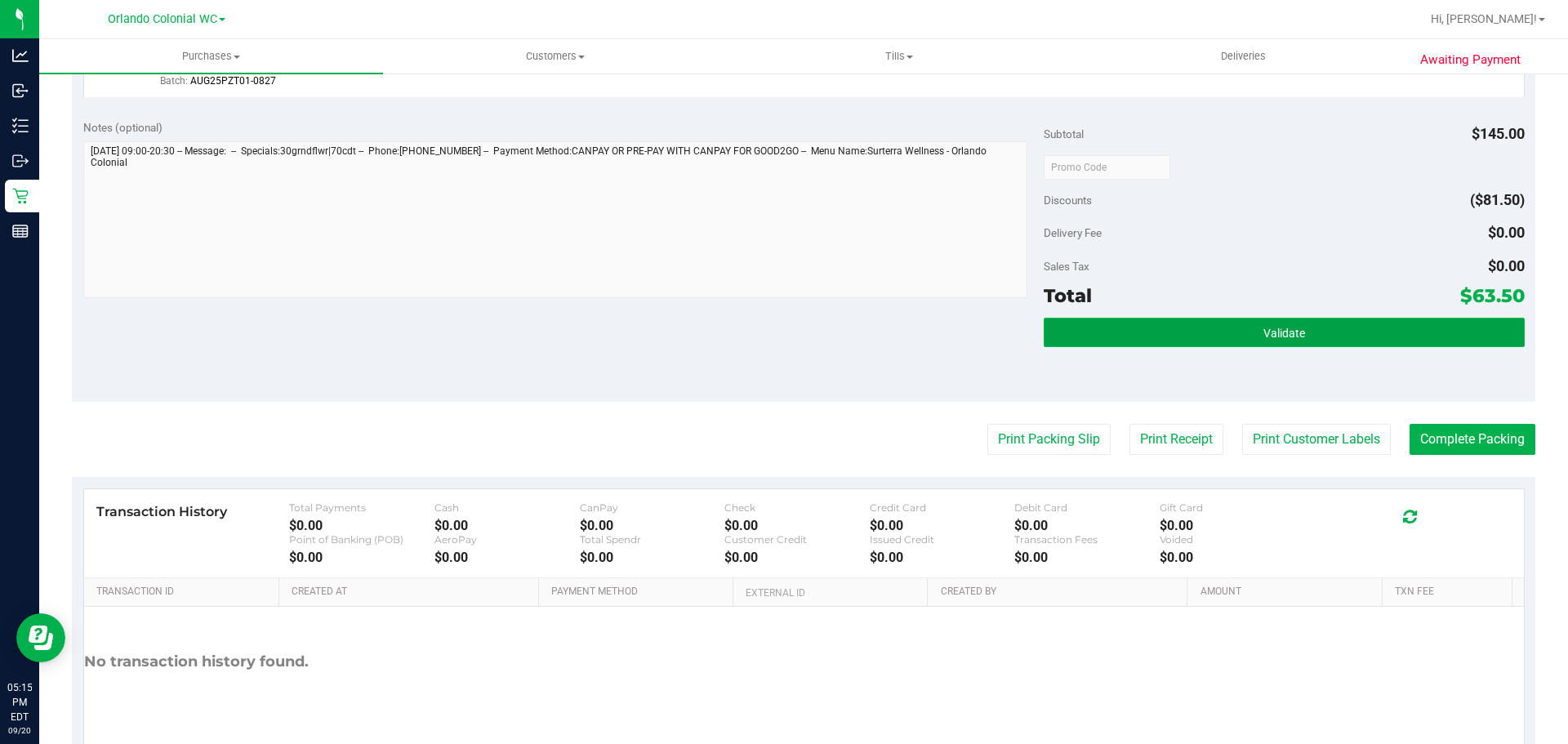
click at [1145, 332] on button "Validate" at bounding box center [1283, 332] width 481 height 30
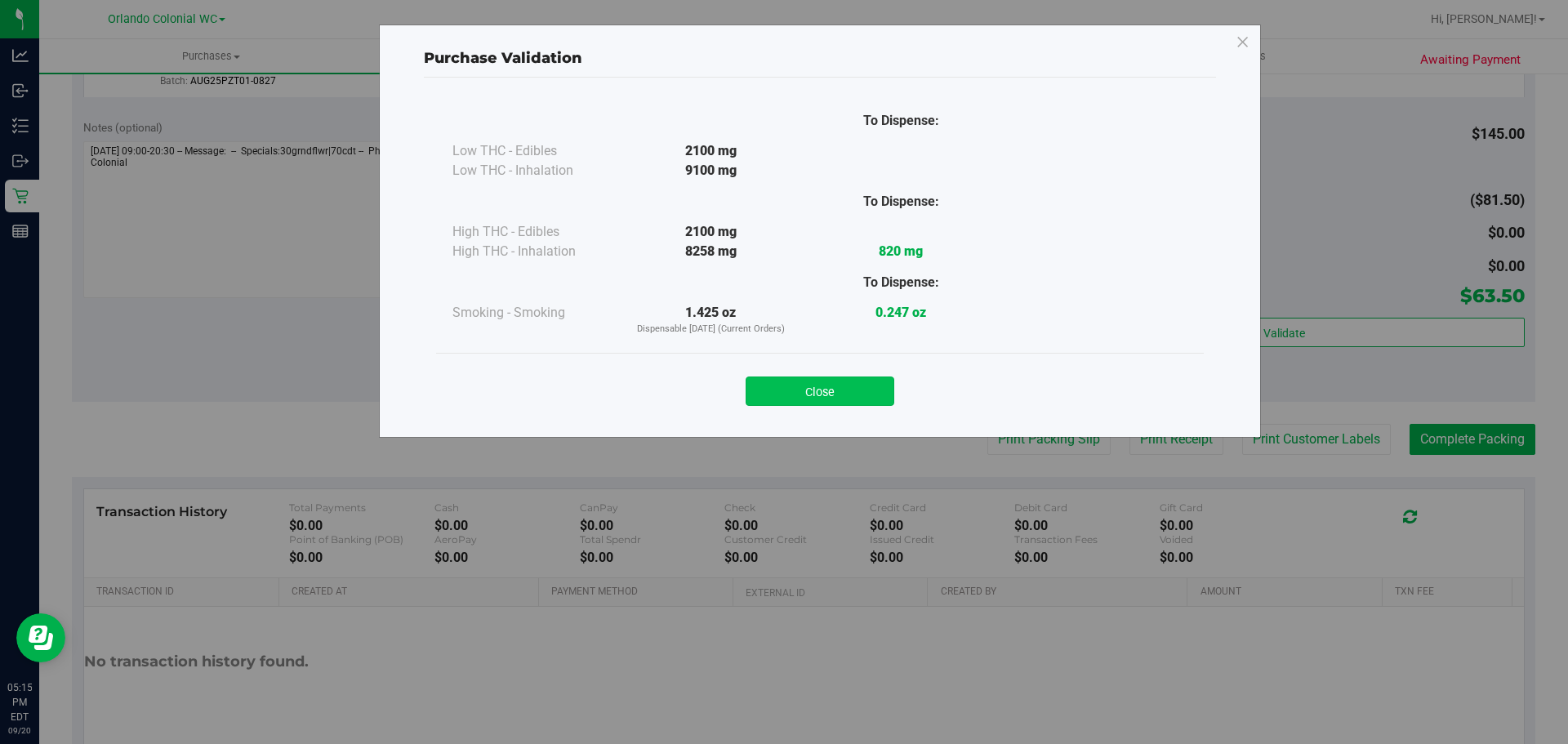
click at [833, 396] on button "Close" at bounding box center [819, 391] width 148 height 30
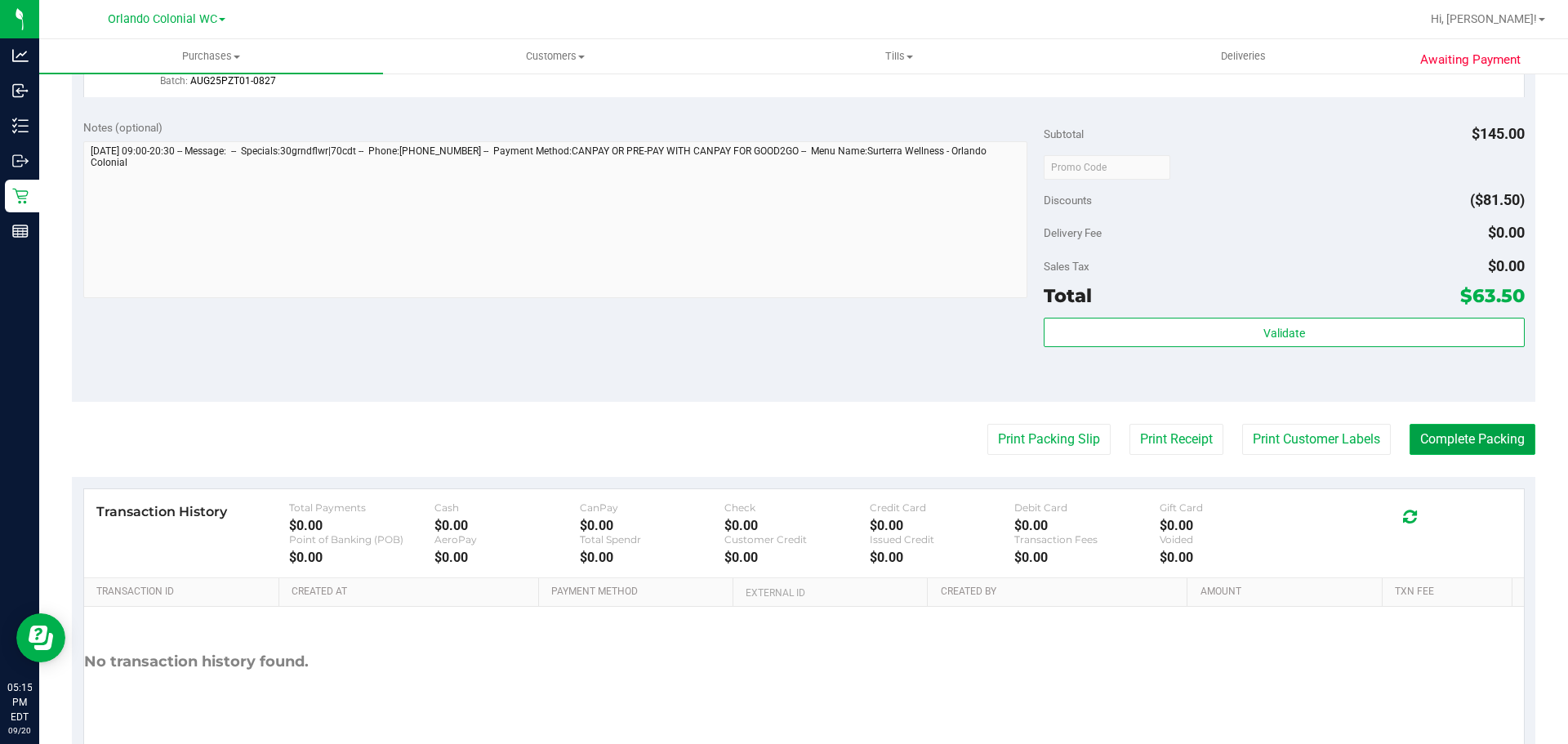
click at [1421, 429] on button "Complete Packing" at bounding box center [1472, 439] width 125 height 31
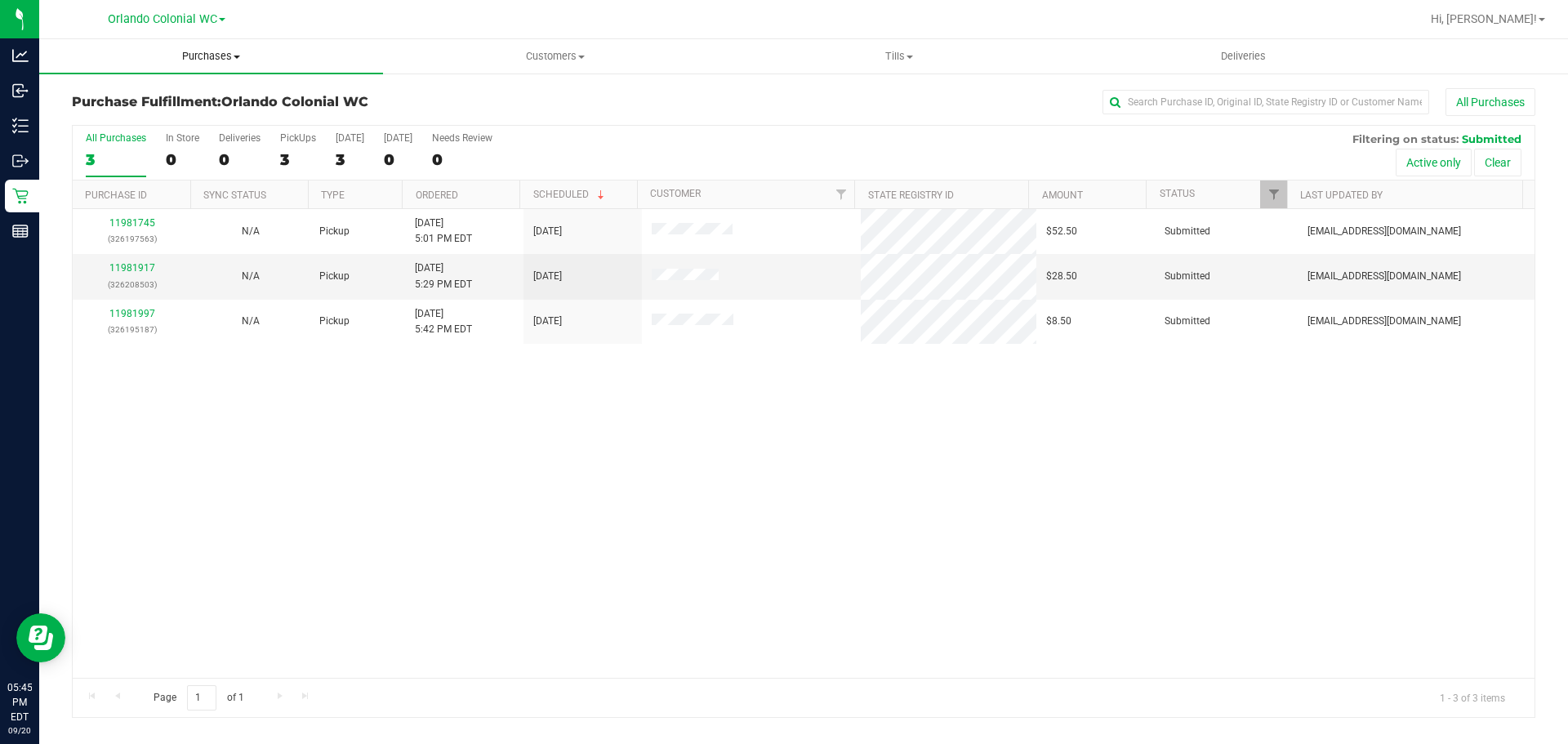
click at [212, 57] on span "Purchases" at bounding box center [211, 56] width 344 height 15
click at [175, 117] on li "Fulfillment" at bounding box center [211, 118] width 344 height 20
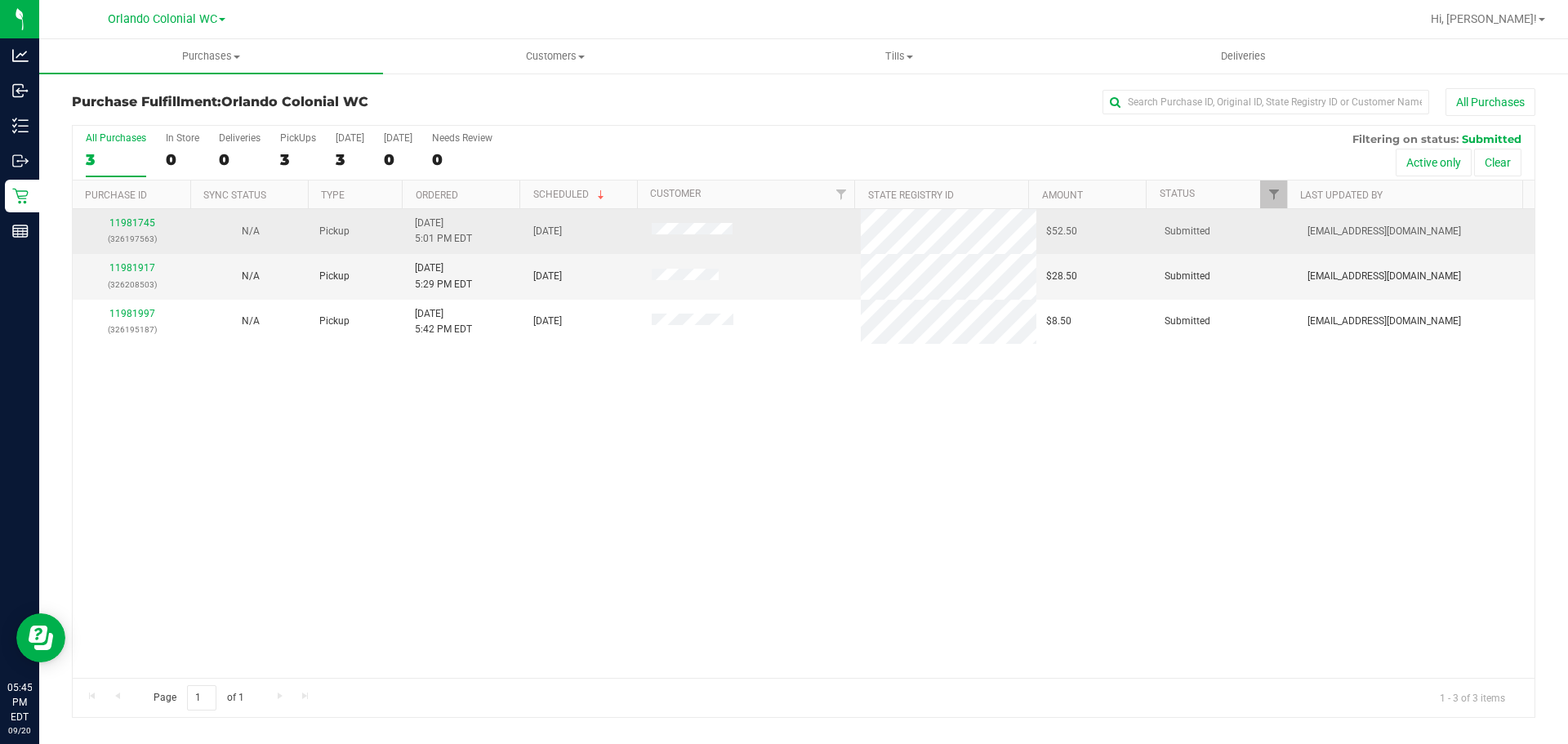
click at [117, 240] on p "(326197563)" at bounding box center [131, 239] width 98 height 16
click at [116, 222] on link "11981745" at bounding box center [132, 222] width 46 height 11
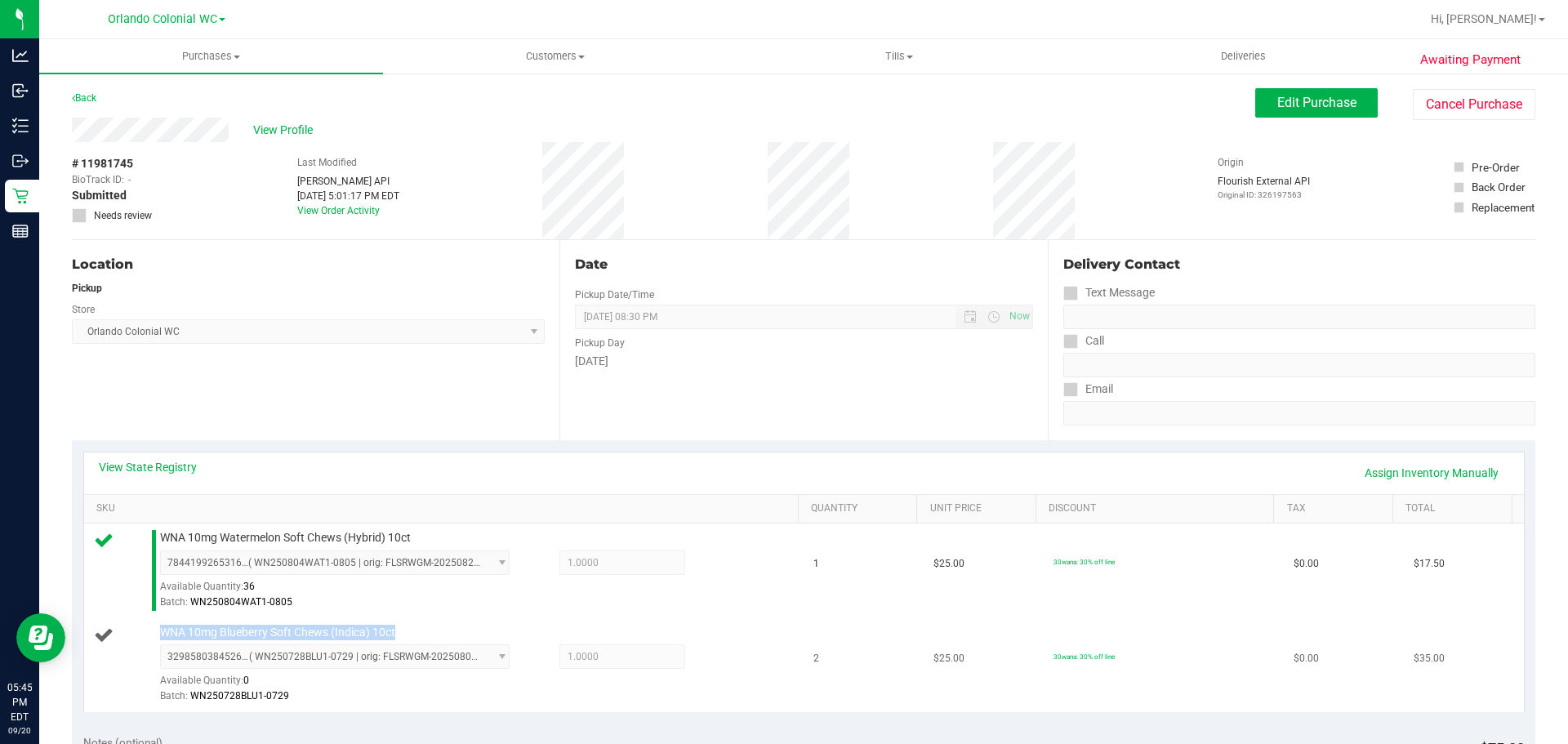
drag, startPoint x: 398, startPoint y: 632, endPoint x: 162, endPoint y: 636, distance: 236.0
click at [162, 636] on div "WNA 10mg Blueberry Soft Chews (Indica) 10ct 3298580384526372 ( WN250728BLU1-072…" at bounding box center [472, 664] width 639 height 81
copy span "WNA 10mg Blueberry Soft Chews (Indica) 10ct"
click at [195, 376] on div "Location Pickup Store Orlando Colonial WC Select Store Bonita Springs WC Boynto…" at bounding box center [315, 339] width 488 height 200
click at [469, 568] on span "7844199265316366 ( WN250804WAT1-0805 | orig: FLSRWGM-20250822-1003 ) 7844199265…" at bounding box center [334, 562] width 349 height 25
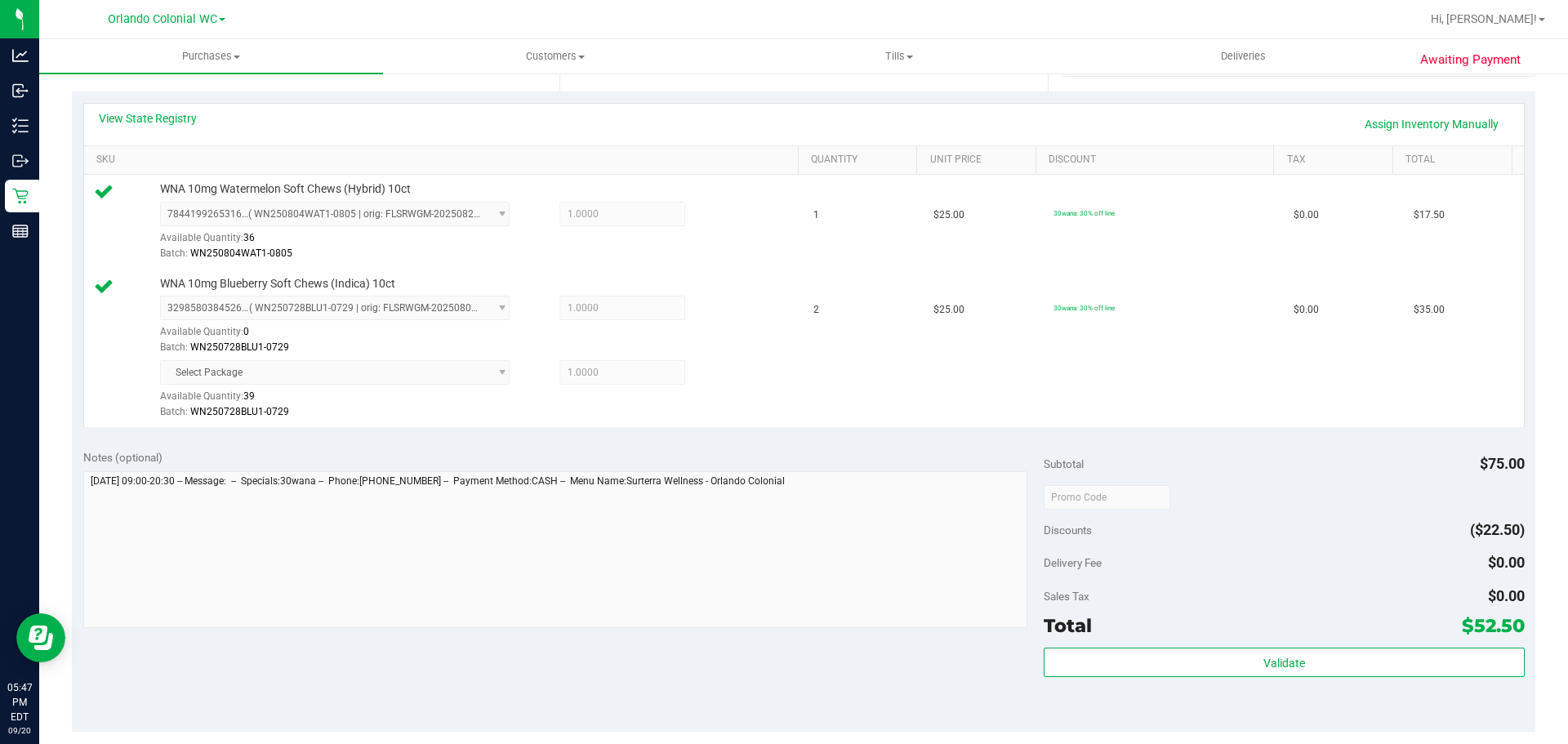
scroll to position [356, 0]
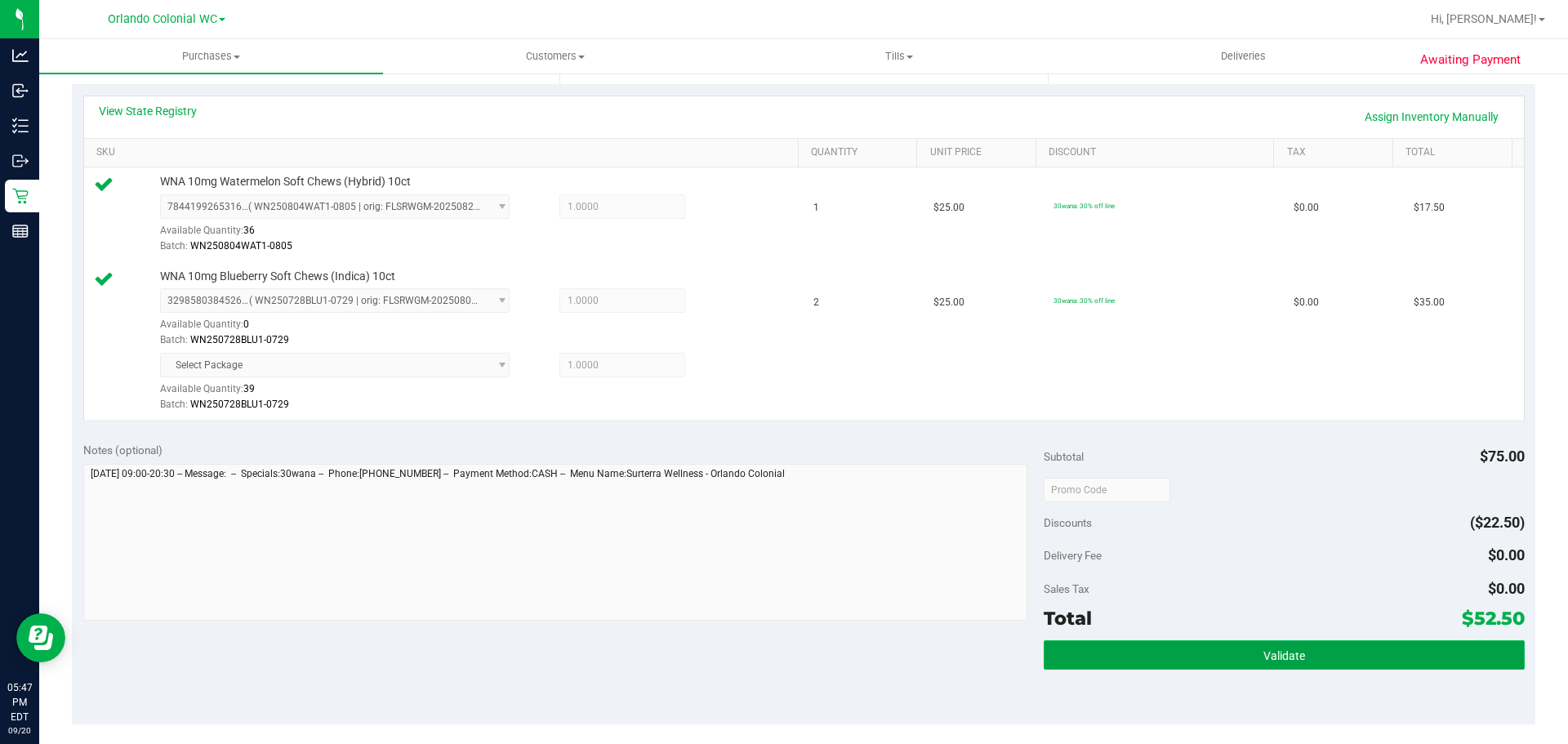
click at [1210, 666] on button "Validate" at bounding box center [1283, 655] width 481 height 30
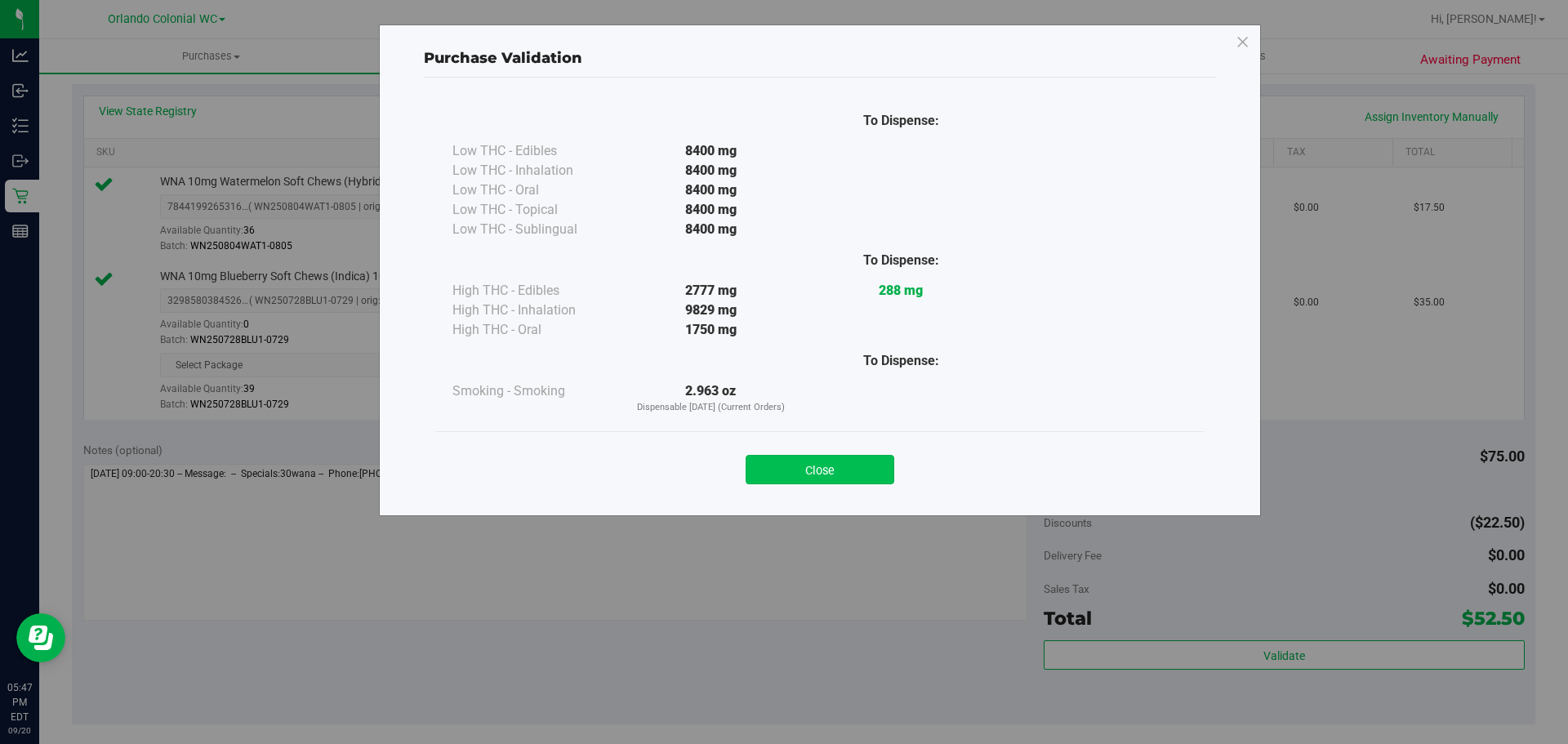
click at [870, 477] on button "Close" at bounding box center [819, 469] width 148 height 30
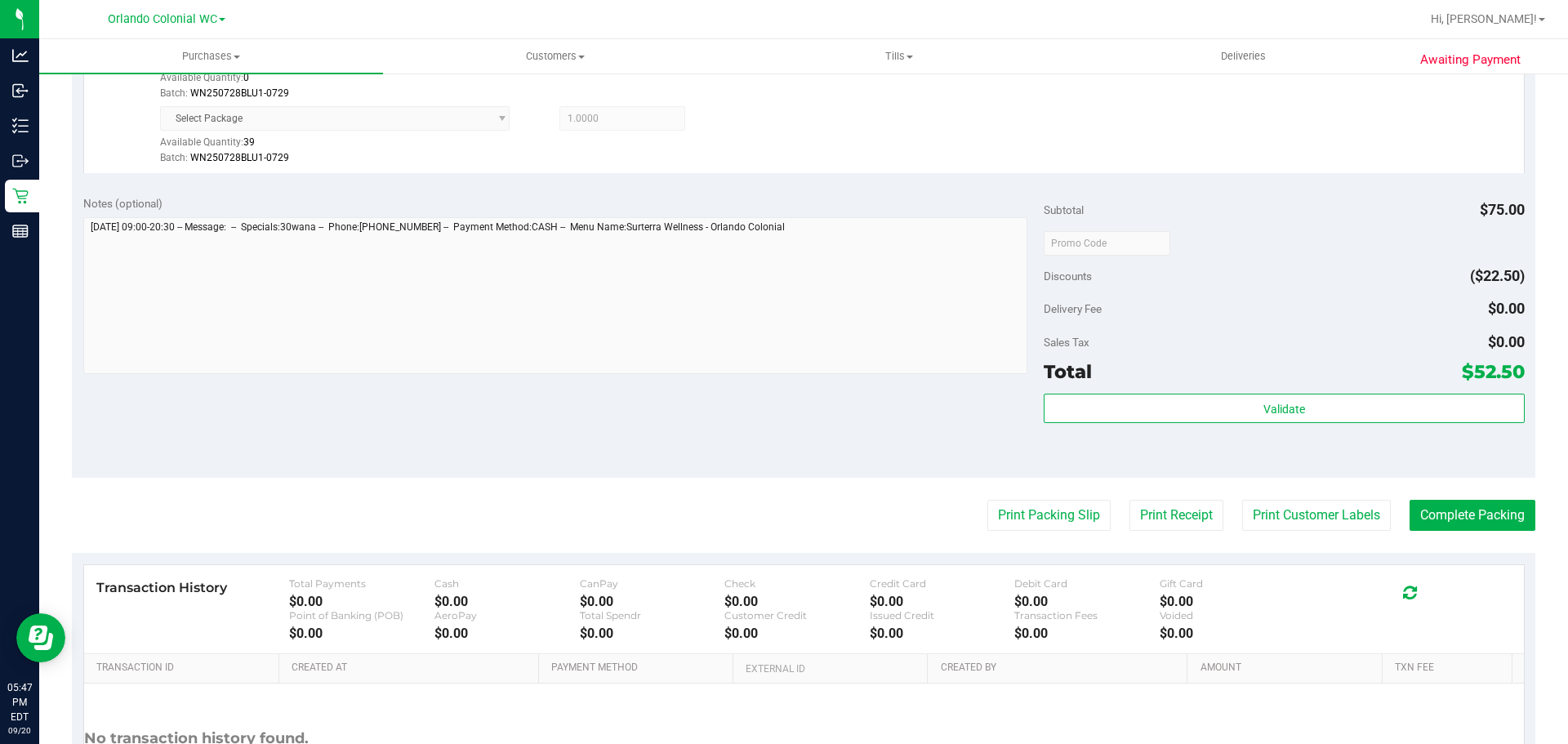
scroll to position [604, 0]
click at [1065, 525] on button "Print Packing Slip" at bounding box center [1049, 514] width 123 height 31
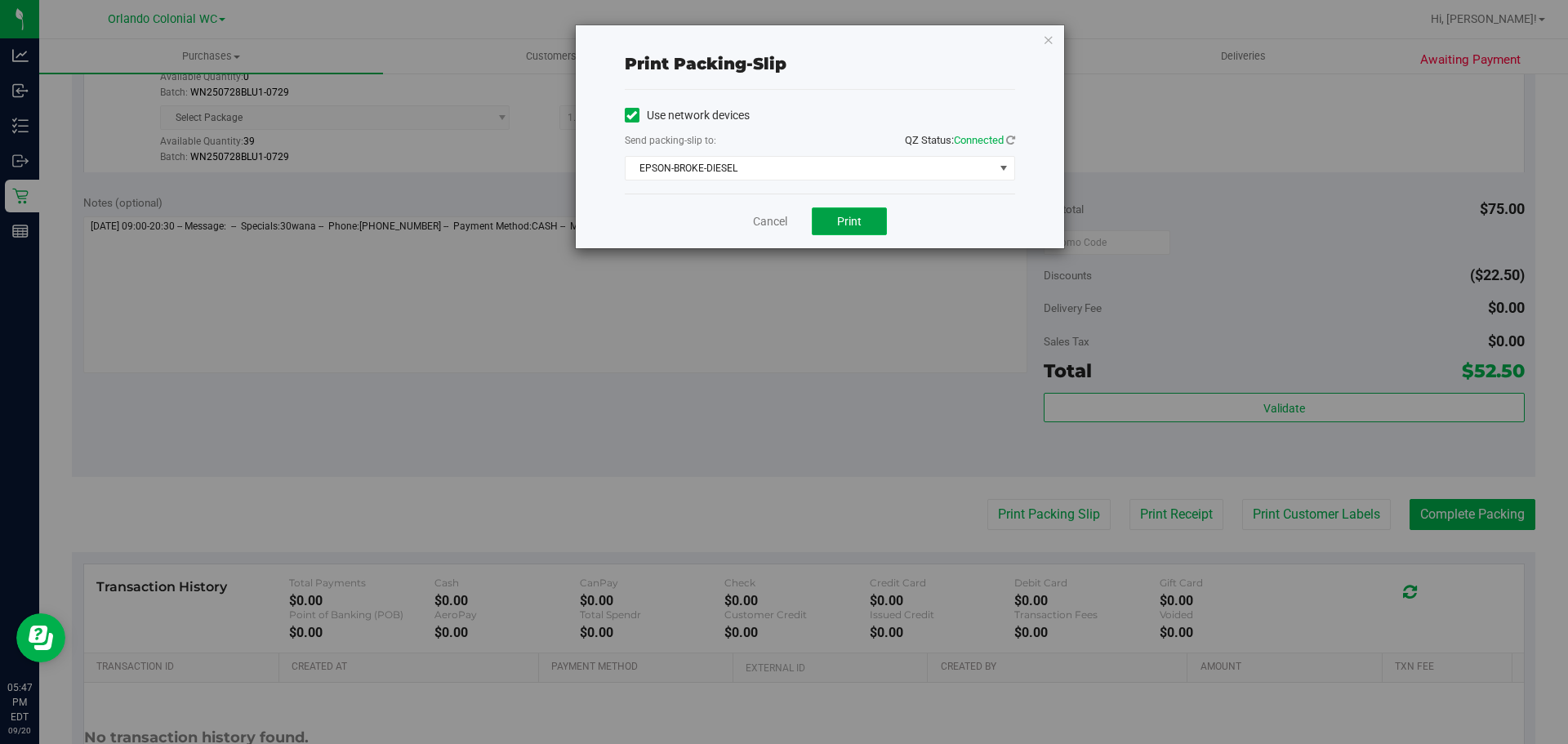
click at [861, 223] on span "Print" at bounding box center [849, 221] width 25 height 13
click at [764, 222] on link "Cancel" at bounding box center [770, 221] width 34 height 17
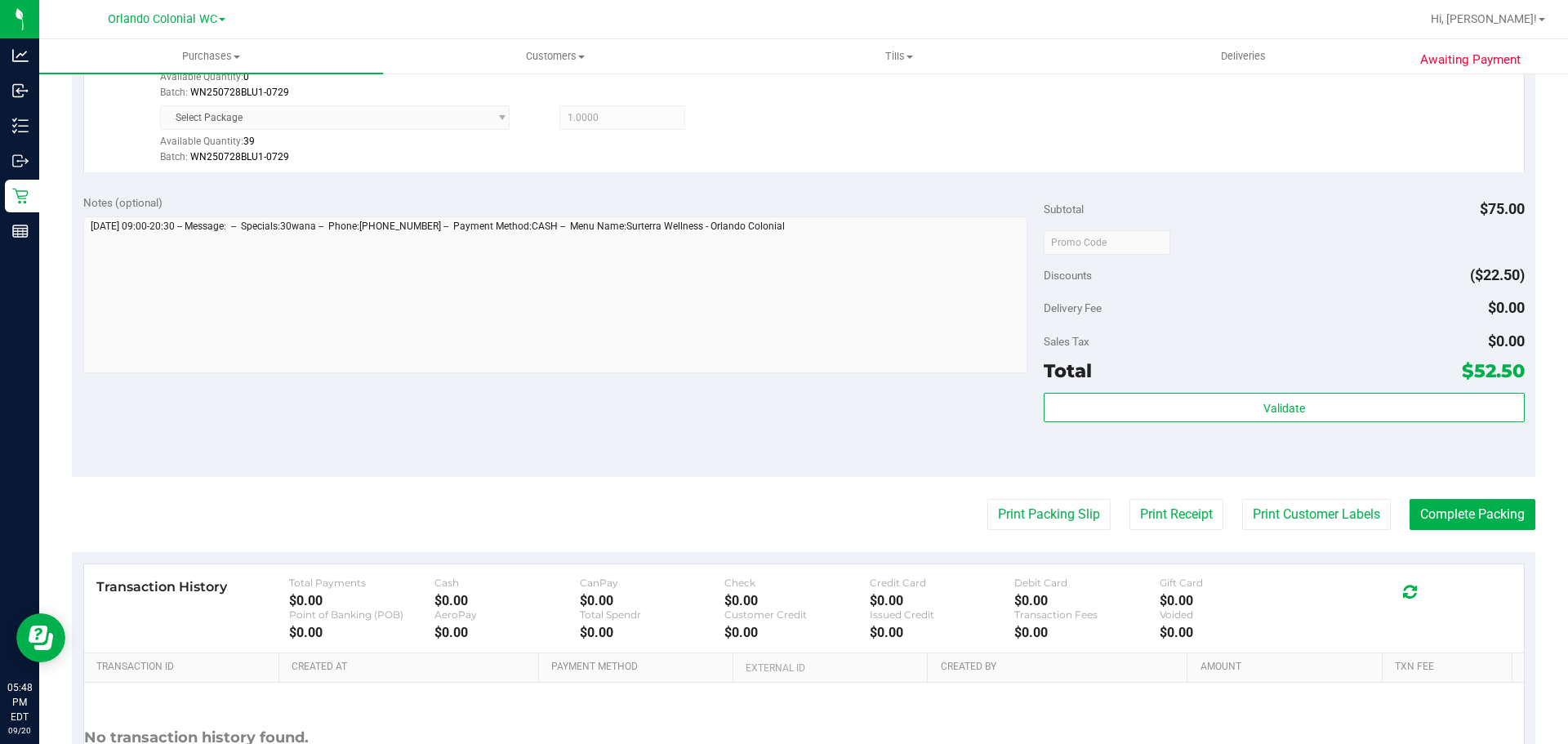
click at [1143, 440] on div "Validate" at bounding box center [1283, 430] width 481 height 74
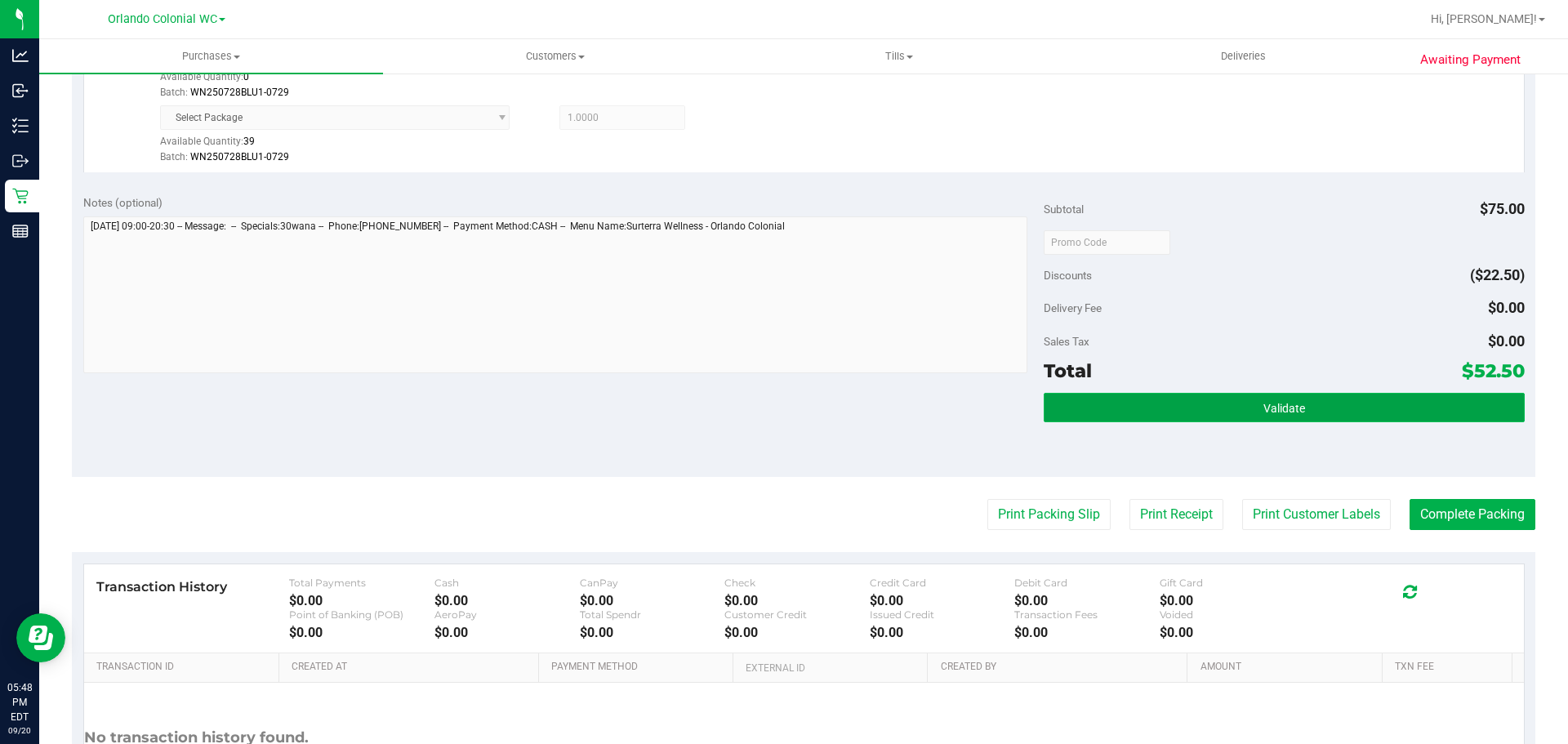
click at [1101, 421] on button "Validate" at bounding box center [1283, 408] width 481 height 30
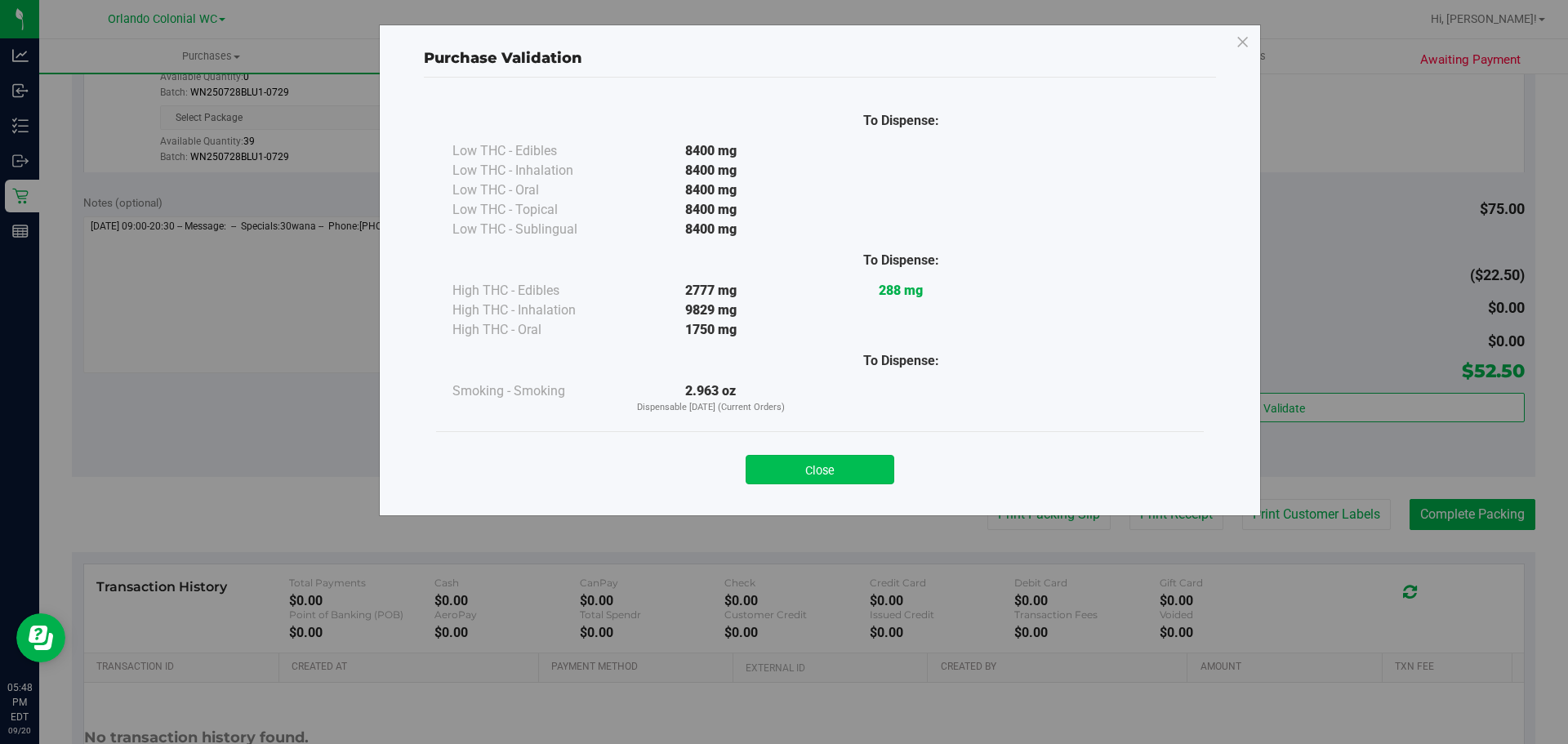
click at [801, 456] on button "Close" at bounding box center [819, 469] width 148 height 30
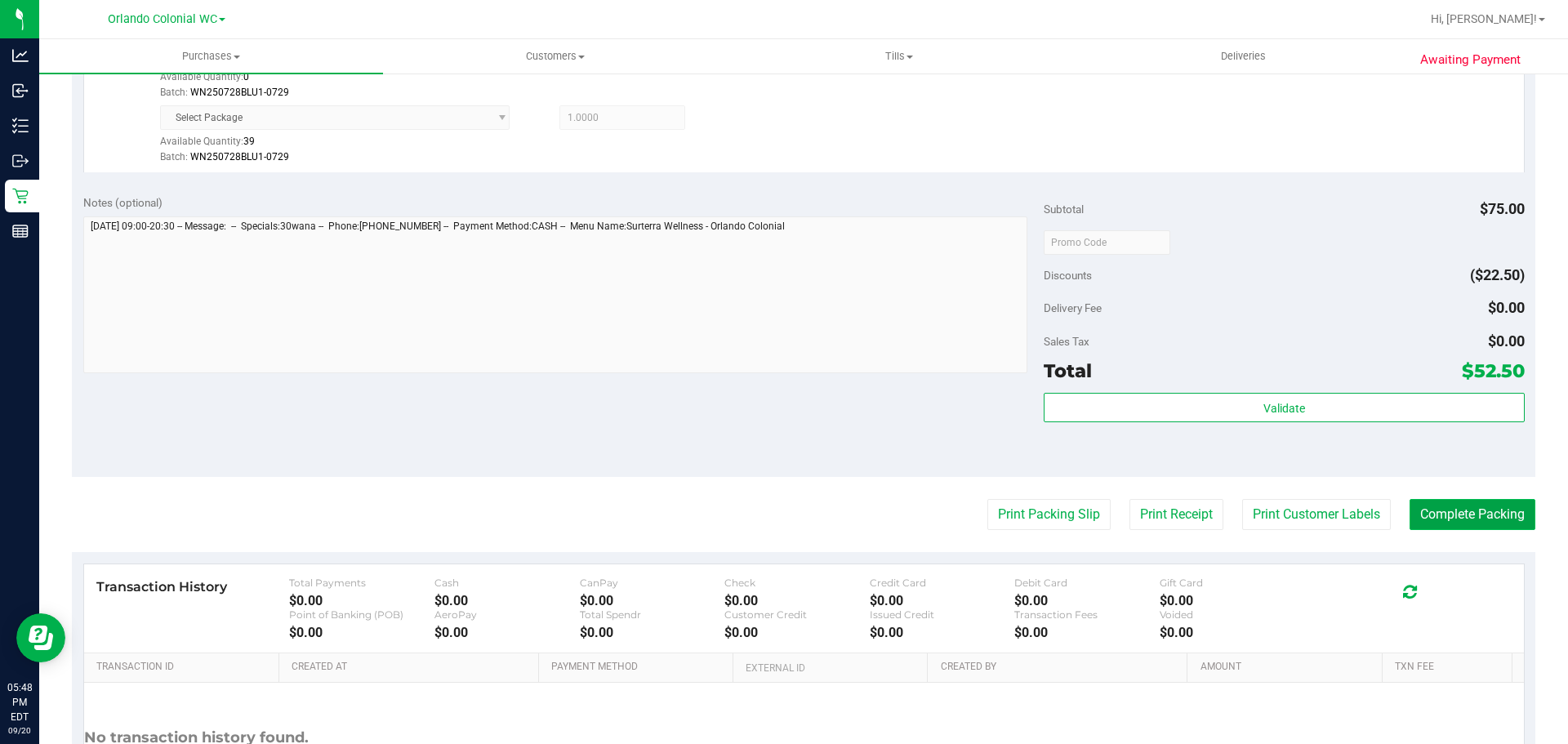
click at [1432, 508] on button "Complete Packing" at bounding box center [1472, 514] width 125 height 31
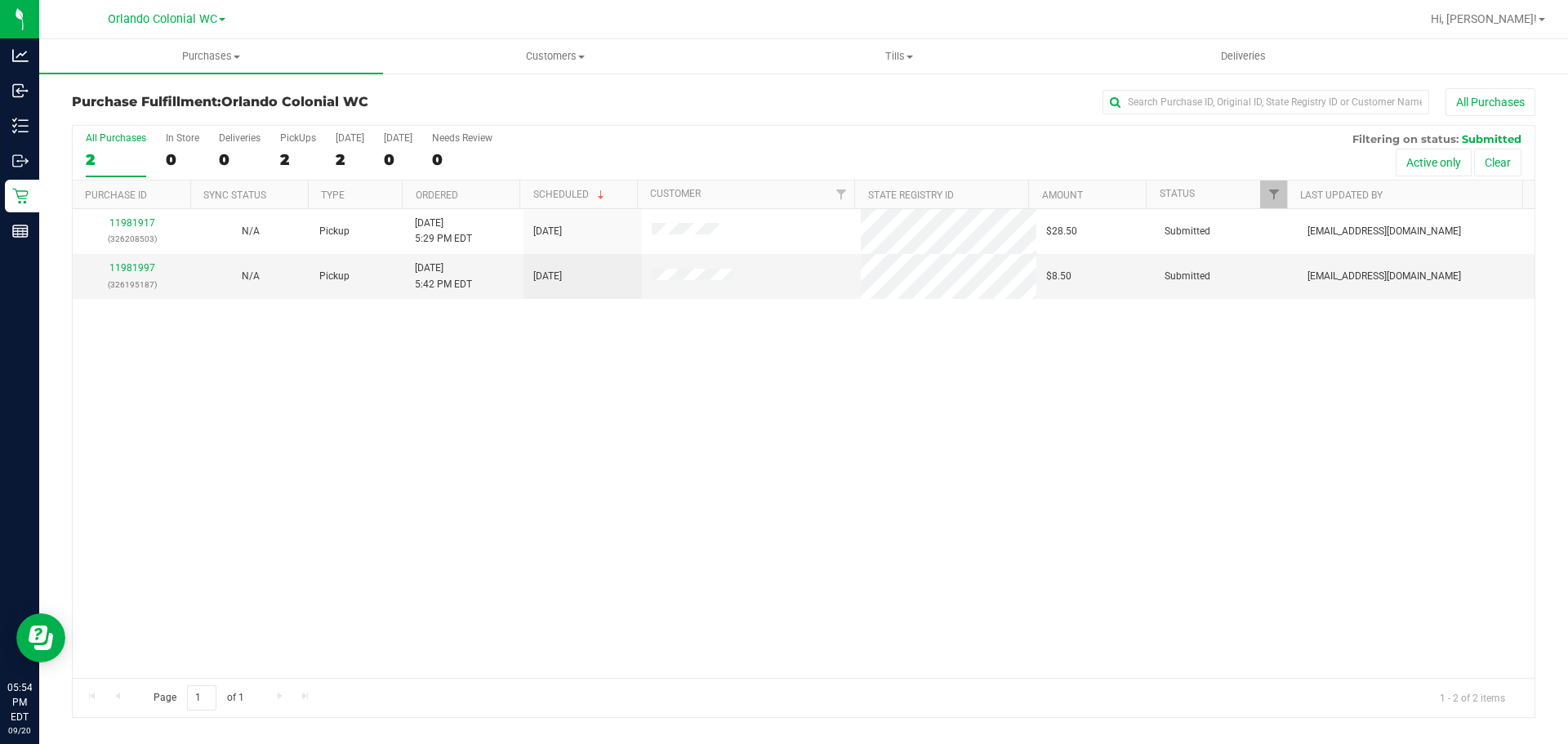
click at [548, 499] on div "11981917 (326208503) N/A Pickup 9/20/2025 5:29 PM EDT 9/20/2025 $28.50 Submitte…" at bounding box center [803, 443] width 1462 height 468
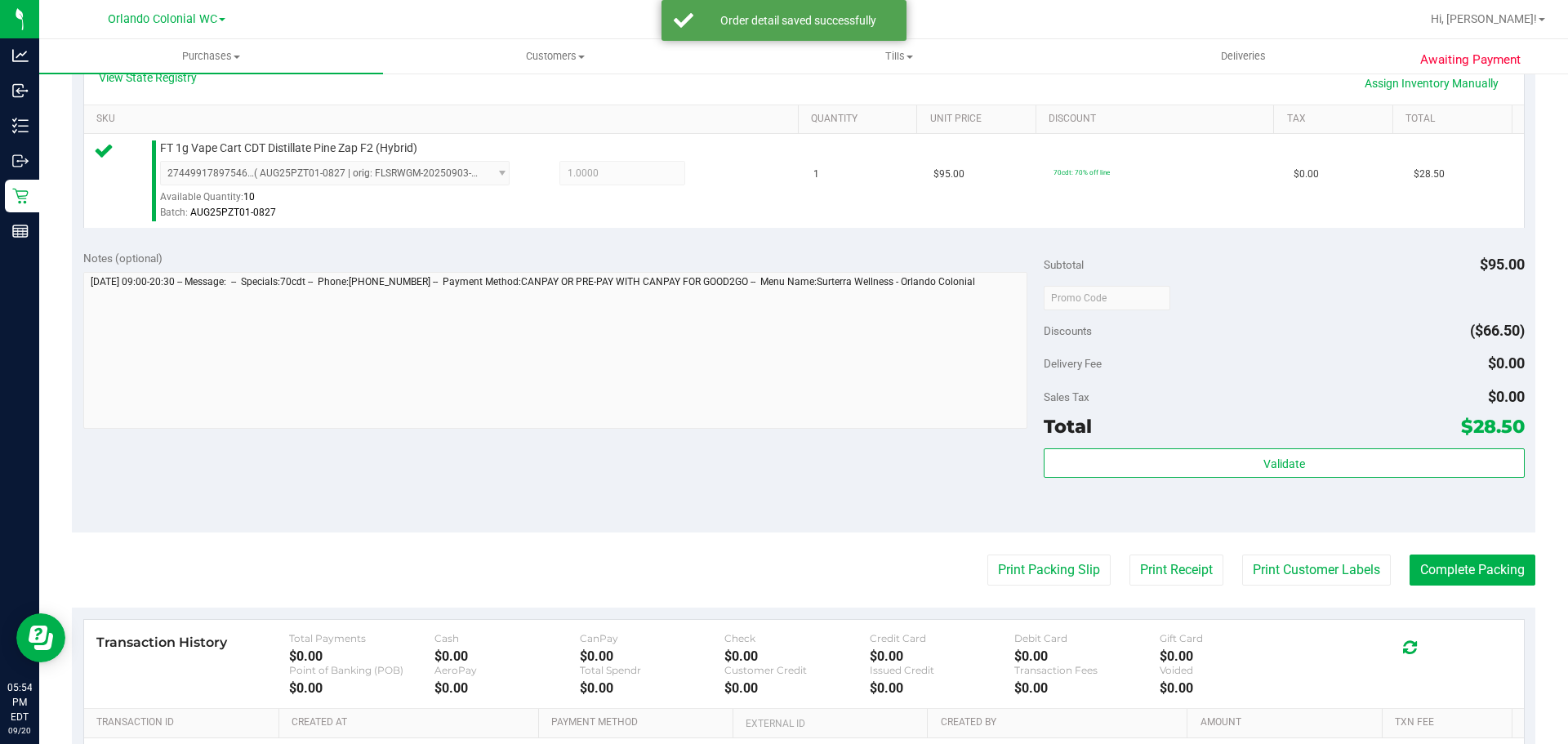
scroll to position [384, 0]
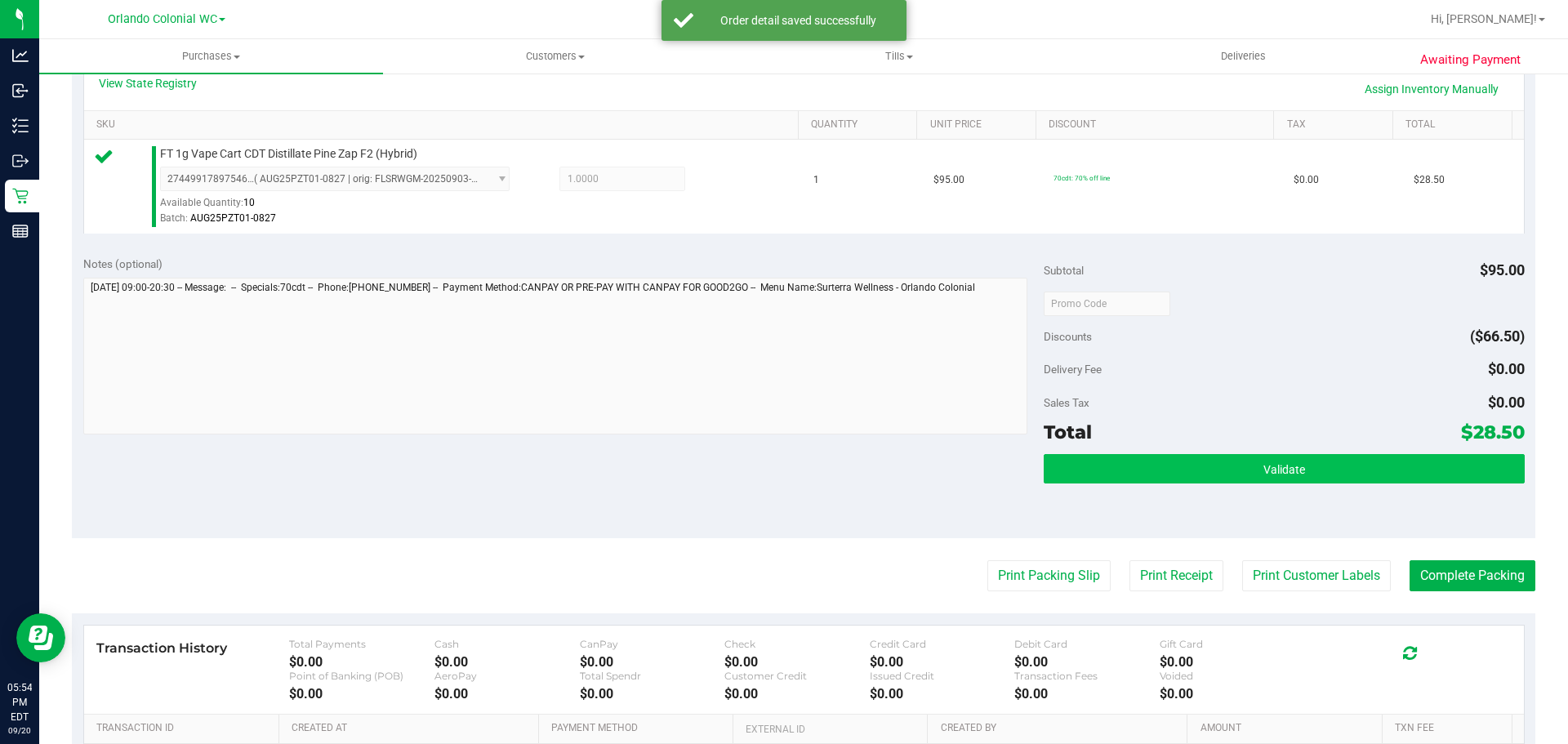
click at [1101, 464] on button "Validate" at bounding box center [1283, 468] width 481 height 30
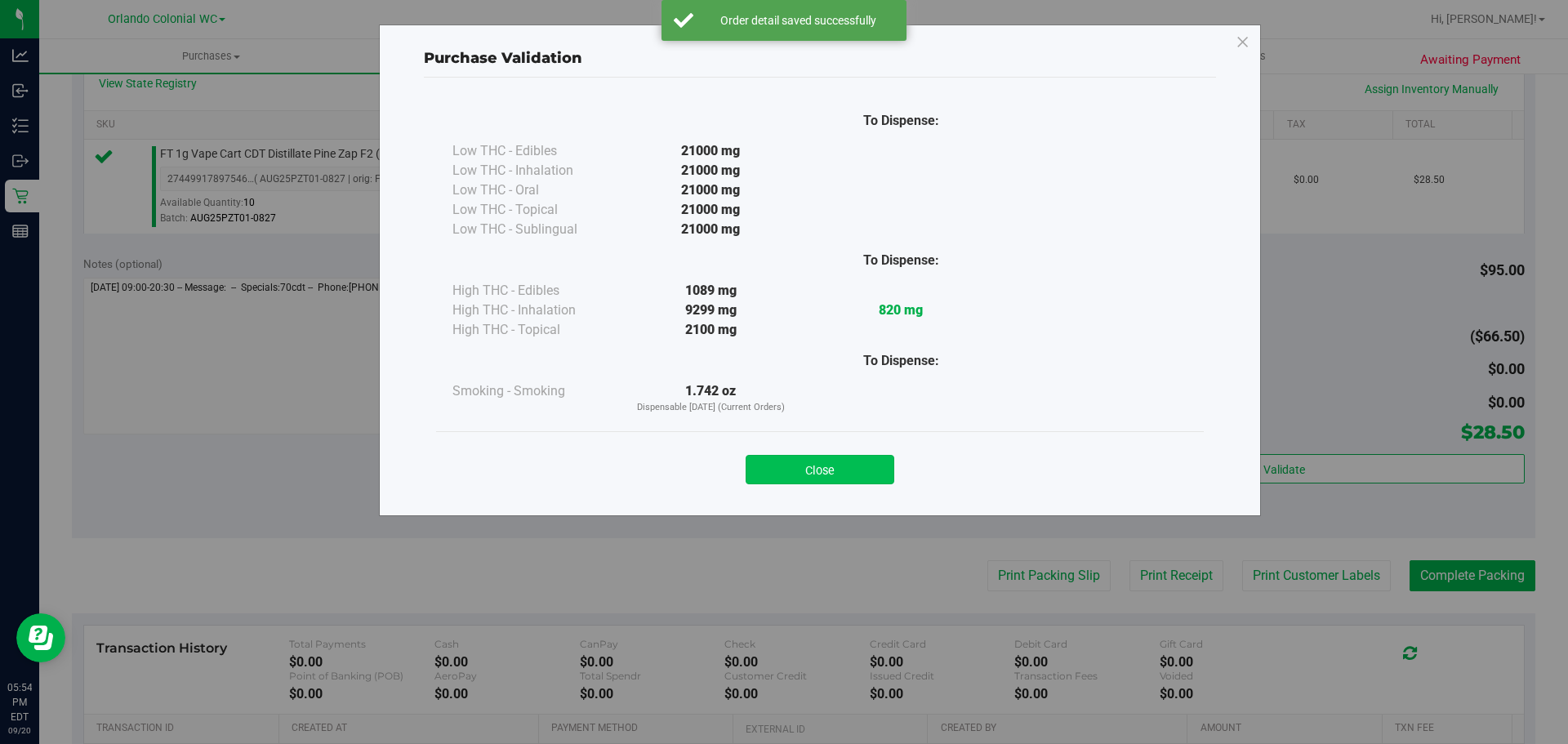
click at [811, 479] on button "Close" at bounding box center [819, 469] width 148 height 30
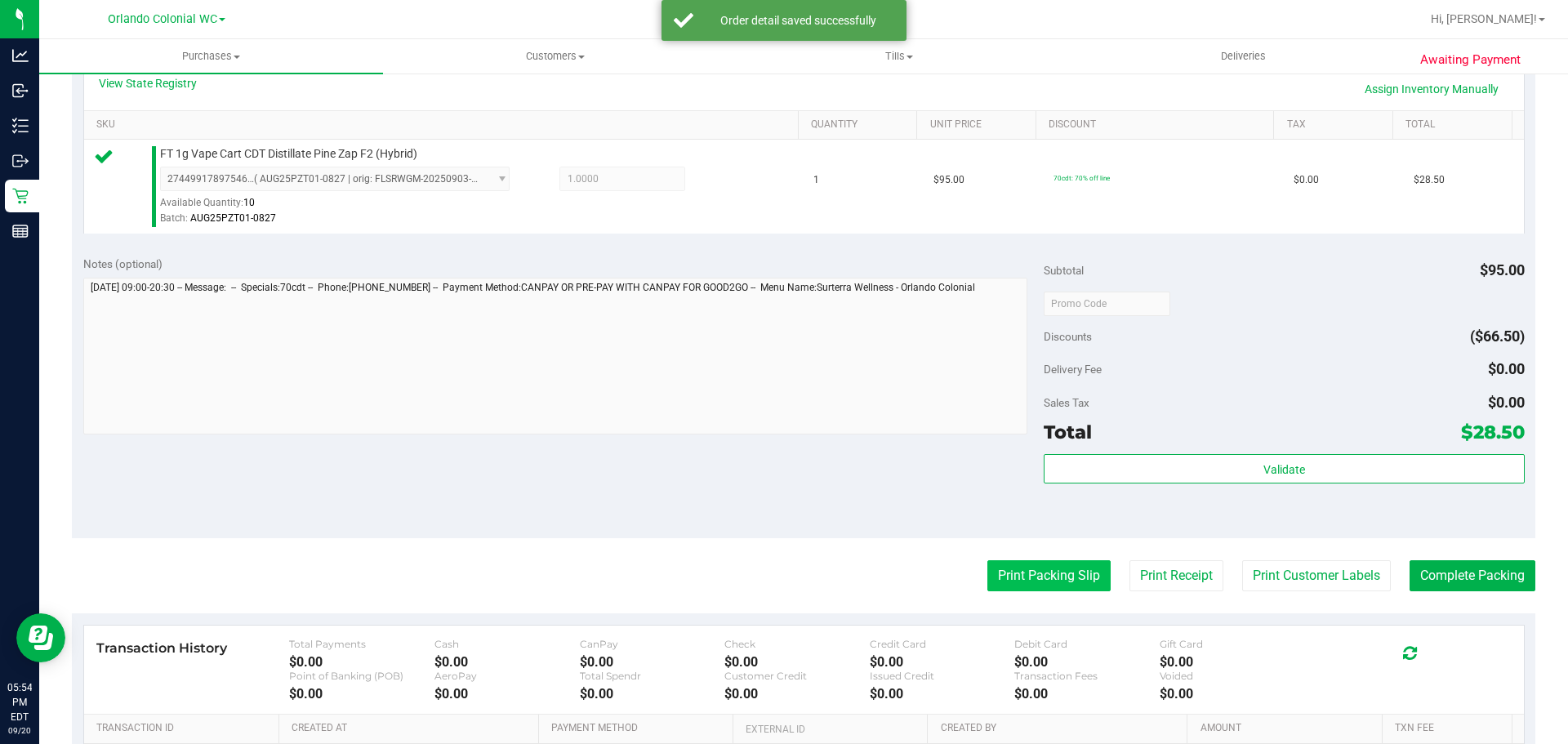
click at [1024, 573] on button "Print Packing Slip" at bounding box center [1049, 575] width 123 height 31
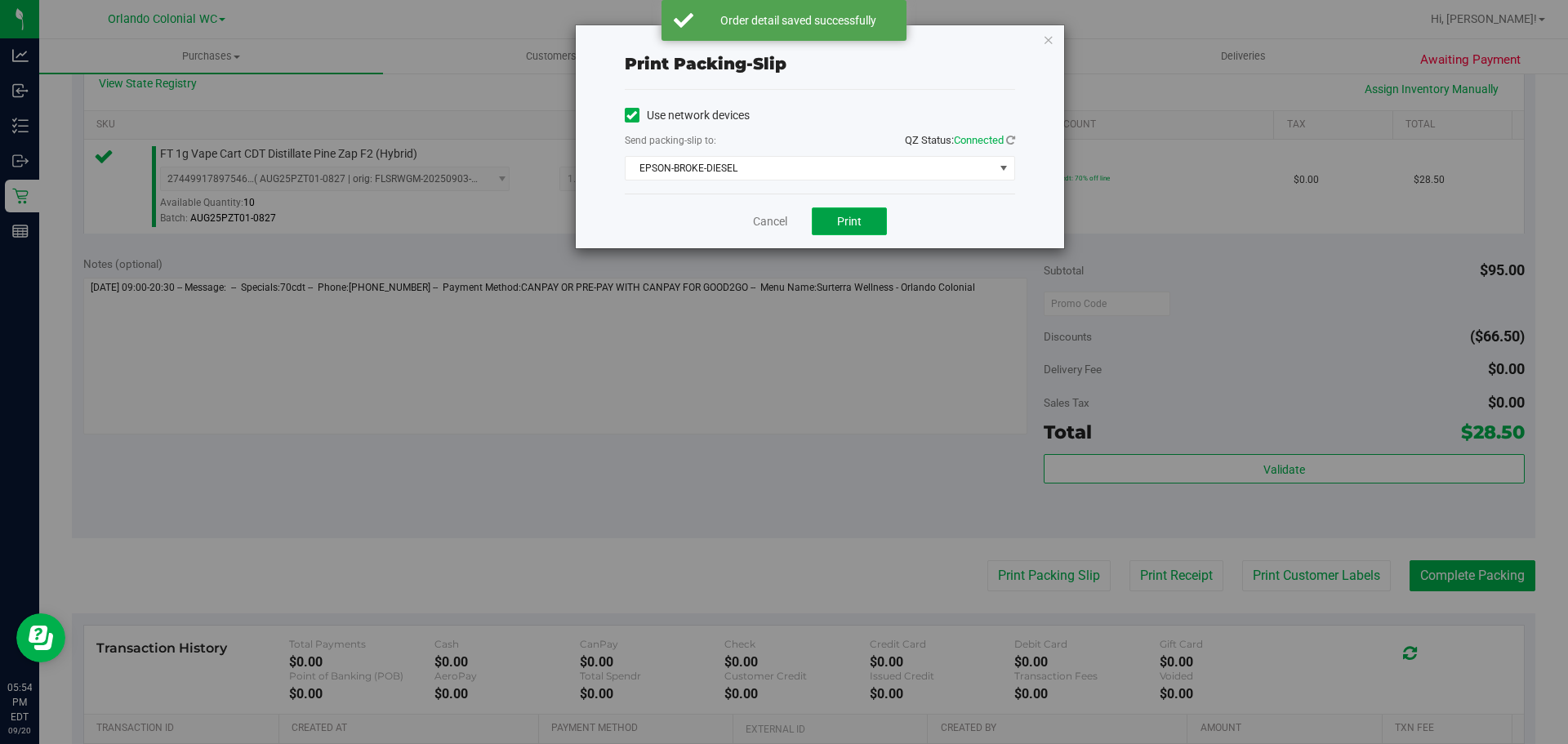
click at [829, 211] on button "Print" at bounding box center [850, 222] width 76 height 28
click at [760, 221] on link "Cancel" at bounding box center [770, 221] width 34 height 17
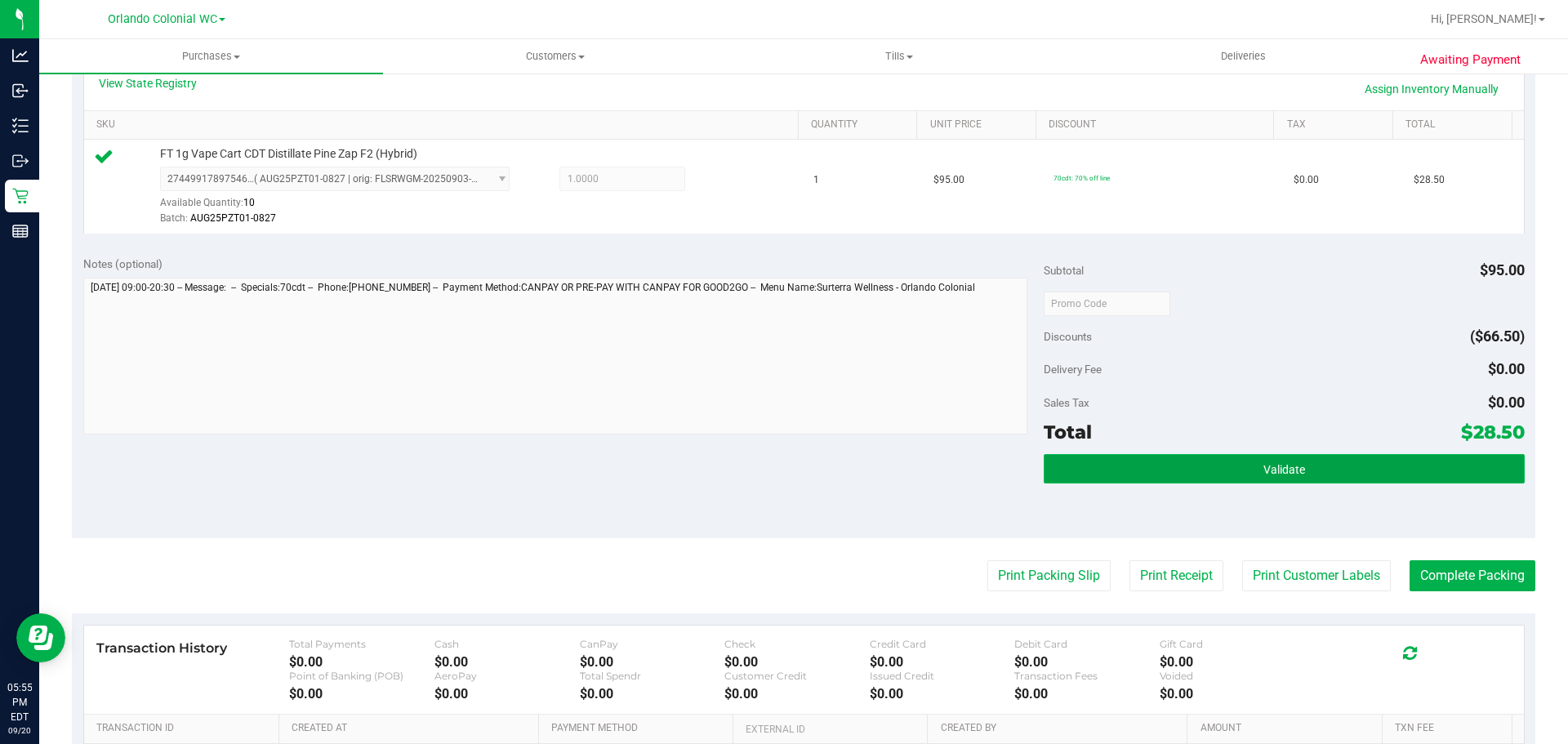
click at [1150, 476] on button "Validate" at bounding box center [1283, 468] width 481 height 30
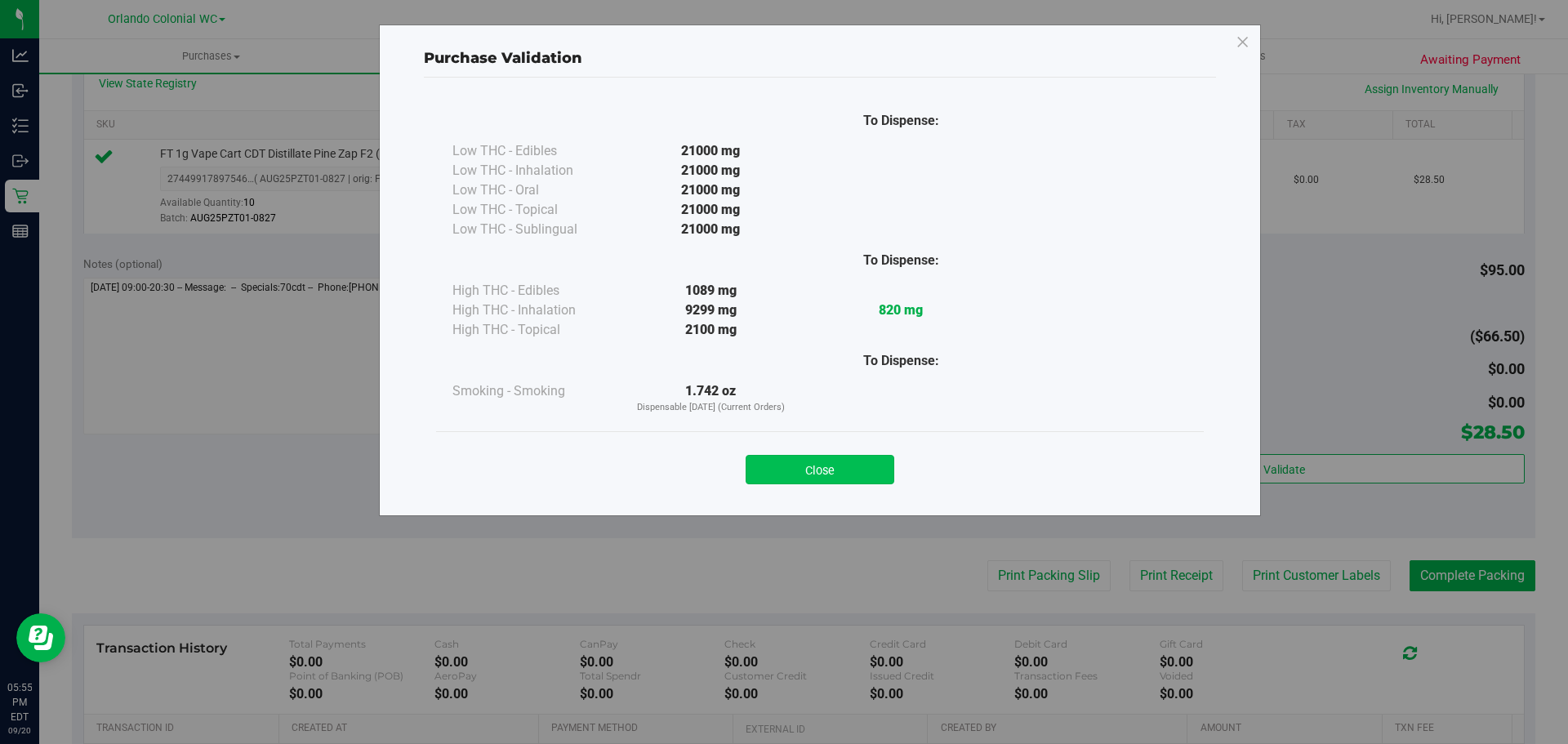
click at [823, 470] on button "Close" at bounding box center [819, 469] width 148 height 30
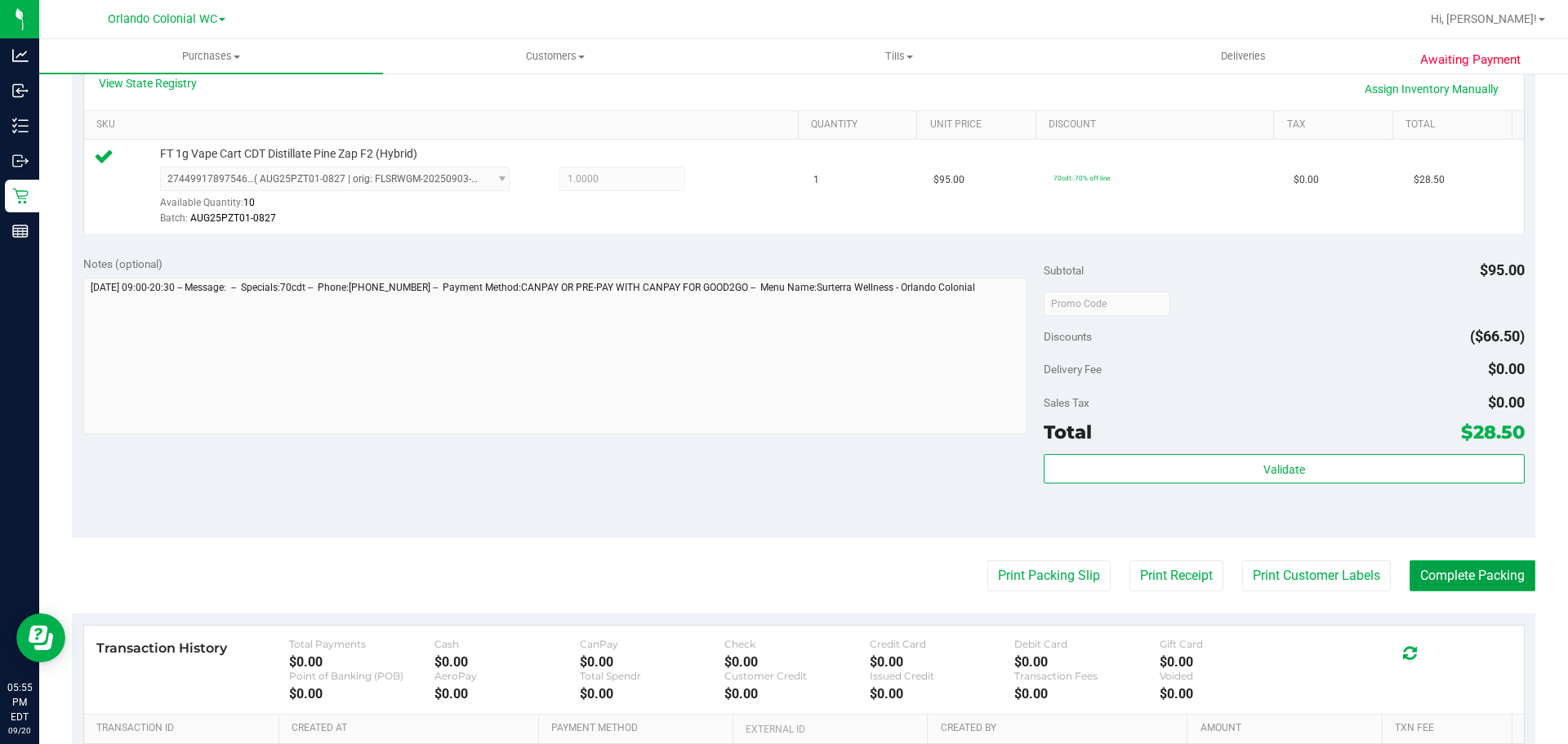
click at [1442, 574] on button "Complete Packing" at bounding box center [1472, 575] width 125 height 31
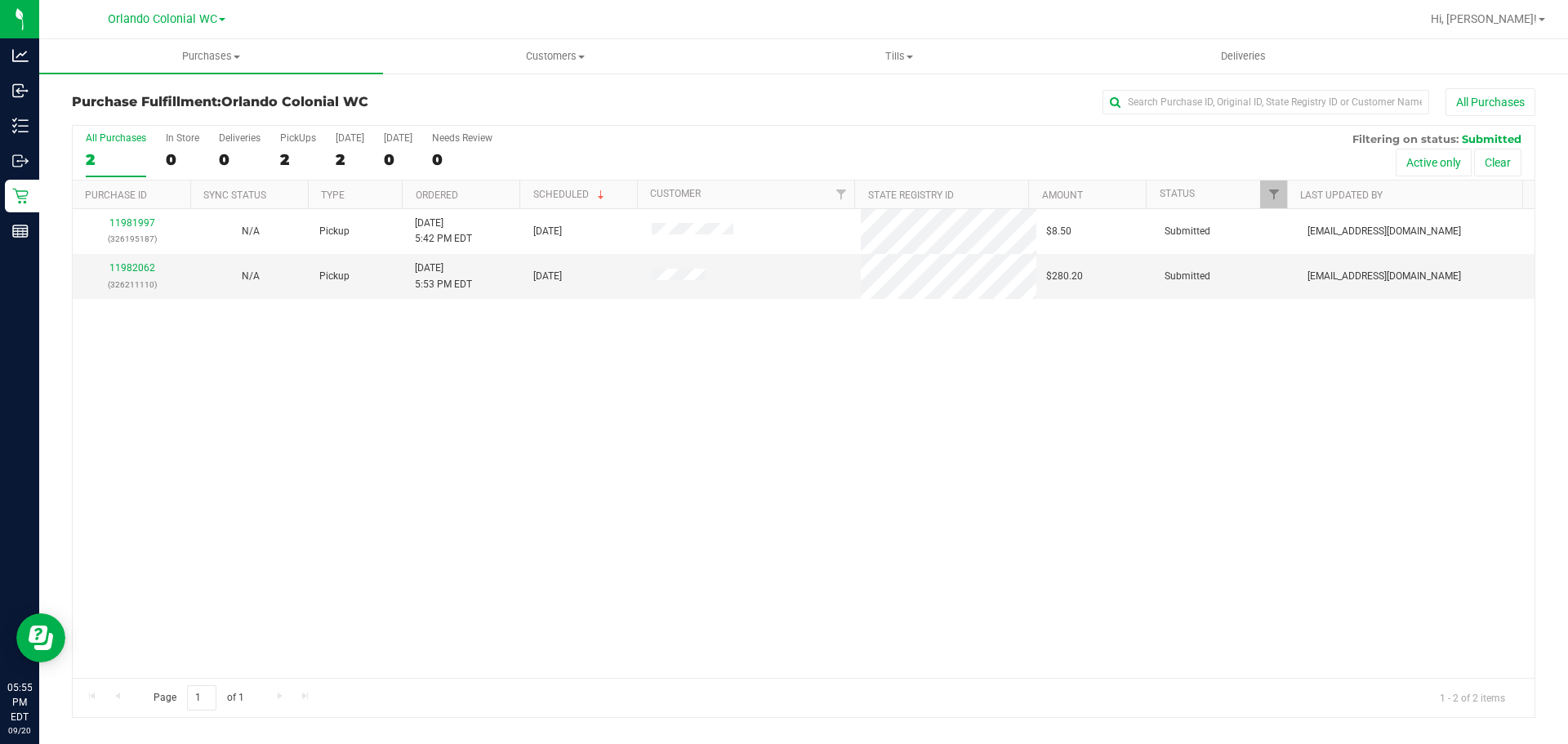
click at [117, 226] on link "11981997" at bounding box center [132, 222] width 46 height 11
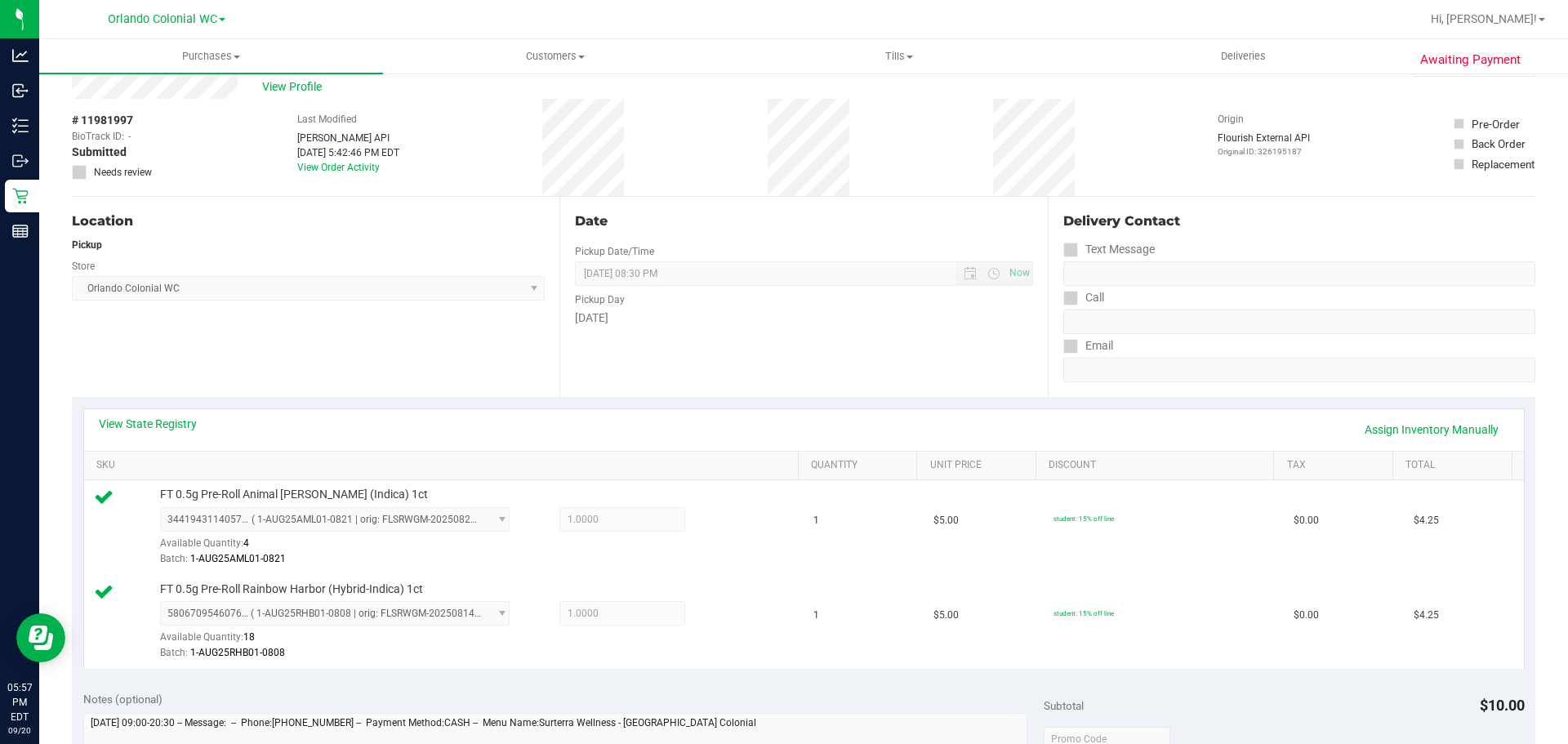
scroll to position [417, 0]
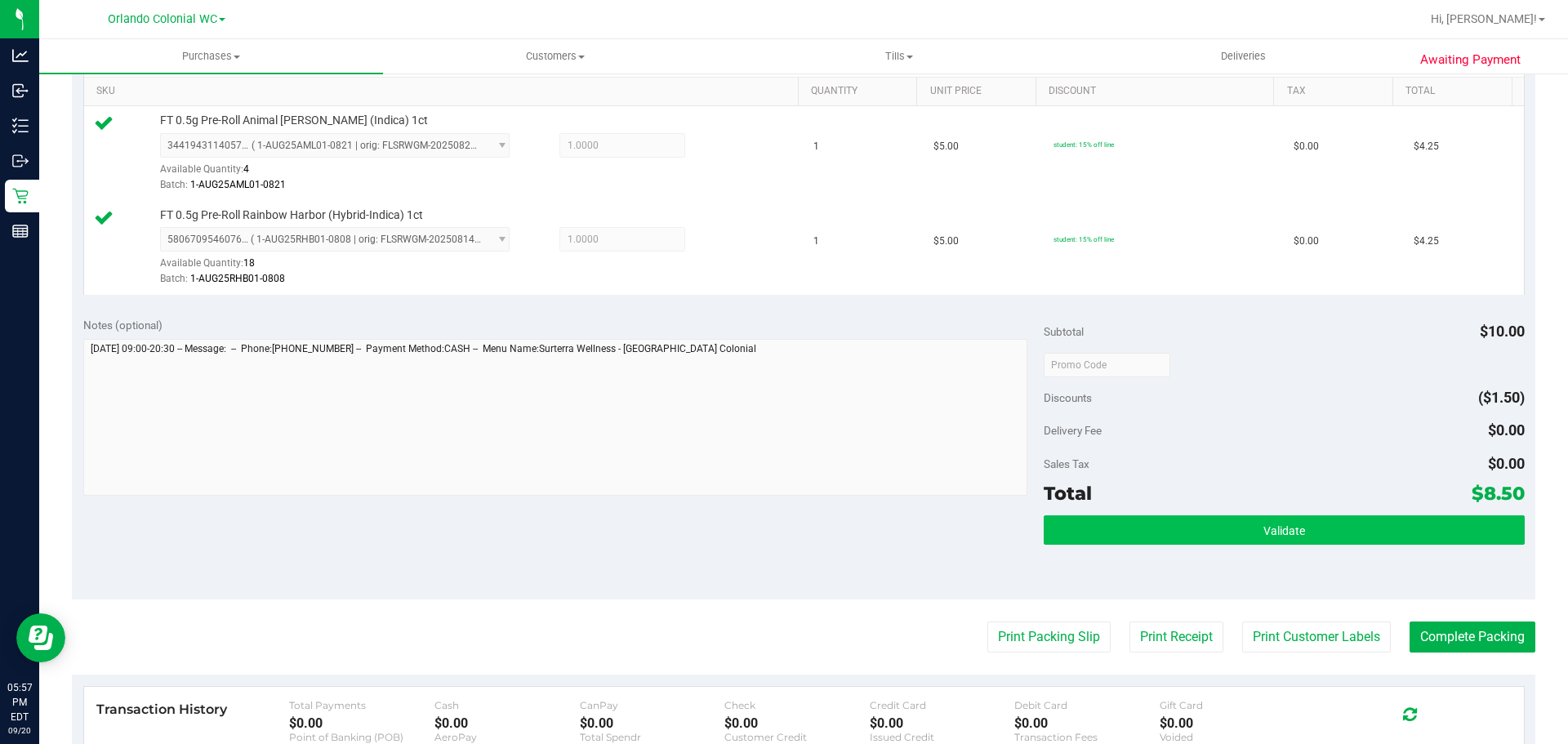
click at [1332, 521] on button "Validate" at bounding box center [1283, 530] width 481 height 30
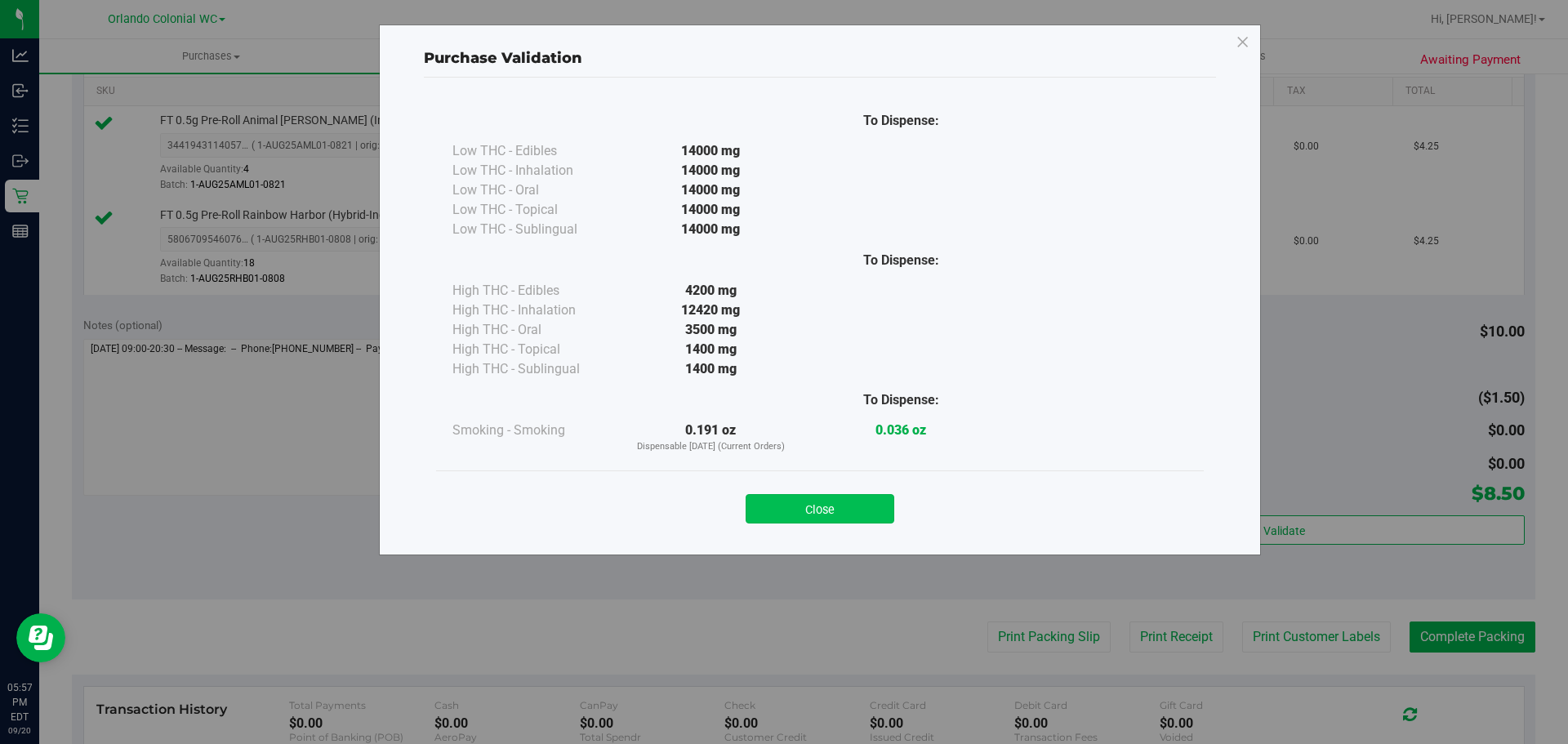
click at [845, 513] on button "Close" at bounding box center [819, 509] width 148 height 30
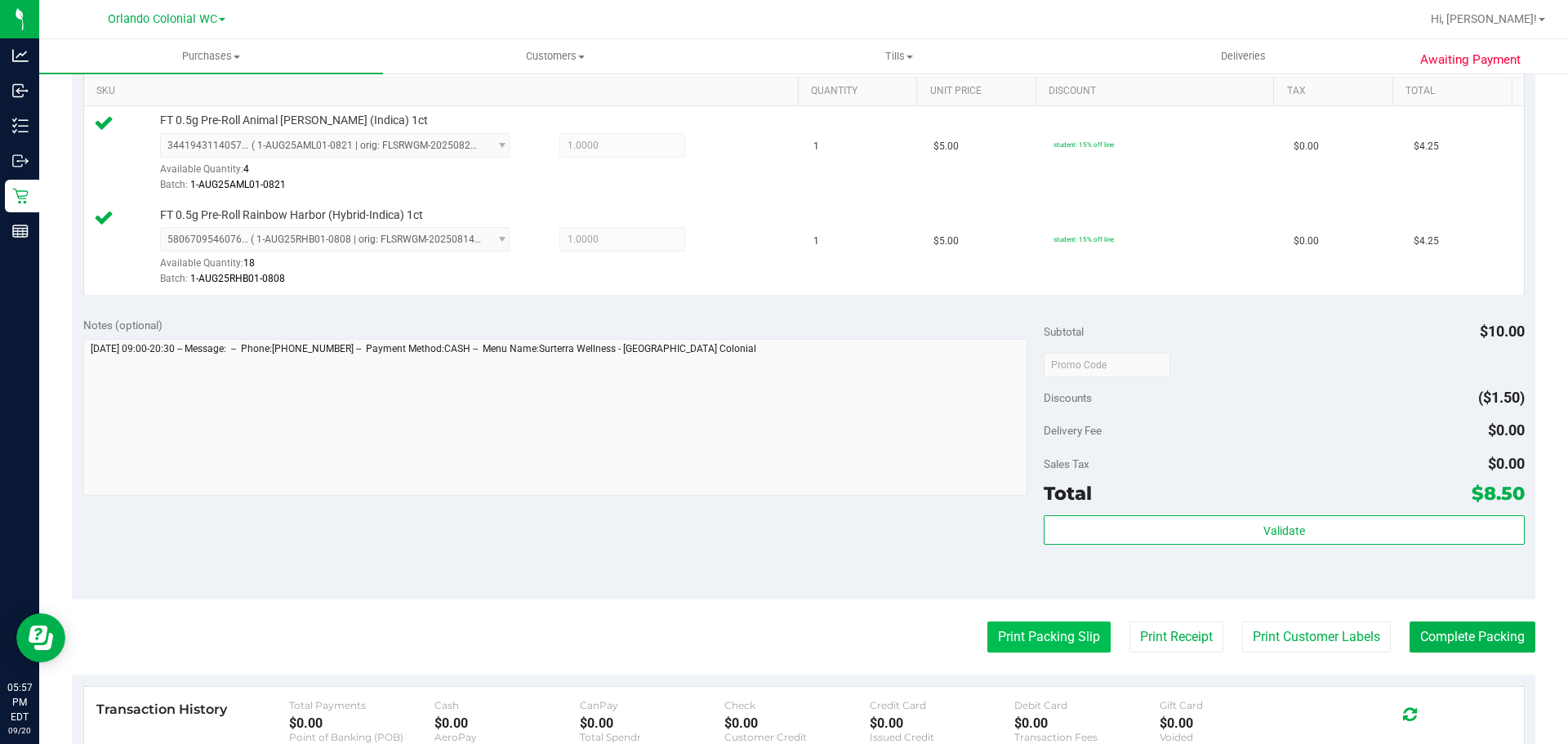
click at [1025, 635] on button "Print Packing Slip" at bounding box center [1049, 637] width 123 height 31
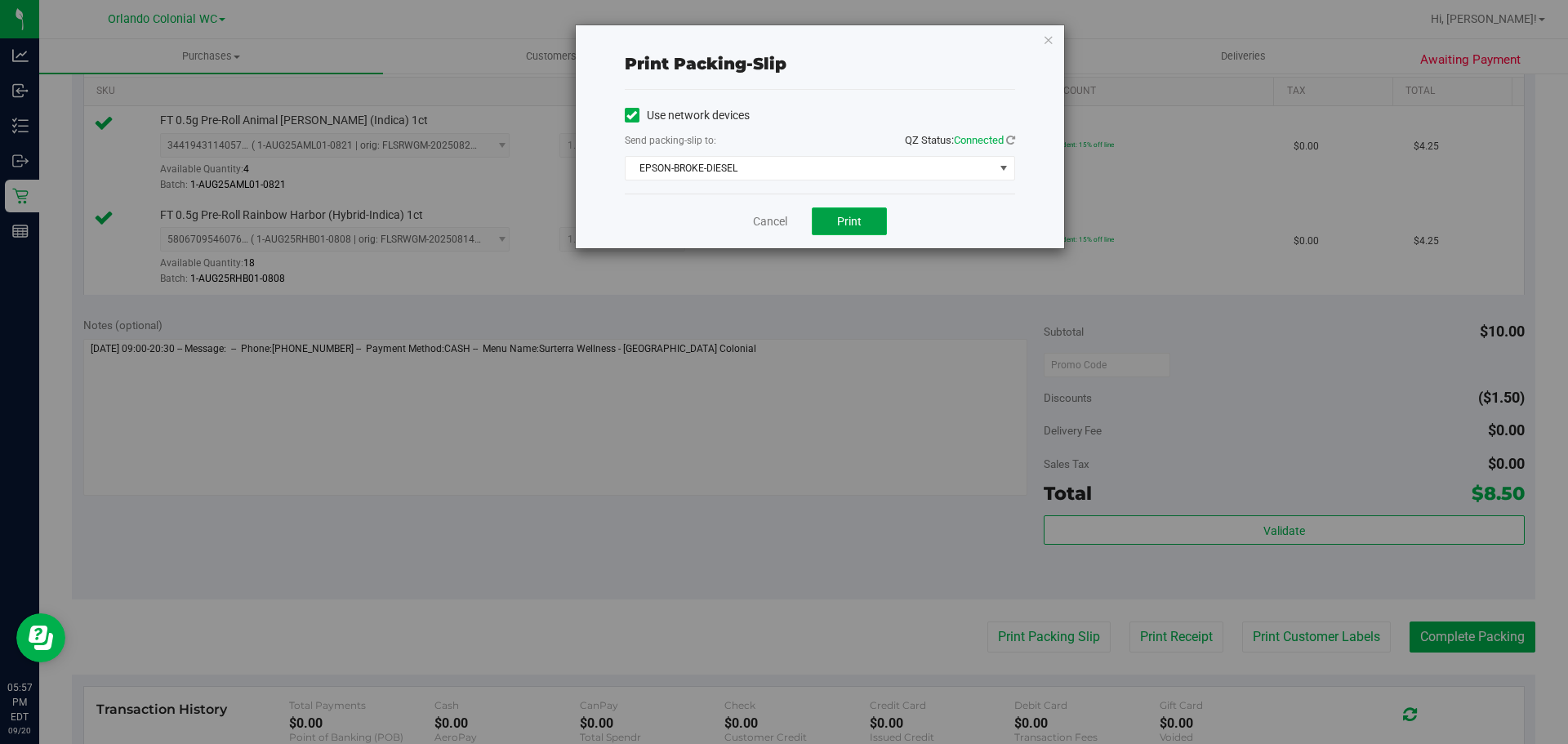
click at [854, 223] on span "Print" at bounding box center [849, 221] width 25 height 13
click at [771, 252] on div "Print packing-slip Use network devices Send packing-slip to: QZ Status: Connect…" at bounding box center [790, 372] width 1580 height 744
click at [764, 226] on link "Cancel" at bounding box center [770, 221] width 34 height 17
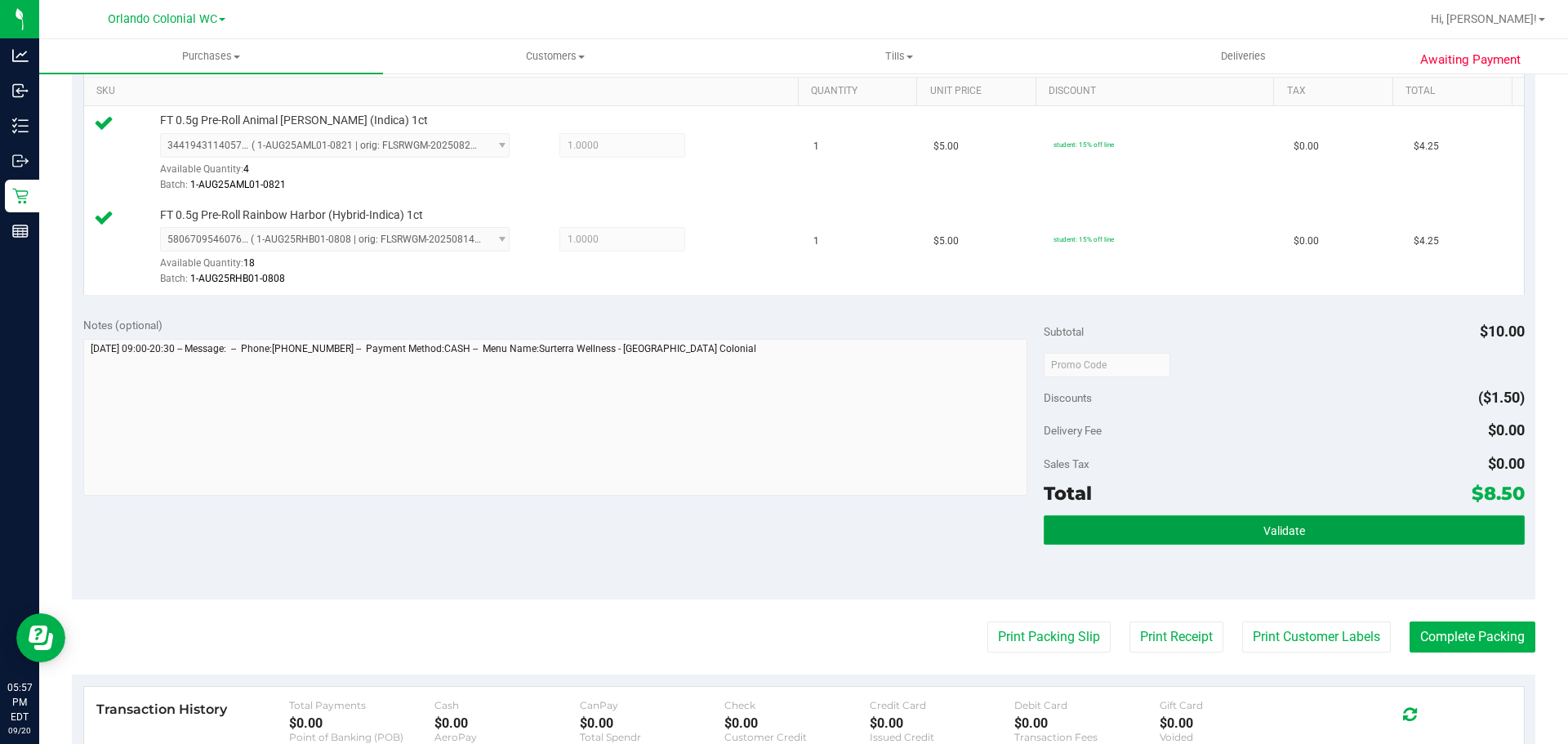
click at [1193, 538] on button "Validate" at bounding box center [1283, 530] width 481 height 30
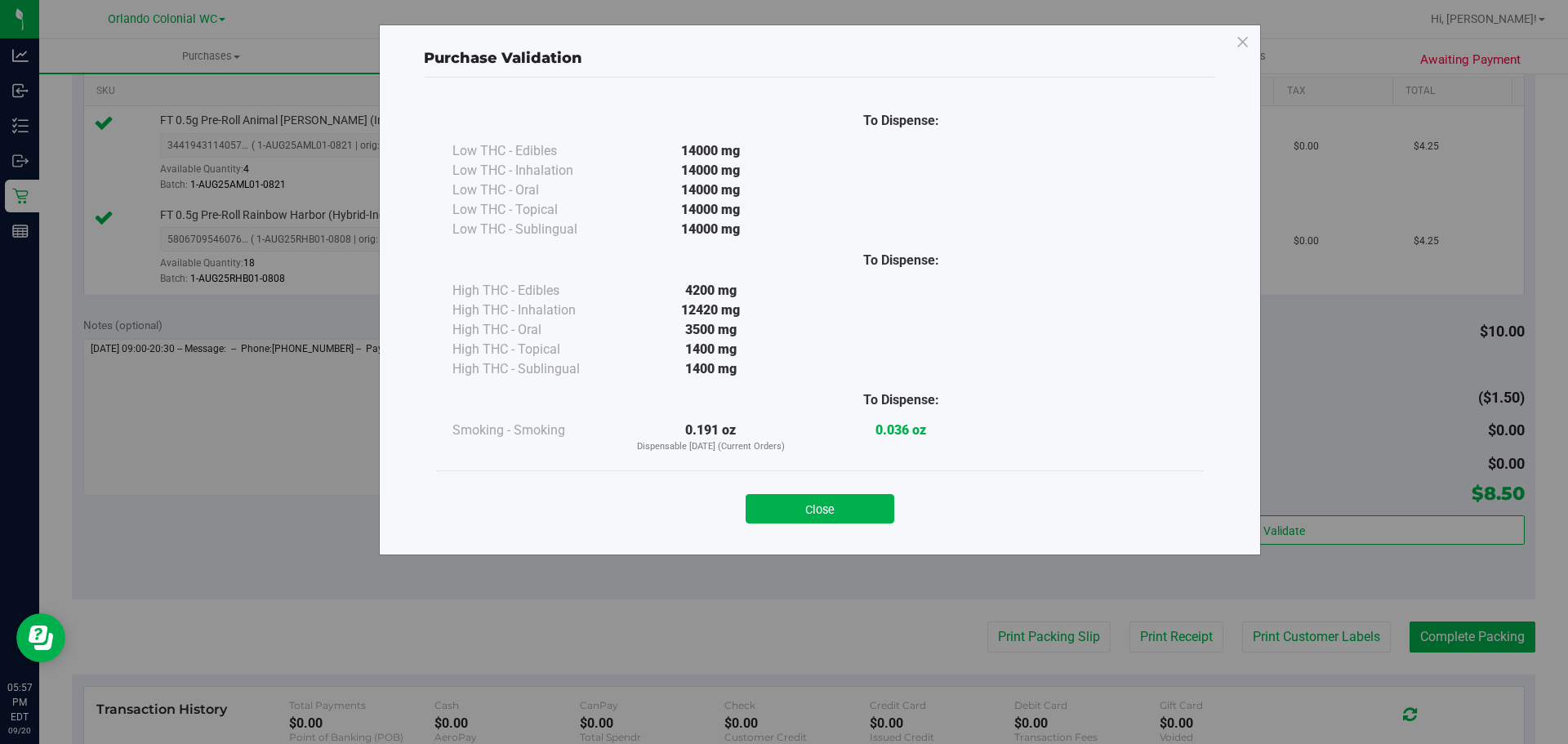
click at [846, 480] on div "Close" at bounding box center [820, 503] width 768 height 66
click at [1424, 623] on div "Purchase Validation To Dispense: Low THC - Edibles 14000 mg" at bounding box center [790, 372] width 1580 height 744
click at [828, 497] on button "Close" at bounding box center [819, 509] width 148 height 30
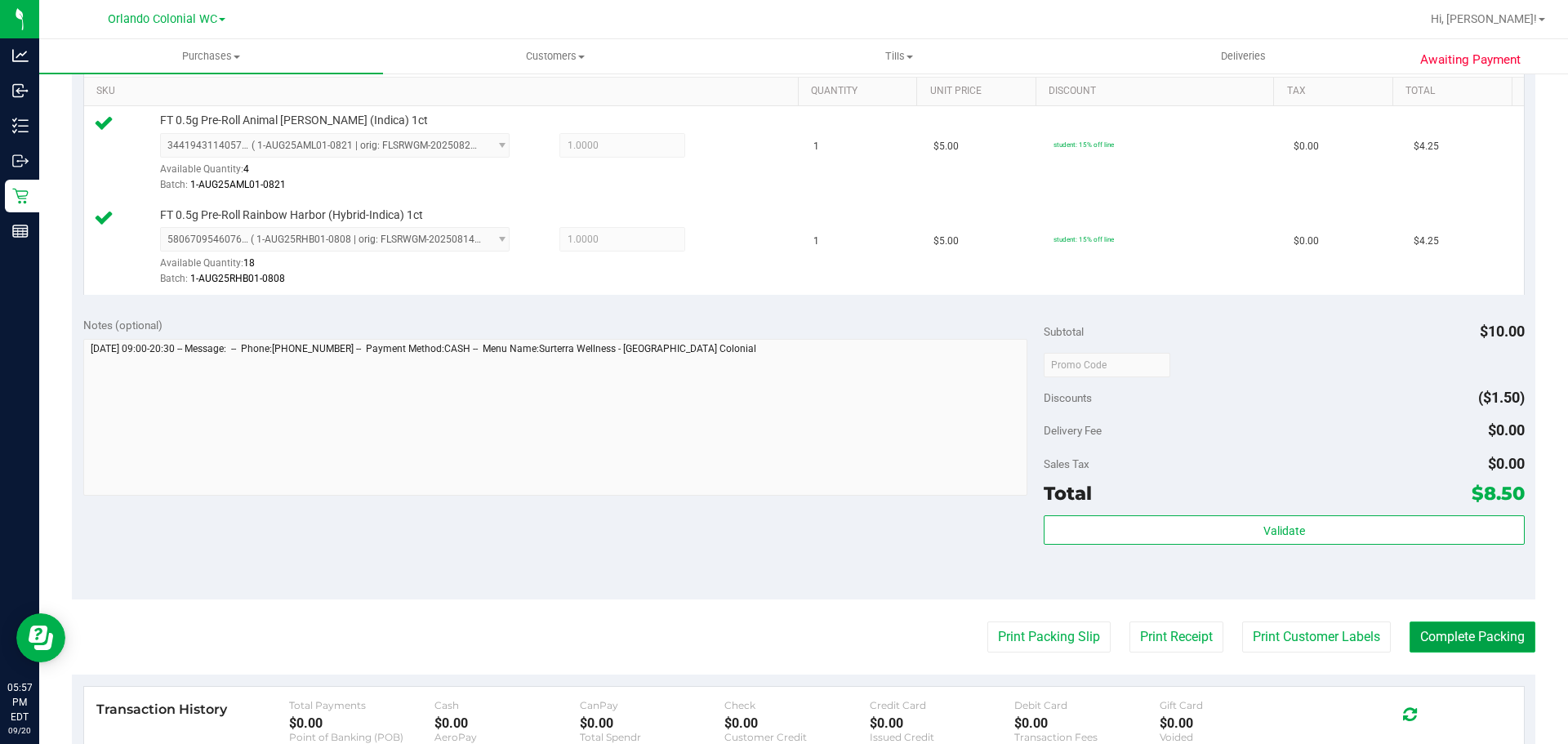
click at [1466, 649] on button "Complete Packing" at bounding box center [1472, 637] width 125 height 31
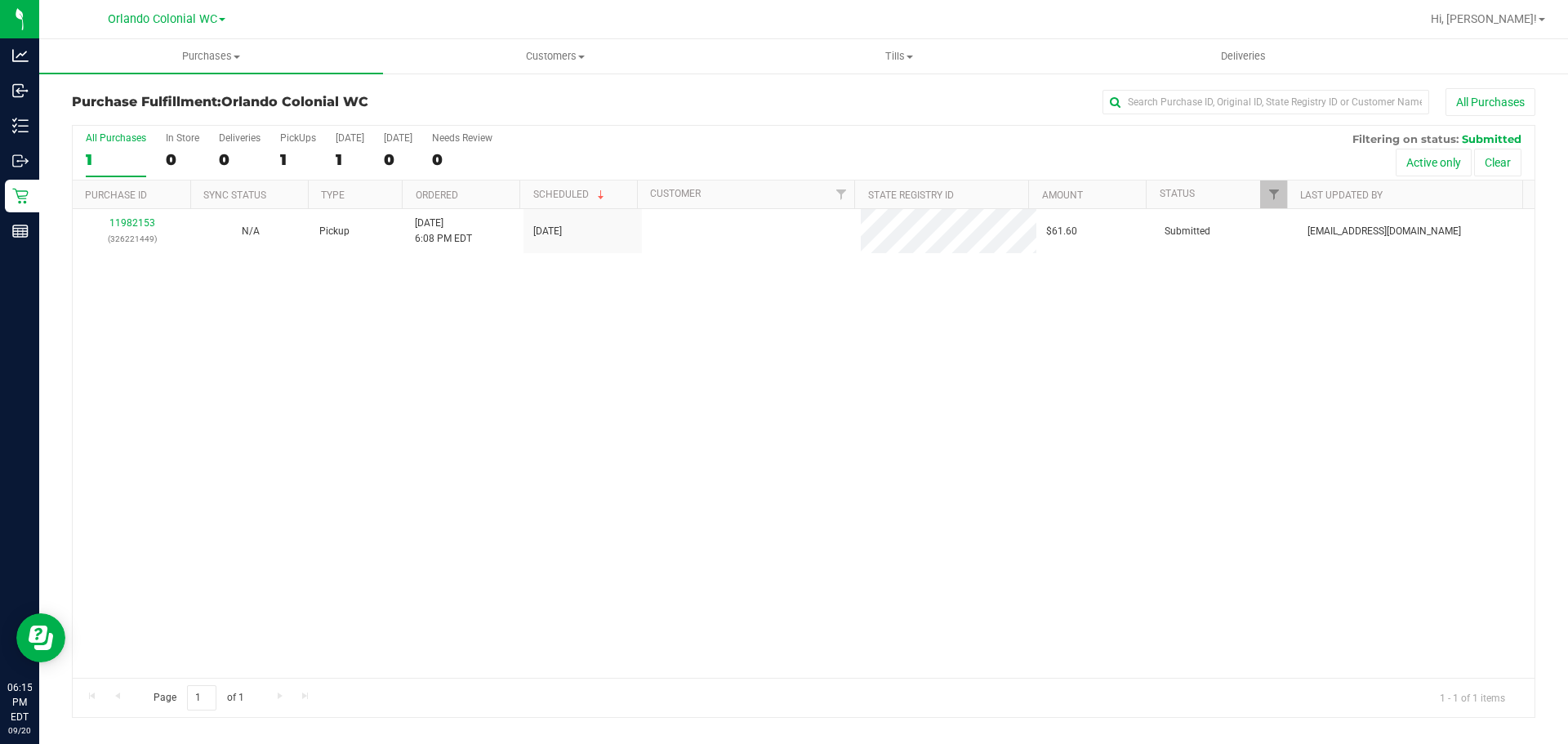
click at [414, 404] on div "11982153 (326221449) N/A Pickup 9/20/2025 6:08 PM EDT 9/20/2025 $61.60 Submitte…" at bounding box center [803, 443] width 1462 height 468
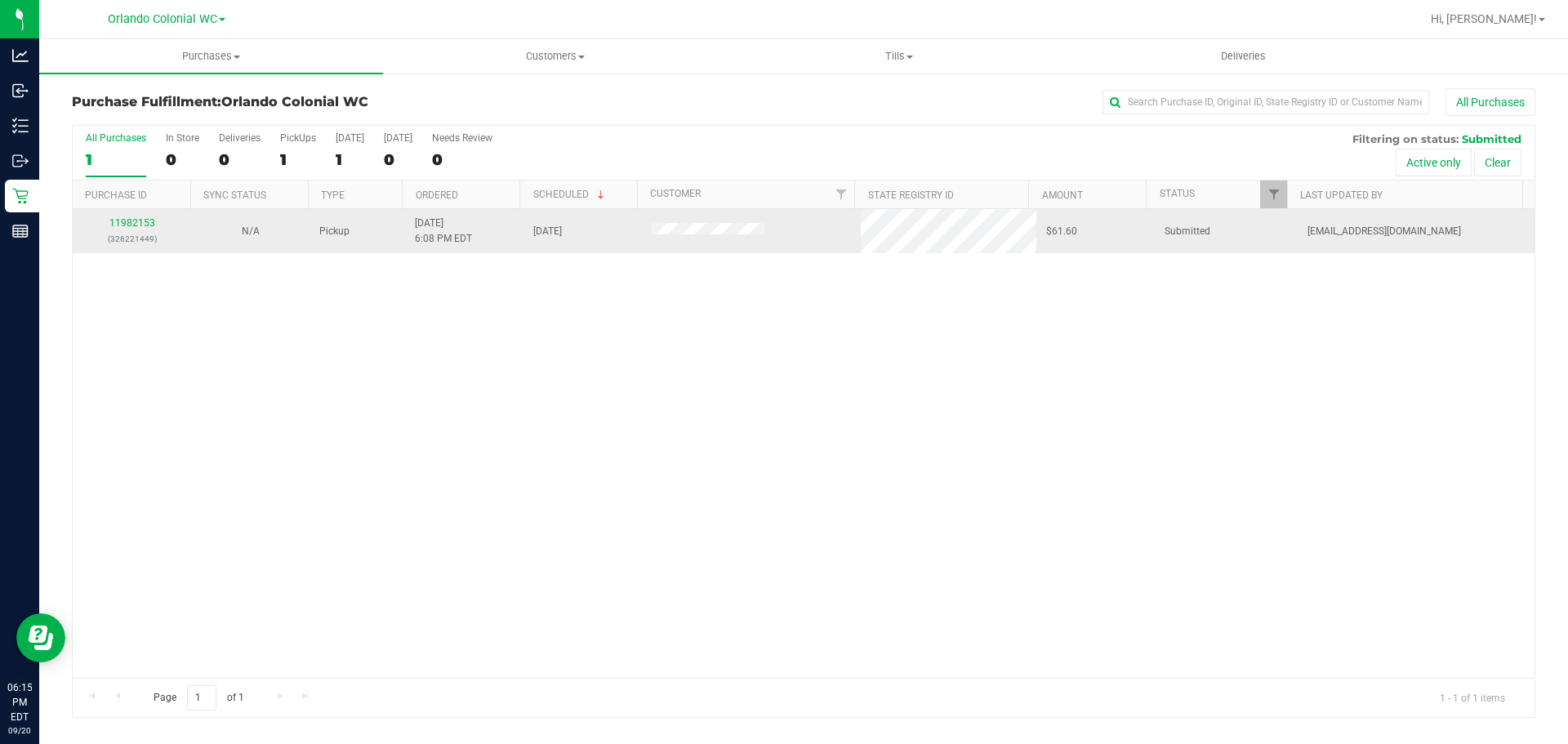
click at [138, 216] on div "11982153 (326221449)" at bounding box center [131, 231] width 98 height 31
click at [138, 220] on link "11982153" at bounding box center [132, 222] width 46 height 11
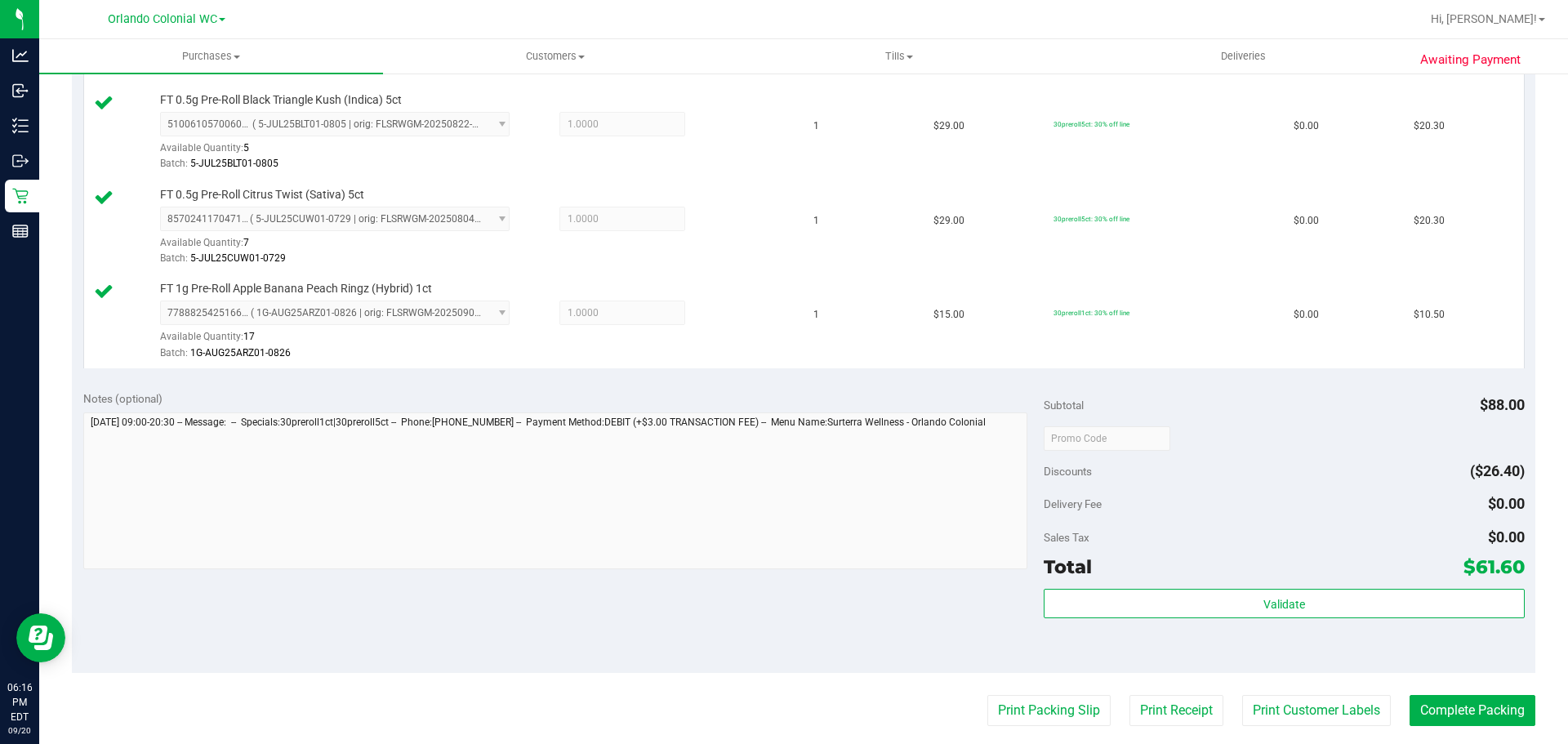
scroll to position [544, 0]
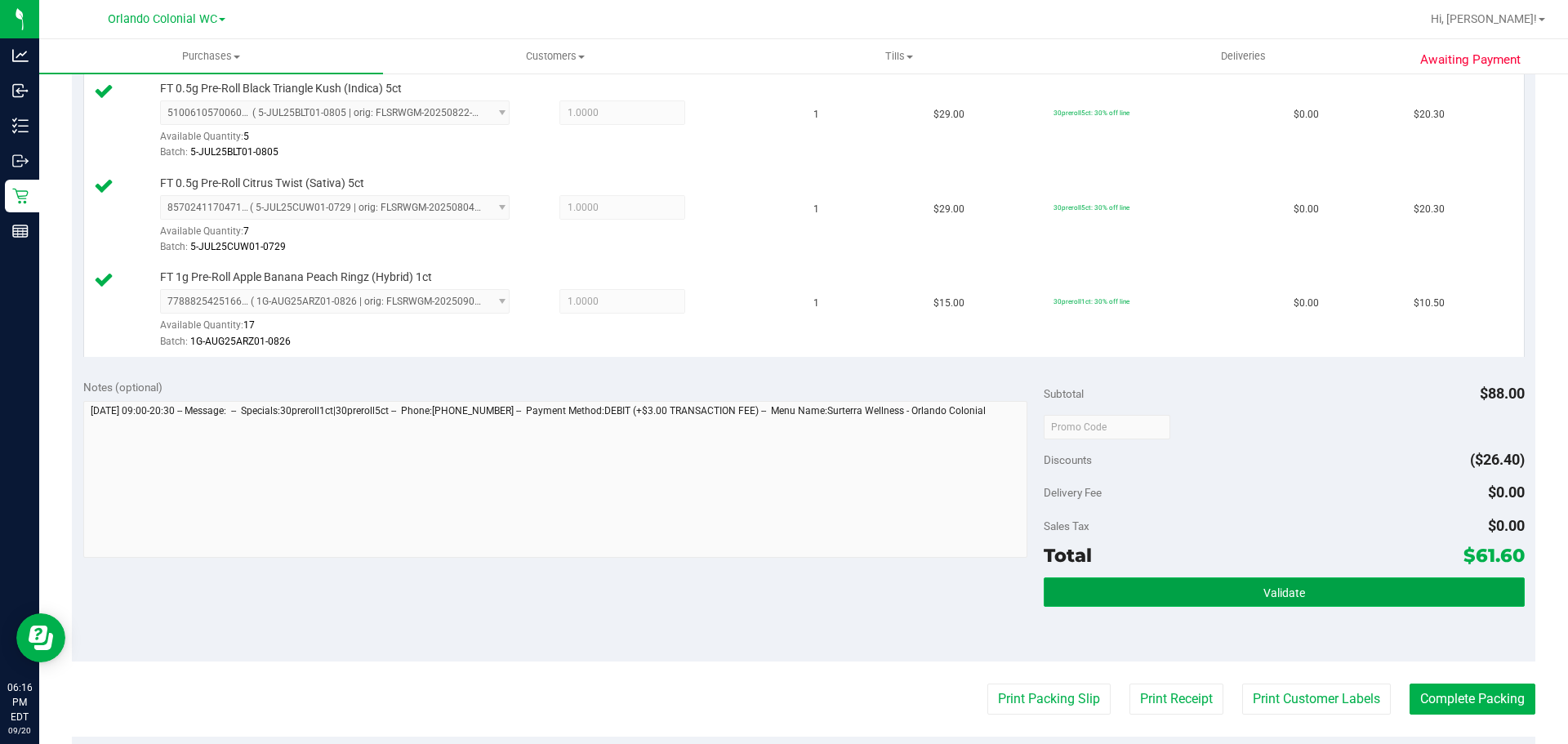
click at [1268, 582] on button "Validate" at bounding box center [1283, 592] width 481 height 30
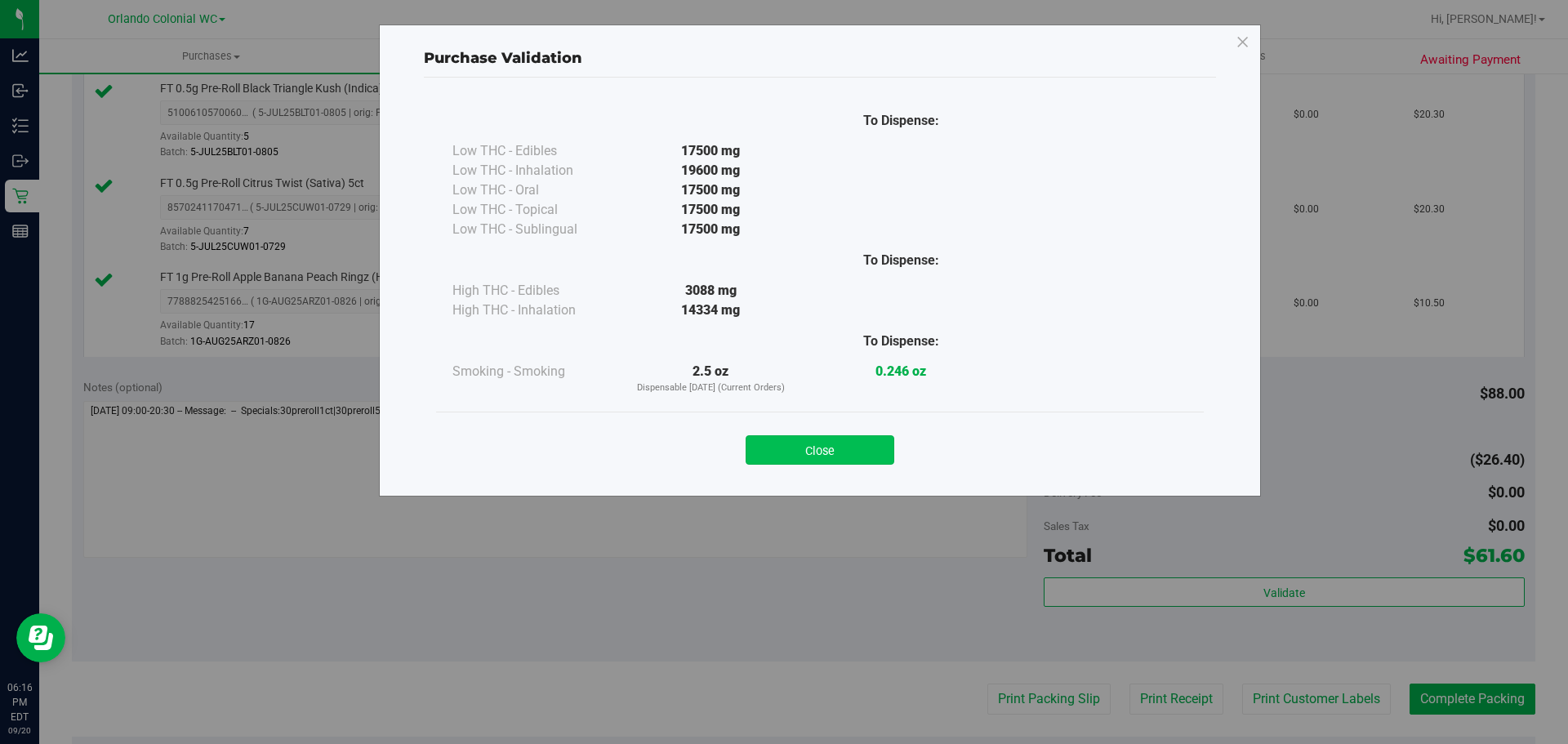
click at [879, 436] on button "Close" at bounding box center [819, 451] width 148 height 30
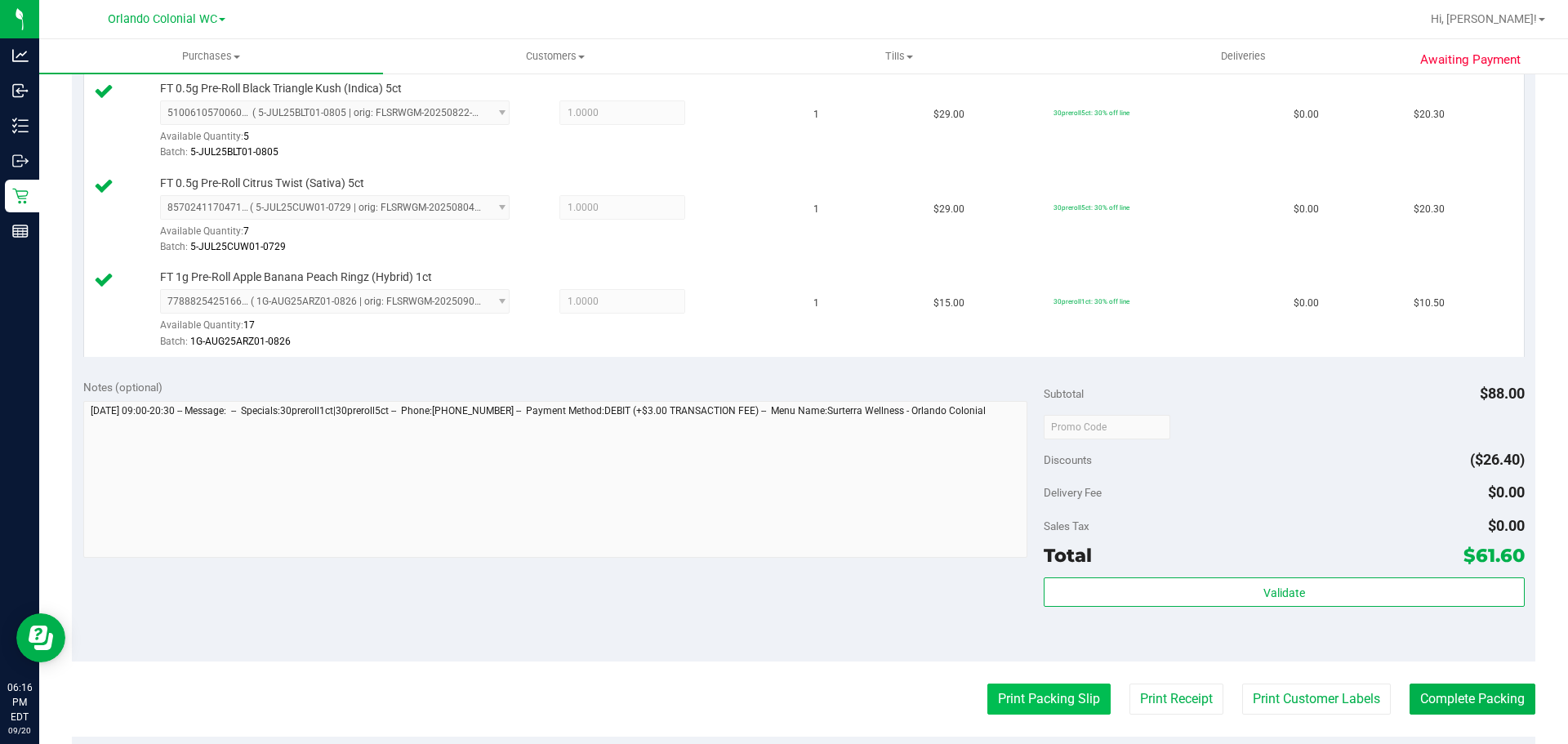
click at [1064, 683] on button "Print Packing Slip" at bounding box center [1049, 698] width 123 height 31
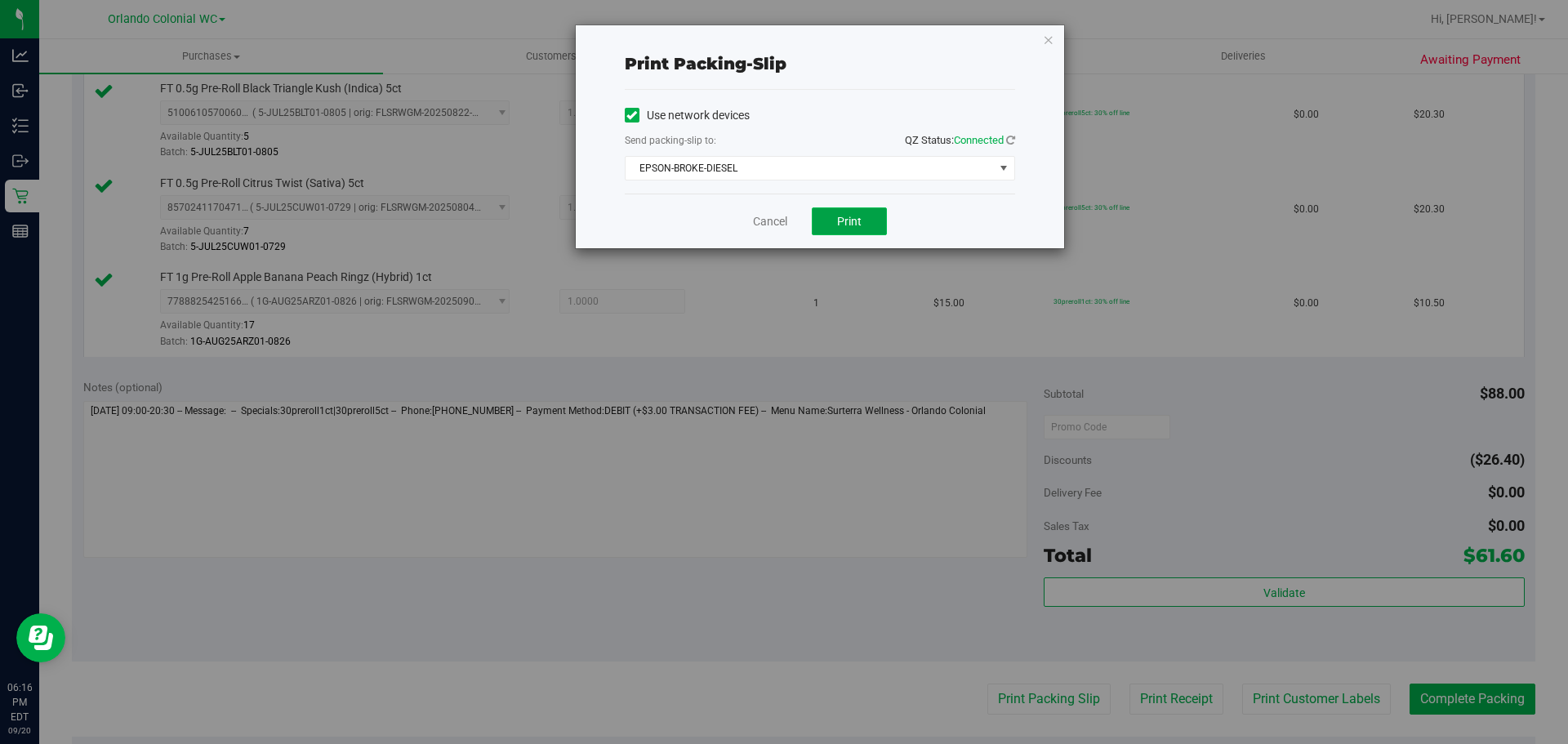
click at [857, 208] on button "Print" at bounding box center [850, 222] width 76 height 28
click at [781, 214] on link "Cancel" at bounding box center [770, 221] width 34 height 17
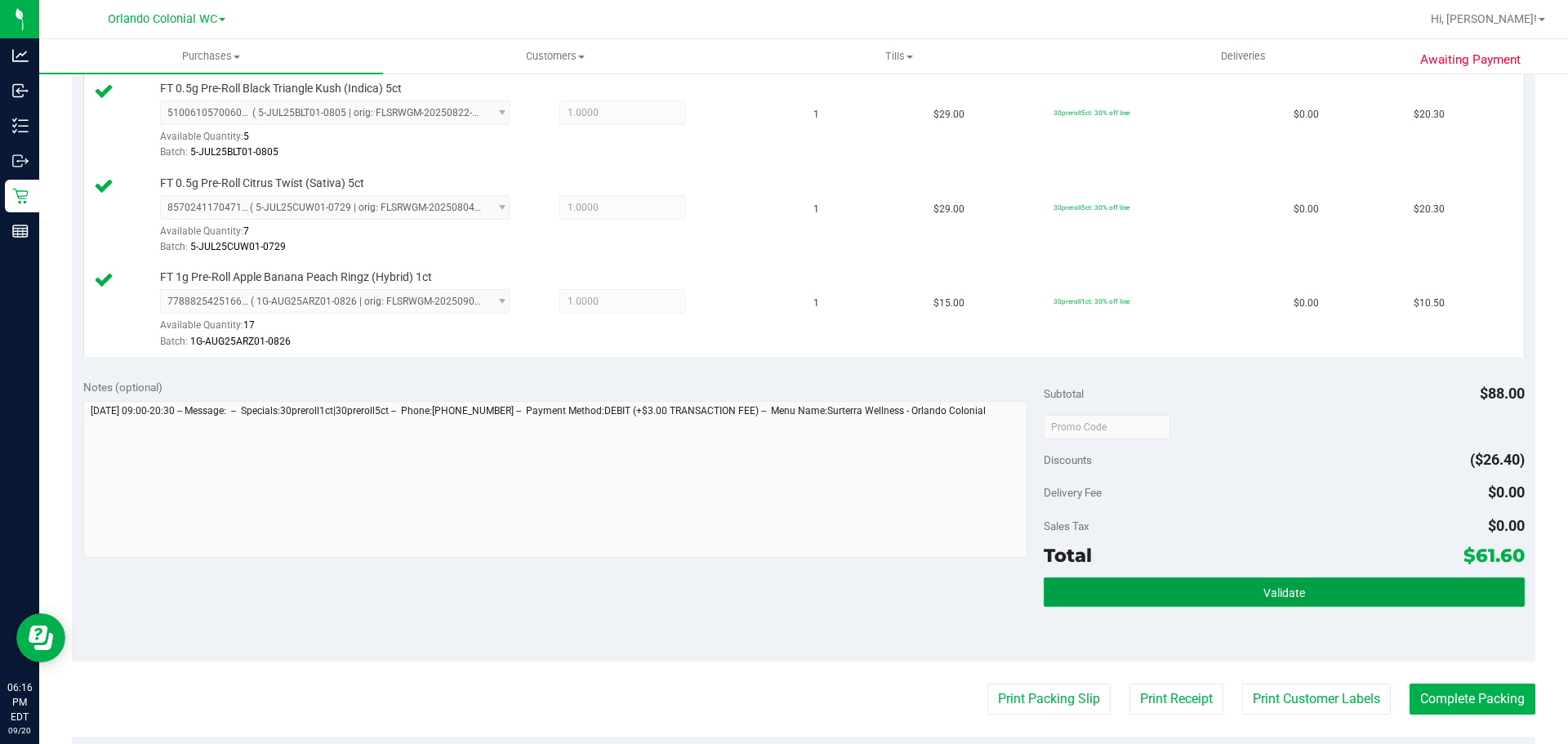
click at [1134, 589] on button "Validate" at bounding box center [1283, 592] width 481 height 30
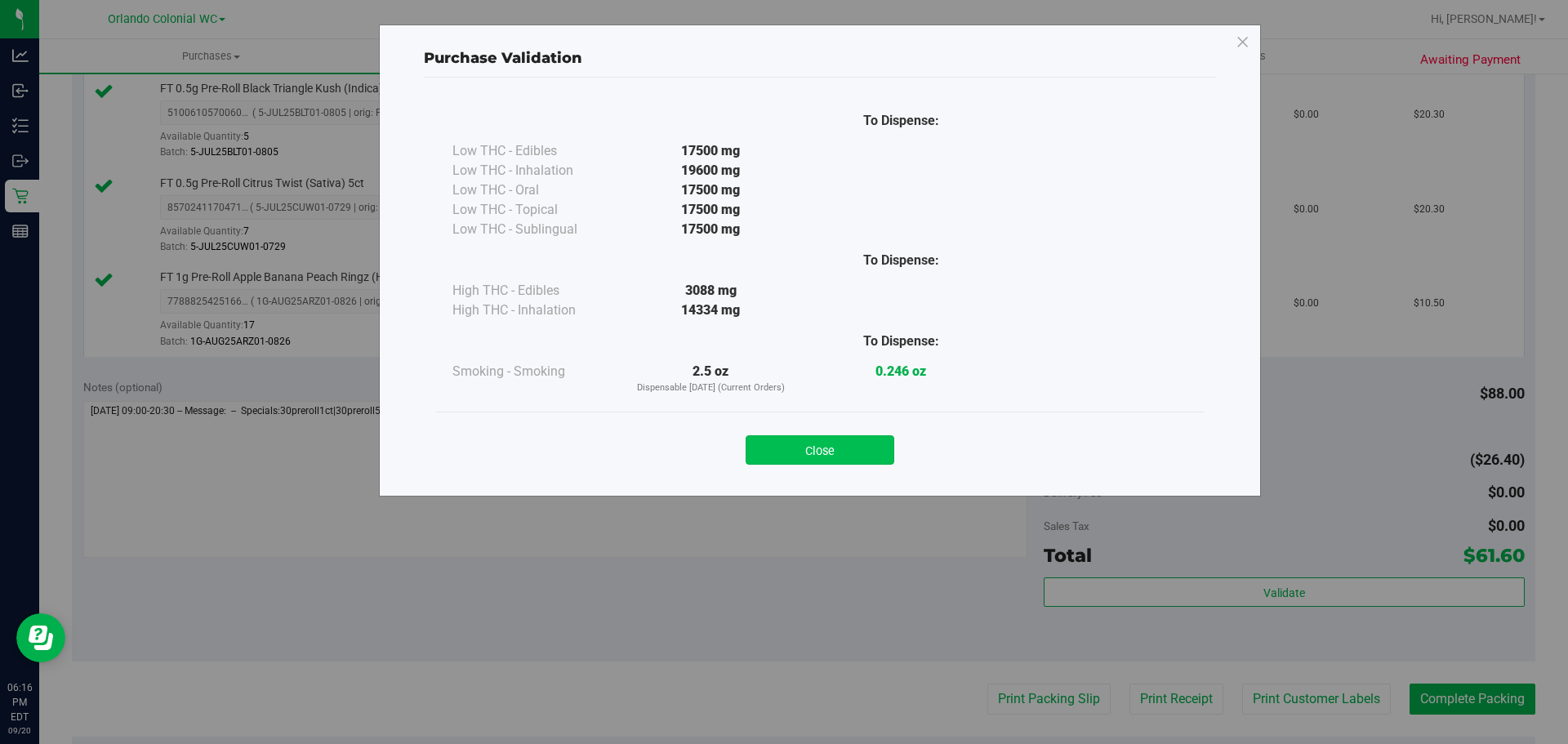
click at [878, 462] on button "Close" at bounding box center [819, 451] width 148 height 30
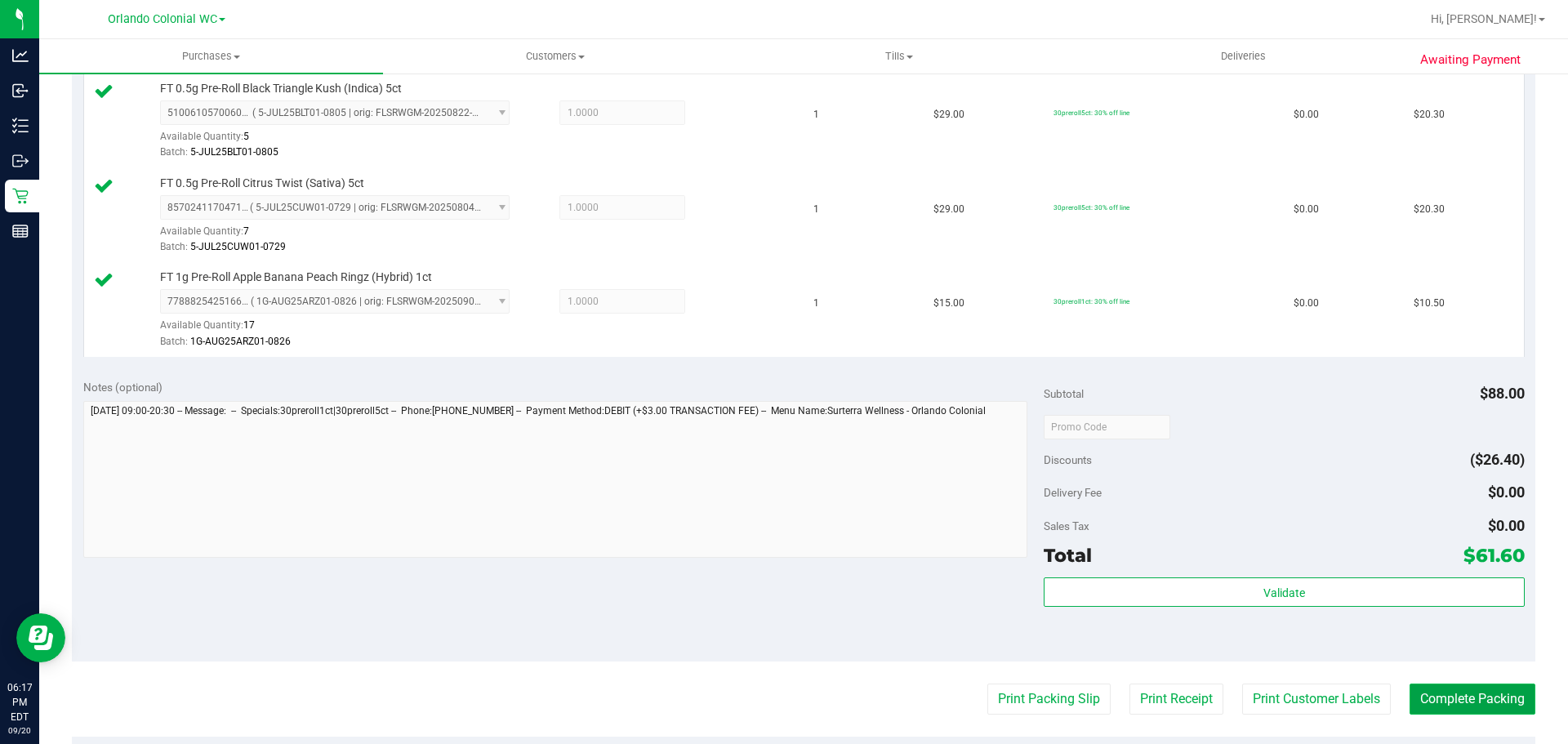
click at [1410, 699] on button "Complete Packing" at bounding box center [1472, 698] width 125 height 31
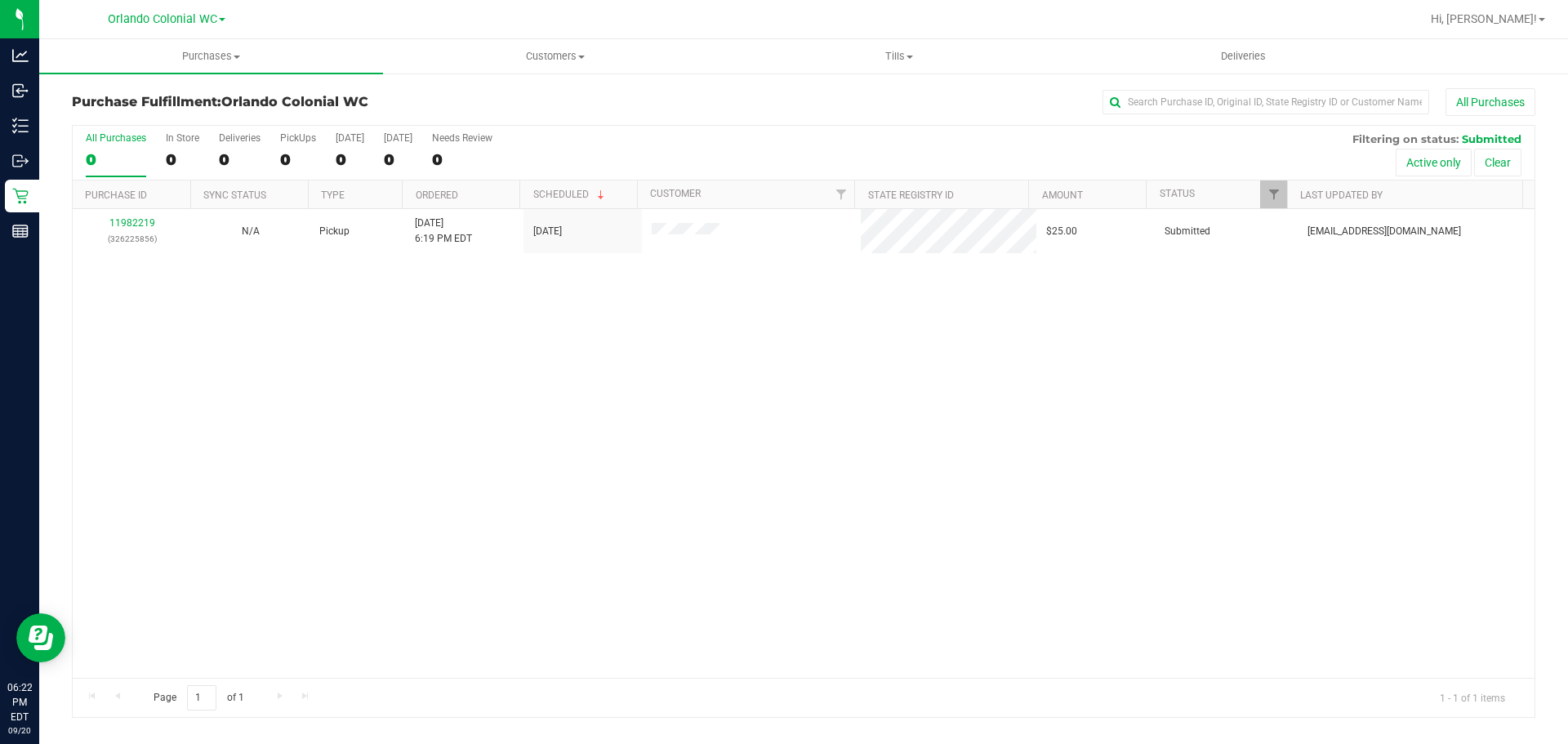
click at [317, 449] on div "11982219 (326225856) N/A Pickup 9/20/2025 6:19 PM EDT 9/20/2025 $25.00 Submitte…" at bounding box center [803, 443] width 1462 height 468
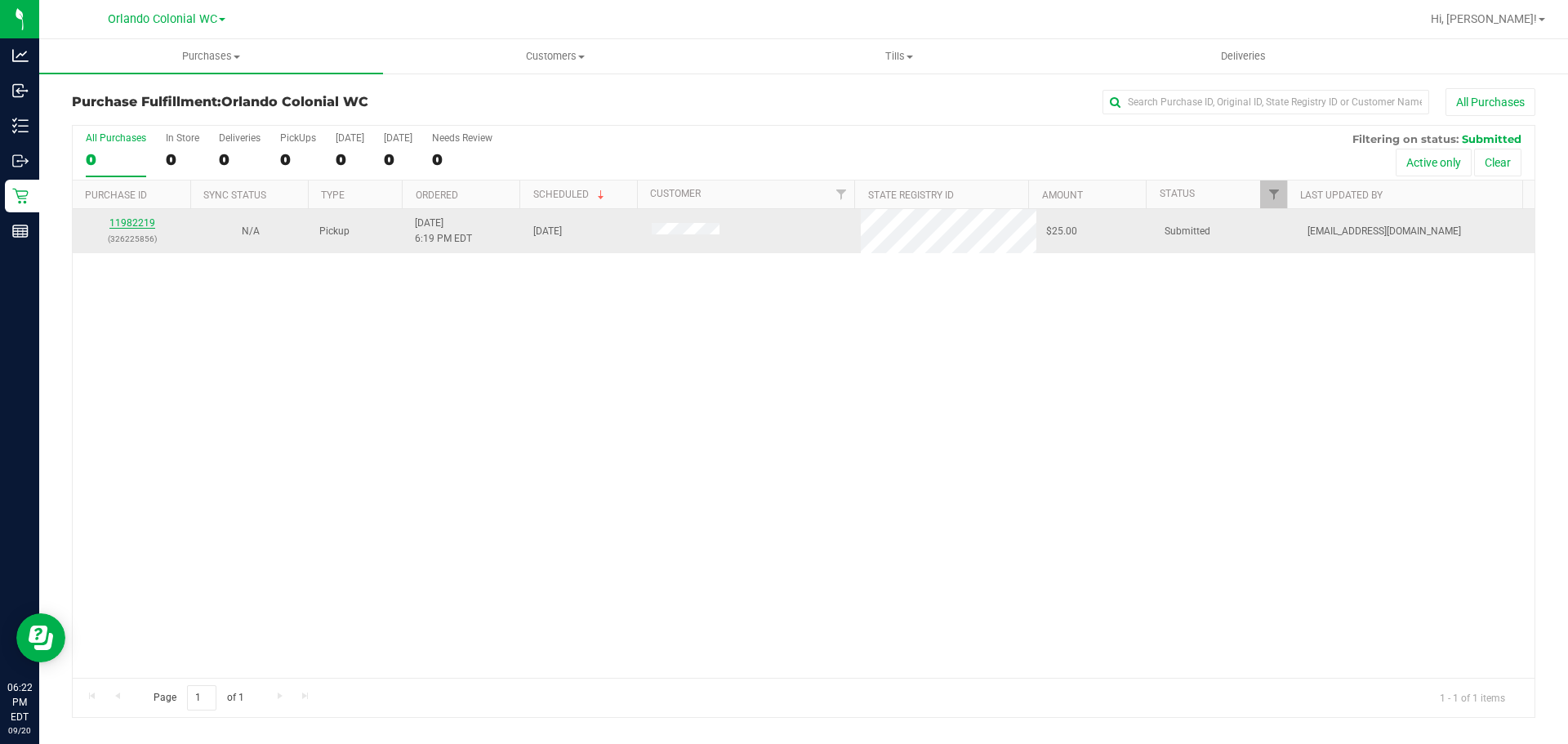
click at [132, 223] on link "11982219" at bounding box center [132, 222] width 46 height 11
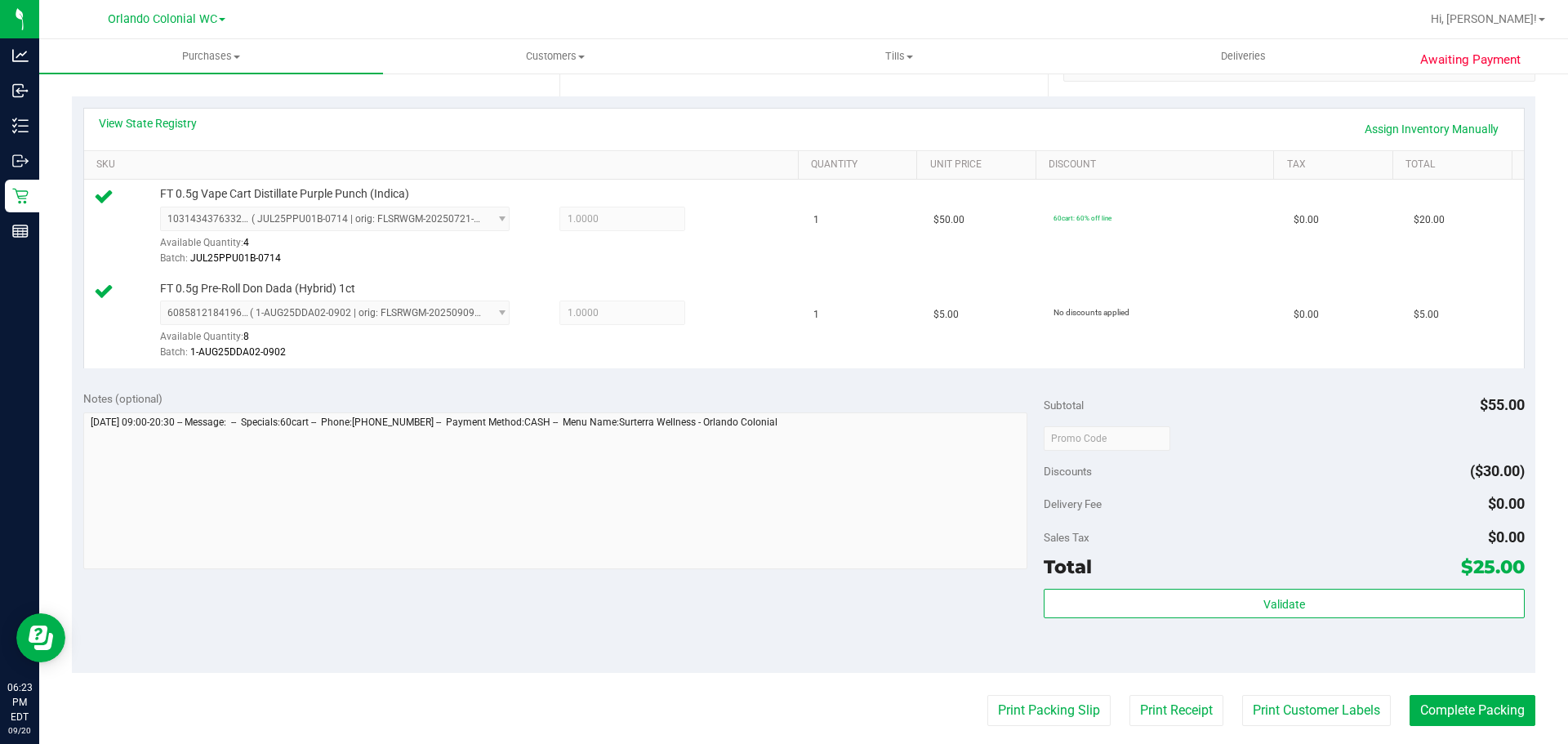
scroll to position [375, 0]
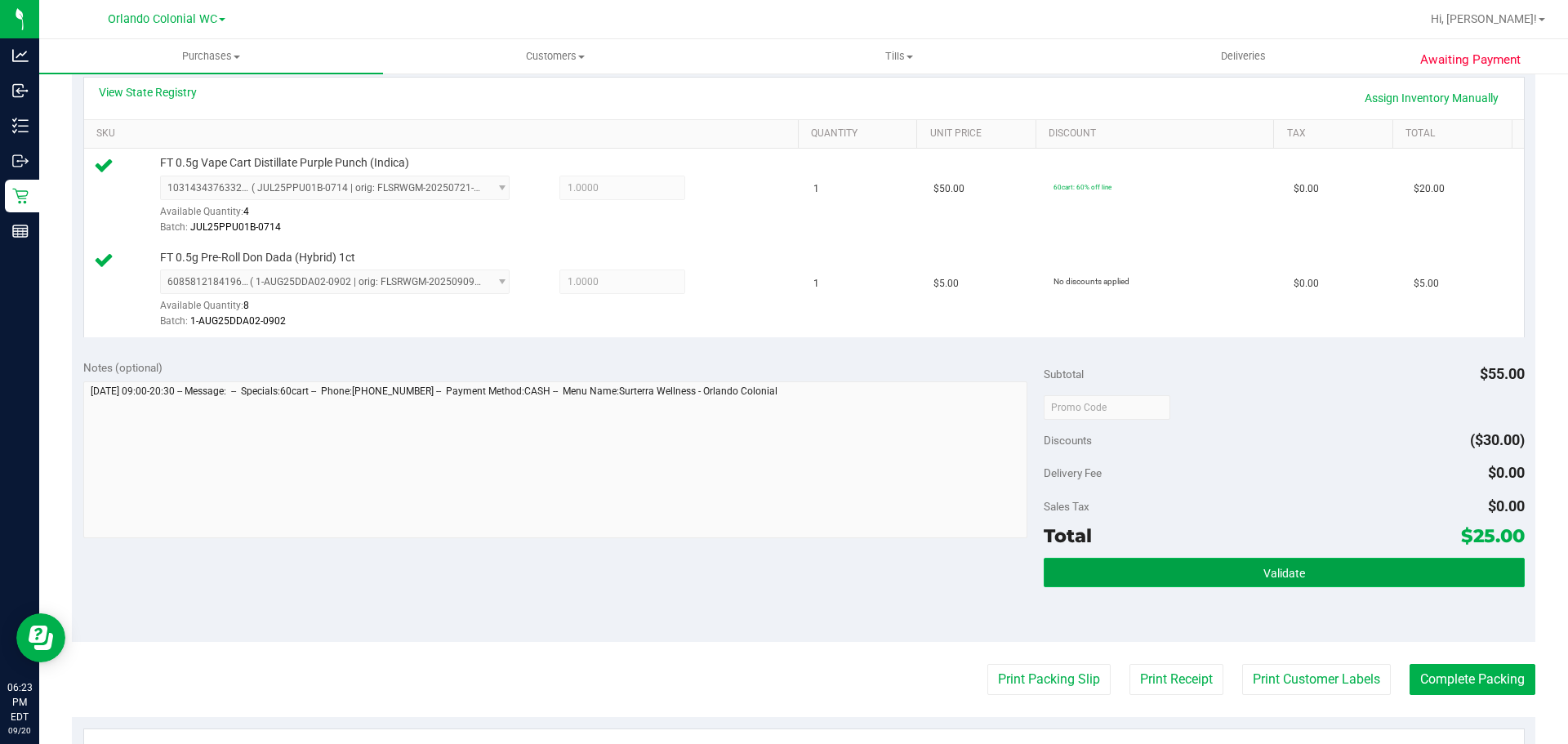
click at [1260, 586] on button "Validate" at bounding box center [1283, 573] width 481 height 30
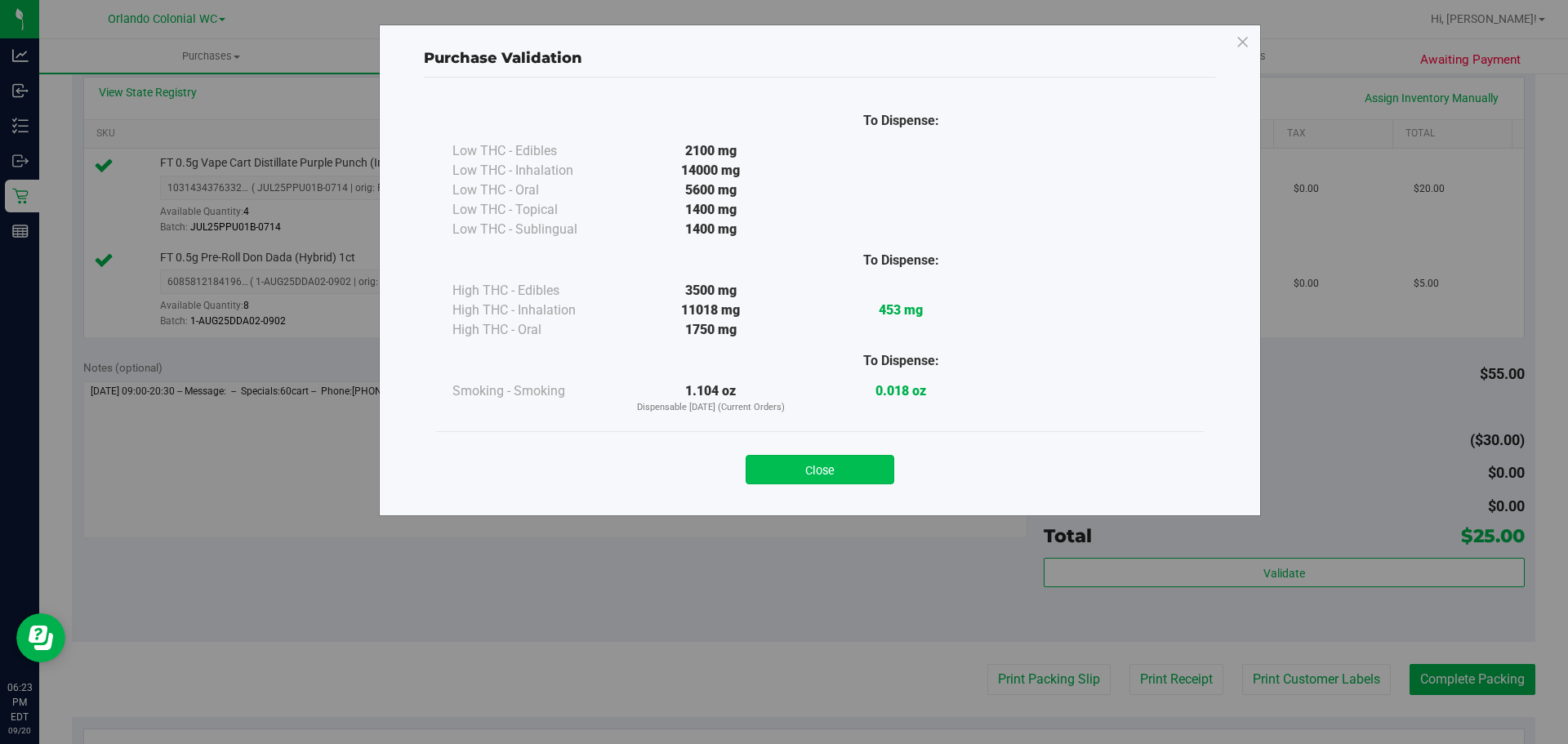
click at [893, 464] on button "Close" at bounding box center [819, 469] width 148 height 30
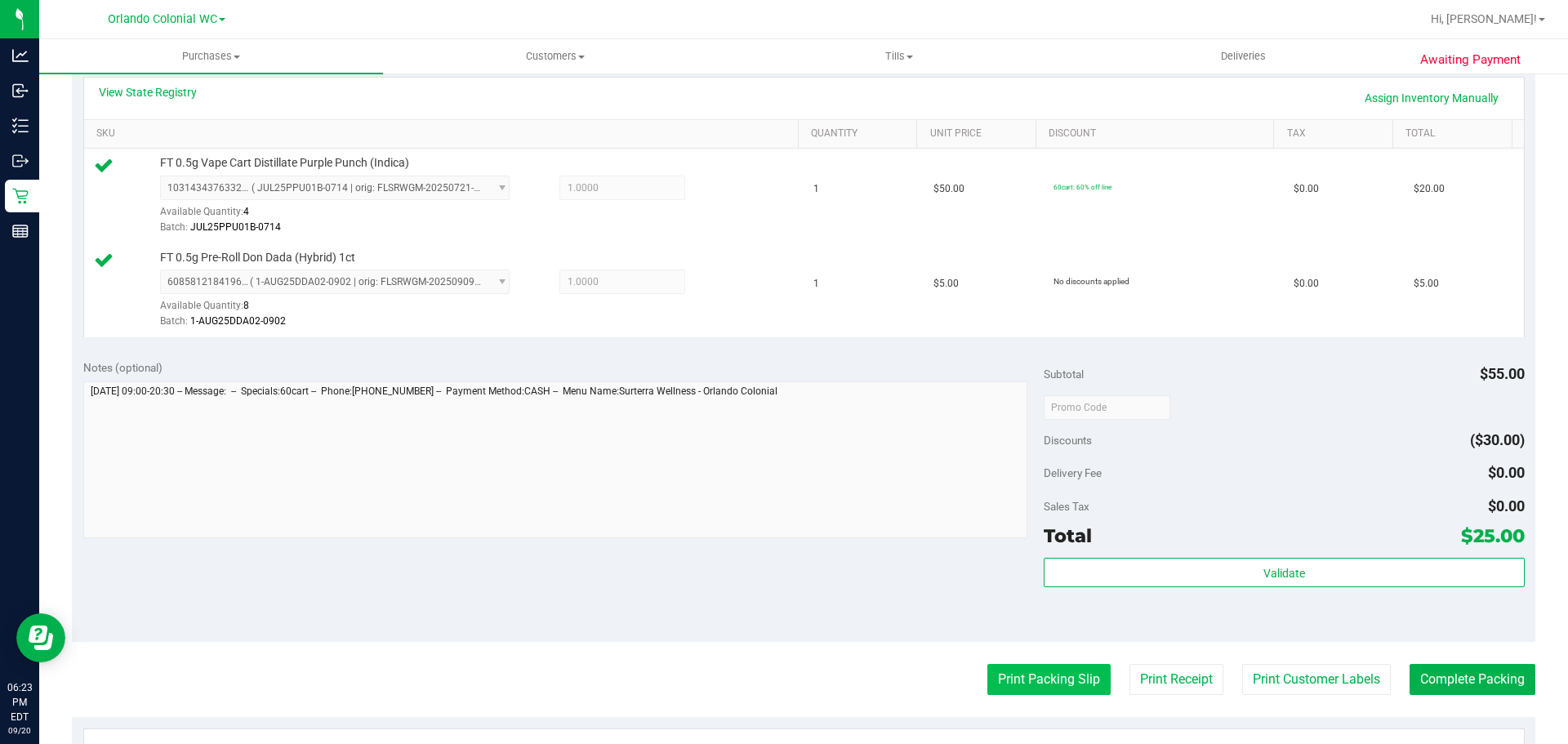
click at [1035, 683] on button "Print Packing Slip" at bounding box center [1049, 678] width 123 height 31
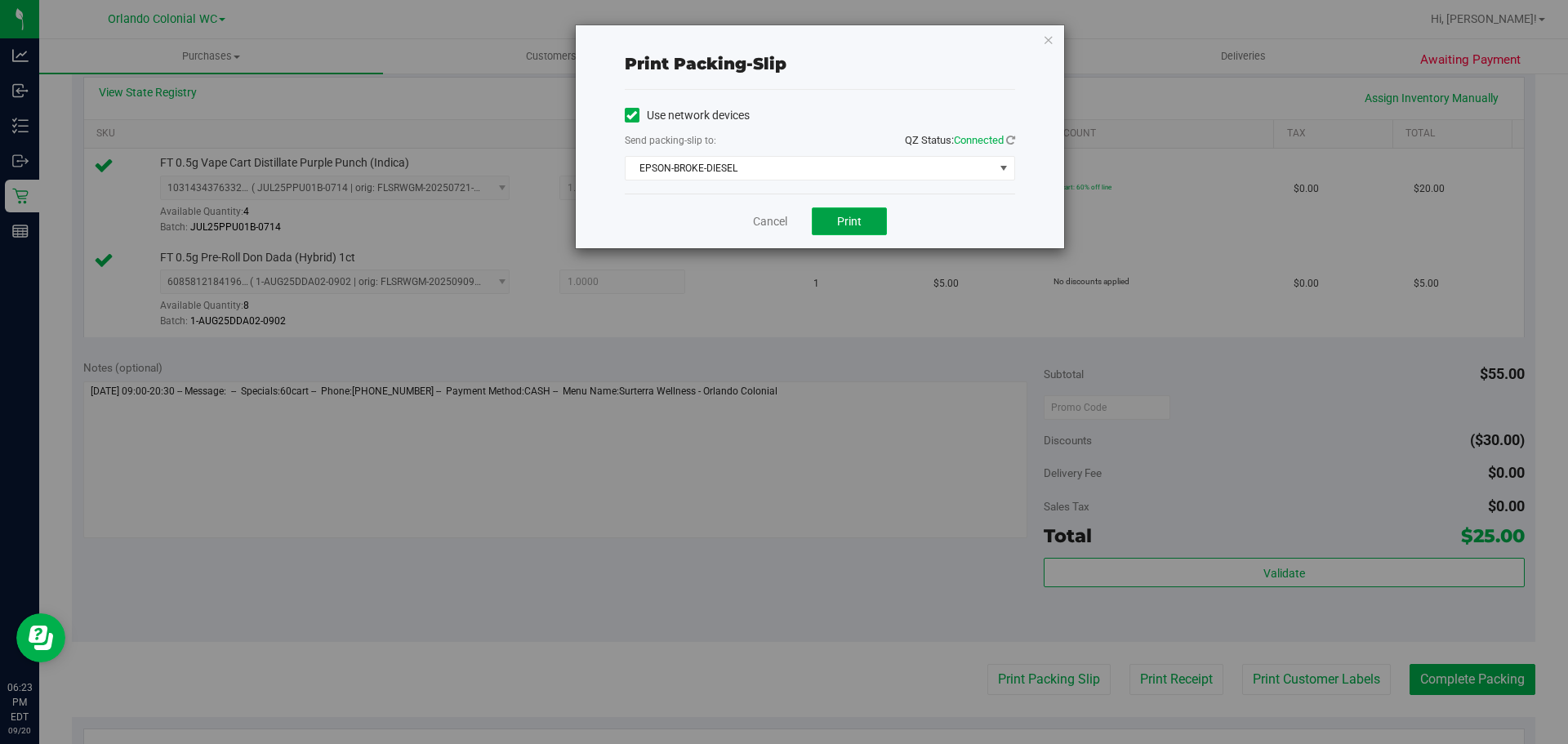
click at [837, 221] on button "Print" at bounding box center [850, 222] width 76 height 28
click at [784, 226] on link "Cancel" at bounding box center [770, 221] width 34 height 17
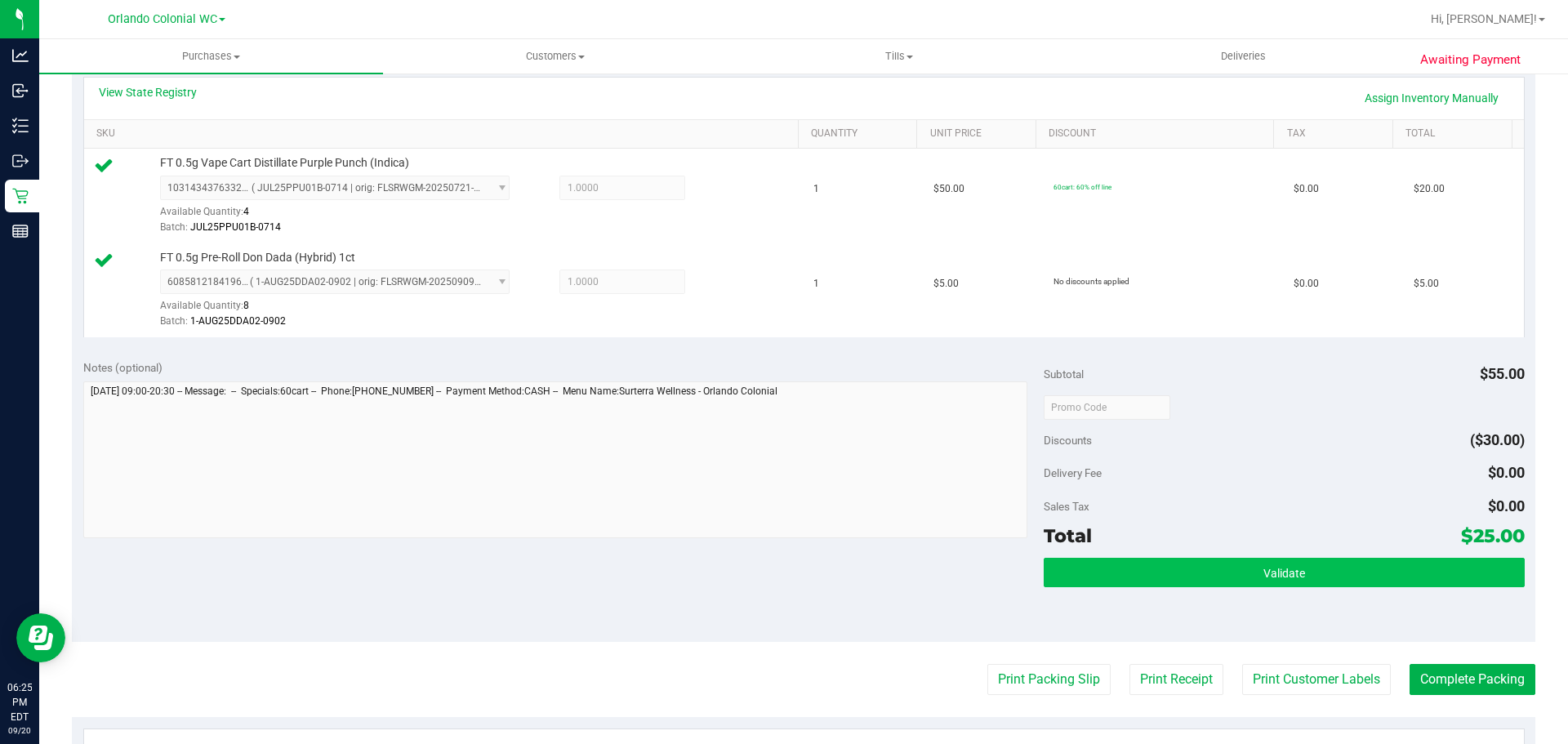
drag, startPoint x: 1437, startPoint y: 590, endPoint x: 1416, endPoint y: 582, distance: 22.5
click at [1436, 590] on div "Validate" at bounding box center [1283, 595] width 481 height 74
click at [1413, 582] on button "Validate" at bounding box center [1283, 573] width 481 height 30
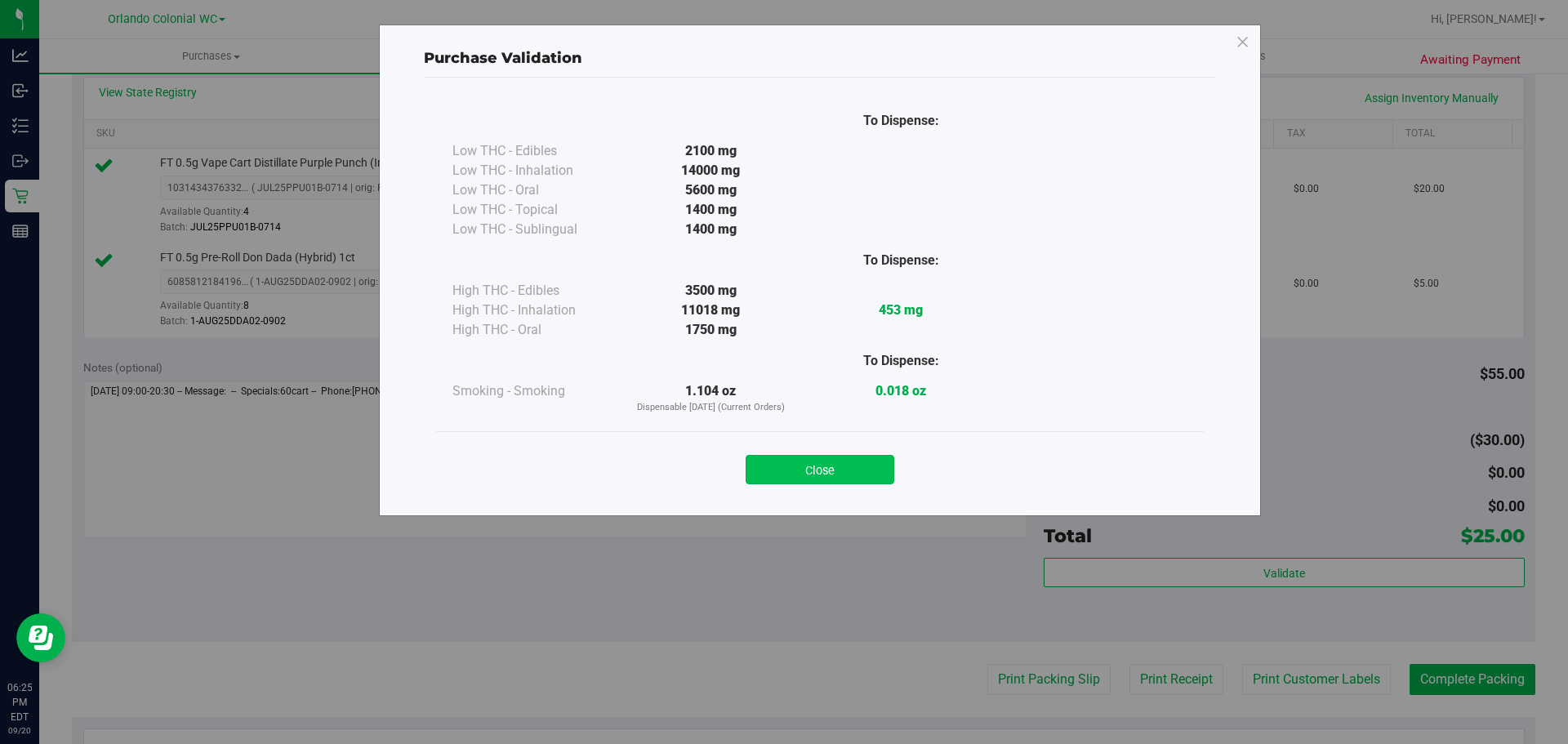
click at [879, 472] on button "Close" at bounding box center [819, 469] width 148 height 30
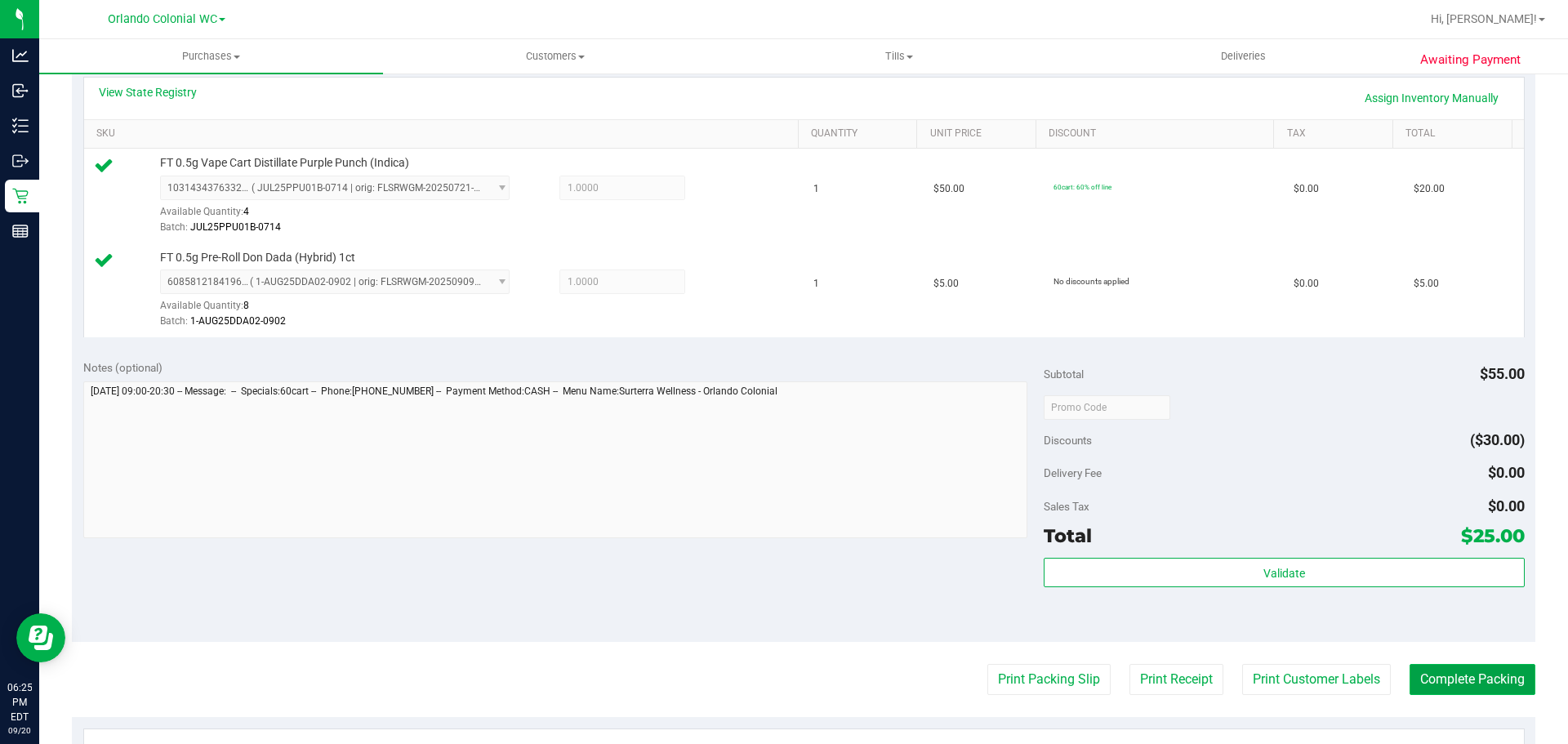
click at [1434, 672] on button "Complete Packing" at bounding box center [1472, 678] width 125 height 31
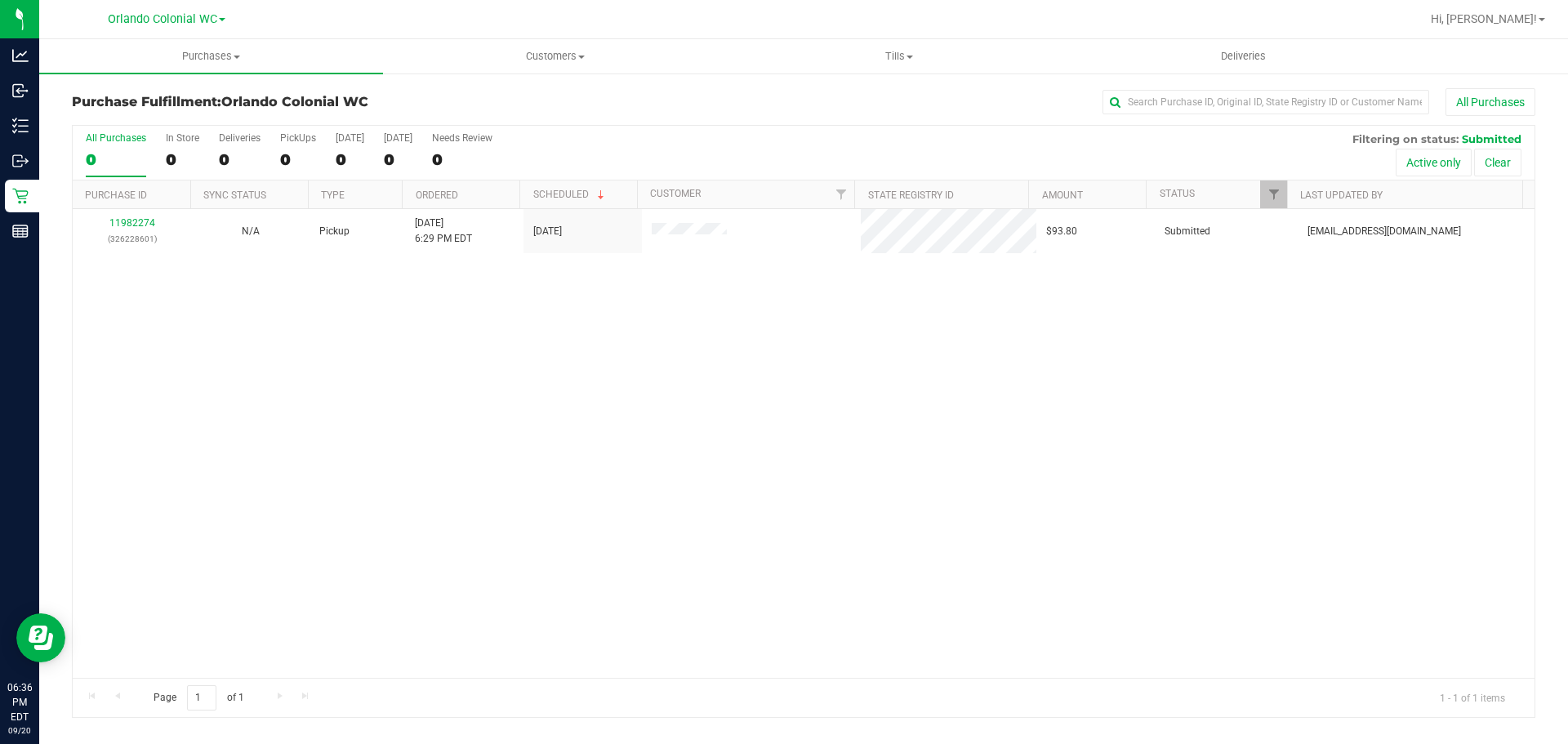
click at [413, 456] on div "11982274 (326228601) N/A Pickup 9/20/2025 6:29 PM EDT 9/20/2025 $93.80 Submitte…" at bounding box center [803, 443] width 1462 height 468
click at [128, 223] on link "11982274" at bounding box center [132, 222] width 46 height 11
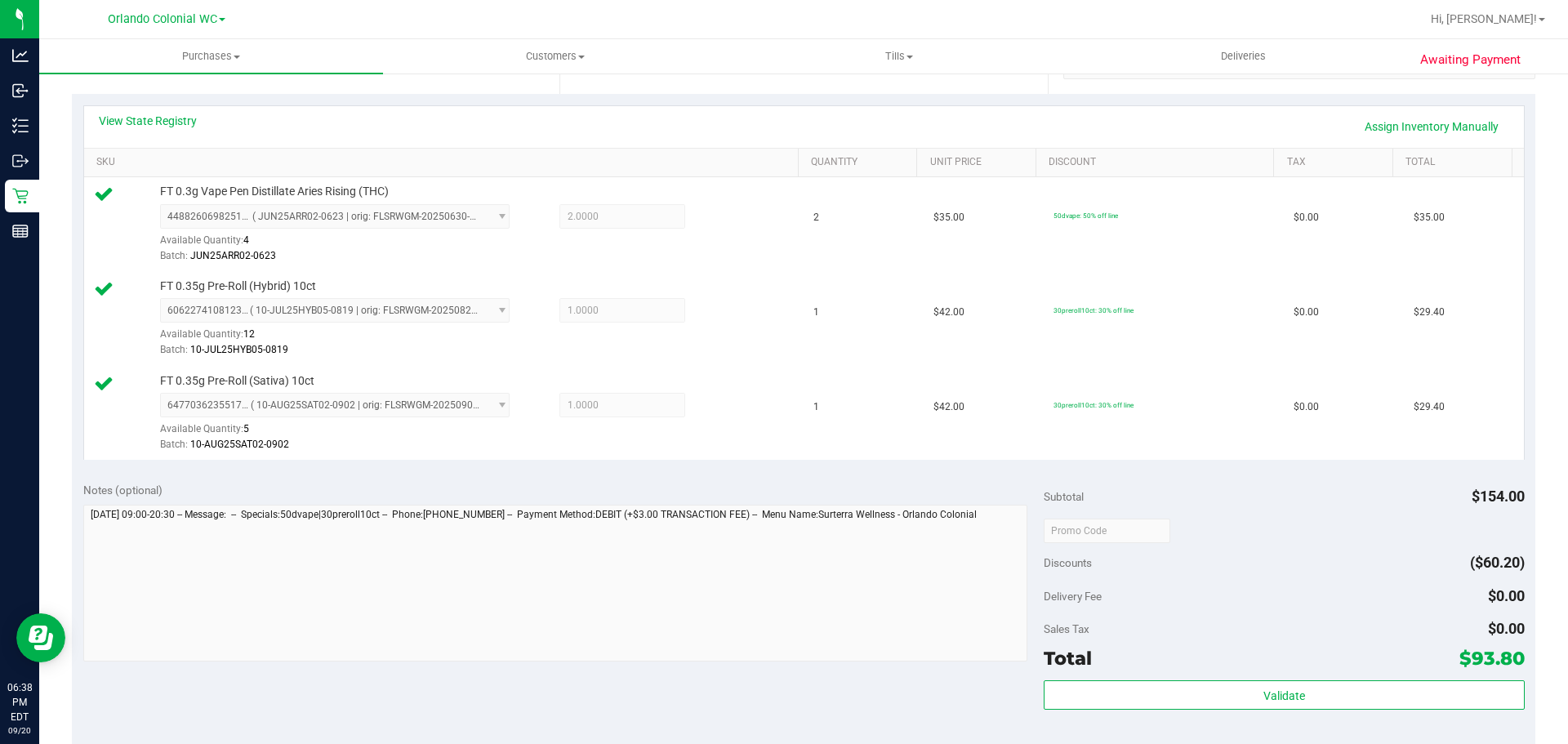
scroll to position [347, 0]
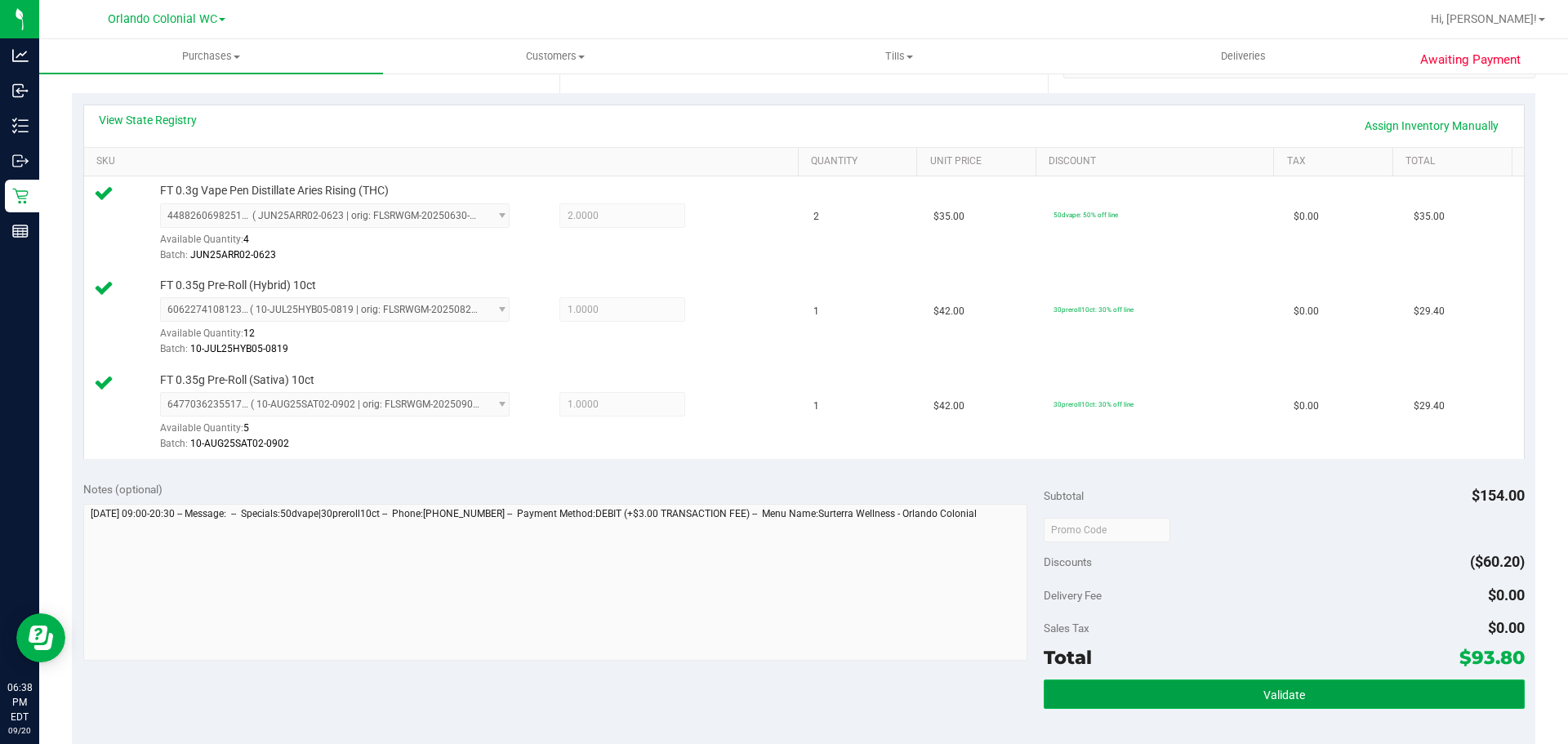
click at [1291, 698] on span "Validate" at bounding box center [1284, 694] width 42 height 13
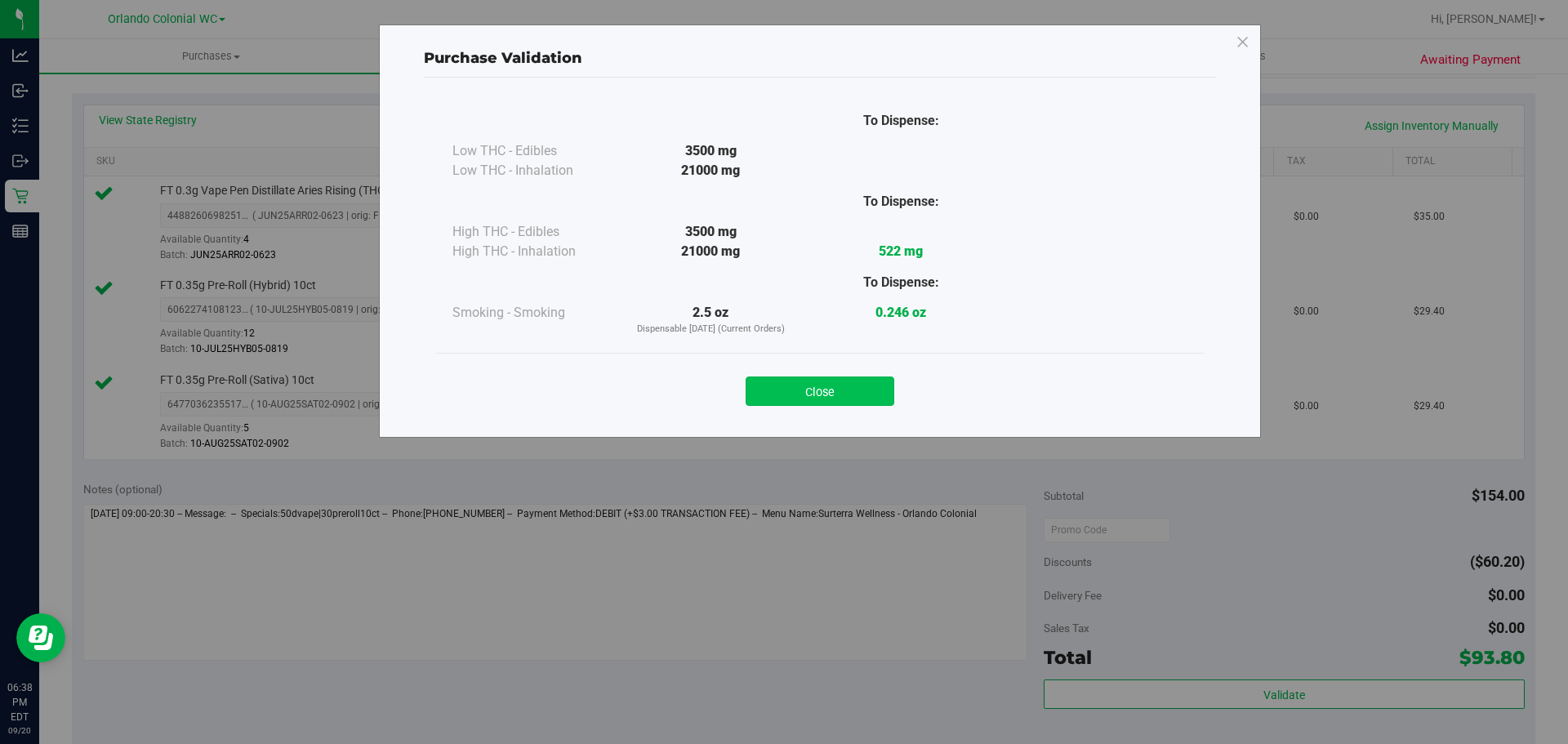
click at [870, 376] on button "Close" at bounding box center [819, 391] width 148 height 30
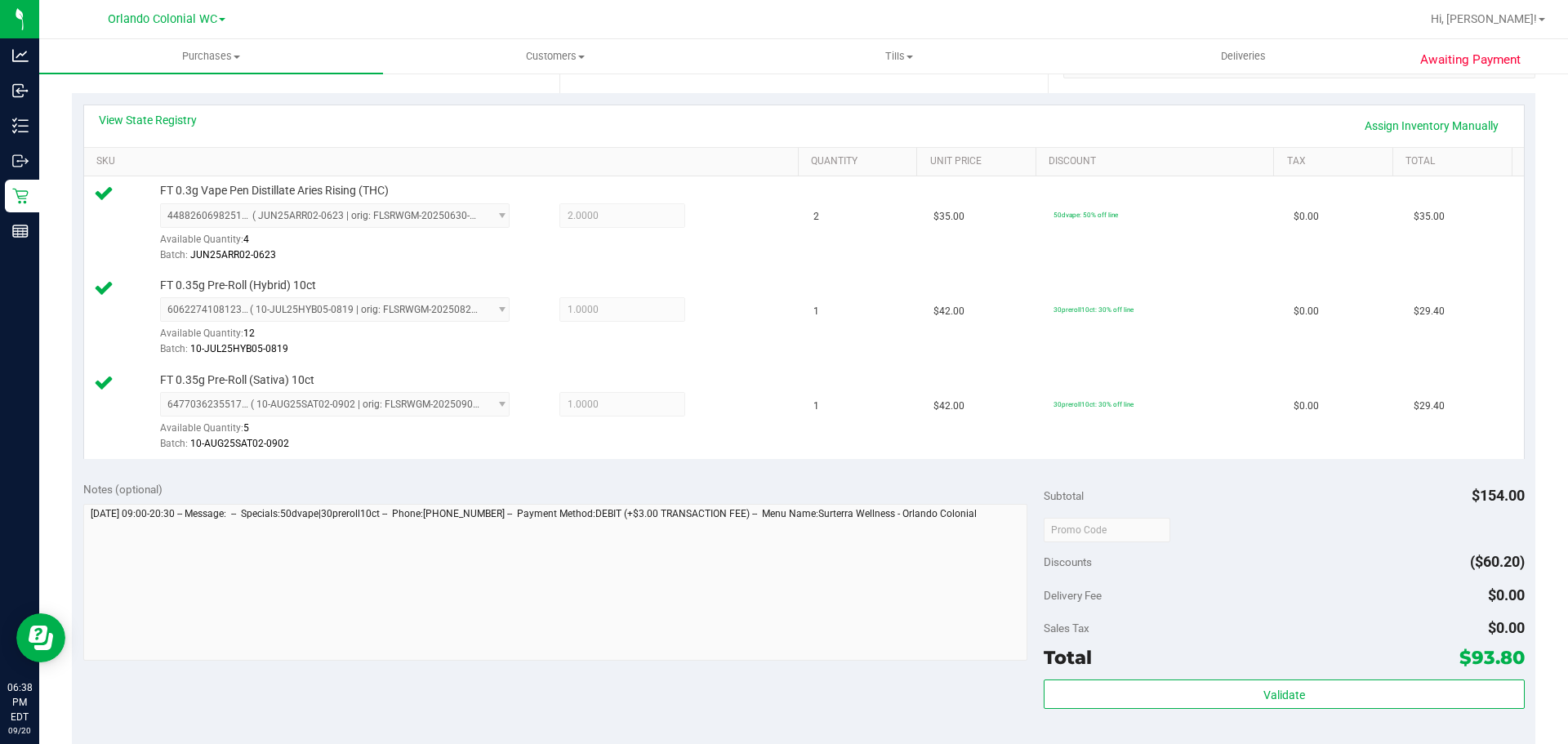
scroll to position [781, 0]
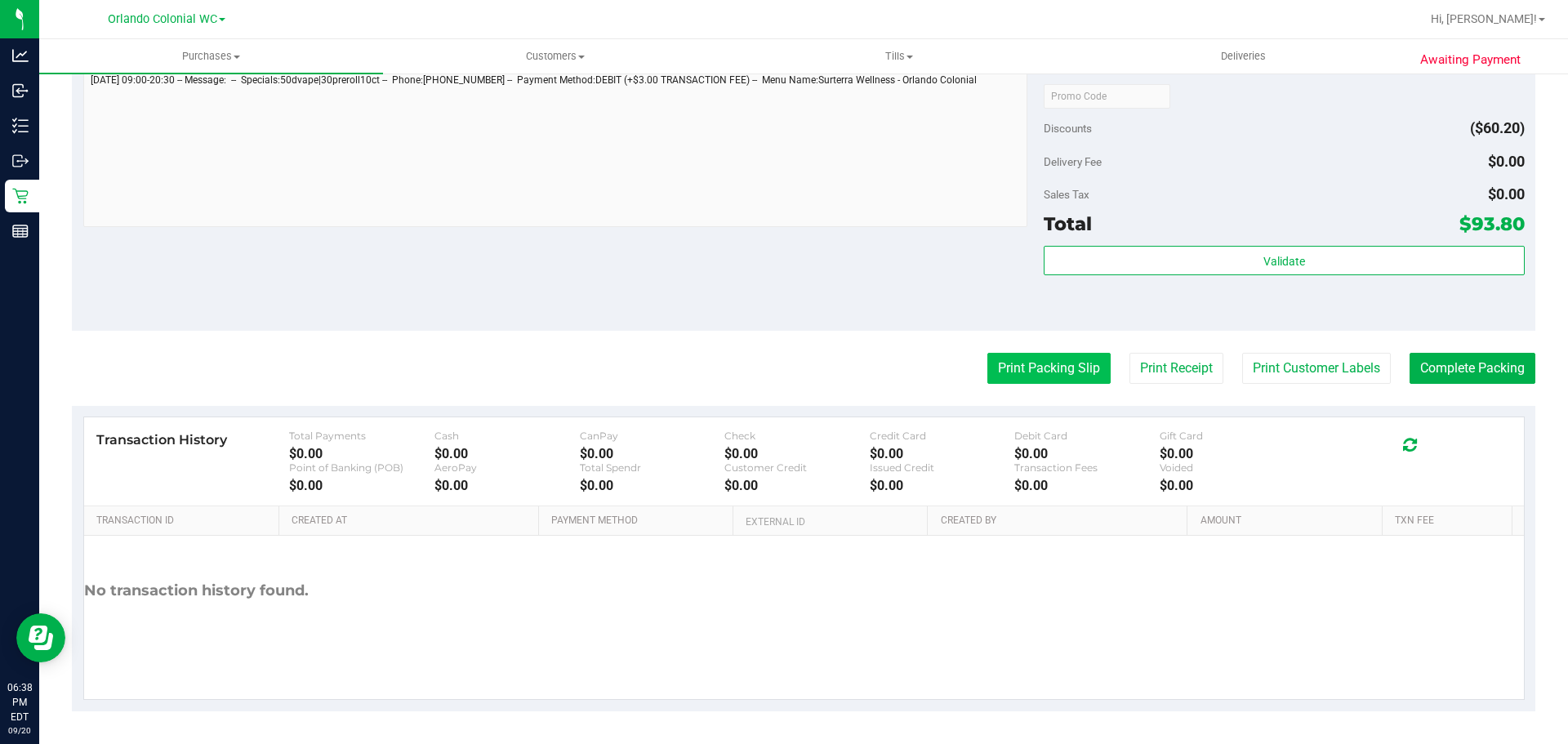
click at [1078, 368] on button "Print Packing Slip" at bounding box center [1049, 368] width 123 height 31
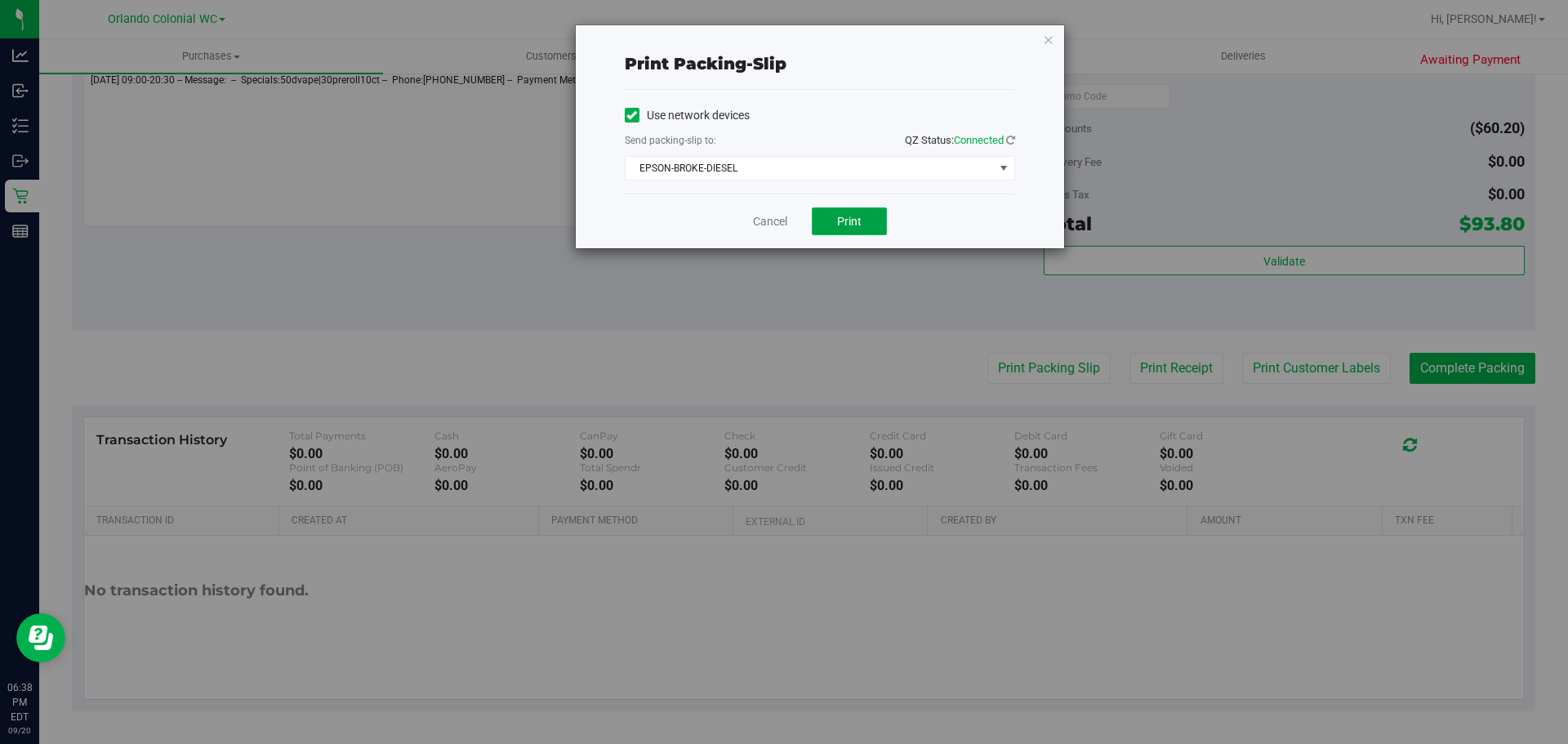
click at [849, 219] on span "Print" at bounding box center [849, 221] width 25 height 13
click at [774, 216] on link "Cancel" at bounding box center [770, 221] width 34 height 17
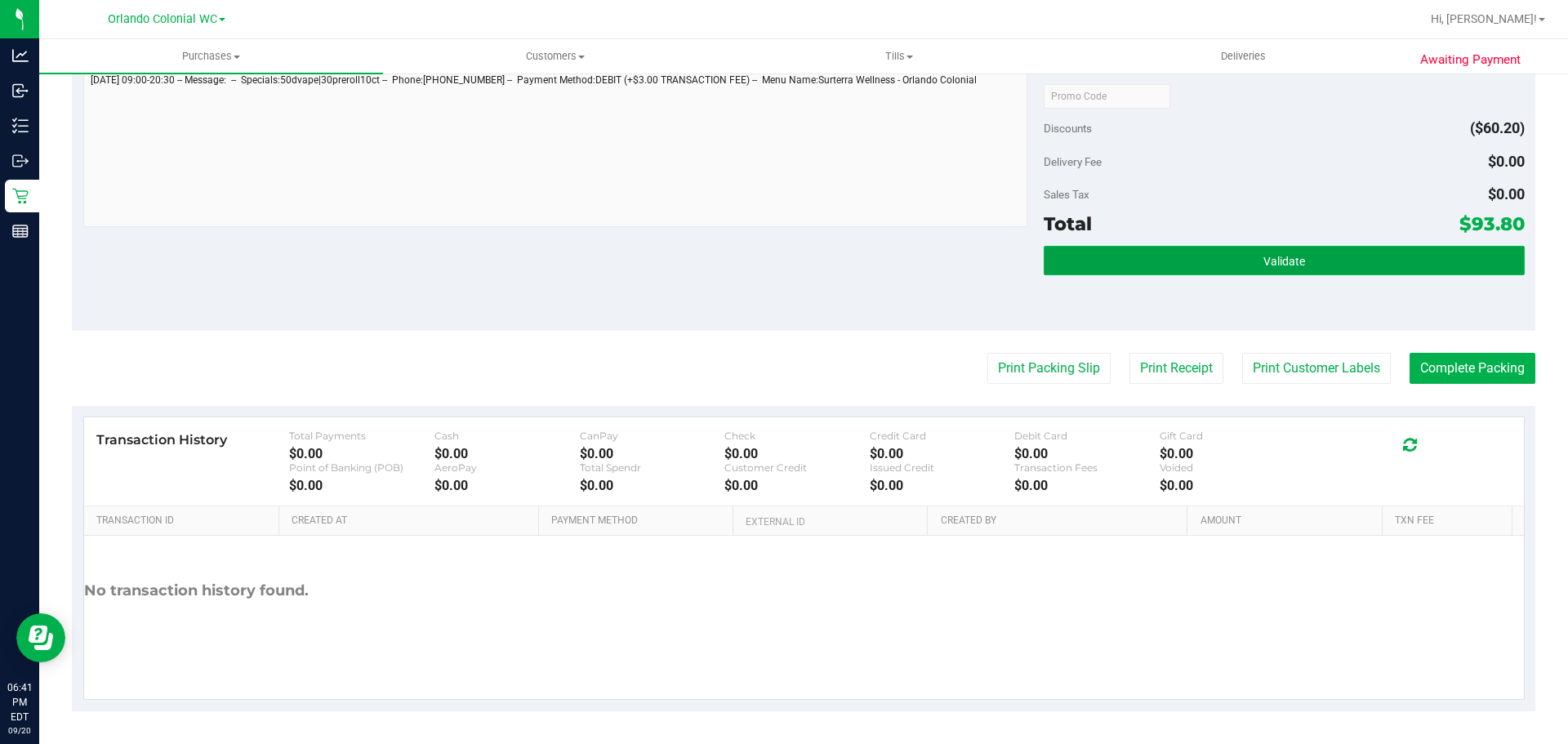
click at [1261, 270] on button "Validate" at bounding box center [1283, 261] width 481 height 30
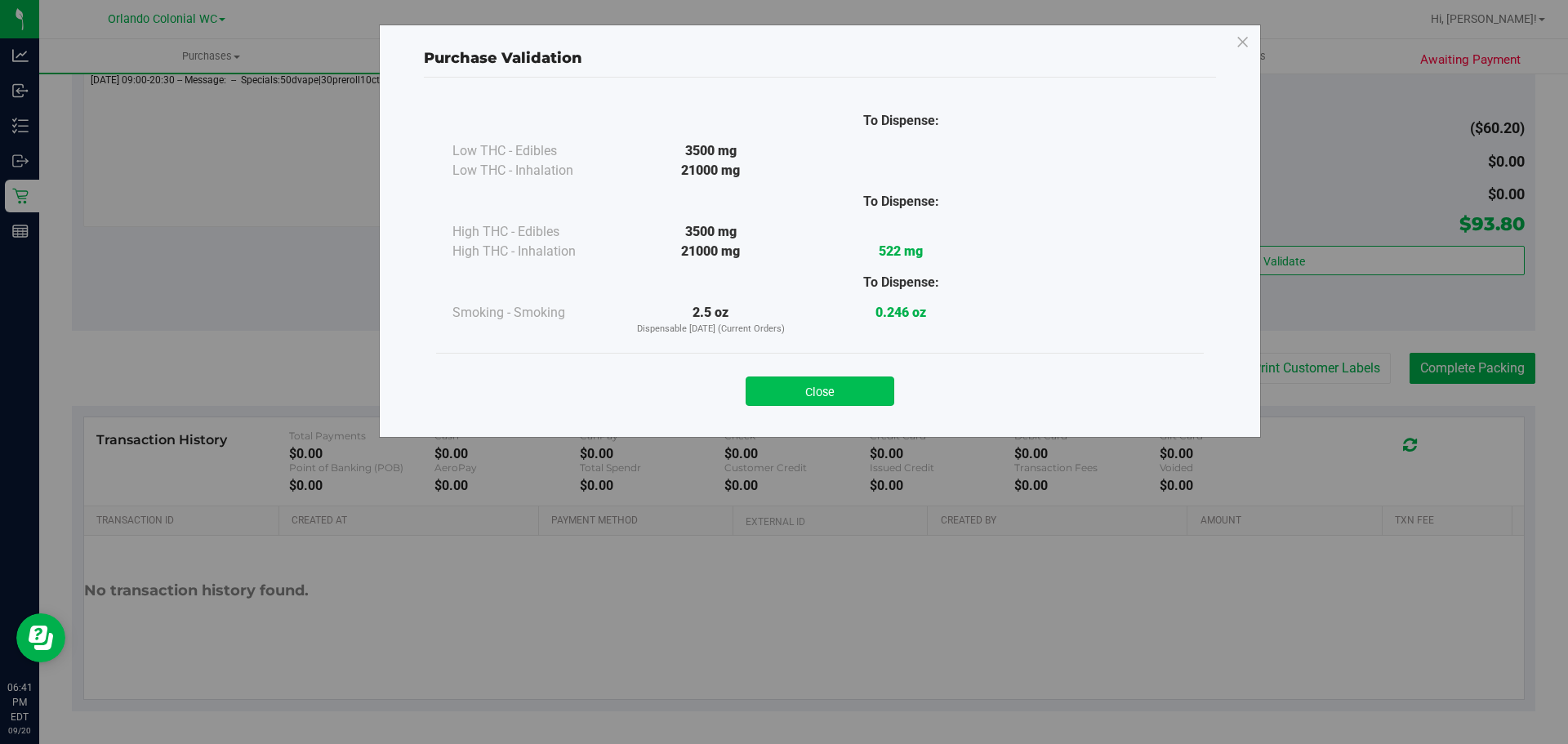
click at [813, 392] on button "Close" at bounding box center [819, 391] width 148 height 30
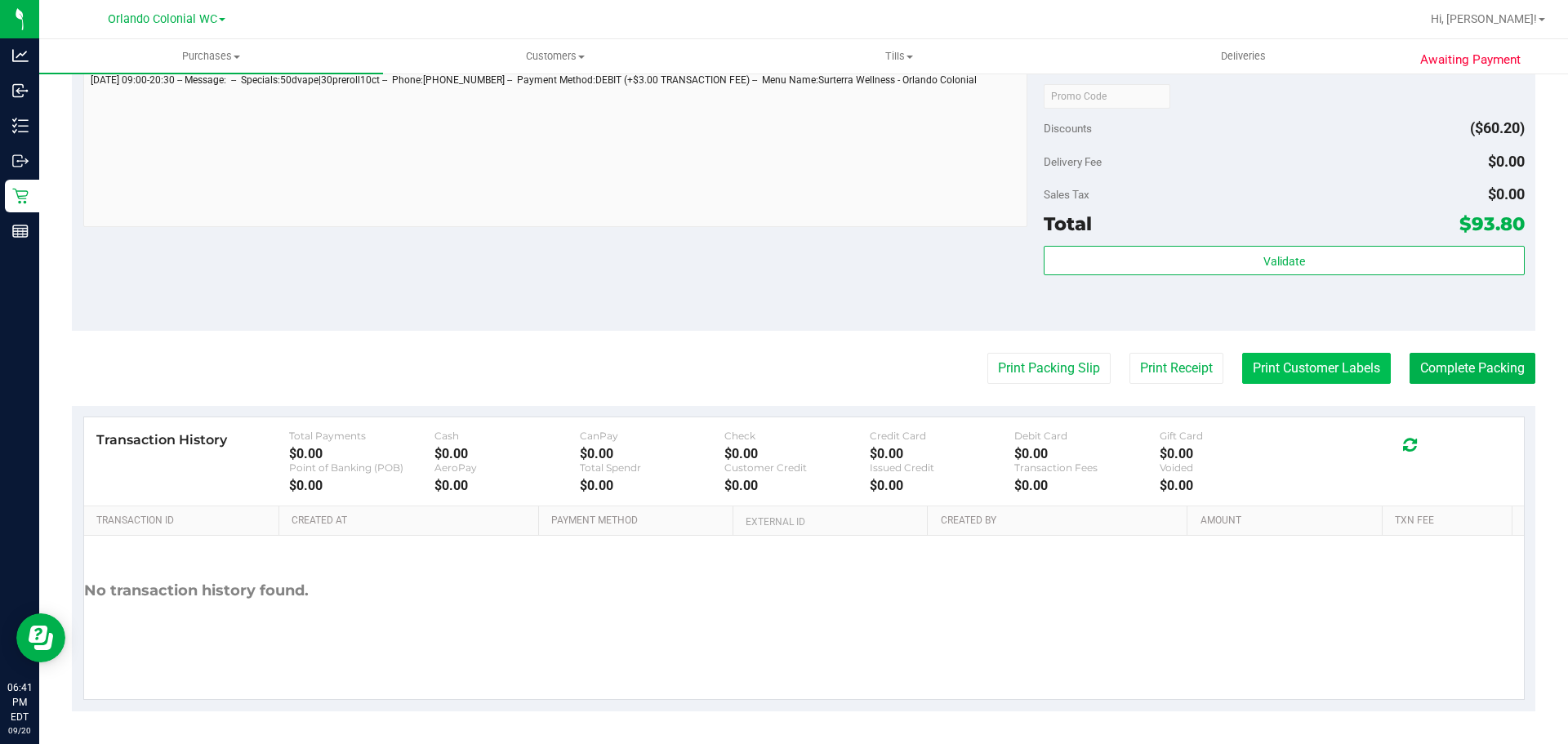
click at [1329, 359] on button "Print Customer Labels" at bounding box center [1316, 368] width 148 height 31
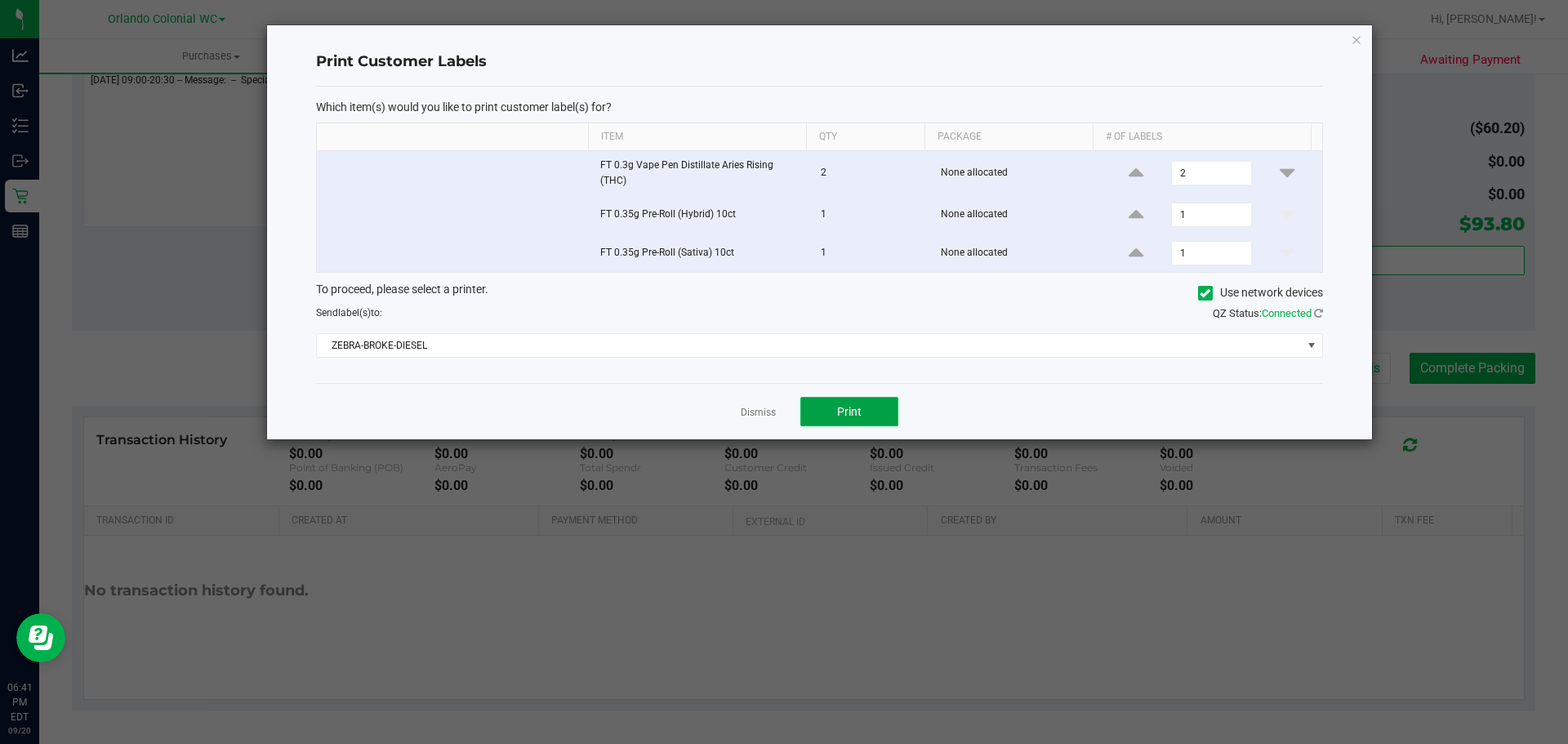
click at [870, 424] on button "Print" at bounding box center [849, 412] width 98 height 30
click at [766, 389] on div "Dismiss Print" at bounding box center [820, 411] width 1007 height 57
click at [773, 412] on link "Dismiss" at bounding box center [758, 413] width 35 height 14
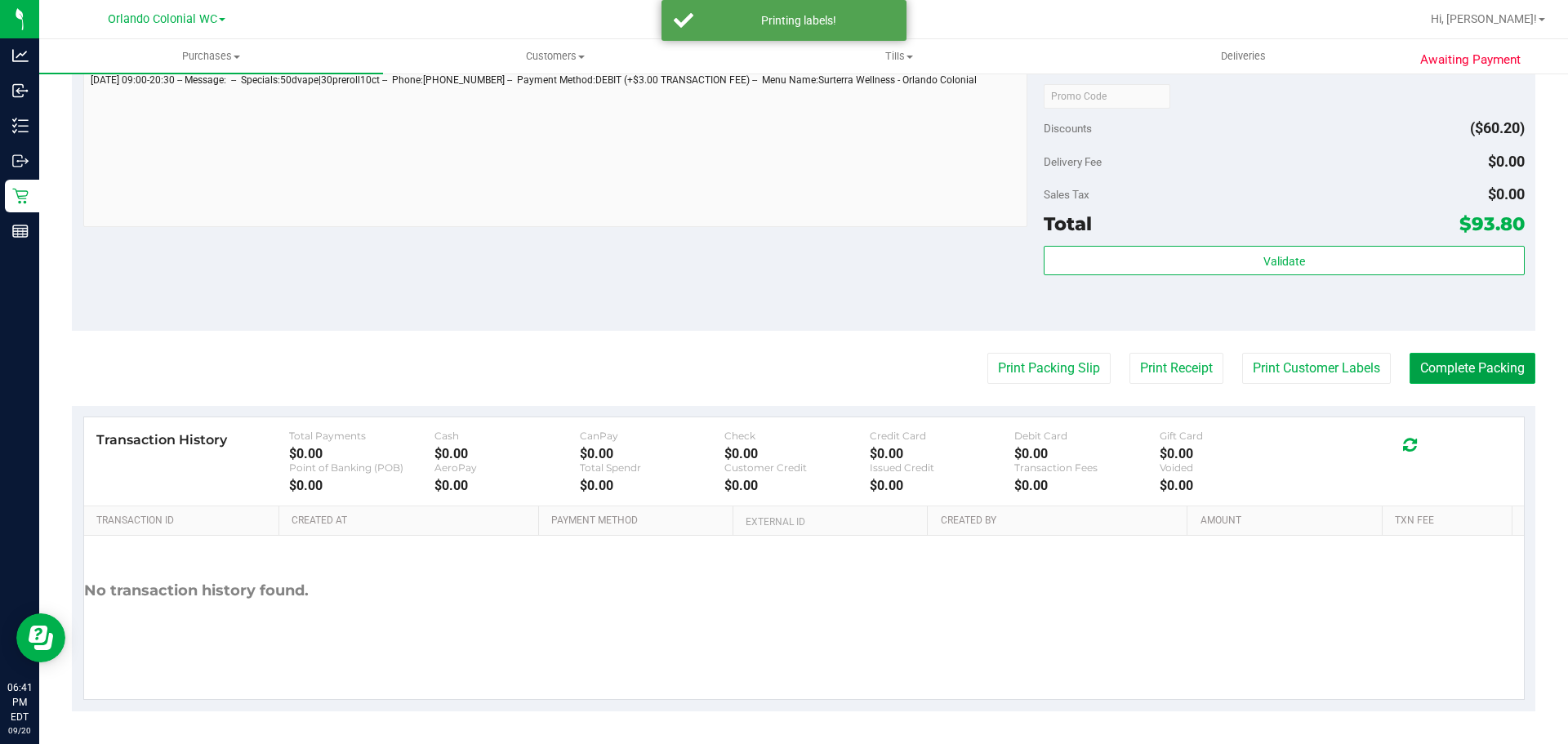
click at [1456, 376] on button "Complete Packing" at bounding box center [1472, 368] width 125 height 31
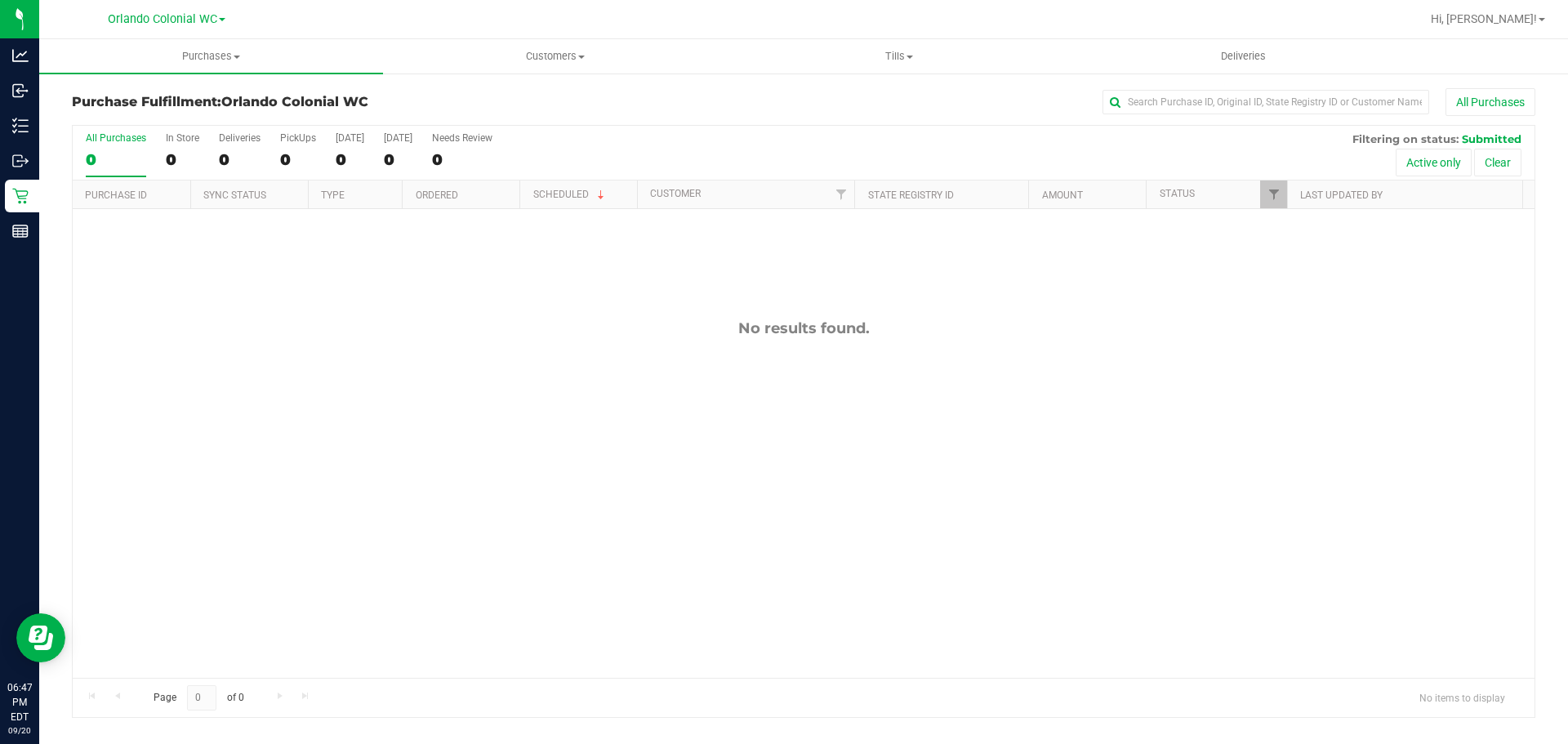
click at [361, 471] on div "No results found." at bounding box center [803, 498] width 1462 height 579
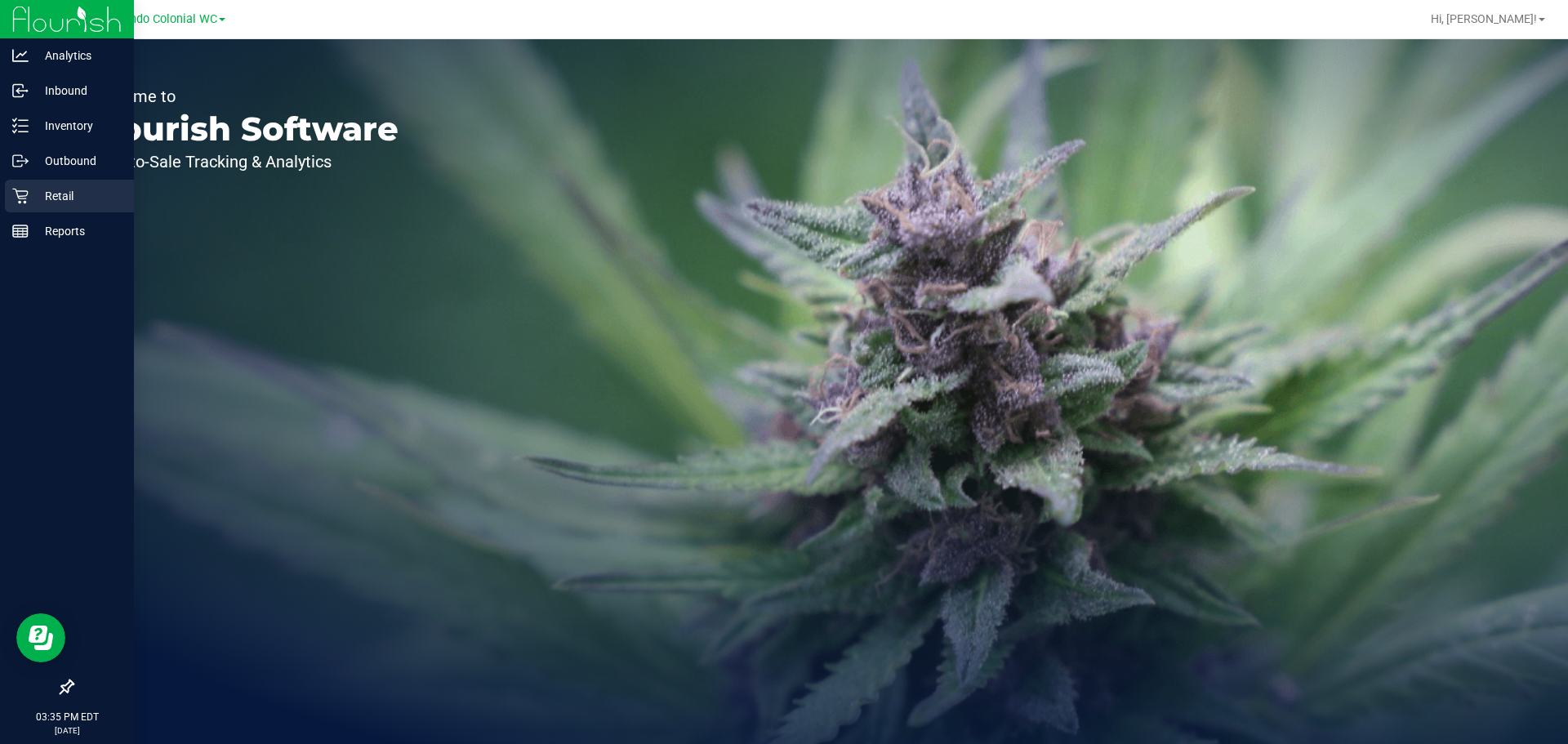
click at [41, 193] on p "Retail" at bounding box center [78, 196] width 98 height 20
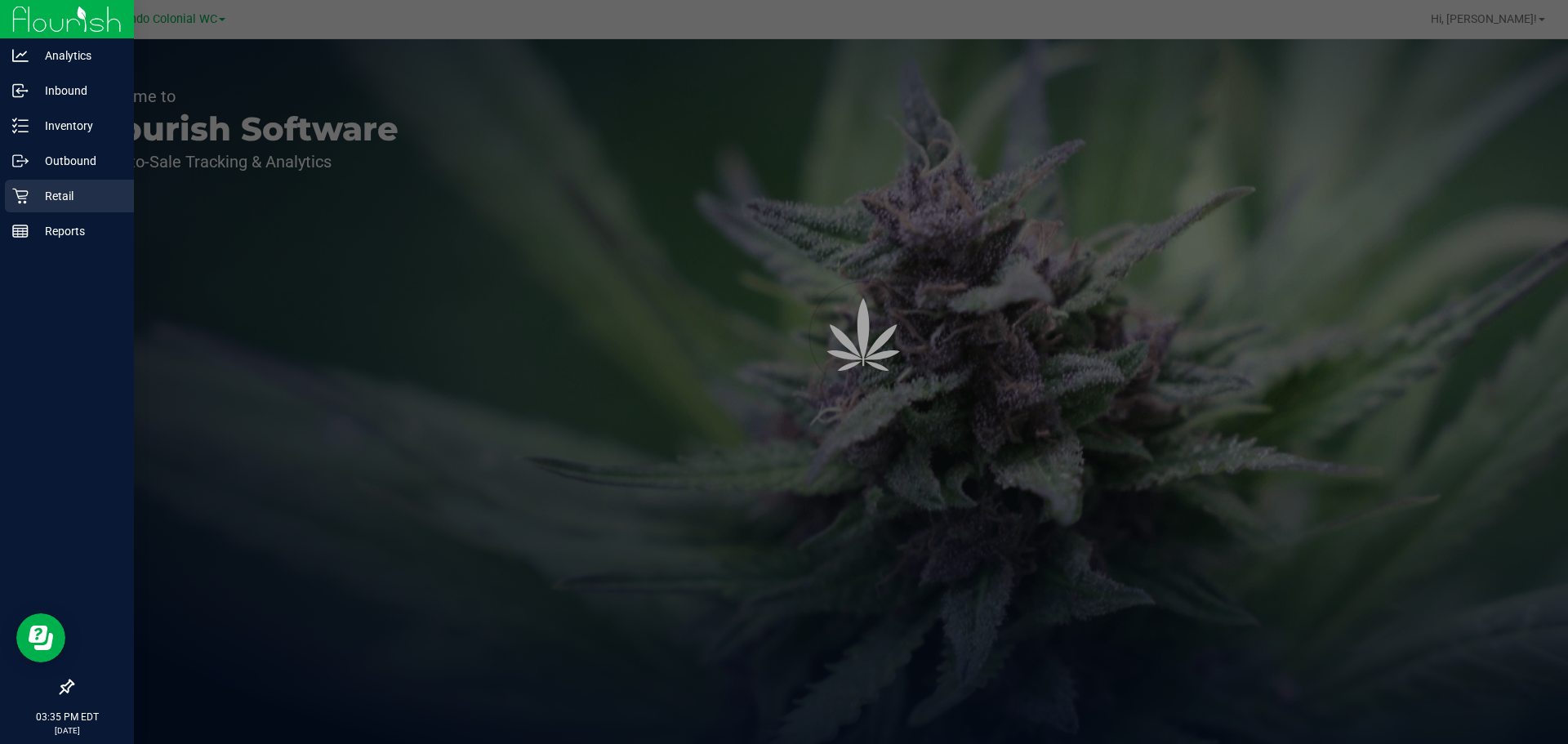
click at [41, 193] on p "Retail" at bounding box center [78, 196] width 98 height 20
